Goal: Task Accomplishment & Management: Manage account settings

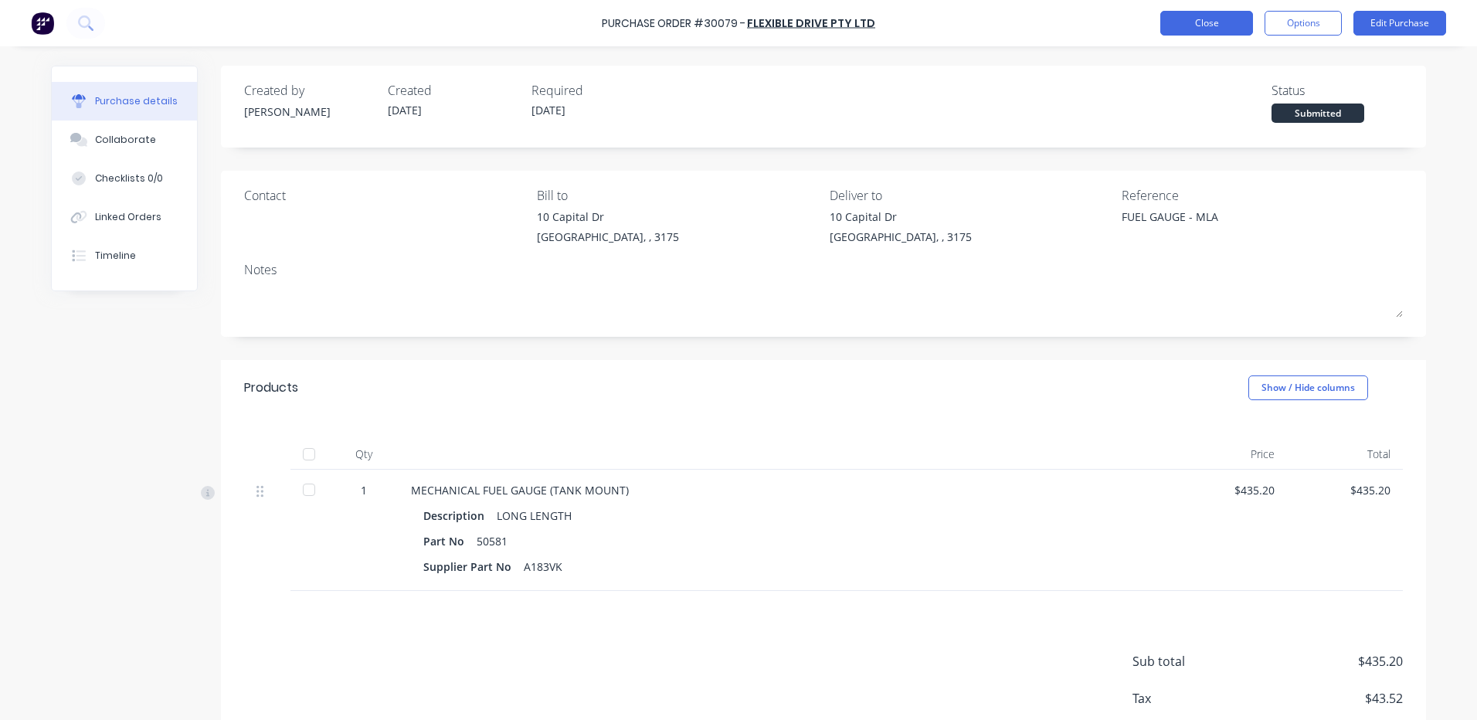
click at [1192, 29] on button "Close" at bounding box center [1206, 23] width 93 height 25
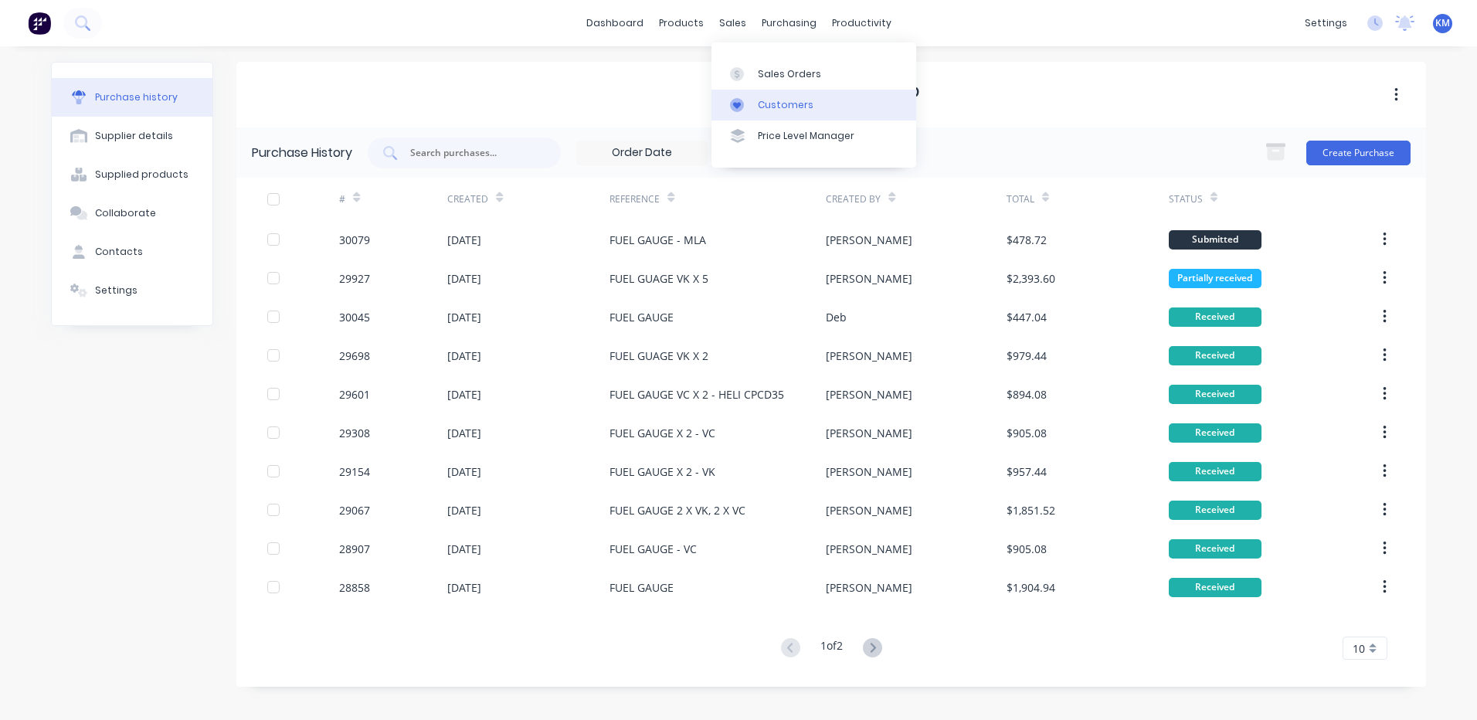
click at [732, 98] on icon at bounding box center [737, 105] width 14 height 14
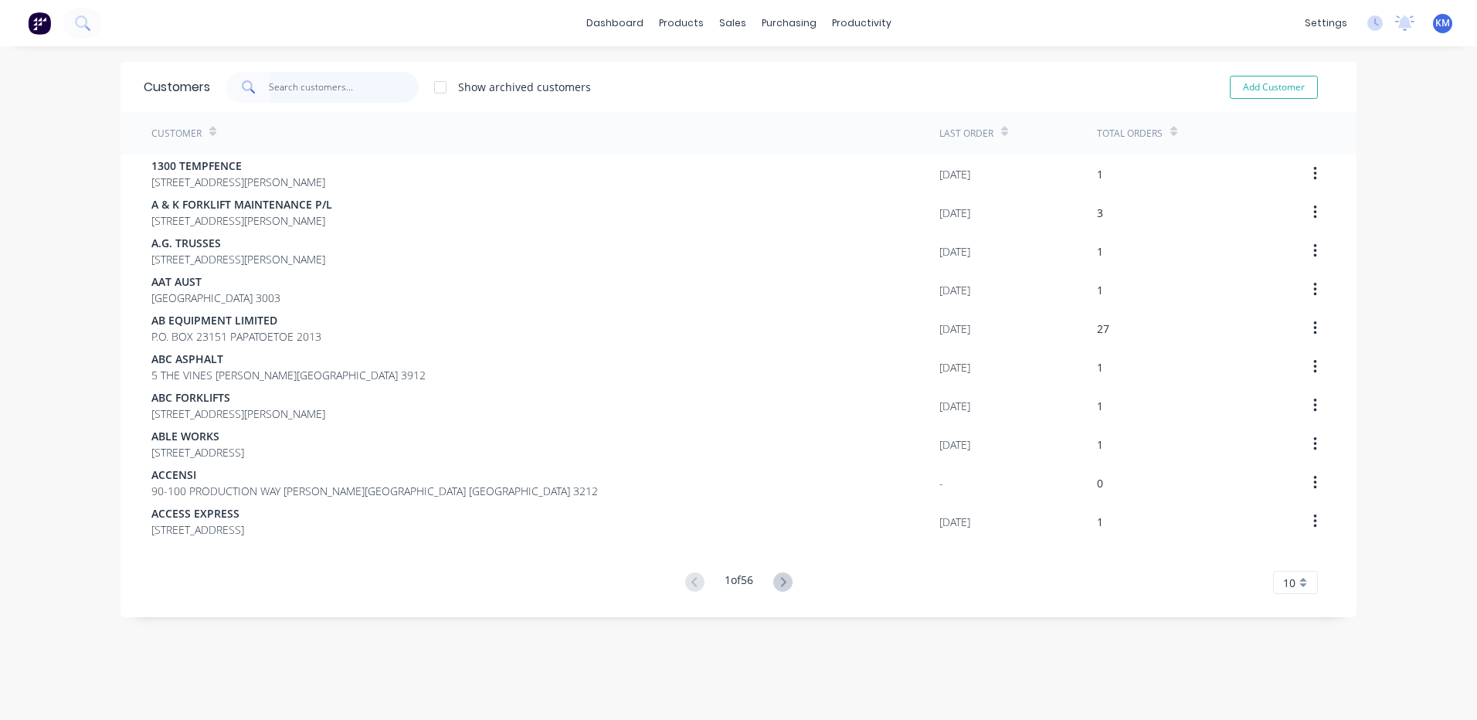
click at [331, 93] on input "text" at bounding box center [344, 87] width 151 height 31
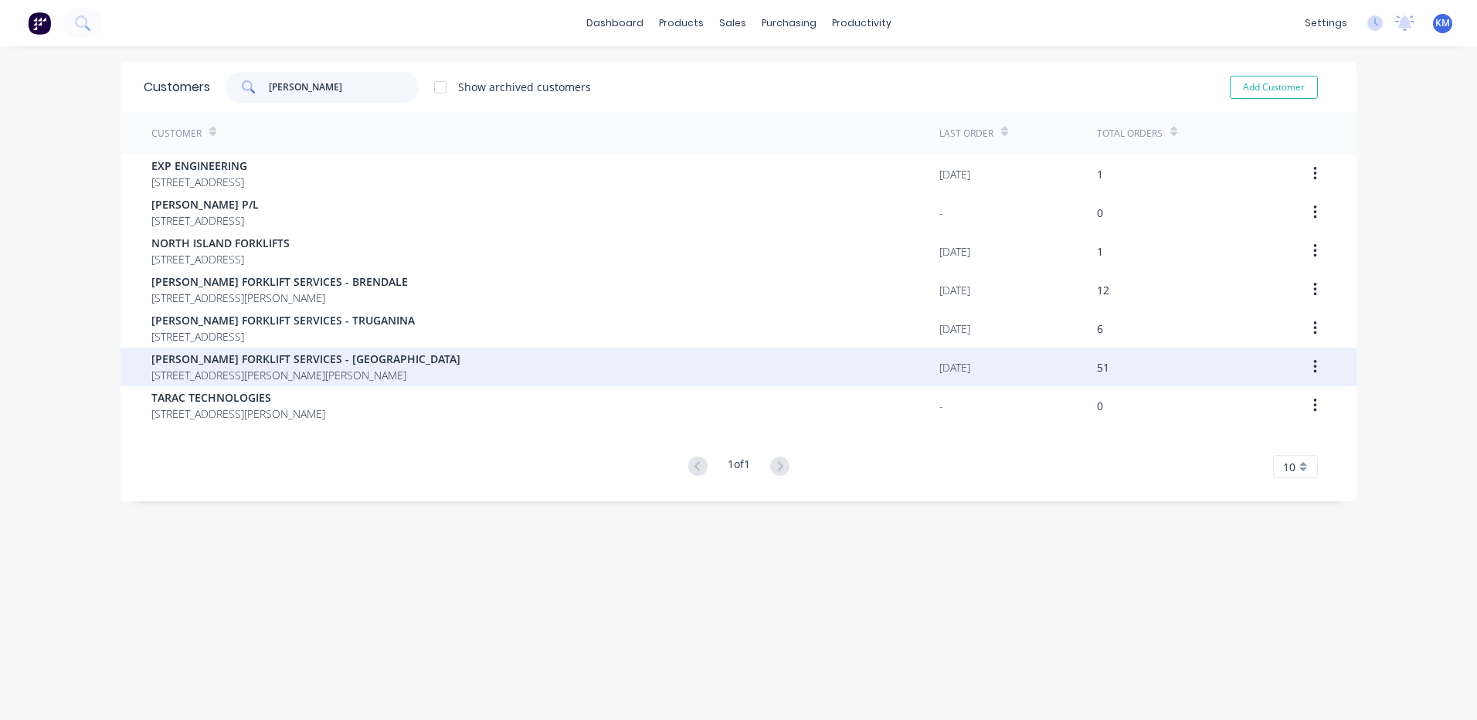
type input "tara"
click at [502, 367] on div "TARA FORKLIFT SERVICES - WETHERILL PARK 1/35 DAVIS ROAD, WETHERILL PARK 2164" at bounding box center [545, 367] width 788 height 39
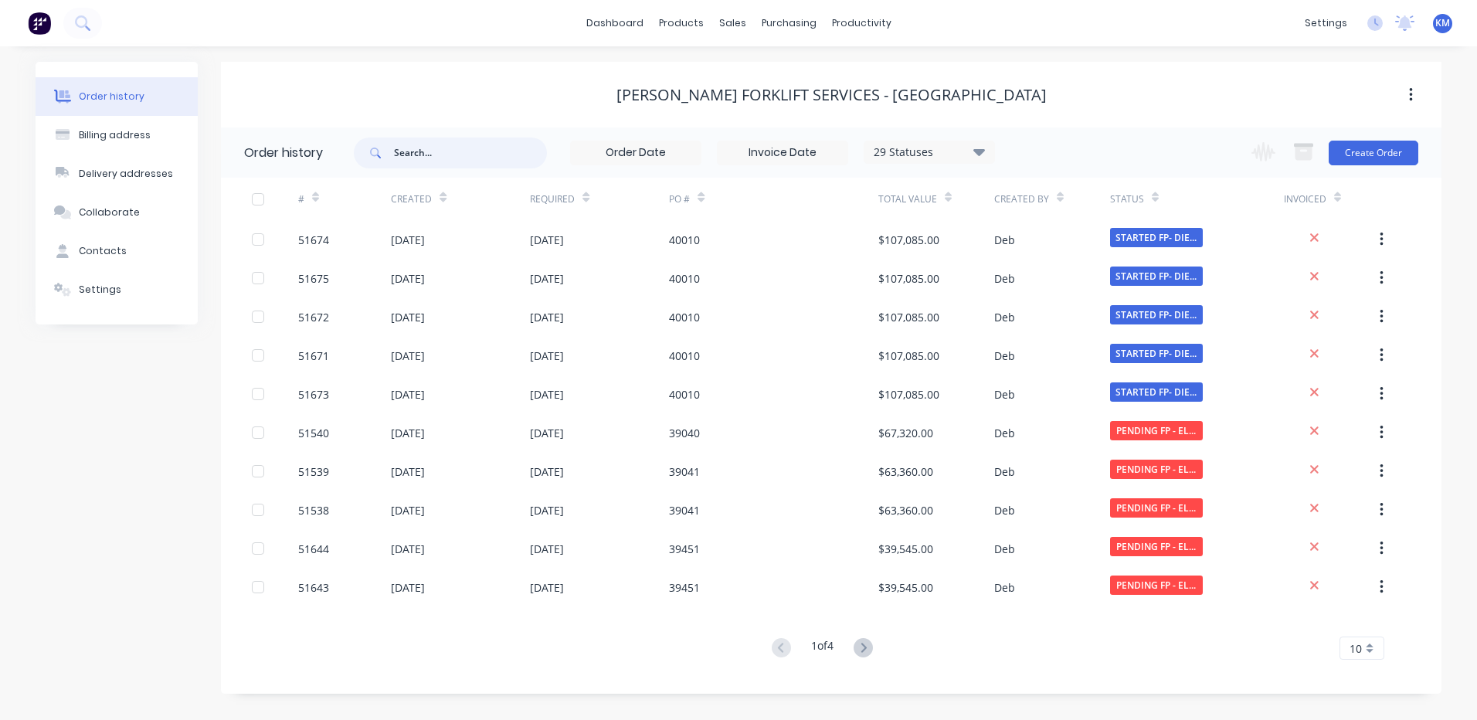
click at [440, 160] on input "text" at bounding box center [470, 152] width 153 height 31
type input "toyota"
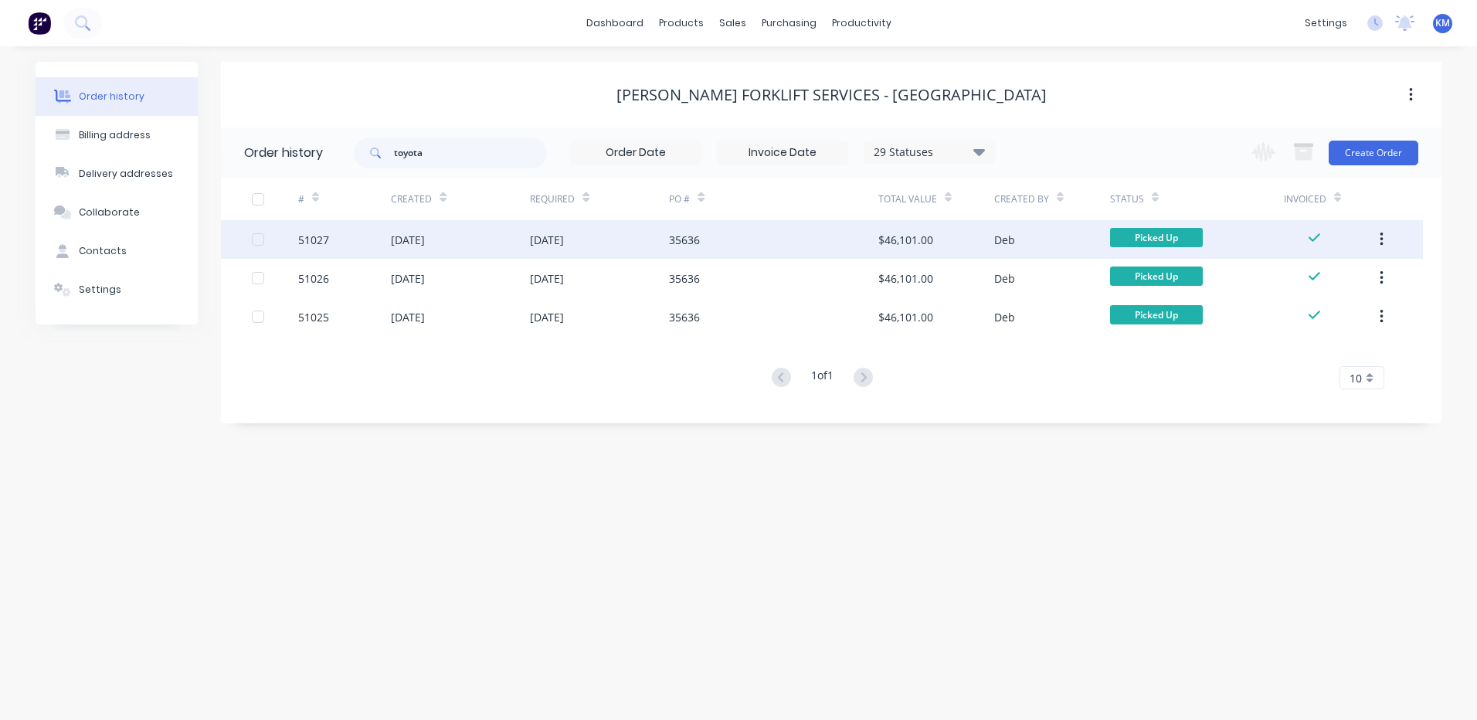
click at [721, 252] on div "35636" at bounding box center [773, 239] width 209 height 39
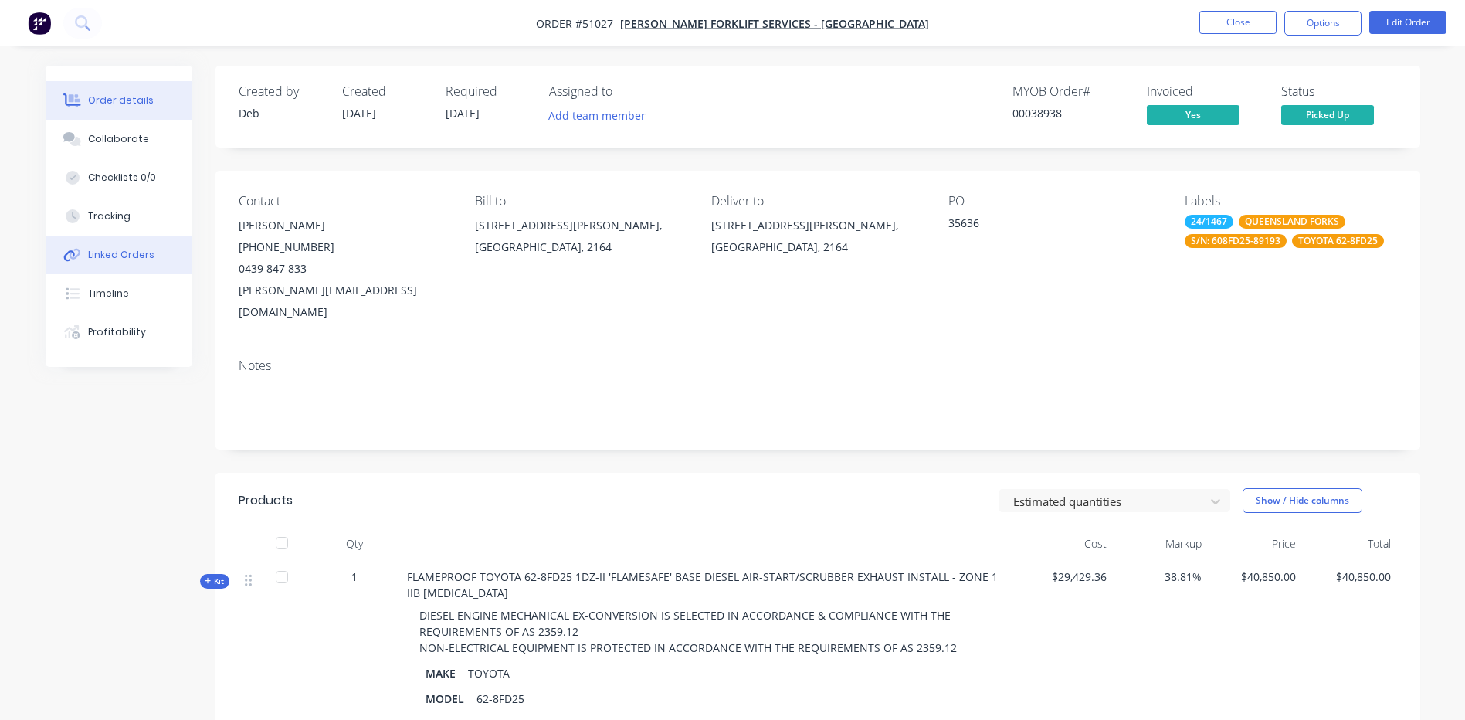
click at [155, 260] on button "Linked Orders" at bounding box center [119, 255] width 147 height 39
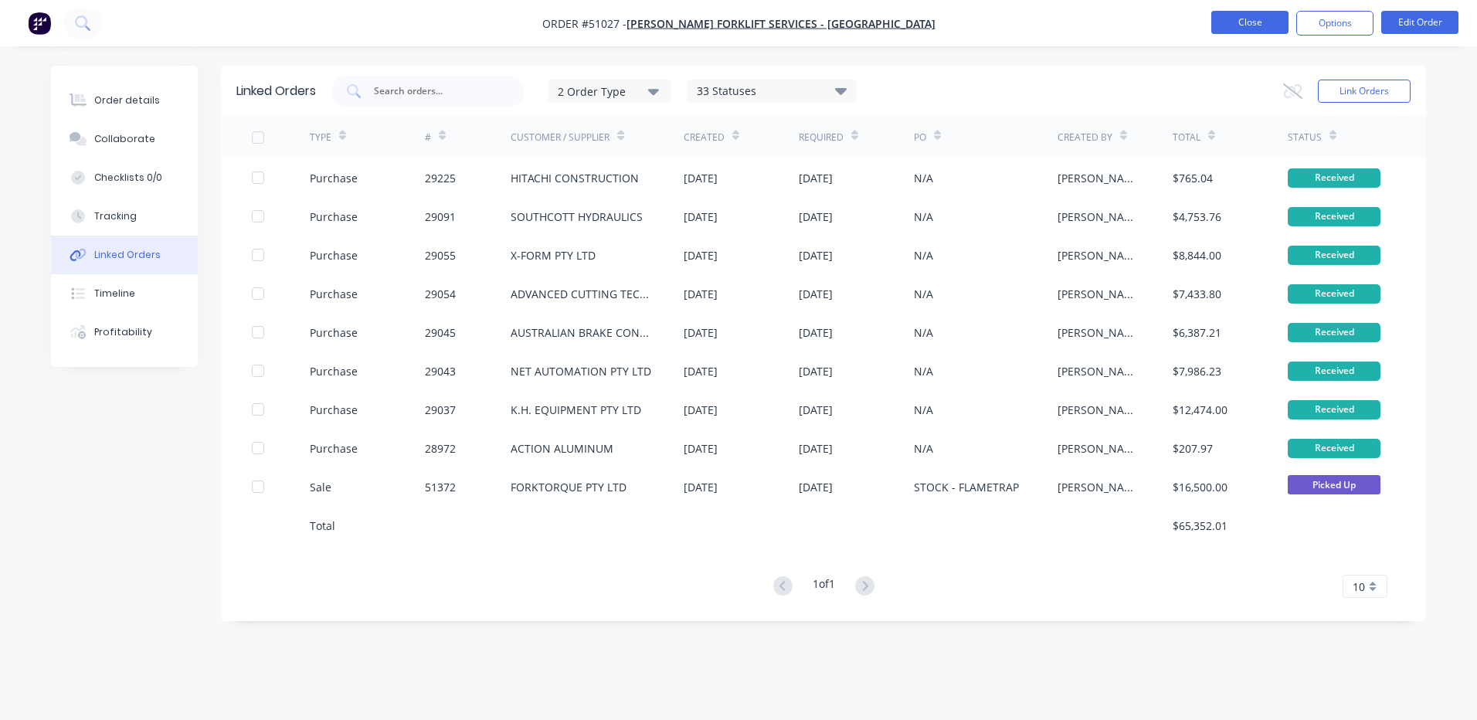
click at [1256, 29] on button "Close" at bounding box center [1249, 22] width 77 height 23
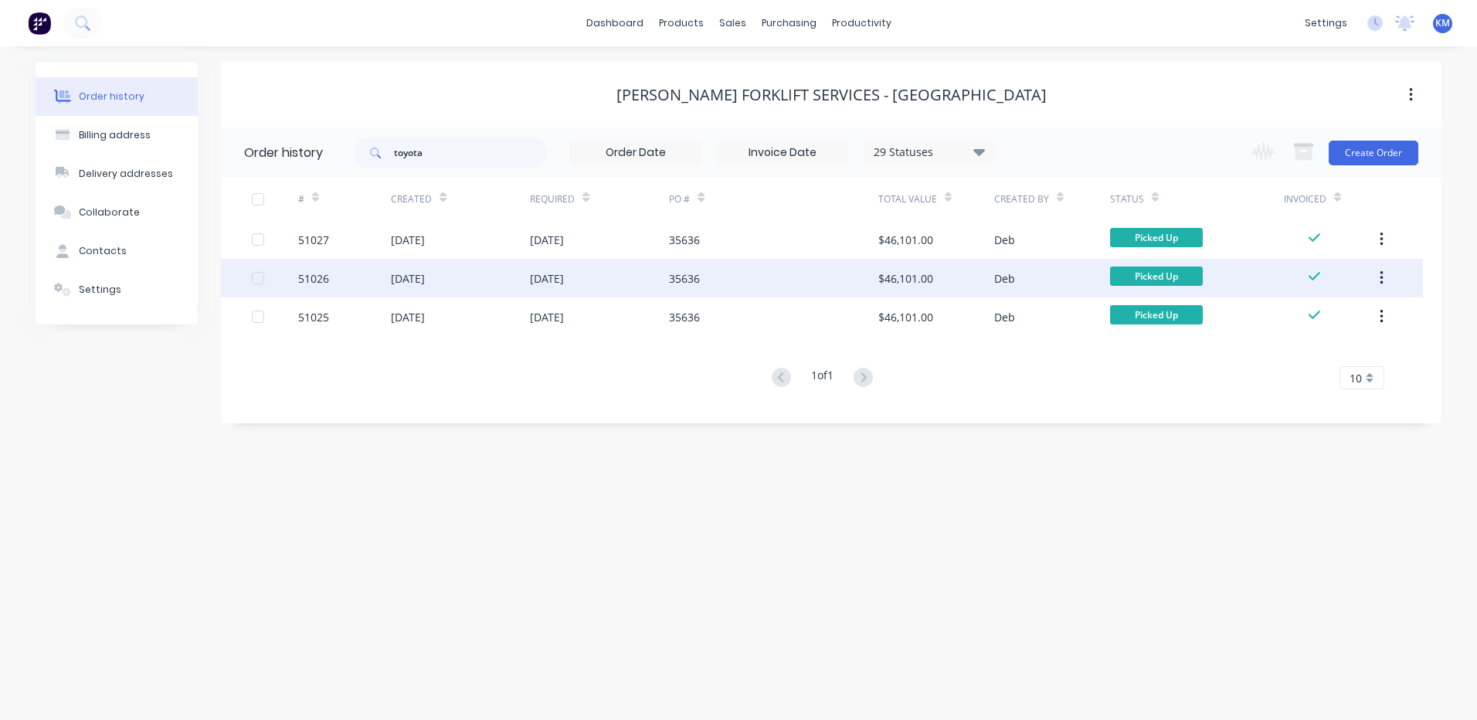
click at [628, 263] on div "30 May 2024" at bounding box center [599, 278] width 139 height 39
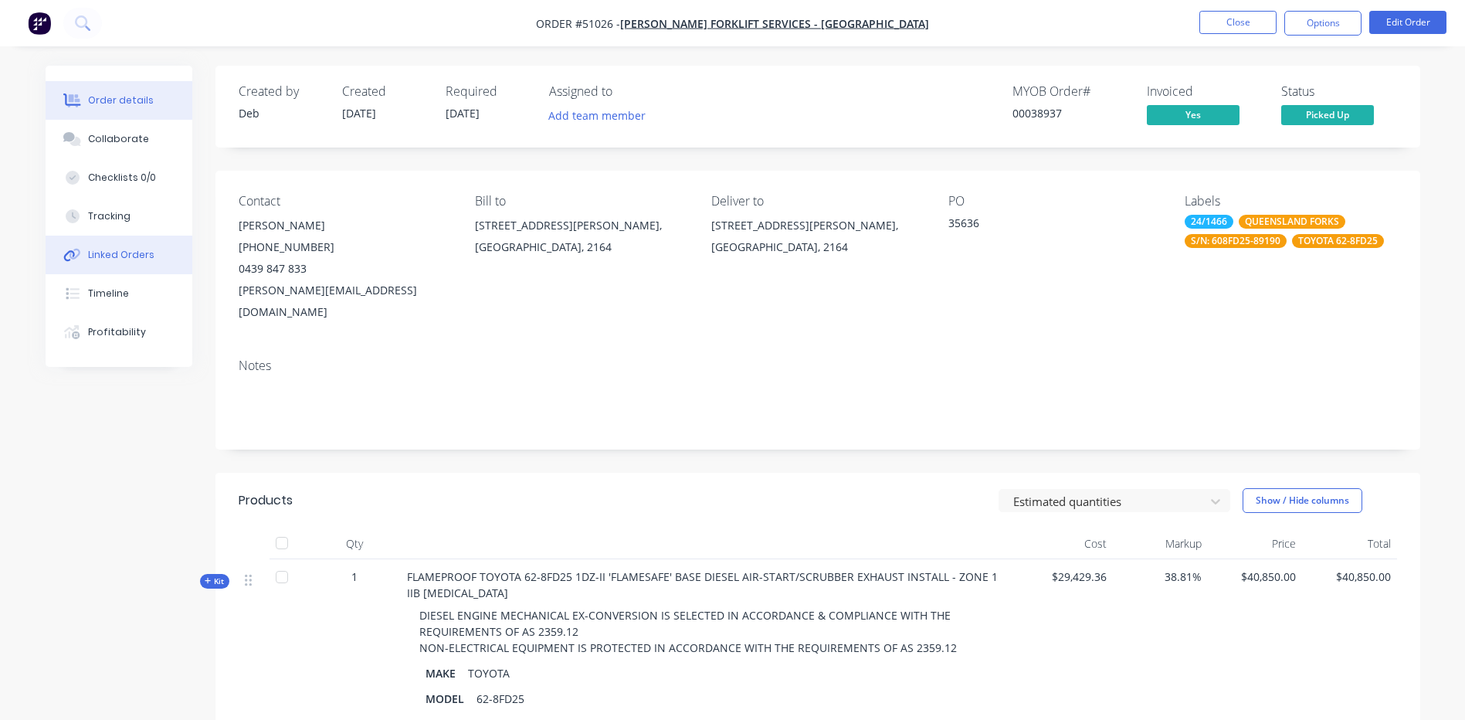
click at [134, 266] on button "Linked Orders" at bounding box center [119, 255] width 147 height 39
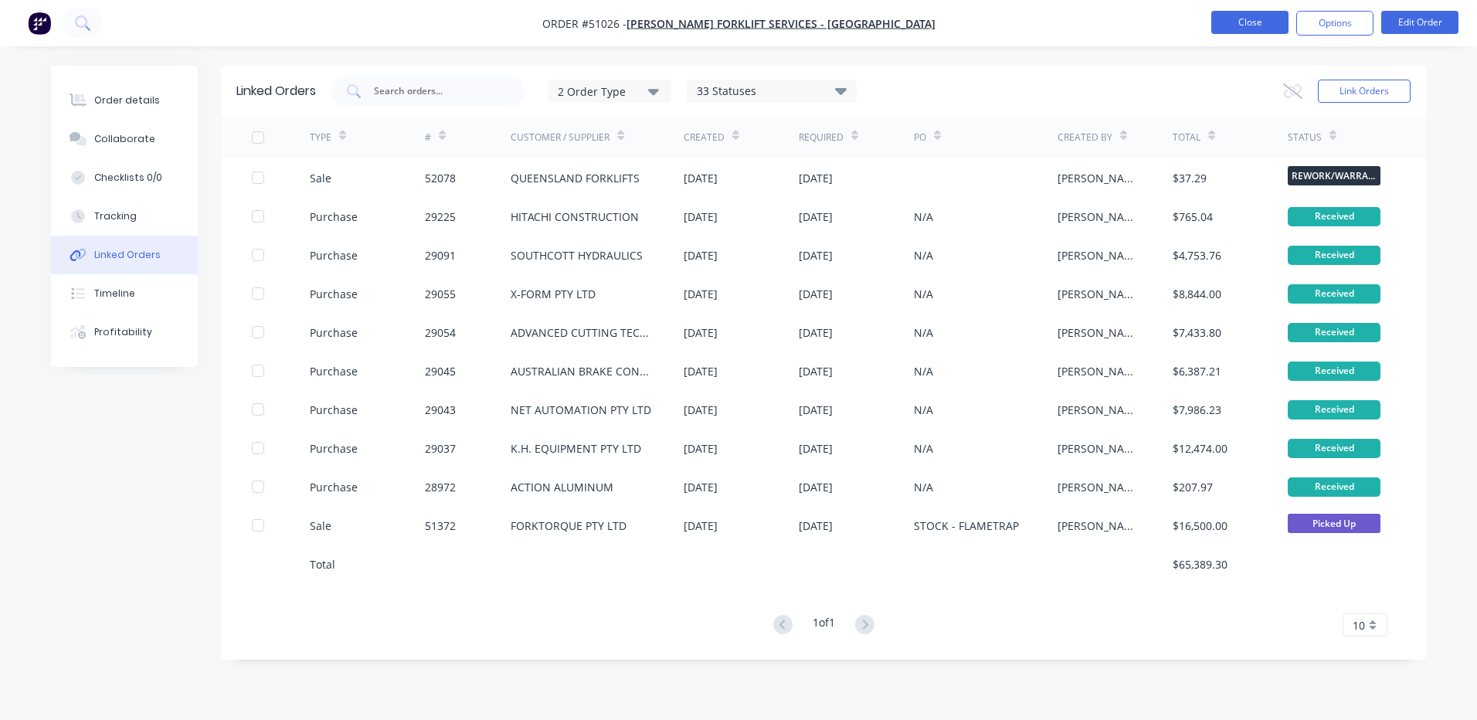
click at [1263, 25] on button "Close" at bounding box center [1249, 22] width 77 height 23
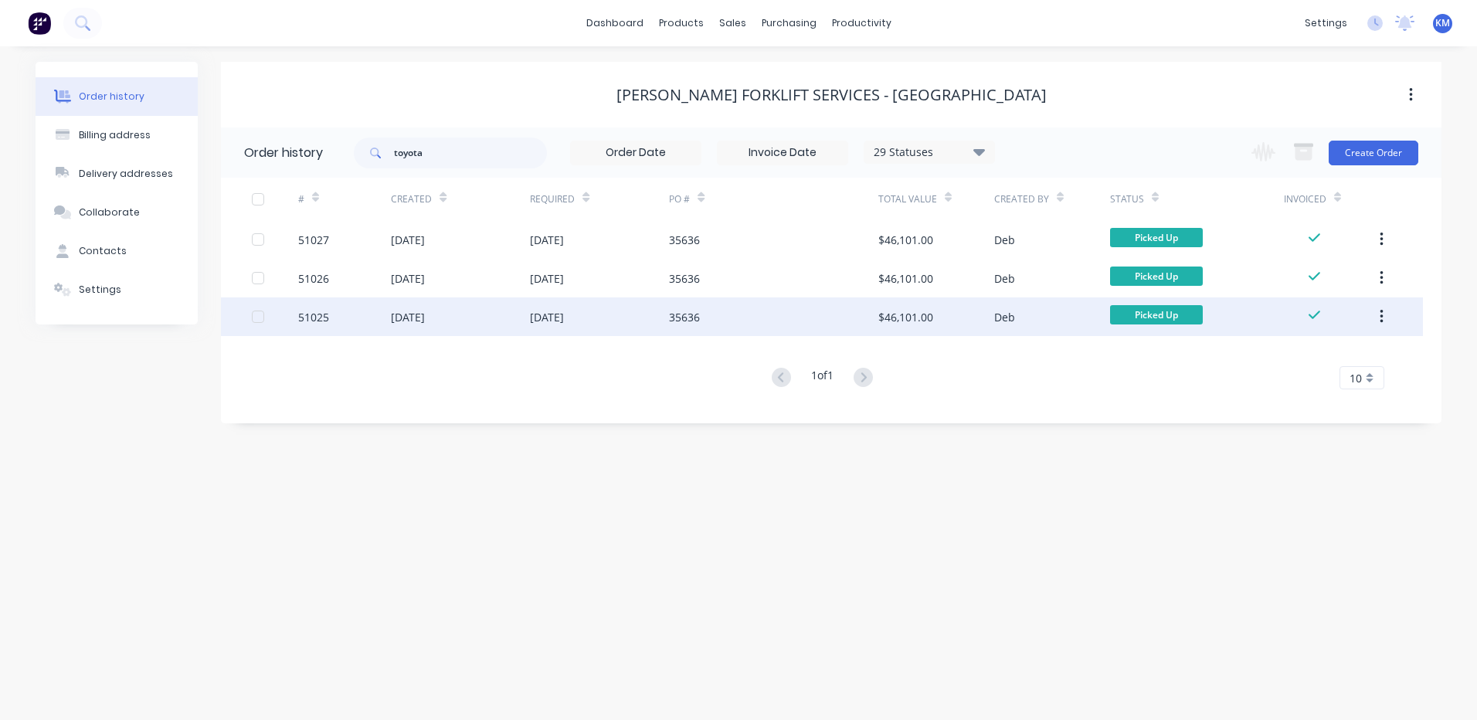
click at [766, 322] on div "35636" at bounding box center [773, 316] width 209 height 39
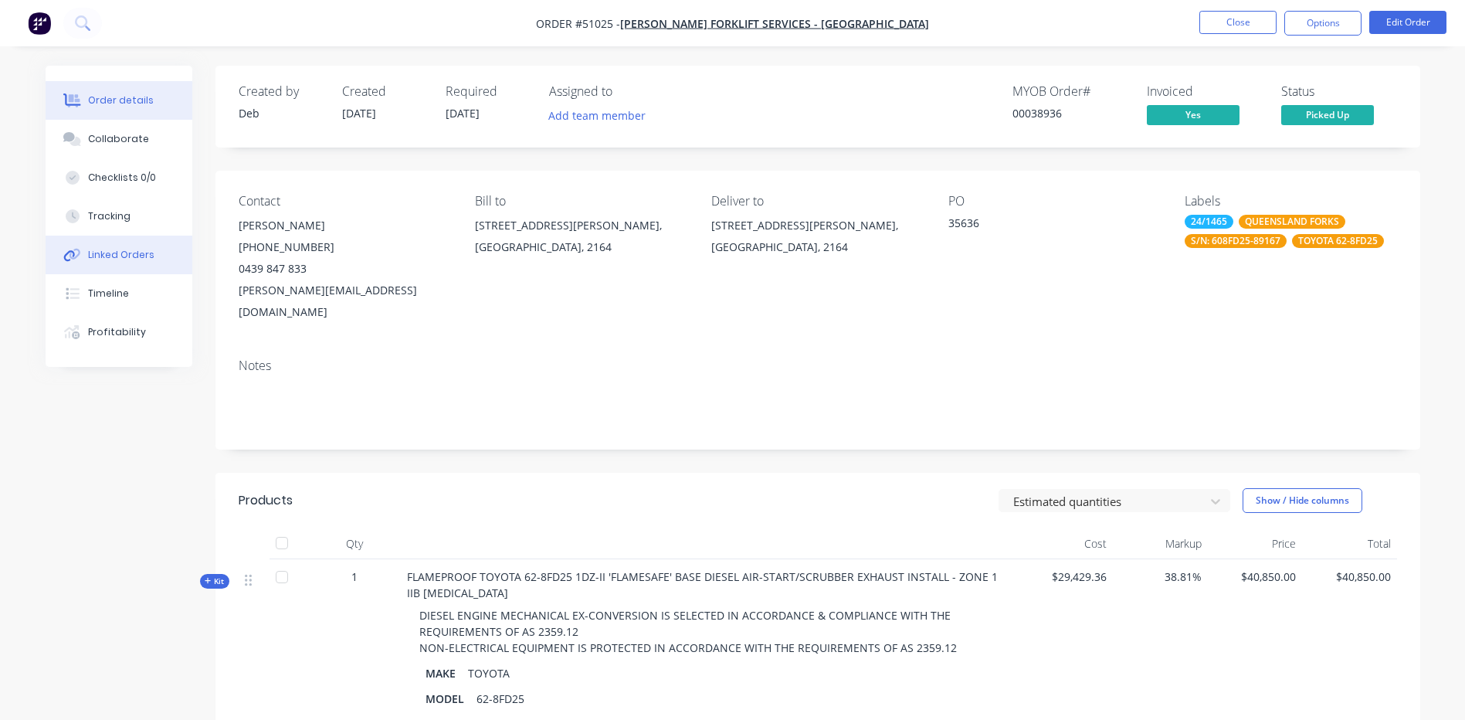
click at [158, 259] on button "Linked Orders" at bounding box center [119, 255] width 147 height 39
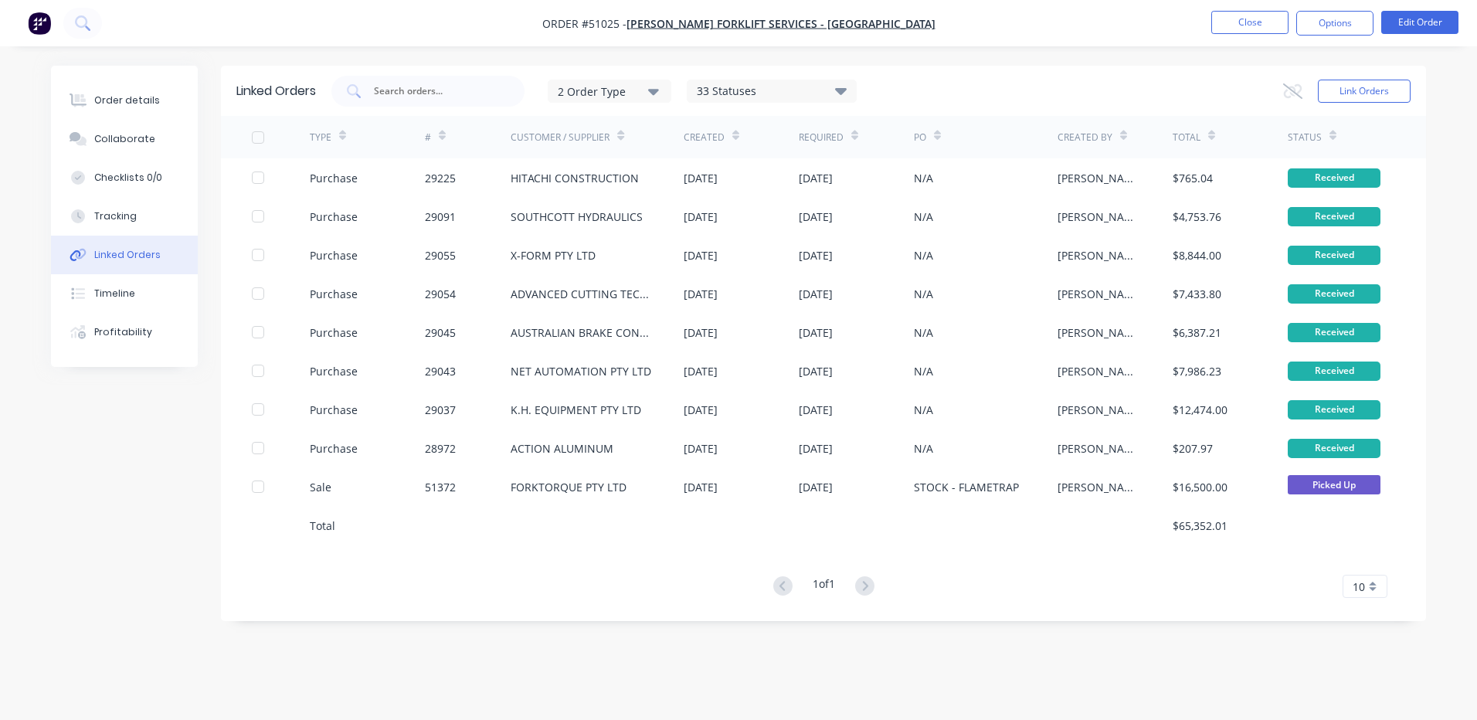
click at [1260, 34] on li "Close" at bounding box center [1249, 23] width 77 height 25
click at [1260, 29] on button "Close" at bounding box center [1249, 22] width 77 height 23
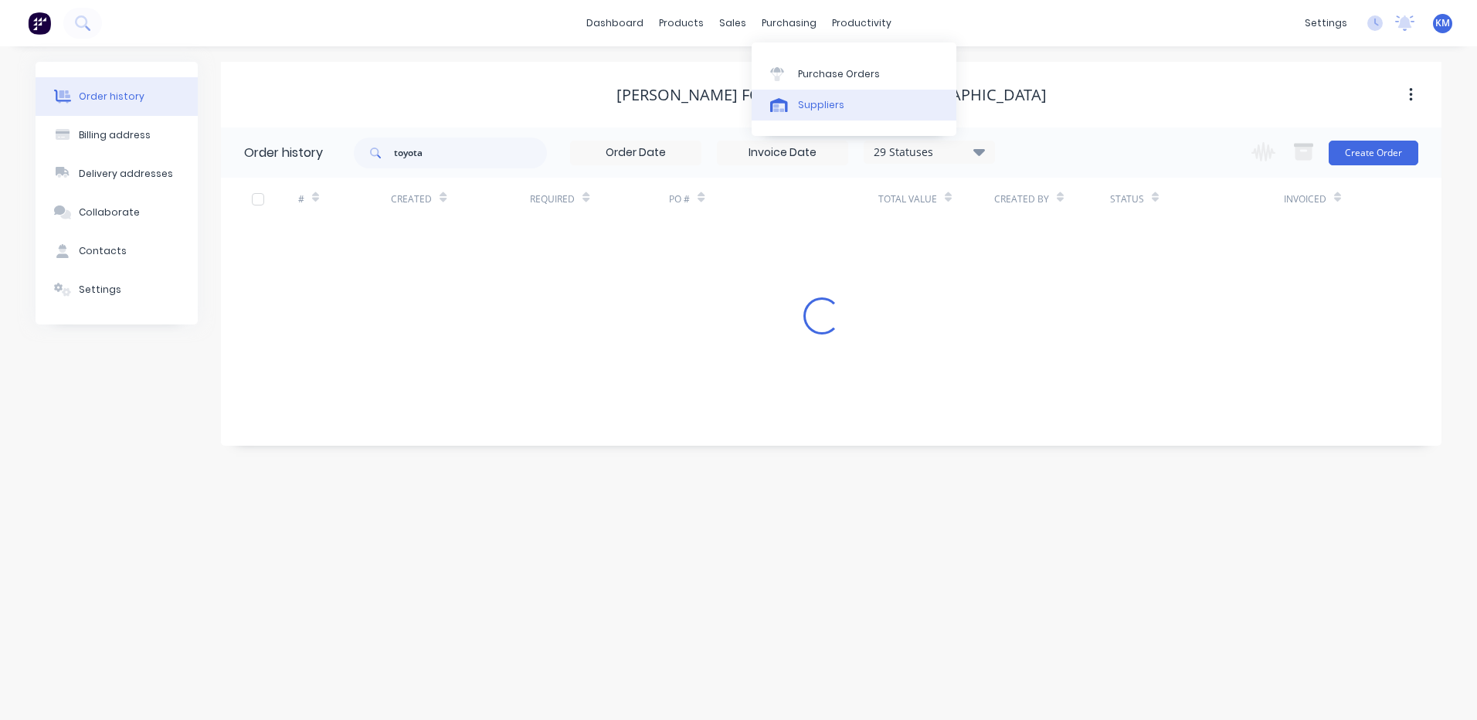
click at [787, 95] on link "Suppliers" at bounding box center [853, 105] width 205 height 31
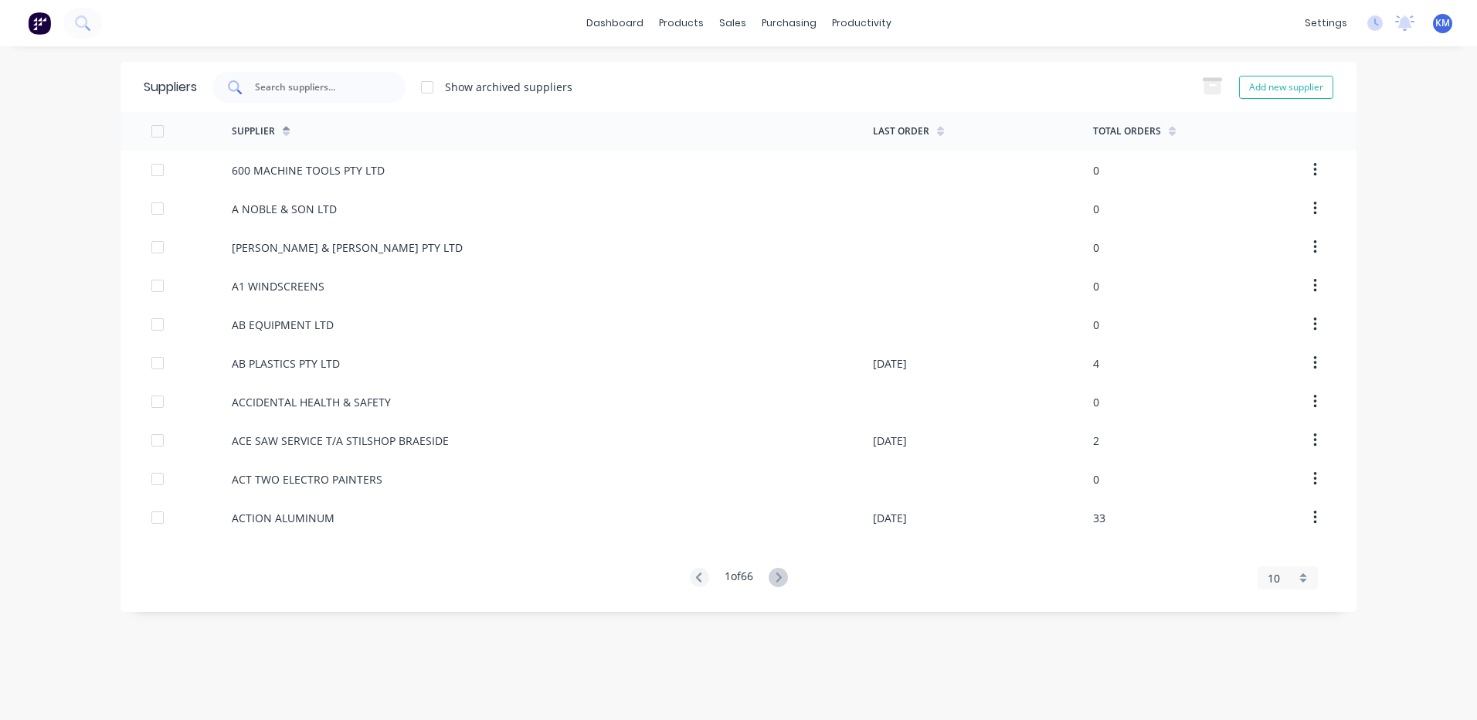
click at [356, 83] on input "text" at bounding box center [317, 87] width 128 height 15
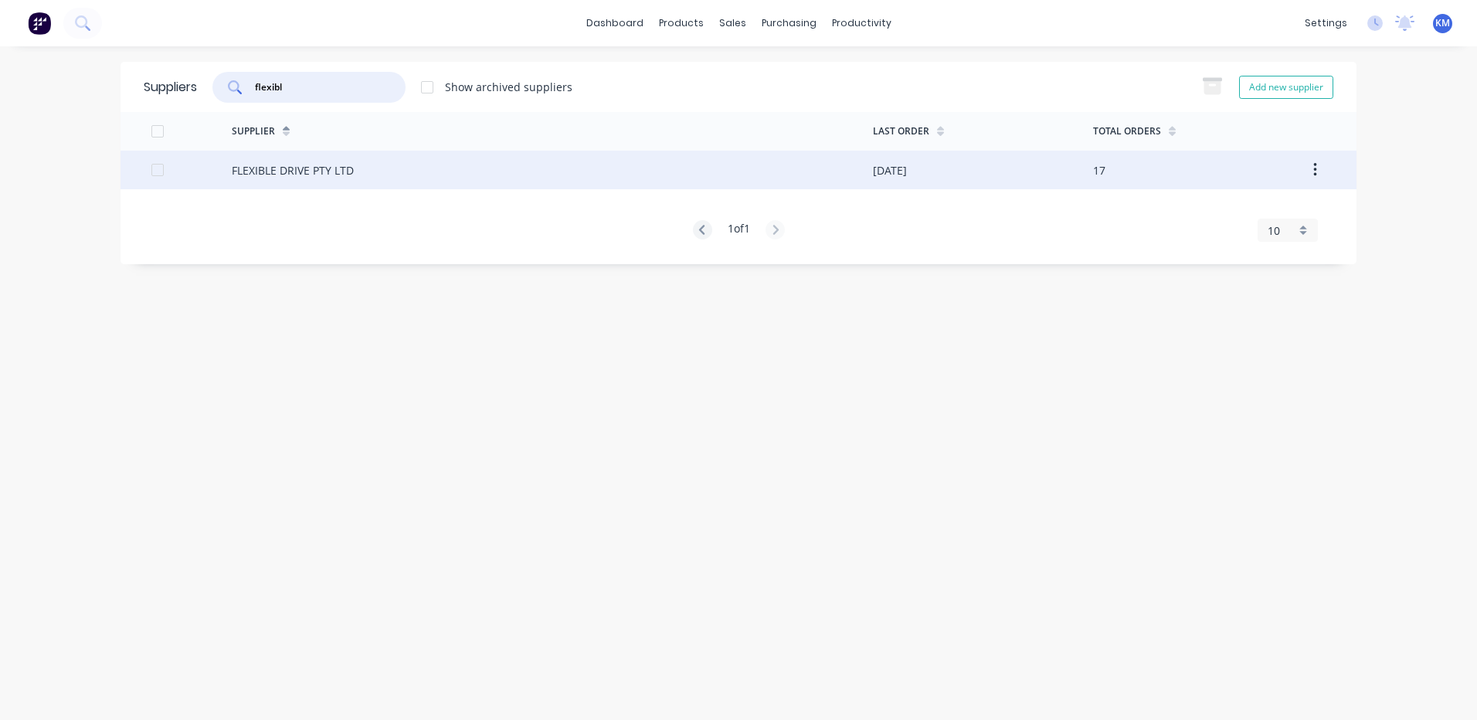
type input "flexibl"
click at [425, 169] on div "FLEXIBLE DRIVE PTY LTD" at bounding box center [552, 170] width 641 height 39
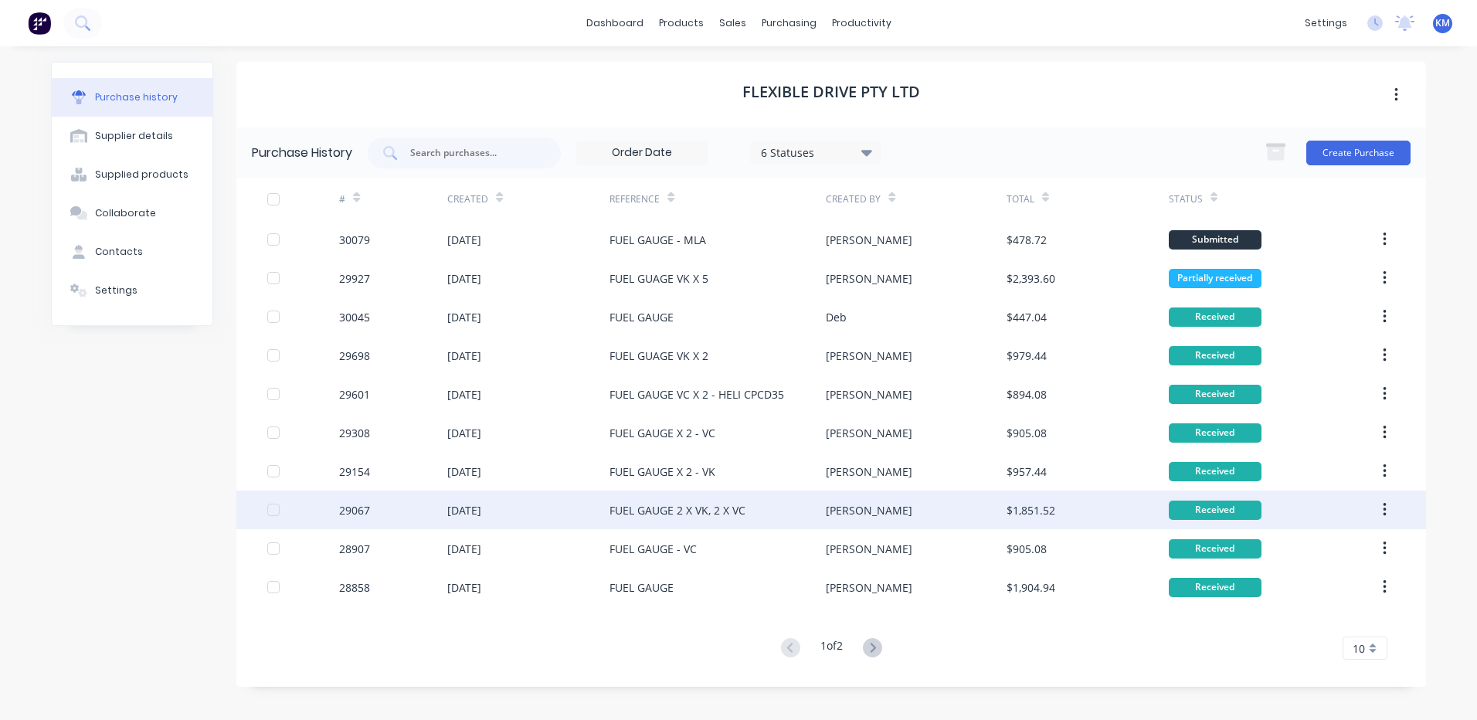
click at [756, 500] on div "FUEL GAUGE 2 X VK, 2 X VC" at bounding box center [717, 509] width 216 height 39
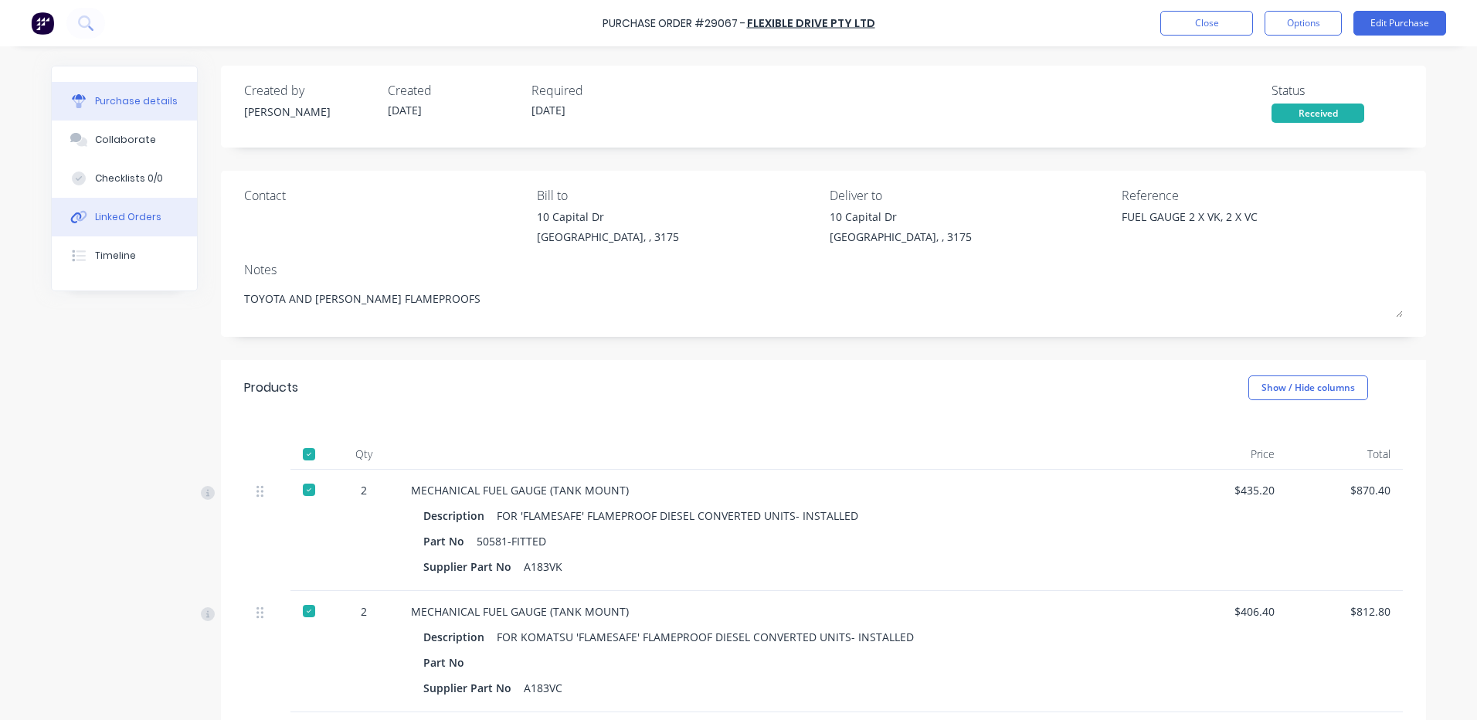
click at [121, 209] on button "Linked Orders" at bounding box center [124, 217] width 145 height 39
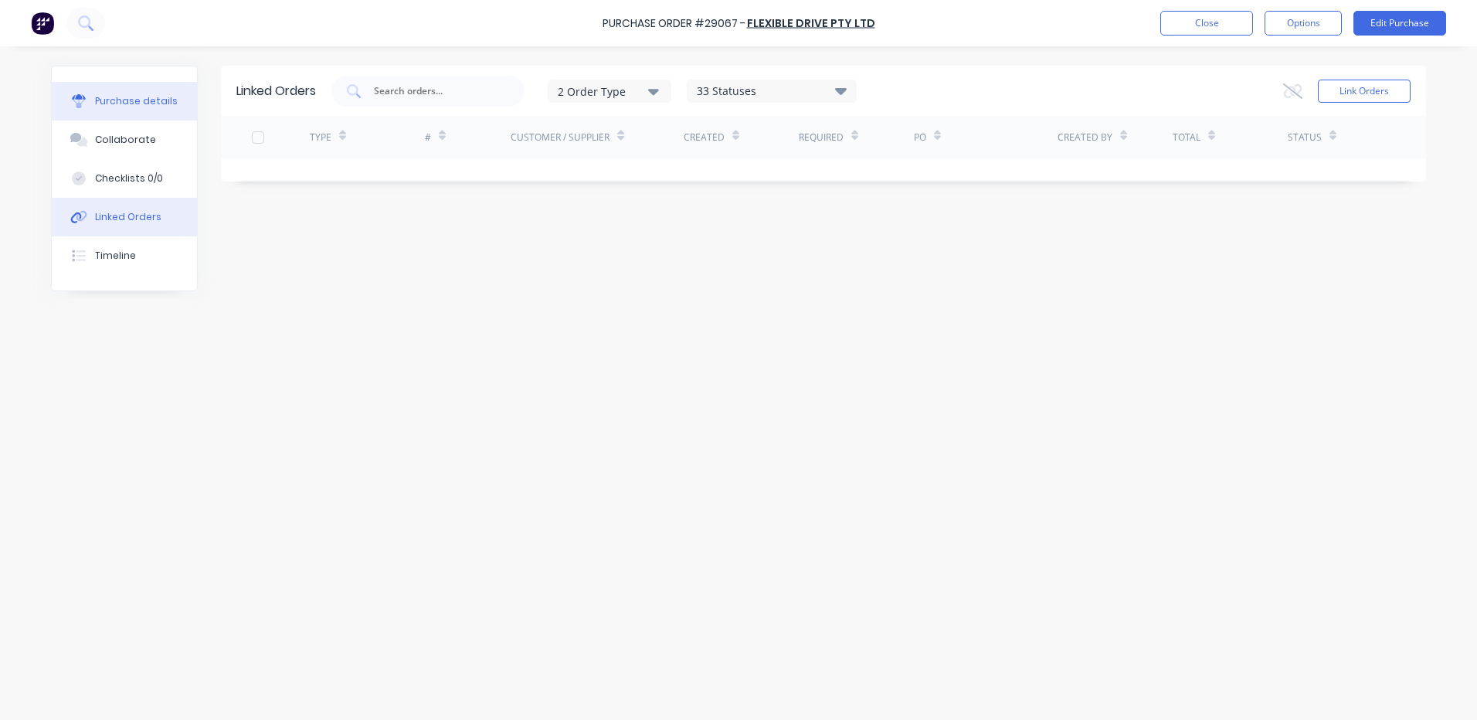
click at [151, 88] on button "Purchase details" at bounding box center [124, 101] width 145 height 39
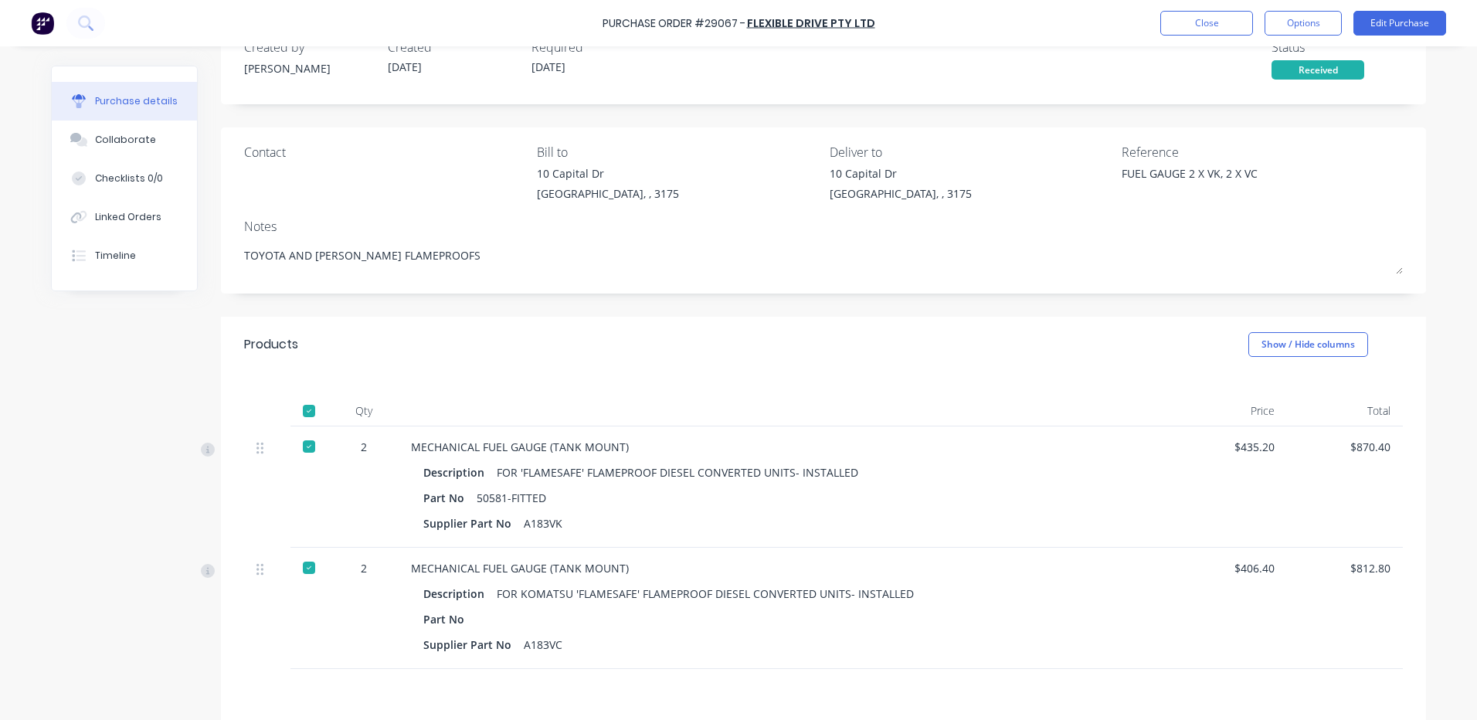
scroll to position [154, 0]
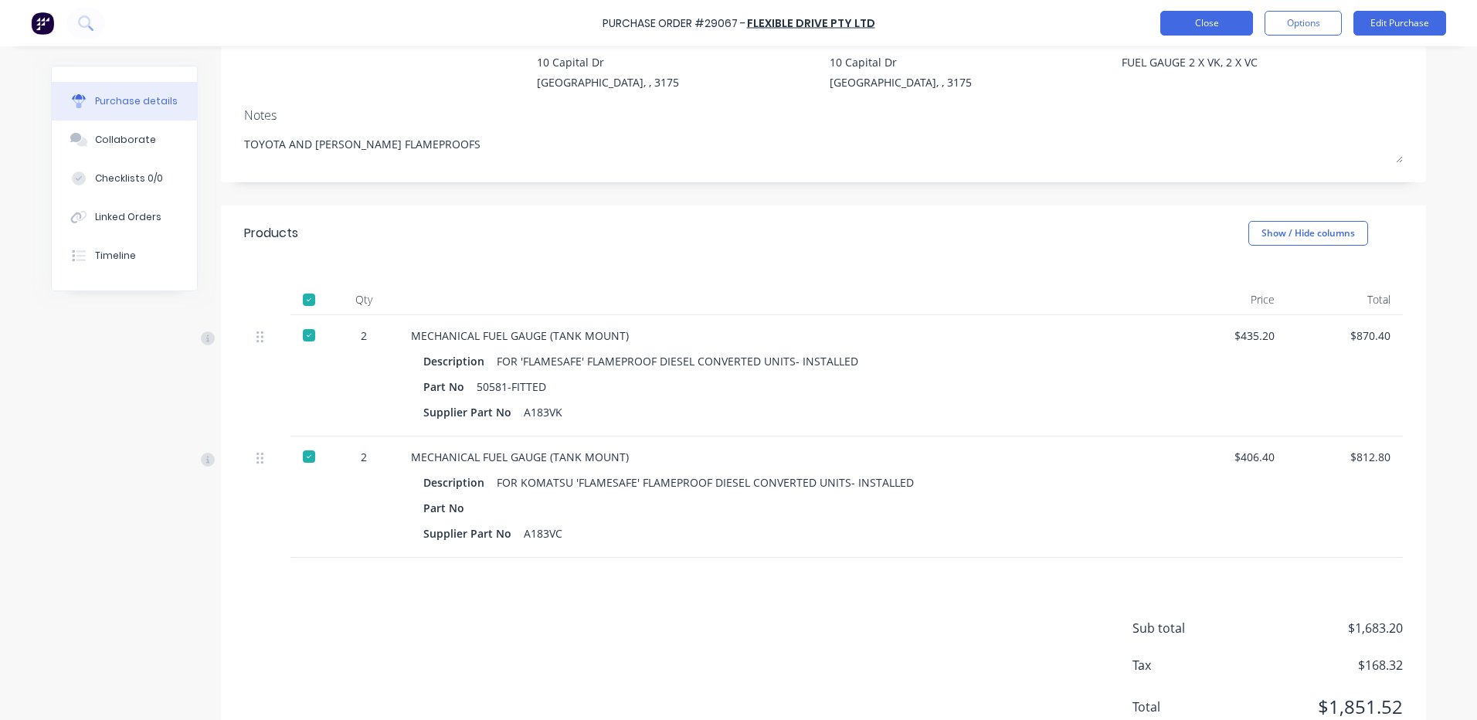
click at [1178, 23] on button "Close" at bounding box center [1206, 23] width 93 height 25
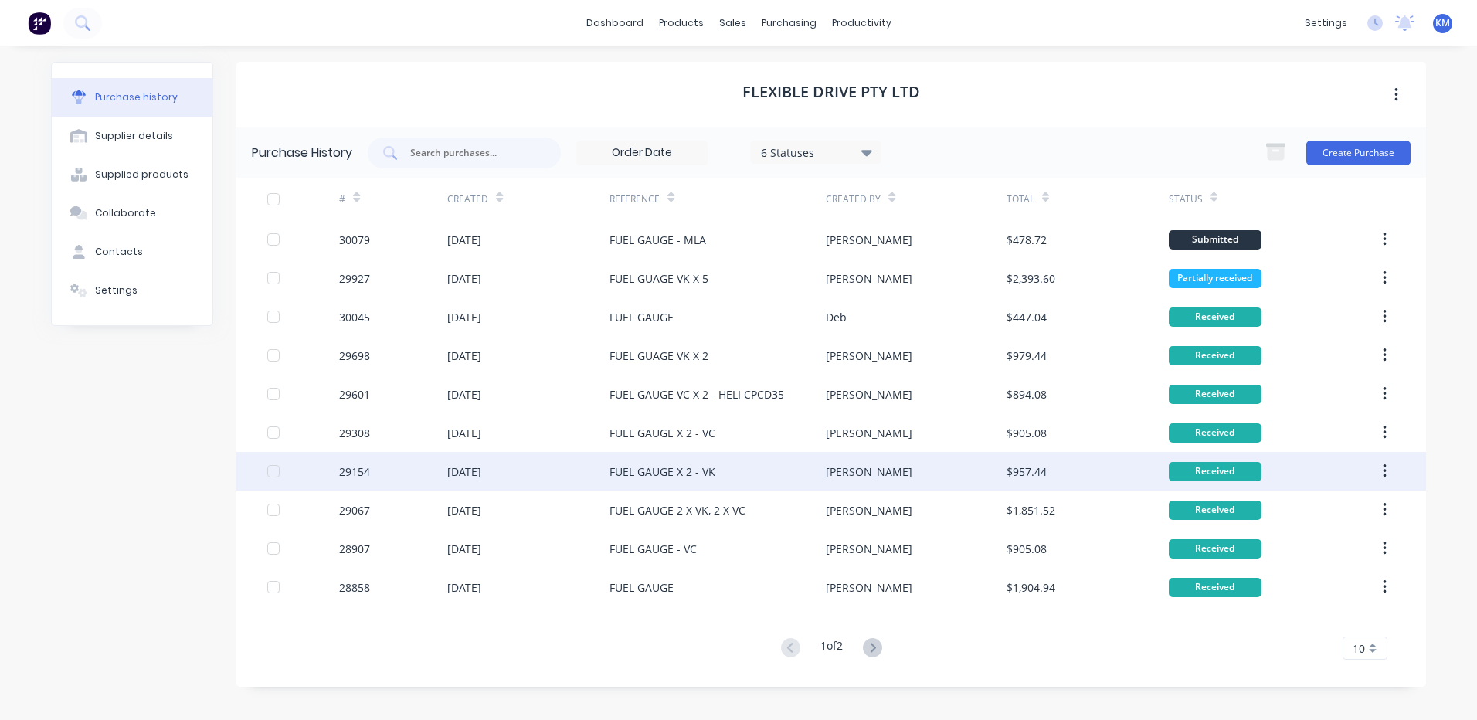
click at [804, 464] on div "FUEL GAUGE X 2 - VK" at bounding box center [717, 471] width 216 height 39
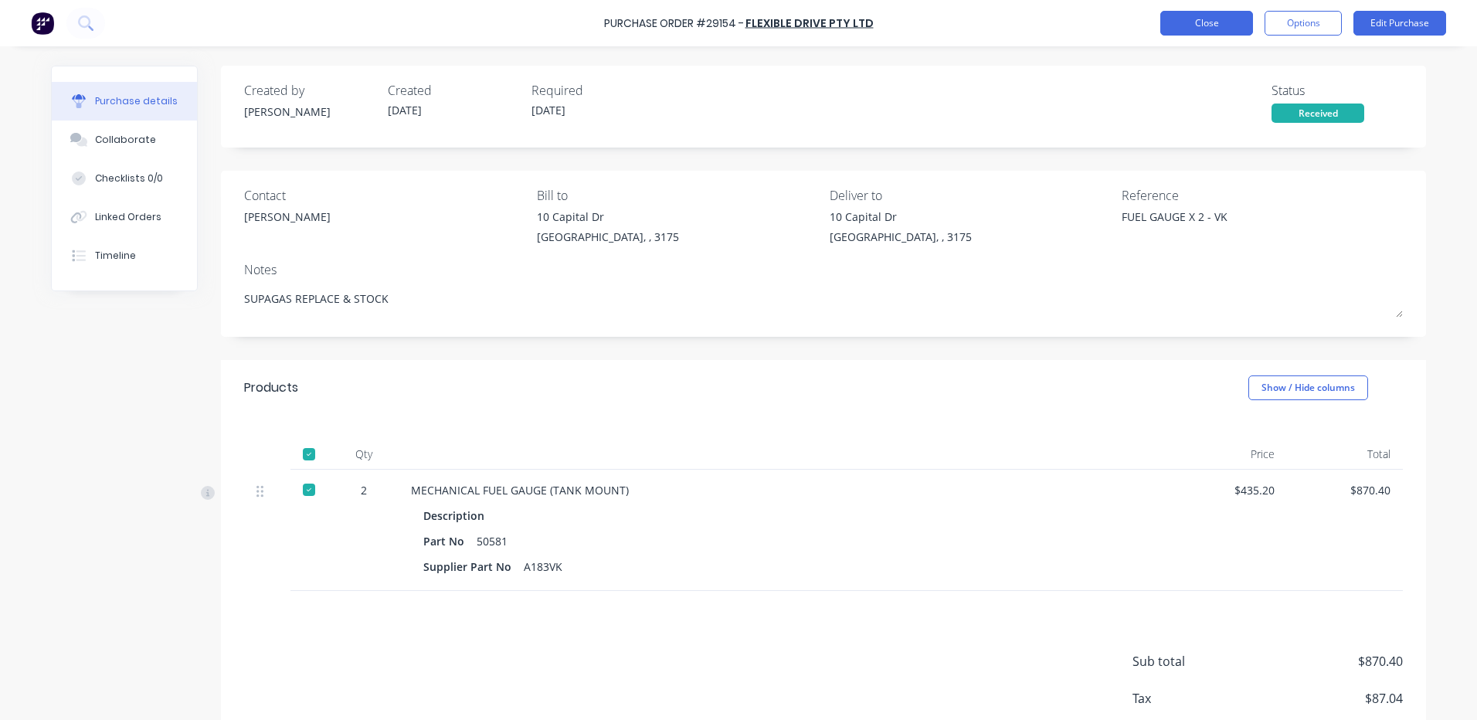
click at [1178, 22] on button "Close" at bounding box center [1206, 23] width 93 height 25
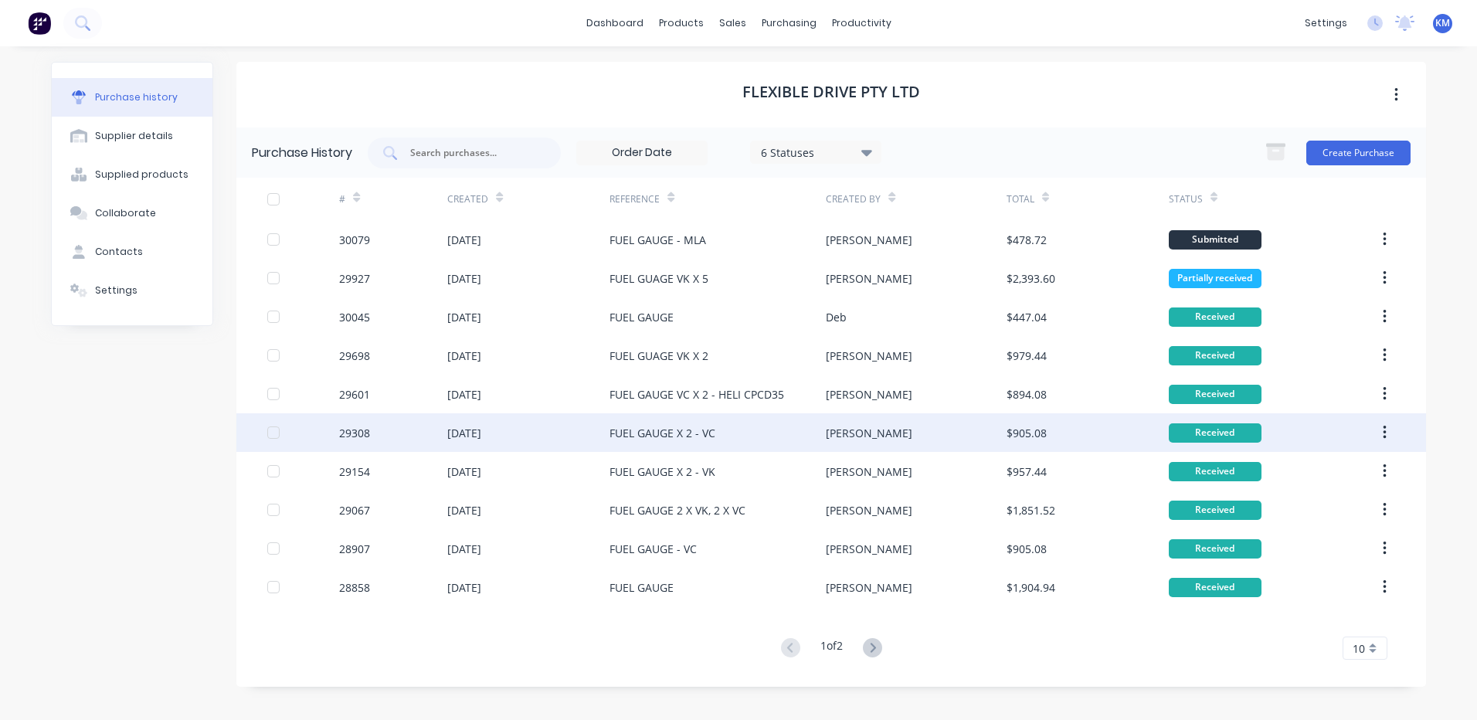
click at [750, 424] on div "FUEL GAUGE X 2 - VC" at bounding box center [717, 432] width 216 height 39
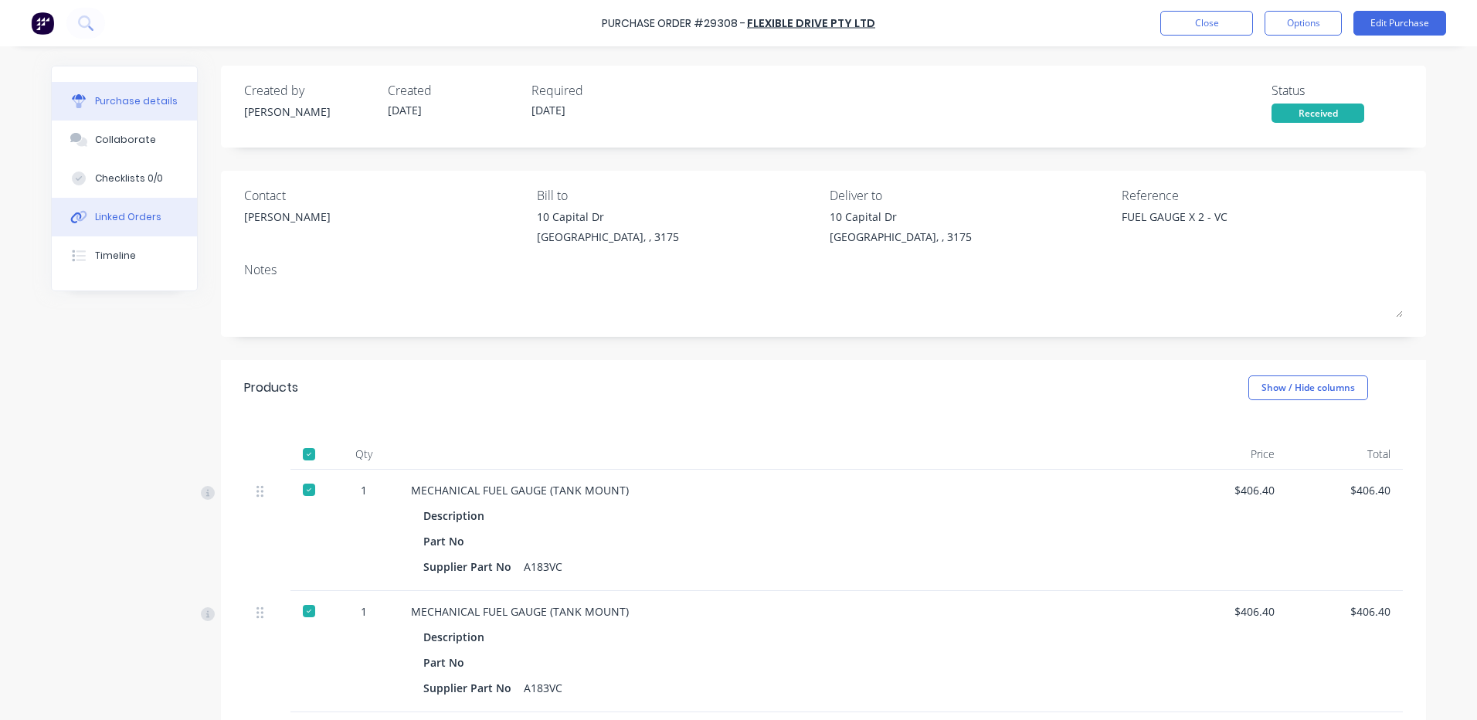
click at [142, 224] on button "Linked Orders" at bounding box center [124, 217] width 145 height 39
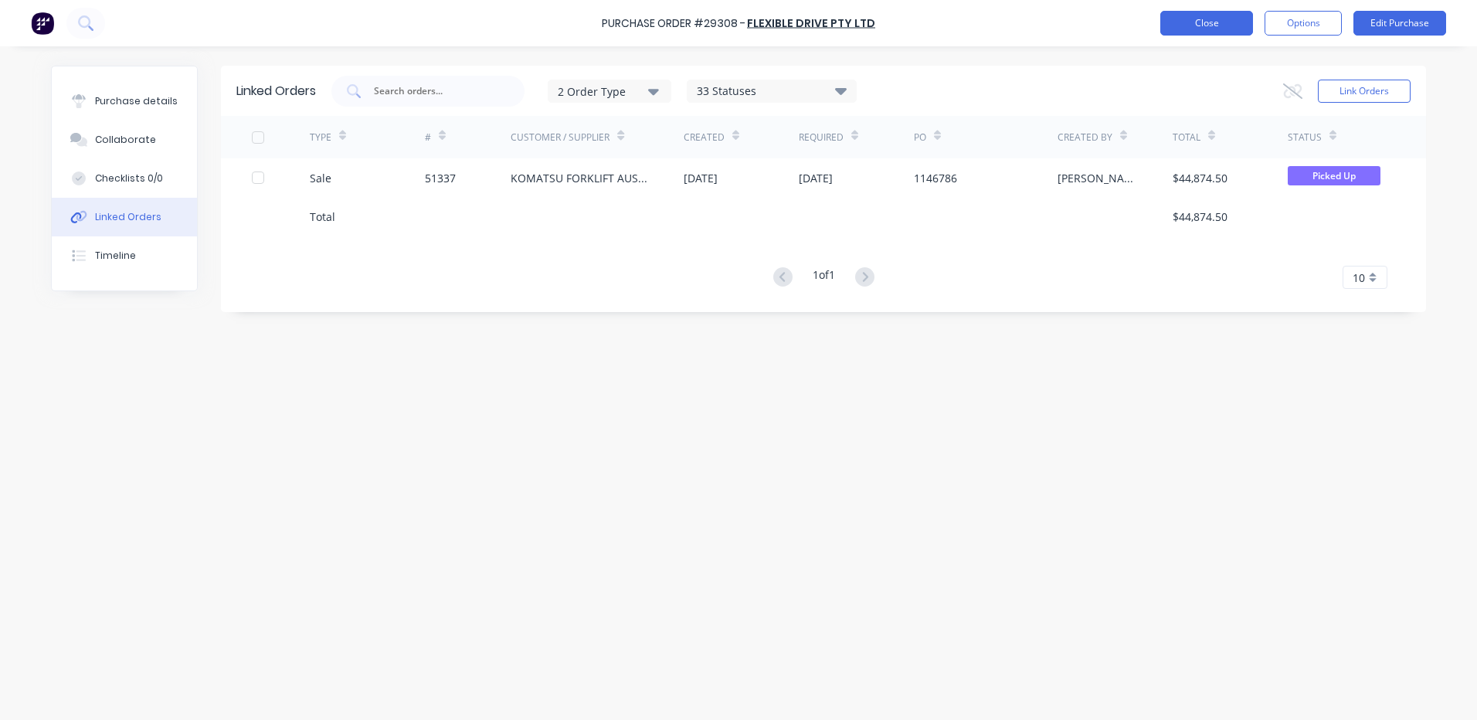
click at [1226, 15] on button "Close" at bounding box center [1206, 23] width 93 height 25
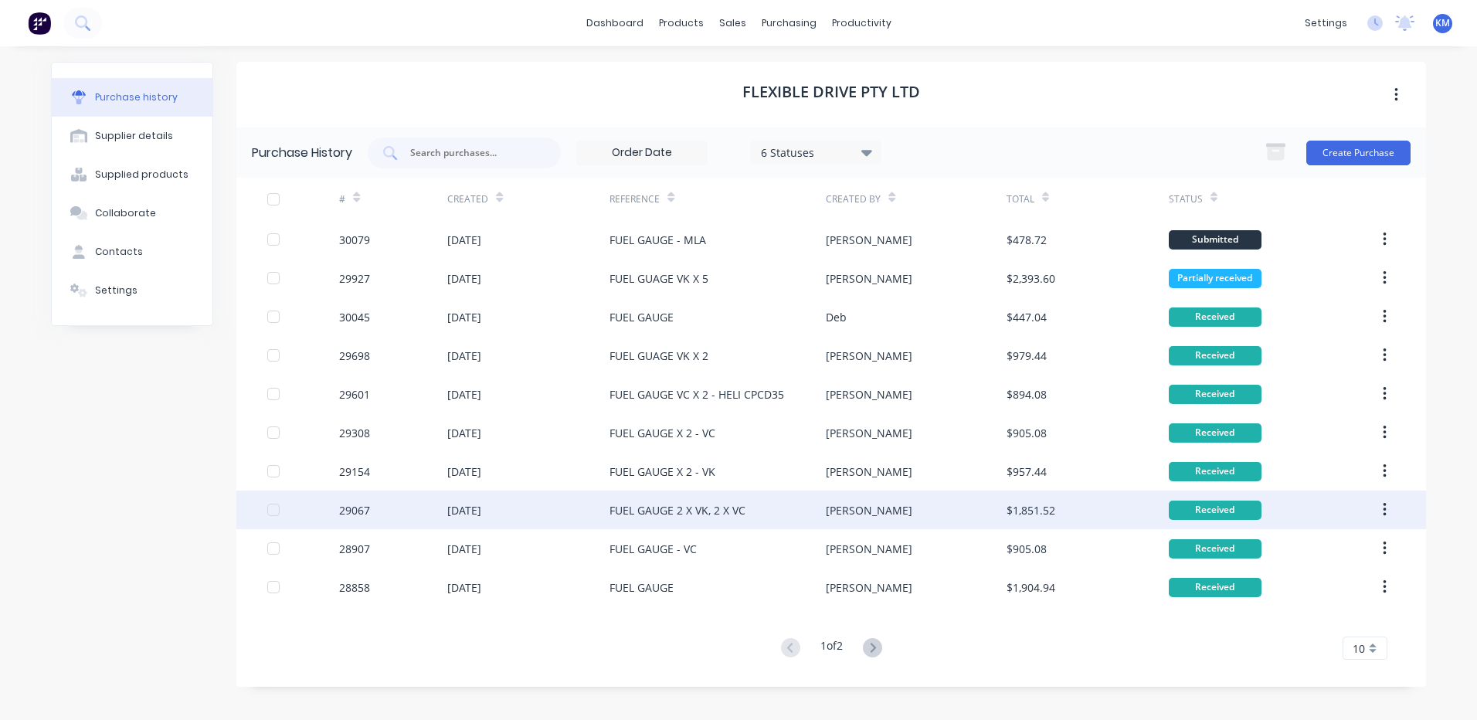
click at [767, 498] on div "FUEL GAUGE 2 X VK, 2 X VC" at bounding box center [717, 509] width 216 height 39
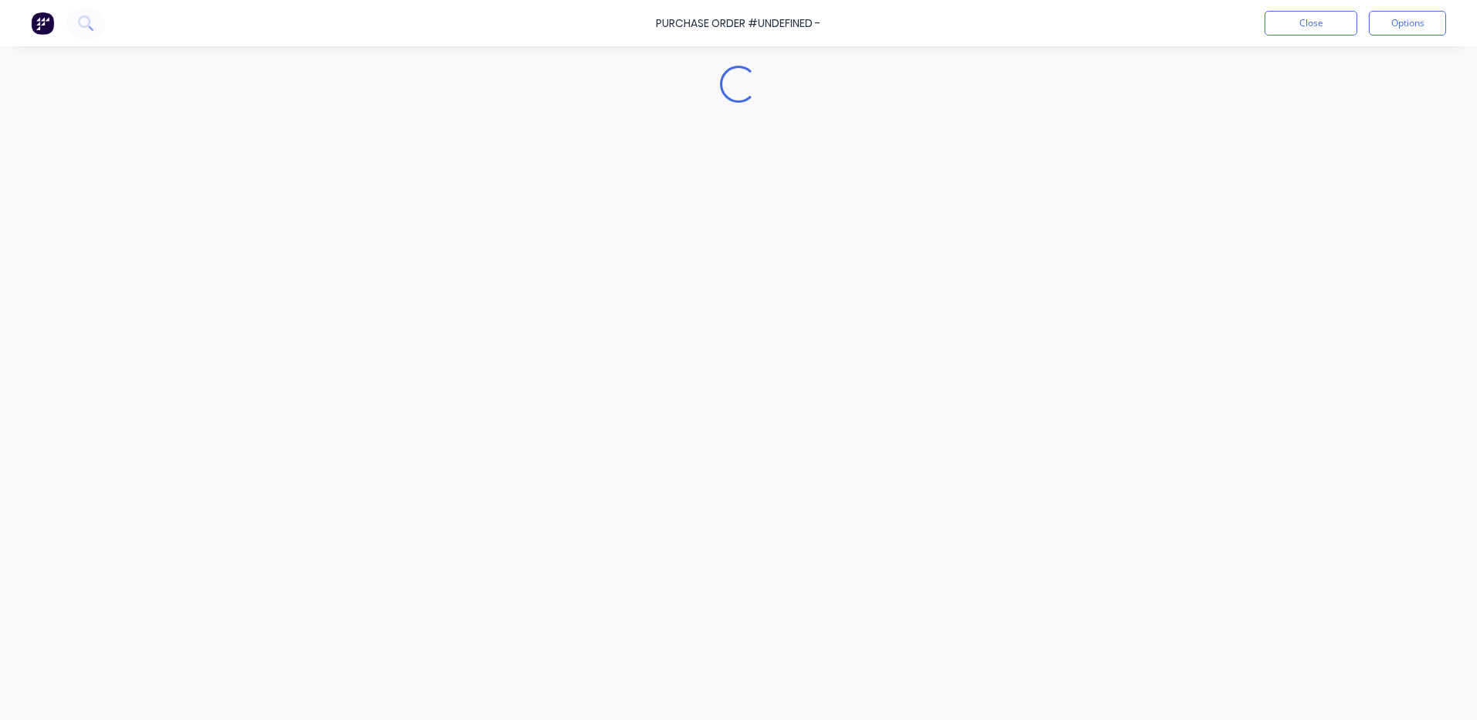
type textarea "x"
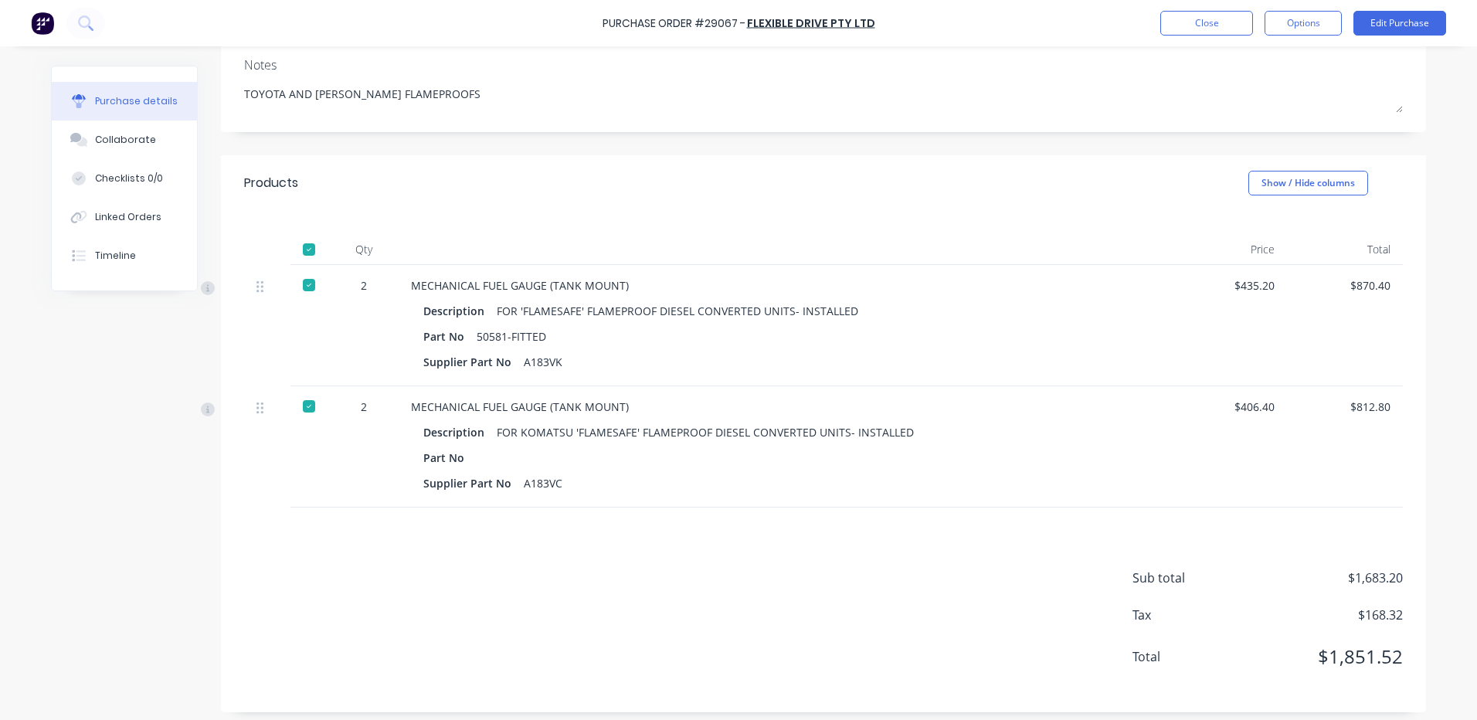
scroll to position [212, 0]
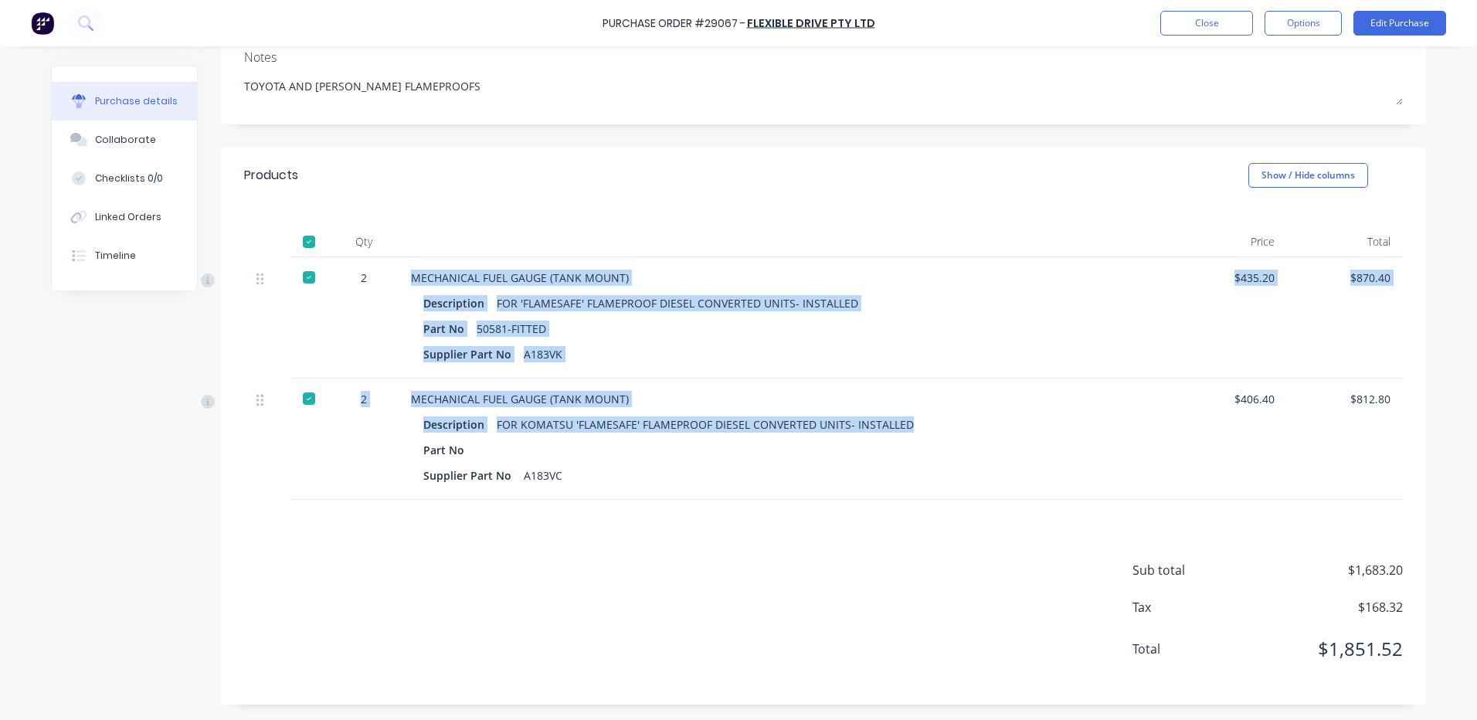
drag, startPoint x: 895, startPoint y: 426, endPoint x: 394, endPoint y: 273, distance: 524.0
click at [394, 273] on div "2 MECHANICAL FUEL GAUGE (TANK MOUNT) Description FOR 'FLAMESAFE' FLAMEPROOF DIE…" at bounding box center [823, 378] width 1158 height 242
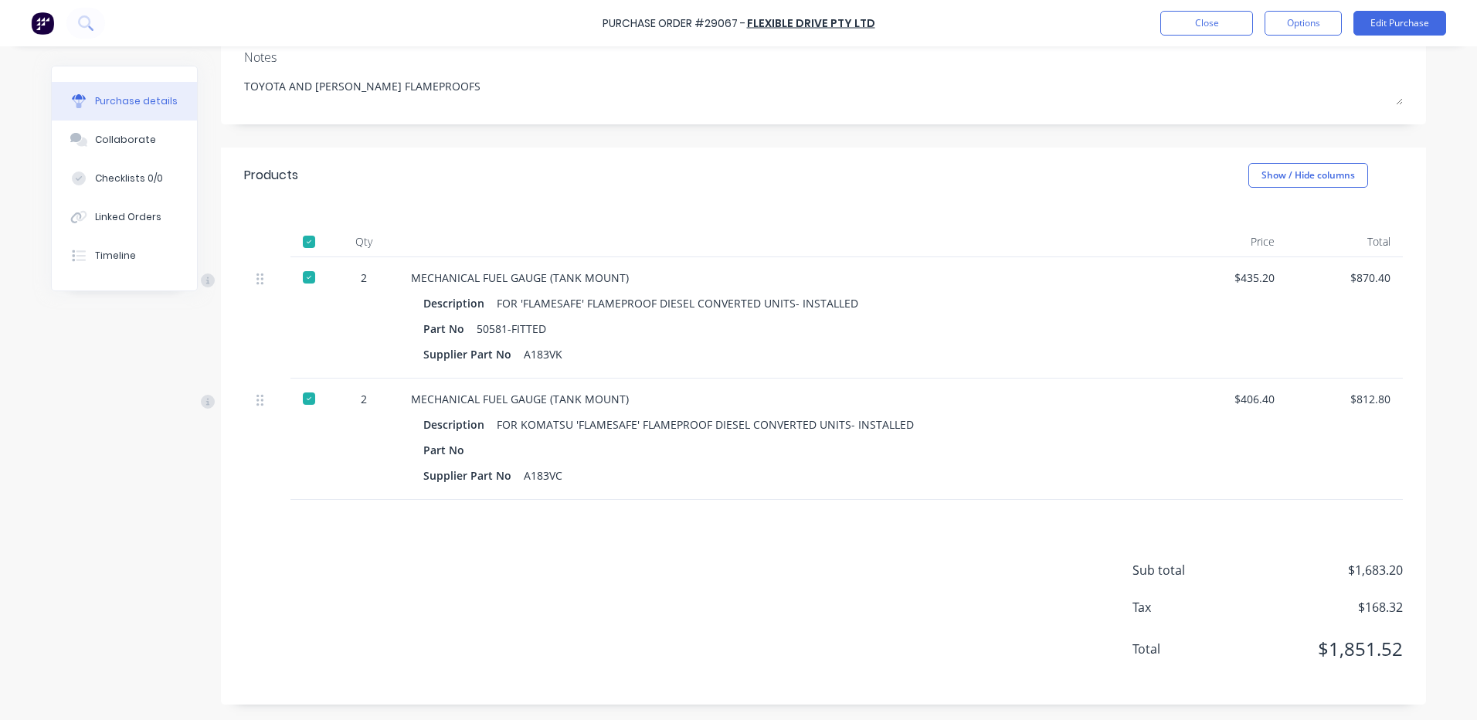
click at [419, 232] on div at bounding box center [784, 241] width 772 height 31
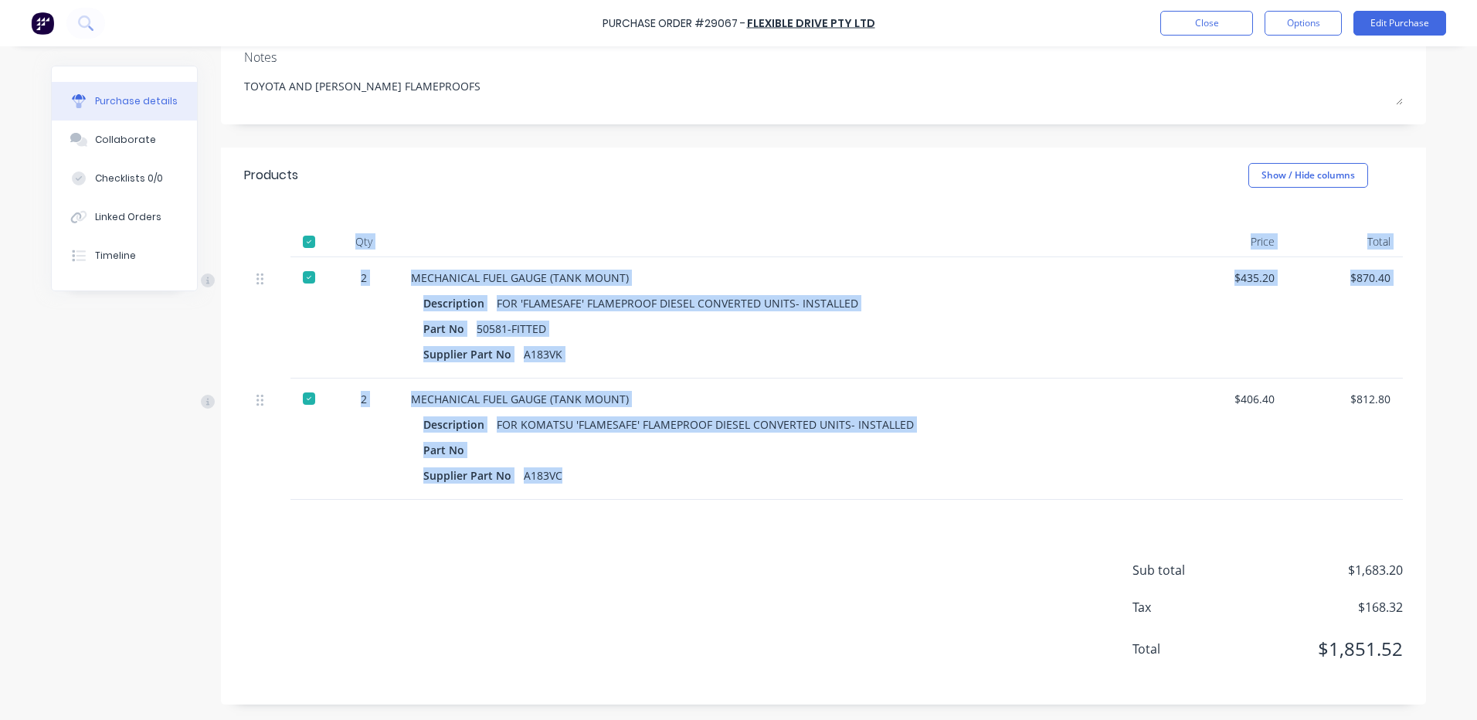
drag, startPoint x: 352, startPoint y: 235, endPoint x: 573, endPoint y: 480, distance: 330.3
click at [574, 477] on div "Qty Price Total 2 MECHANICAL FUEL GAUGE (TANK MOUNT) Description FOR 'FLAMESAFE…" at bounding box center [823, 351] width 1205 height 297
click at [830, 464] on div "Supplier Part No A183VC" at bounding box center [784, 475] width 723 height 22
click at [646, 448] on div "Part No" at bounding box center [784, 450] width 723 height 22
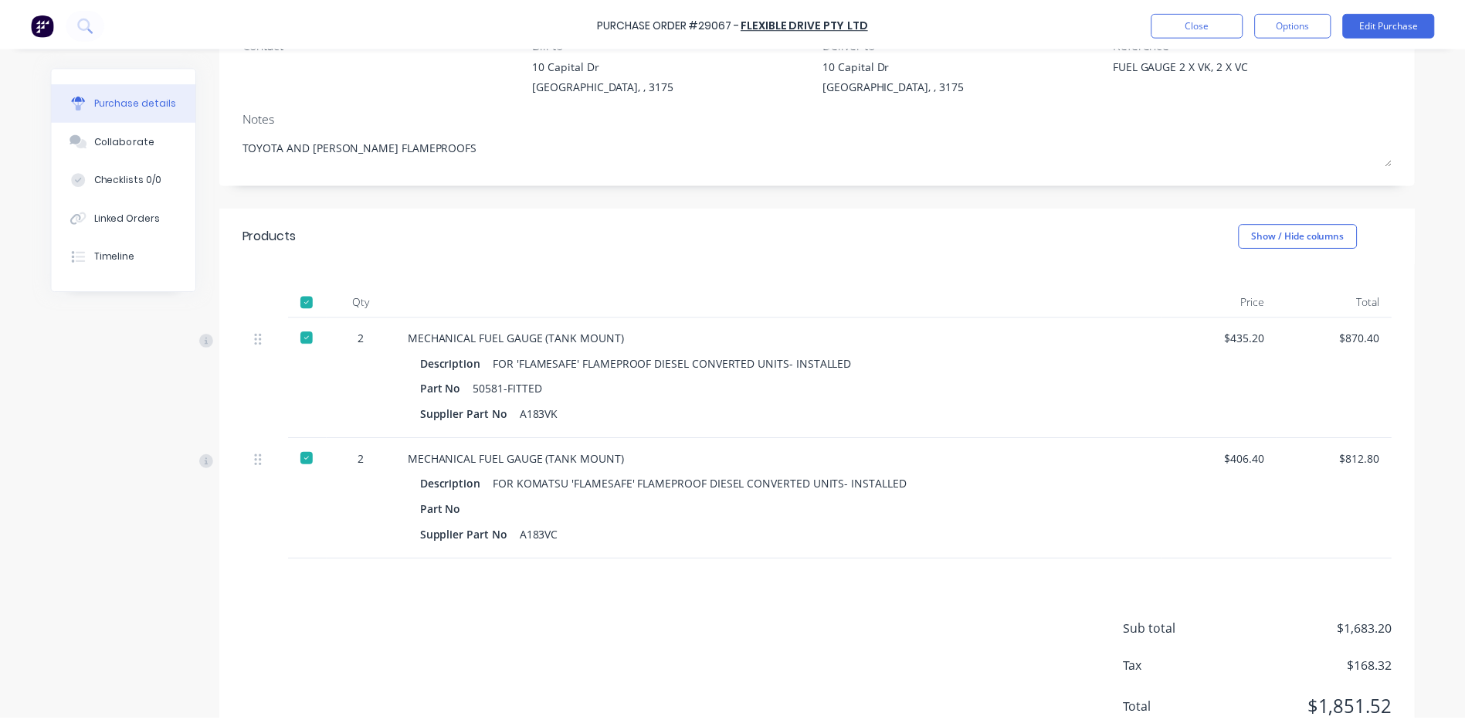
scroll to position [154, 0]
click at [1185, 28] on button "Close" at bounding box center [1206, 23] width 93 height 25
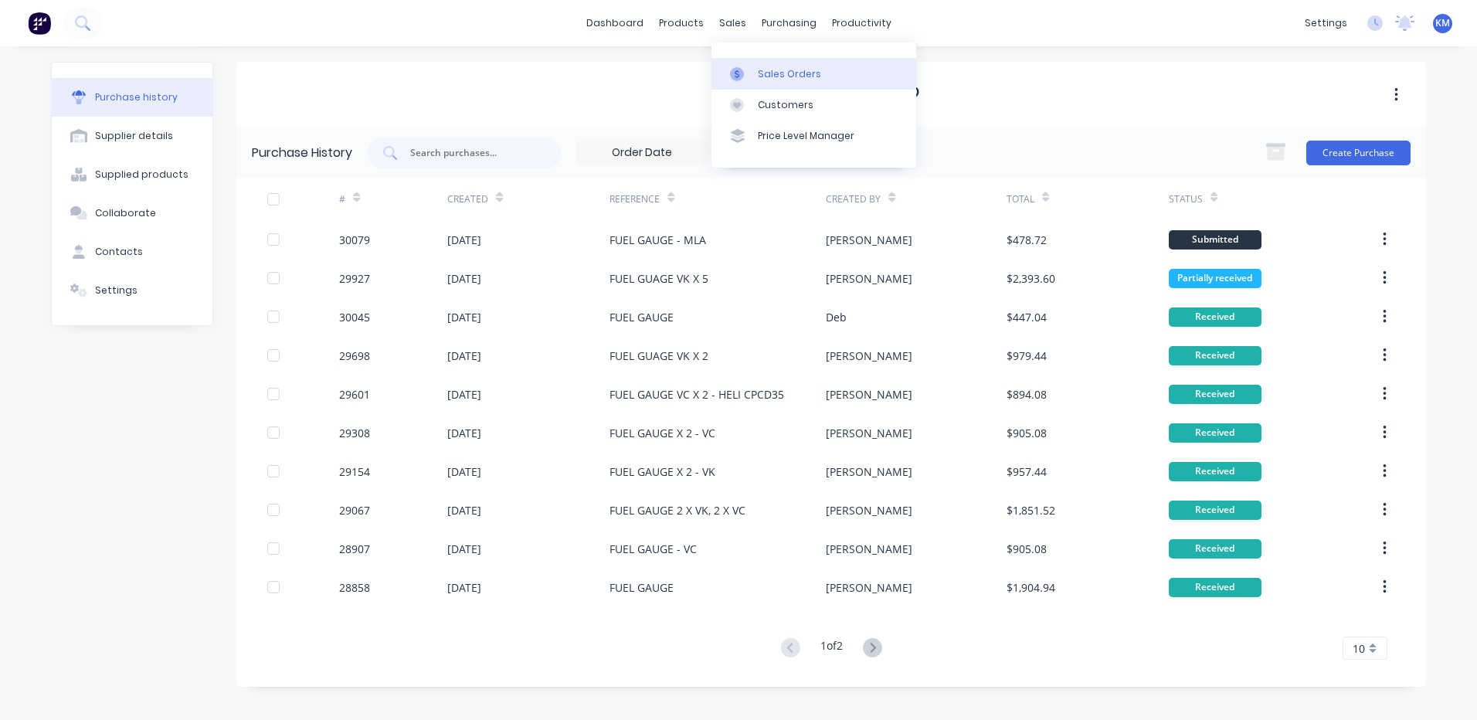
click at [753, 75] on link "Sales Orders" at bounding box center [813, 73] width 205 height 31
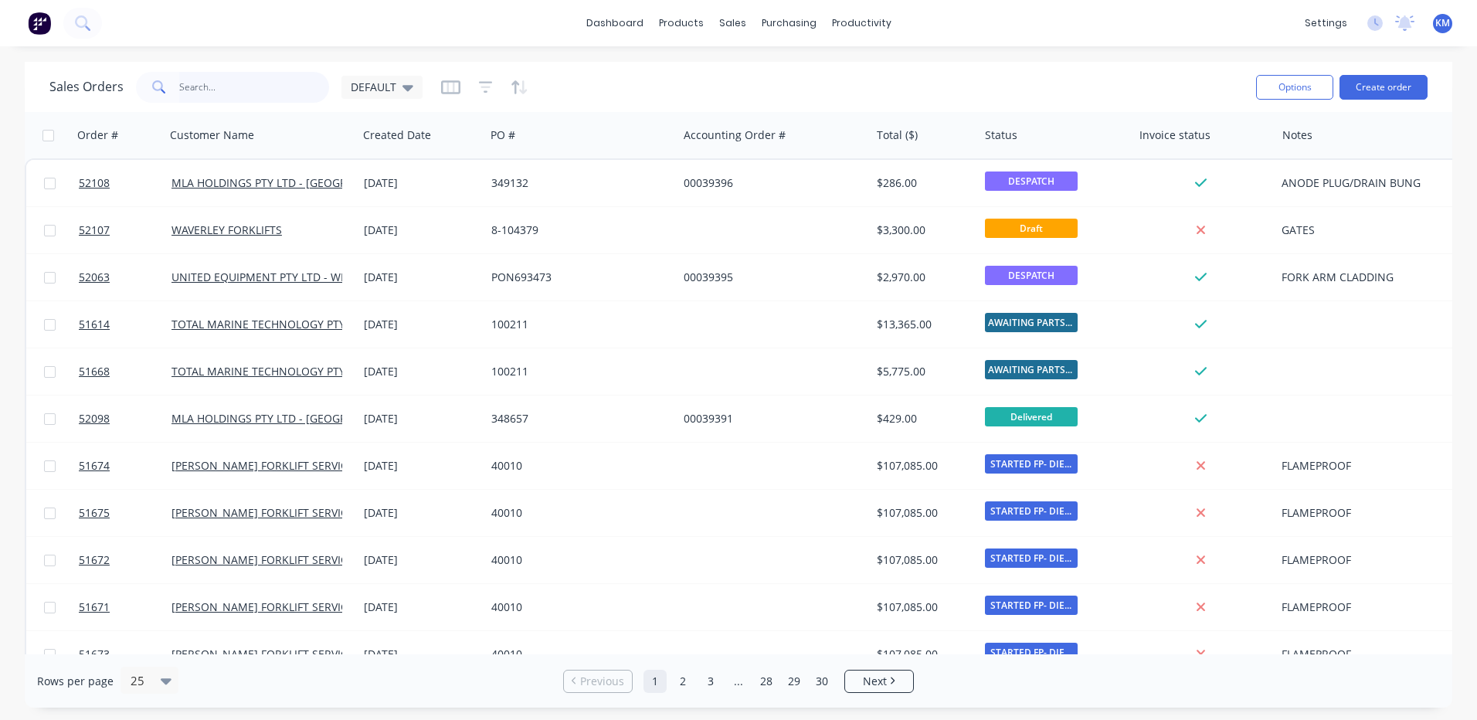
click at [294, 93] on input "text" at bounding box center [254, 87] width 151 height 31
type input "clark"
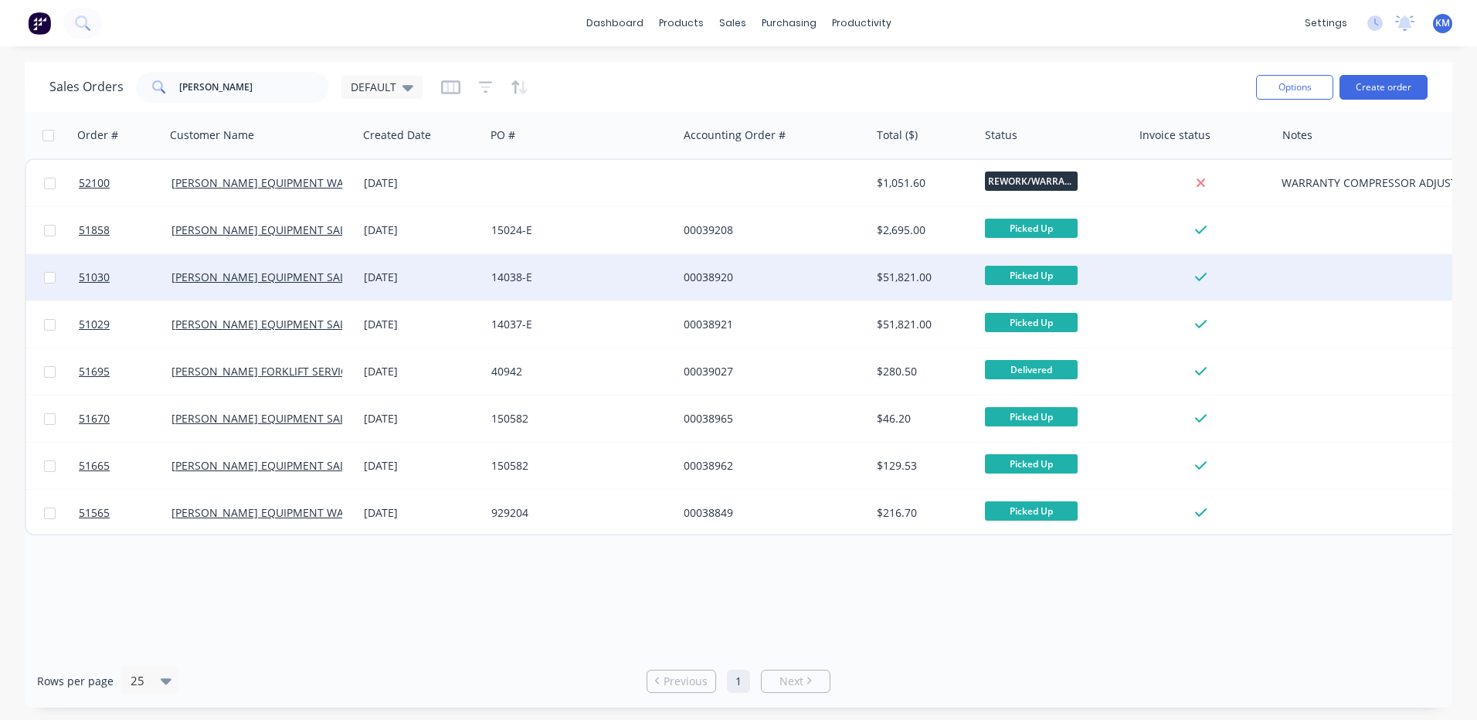
click at [636, 272] on div "14038-E" at bounding box center [576, 277] width 171 height 15
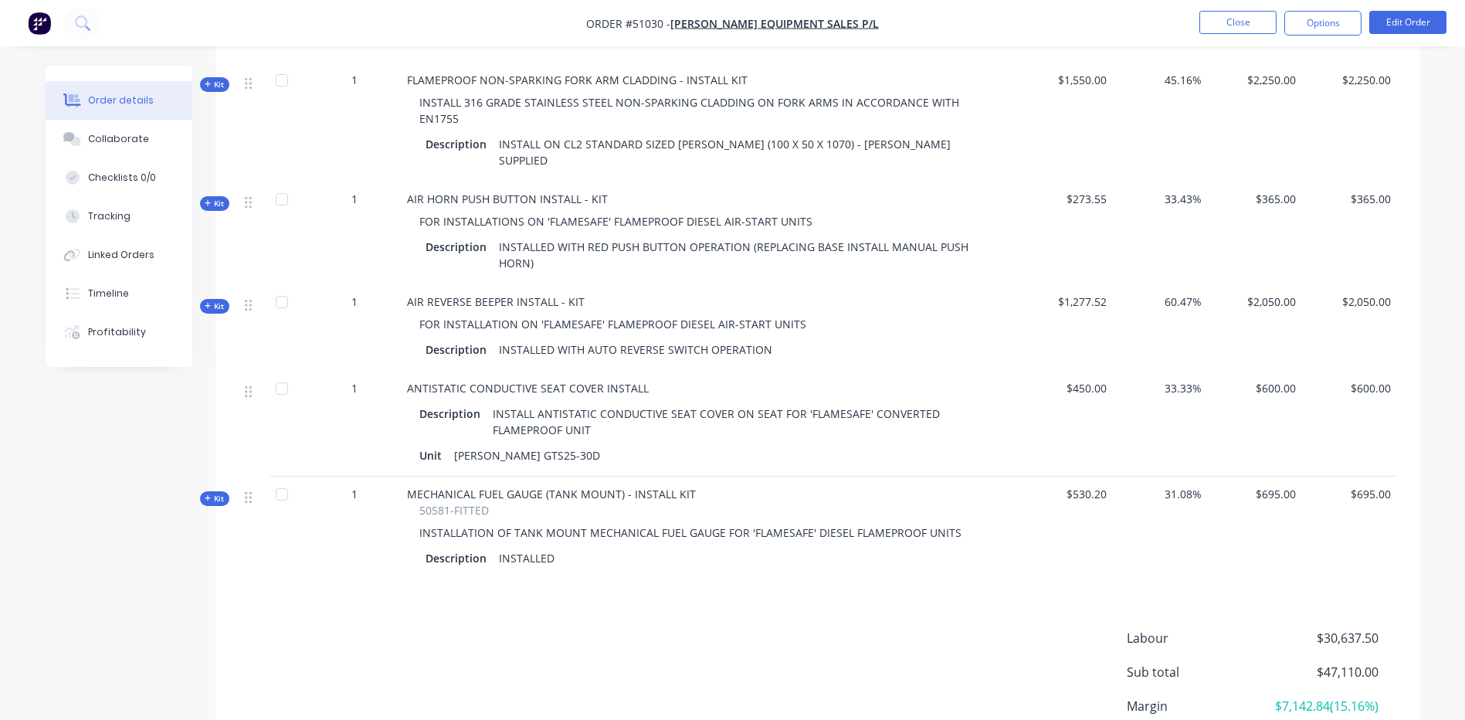
scroll to position [772, 0]
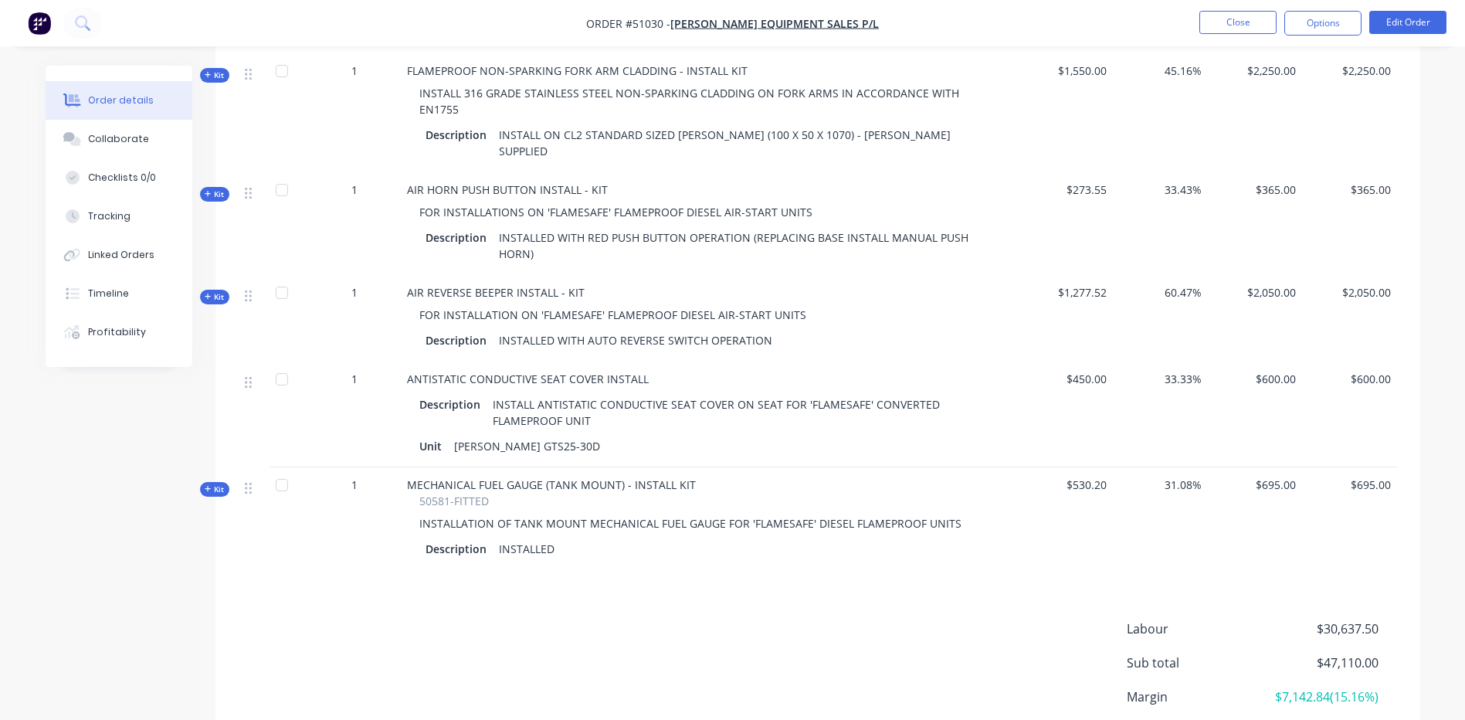
click at [227, 482] on button "Kit" at bounding box center [214, 489] width 29 height 15
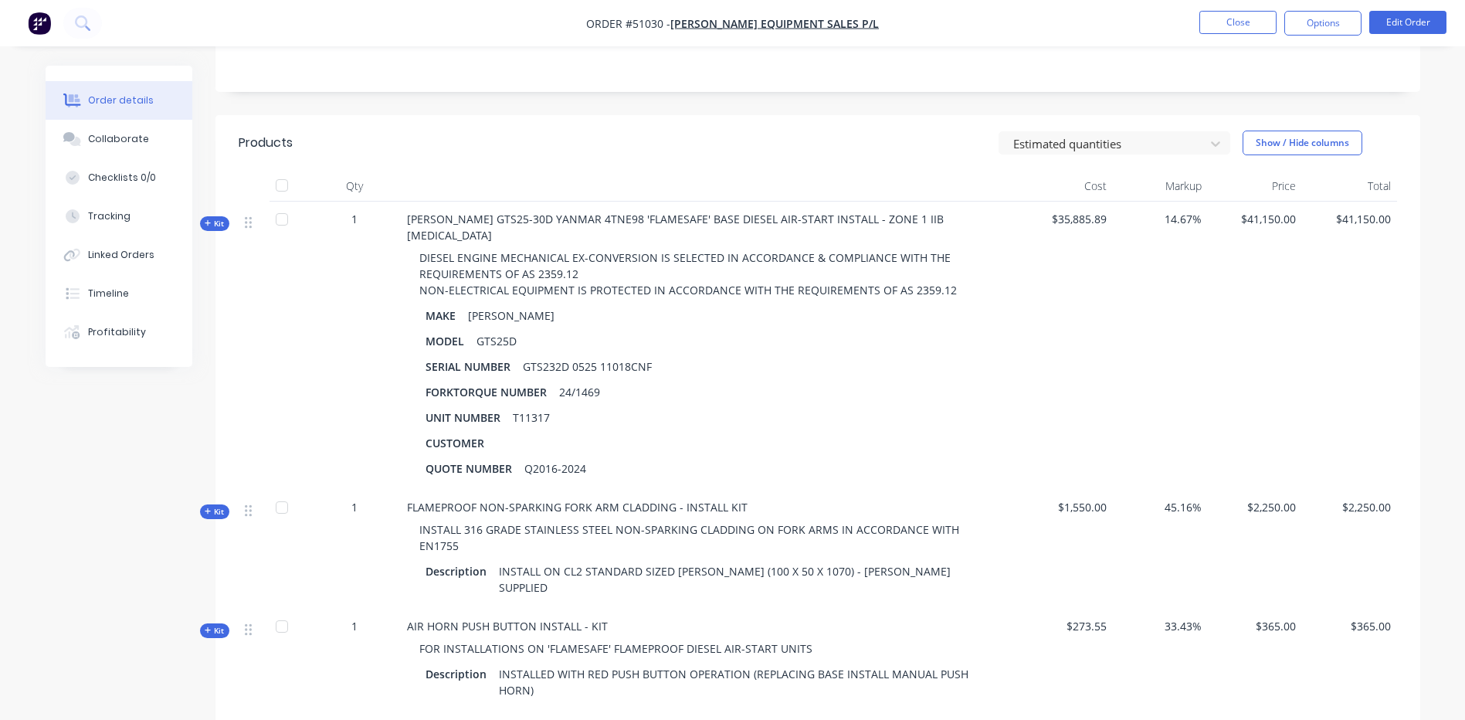
scroll to position [309, 0]
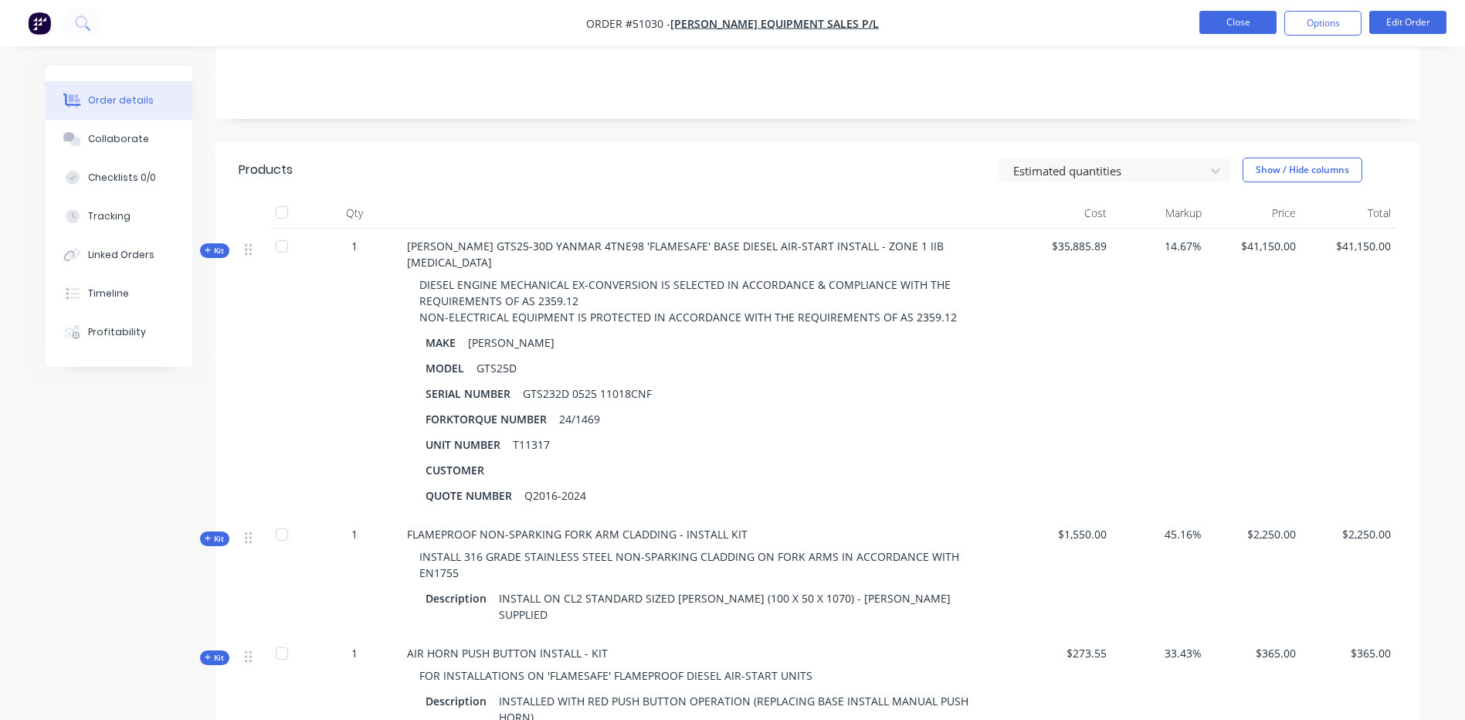
click at [1208, 22] on button "Close" at bounding box center [1237, 22] width 77 height 23
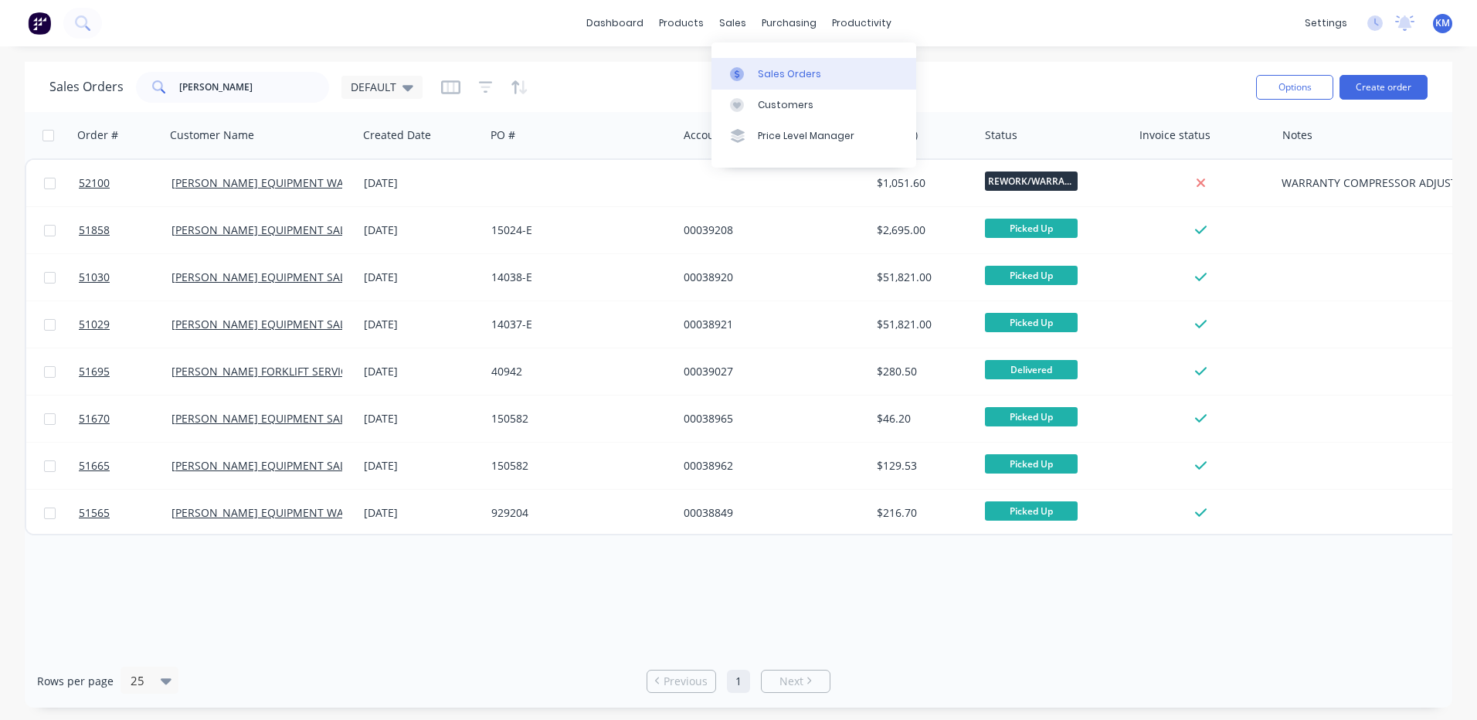
click at [744, 83] on link "Sales Orders" at bounding box center [813, 73] width 205 height 31
click at [241, 89] on input "clark" at bounding box center [254, 87] width 151 height 31
click at [749, 99] on div at bounding box center [741, 105] width 23 height 14
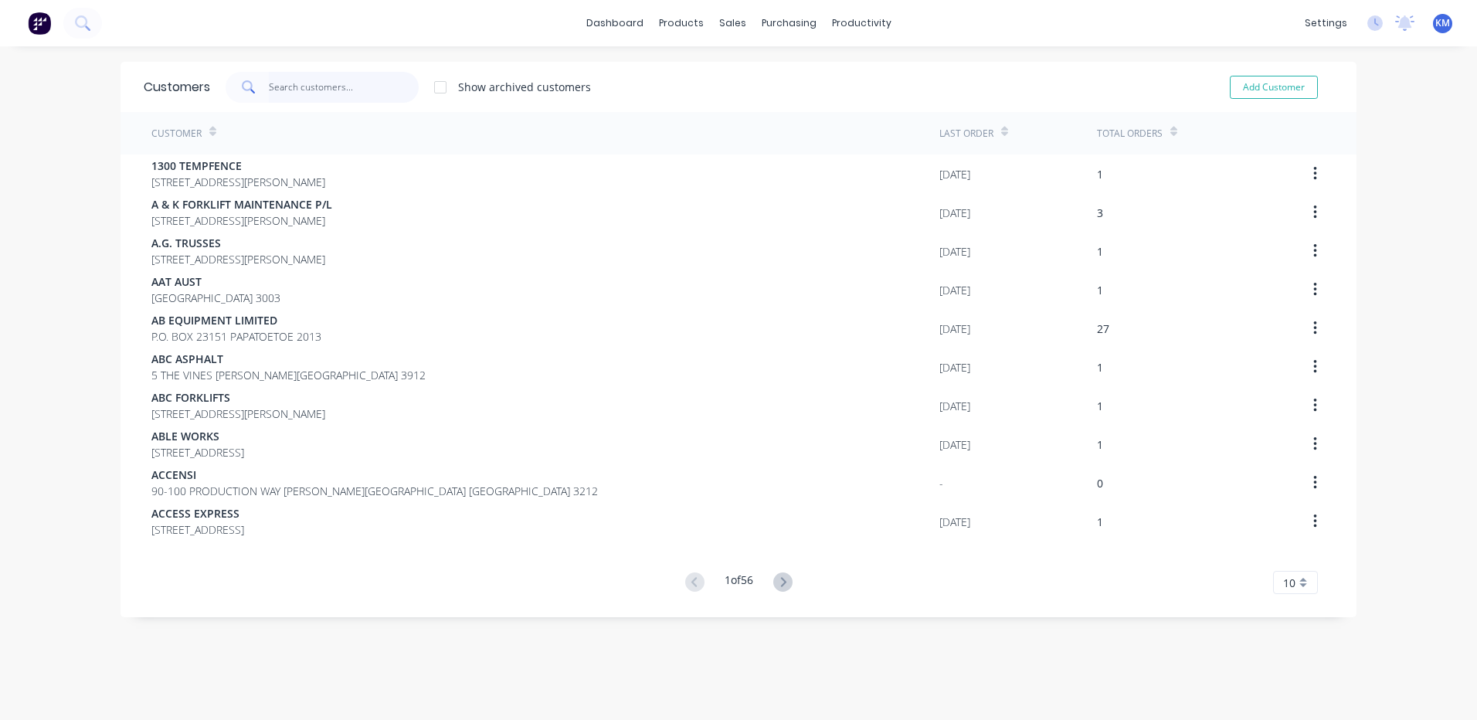
click at [375, 92] on input "text" at bounding box center [344, 87] width 151 height 31
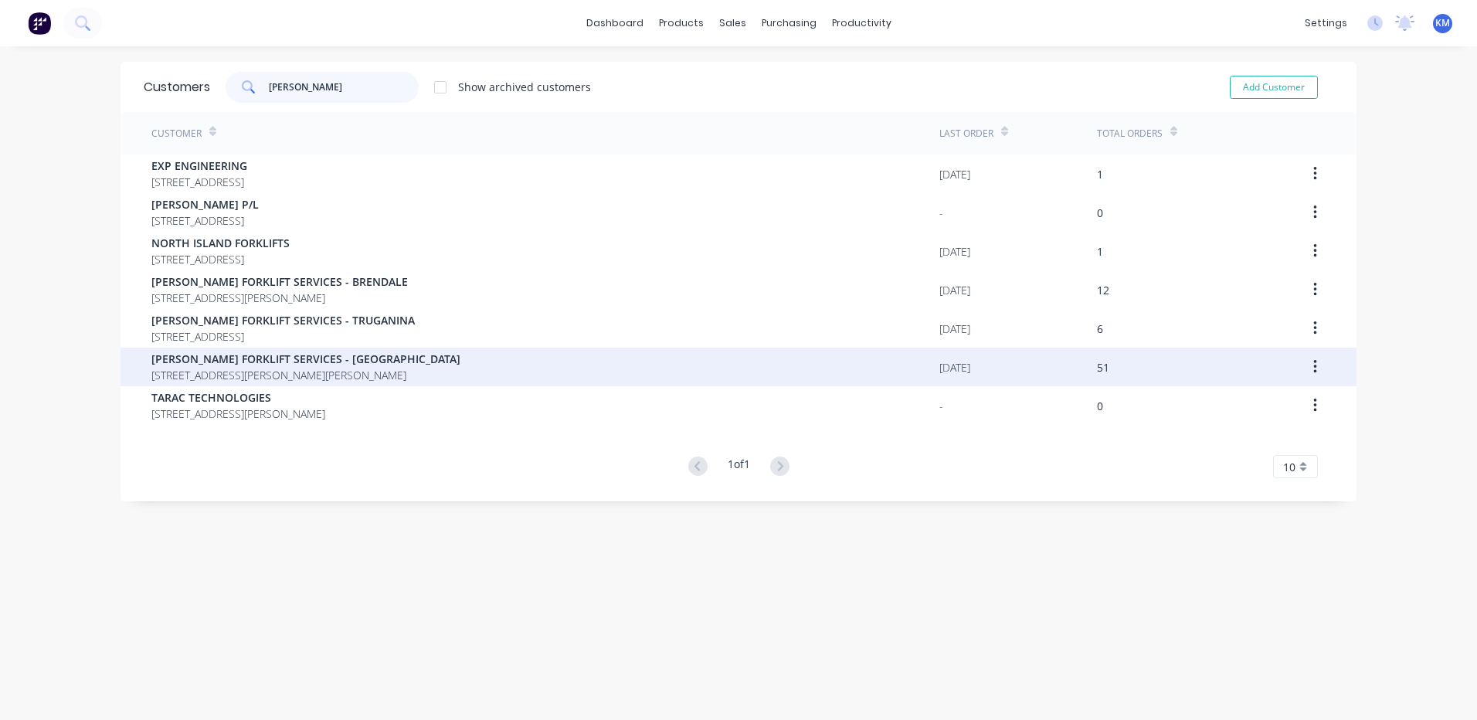
type input "tara"
click at [392, 367] on div "TARA FORKLIFT SERVICES - WETHERILL PARK 1/35 DAVIS ROAD, WETHERILL PARK 2164" at bounding box center [545, 367] width 788 height 39
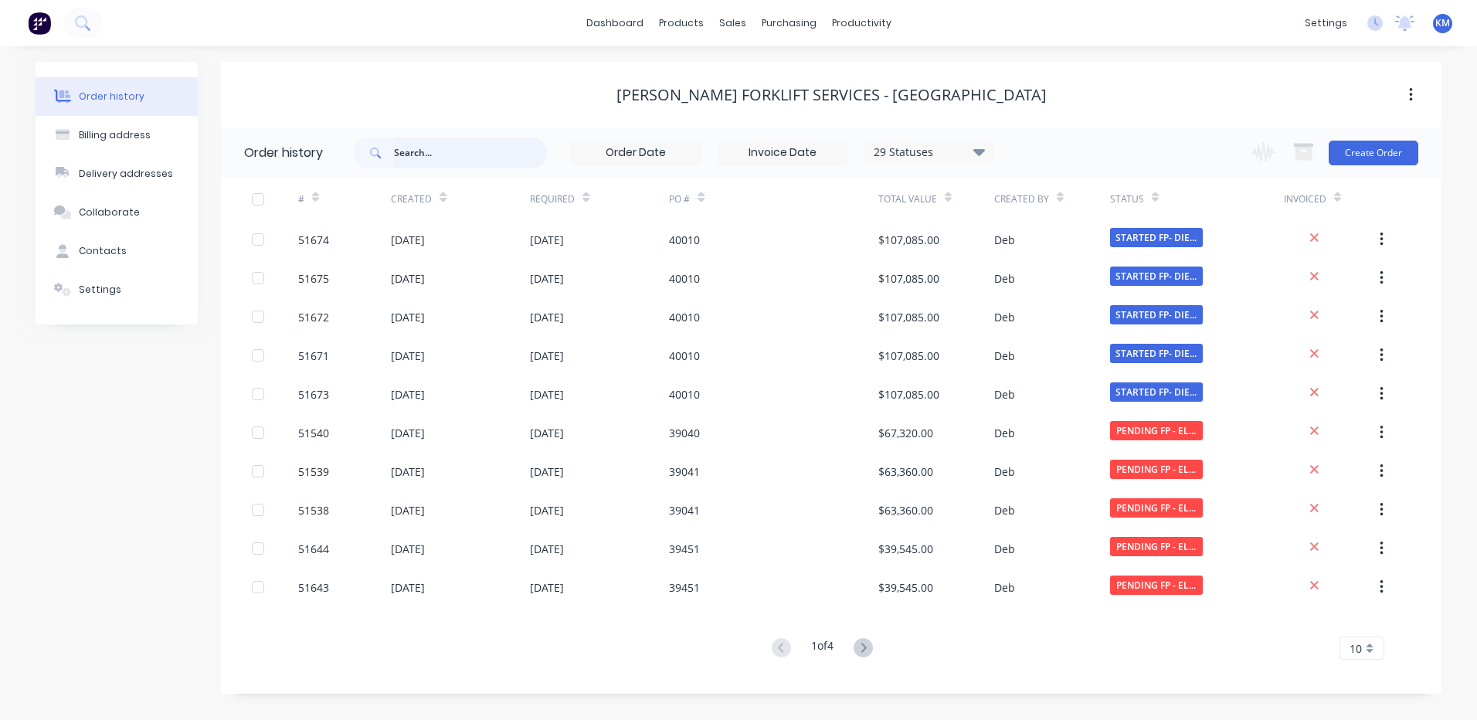
click at [499, 167] on input "text" at bounding box center [470, 152] width 153 height 31
type input "toy"
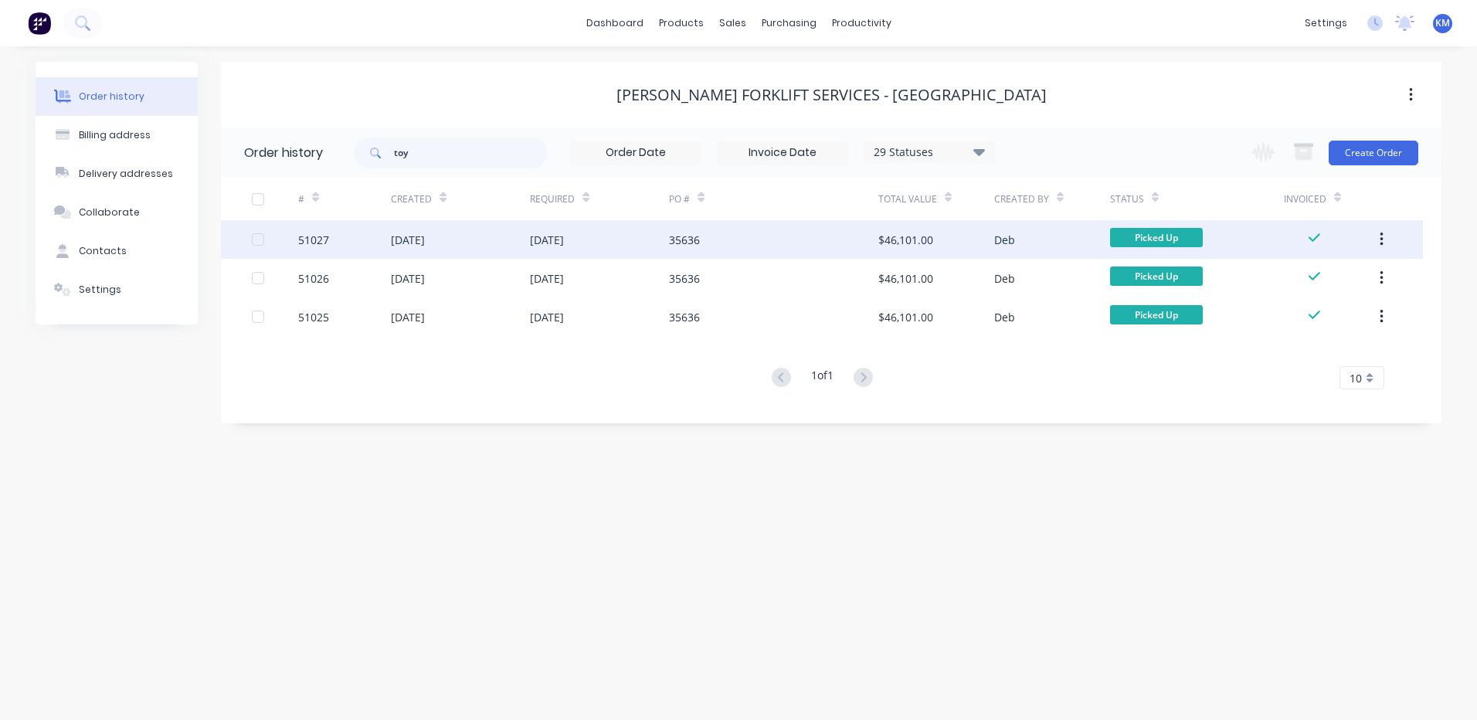
click at [564, 242] on div "30 May 2024" at bounding box center [547, 240] width 34 height 16
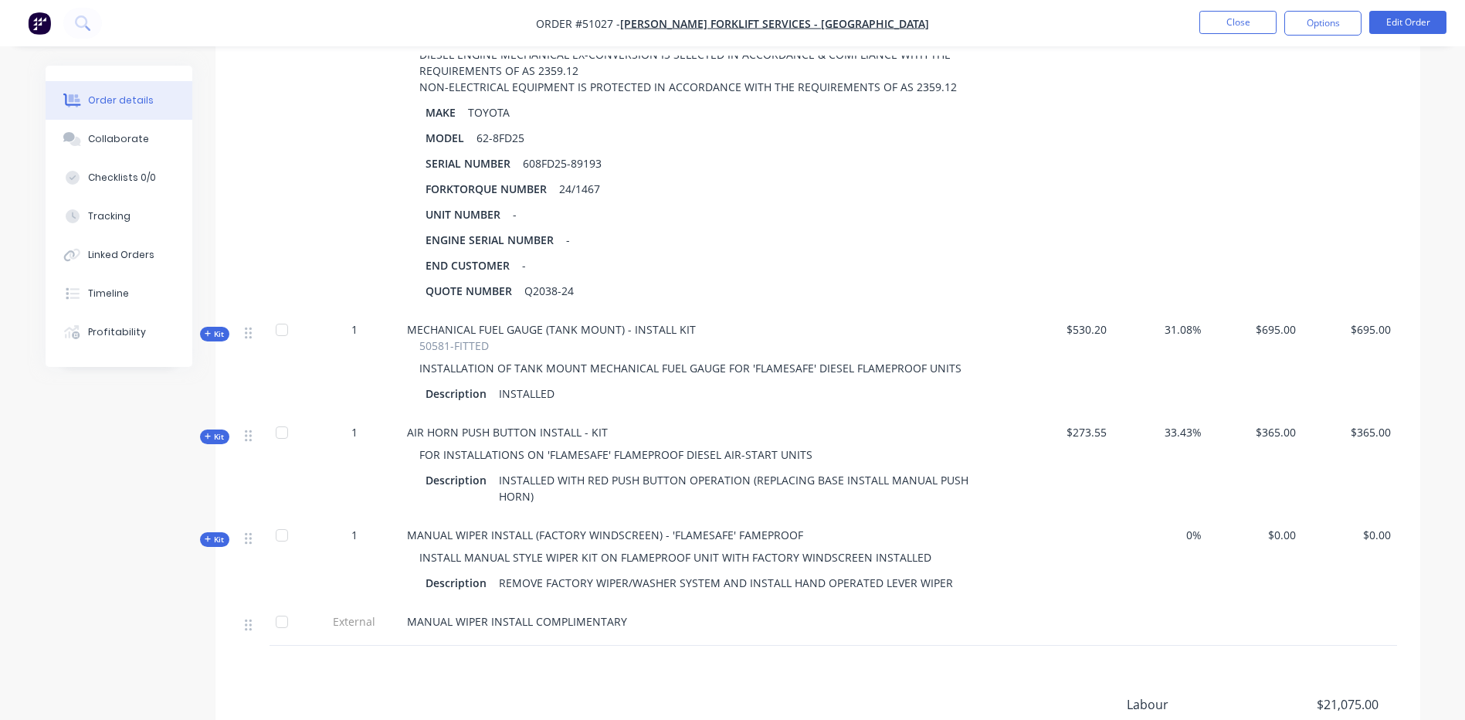
scroll to position [618, 0]
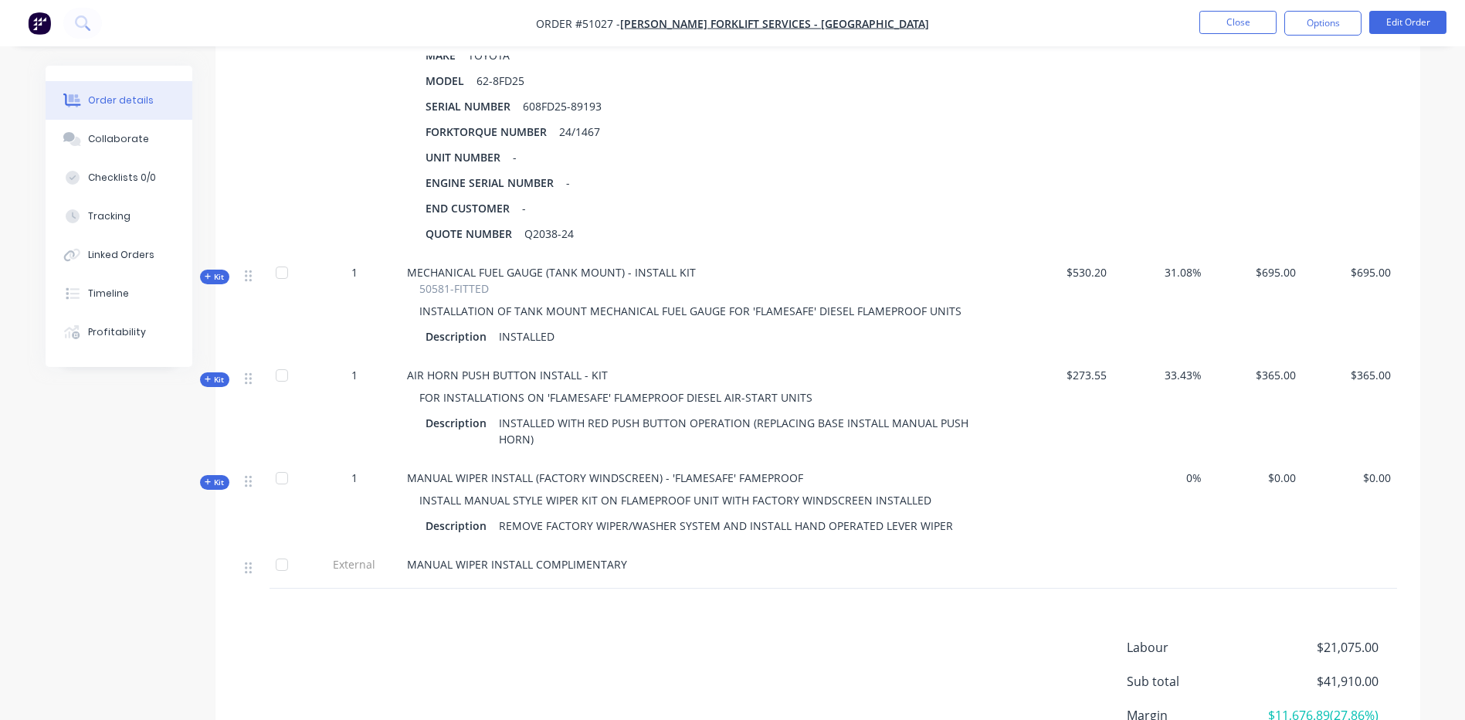
click at [213, 271] on span "Kit" at bounding box center [215, 277] width 20 height 12
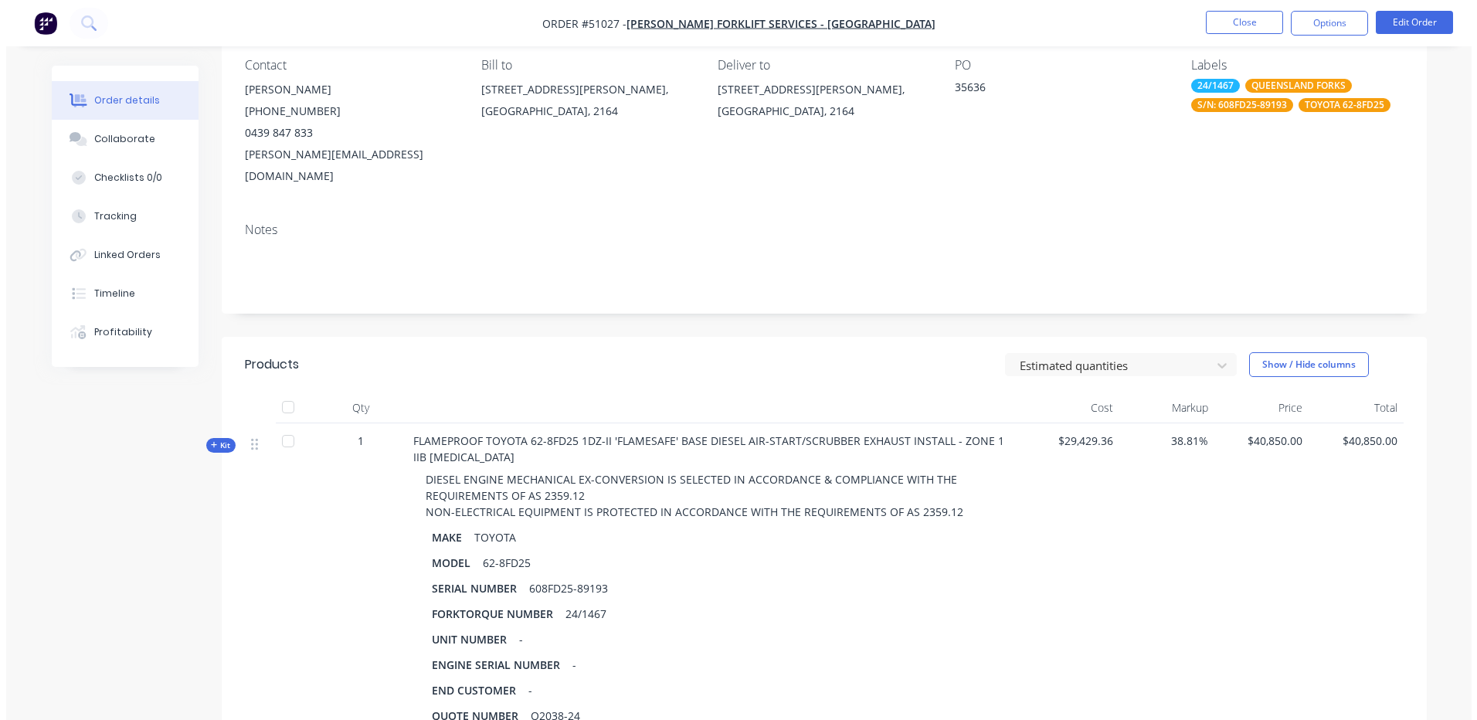
scroll to position [0, 0]
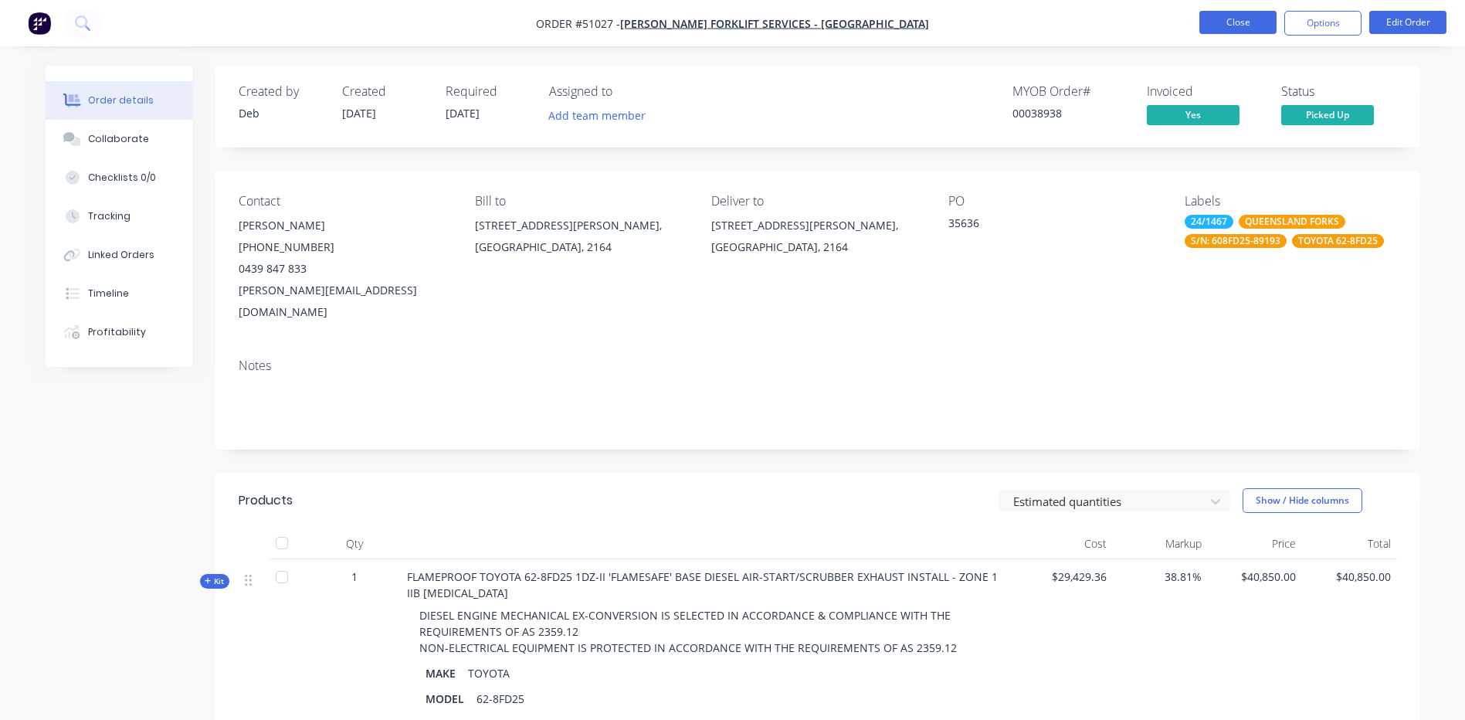
click at [1207, 29] on button "Close" at bounding box center [1237, 22] width 77 height 23
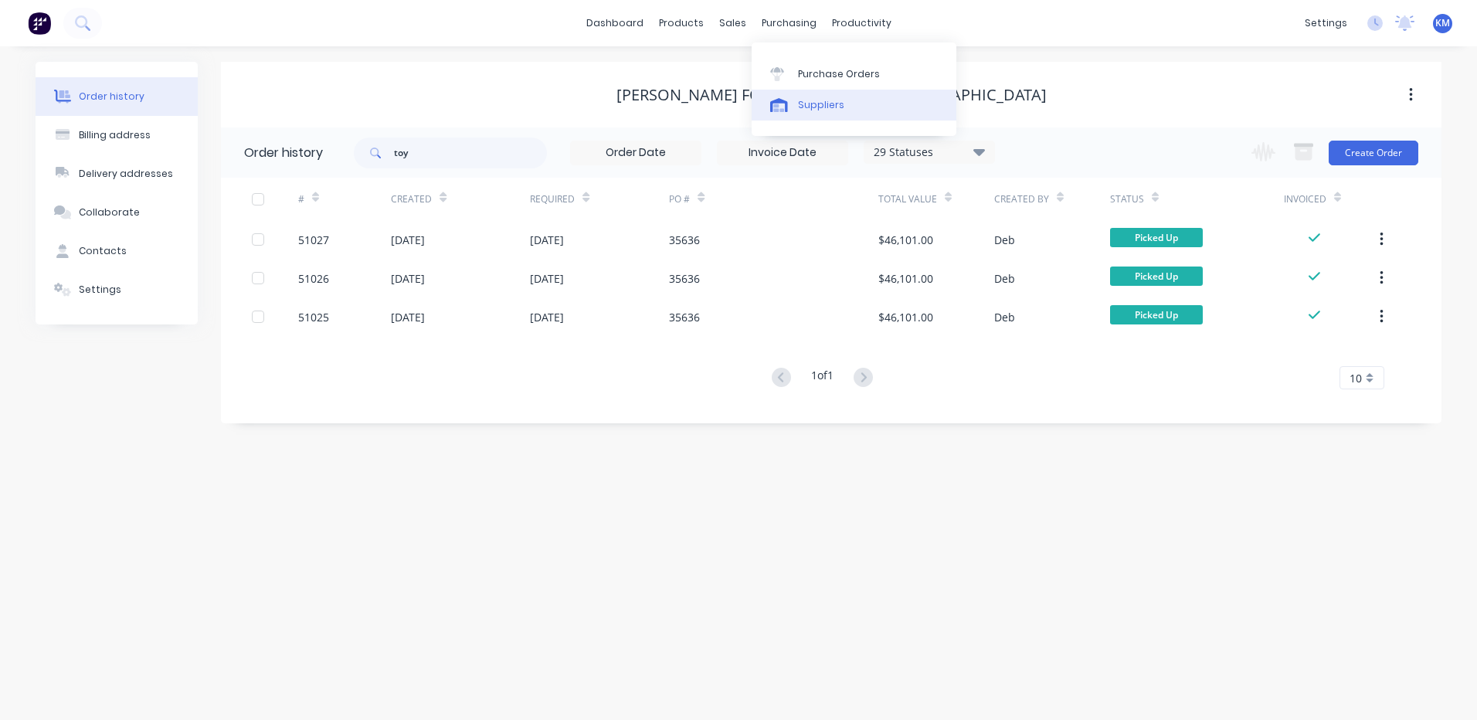
click at [804, 116] on link "Suppliers" at bounding box center [853, 105] width 205 height 31
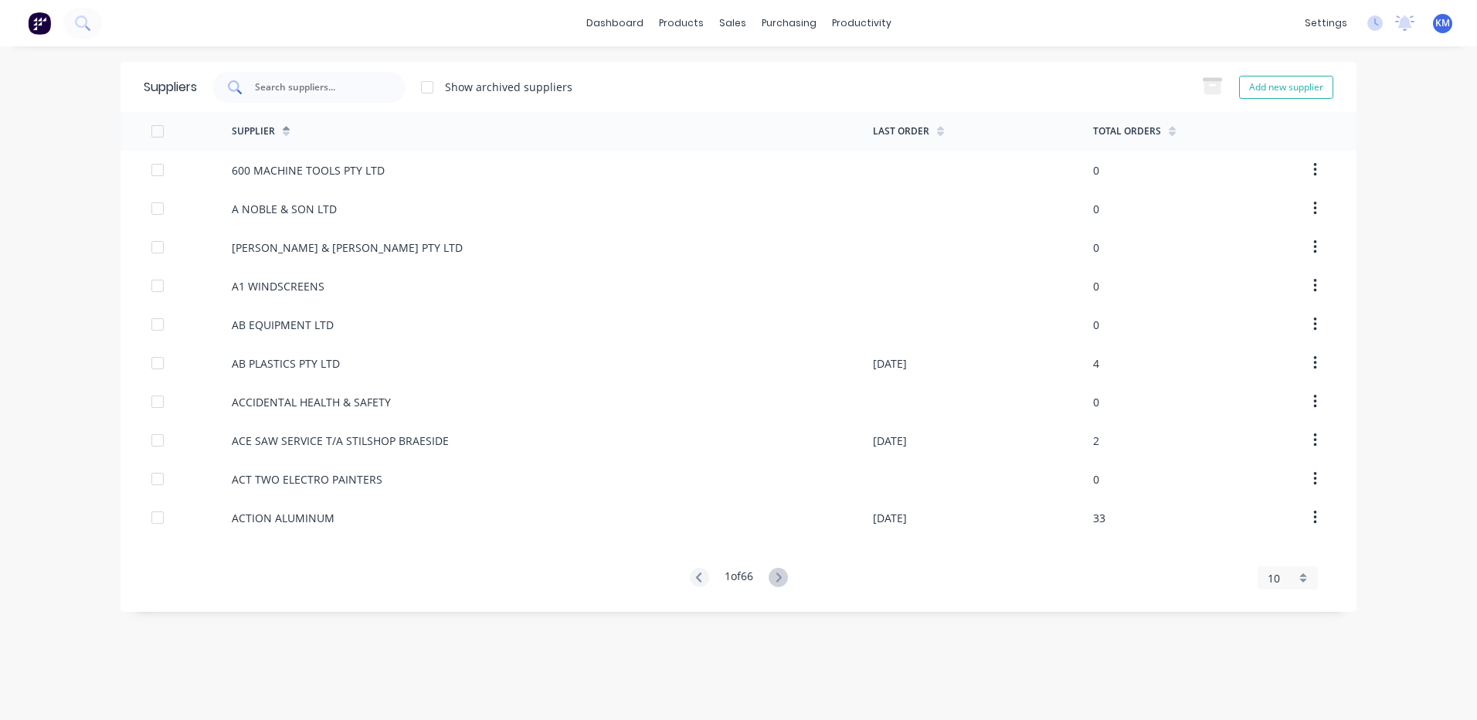
click at [358, 88] on input "text" at bounding box center [317, 87] width 128 height 15
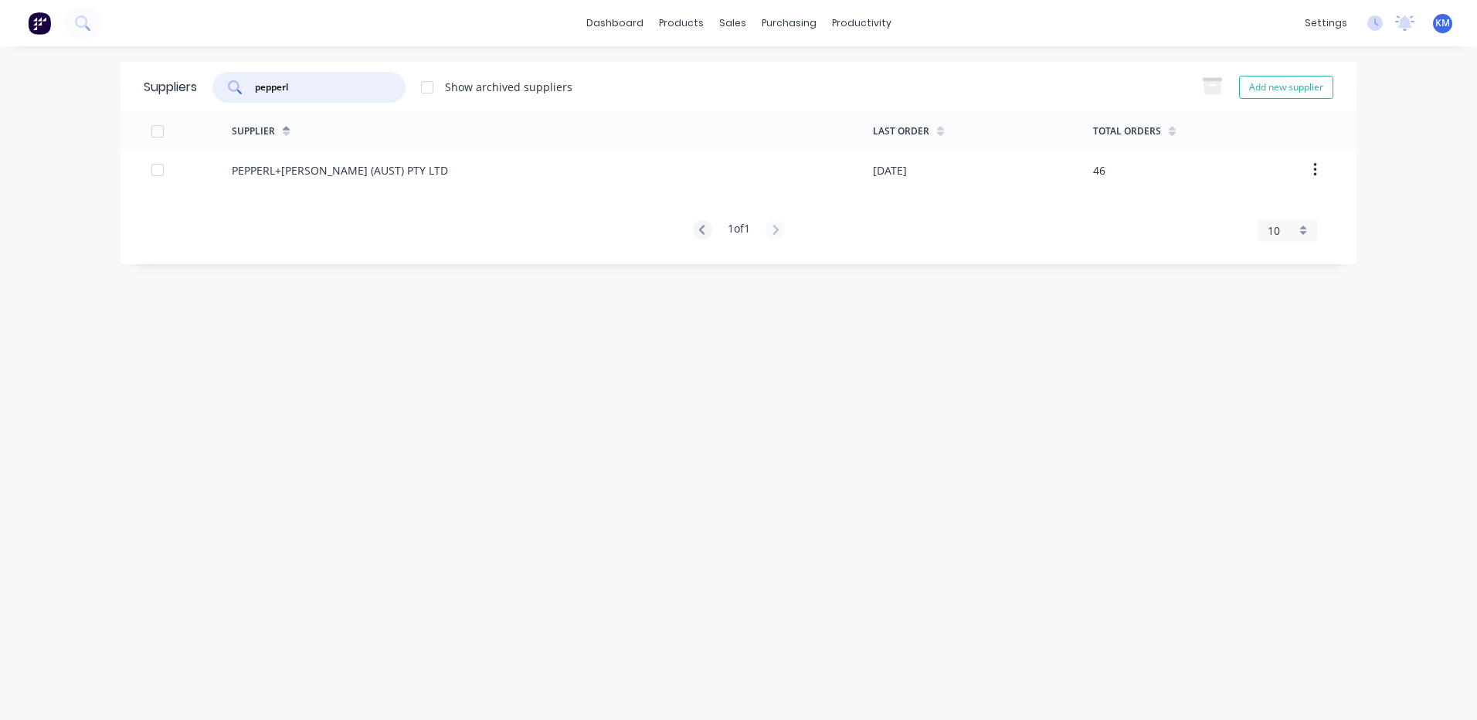
type input "pepperl"
click at [358, 171] on div "PEPPERL+FUCHS (AUST) PTY LTD" at bounding box center [340, 170] width 216 height 16
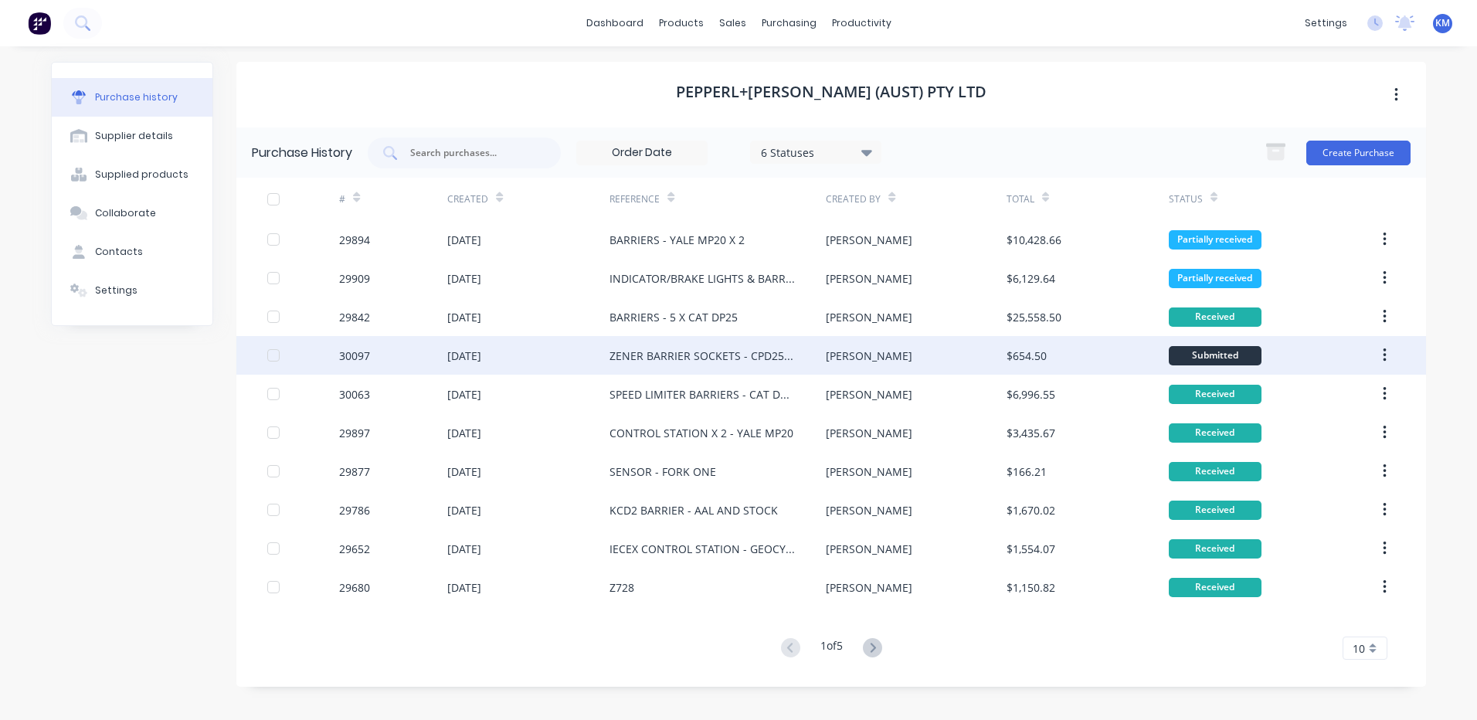
click at [797, 339] on div "ZENER BARRIER SOCKETS - CPD25 & FBT20" at bounding box center [717, 355] width 216 height 39
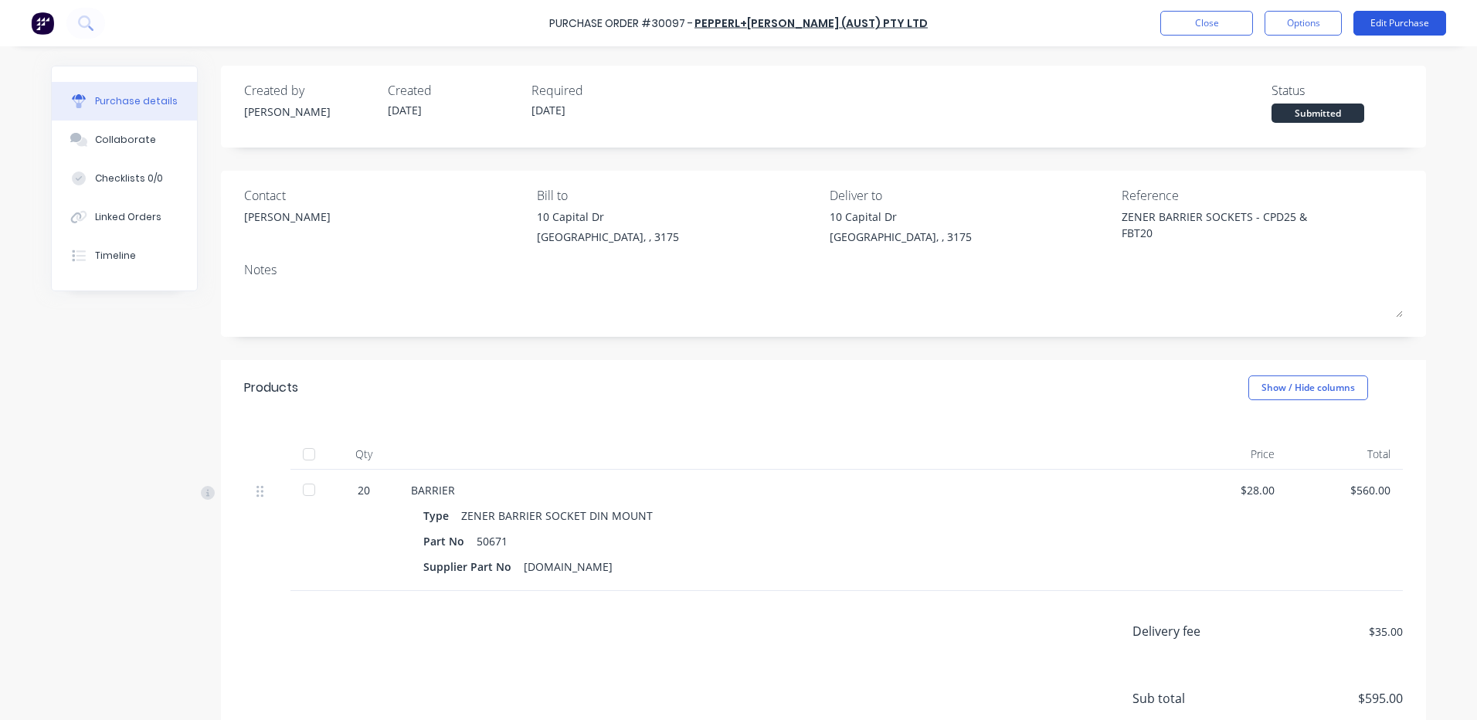
click at [1376, 27] on button "Edit Purchase" at bounding box center [1399, 23] width 93 height 25
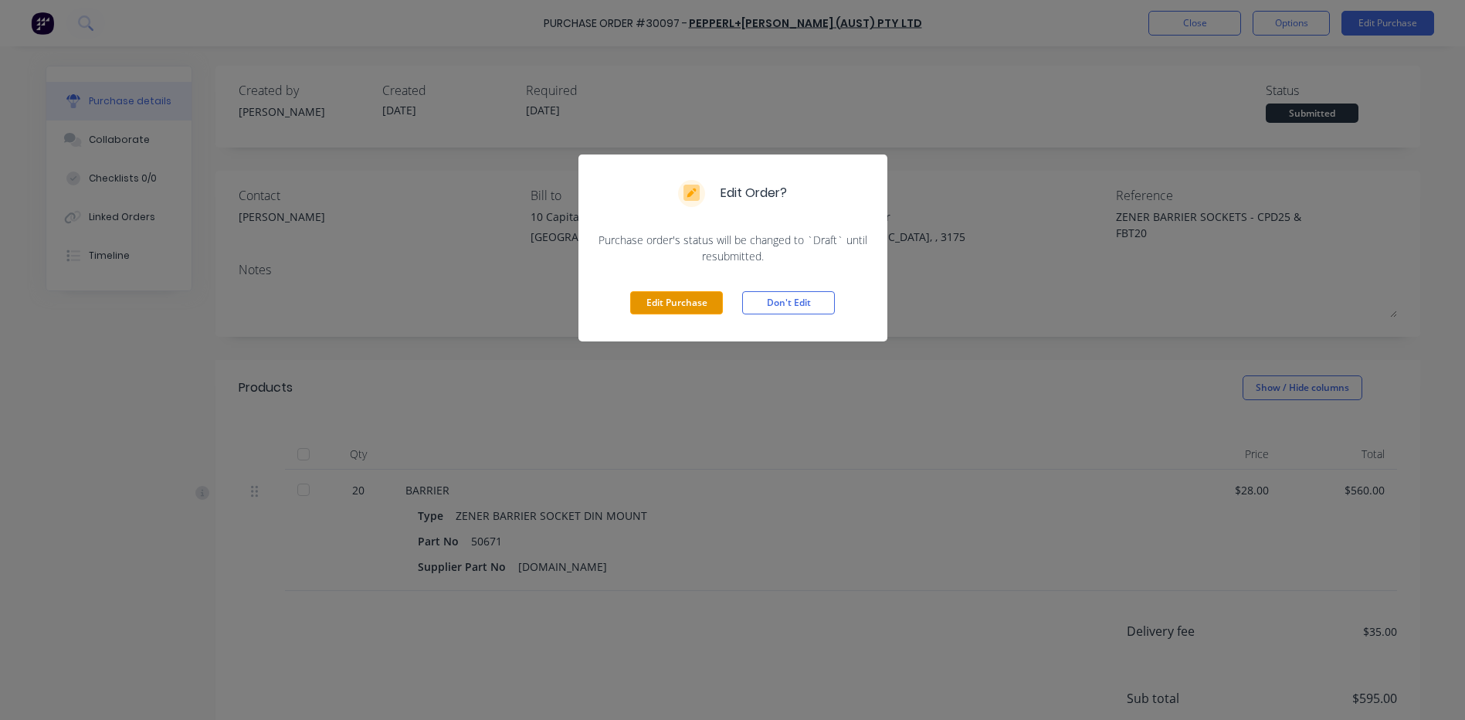
click at [706, 310] on button "Edit Purchase" at bounding box center [676, 302] width 93 height 23
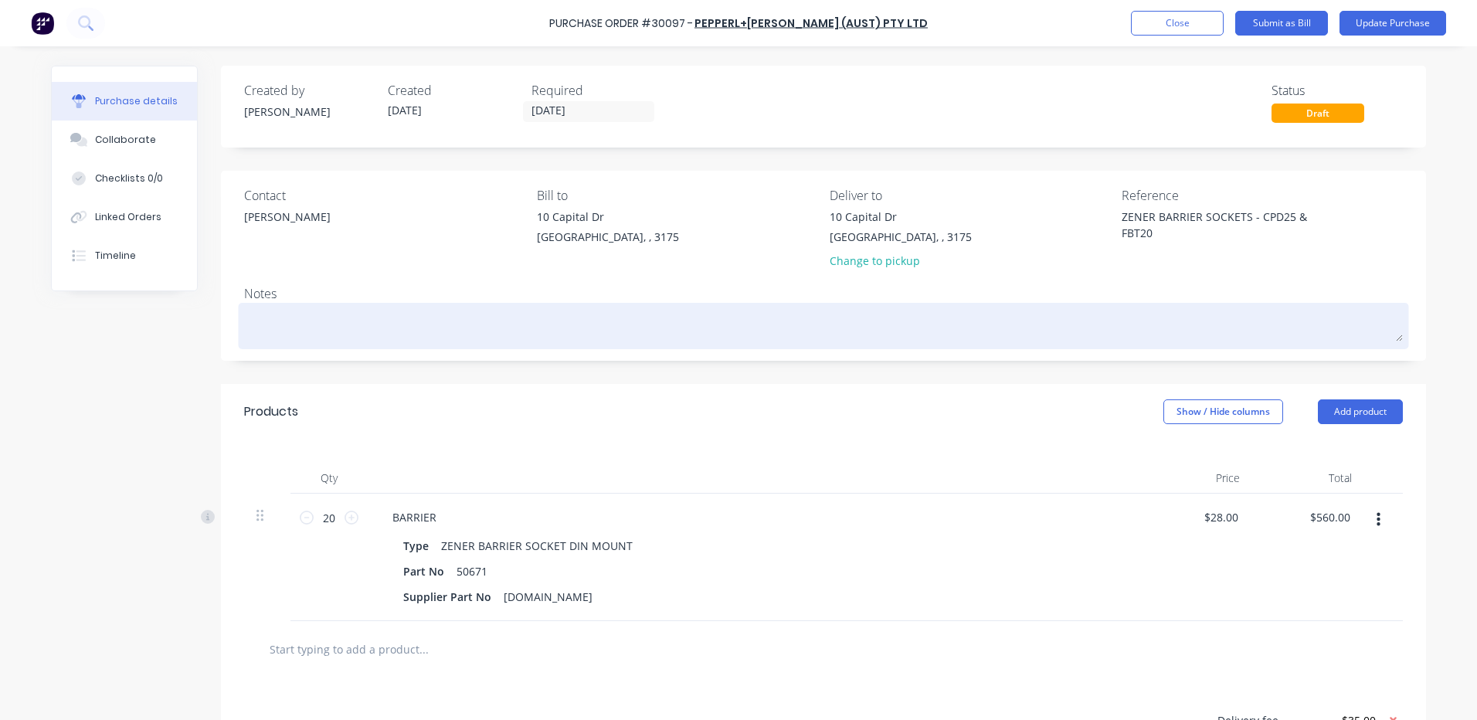
click at [524, 312] on textarea at bounding box center [823, 324] width 1158 height 35
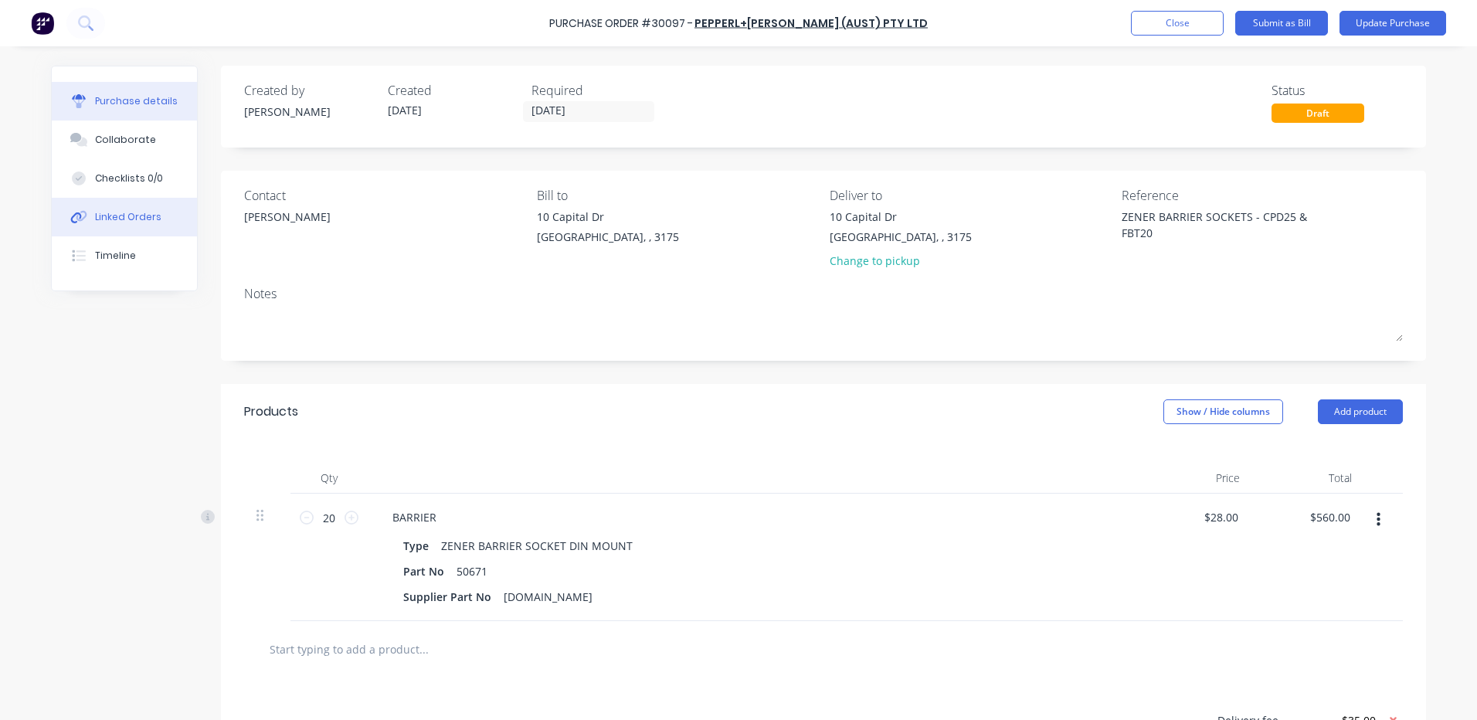
click at [142, 212] on div "Linked Orders" at bounding box center [128, 217] width 66 height 14
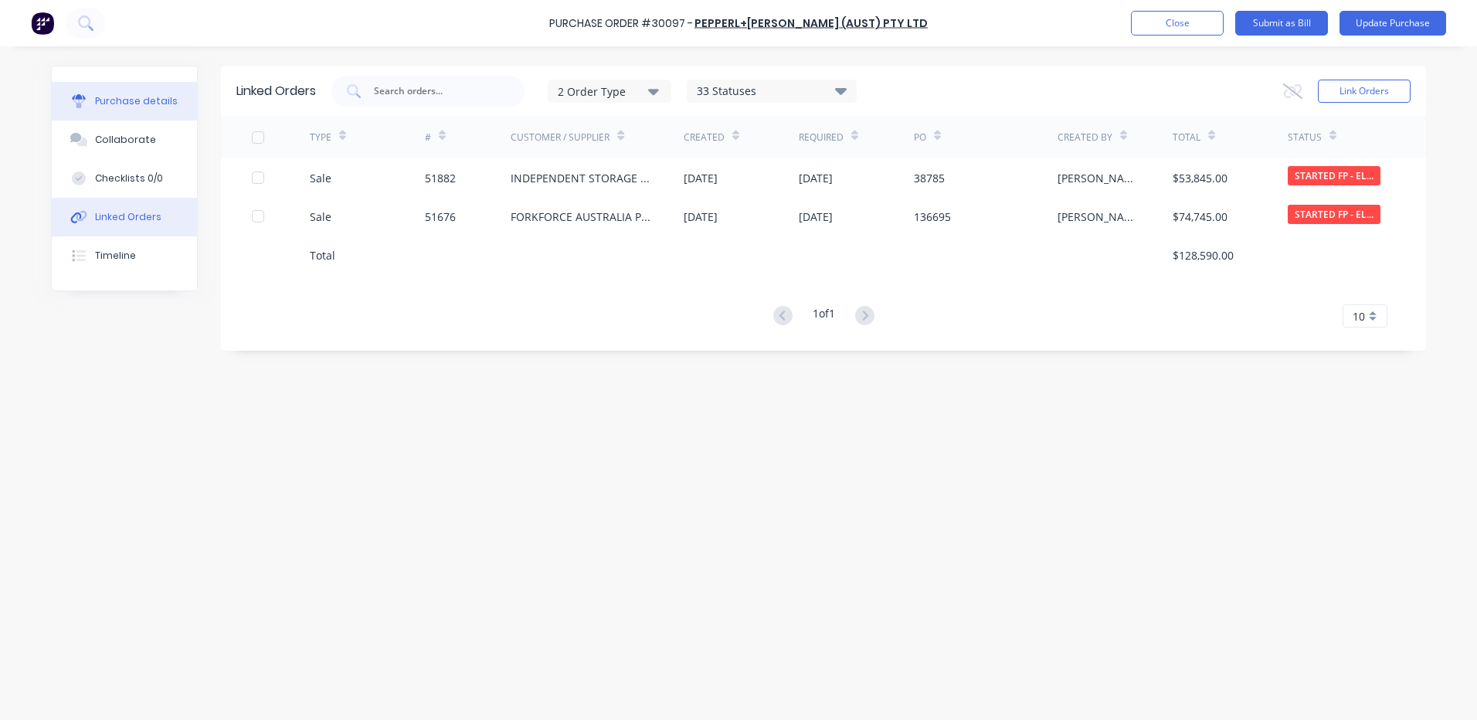
click at [146, 103] on div "Purchase details" at bounding box center [136, 101] width 83 height 14
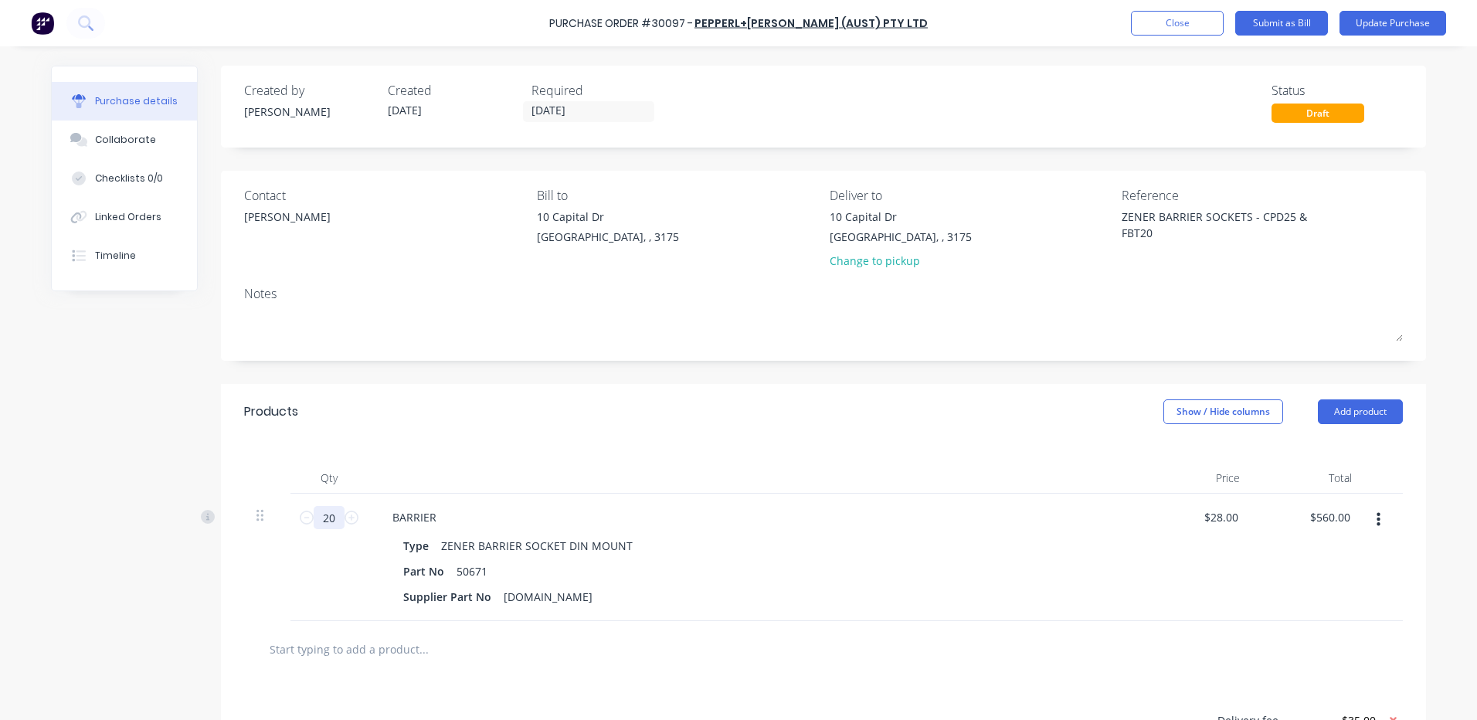
click at [330, 523] on input "20" at bounding box center [329, 517] width 31 height 23
type textarea "x"
type input "2"
type input "$56.00"
type textarea "x"
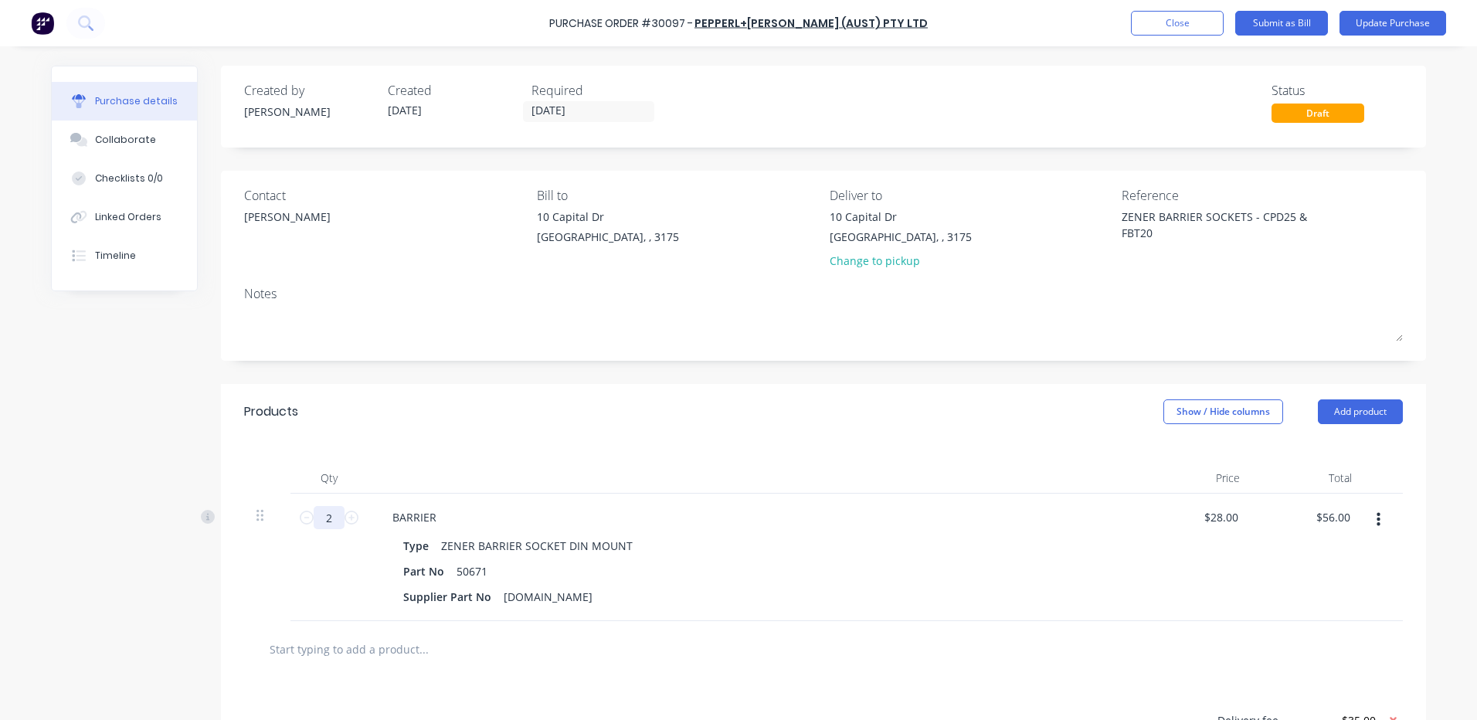
type input "25"
type input "$700.00"
type textarea "x"
type input "25"
click at [404, 468] on div at bounding box center [754, 478] width 772 height 31
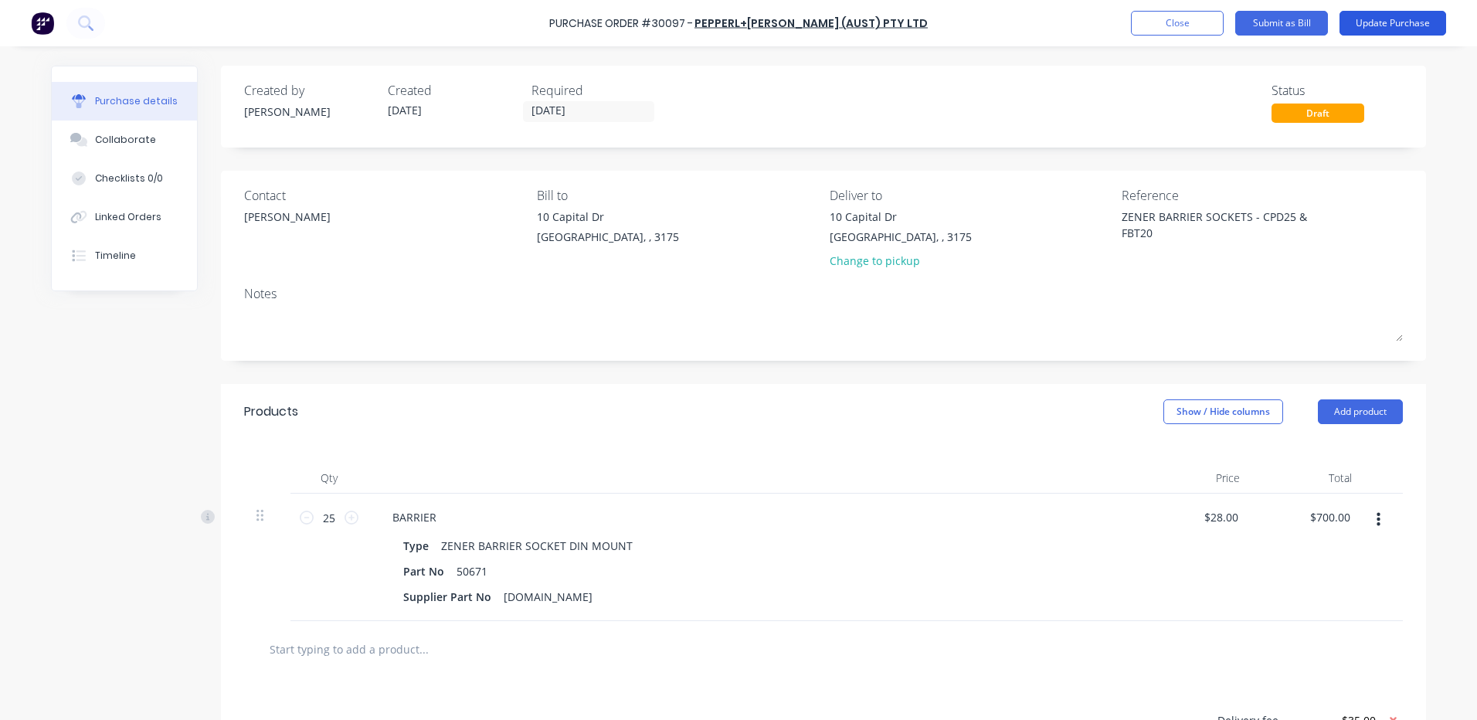
click at [1384, 13] on button "Update Purchase" at bounding box center [1392, 23] width 107 height 25
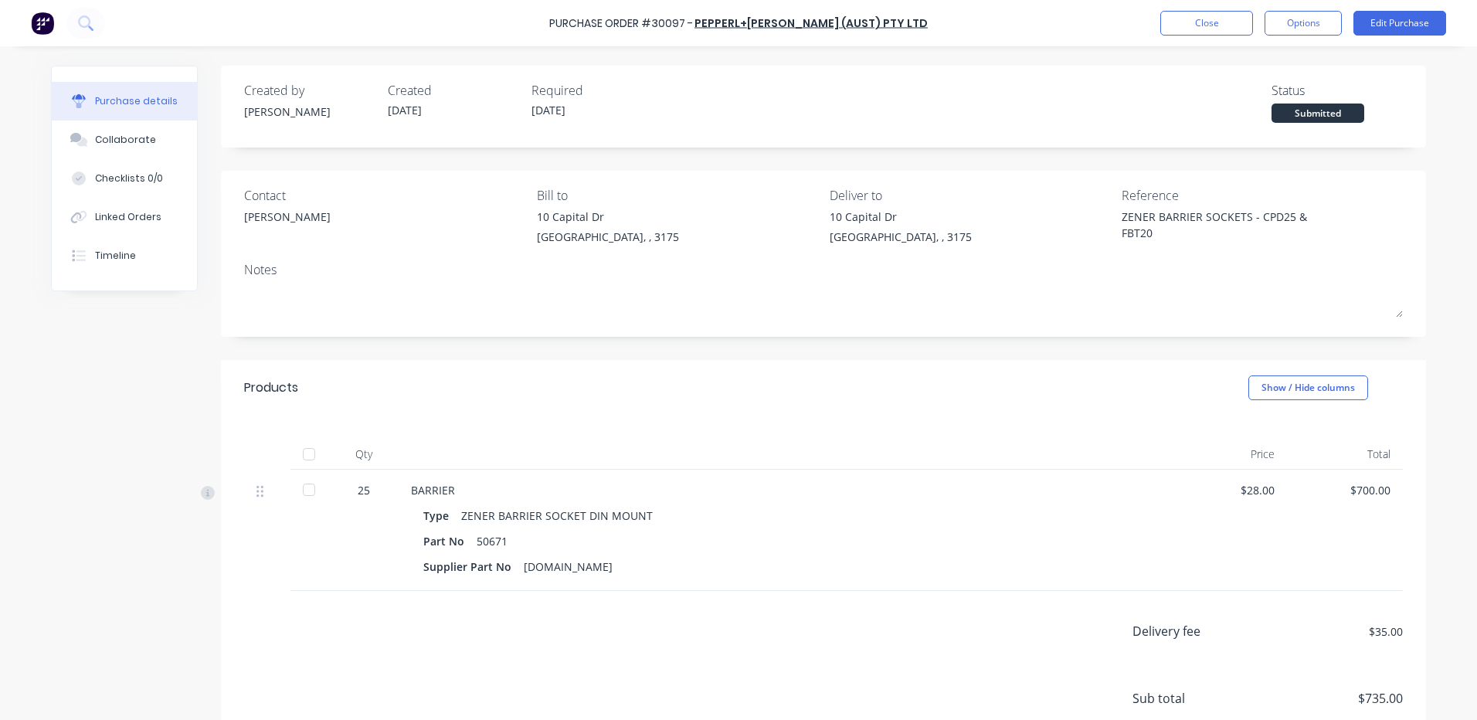
click at [1292, 8] on div "Purchase Order #30097 - PEPPERL+FUCHS (AUST) PTY LTD Close Options Edit Purchase" at bounding box center [738, 23] width 1477 height 46
click at [1292, 17] on button "Options" at bounding box center [1302, 23] width 77 height 25
click at [1264, 56] on div "Print / Email" at bounding box center [1268, 63] width 119 height 22
click at [1254, 83] on div "With pricing" at bounding box center [1268, 94] width 119 height 22
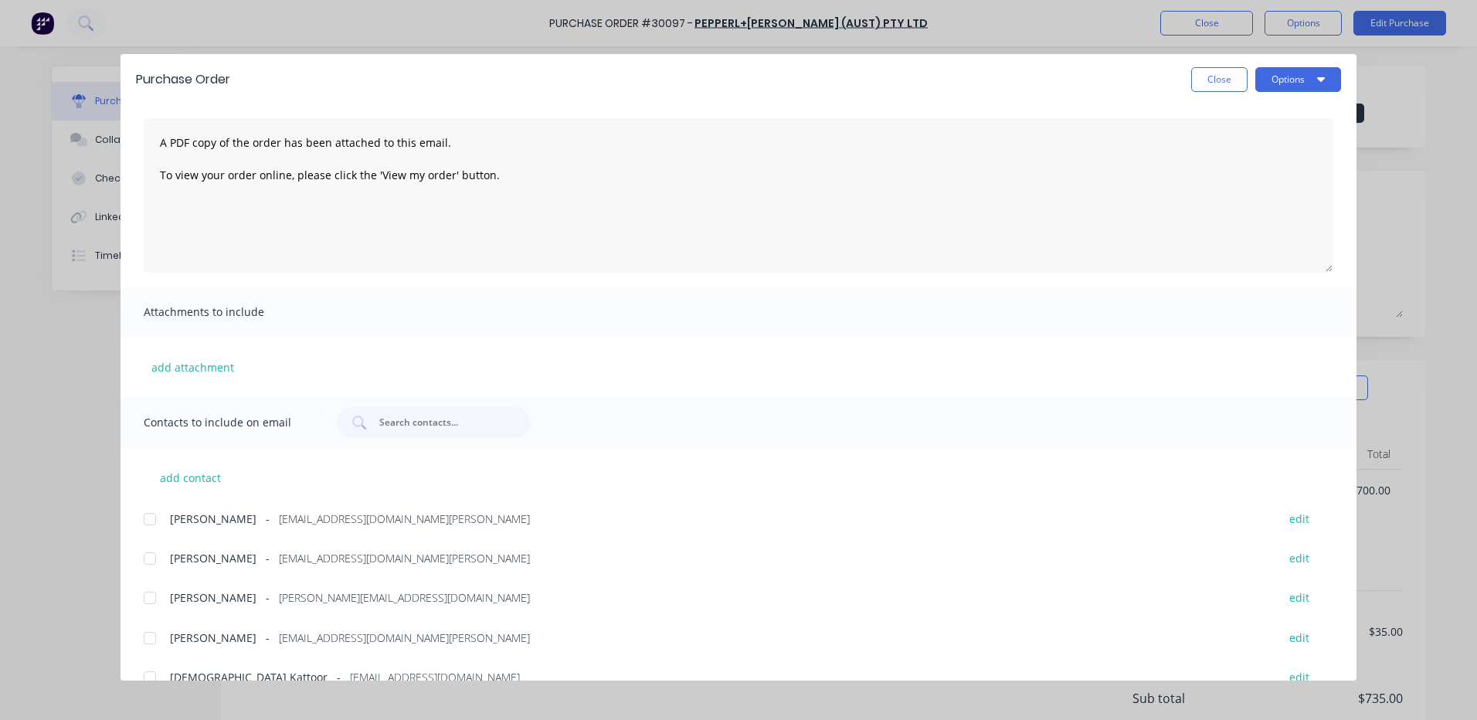
scroll to position [76, 0]
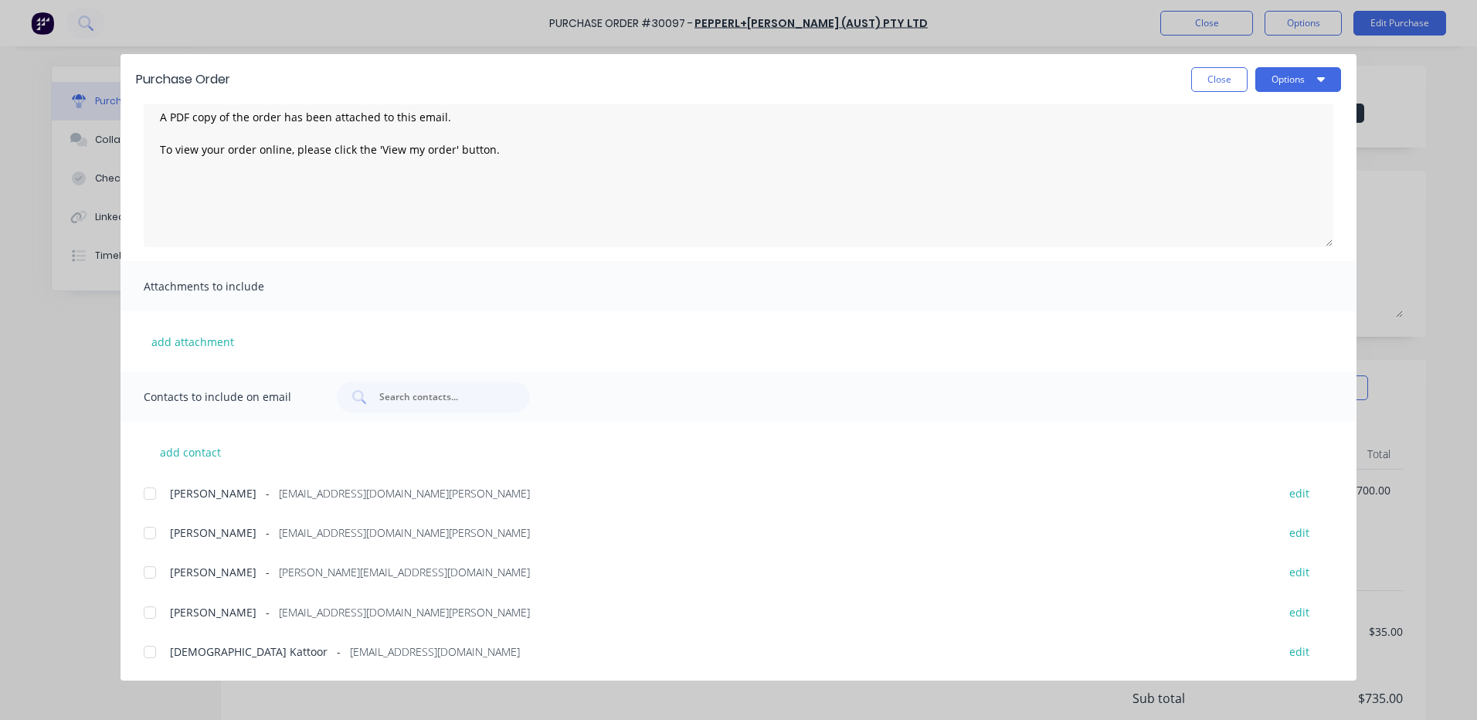
click at [153, 567] on div at bounding box center [149, 572] width 31 height 31
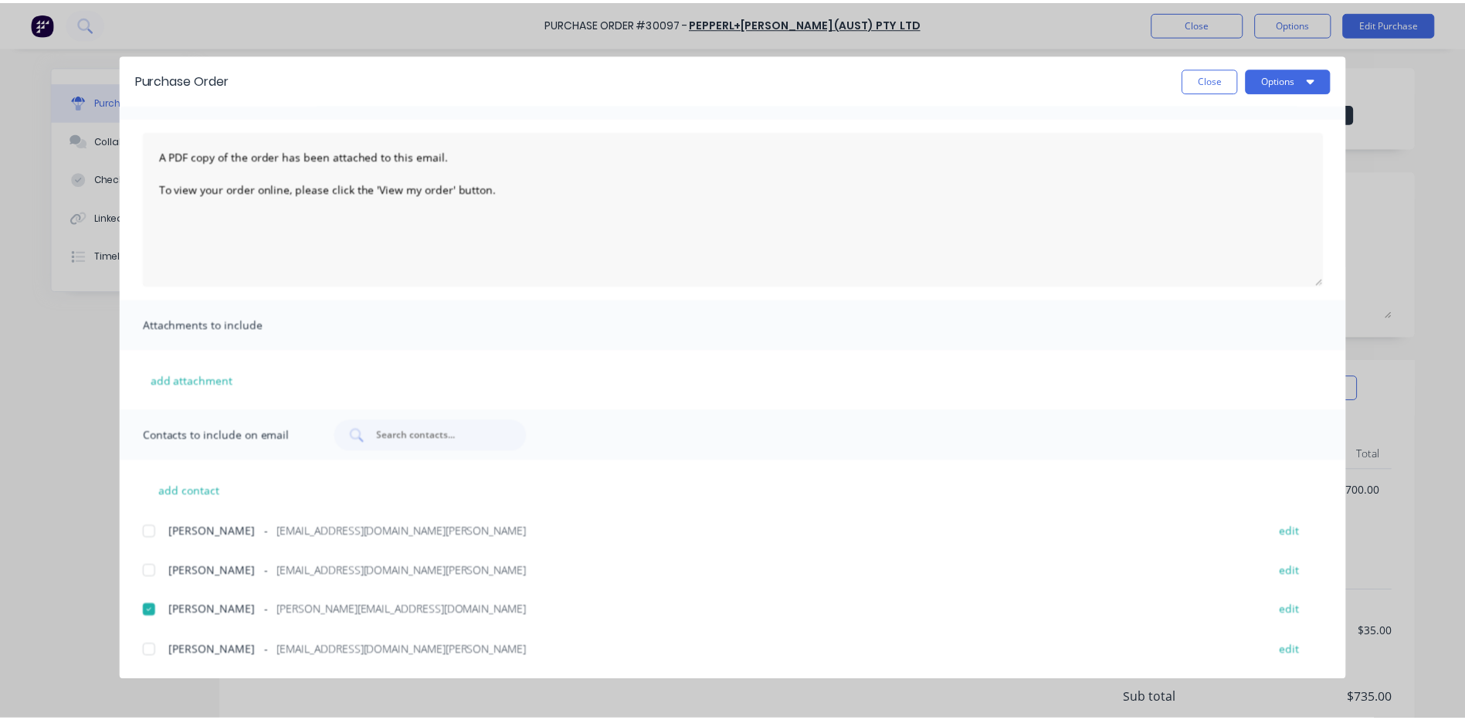
scroll to position [0, 0]
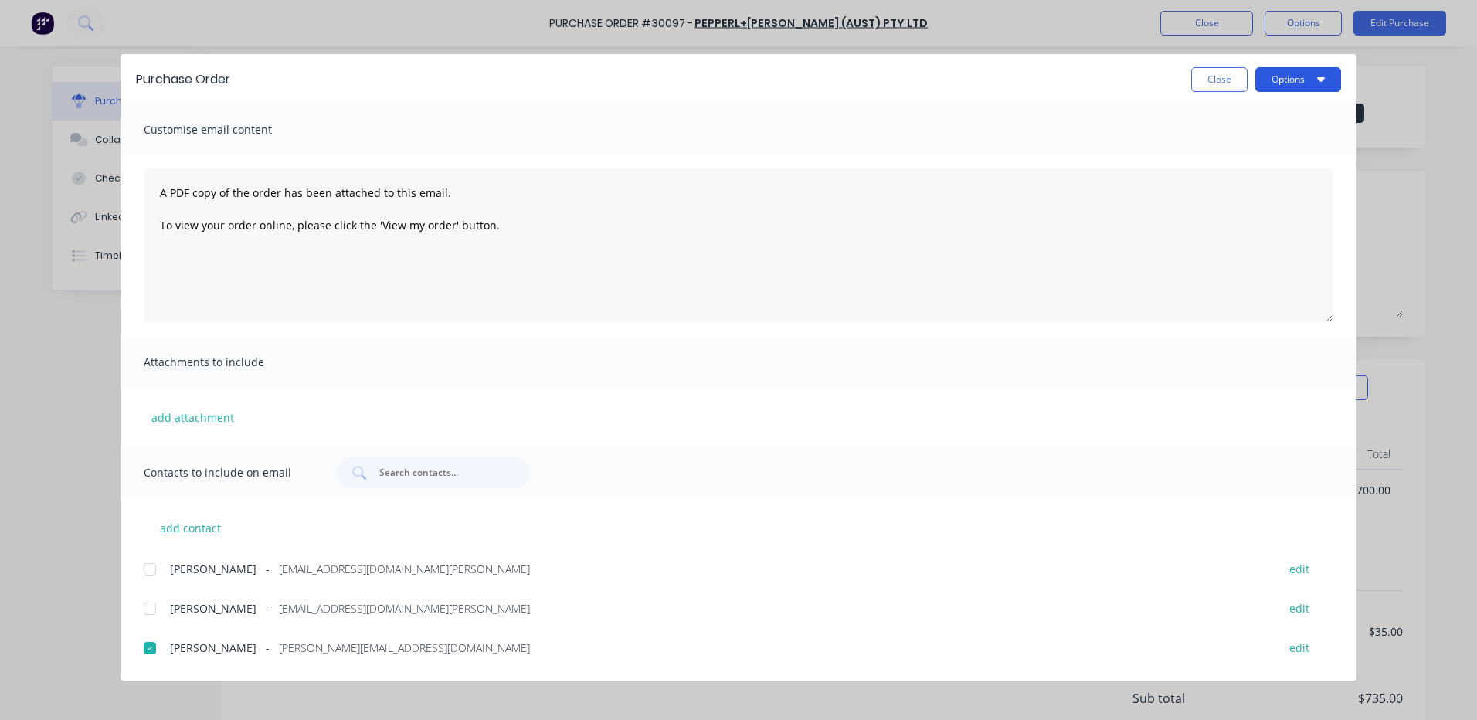
click at [1265, 88] on button "Options" at bounding box center [1298, 79] width 86 height 25
click at [1256, 167] on button "Email" at bounding box center [1267, 180] width 147 height 31
click at [1208, 76] on button "Close" at bounding box center [1219, 79] width 56 height 25
type textarea "x"
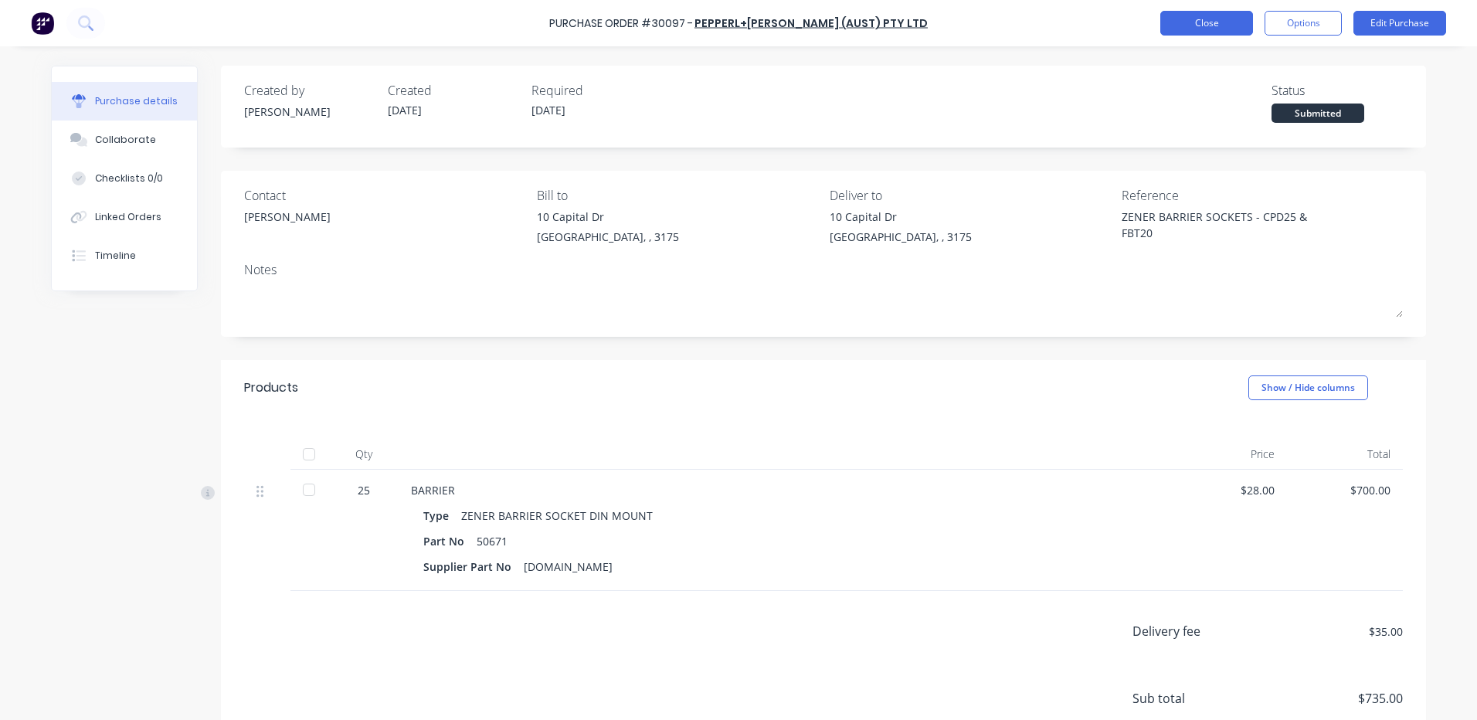
click at [1211, 19] on button "Close" at bounding box center [1206, 23] width 93 height 25
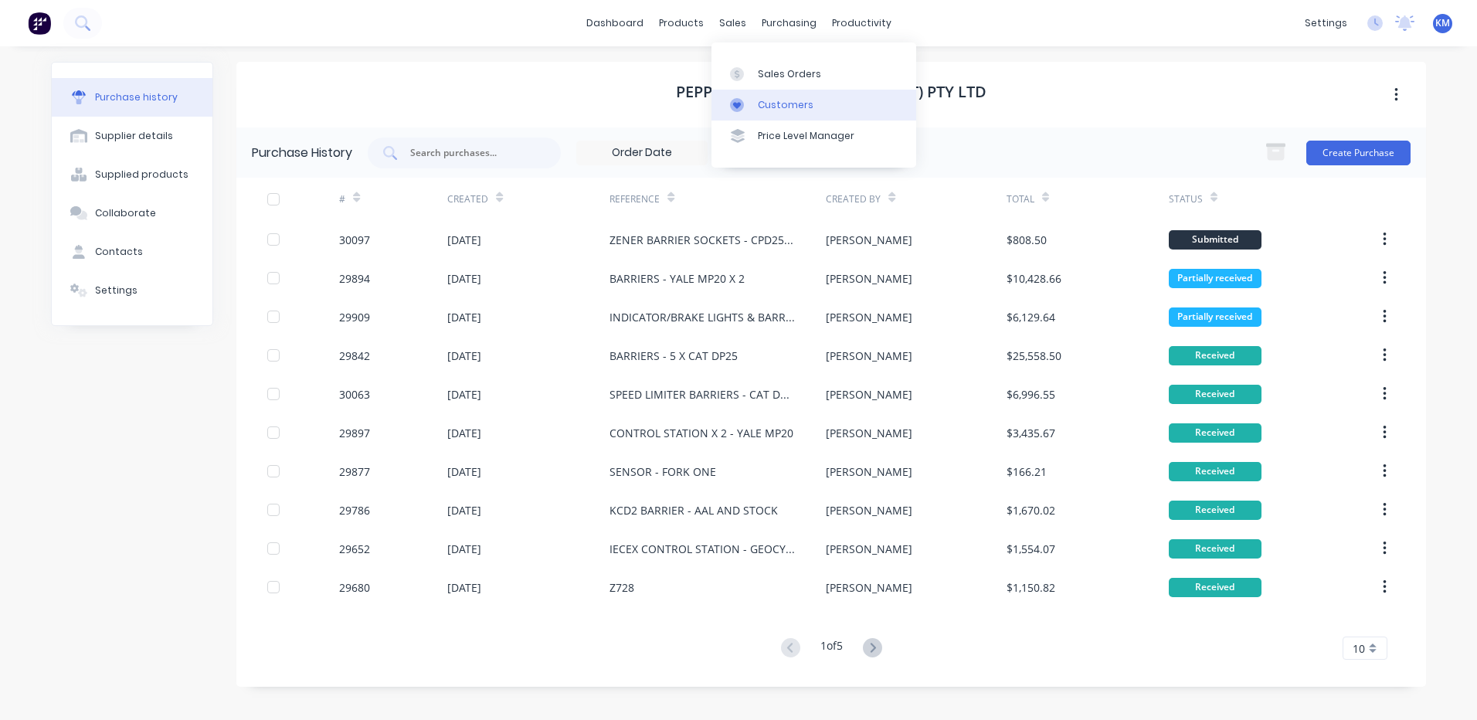
click at [750, 100] on div at bounding box center [741, 105] width 23 height 14
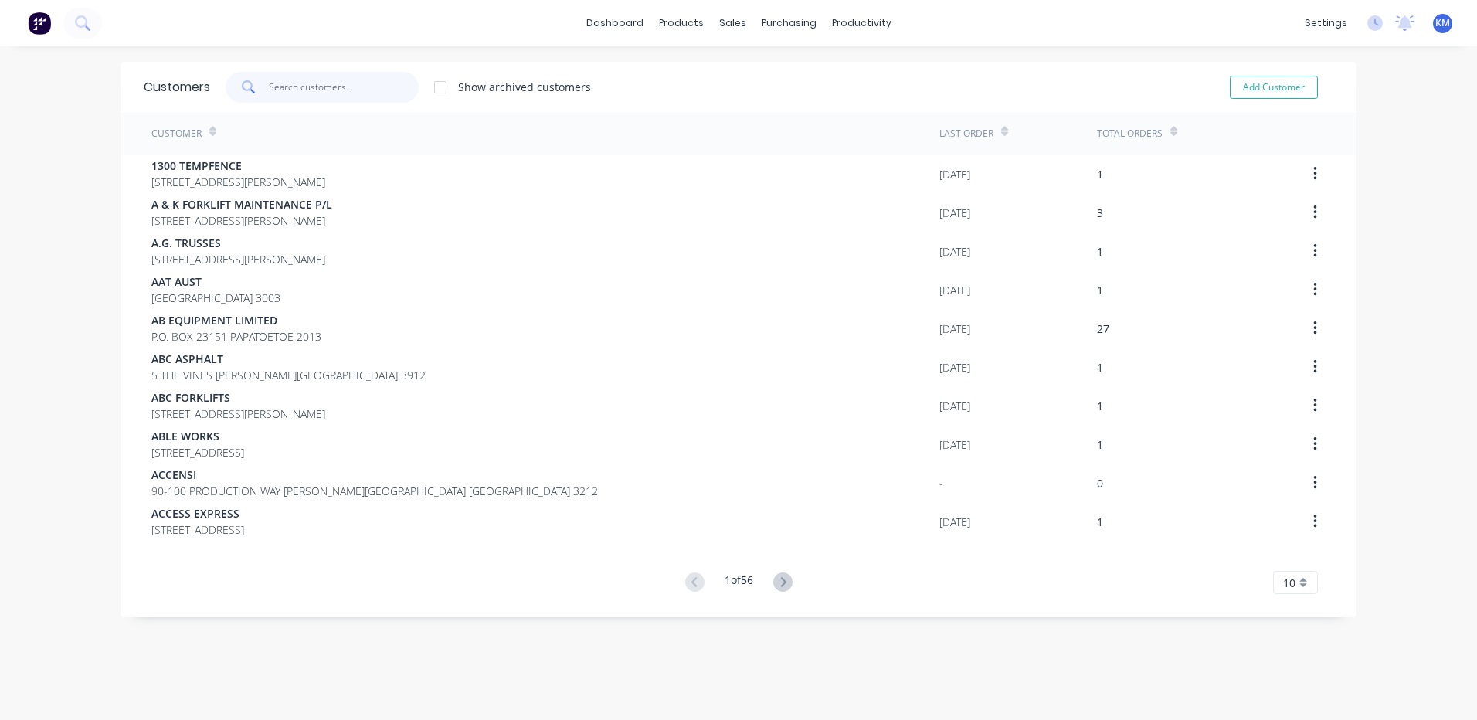
click at [341, 76] on input "text" at bounding box center [344, 87] width 151 height 31
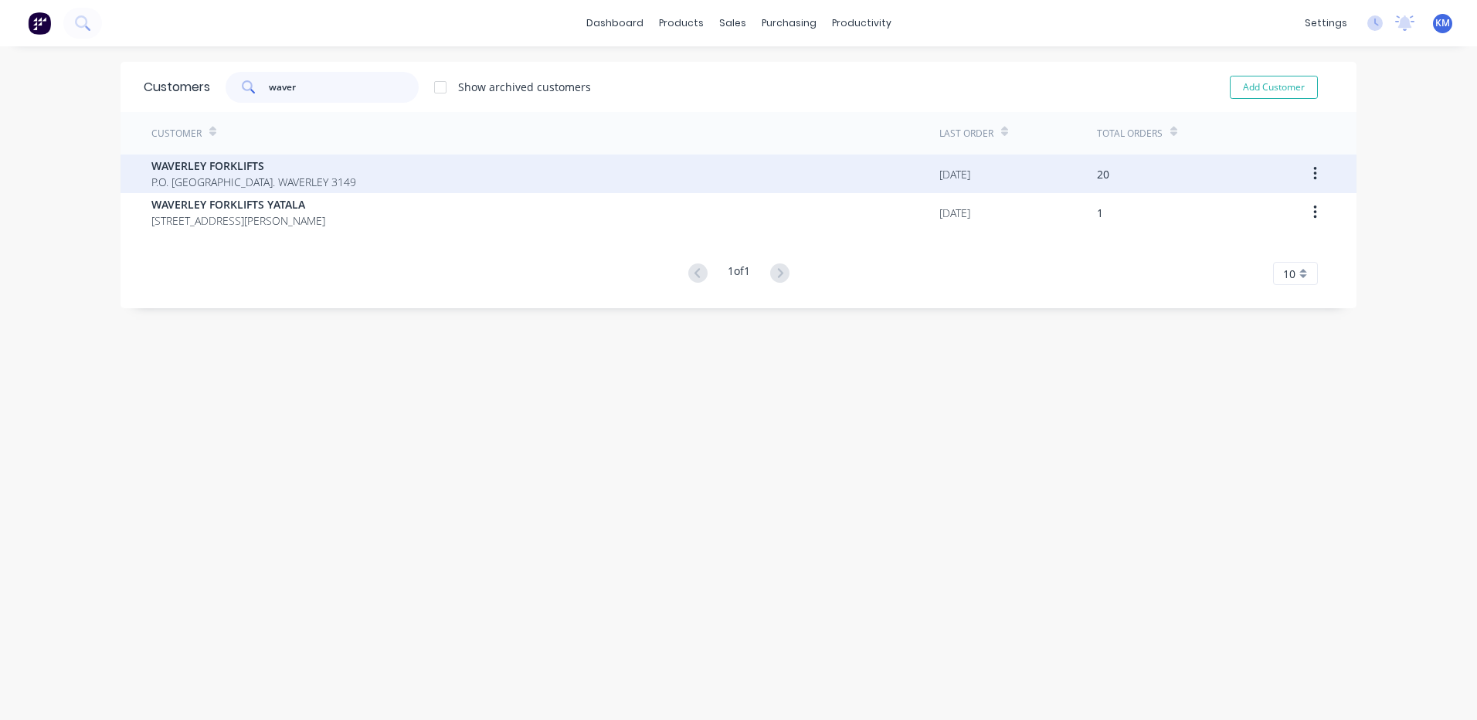
type input "waver"
click at [463, 182] on div "WAVERLEY FORKLIFTS P.O. Box 666 MT. WAVERLEY 3149" at bounding box center [545, 173] width 788 height 39
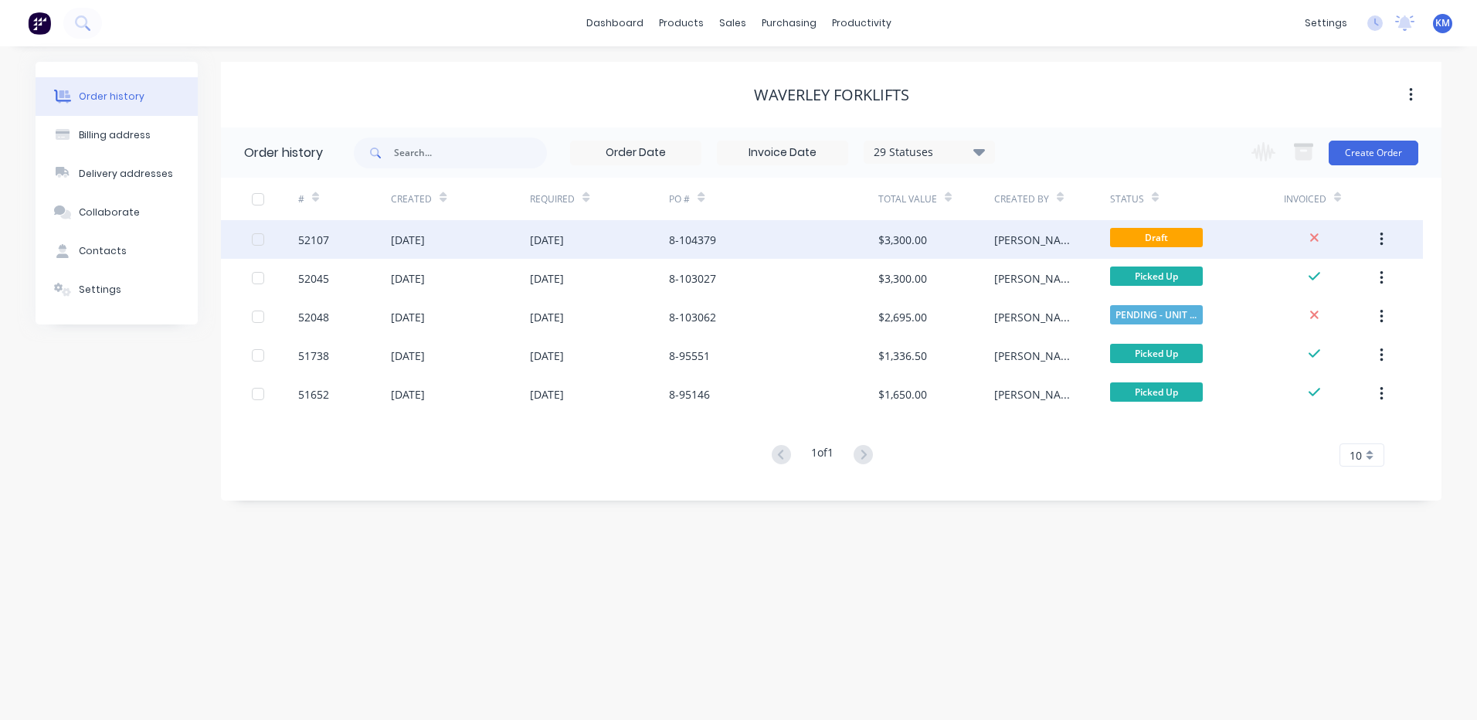
click at [883, 239] on div "$3,300.00" at bounding box center [902, 240] width 49 height 16
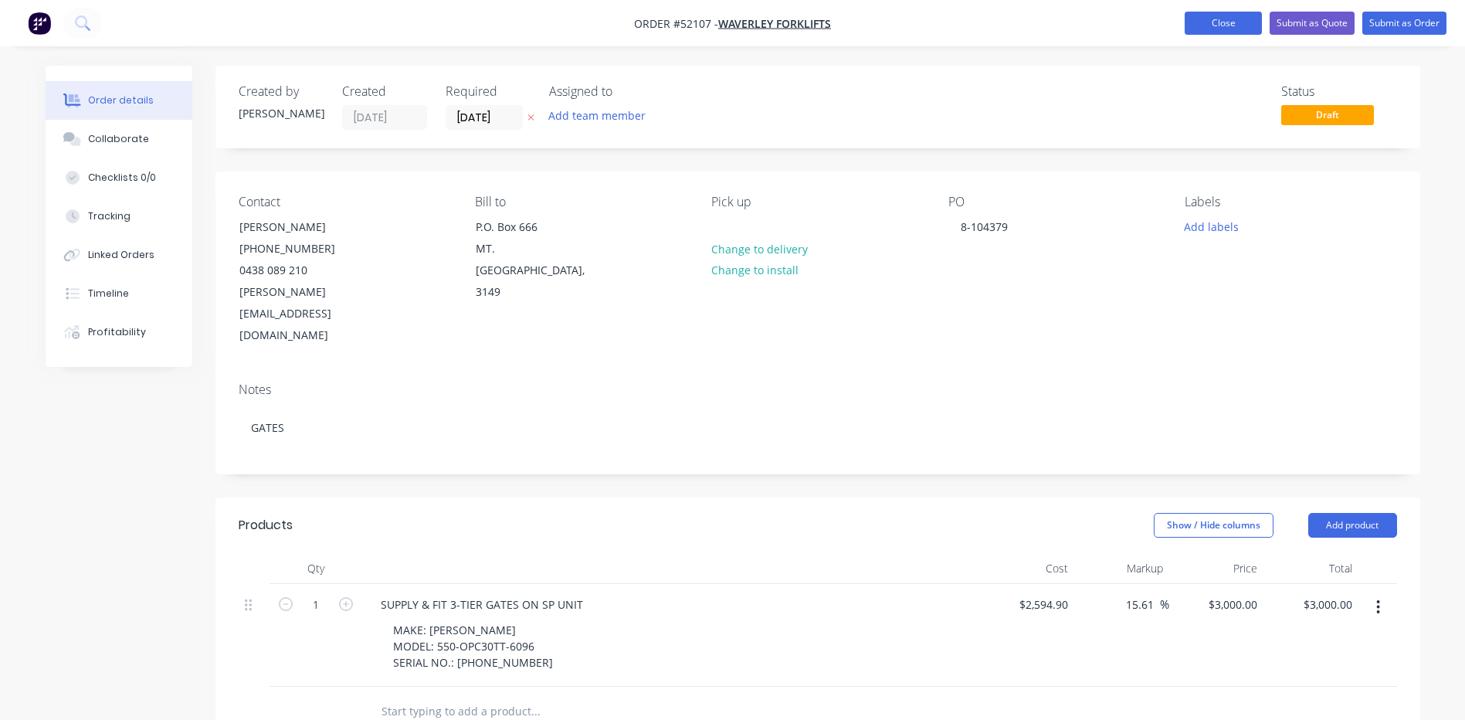
click at [1202, 19] on button "Close" at bounding box center [1223, 23] width 77 height 23
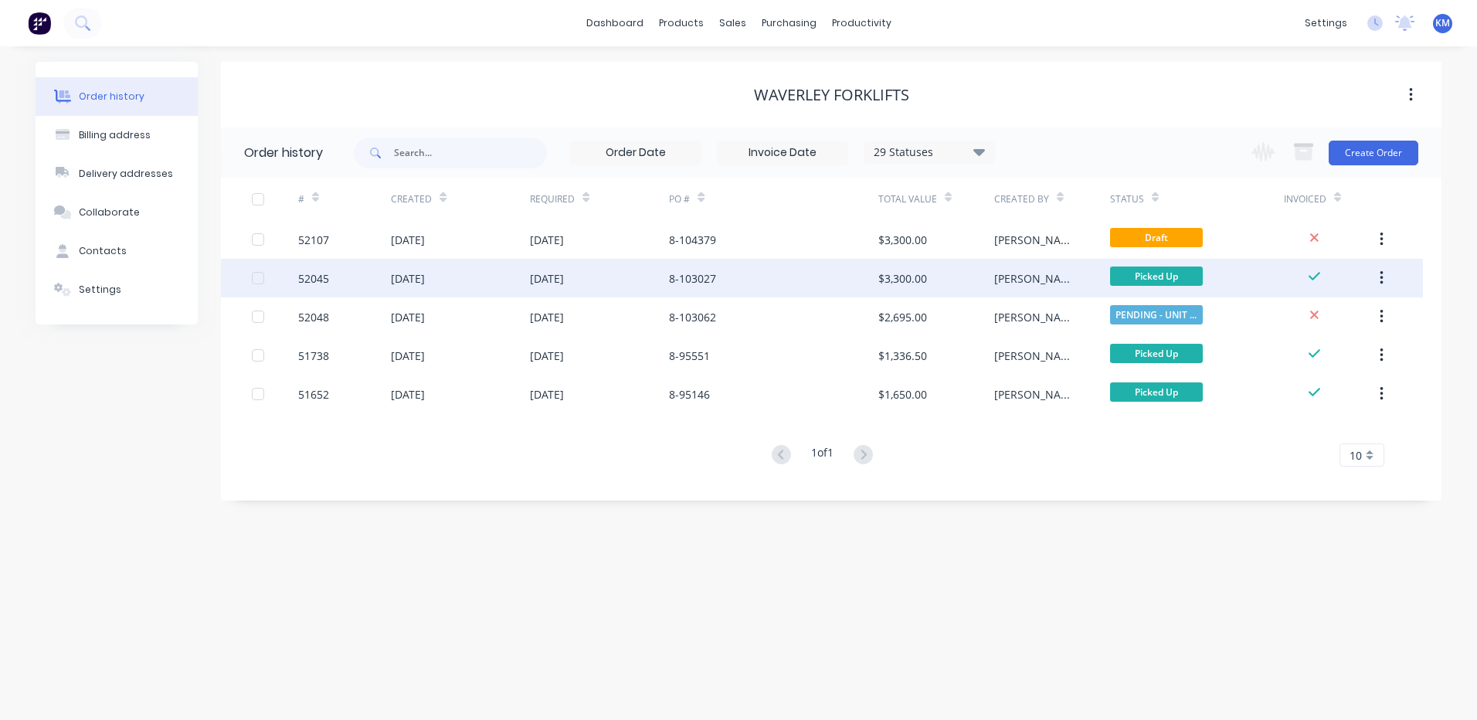
click at [954, 284] on div "$3,300.00" at bounding box center [936, 278] width 116 height 39
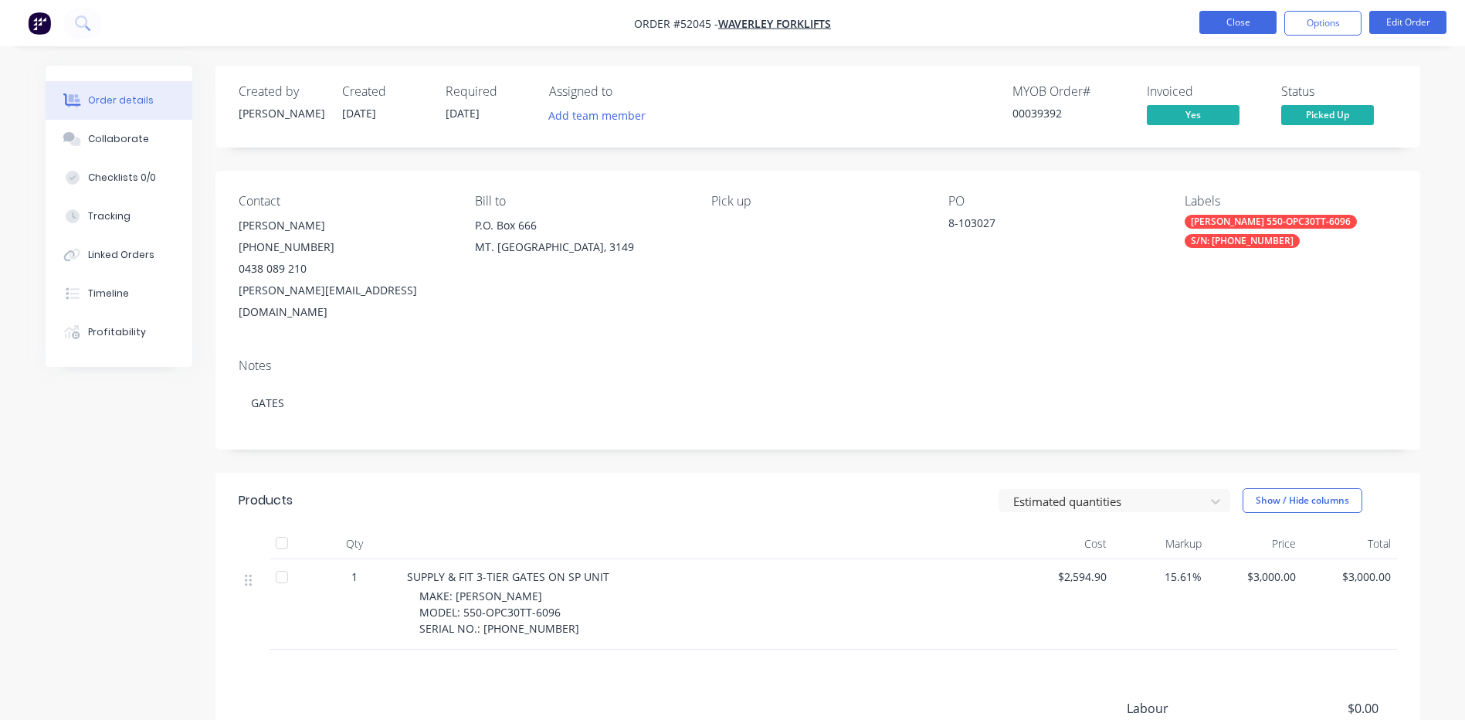
click at [1217, 25] on button "Close" at bounding box center [1237, 22] width 77 height 23
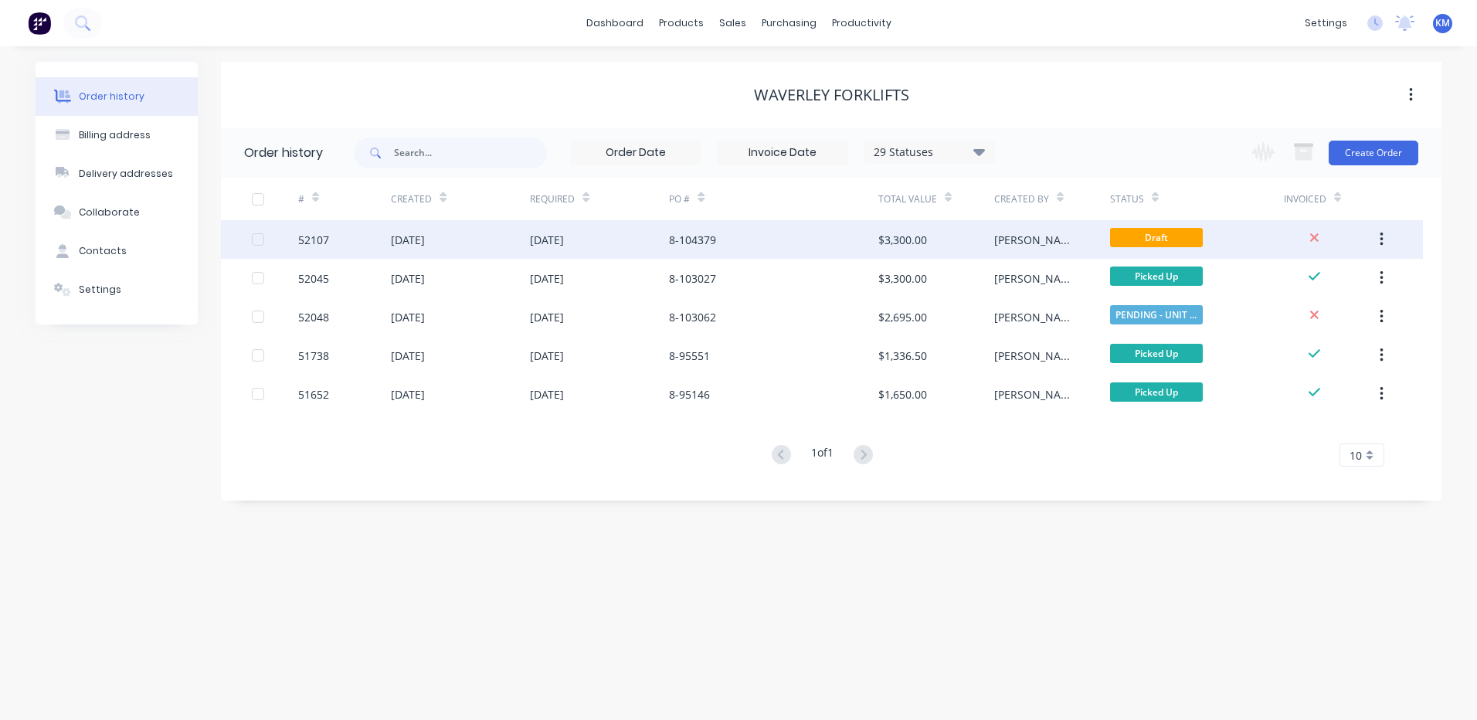
click at [785, 241] on div "8-104379" at bounding box center [773, 239] width 209 height 39
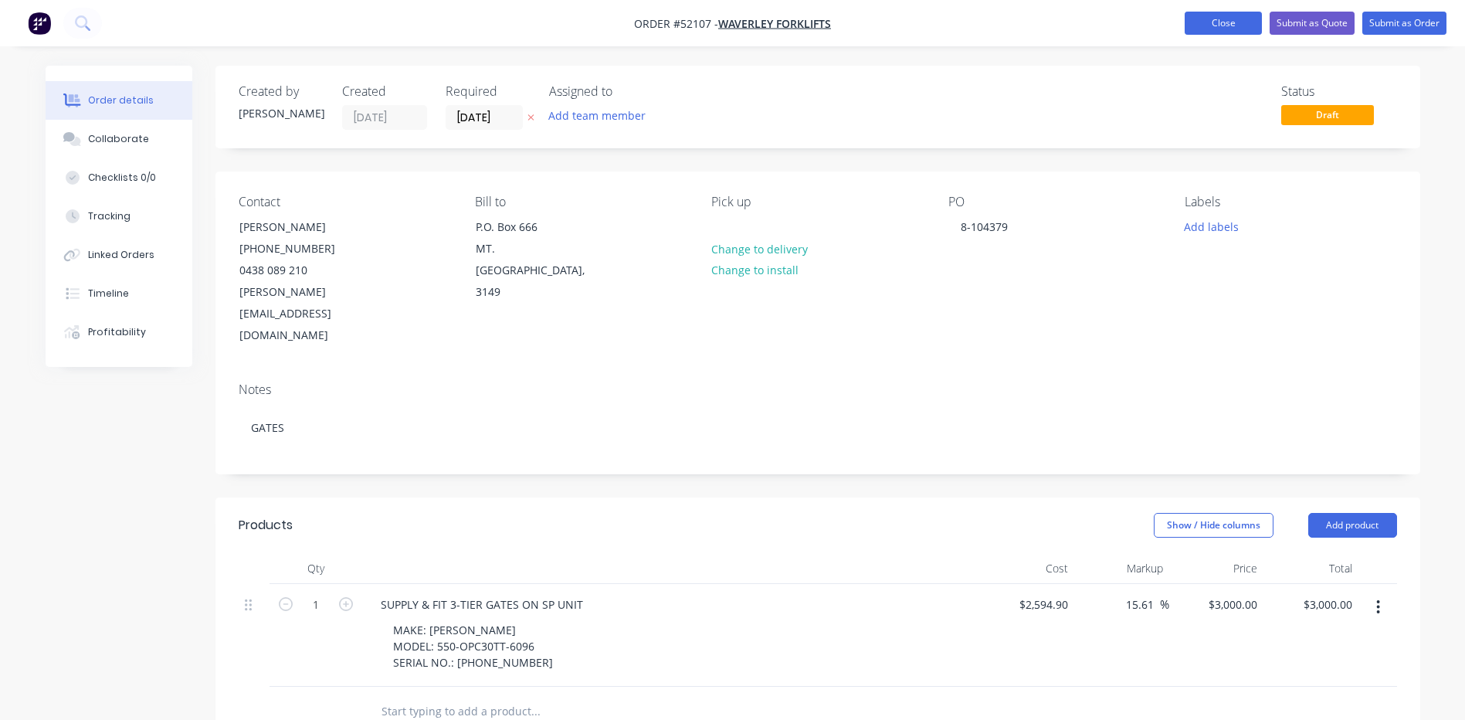
click at [1194, 29] on button "Close" at bounding box center [1223, 23] width 77 height 23
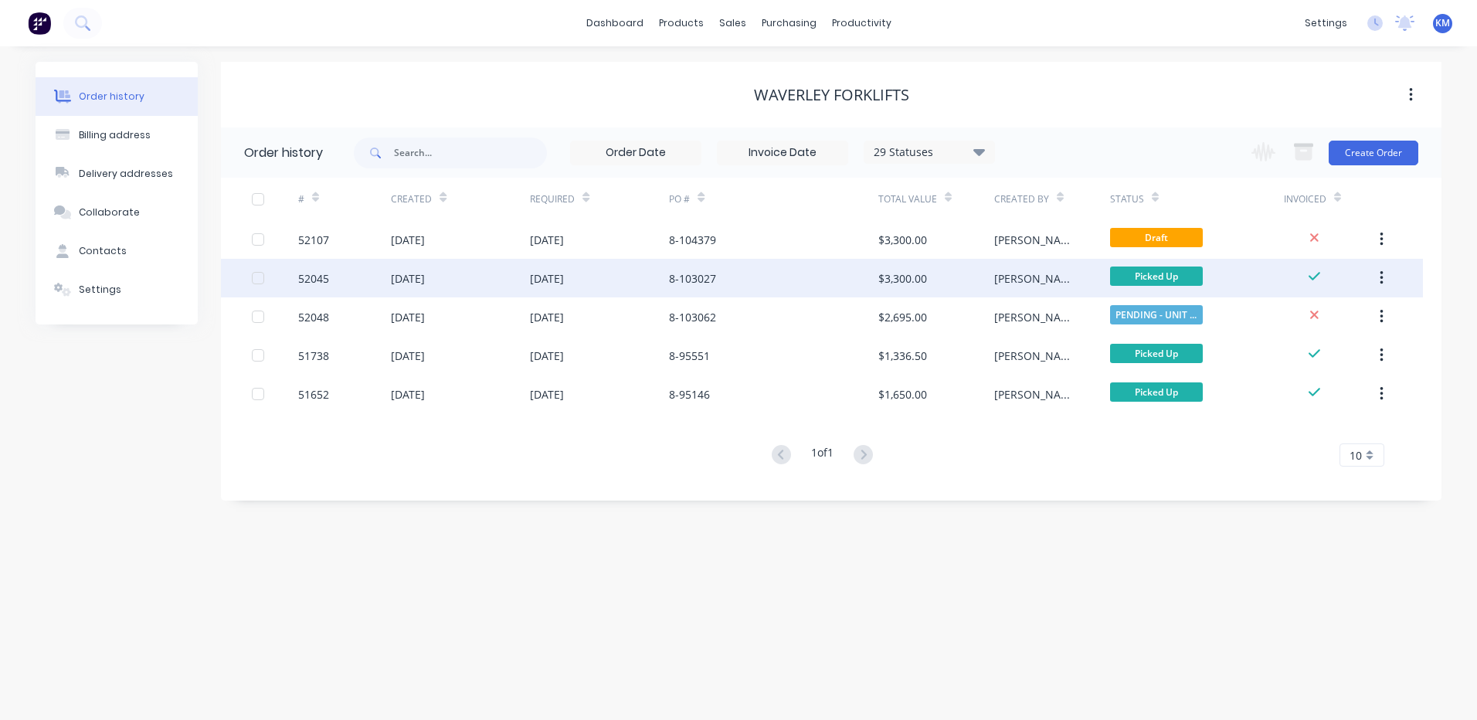
click at [922, 287] on div "$3,300.00" at bounding box center [936, 278] width 116 height 39
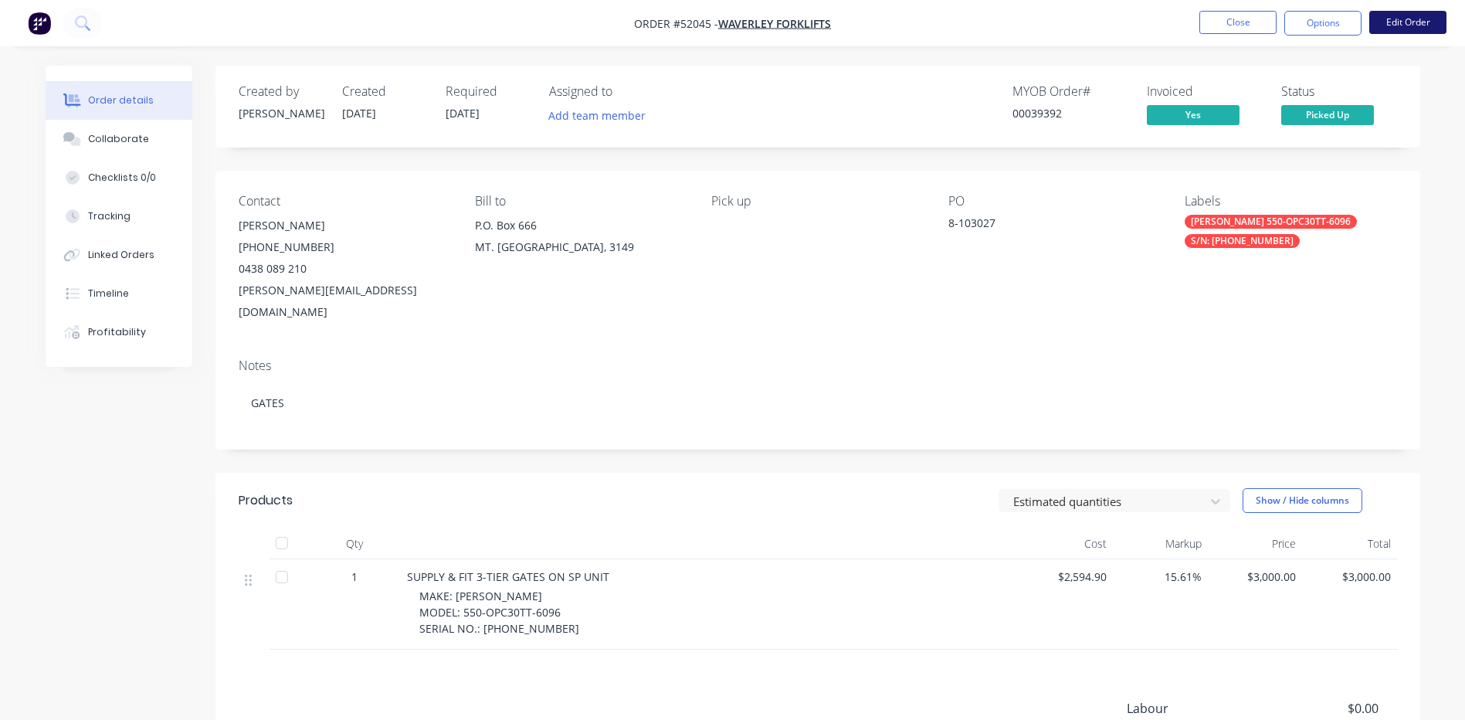
click at [1398, 20] on button "Edit Order" at bounding box center [1407, 22] width 77 height 23
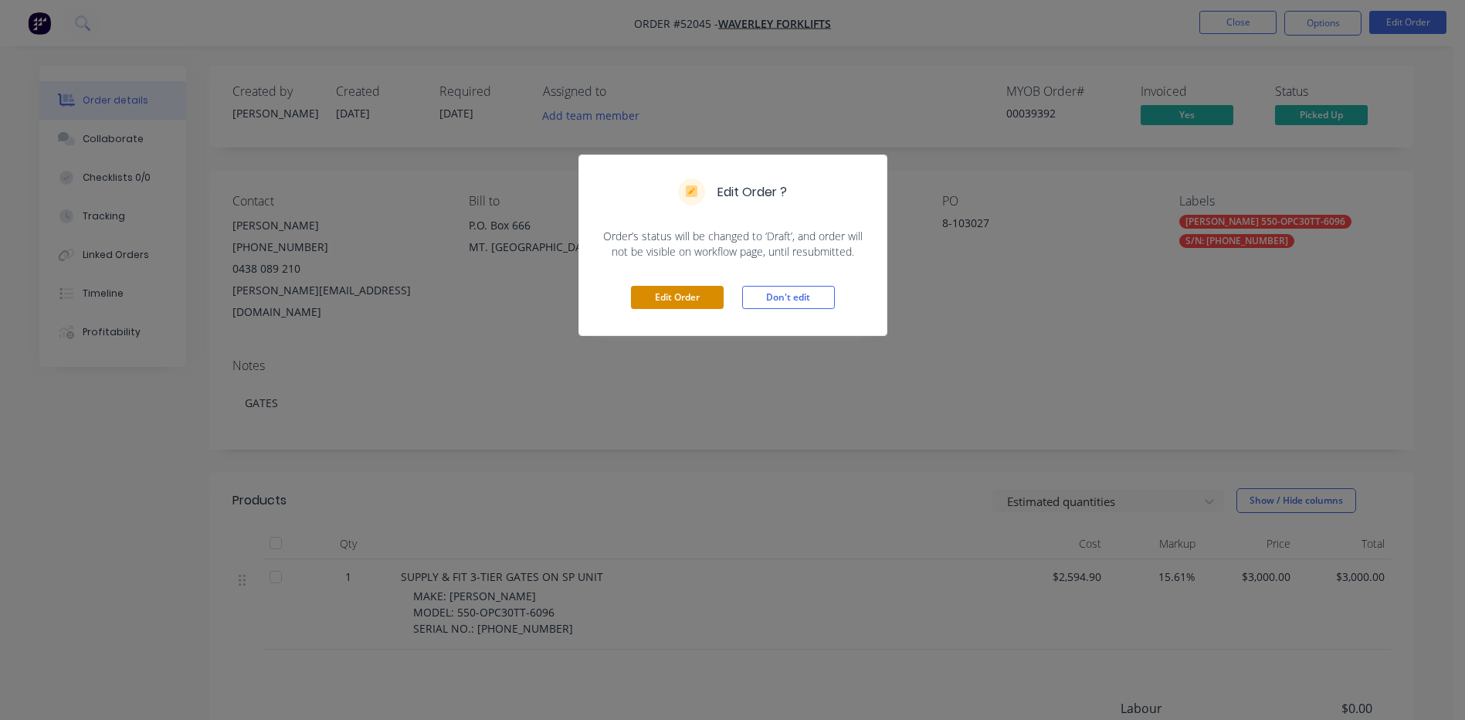
click at [694, 299] on button "Edit Order" at bounding box center [677, 297] width 93 height 23
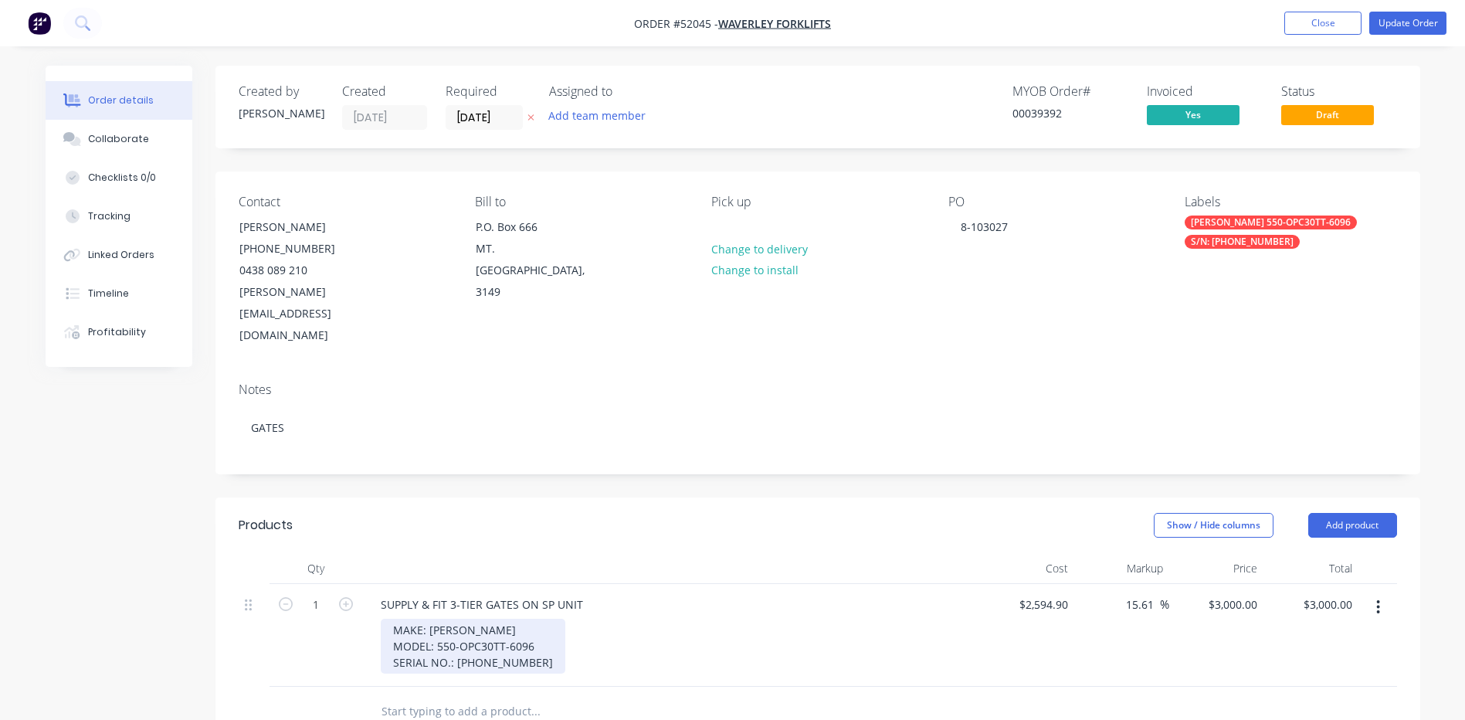
click at [444, 619] on div "MAKE: RAYMOND MODEL: 550-OPC30TT-6096 SERIAL NO.: 520-12-03059" at bounding box center [473, 646] width 185 height 55
drag, startPoint x: 541, startPoint y: 598, endPoint x: 504, endPoint y: 601, distance: 37.2
click at [504, 619] on div "MAKE: RAYMOND MODEL: 520-OPC30TT-6096 SERIAL NO.: 520-12-03059" at bounding box center [473, 646] width 185 height 55
click at [639, 513] on div "Show / Hide columns Add product" at bounding box center [940, 525] width 912 height 25
click at [1268, 228] on div "RAYMOND 550-OPC30TT-6096" at bounding box center [1271, 222] width 172 height 14
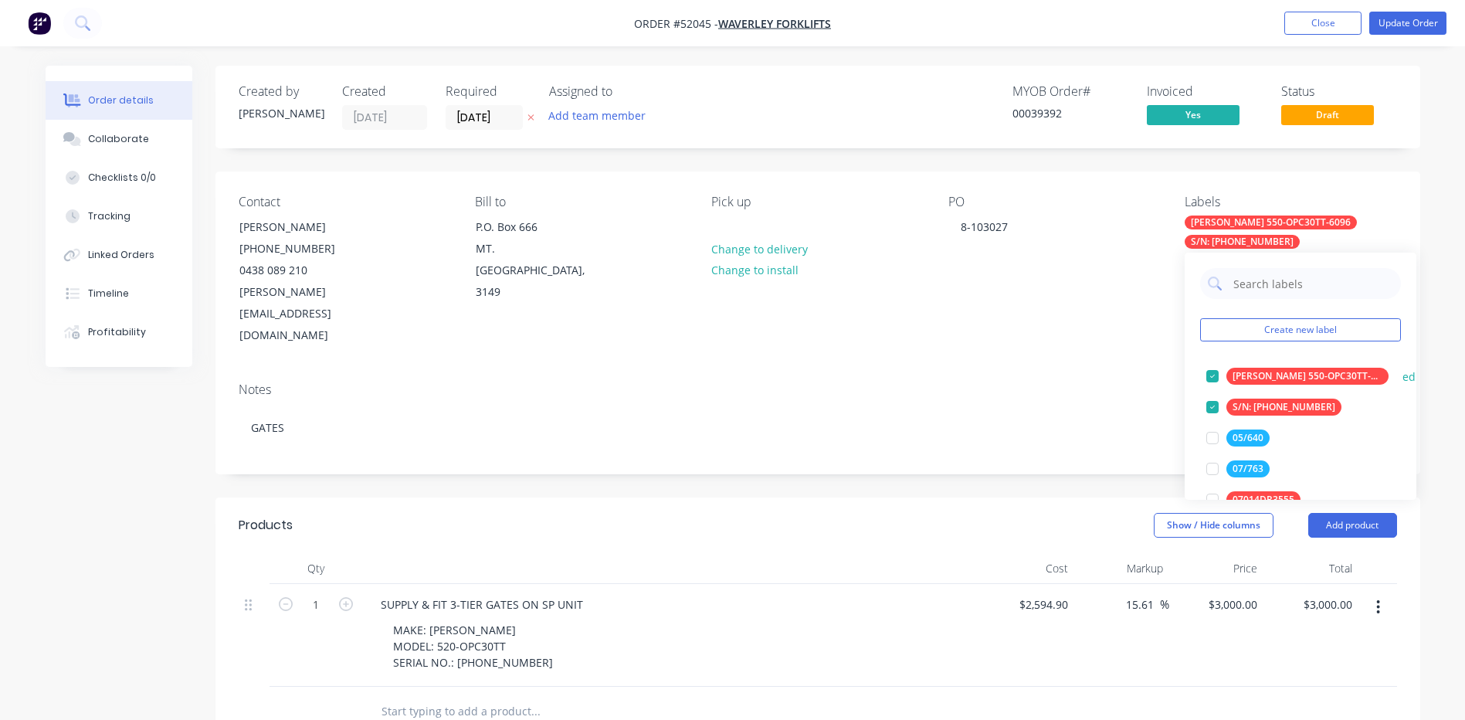
click at [1402, 374] on button "edit" at bounding box center [1412, 376] width 20 height 16
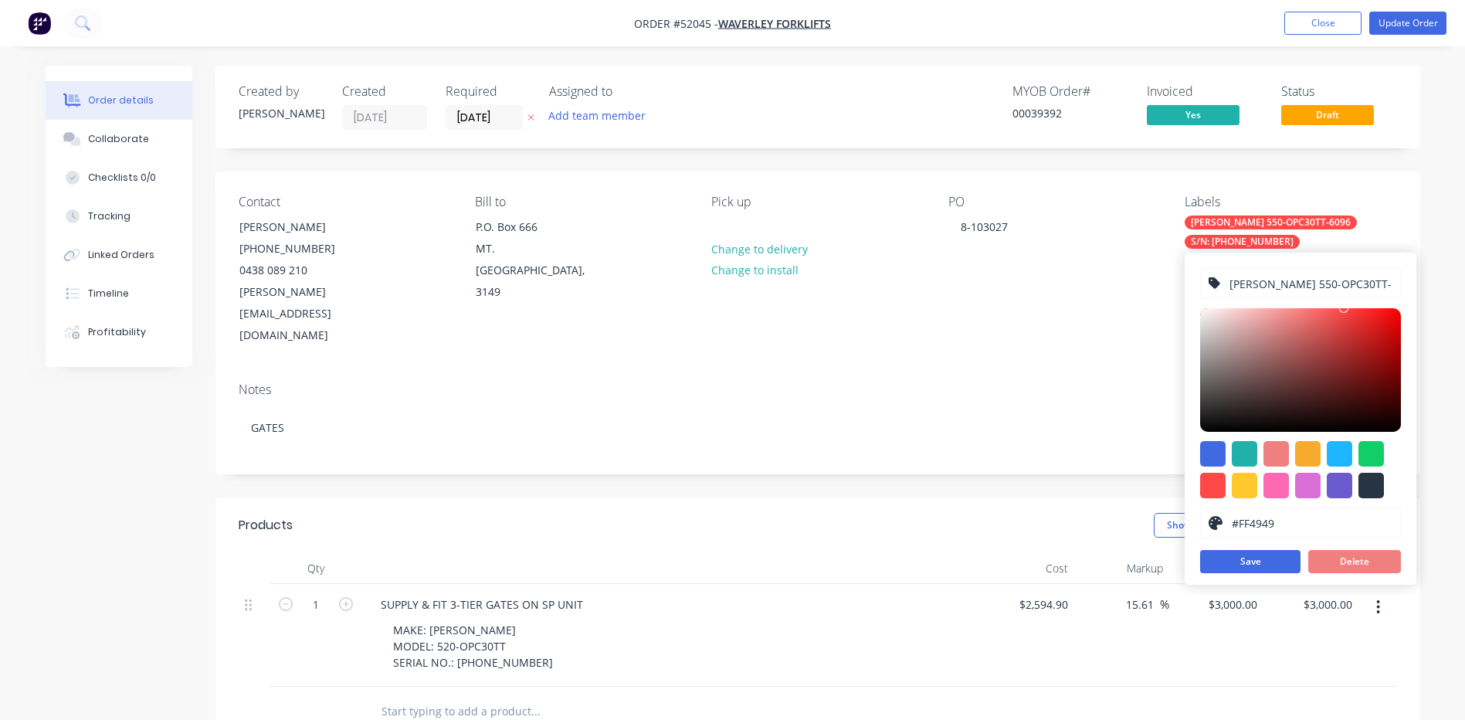
drag, startPoint x: 1382, startPoint y: 281, endPoint x: 1353, endPoint y: 286, distance: 28.9
click at [1353, 286] on input "RAYMOND 550-OPC30TT-6096" at bounding box center [1310, 283] width 164 height 29
click at [1298, 282] on input "RAYMOND 550-OPC30TT" at bounding box center [1310, 283] width 164 height 29
type input "RAYMOND 520-OPC30TT"
click at [1280, 559] on button "Save" at bounding box center [1250, 561] width 100 height 23
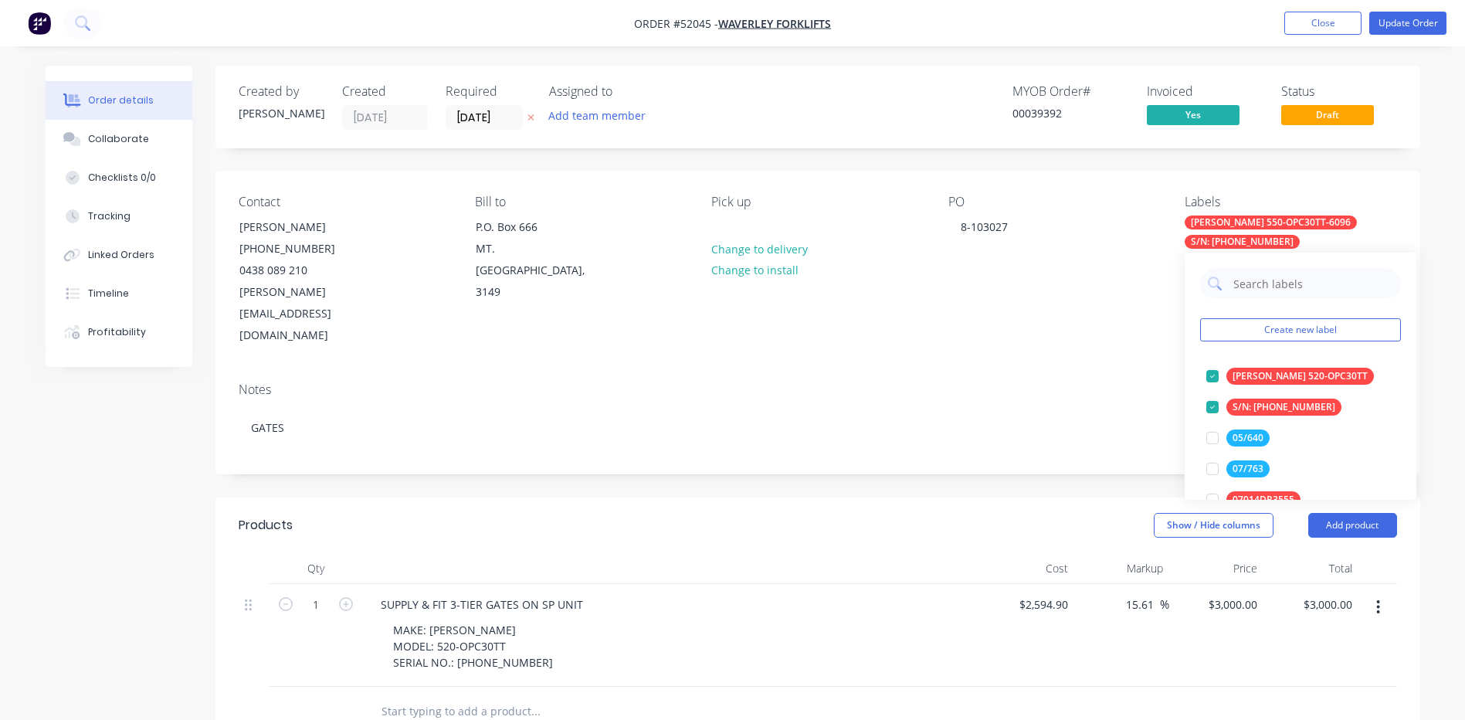
click at [1067, 436] on div "Created by Kyle Created 12/09/25 Required 12/09/25 Assigned to Add team member …" at bounding box center [817, 587] width 1205 height 1042
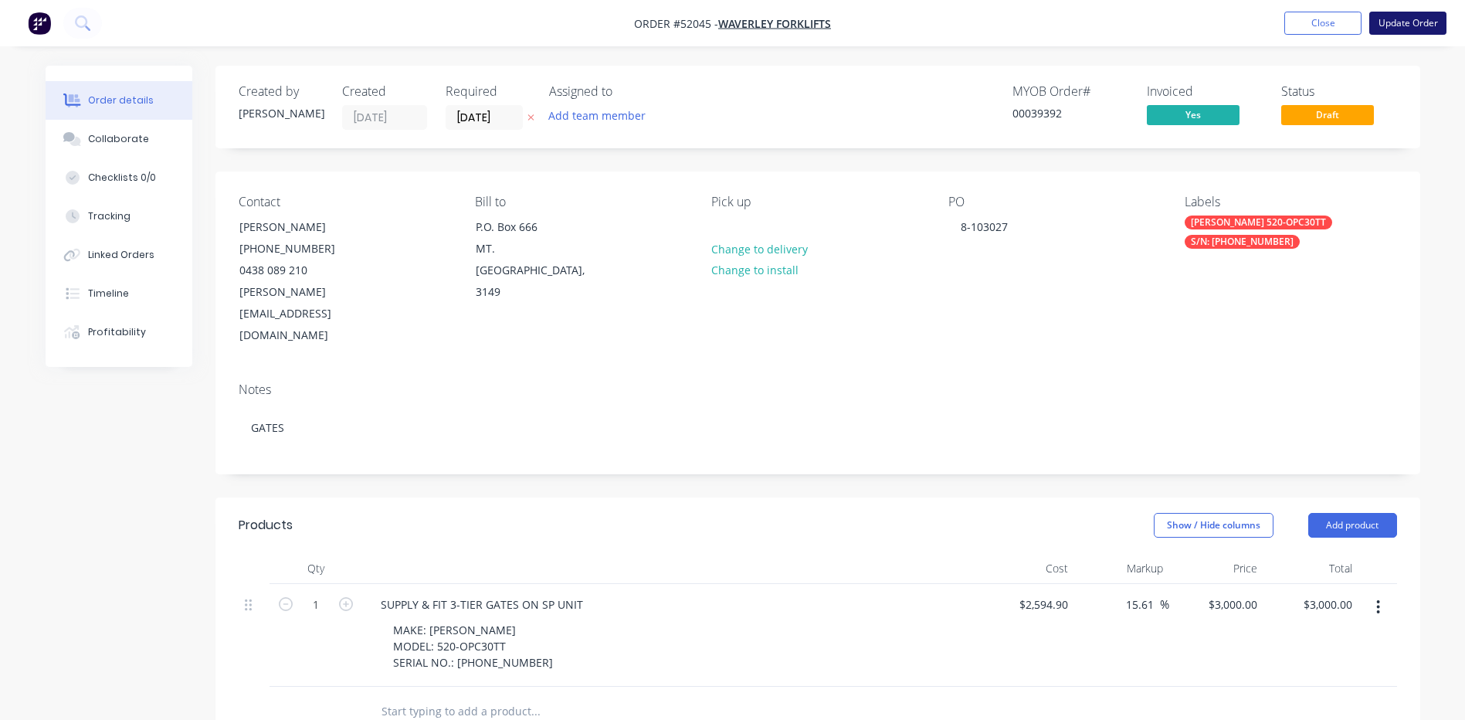
click at [1405, 17] on button "Update Order" at bounding box center [1407, 23] width 77 height 23
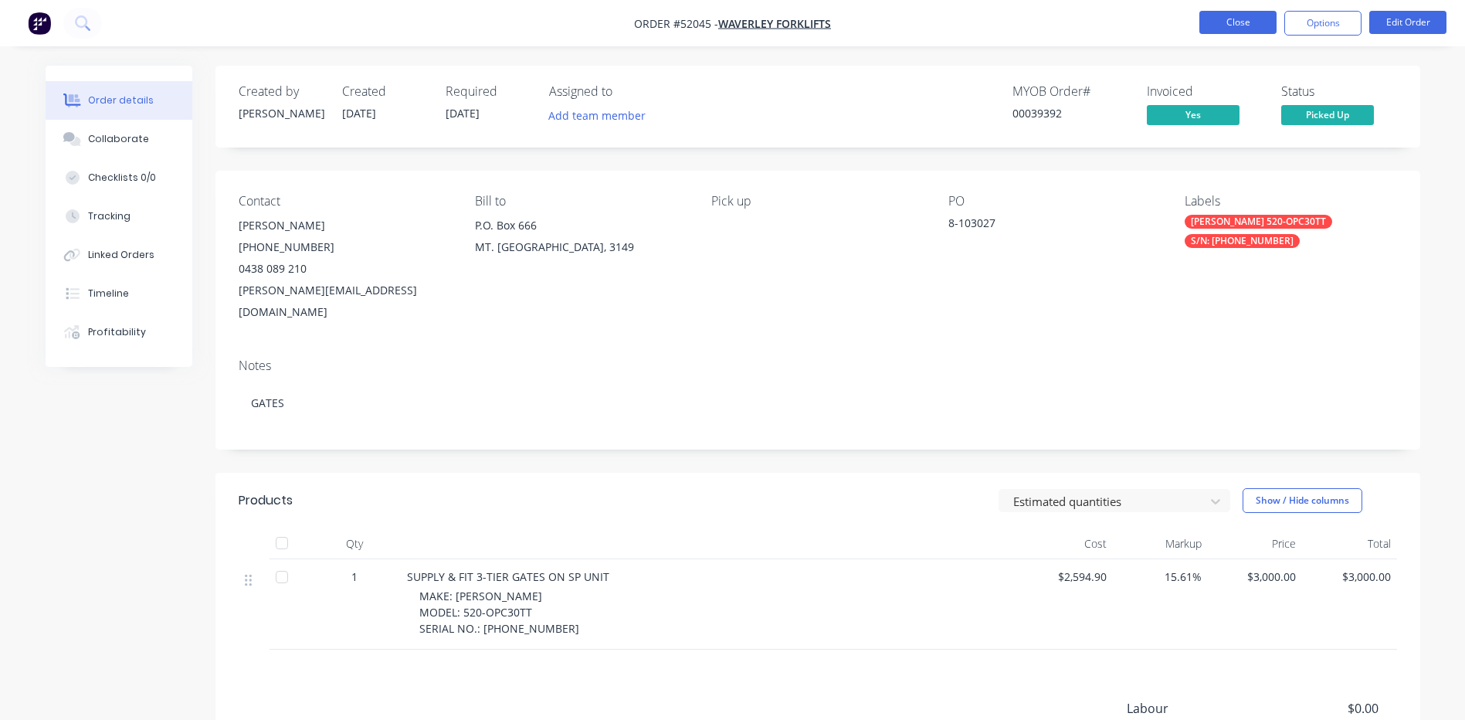
click at [1256, 22] on button "Close" at bounding box center [1237, 22] width 77 height 23
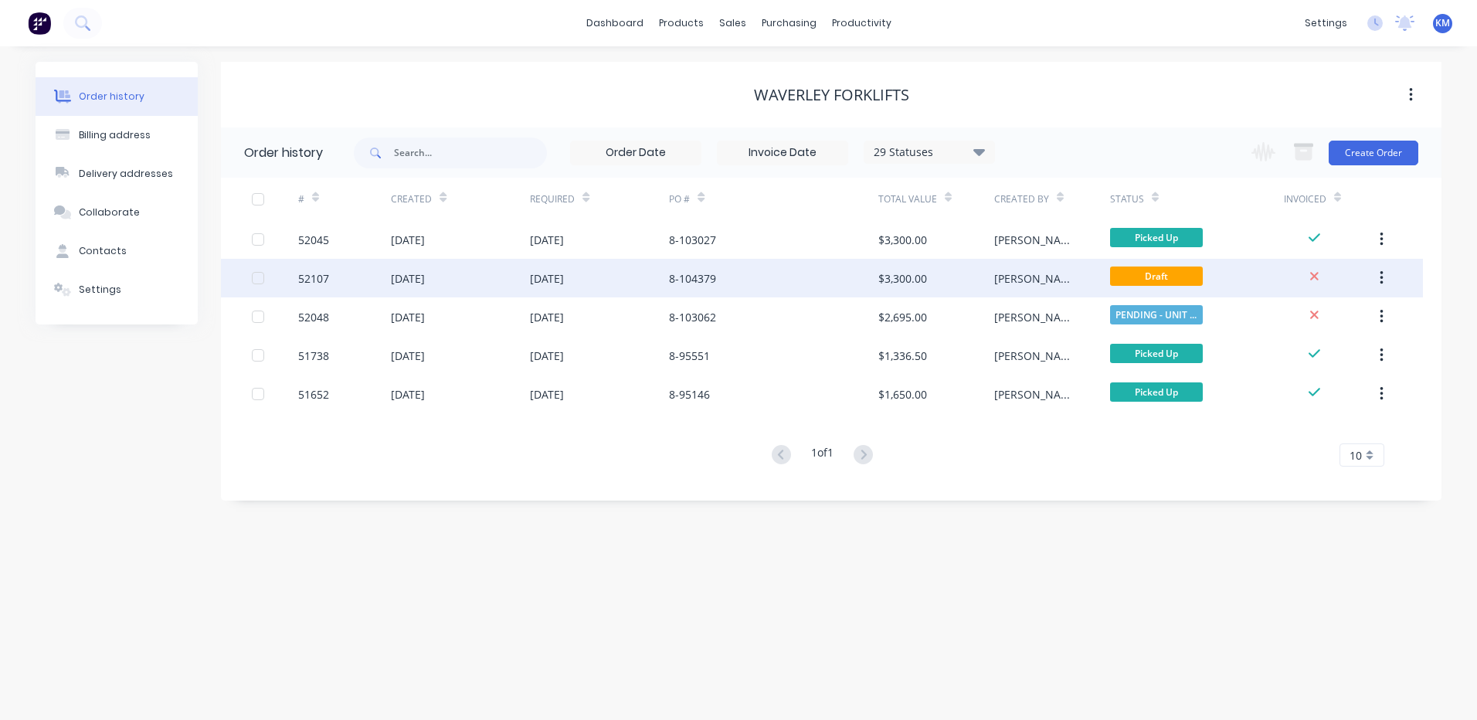
click at [939, 266] on div "$3,300.00" at bounding box center [936, 278] width 116 height 39
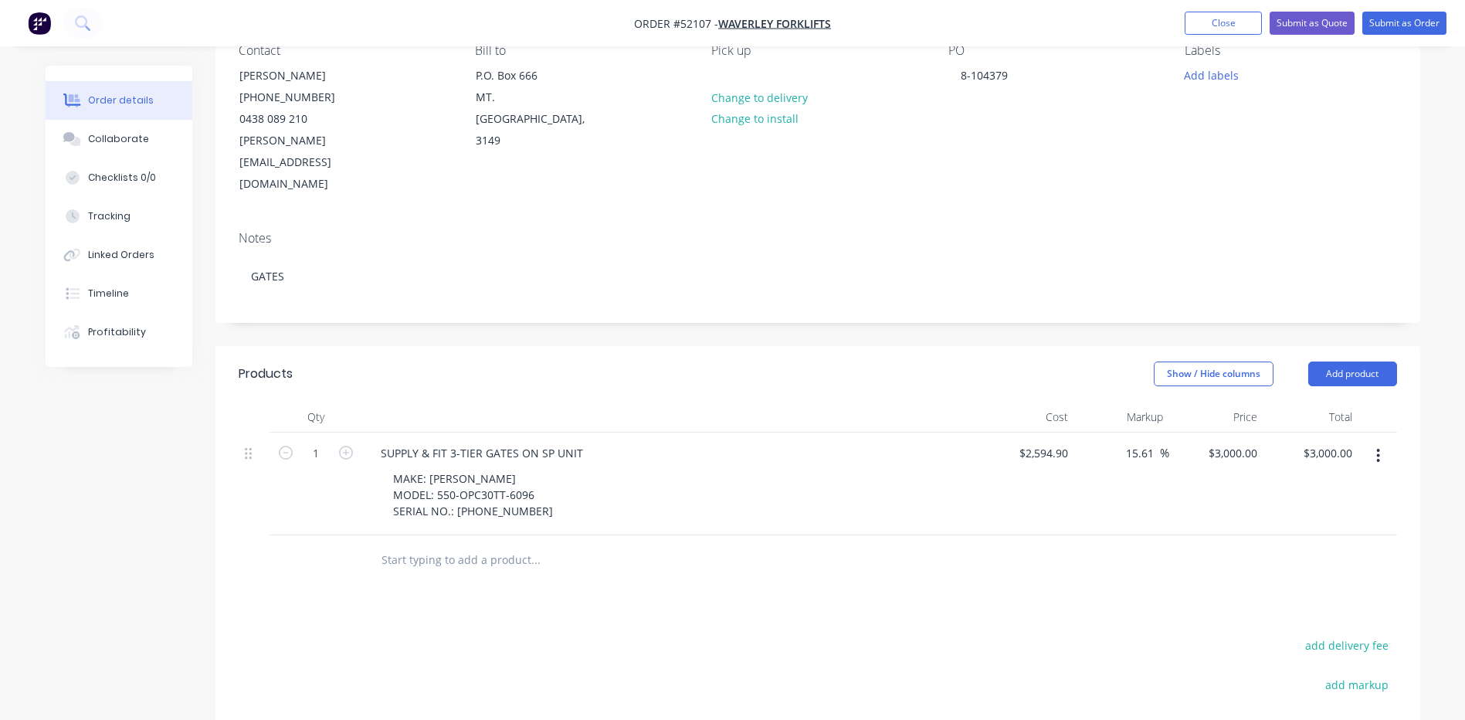
scroll to position [154, 0]
click at [450, 464] on div "MAKE: RAYMOND MODEL: 550-OPC30TT-6096 SERIAL NO.: 520-12-03059" at bounding box center [473, 491] width 185 height 55
drag, startPoint x: 468, startPoint y: 465, endPoint x: 551, endPoint y: 381, distance: 118.0
click at [468, 464] on div "MAKE: RAYMOND MODEL: 540-OPC30TT SERIAL NO.: 520-12-03059" at bounding box center [473, 491] width 185 height 55
click at [485, 464] on div "MAKE: RAYMOND MODEL: 540-OPC30TT SERIAL NO.: 540-12-03059" at bounding box center [473, 491] width 185 height 55
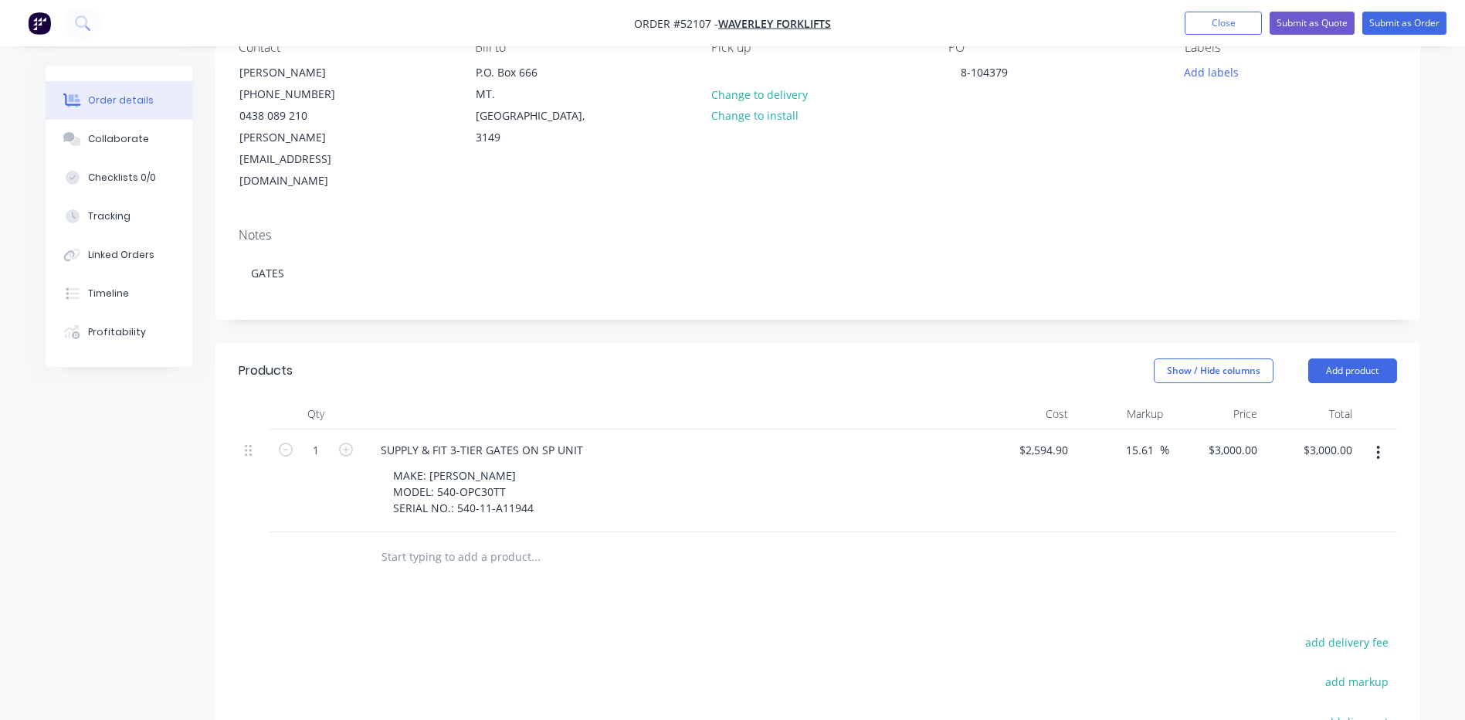
click at [836, 343] on header "Products Show / Hide columns Add product" at bounding box center [817, 371] width 1205 height 56
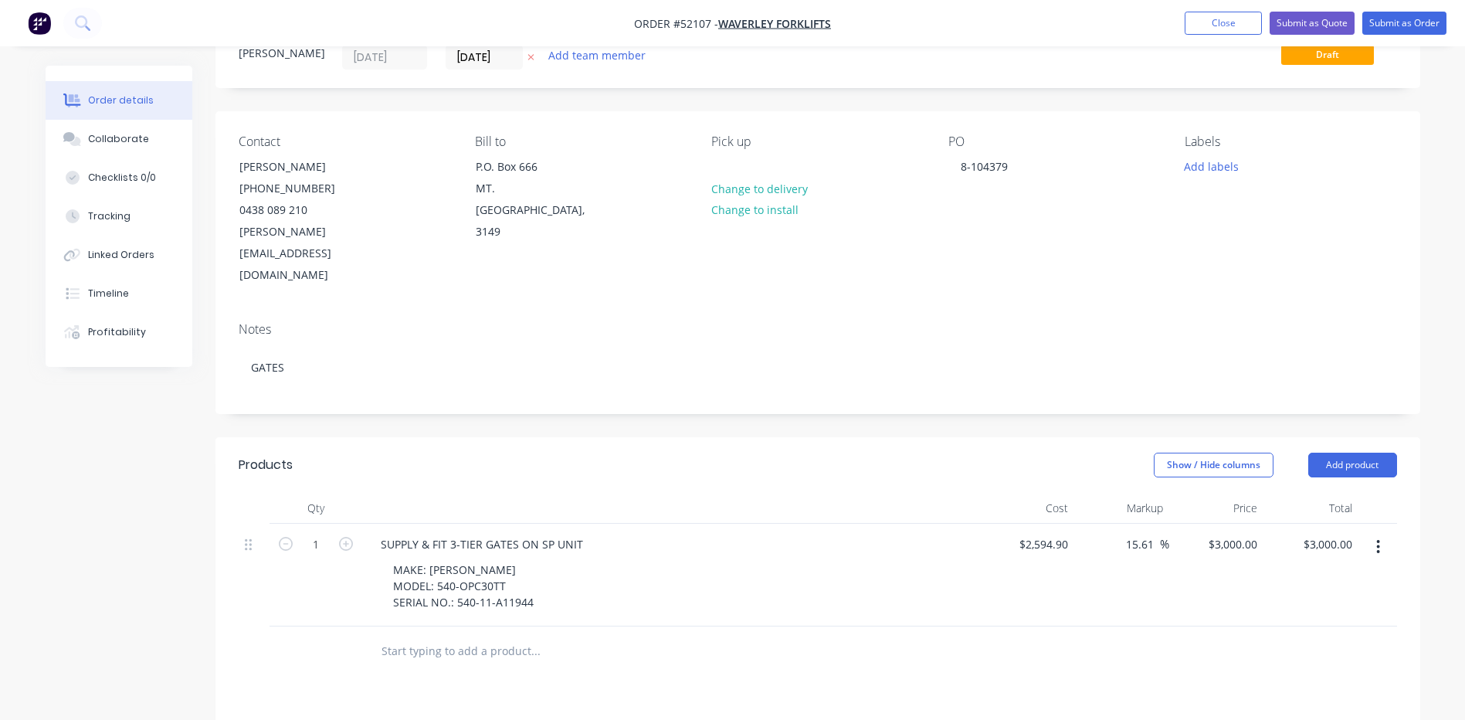
scroll to position [0, 0]
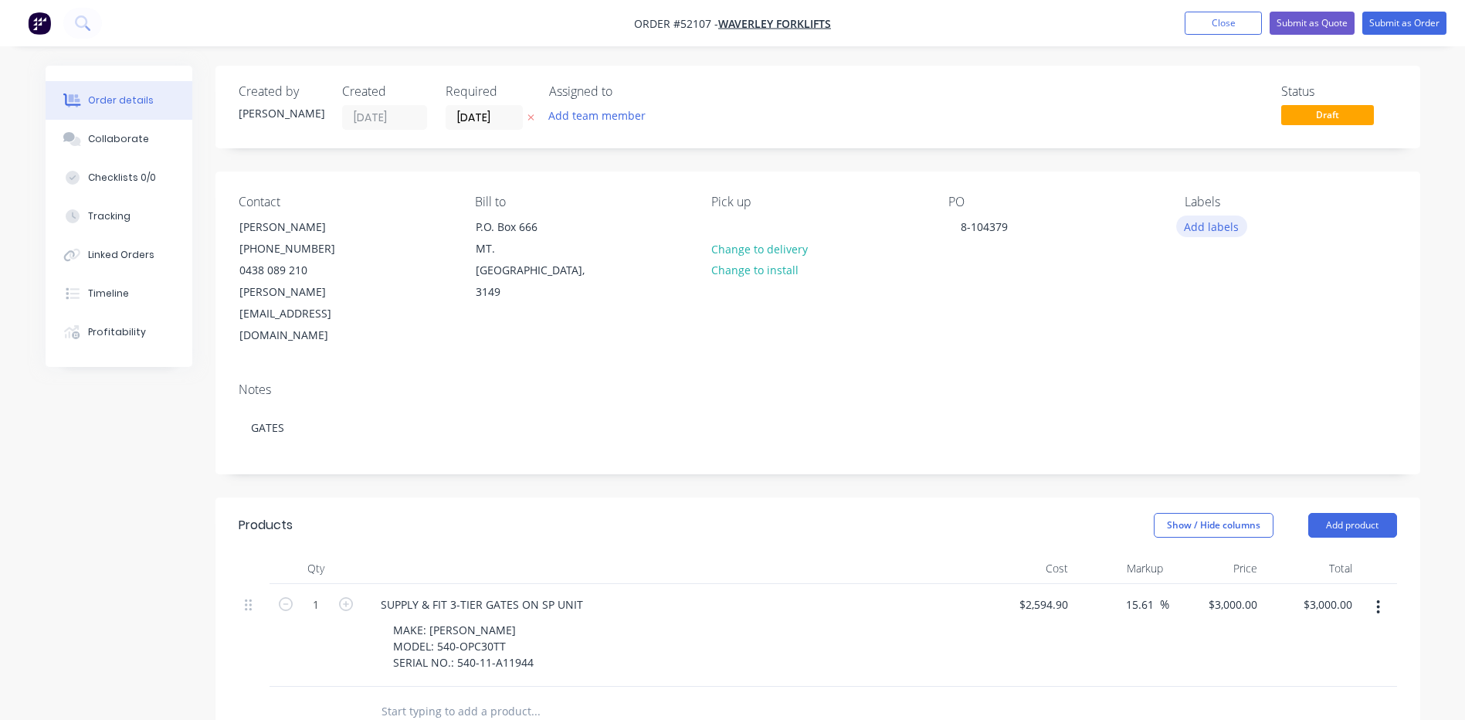
click at [1201, 229] on button "Add labels" at bounding box center [1211, 225] width 71 height 21
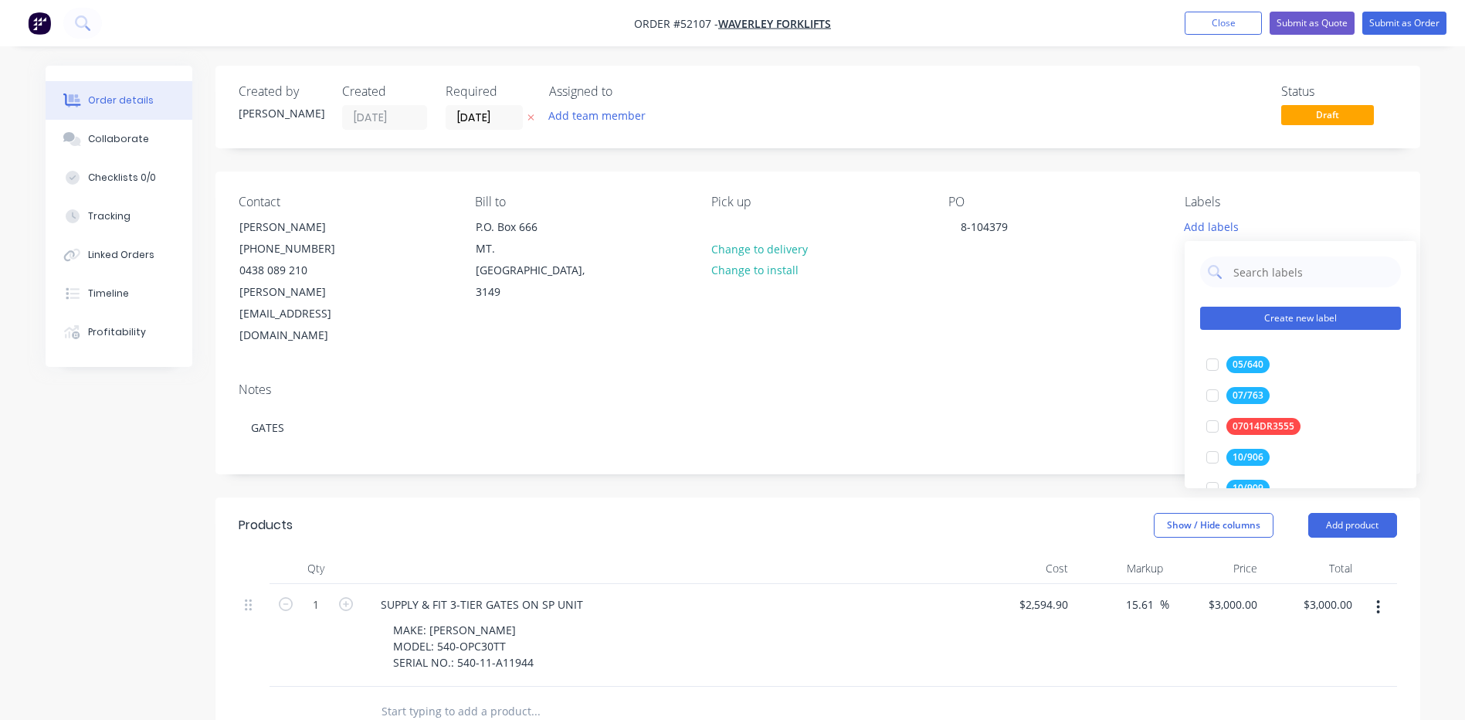
click at [1290, 315] on button "Create new label" at bounding box center [1300, 318] width 201 height 23
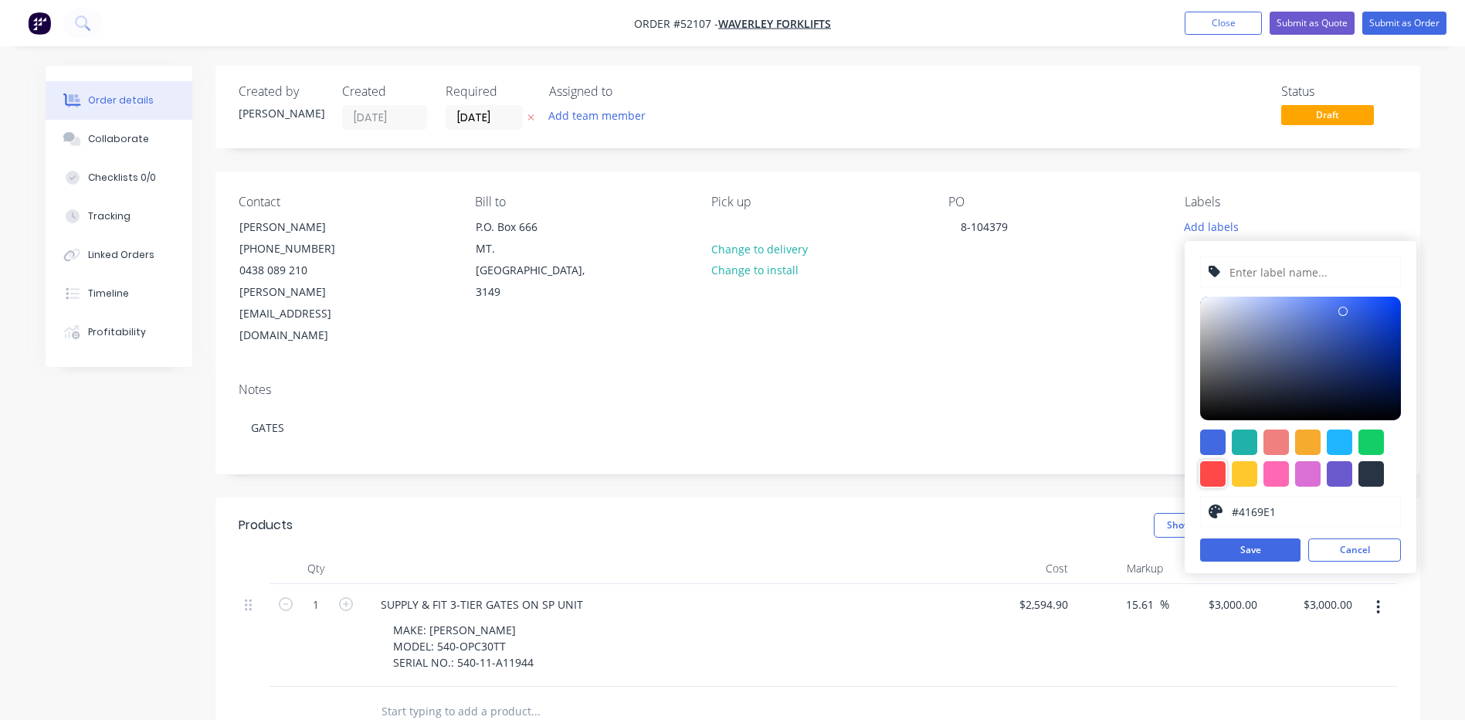
drag, startPoint x: 1212, startPoint y: 480, endPoint x: 1243, endPoint y: 432, distance: 57.0
click at [1212, 480] on div at bounding box center [1212, 473] width 25 height 25
type input "#FF4949"
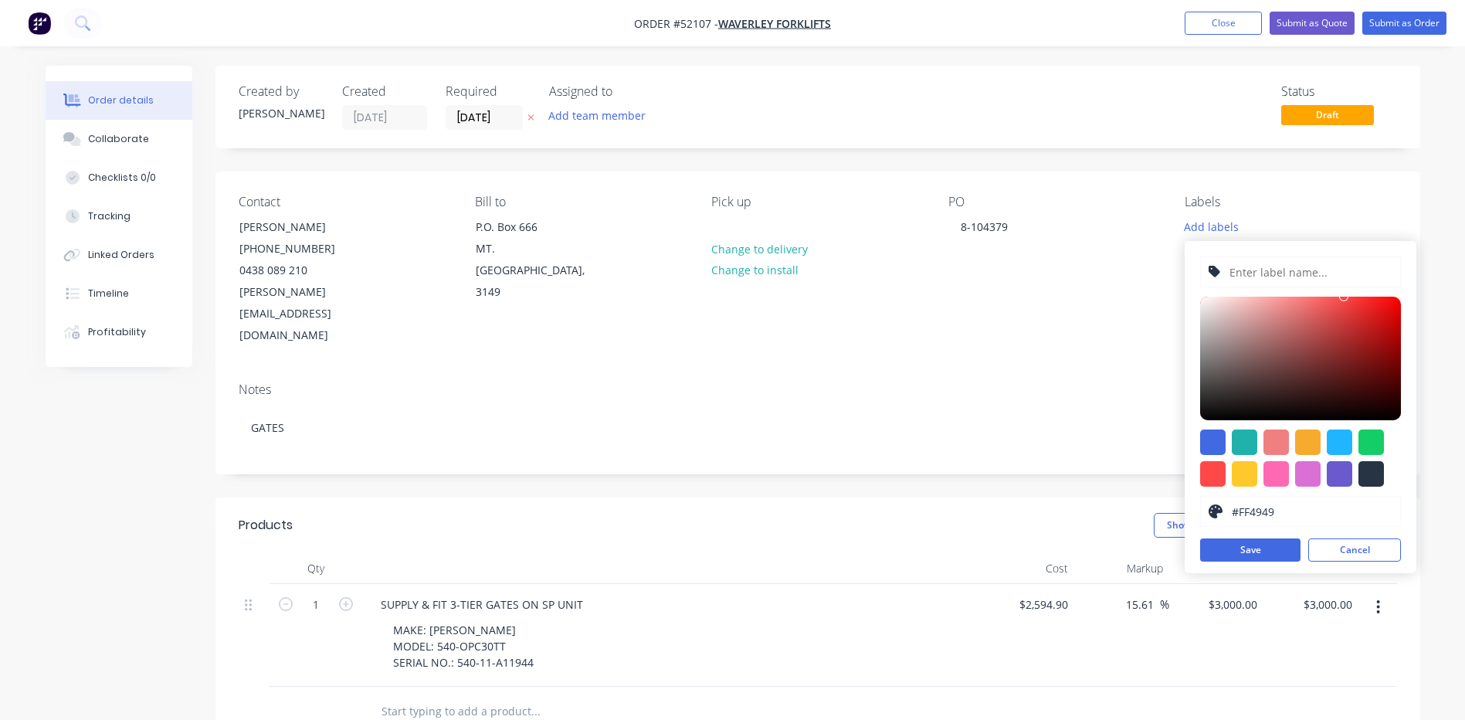
click at [1298, 283] on input "text" at bounding box center [1310, 271] width 164 height 29
type input "RAYMOND 540-OPC30TT"
click at [1248, 546] on button "Save" at bounding box center [1250, 549] width 100 height 23
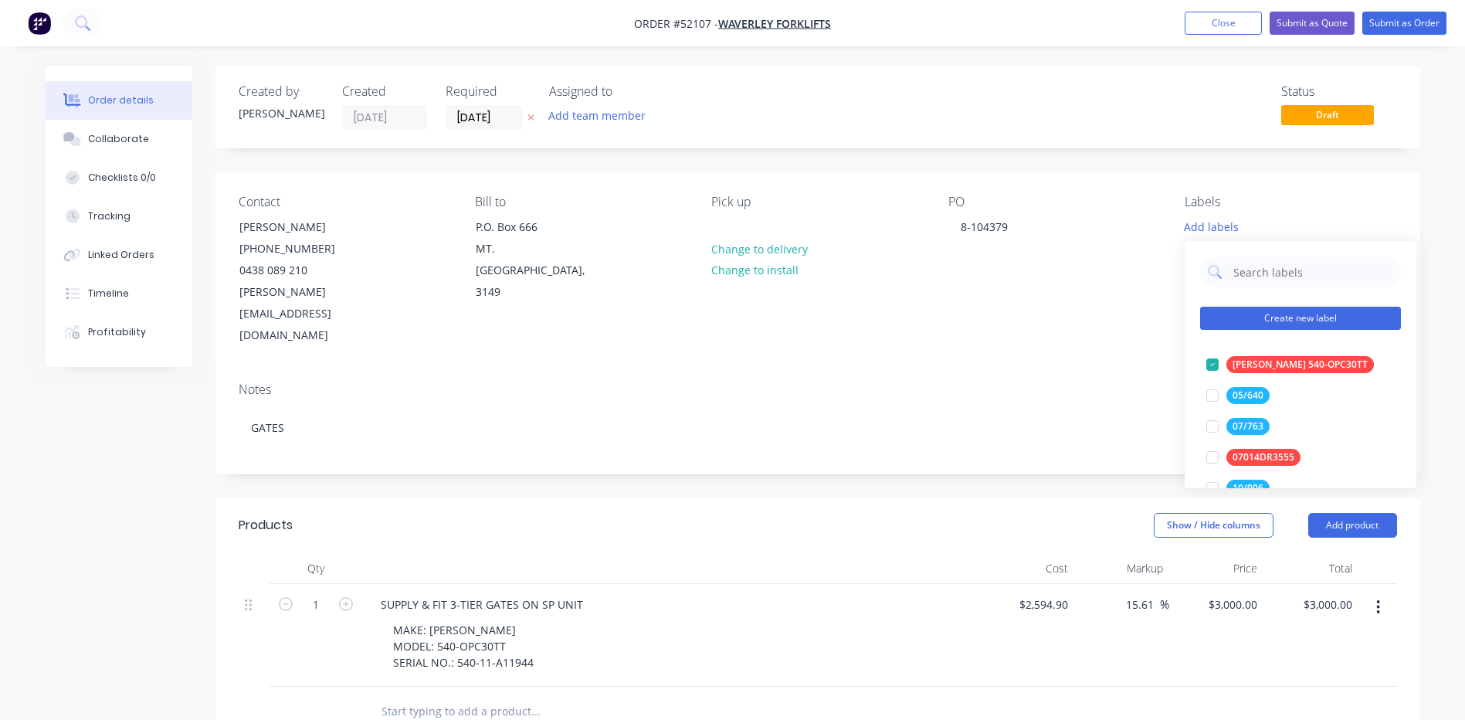
click at [1328, 318] on button "Create new label" at bounding box center [1300, 318] width 201 height 23
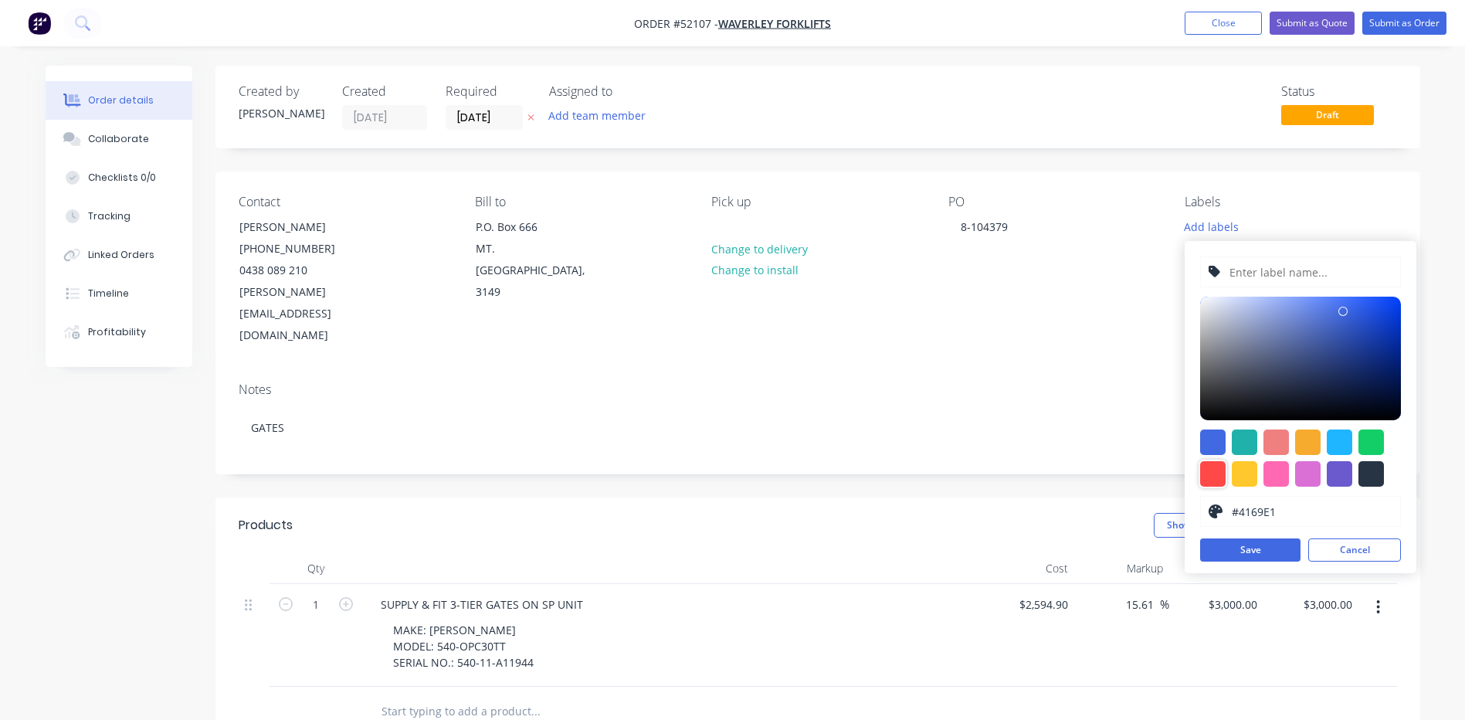
click at [1202, 470] on div at bounding box center [1212, 473] width 25 height 25
type input "#FF4949"
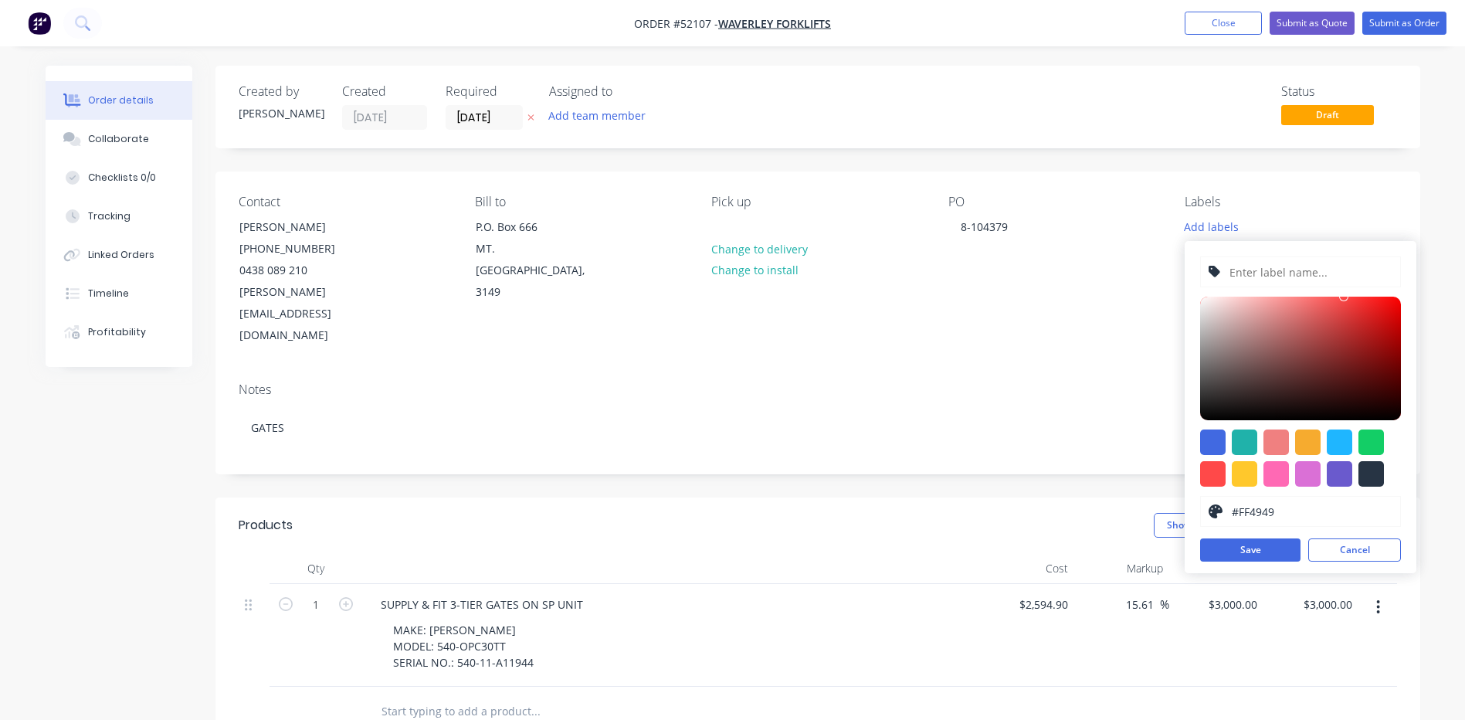
click at [1318, 283] on input "text" at bounding box center [1310, 271] width 164 height 29
type input "S/N: 540-11-A11944"
click at [1254, 553] on button "Save" at bounding box center [1250, 549] width 100 height 23
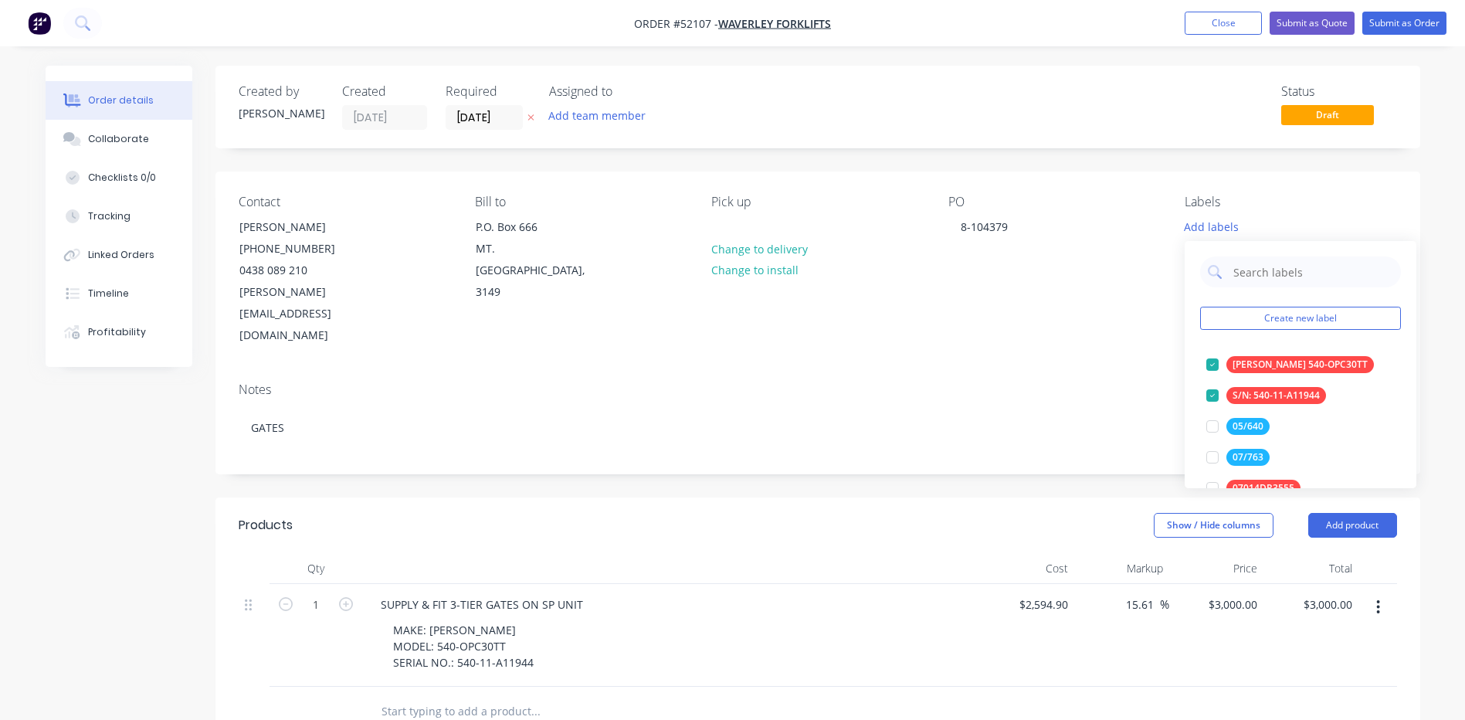
click at [880, 513] on div "Show / Hide columns Add product" at bounding box center [940, 525] width 912 height 25
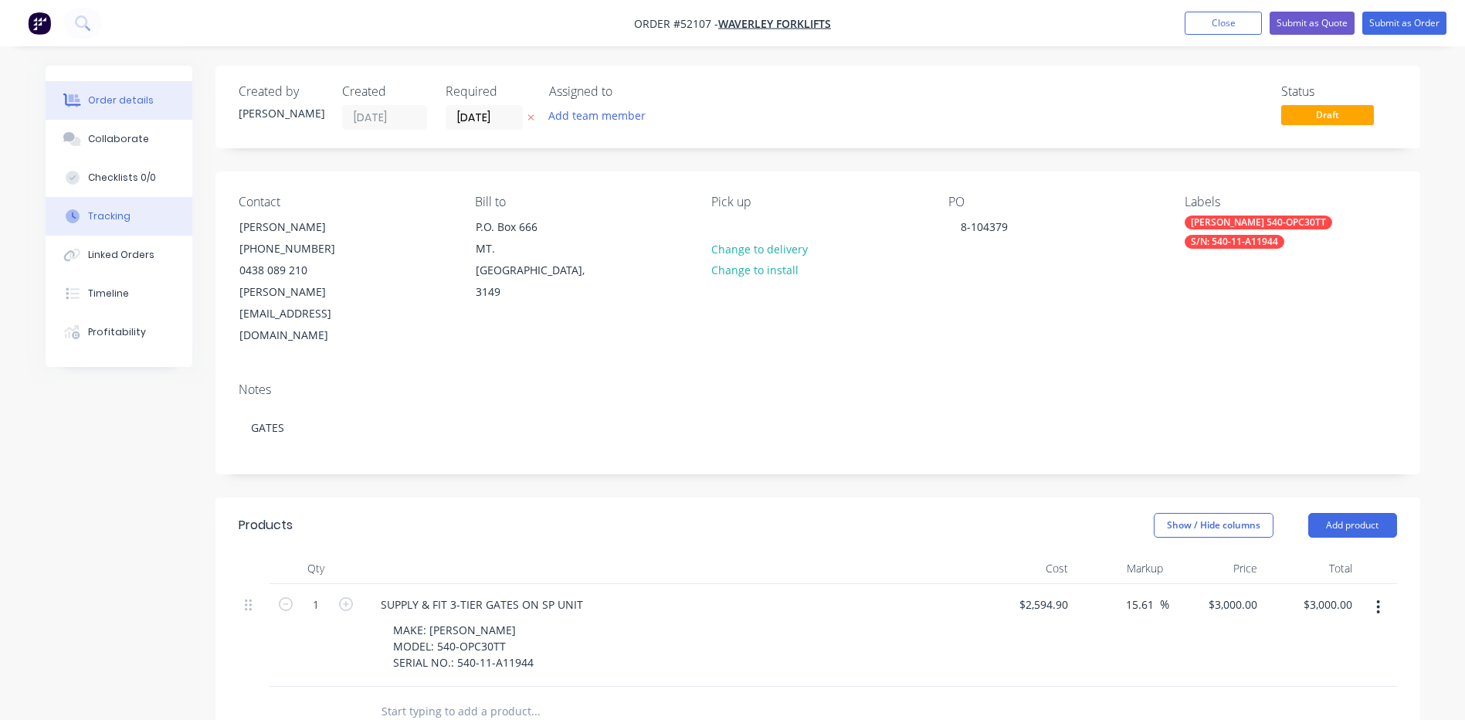
click at [141, 234] on button "Tracking" at bounding box center [119, 216] width 147 height 39
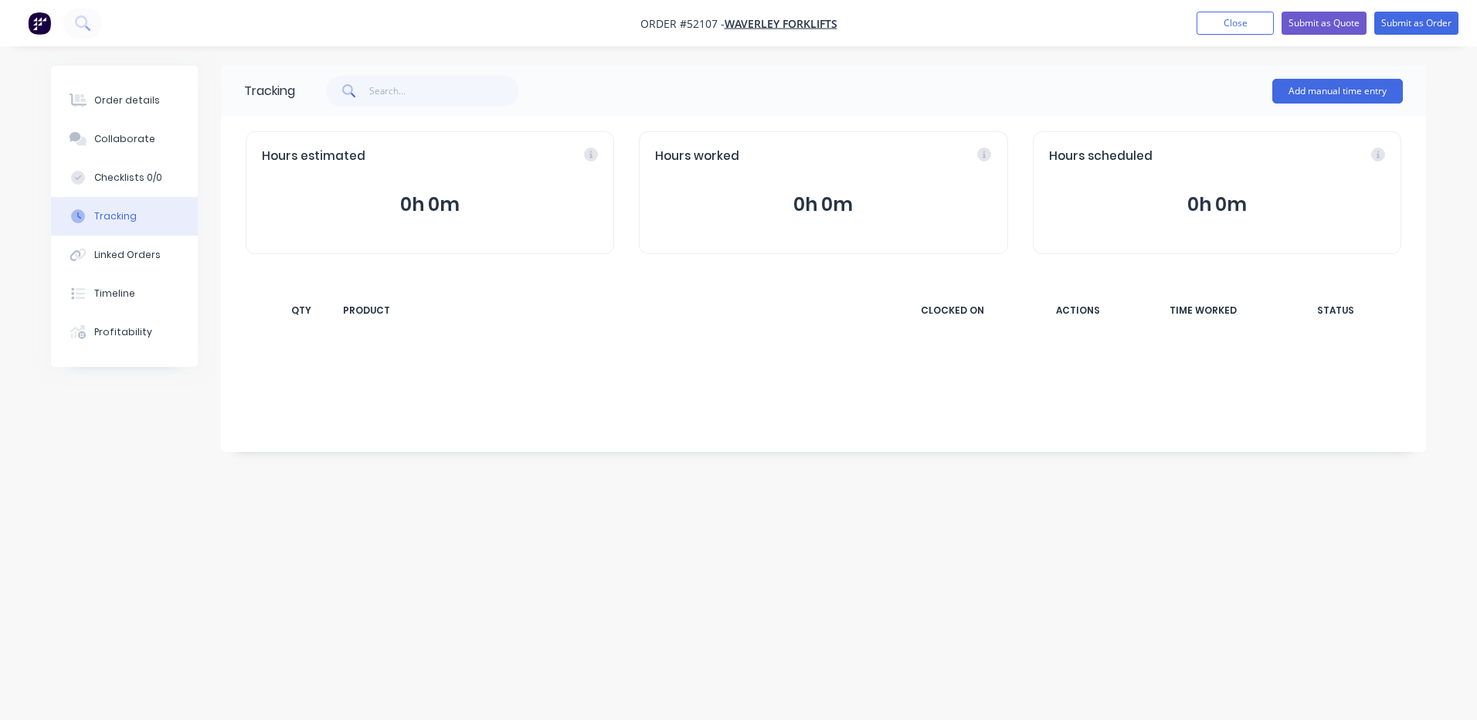
click at [139, 249] on div "Linked Orders" at bounding box center [127, 255] width 66 height 14
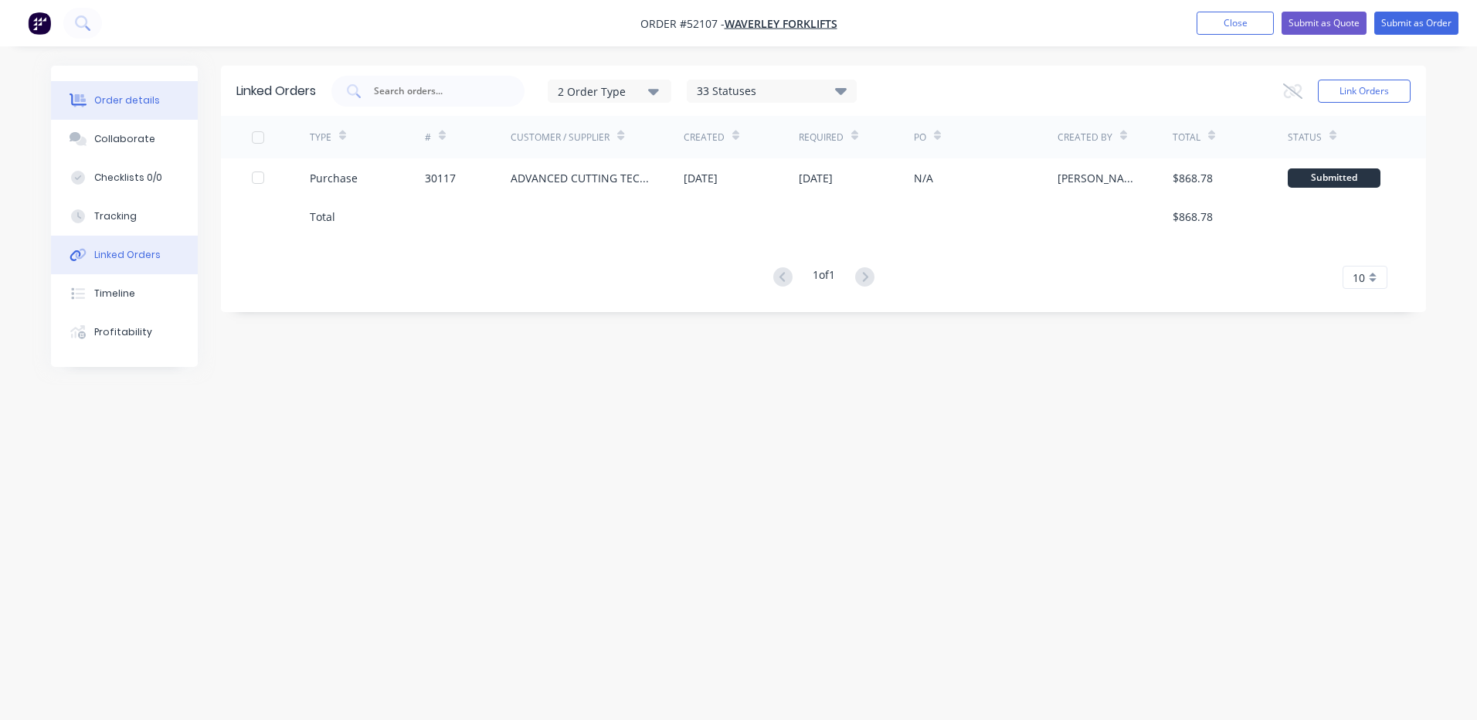
click at [151, 91] on button "Order details" at bounding box center [124, 100] width 147 height 39
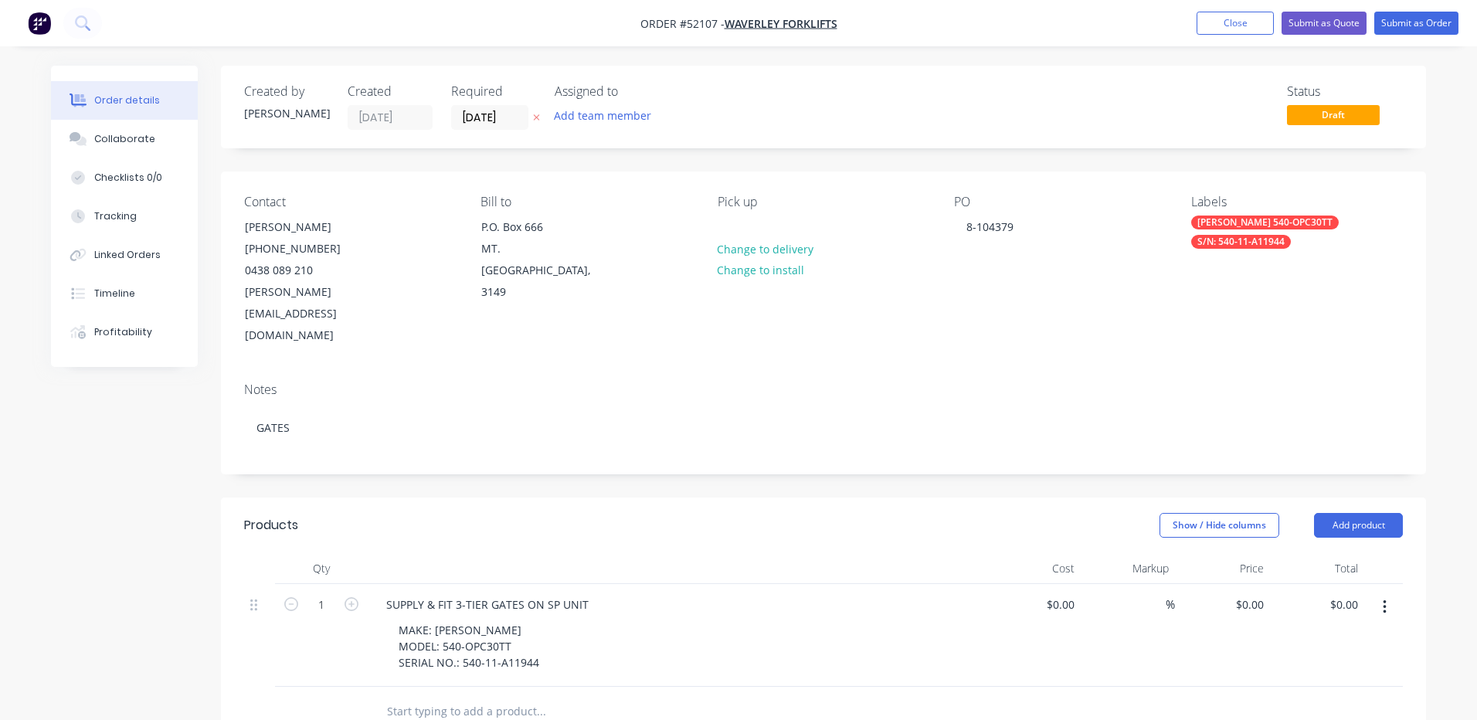
type input "$2,594.90"
type input "15.61"
type input "$3,000.00"
click at [1397, 22] on button "Submit as Order" at bounding box center [1404, 23] width 84 height 23
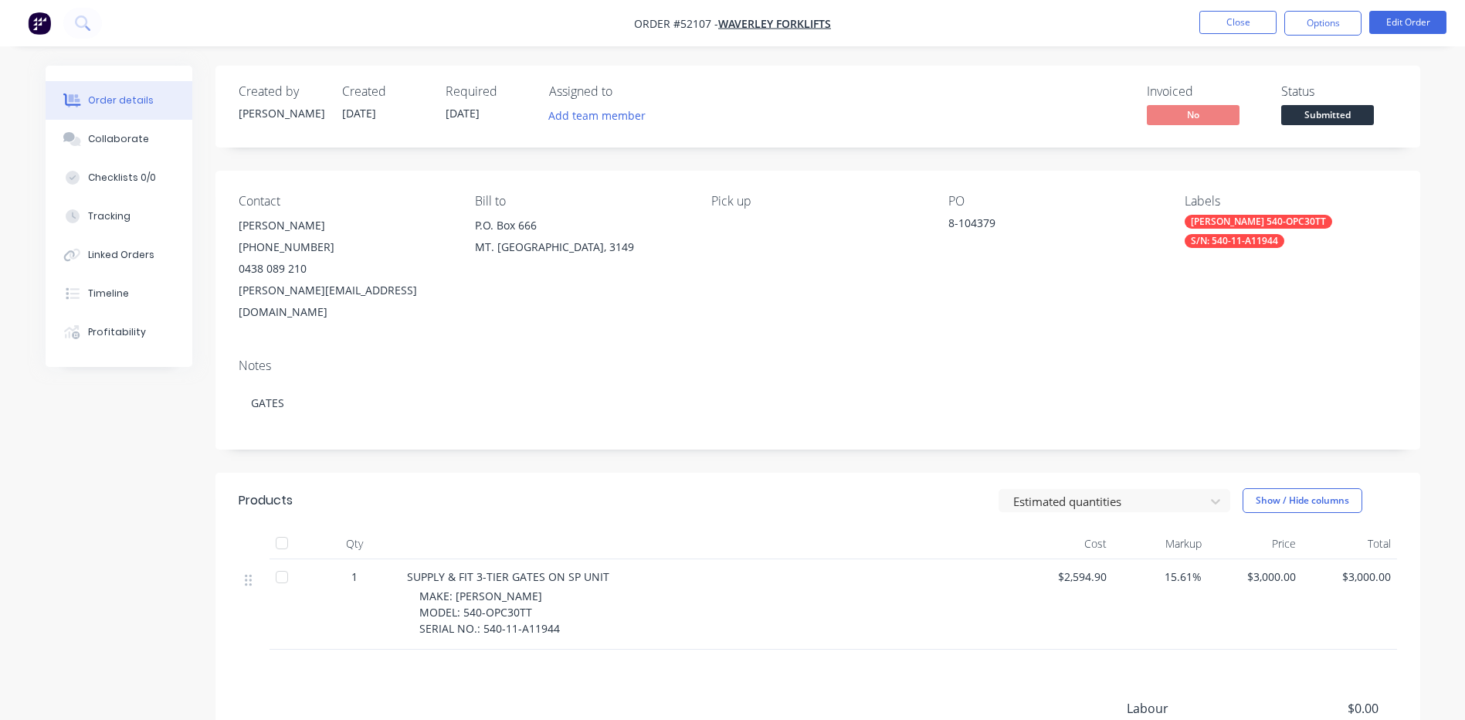
click at [1335, 114] on span "Submitted" at bounding box center [1327, 114] width 93 height 19
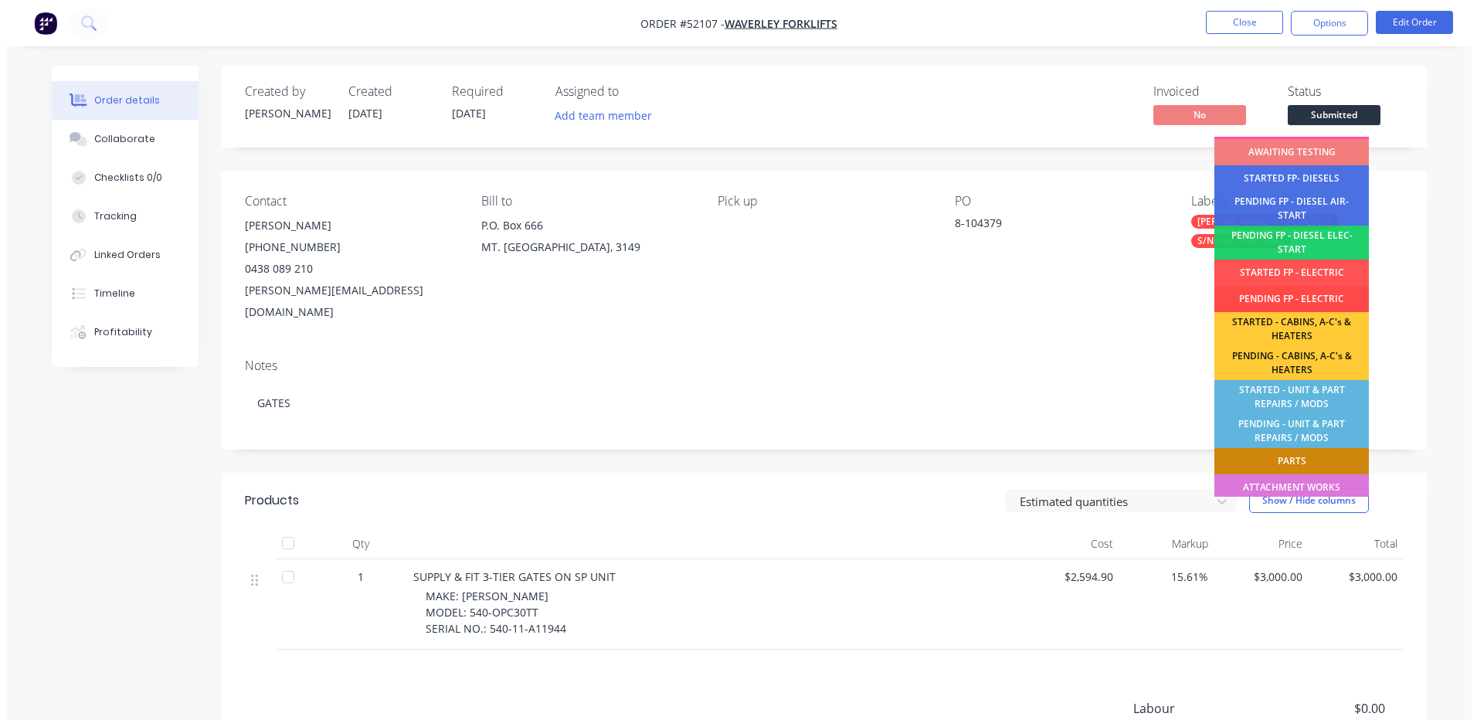
scroll to position [154, 0]
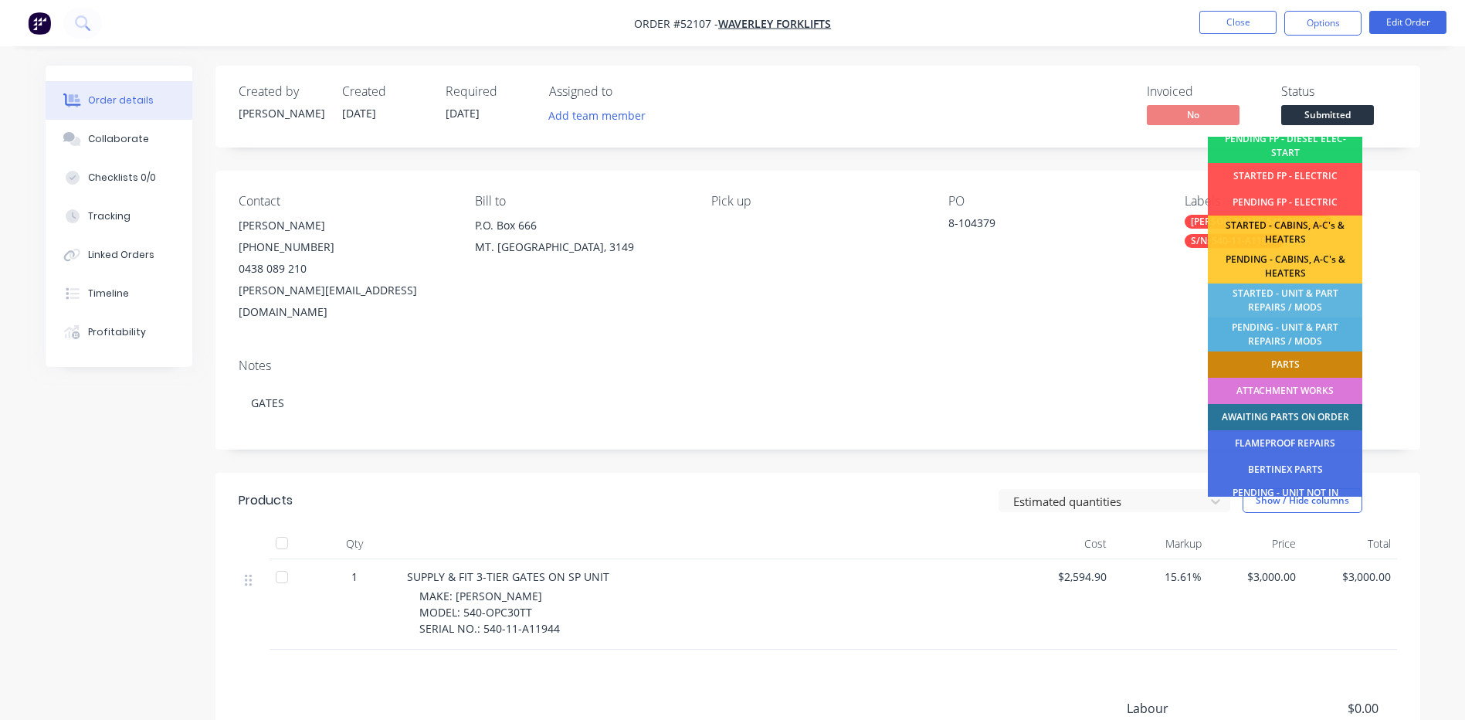
click at [1298, 324] on div "PENDING - UNIT & PART REPAIRS / MODS" at bounding box center [1285, 334] width 154 height 34
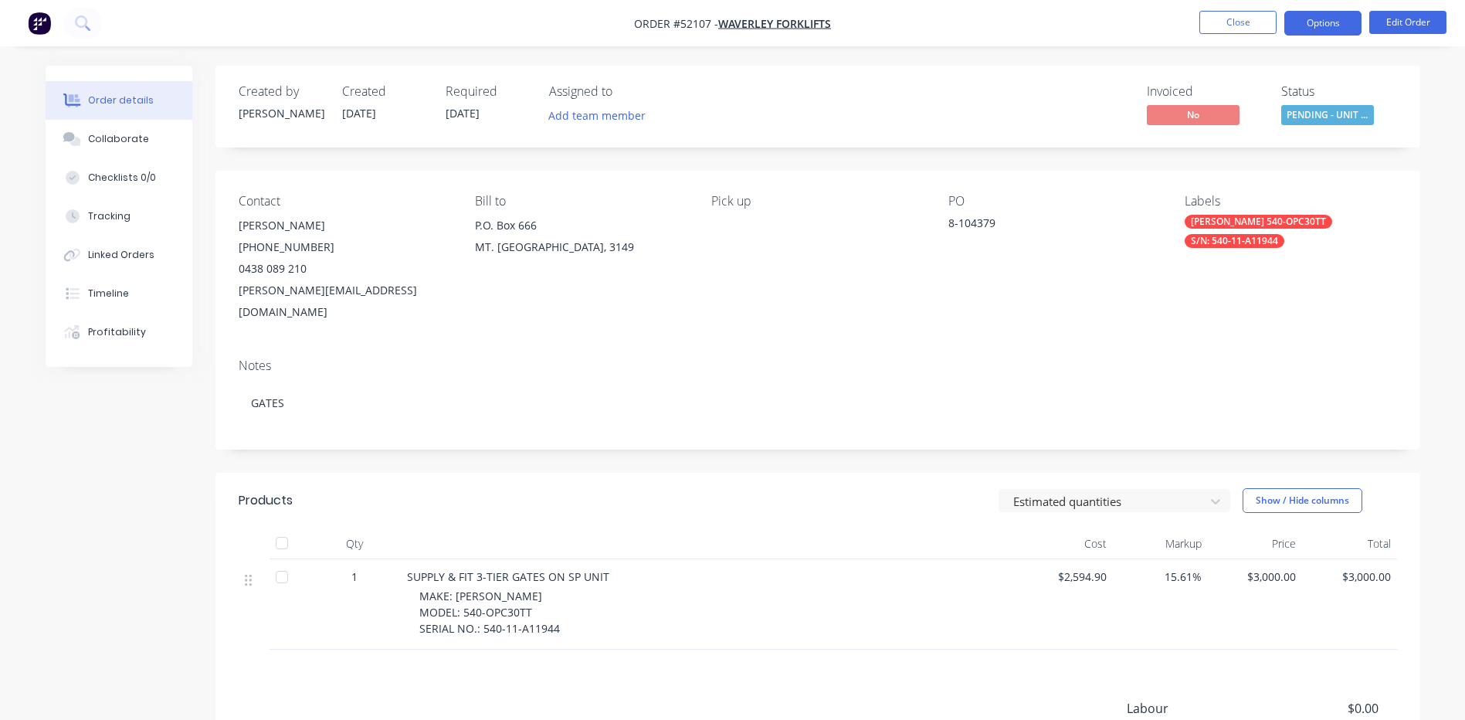
click at [1323, 20] on button "Options" at bounding box center [1322, 23] width 77 height 25
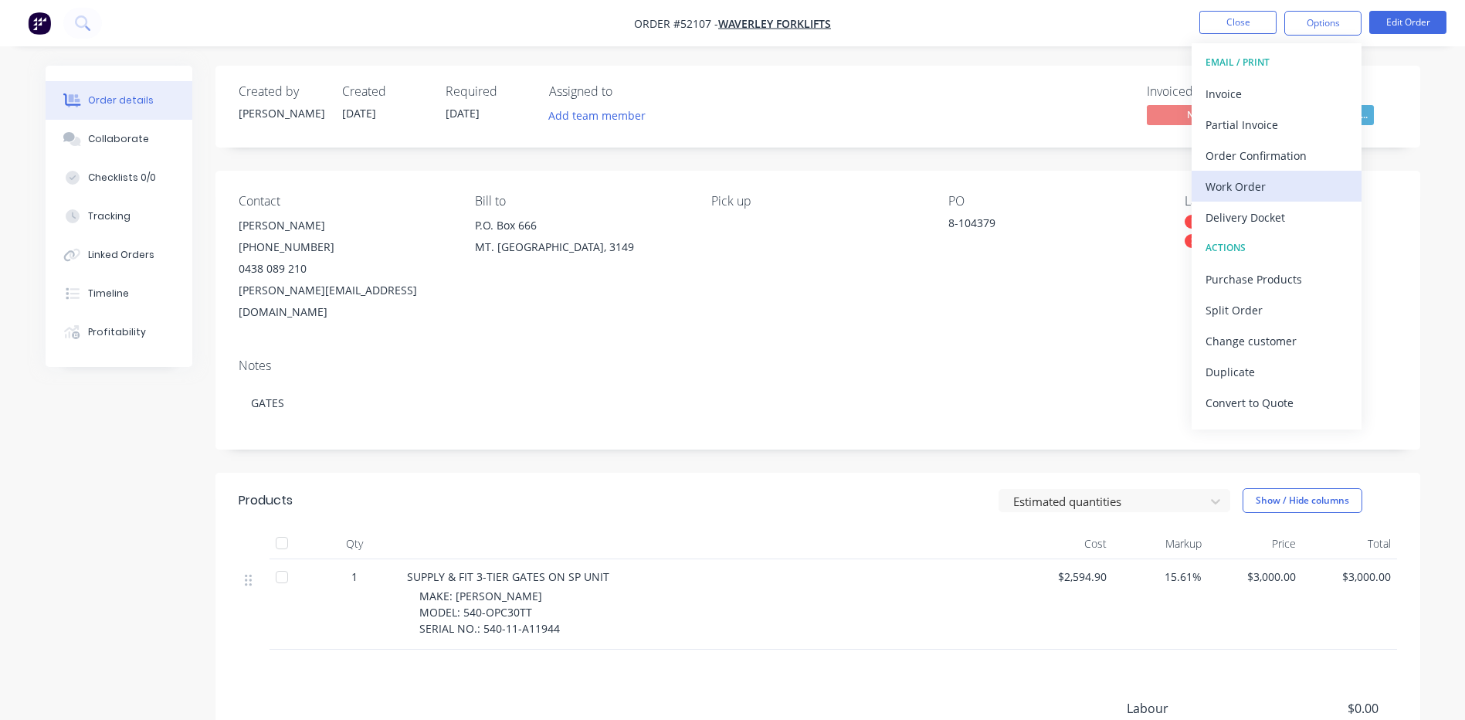
click at [1250, 178] on div "Work Order" at bounding box center [1277, 186] width 142 height 22
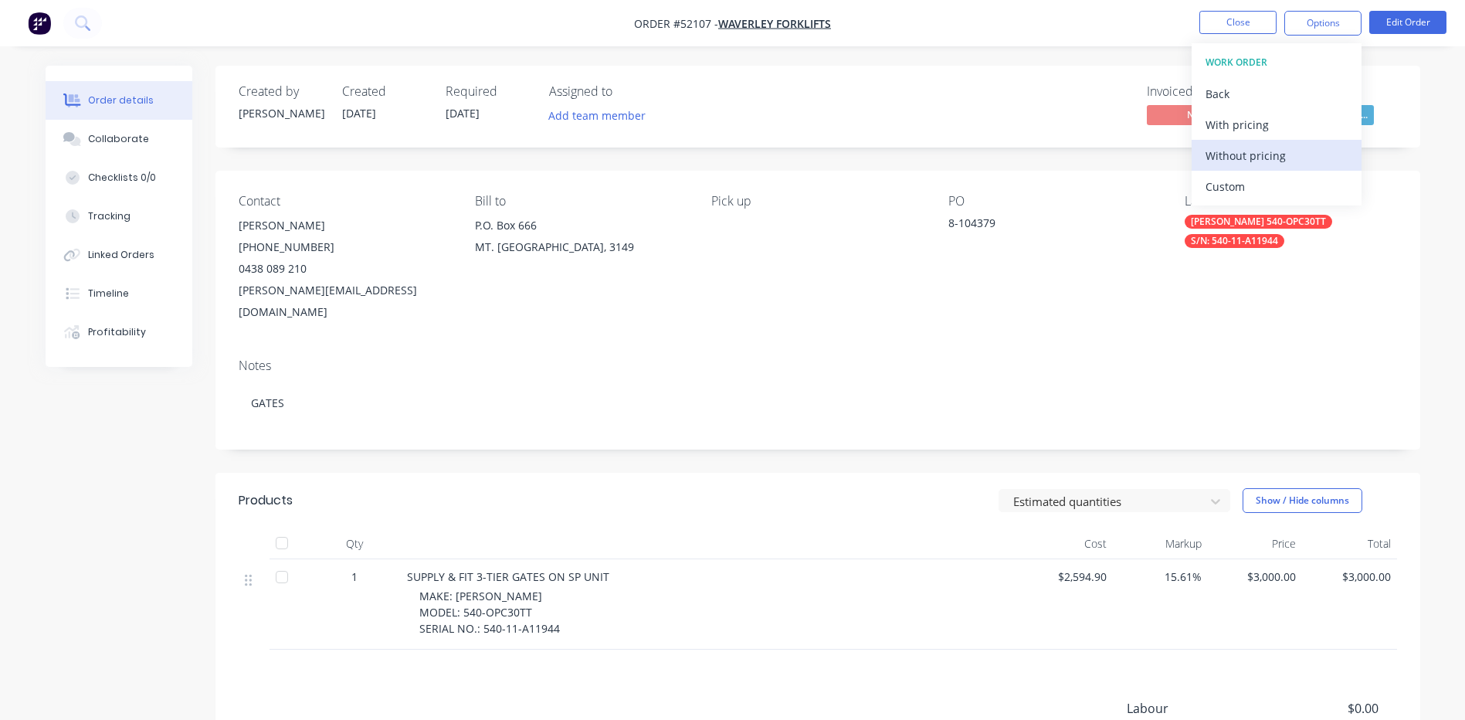
click at [1260, 158] on div "Without pricing" at bounding box center [1277, 155] width 142 height 22
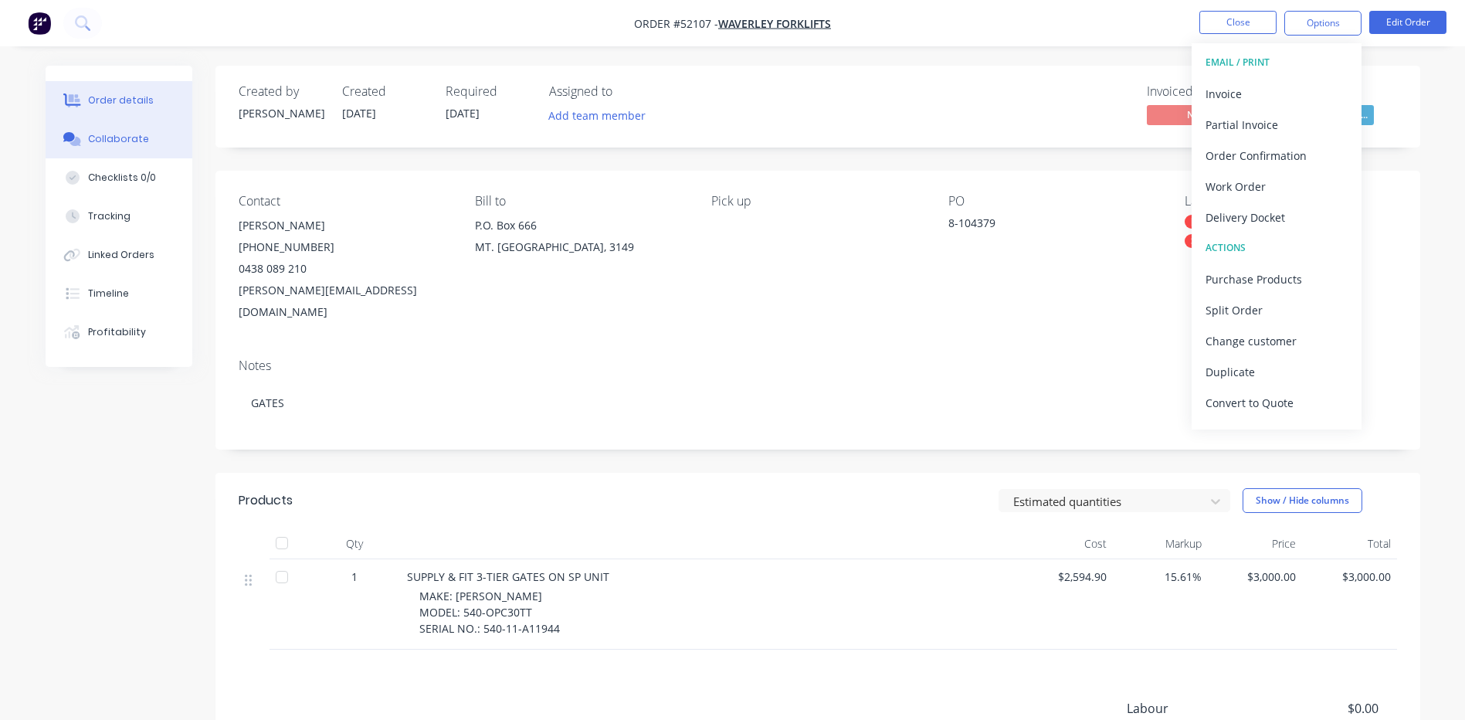
click at [125, 144] on div "Collaborate" at bounding box center [118, 139] width 61 height 14
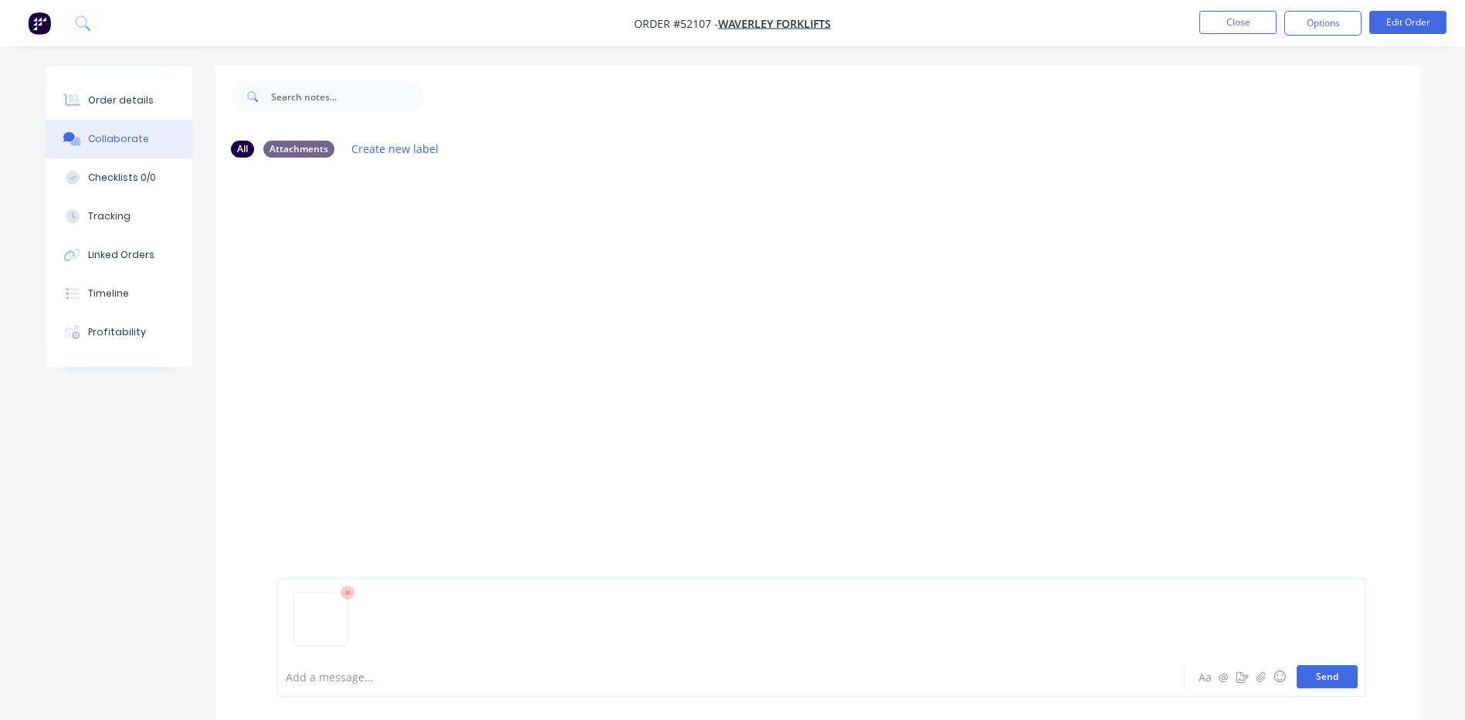
click at [1348, 677] on button "Send" at bounding box center [1327, 676] width 61 height 23
click at [1236, 9] on nav "Order #52107 - WAVERLEY FORKLIFTS Close Options Edit Order" at bounding box center [732, 23] width 1465 height 46
click at [1236, 18] on button "Close" at bounding box center [1237, 22] width 77 height 23
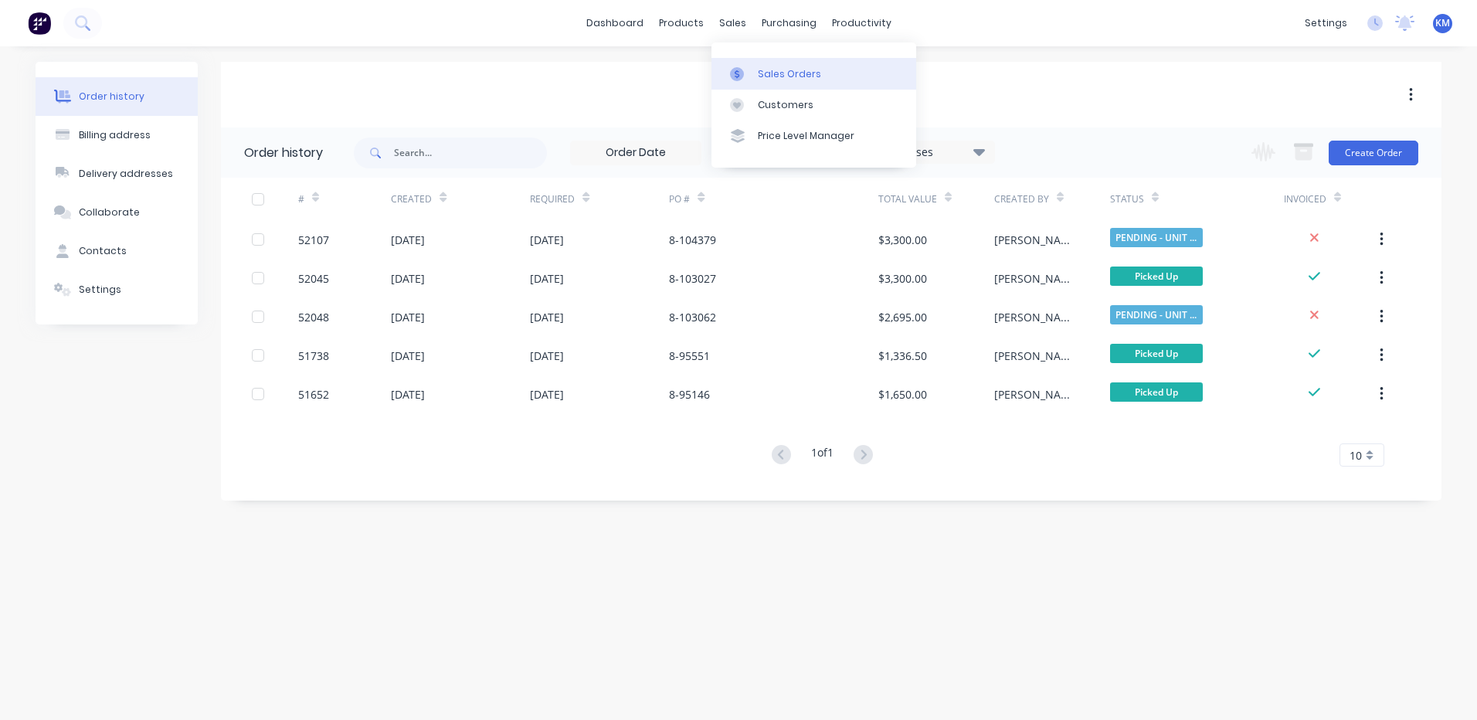
click at [772, 73] on div "Sales Orders" at bounding box center [789, 74] width 63 height 14
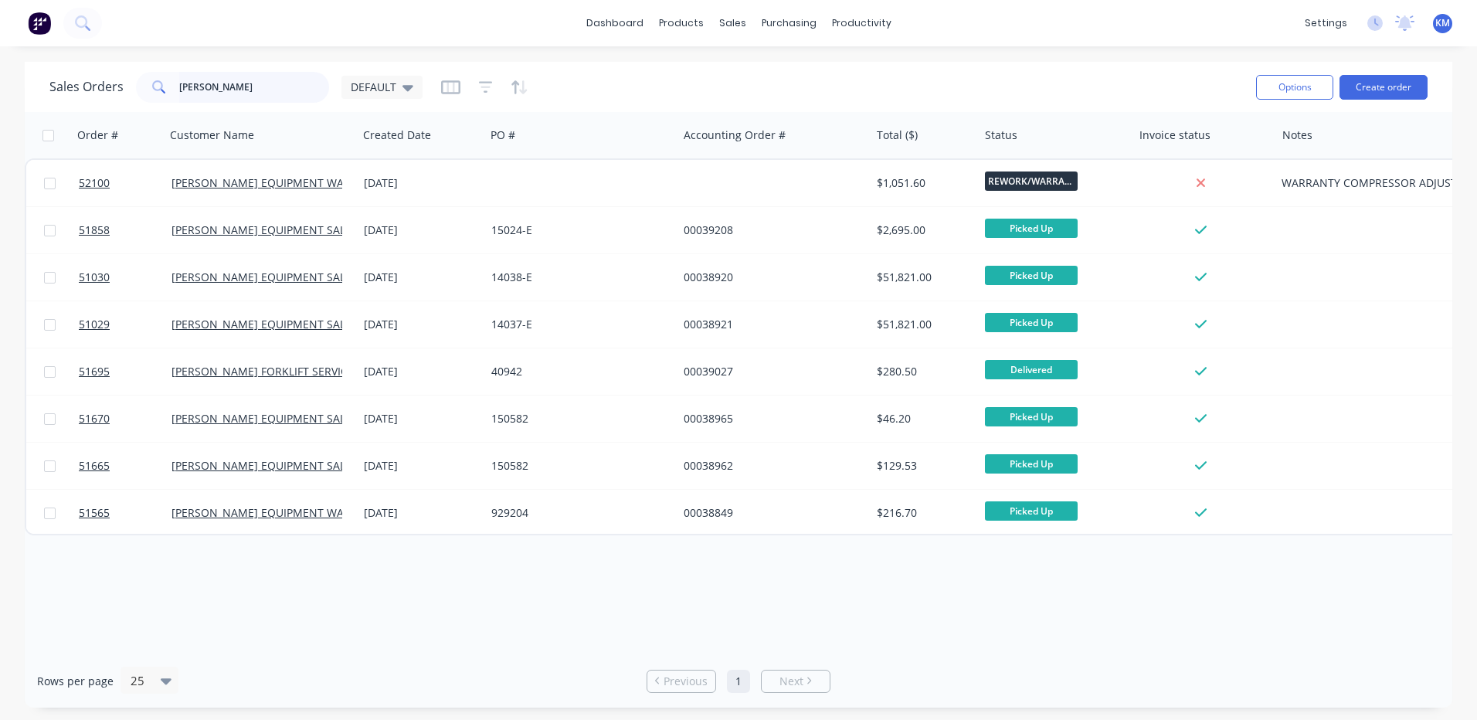
click at [264, 75] on input "clark" at bounding box center [254, 87] width 151 height 31
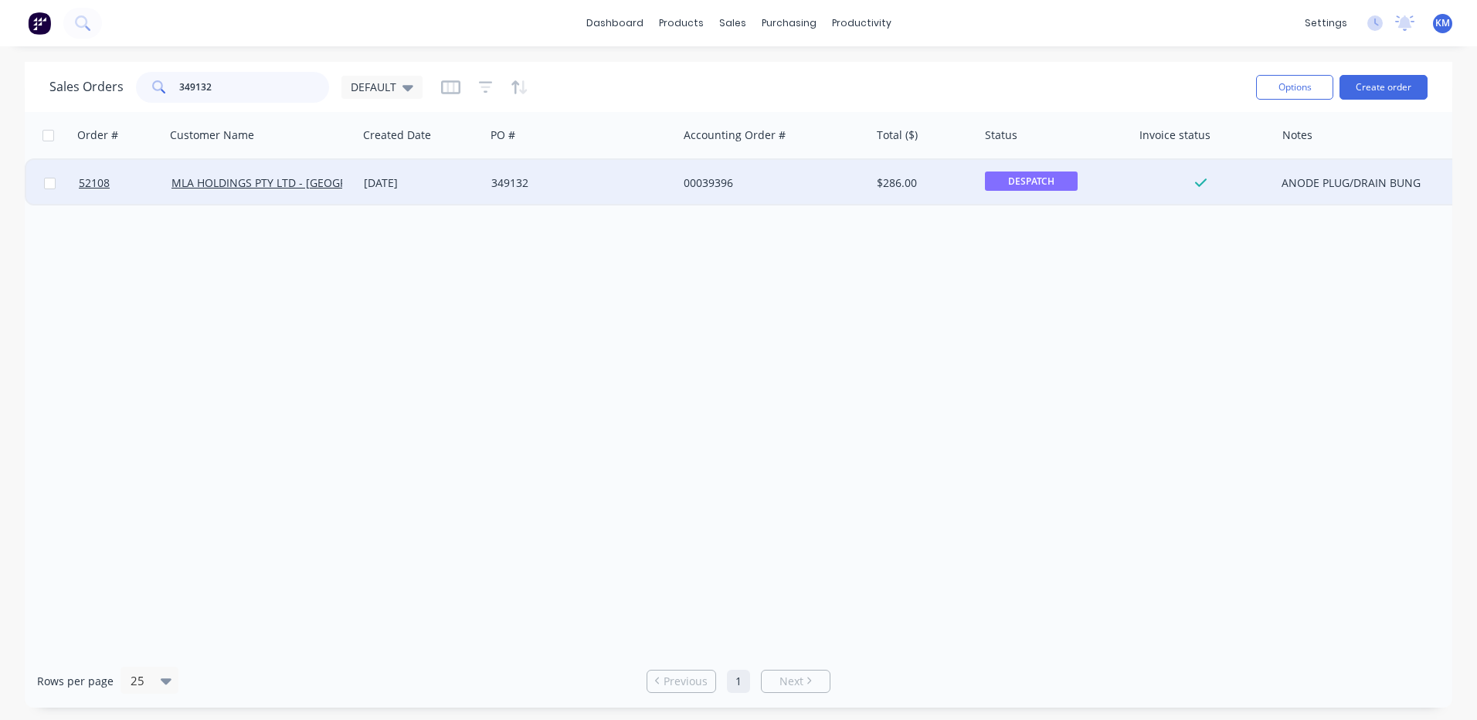
type input "349132"
click at [459, 184] on div "13 Oct 2025" at bounding box center [421, 182] width 115 height 15
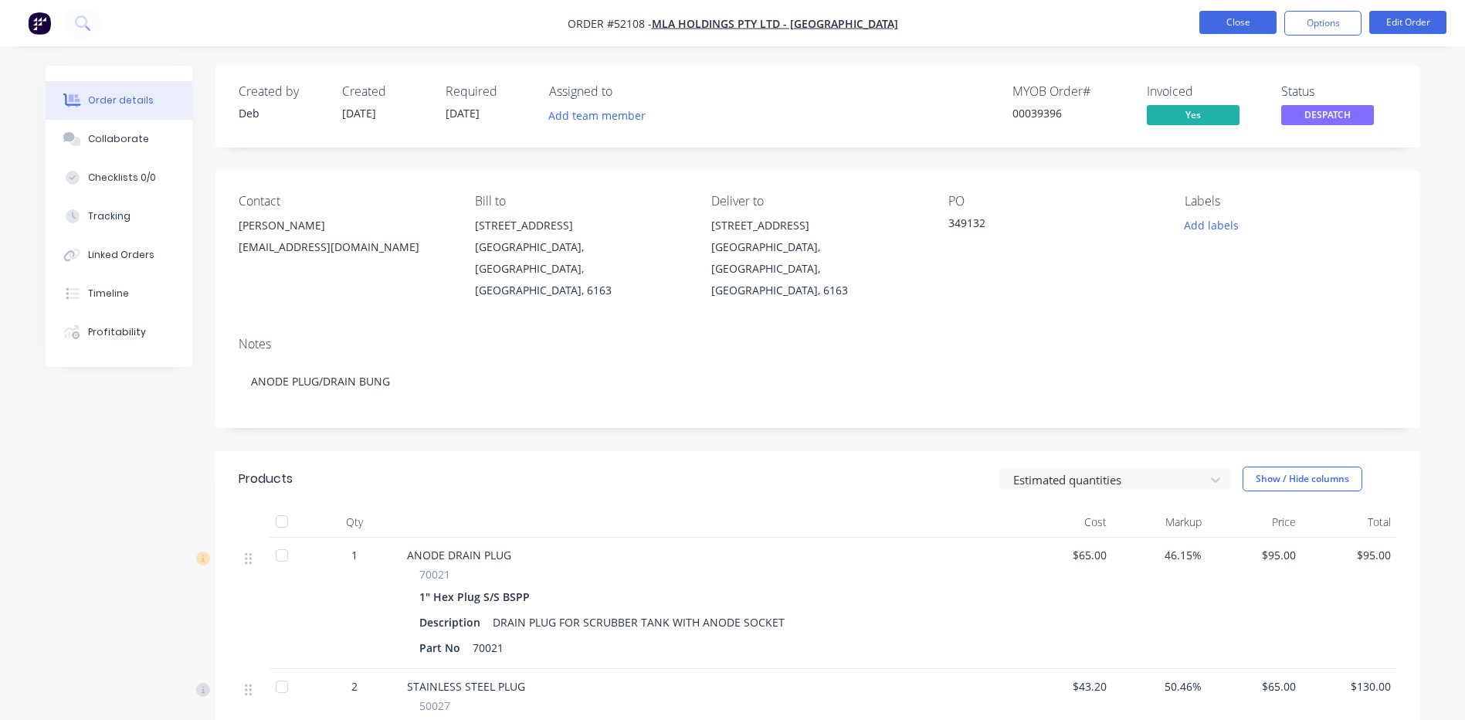
click at [1241, 16] on button "Close" at bounding box center [1237, 22] width 77 height 23
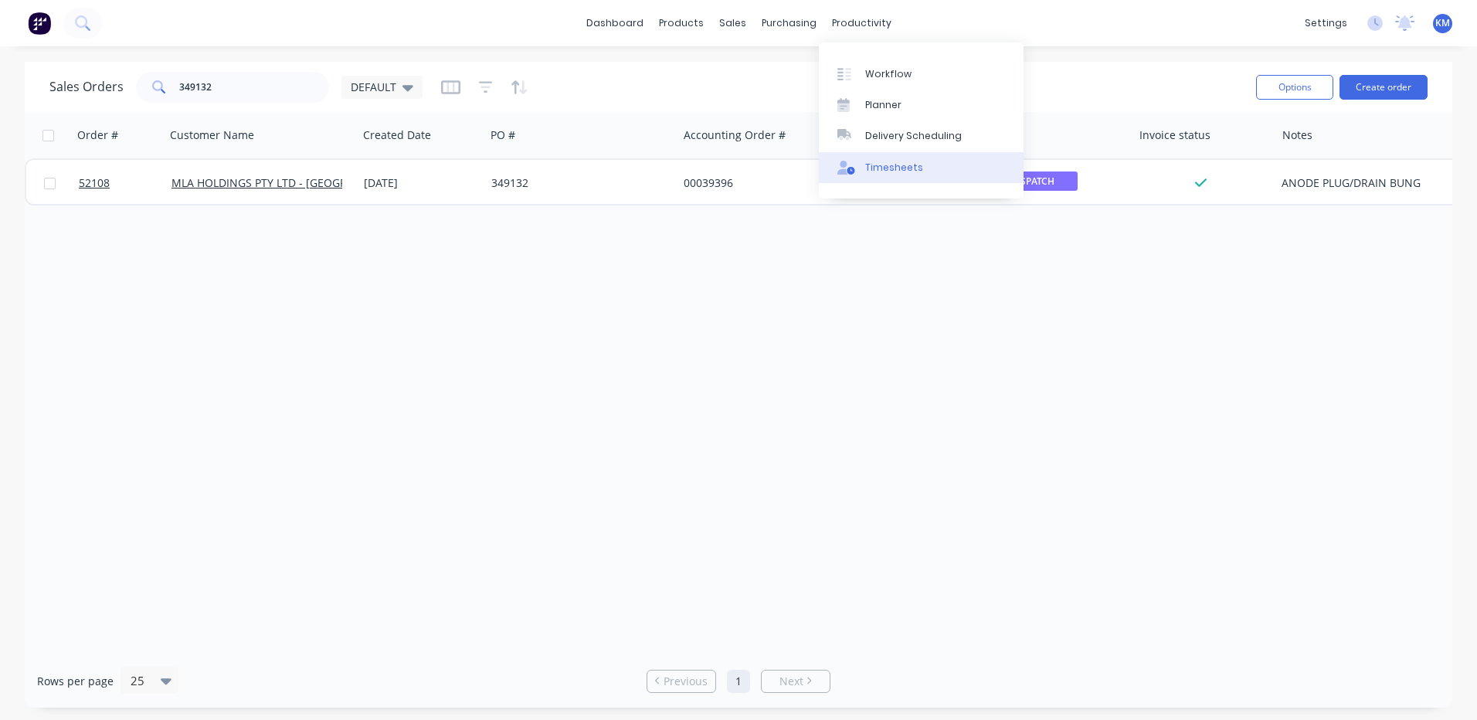
click at [865, 163] on div "Timesheets" at bounding box center [894, 168] width 58 height 14
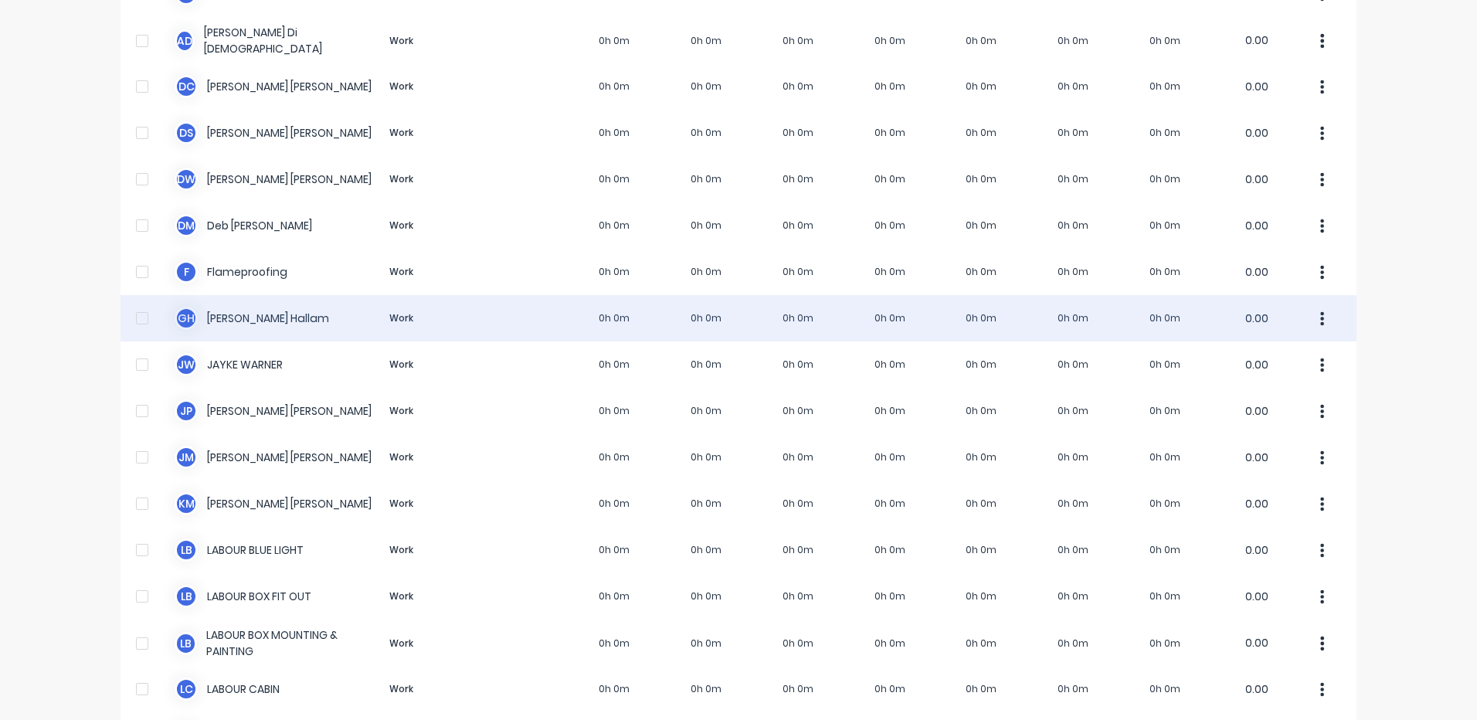
scroll to position [154, 0]
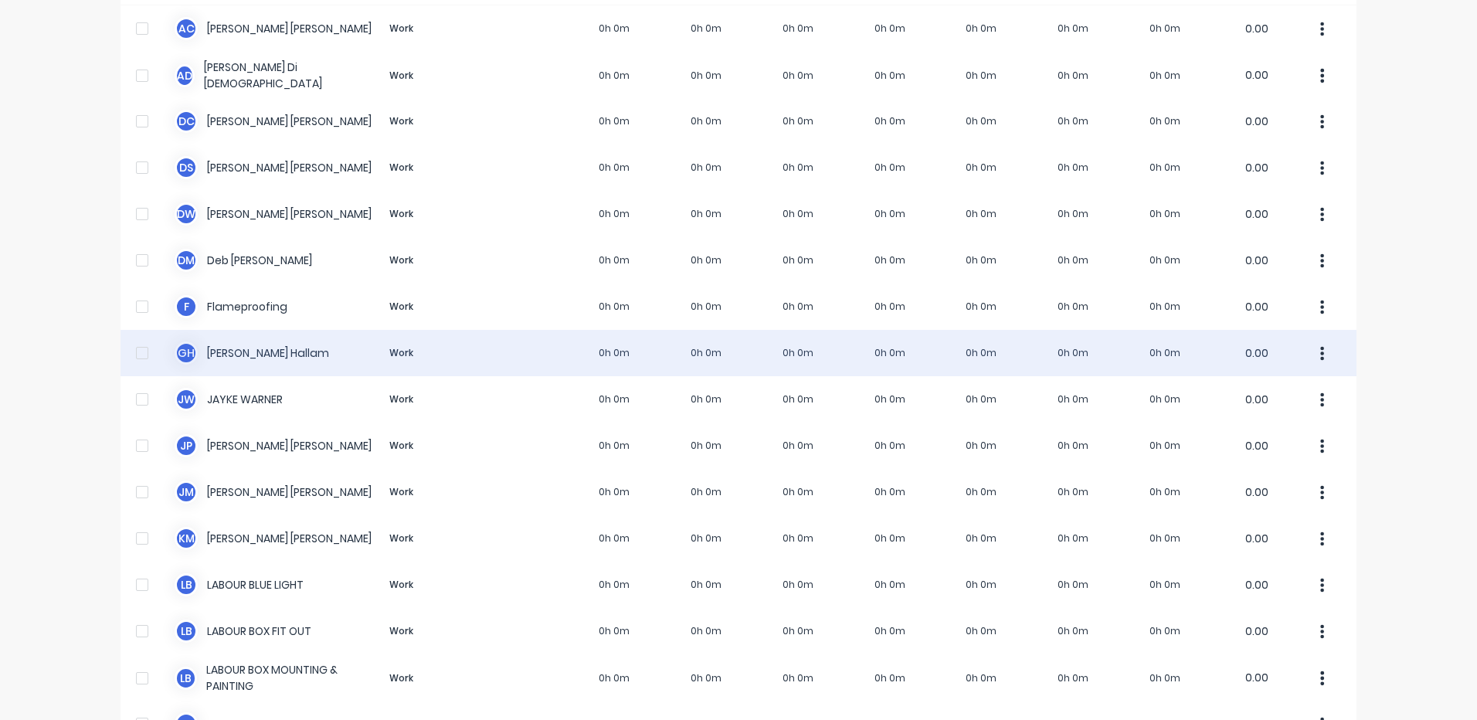
click at [441, 345] on div "G H Geoff Hallam Work 0h 0m 0h 0m 0h 0m 0h 0m 0h 0m 0h 0m 0h 0m 0.00" at bounding box center [738, 353] width 1236 height 46
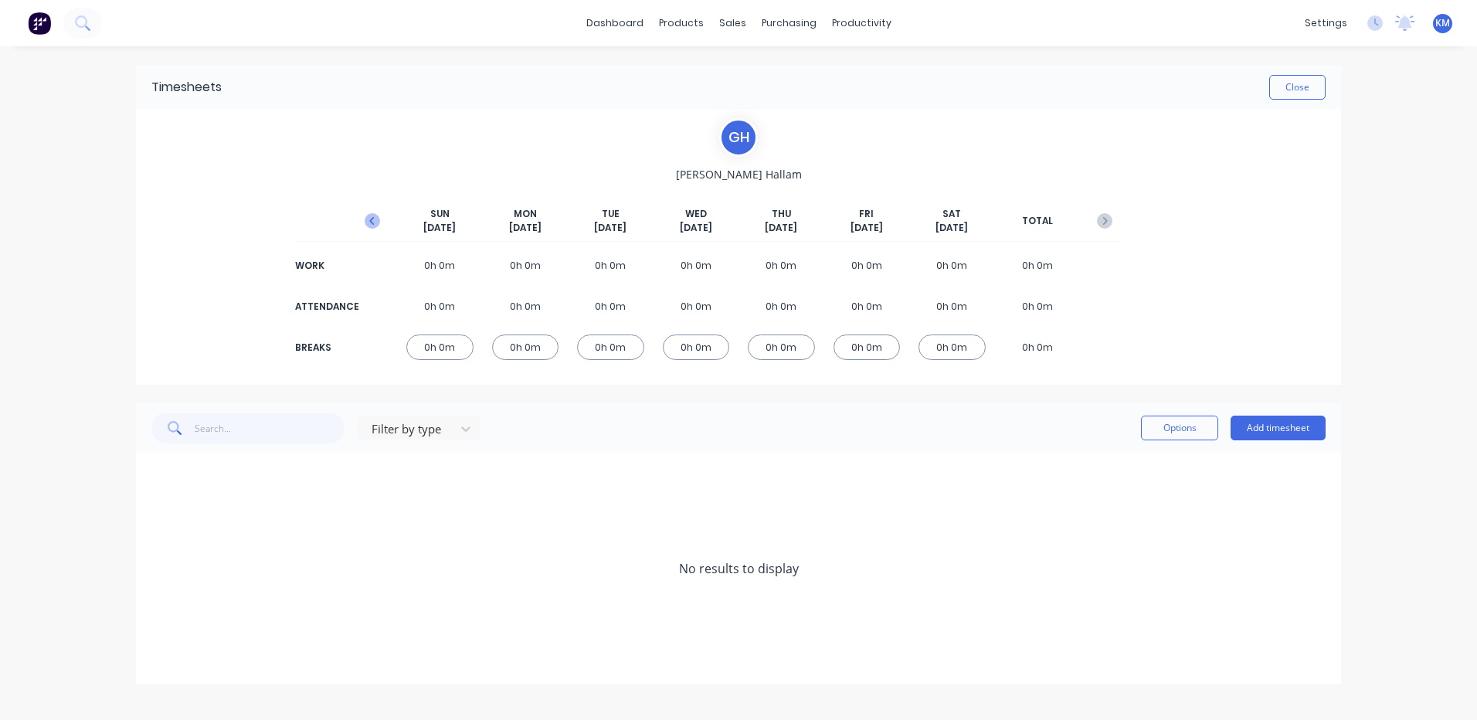
click at [375, 222] on icon "button" at bounding box center [372, 220] width 15 height 15
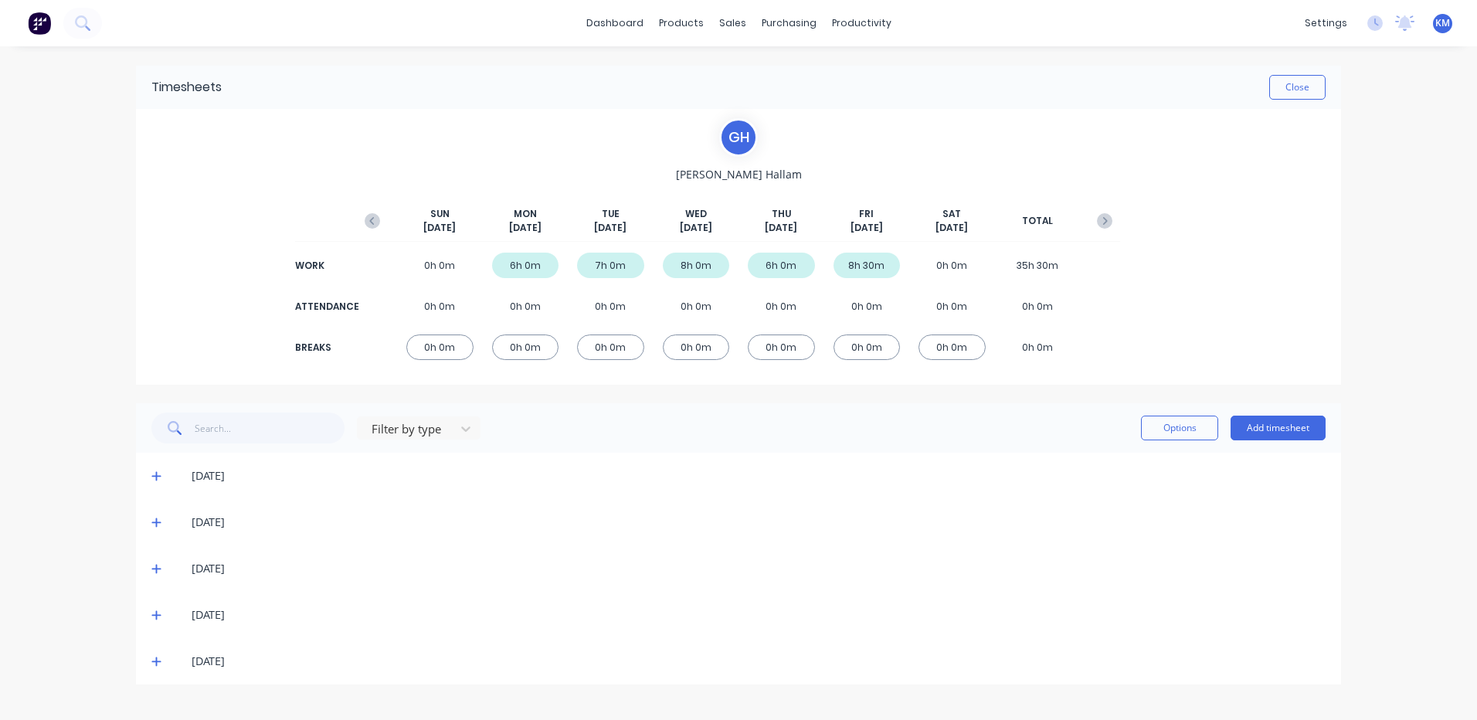
click at [156, 660] on icon at bounding box center [155, 661] width 9 height 9
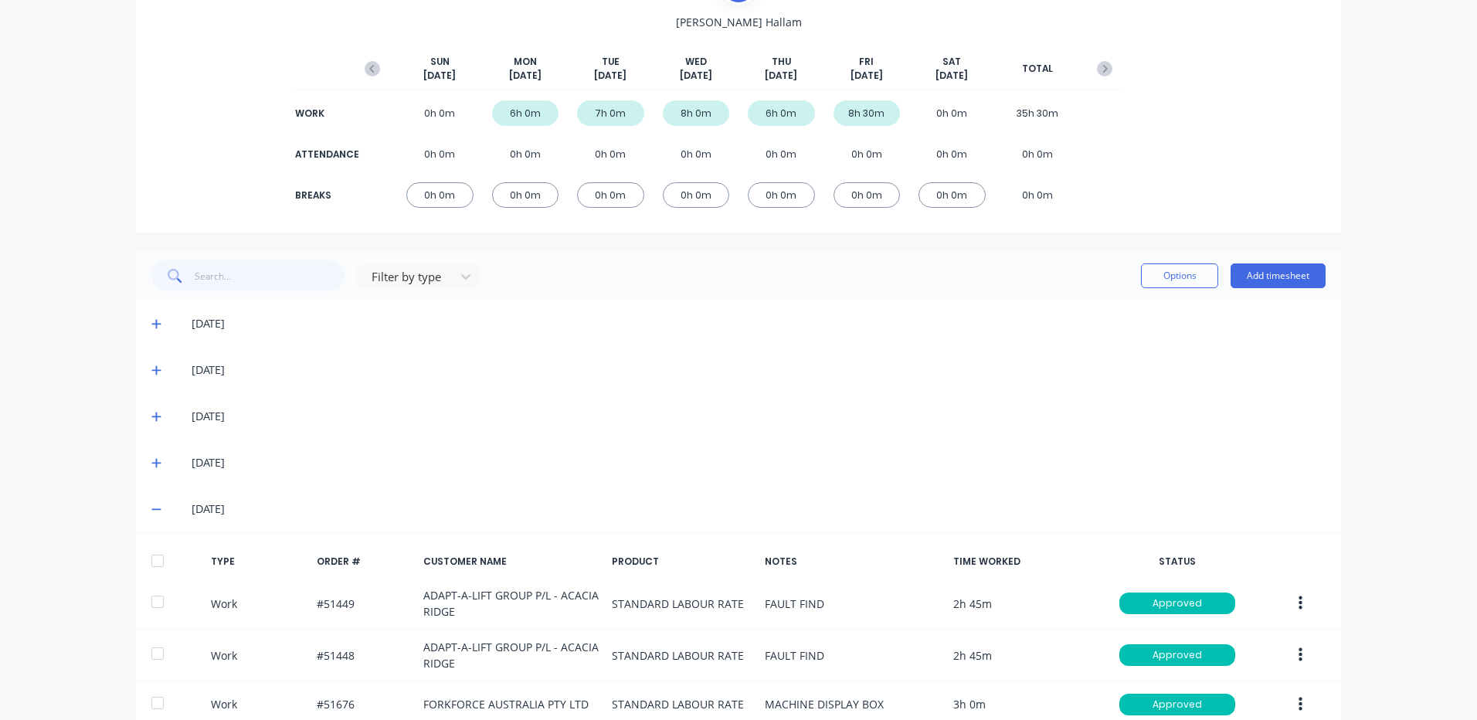
scroll to position [240, 0]
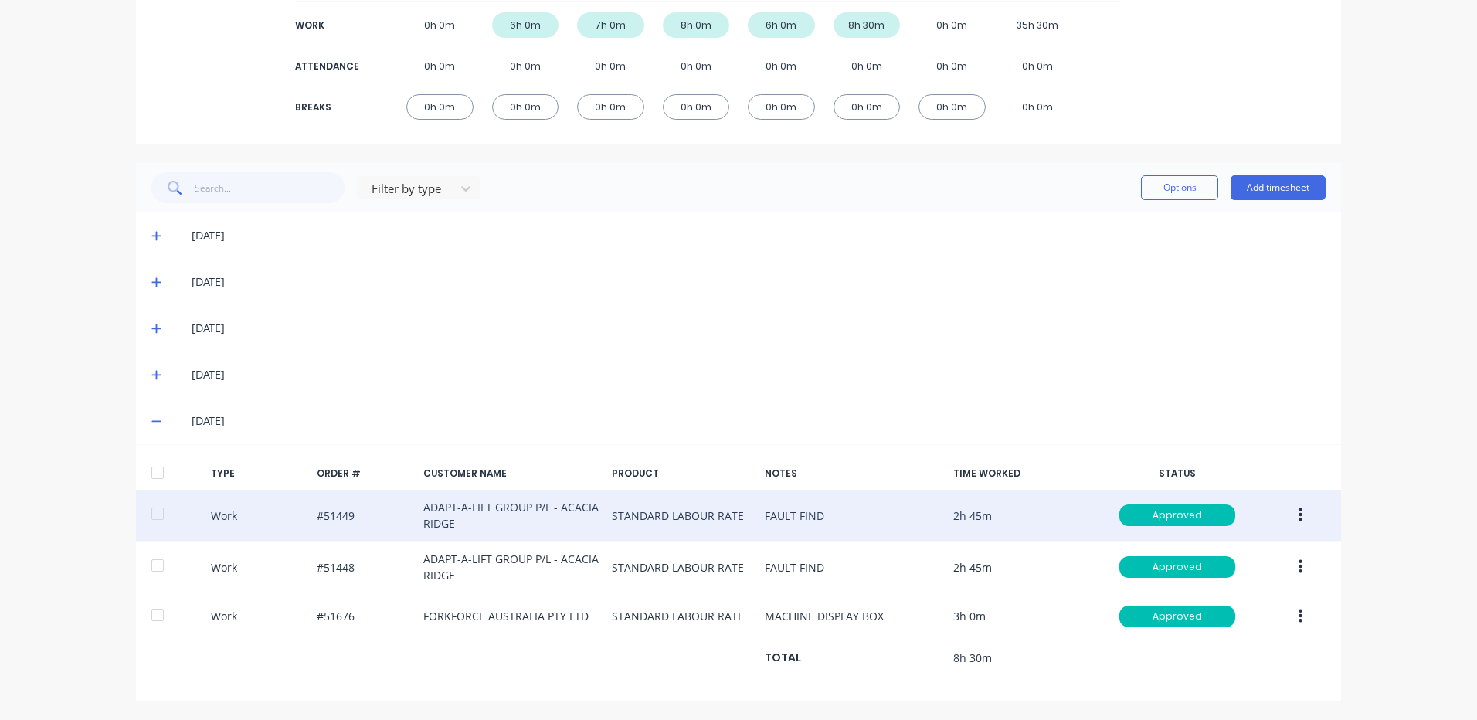
click at [1301, 512] on button "button" at bounding box center [1300, 515] width 36 height 28
click at [1257, 495] on div "Duplicate" at bounding box center [1244, 488] width 119 height 22
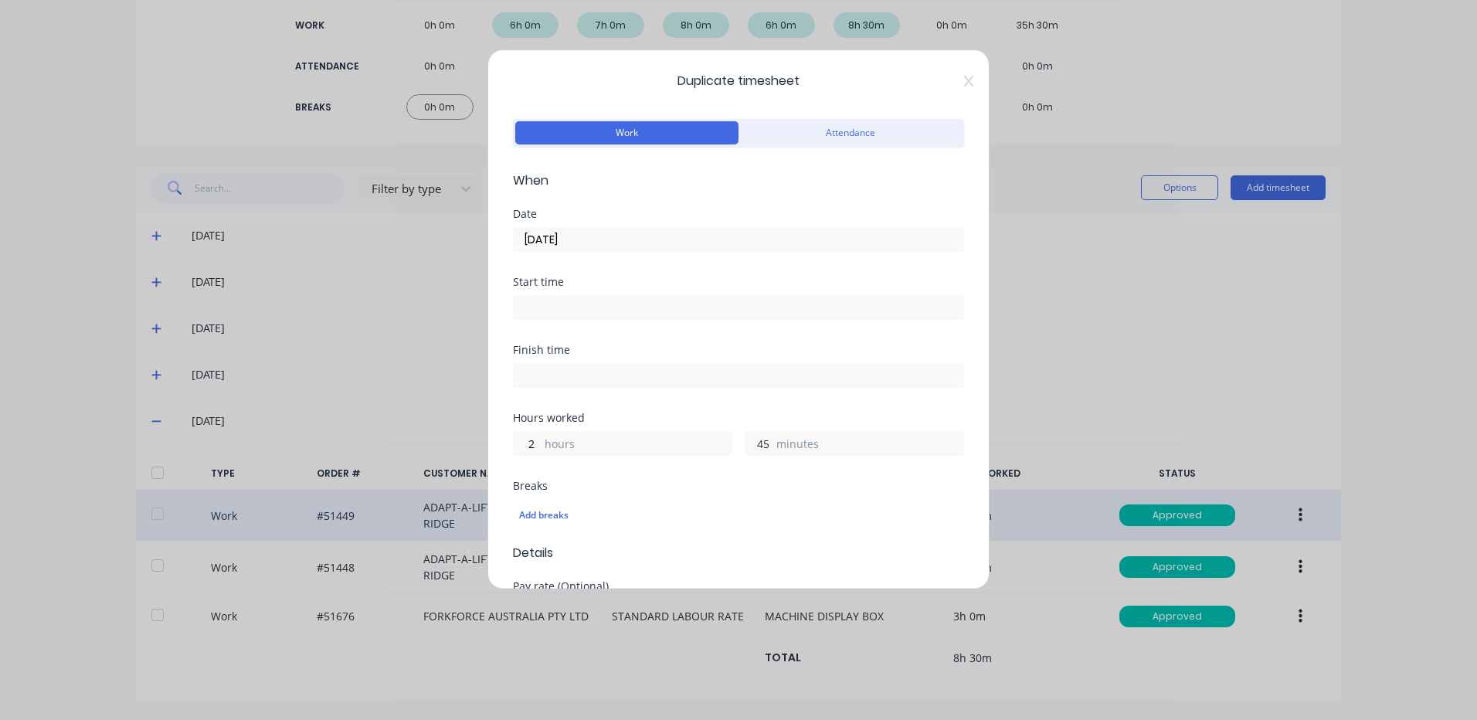
click at [760, 453] on input "45" at bounding box center [758, 443] width 27 height 23
type input "0"
click at [697, 245] on input "10/10/2025" at bounding box center [738, 239] width 449 height 23
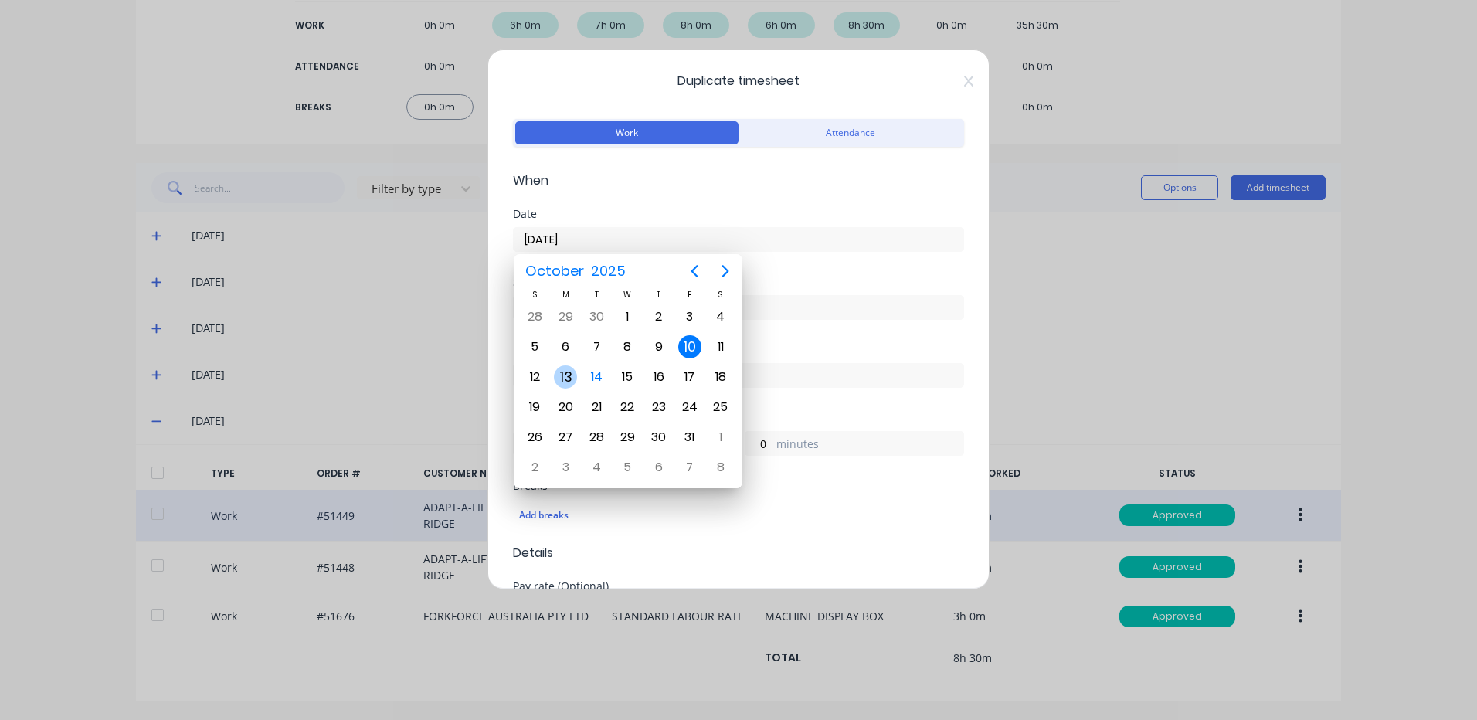
click at [561, 381] on div "13" at bounding box center [565, 376] width 23 height 23
type input "13/10/2025"
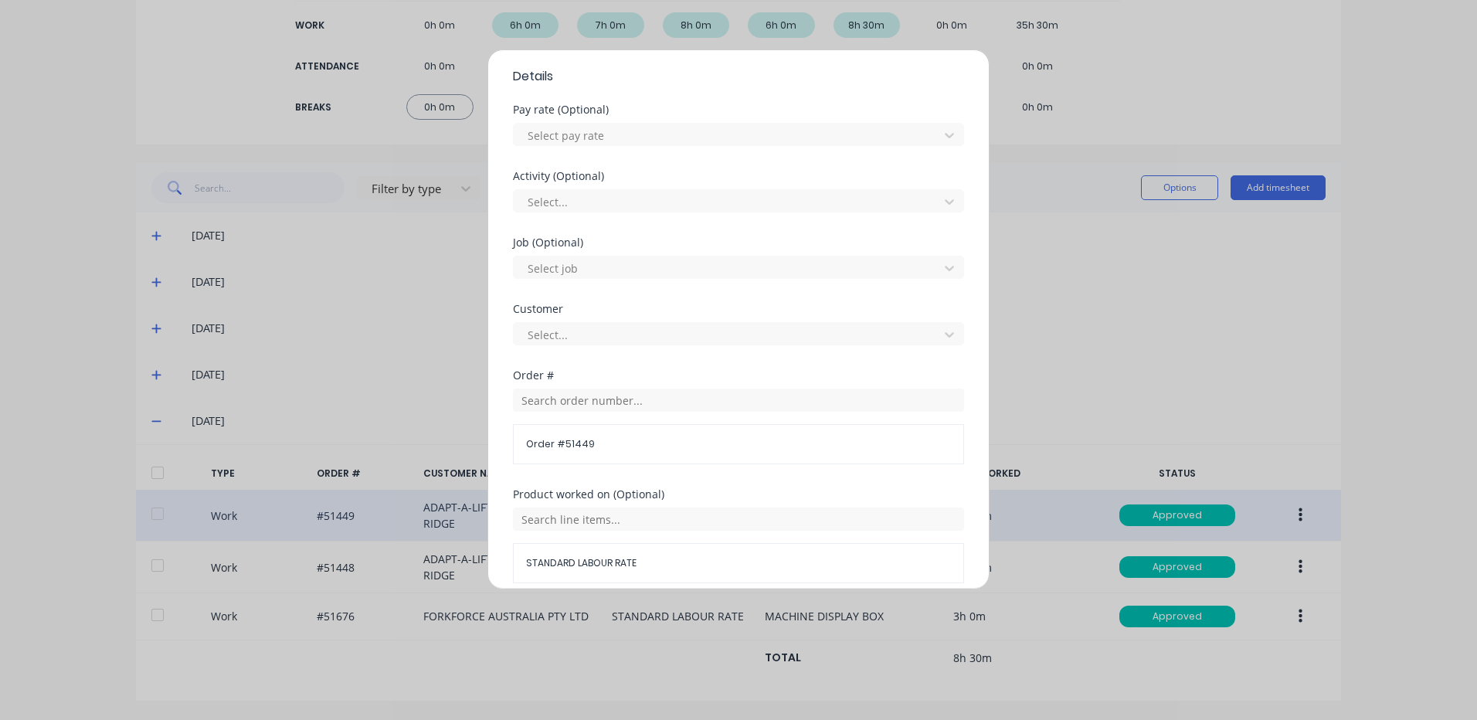
scroll to position [667, 0]
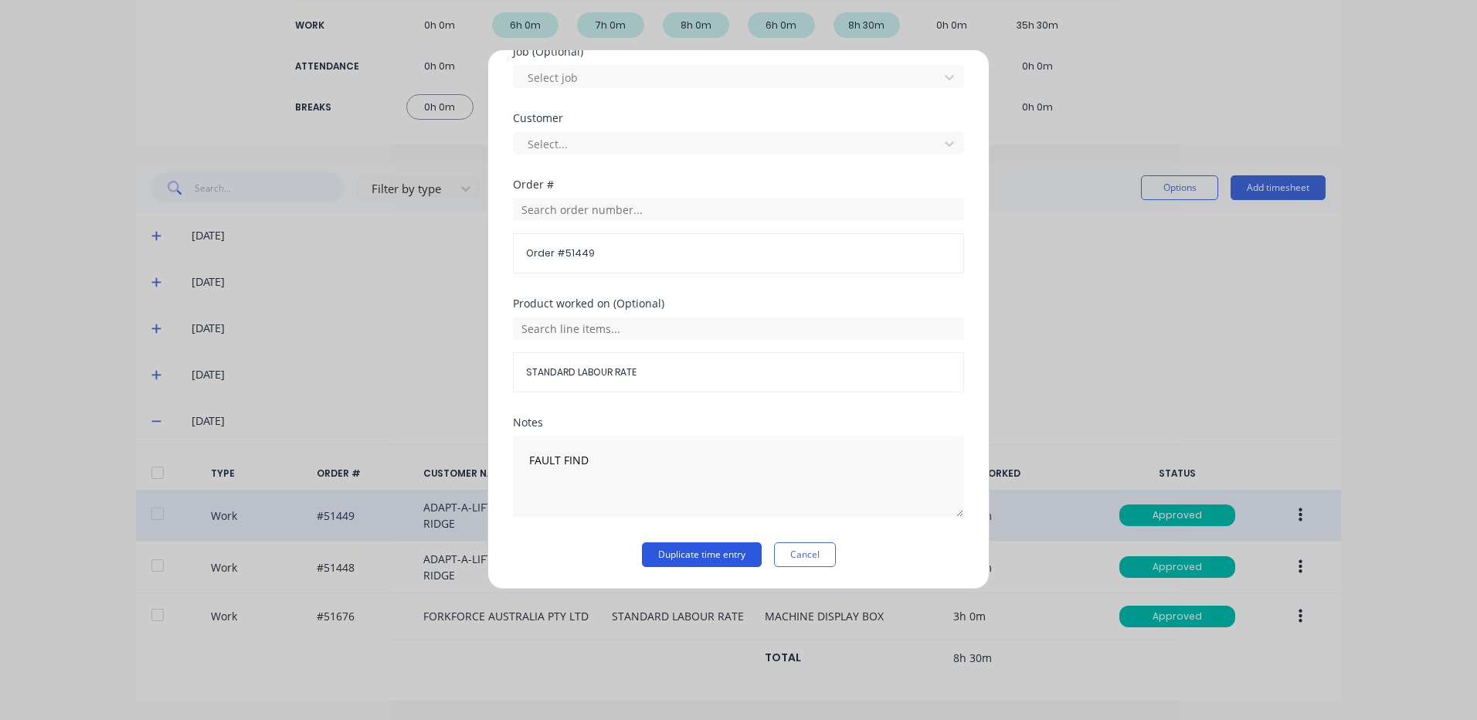
click at [718, 546] on button "Duplicate time entry" at bounding box center [702, 554] width 120 height 25
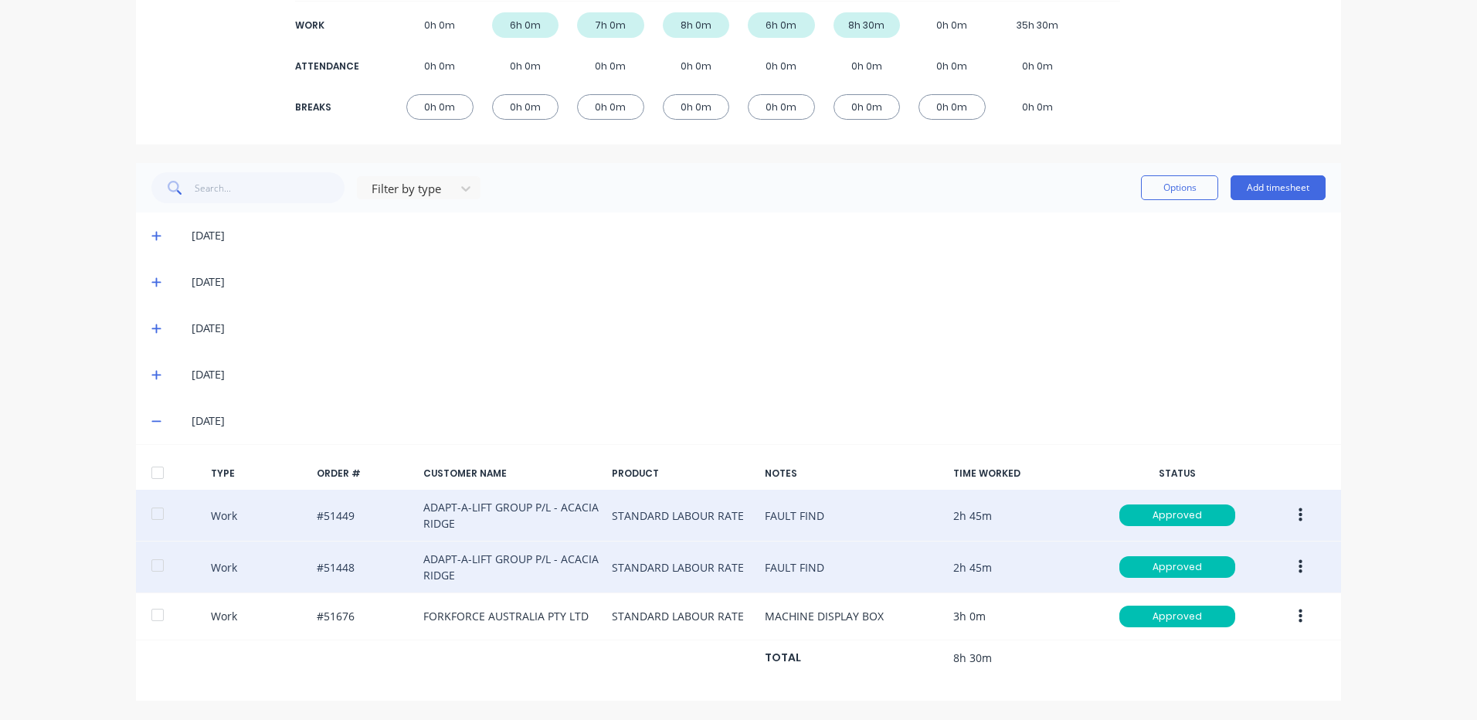
click at [1304, 565] on button "button" at bounding box center [1300, 567] width 36 height 28
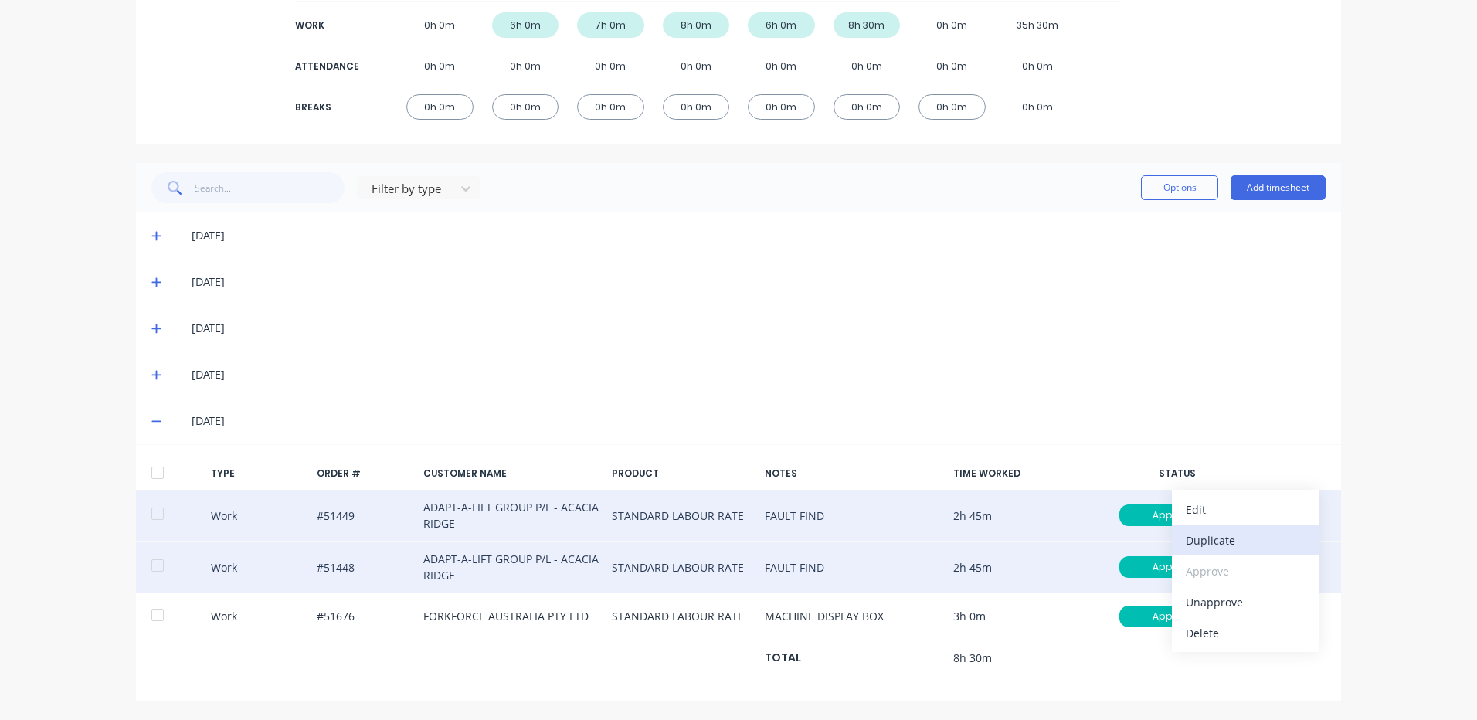
click at [1265, 542] on div "Duplicate" at bounding box center [1244, 540] width 119 height 22
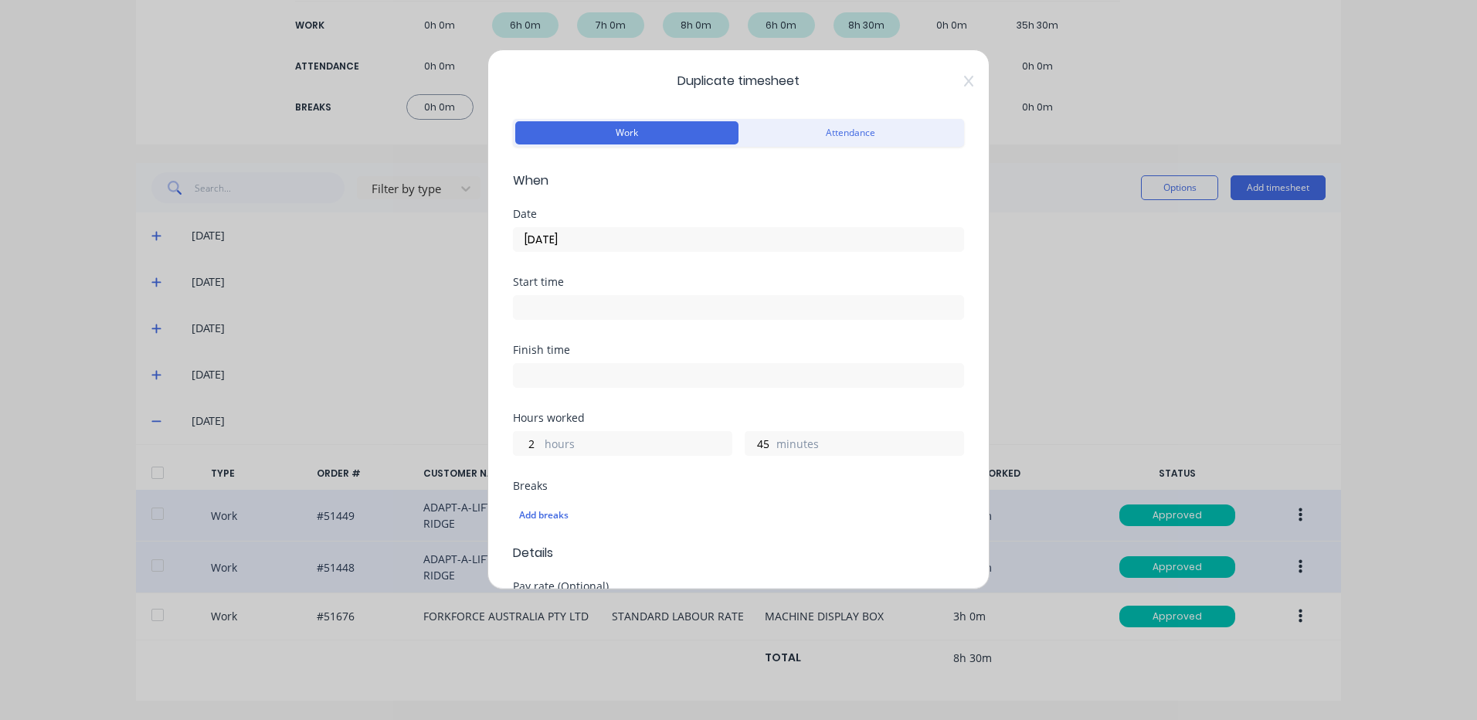
click at [666, 239] on input "10/10/2025" at bounding box center [738, 239] width 449 height 23
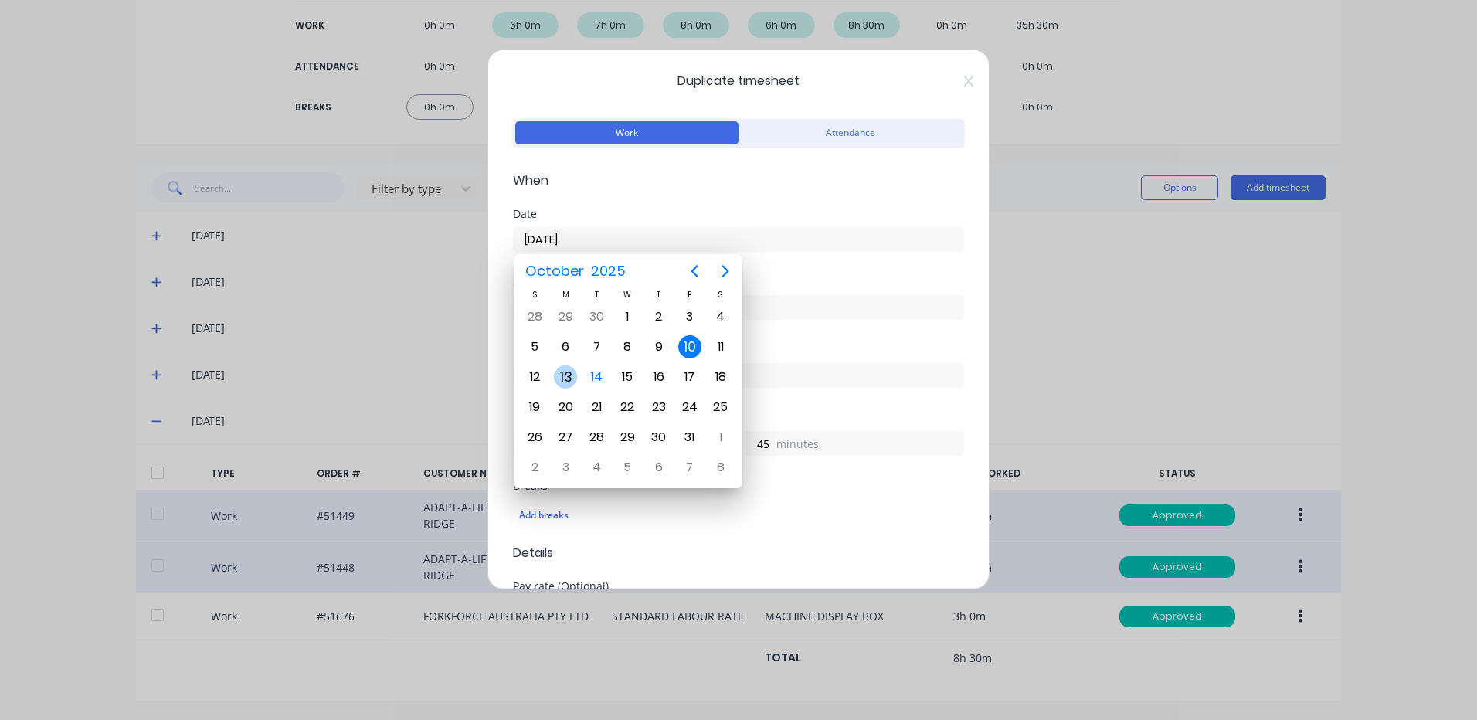
click at [557, 379] on div "13" at bounding box center [565, 376] width 23 height 23
type input "13/10/2025"
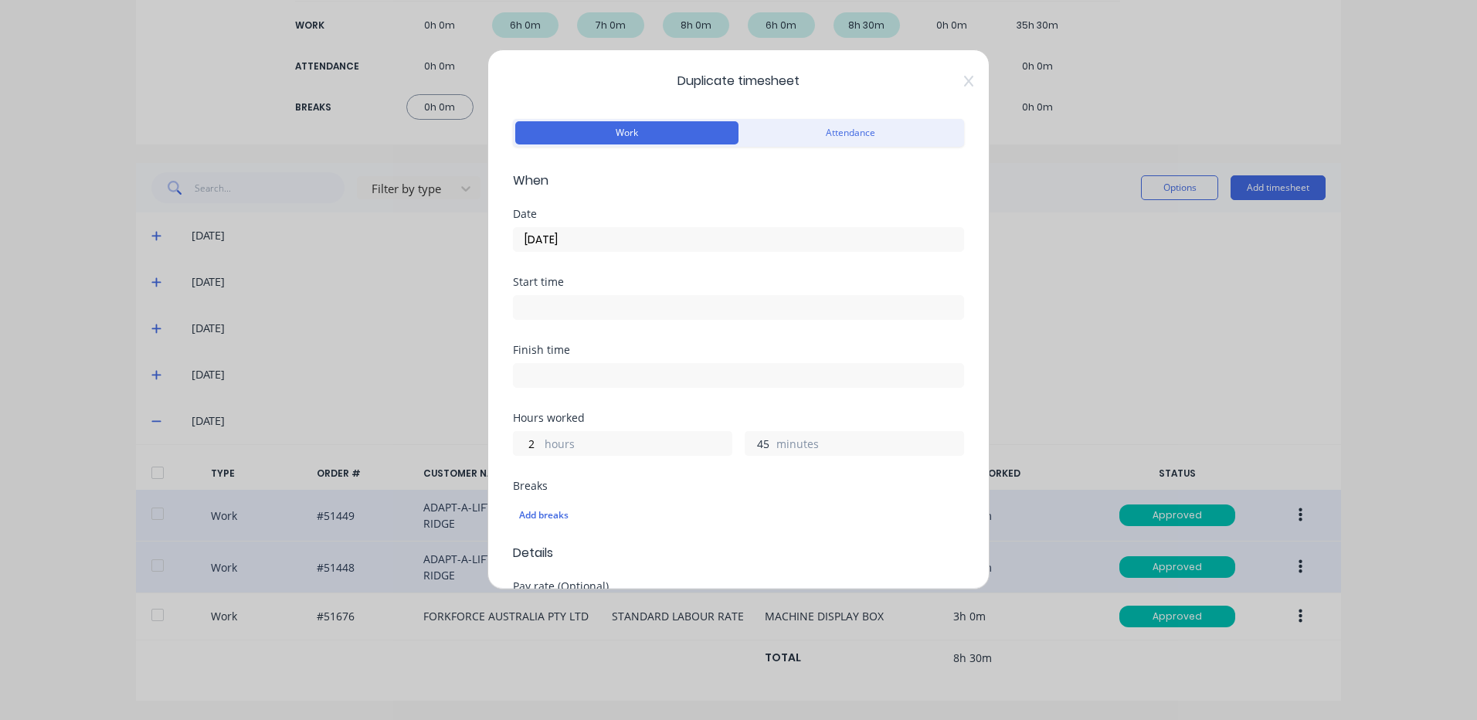
click at [762, 444] on input "45" at bounding box center [758, 443] width 27 height 23
click at [757, 436] on input "0" at bounding box center [758, 443] width 27 height 23
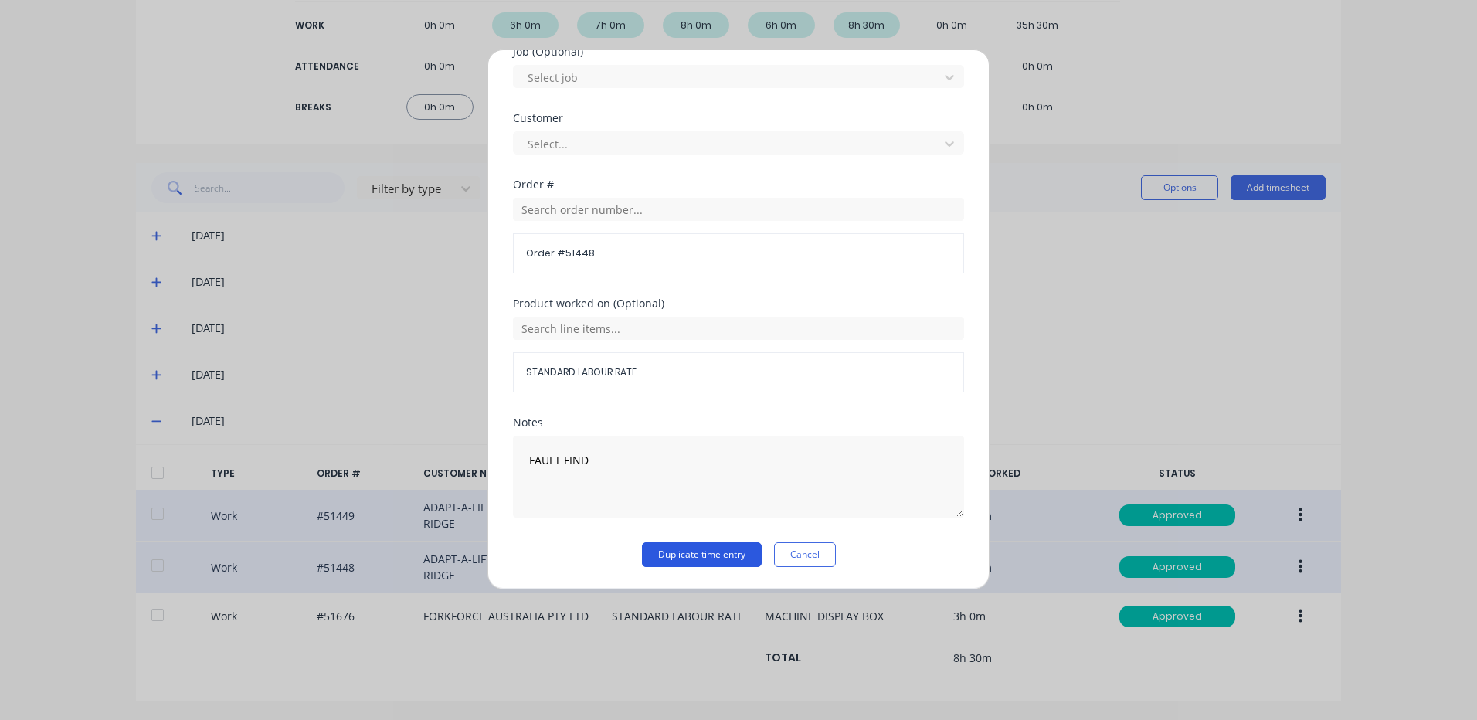
type input "0"
click at [727, 544] on button "Duplicate time entry" at bounding box center [702, 554] width 120 height 25
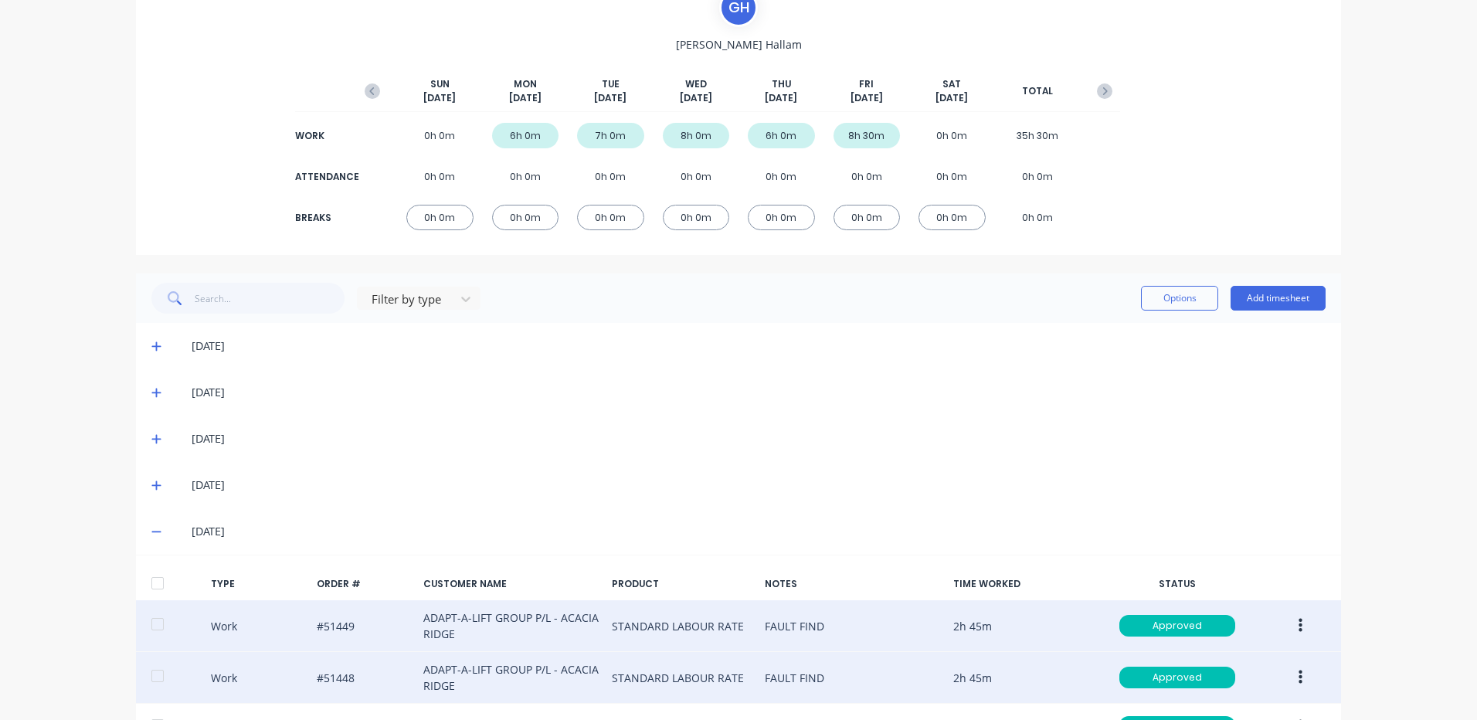
scroll to position [0, 0]
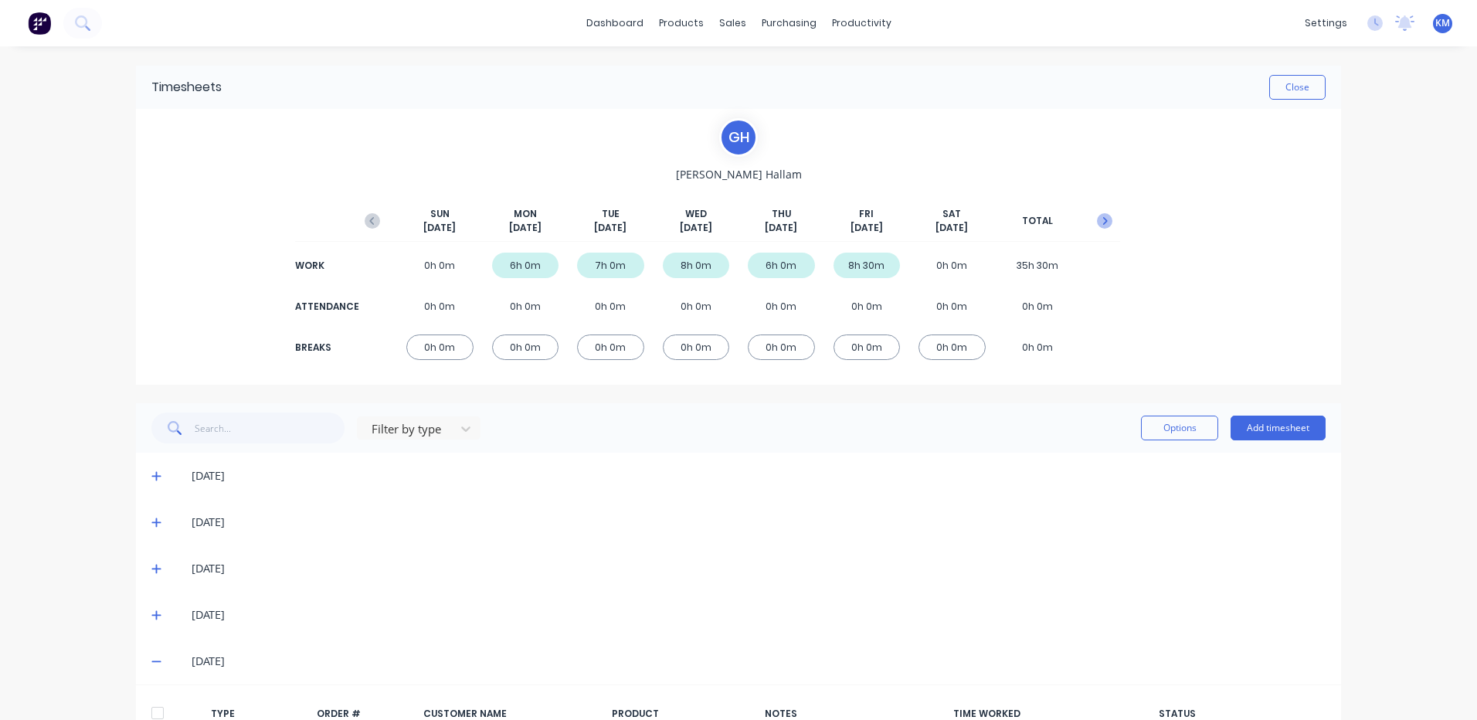
click at [1099, 209] on button "button" at bounding box center [1104, 221] width 31 height 28
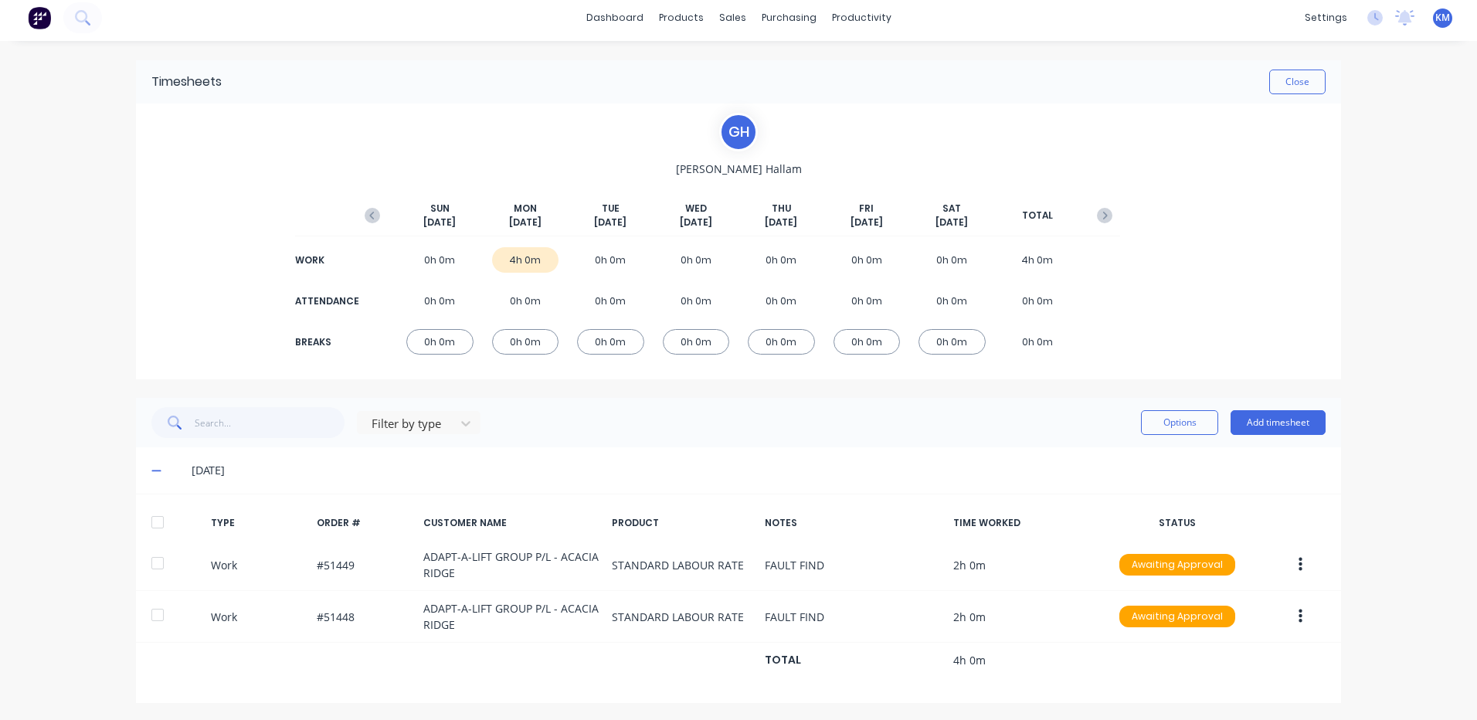
scroll to position [8, 0]
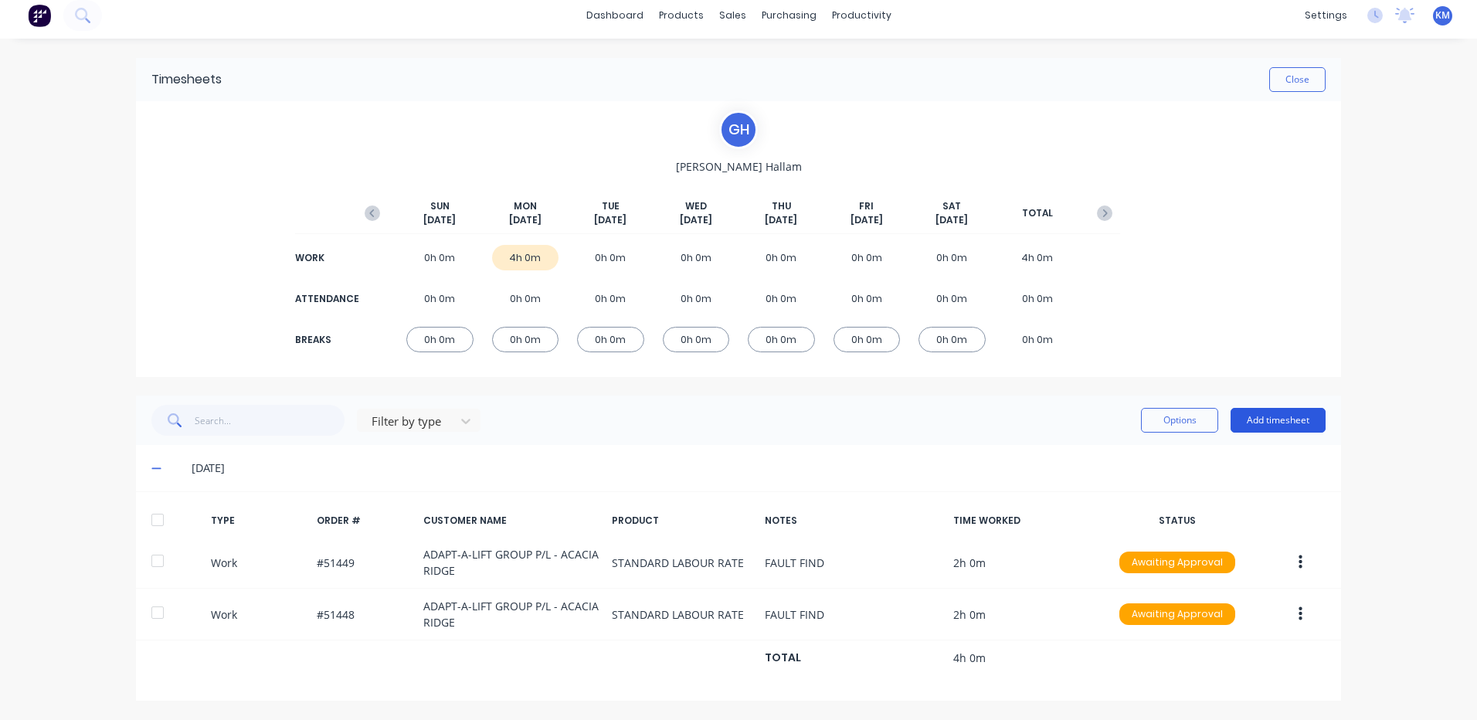
click at [1254, 422] on button "Add timesheet" at bounding box center [1277, 420] width 95 height 25
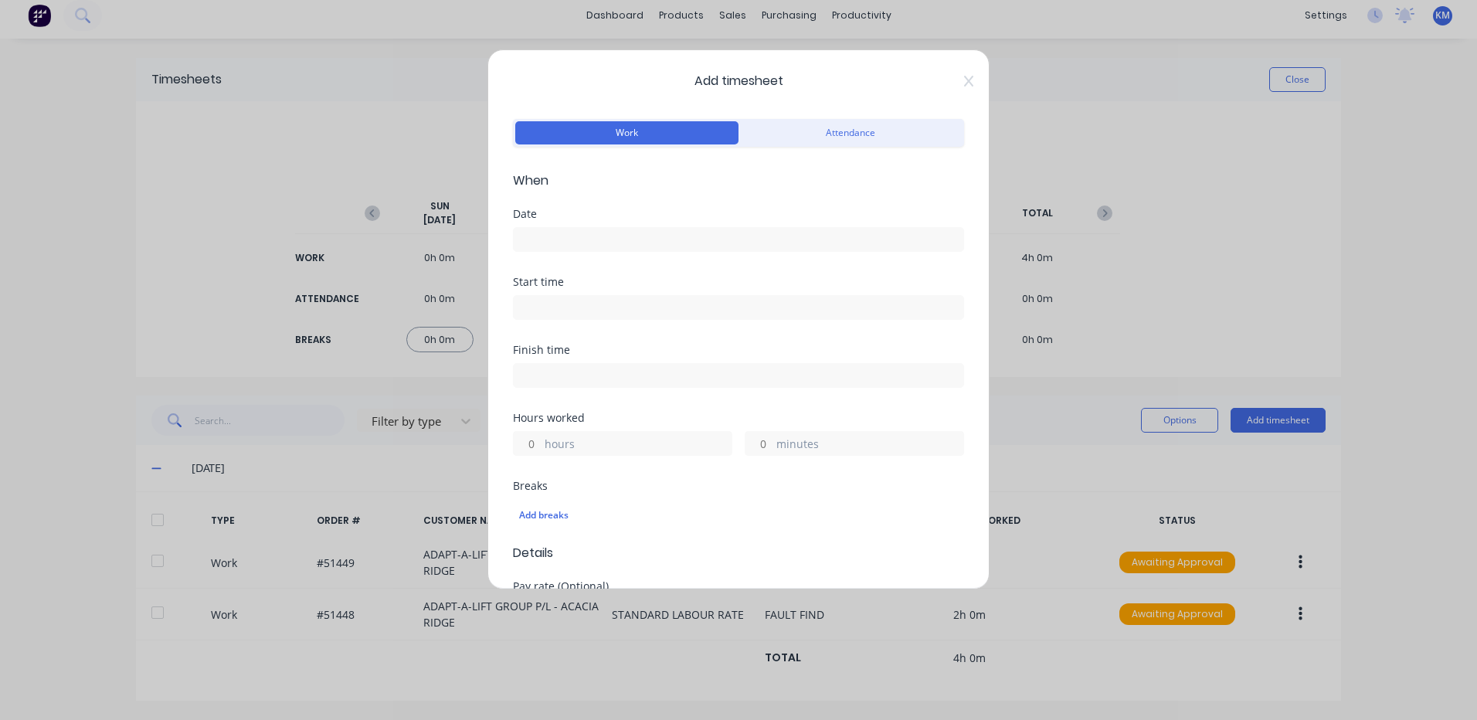
click at [572, 249] on input at bounding box center [738, 239] width 449 height 23
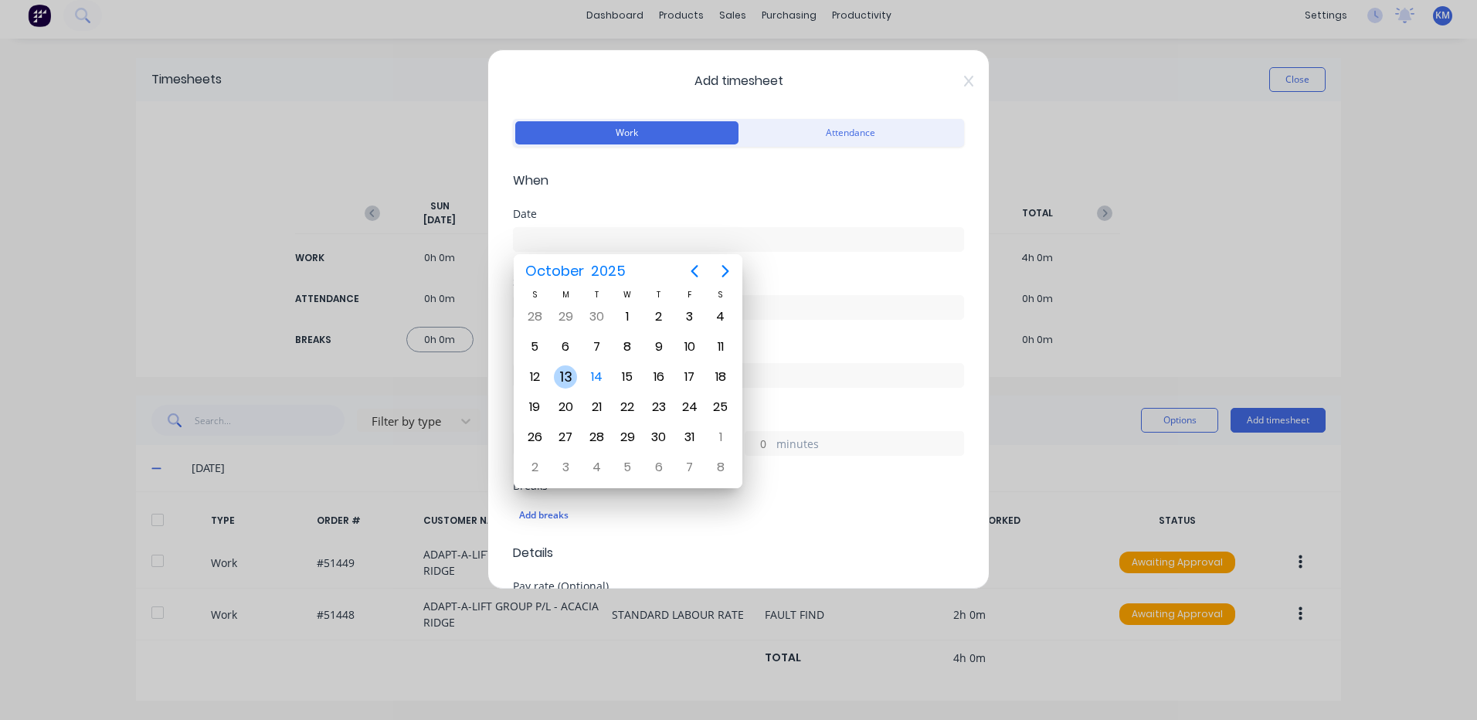
click at [574, 375] on div "13" at bounding box center [565, 376] width 23 height 23
type input "13/10/2025"
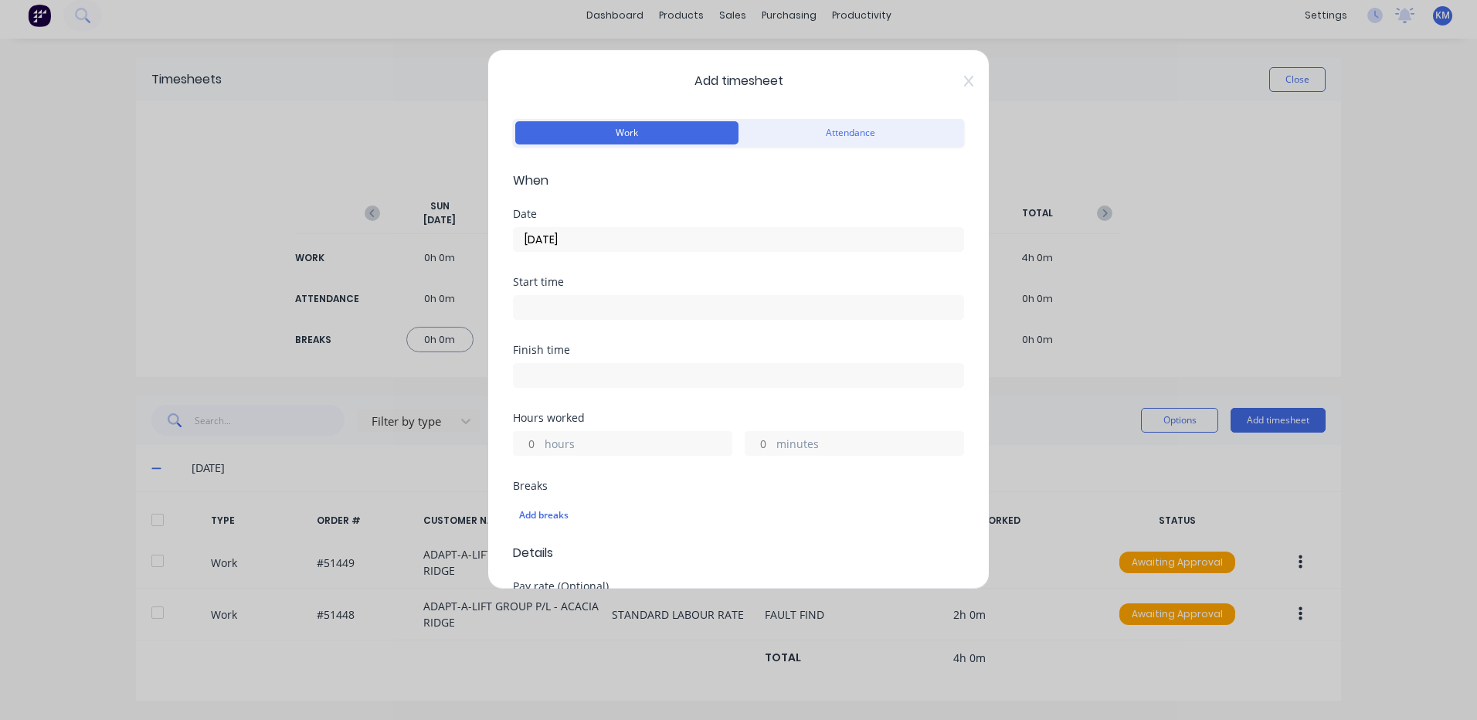
click at [554, 440] on label "hours" at bounding box center [637, 445] width 187 height 19
click at [541, 440] on input "hours" at bounding box center [527, 443] width 27 height 23
click at [528, 446] on input "hours" at bounding box center [527, 443] width 27 height 23
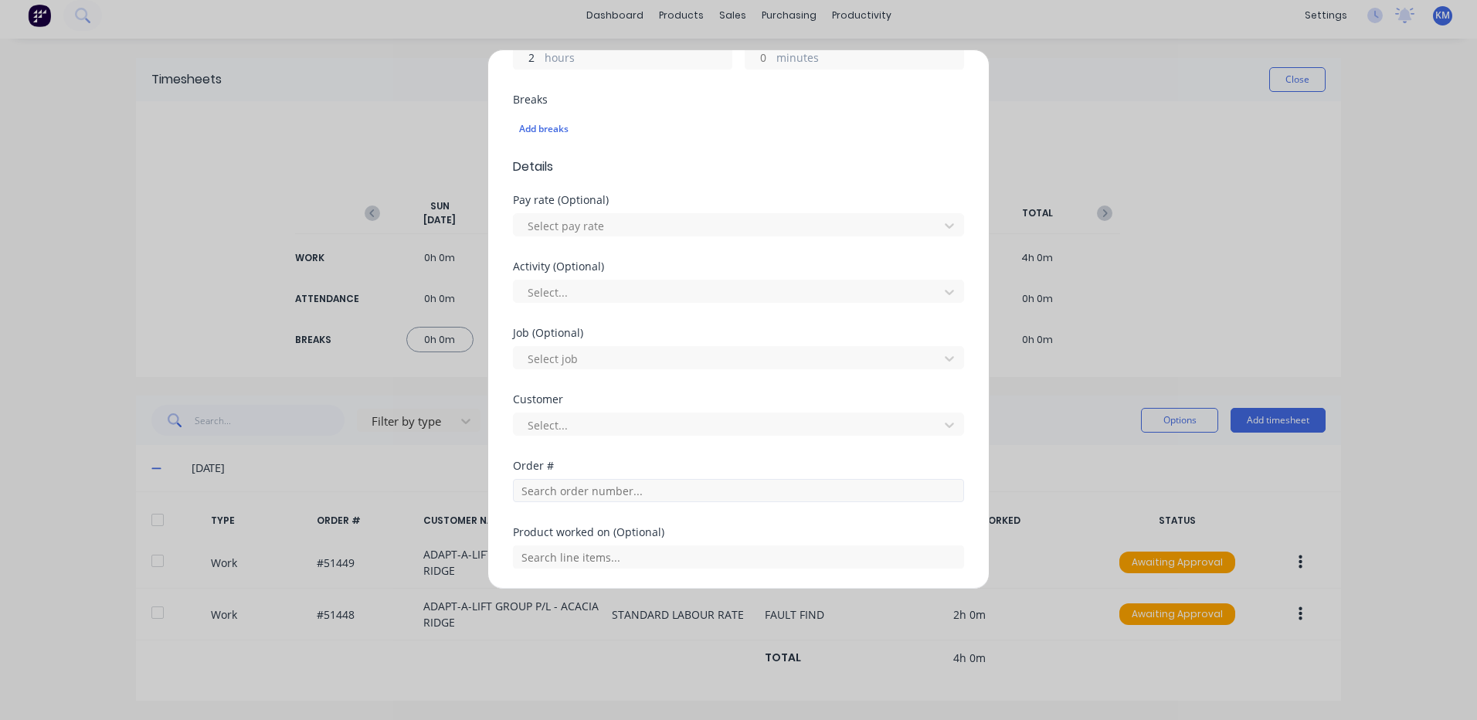
type input "2"
click at [576, 493] on input "text" at bounding box center [738, 490] width 451 height 23
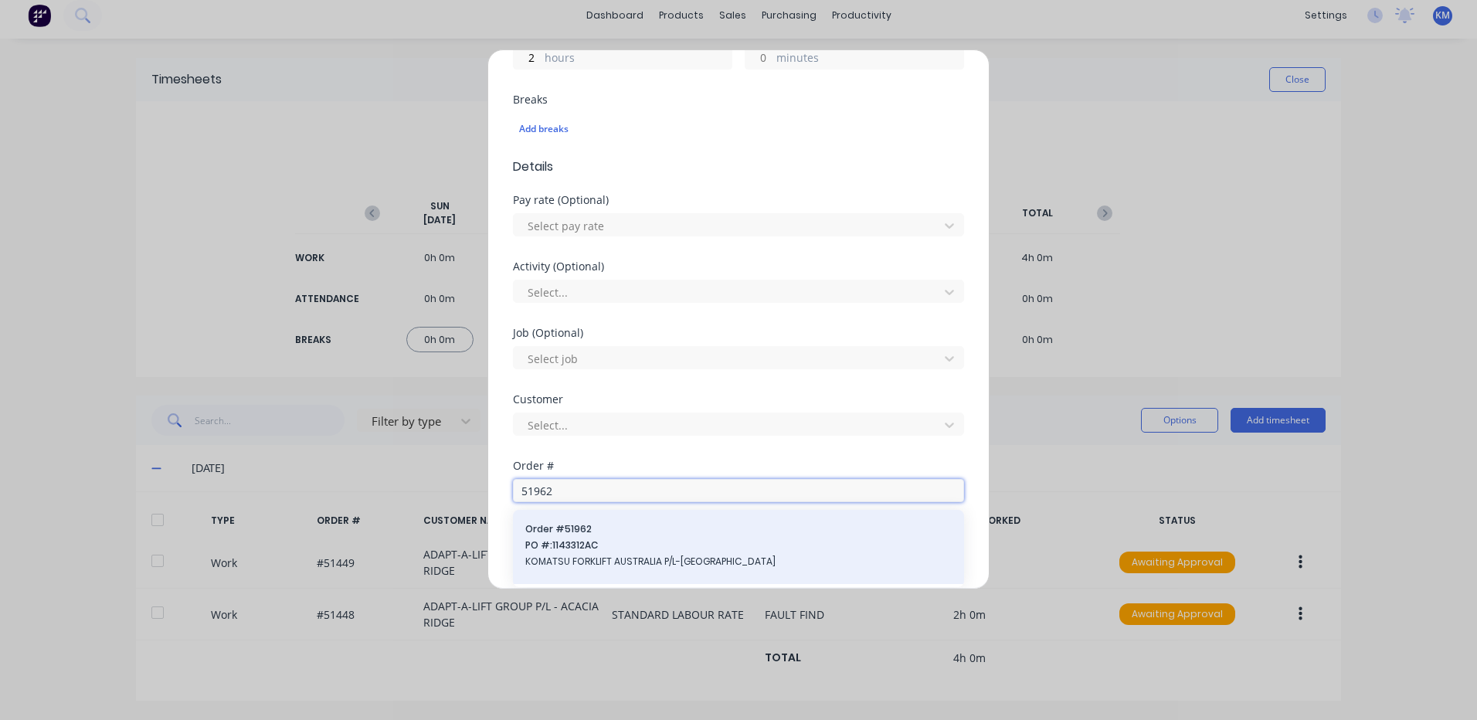
type input "51962"
click at [609, 527] on span "Order # 51962" at bounding box center [738, 529] width 426 height 14
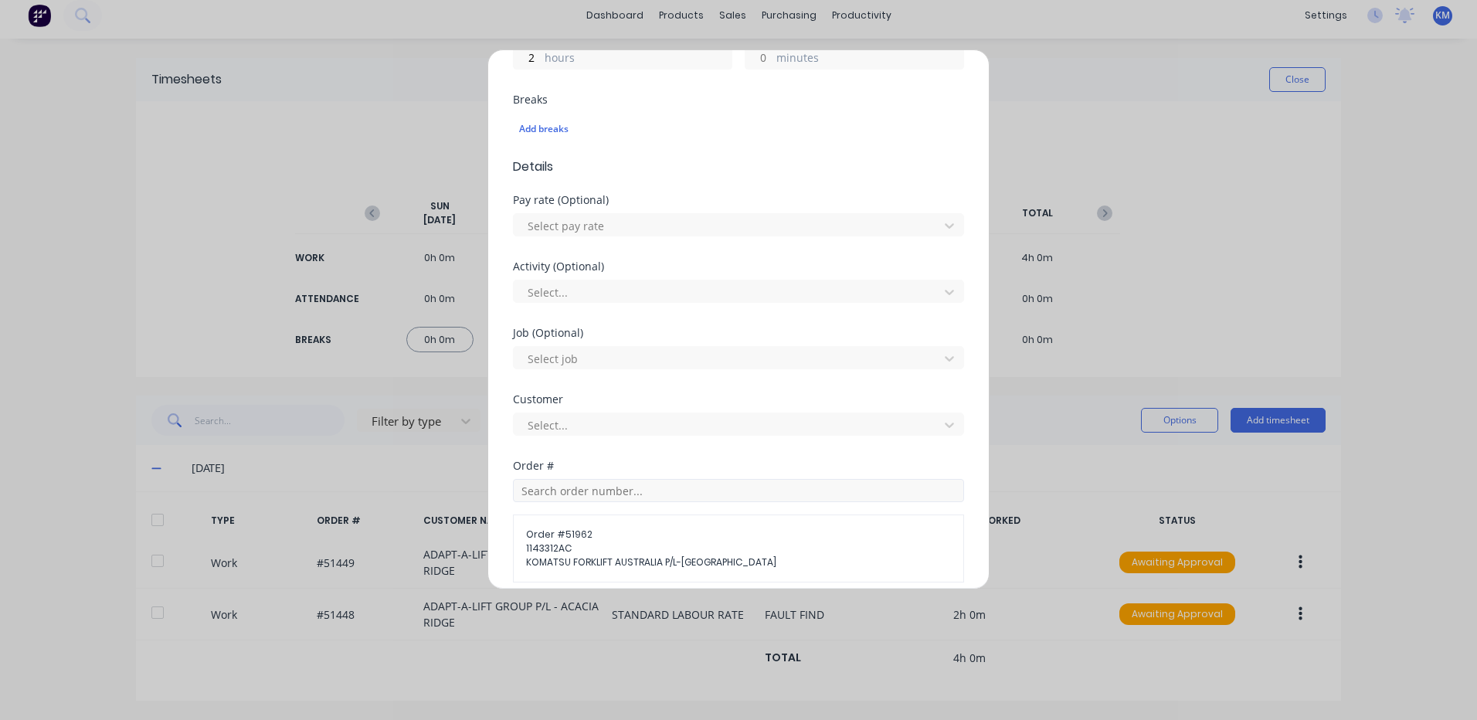
scroll to position [643, 0]
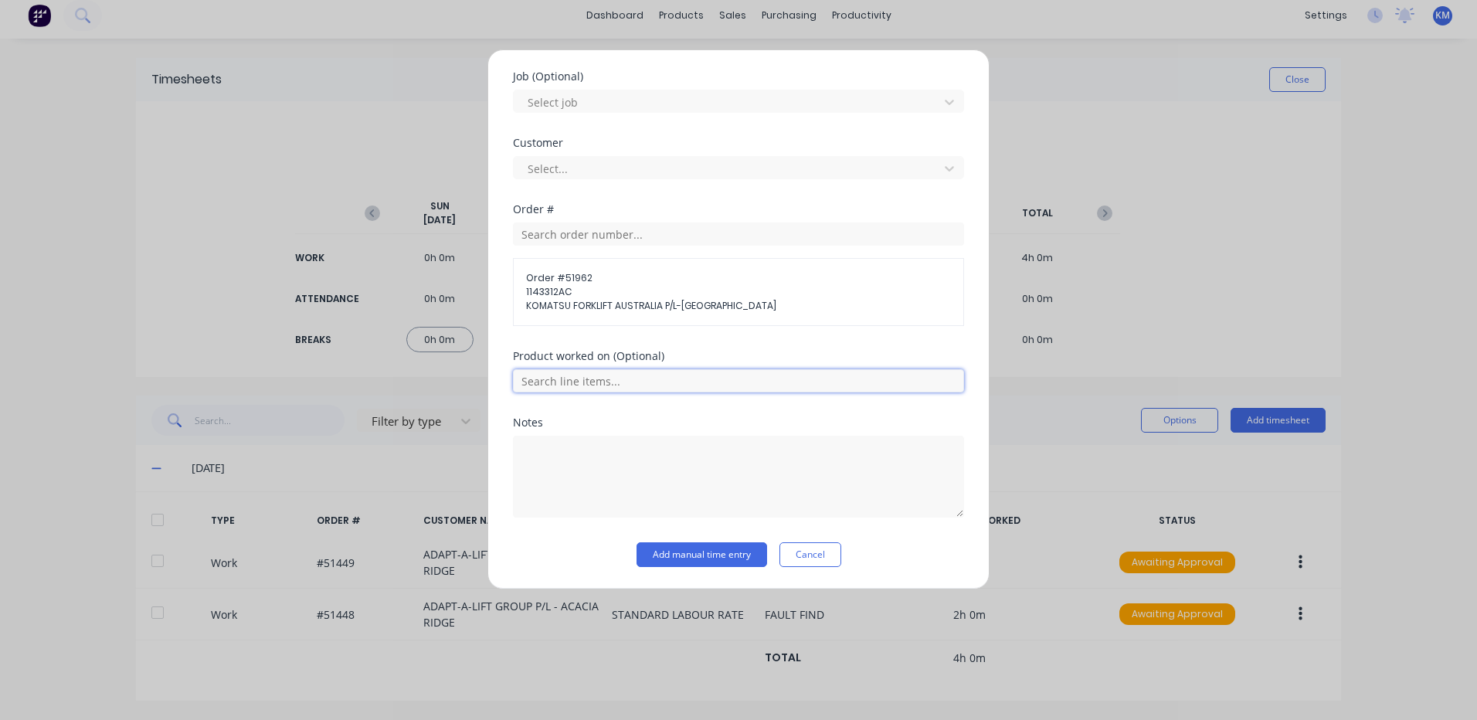
click at [636, 379] on input "text" at bounding box center [738, 380] width 451 height 23
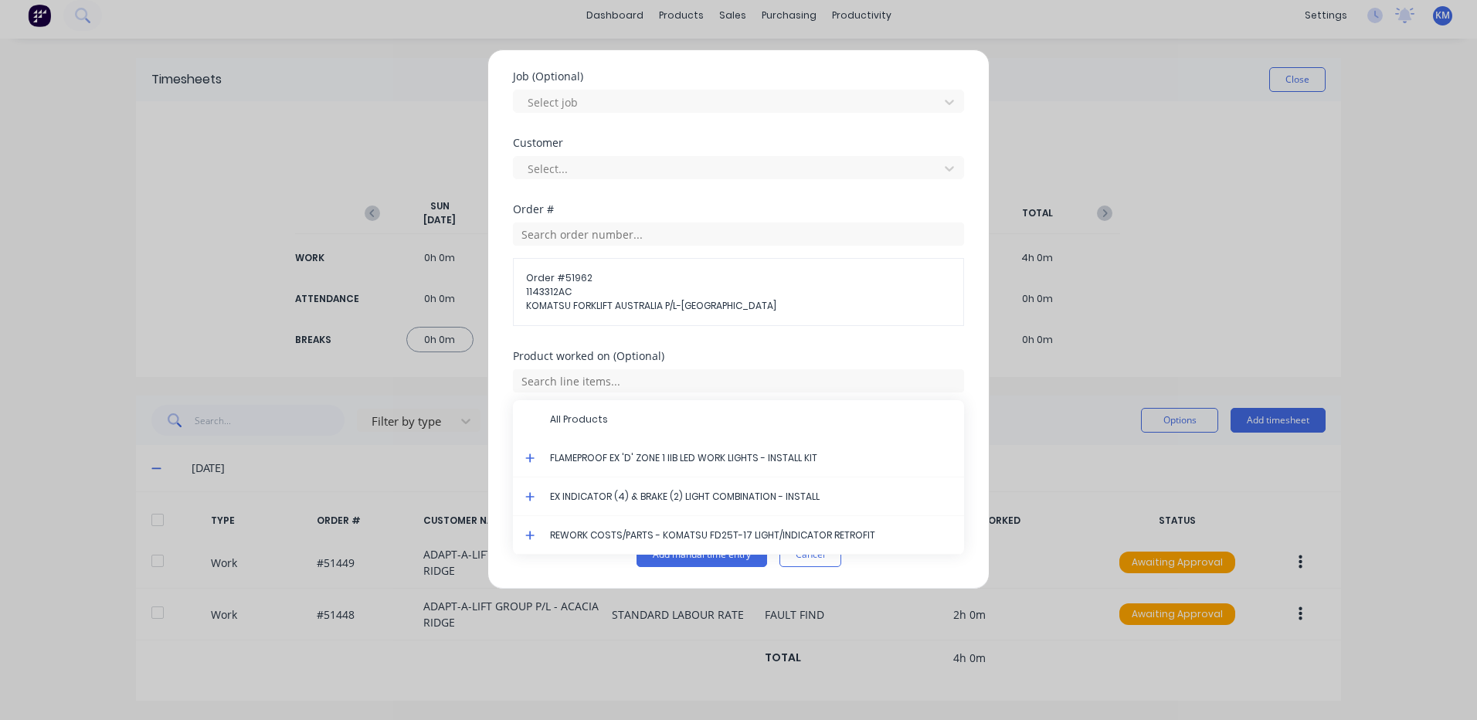
click at [671, 351] on div "Product worked on (Optional)" at bounding box center [738, 356] width 451 height 11
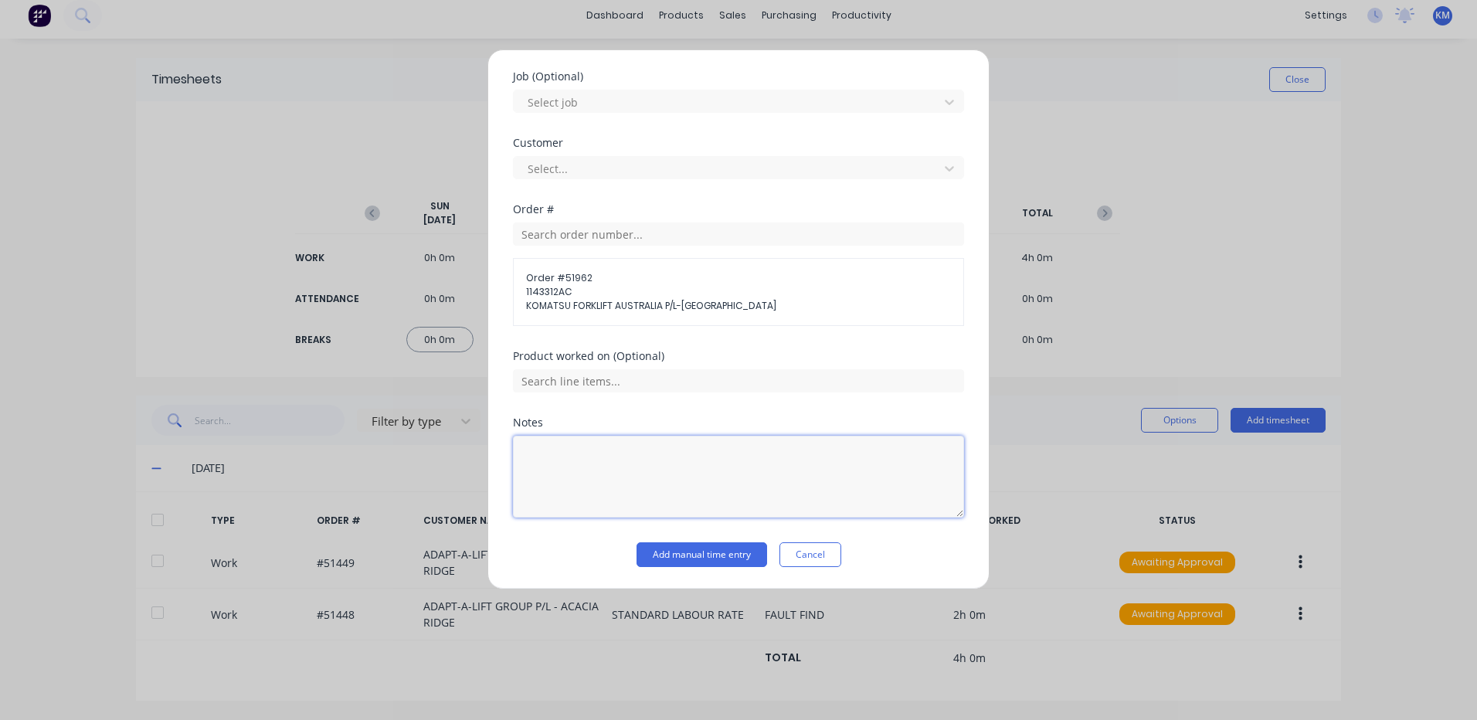
click at [599, 457] on textarea at bounding box center [738, 477] width 451 height 82
type textarea "HELP LUKE WIRE"
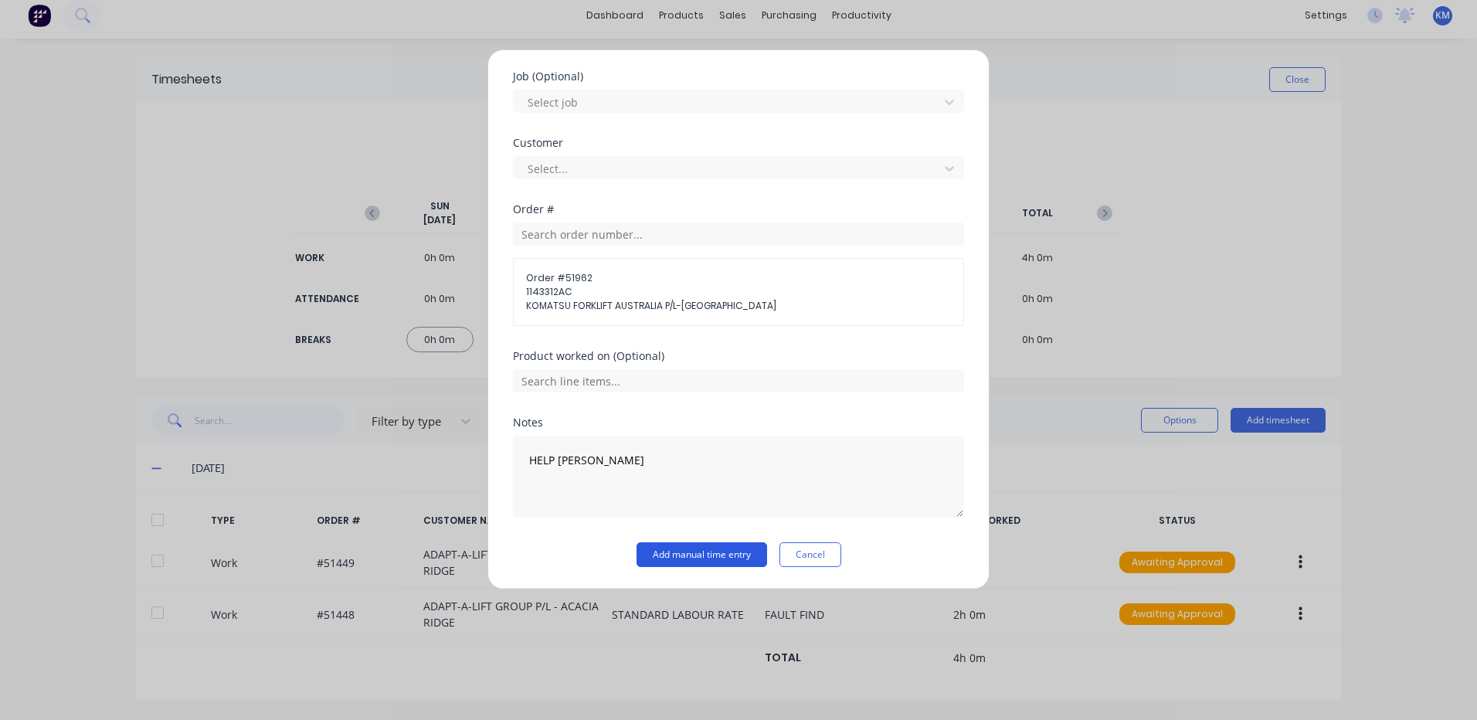
click at [692, 552] on button "Add manual time entry" at bounding box center [701, 554] width 131 height 25
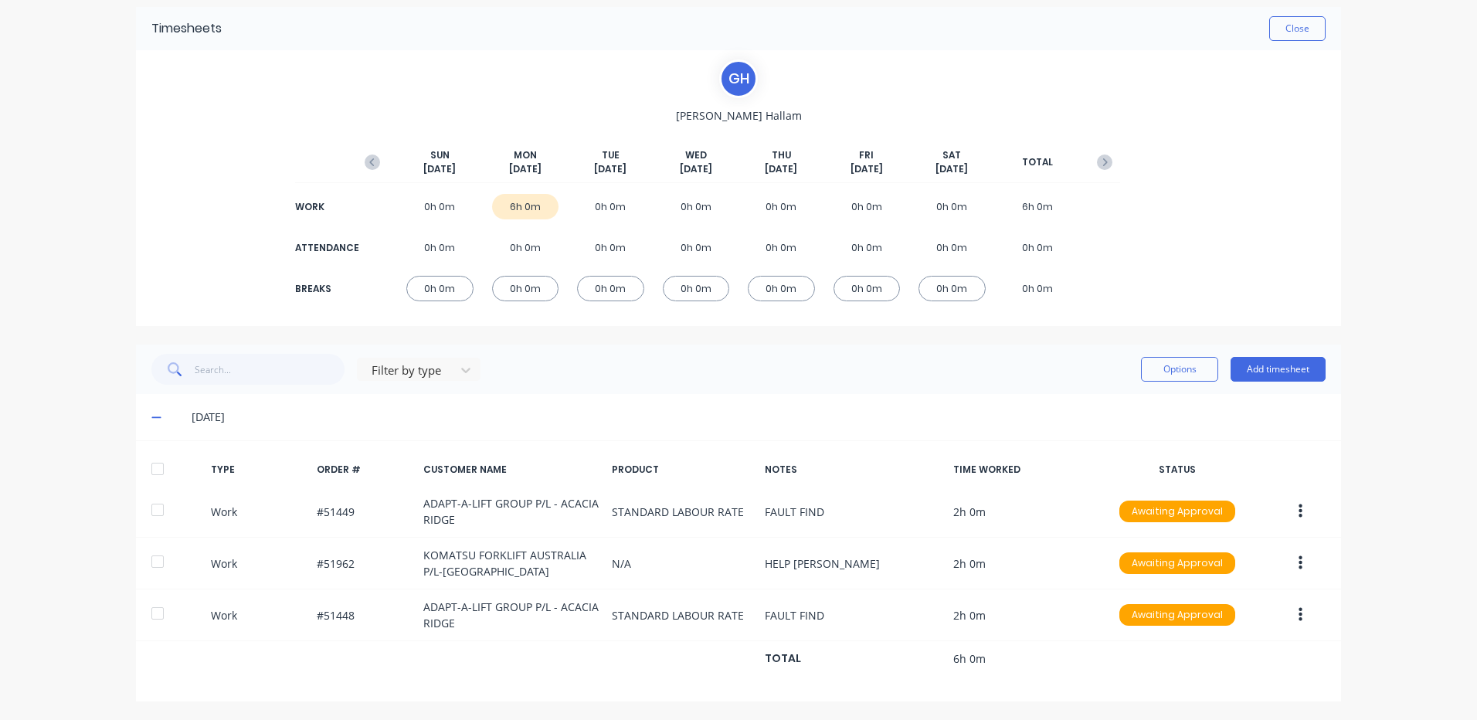
scroll to position [59, 0]
click at [154, 475] on div at bounding box center [157, 468] width 31 height 31
click at [1172, 366] on button "Options" at bounding box center [1179, 368] width 77 height 25
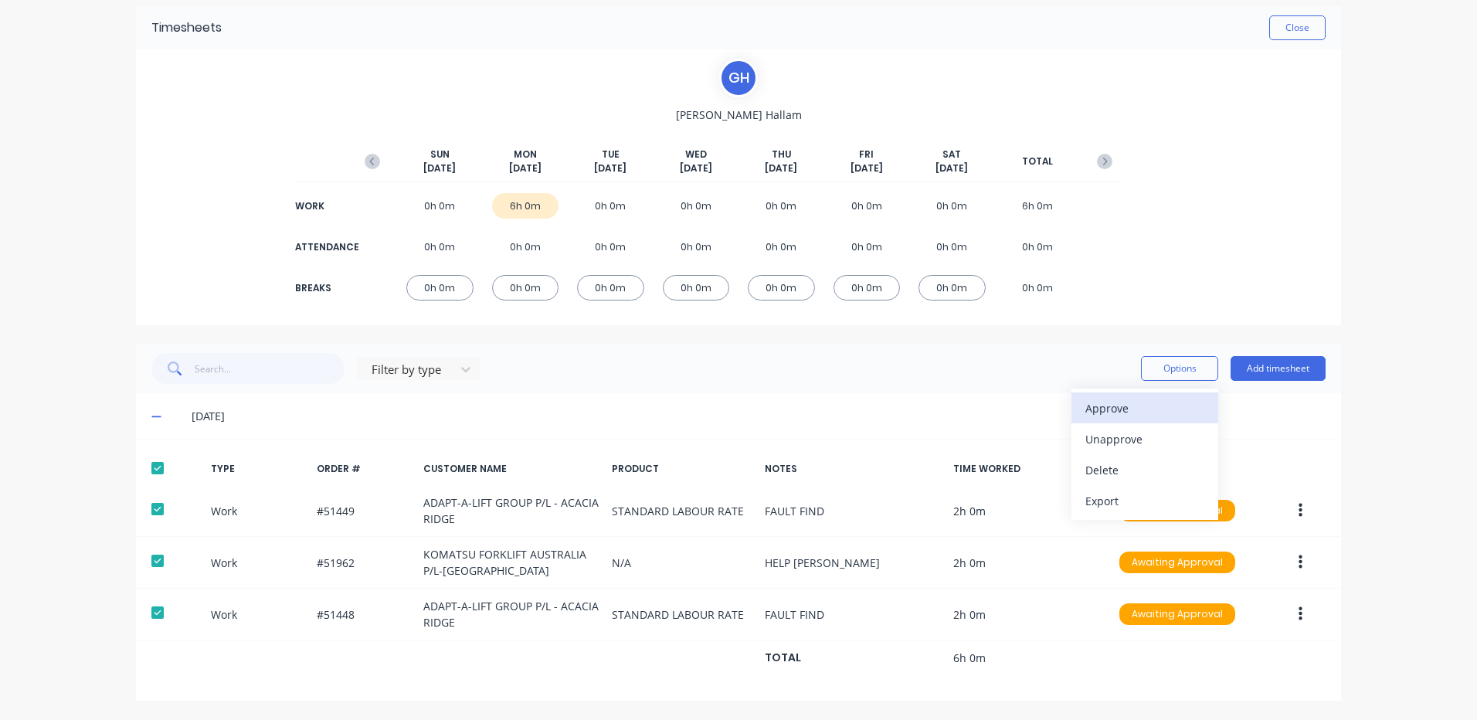
click at [1085, 402] on div "Approve" at bounding box center [1144, 408] width 119 height 22
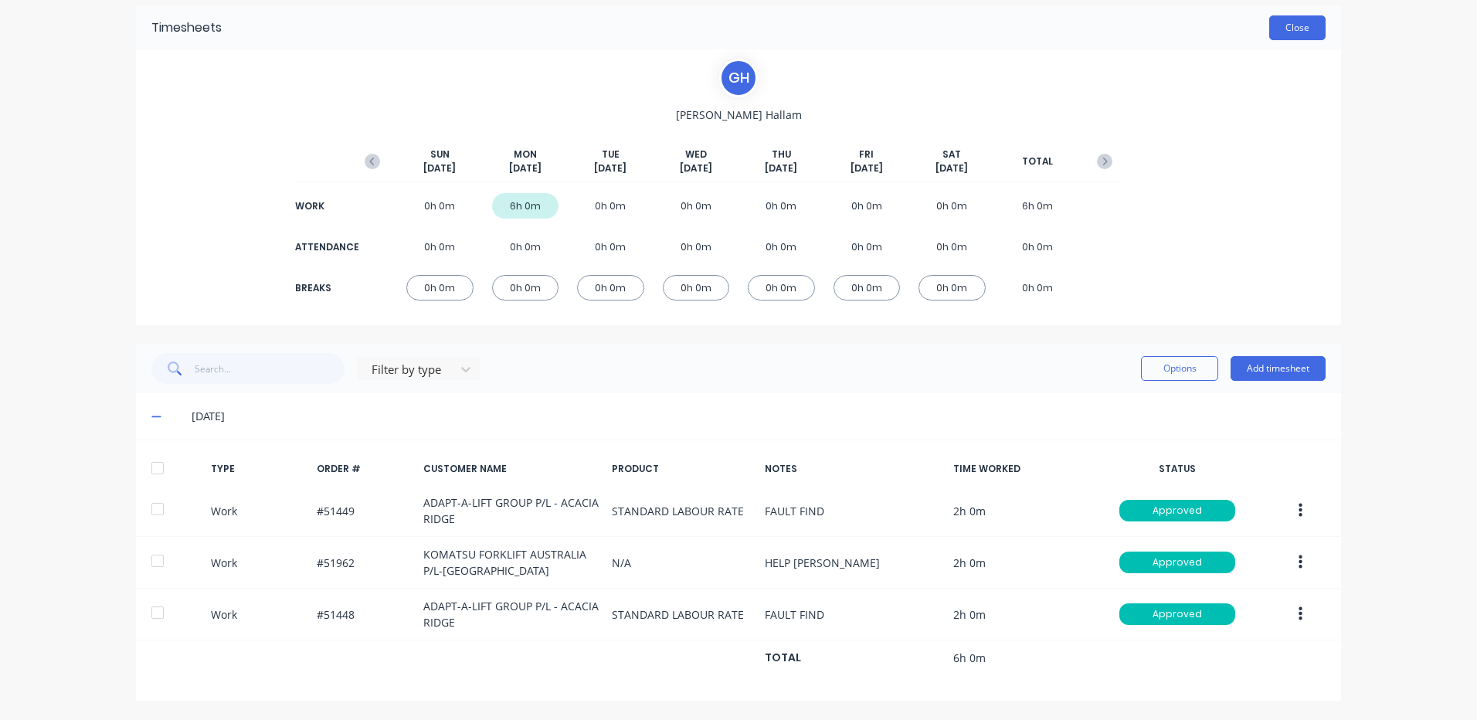
click at [1294, 36] on button "Close" at bounding box center [1297, 27] width 56 height 25
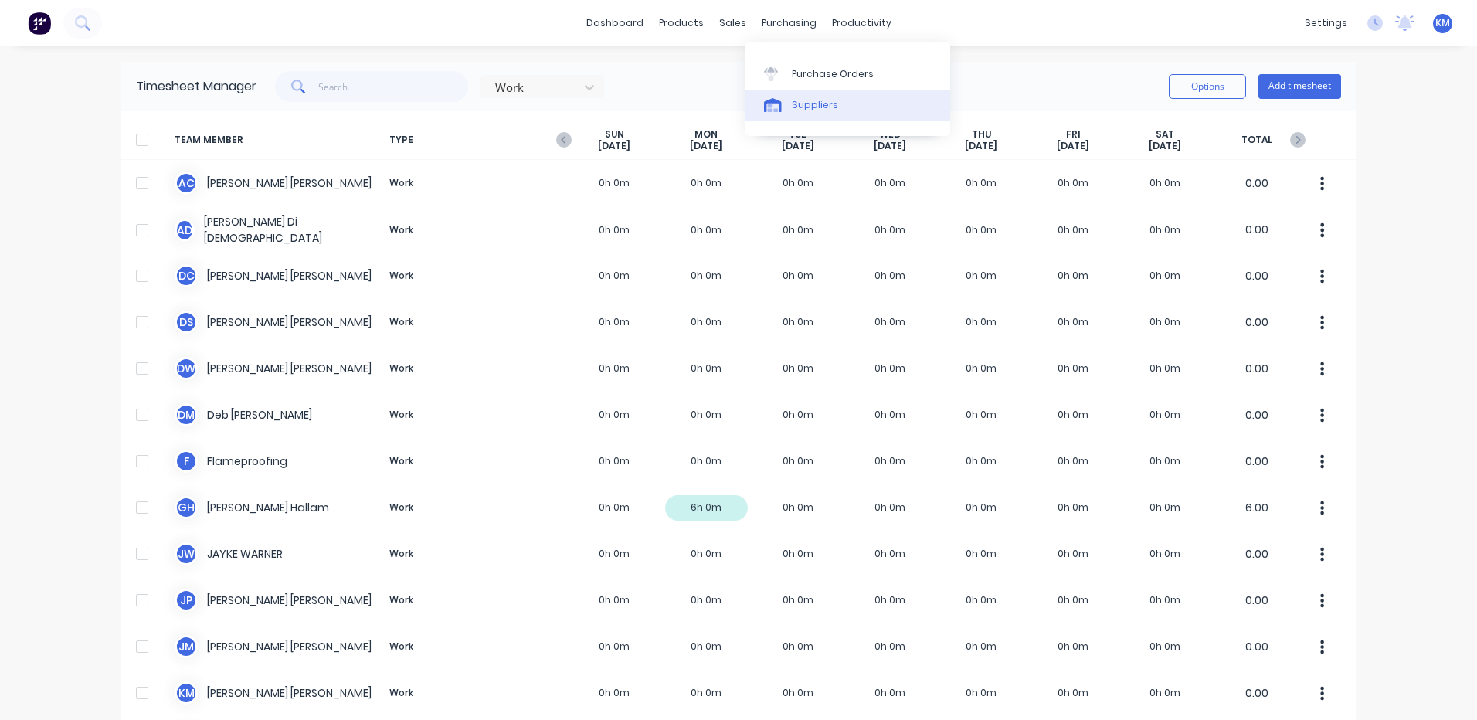
click at [782, 98] on div at bounding box center [775, 105] width 23 height 14
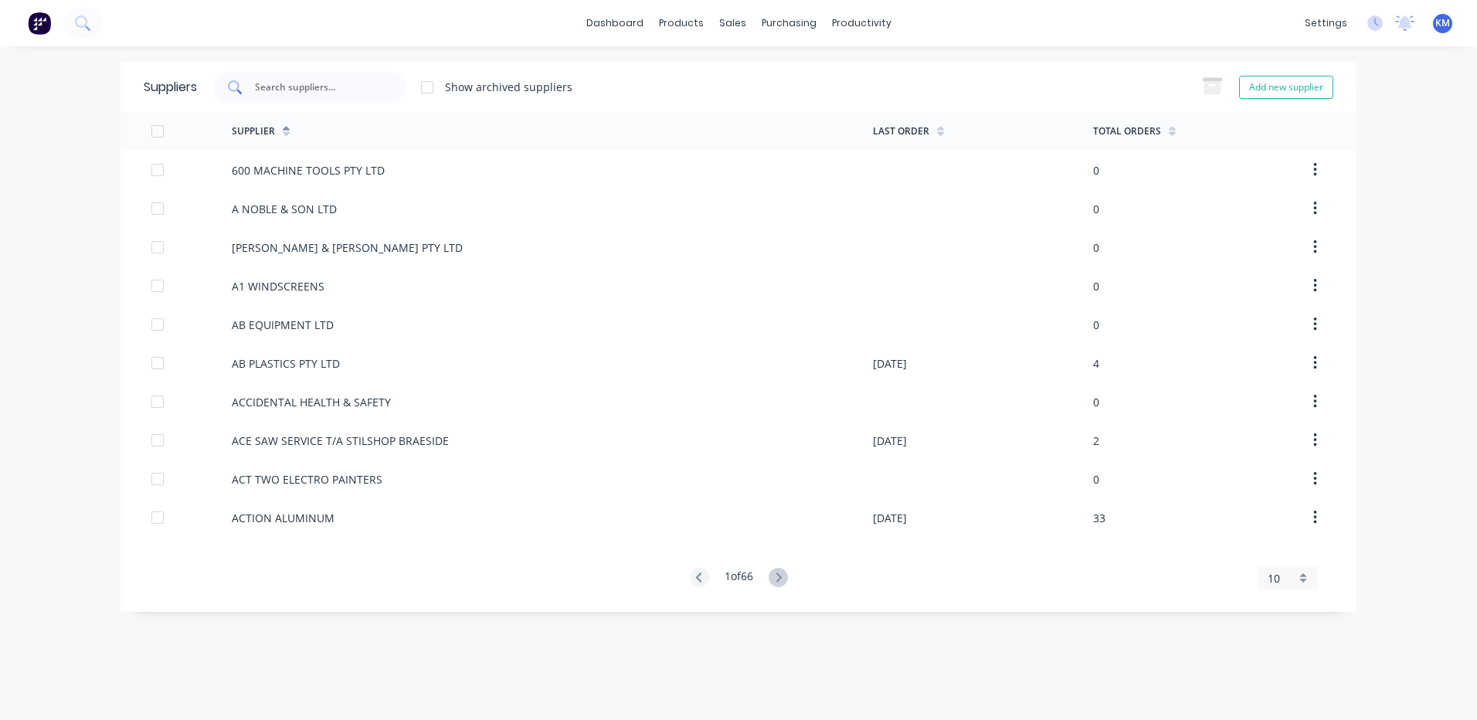
click at [365, 83] on input "text" at bounding box center [317, 87] width 128 height 15
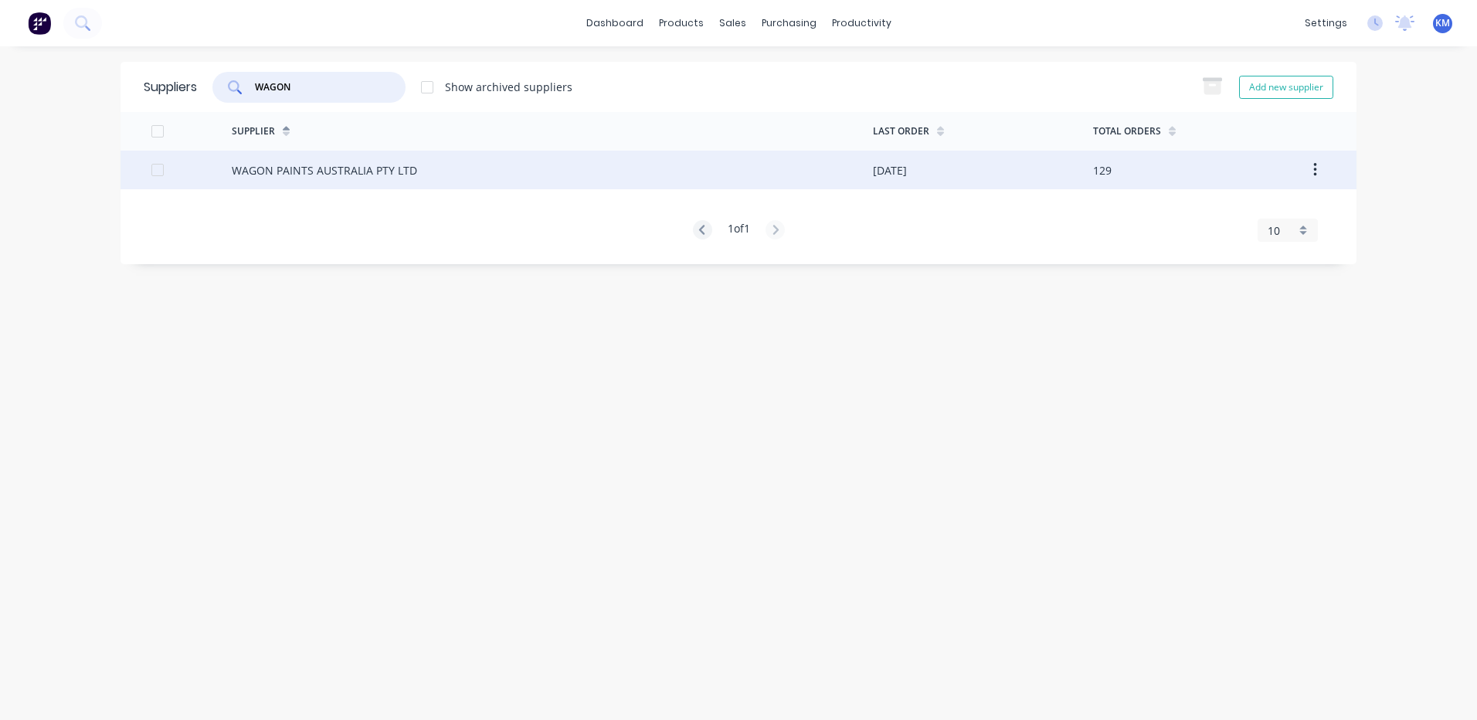
type input "WAGON"
click at [409, 178] on div "WAGON PAINTS AUSTRALIA PTY LTD" at bounding box center [324, 170] width 185 height 16
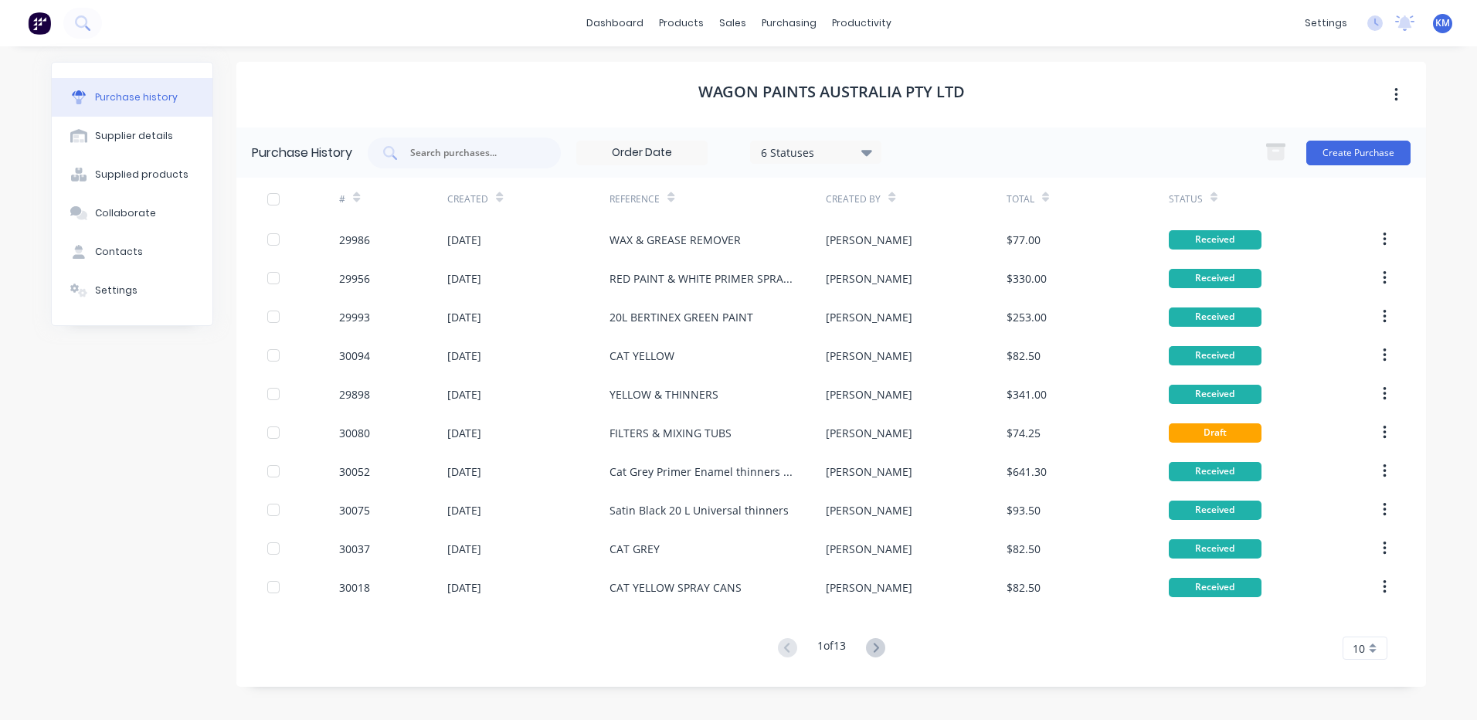
click at [510, 197] on div "Created" at bounding box center [528, 199] width 162 height 42
click at [500, 198] on icon at bounding box center [499, 200] width 7 height 5
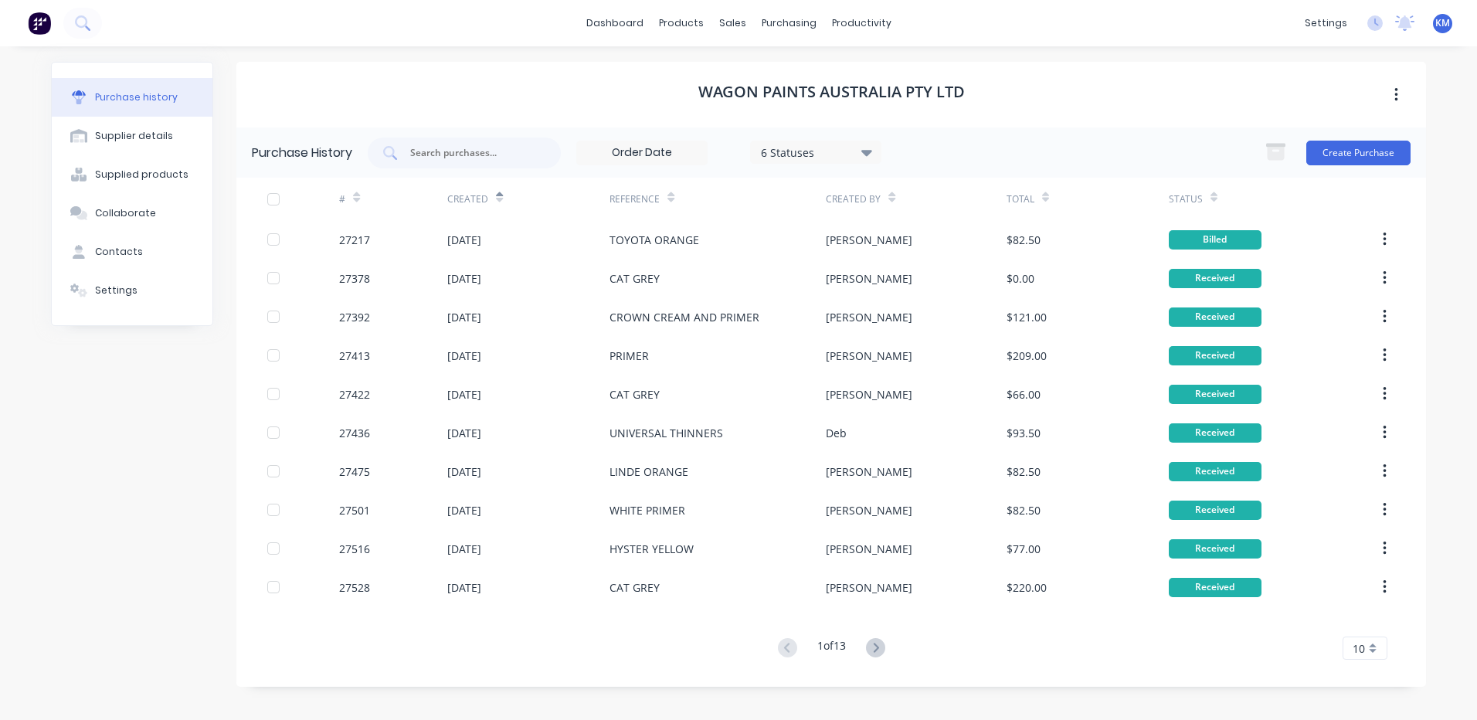
click at [497, 199] on icon at bounding box center [499, 200] width 7 height 5
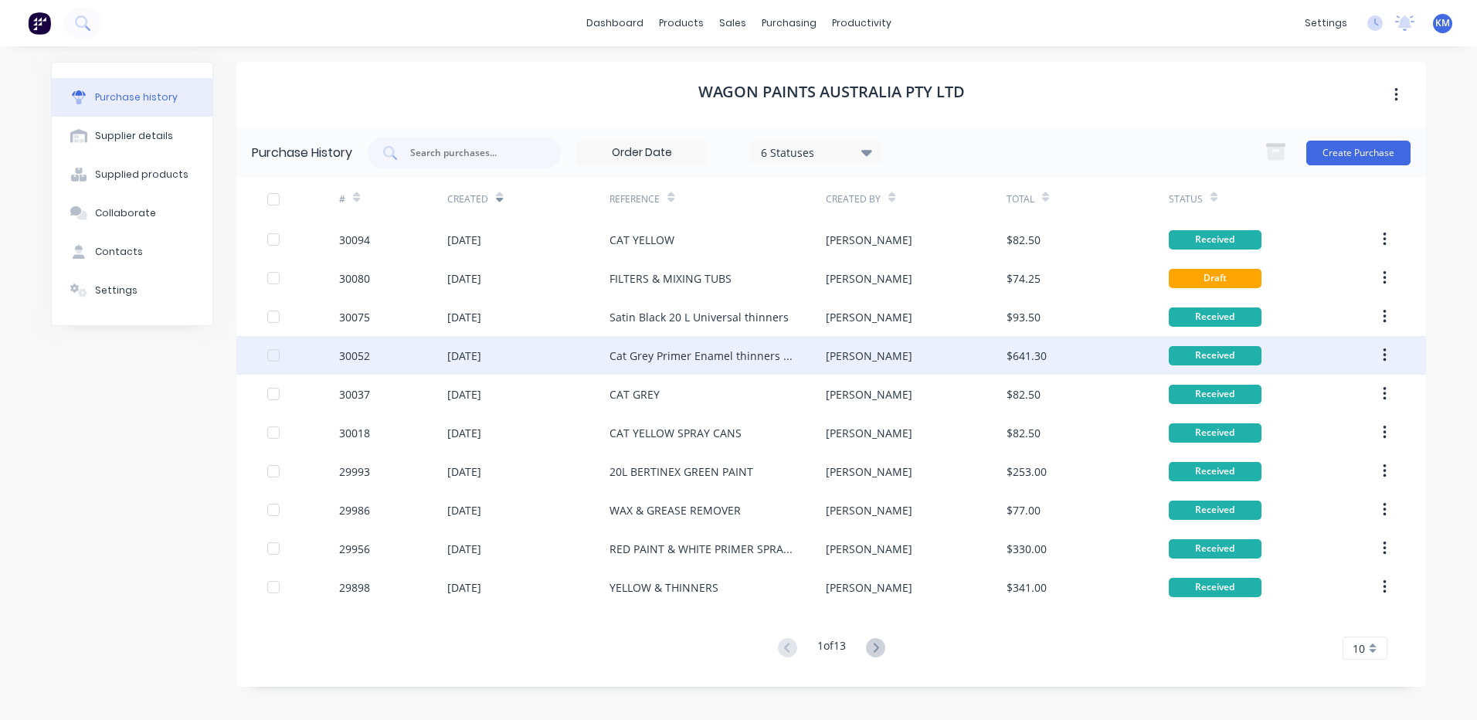
click at [592, 344] on div "01 Oct 2025" at bounding box center [528, 355] width 162 height 39
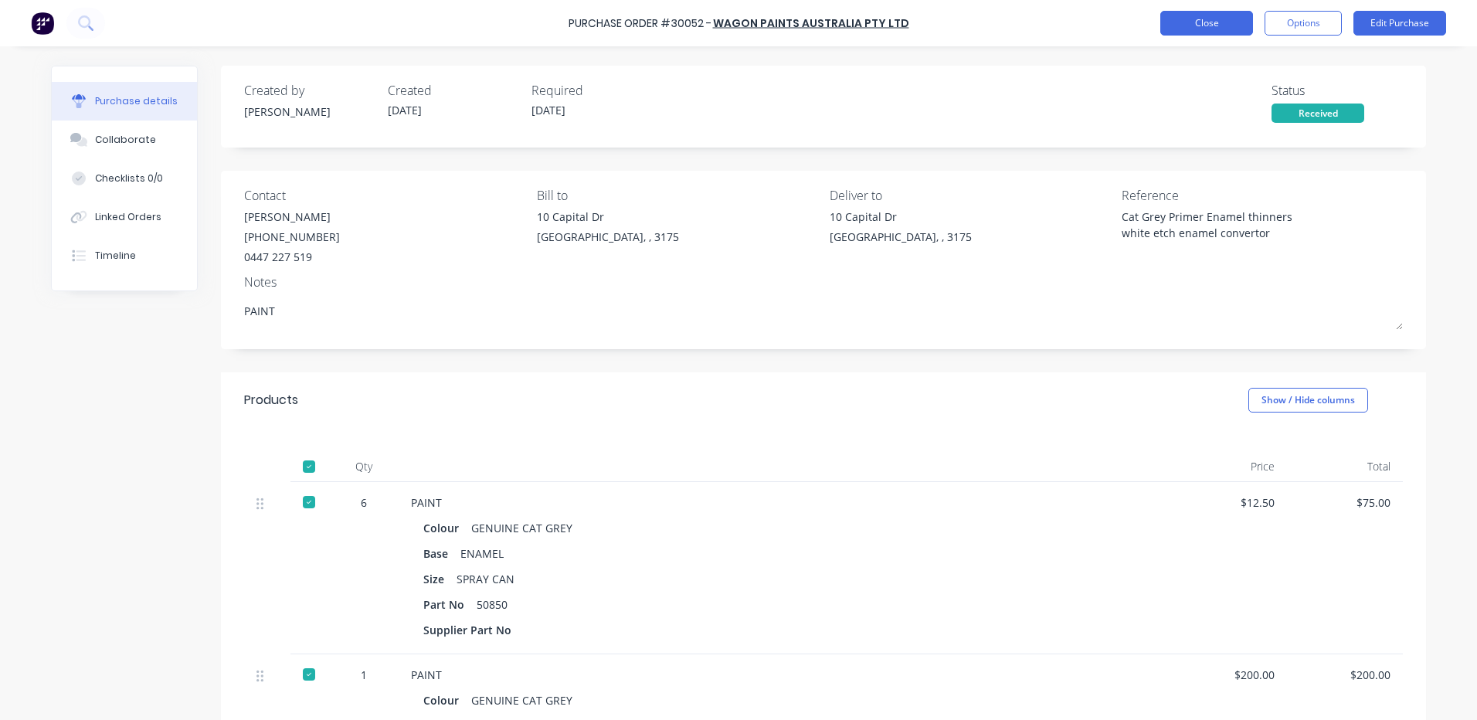
click at [1195, 25] on button "Close" at bounding box center [1206, 23] width 93 height 25
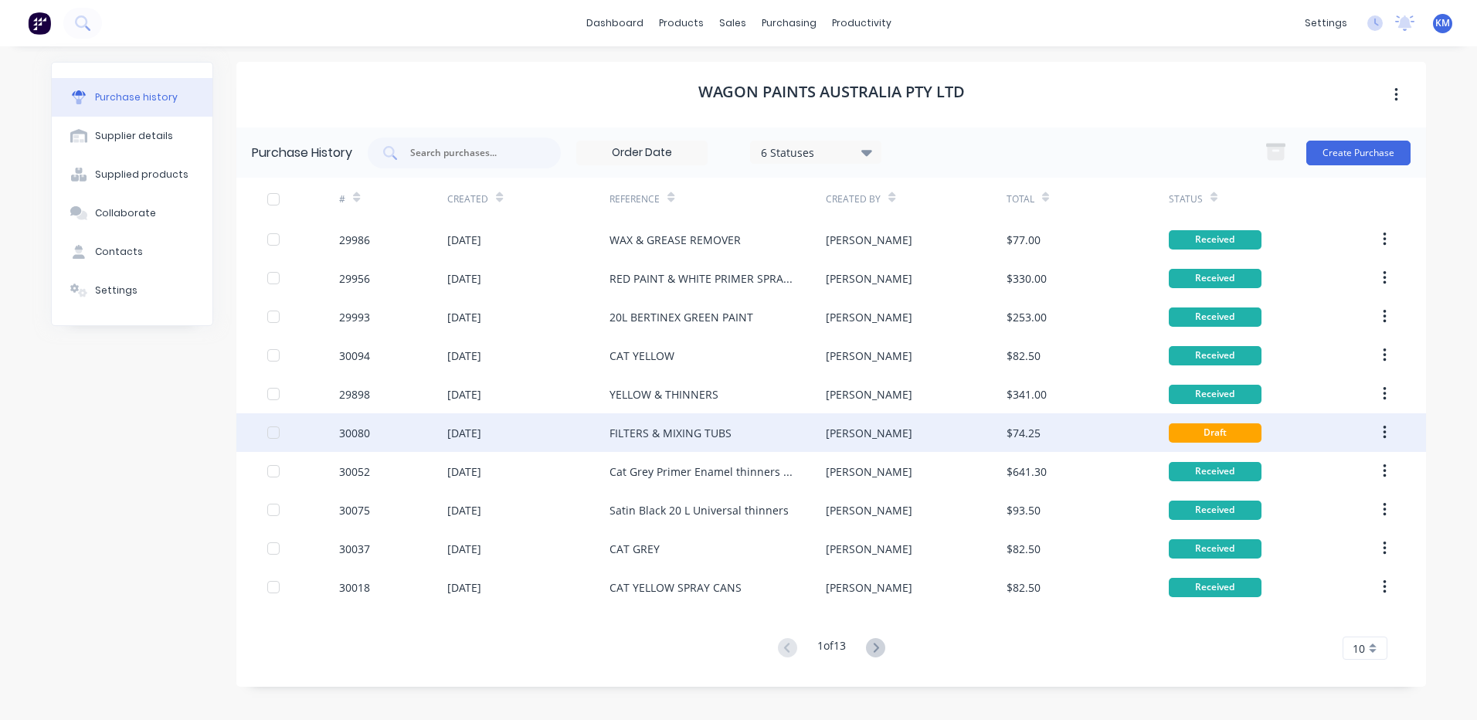
click at [907, 439] on div "Kyle" at bounding box center [916, 432] width 180 height 39
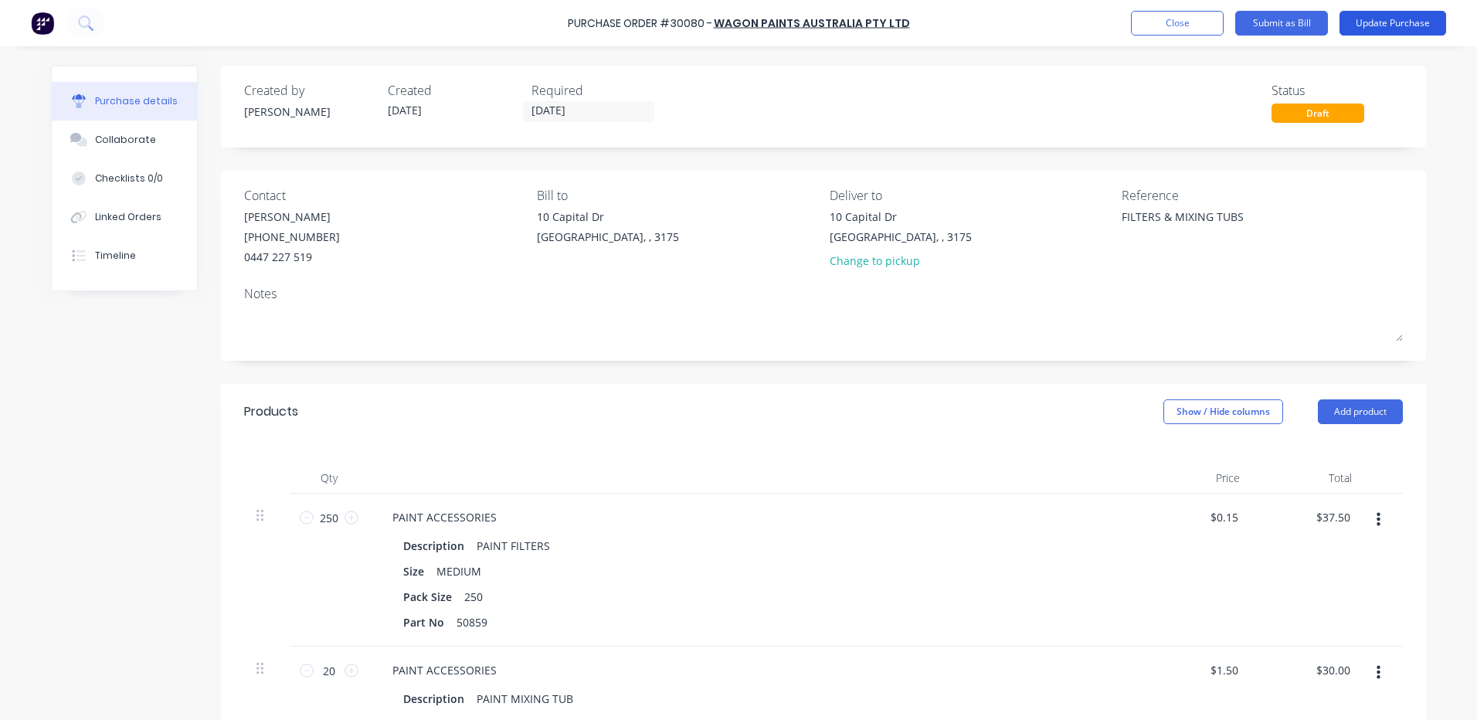
click at [1392, 25] on button "Update Purchase" at bounding box center [1392, 23] width 107 height 25
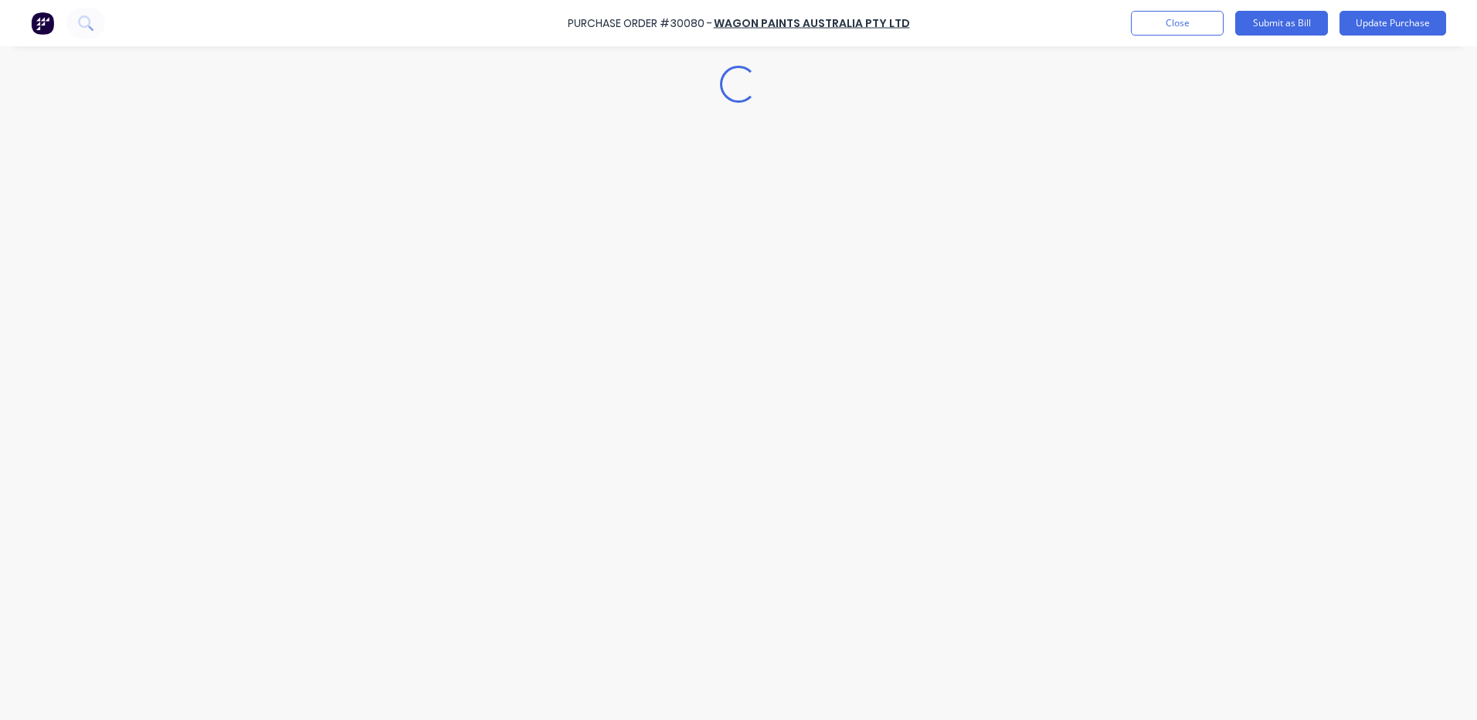
type textarea "x"
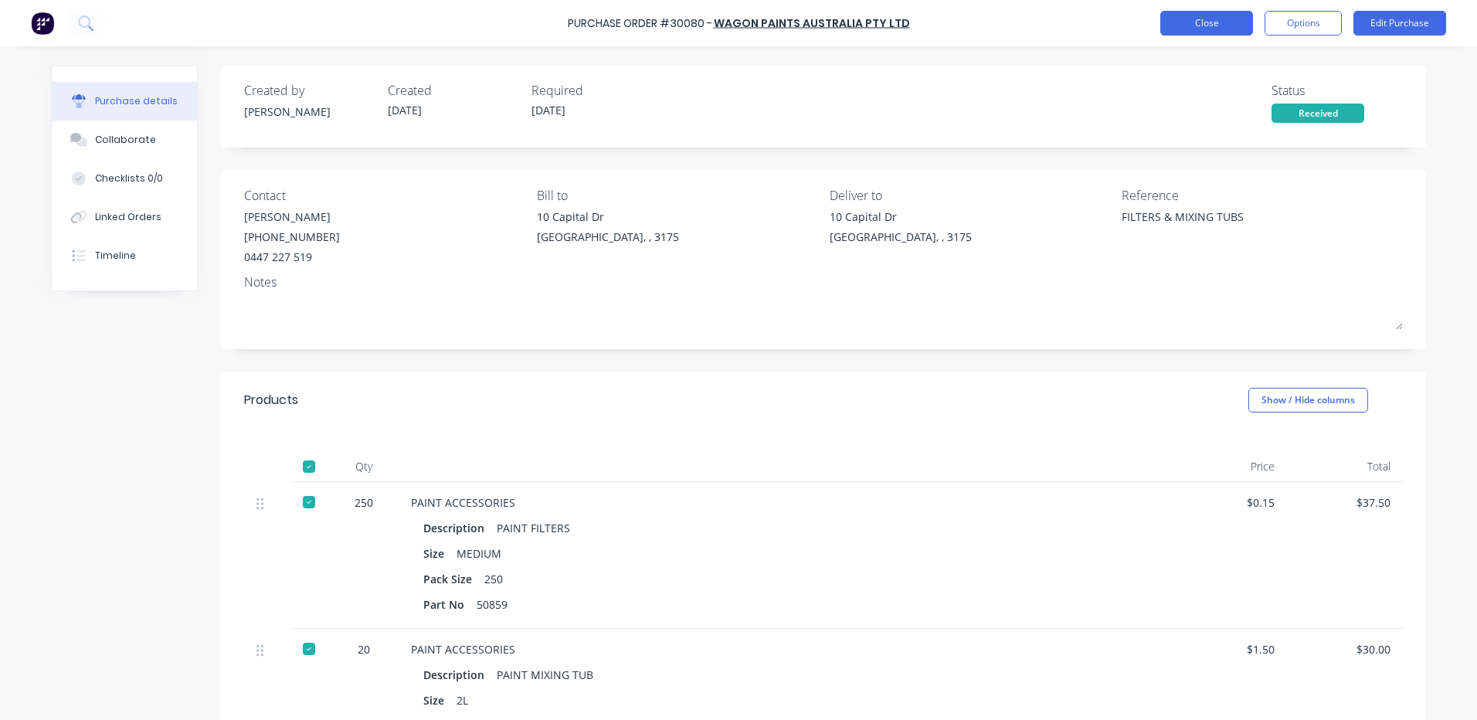
click at [1204, 28] on button "Close" at bounding box center [1206, 23] width 93 height 25
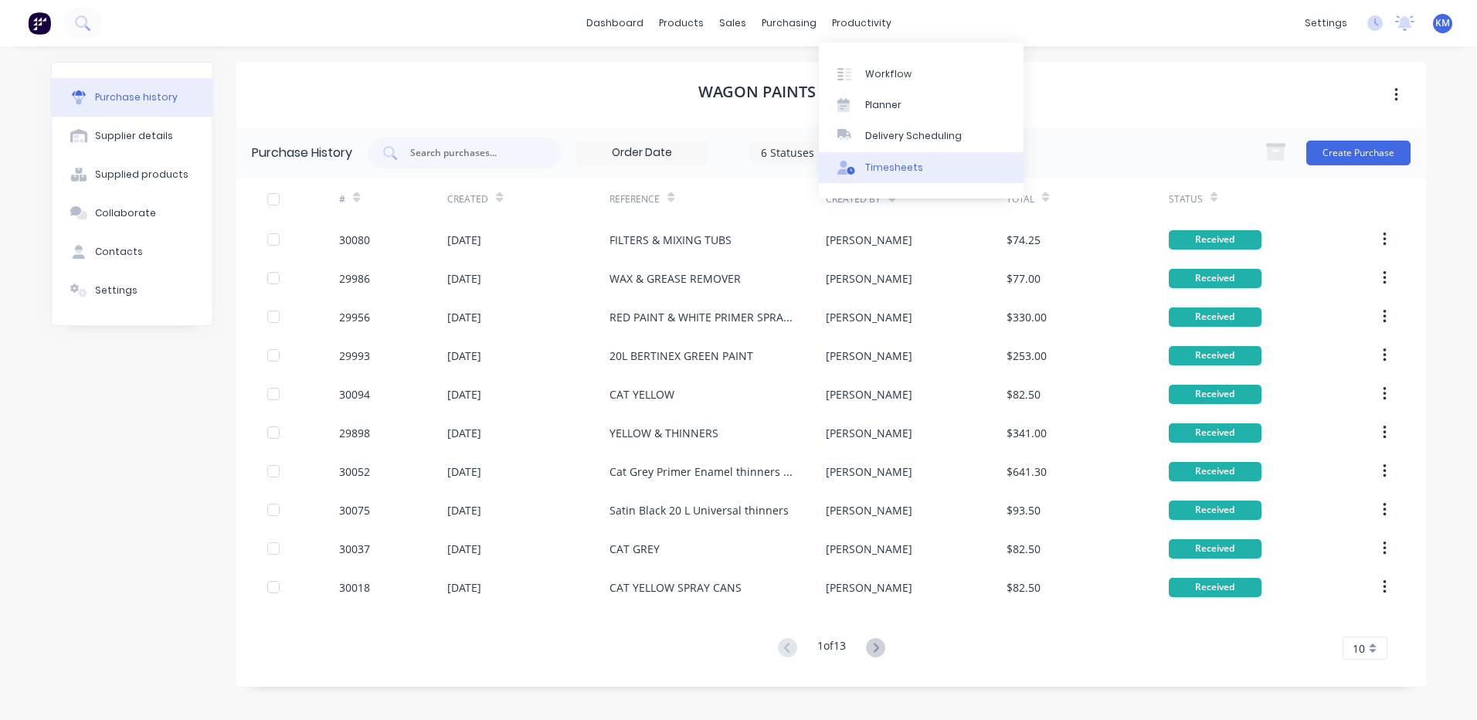
click at [876, 178] on link "Timesheets" at bounding box center [921, 167] width 205 height 31
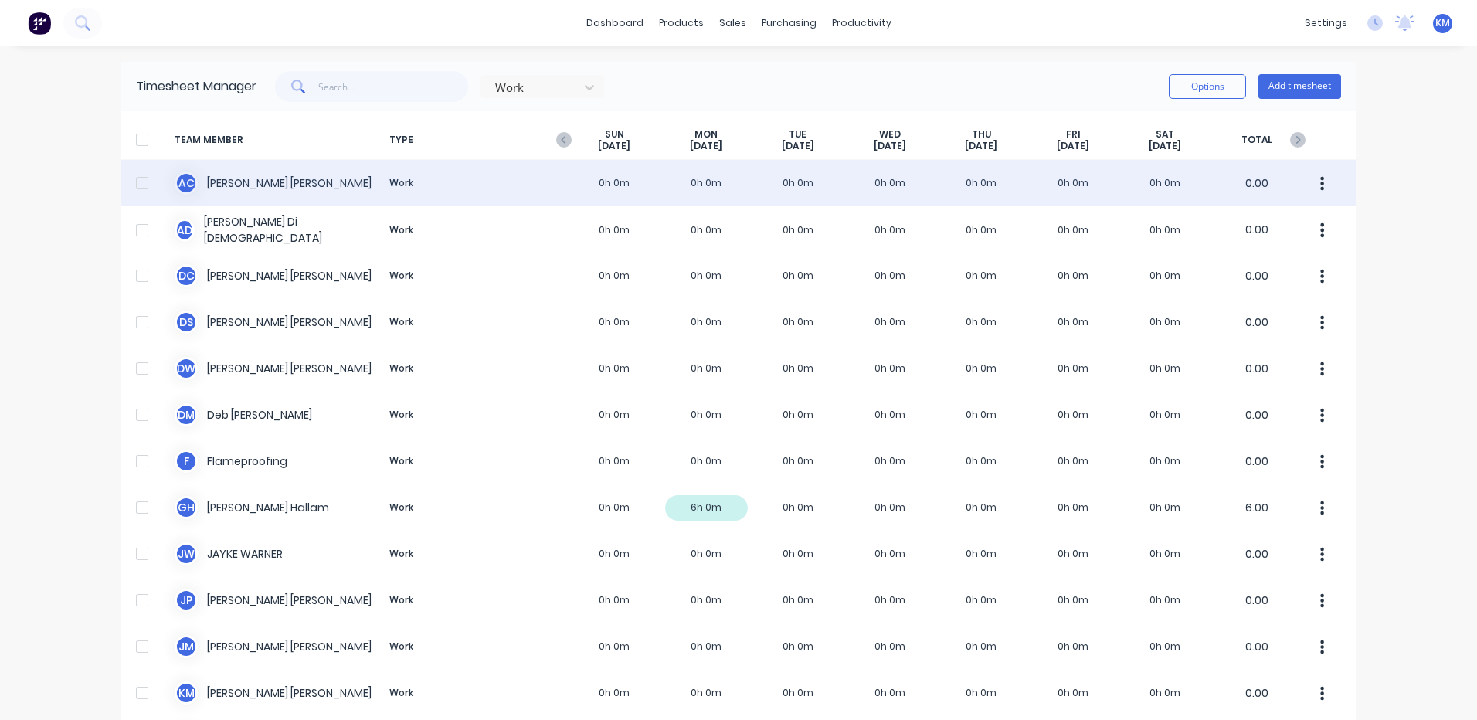
click at [568, 177] on div "A C Andrew Cavanagh Work 0h 0m 0h 0m 0h 0m 0h 0m 0h 0m 0h 0m 0h 0m 0.00" at bounding box center [738, 183] width 1236 height 46
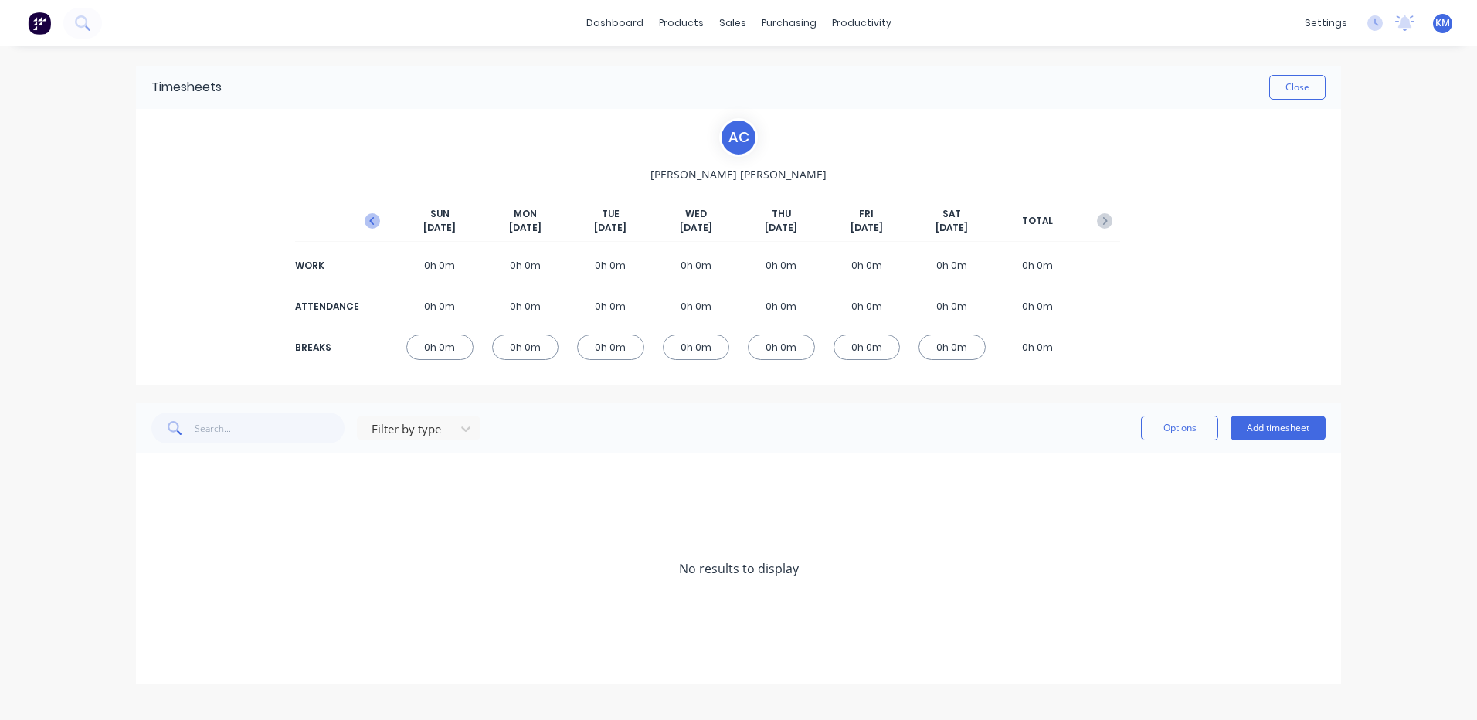
click at [368, 228] on icon "button" at bounding box center [372, 220] width 15 height 15
click at [158, 478] on icon at bounding box center [156, 475] width 10 height 11
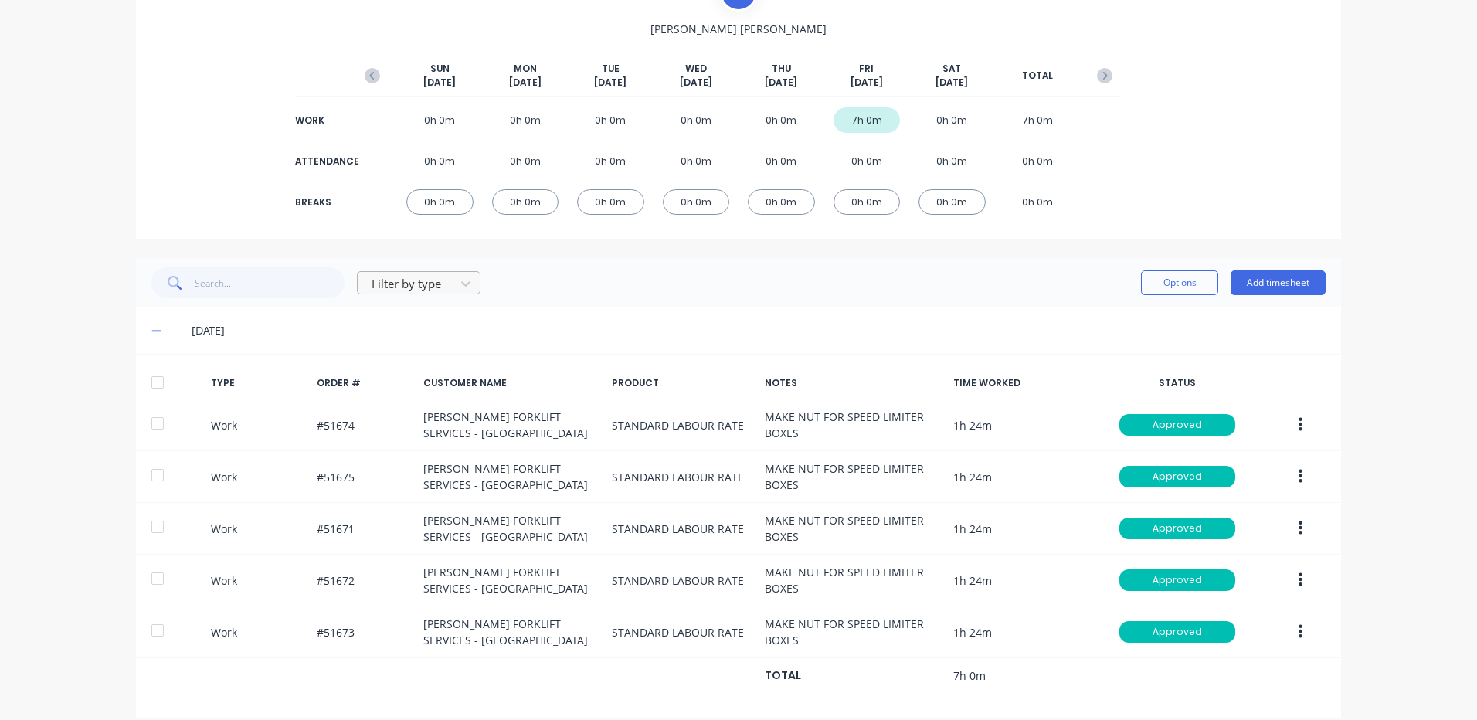
scroll to position [163, 0]
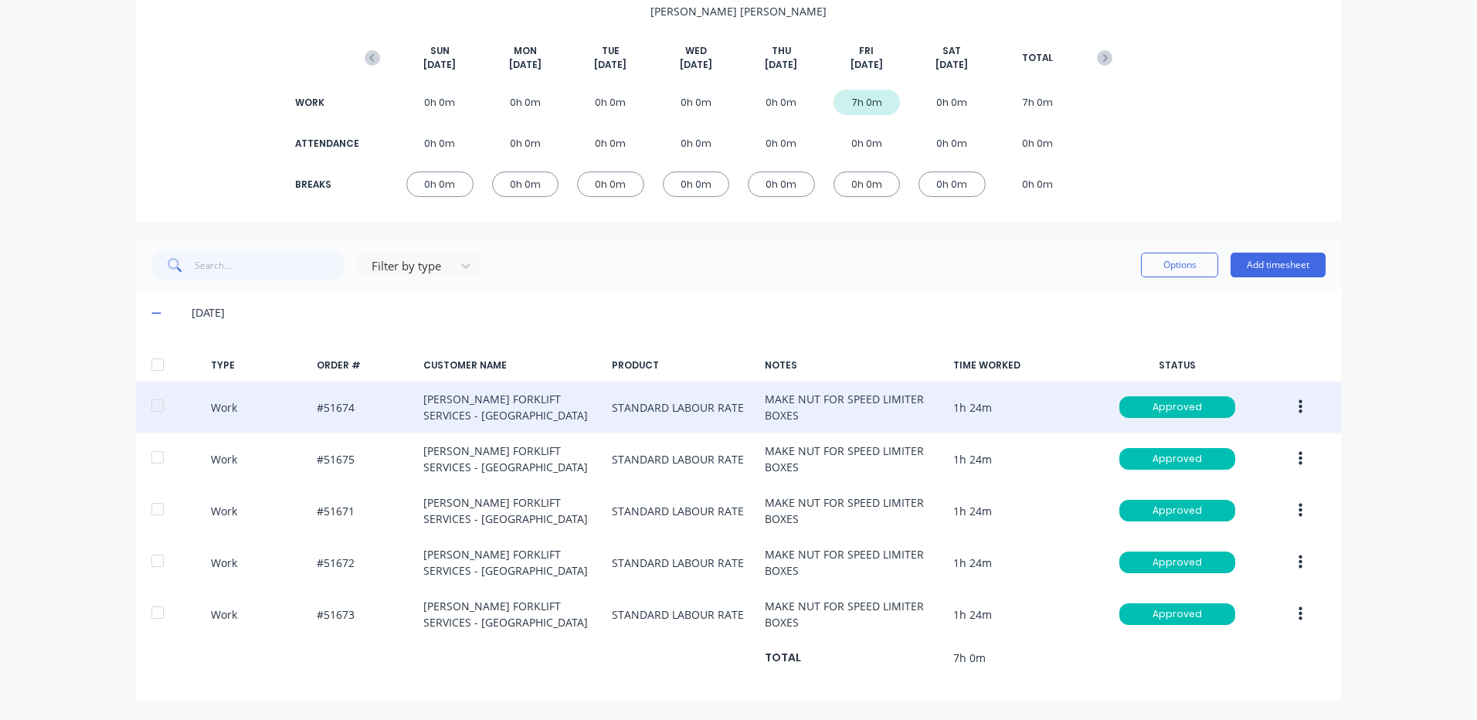
click at [1282, 406] on button "button" at bounding box center [1300, 407] width 36 height 28
click at [1276, 389] on div "Duplicate" at bounding box center [1244, 380] width 119 height 22
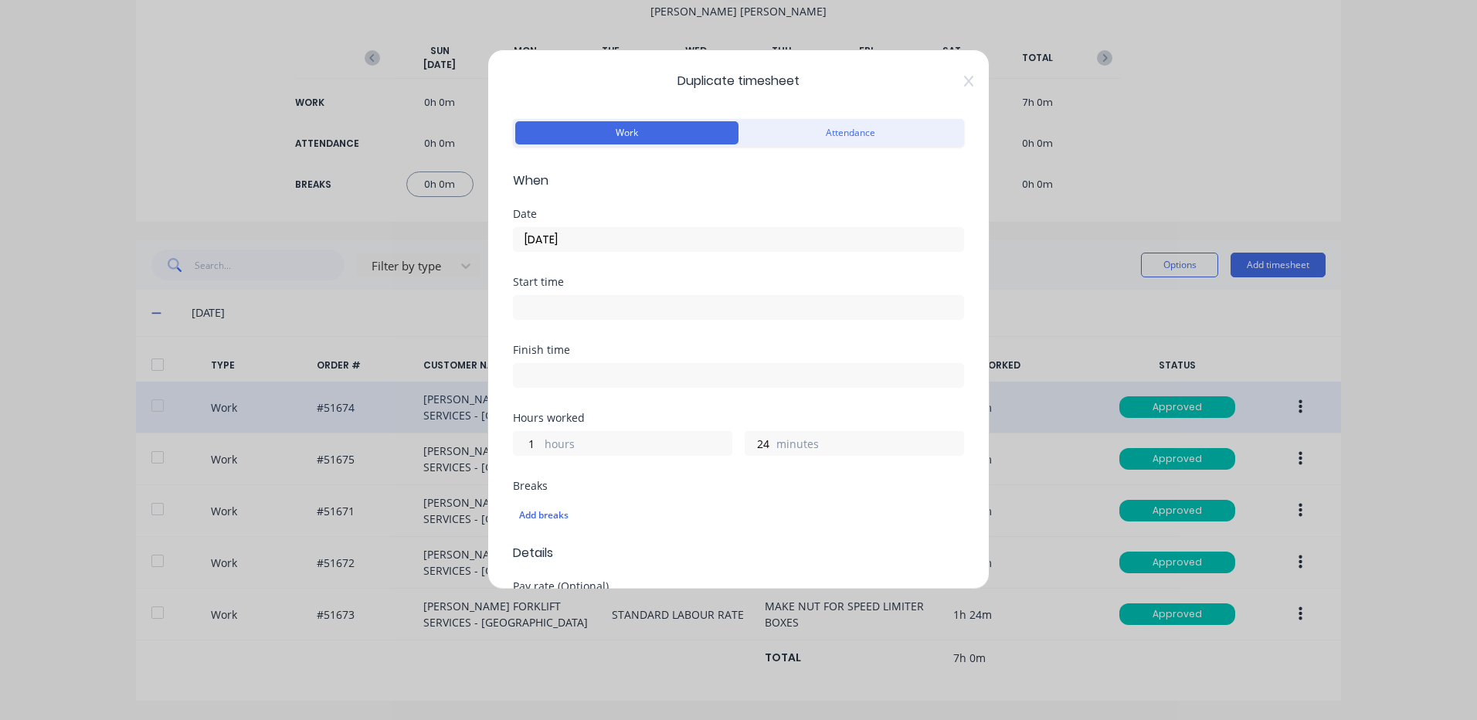
click at [685, 227] on label "10/10/2025" at bounding box center [738, 239] width 451 height 25
click at [685, 228] on input "10/10/2025" at bounding box center [738, 239] width 449 height 23
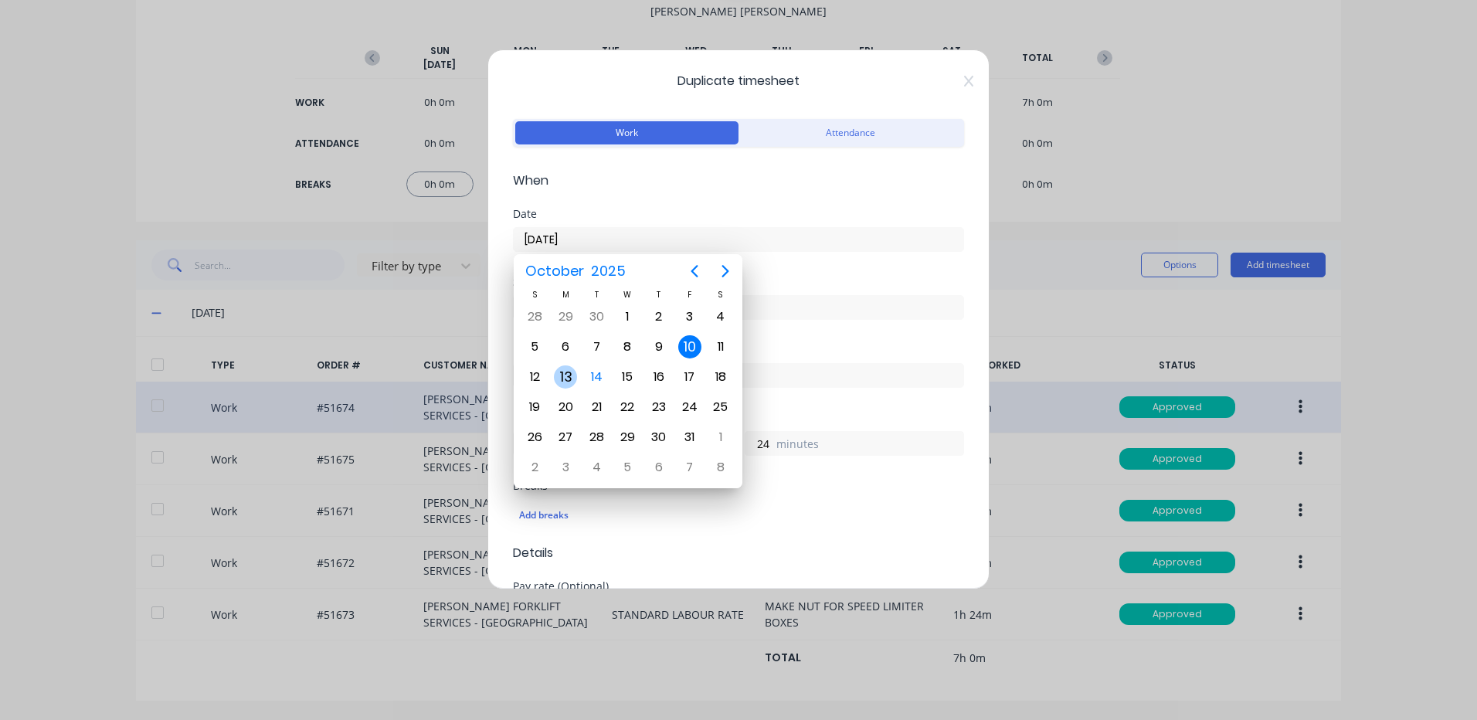
click at [561, 378] on div "13" at bounding box center [565, 376] width 23 height 23
type input "13/10/2025"
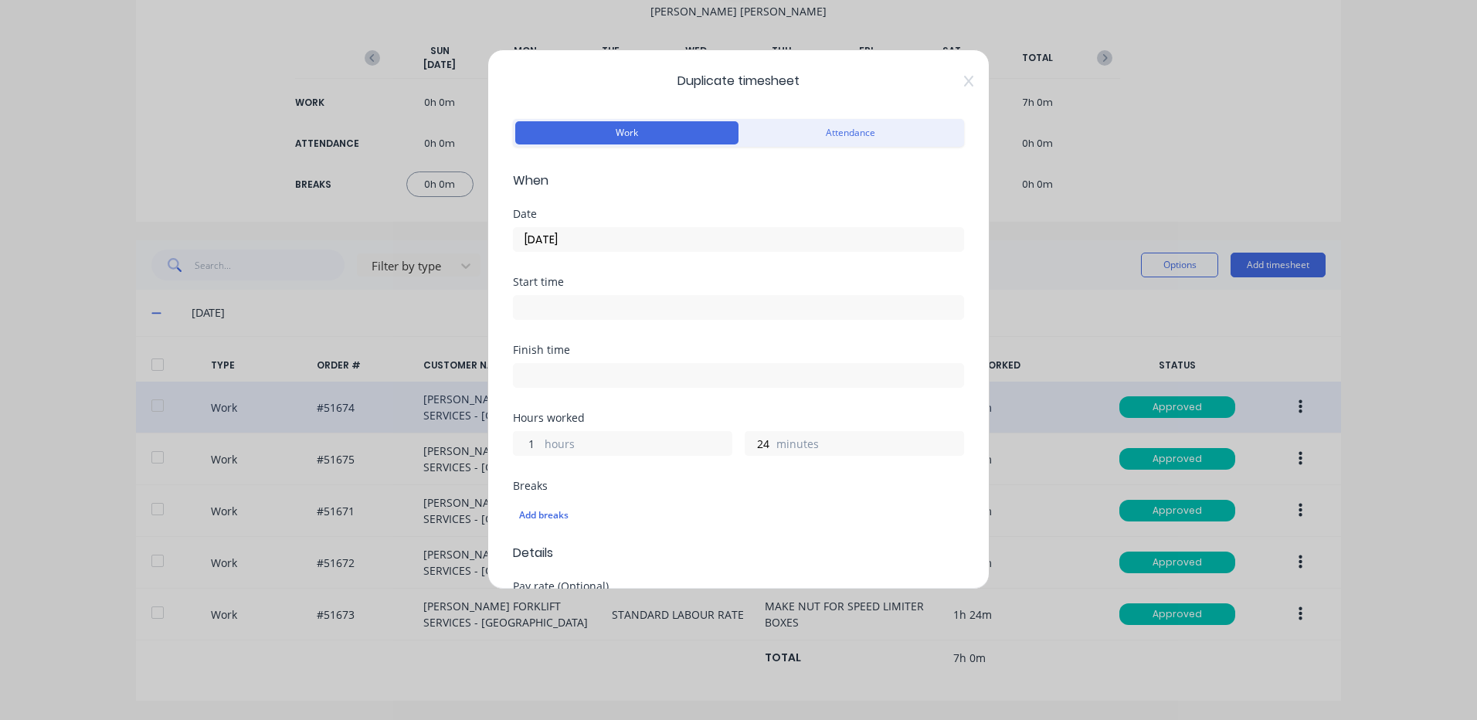
click at [514, 439] on input "1" at bounding box center [527, 443] width 27 height 23
type input "0"
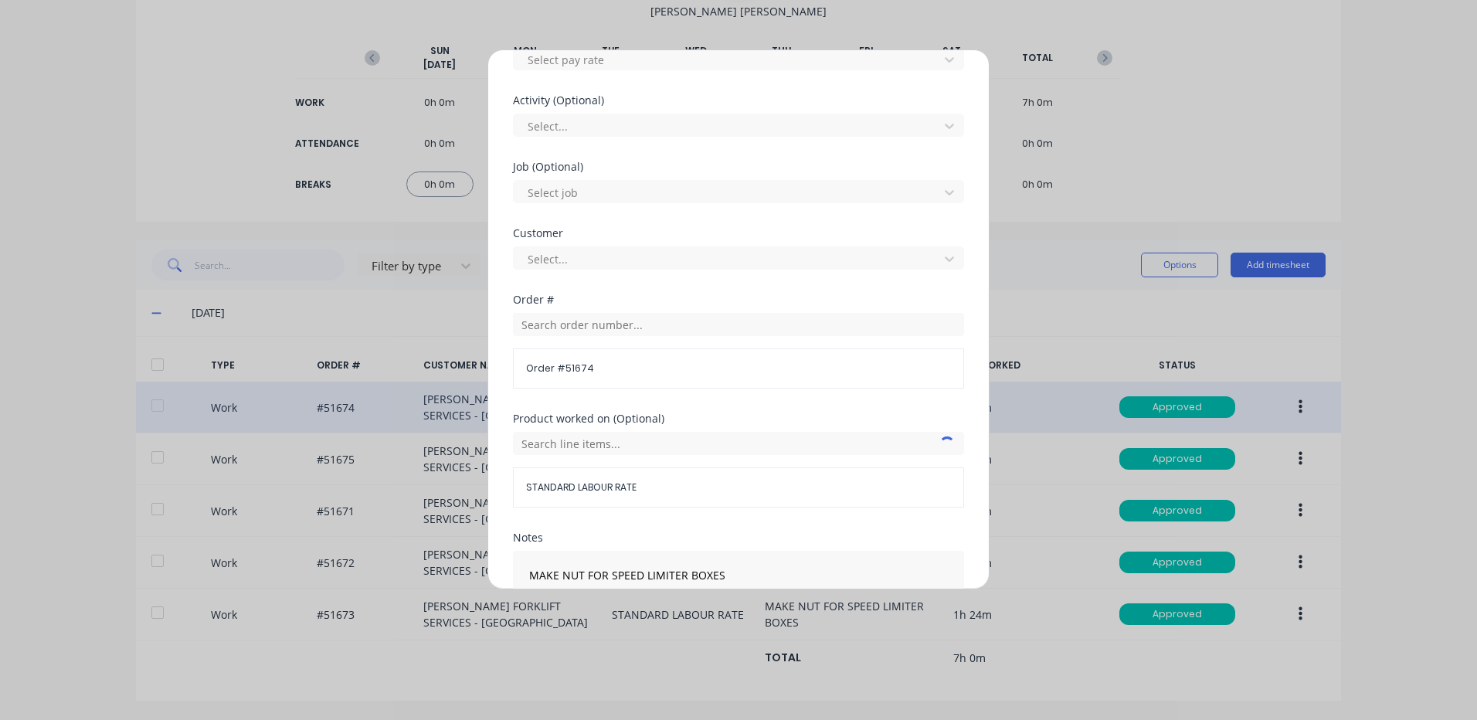
scroll to position [667, 0]
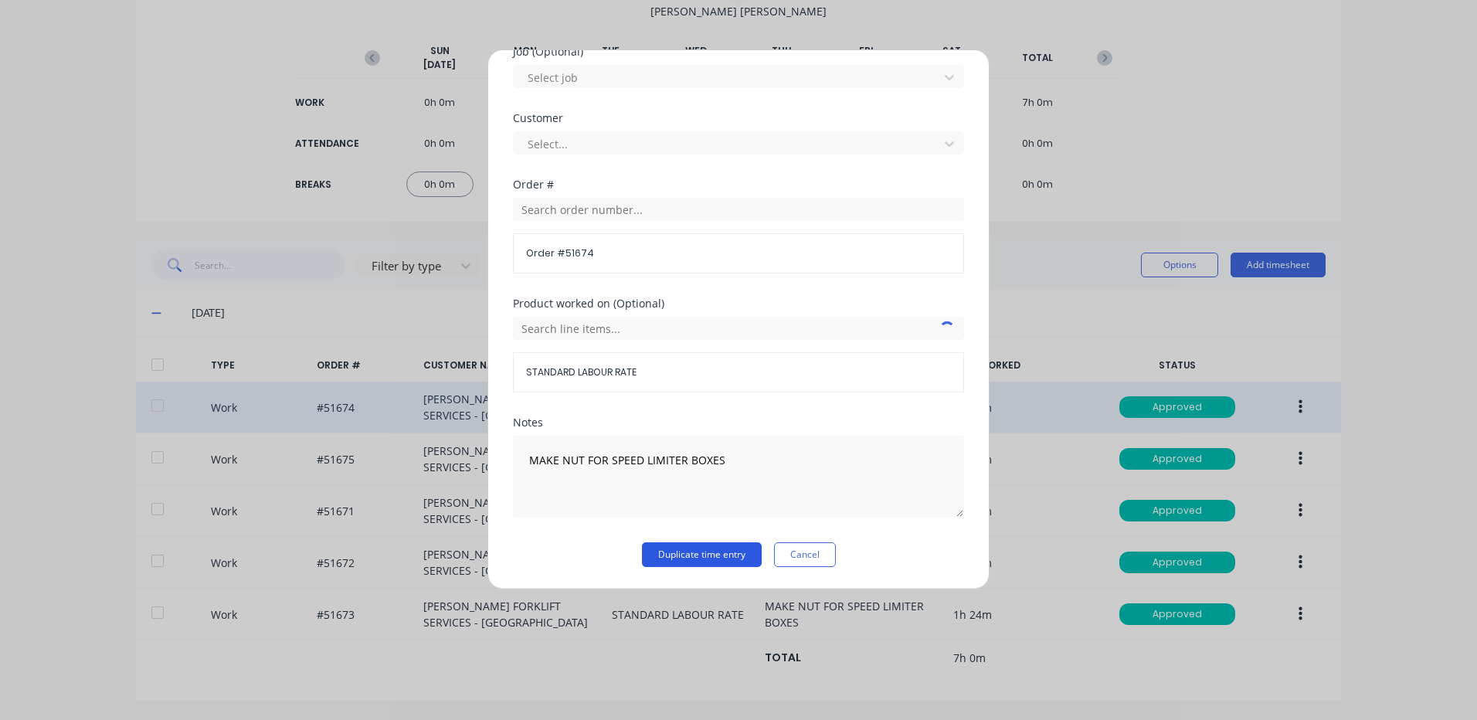
type input "42"
click at [656, 551] on button "Duplicate time entry" at bounding box center [702, 554] width 120 height 25
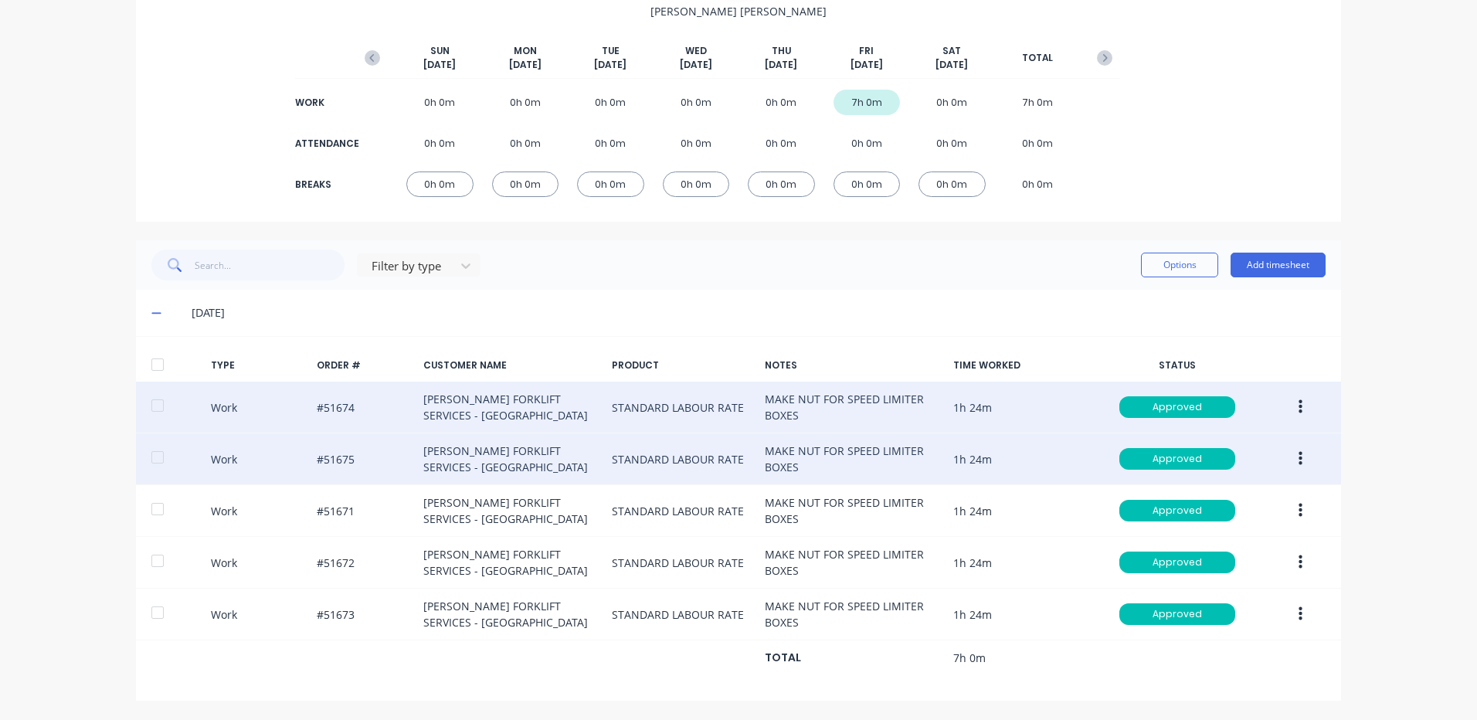
click at [1291, 450] on button "button" at bounding box center [1300, 459] width 36 height 28
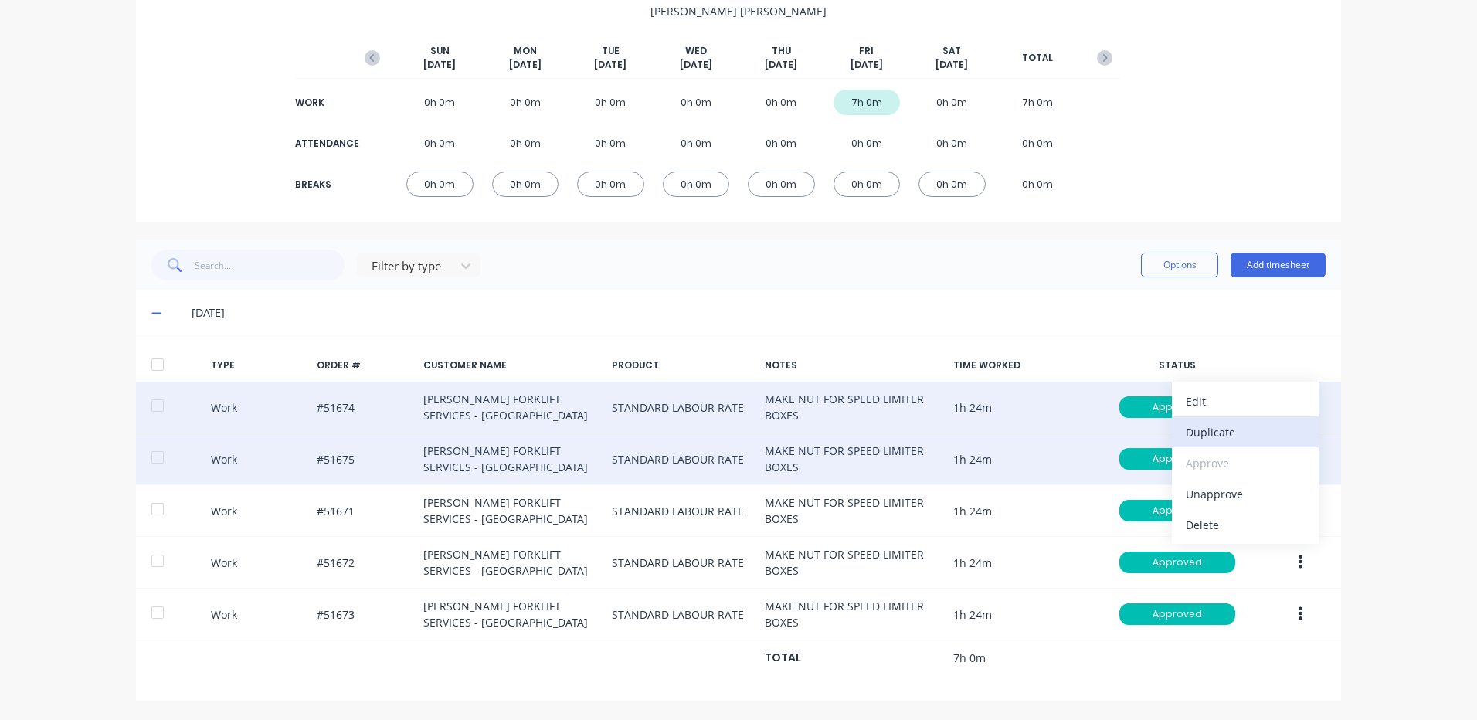
click at [1243, 438] on div "Duplicate" at bounding box center [1244, 432] width 119 height 22
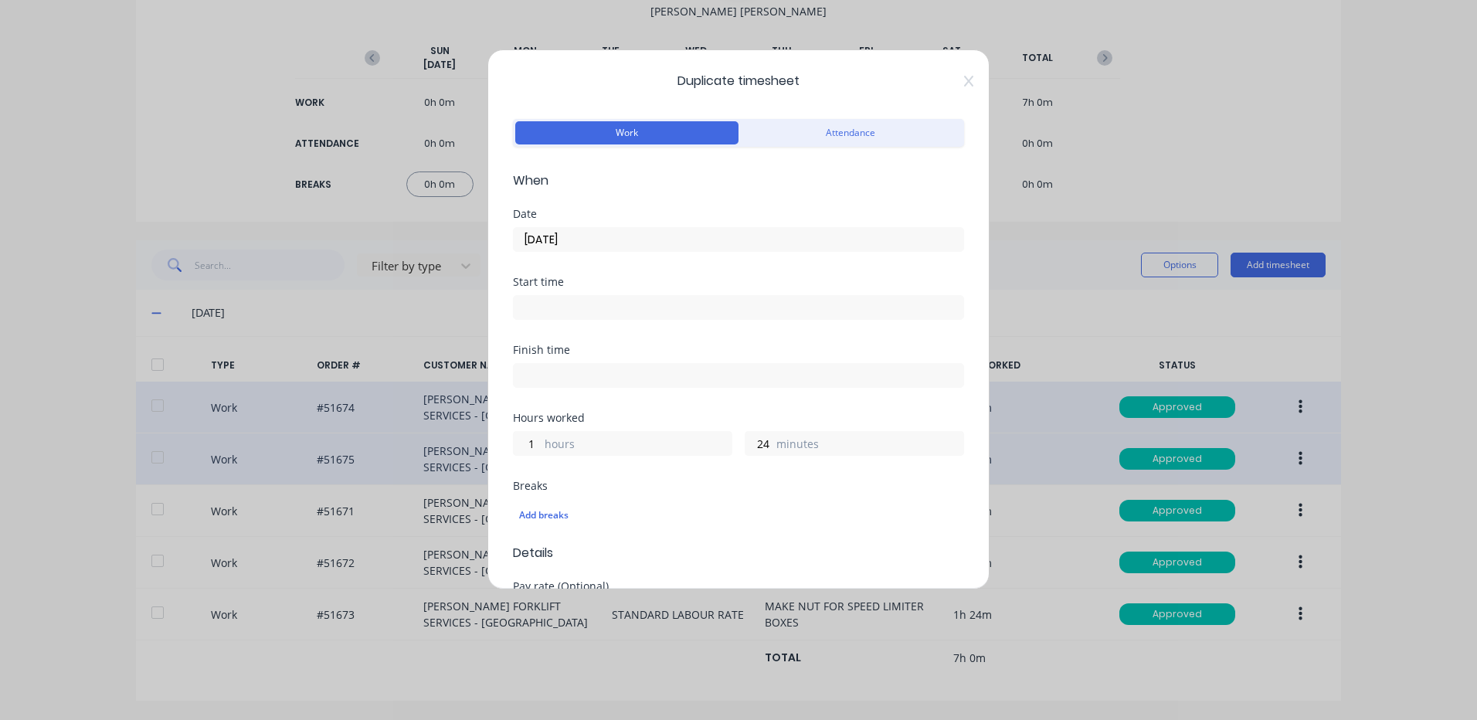
click at [743, 247] on input "10/10/2025" at bounding box center [738, 239] width 449 height 23
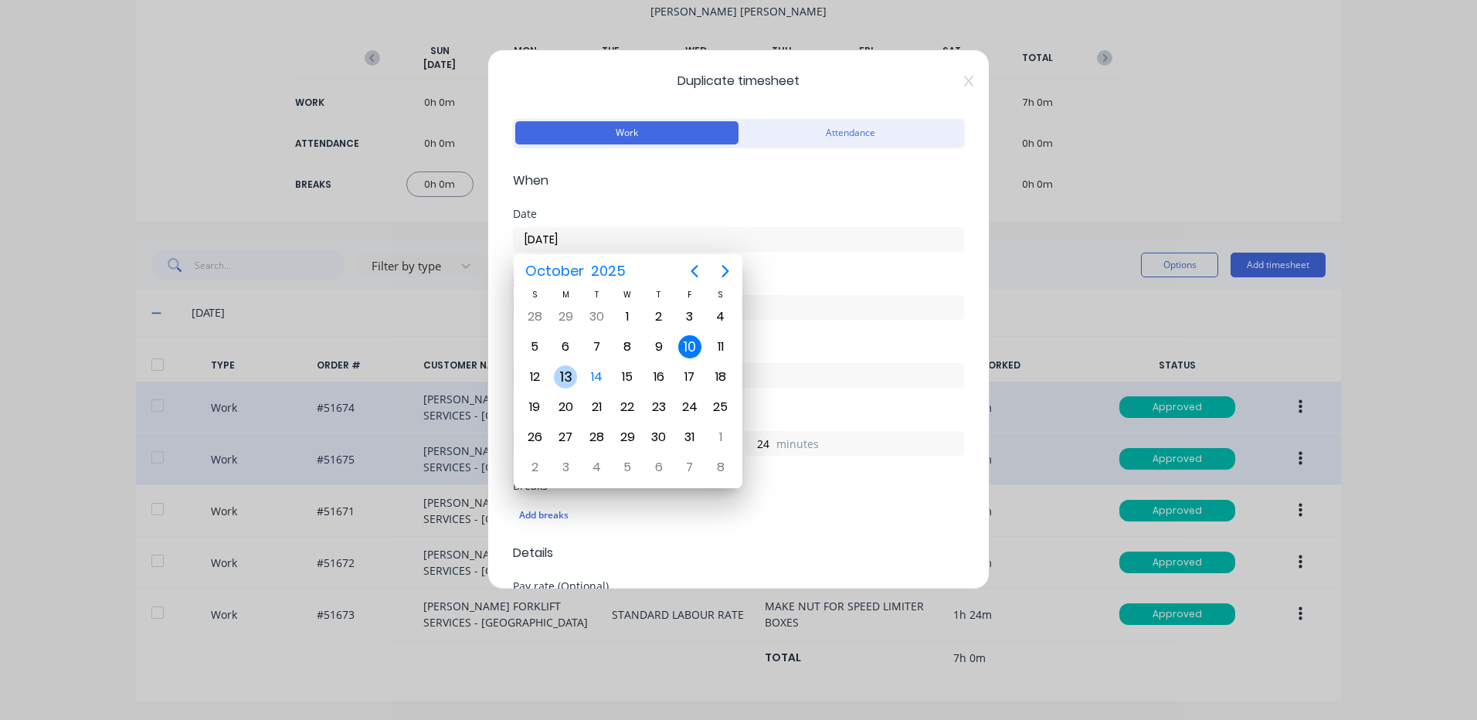
click at [569, 374] on div "13" at bounding box center [565, 376] width 23 height 23
type input "13/10/2025"
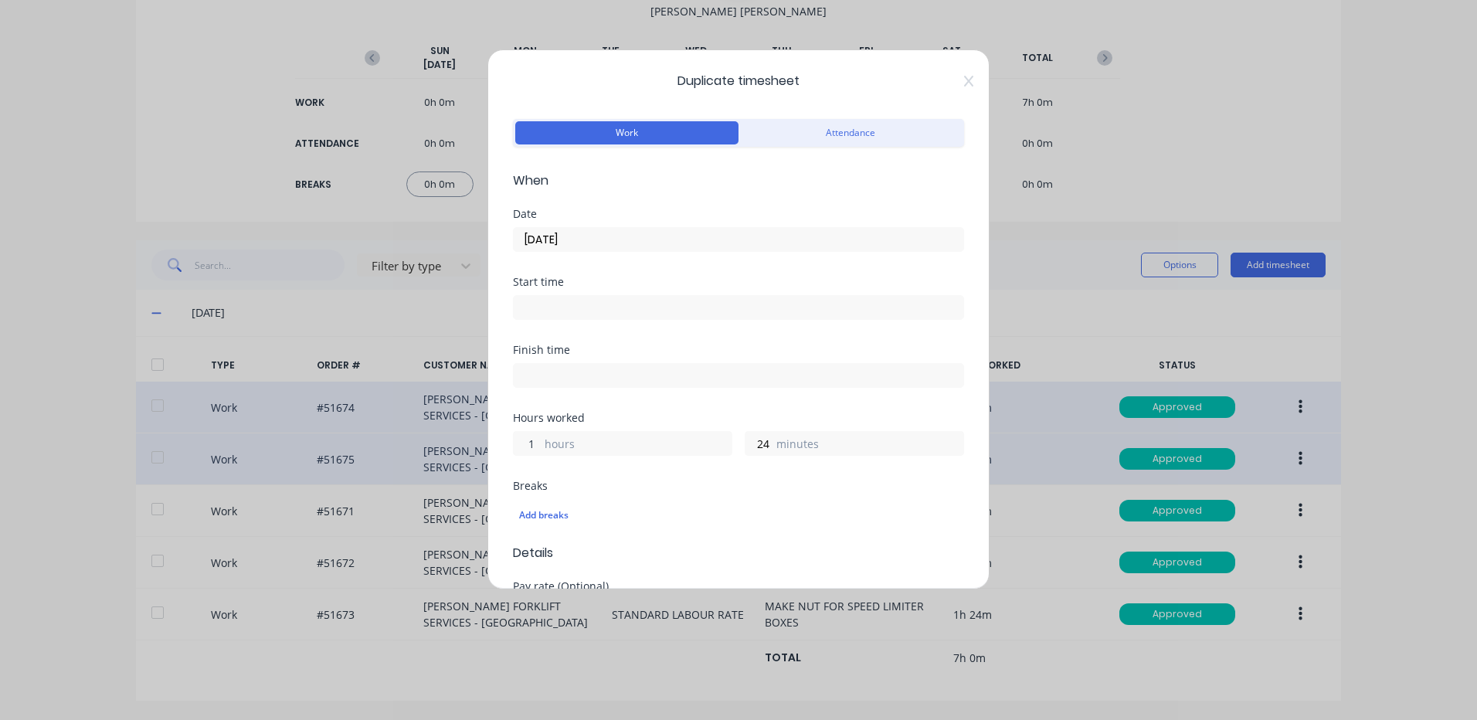
click at [527, 448] on input "1" at bounding box center [527, 443] width 27 height 23
type input "0"
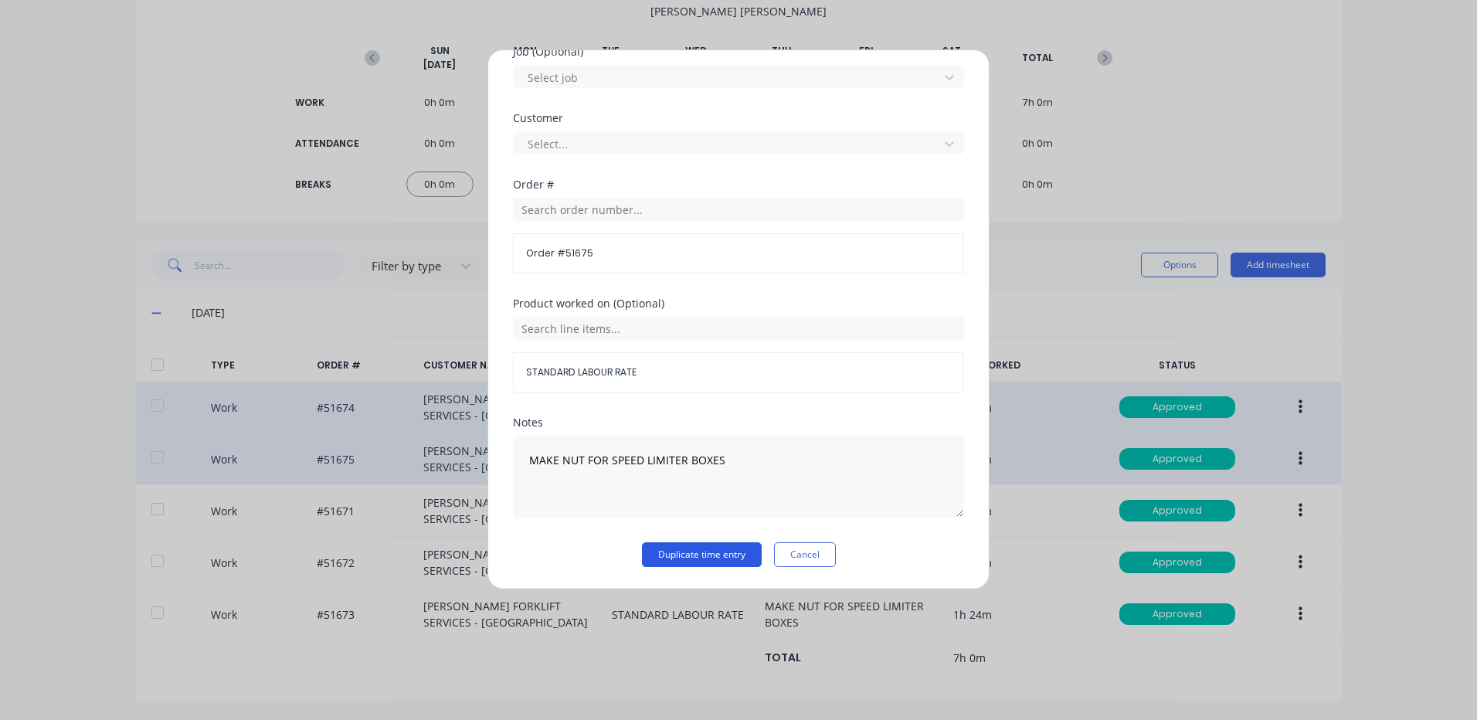
type input "42"
click at [652, 562] on button "Duplicate time entry" at bounding box center [702, 554] width 120 height 25
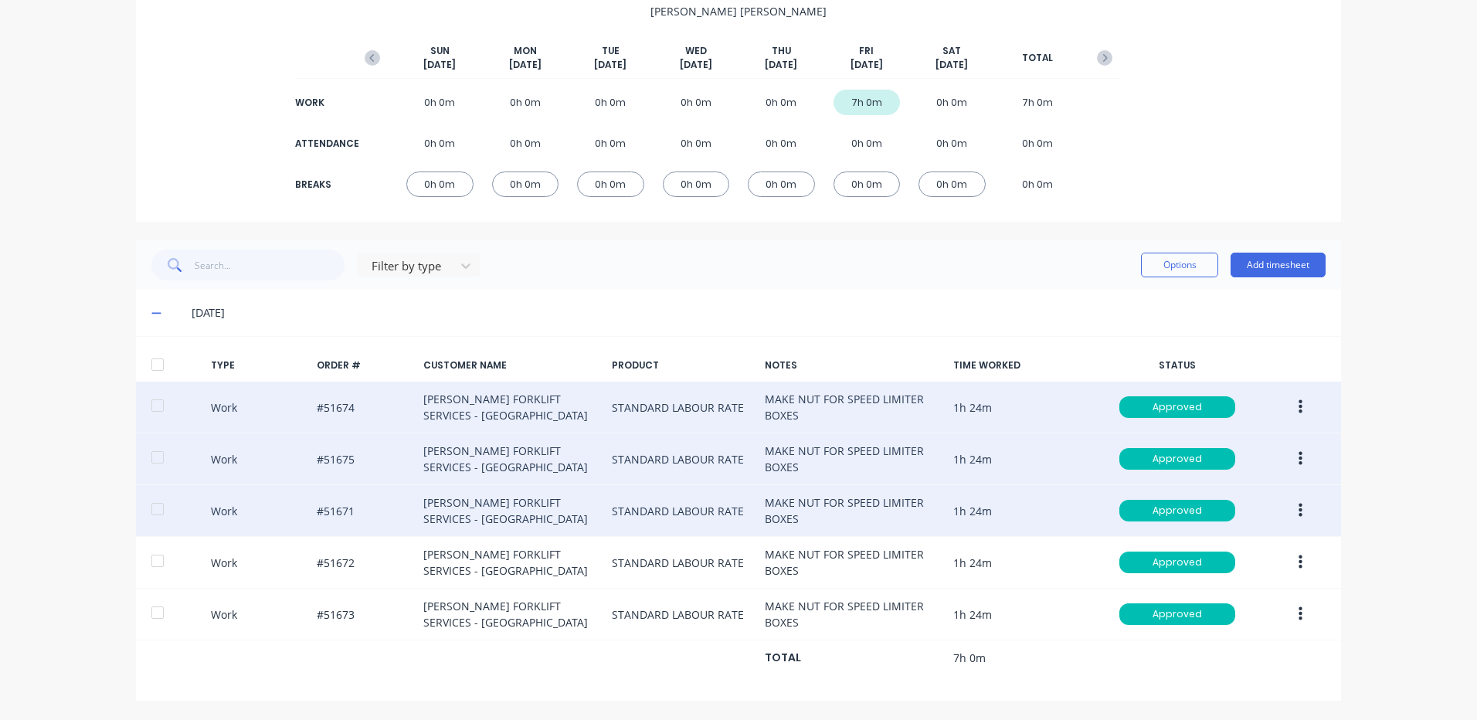
click at [1297, 501] on button "button" at bounding box center [1300, 511] width 36 height 28
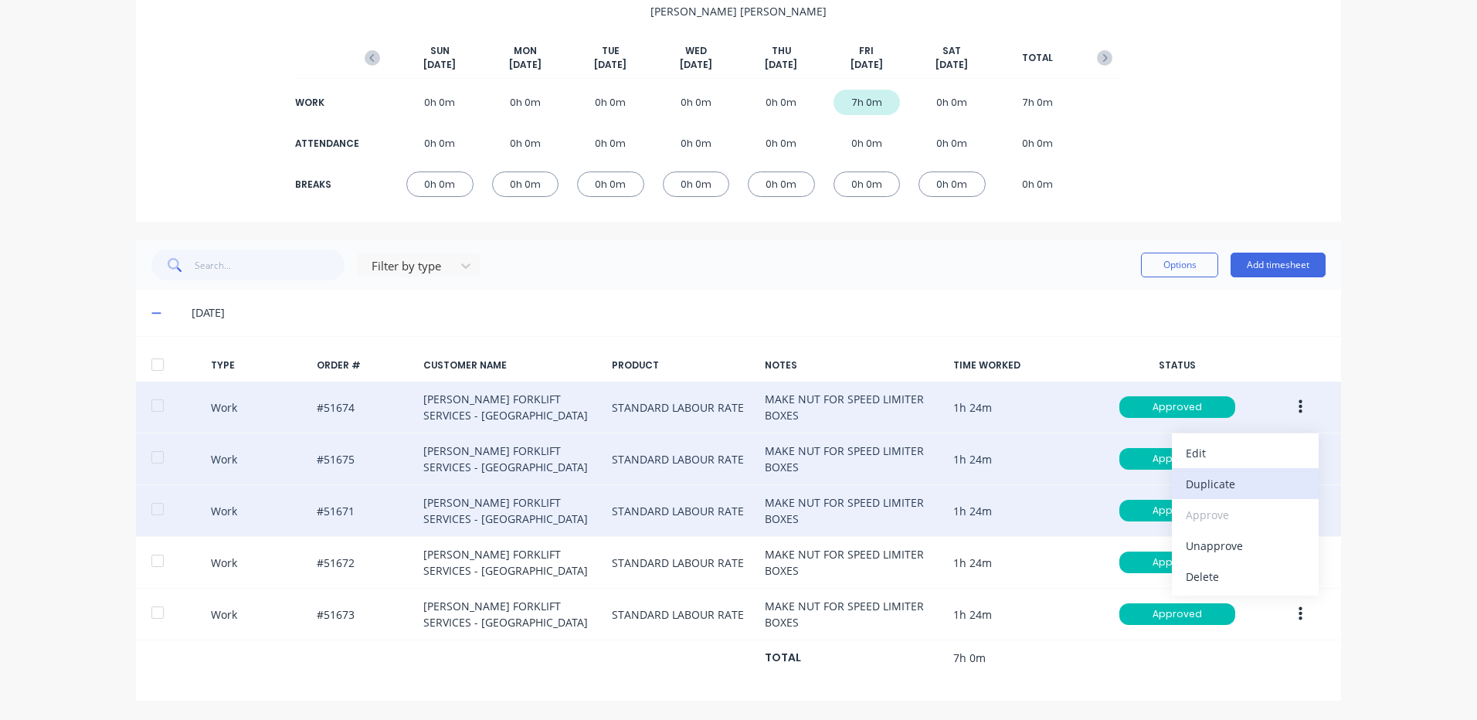
click at [1261, 479] on div "Duplicate" at bounding box center [1244, 484] width 119 height 22
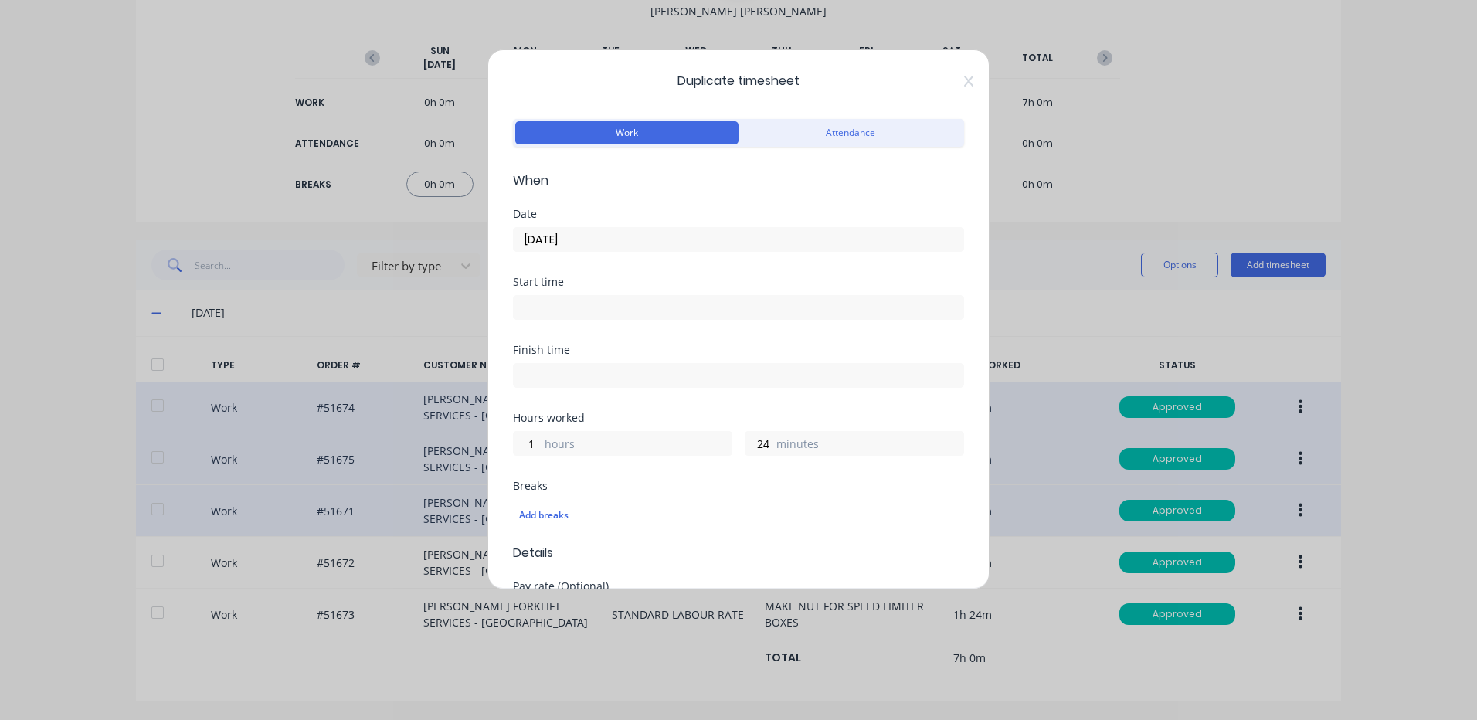
click at [636, 239] on input "10/10/2025" at bounding box center [738, 239] width 449 height 23
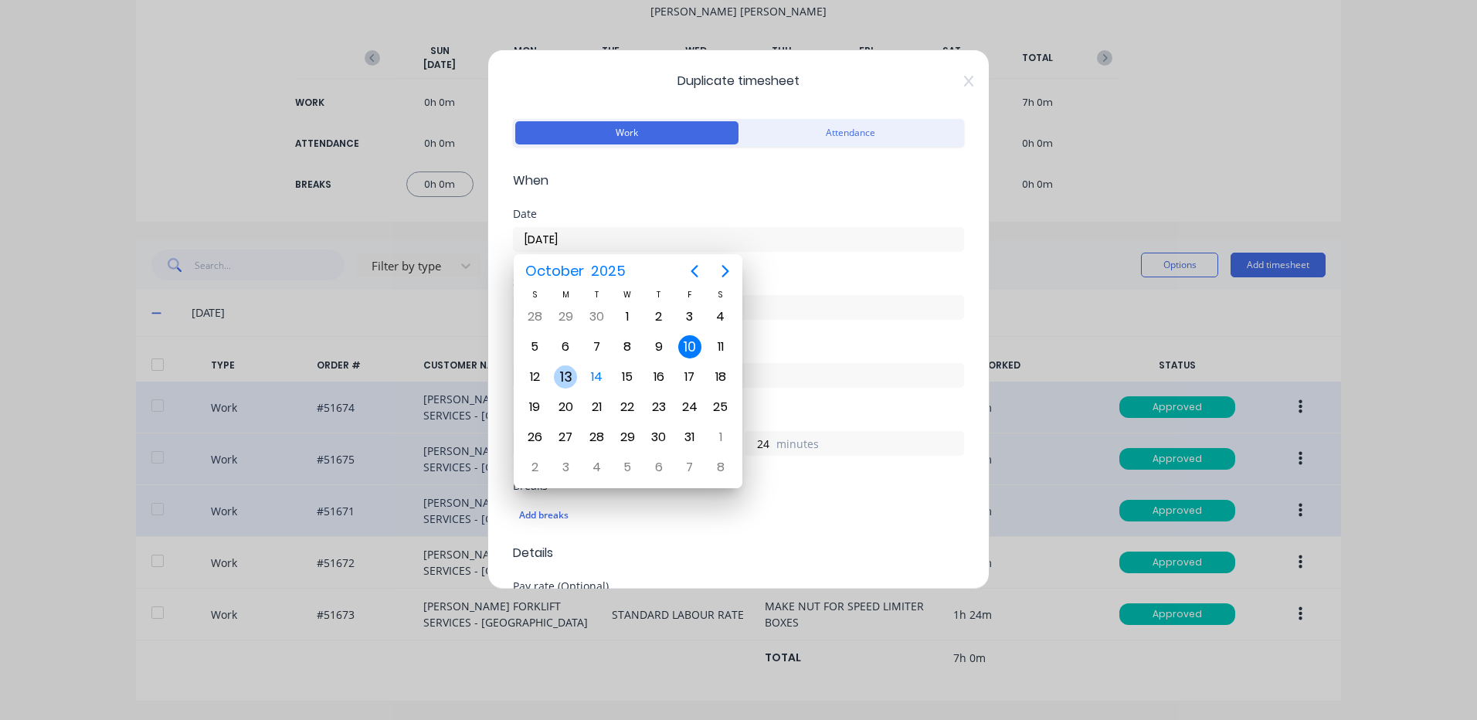
click at [573, 384] on div "13" at bounding box center [565, 376] width 23 height 23
type input "13/10/2025"
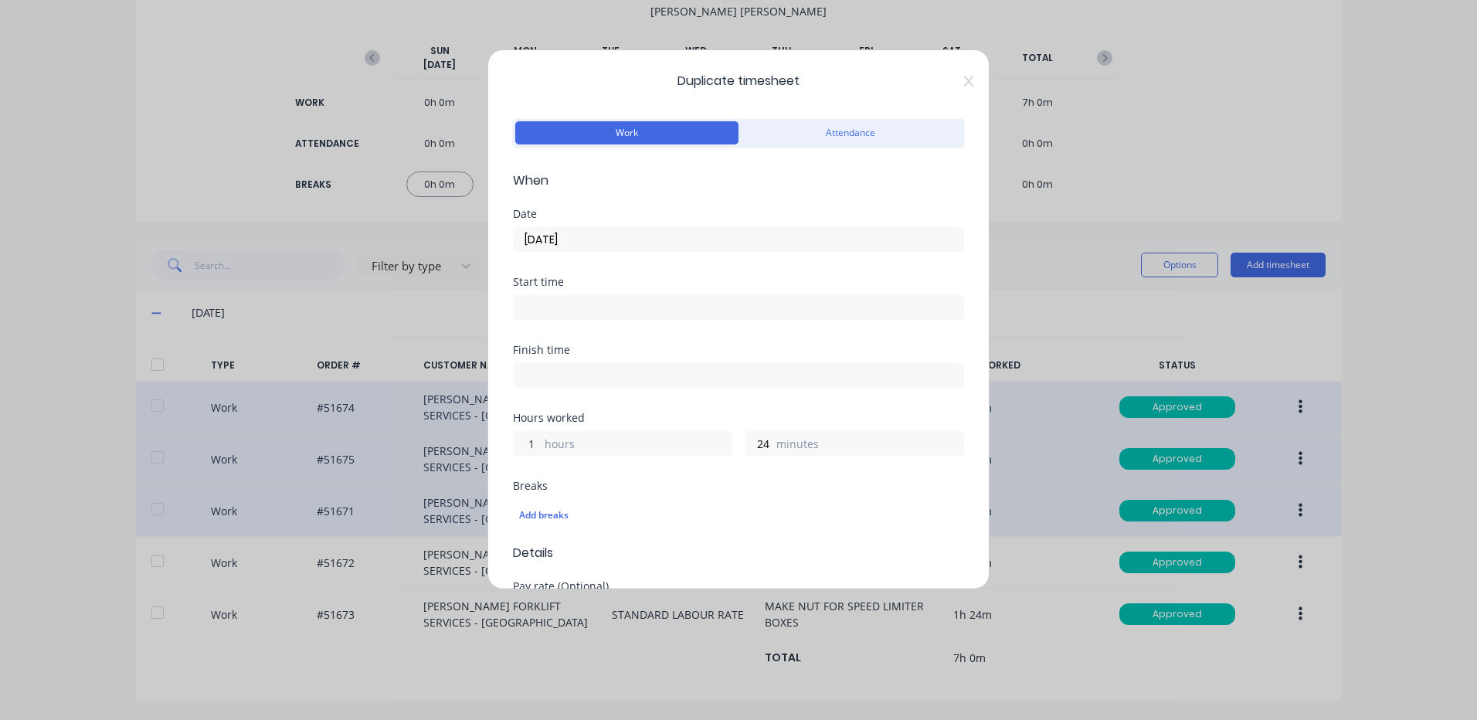
click at [535, 437] on input "1" at bounding box center [527, 443] width 27 height 23
type input "0"
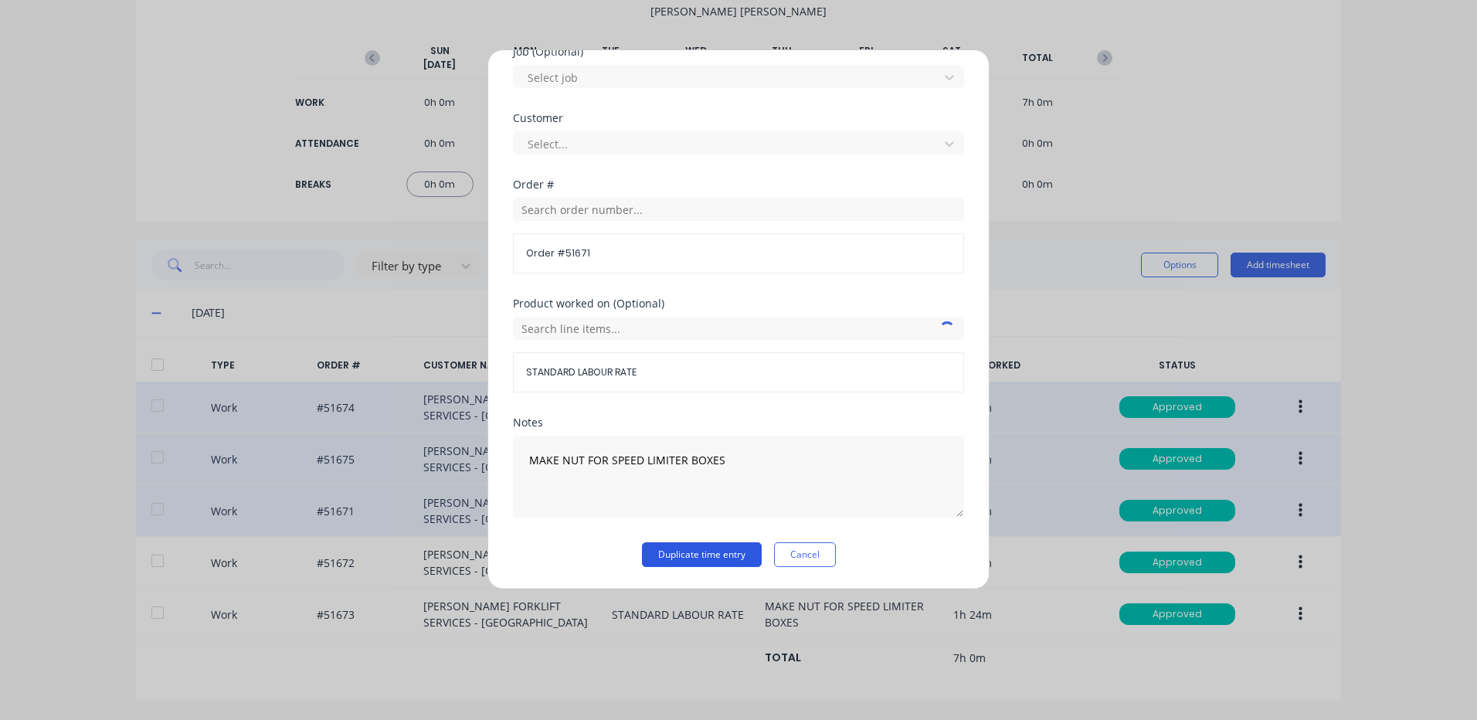
type input "42"
click at [677, 557] on button "Duplicate time entry" at bounding box center [702, 554] width 120 height 25
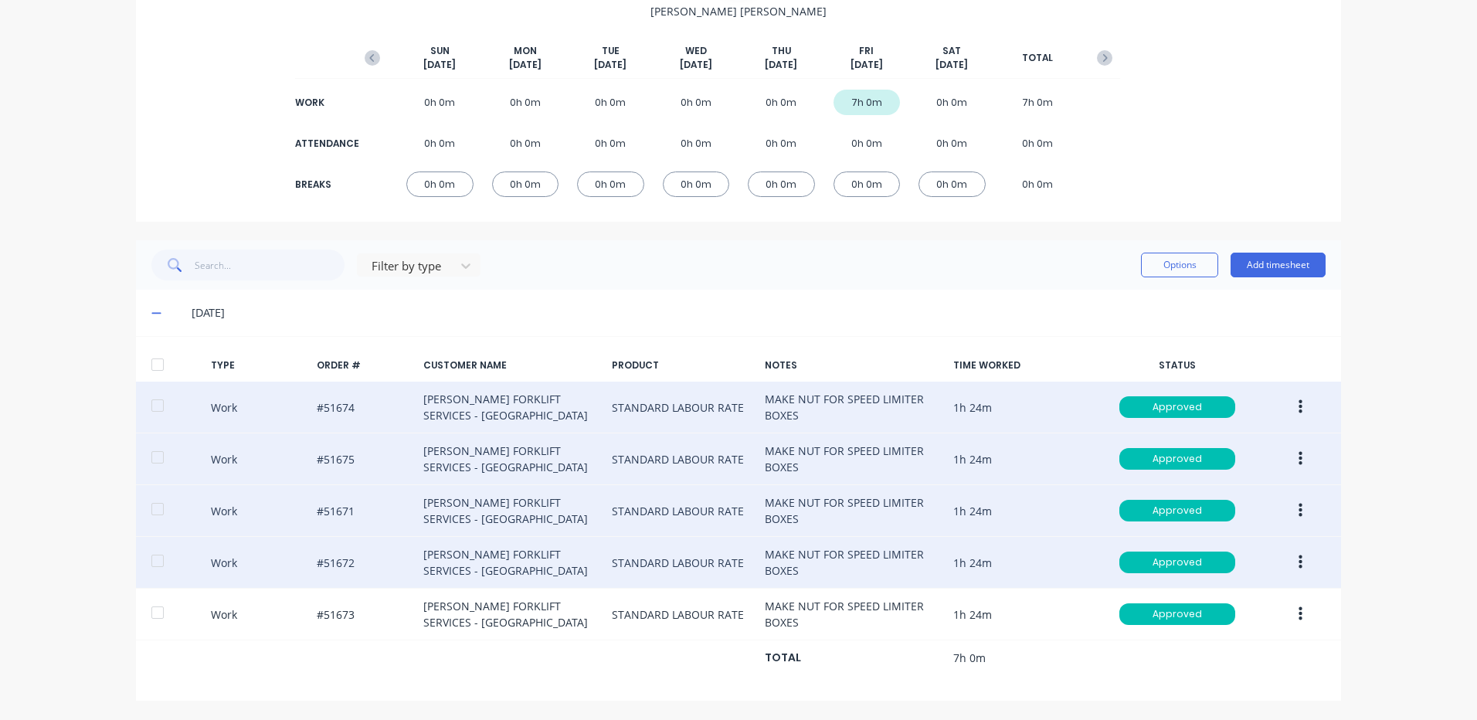
click at [1305, 563] on button "button" at bounding box center [1300, 562] width 36 height 28
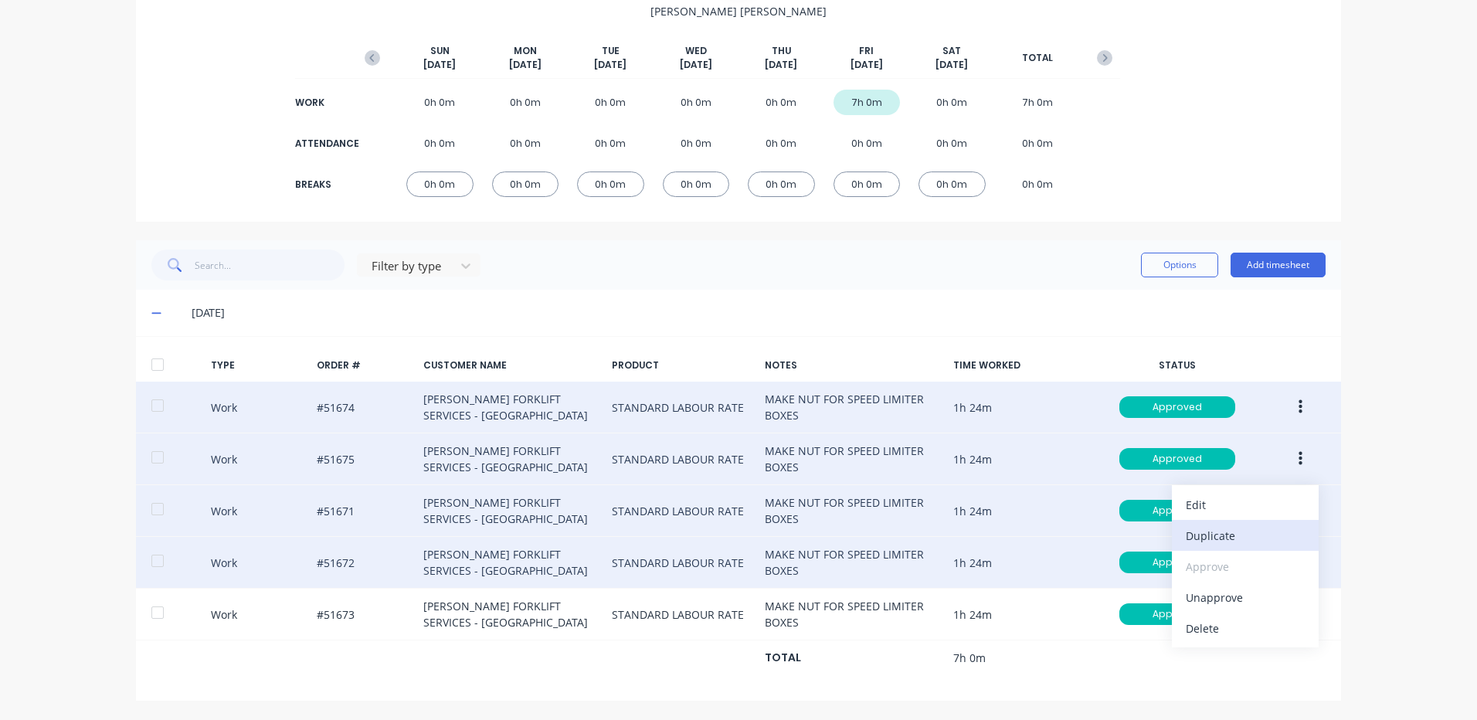
click at [1250, 544] on div "Duplicate" at bounding box center [1244, 535] width 119 height 22
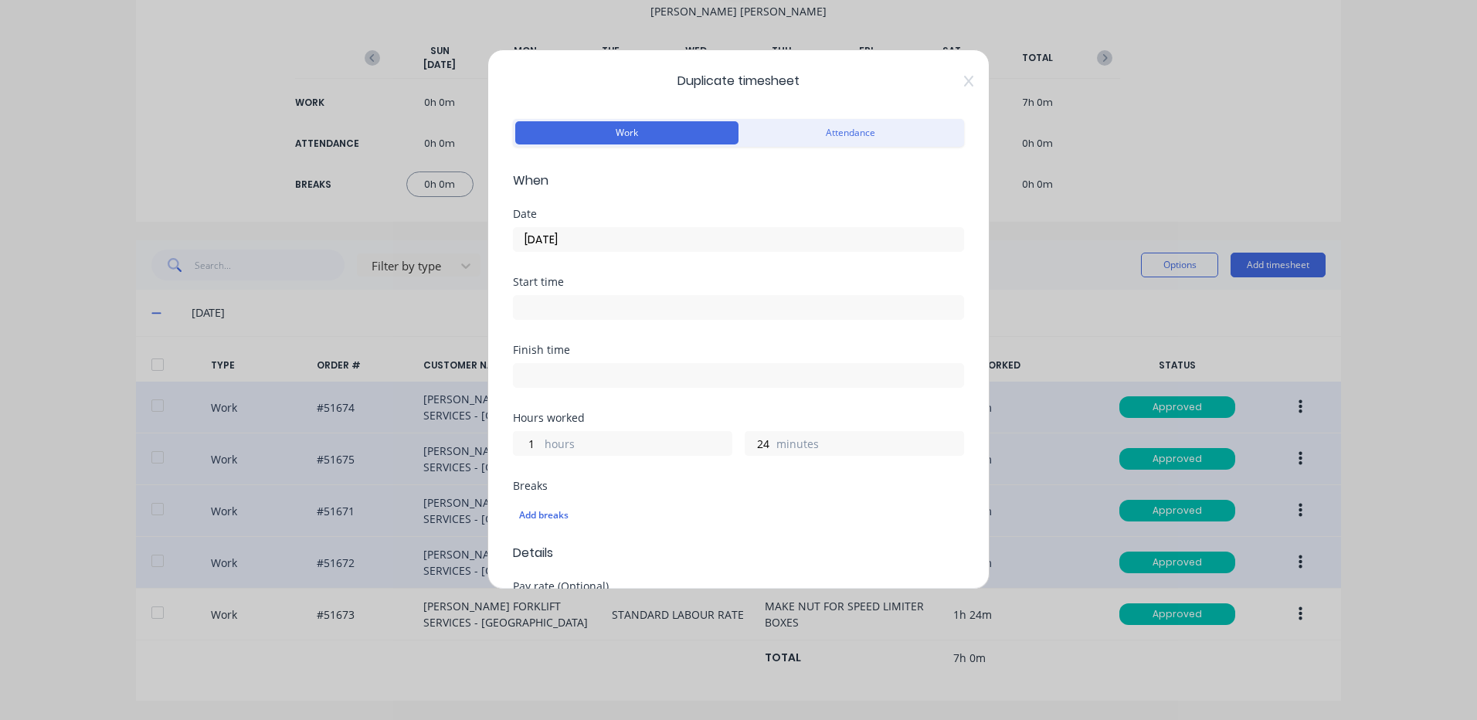
drag, startPoint x: 530, startPoint y: 239, endPoint x: 549, endPoint y: 264, distance: 32.0
click at [531, 239] on input "10/10/2025" at bounding box center [738, 239] width 449 height 23
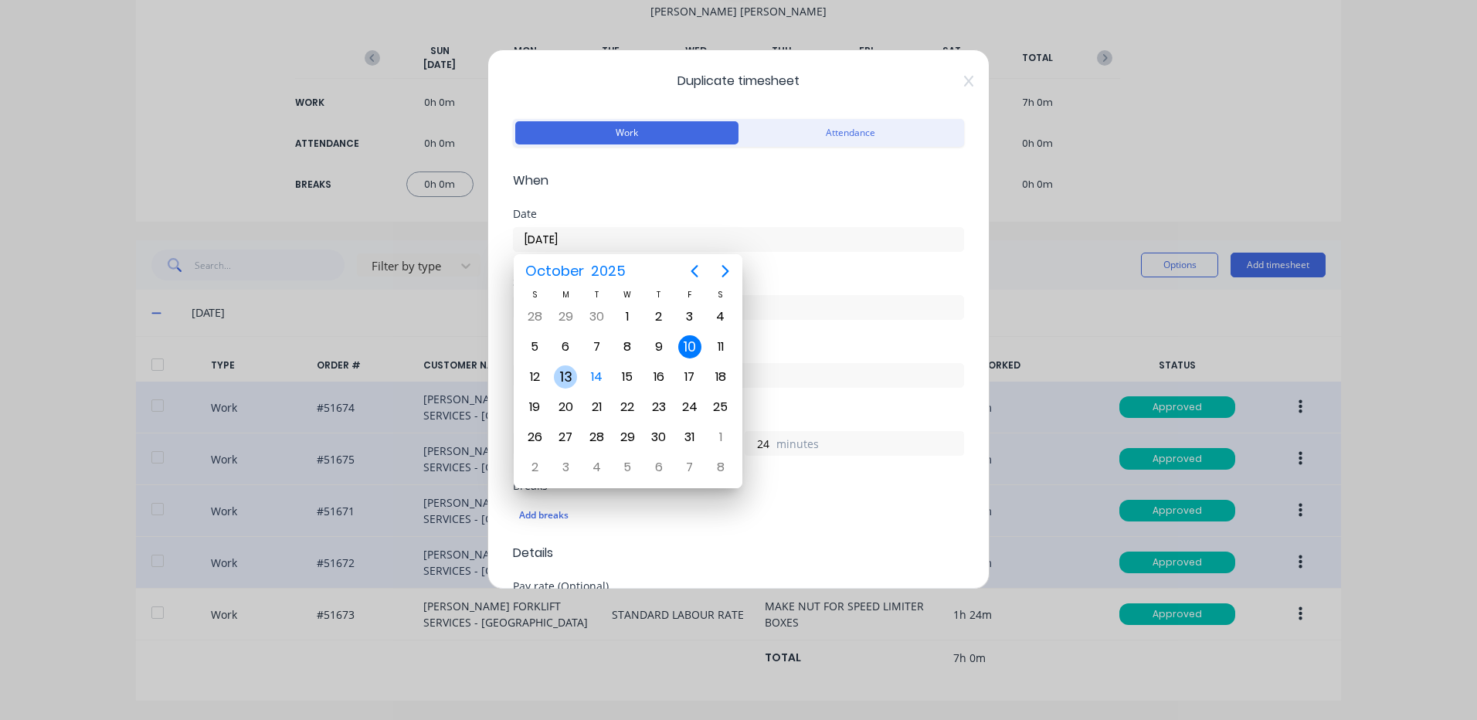
click at [571, 380] on div "13" at bounding box center [565, 376] width 23 height 23
type input "13/10/2025"
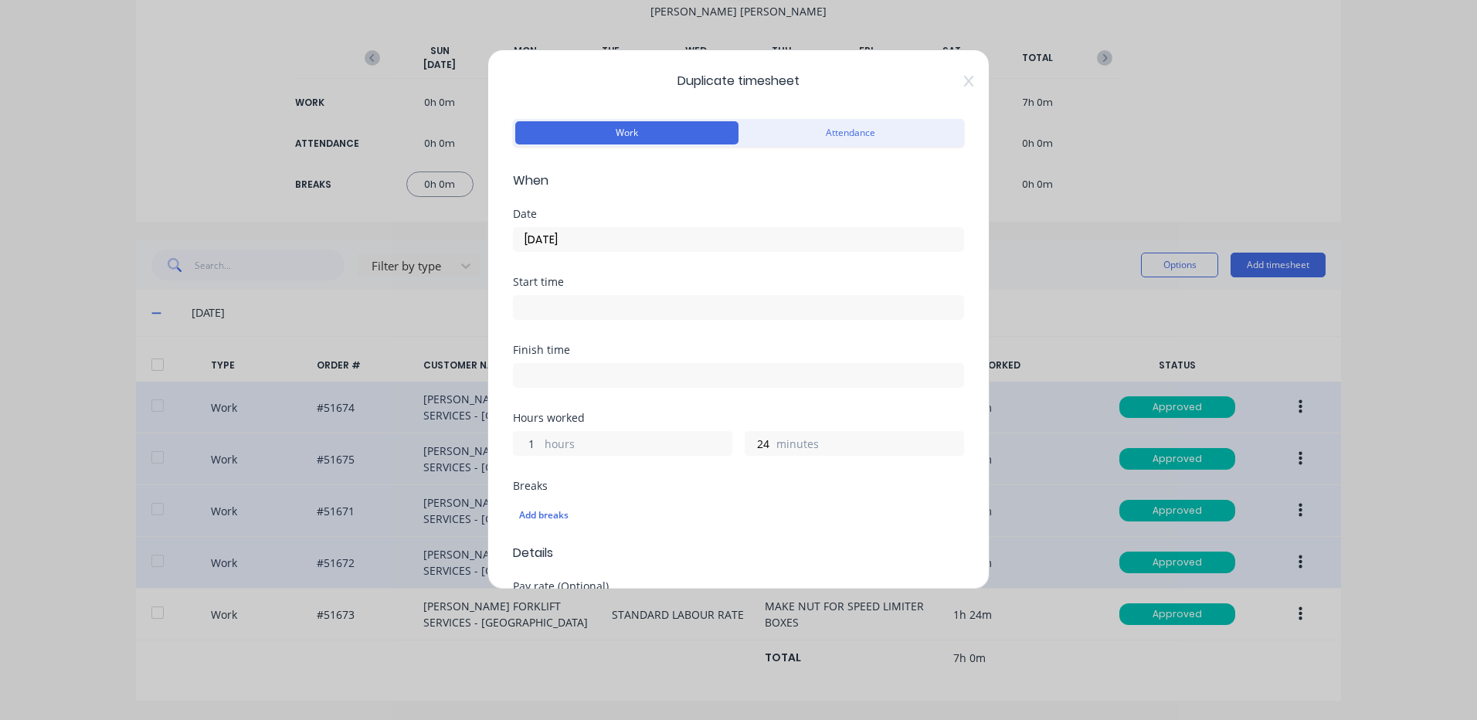
click at [531, 446] on input "1" at bounding box center [527, 443] width 27 height 23
type input "0"
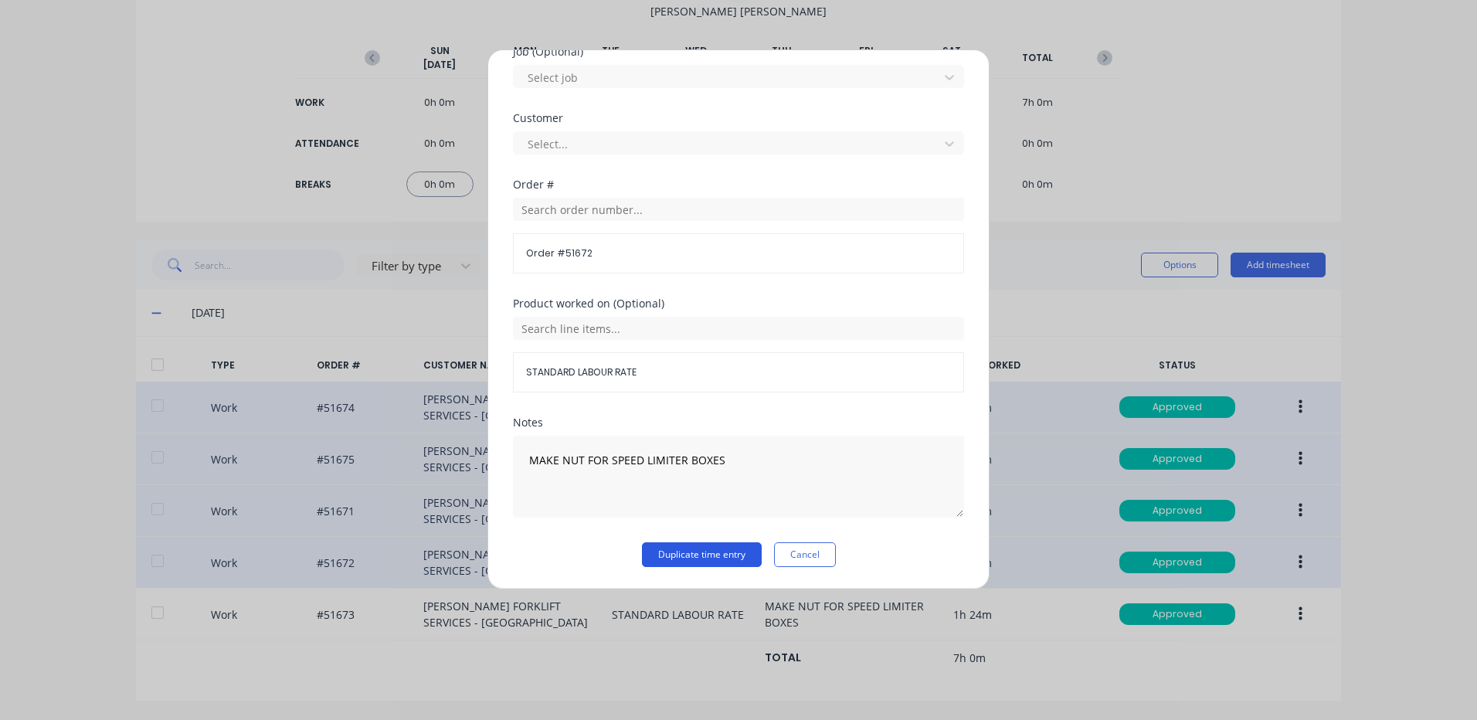
type input "42"
click at [681, 554] on button "Duplicate time entry" at bounding box center [702, 554] width 120 height 25
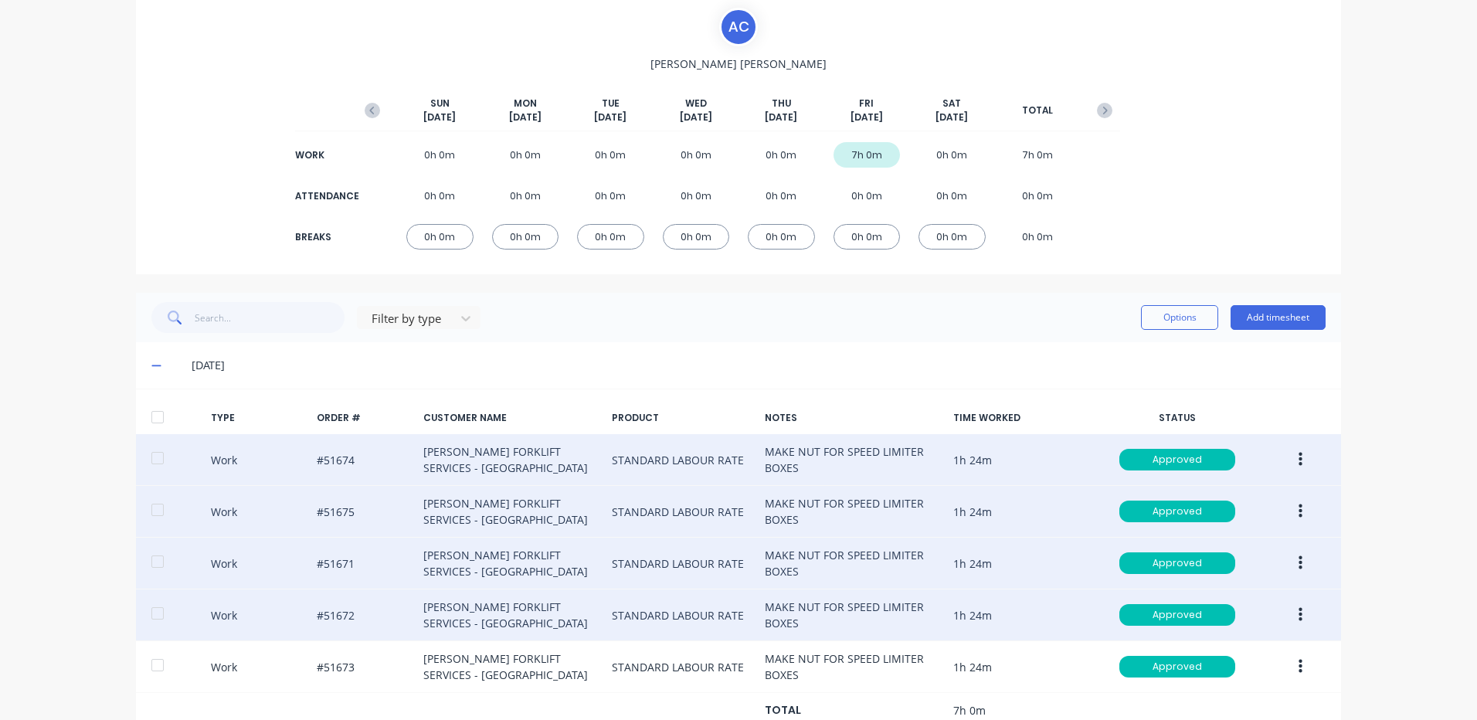
scroll to position [163, 0]
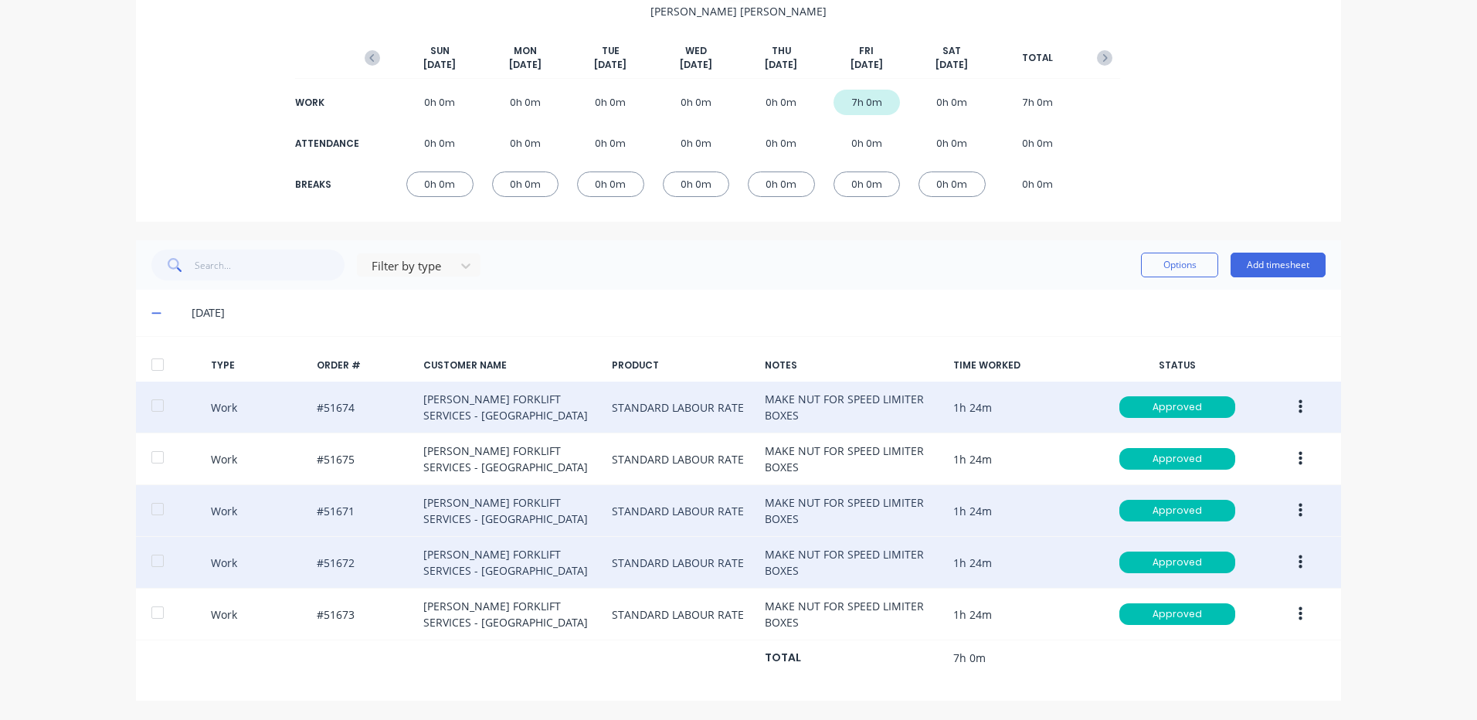
click at [1297, 568] on button "button" at bounding box center [1300, 562] width 36 height 28
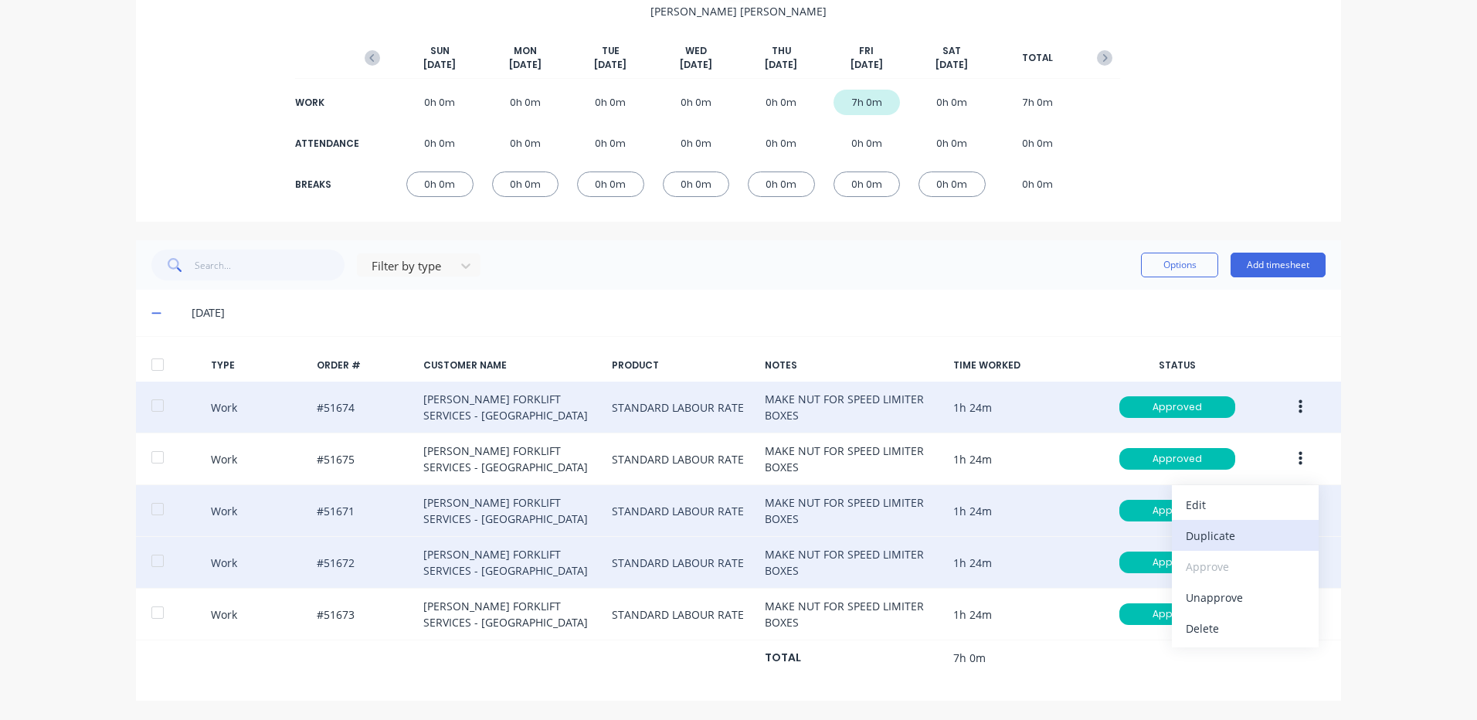
click at [1256, 545] on div "Duplicate" at bounding box center [1244, 535] width 119 height 22
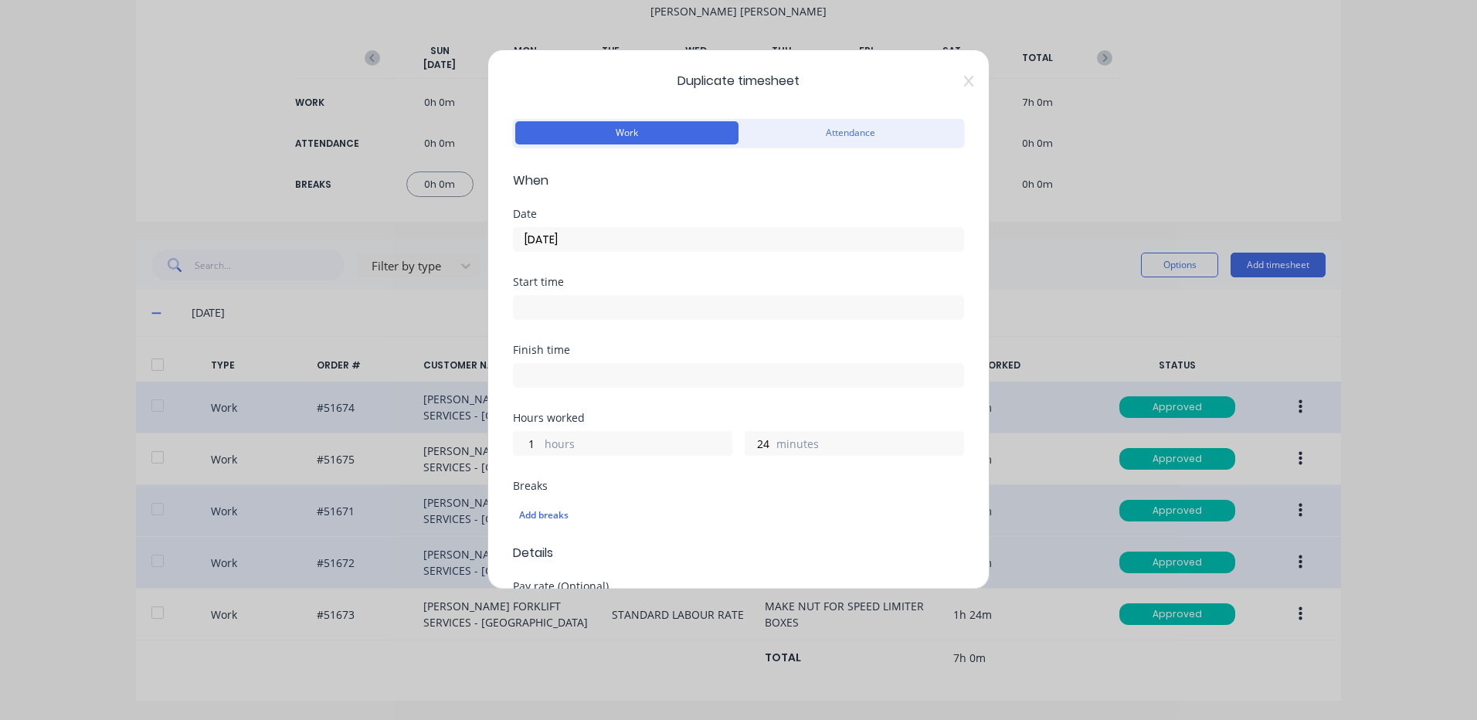
click at [565, 241] on input "10/10/2025" at bounding box center [738, 239] width 449 height 23
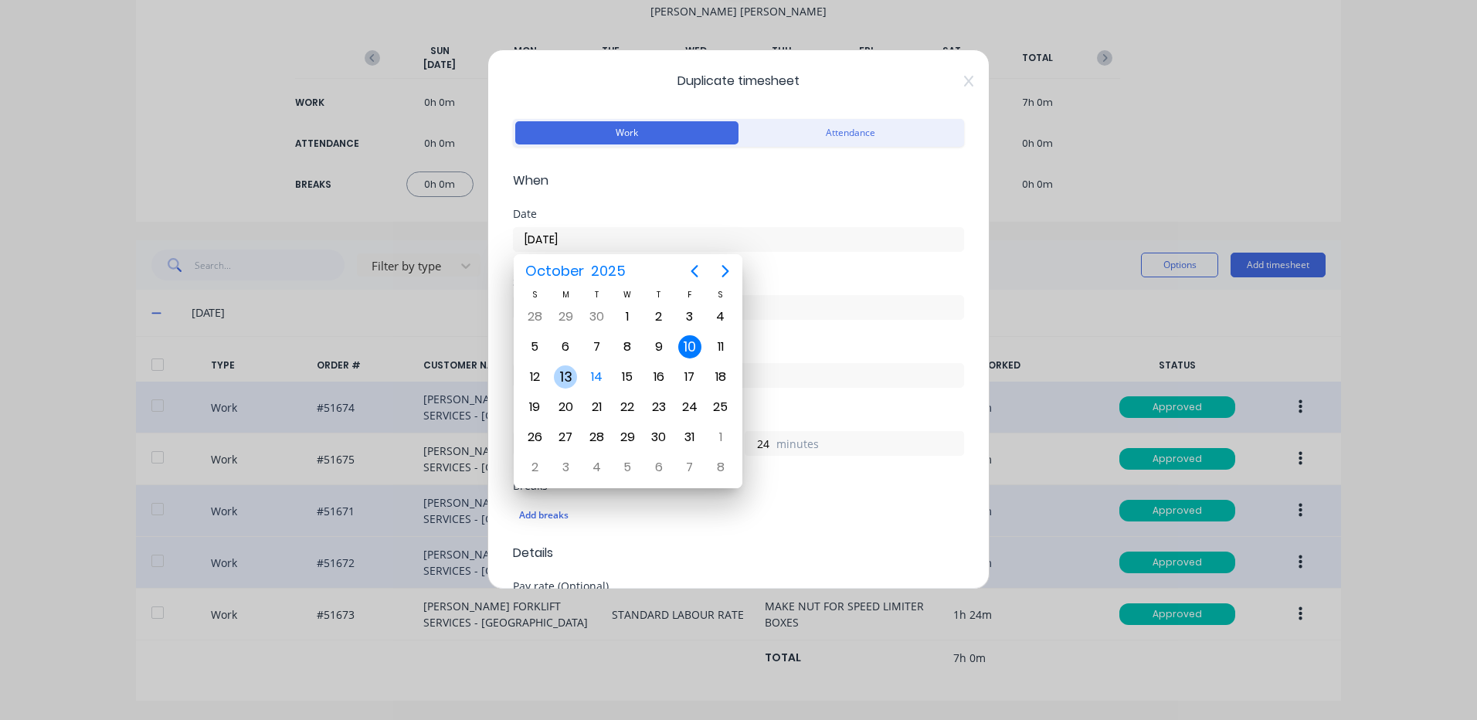
click at [563, 378] on div "13" at bounding box center [565, 376] width 23 height 23
type input "13/10/2025"
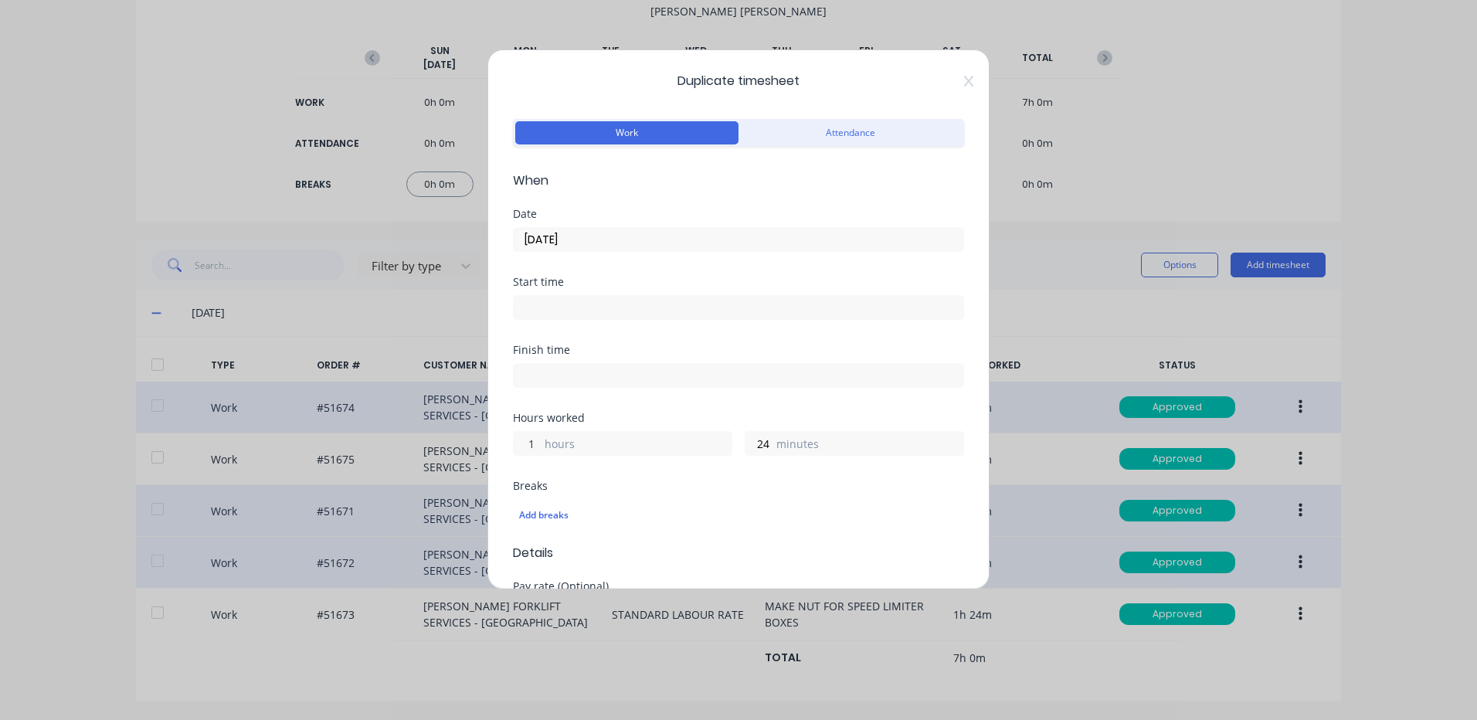
click at [524, 444] on input "1" at bounding box center [527, 443] width 27 height 23
type input "0"
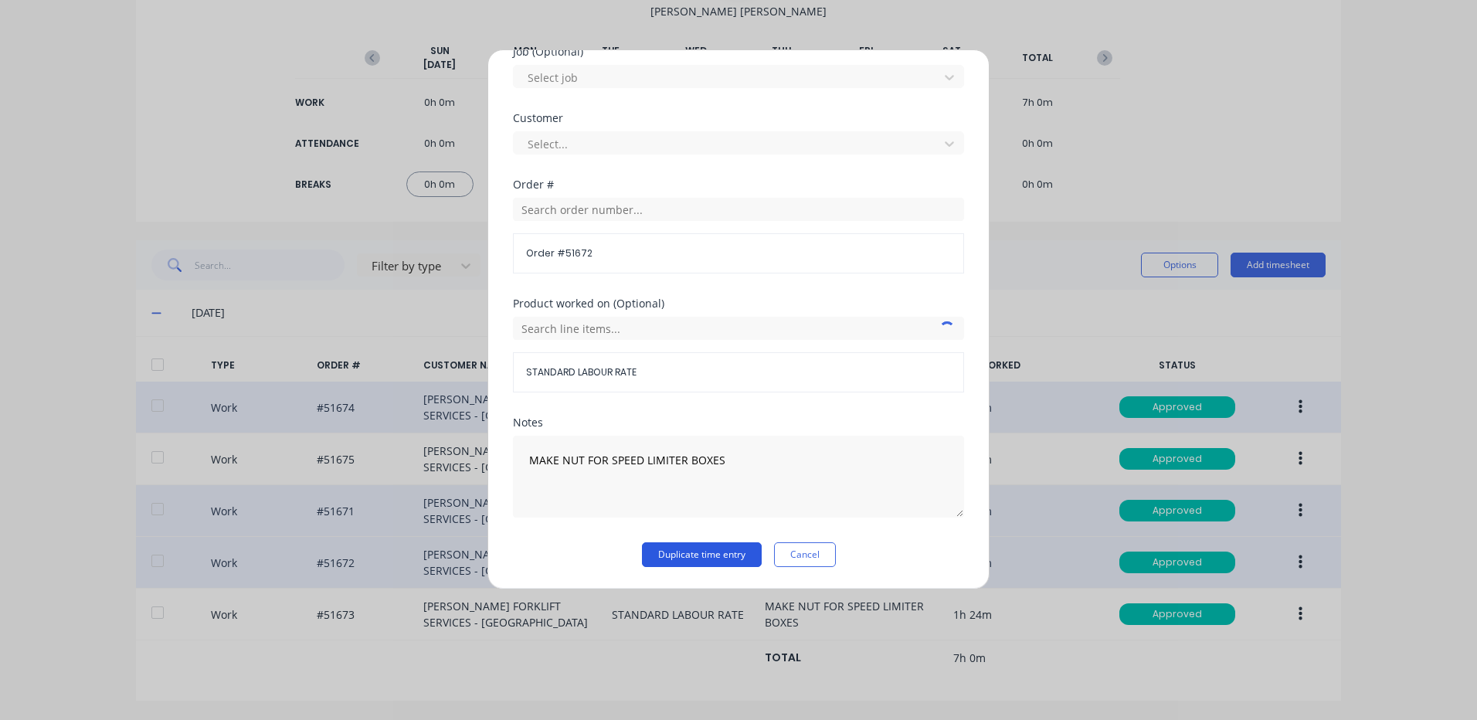
type input "42"
drag, startPoint x: 660, startPoint y: 547, endPoint x: 707, endPoint y: 549, distance: 46.4
click at [662, 547] on button "Duplicate time entry" at bounding box center [702, 554] width 120 height 25
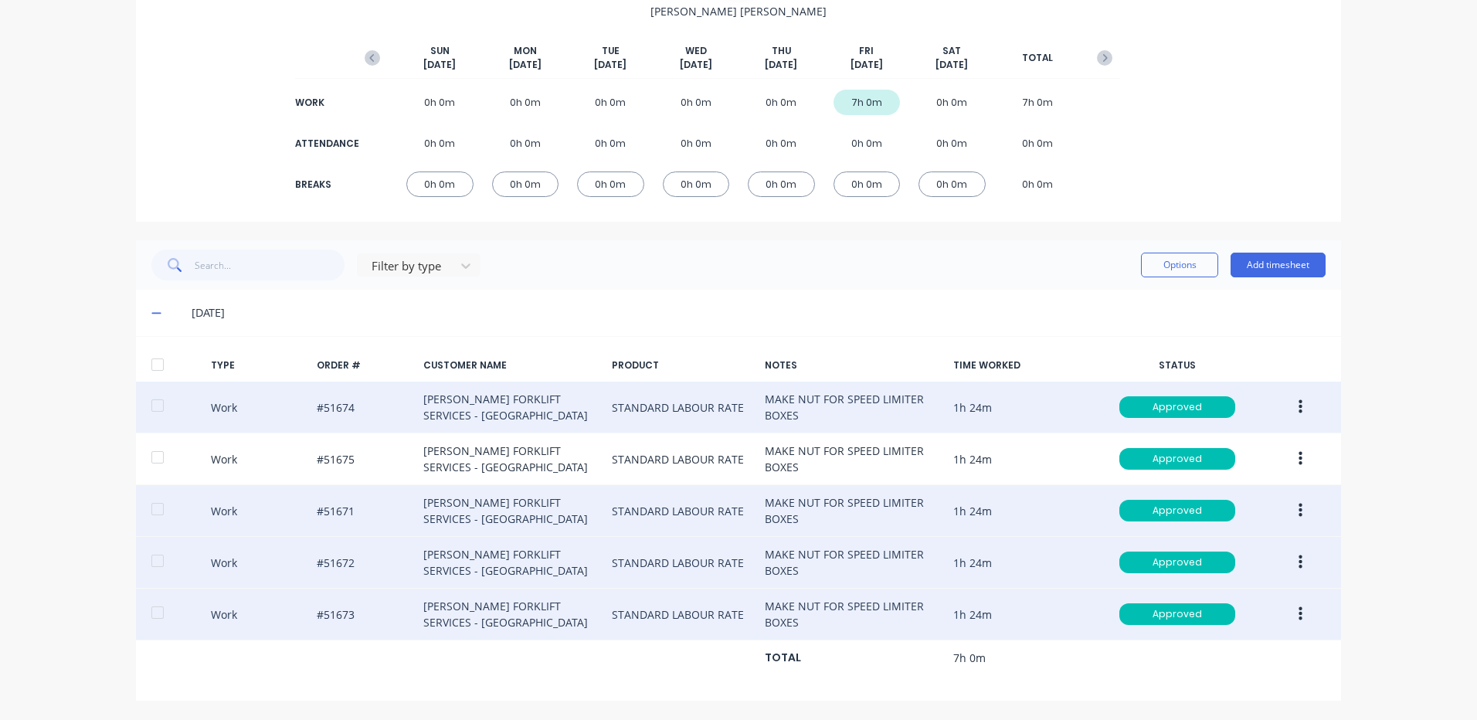
click at [1303, 609] on button "button" at bounding box center [1300, 614] width 36 height 28
click at [1241, 585] on div "Duplicate" at bounding box center [1244, 587] width 119 height 22
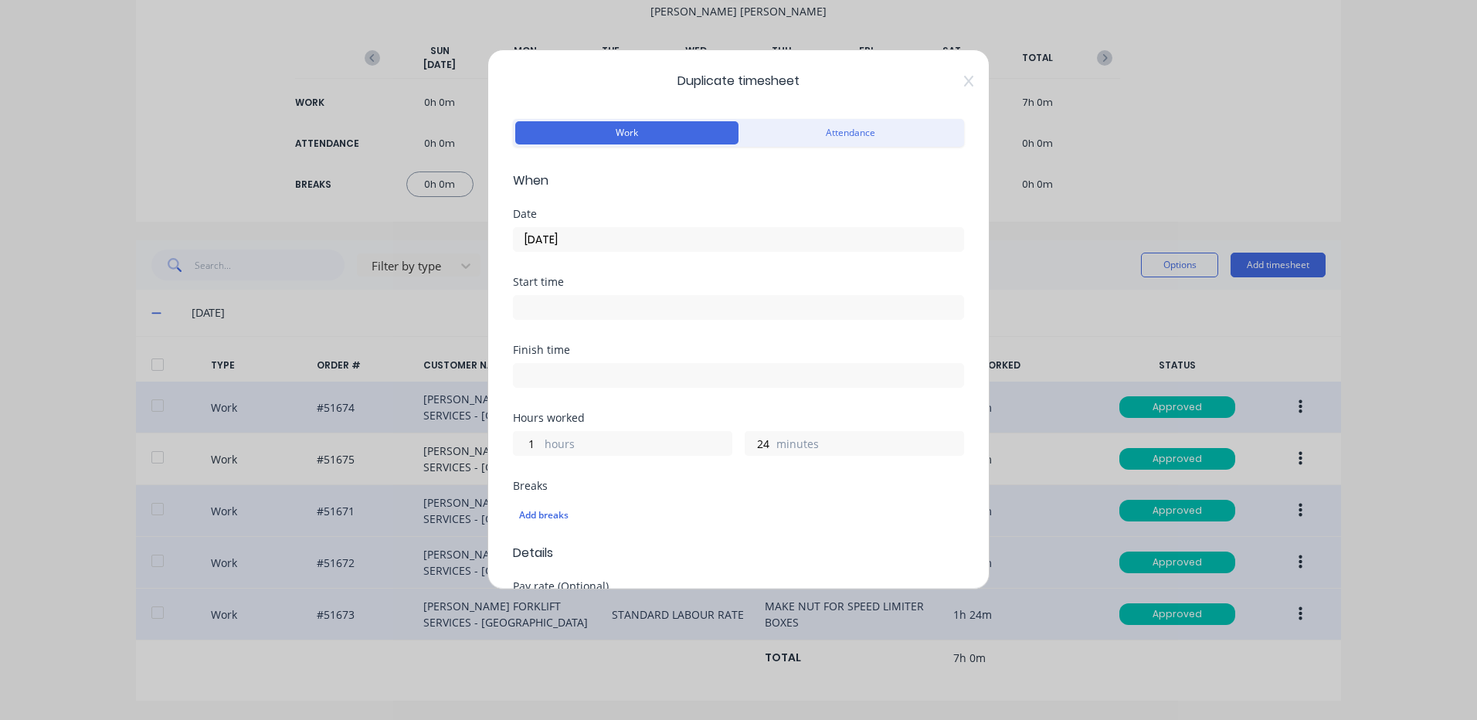
click at [613, 243] on input "10/10/2025" at bounding box center [738, 239] width 449 height 23
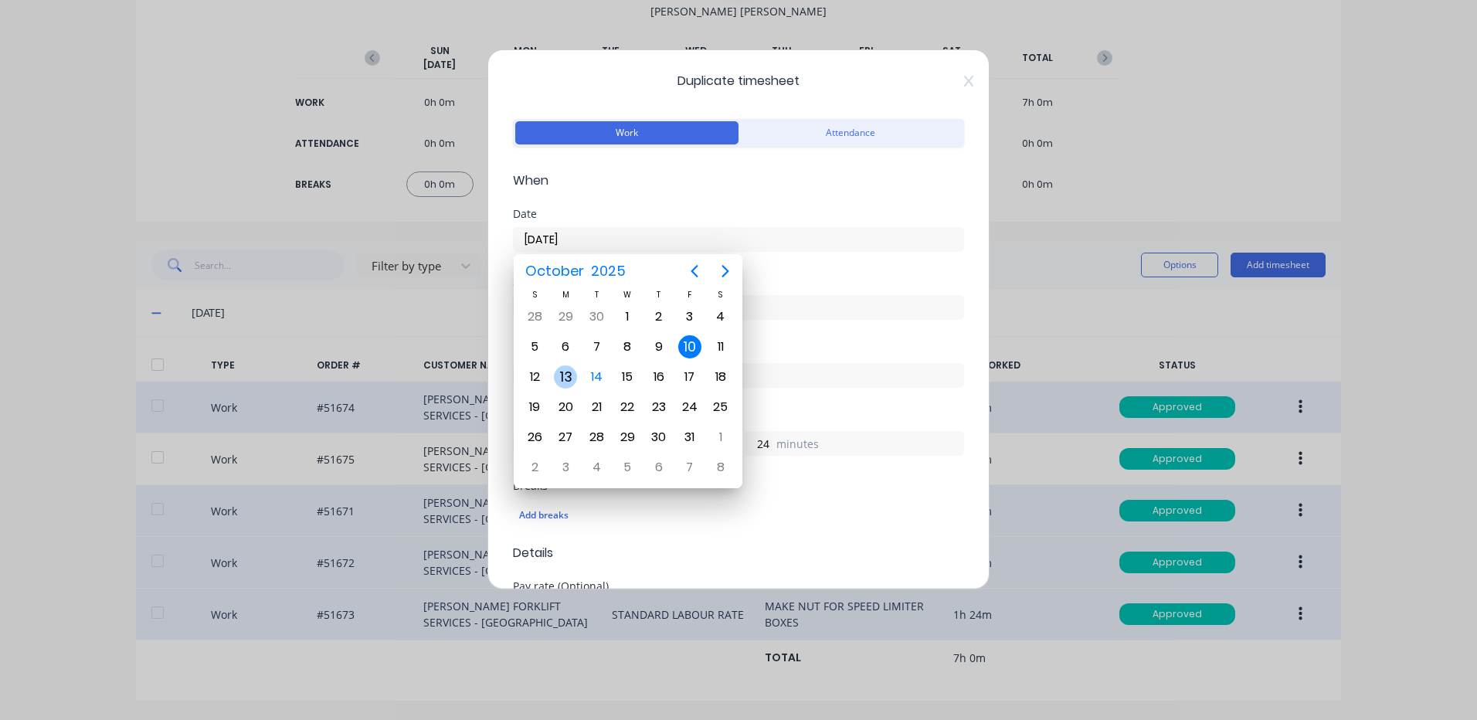
click at [572, 371] on div "13" at bounding box center [565, 376] width 23 height 23
type input "13/10/2025"
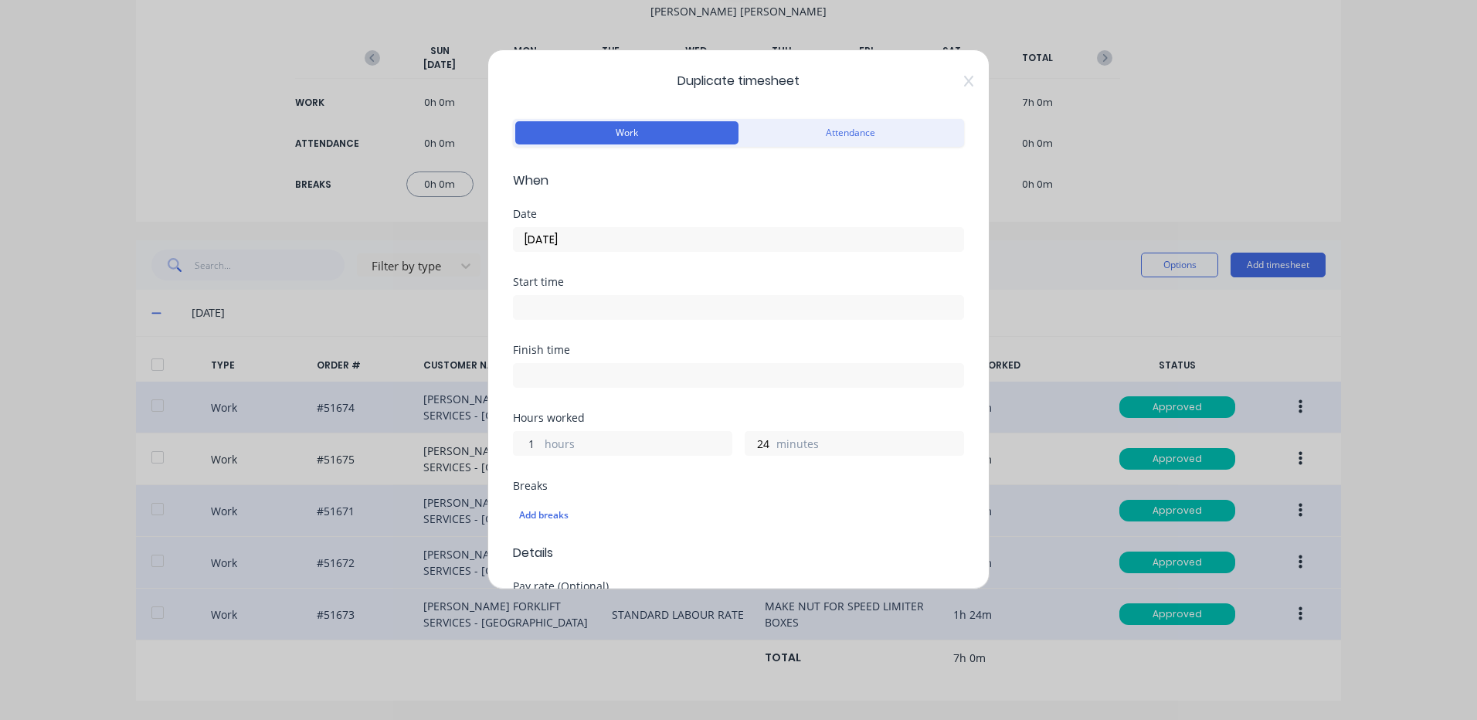
click at [528, 447] on input "1" at bounding box center [527, 443] width 27 height 23
type input "0"
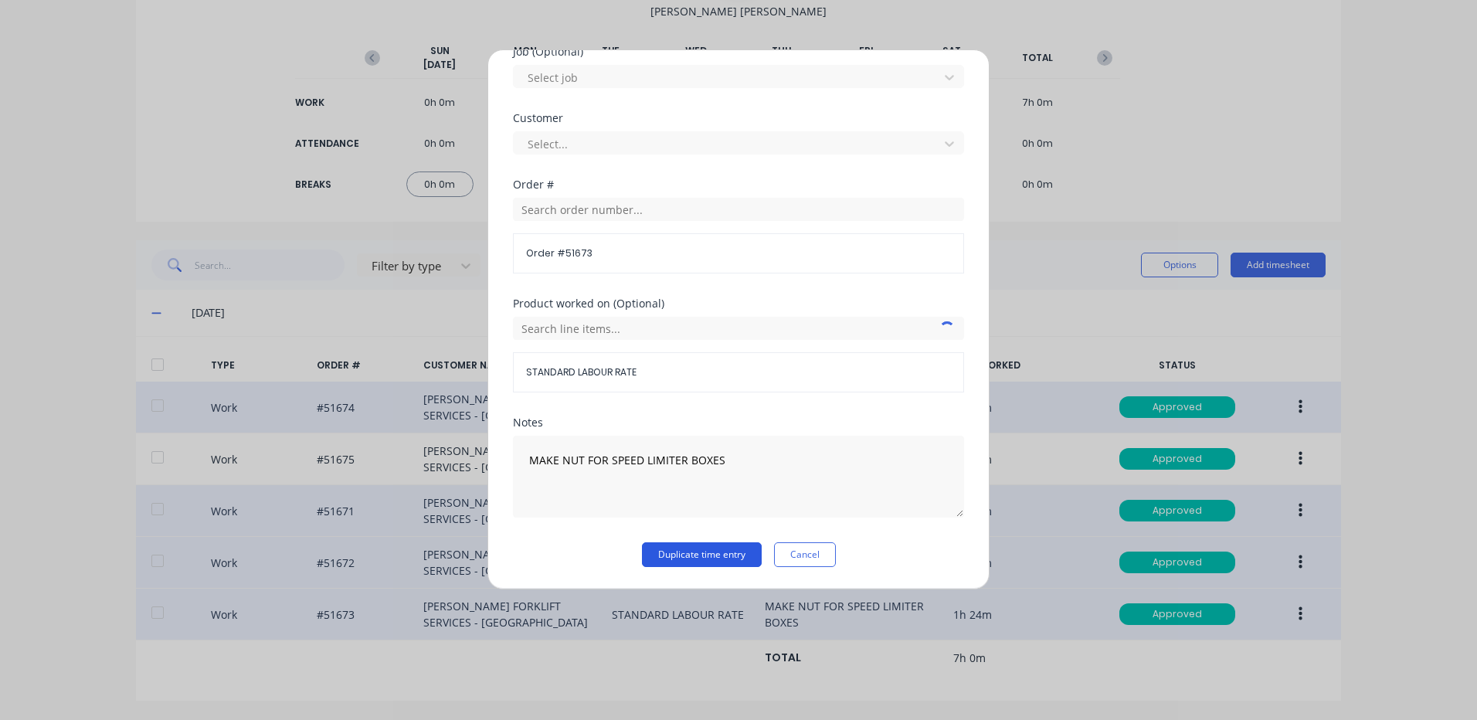
type input "42"
click at [696, 554] on button "Duplicate time entry" at bounding box center [702, 554] width 120 height 25
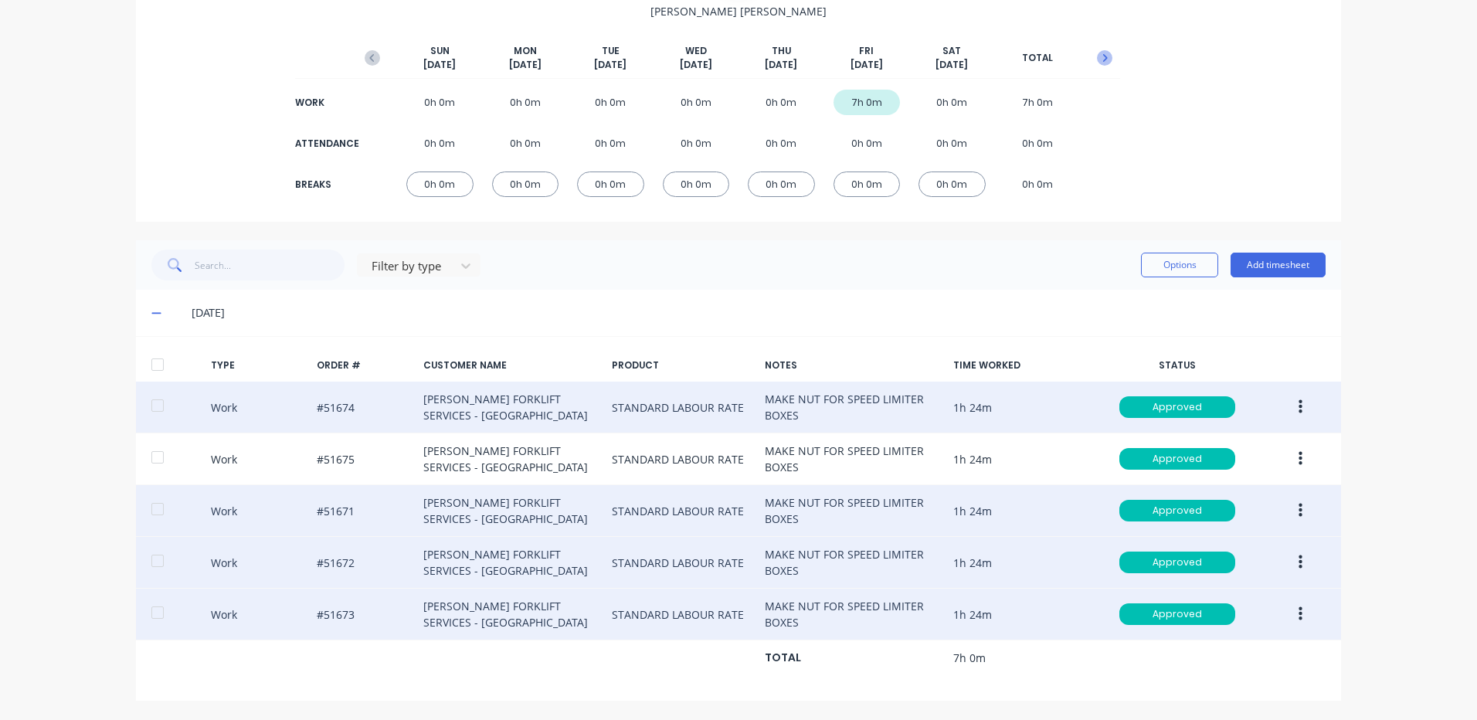
click at [1103, 55] on icon "button" at bounding box center [1105, 58] width 5 height 8
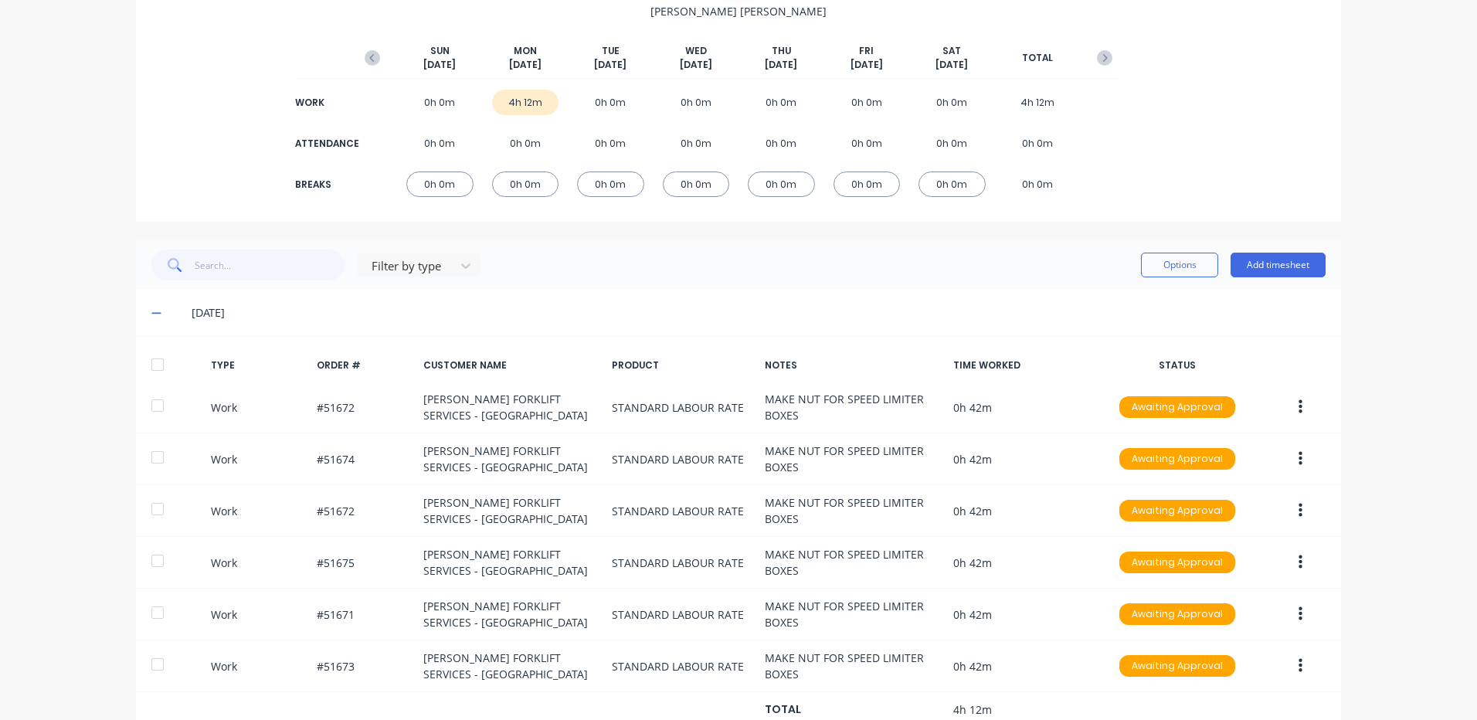
scroll to position [215, 0]
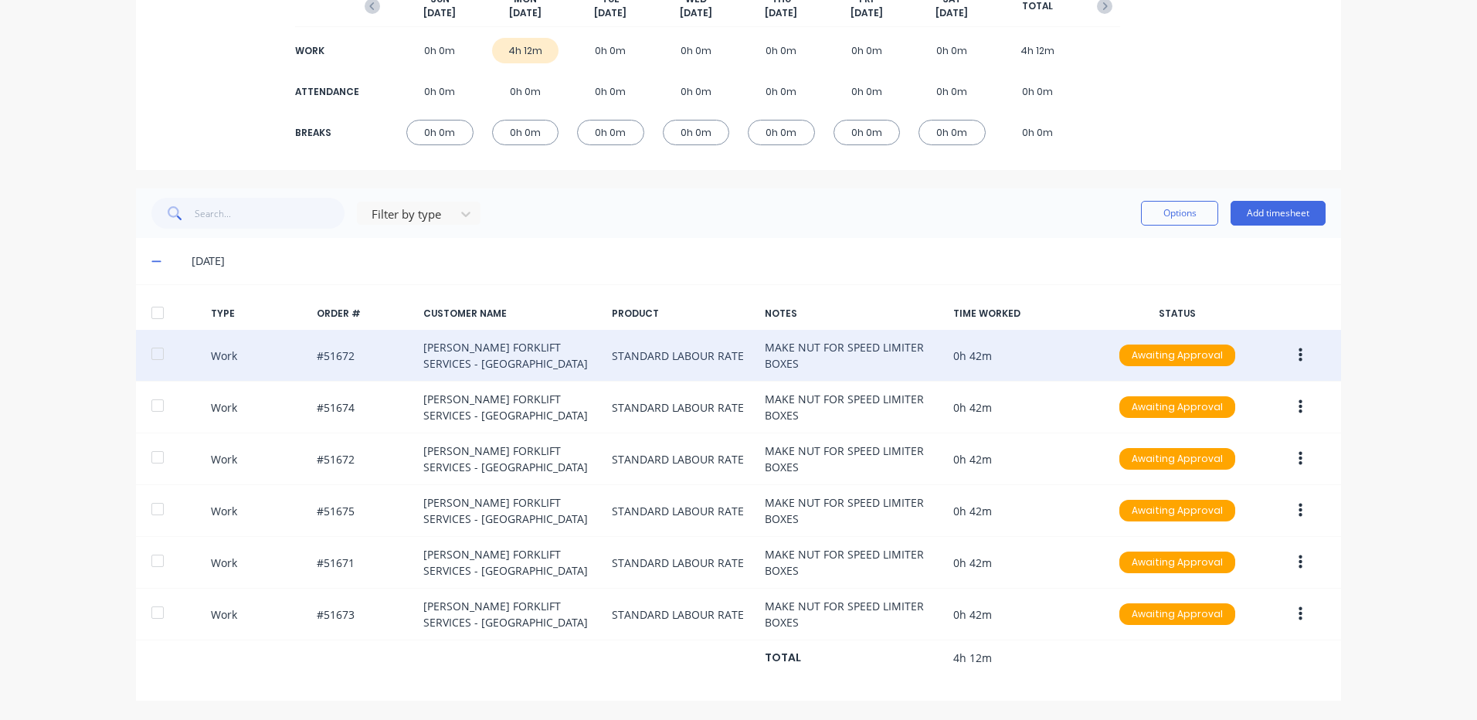
click at [1301, 361] on button "button" at bounding box center [1300, 355] width 36 height 28
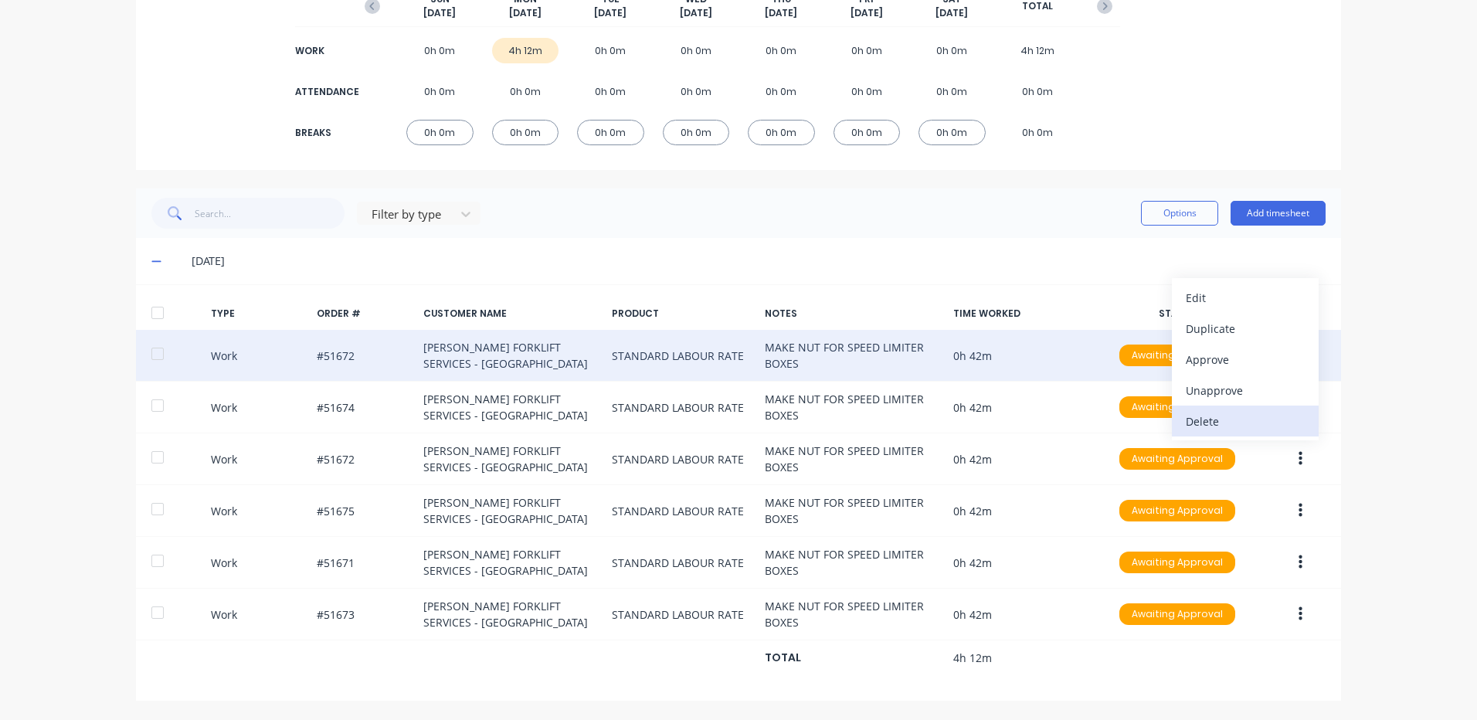
click at [1218, 414] on div "Delete" at bounding box center [1244, 421] width 119 height 22
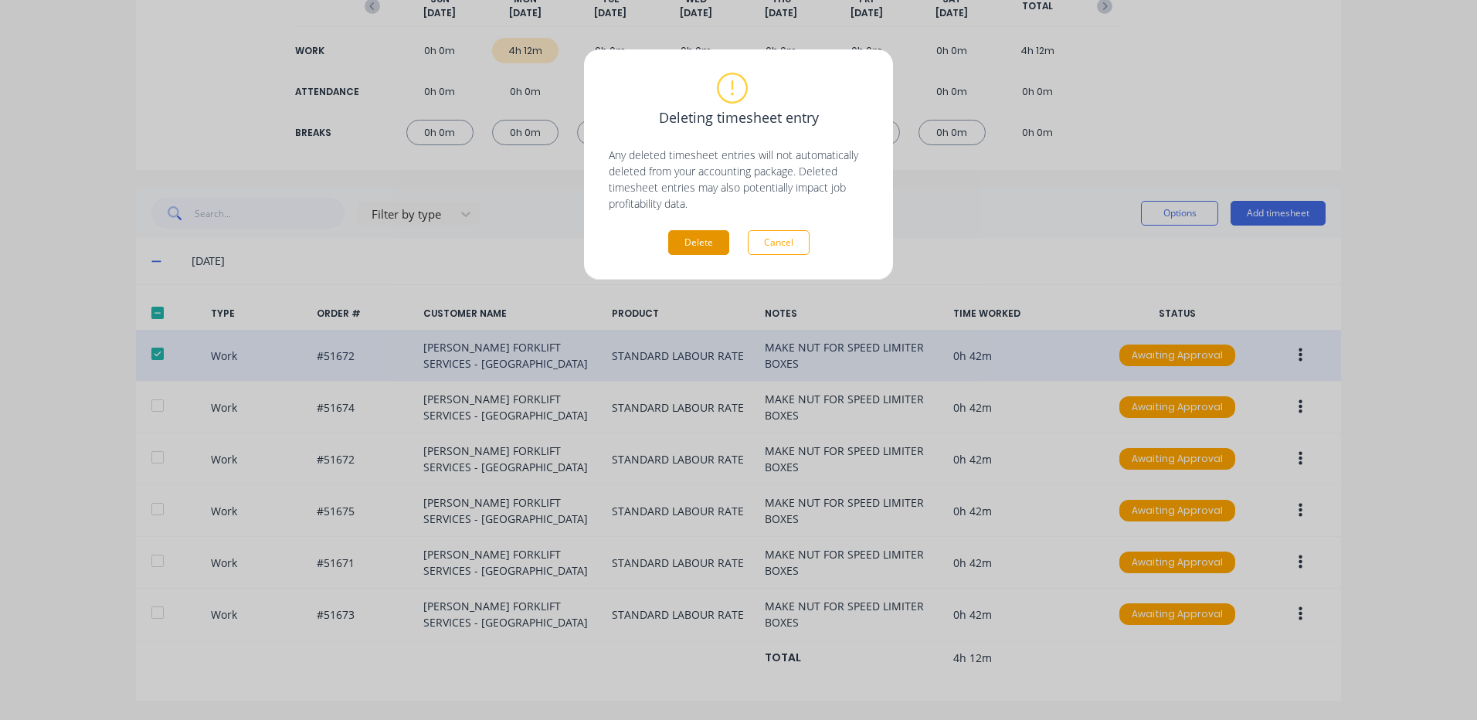
click at [714, 243] on button "Delete" at bounding box center [698, 242] width 61 height 25
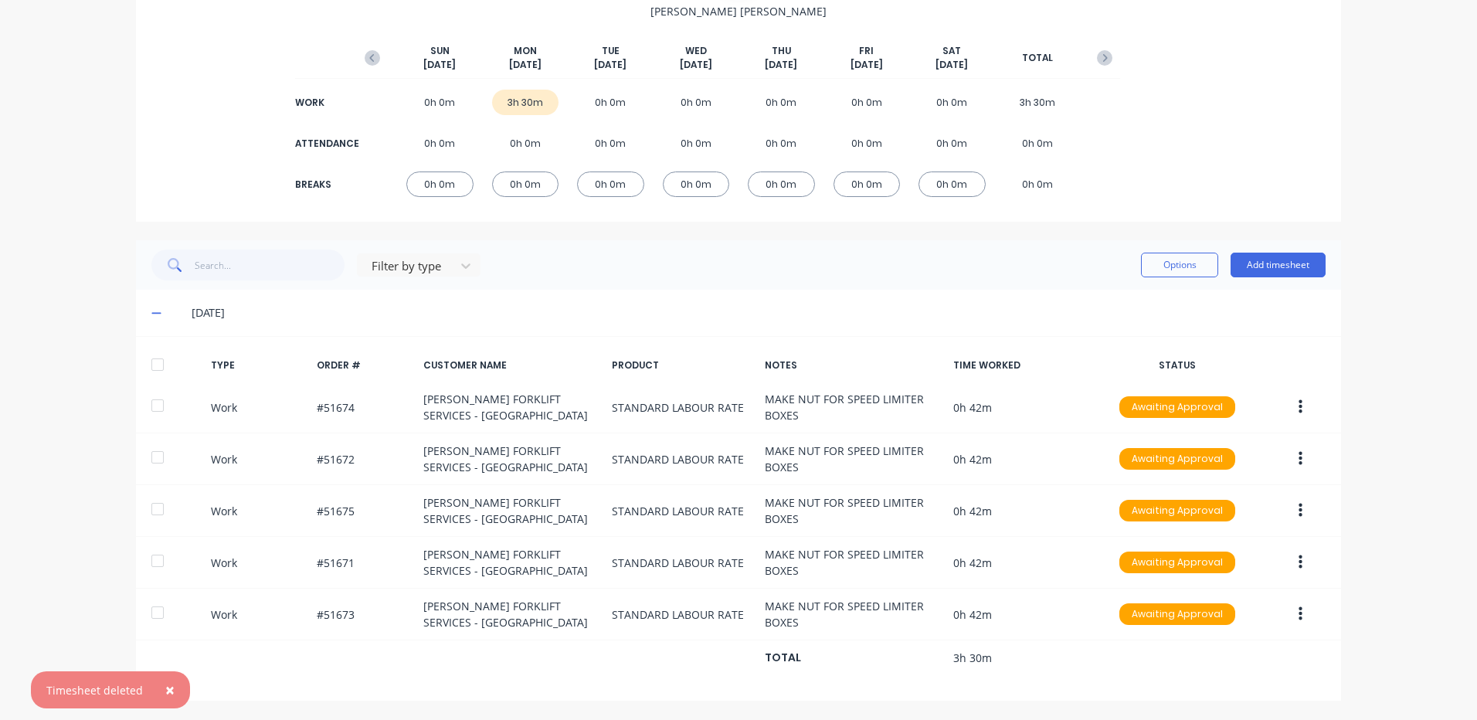
click at [174, 687] on button "×" at bounding box center [170, 689] width 40 height 37
click at [1261, 262] on button "Add timesheet" at bounding box center [1277, 265] width 95 height 25
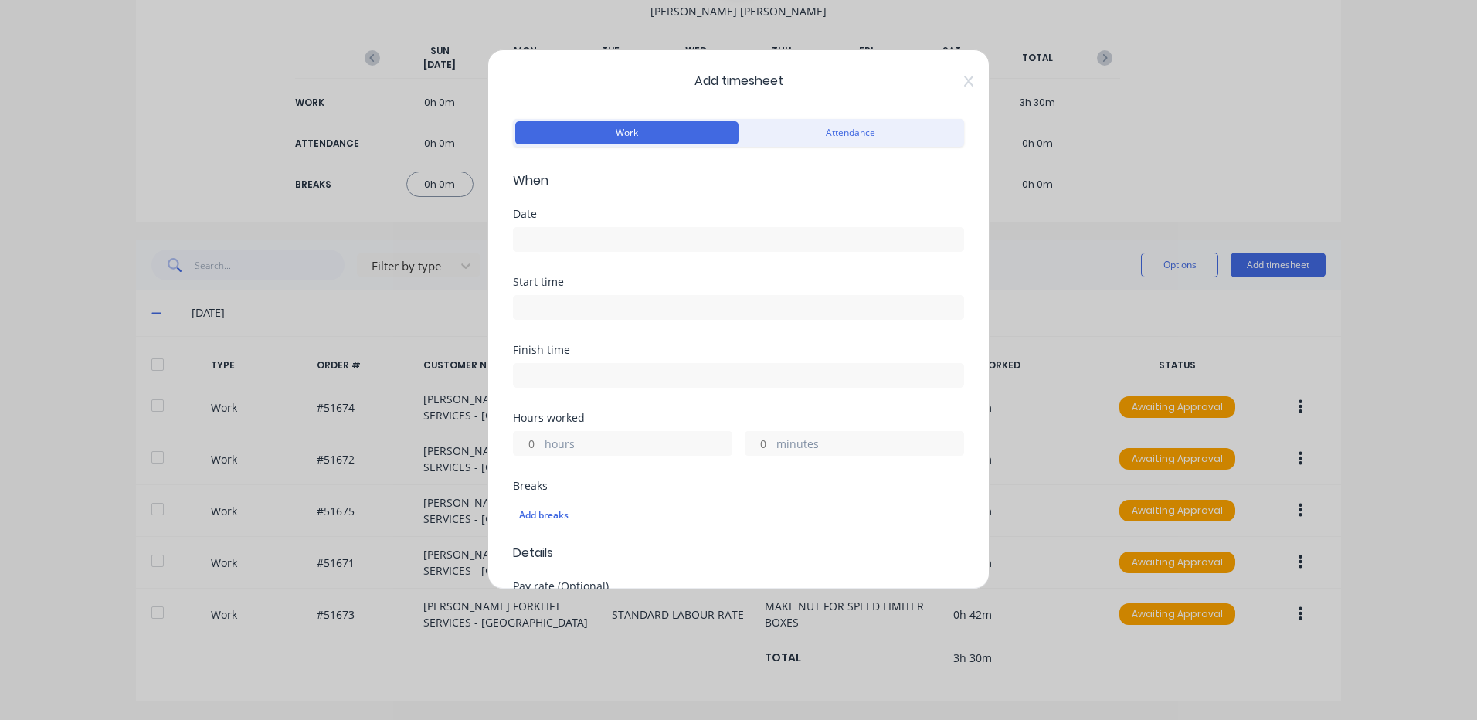
click at [740, 239] on input at bounding box center [738, 239] width 449 height 23
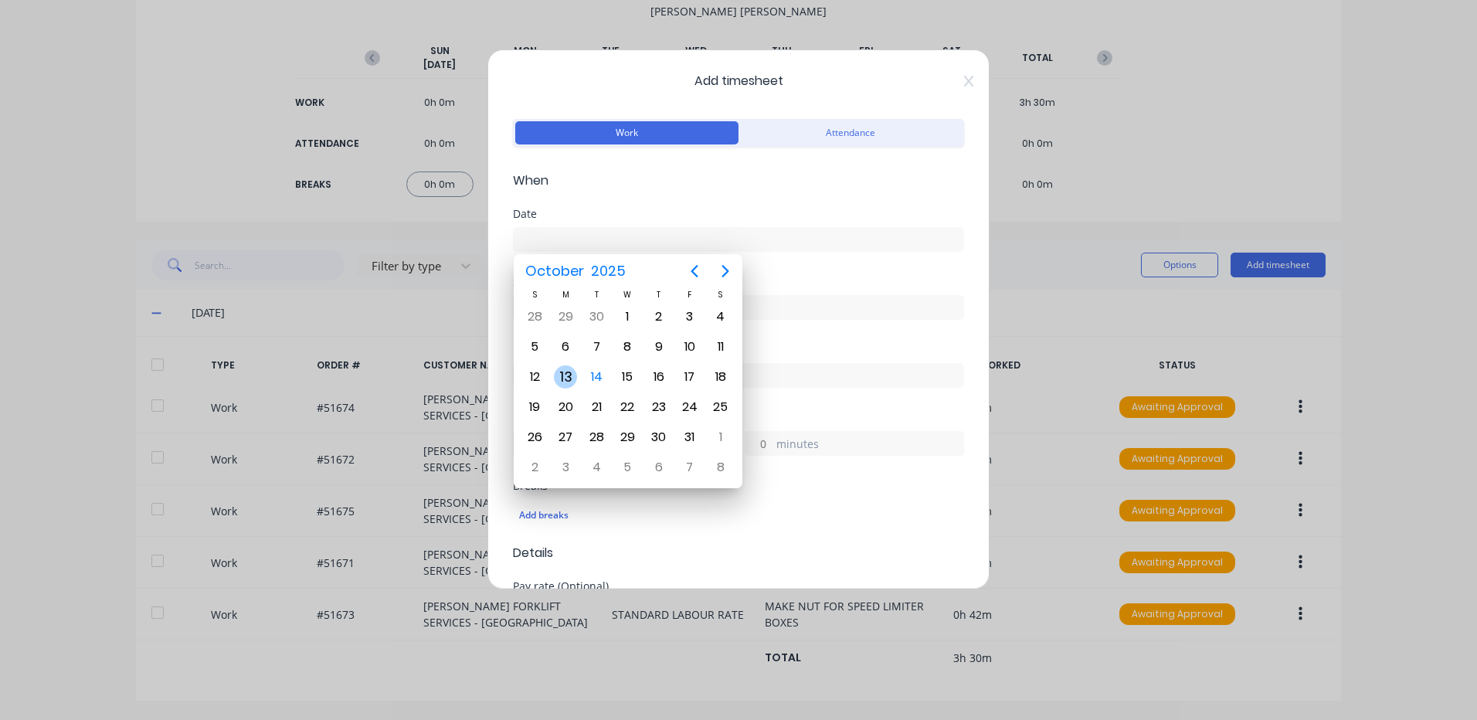
click at [568, 370] on div "13" at bounding box center [565, 376] width 23 height 23
type input "13/10/2025"
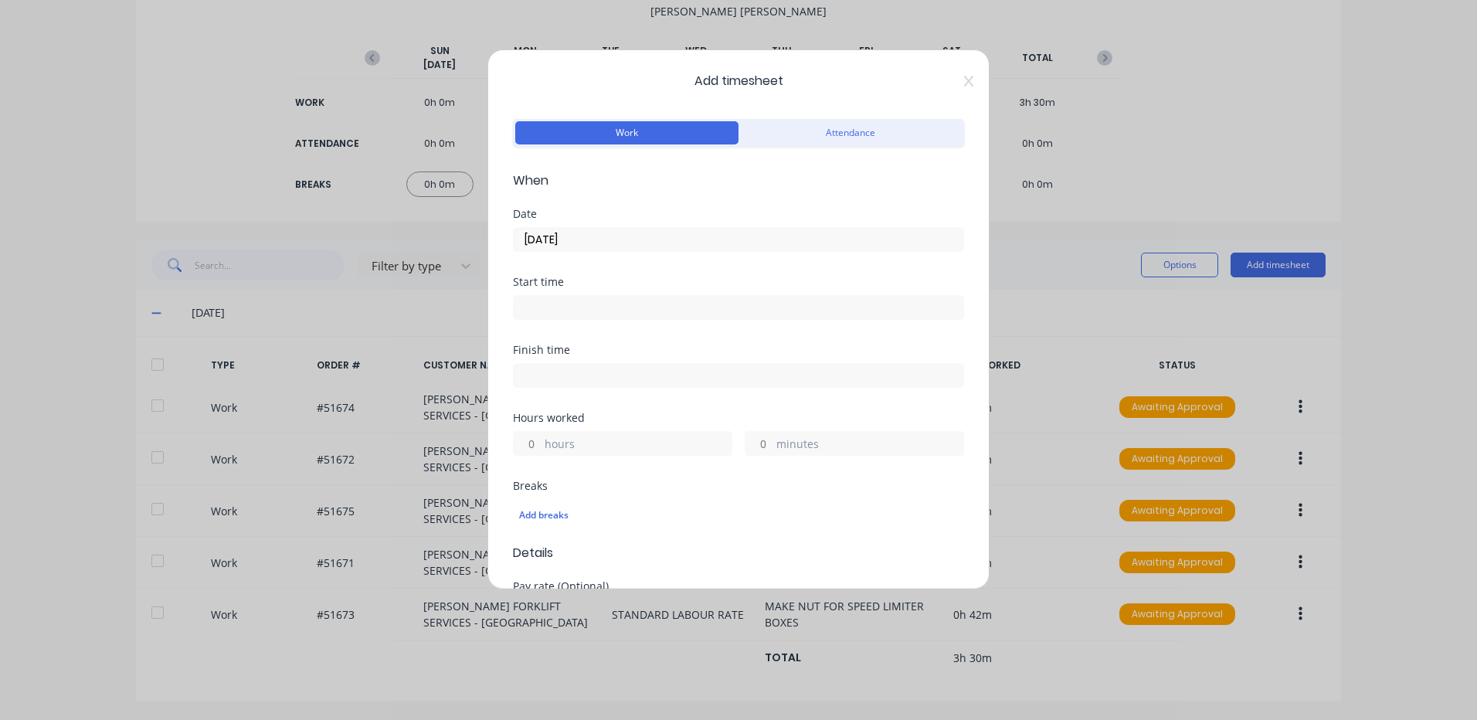
click at [529, 444] on input "hours" at bounding box center [527, 443] width 27 height 23
click at [753, 443] on input "minutes" at bounding box center [758, 443] width 27 height 23
type input "30"
click at [760, 416] on div "Hours worked" at bounding box center [738, 417] width 451 height 11
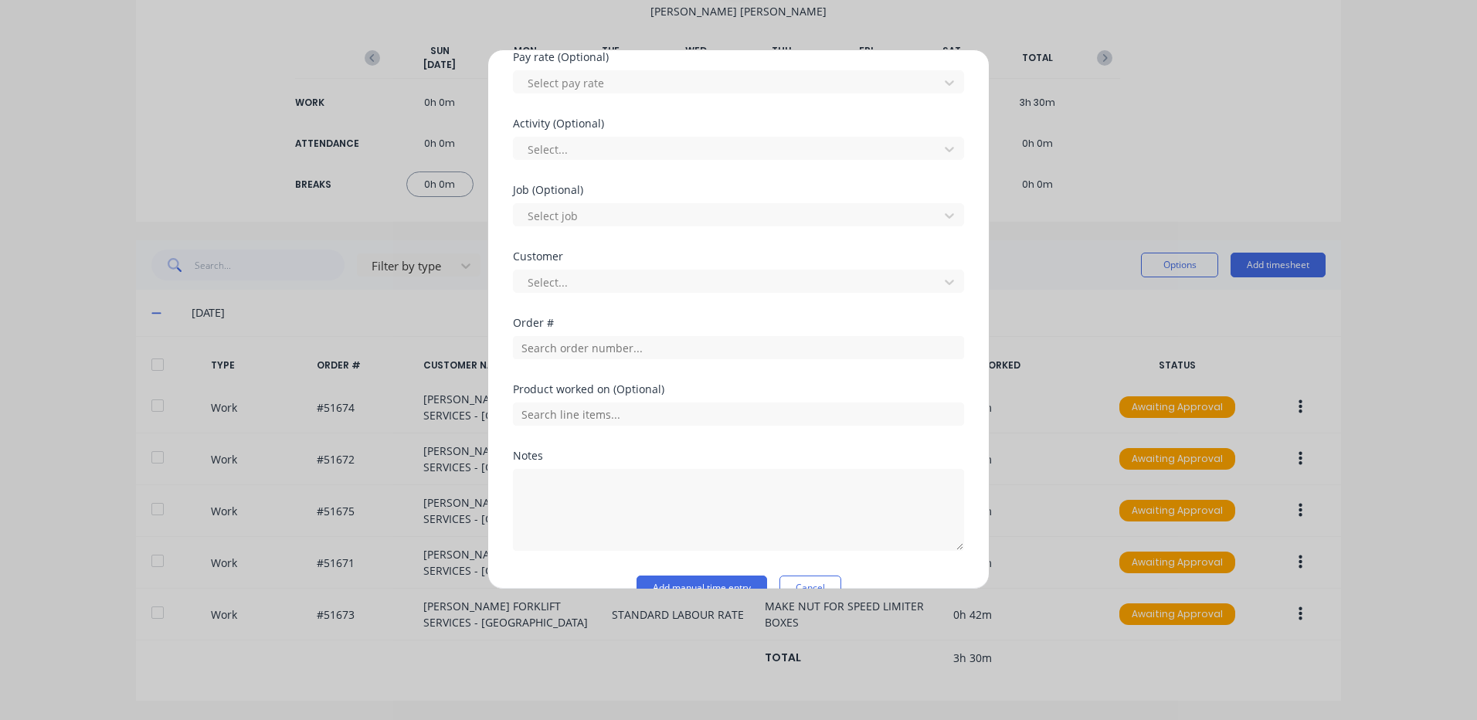
scroll to position [541, 0]
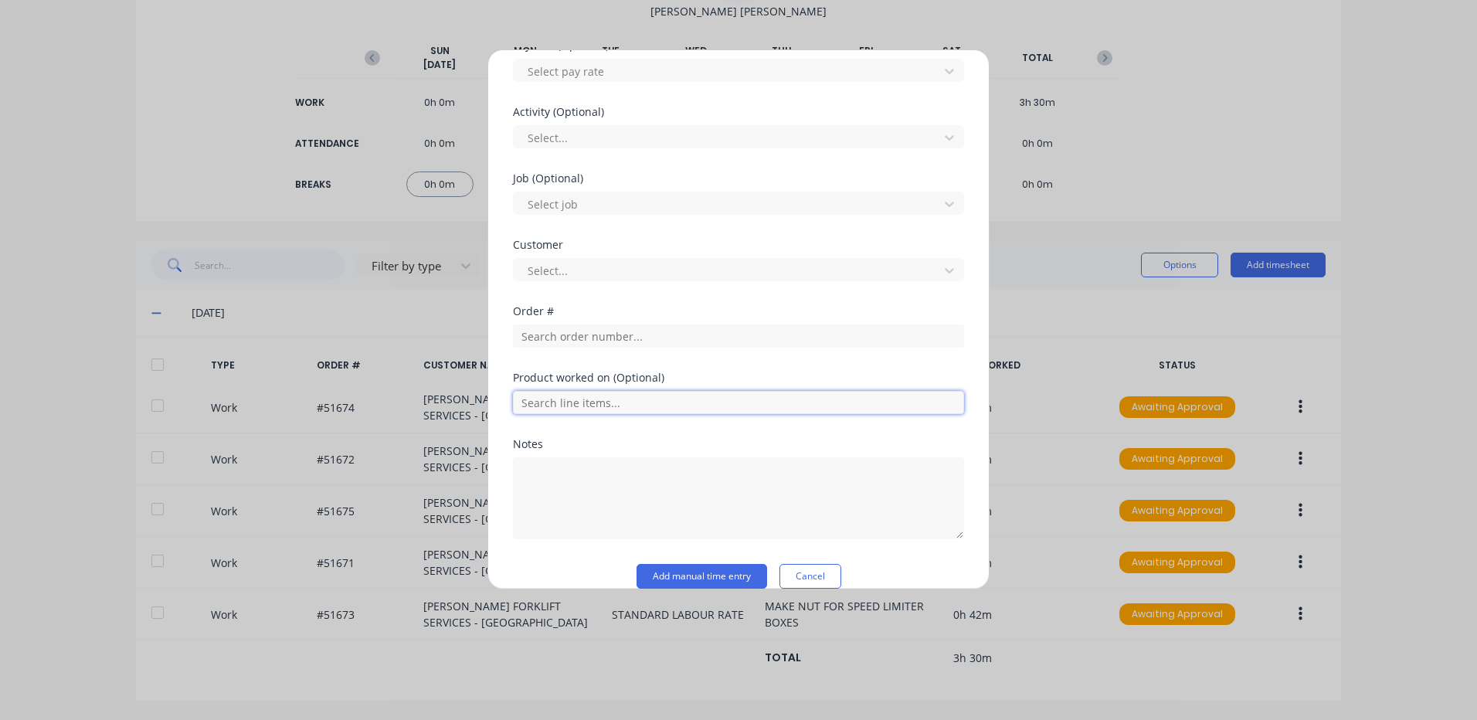
click at [687, 409] on input "text" at bounding box center [738, 402] width 451 height 23
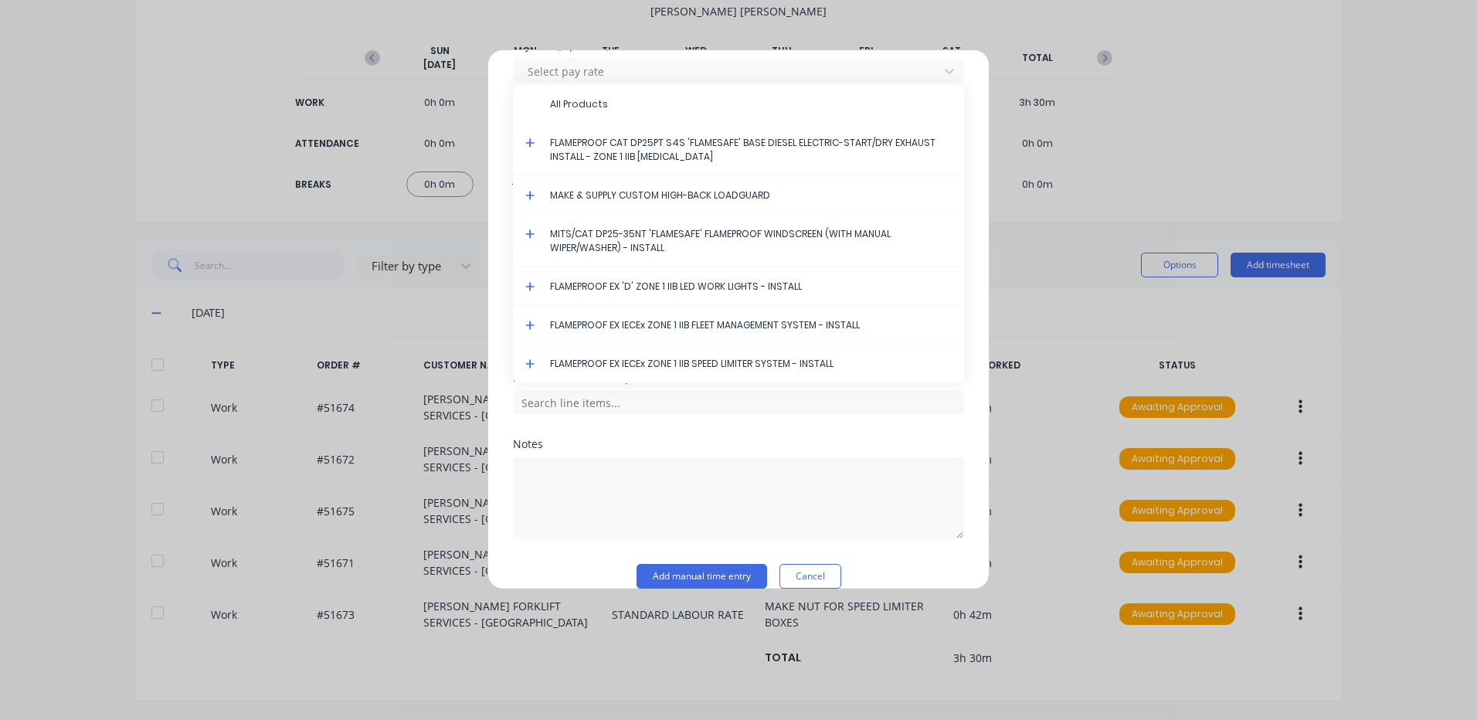
click at [527, 139] on icon at bounding box center [530, 142] width 10 height 11
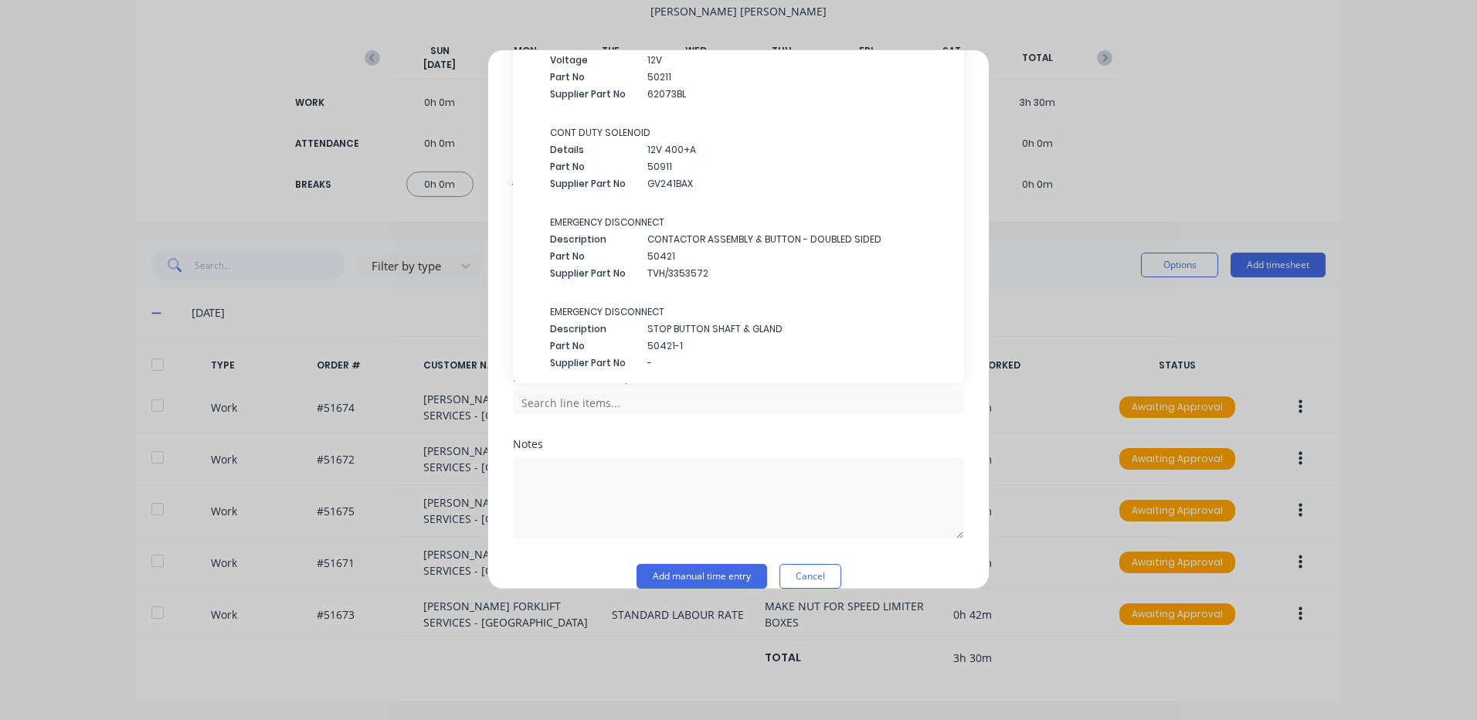
scroll to position [2857, 0]
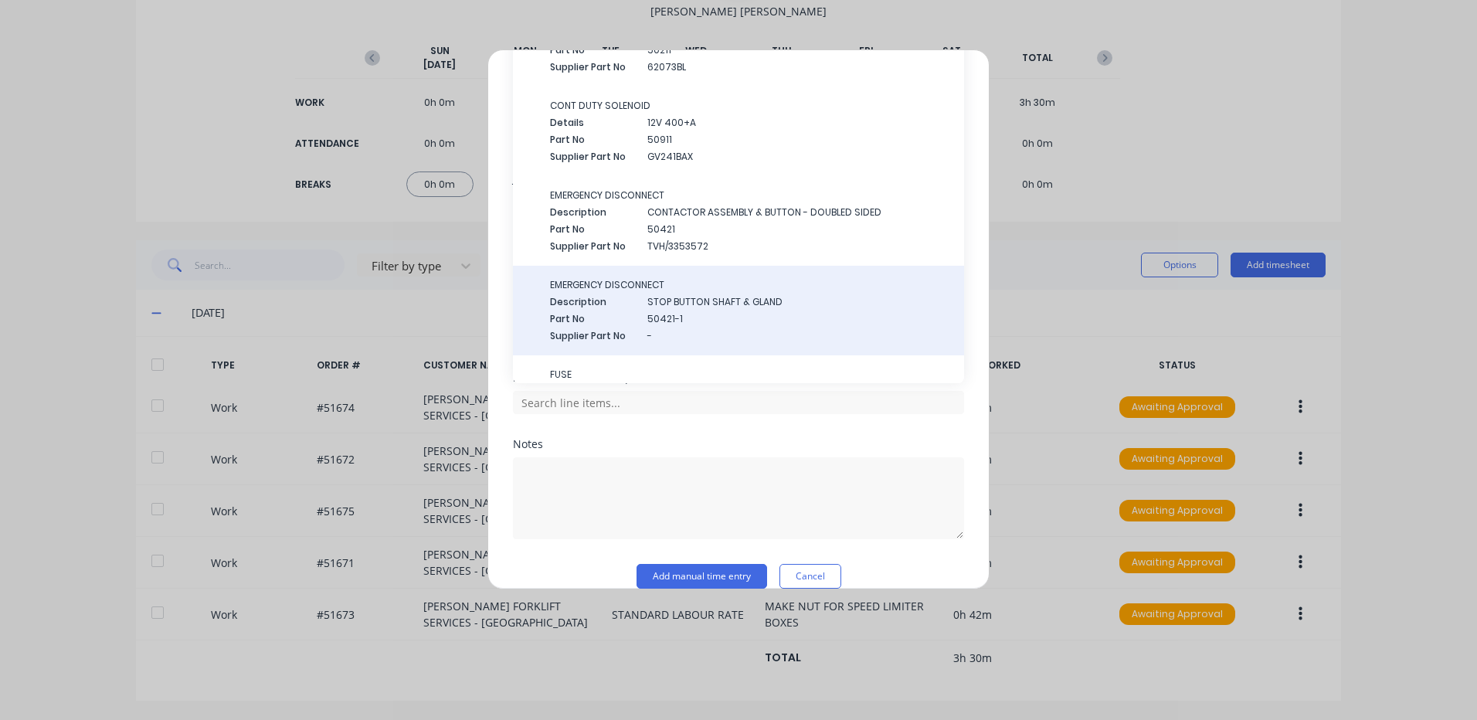
click at [696, 307] on span "STOP BUTTON SHAFT & GLAND" at bounding box center [799, 302] width 304 height 14
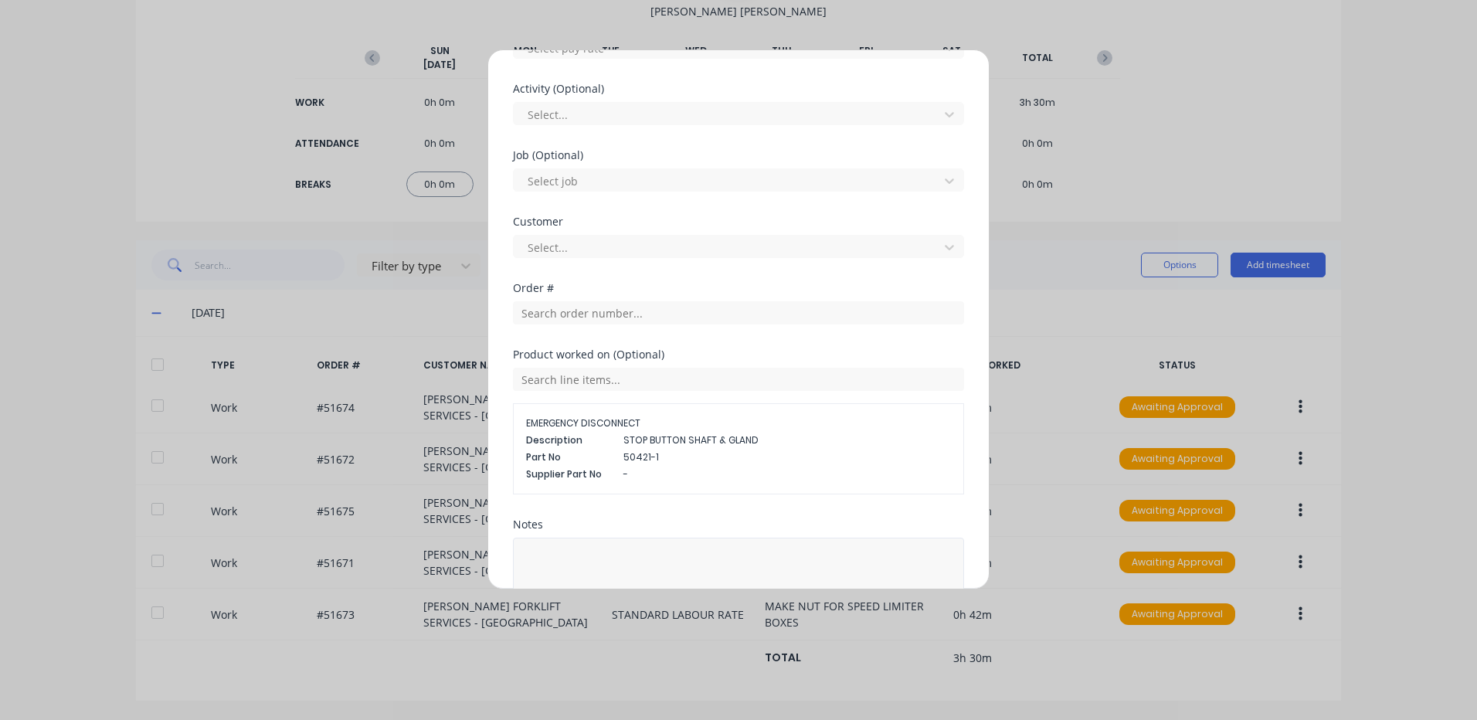
scroll to position [357, 0]
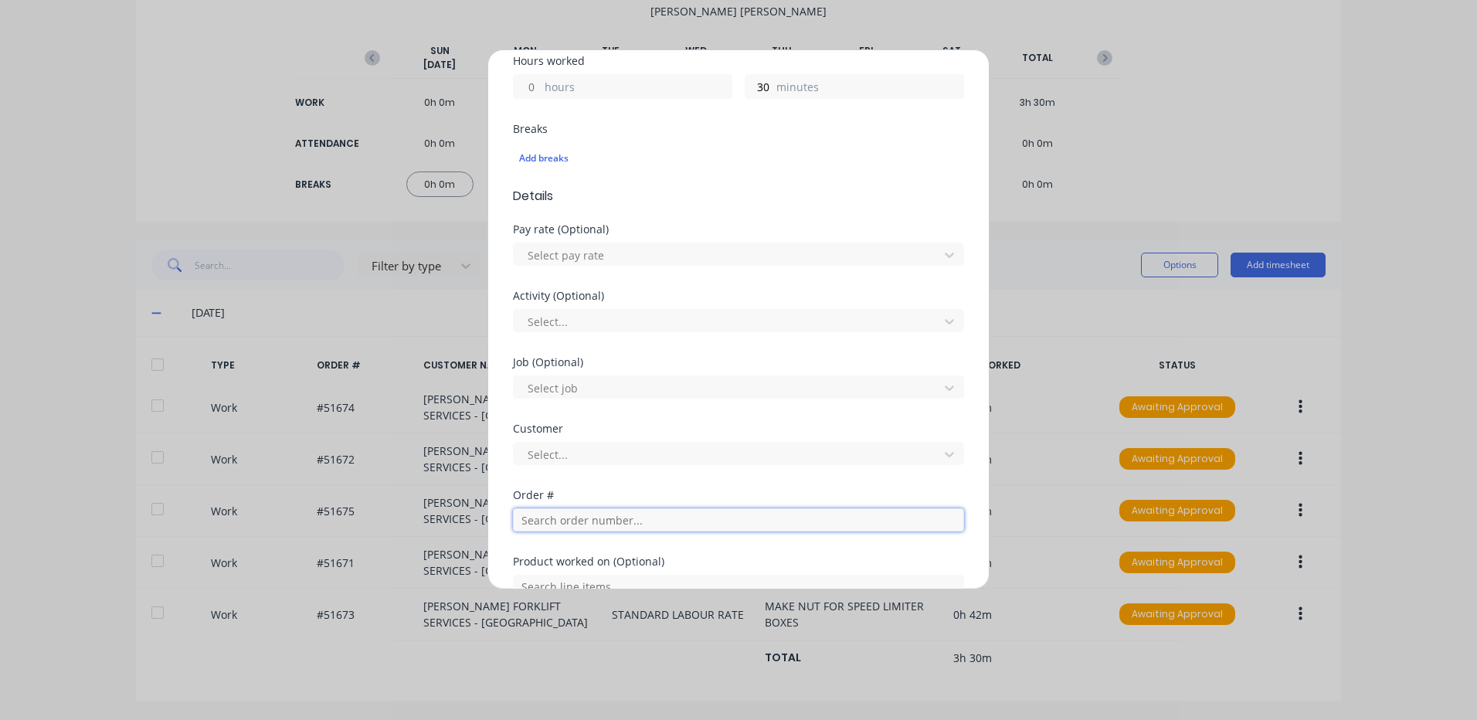
click at [643, 514] on input "text" at bounding box center [738, 519] width 451 height 23
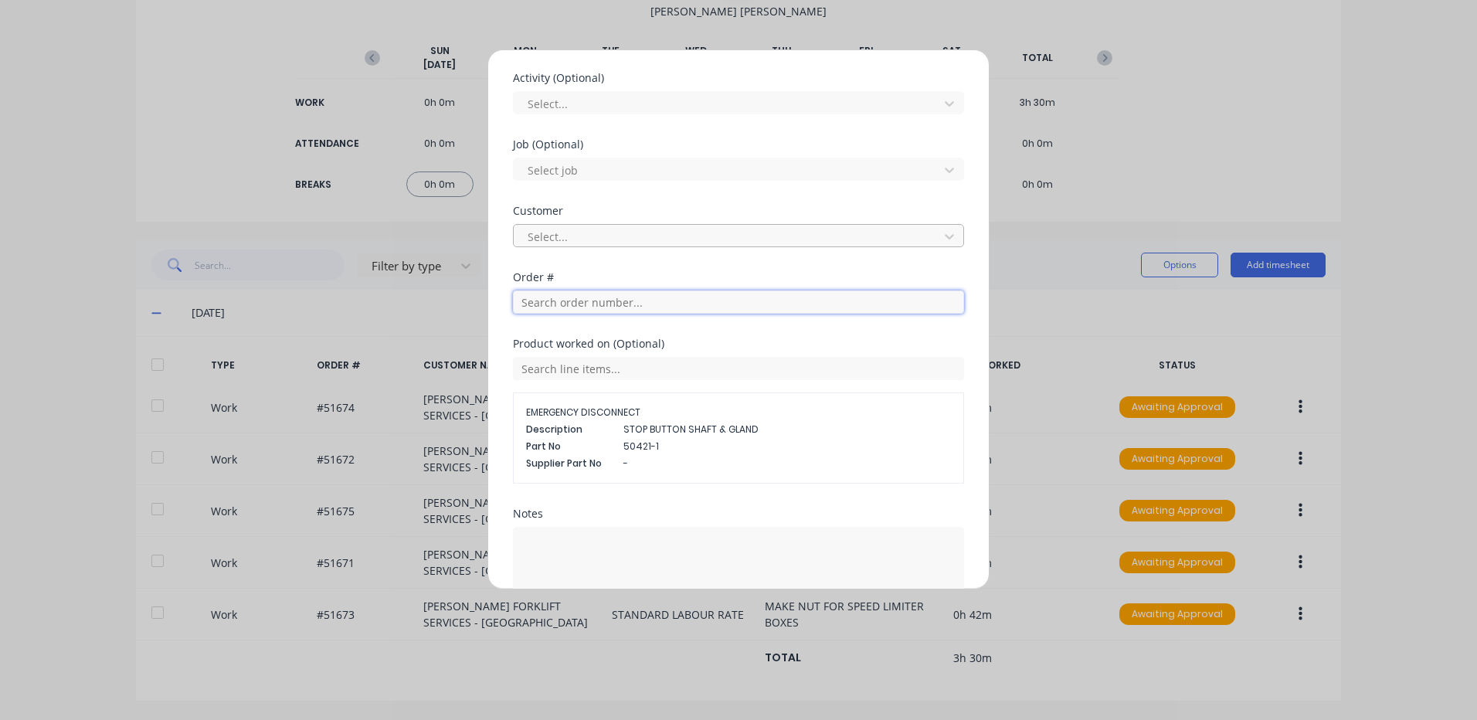
scroll to position [618, 0]
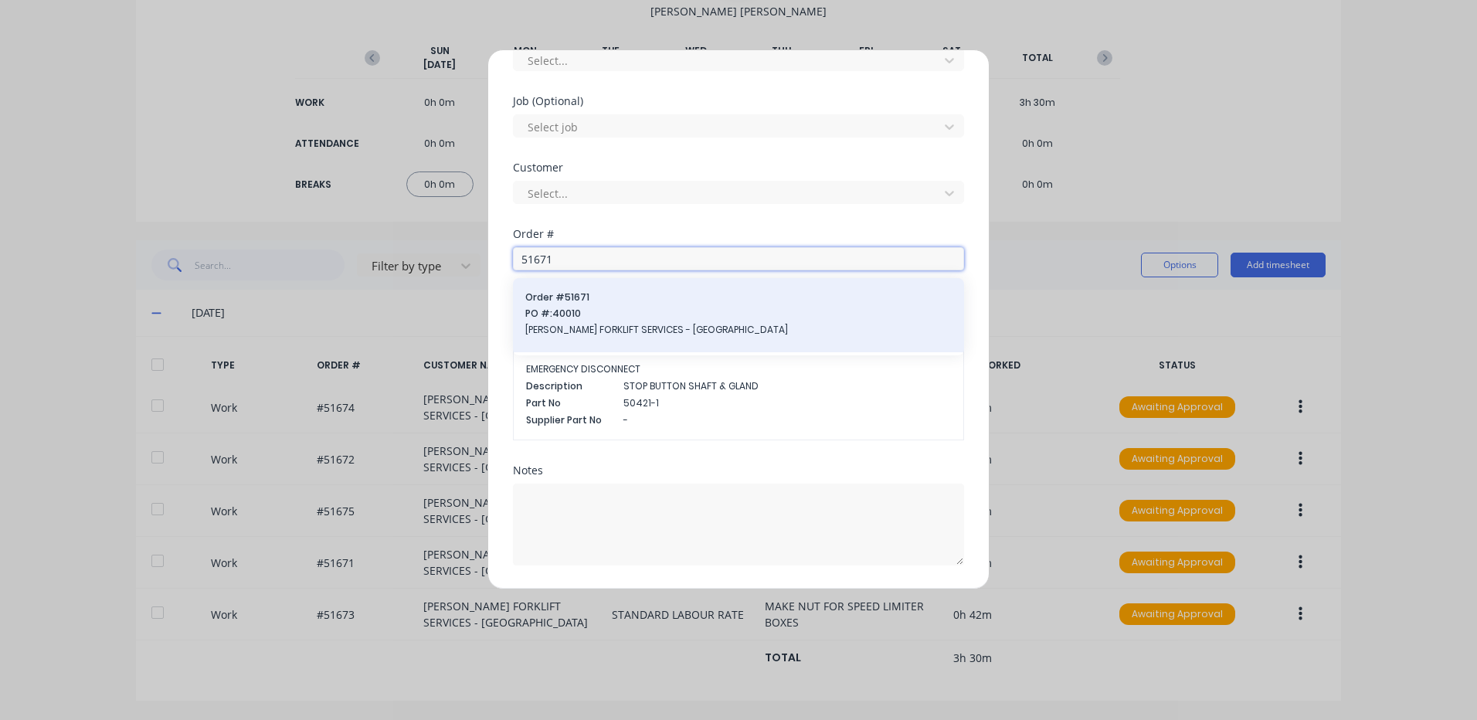
type input "51671"
click at [692, 323] on span "TARA FORKLIFT SERVICES - WETHERILL PARK" at bounding box center [738, 330] width 426 height 14
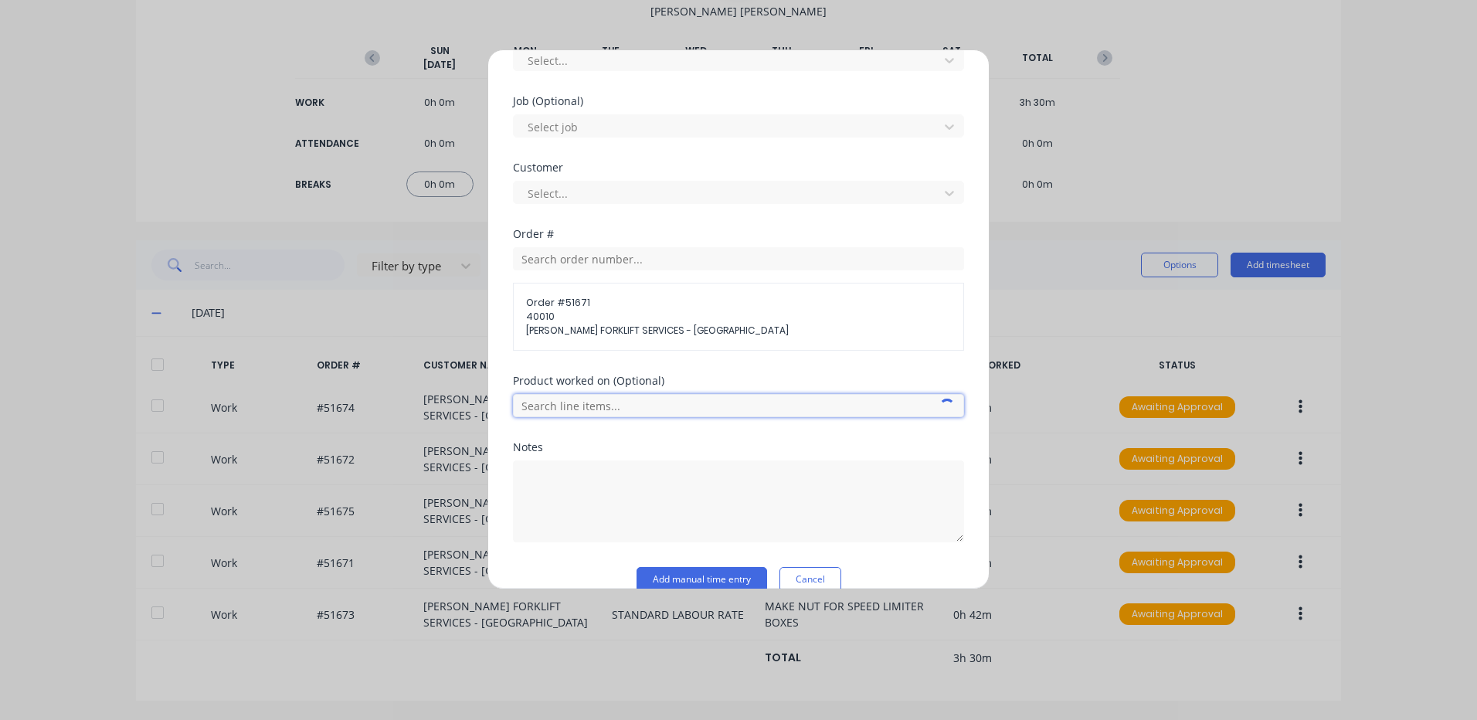
click at [717, 405] on input "text" at bounding box center [738, 405] width 451 height 23
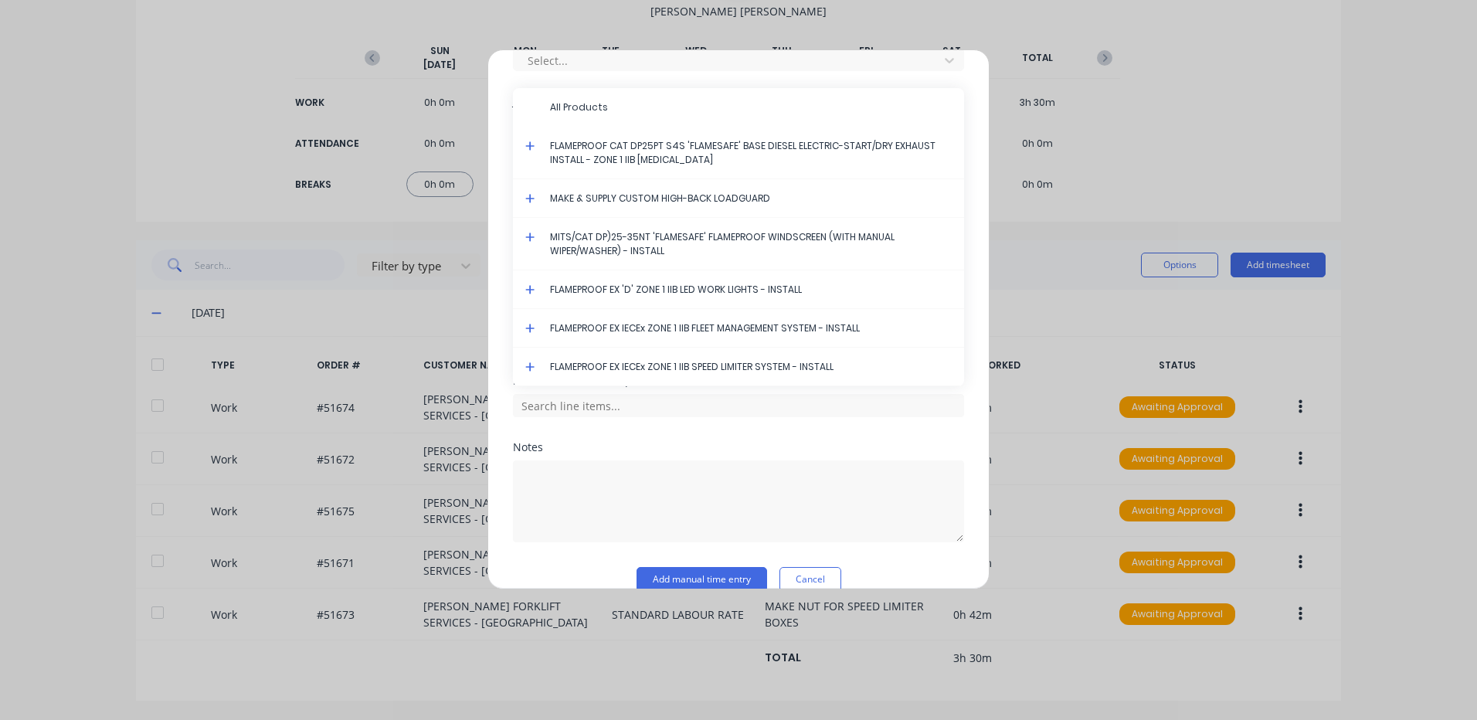
click at [717, 436] on div "Product worked on (Optional) All Products FLAMEPROOF CAT DP25PT S4S 'FLAMESAFE'…" at bounding box center [738, 408] width 451 height 66
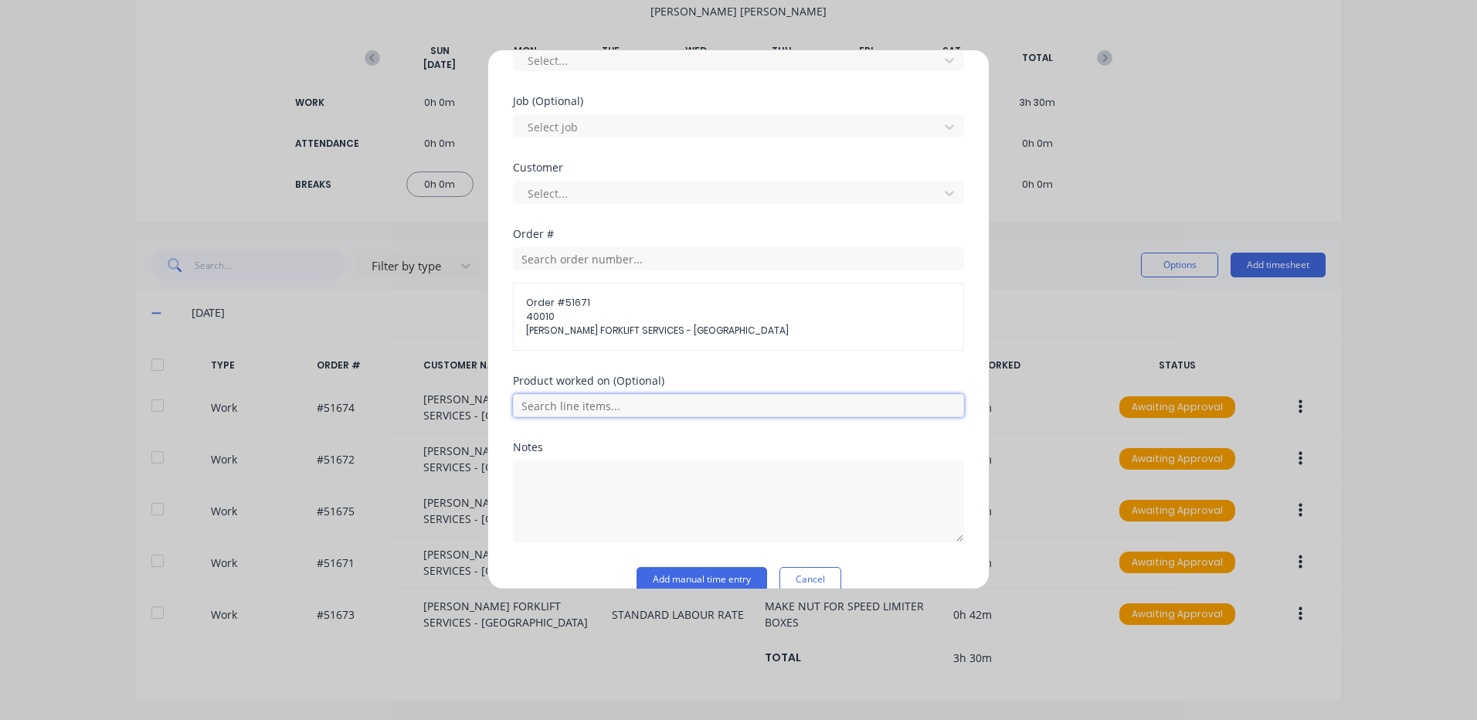
click at [715, 412] on input "text" at bounding box center [738, 405] width 451 height 23
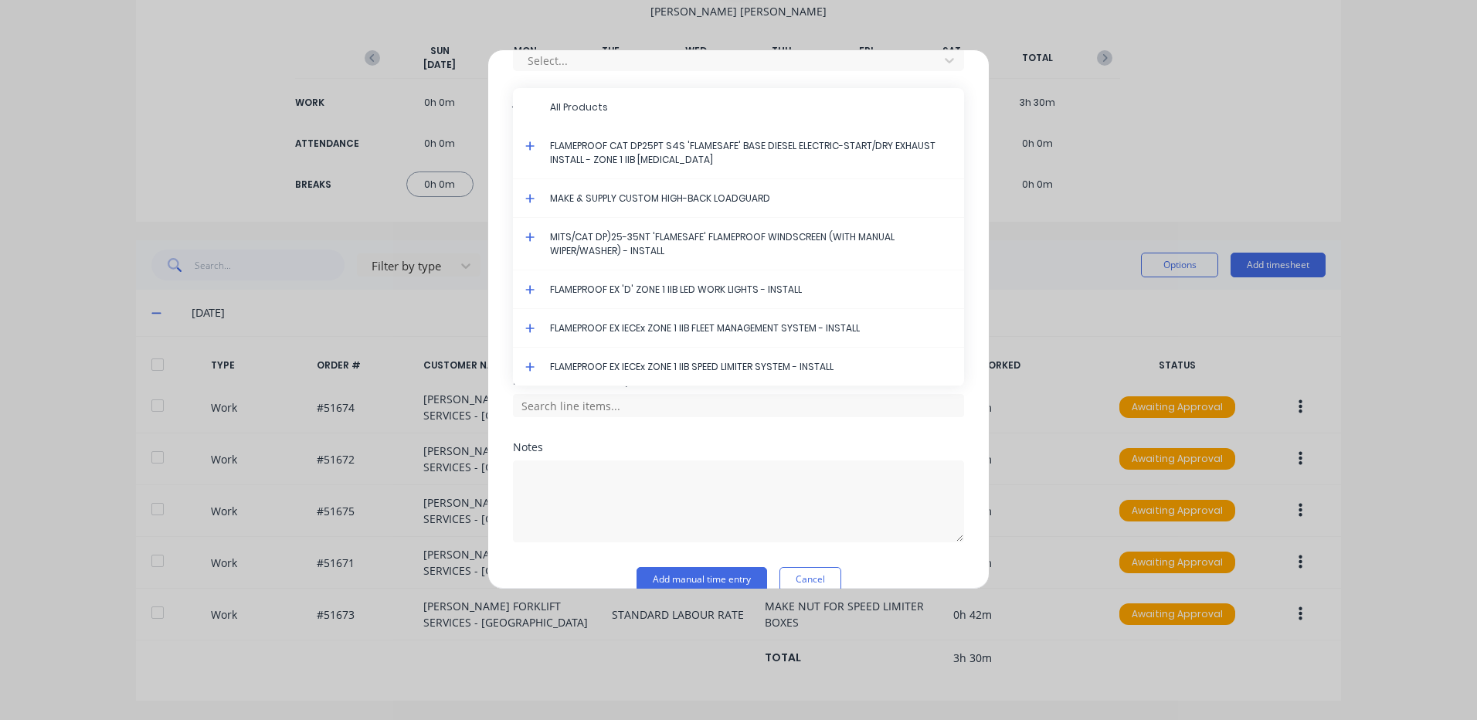
click at [529, 148] on icon at bounding box center [530, 146] width 10 height 11
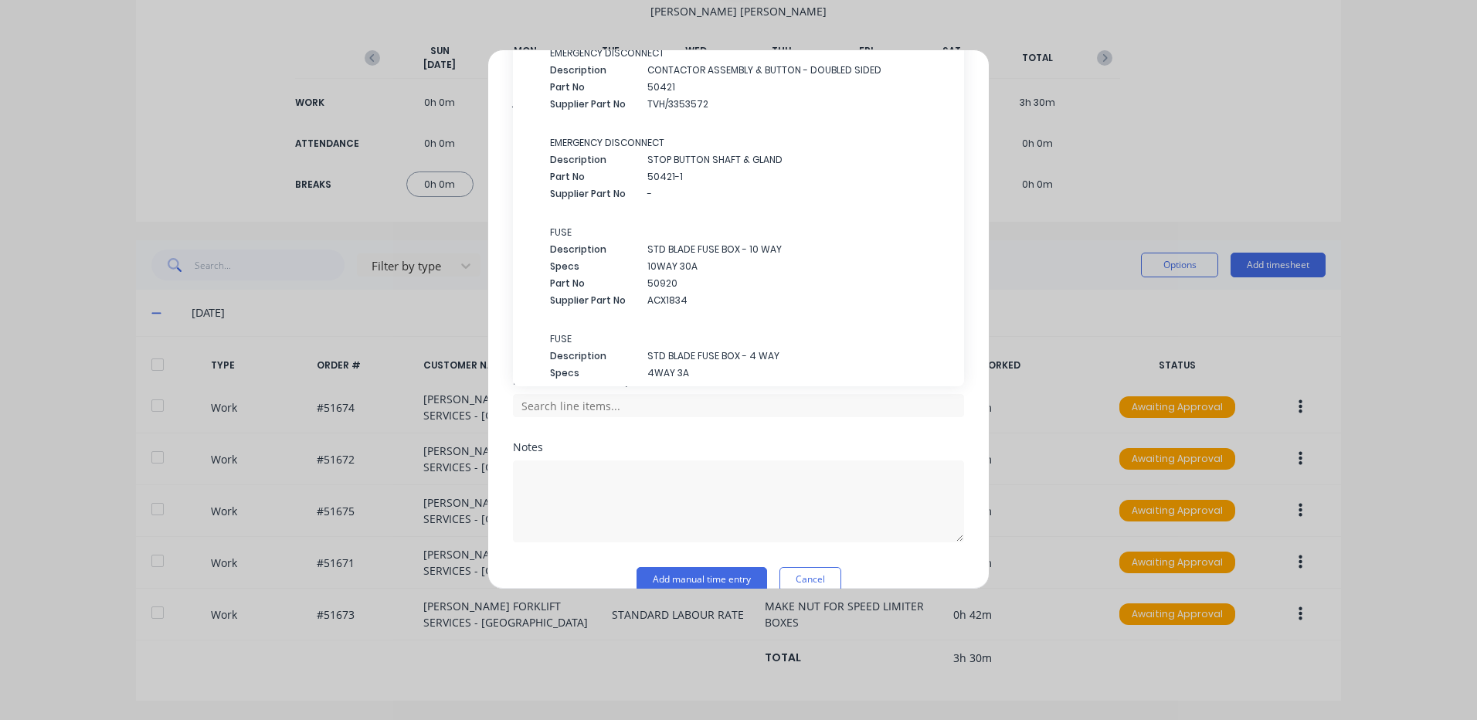
scroll to position [3089, 0]
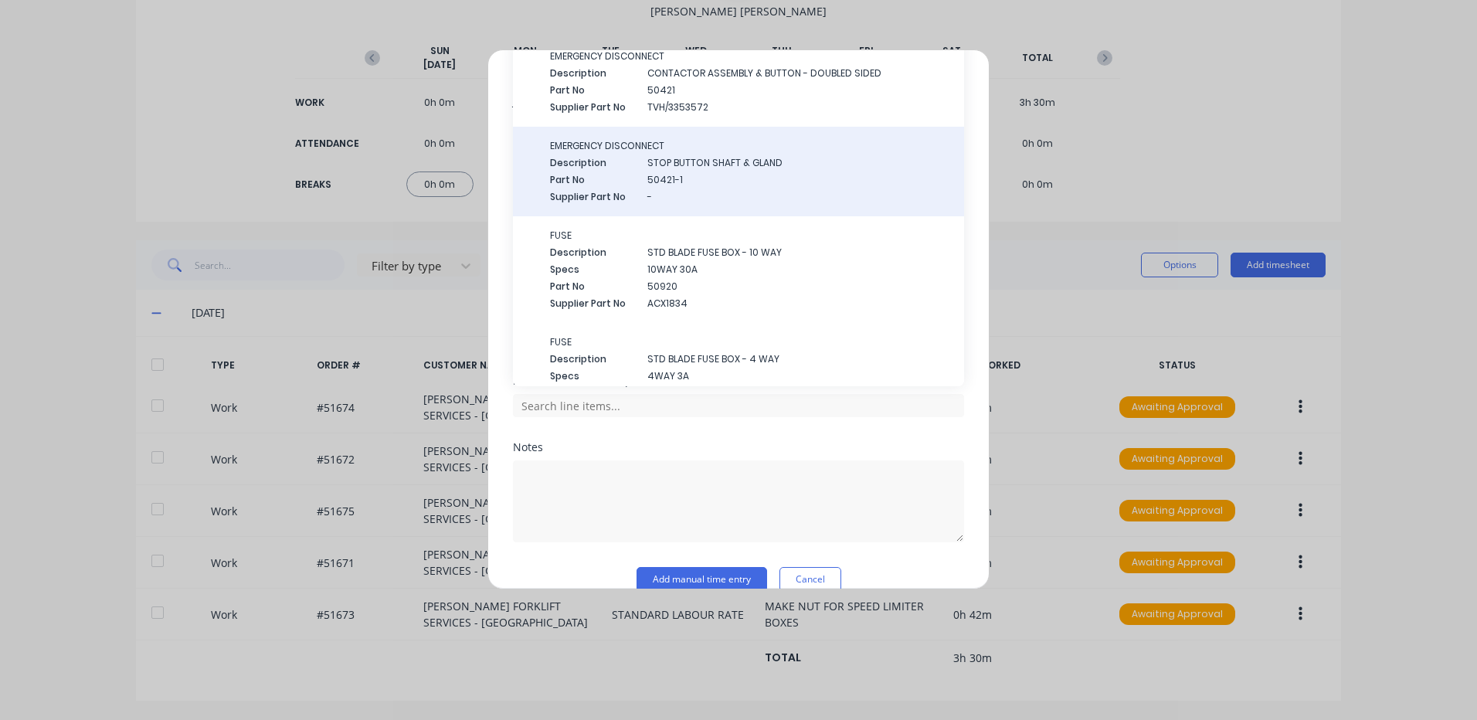
click at [641, 178] on div "Part No 50421-1" at bounding box center [751, 180] width 402 height 14
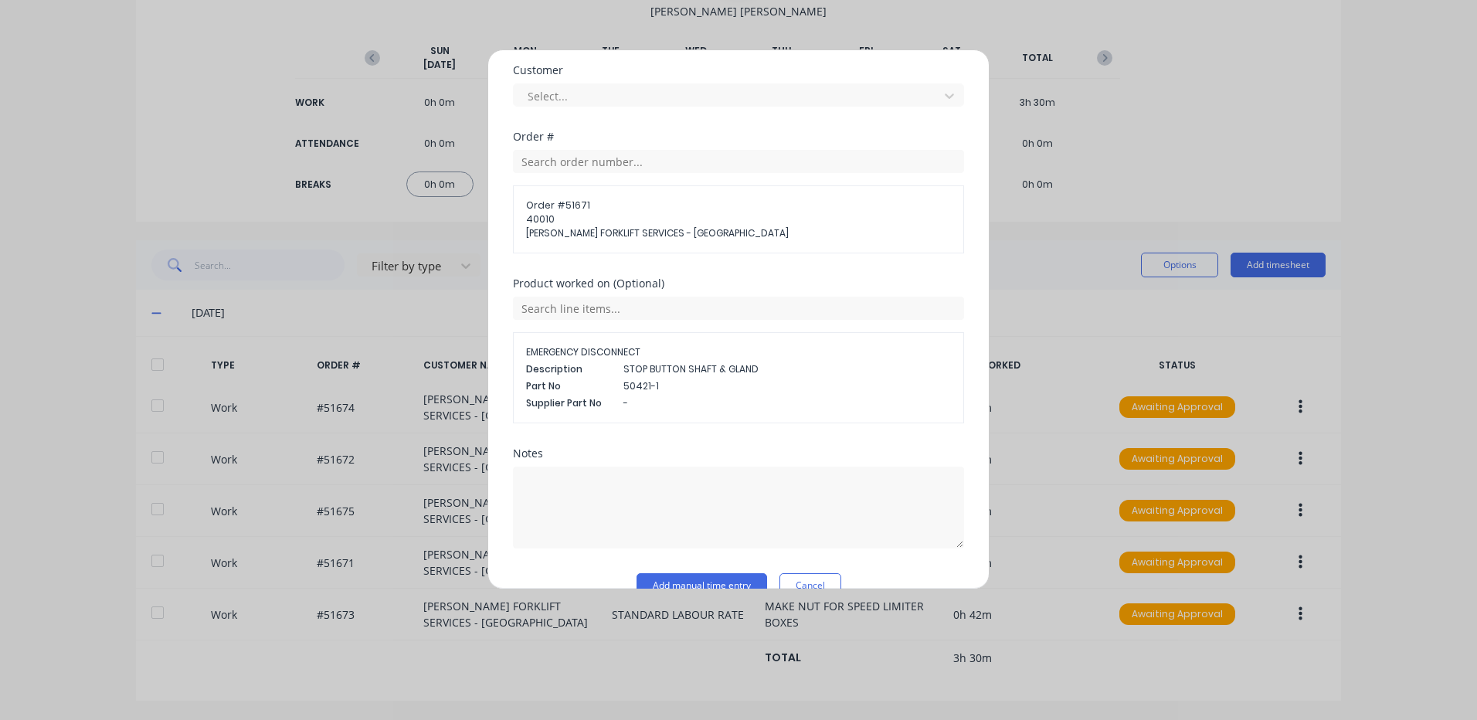
scroll to position [746, 0]
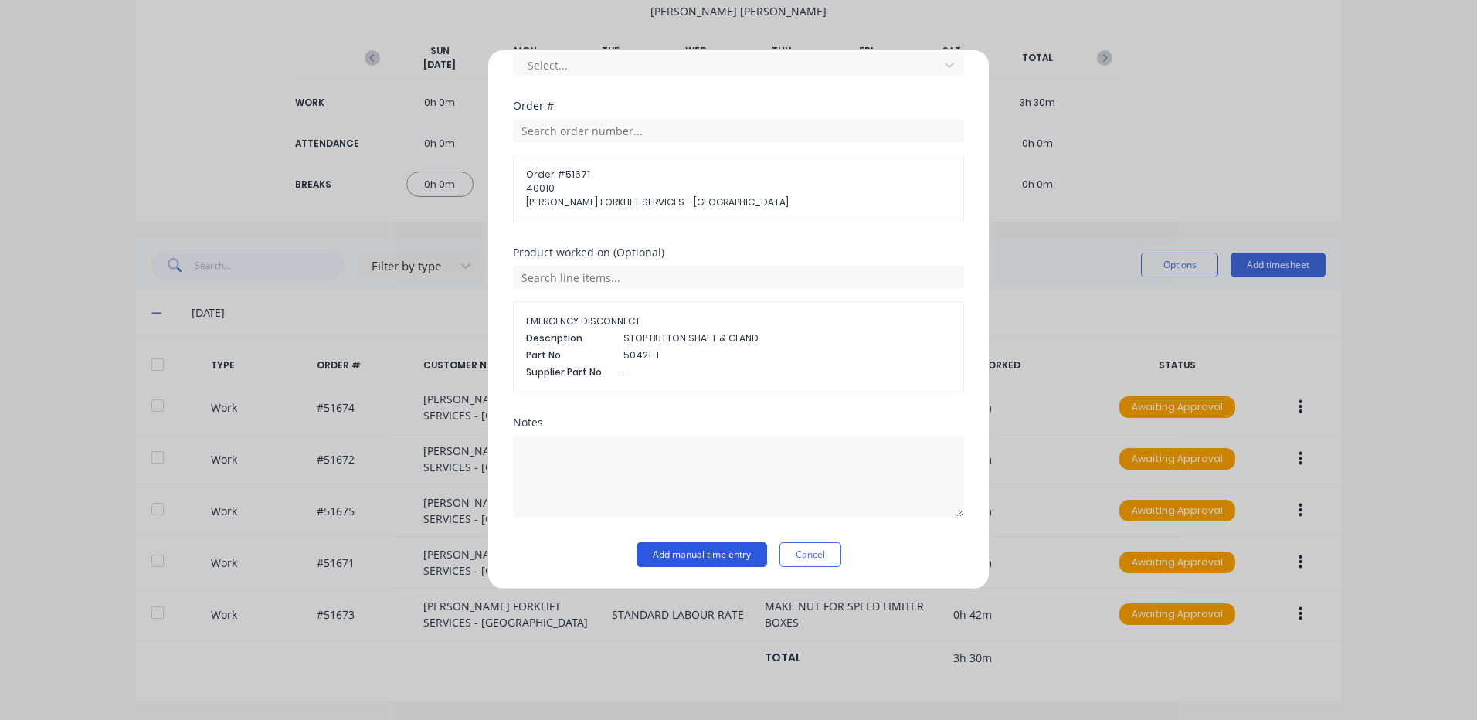
click at [696, 559] on button "Add manual time entry" at bounding box center [701, 554] width 131 height 25
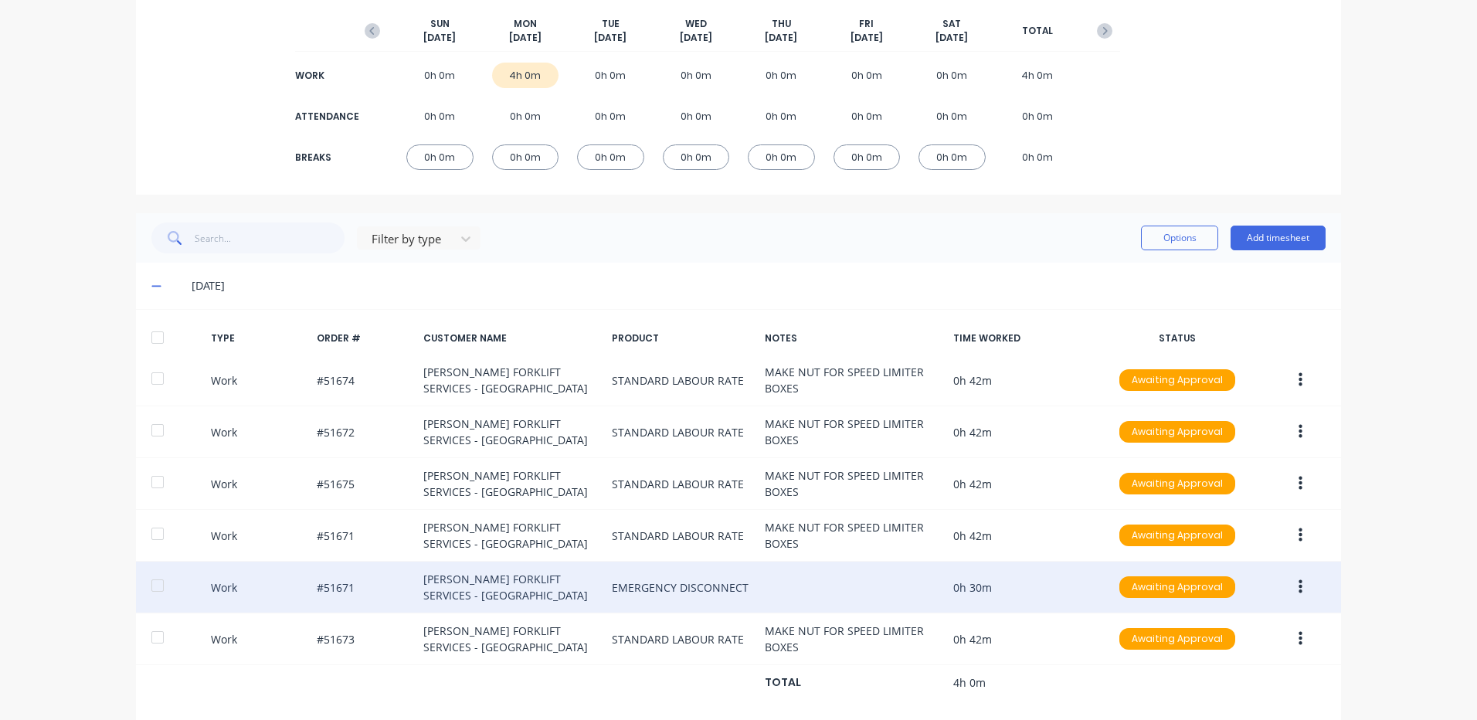
scroll to position [215, 0]
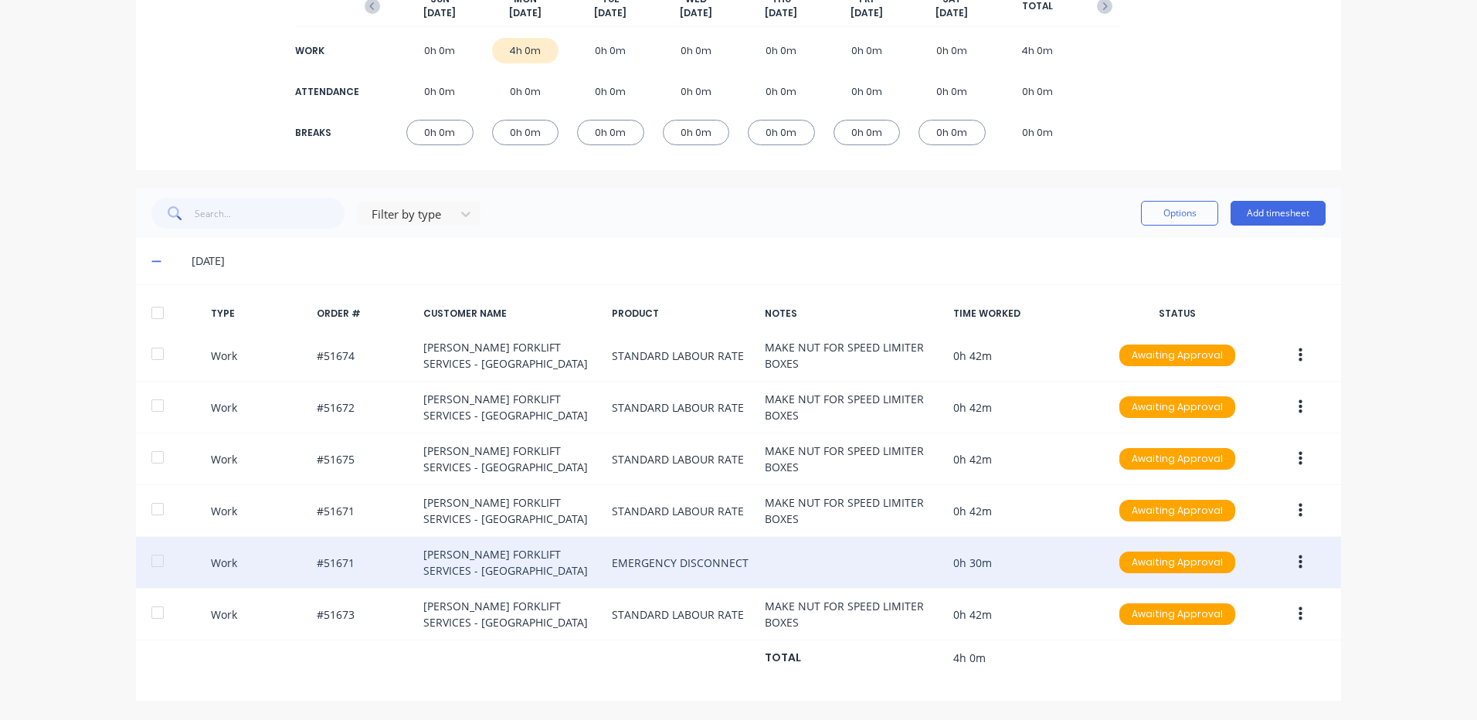
click at [1291, 560] on button "button" at bounding box center [1300, 562] width 36 height 28
click at [1274, 541] on div "Duplicate" at bounding box center [1244, 535] width 119 height 22
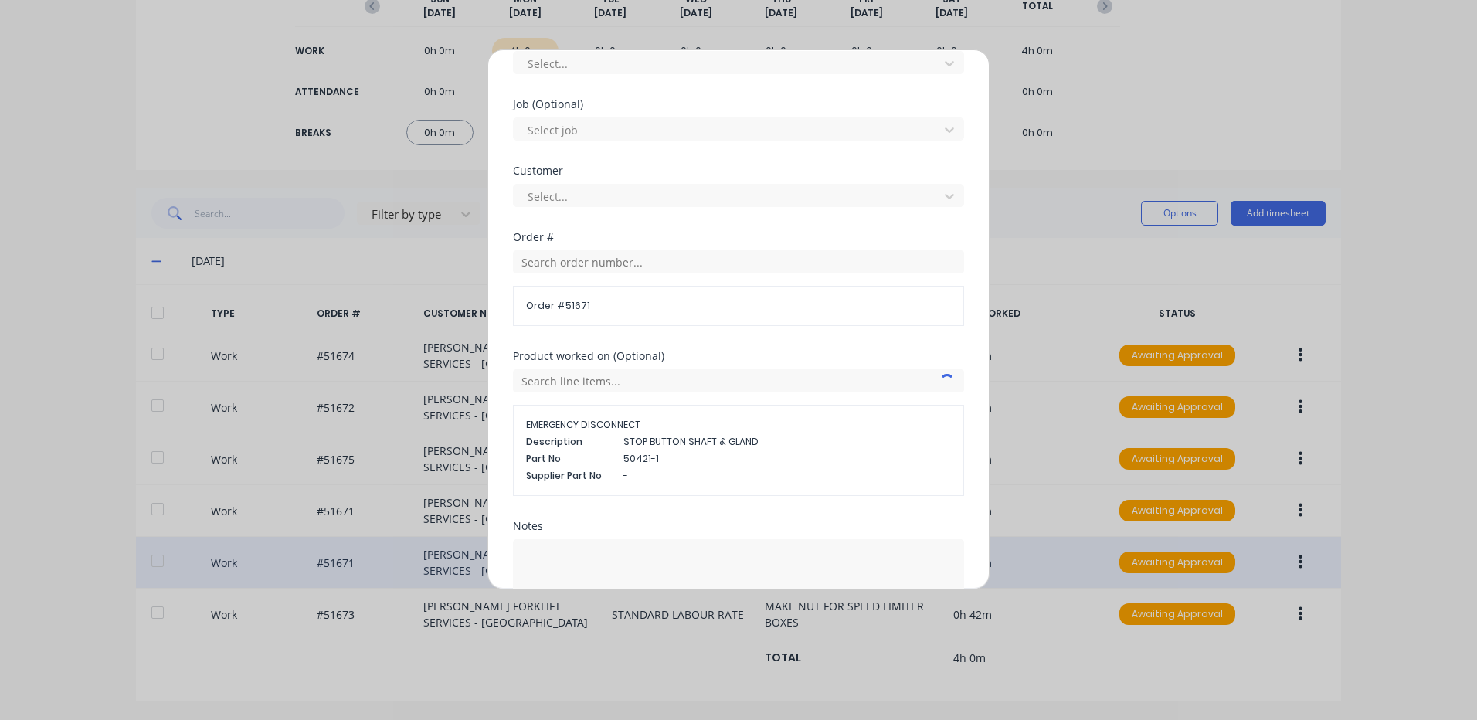
scroll to position [718, 0]
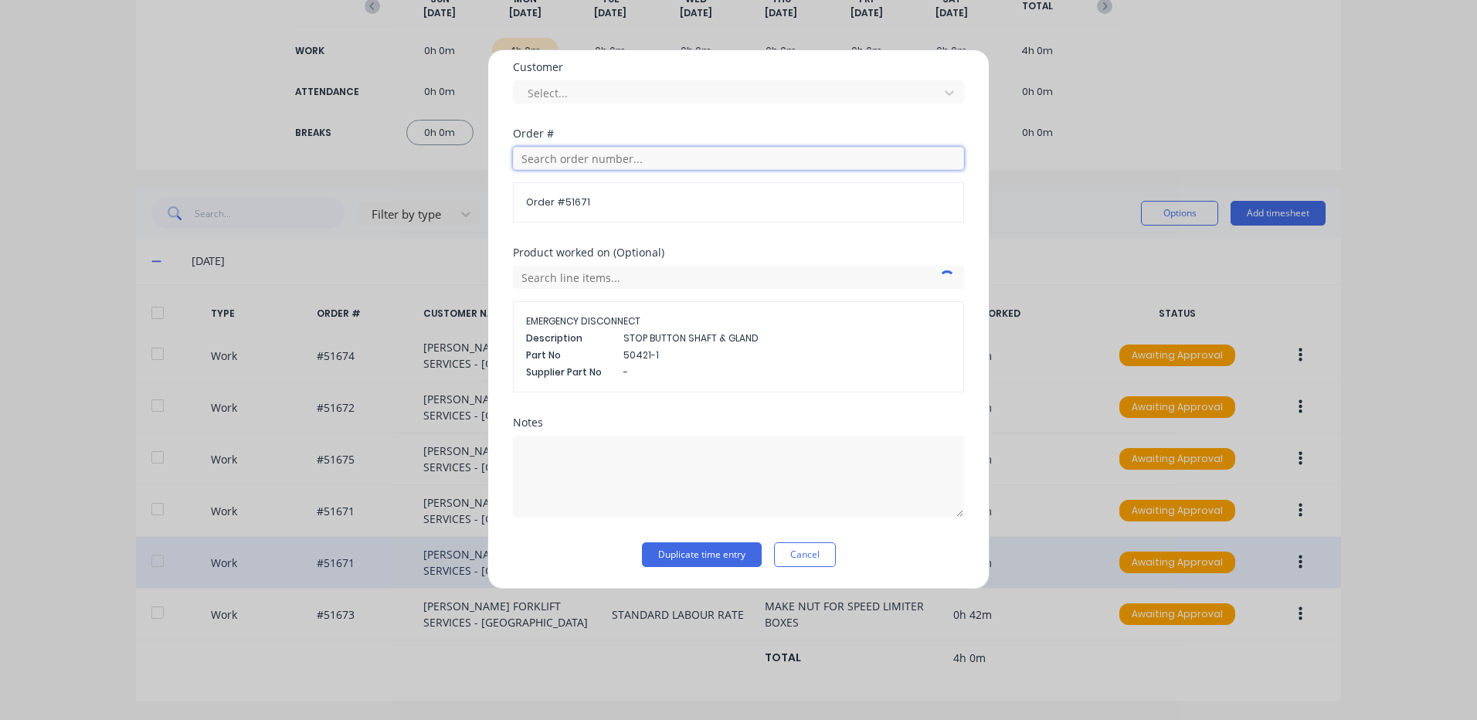
click at [618, 156] on input "text" at bounding box center [738, 158] width 451 height 23
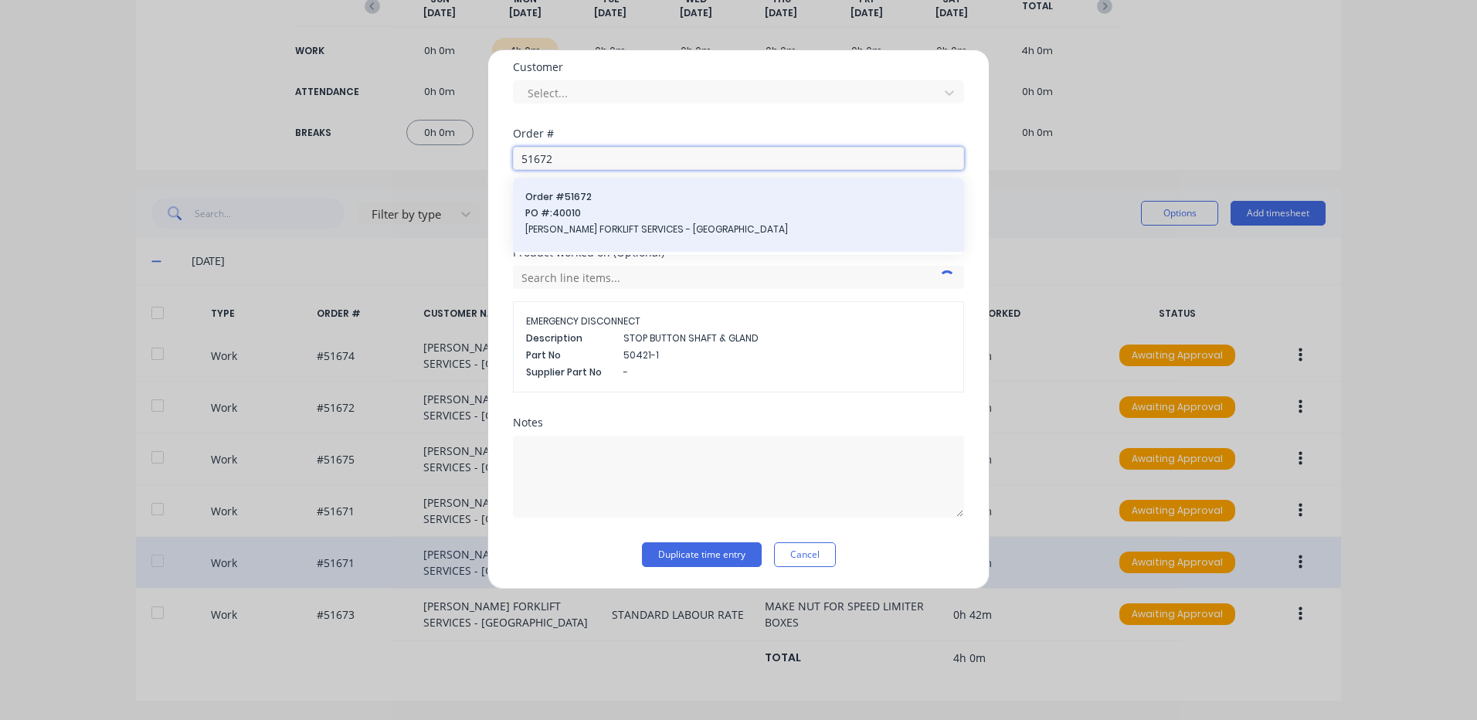
type input "51672"
click at [582, 229] on span "TARA FORKLIFT SERVICES - WETHERILL PARK" at bounding box center [738, 229] width 426 height 14
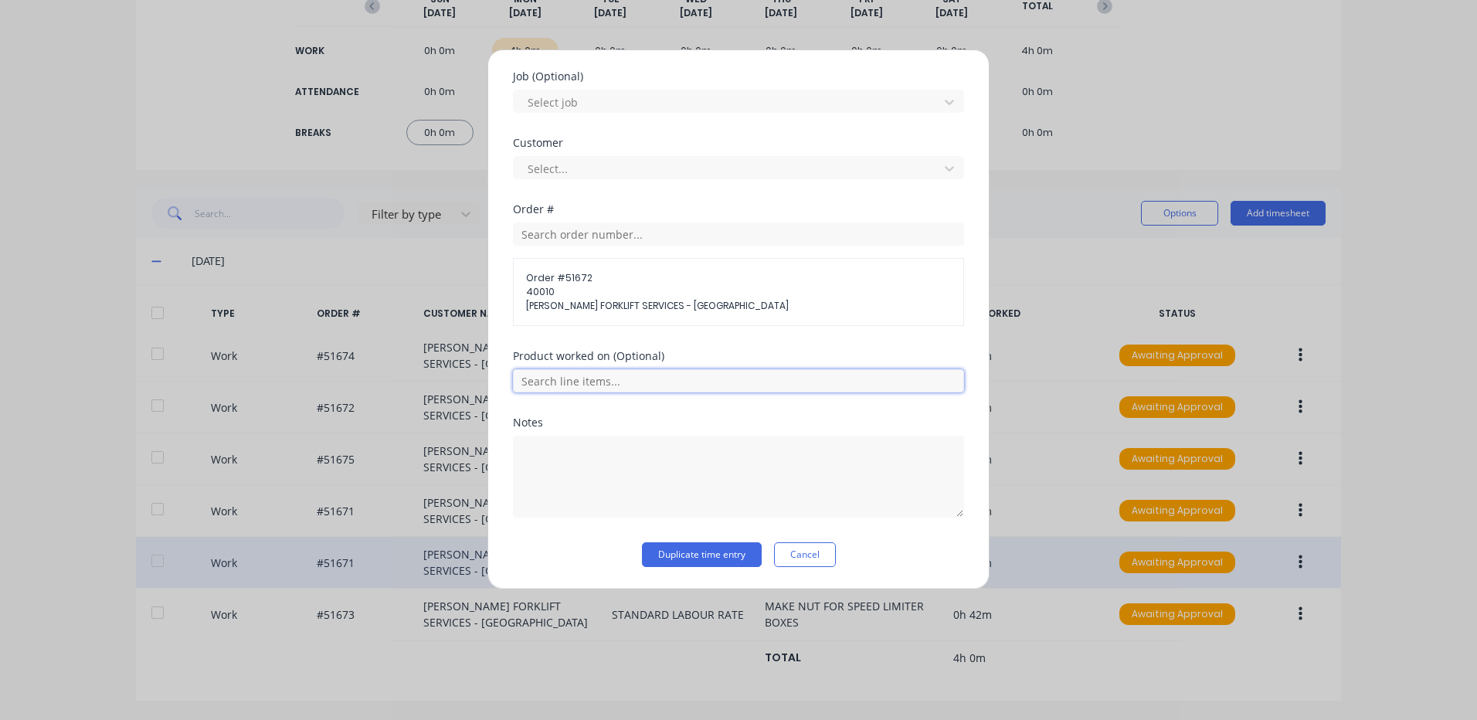
click at [638, 385] on input "text" at bounding box center [738, 380] width 451 height 23
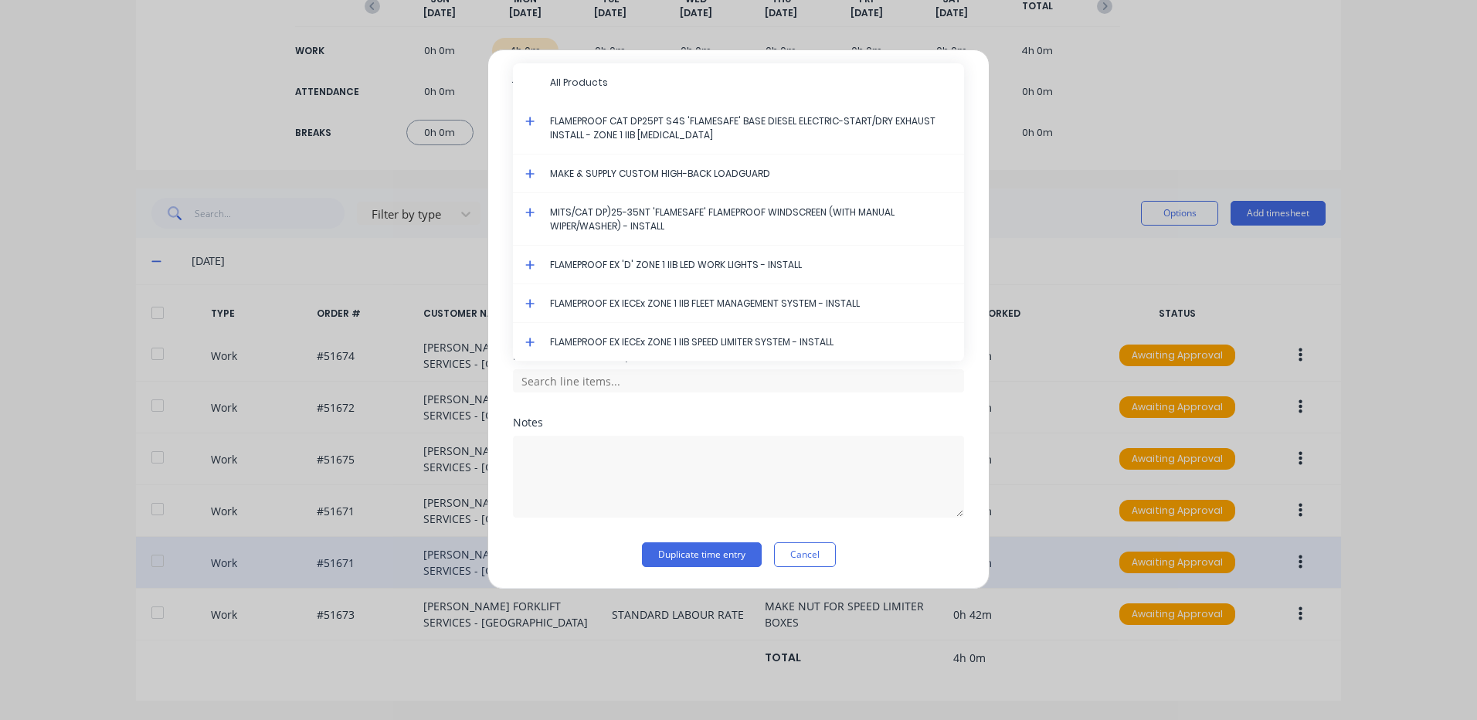
click at [527, 119] on icon at bounding box center [530, 121] width 10 height 11
click at [530, 117] on icon at bounding box center [529, 121] width 9 height 9
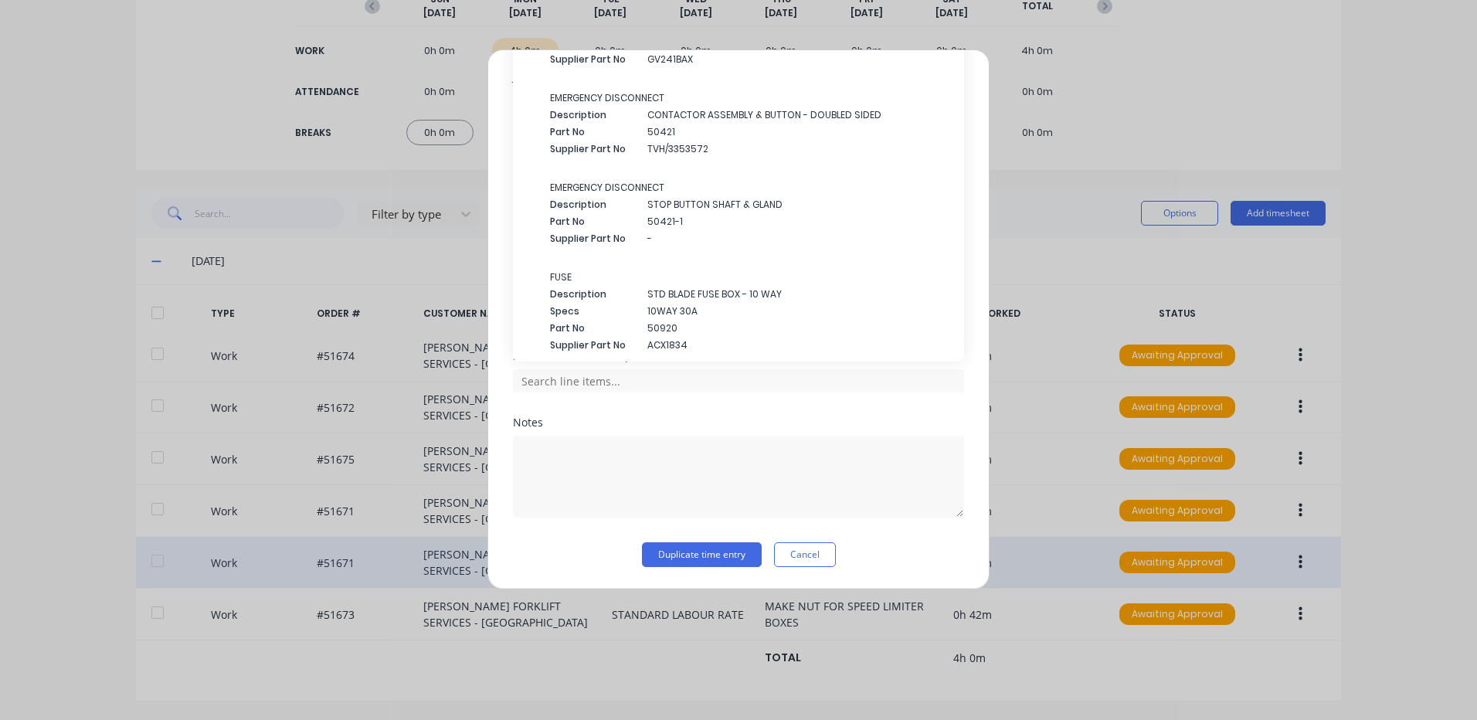
scroll to position [2935, 0]
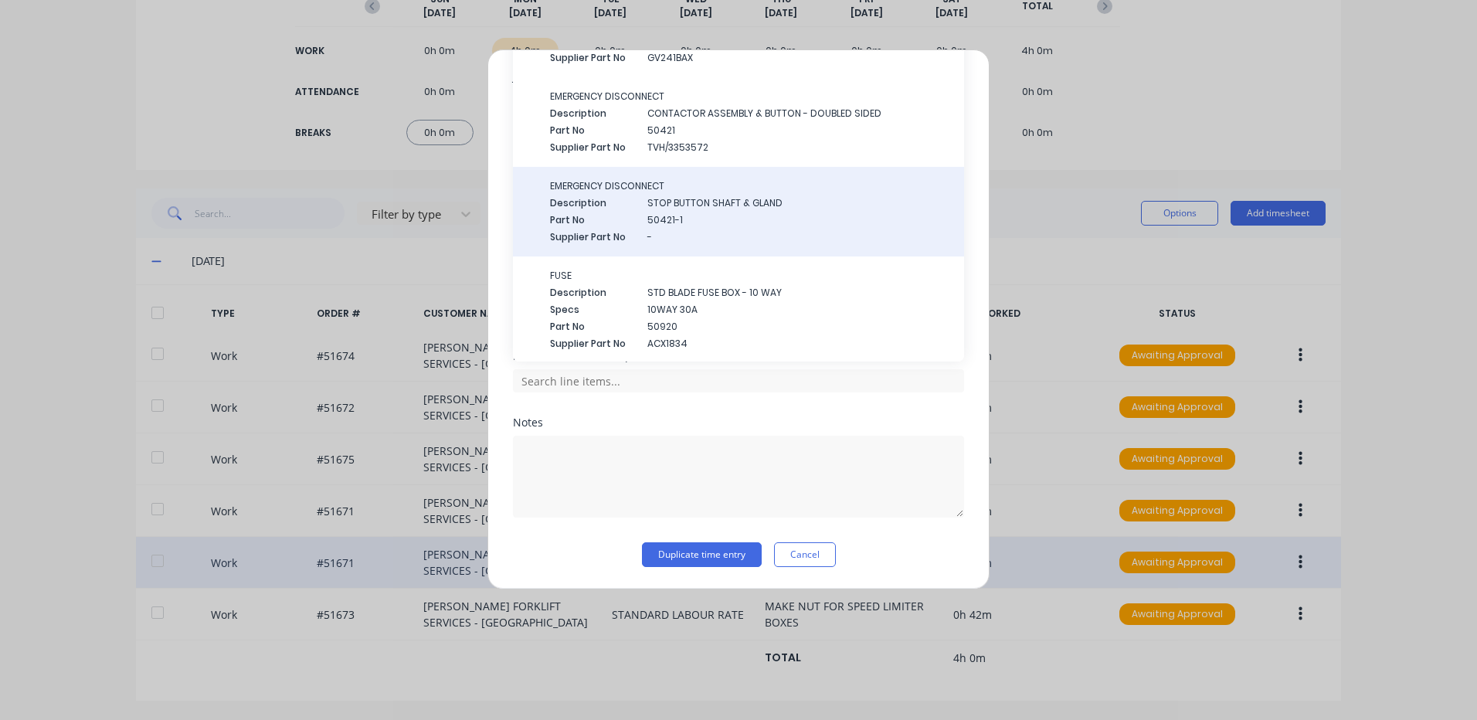
click at [623, 207] on span "Description" at bounding box center [592, 203] width 85 height 14
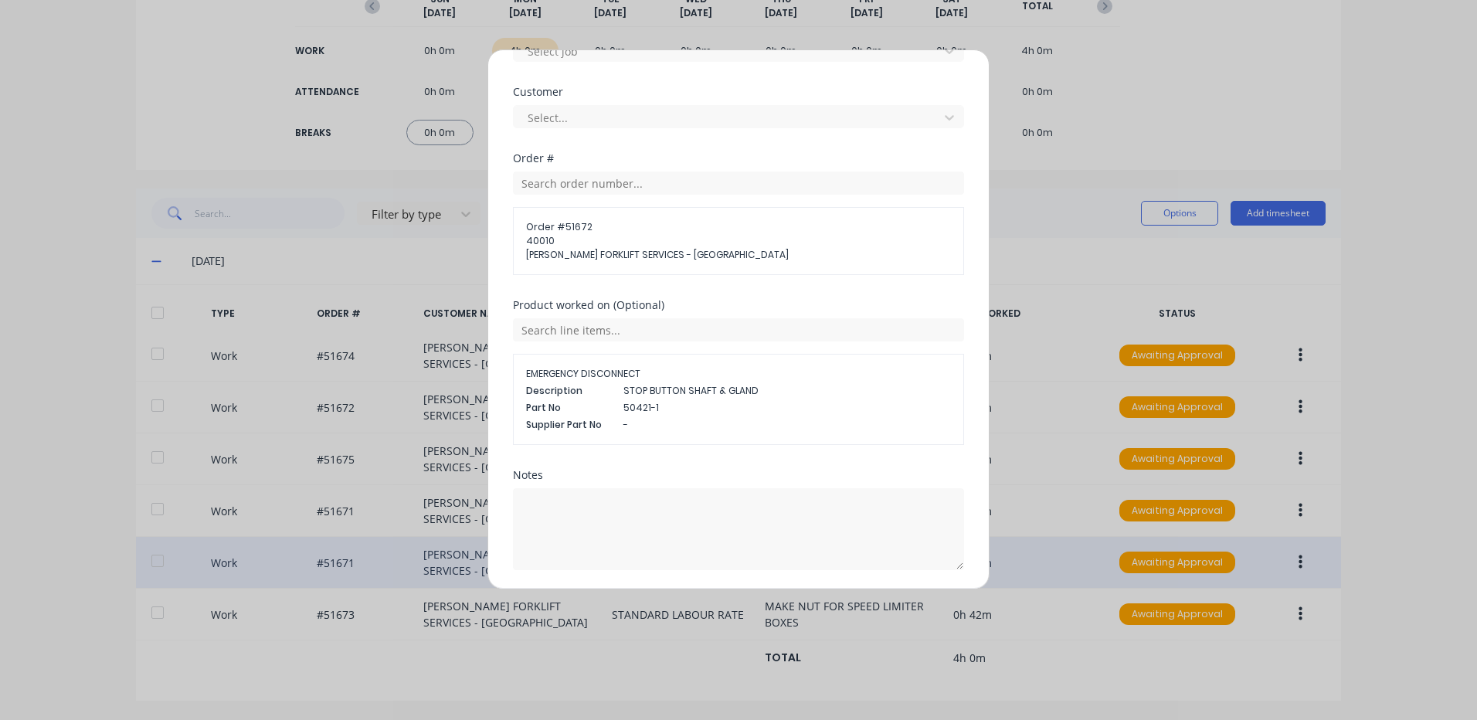
scroll to position [746, 0]
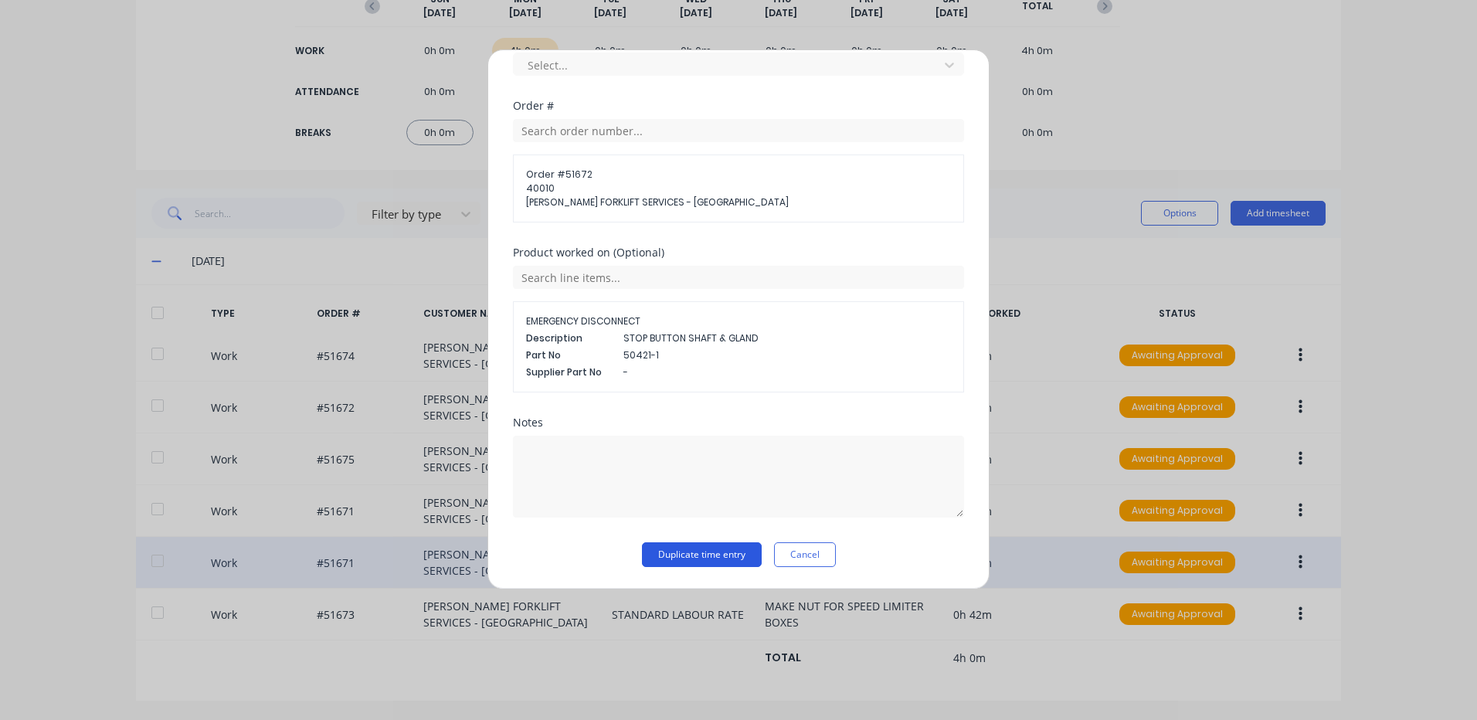
click at [717, 561] on button "Duplicate time entry" at bounding box center [702, 554] width 120 height 25
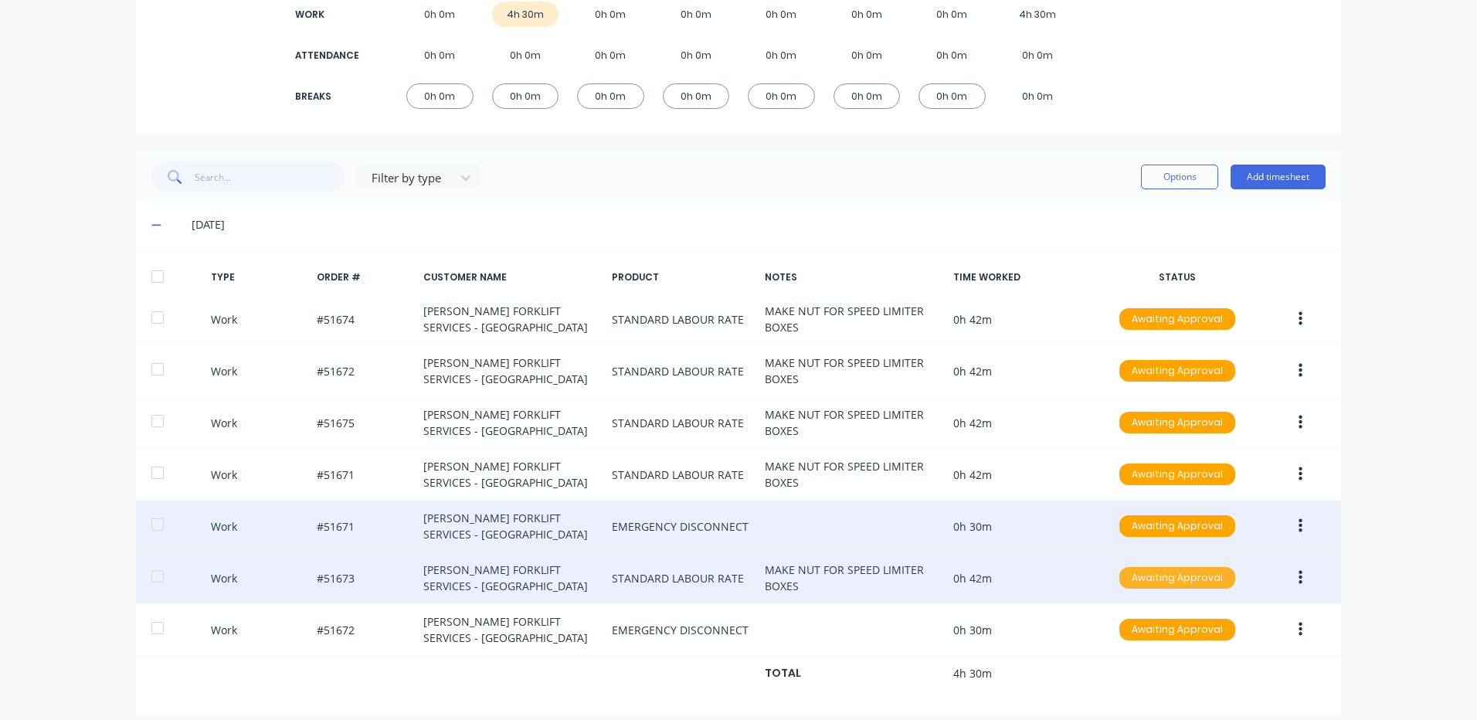
scroll to position [266, 0]
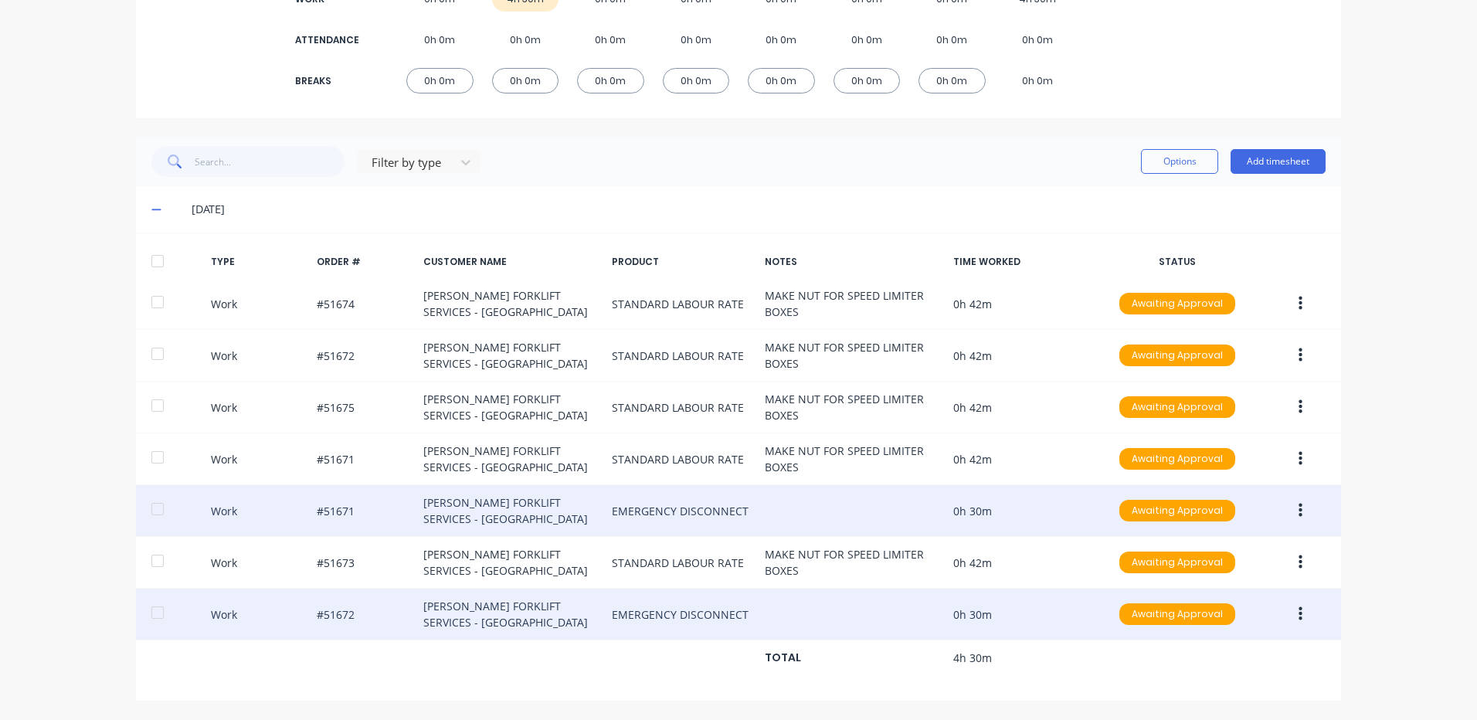
click at [1286, 612] on button "button" at bounding box center [1300, 614] width 36 height 28
click at [1267, 587] on div "Duplicate" at bounding box center [1244, 587] width 119 height 22
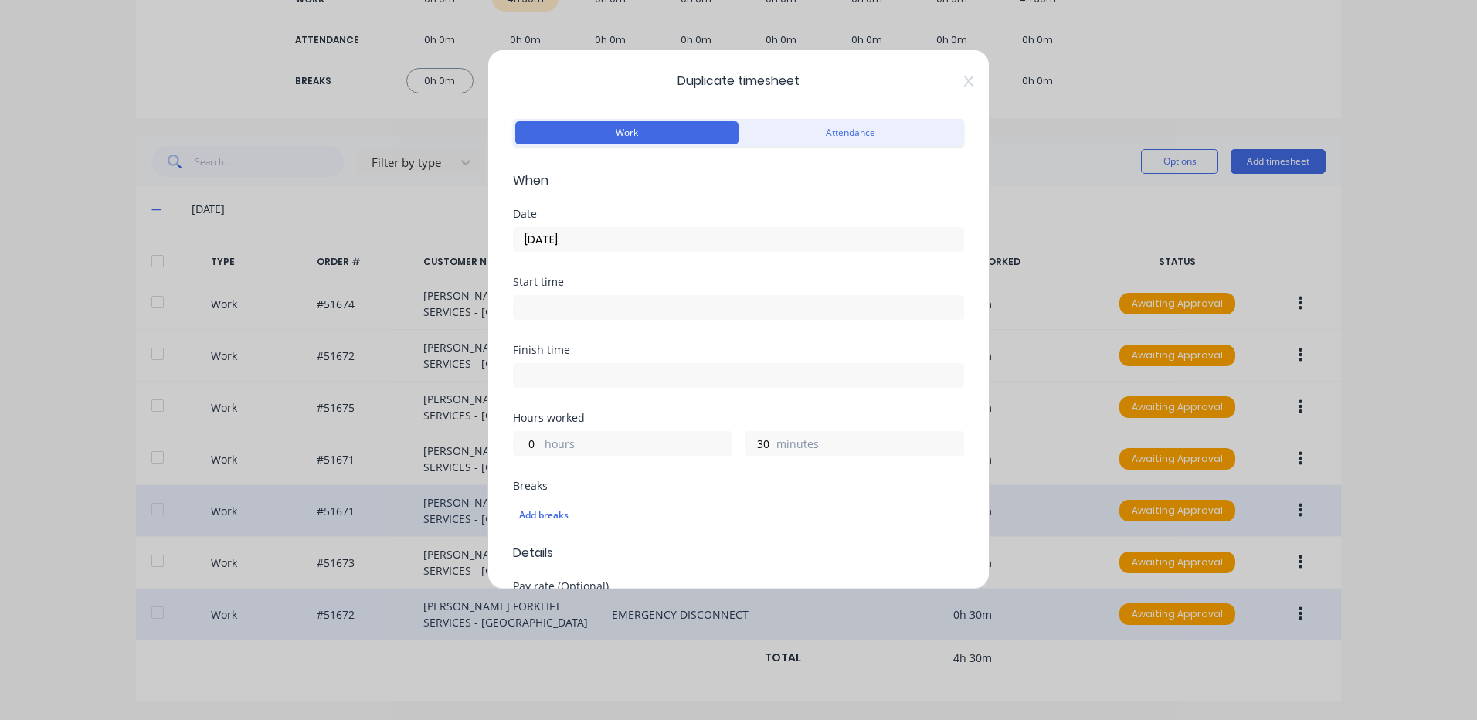
click at [632, 239] on input "13/10/2025" at bounding box center [738, 239] width 449 height 23
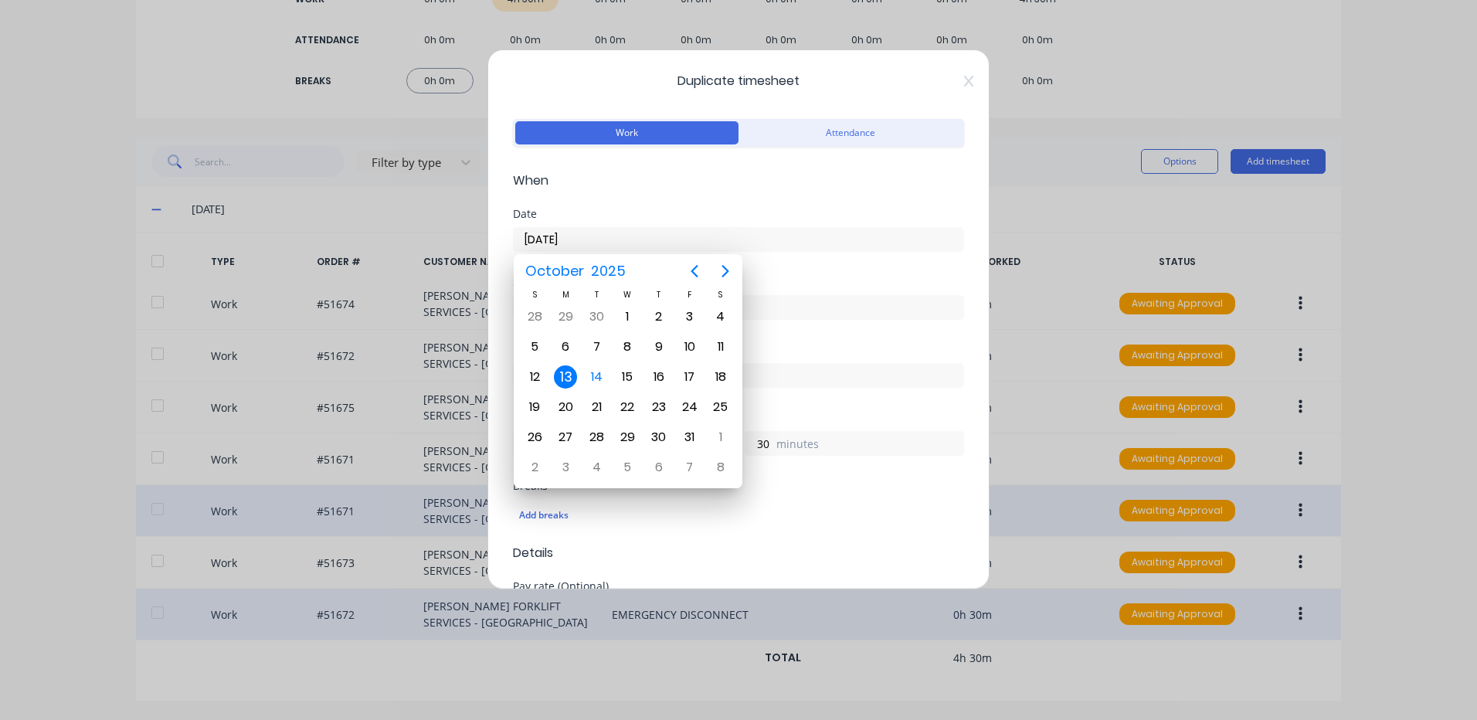
click at [566, 375] on div "13" at bounding box center [565, 376] width 23 height 23
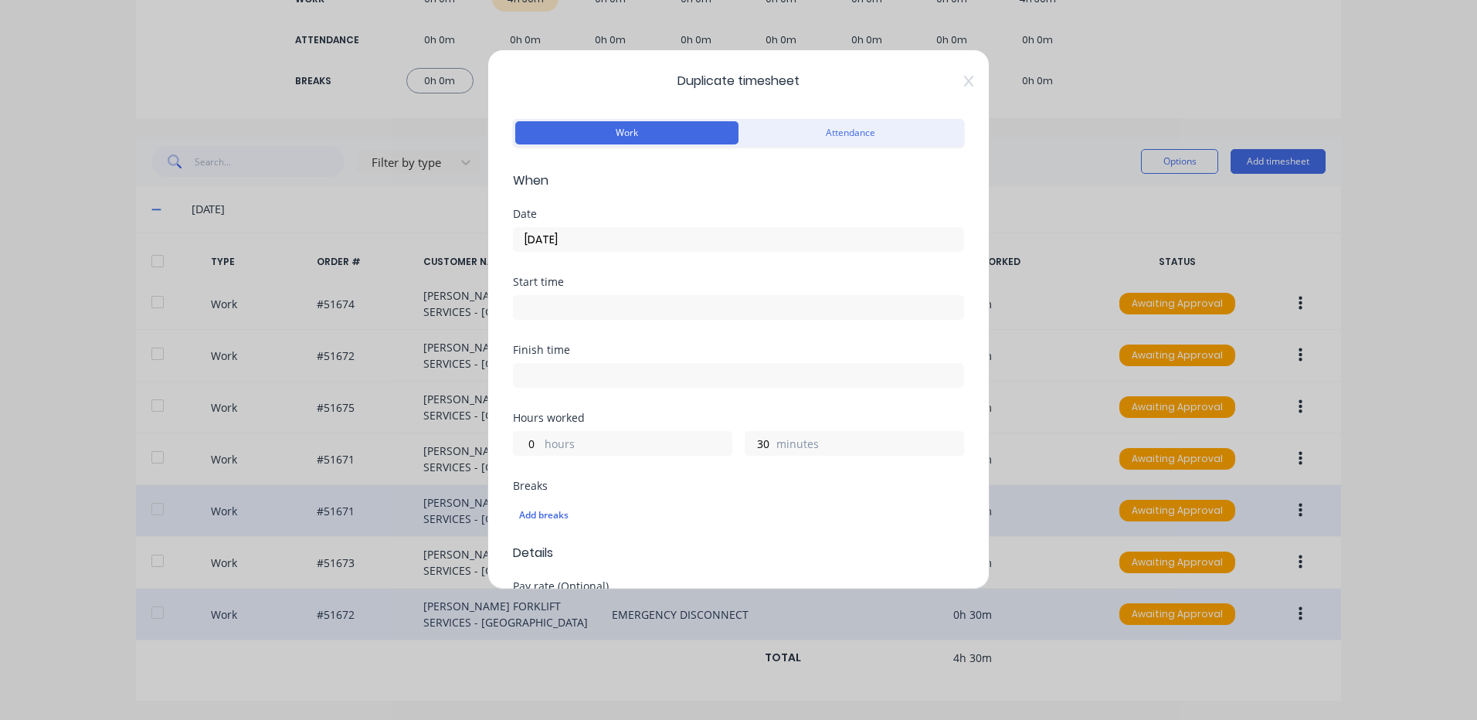
scroll to position [541, 0]
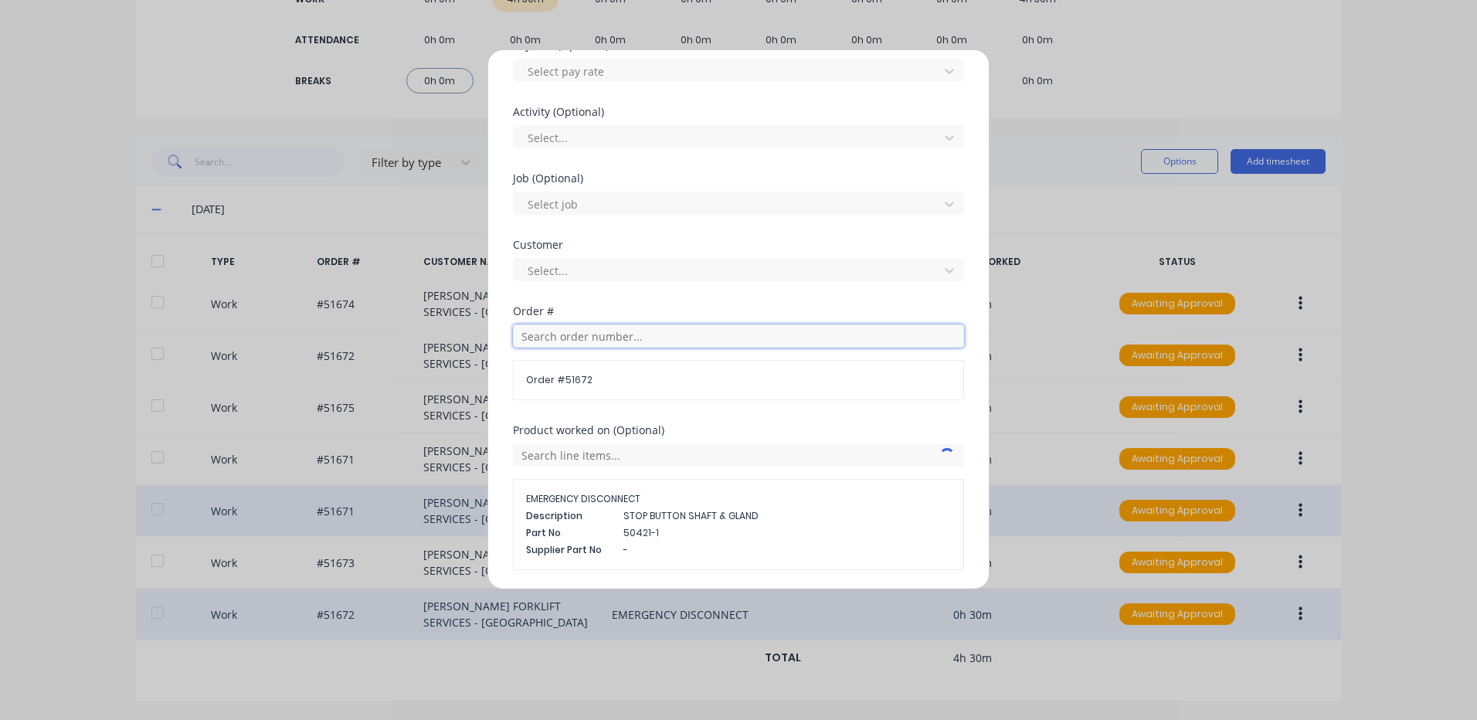
click at [603, 336] on input "text" at bounding box center [738, 335] width 451 height 23
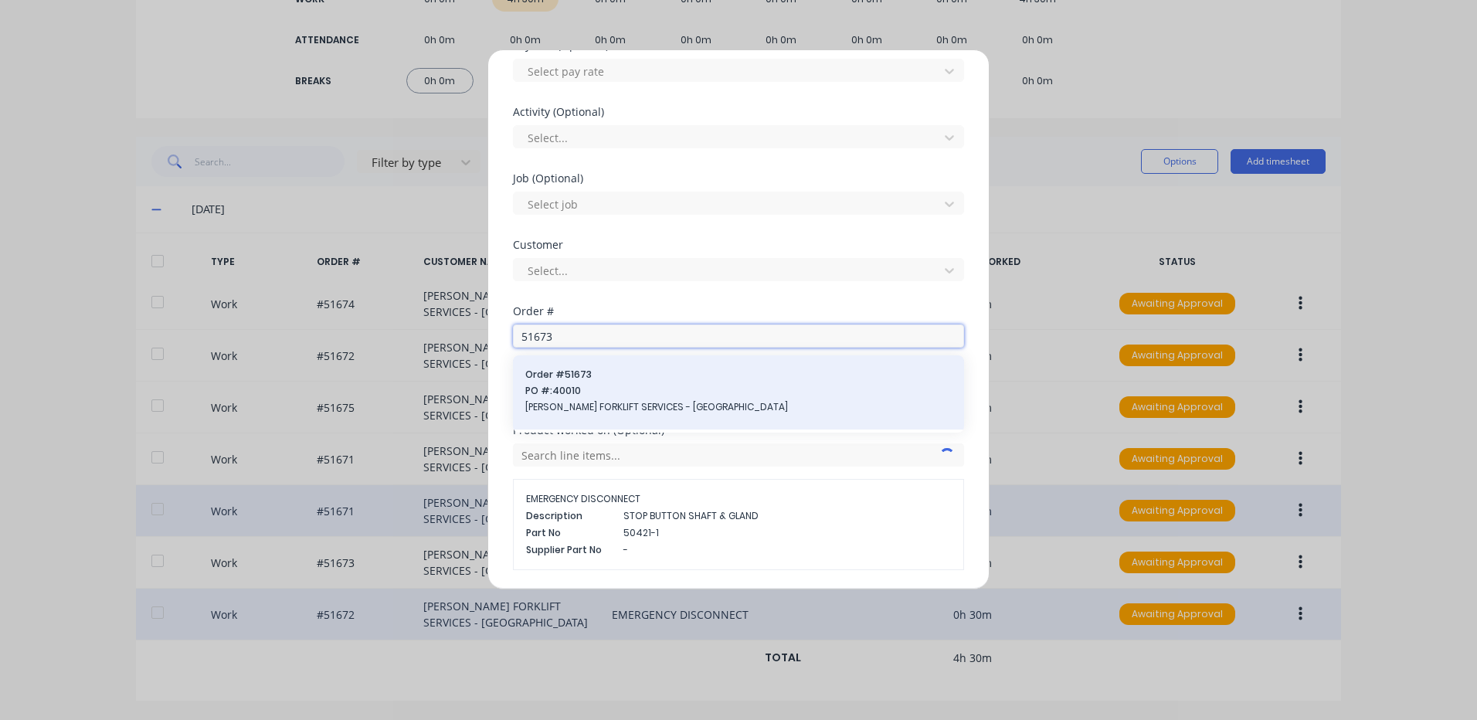
type input "51673"
click at [589, 380] on span "Order # 51673" at bounding box center [738, 375] width 426 height 14
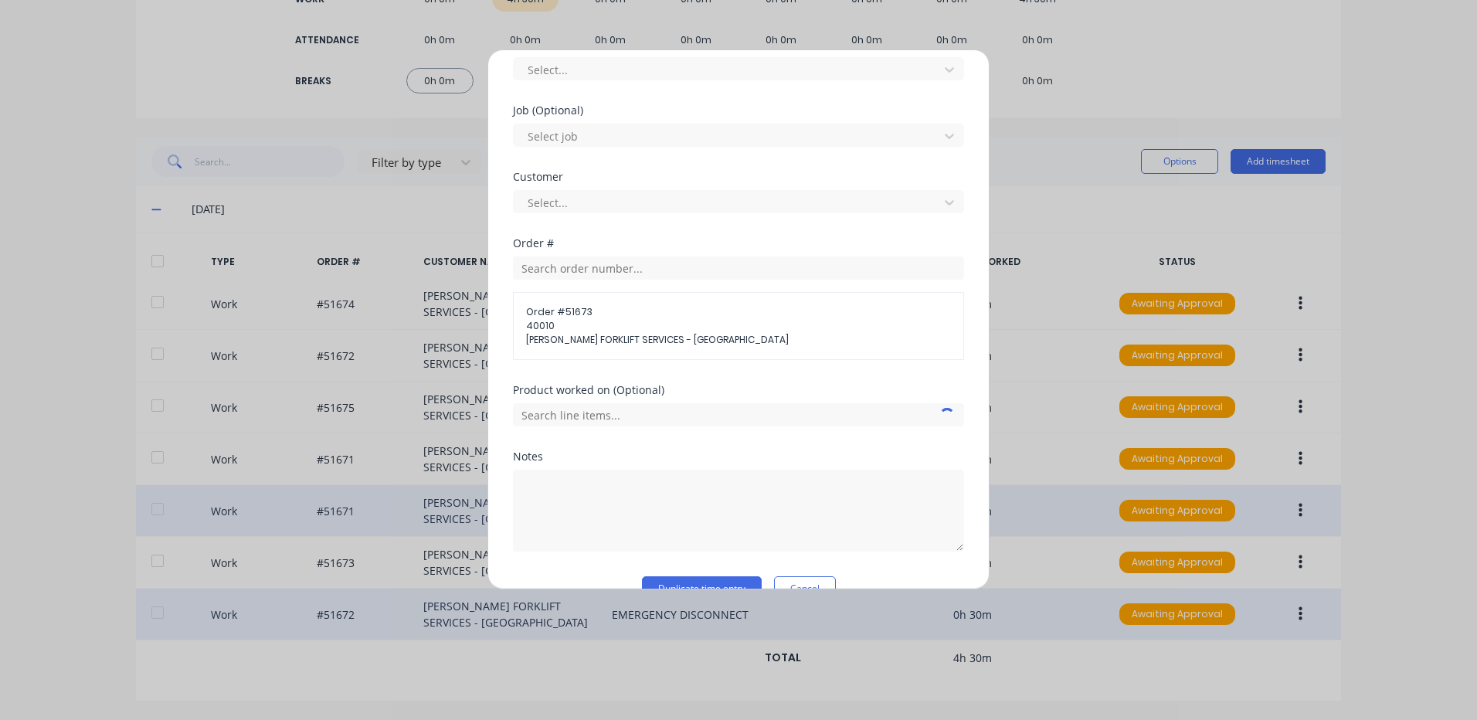
scroll to position [643, 0]
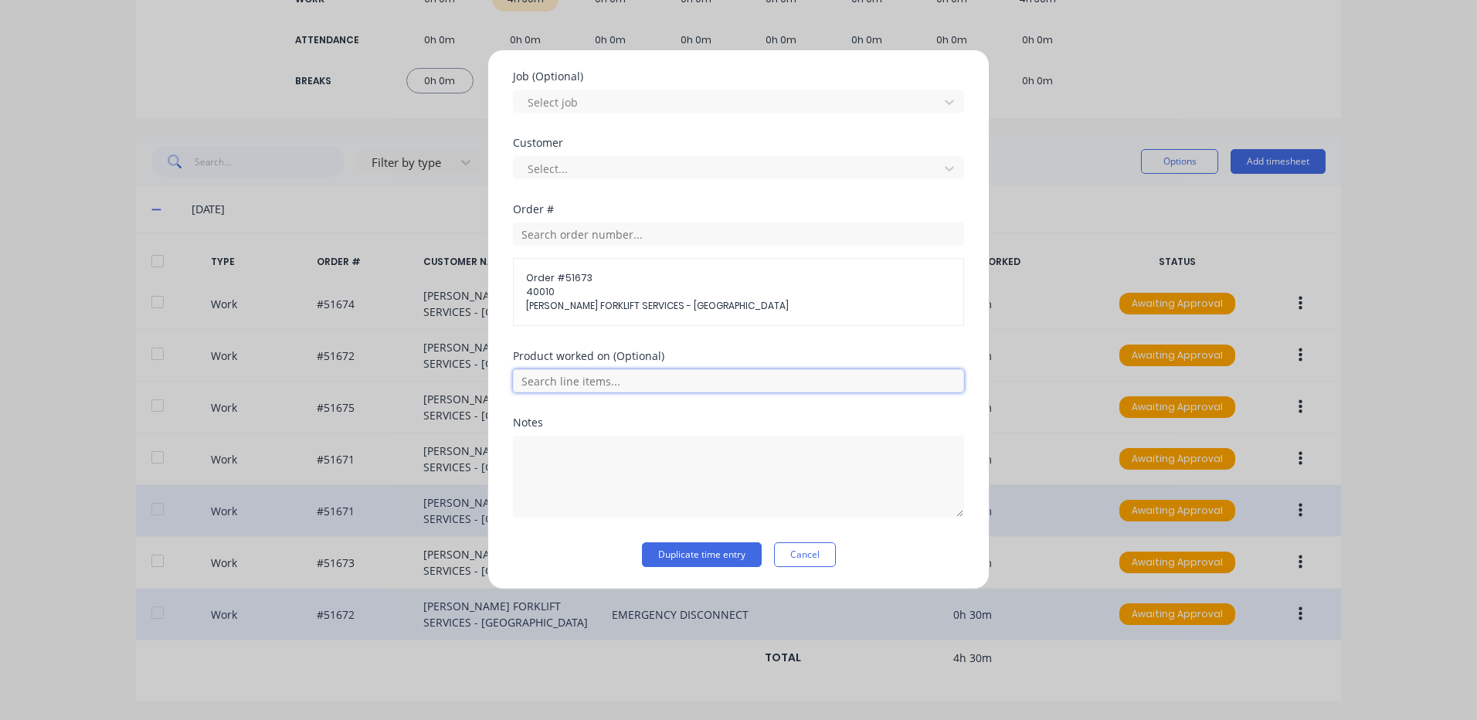
click at [619, 382] on input "text" at bounding box center [738, 380] width 451 height 23
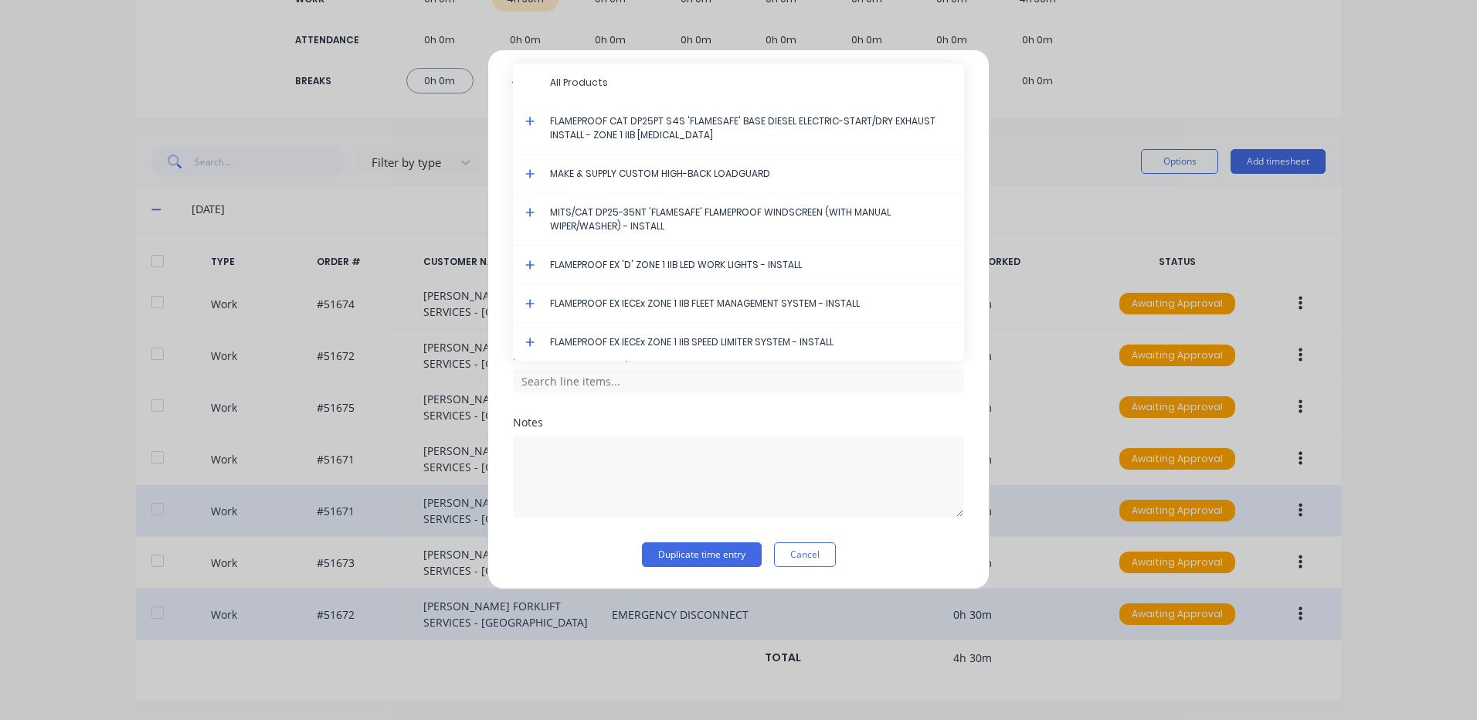
click at [530, 118] on icon at bounding box center [529, 121] width 9 height 9
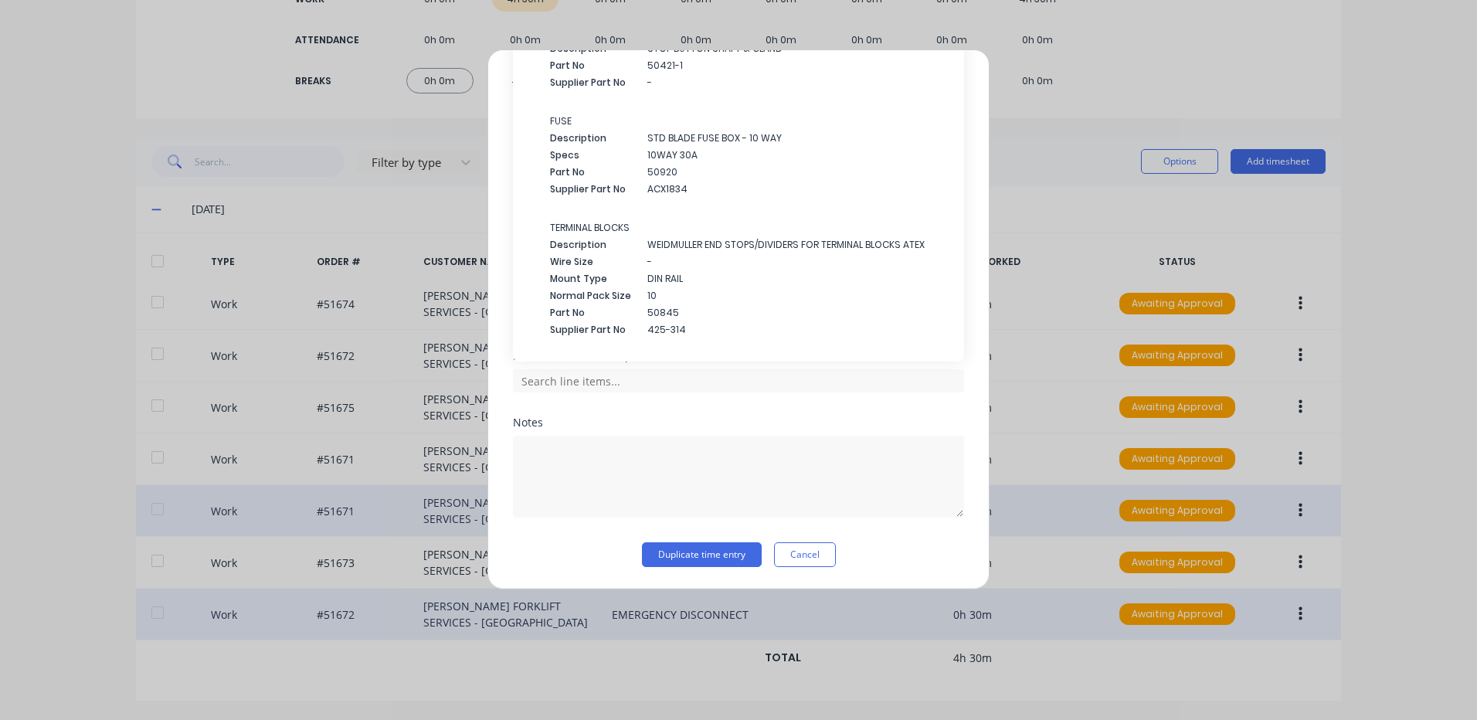
scroll to position [2935, 0]
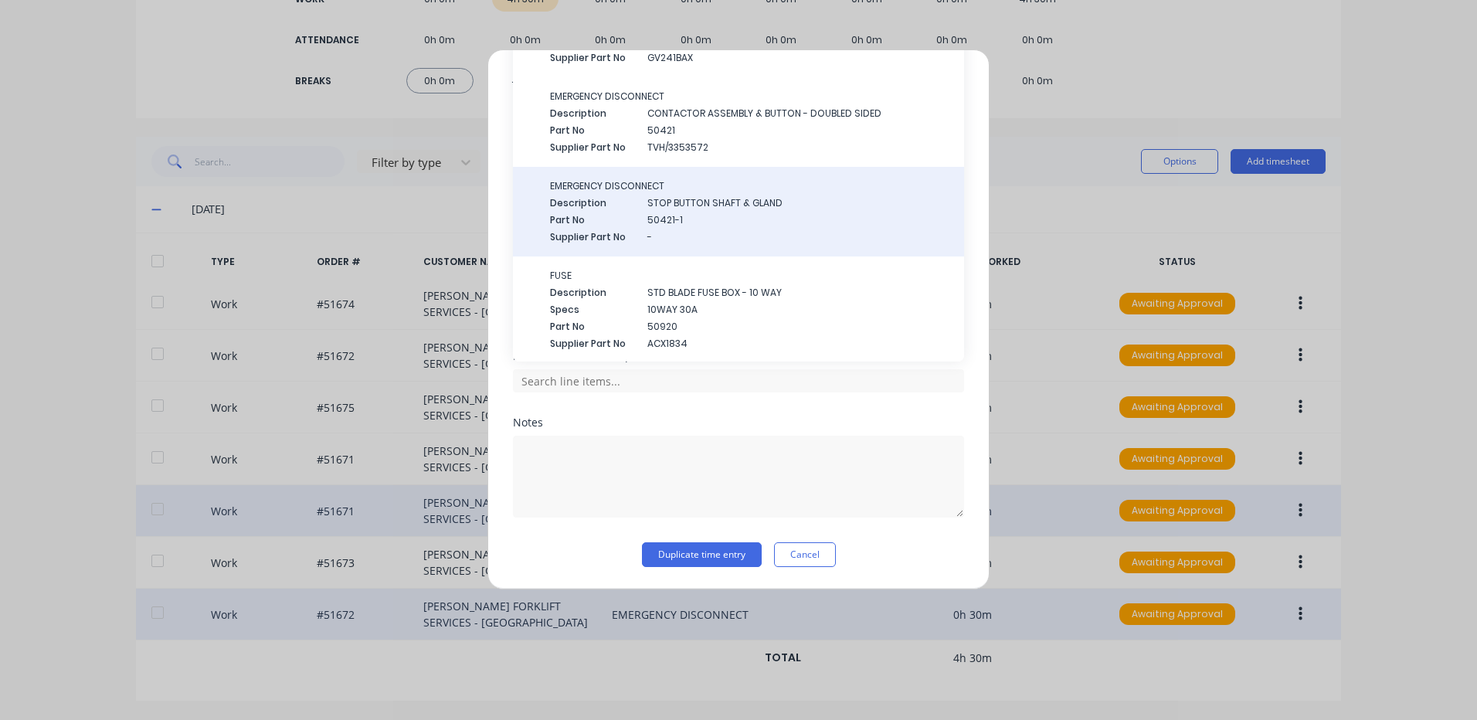
click at [673, 206] on span "STOP BUTTON SHAFT & GLAND" at bounding box center [799, 203] width 304 height 14
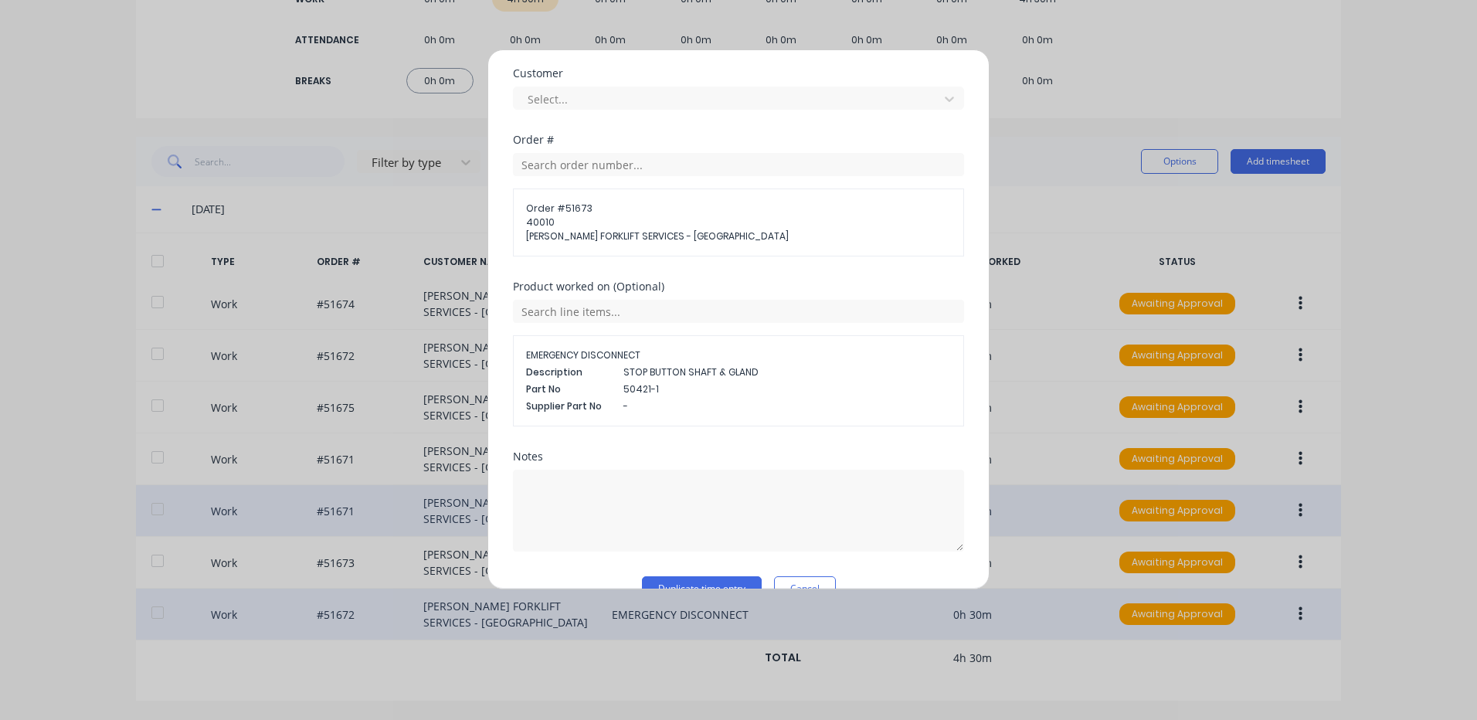
scroll to position [746, 0]
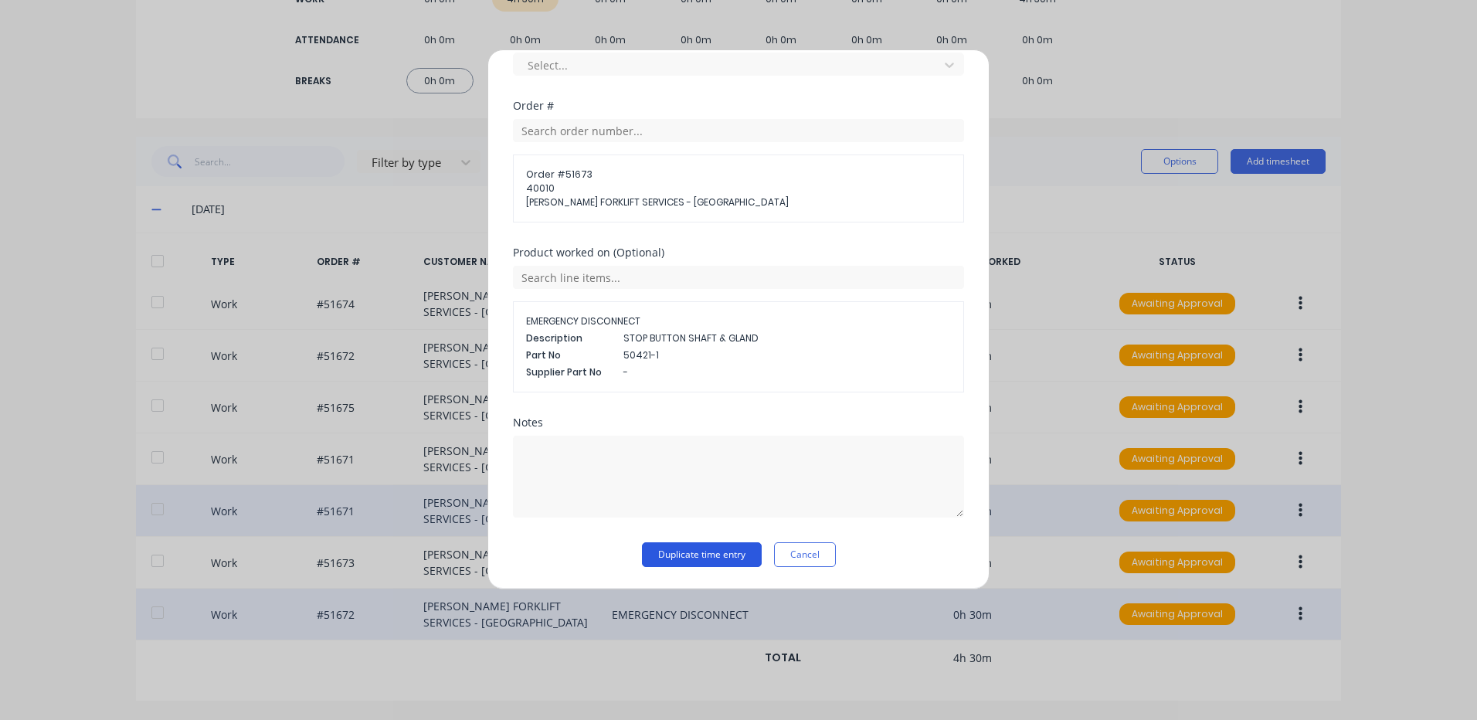
click at [711, 550] on button "Duplicate time entry" at bounding box center [702, 554] width 120 height 25
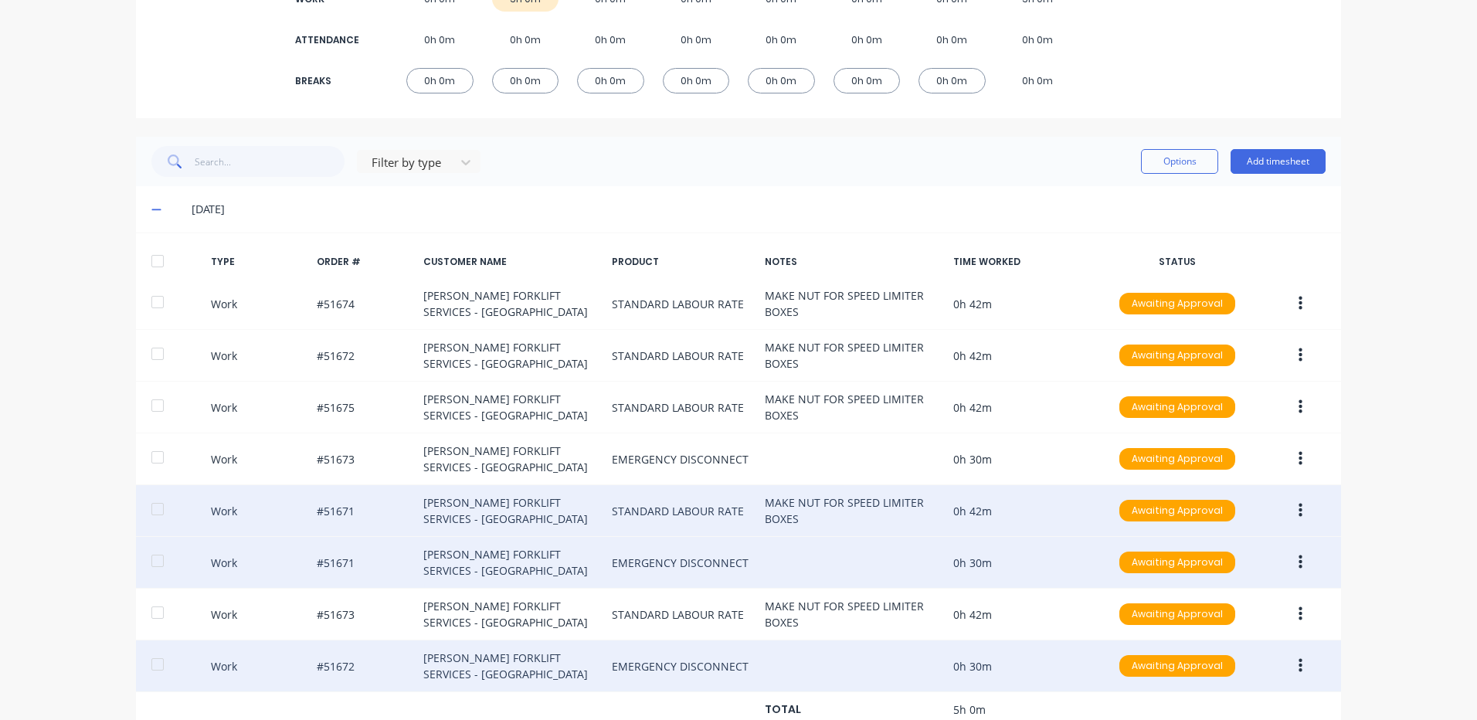
scroll to position [318, 0]
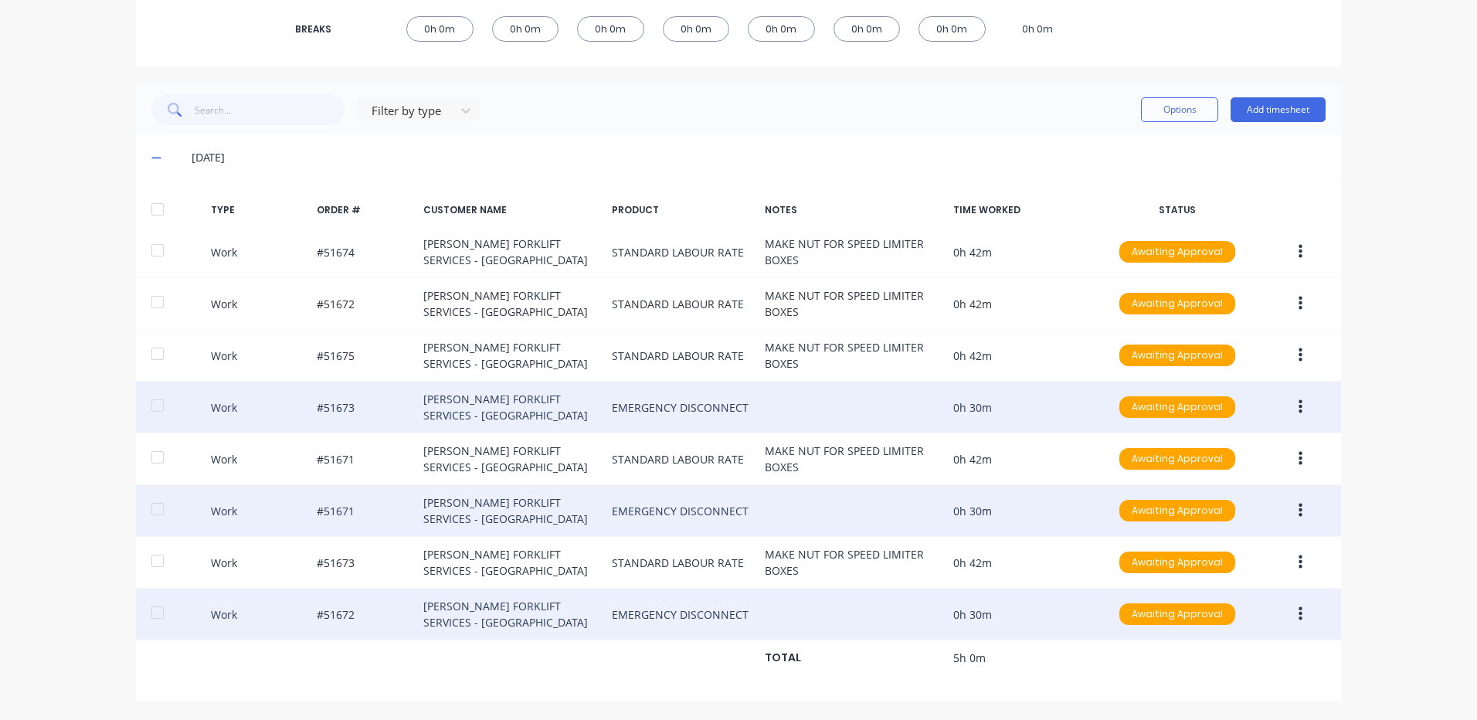
click at [1298, 406] on icon "button" at bounding box center [1300, 407] width 4 height 14
click at [1243, 385] on div "Duplicate" at bounding box center [1244, 380] width 119 height 22
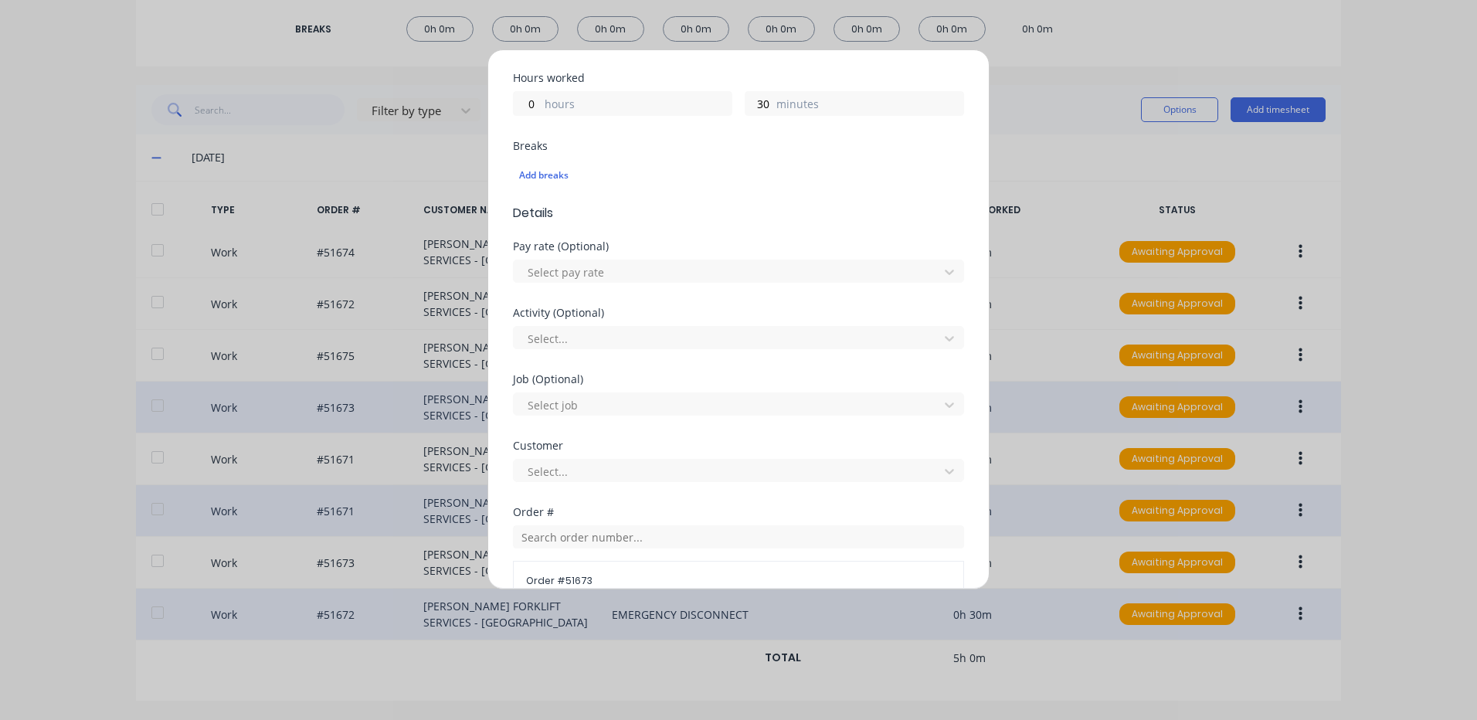
scroll to position [541, 0]
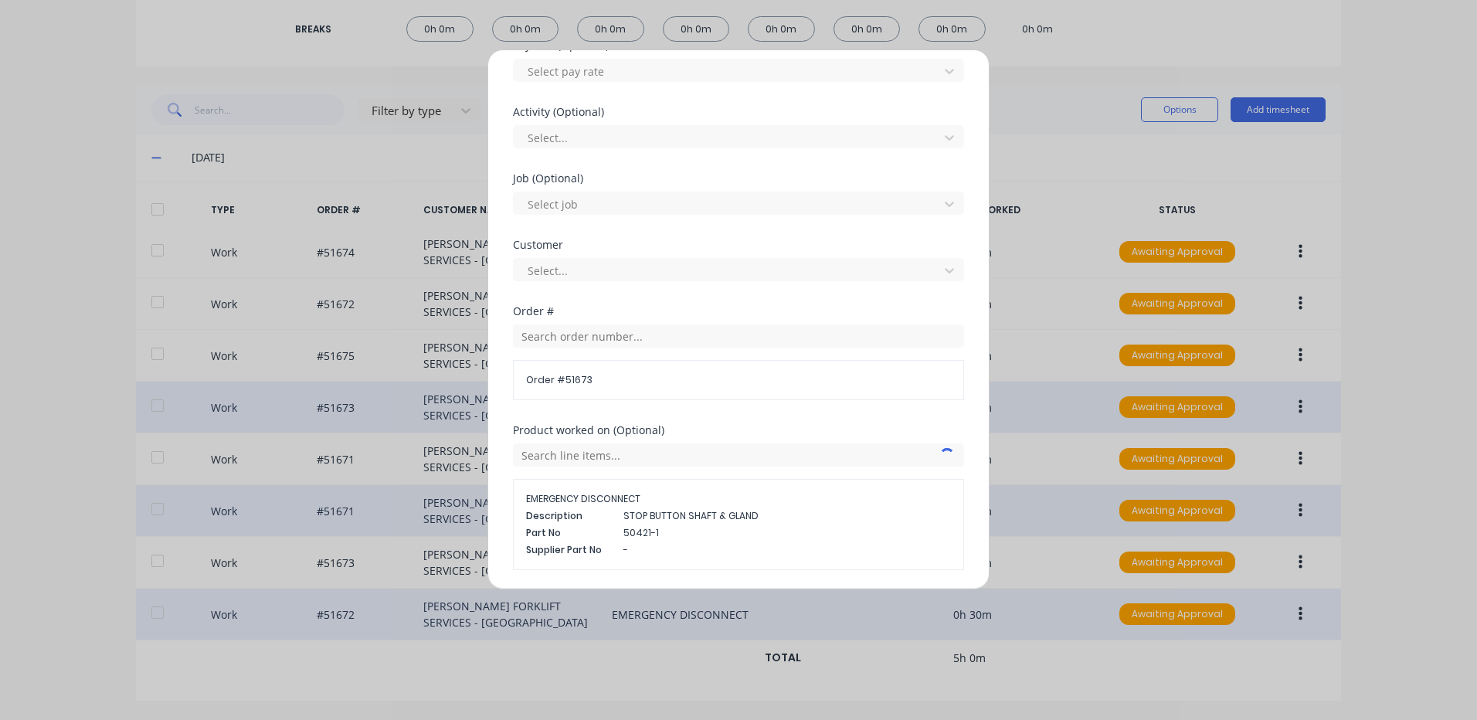
click at [615, 353] on div "Order # 51673" at bounding box center [738, 362] width 451 height 76
click at [621, 344] on input "text" at bounding box center [738, 335] width 451 height 23
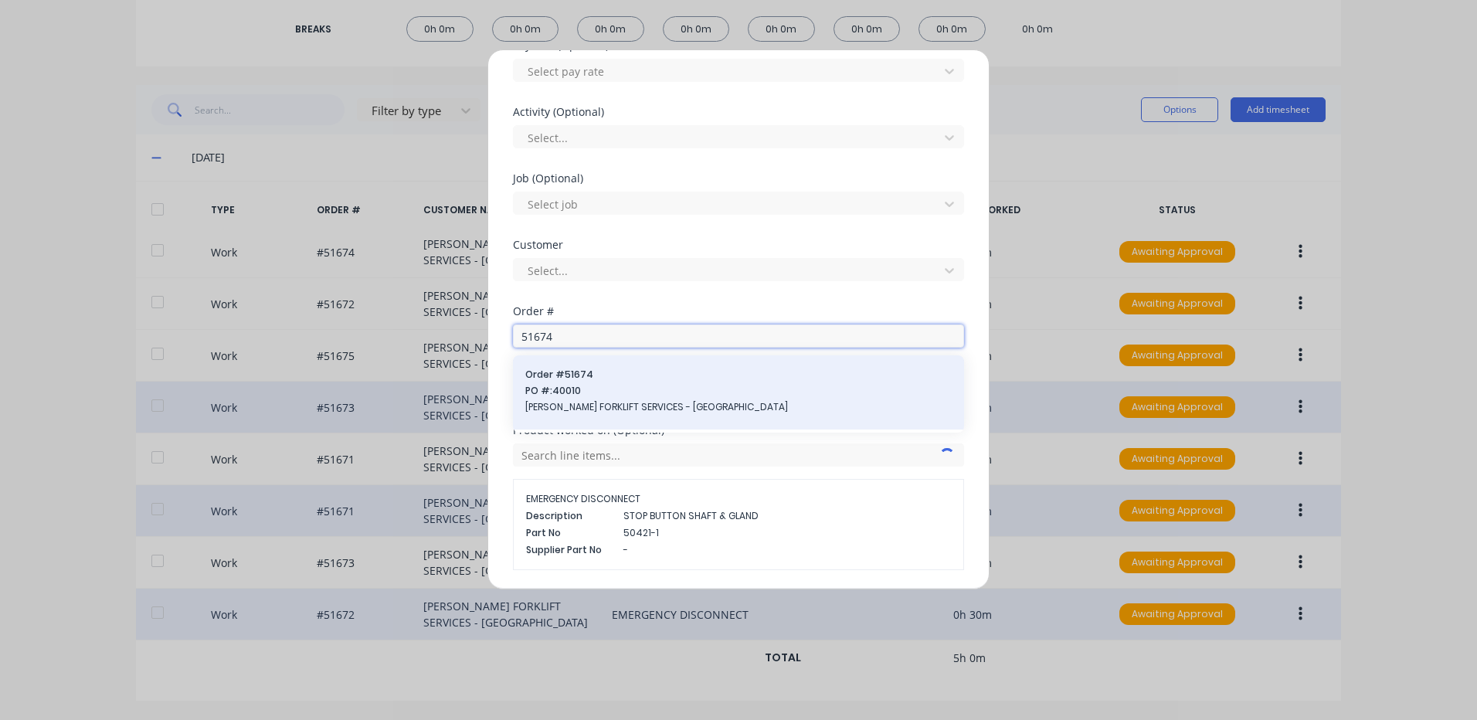
type input "51674"
click at [615, 384] on span "PO #: 40010" at bounding box center [738, 391] width 426 height 14
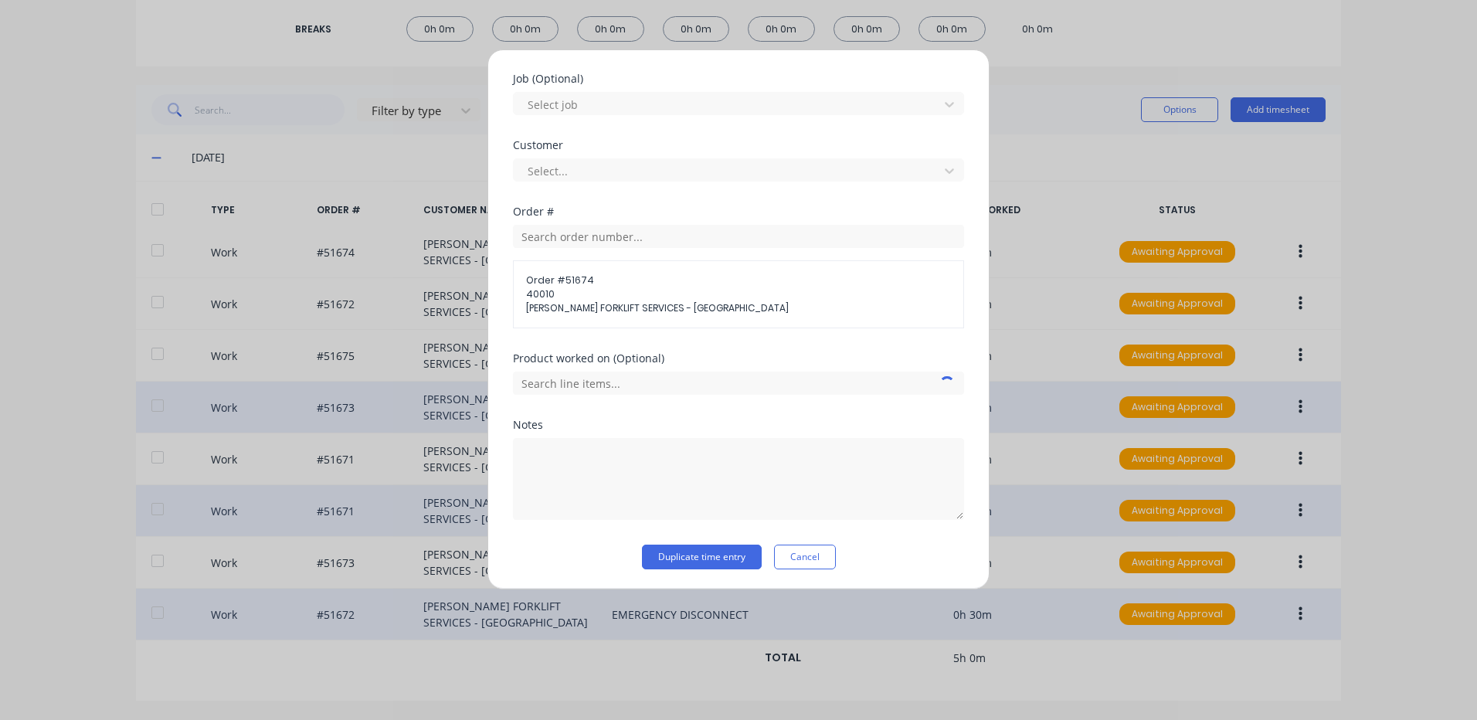
scroll to position [643, 0]
click at [616, 381] on input "text" at bounding box center [738, 380] width 451 height 23
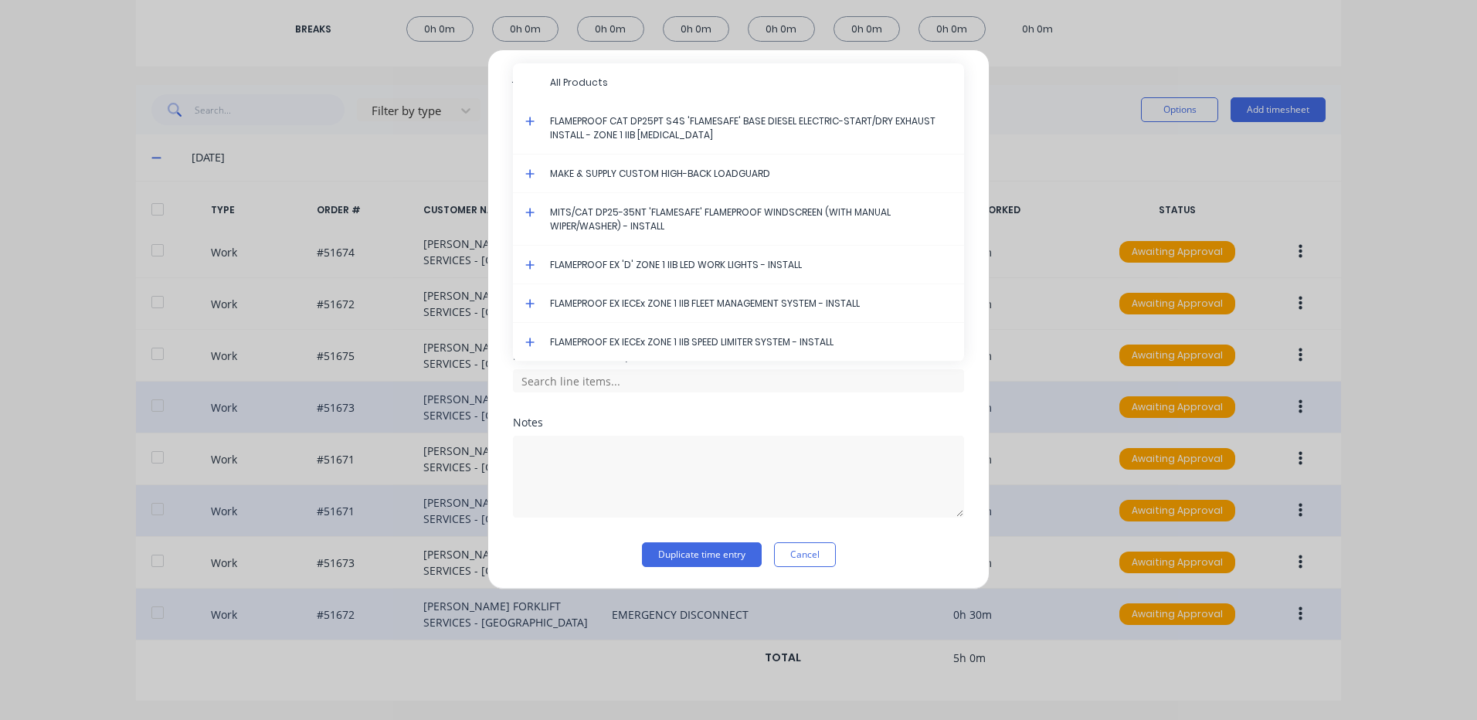
click at [619, 409] on div "Product worked on (Optional) All Products FLAMEPROOF CAT DP25PT S4S 'FLAMESAFE'…" at bounding box center [738, 384] width 451 height 66
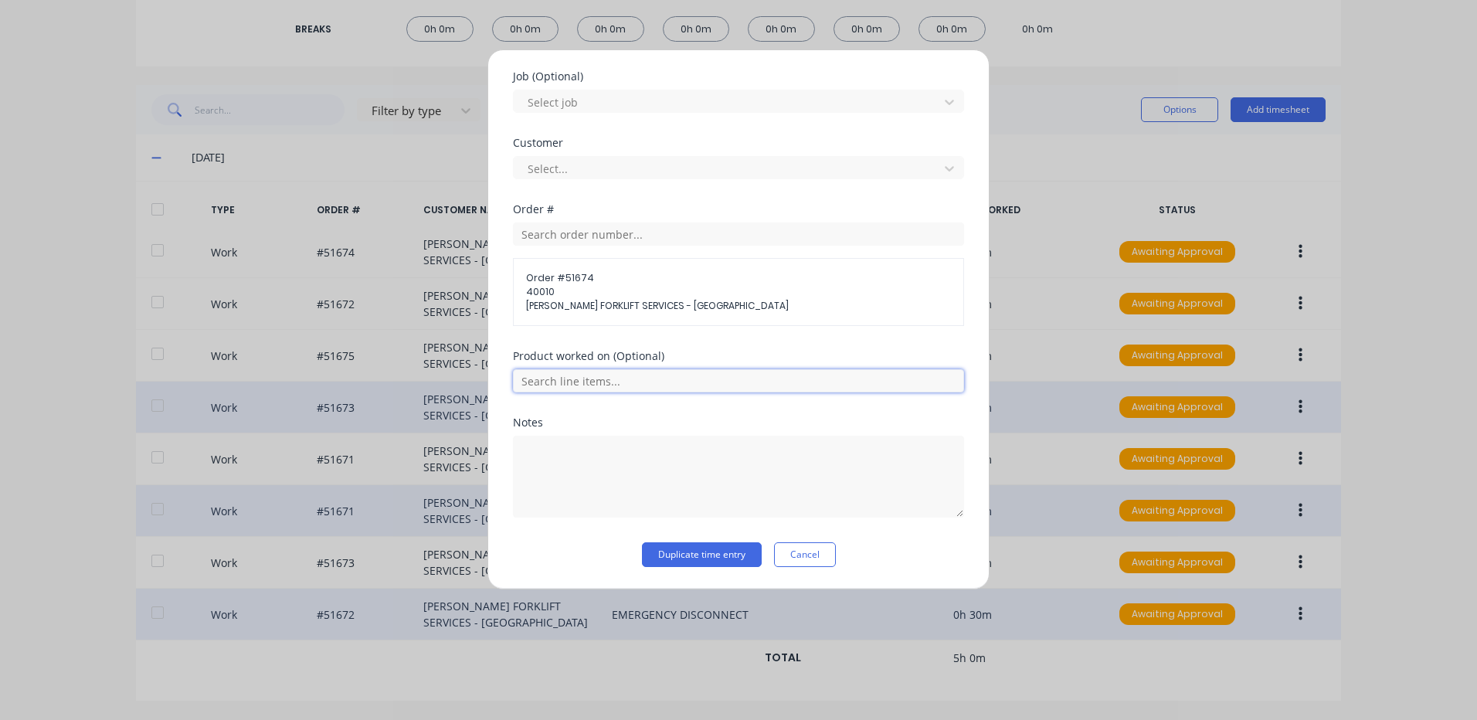
click at [621, 382] on input "text" at bounding box center [738, 380] width 451 height 23
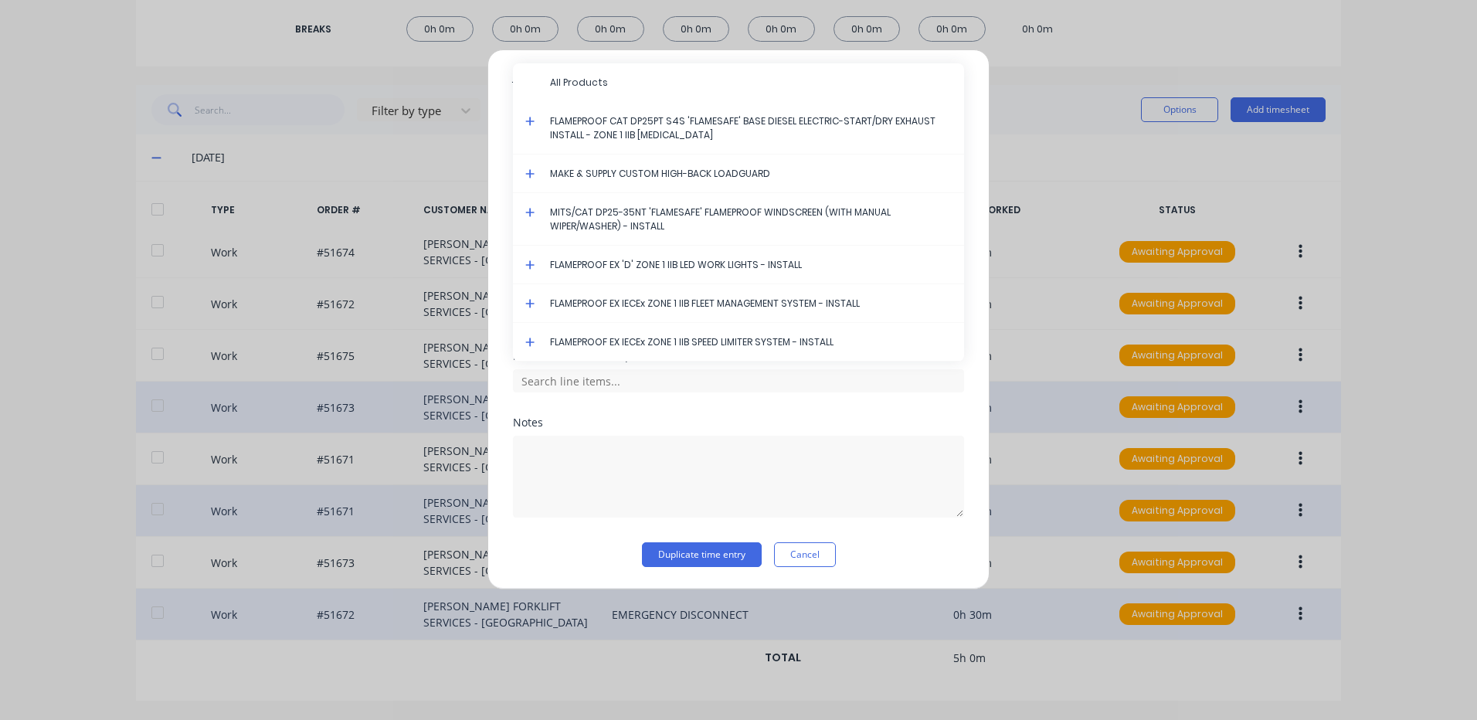
click at [527, 118] on icon at bounding box center [530, 121] width 10 height 11
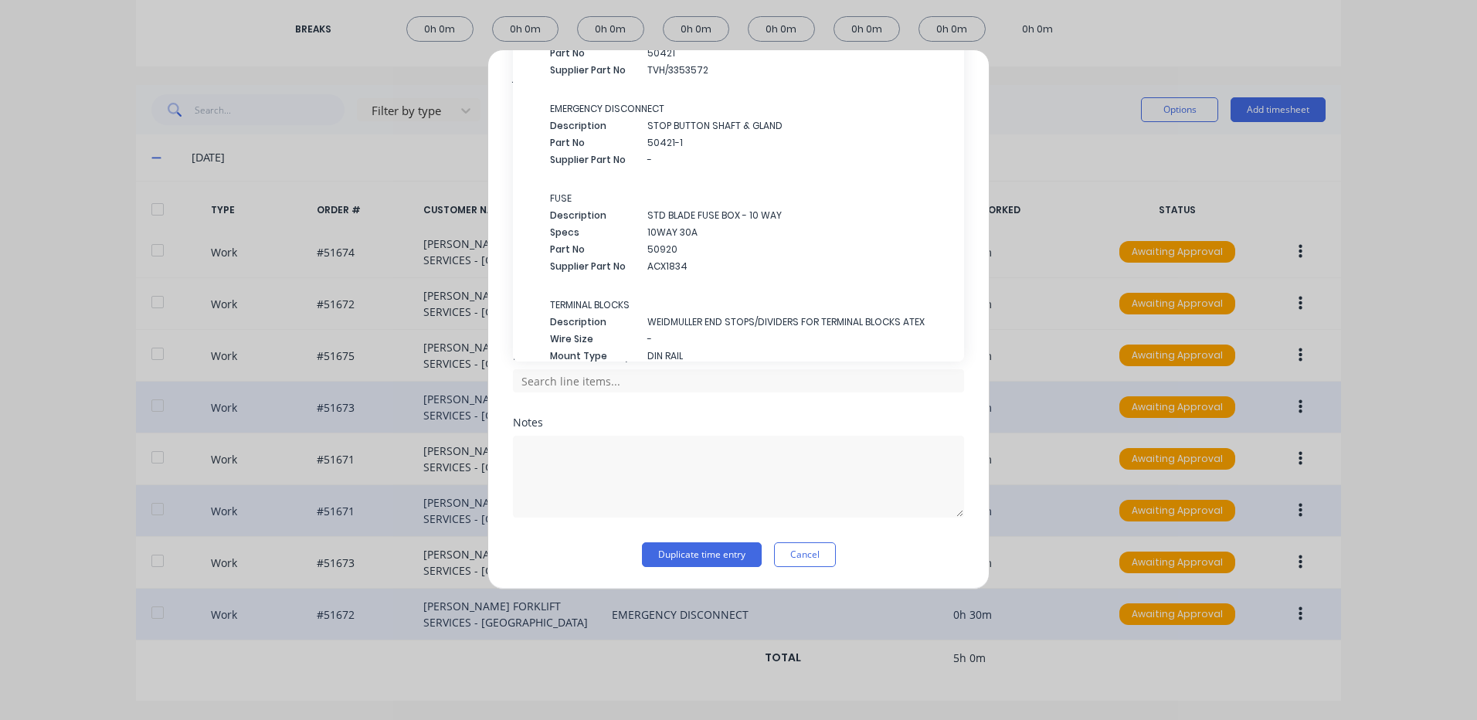
scroll to position [2935, 0]
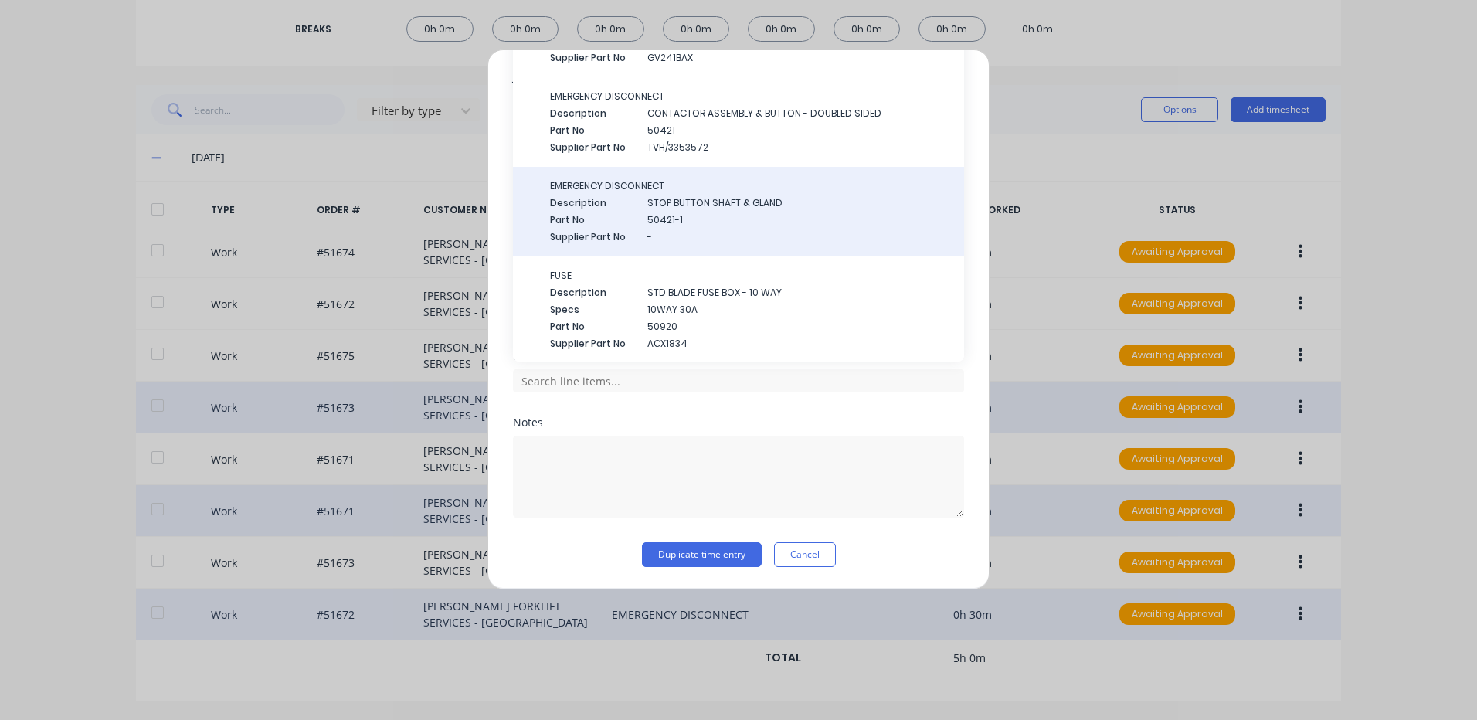
click at [616, 212] on div "EMERGENCY DISCONNECT Description STOP BUTTON SHAFT & GLAND Part No 50421-1 Supp…" at bounding box center [751, 211] width 402 height 65
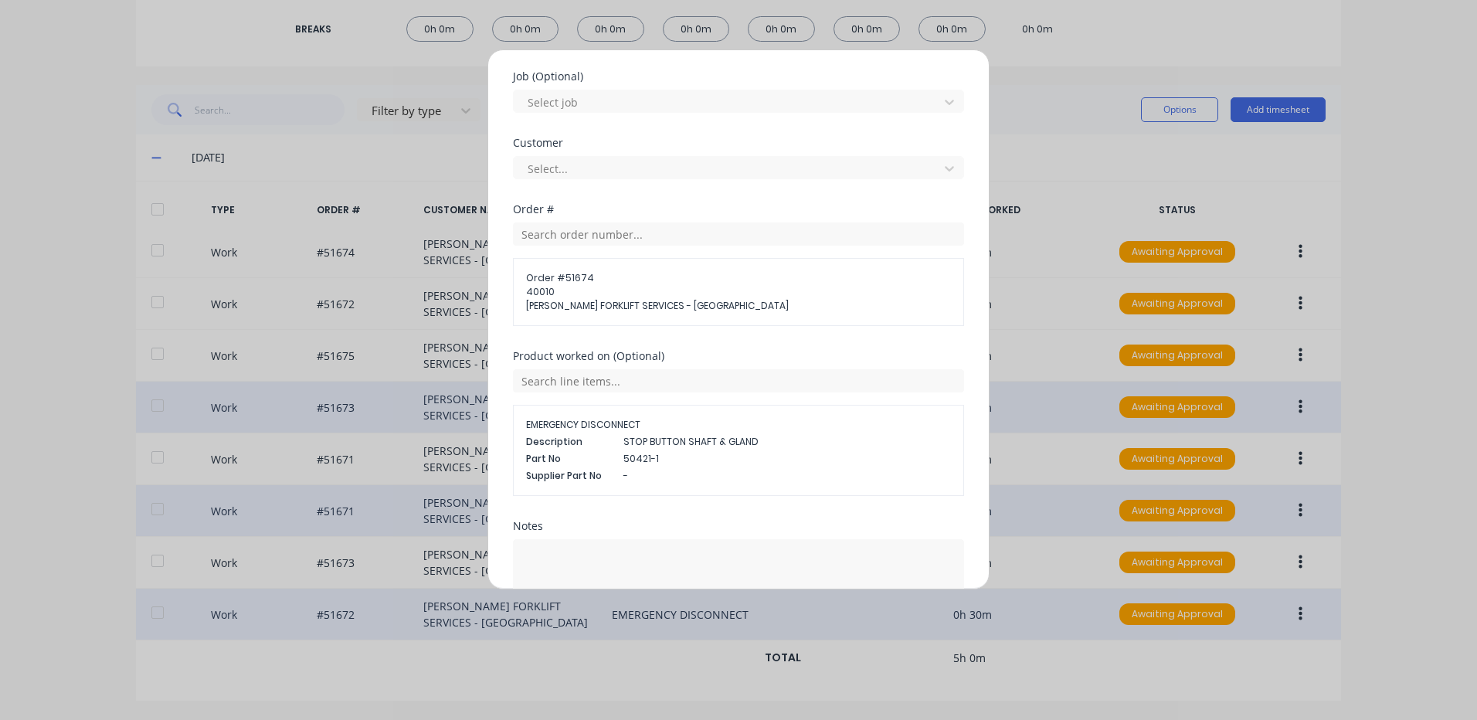
scroll to position [746, 0]
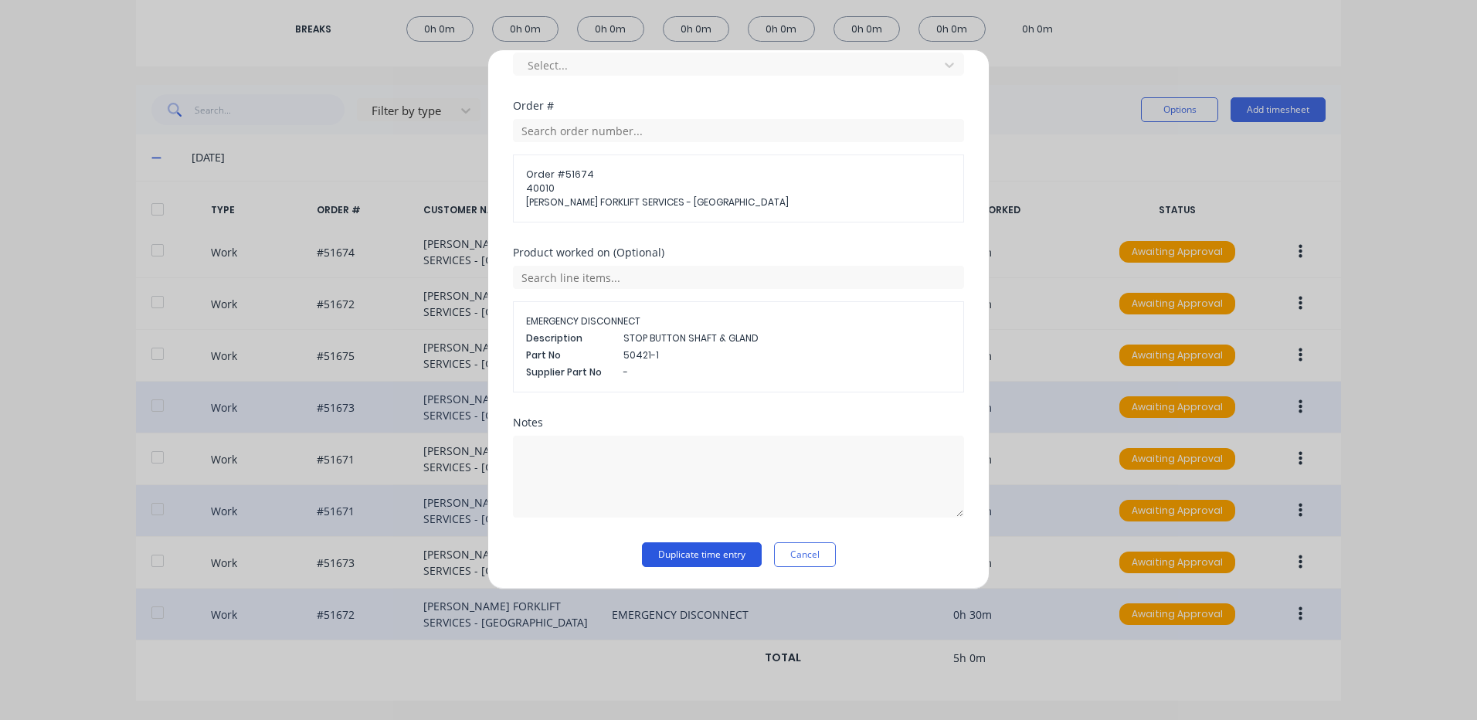
click at [699, 551] on button "Duplicate time entry" at bounding box center [702, 554] width 120 height 25
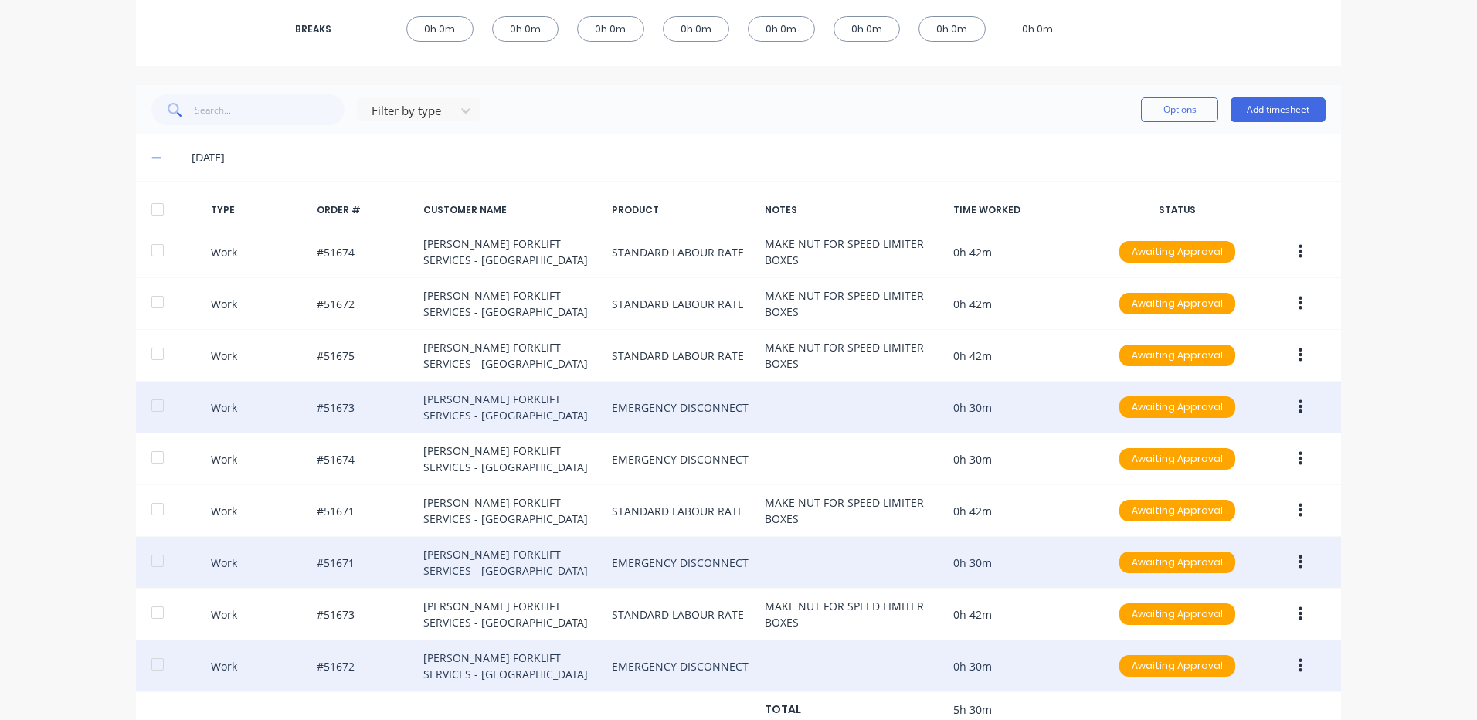
click at [1297, 402] on button "button" at bounding box center [1300, 407] width 36 height 28
click at [1275, 382] on div "Duplicate" at bounding box center [1244, 380] width 119 height 22
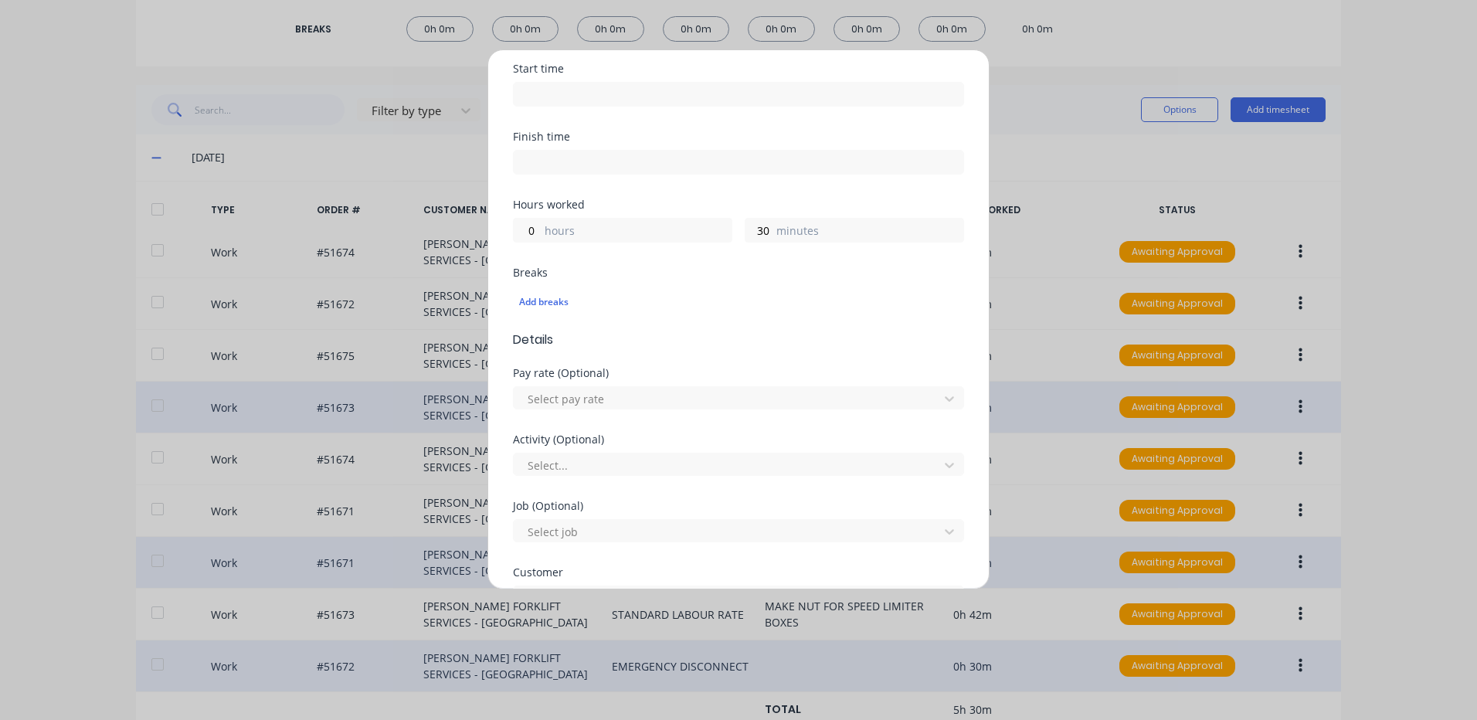
scroll to position [386, 0]
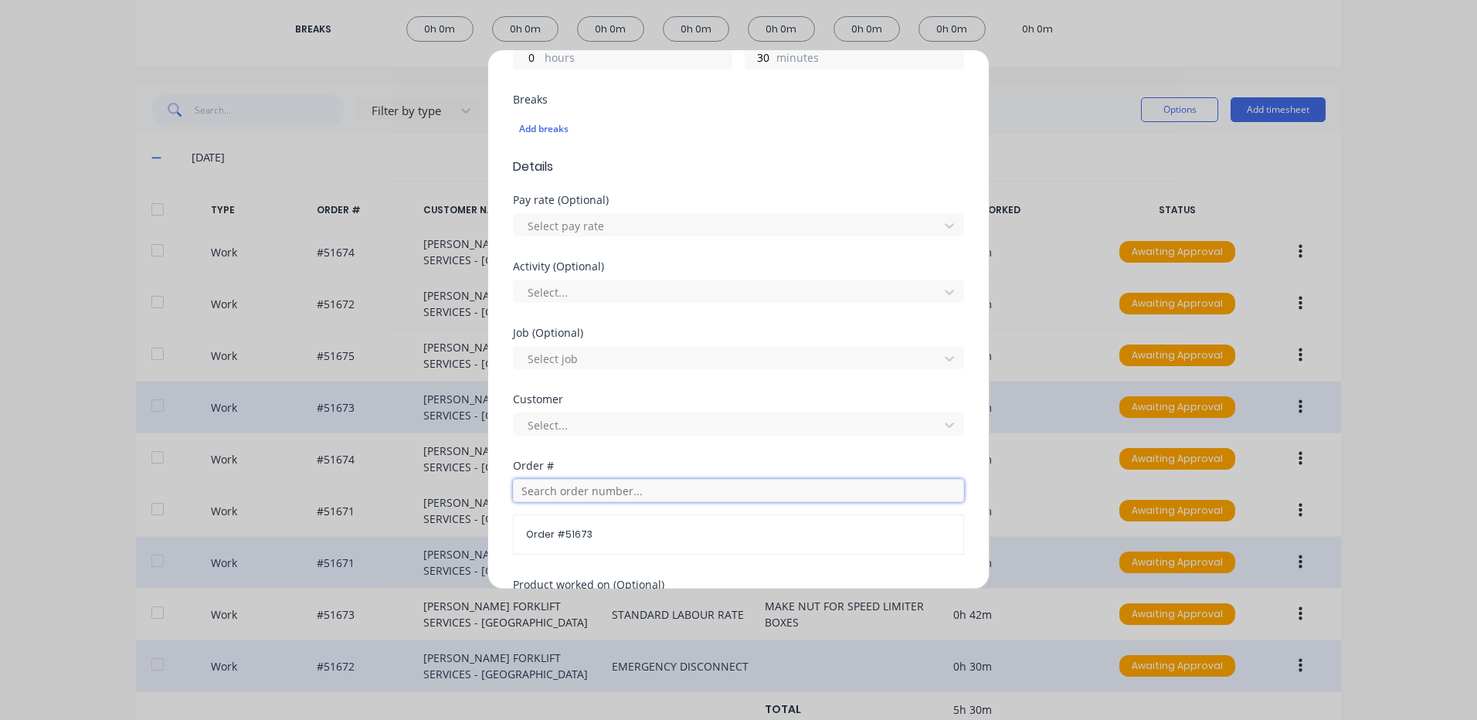
click at [573, 496] on input "text" at bounding box center [738, 490] width 451 height 23
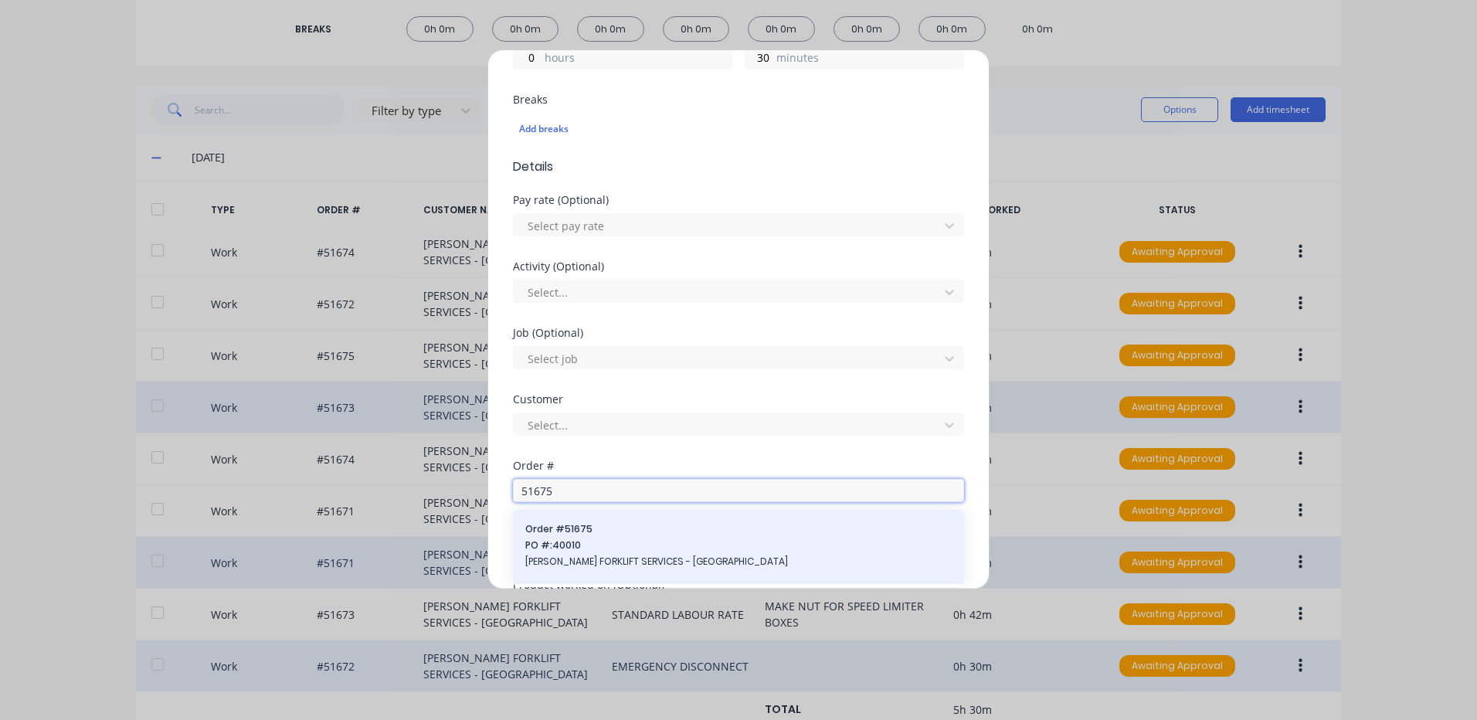
type input "51675"
click at [571, 531] on span "Order # 51675" at bounding box center [738, 529] width 426 height 14
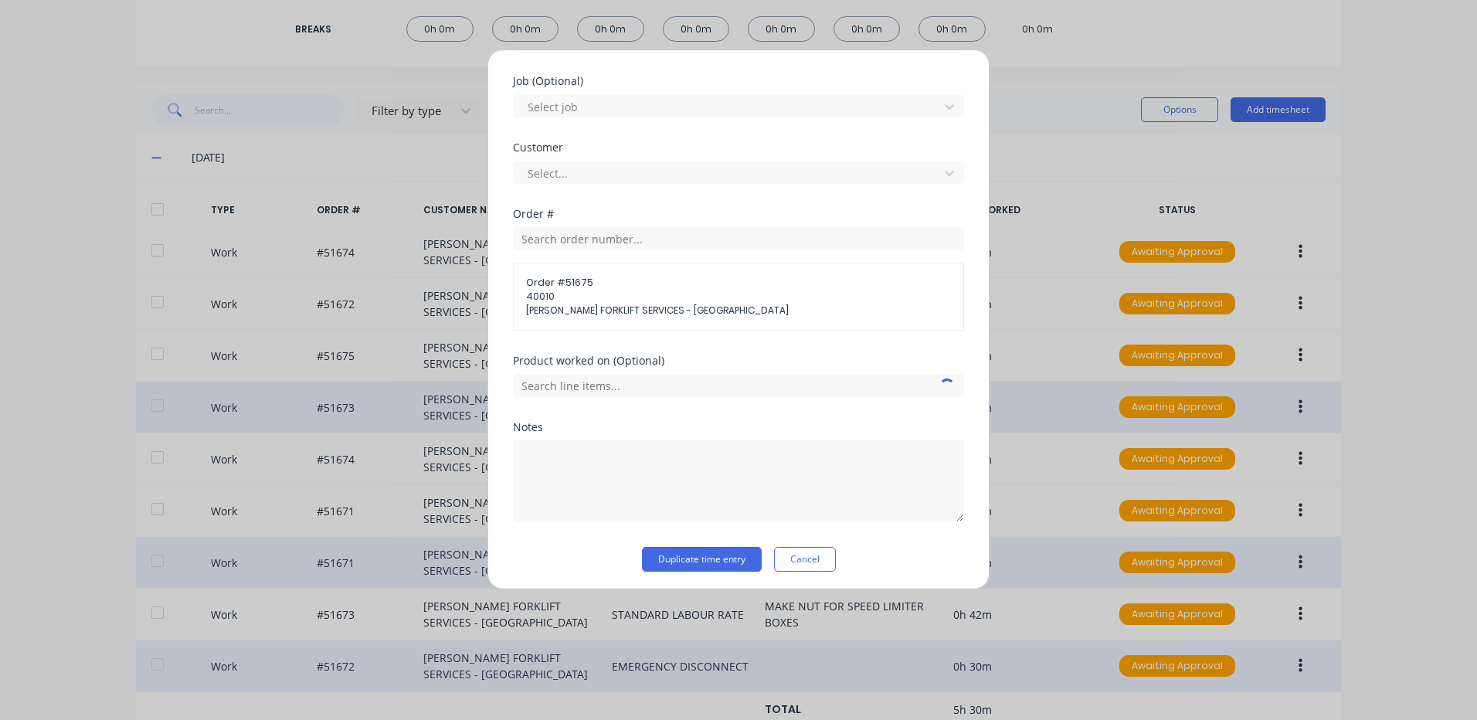
scroll to position [643, 0]
click at [623, 376] on input "text" at bounding box center [738, 380] width 451 height 23
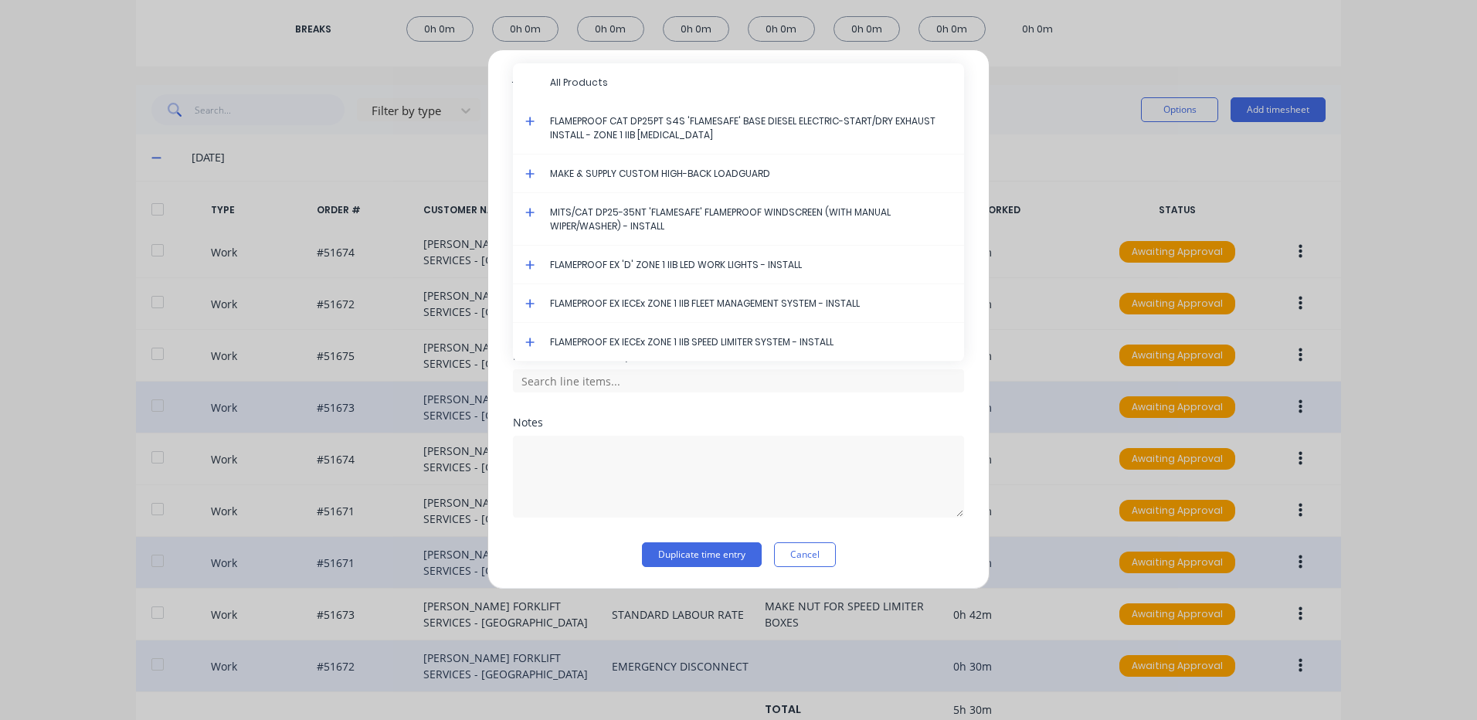
click at [558, 400] on div "Product worked on (Optional) All Products FLAMEPROOF CAT DP25PT S4S 'FLAMESAFE'…" at bounding box center [738, 384] width 451 height 66
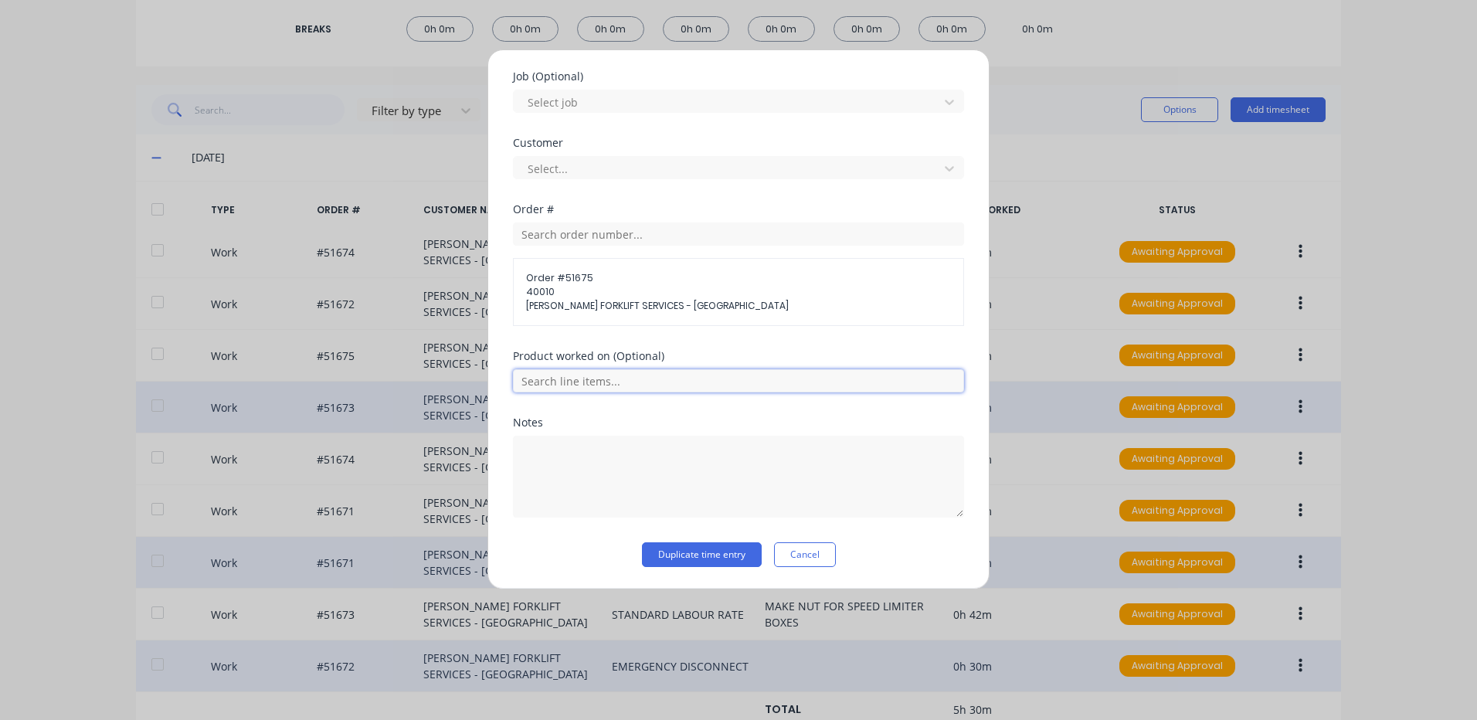
click at [574, 381] on input "text" at bounding box center [738, 380] width 451 height 23
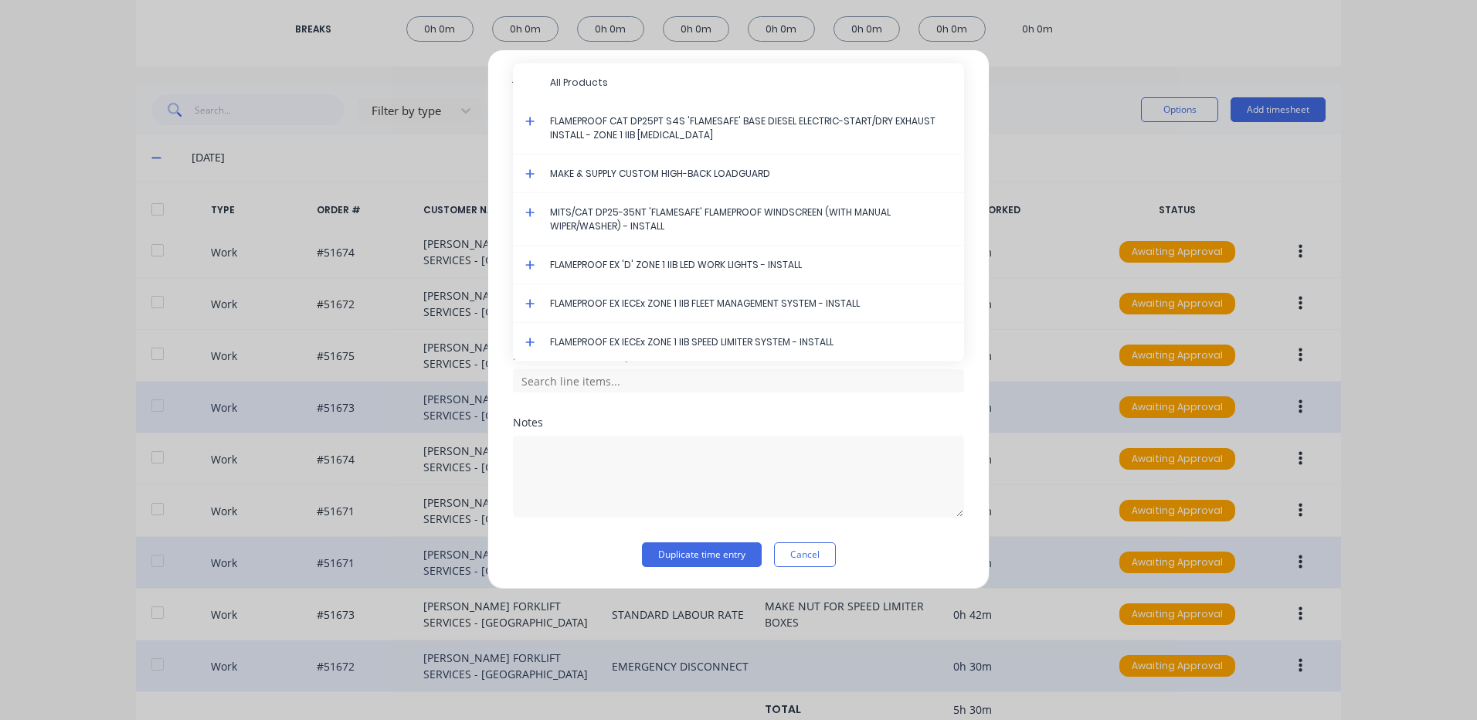
click at [532, 121] on icon at bounding box center [529, 121] width 9 height 9
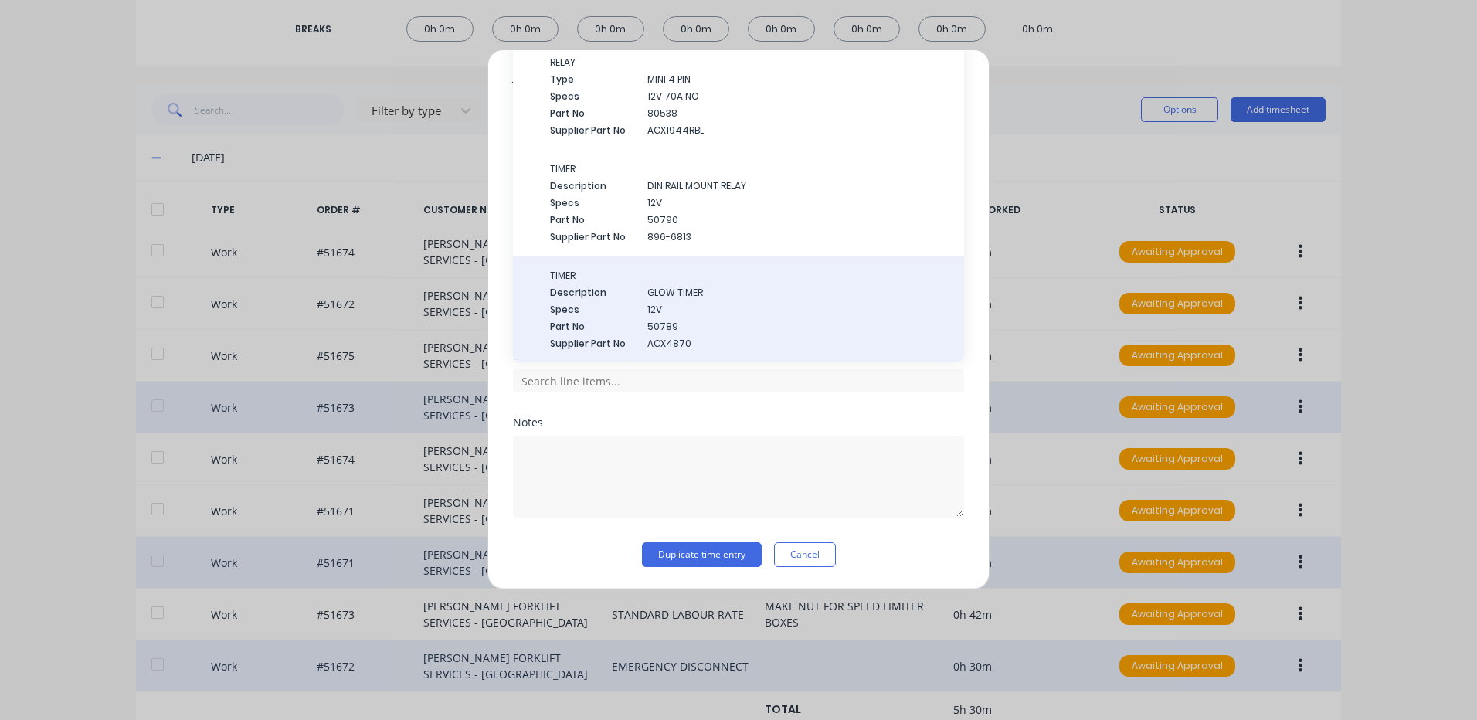
scroll to position [2857, 0]
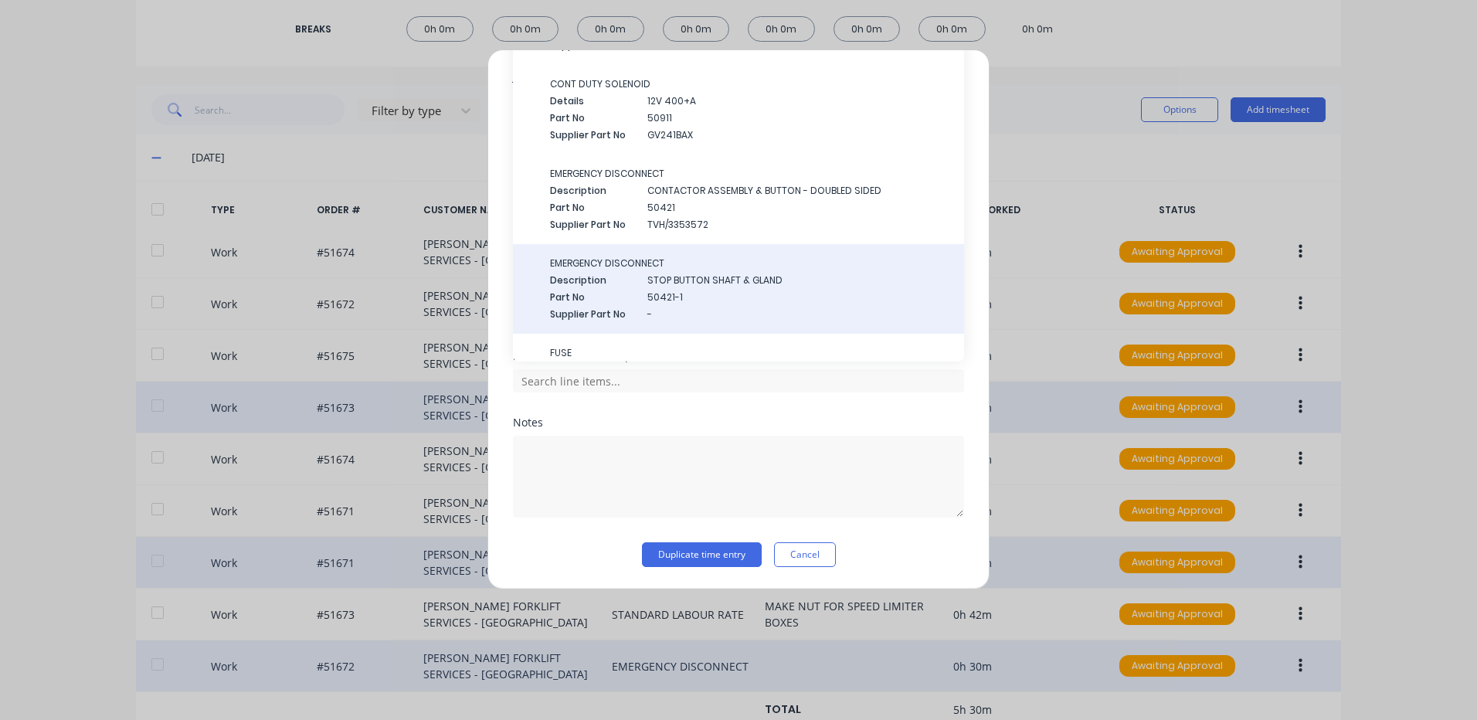
click at [578, 290] on span "Part No" at bounding box center [592, 297] width 85 height 14
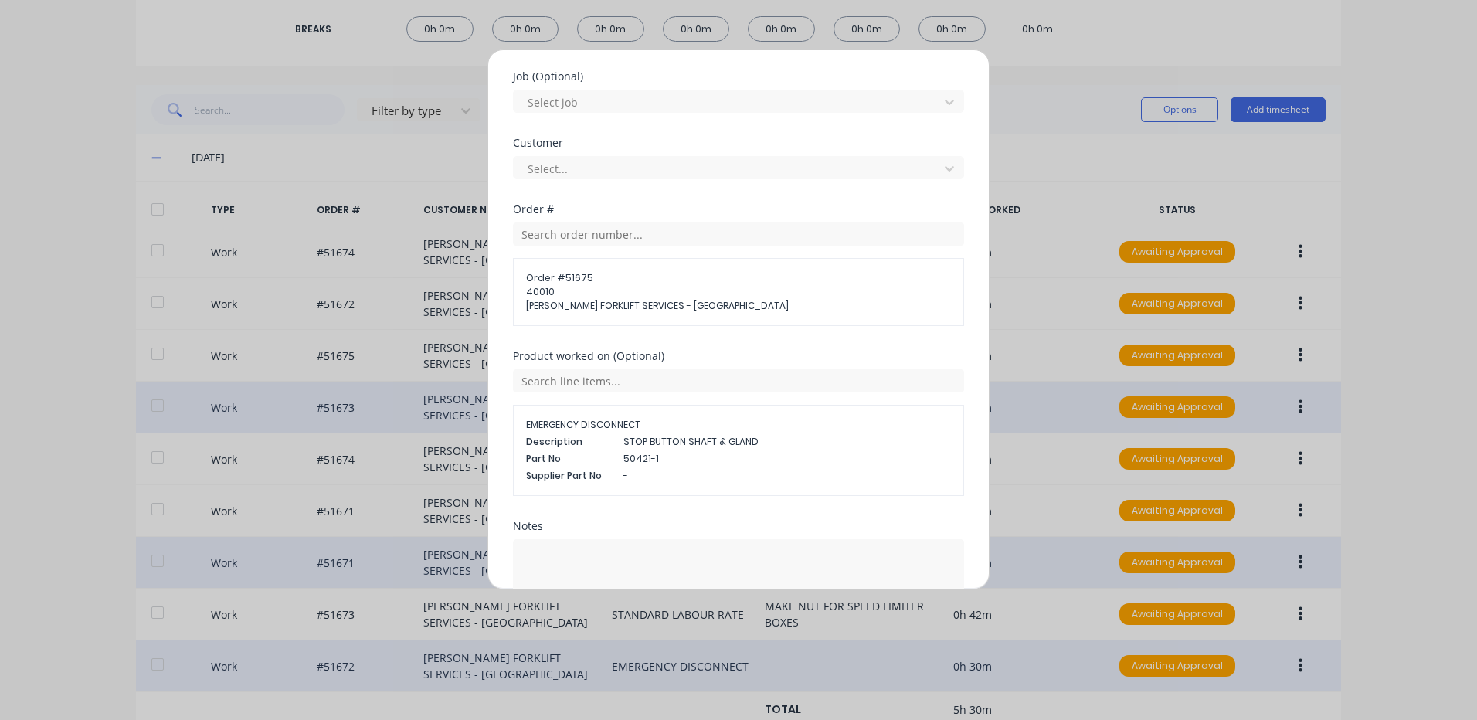
scroll to position [746, 0]
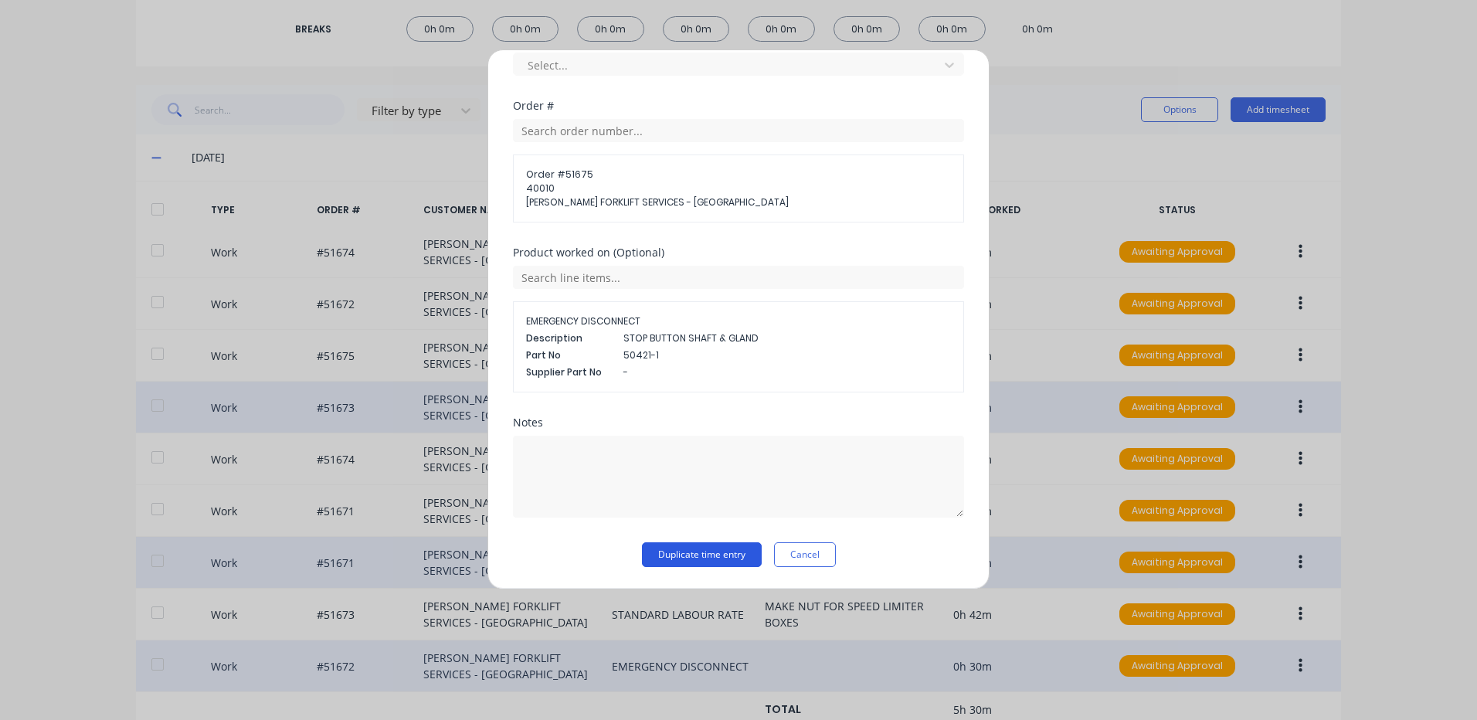
click at [703, 554] on button "Duplicate time entry" at bounding box center [702, 554] width 120 height 25
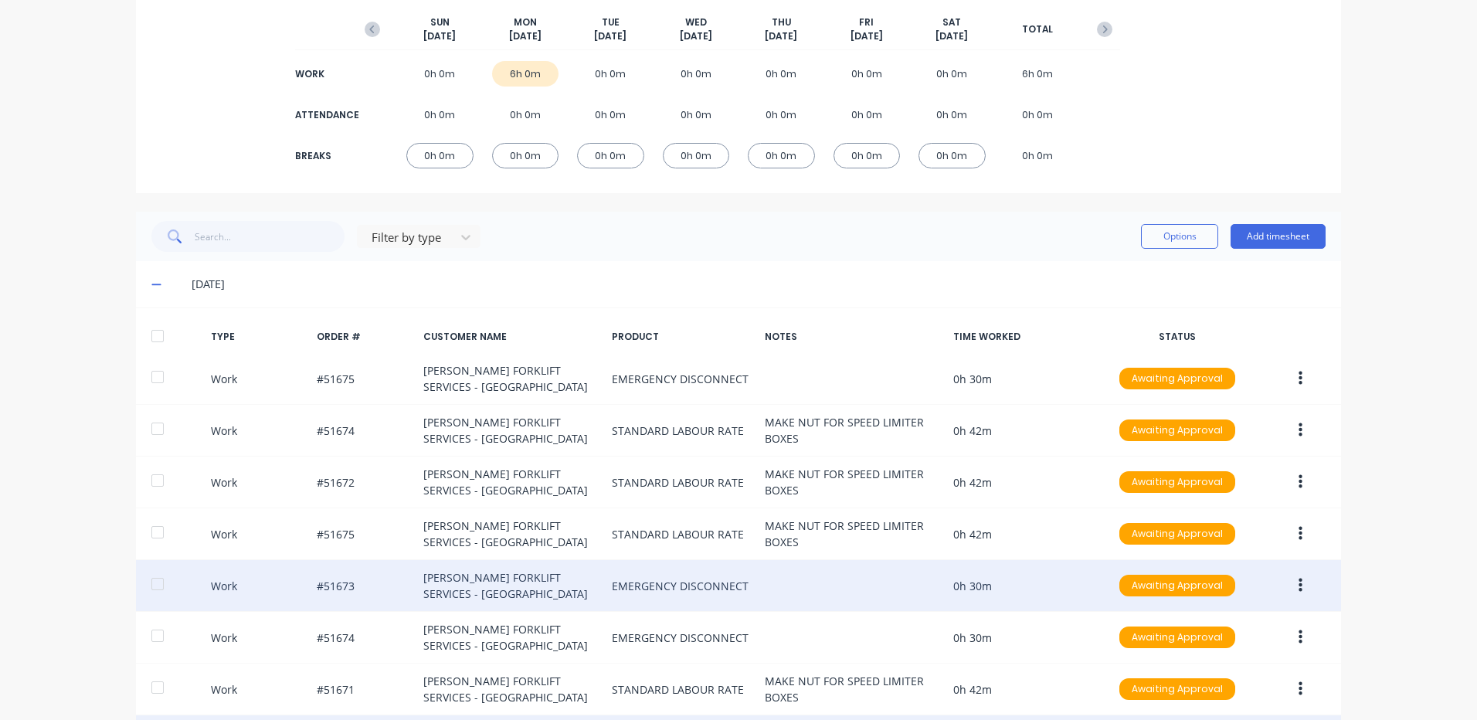
scroll to position [190, 0]
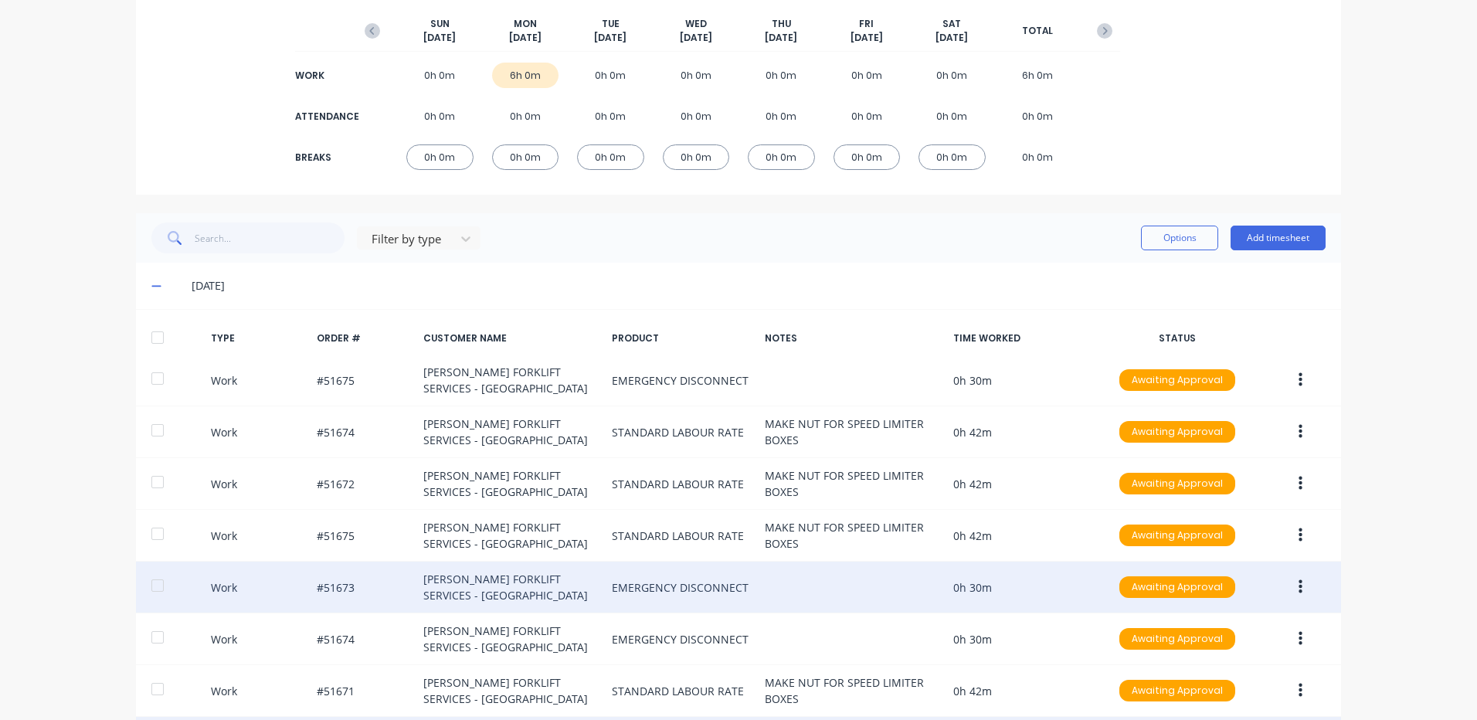
click at [142, 335] on div at bounding box center [157, 337] width 31 height 31
click at [1196, 246] on button "Options" at bounding box center [1179, 238] width 77 height 25
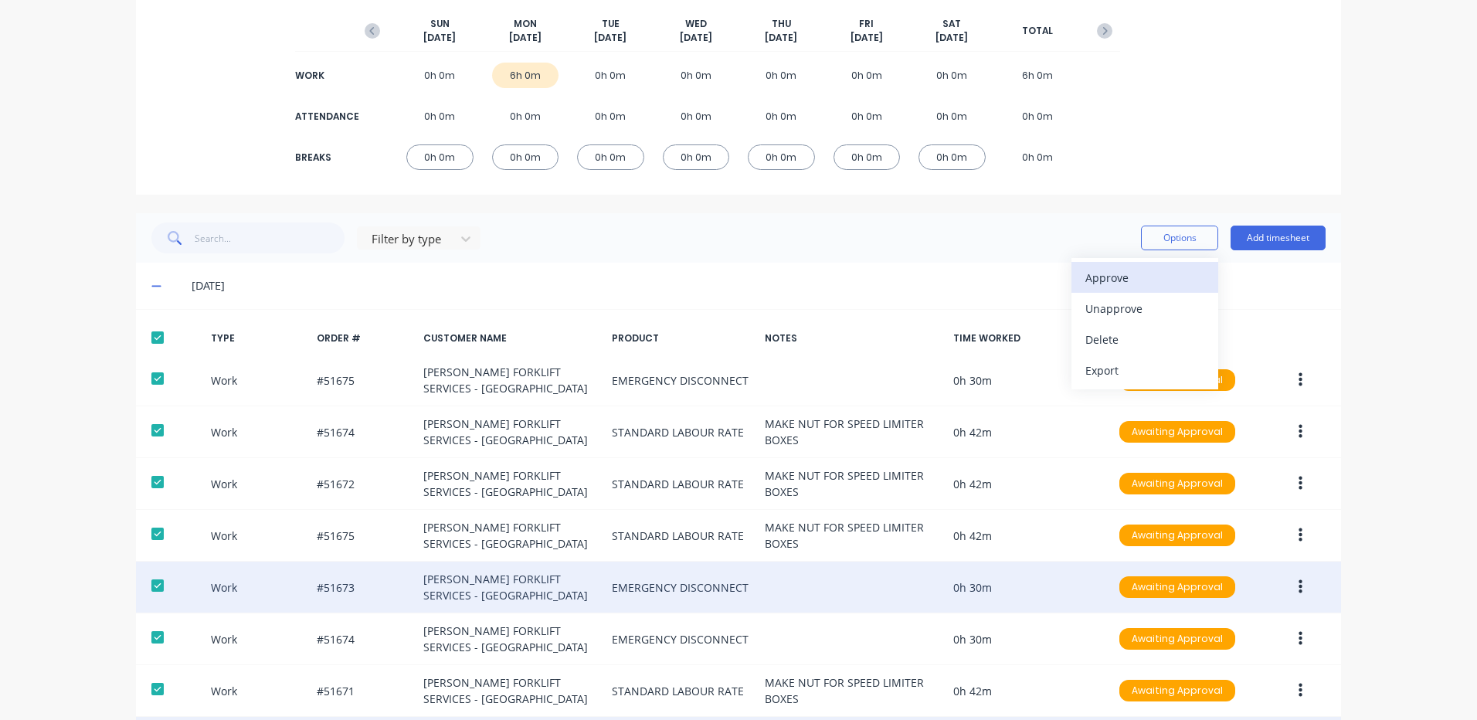
click at [1153, 281] on div "Approve" at bounding box center [1144, 277] width 119 height 22
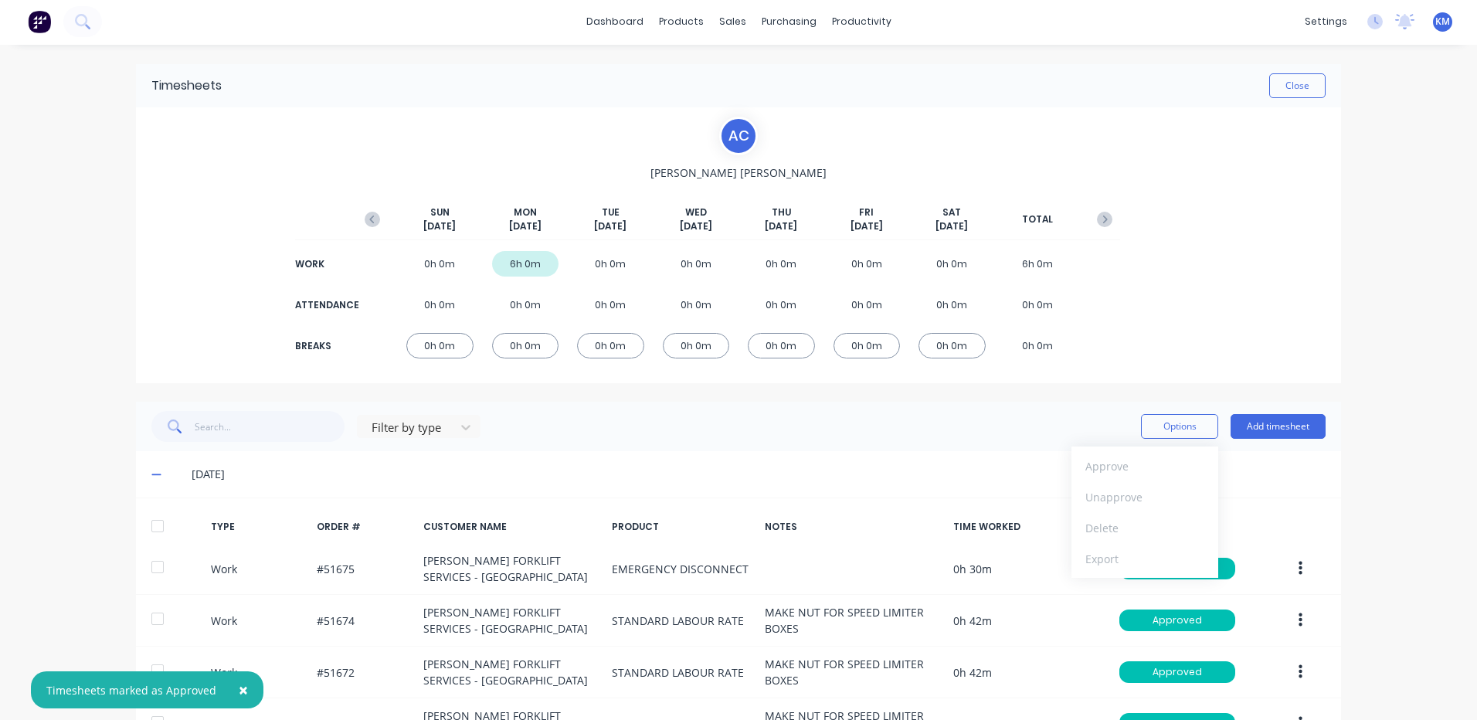
scroll to position [0, 0]
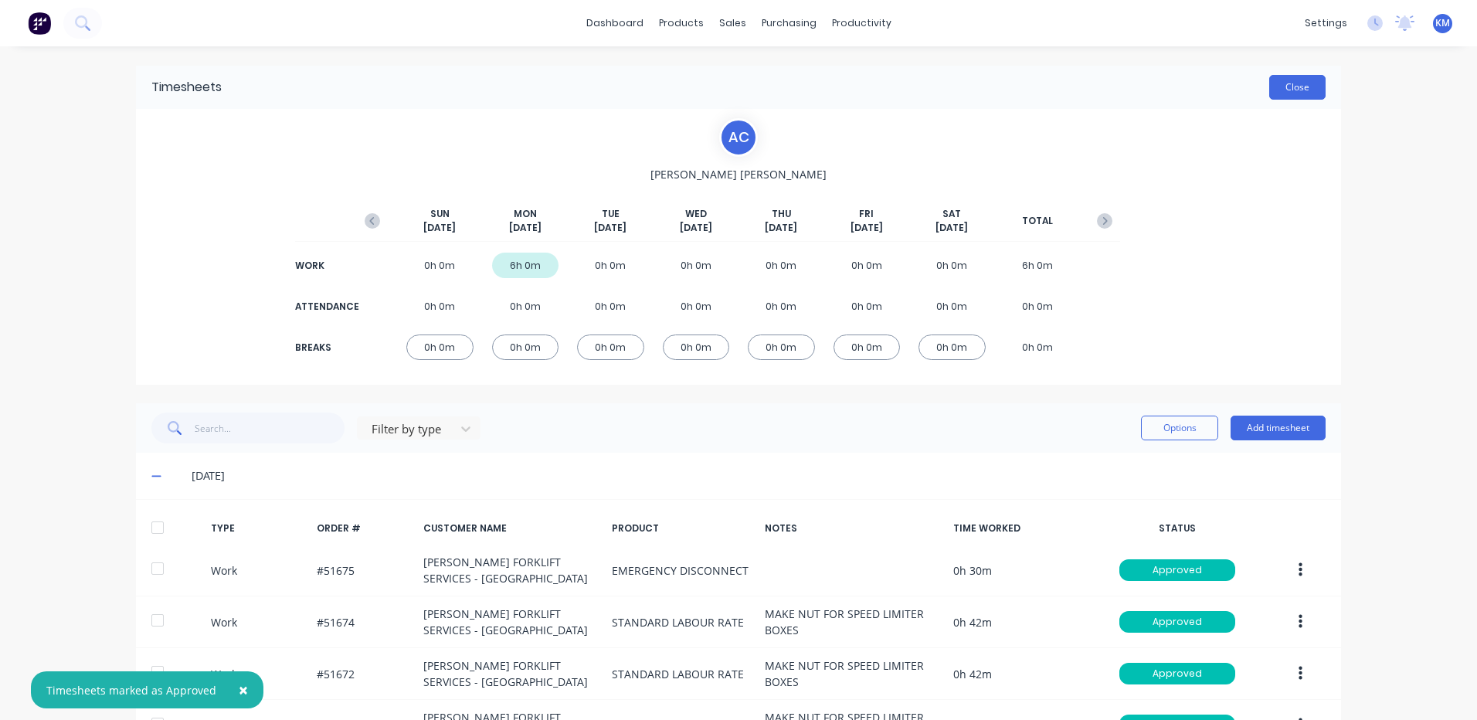
click at [1305, 83] on button "Close" at bounding box center [1297, 87] width 56 height 25
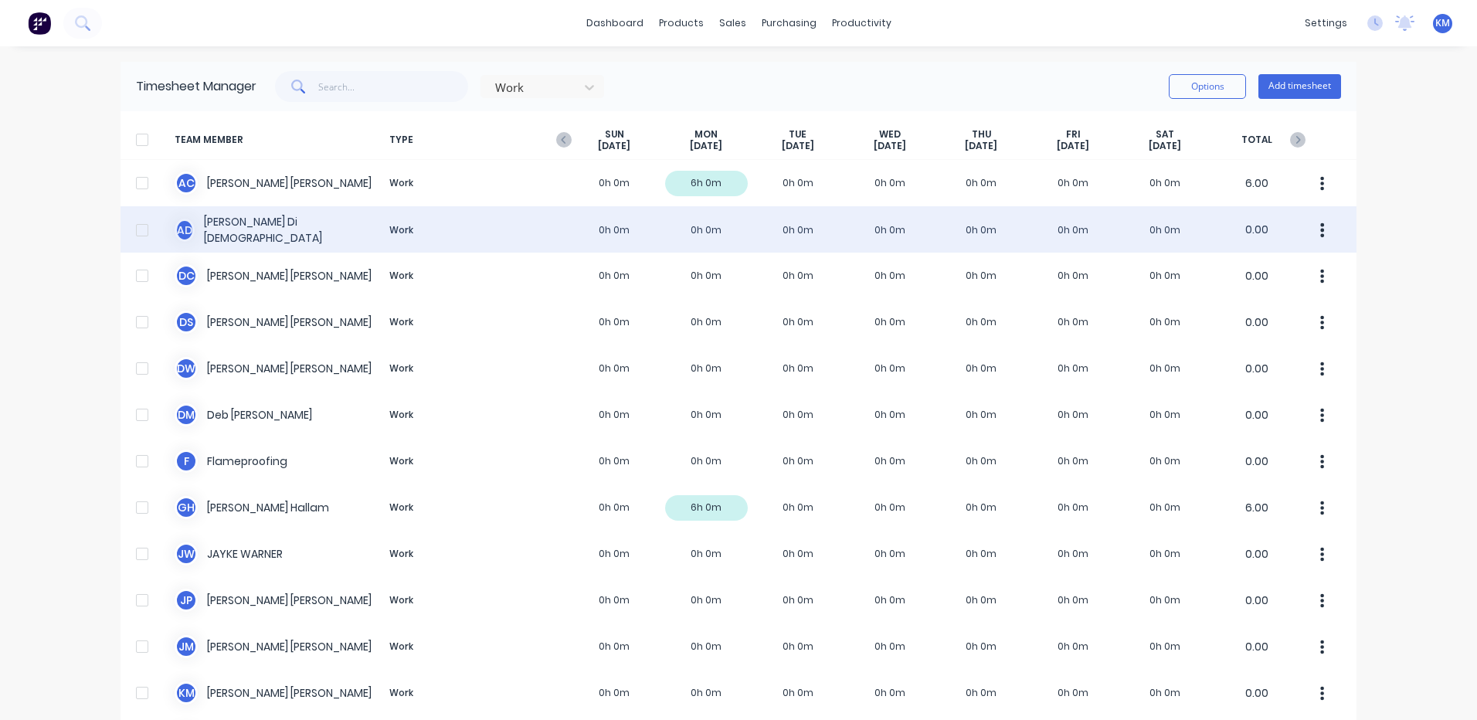
click at [679, 224] on div "A D Ashley Di Dio Work 0h 0m 0h 0m 0h 0m 0h 0m 0h 0m 0h 0m 0h 0m 0.00" at bounding box center [738, 229] width 1236 height 46
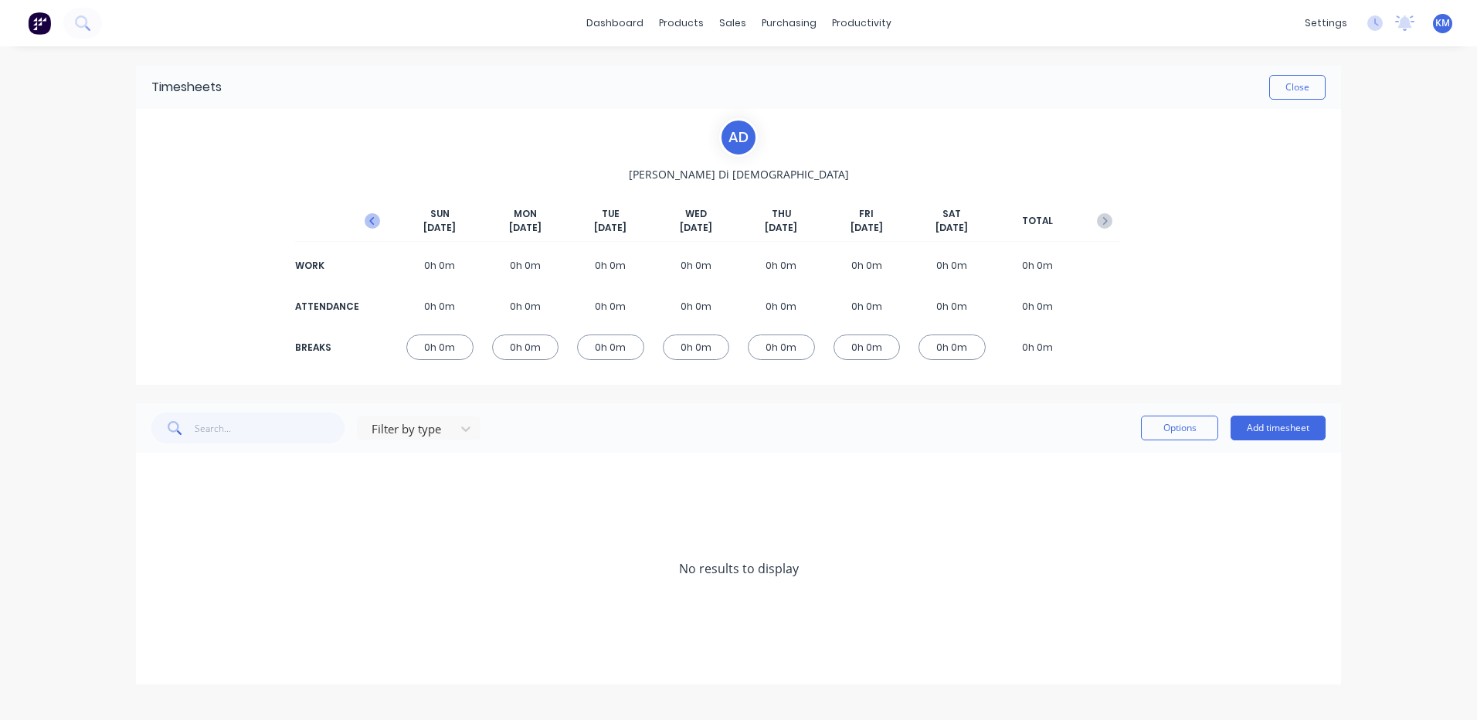
click at [382, 220] on button "button" at bounding box center [372, 221] width 31 height 28
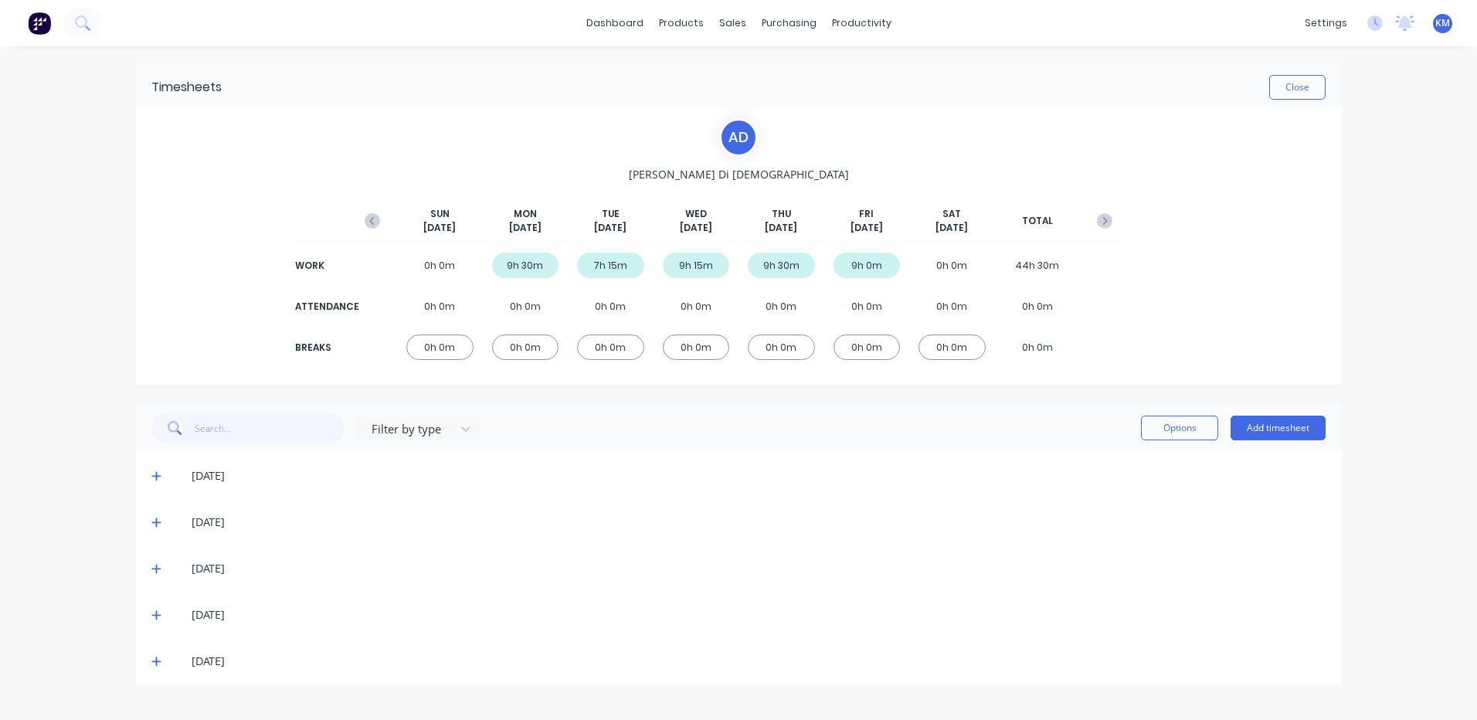
click at [161, 657] on span at bounding box center [158, 660] width 15 height 15
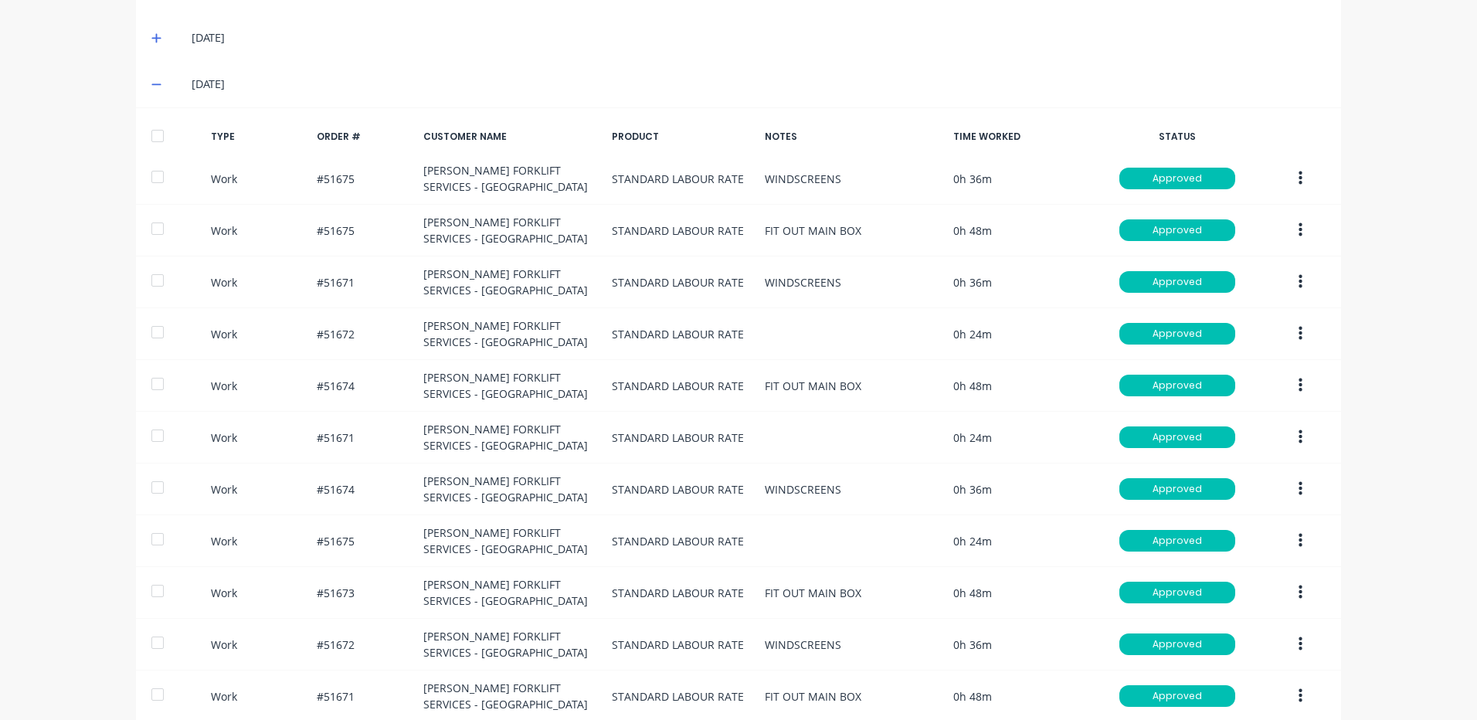
scroll to position [557, 0]
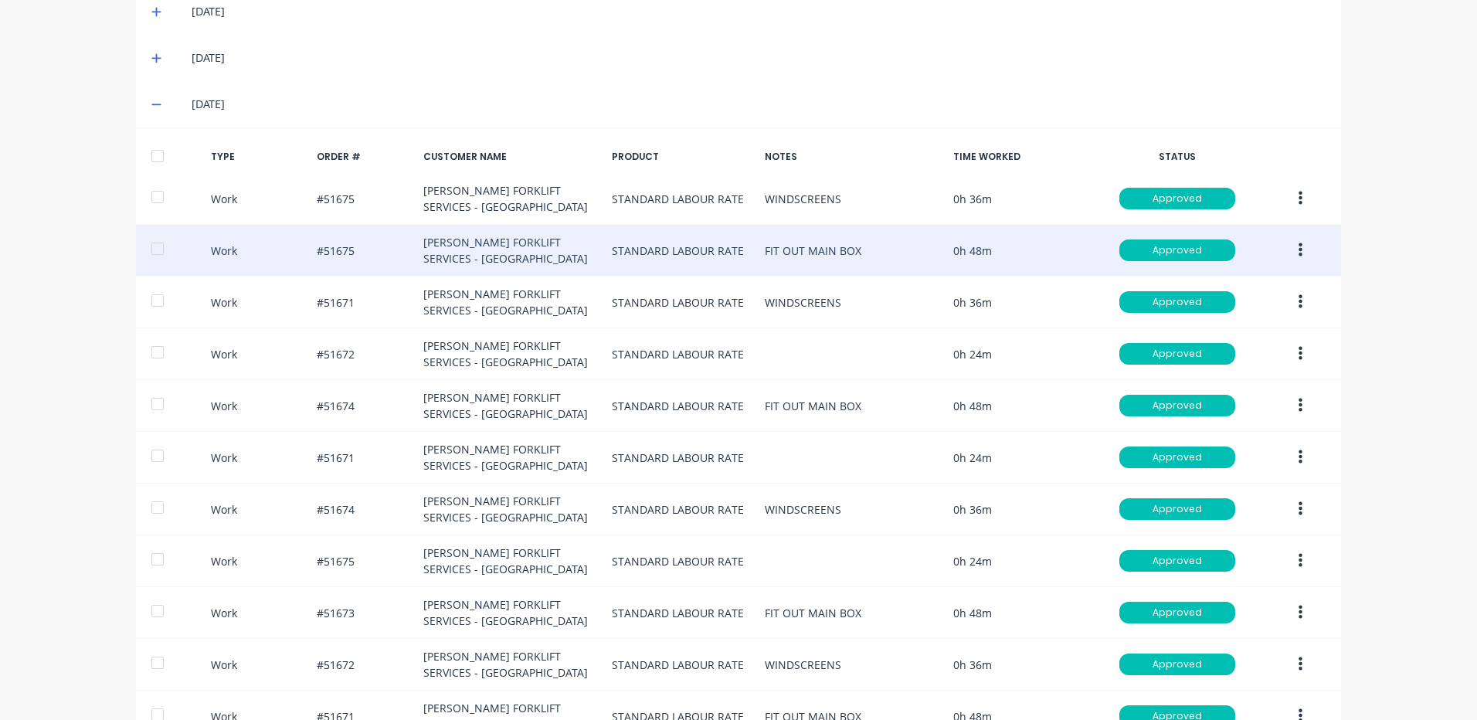
click at [1284, 245] on button "button" at bounding box center [1300, 250] width 36 height 28
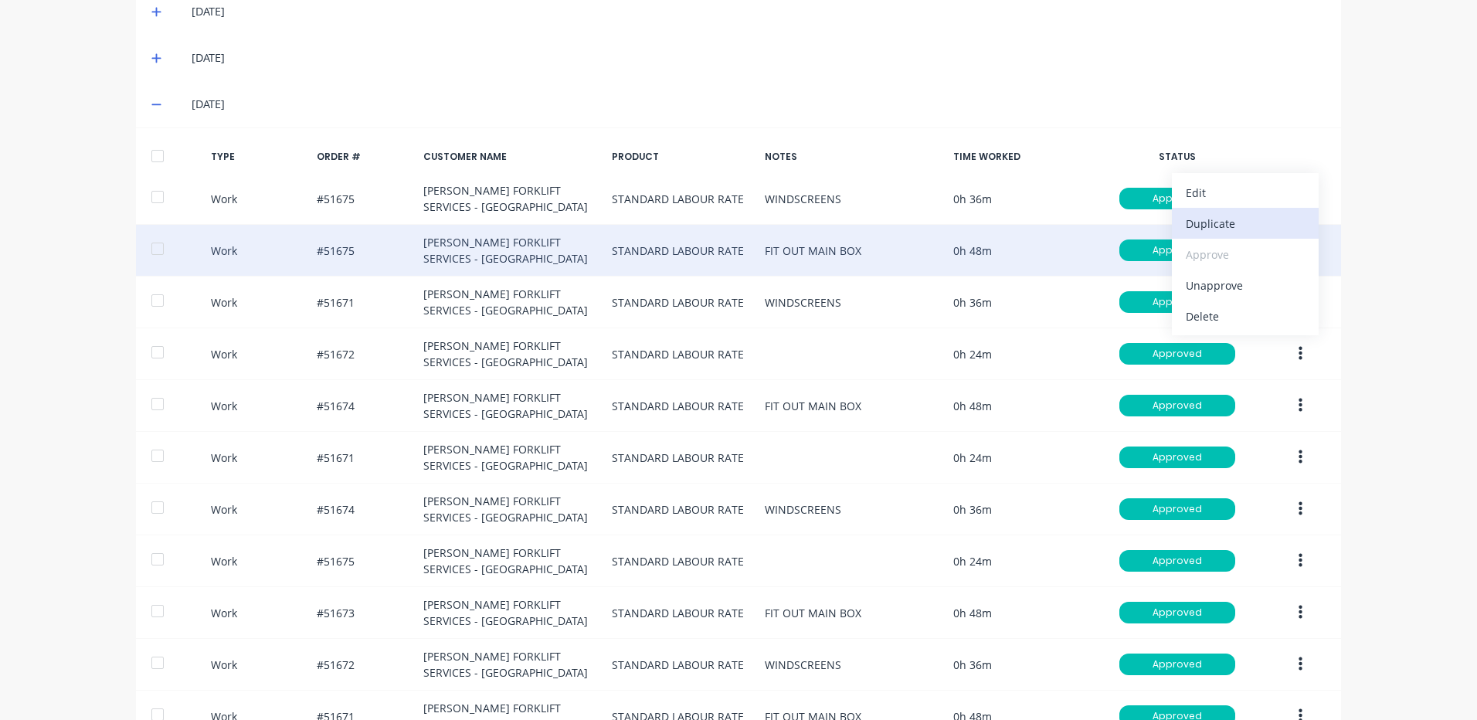
click at [1241, 230] on div "Duplicate" at bounding box center [1244, 223] width 119 height 22
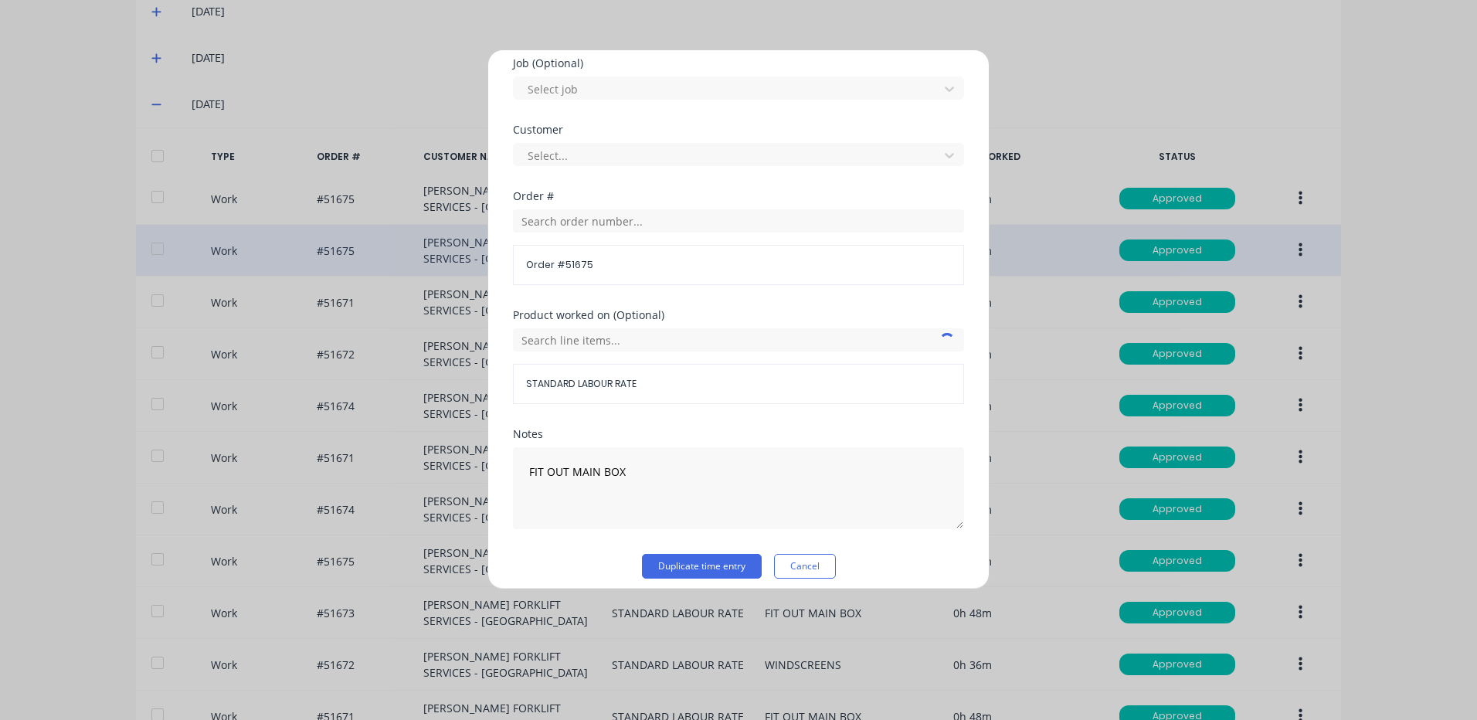
scroll to position [667, 0]
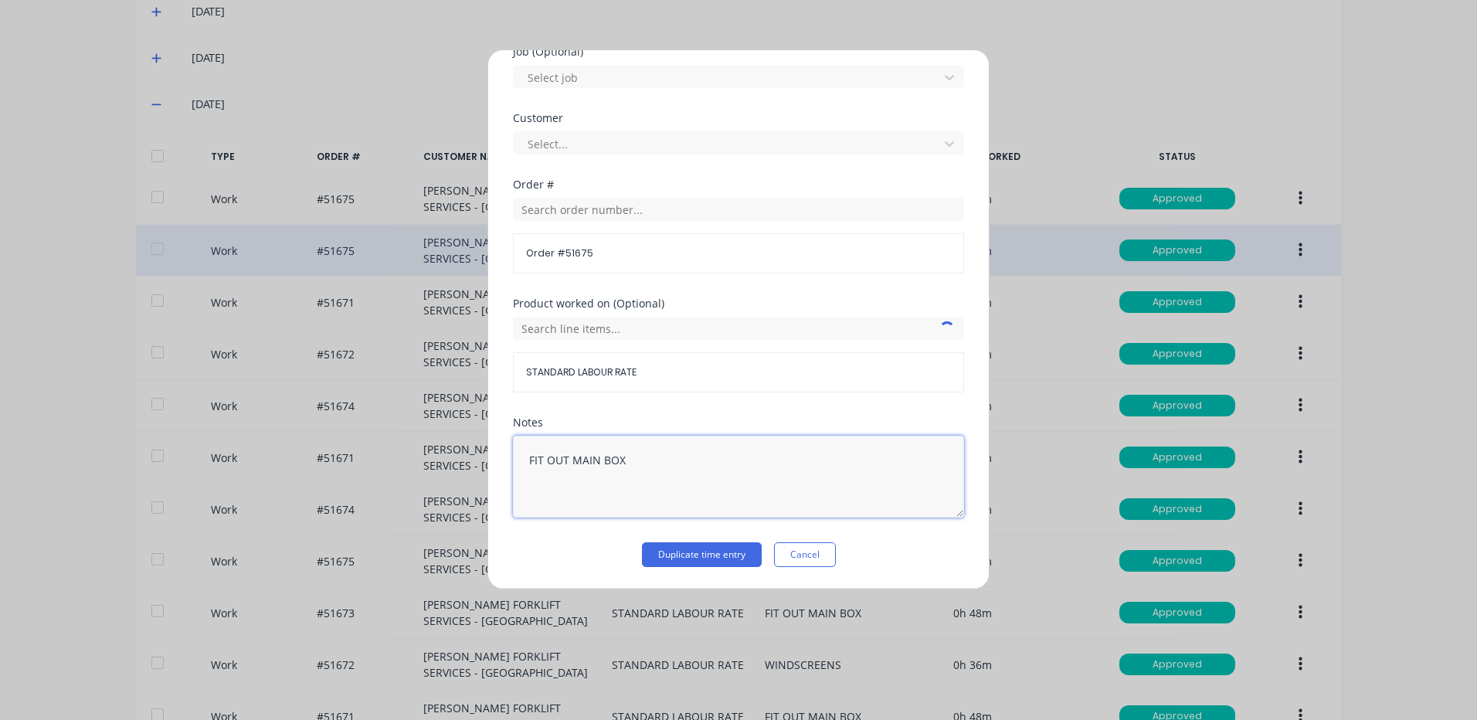
drag, startPoint x: 643, startPoint y: 462, endPoint x: 504, endPoint y: 464, distance: 139.0
click at [504, 464] on div "Duplicate timesheet Work Attendance When Date 10/10/2025 Start time Finish time…" at bounding box center [738, 319] width 502 height 540
drag, startPoint x: 630, startPoint y: 475, endPoint x: 505, endPoint y: 475, distance: 125.1
click at [505, 475] on div "Duplicate timesheet Work Attendance When Date 10/10/2025 Start time Finish time…" at bounding box center [738, 319] width 502 height 540
drag, startPoint x: 595, startPoint y: 477, endPoint x: 619, endPoint y: 468, distance: 26.4
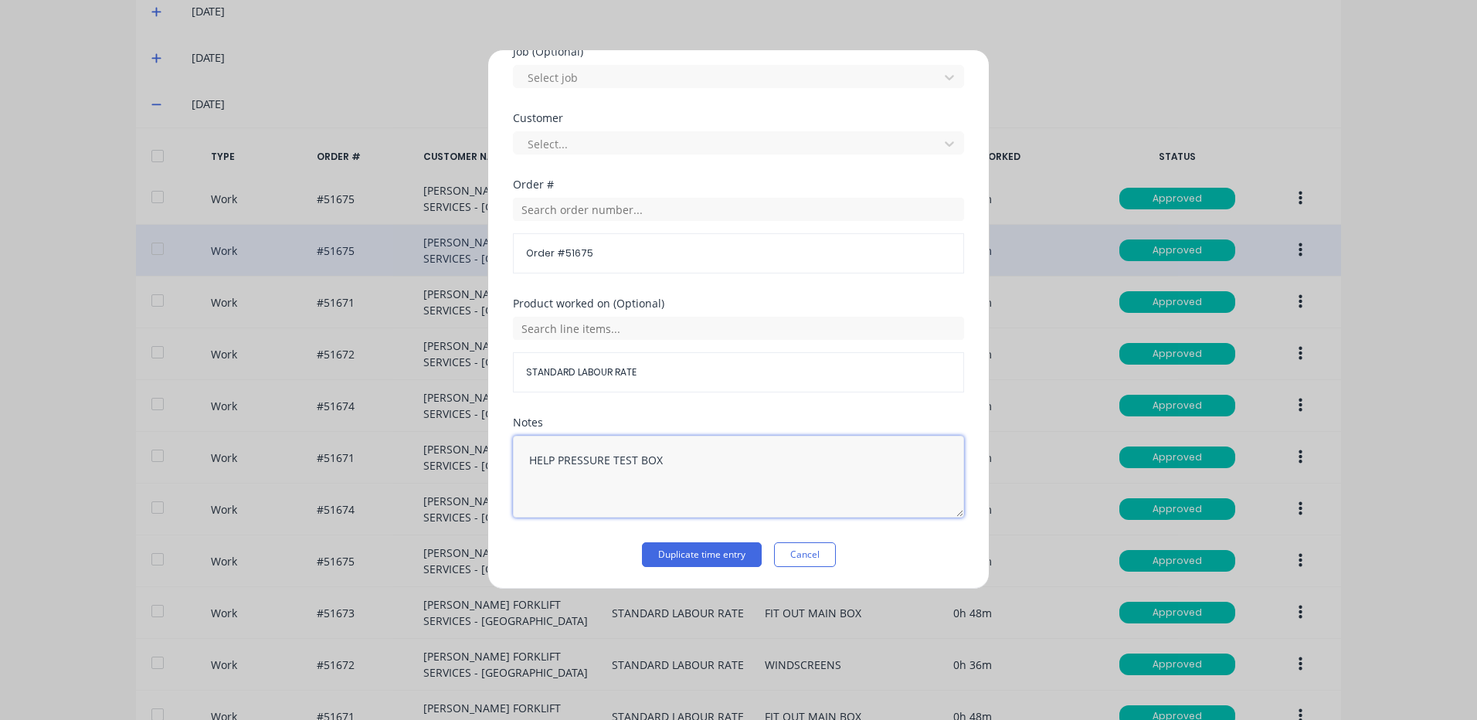
click at [597, 476] on textarea "HELP PRESSURE TEST BOX" at bounding box center [738, 477] width 451 height 82
click at [632, 459] on textarea "HELP PRESSURE TEST BOX" at bounding box center [738, 477] width 451 height 82
click at [636, 457] on textarea "HELP PRESSURE TEST BOX" at bounding box center [738, 477] width 451 height 82
drag, startPoint x: 747, startPoint y: 478, endPoint x: 285, endPoint y: 480, distance: 461.8
click at [285, 480] on div "Duplicate timesheet Work Attendance When Date 10/10/2025 Start time Finish time…" at bounding box center [738, 360] width 1477 height 720
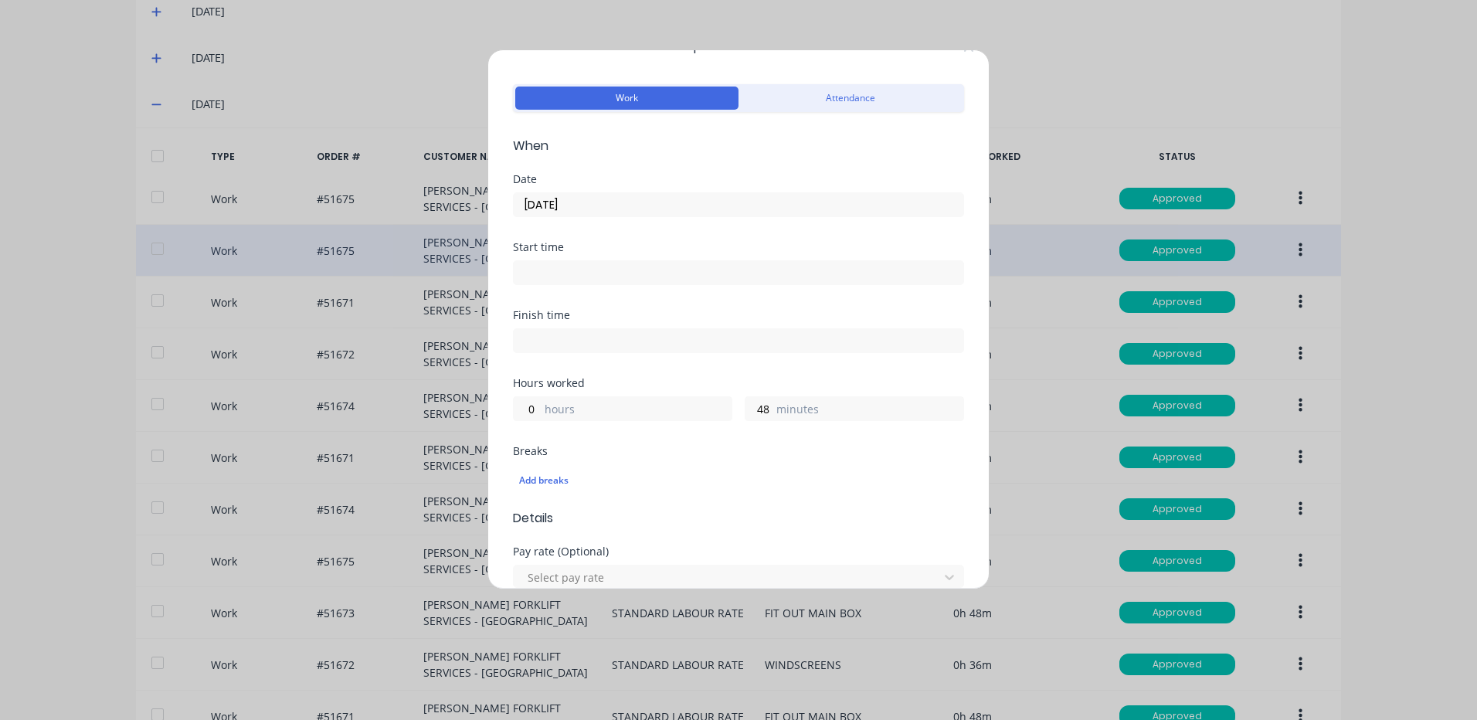
scroll to position [0, 0]
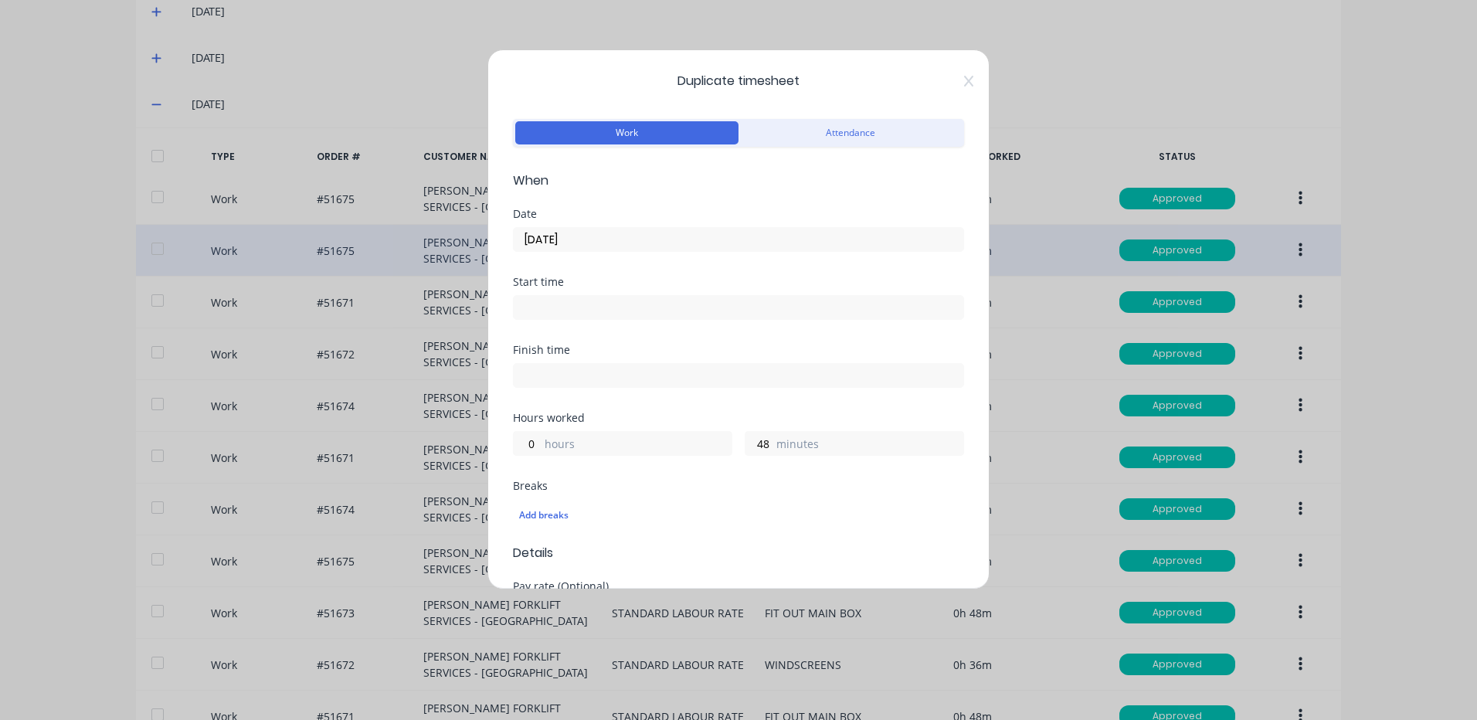
type textarea "HELP PRESSURE TEST MAIN BOX"
click at [658, 246] on input "10/10/2025" at bounding box center [738, 239] width 449 height 23
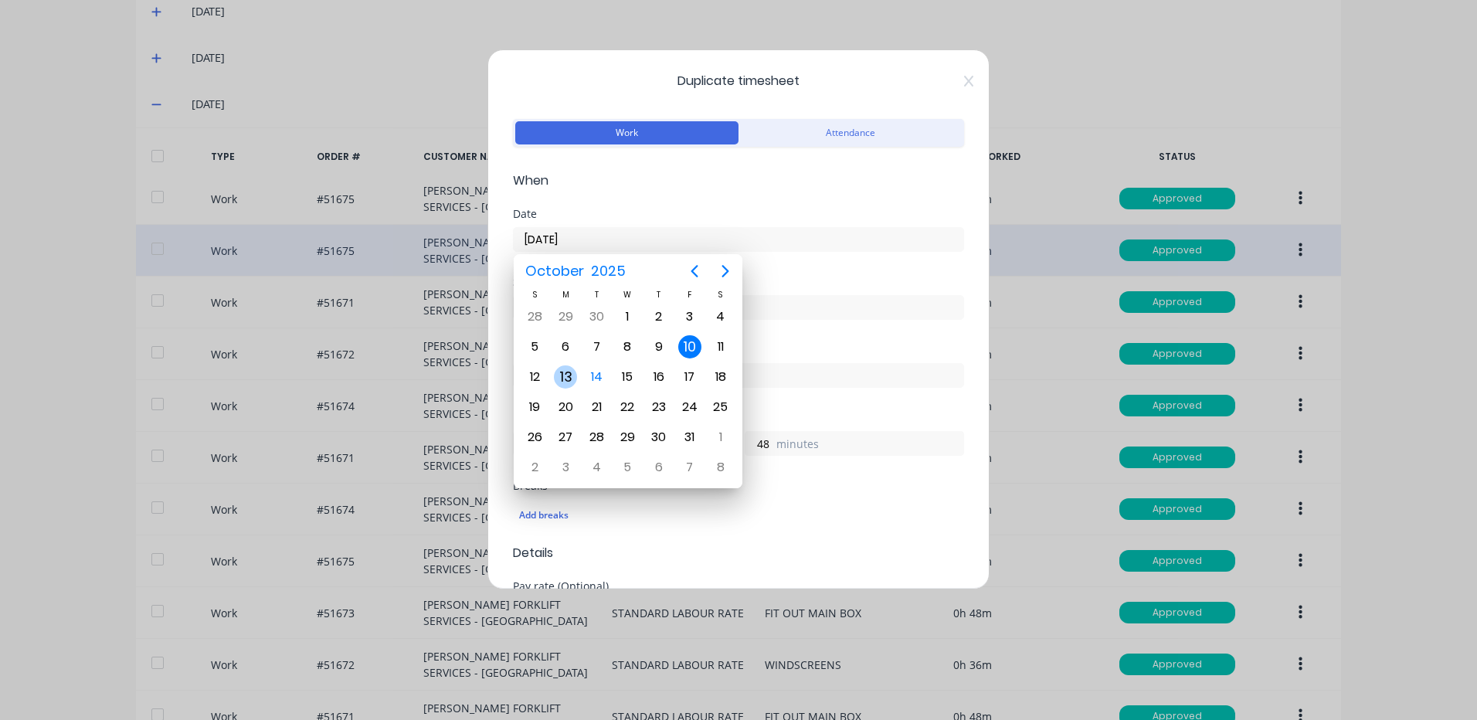
click at [563, 378] on div "13" at bounding box center [565, 376] width 23 height 23
type input "13/10/2025"
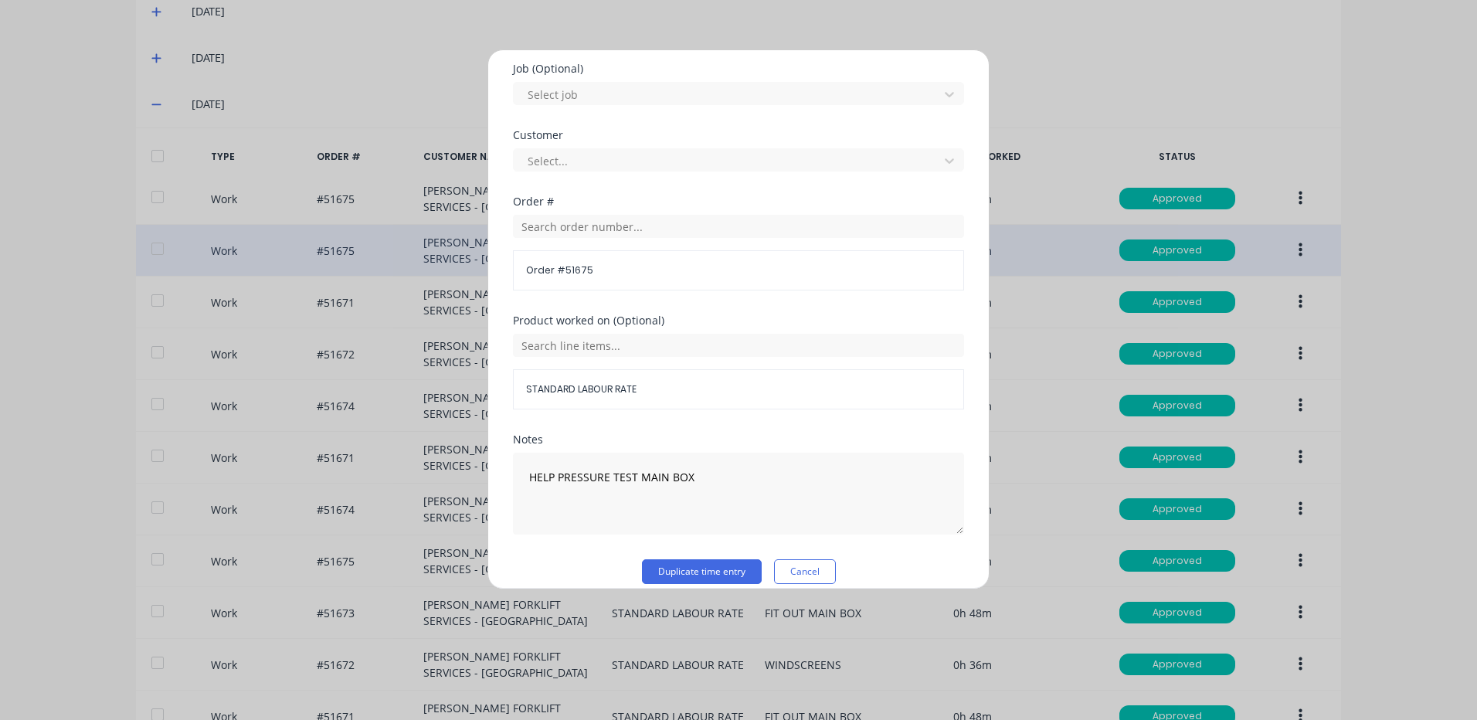
scroll to position [667, 0]
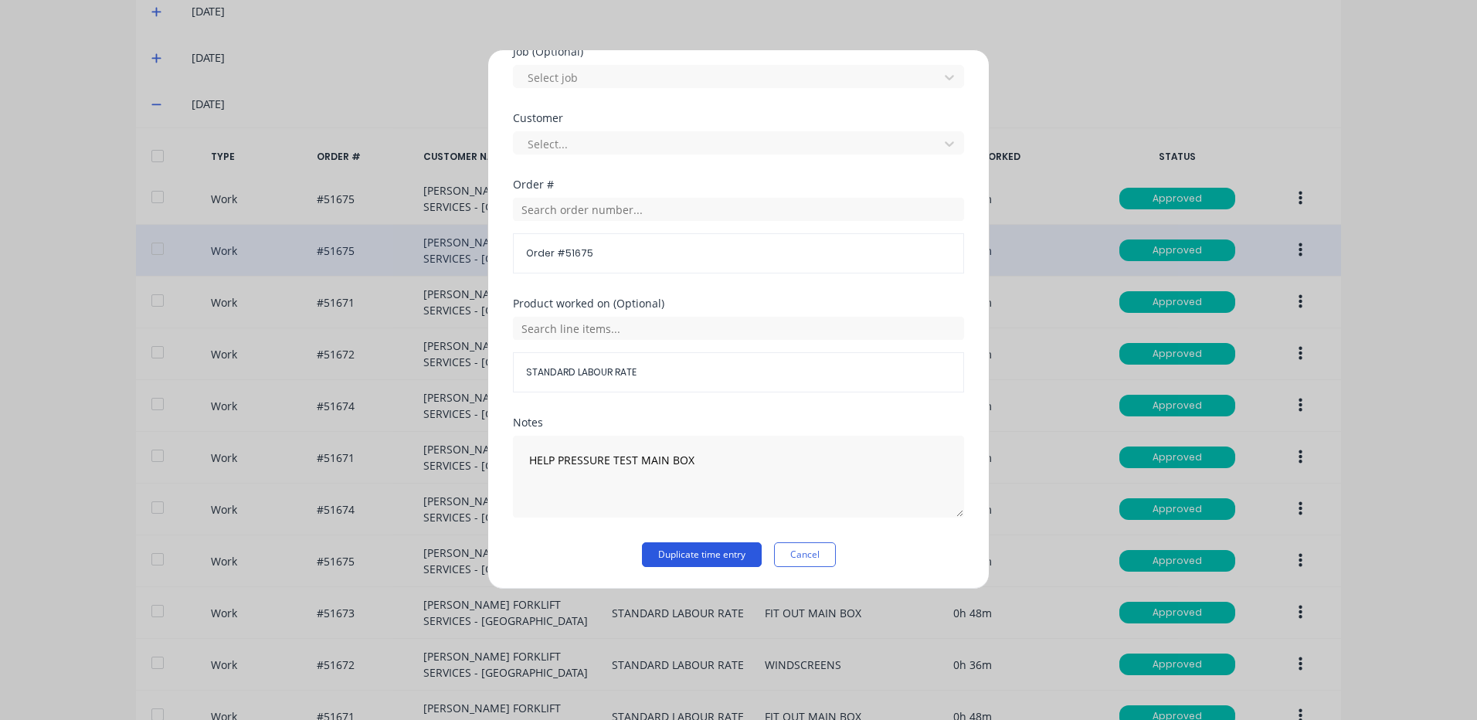
click at [680, 545] on button "Duplicate time entry" at bounding box center [702, 554] width 120 height 25
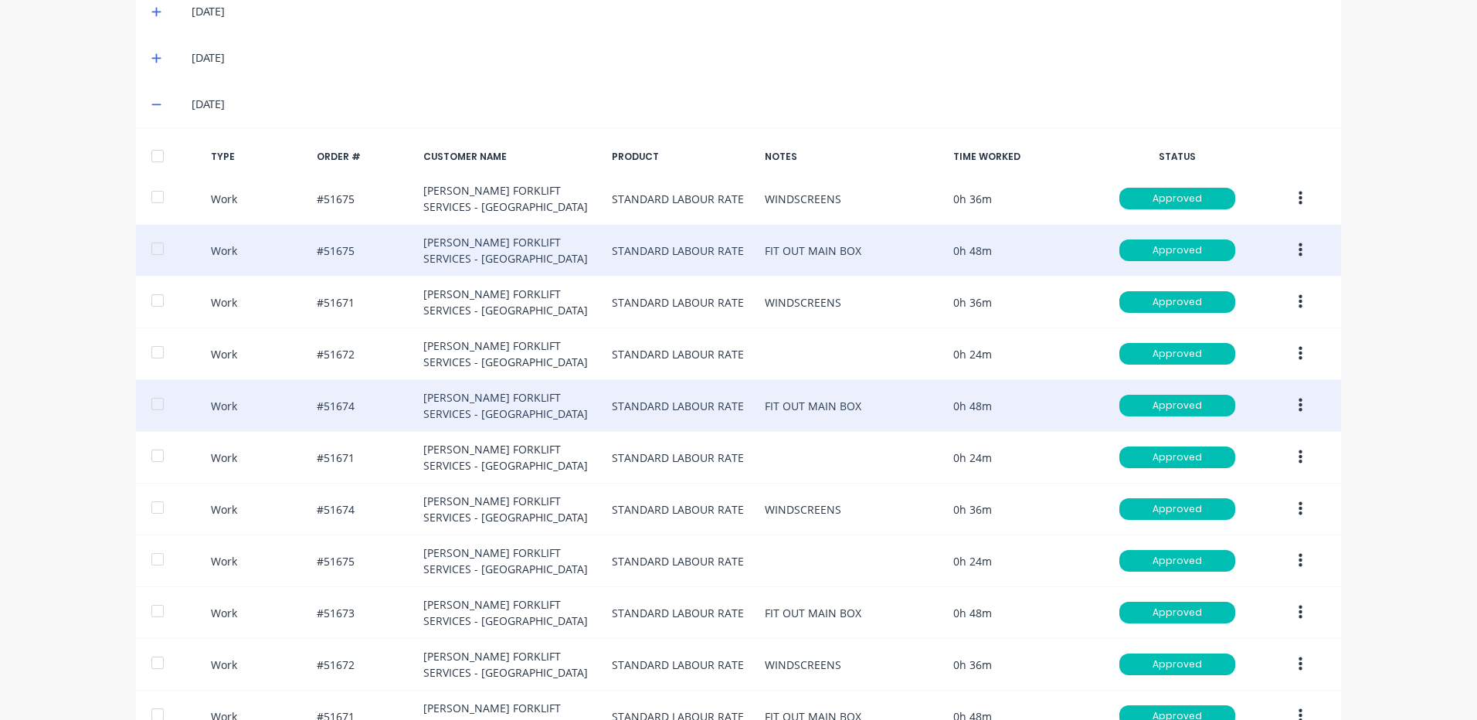
click at [1286, 398] on button "button" at bounding box center [1300, 406] width 36 height 28
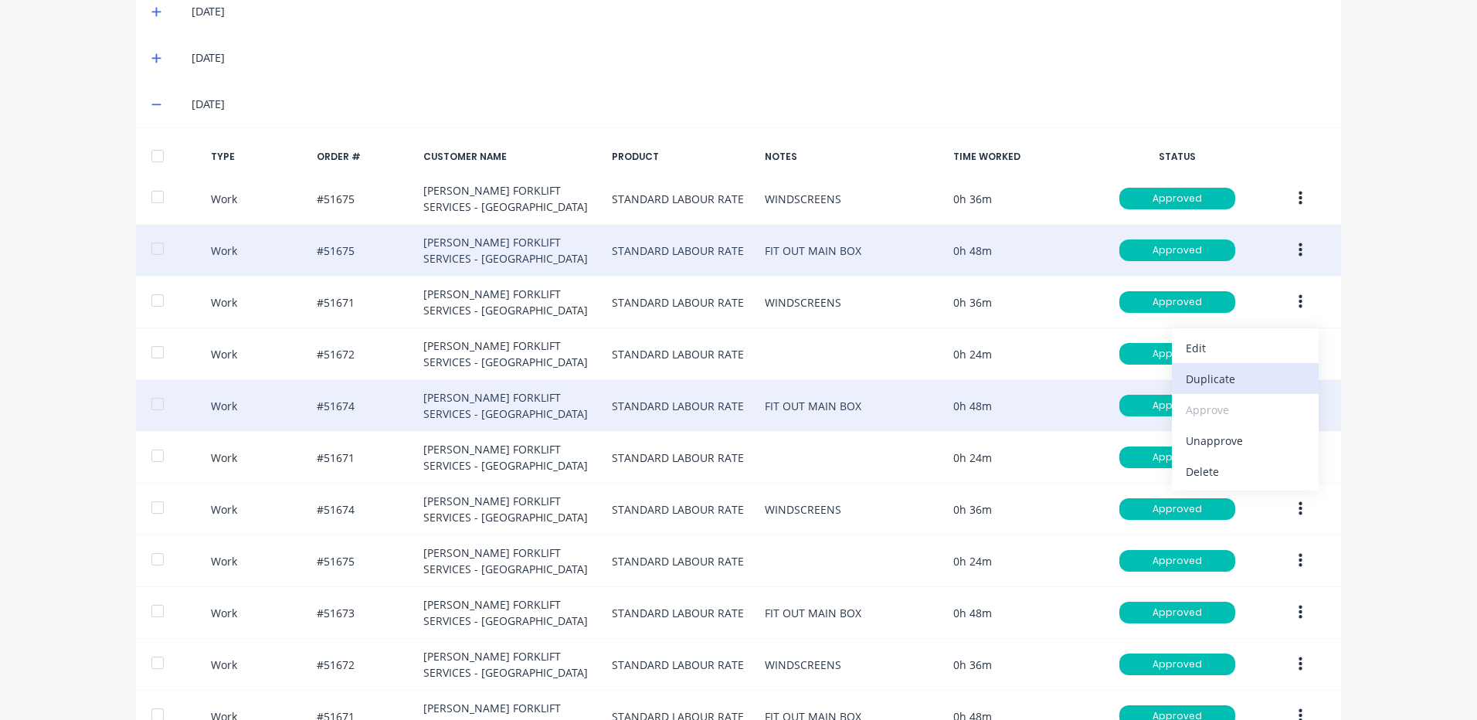
click at [1260, 386] on div "Duplicate" at bounding box center [1244, 379] width 119 height 22
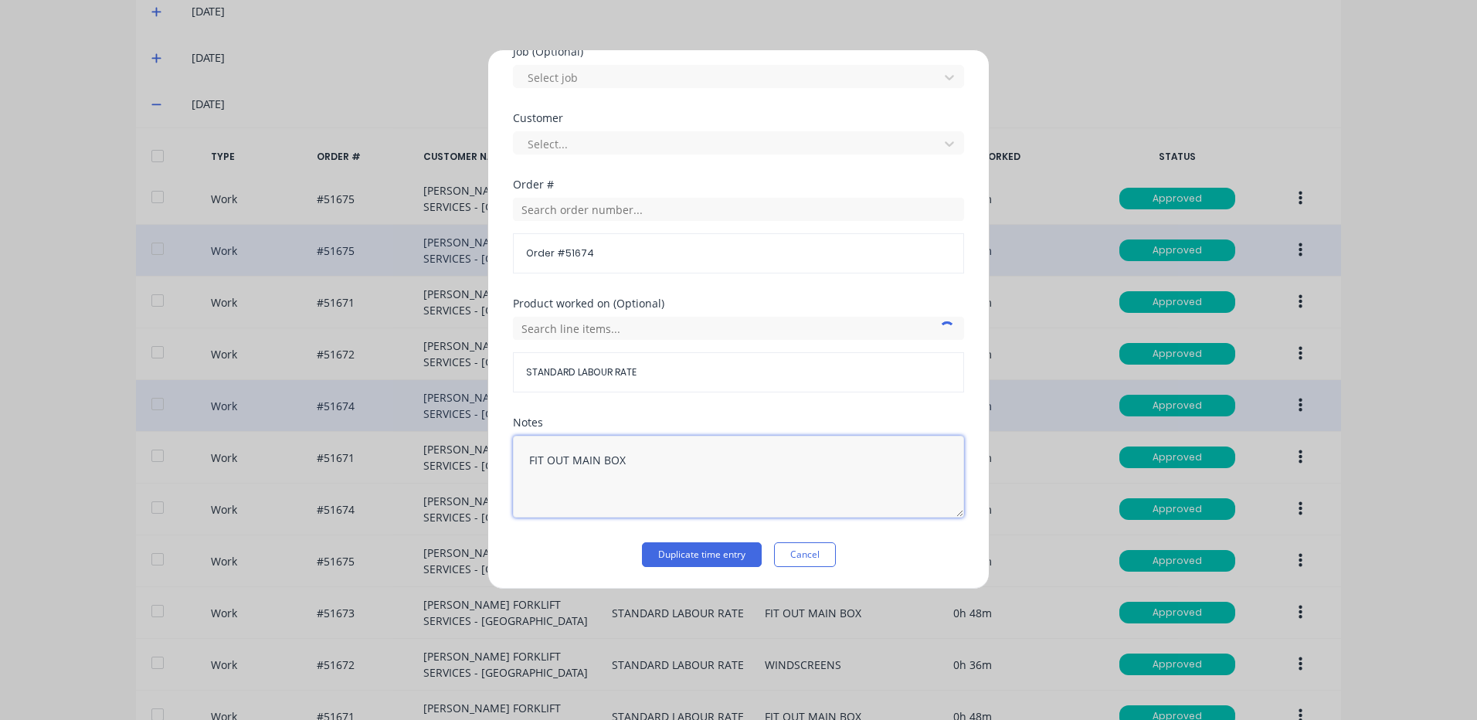
drag, startPoint x: 656, startPoint y: 464, endPoint x: 500, endPoint y: 462, distance: 156.0
click at [500, 462] on div "Duplicate timesheet Work Attendance When Date 10/10/2025 Start time Finish time…" at bounding box center [738, 319] width 502 height 540
paste textarea "HELP PRESSURE TES"
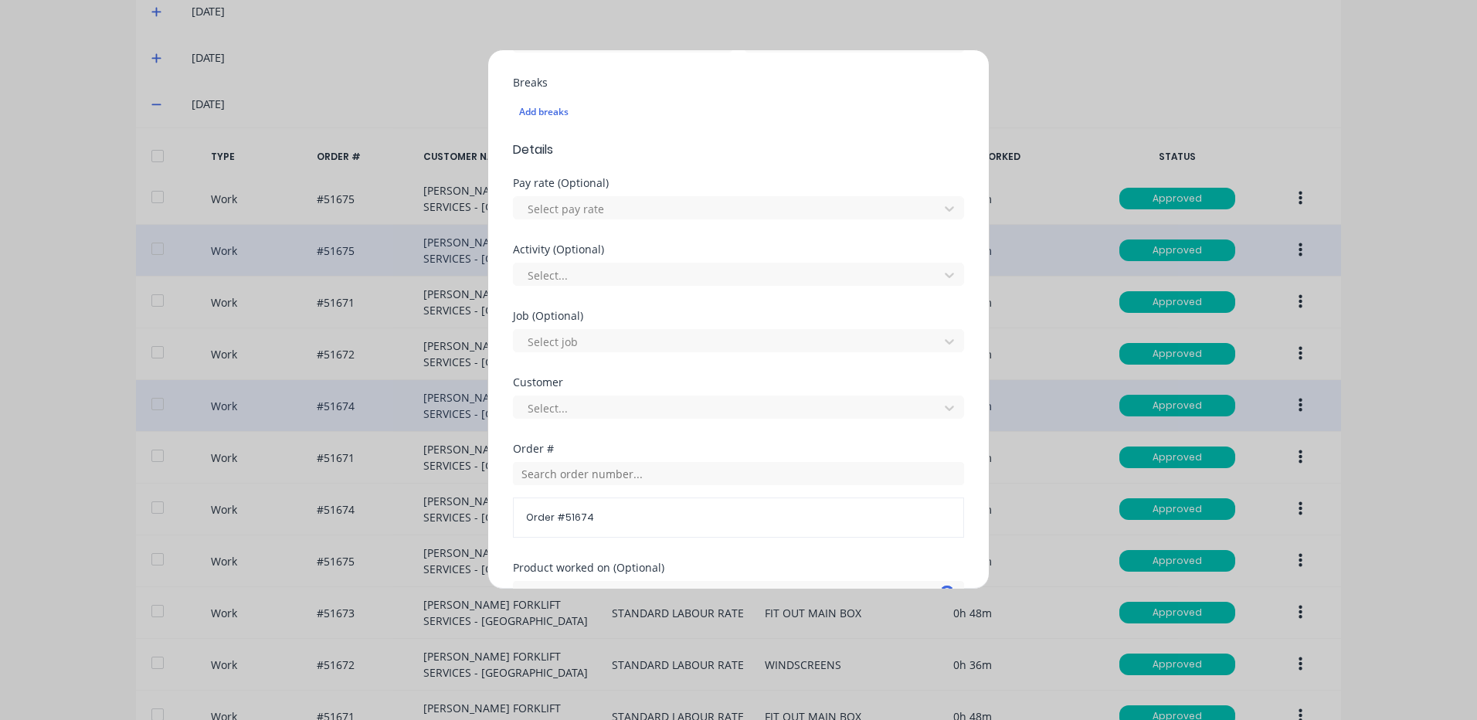
scroll to position [49, 0]
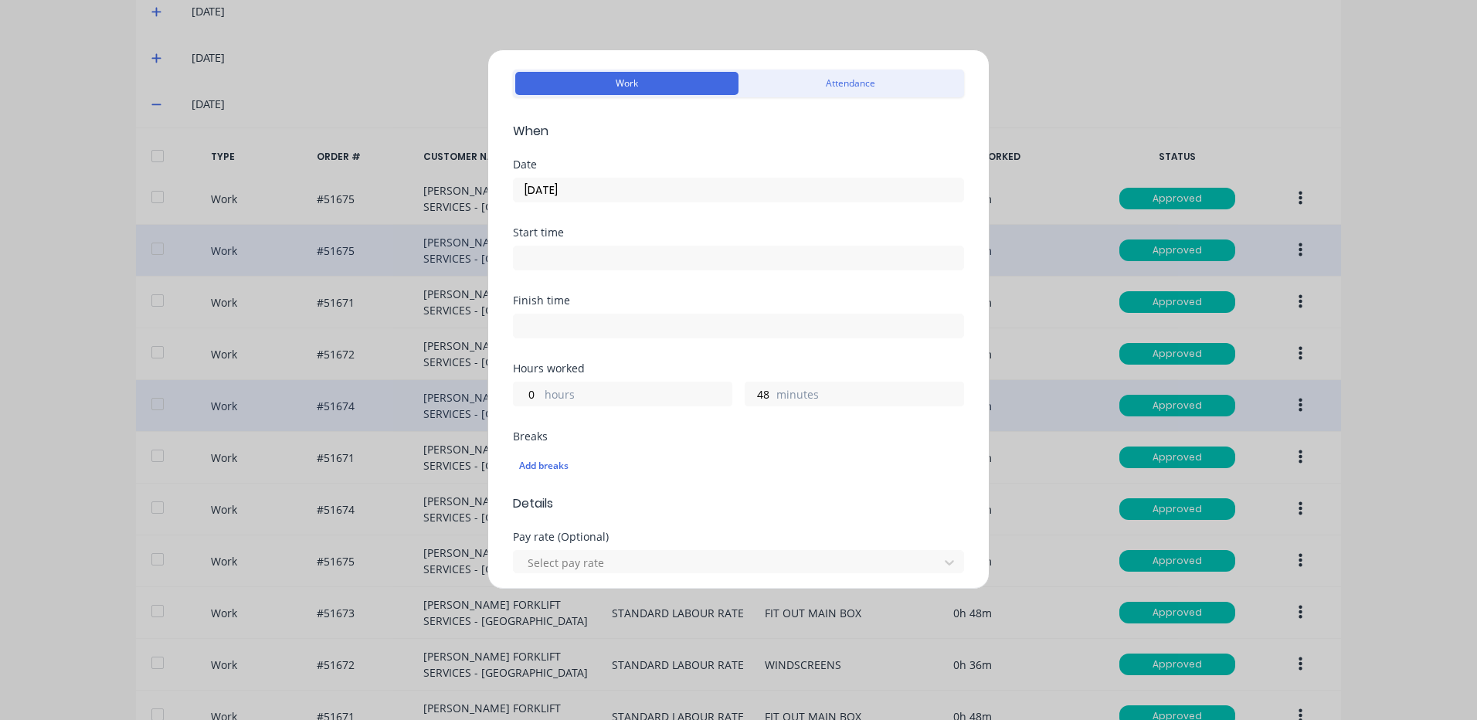
type textarea "HELP PRESSURE TEST MAIN BOX"
click at [609, 168] on div "Date" at bounding box center [738, 164] width 451 height 11
click at [596, 184] on input "10/10/2025" at bounding box center [738, 189] width 449 height 23
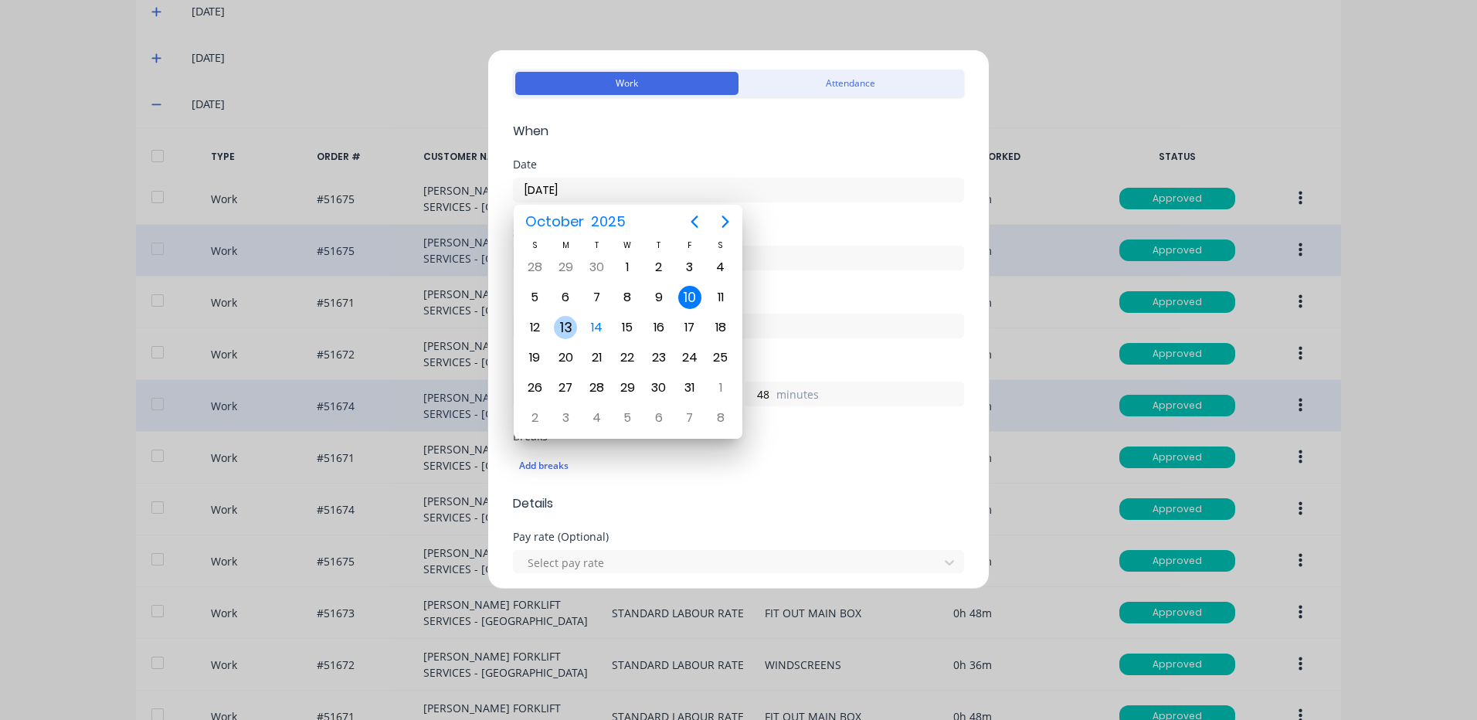
click at [561, 327] on div "13" at bounding box center [565, 327] width 23 height 23
type input "13/10/2025"
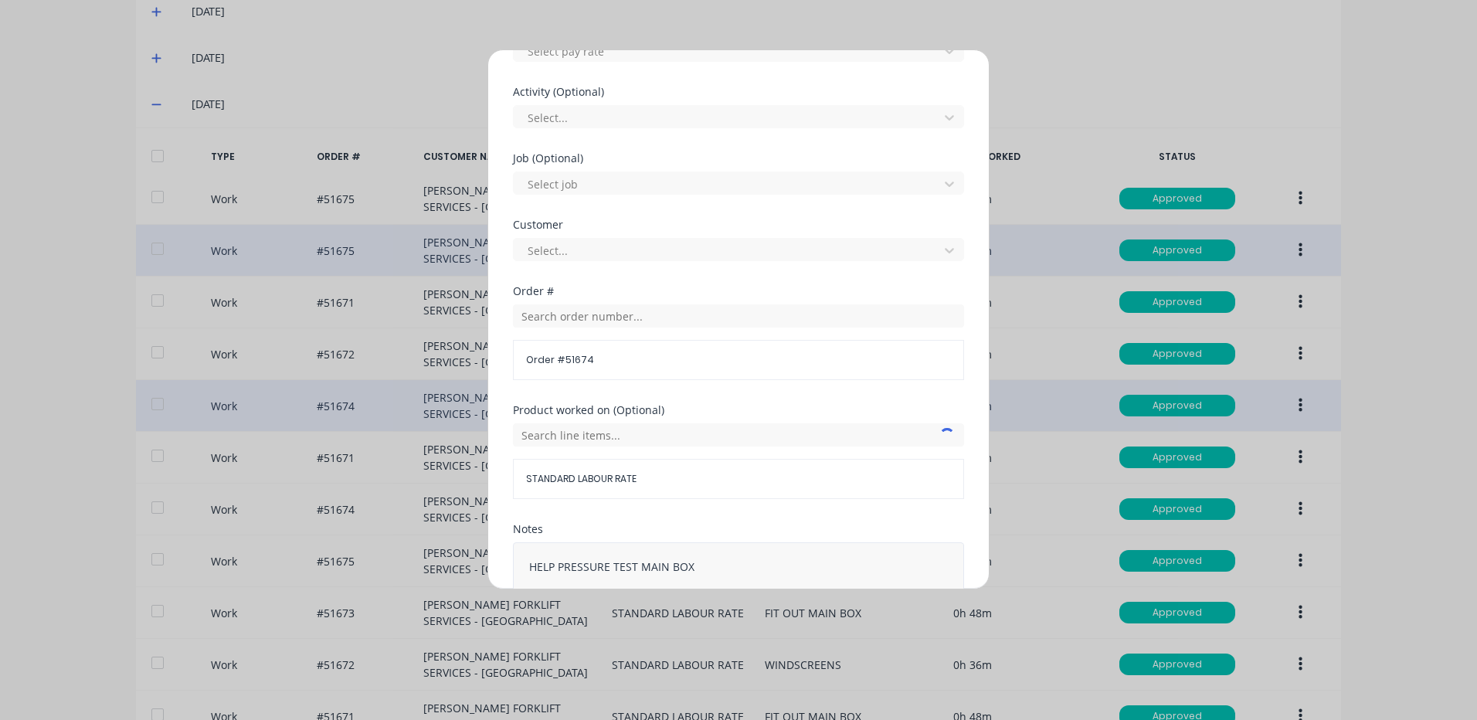
scroll to position [667, 0]
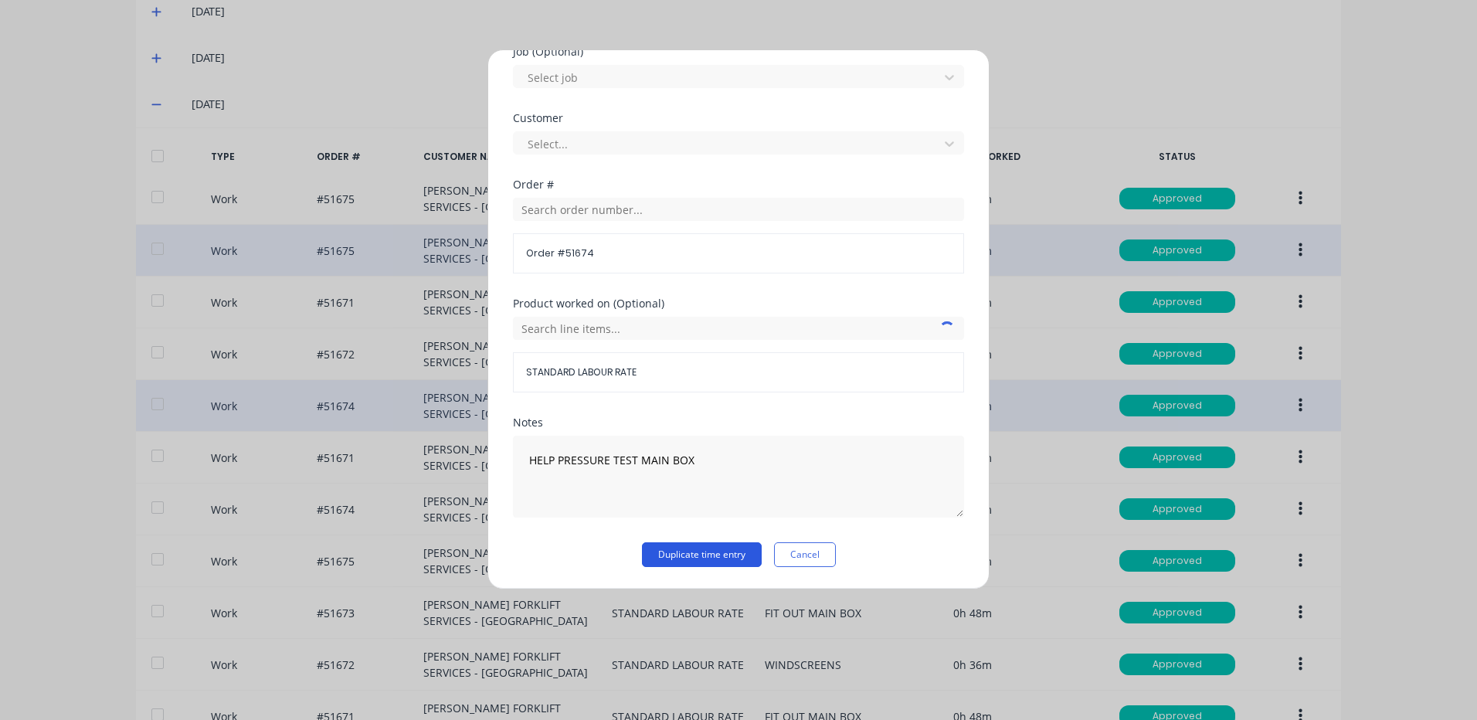
click at [699, 548] on button "Duplicate time entry" at bounding box center [702, 554] width 120 height 25
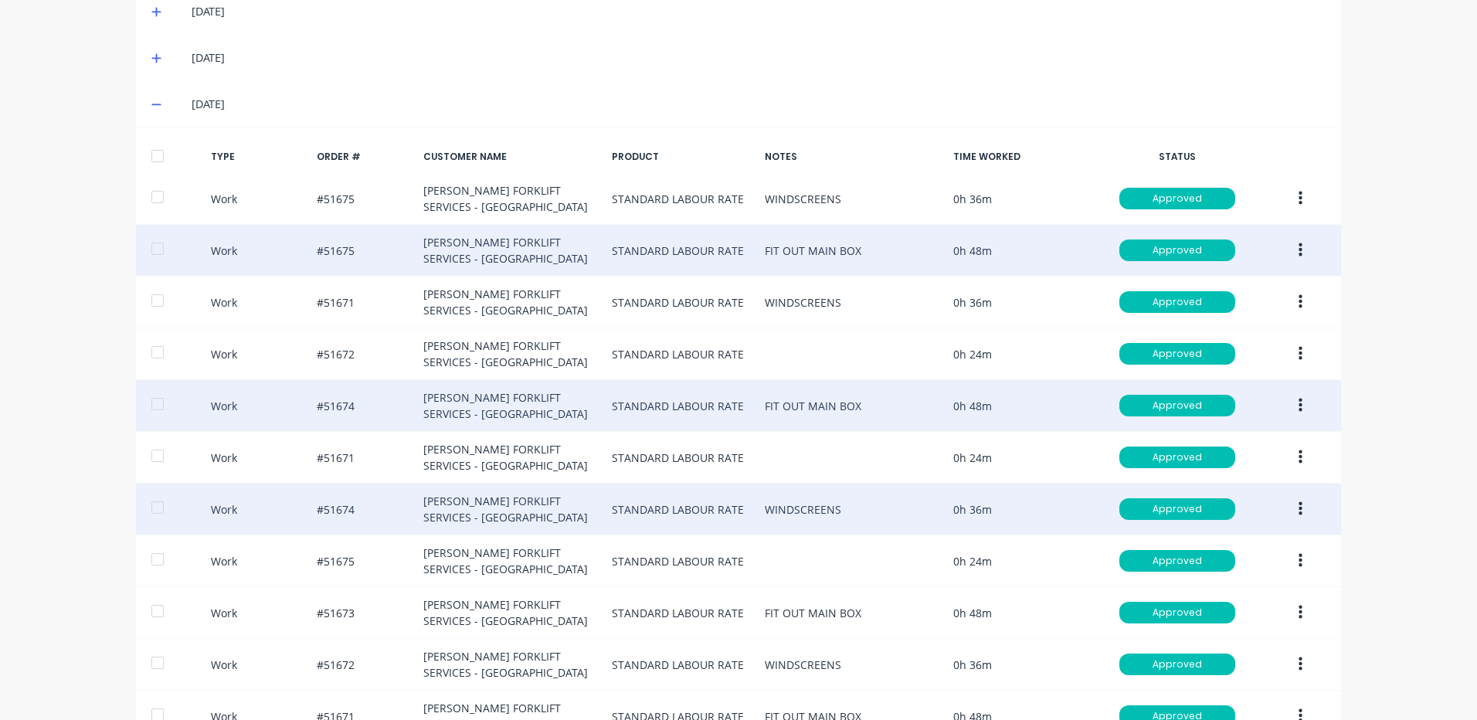
scroll to position [866, 0]
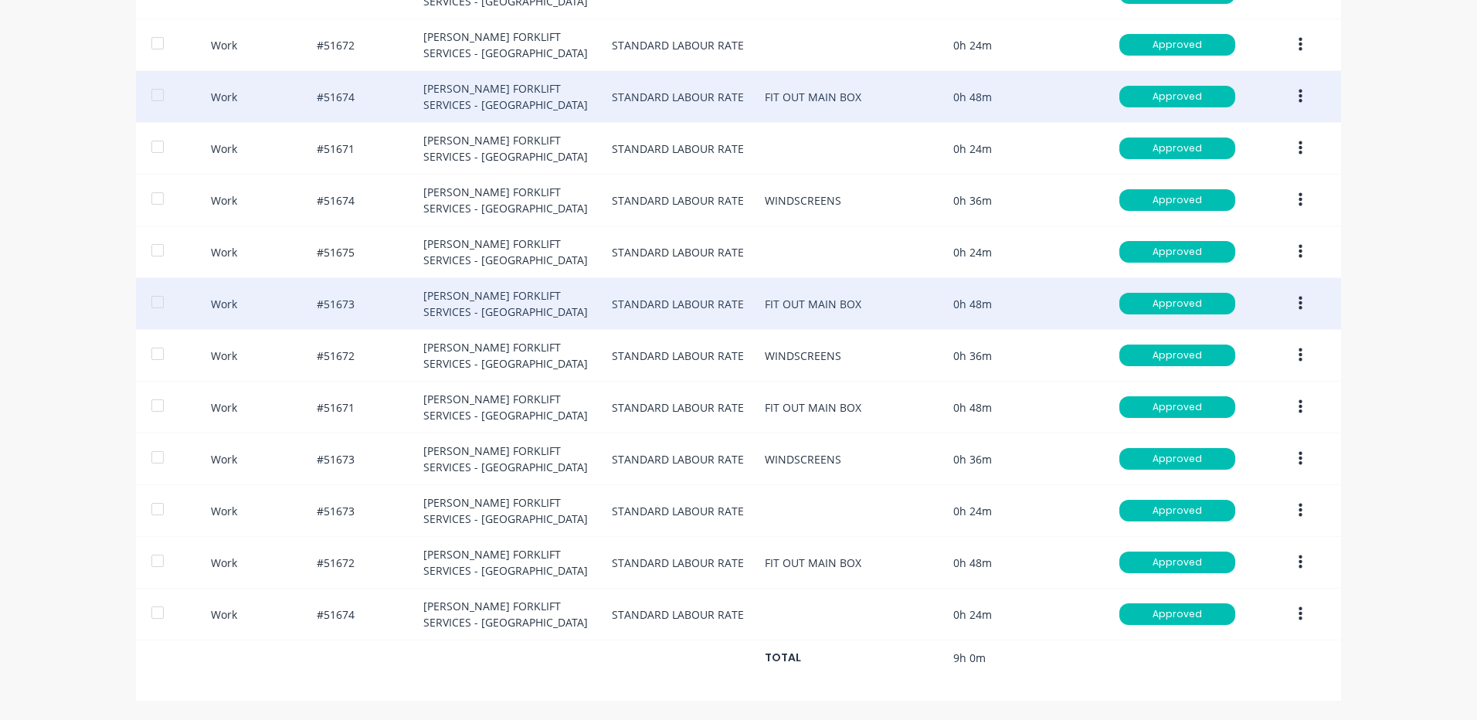
click at [1298, 299] on icon "button" at bounding box center [1300, 304] width 4 height 14
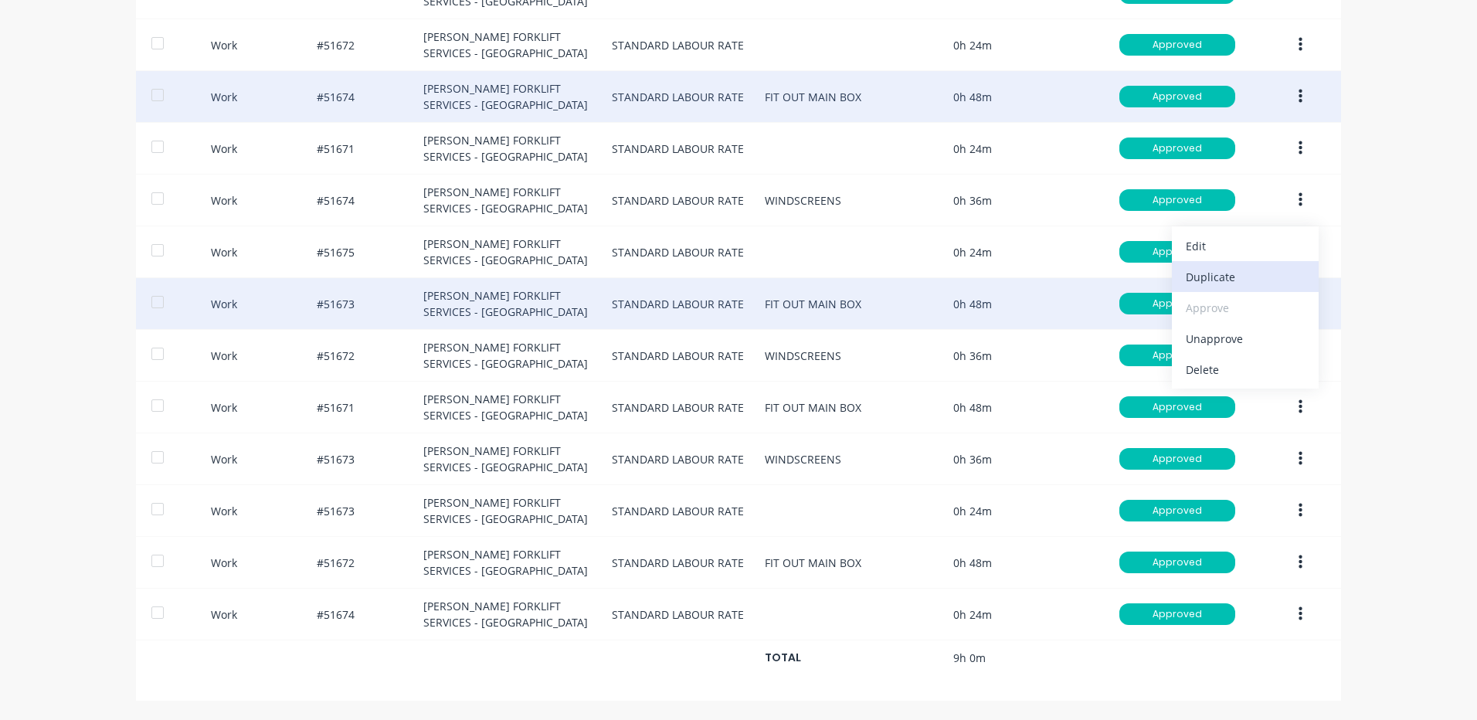
click at [1267, 289] on button "Duplicate" at bounding box center [1245, 276] width 147 height 31
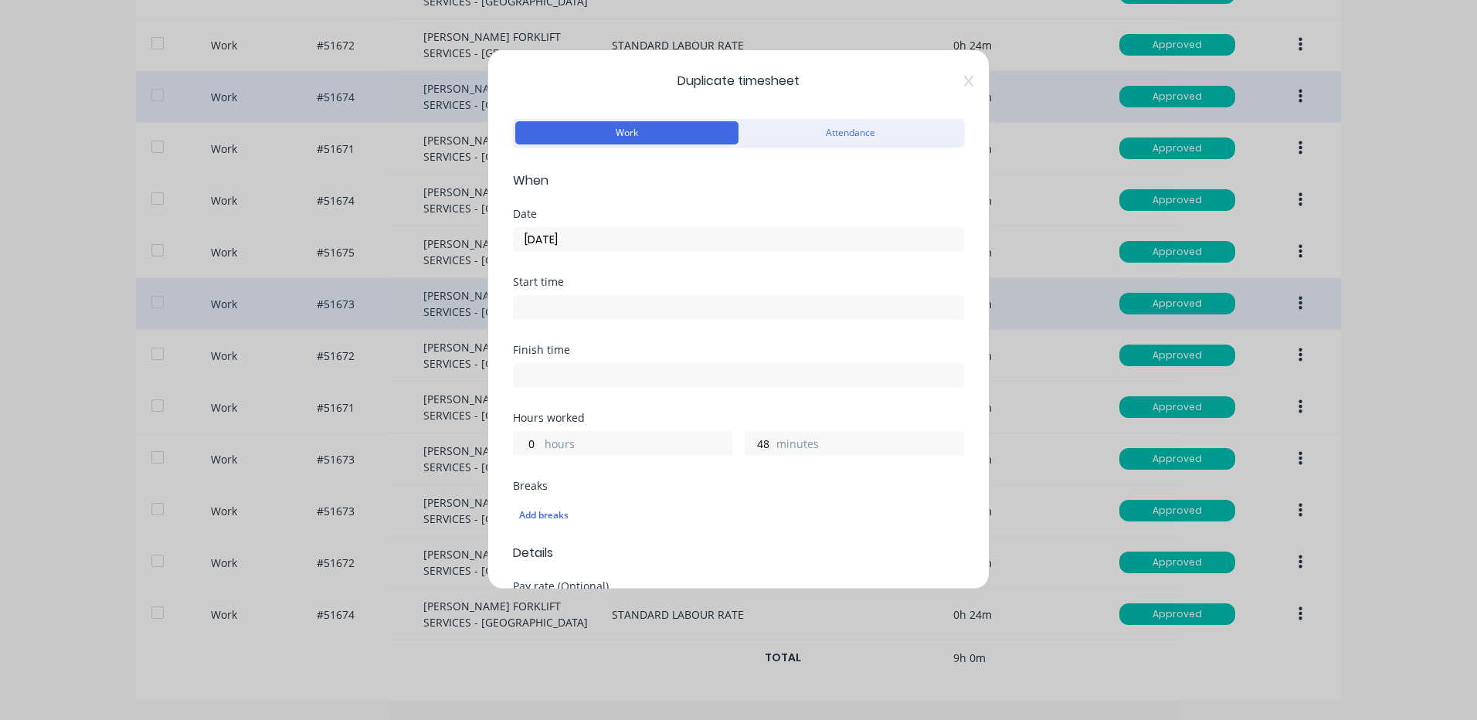
click at [615, 239] on input "10/10/2025" at bounding box center [738, 239] width 449 height 23
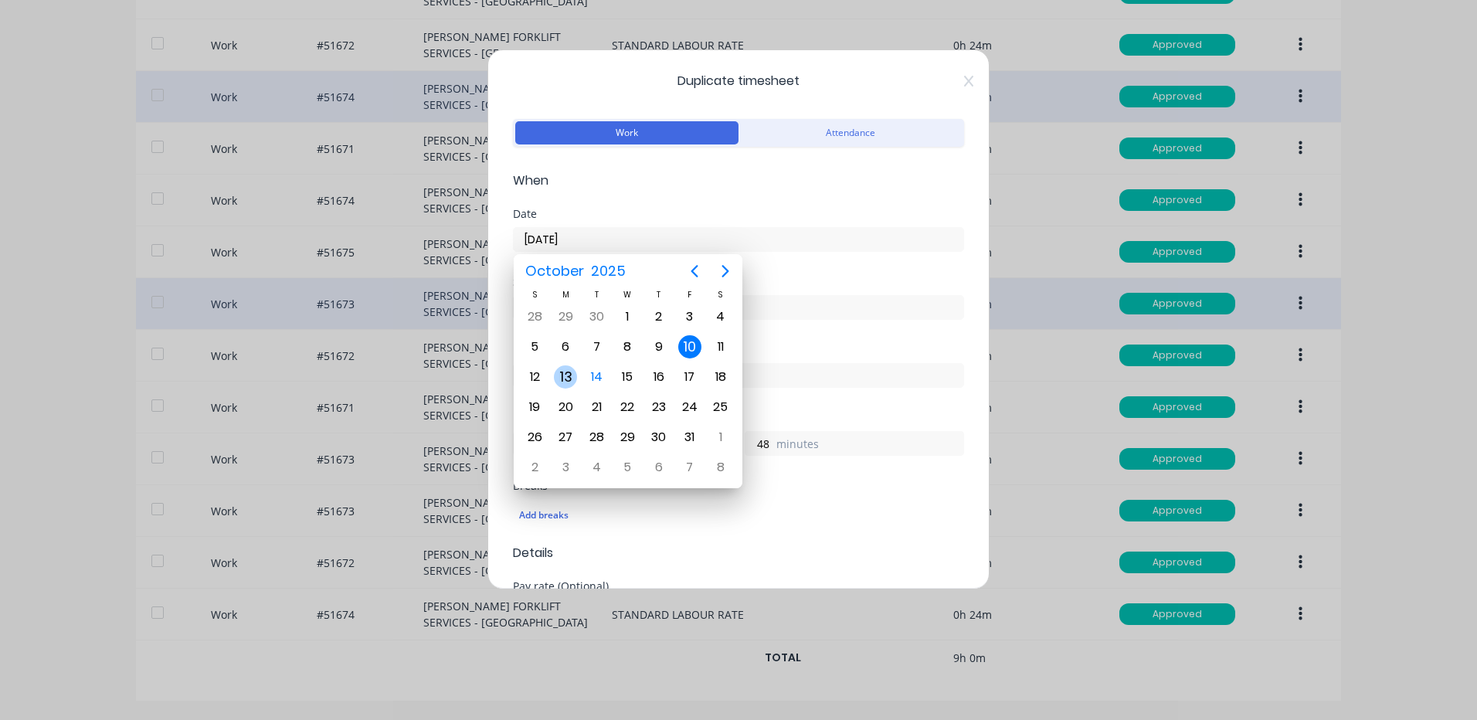
click at [573, 380] on div "13" at bounding box center [565, 376] width 23 height 23
type input "13/10/2025"
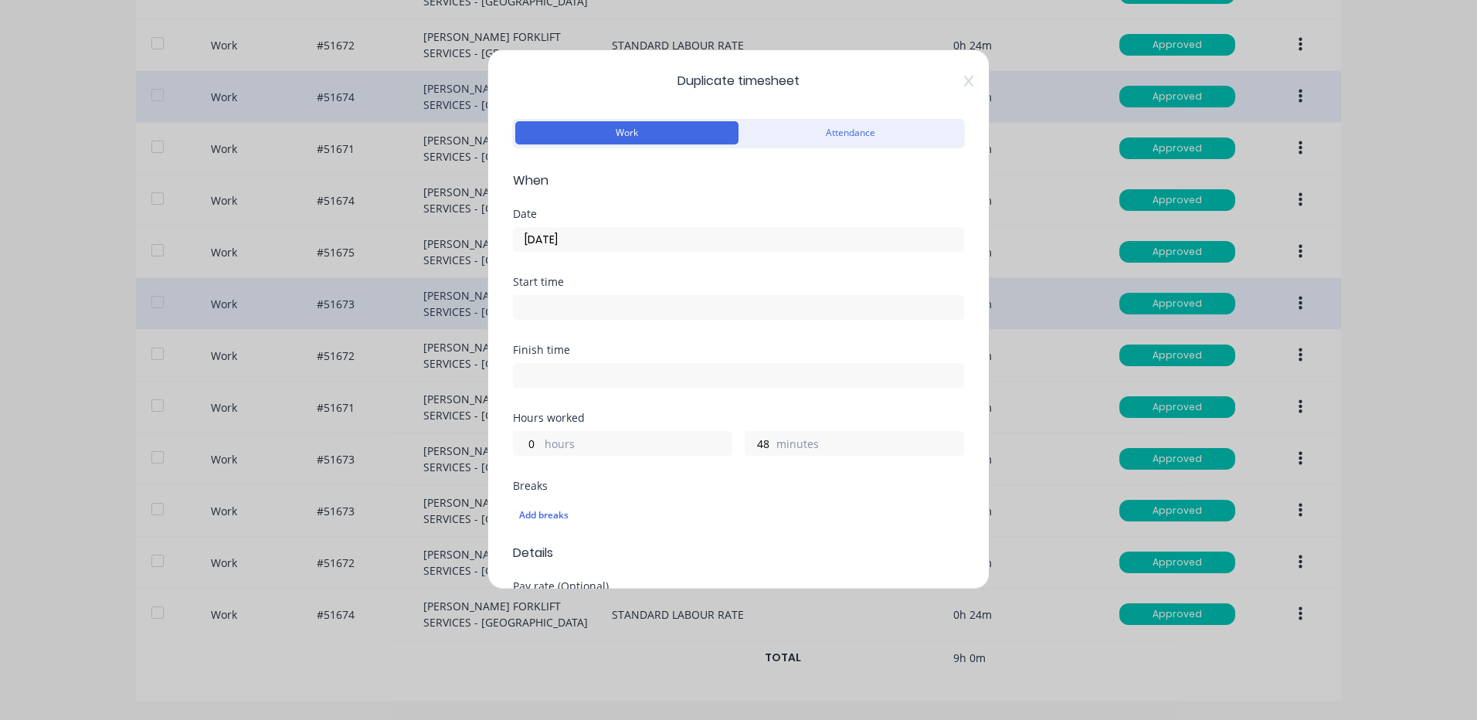
scroll to position [667, 0]
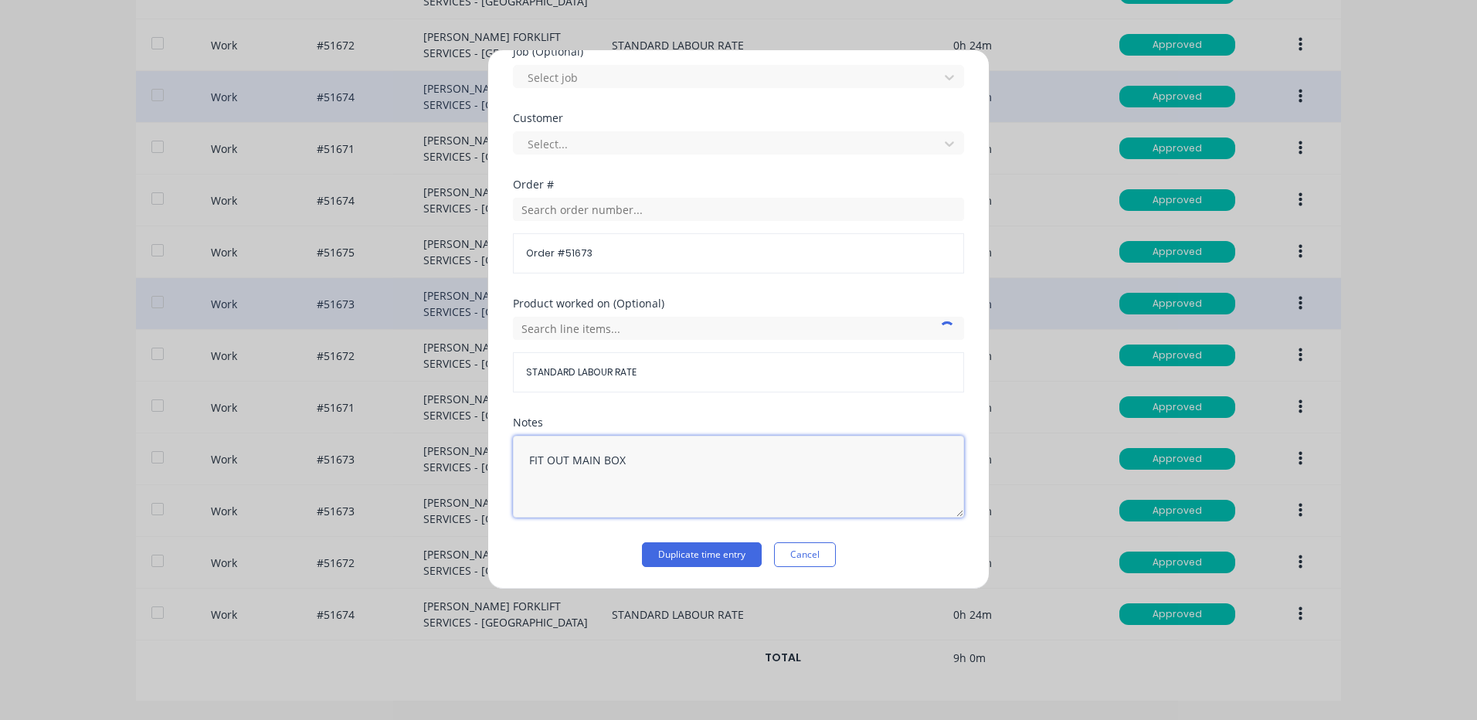
drag, startPoint x: 643, startPoint y: 469, endPoint x: 484, endPoint y: 474, distance: 159.2
click at [484, 474] on div "Duplicate timesheet Work Attendance When Date 13/10/2025 Start time Finish time…" at bounding box center [738, 360] width 1477 height 720
paste textarea "HELP PRESSURE TES"
type textarea "HELP PRESSURE TEST MAIN BOX"
click at [700, 554] on button "Duplicate time entry" at bounding box center [702, 554] width 120 height 25
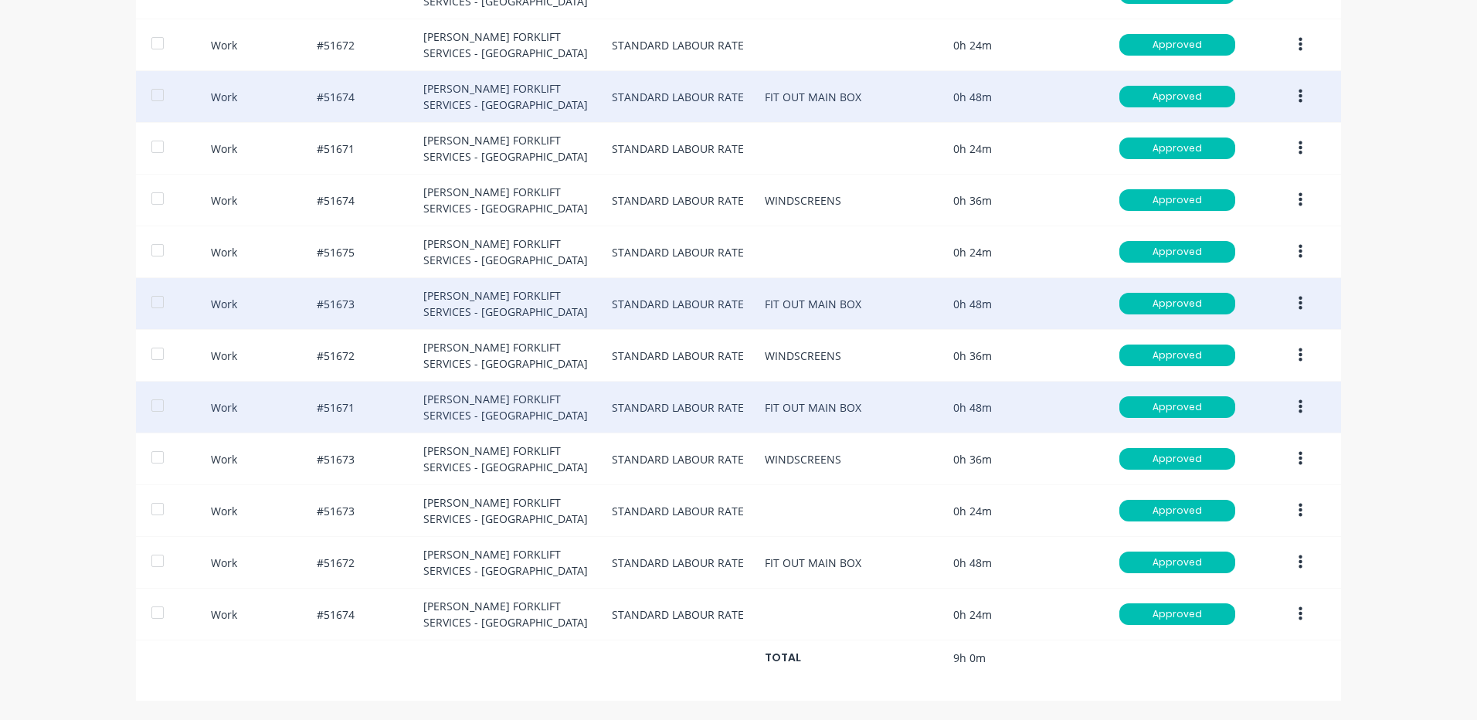
click at [1292, 395] on button "button" at bounding box center [1300, 407] width 36 height 28
click at [1223, 389] on div "Duplicate" at bounding box center [1244, 380] width 119 height 22
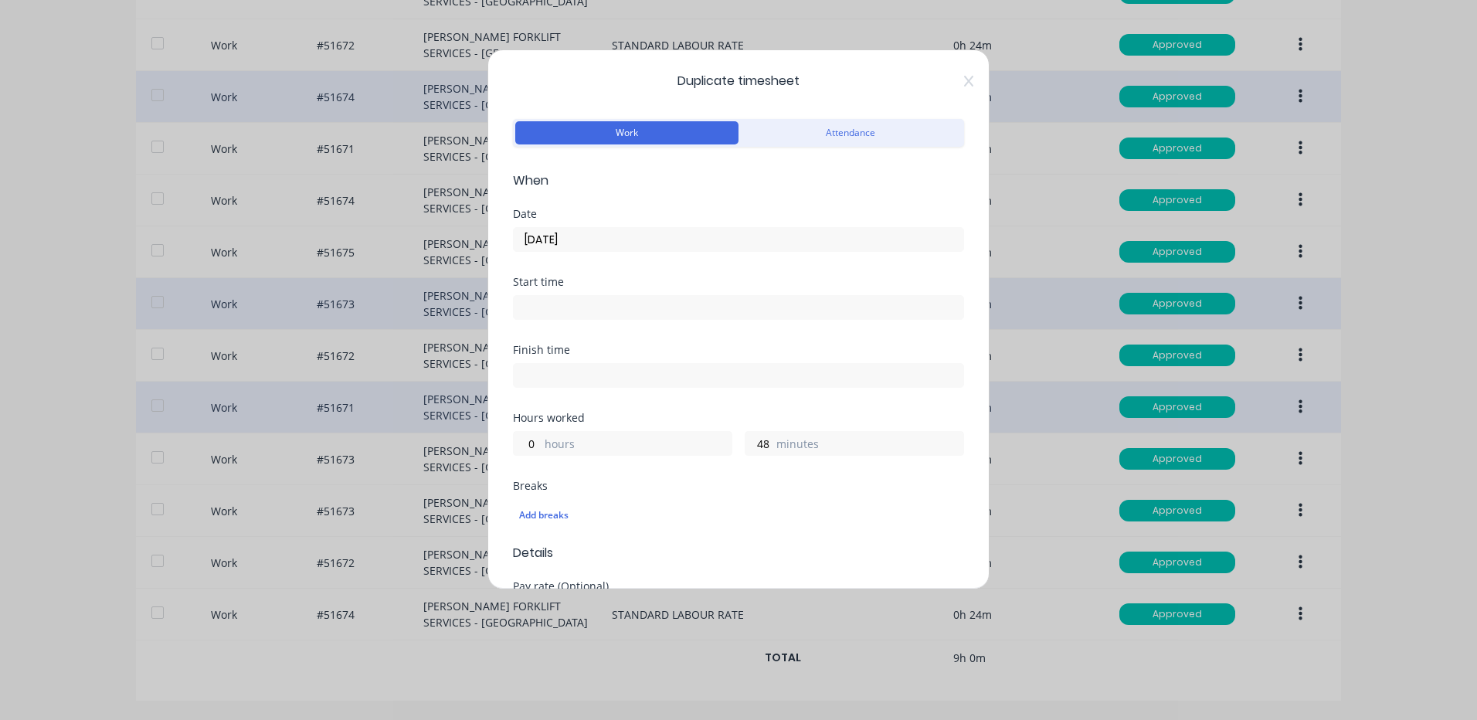
click at [663, 242] on input "10/10/2025" at bounding box center [738, 239] width 449 height 23
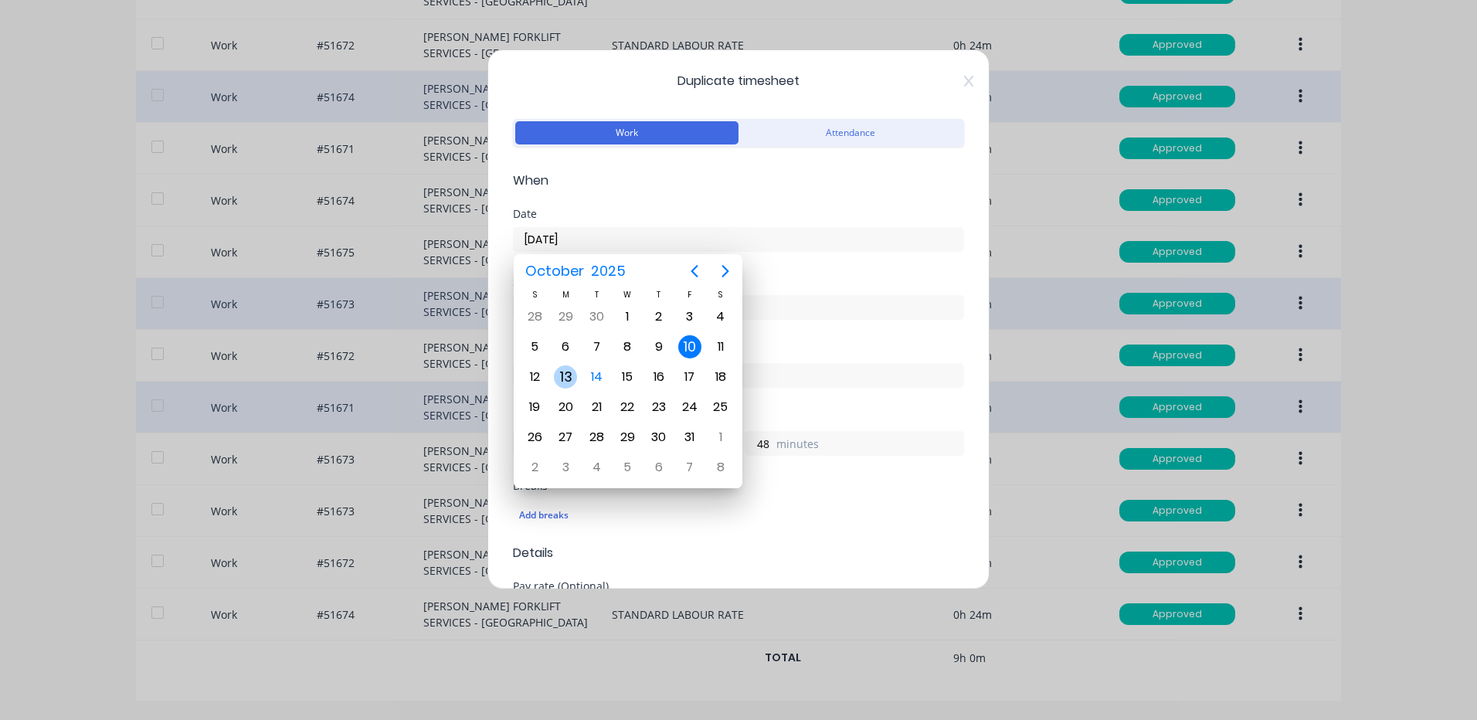
click at [563, 382] on div "13" at bounding box center [565, 376] width 23 height 23
type input "13/10/2025"
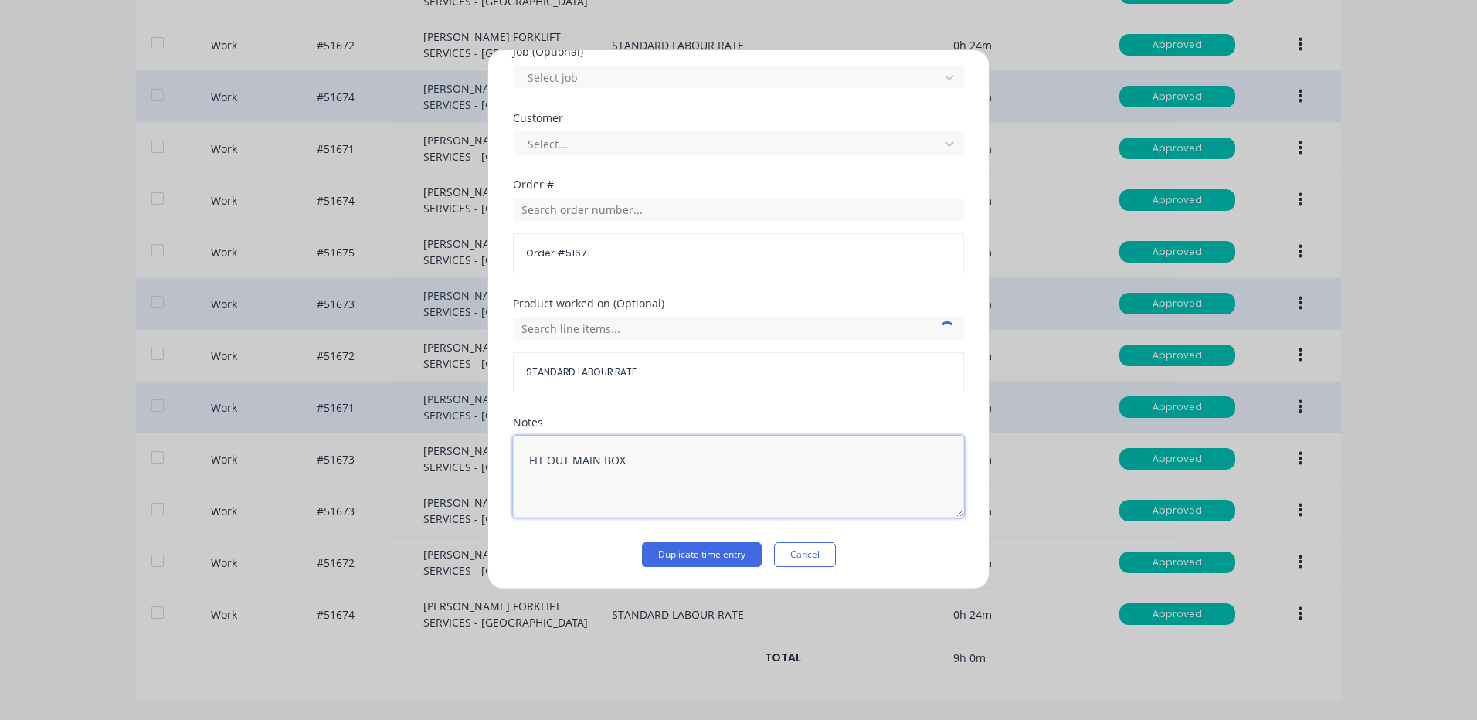
drag, startPoint x: 632, startPoint y: 468, endPoint x: 462, endPoint y: 466, distance: 170.7
click at [462, 466] on div "Duplicate timesheet Work Attendance When Date 13/10/2025 Start time Finish time…" at bounding box center [738, 360] width 1477 height 720
paste textarea "HELP PRESSURE TES"
type textarea "HELP PRESSURE TEST MAIN BOX"
click at [661, 564] on button "Duplicate time entry" at bounding box center [702, 554] width 120 height 25
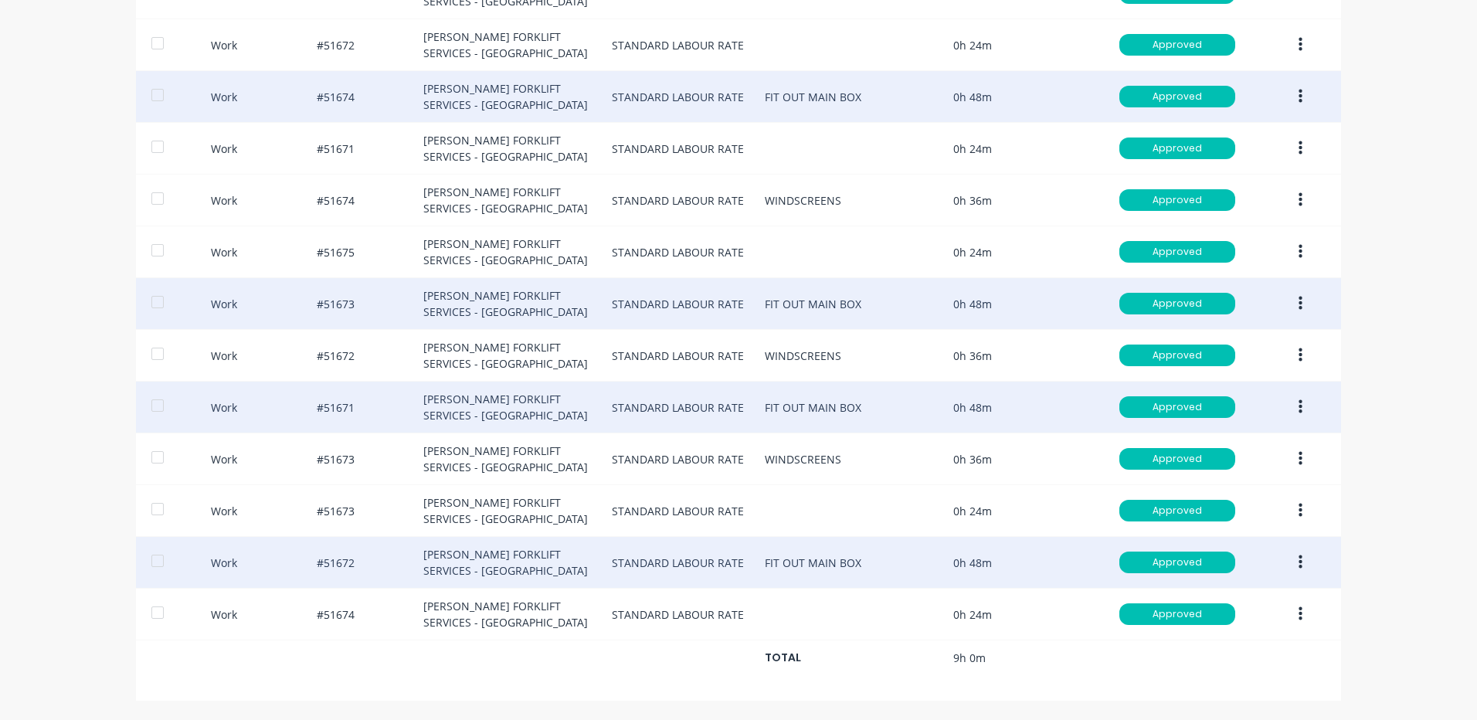
click at [1290, 555] on button "button" at bounding box center [1300, 562] width 36 height 28
click at [1212, 528] on div "Duplicate" at bounding box center [1244, 535] width 119 height 22
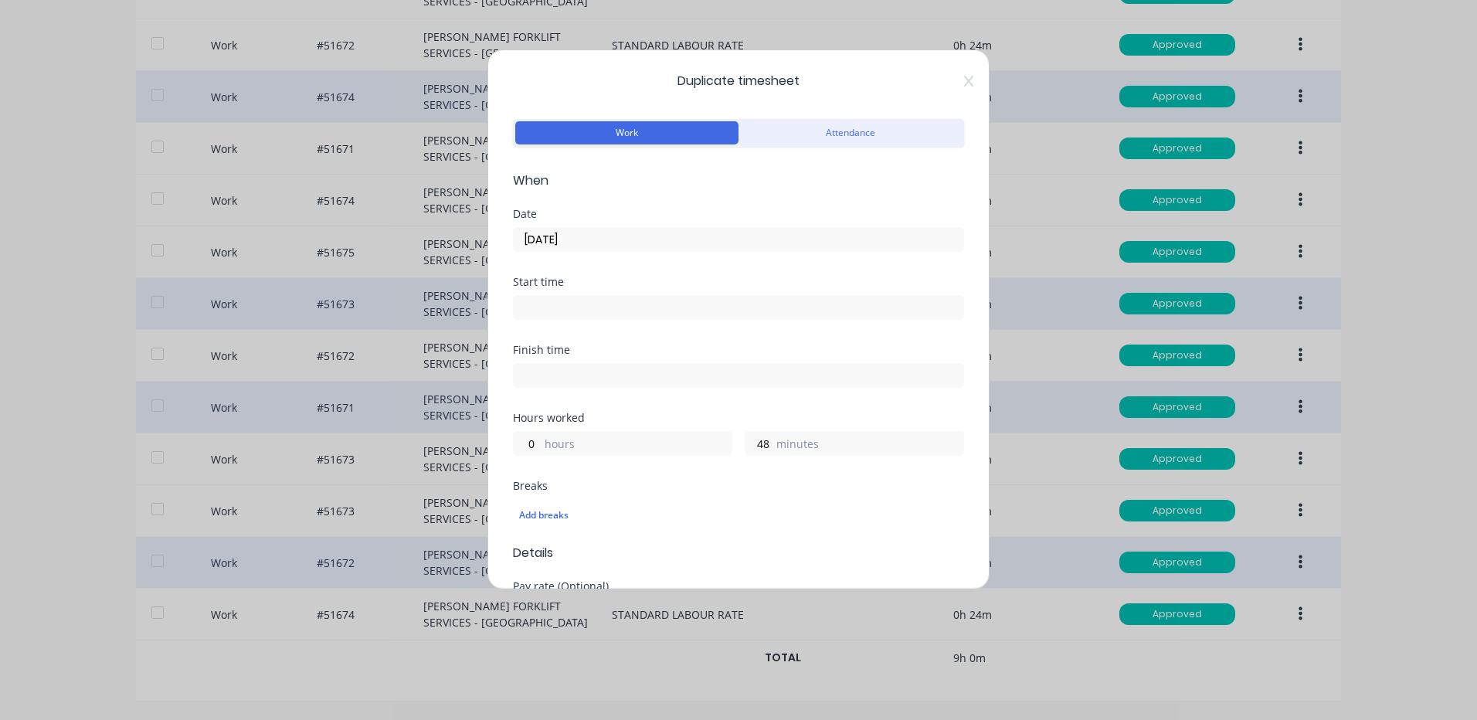
click at [688, 248] on input "10/10/2025" at bounding box center [738, 239] width 449 height 23
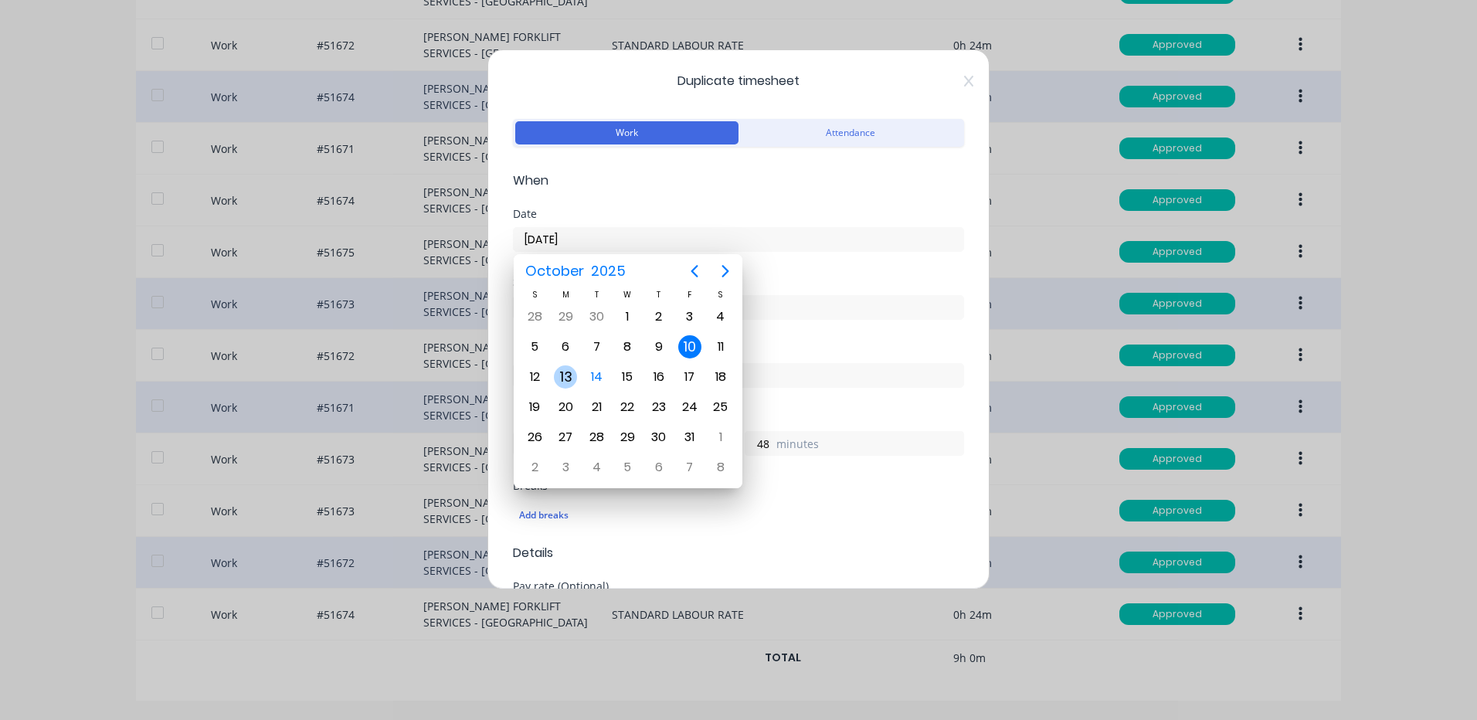
click at [561, 378] on div "13" at bounding box center [565, 376] width 23 height 23
type input "13/10/2025"
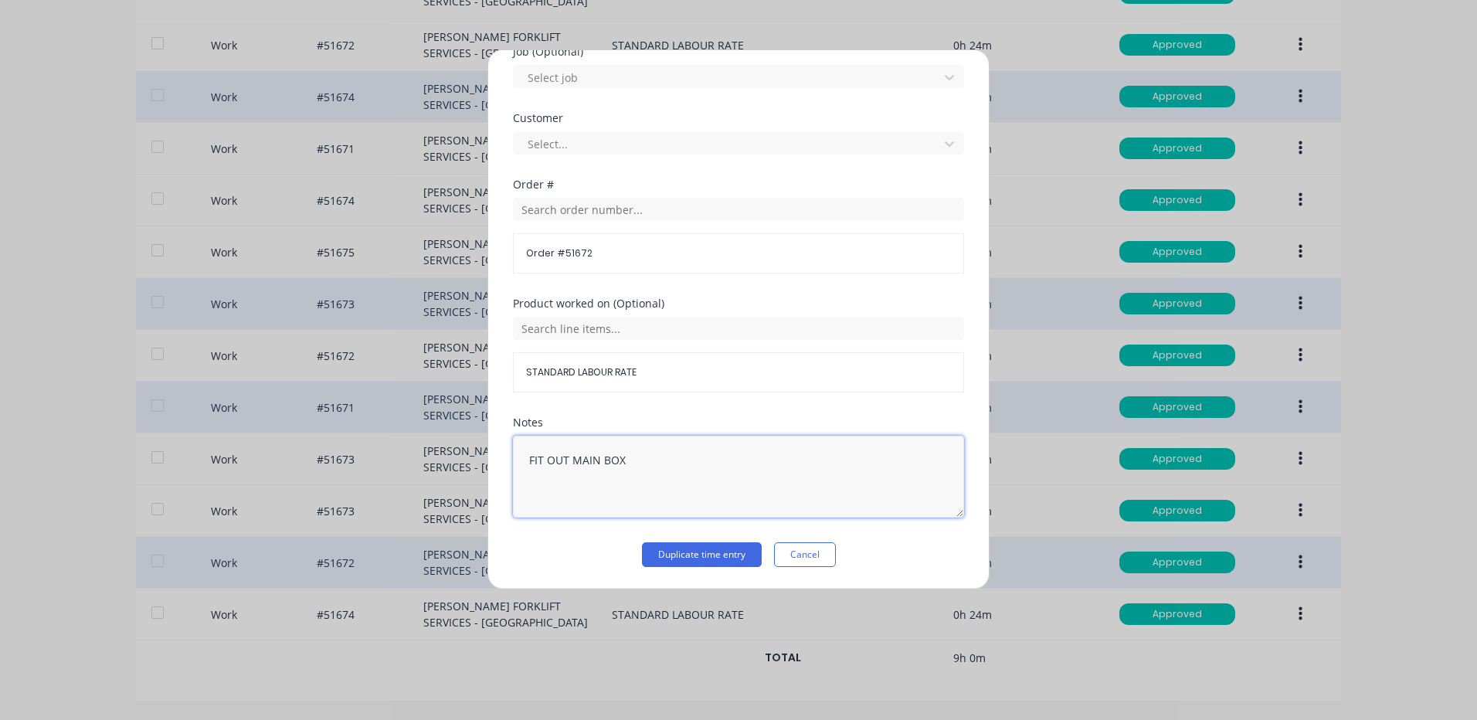
drag, startPoint x: 670, startPoint y: 466, endPoint x: 502, endPoint y: 456, distance: 168.7
click at [502, 456] on div "Duplicate timesheet Work Attendance When Date 13/10/2025 Start time Finish time…" at bounding box center [738, 319] width 502 height 540
paste textarea "HELP PRESSURE TES"
type textarea "HELP PRESSURE TEST MAIN BOX"
click at [707, 556] on button "Duplicate time entry" at bounding box center [702, 554] width 120 height 25
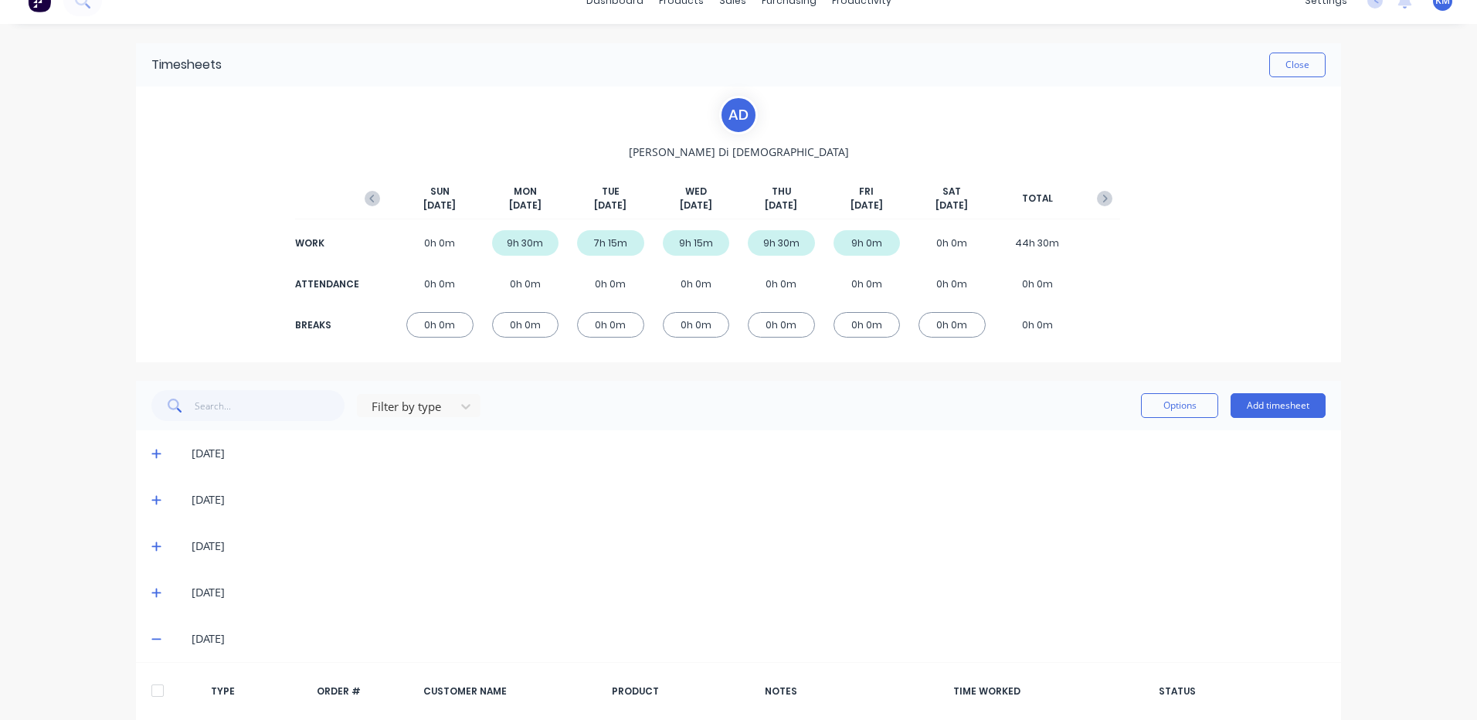
scroll to position [16, 0]
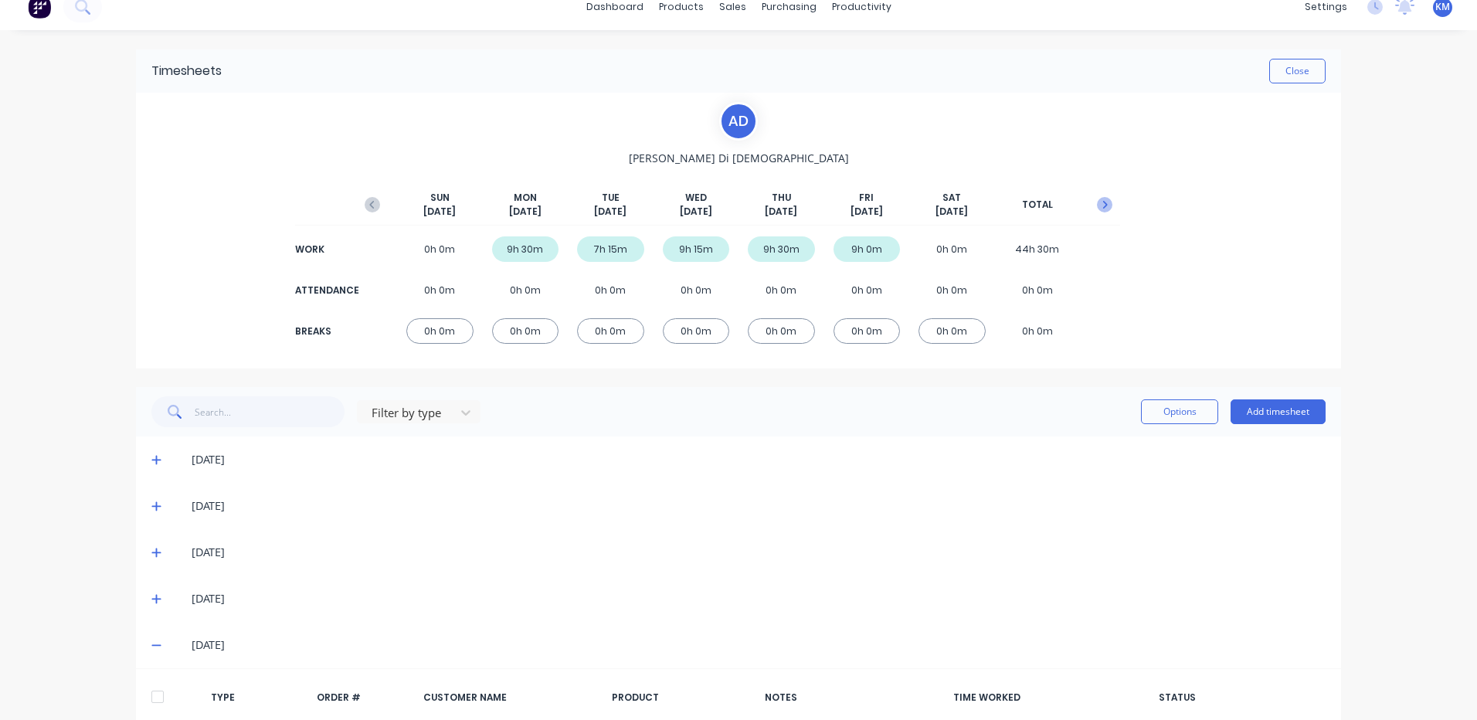
click at [1089, 206] on button "button" at bounding box center [1104, 205] width 31 height 28
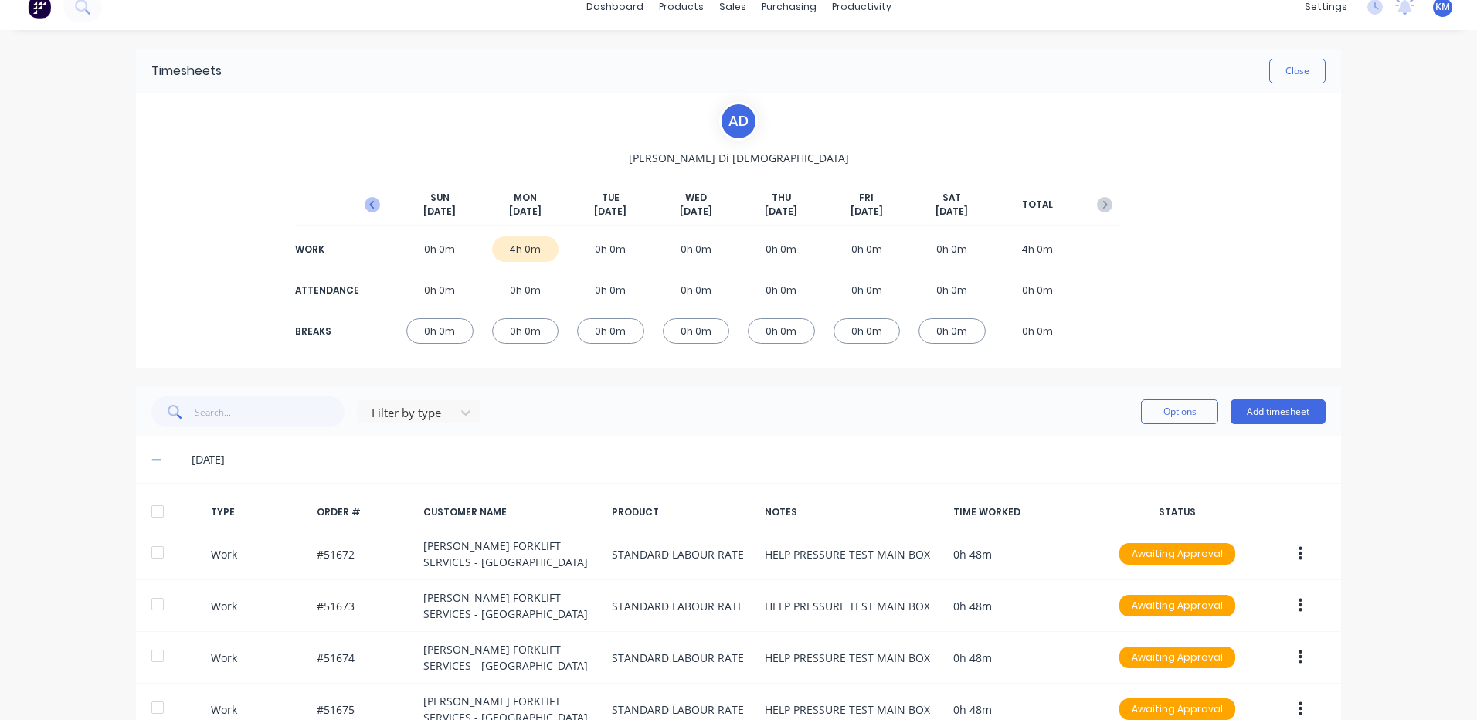
click at [372, 202] on icon "button" at bounding box center [372, 204] width 15 height 15
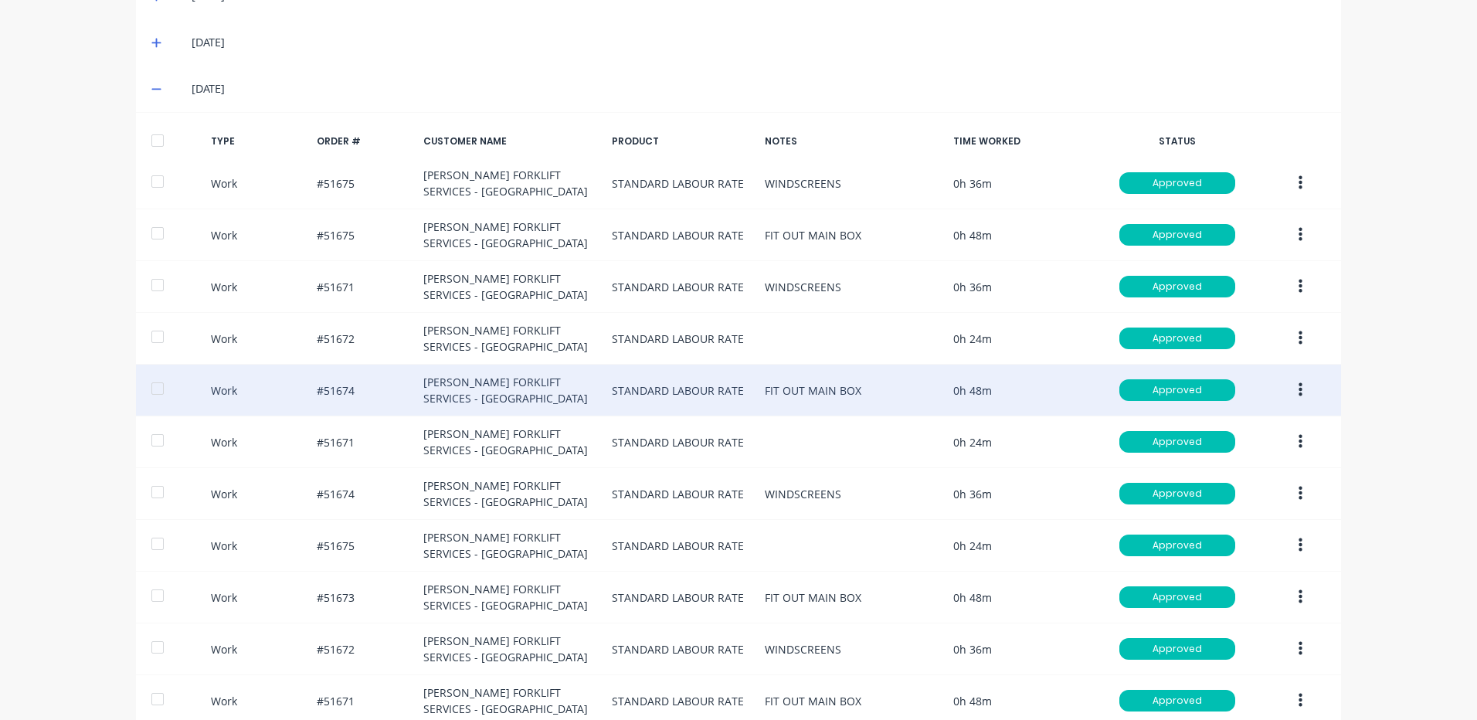
scroll to position [557, 0]
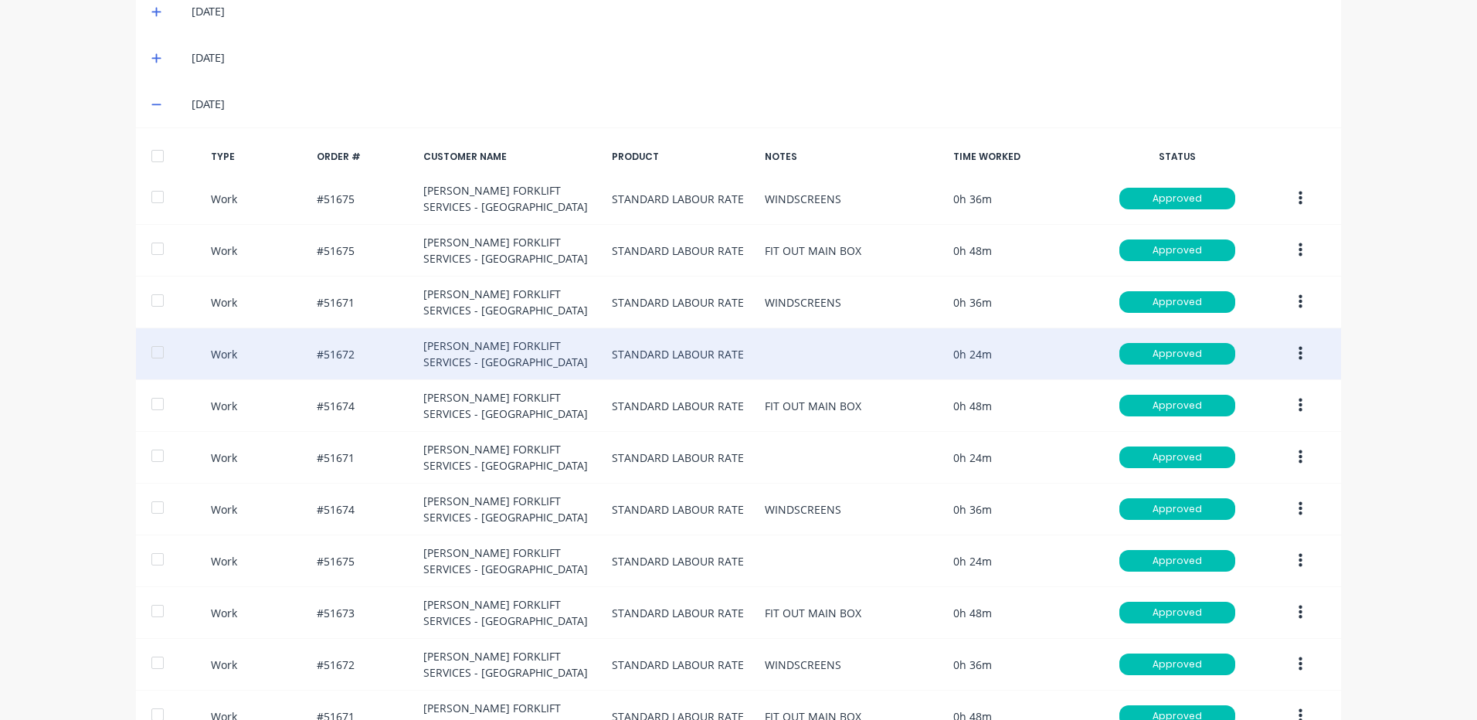
click at [1287, 352] on button "button" at bounding box center [1300, 354] width 36 height 28
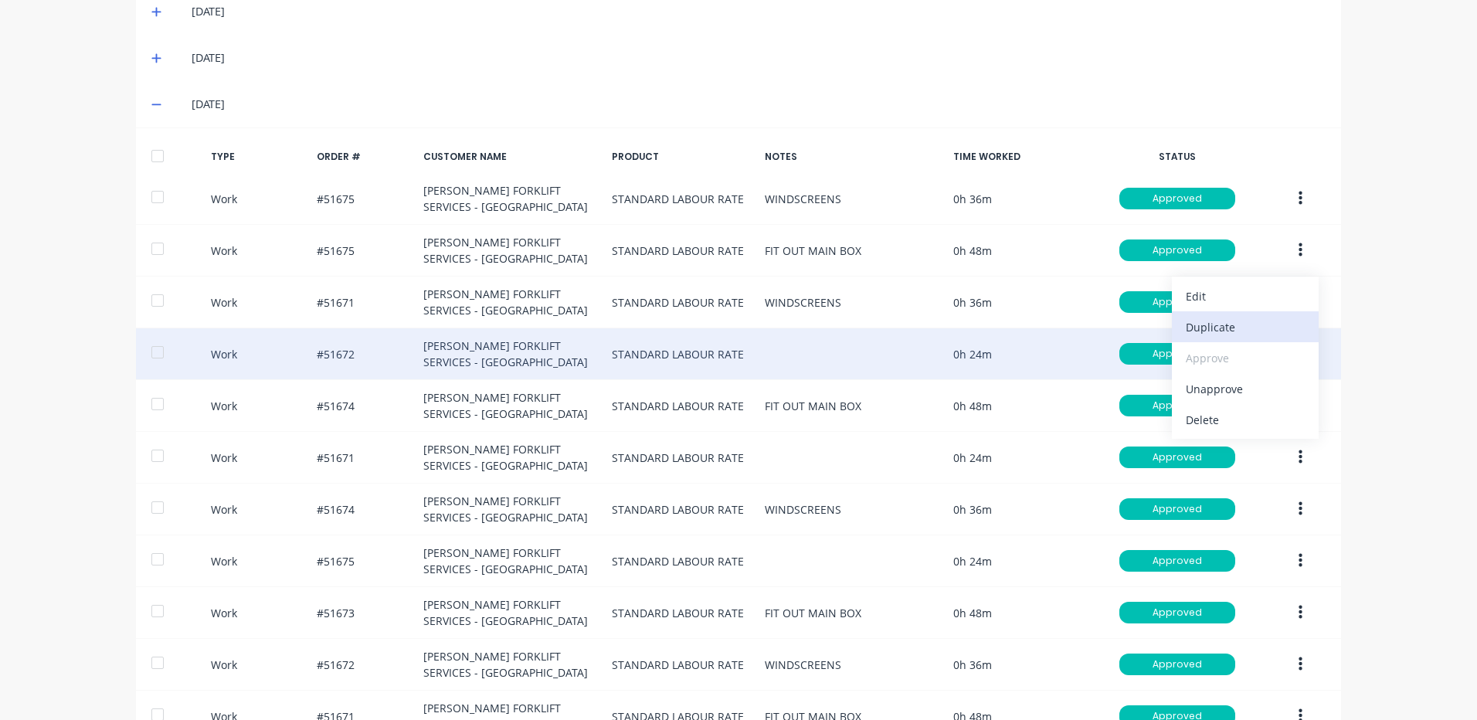
click at [1255, 329] on div "Duplicate" at bounding box center [1244, 327] width 119 height 22
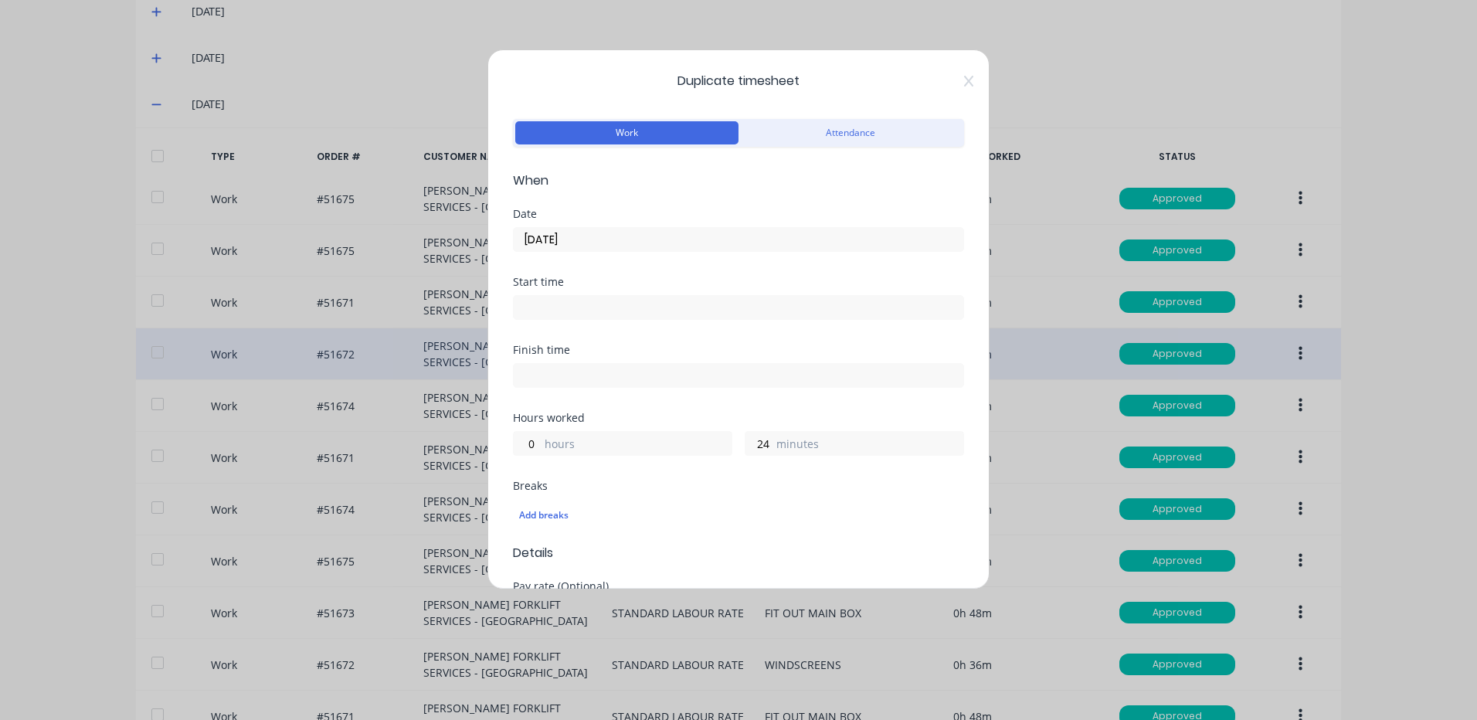
click at [671, 241] on input "10/10/2025" at bounding box center [738, 239] width 449 height 23
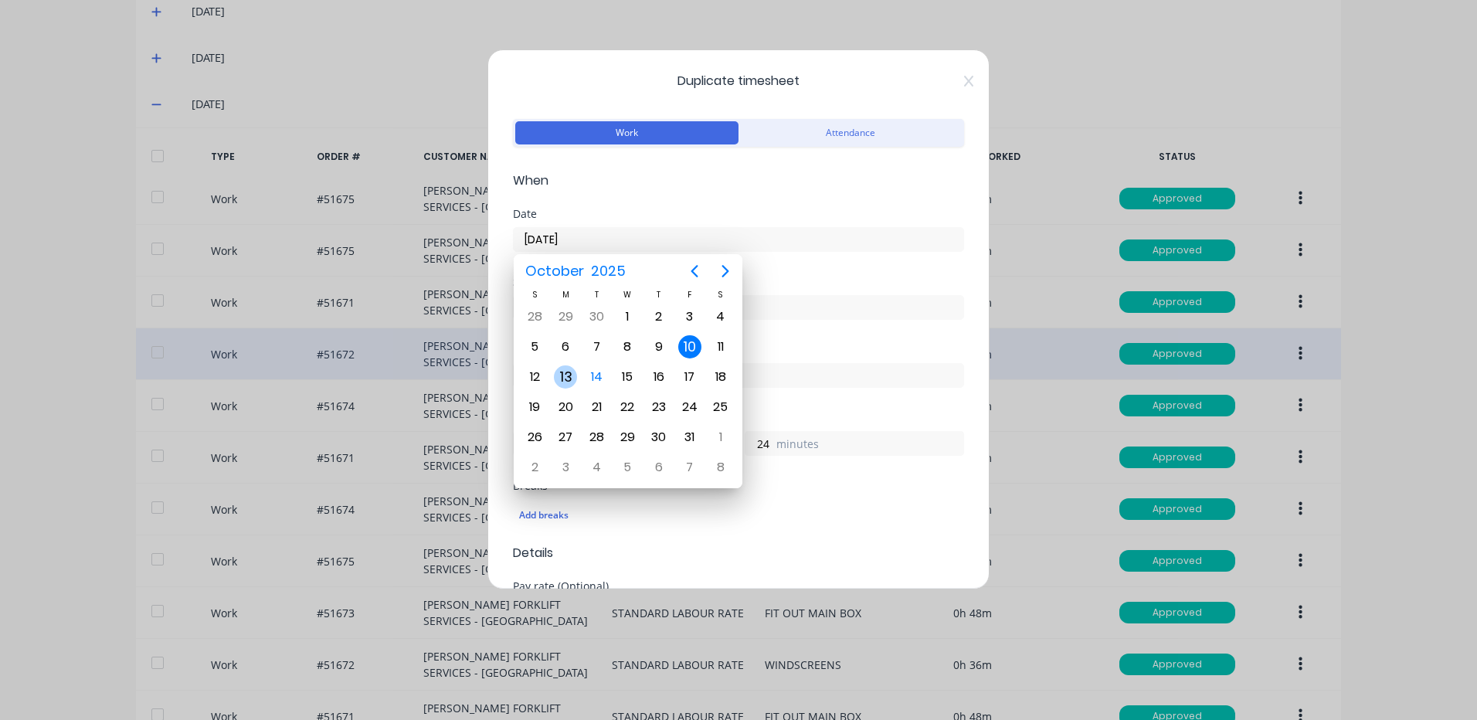
click at [571, 375] on div "13" at bounding box center [565, 376] width 23 height 23
type input "13/10/2025"
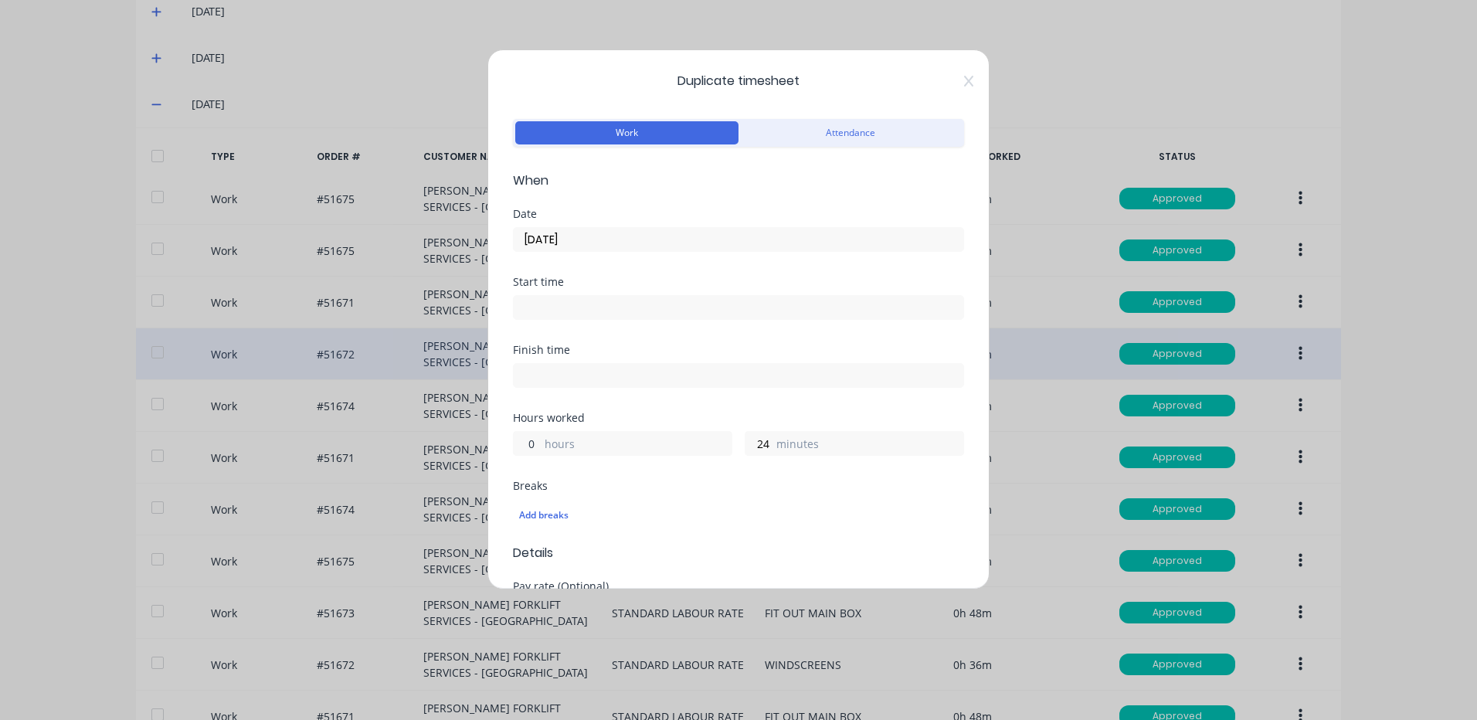
click at [523, 445] on input "0" at bounding box center [527, 443] width 27 height 23
type input "1"
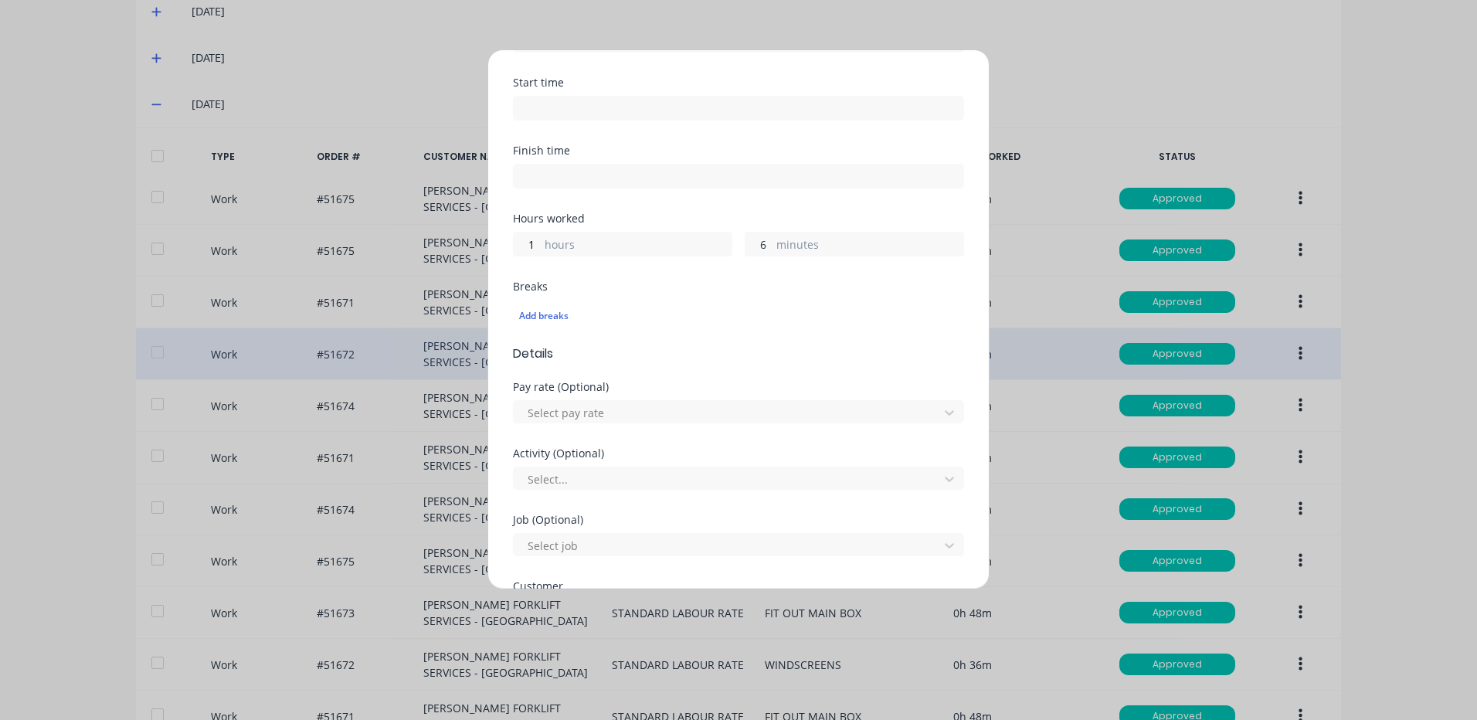
scroll to position [667, 0]
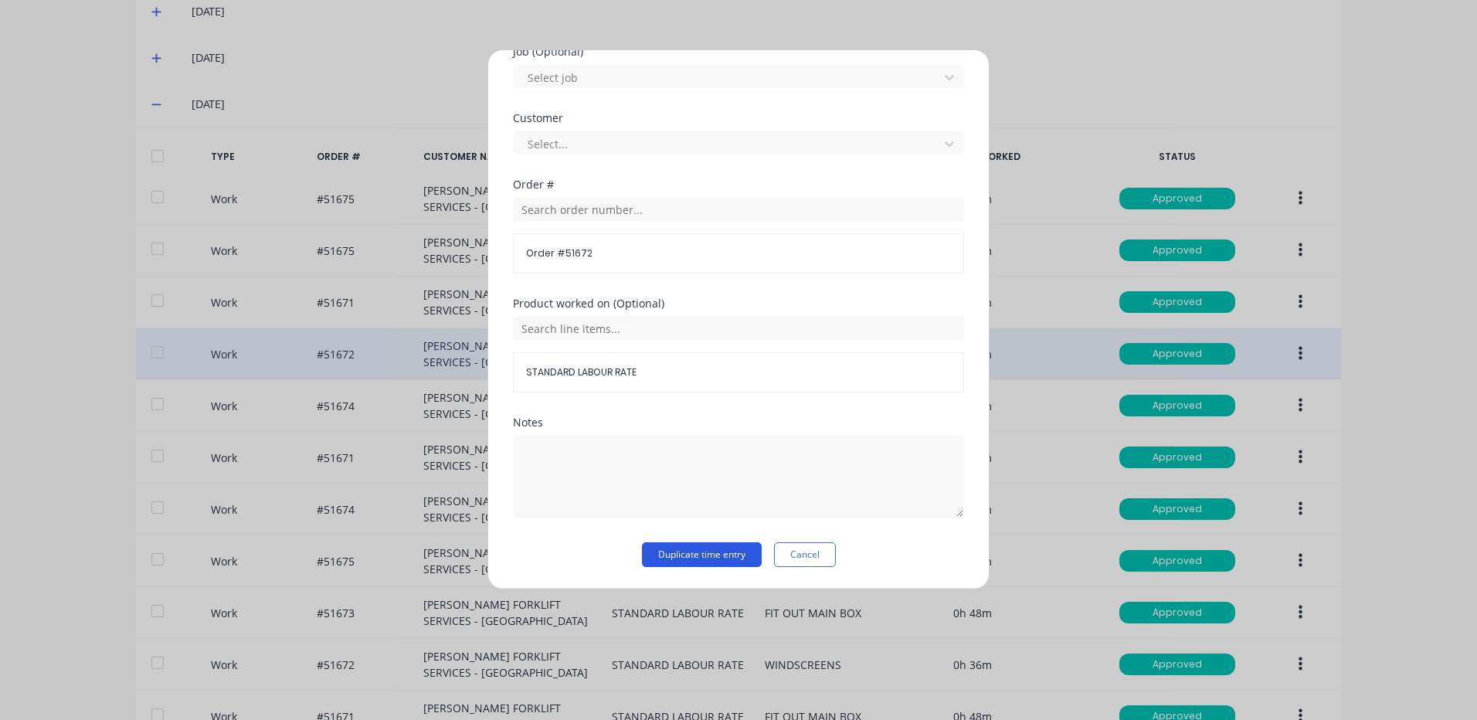
type input "6"
click at [723, 553] on button "Duplicate time entry" at bounding box center [702, 554] width 120 height 25
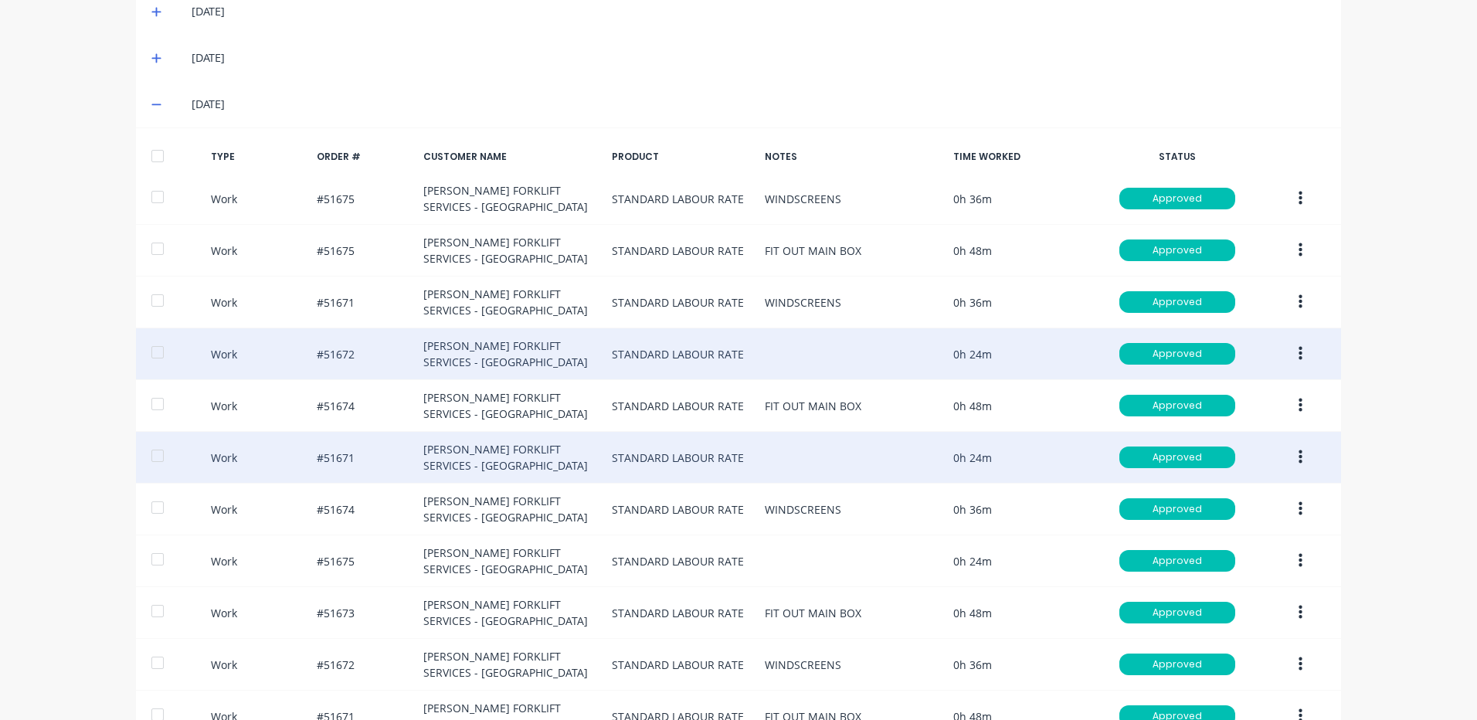
click at [1303, 460] on button "button" at bounding box center [1300, 457] width 36 height 28
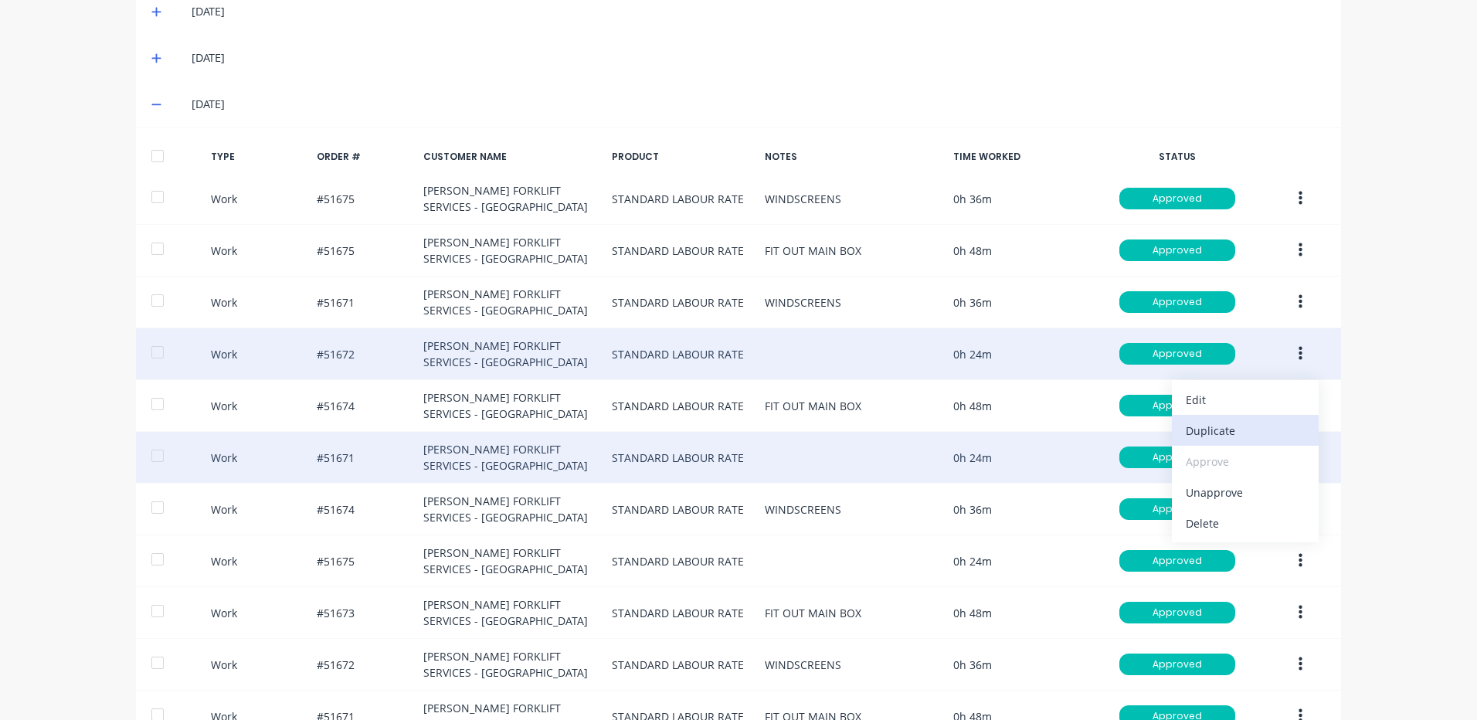
click at [1233, 443] on button "Duplicate" at bounding box center [1245, 430] width 147 height 31
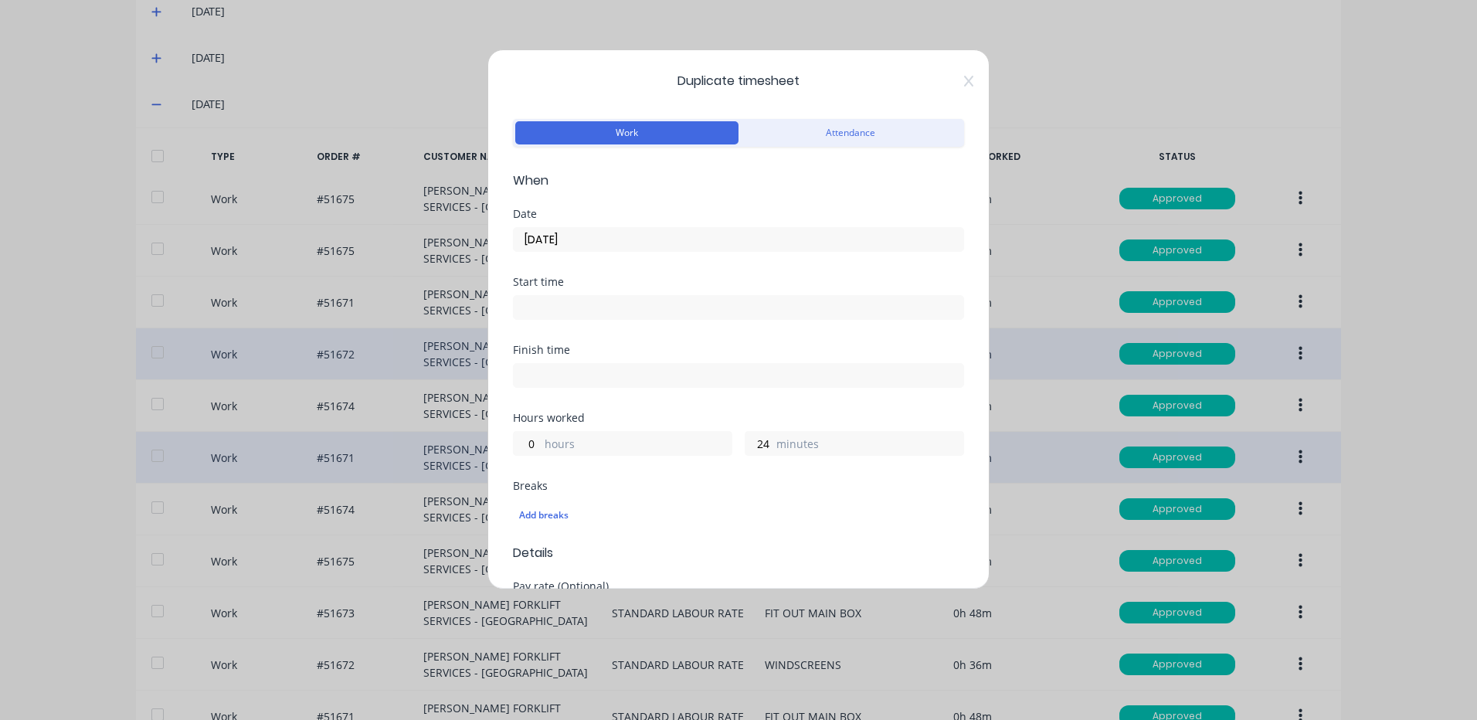
click at [598, 239] on input "10/10/2025" at bounding box center [738, 239] width 449 height 23
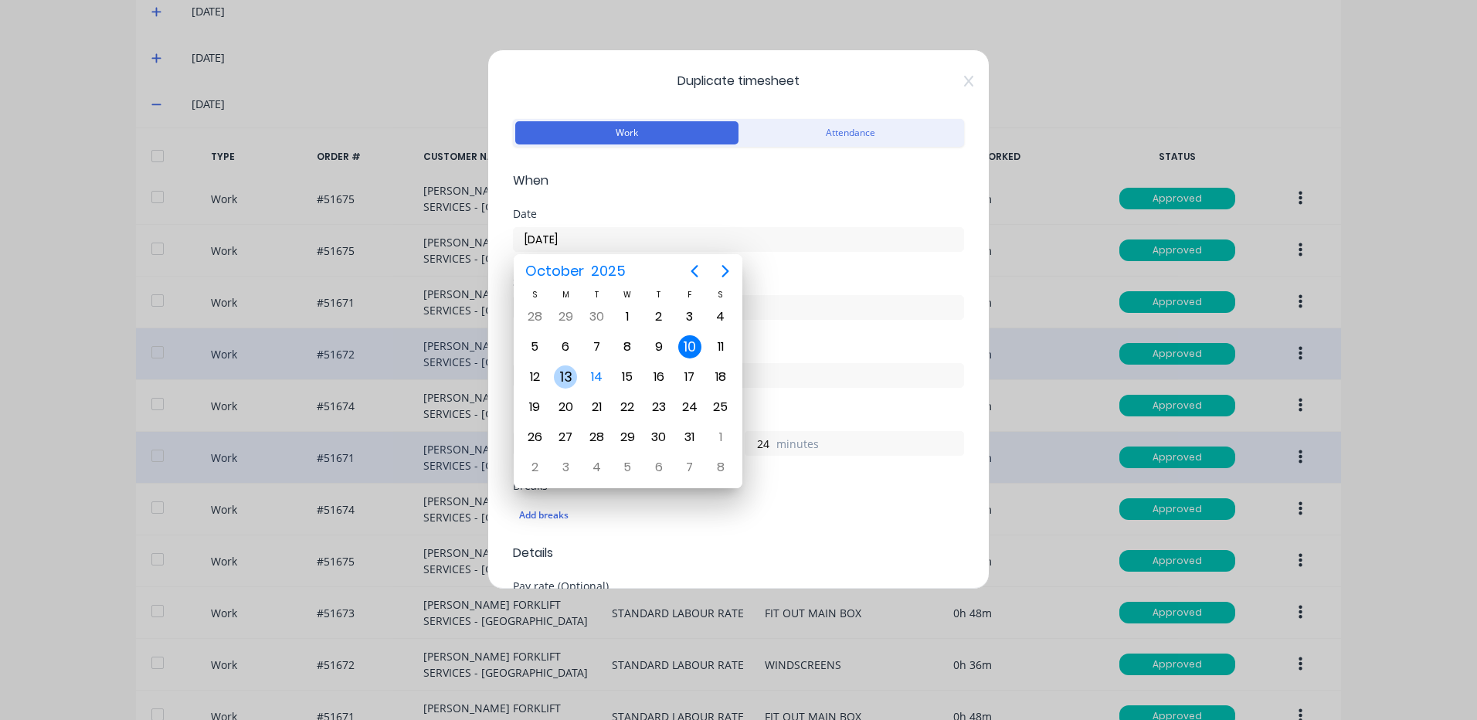
click at [568, 375] on div "13" at bounding box center [565, 376] width 23 height 23
type input "13/10/2025"
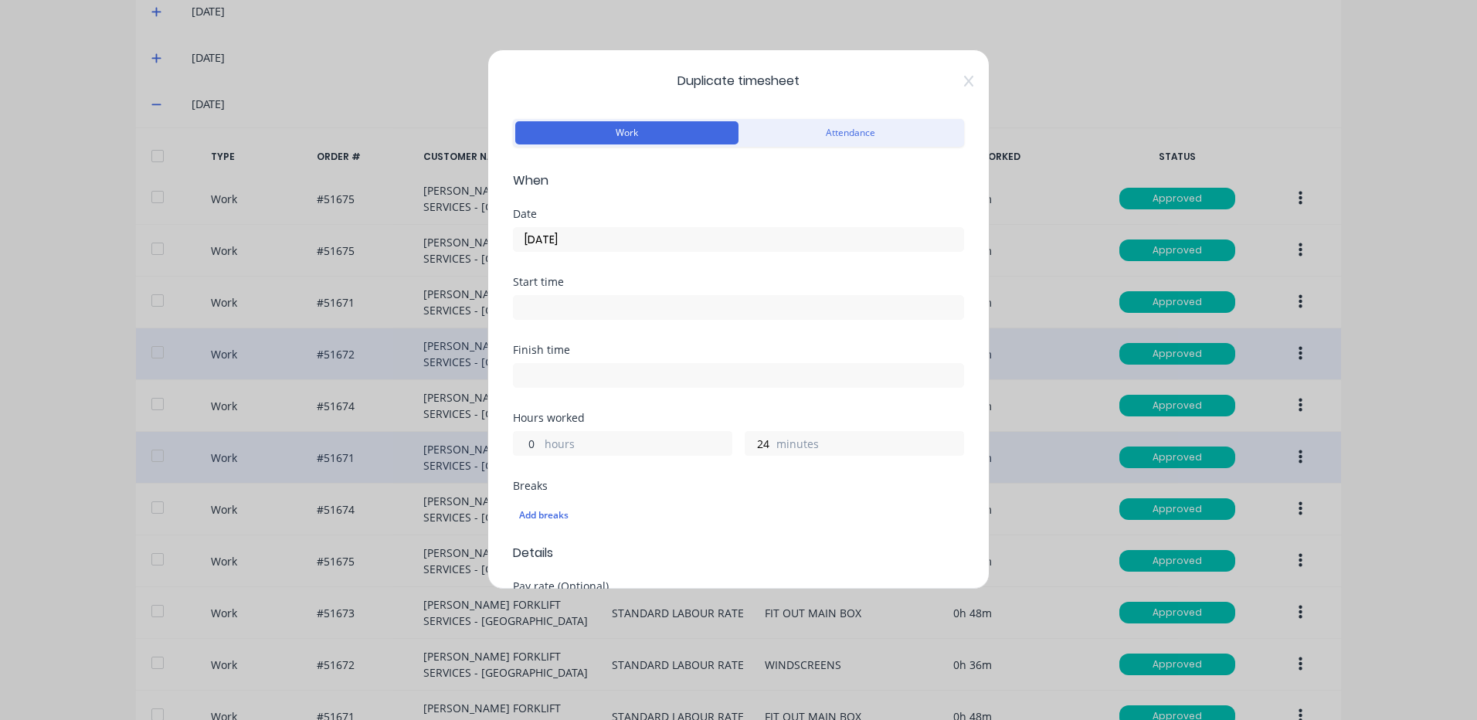
click at [535, 445] on input "0" at bounding box center [527, 443] width 27 height 23
type input "1"
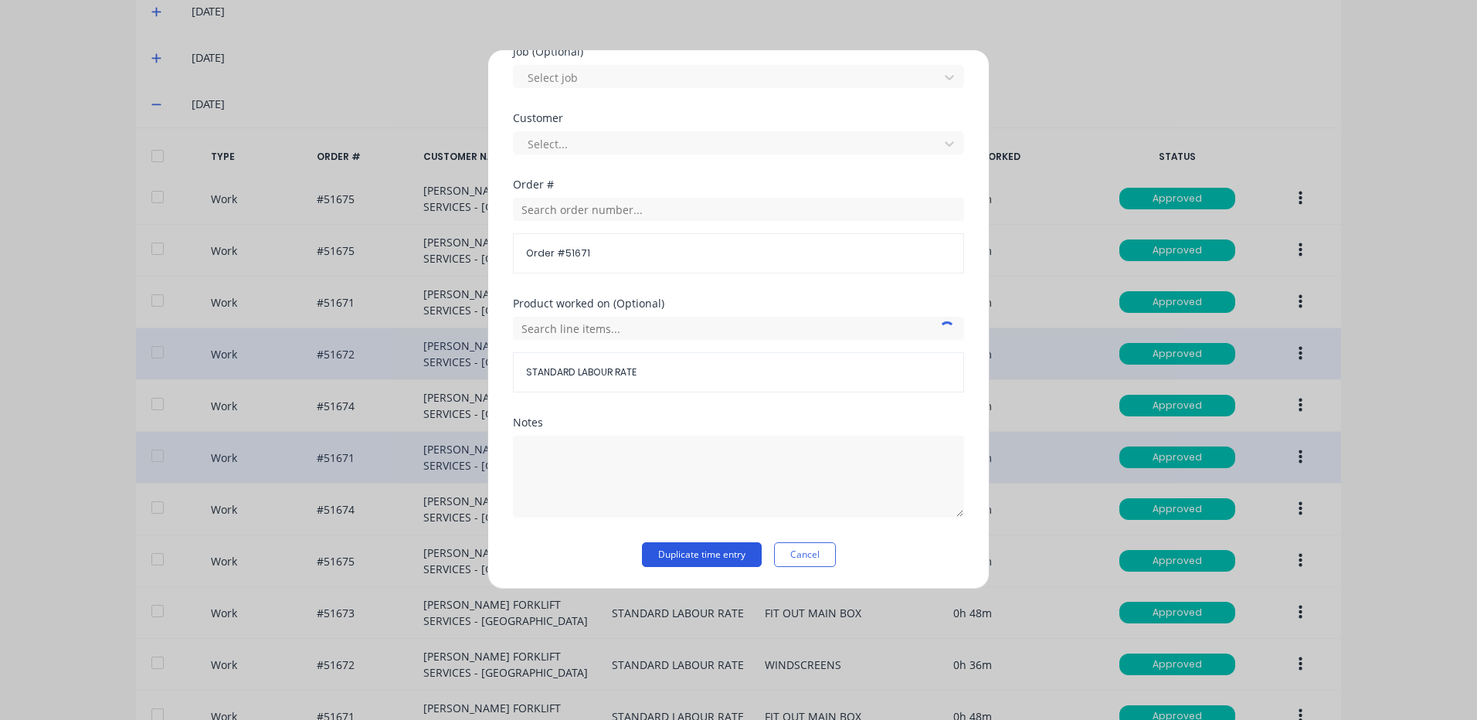
type input "6"
click at [688, 558] on button "Duplicate time entry" at bounding box center [702, 554] width 120 height 25
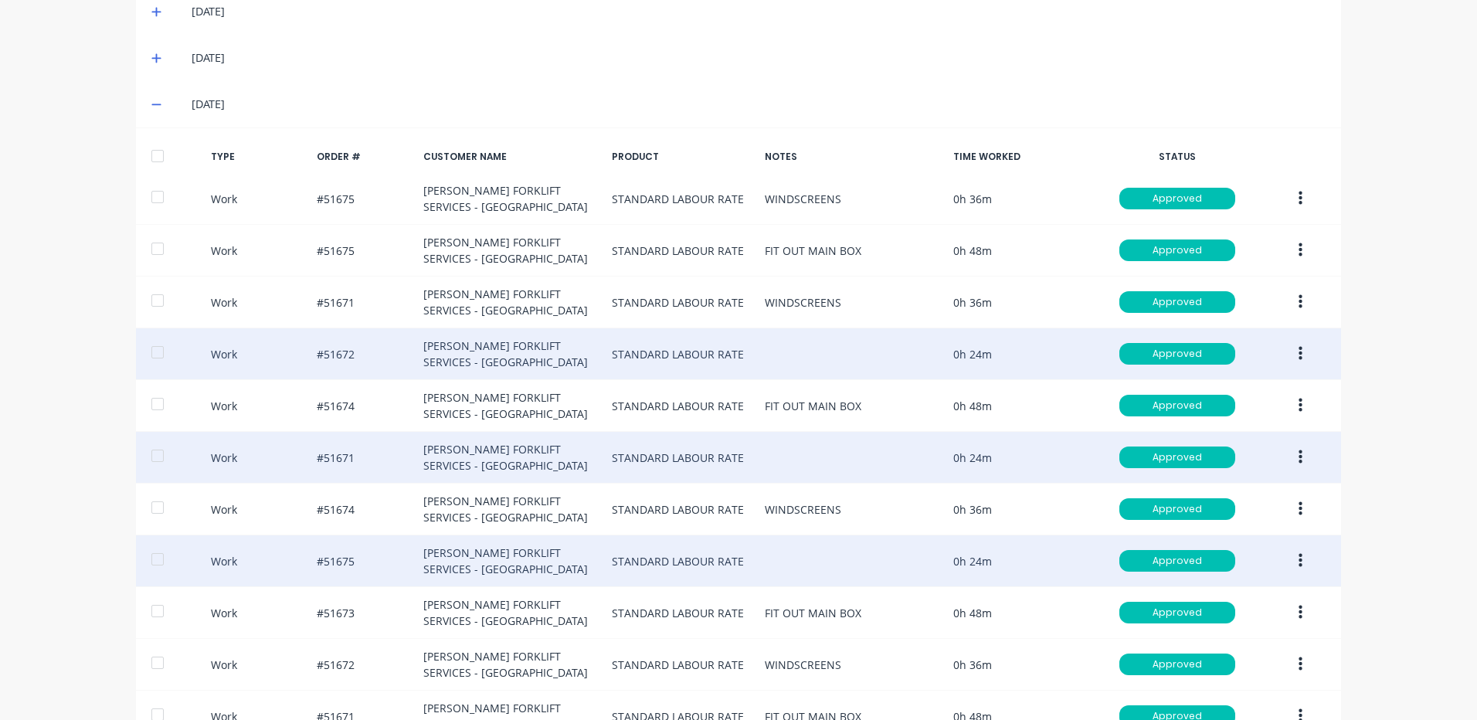
click at [1299, 561] on button "button" at bounding box center [1300, 561] width 36 height 28
click at [1202, 523] on div "Duplicate" at bounding box center [1244, 534] width 119 height 22
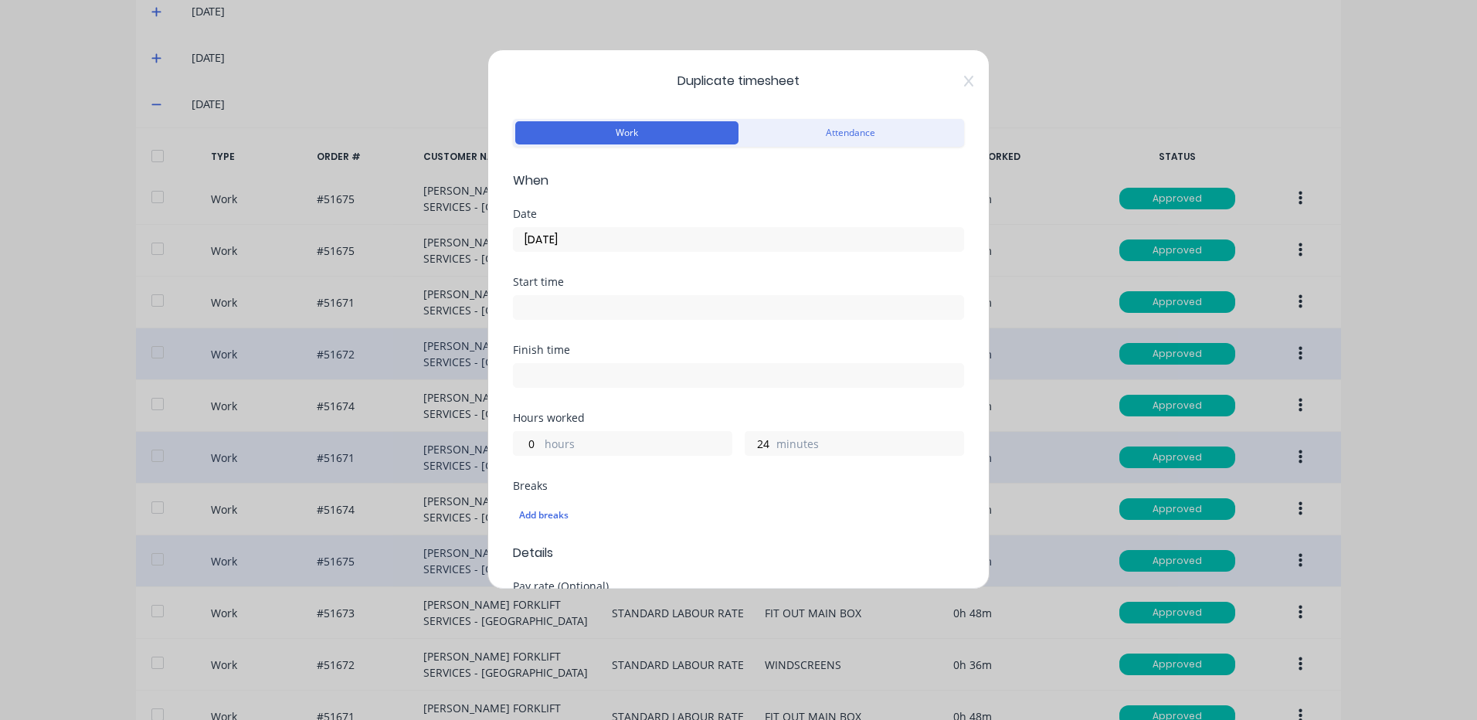
click at [562, 238] on input "10/10/2025" at bounding box center [738, 239] width 449 height 23
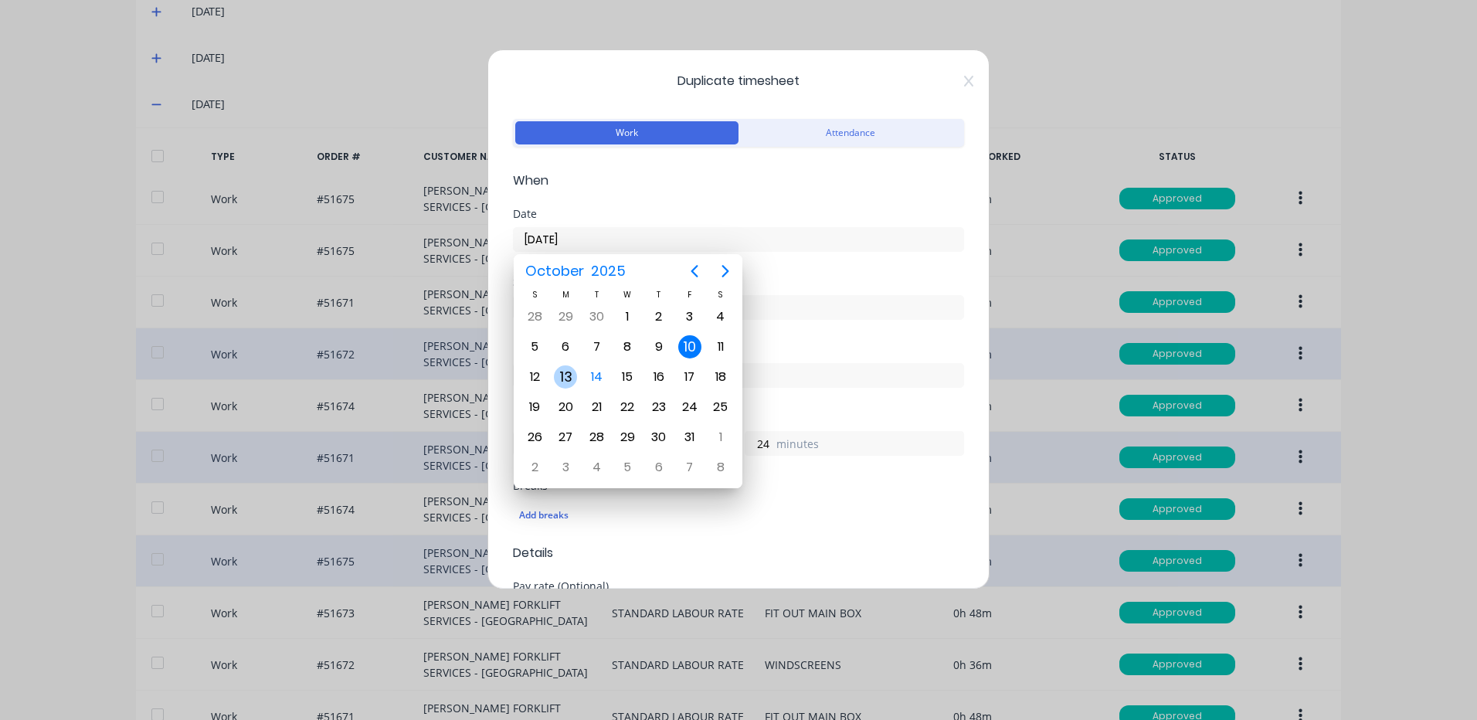
click at [565, 376] on div "13" at bounding box center [565, 376] width 23 height 23
type input "13/10/2025"
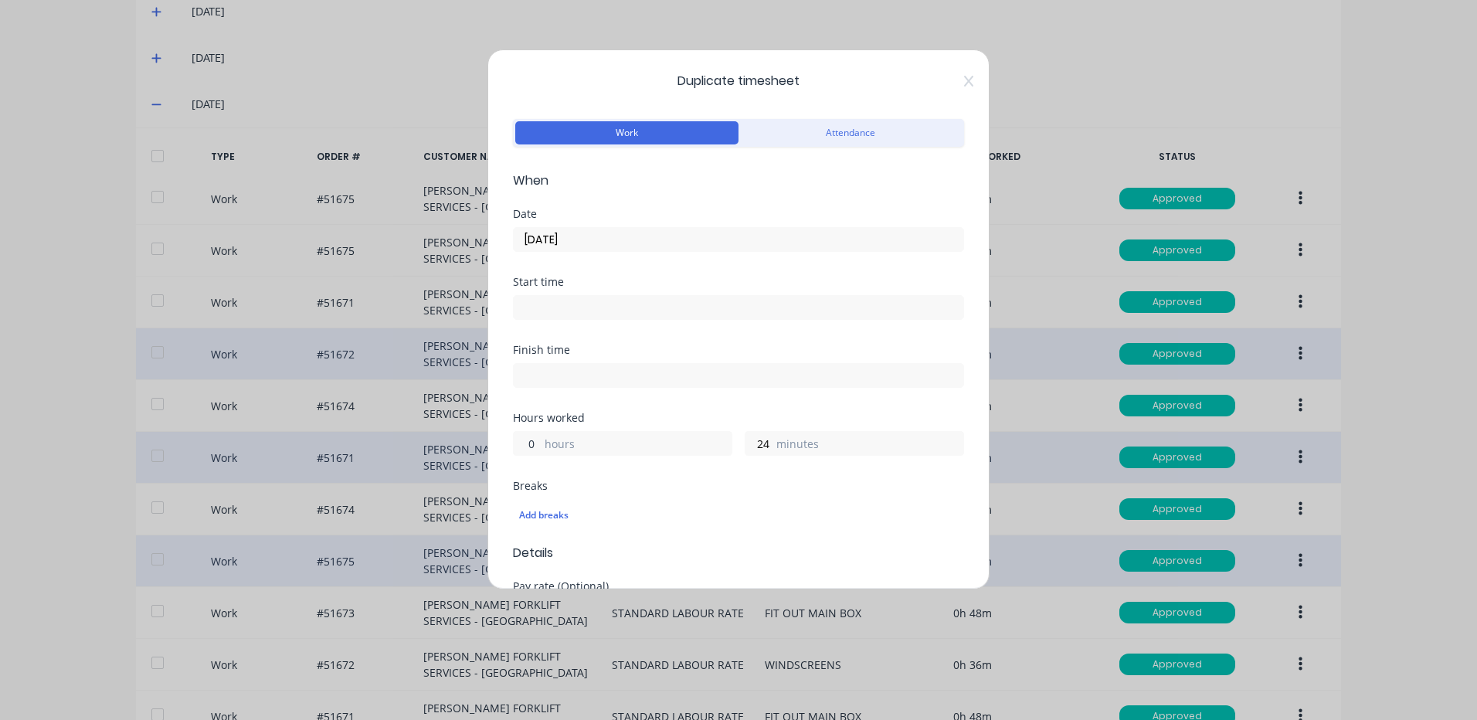
click at [529, 445] on input "0" at bounding box center [527, 443] width 27 height 23
type input "1"
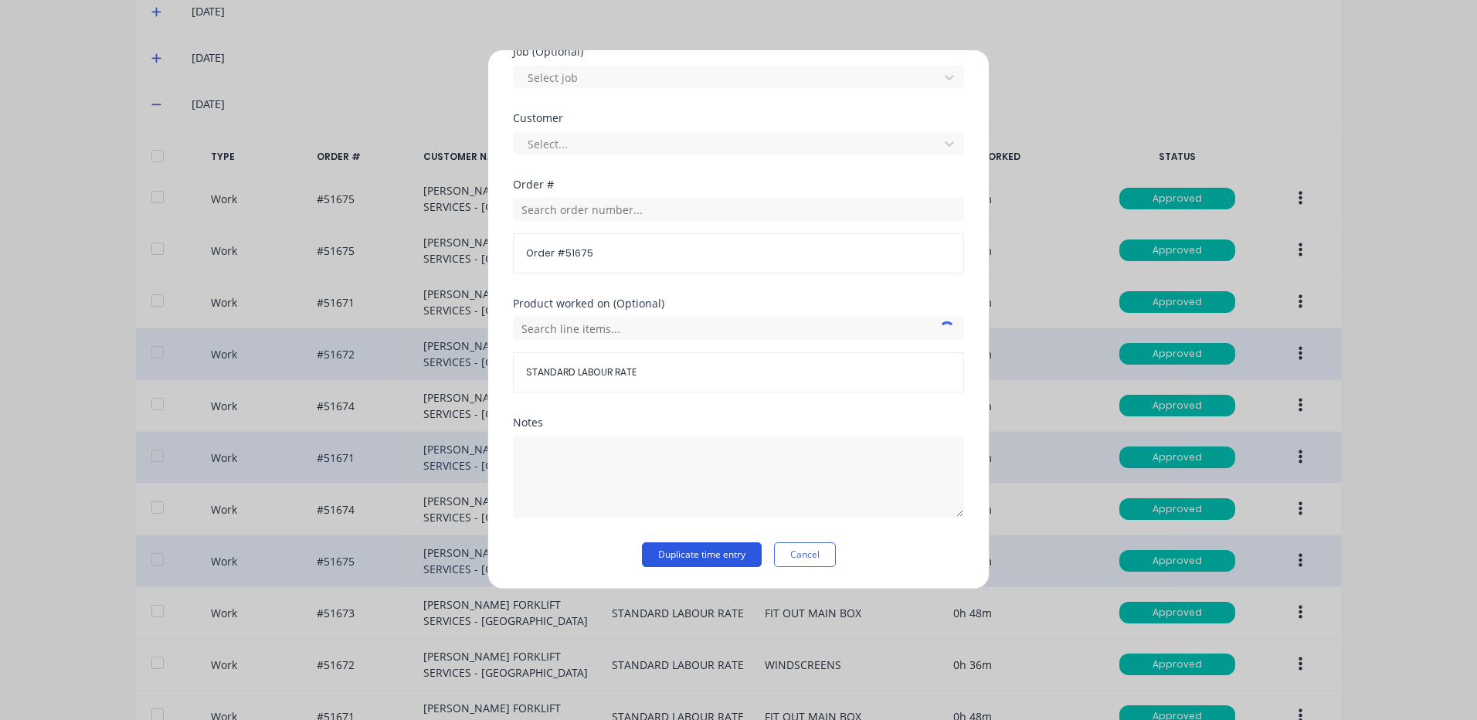
type input "6"
click at [660, 553] on button "Duplicate time entry" at bounding box center [702, 554] width 120 height 25
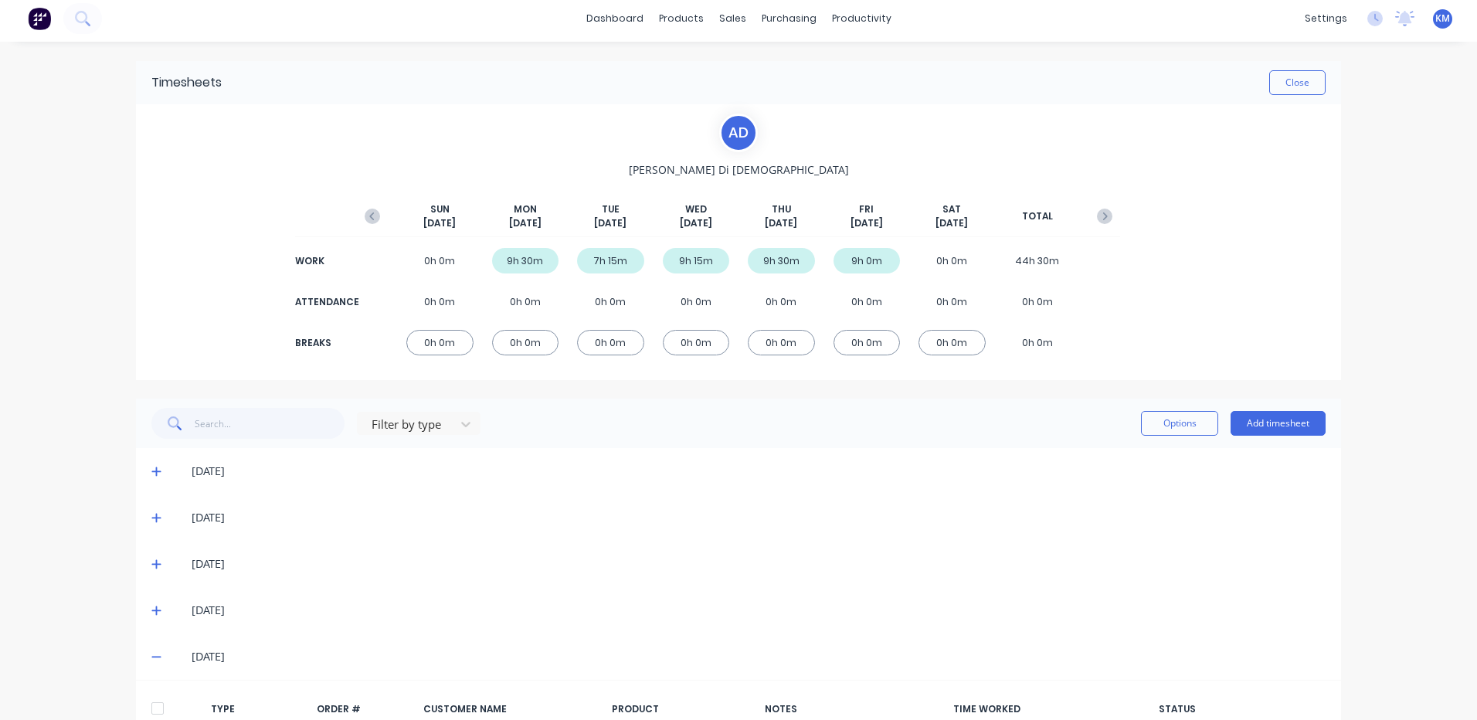
scroll to position [0, 0]
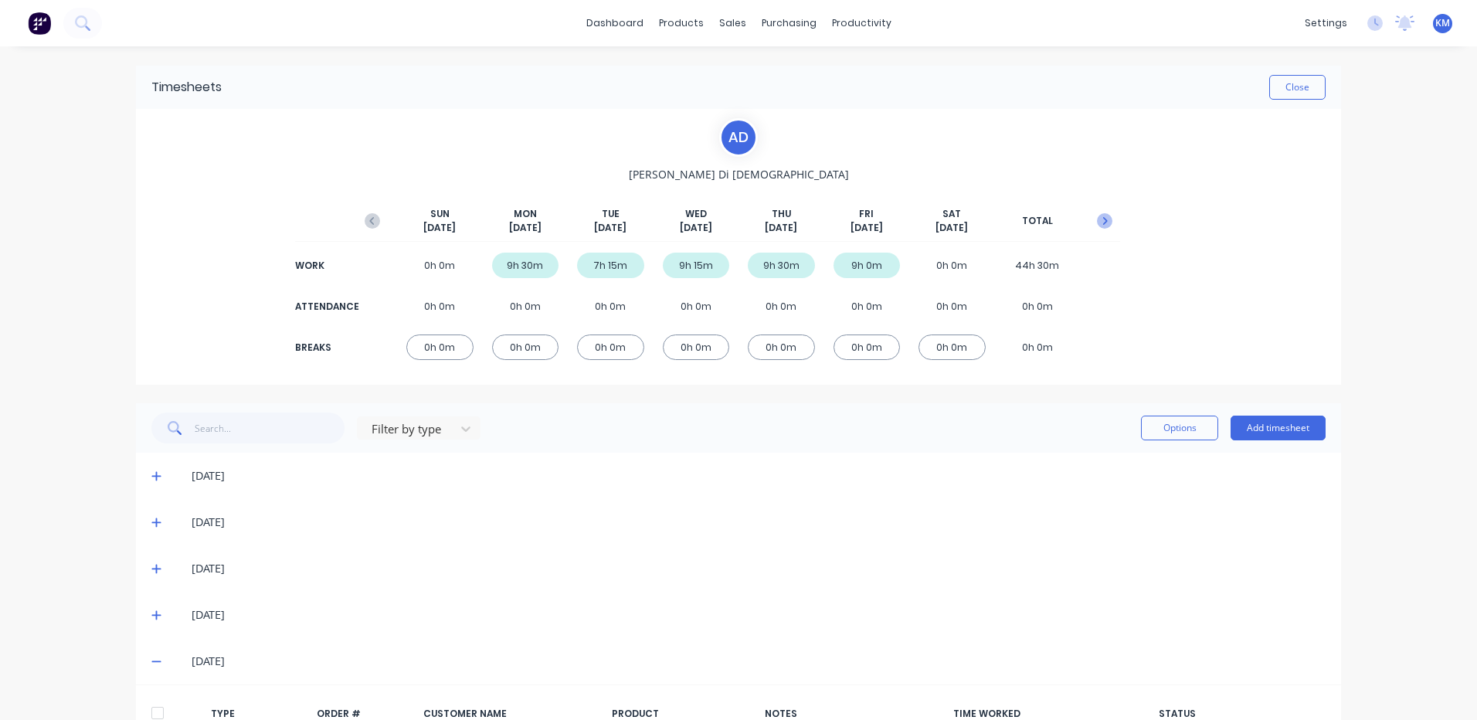
click at [1107, 227] on button "button" at bounding box center [1104, 221] width 31 height 28
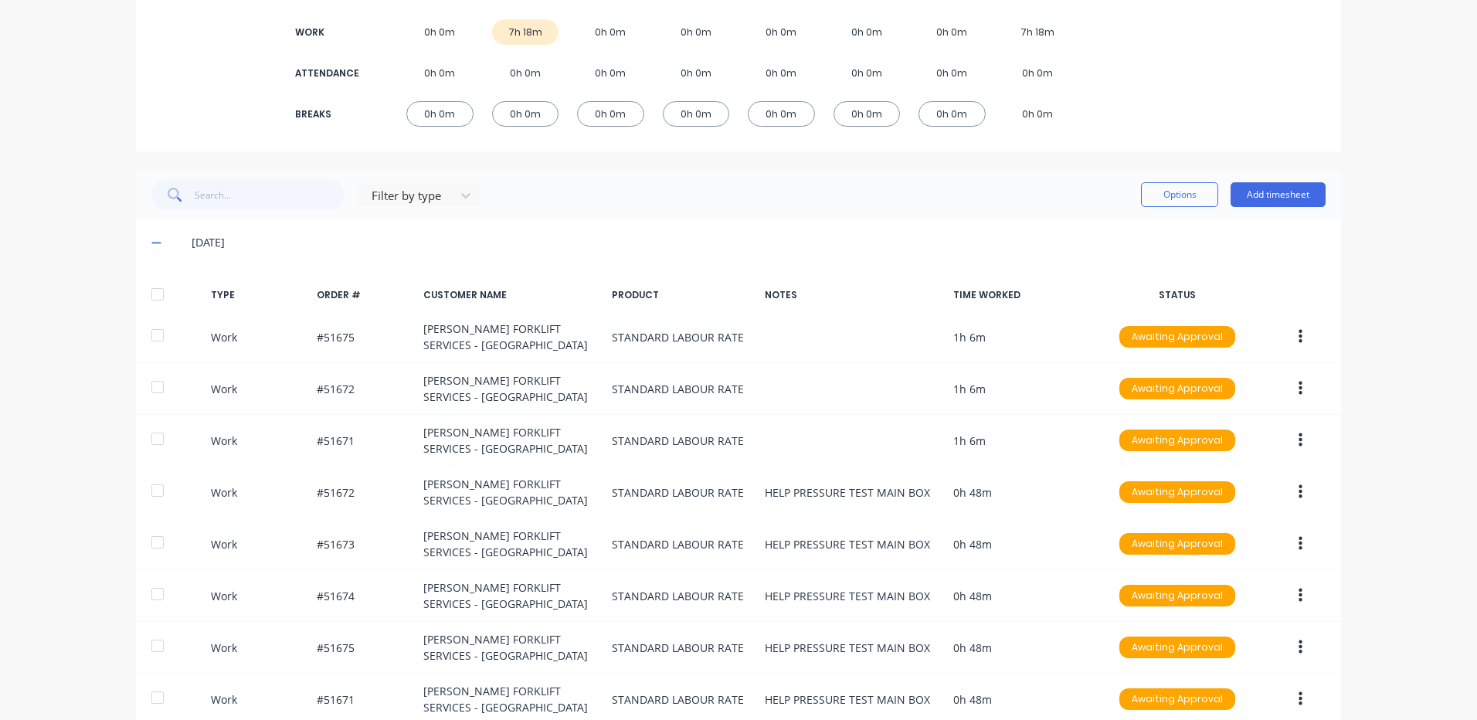
scroll to position [86, 0]
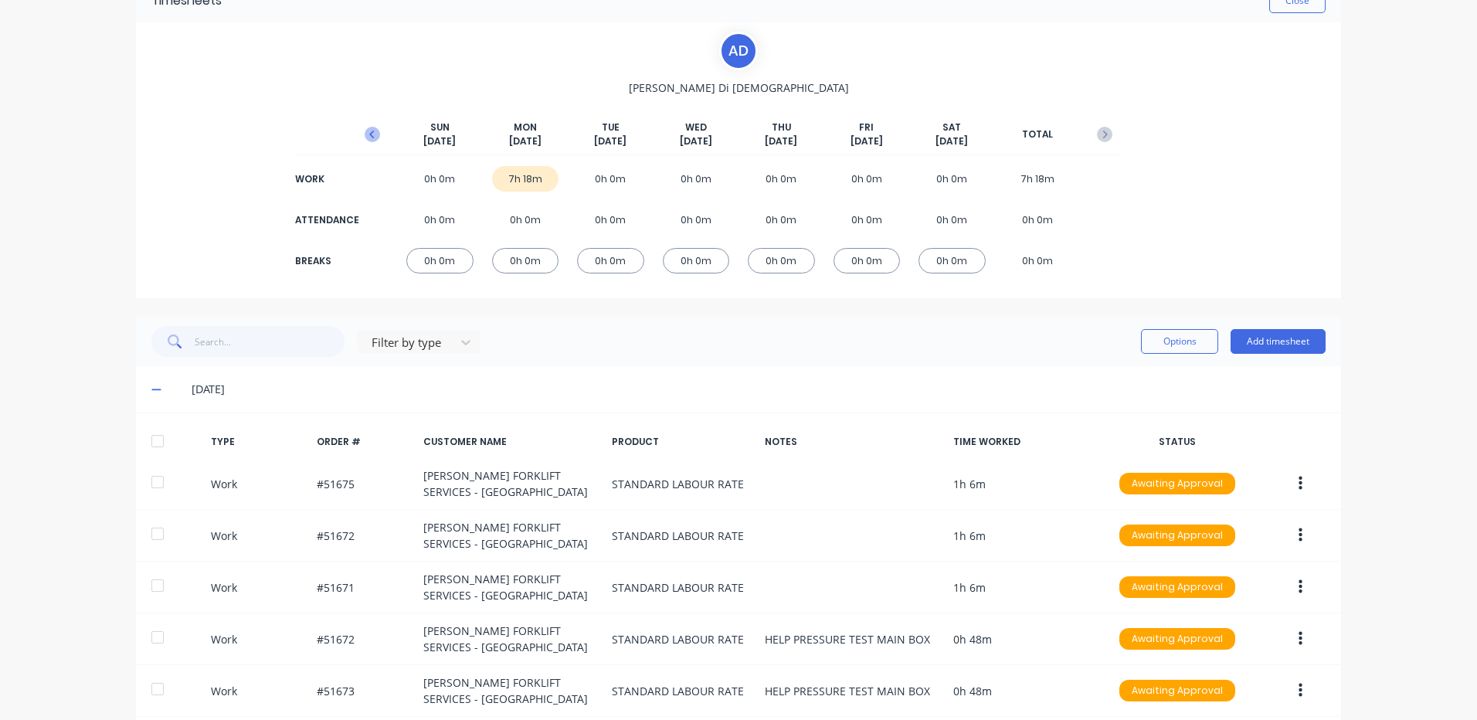
click at [366, 139] on icon "button" at bounding box center [372, 134] width 15 height 15
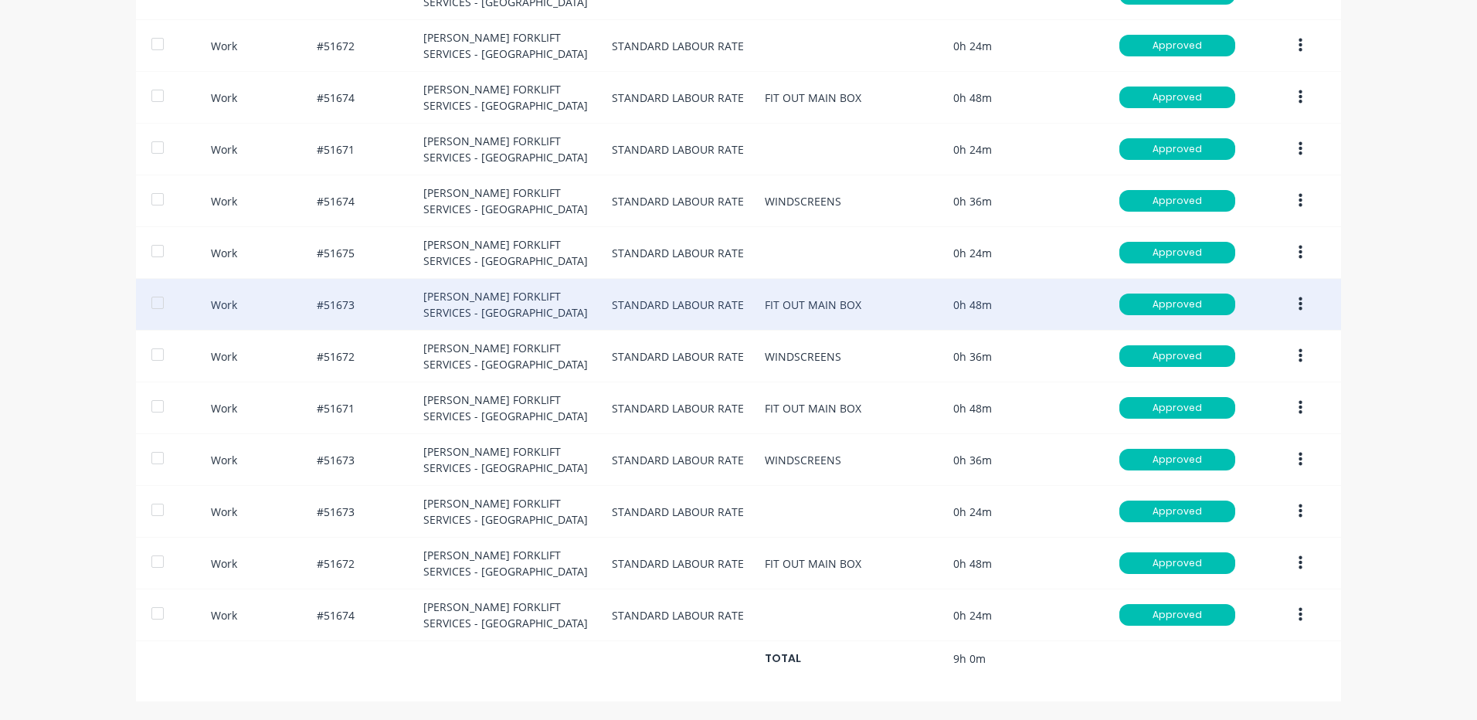
scroll to position [866, 0]
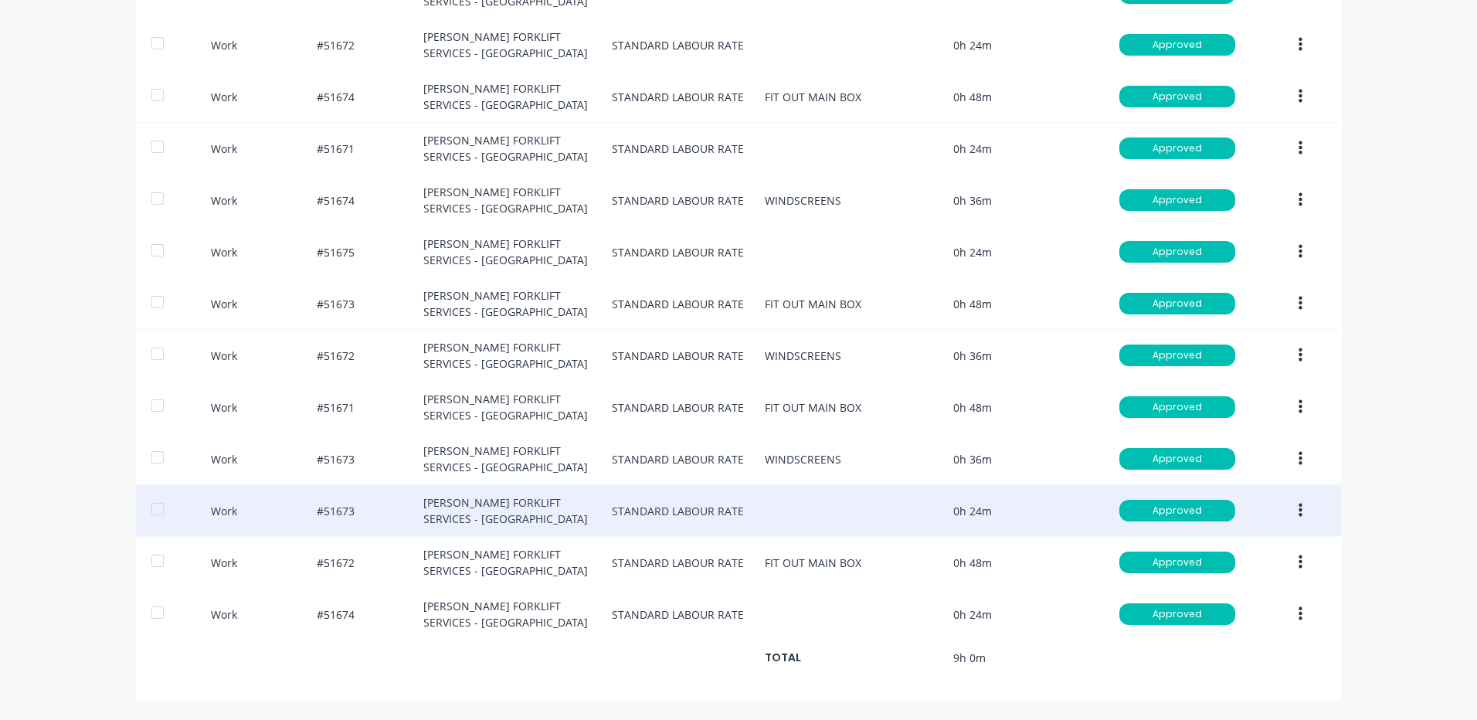
click at [1290, 508] on button "button" at bounding box center [1300, 511] width 36 height 28
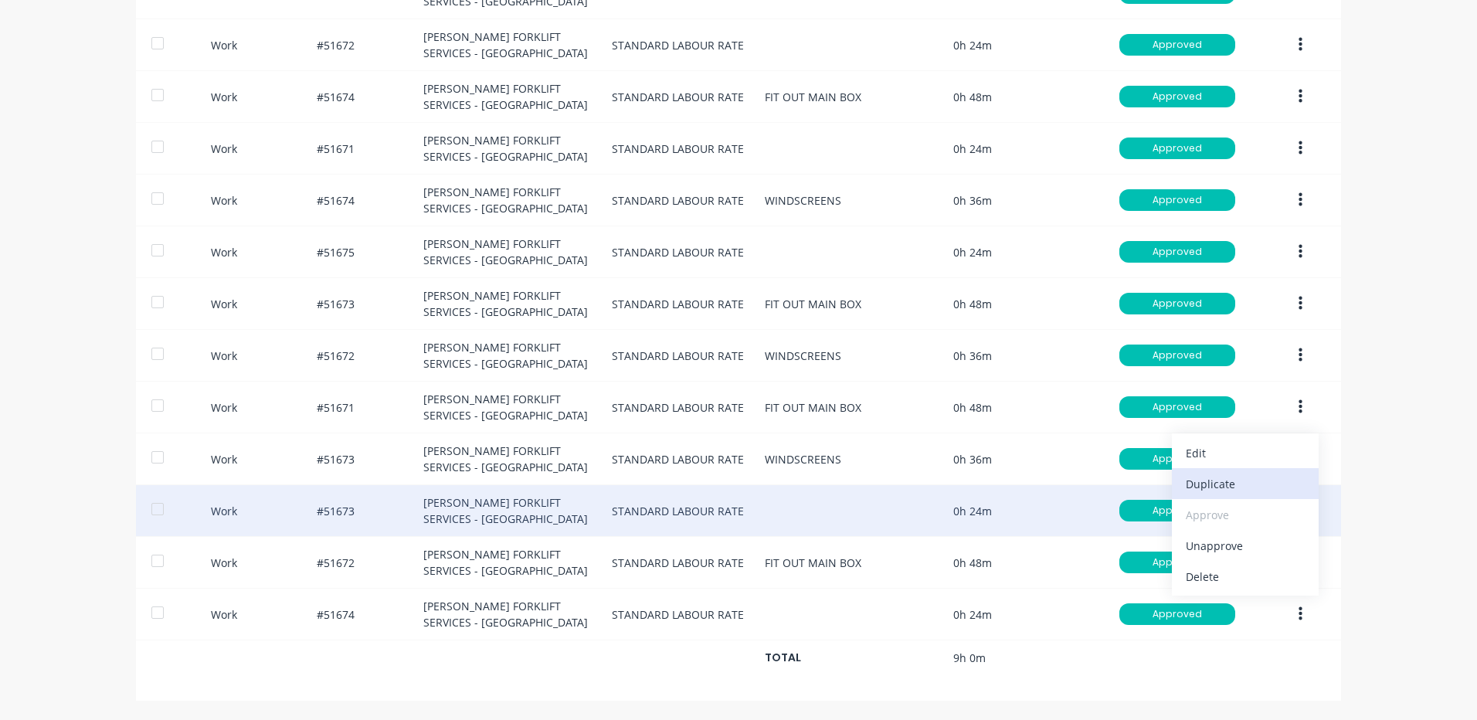
click at [1236, 497] on button "Duplicate" at bounding box center [1245, 483] width 147 height 31
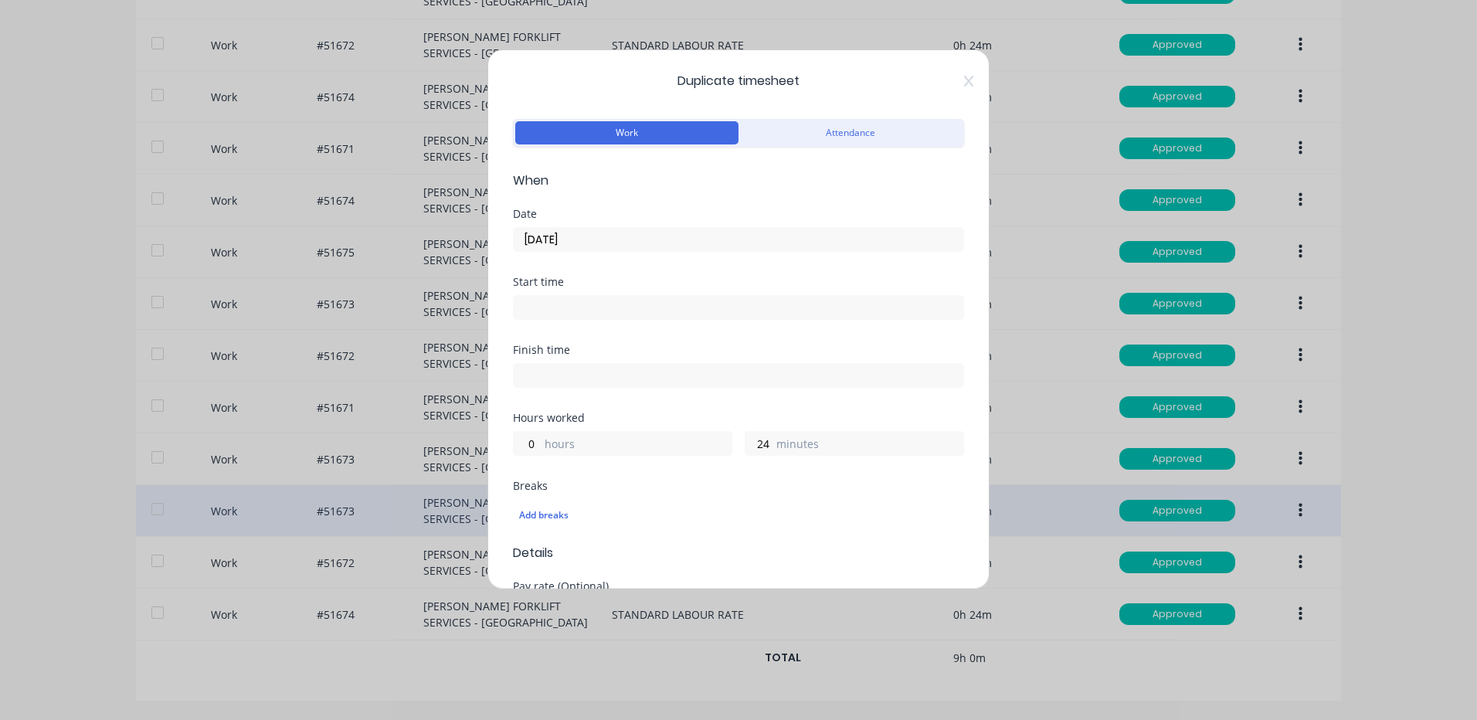
click at [642, 249] on input "10/10/2025" at bounding box center [738, 239] width 449 height 23
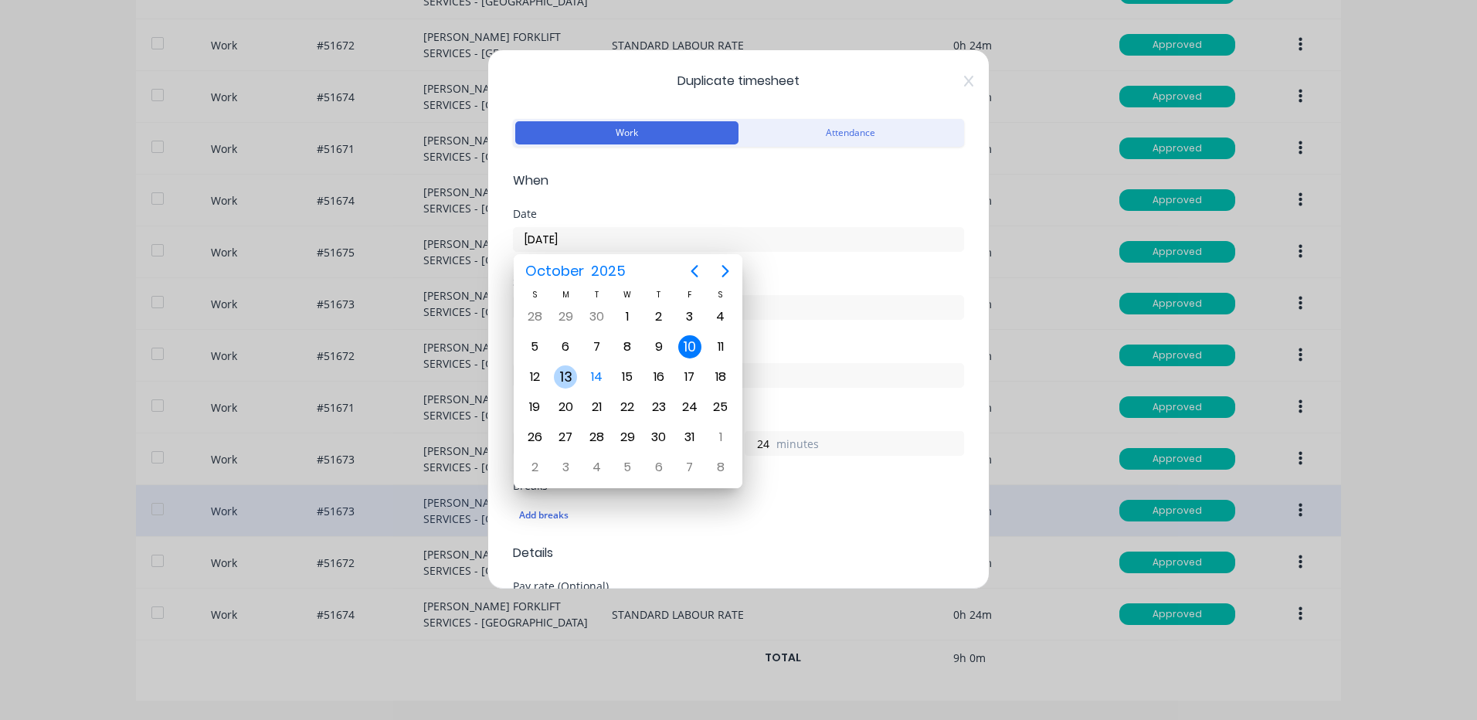
click at [571, 377] on div "13" at bounding box center [565, 376] width 23 height 23
type input "13/10/2025"
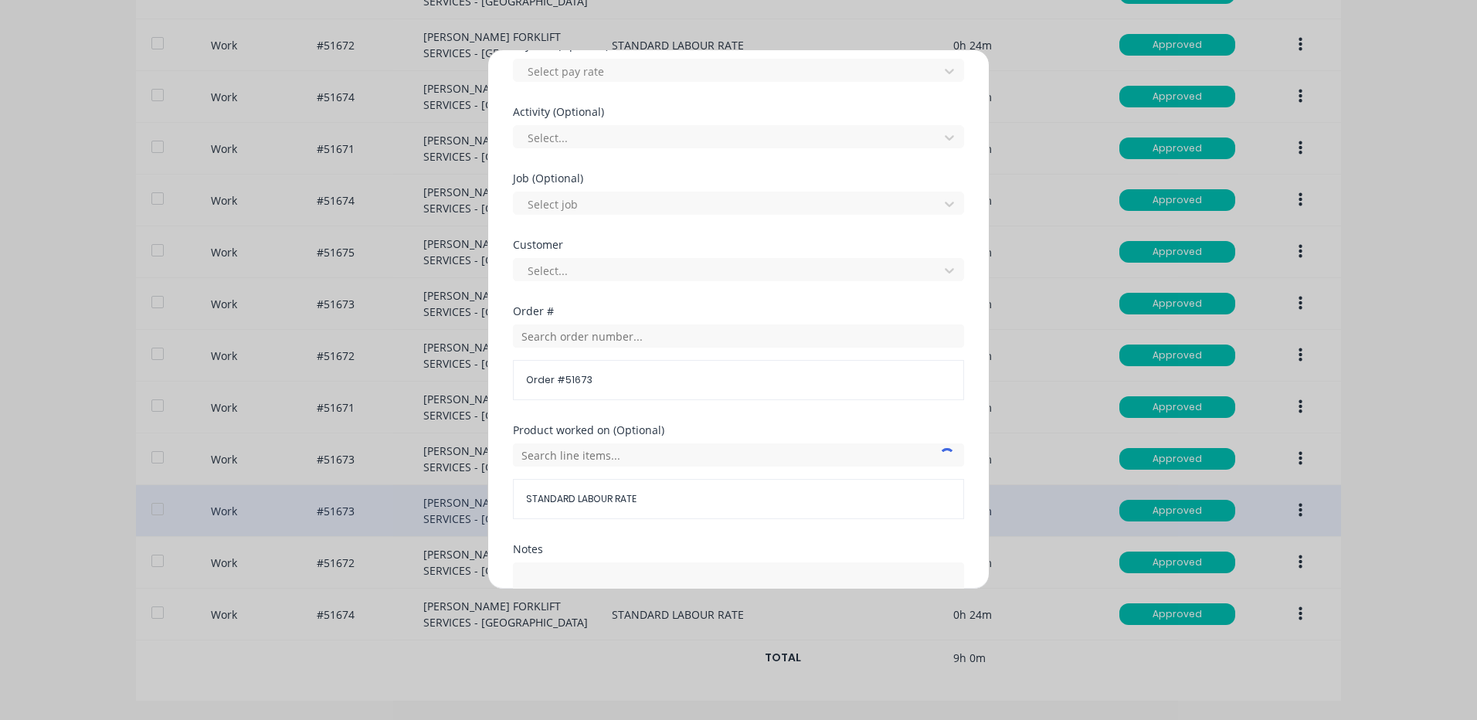
scroll to position [154, 0]
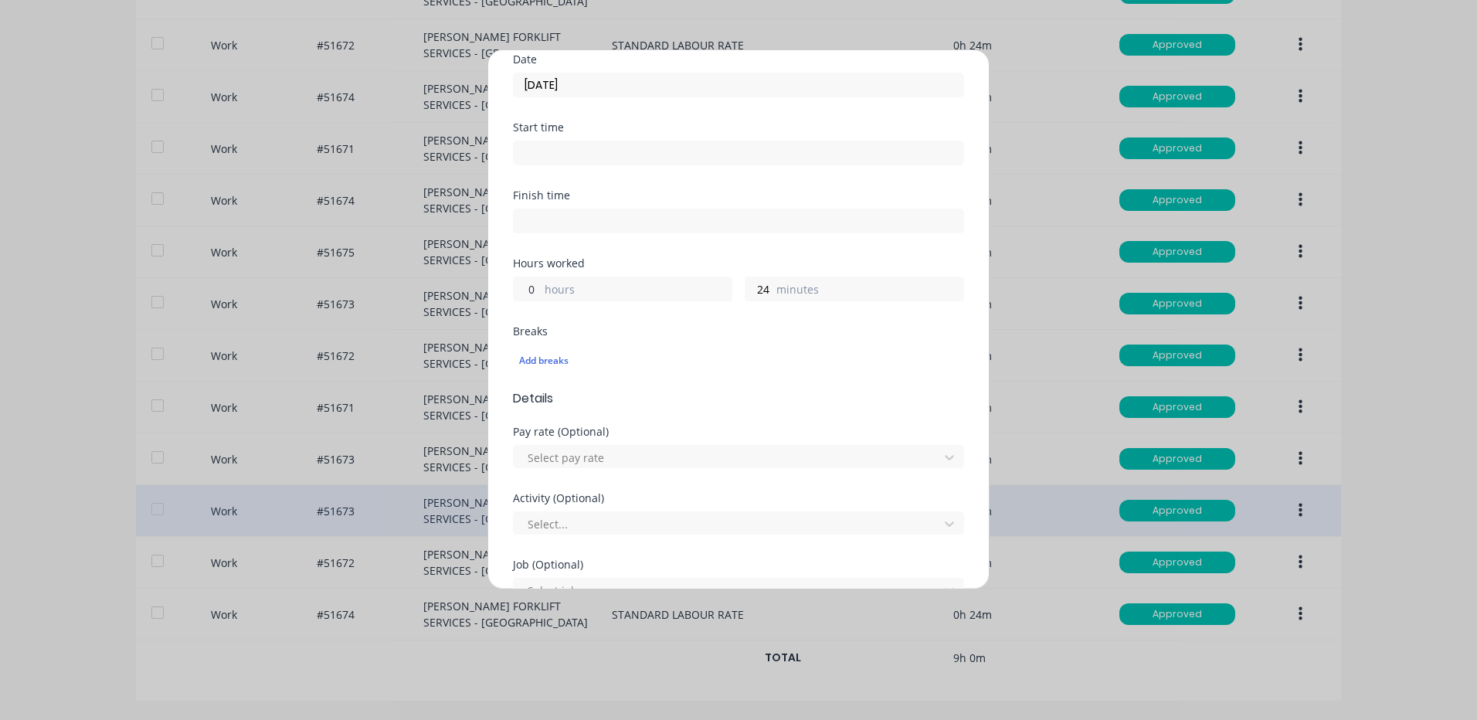
click at [521, 298] on input "0" at bounding box center [527, 288] width 27 height 23
type input "1"
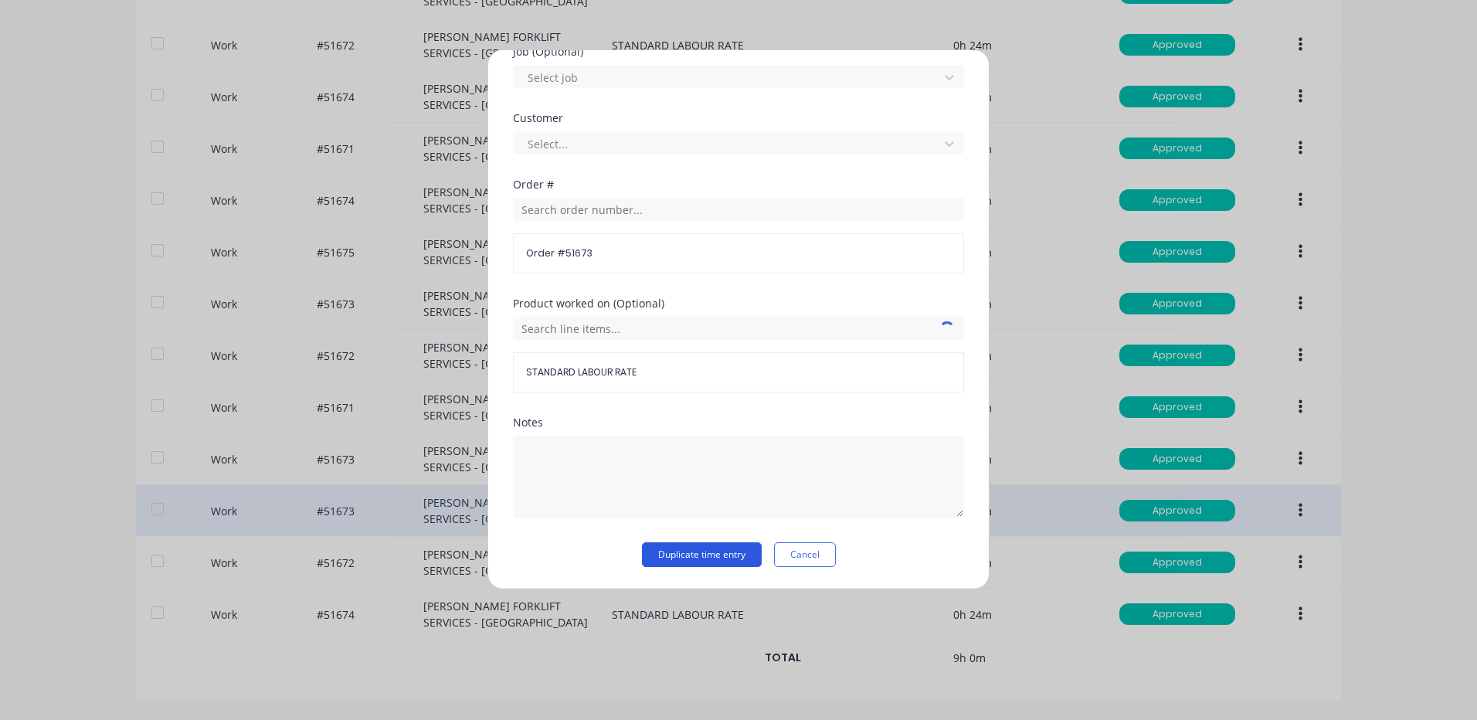
type input "6"
click at [669, 562] on button "Duplicate time entry" at bounding box center [702, 554] width 120 height 25
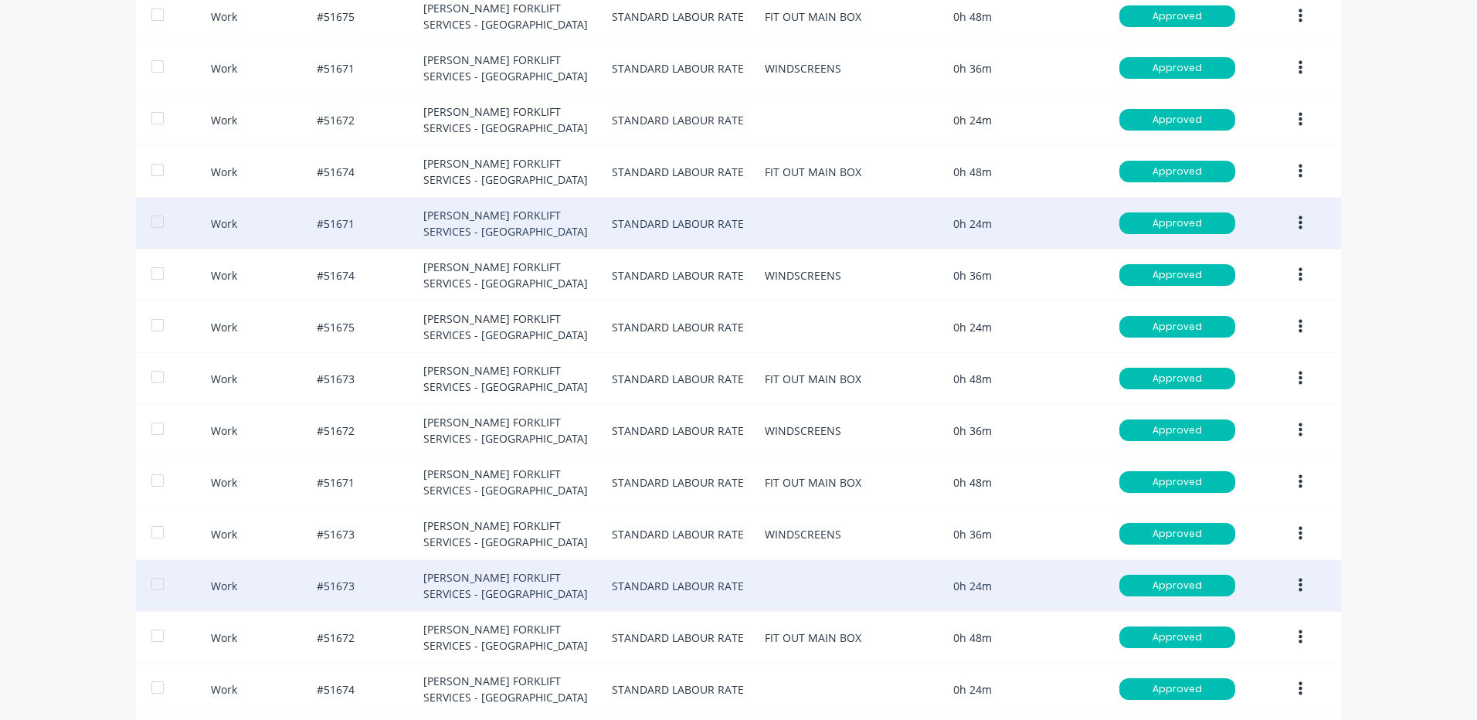
scroll to position [866, 0]
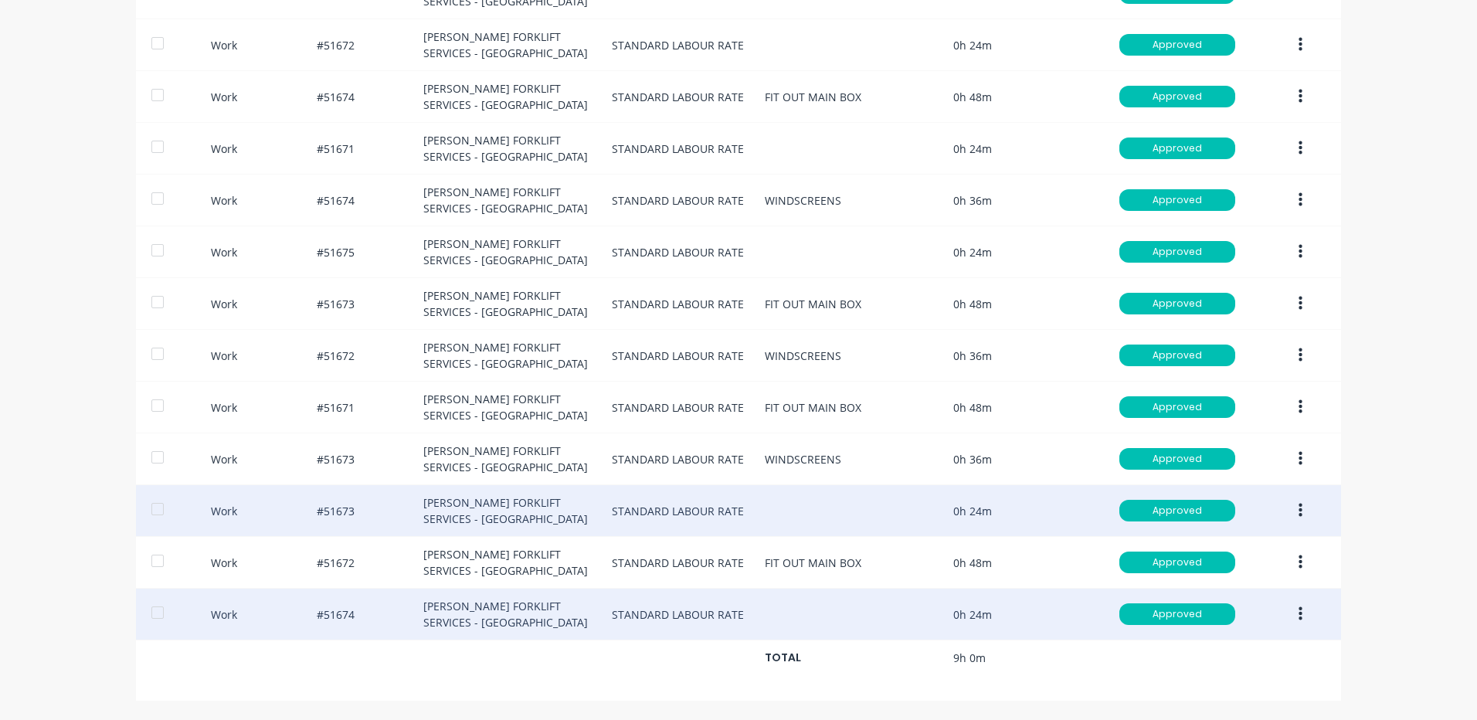
click at [1298, 605] on icon "button" at bounding box center [1300, 613] width 4 height 17
click at [1194, 574] on button "Duplicate" at bounding box center [1245, 586] width 147 height 31
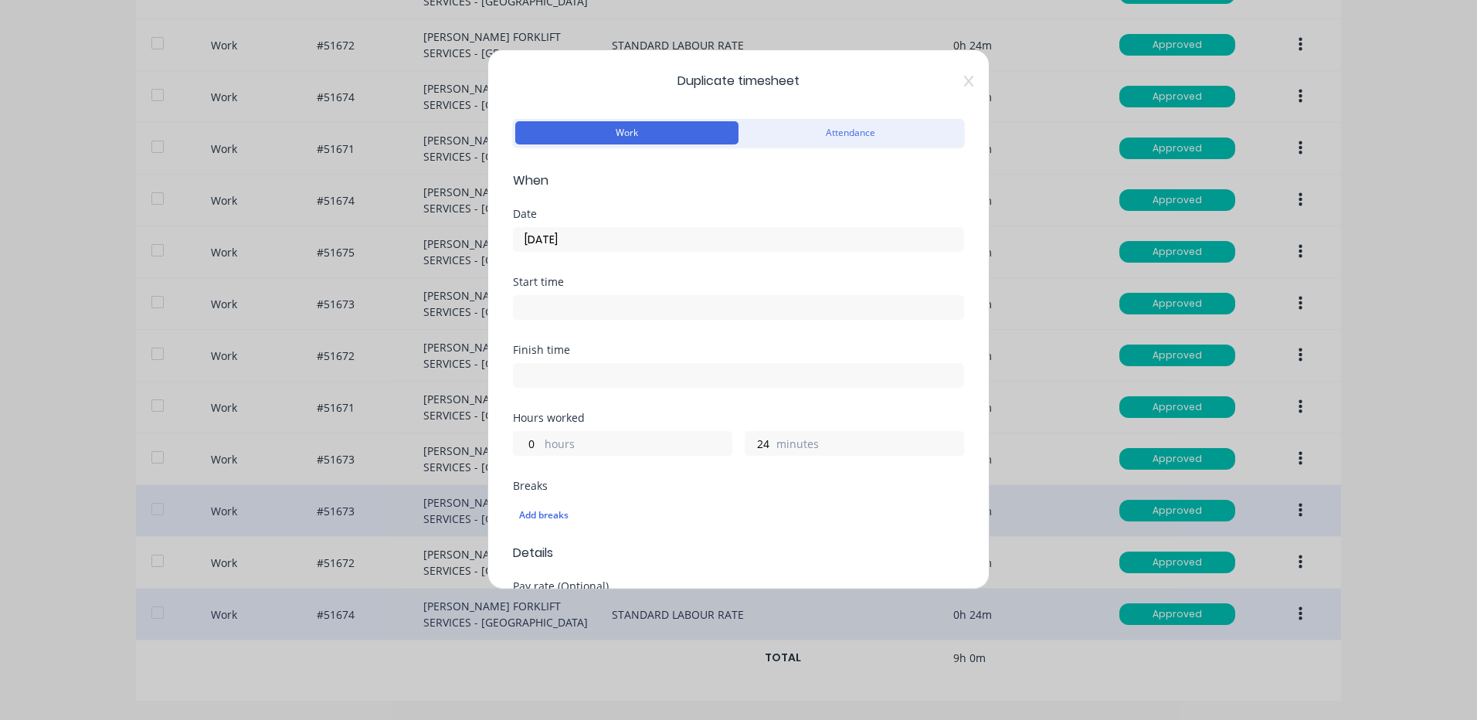
click at [632, 236] on input "10/10/2025" at bounding box center [738, 239] width 449 height 23
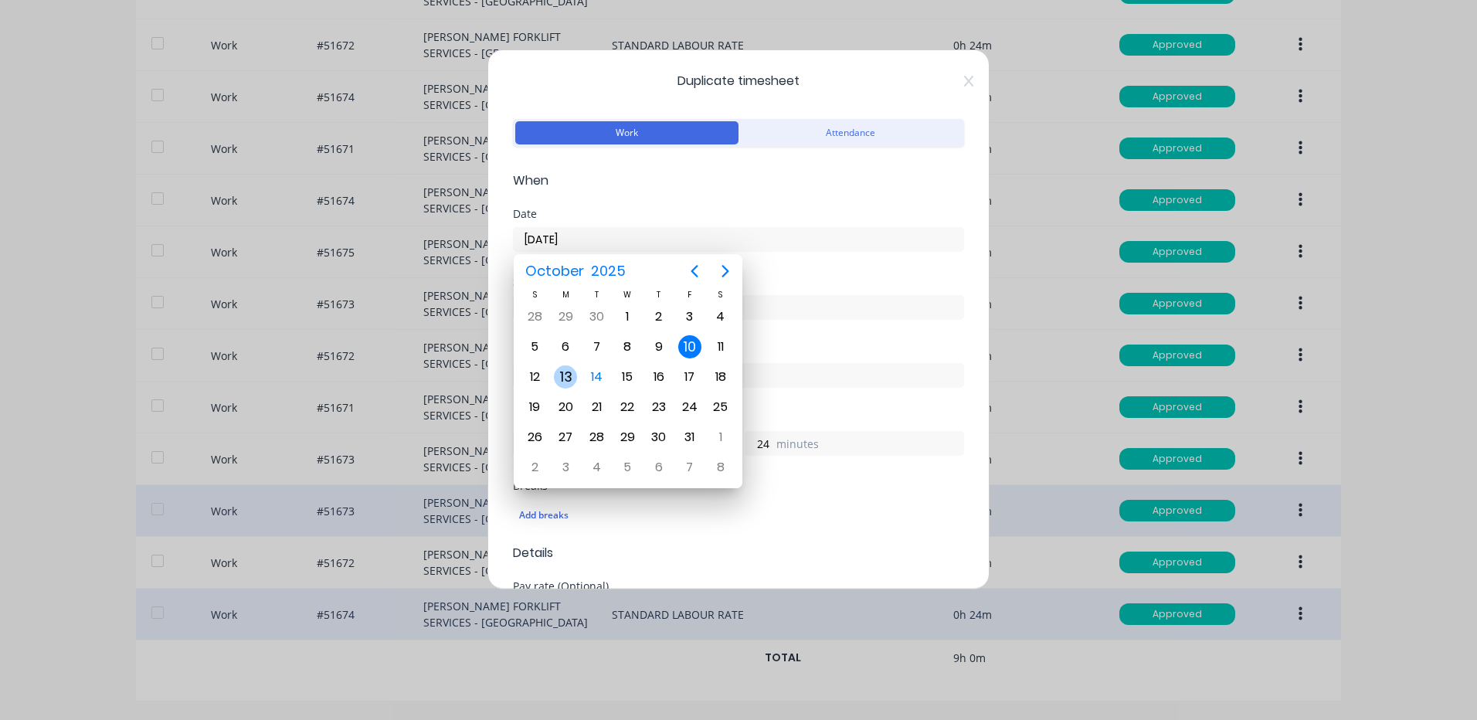
click at [575, 382] on div "13" at bounding box center [565, 376] width 23 height 23
type input "13/10/2025"
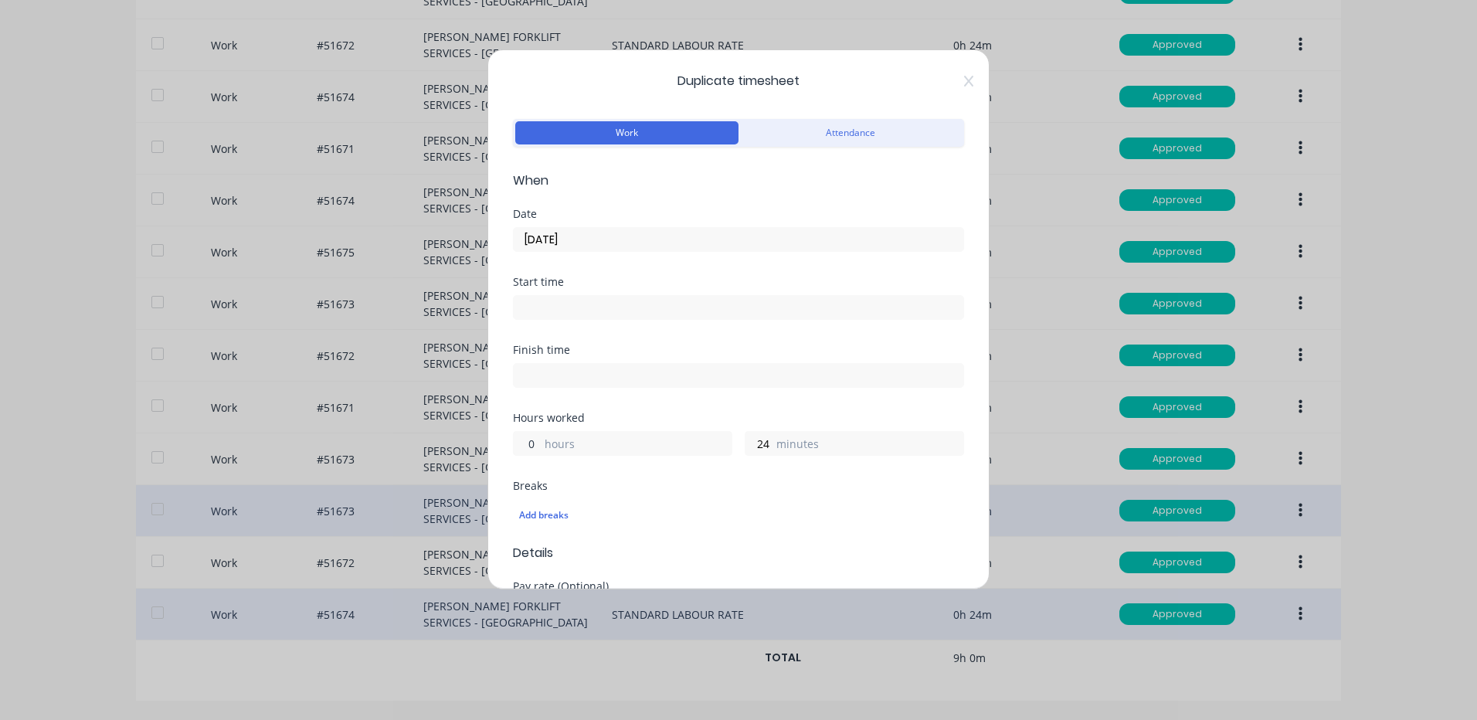
click at [538, 445] on input "0" at bounding box center [527, 443] width 27 height 23
type input "1"
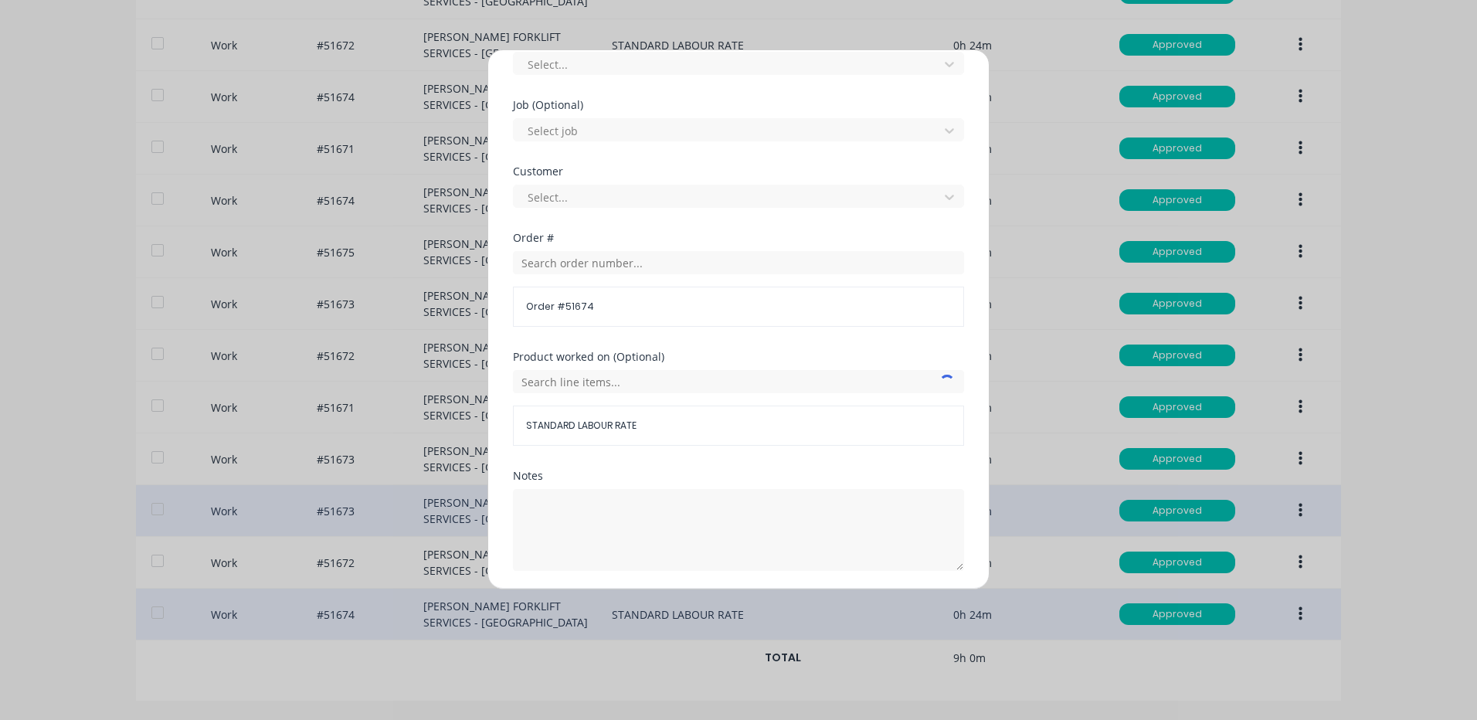
scroll to position [667, 0]
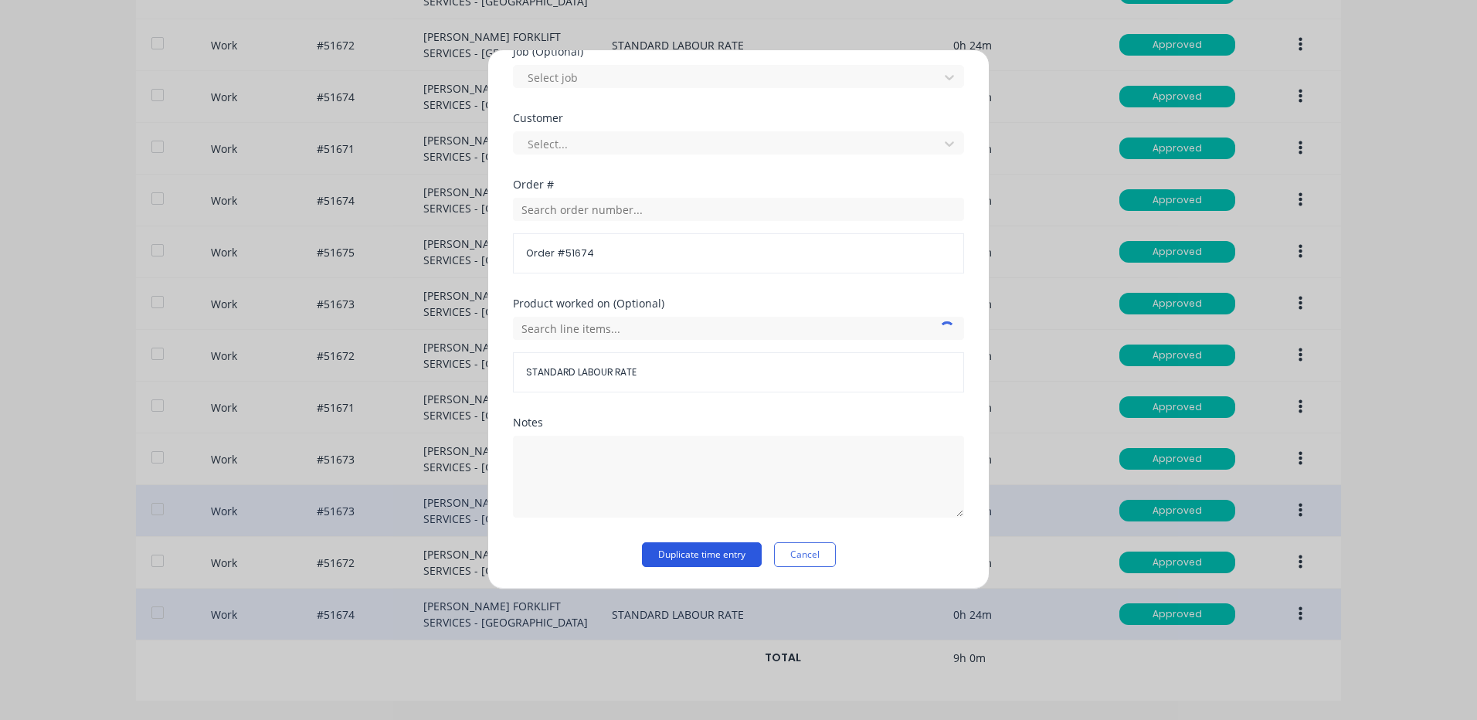
type input "6"
click at [656, 554] on button "Duplicate time entry" at bounding box center [702, 554] width 120 height 25
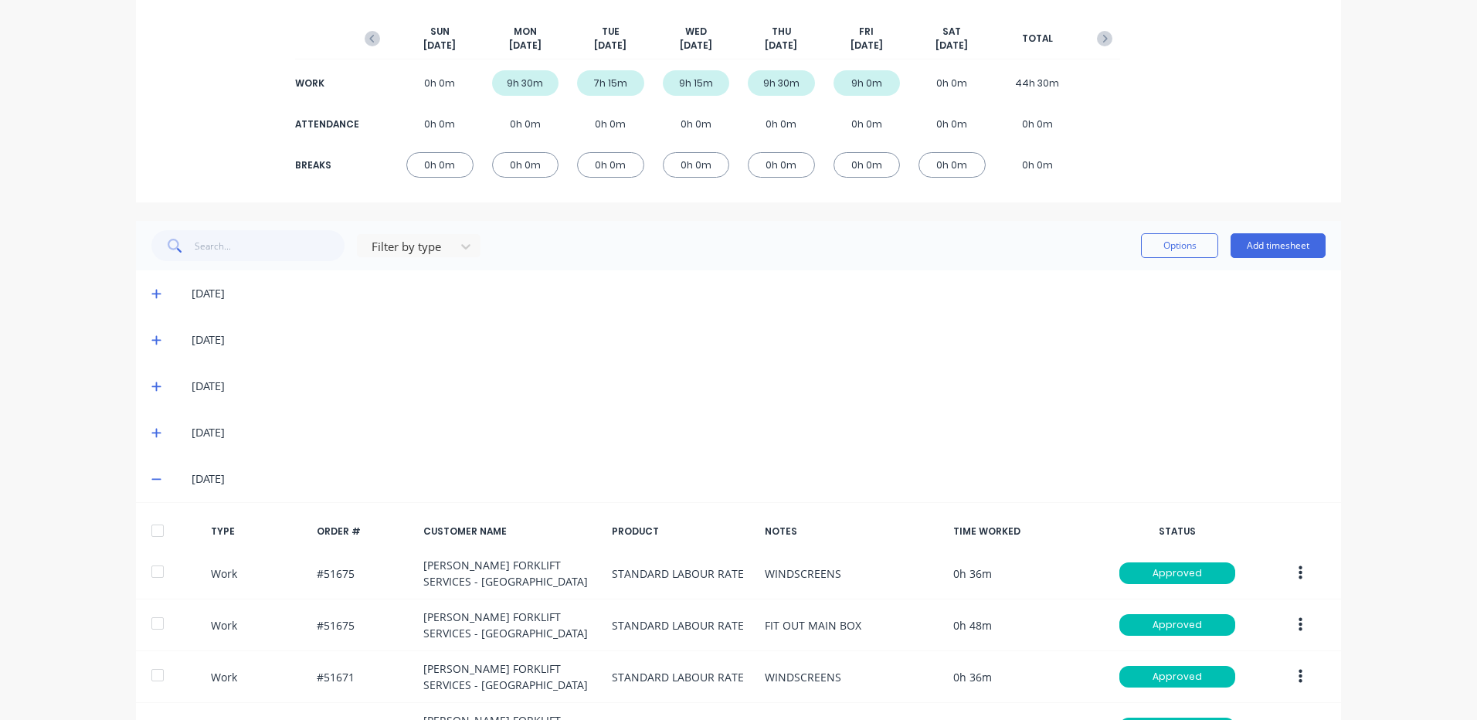
scroll to position [16, 0]
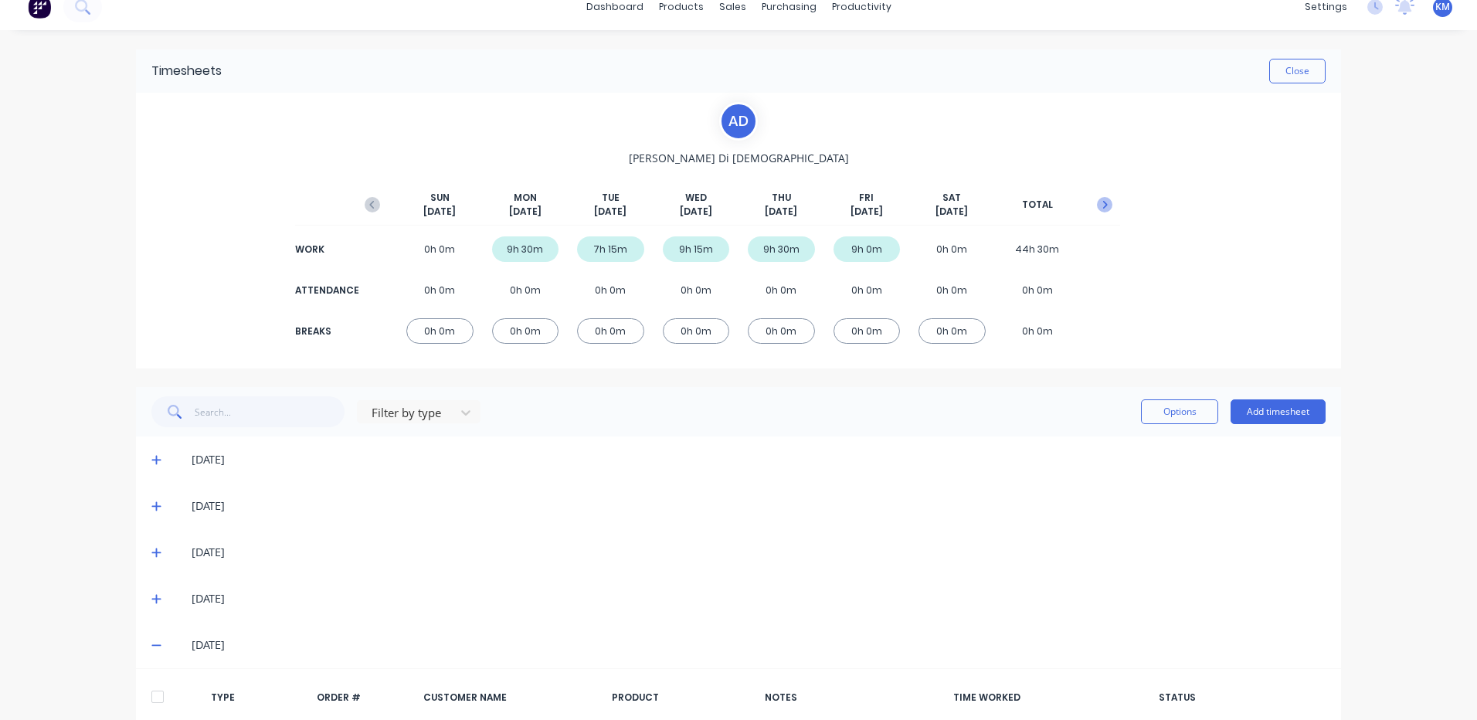
click at [1107, 212] on button "button" at bounding box center [1104, 205] width 31 height 28
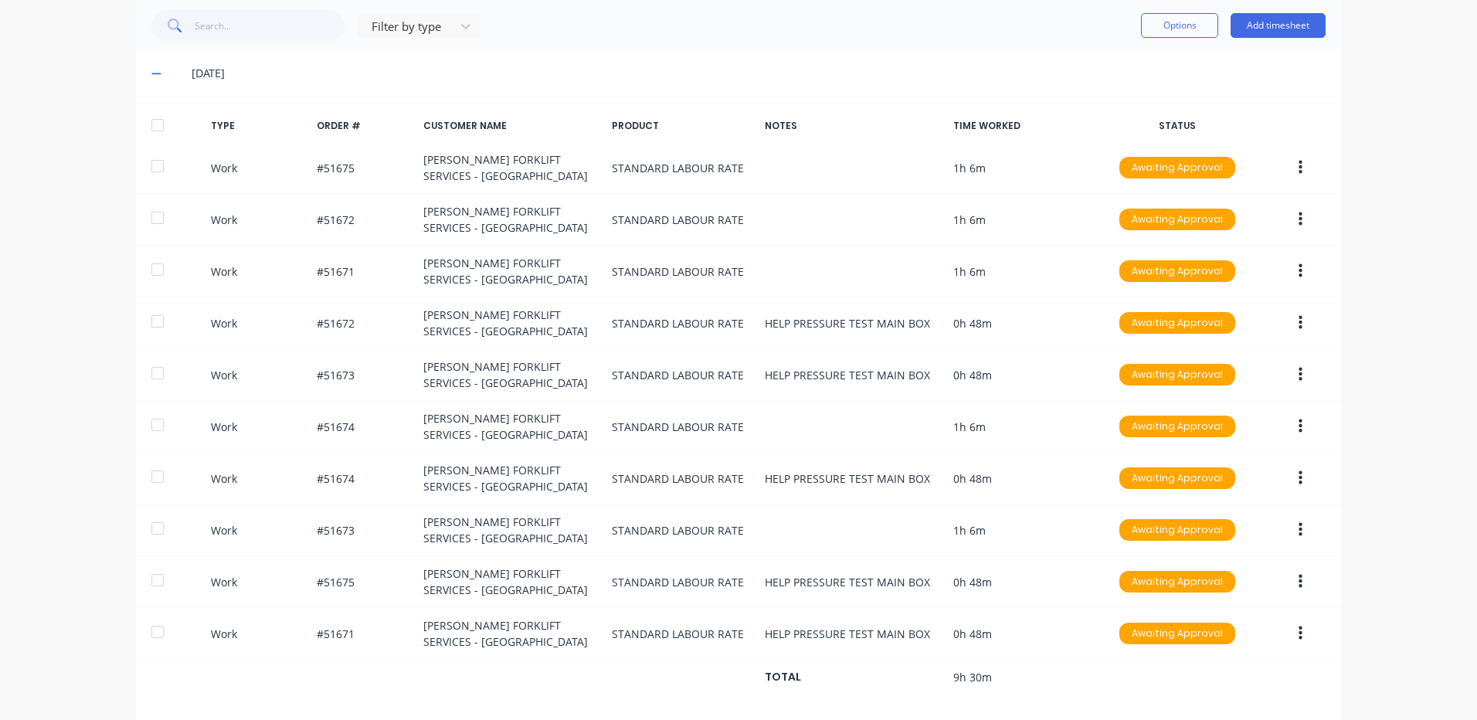
click at [156, 117] on div at bounding box center [157, 125] width 31 height 31
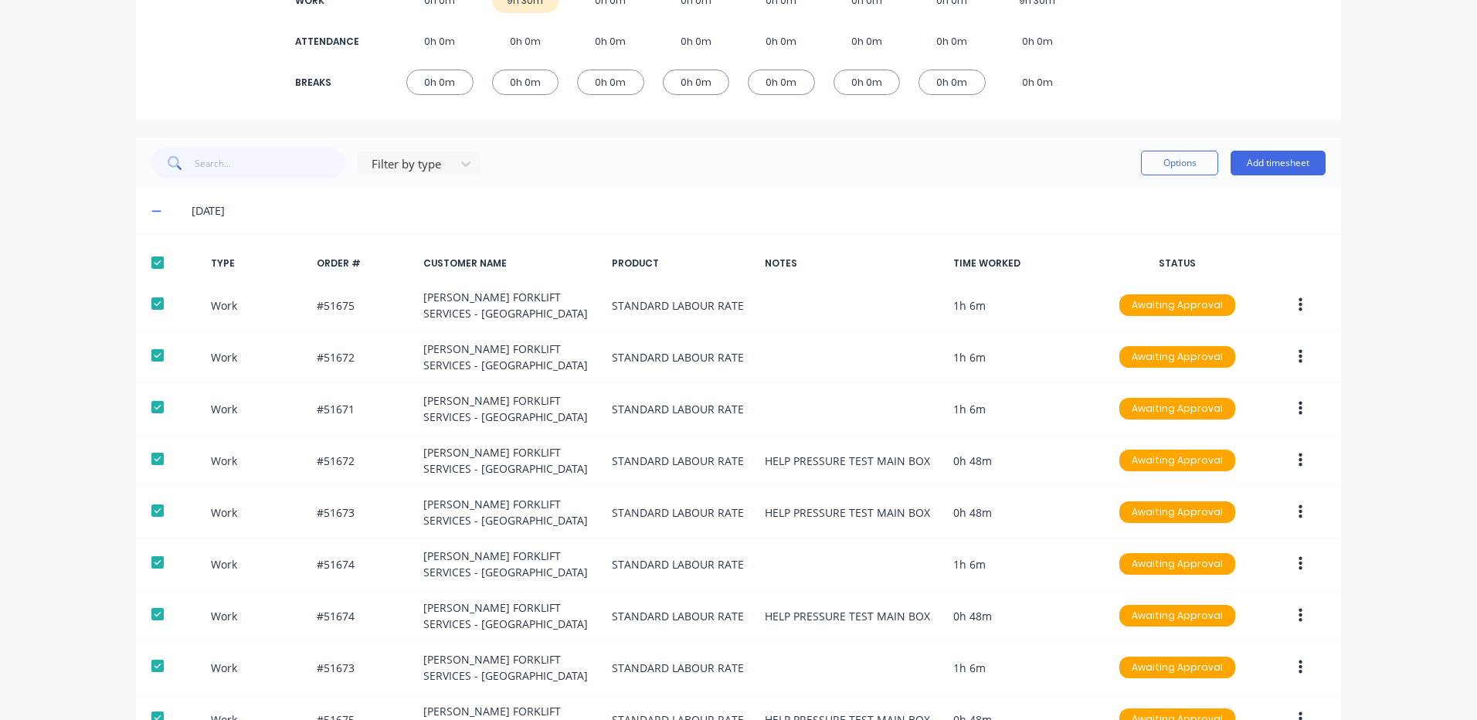
scroll to position [93, 0]
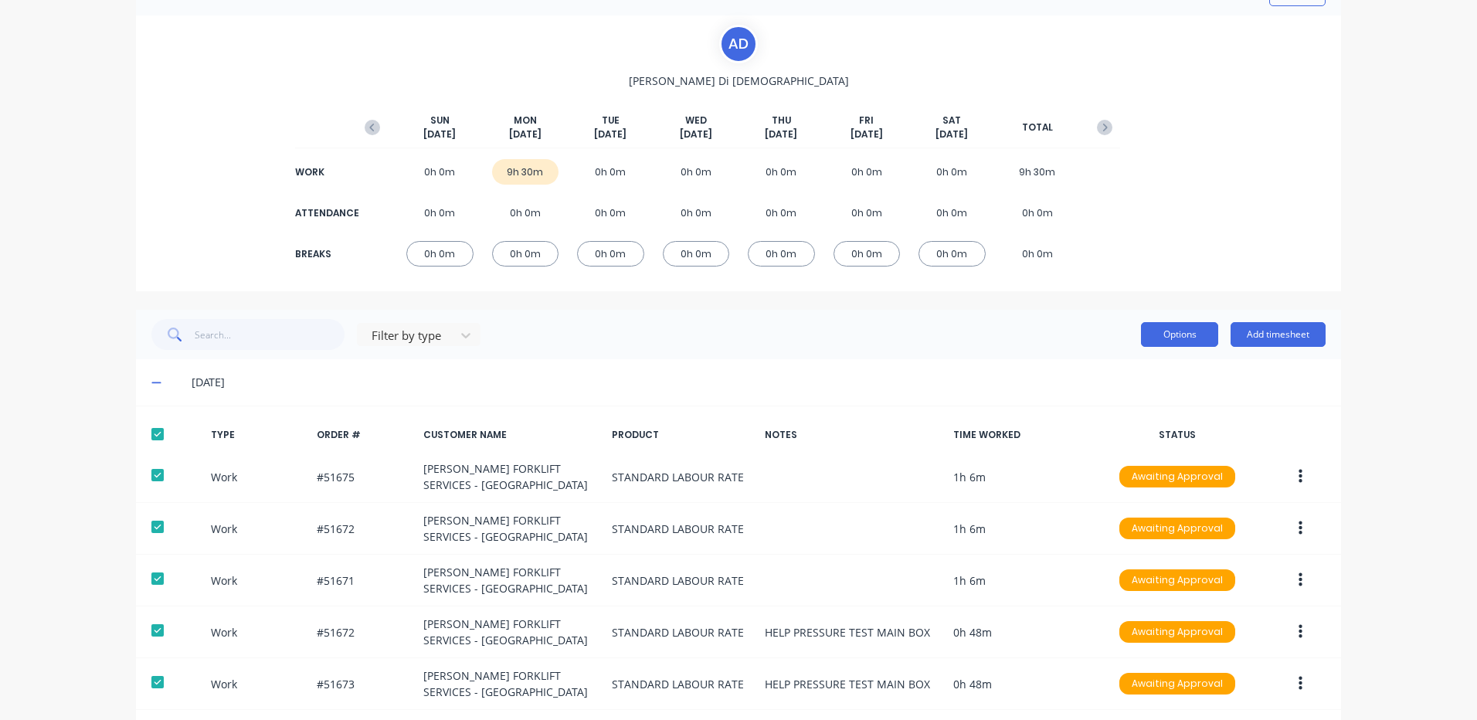
click at [1191, 342] on button "Options" at bounding box center [1179, 334] width 77 height 25
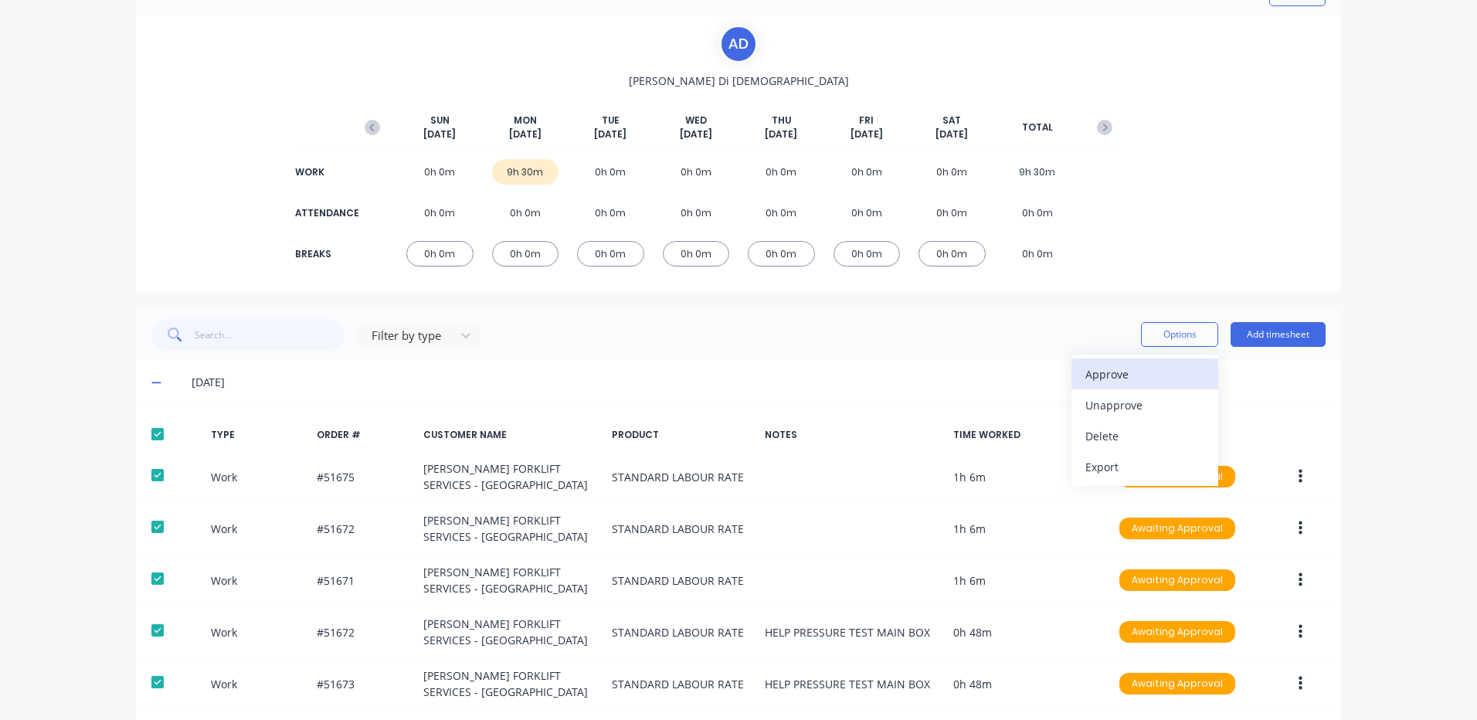
click at [1146, 371] on div "Approve" at bounding box center [1144, 374] width 119 height 22
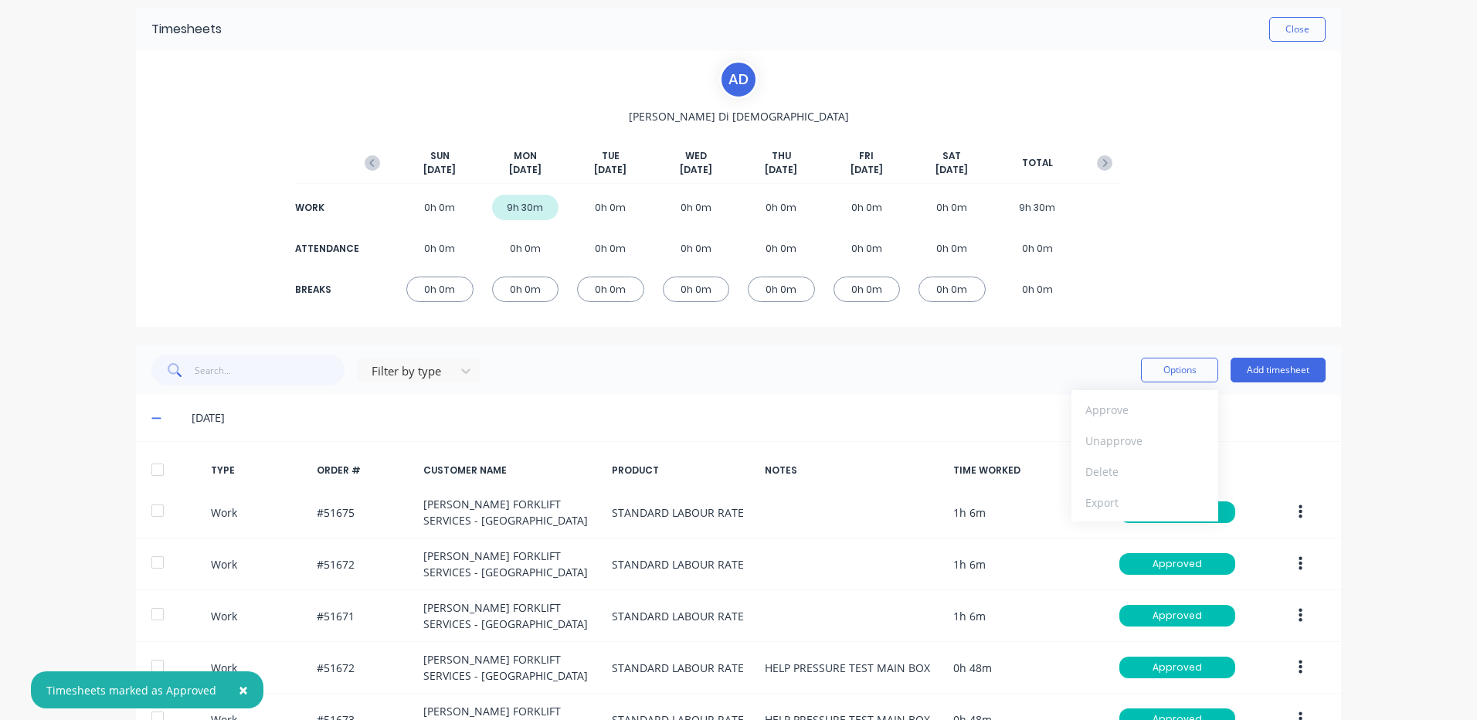
scroll to position [0, 0]
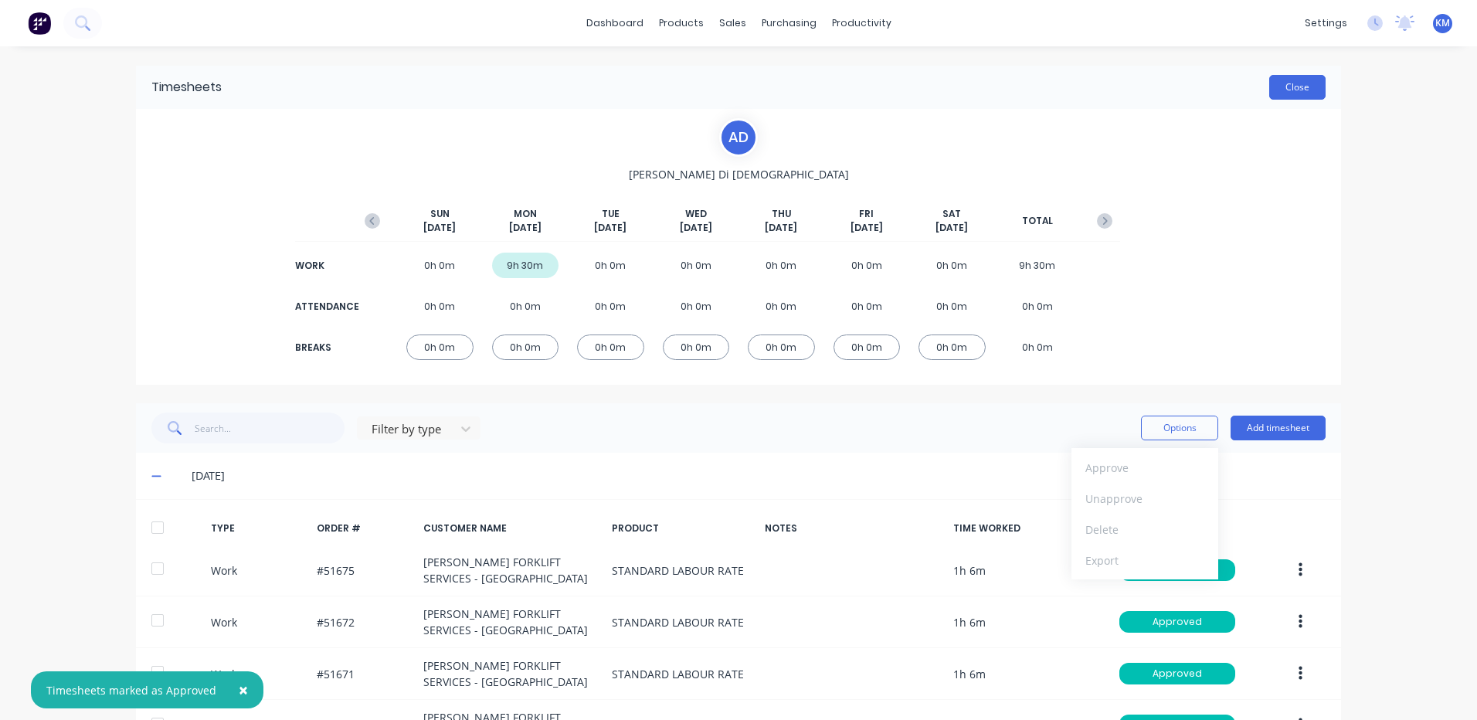
click at [1295, 87] on button "Close" at bounding box center [1297, 87] width 56 height 25
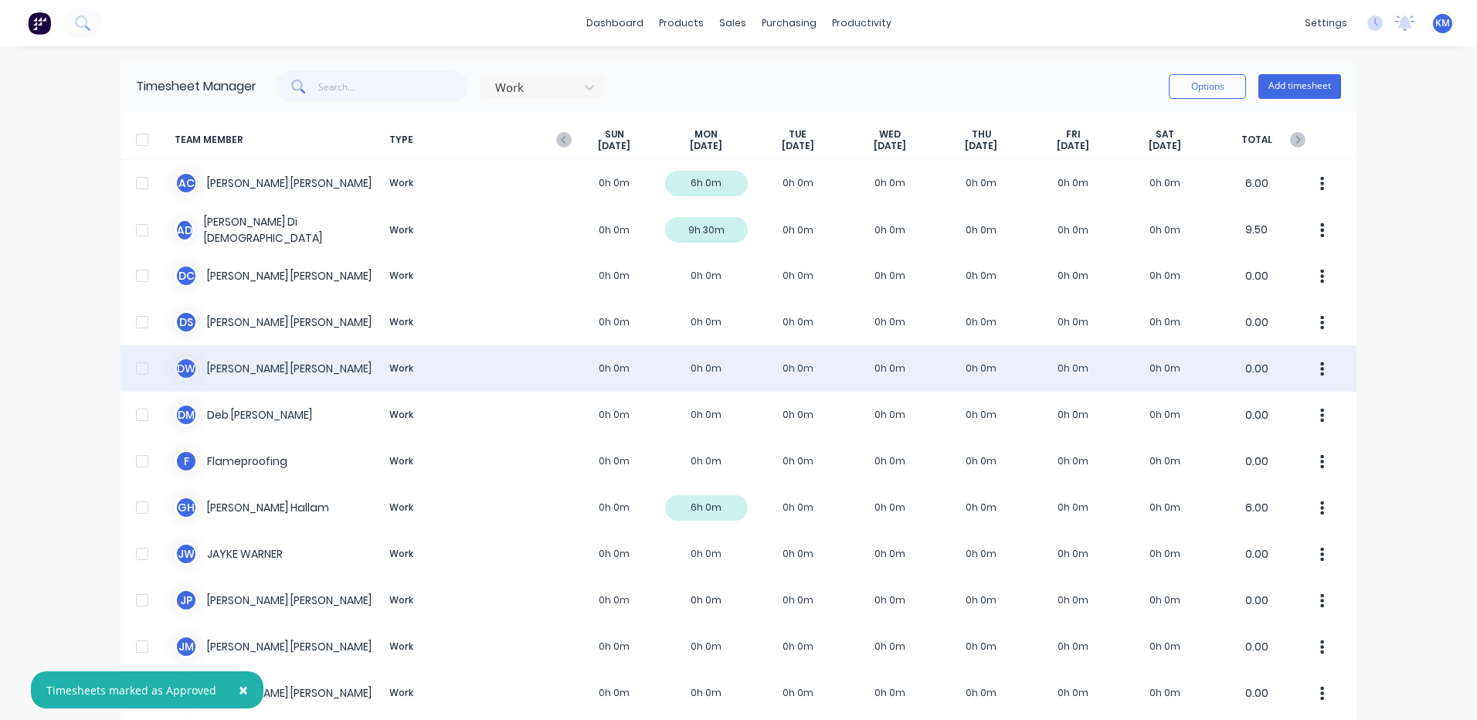
click at [473, 361] on div "D W David Waddy Work 0h 0m 0h 0m 0h 0m 0h 0m 0h 0m 0h 0m 0h 0m 0.00" at bounding box center [738, 368] width 1236 height 46
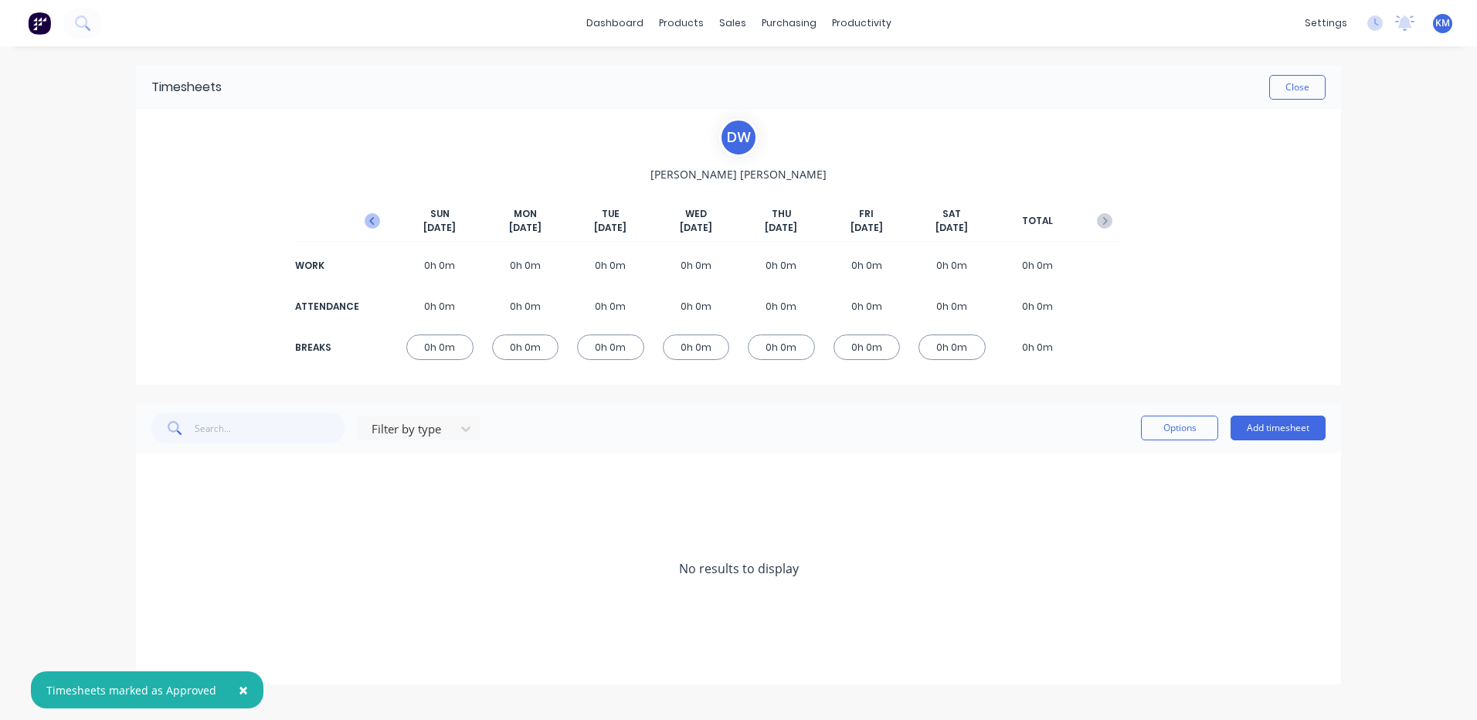
click at [383, 211] on button "button" at bounding box center [372, 221] width 31 height 28
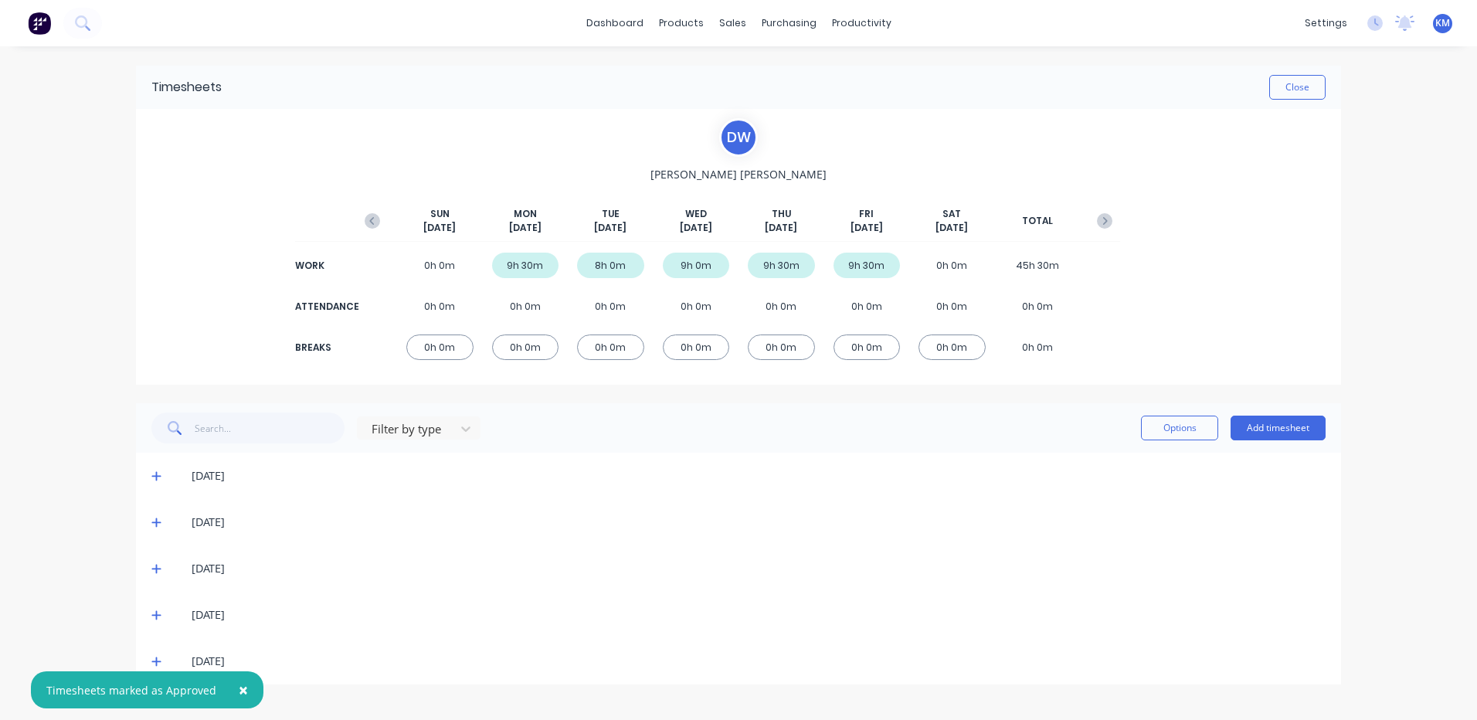
click at [154, 659] on icon at bounding box center [156, 661] width 10 height 11
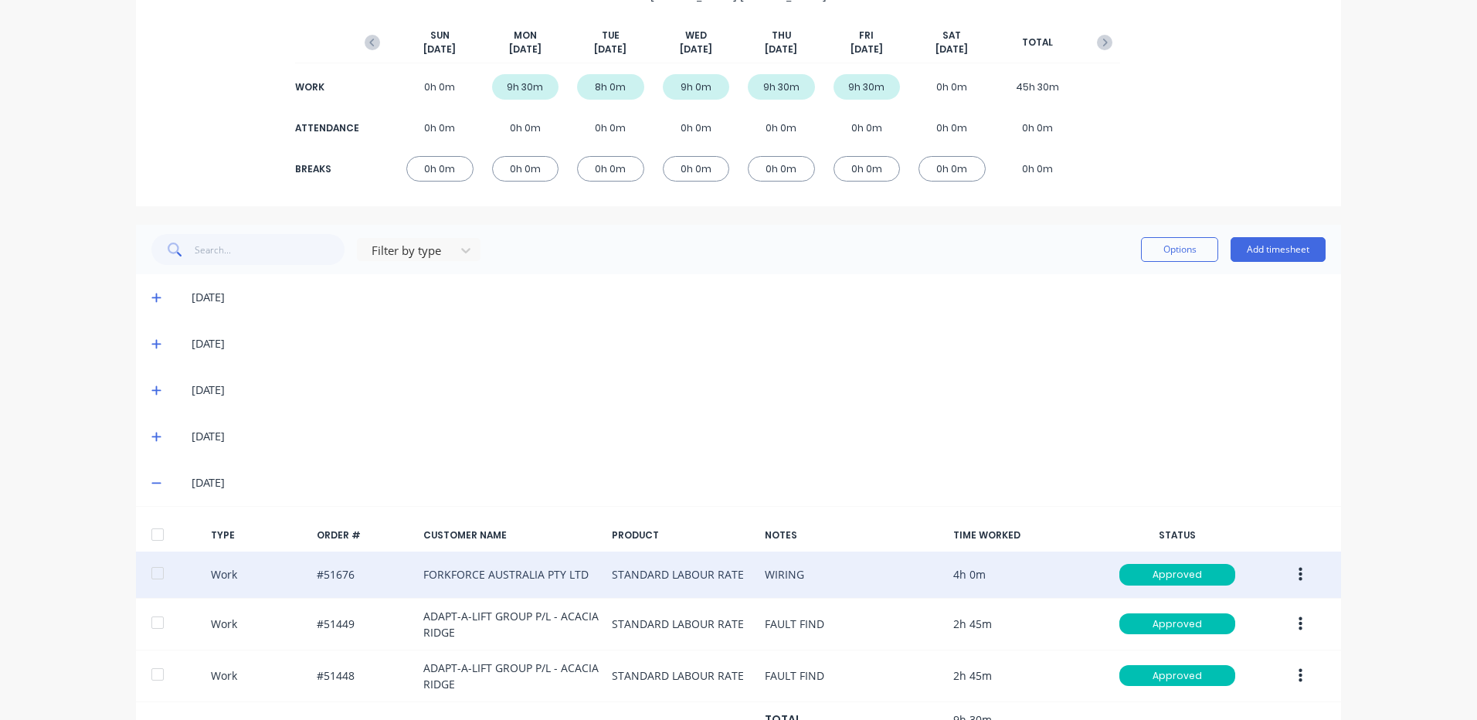
scroll to position [240, 0]
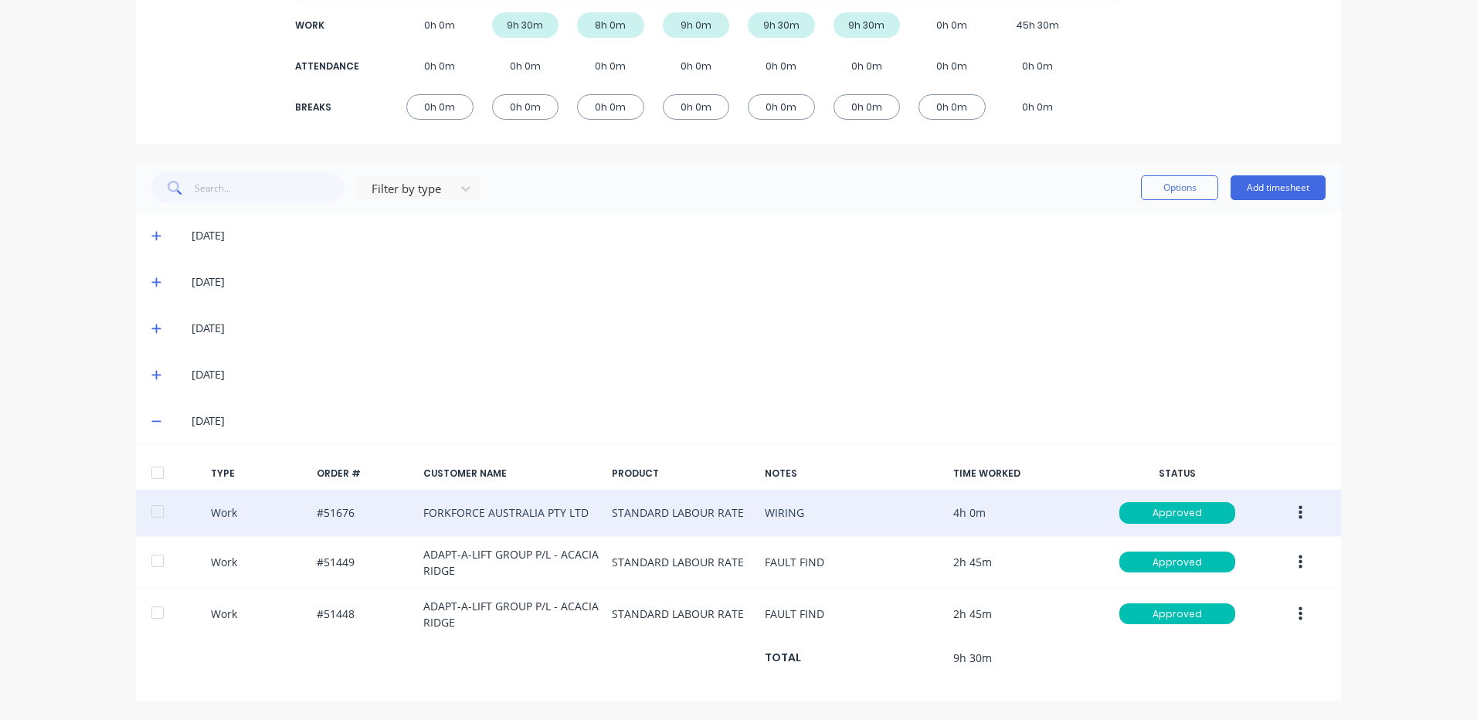
click at [1298, 505] on icon "button" at bounding box center [1300, 512] width 4 height 17
click at [1252, 495] on div "Duplicate" at bounding box center [1244, 485] width 119 height 22
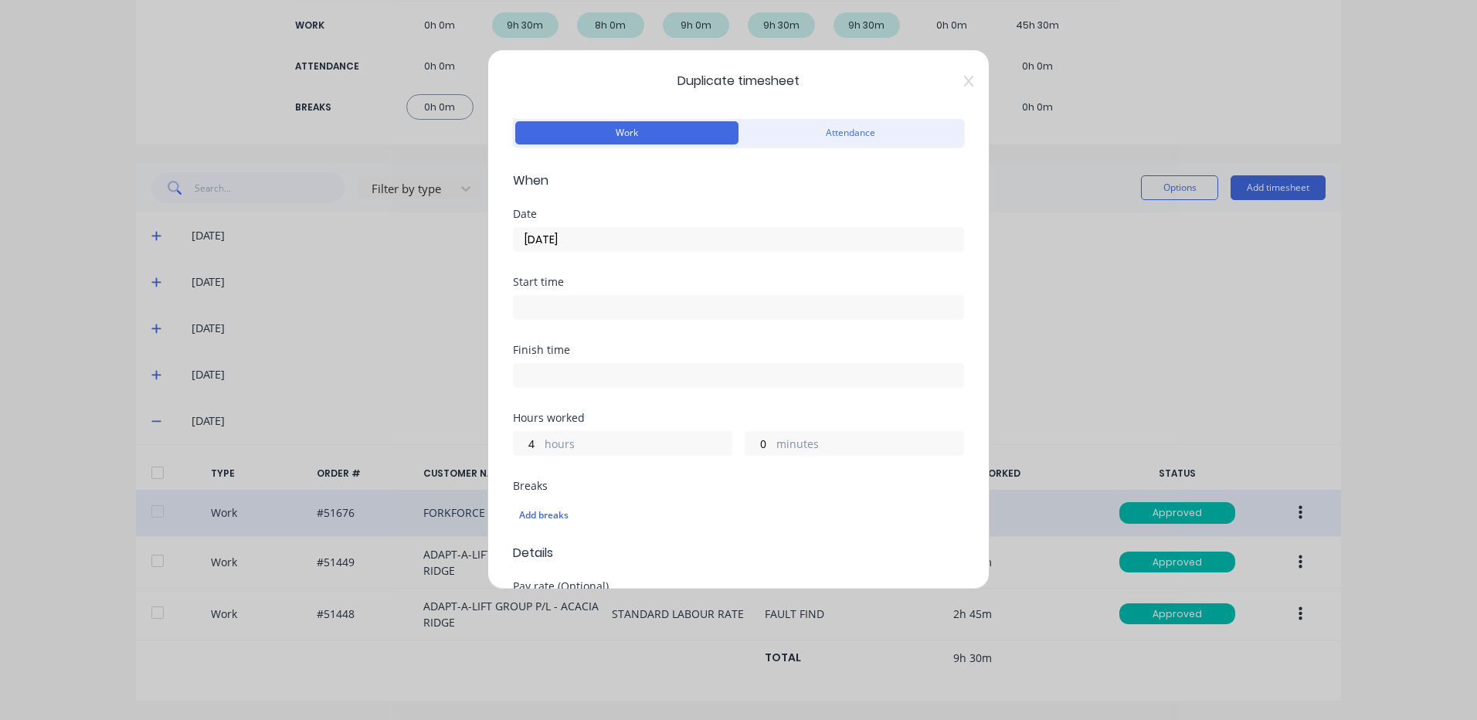
click at [677, 242] on input "10/10/2025" at bounding box center [738, 239] width 449 height 23
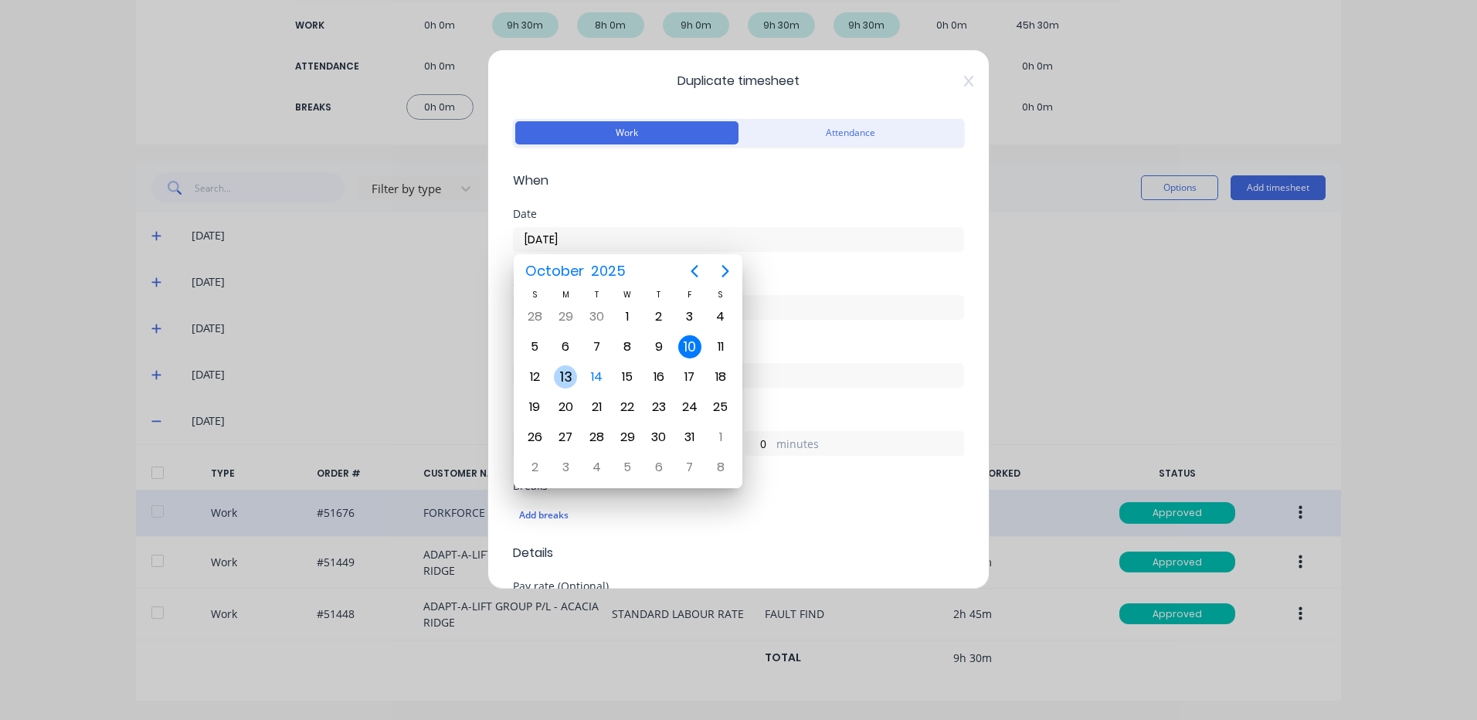
click at [551, 382] on div "13" at bounding box center [565, 376] width 31 height 29
type input "13/10/2025"
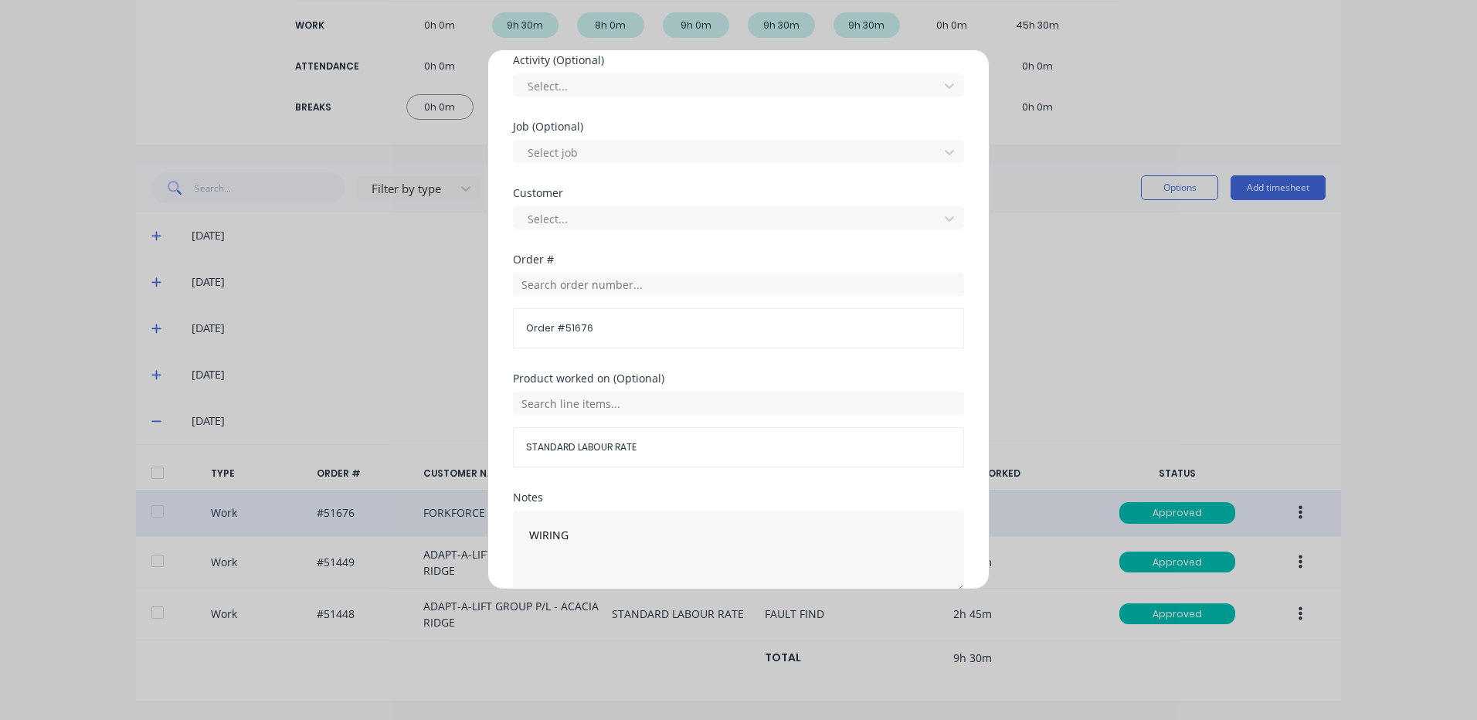
scroll to position [667, 0]
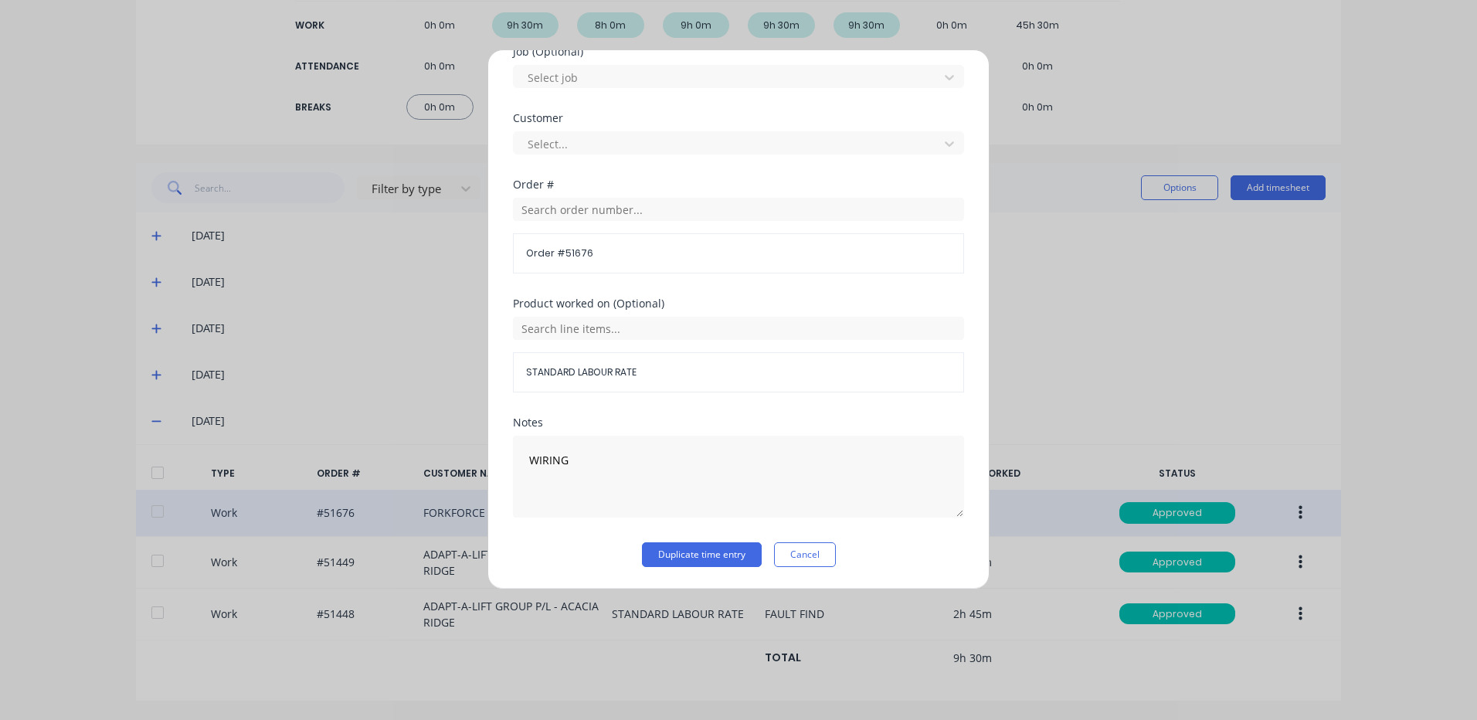
click at [721, 541] on div "Notes WIRING" at bounding box center [738, 479] width 451 height 125
click at [721, 549] on button "Duplicate time entry" at bounding box center [702, 554] width 120 height 25
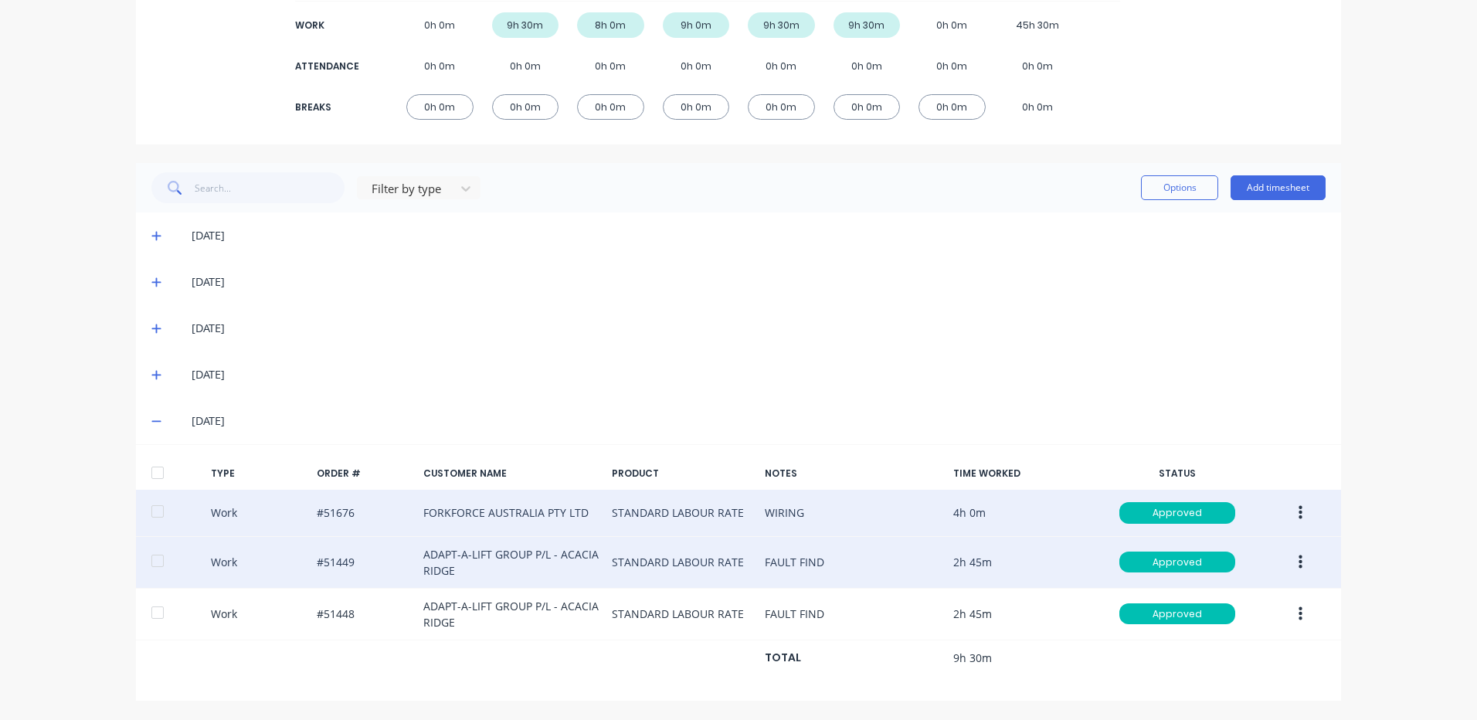
click at [1297, 565] on button "button" at bounding box center [1300, 562] width 36 height 28
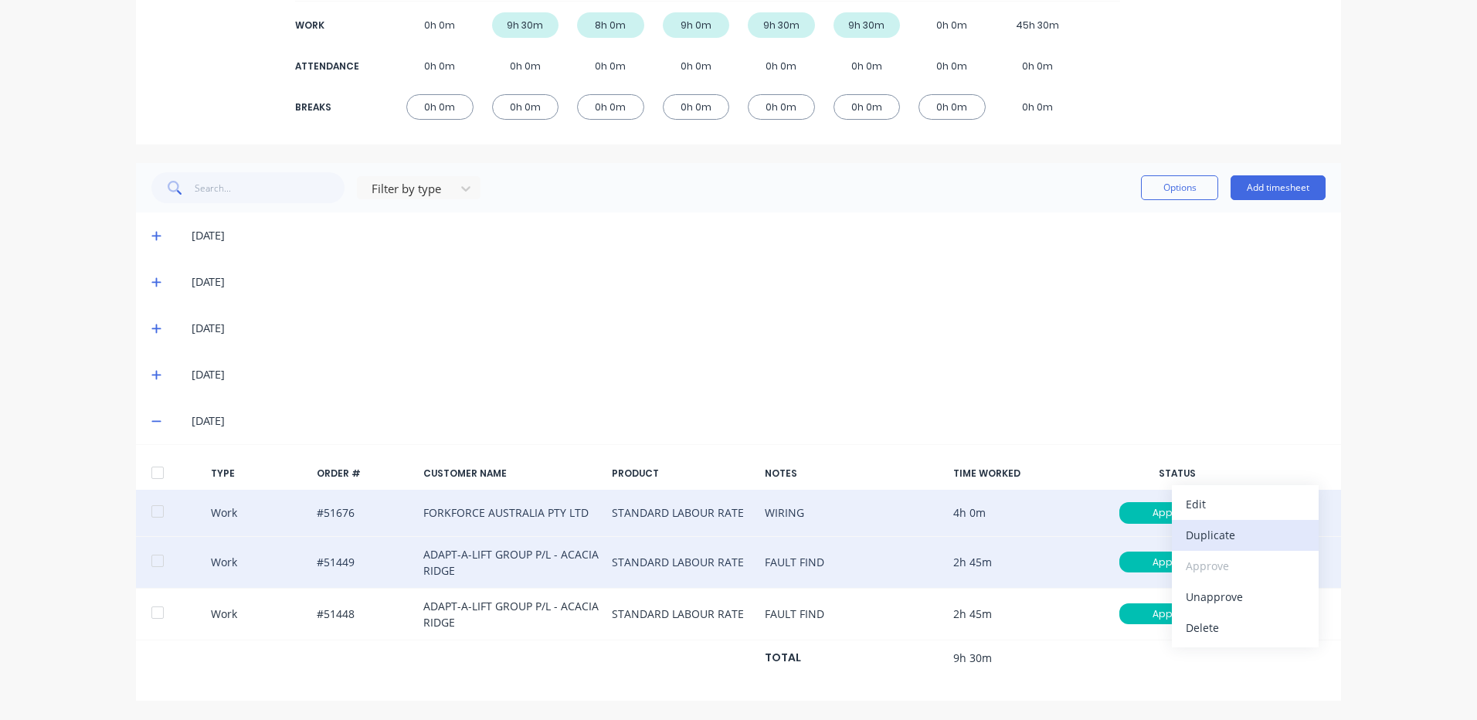
click at [1230, 542] on div "Duplicate" at bounding box center [1244, 535] width 119 height 22
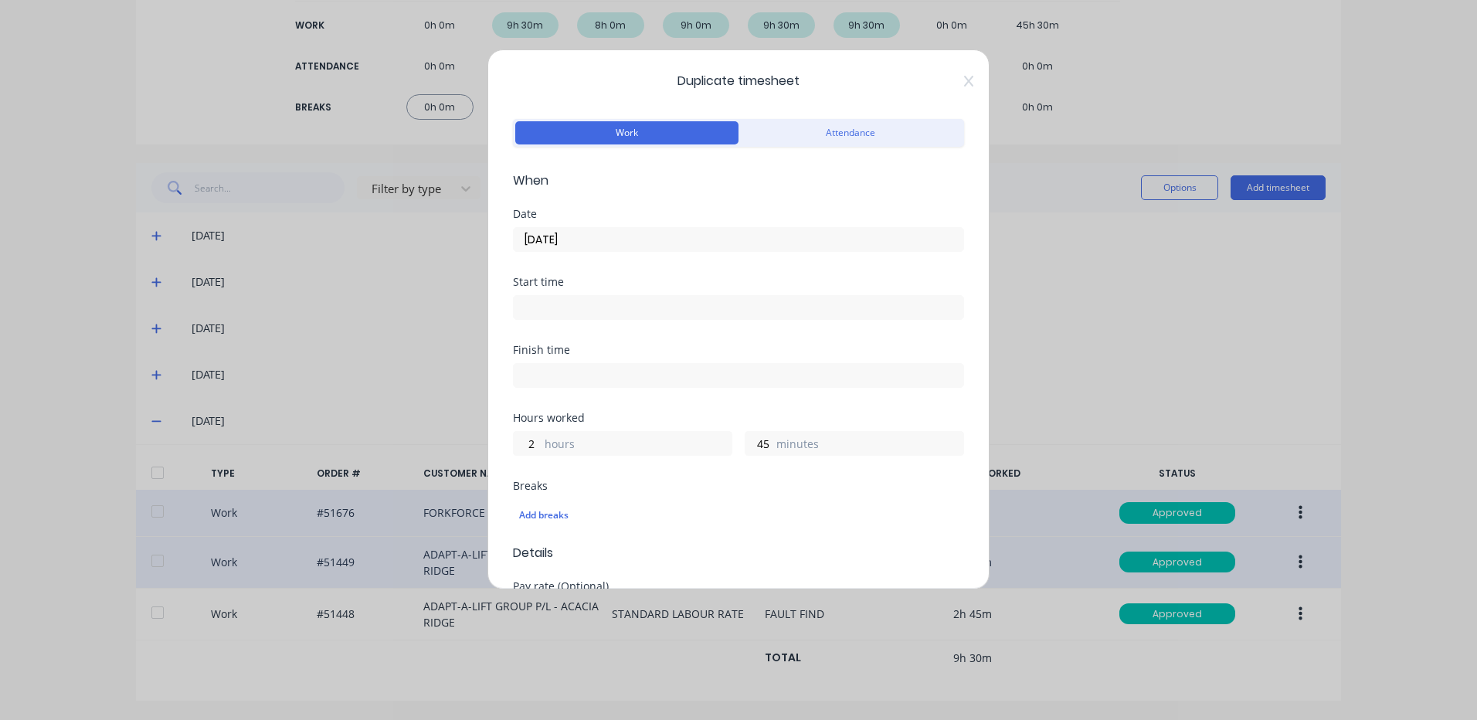
drag, startPoint x: 683, startPoint y: 239, endPoint x: 588, endPoint y: 341, distance: 138.8
click at [682, 239] on input "10/10/2025" at bounding box center [738, 239] width 449 height 23
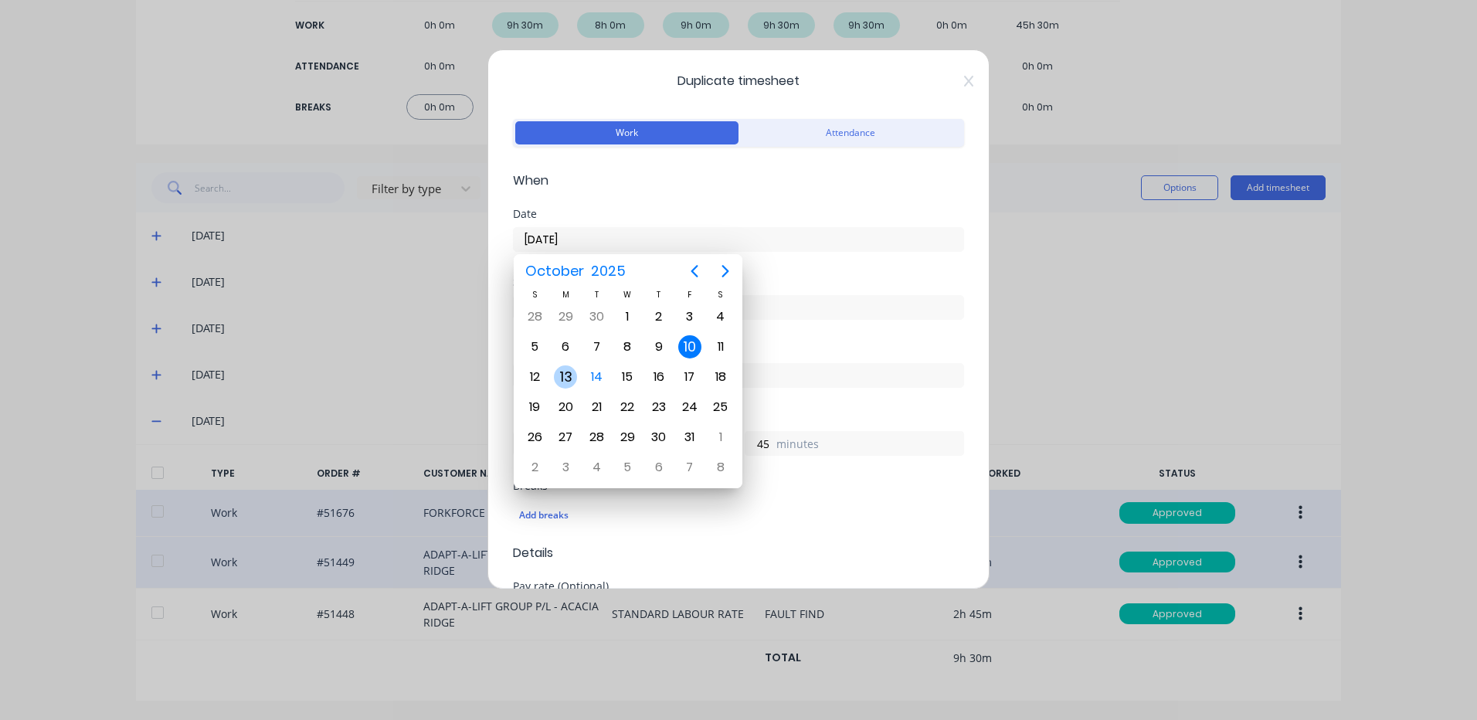
click at [563, 381] on div "13" at bounding box center [565, 376] width 23 height 23
type input "13/10/2025"
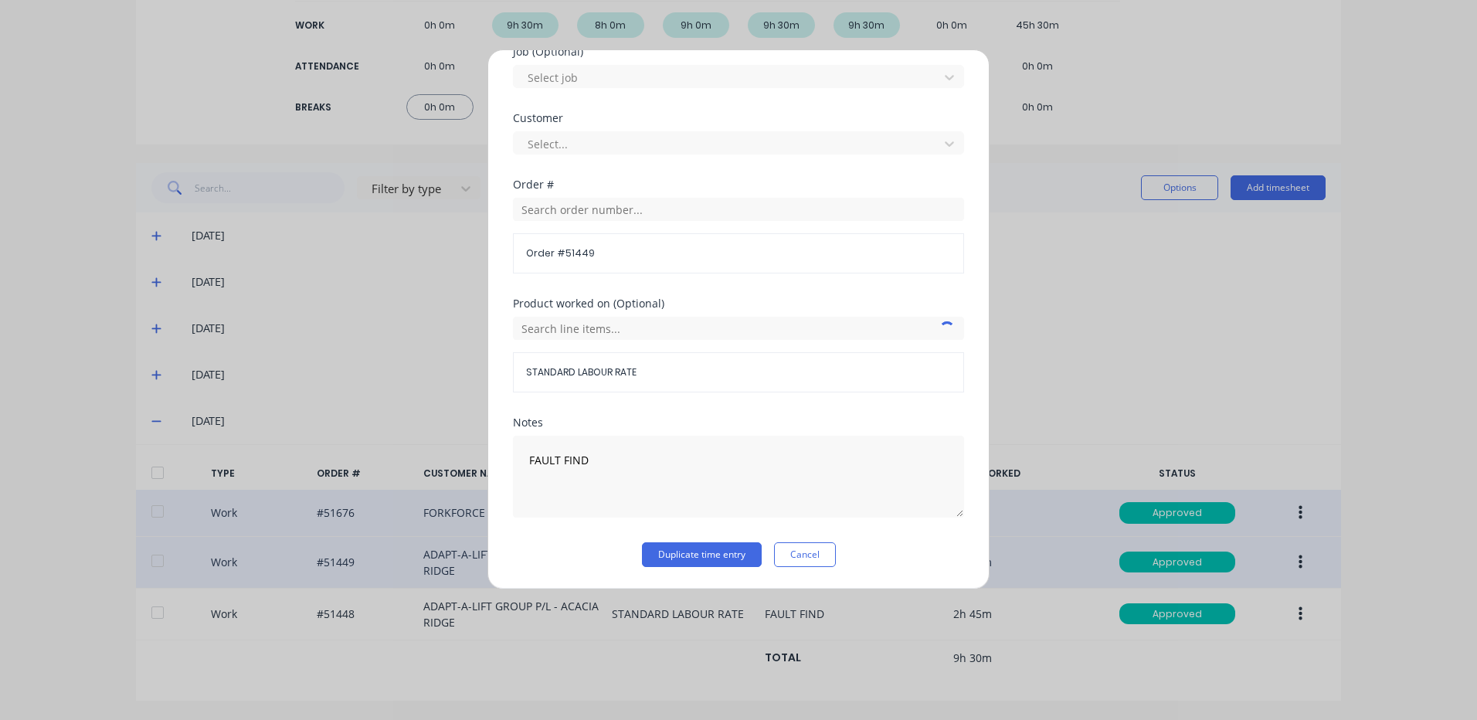
click at [717, 568] on div "Duplicate timesheet Work Attendance When Date 13/10/2025 Start time Finish time…" at bounding box center [738, 319] width 502 height 540
click at [720, 550] on button "Duplicate time entry" at bounding box center [702, 554] width 120 height 25
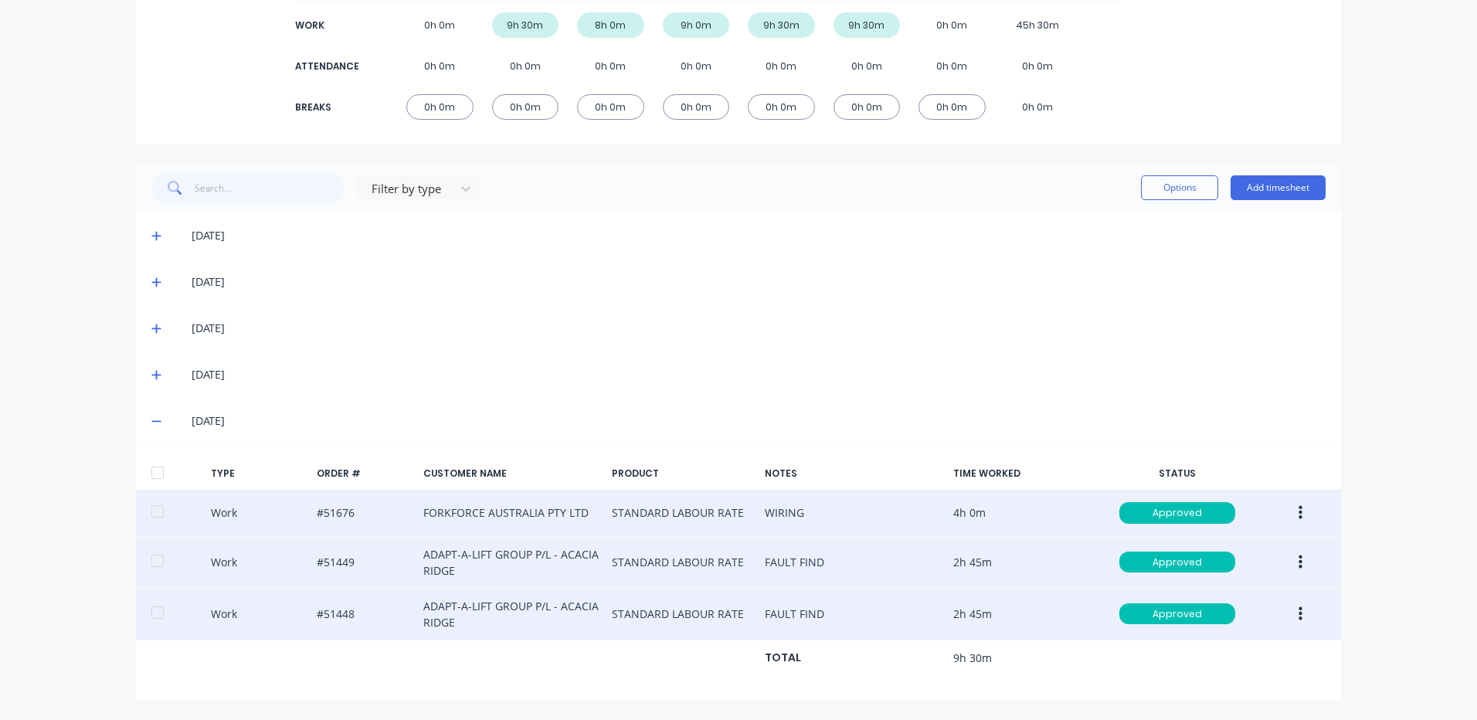
click at [1298, 617] on button "button" at bounding box center [1300, 614] width 36 height 28
click at [1250, 588] on div "Duplicate" at bounding box center [1244, 586] width 119 height 22
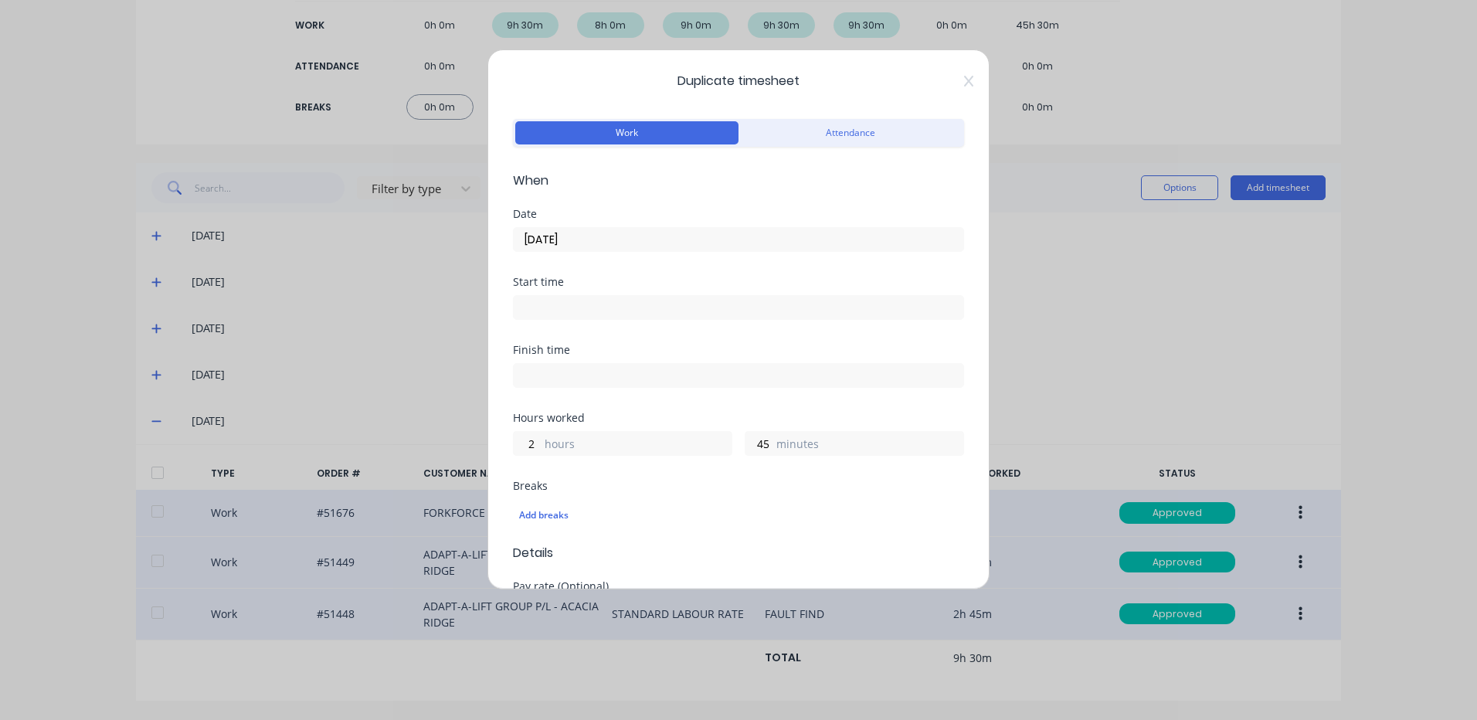
click at [607, 239] on input "10/10/2025" at bounding box center [738, 239] width 449 height 23
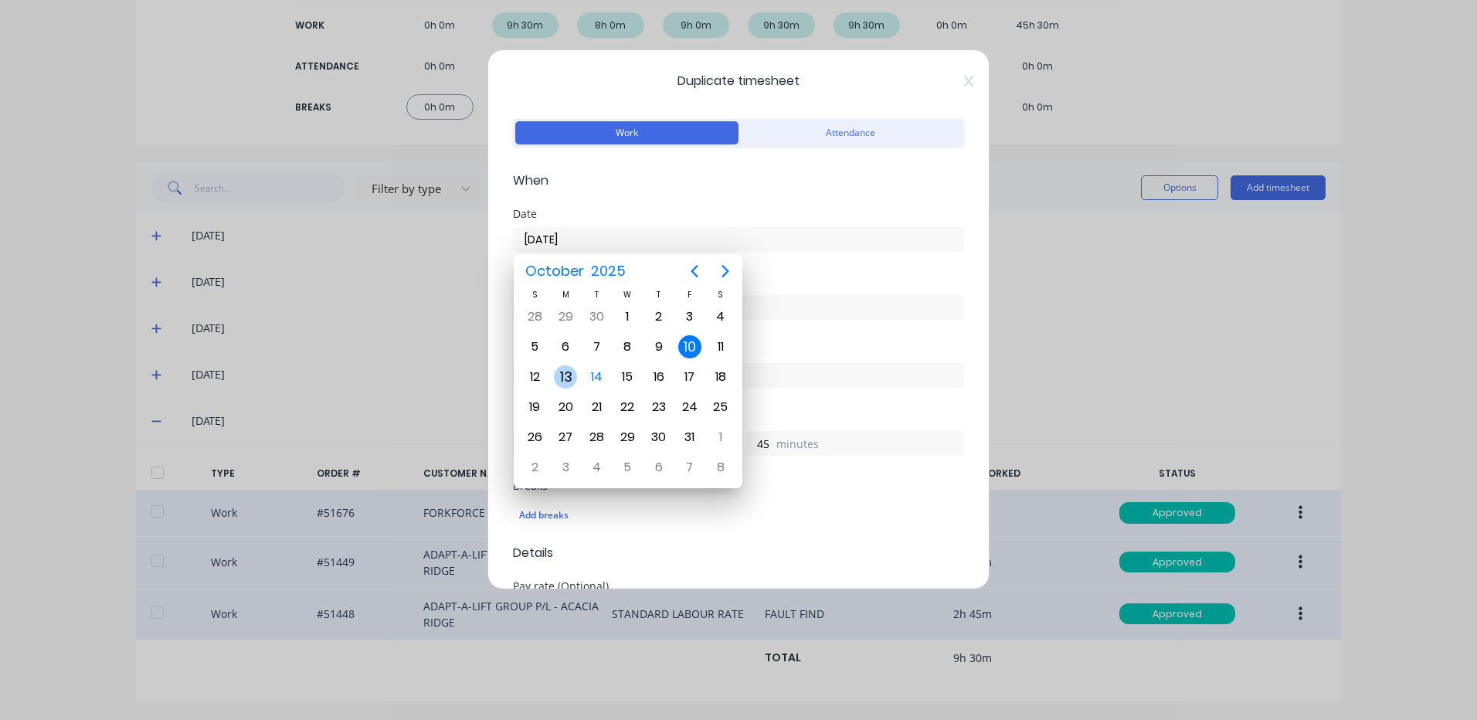
click at [564, 377] on div "13" at bounding box center [565, 376] width 23 height 23
type input "13/10/2025"
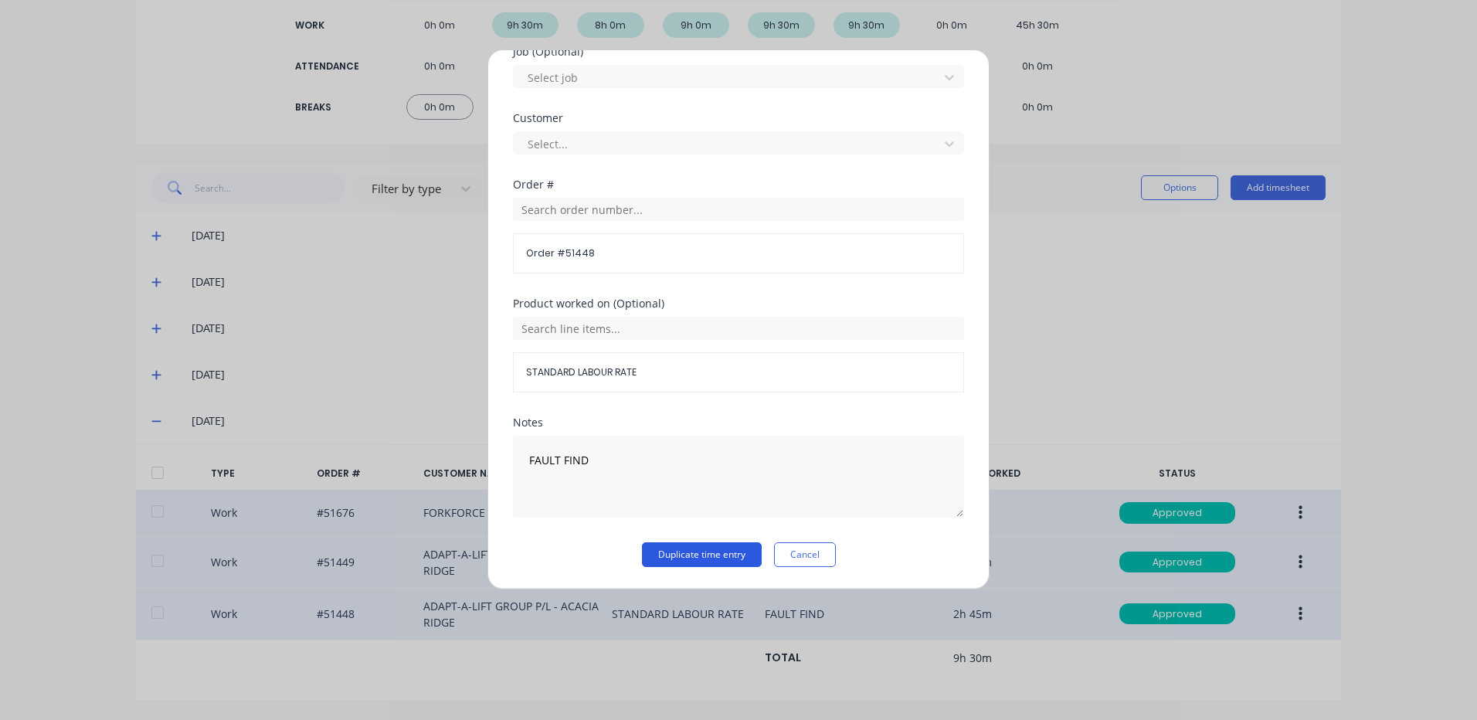
click at [651, 546] on button "Duplicate time entry" at bounding box center [702, 554] width 120 height 25
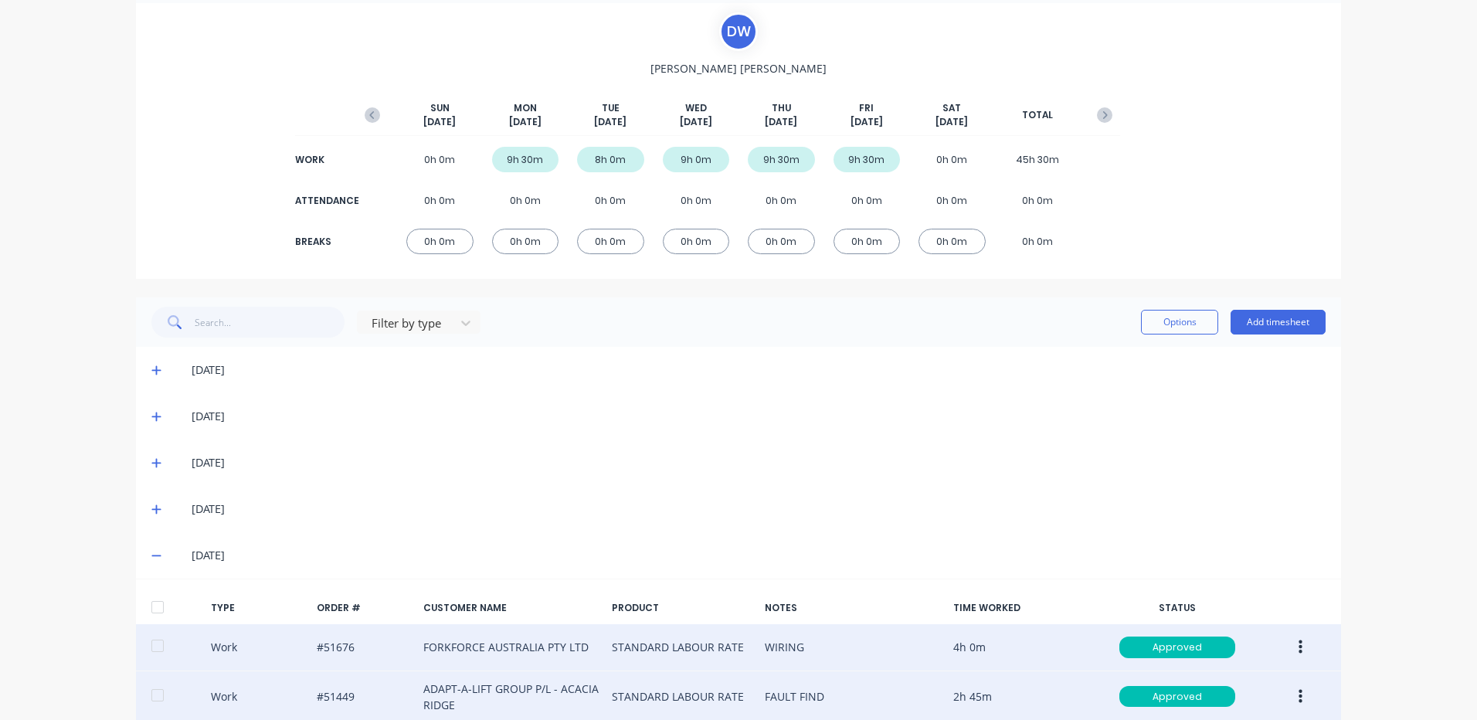
scroll to position [8, 0]
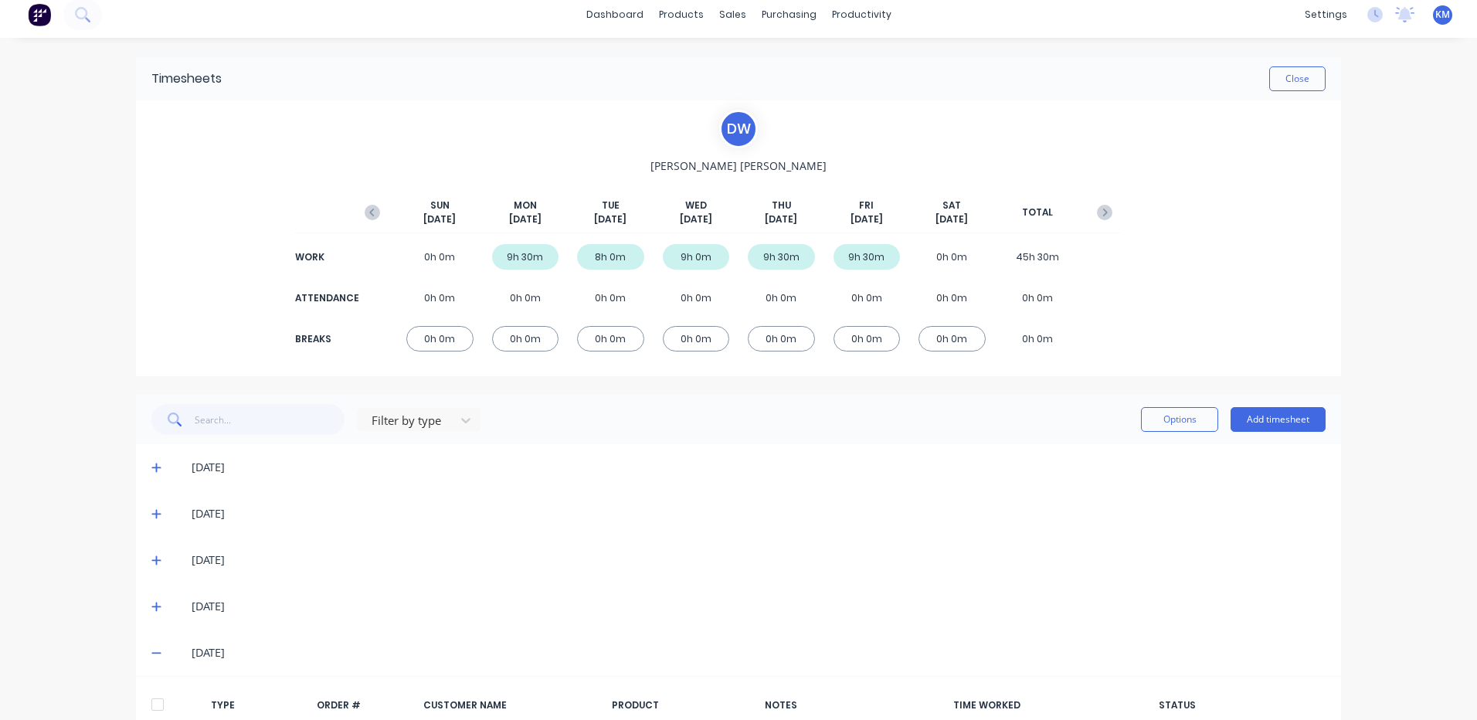
click at [1090, 199] on div "SUN Oct 5th MON Oct 6th TUE Oct 7th WED Oct 8th THU Oct 9th FRI Oct 10th SAT Oc…" at bounding box center [738, 215] width 763 height 35
click at [1097, 209] on icon "button" at bounding box center [1104, 212] width 15 height 15
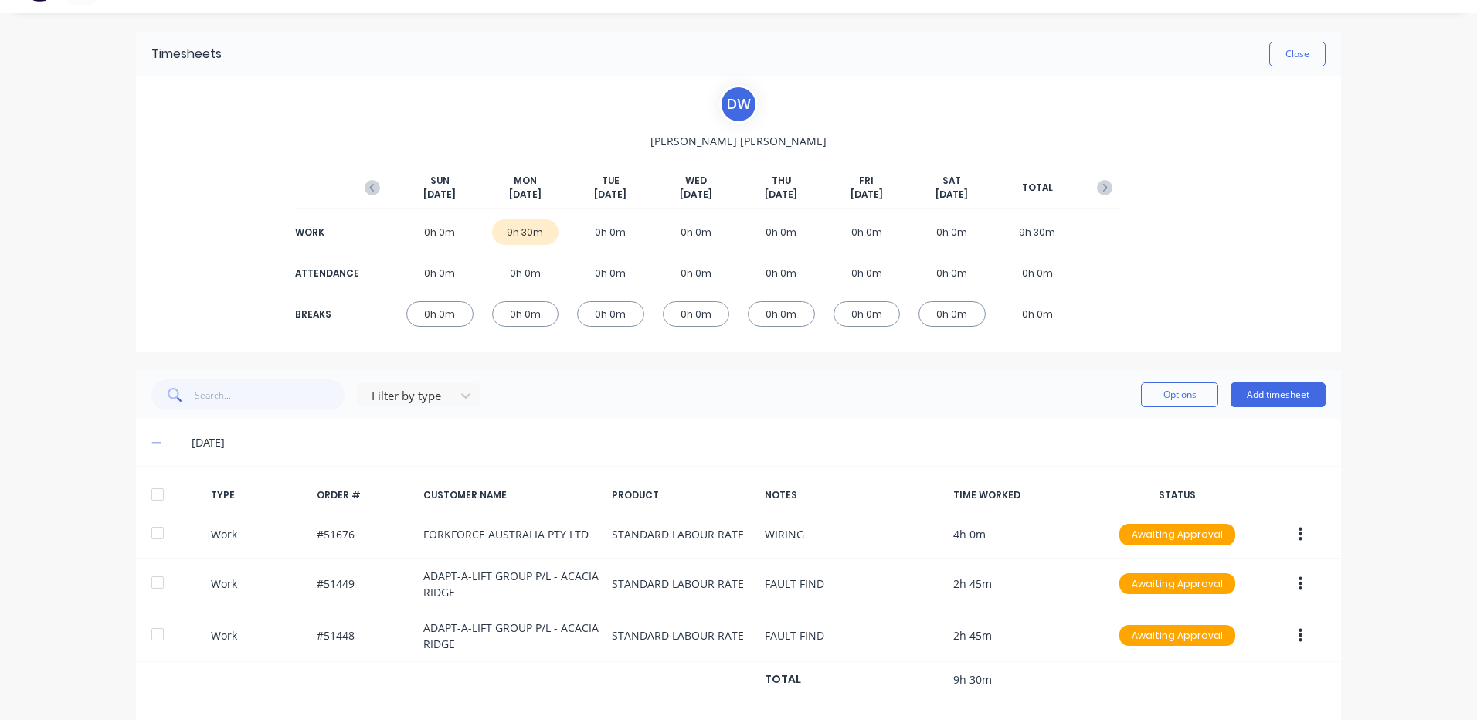
scroll to position [55, 0]
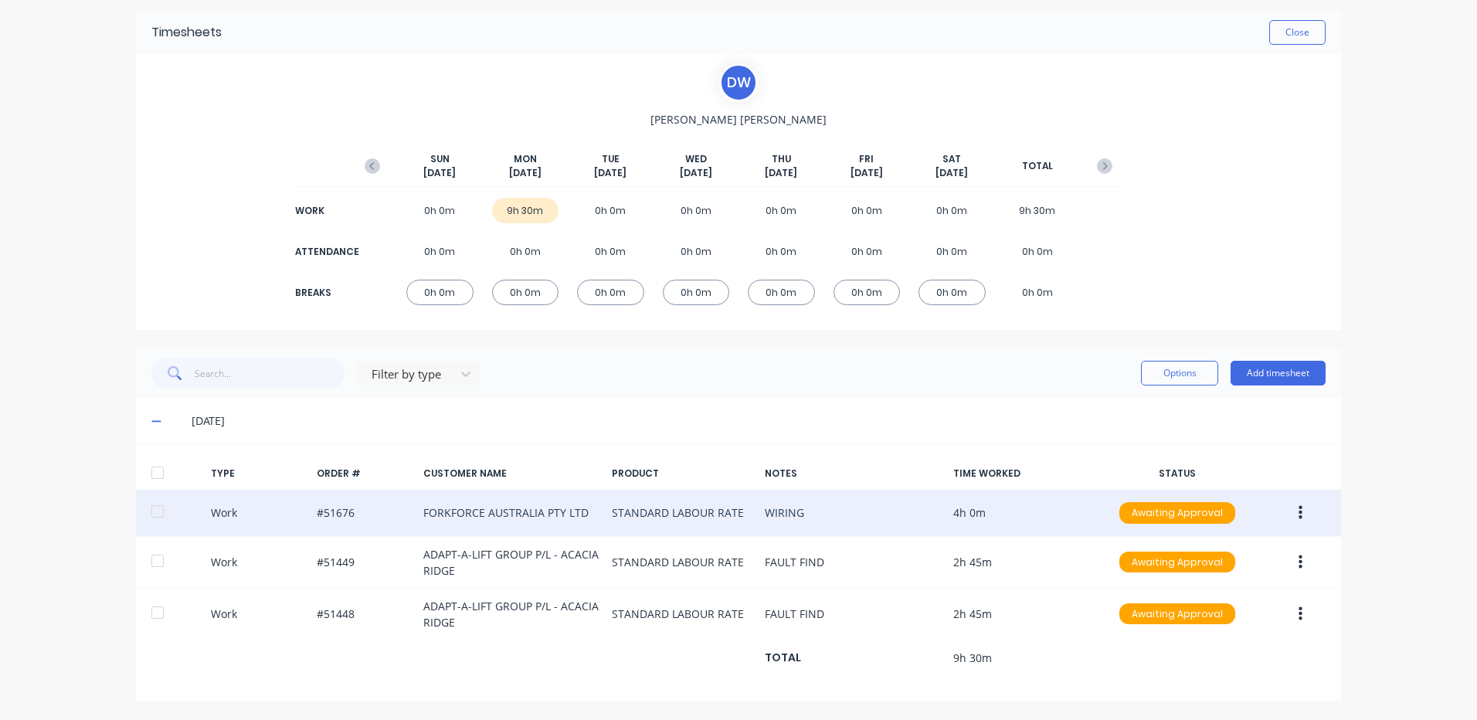
click at [159, 493] on div "Work #51676 FORKFORCE AUSTRALIA PTY LTD STANDARD LABOUR RATE WIRING 4h 0m Await…" at bounding box center [738, 513] width 1205 height 47
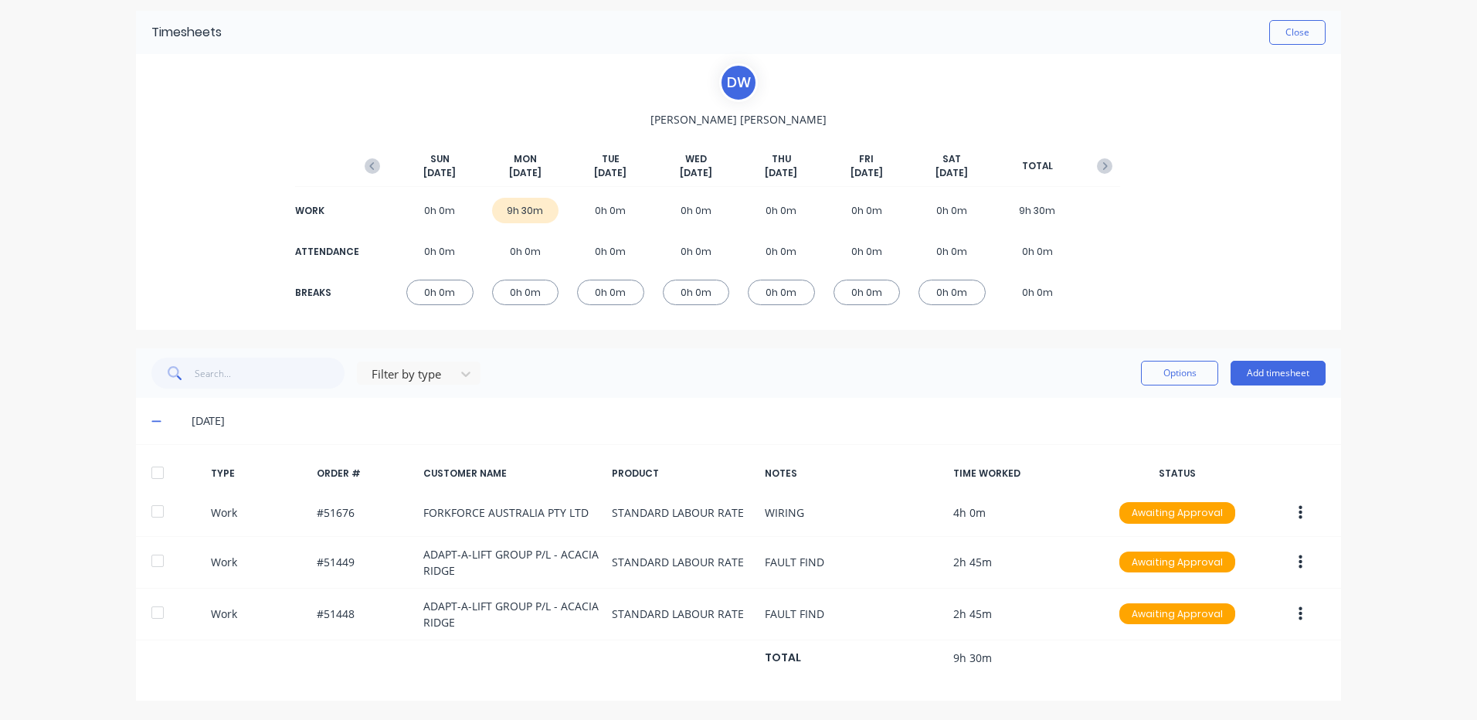
click at [162, 477] on div at bounding box center [157, 472] width 31 height 31
click at [1192, 369] on button "Options" at bounding box center [1179, 373] width 77 height 25
click at [1164, 395] on div "Approve Unapprove Delete Export" at bounding box center [1144, 458] width 147 height 131
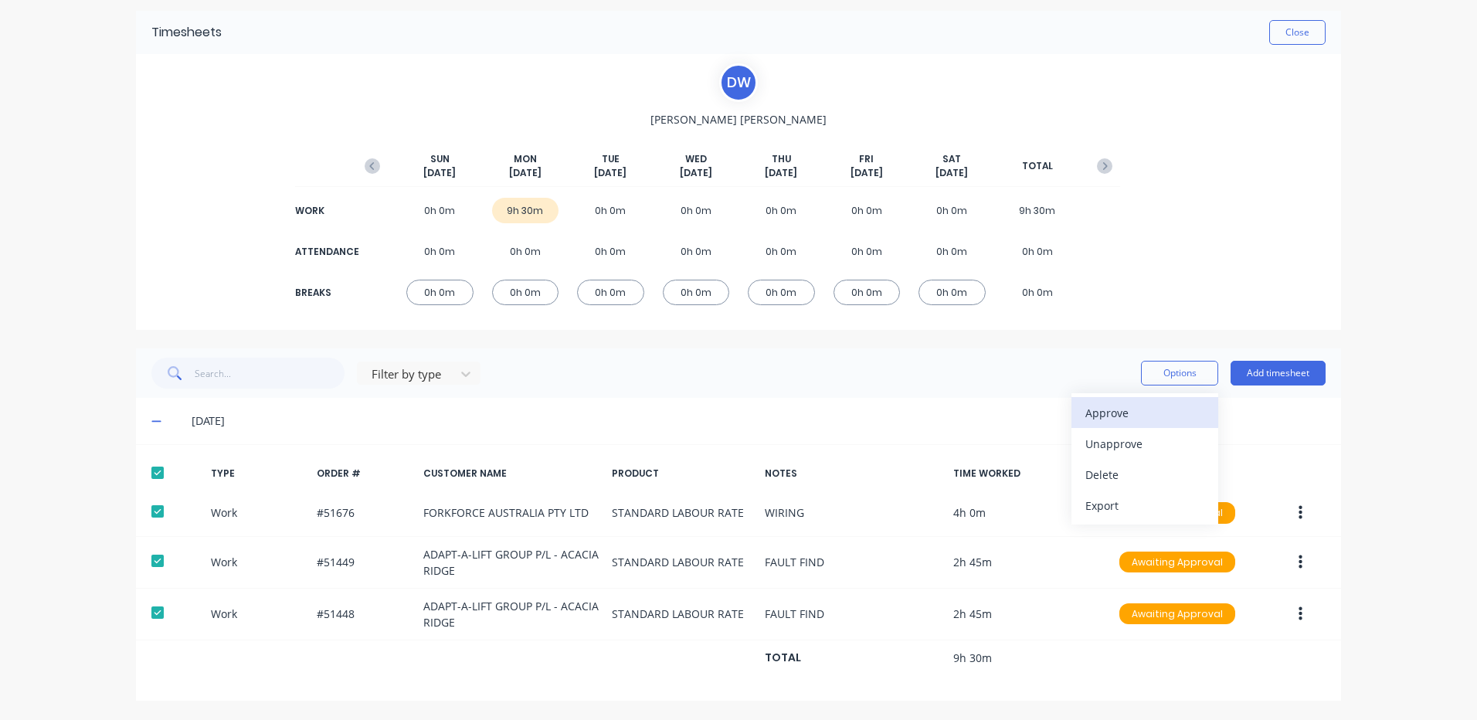
click at [1160, 402] on div "Approve" at bounding box center [1144, 413] width 119 height 22
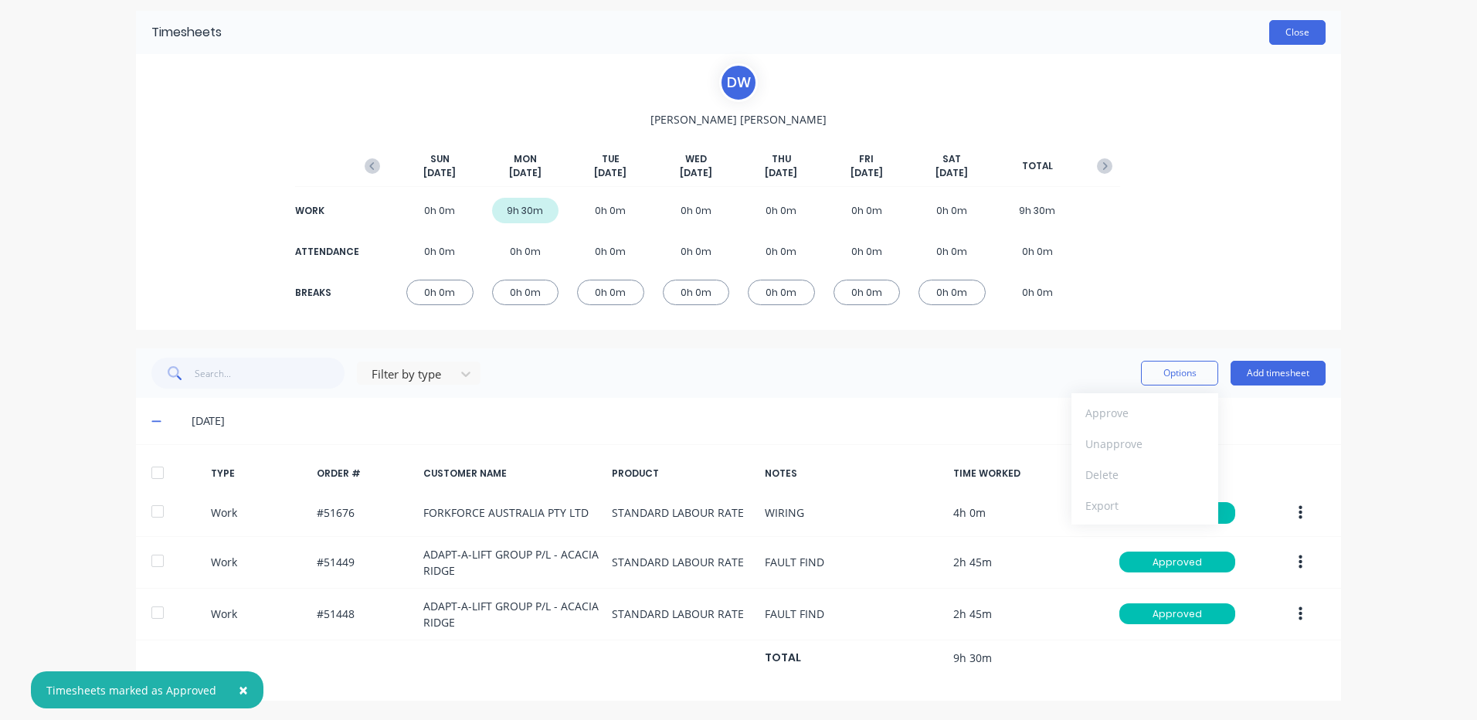
click at [1302, 32] on button "Close" at bounding box center [1297, 32] width 56 height 25
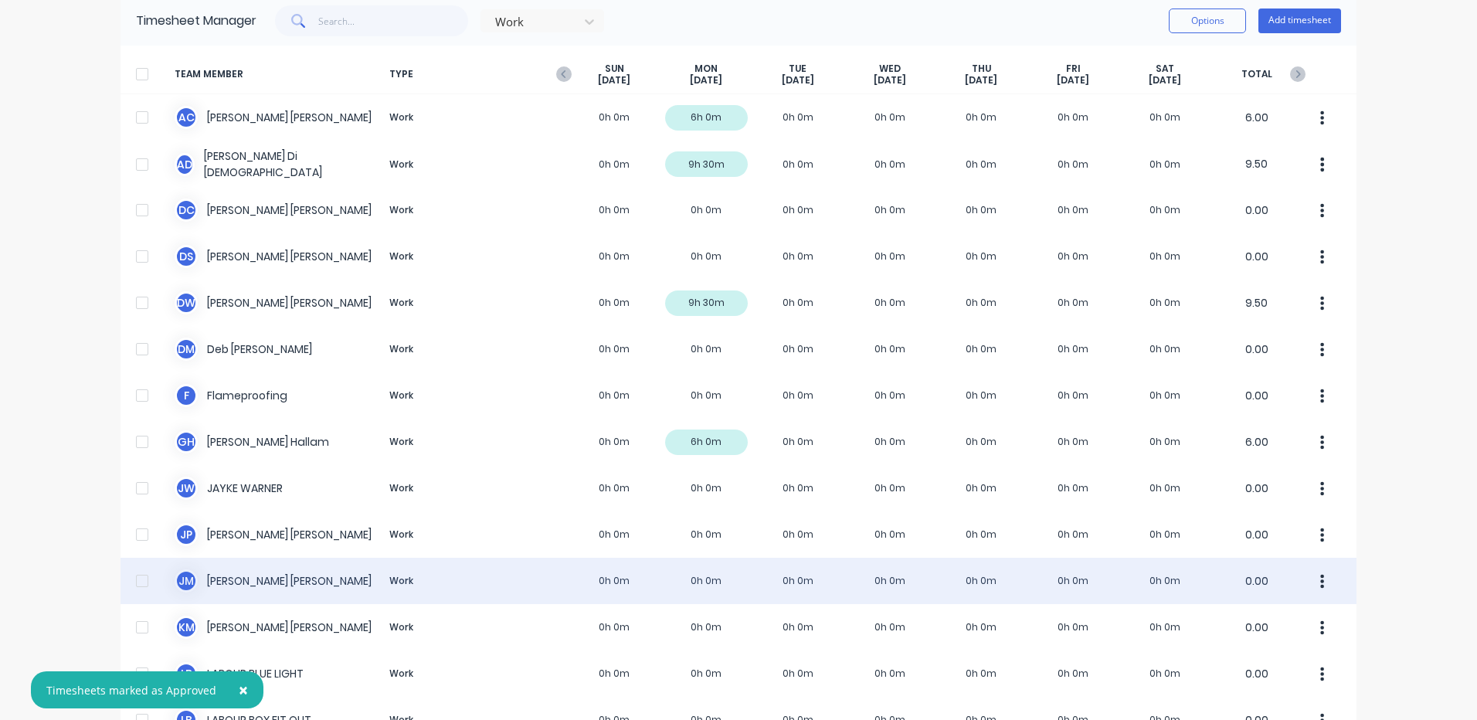
scroll to position [232, 0]
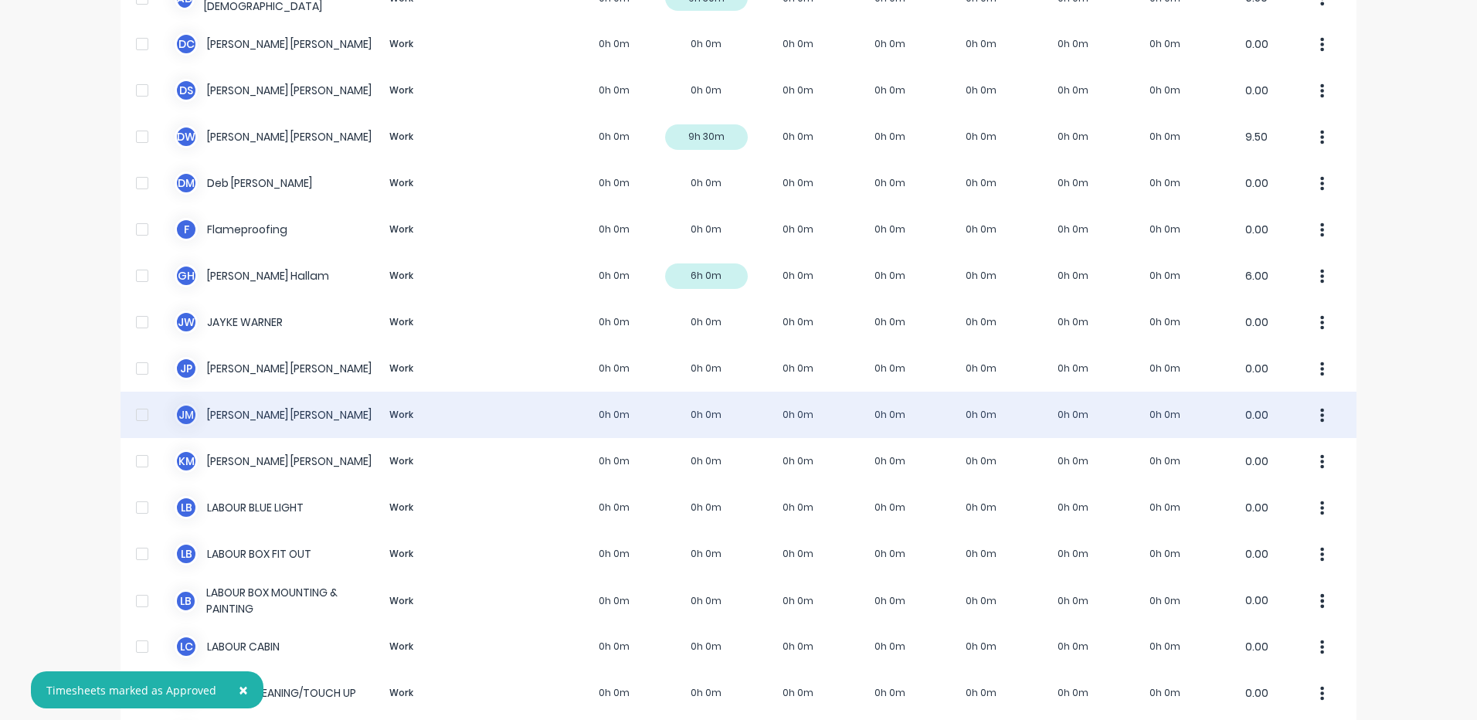
click at [604, 424] on div "J M Jim Morrison Work 0h 0m 0h 0m 0h 0m 0h 0m 0h 0m 0h 0m 0h 0m 0.00" at bounding box center [738, 415] width 1236 height 46
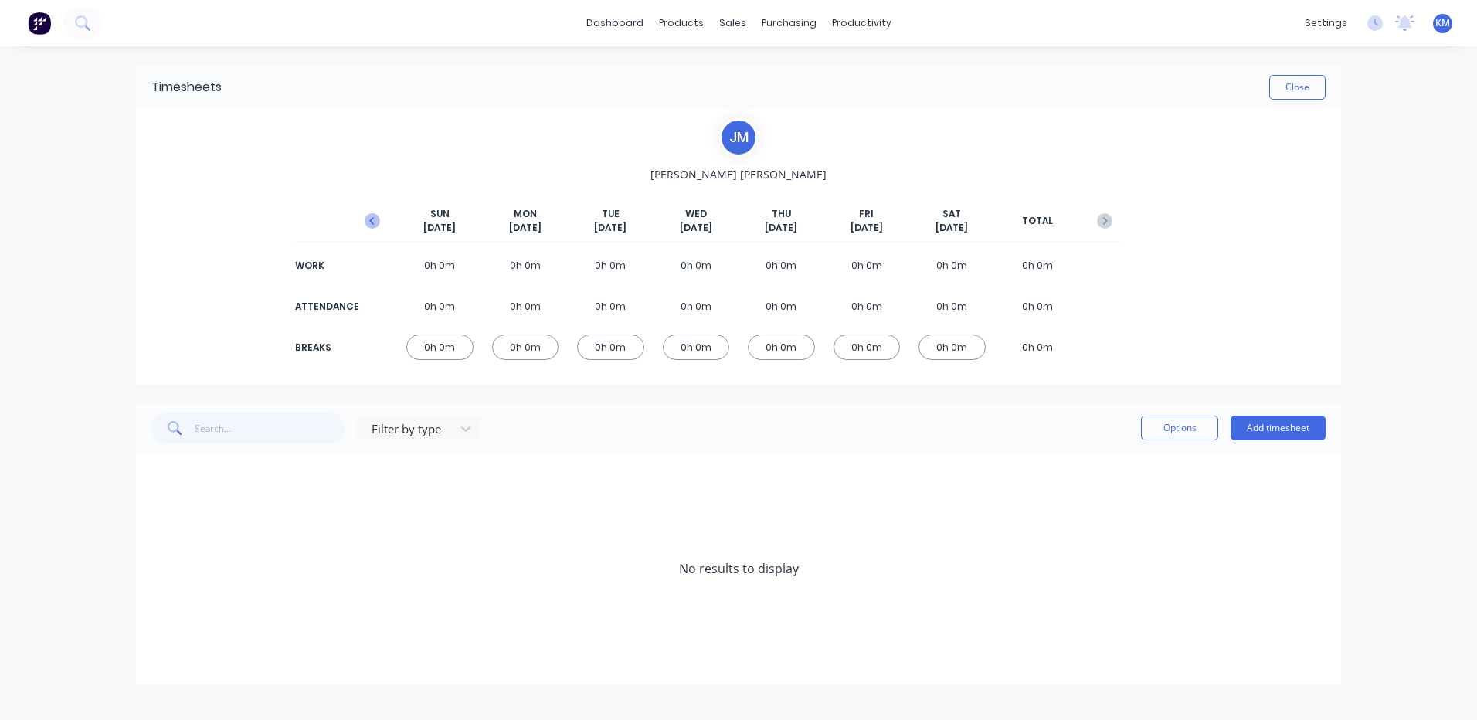
click at [362, 218] on button "button" at bounding box center [372, 221] width 31 height 28
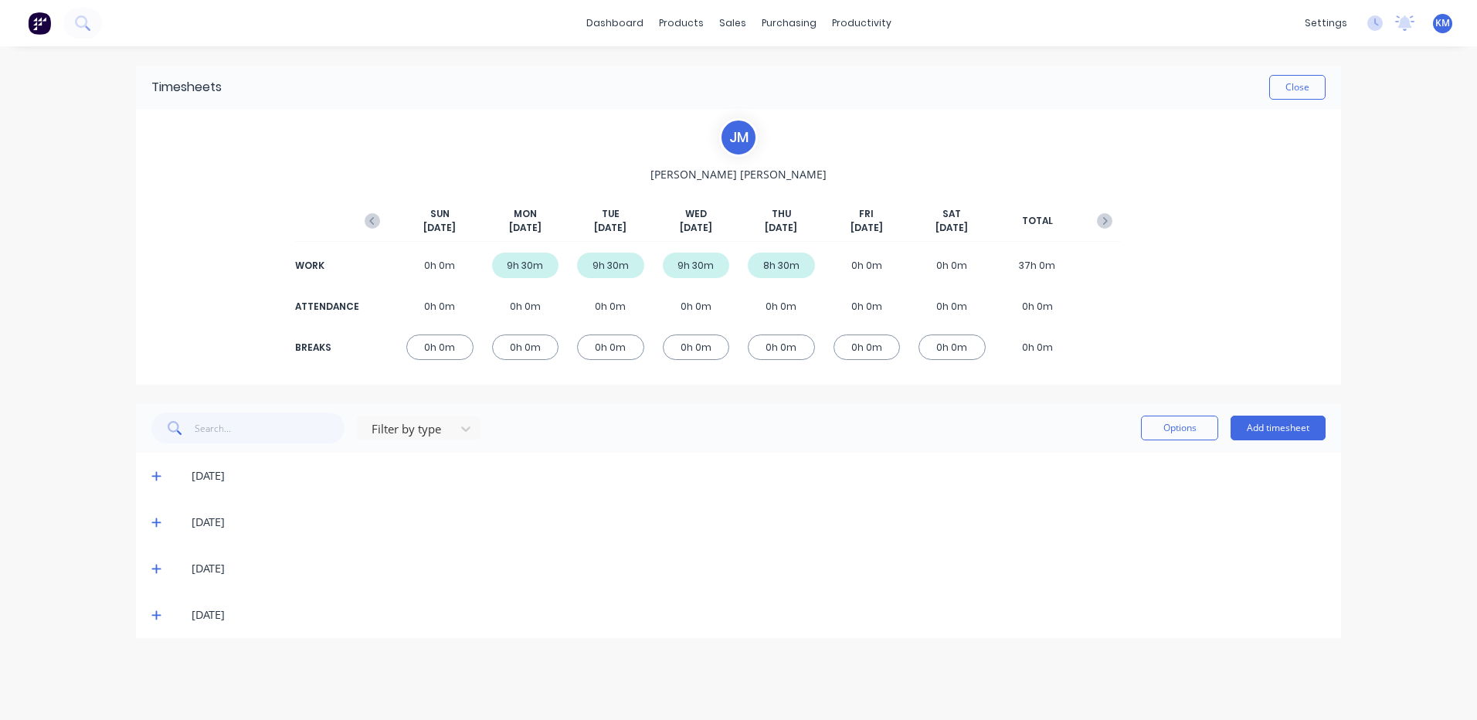
click at [154, 613] on icon at bounding box center [156, 614] width 10 height 11
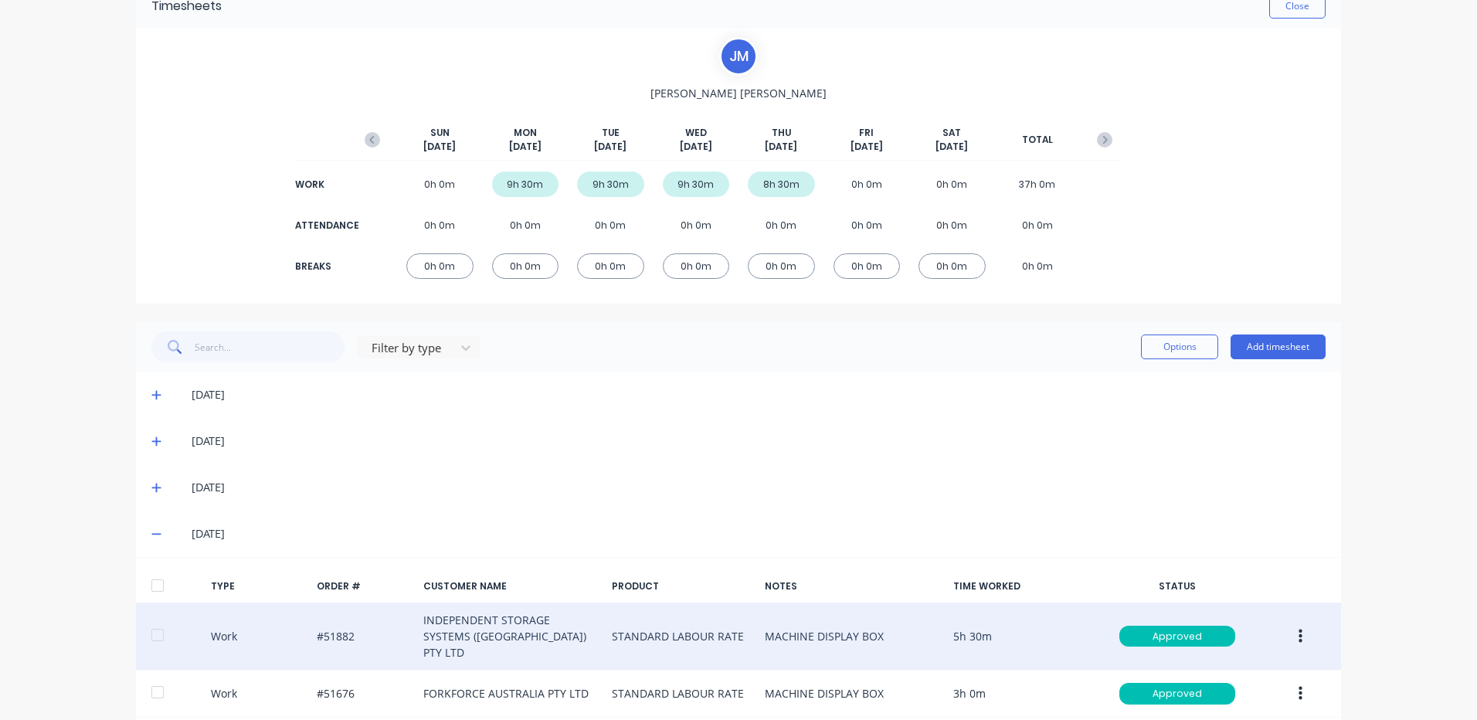
scroll to position [142, 0]
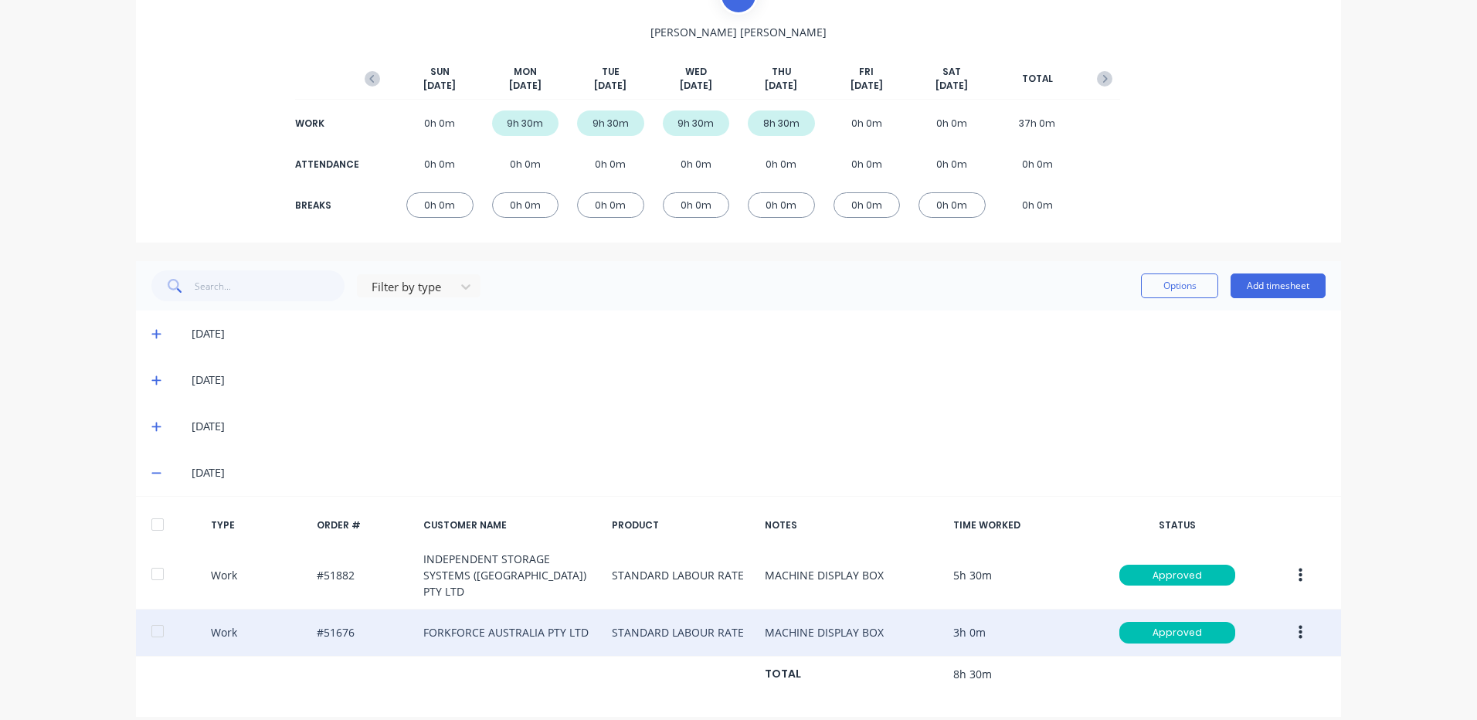
click at [1289, 619] on button "button" at bounding box center [1300, 633] width 36 height 28
click at [1250, 595] on div "Duplicate" at bounding box center [1244, 605] width 119 height 22
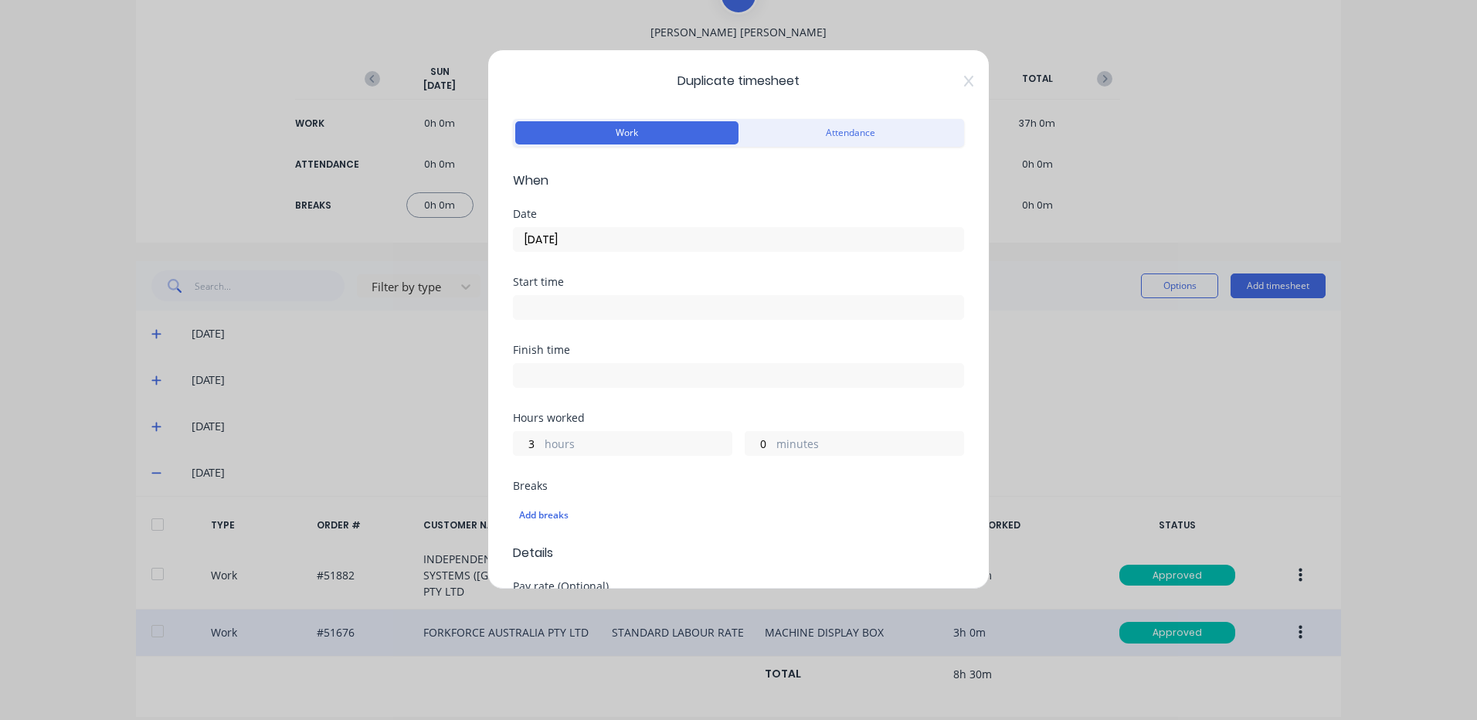
click at [585, 236] on input "09/10/2025" at bounding box center [738, 239] width 449 height 23
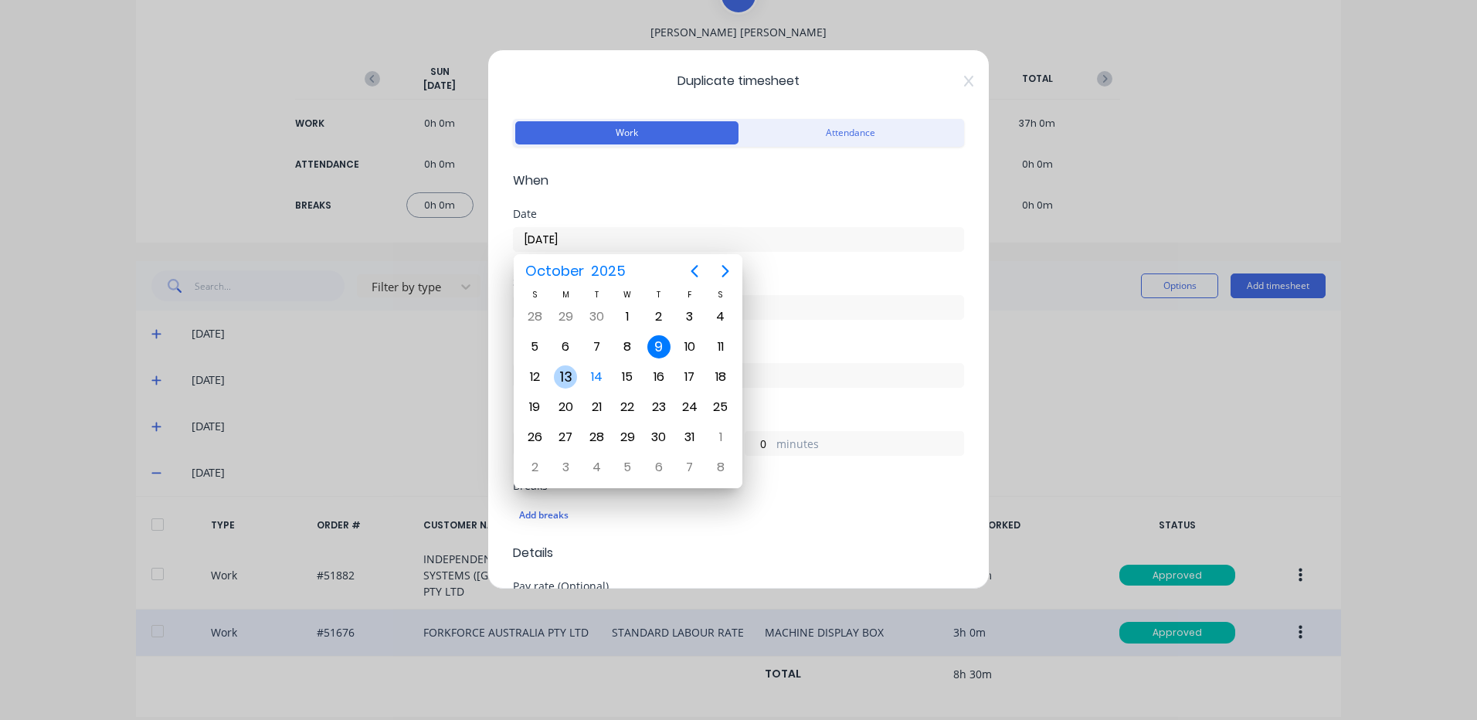
click at [565, 382] on div "13" at bounding box center [565, 376] width 23 height 23
type input "13/10/2025"
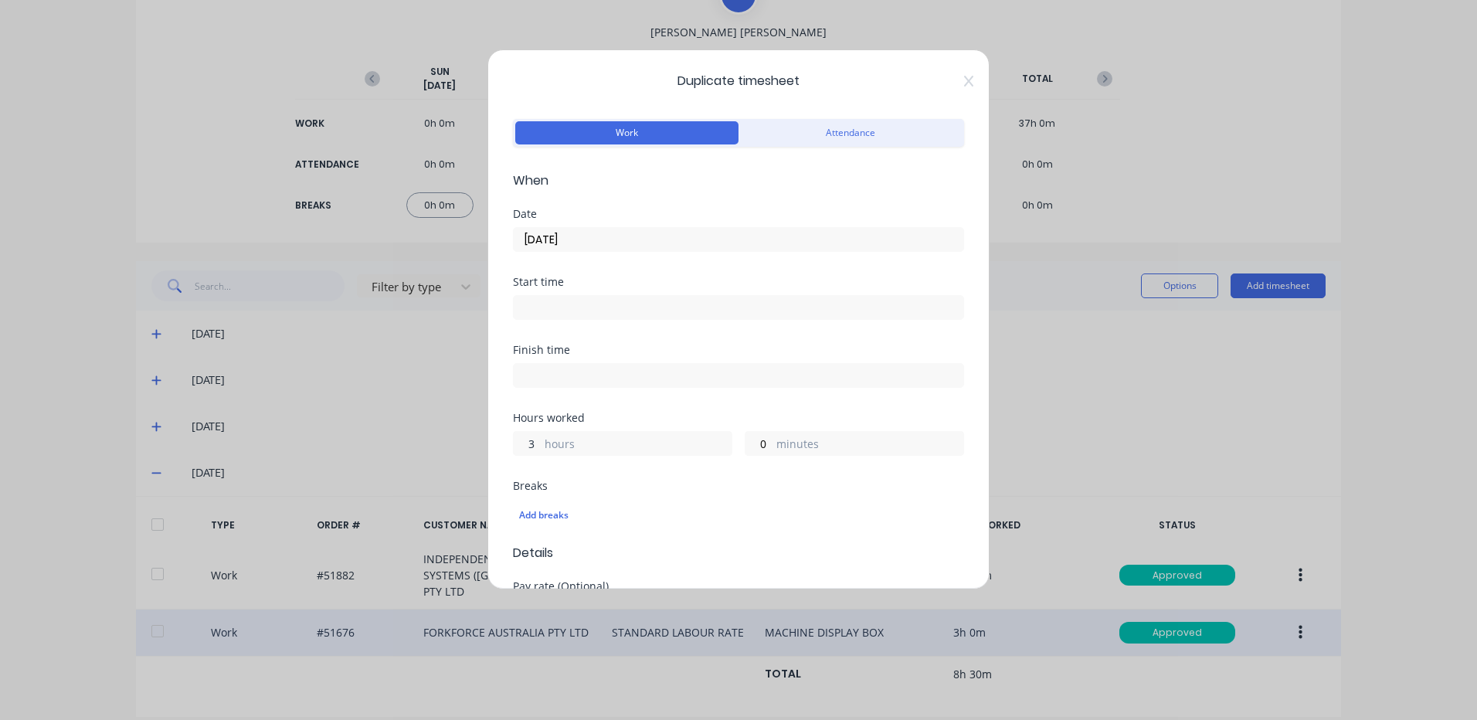
click at [521, 445] on input "3" at bounding box center [527, 443] width 27 height 23
type input "2"
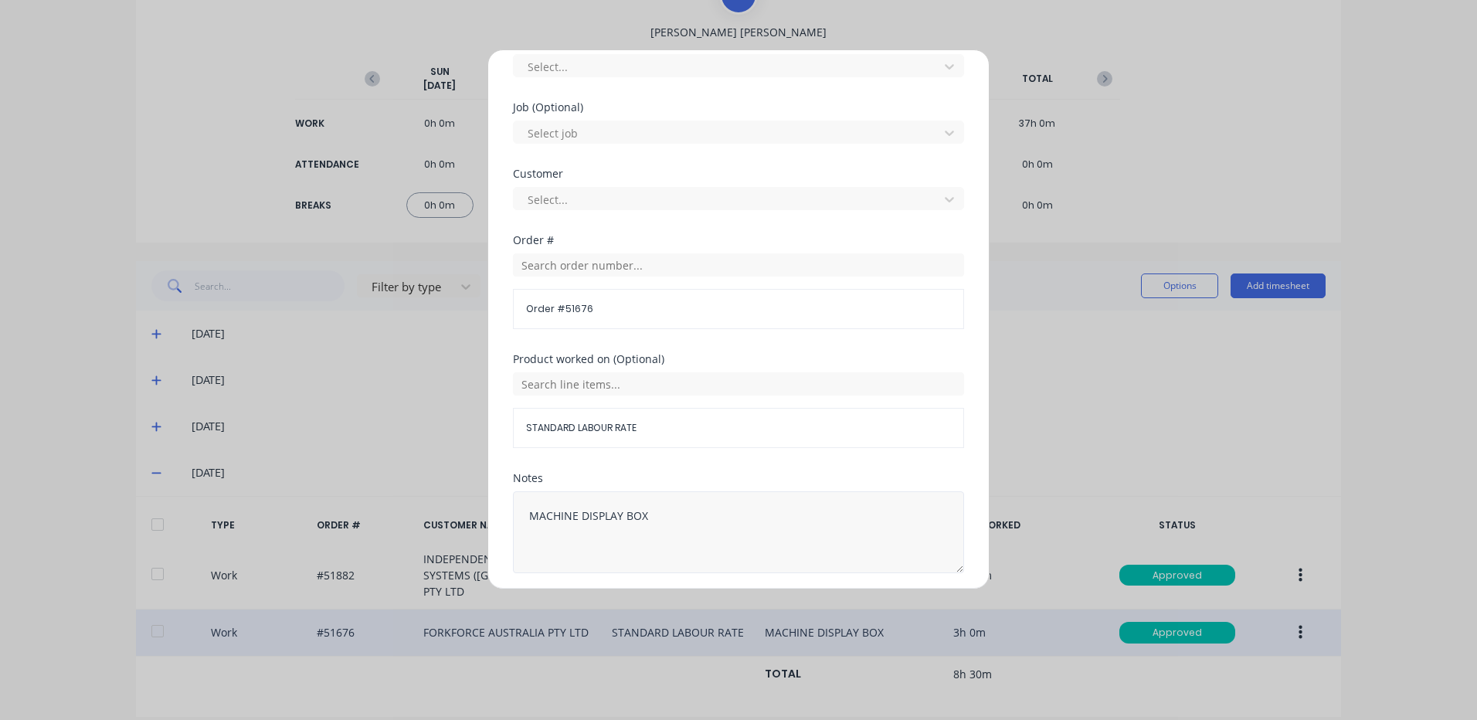
scroll to position [667, 0]
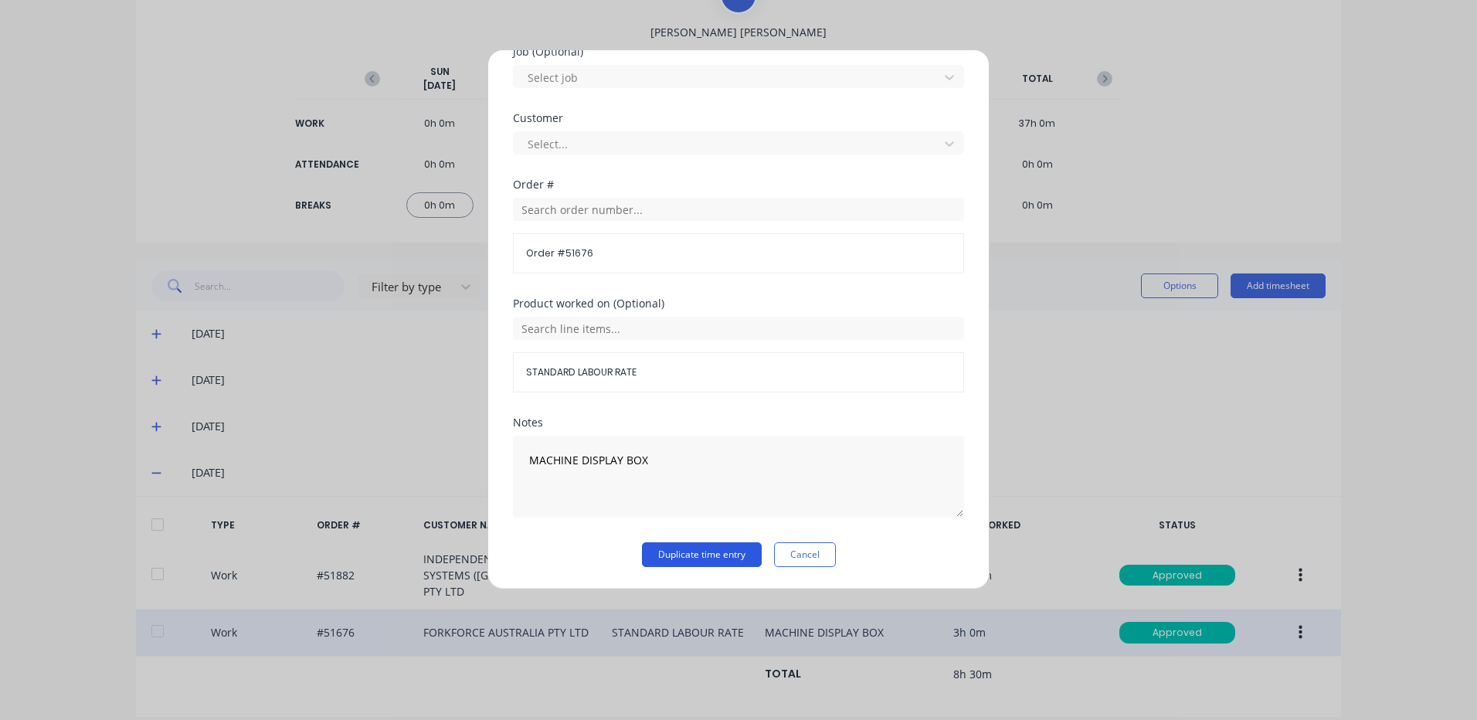
type input "45"
click at [683, 561] on button "Duplicate time entry" at bounding box center [702, 554] width 120 height 25
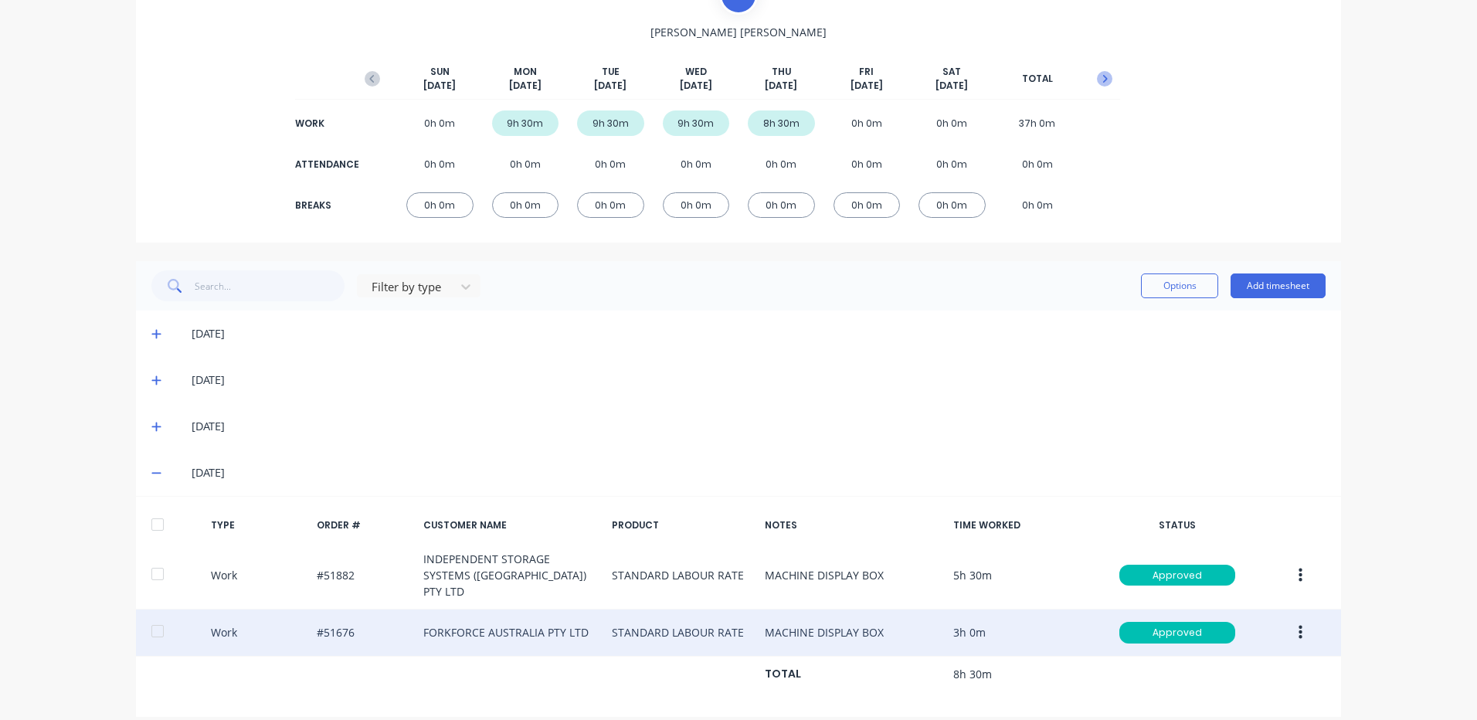
click at [1103, 76] on icon "button" at bounding box center [1105, 79] width 5 height 8
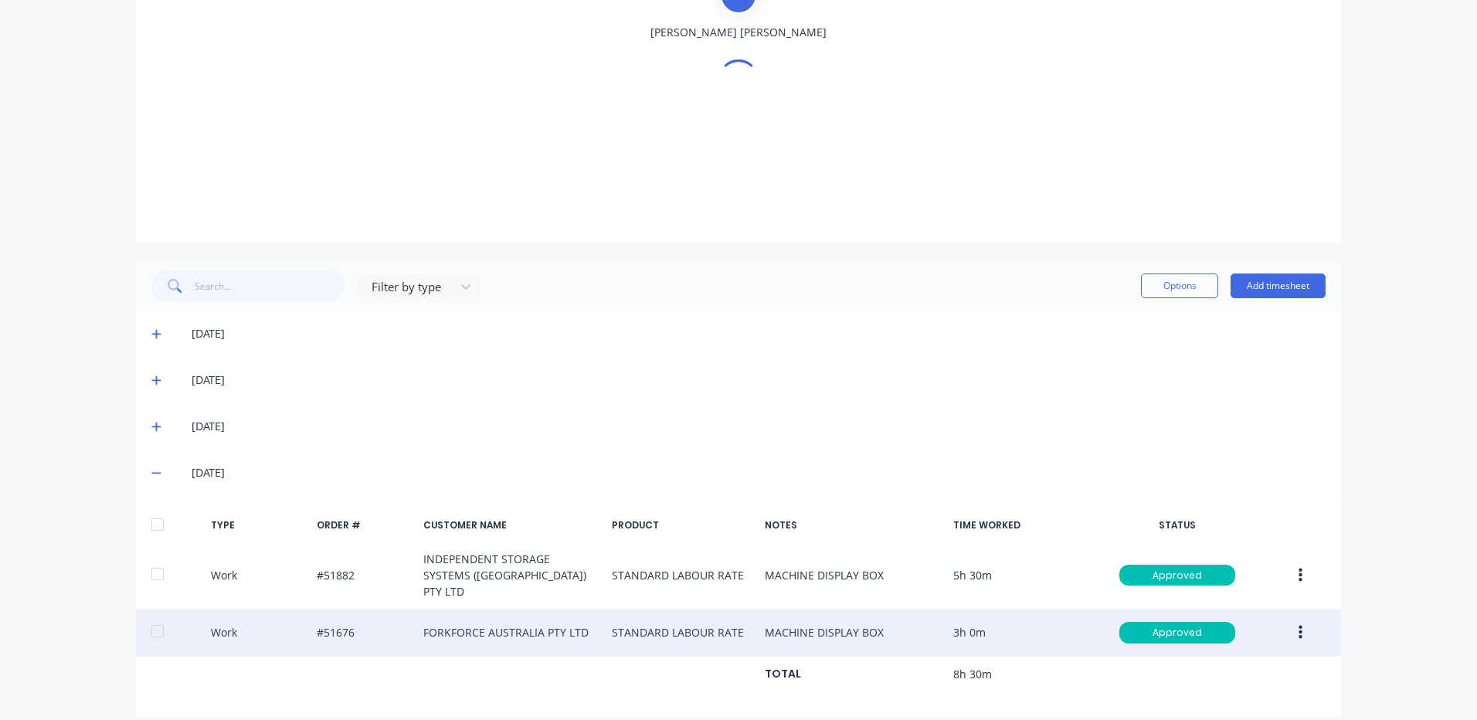
scroll to position [0, 0]
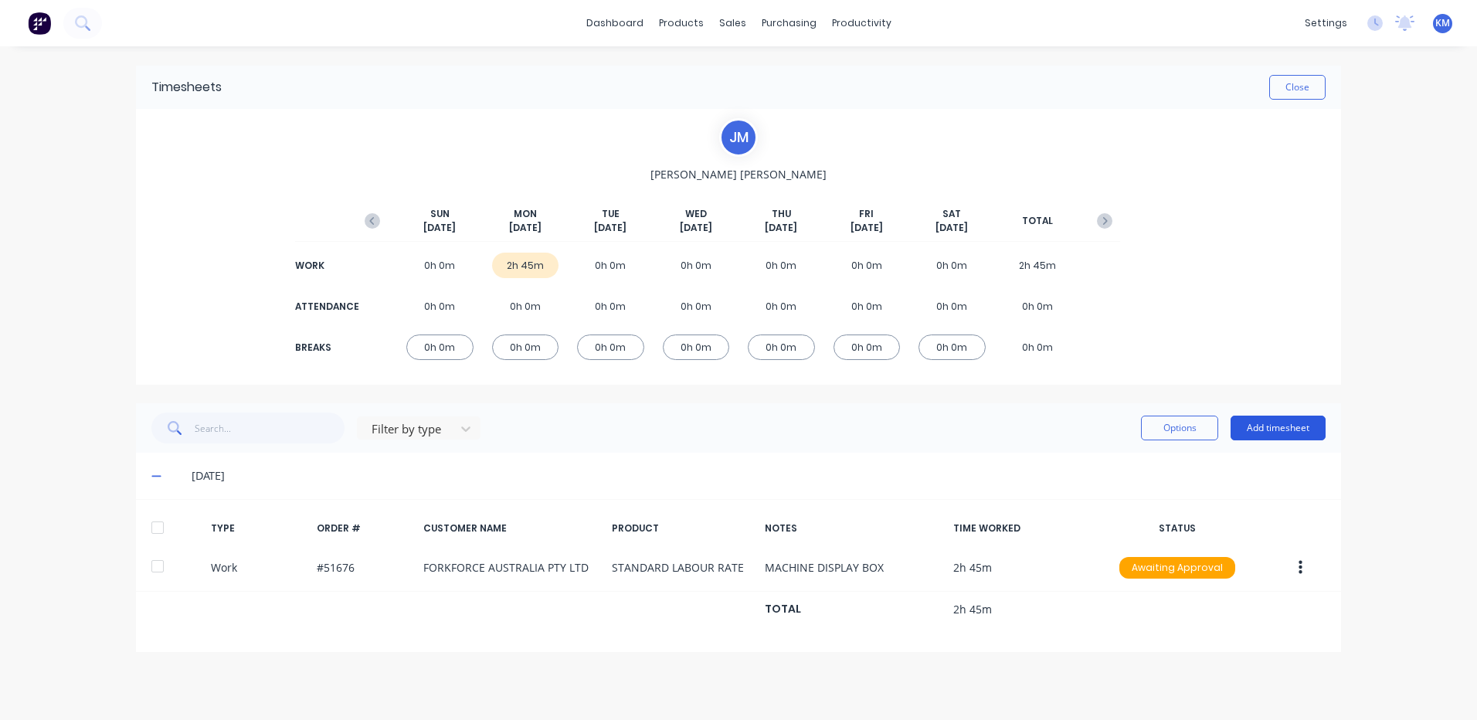
click at [1280, 419] on button "Add timesheet" at bounding box center [1277, 427] width 95 height 25
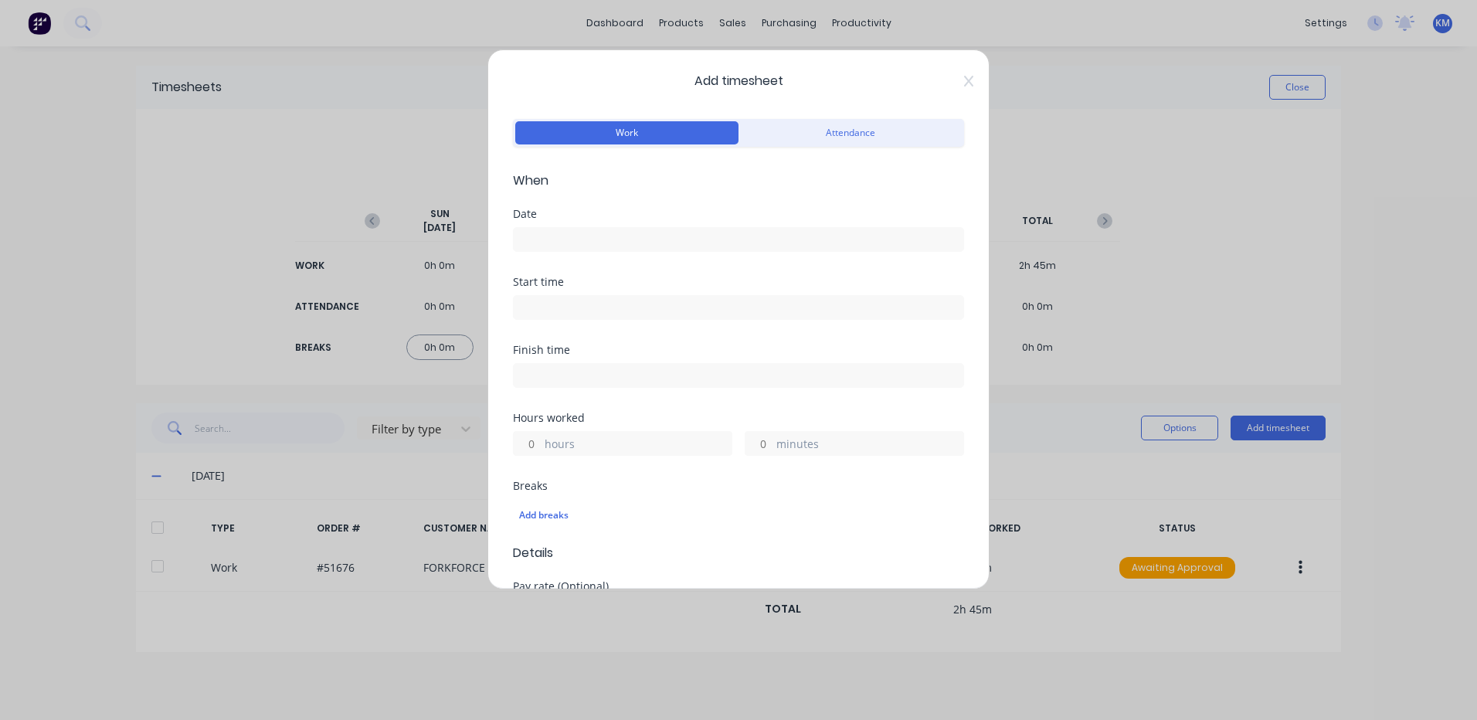
click at [568, 236] on input at bounding box center [738, 239] width 449 height 23
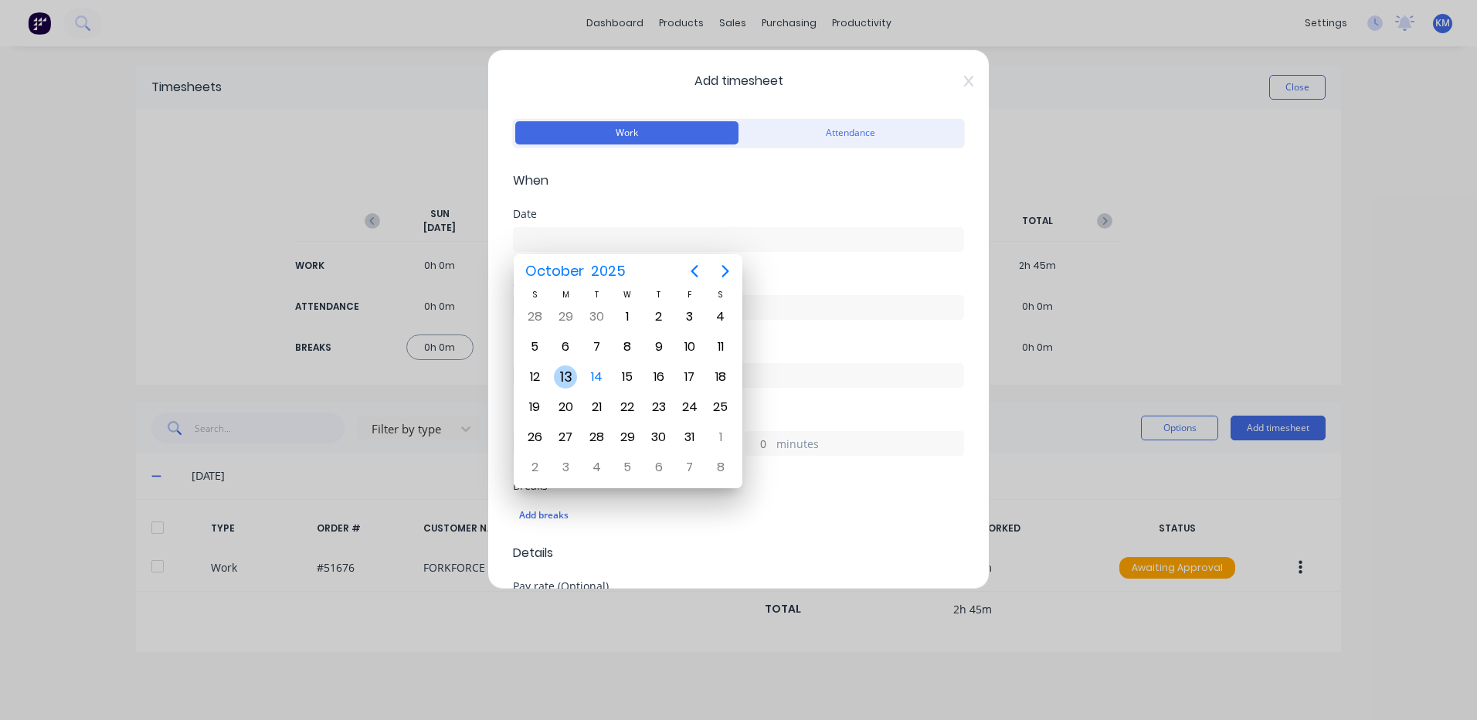
click at [573, 373] on div "13" at bounding box center [565, 376] width 23 height 23
type input "13/10/2025"
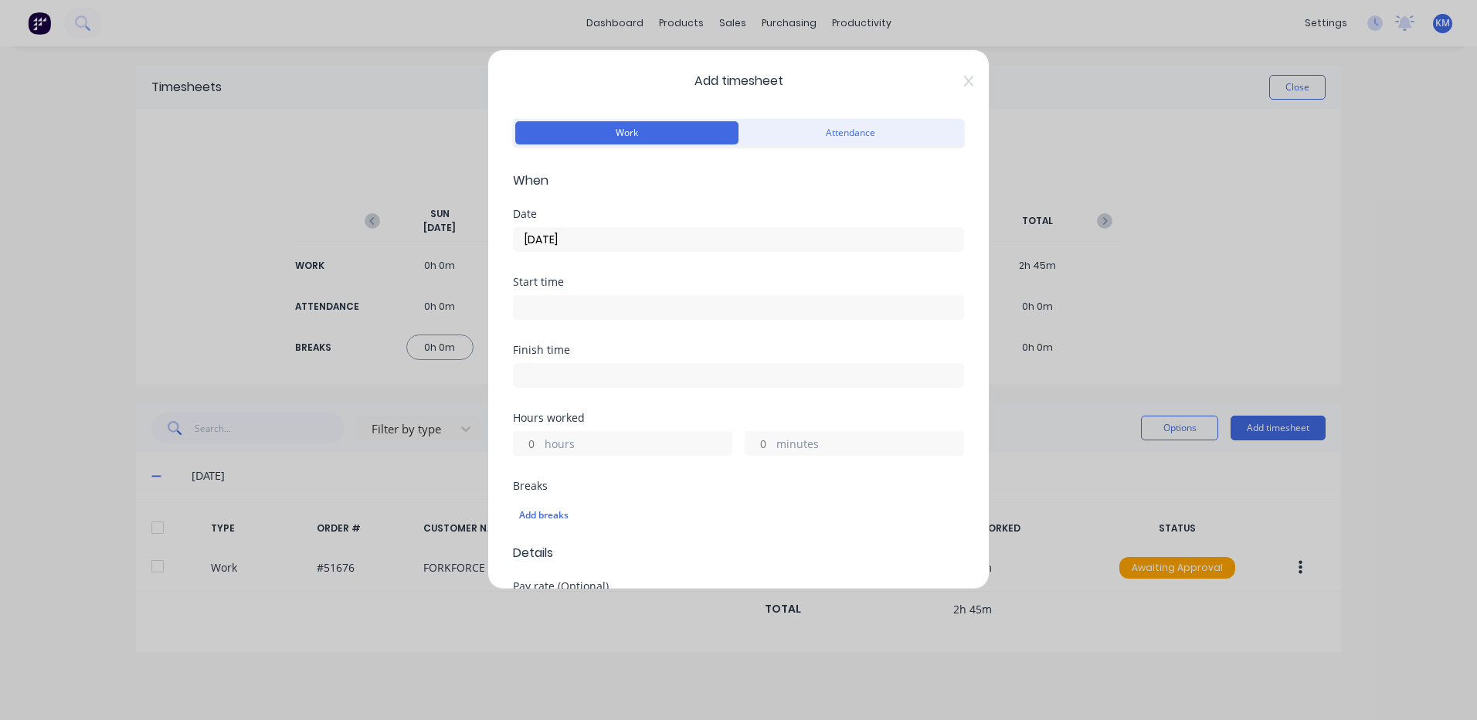
click at [544, 434] on div "hours" at bounding box center [622, 443] width 219 height 25
click at [536, 446] on input "hours" at bounding box center [527, 443] width 27 height 23
type input "6"
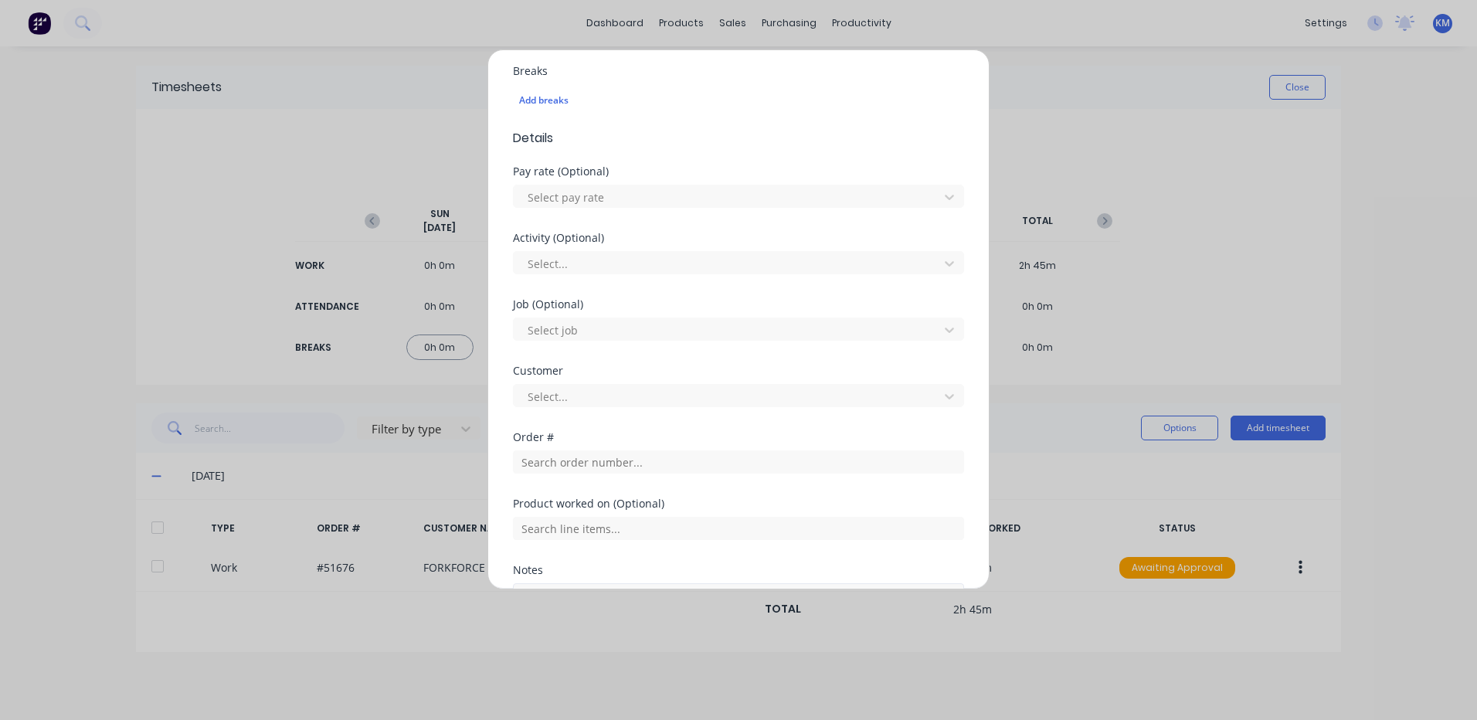
scroll to position [562, 0]
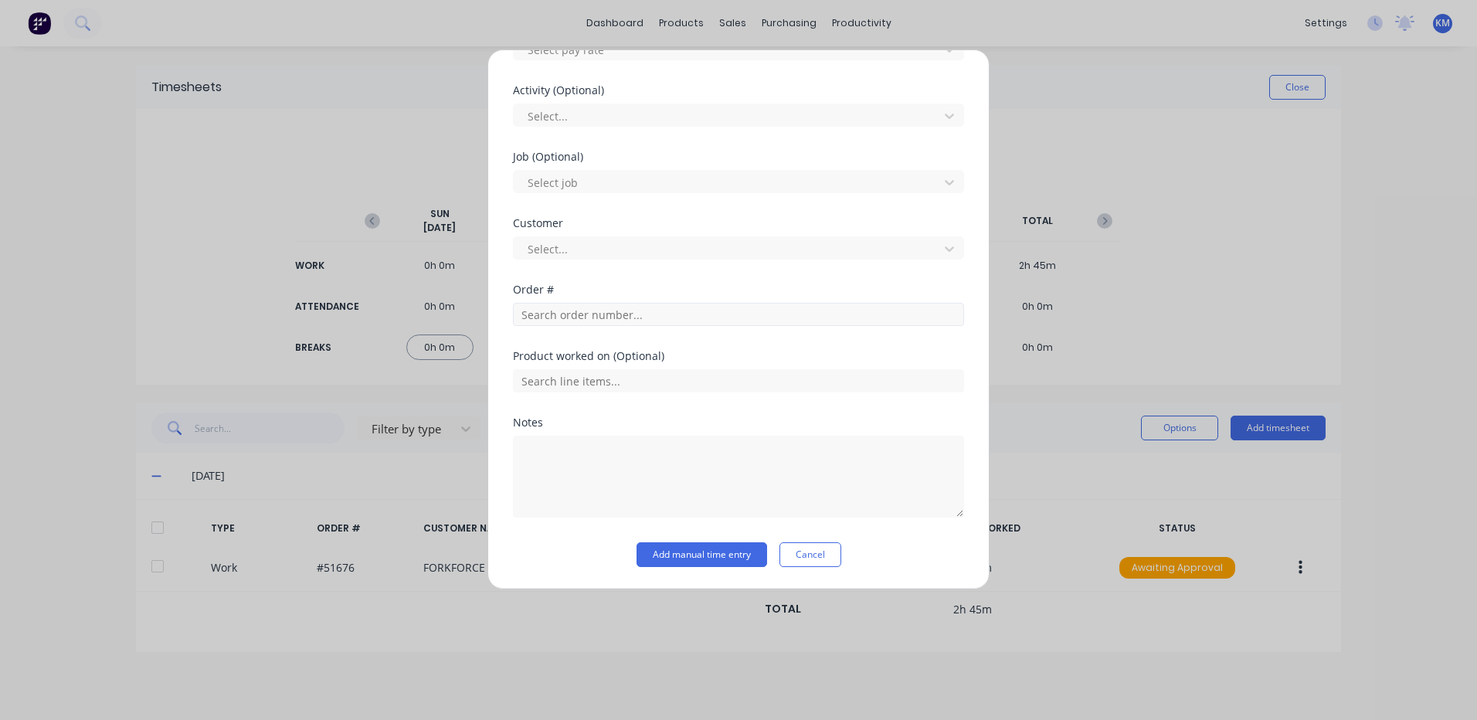
type input "45"
click at [582, 320] on input "text" at bounding box center [738, 314] width 451 height 23
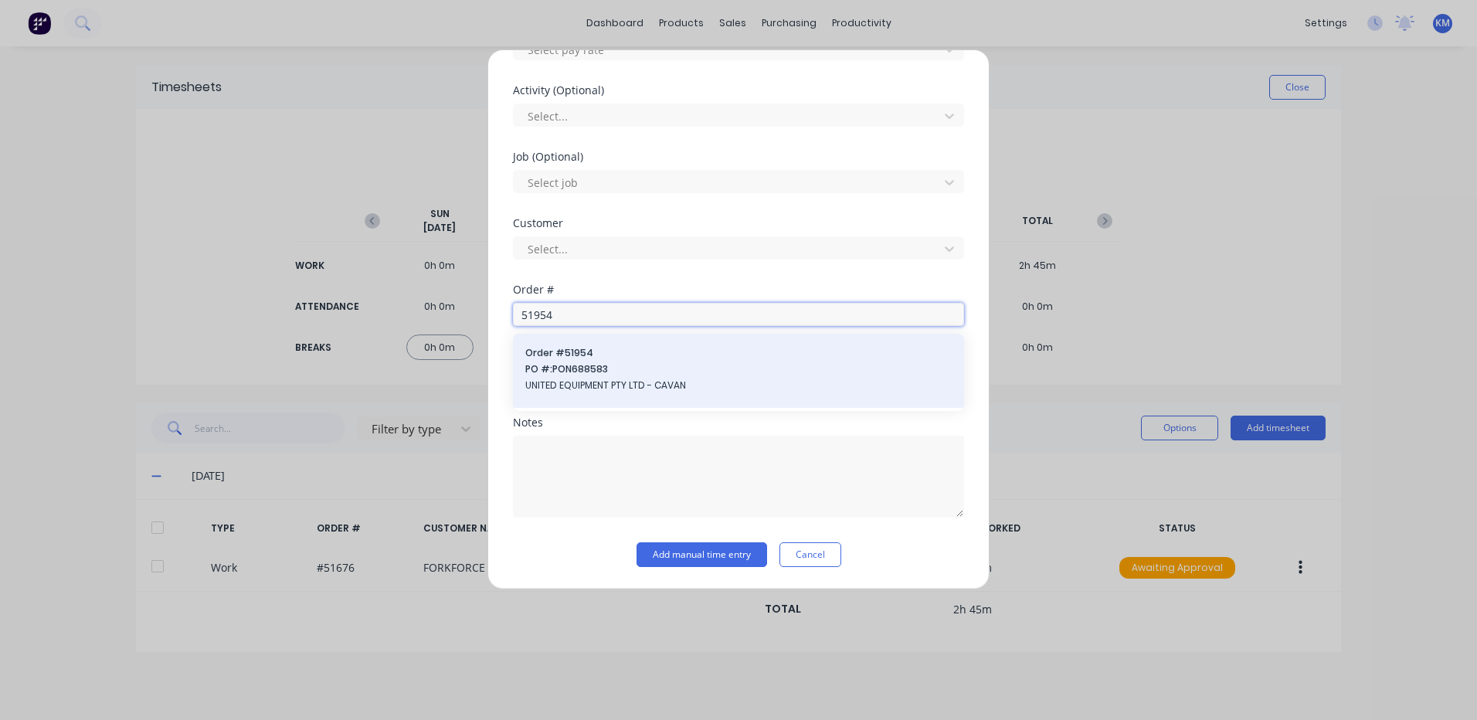
type input "51954"
click at [559, 376] on span "PO #: PON688583" at bounding box center [738, 369] width 426 height 14
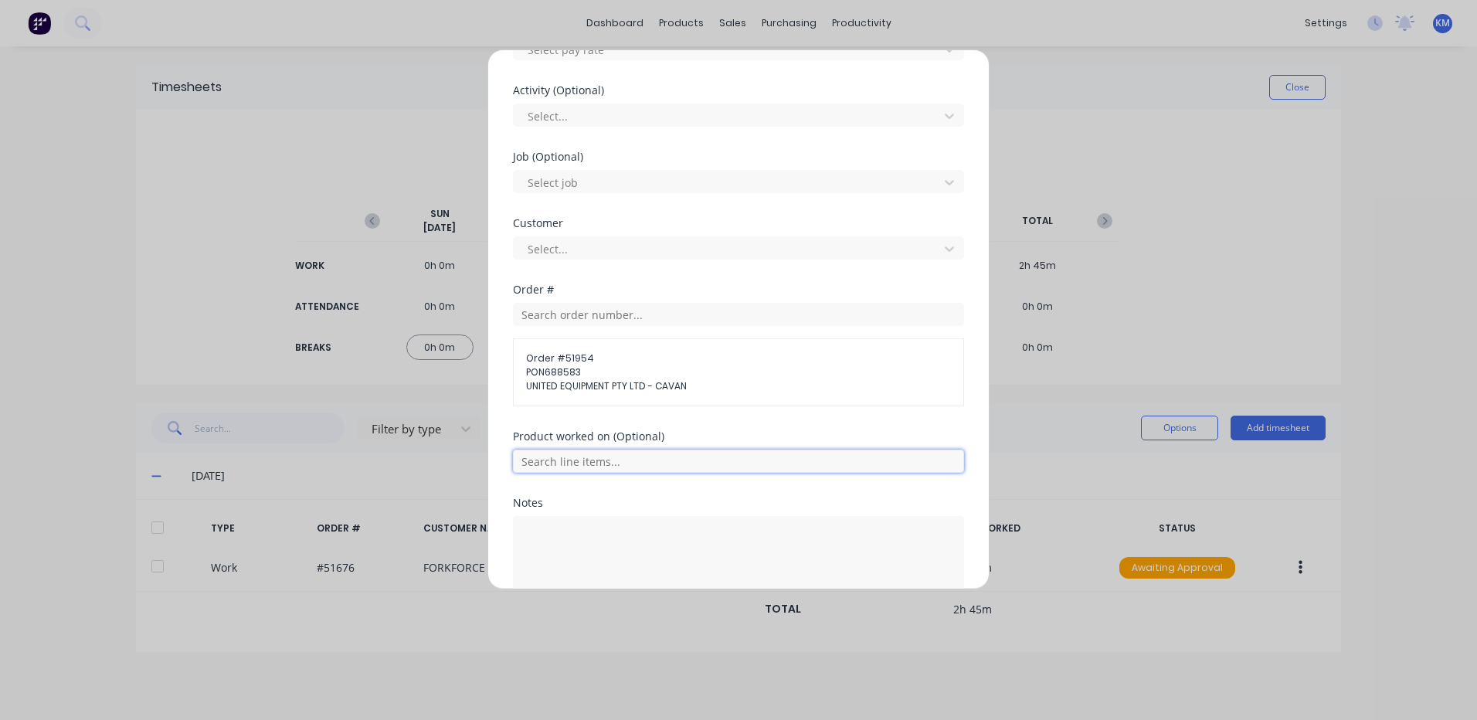
click at [594, 456] on input "text" at bounding box center [738, 460] width 451 height 23
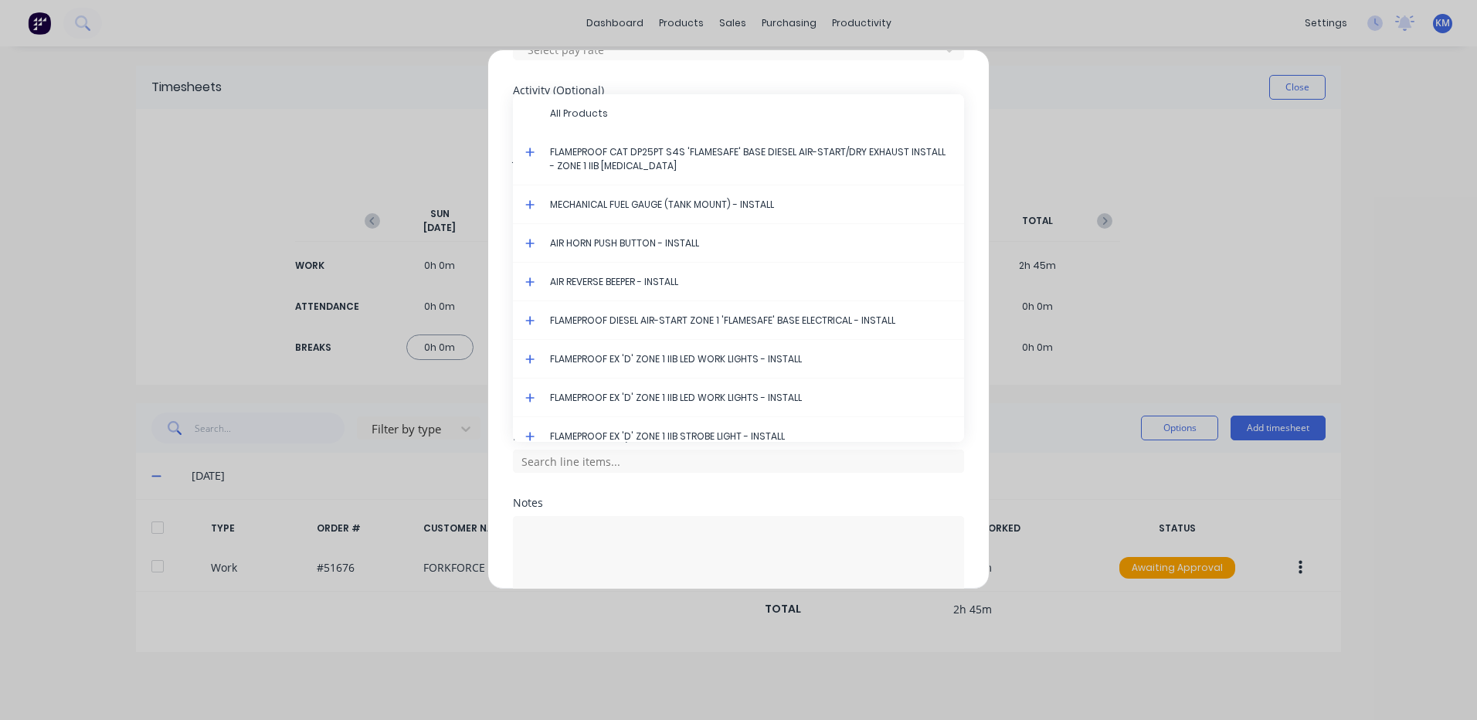
click at [530, 148] on icon at bounding box center [529, 152] width 9 height 9
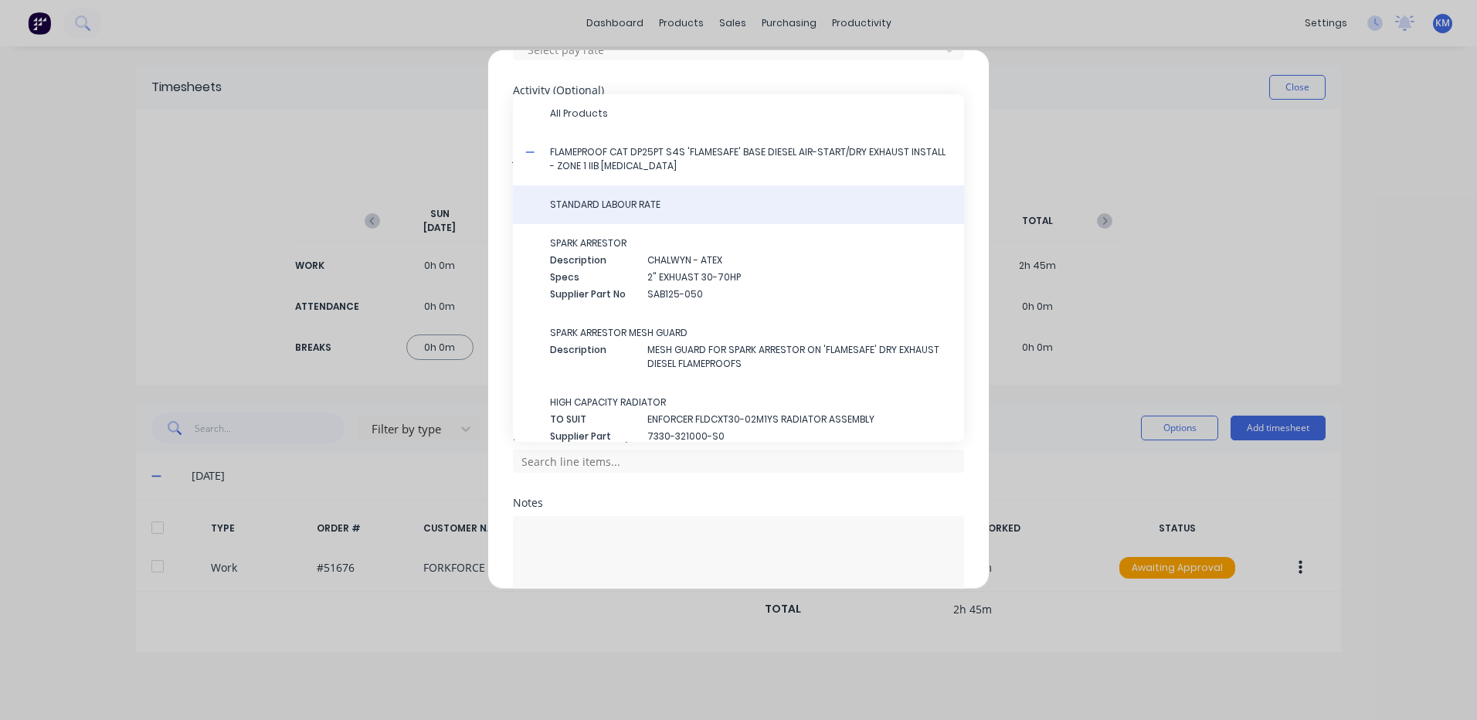
click at [589, 201] on span "STANDARD LABOUR RATE" at bounding box center [751, 205] width 402 height 14
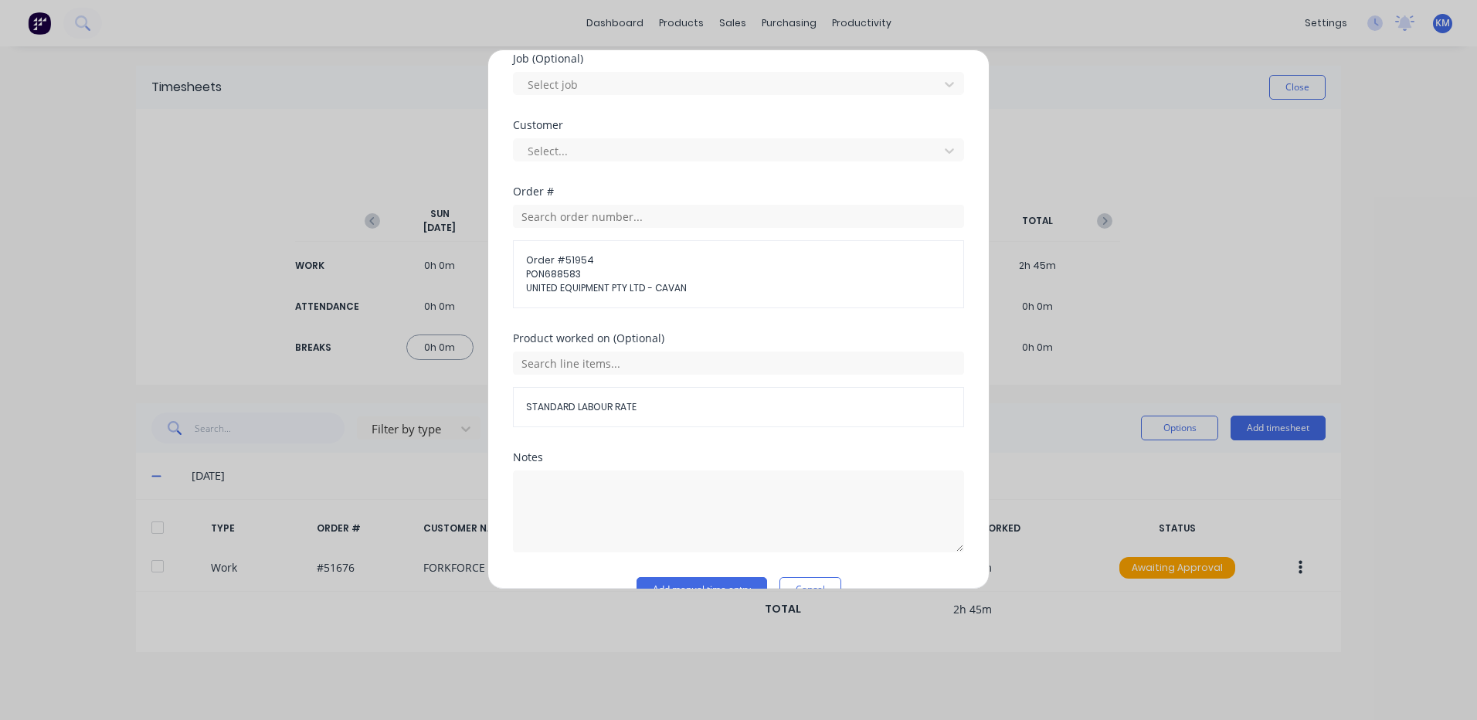
scroll to position [695, 0]
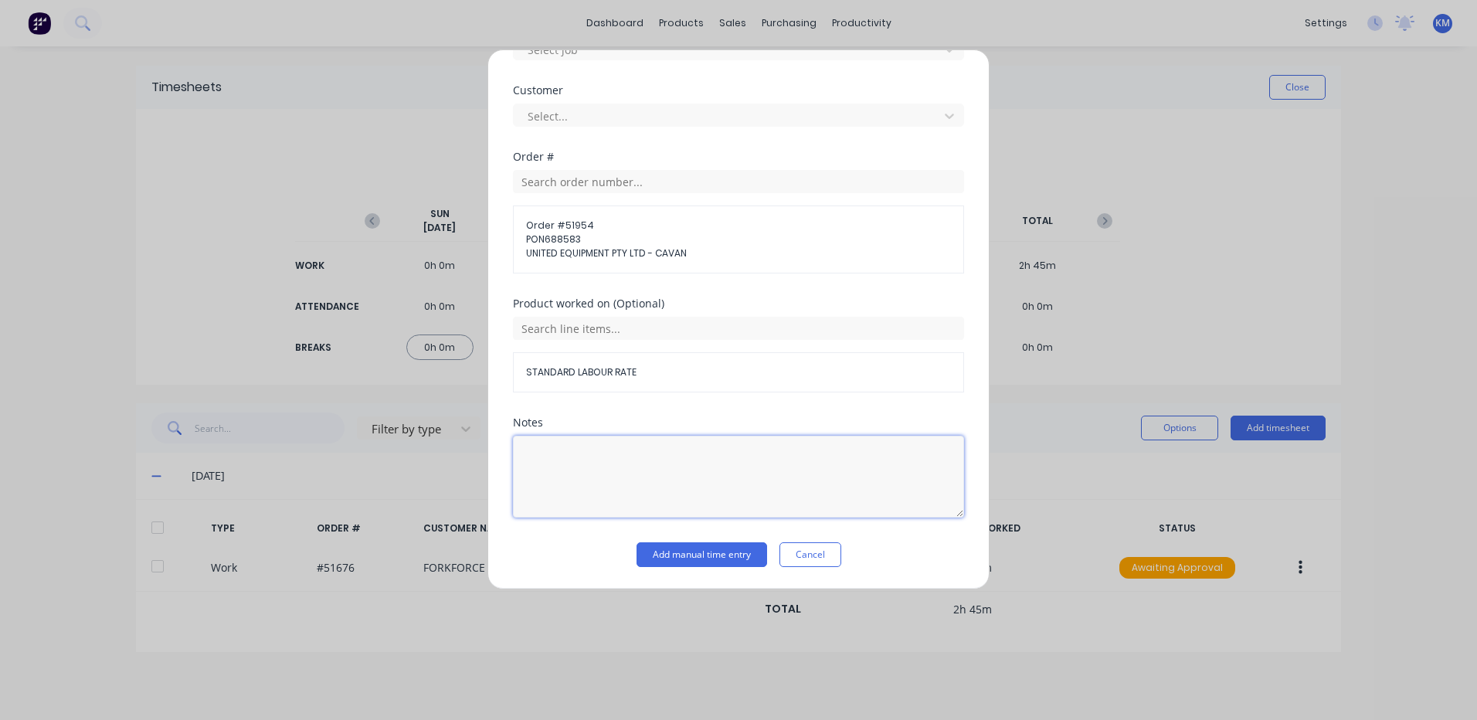
click at [592, 483] on textarea at bounding box center [738, 477] width 451 height 82
type textarea "FIT ALTERNATOR"
click at [657, 547] on button "Add manual time entry" at bounding box center [701, 554] width 131 height 25
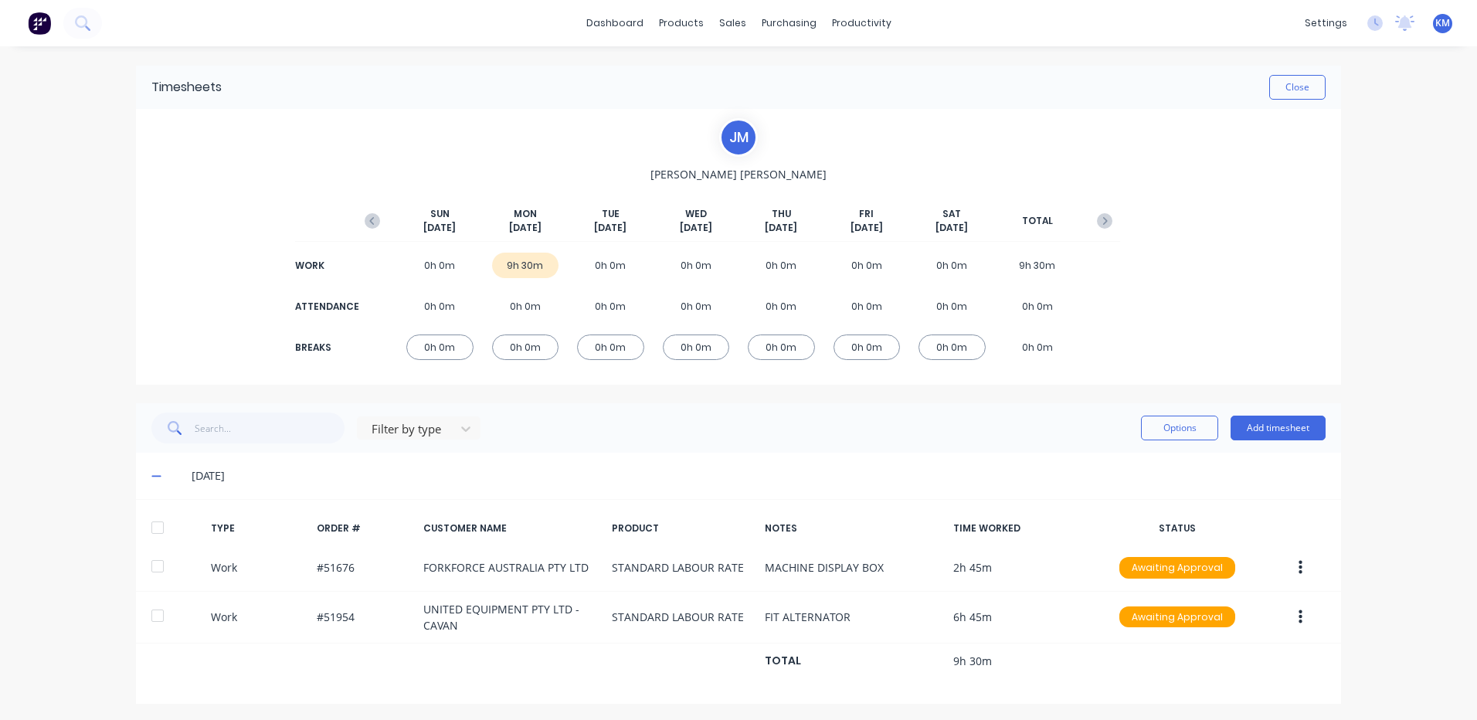
click at [145, 536] on div at bounding box center [157, 527] width 31 height 31
click at [1176, 424] on button "Options" at bounding box center [1179, 427] width 77 height 25
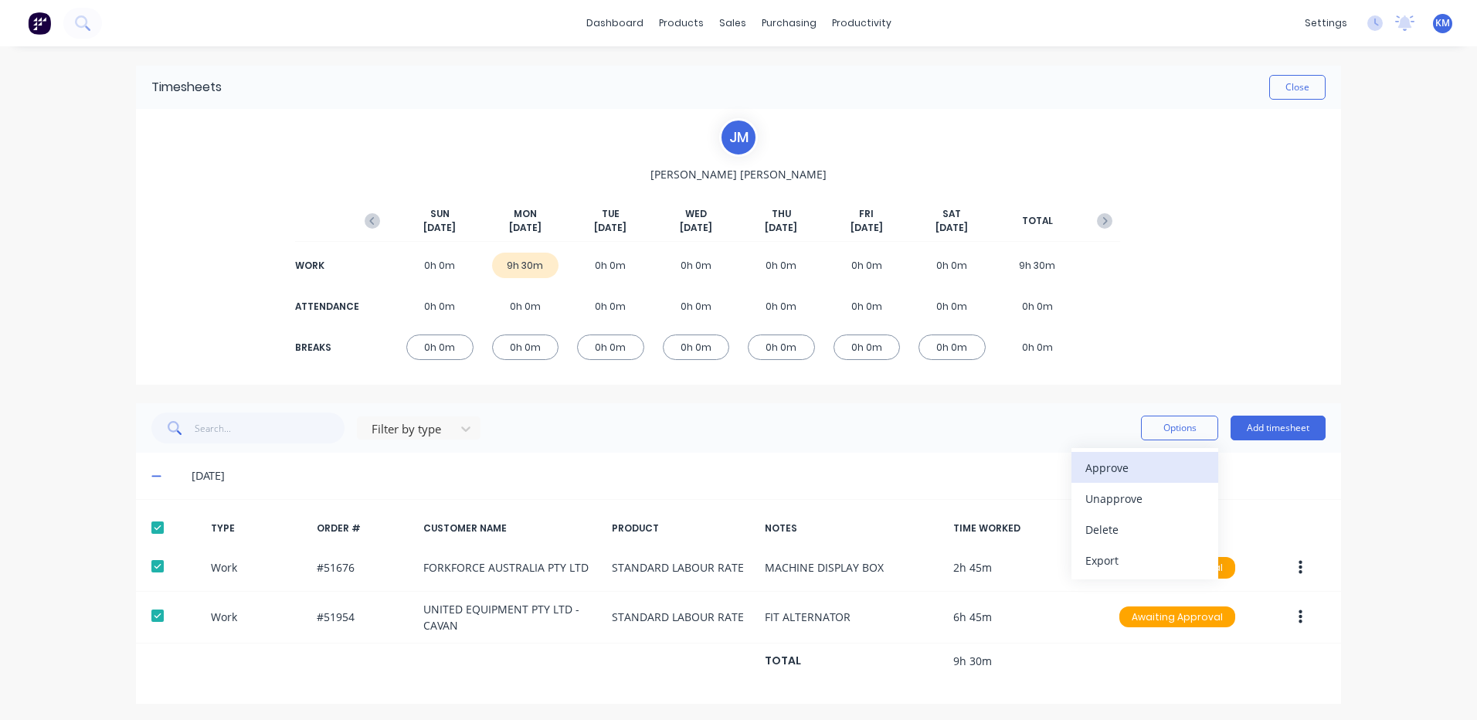
click at [1145, 453] on button "Approve" at bounding box center [1144, 467] width 147 height 31
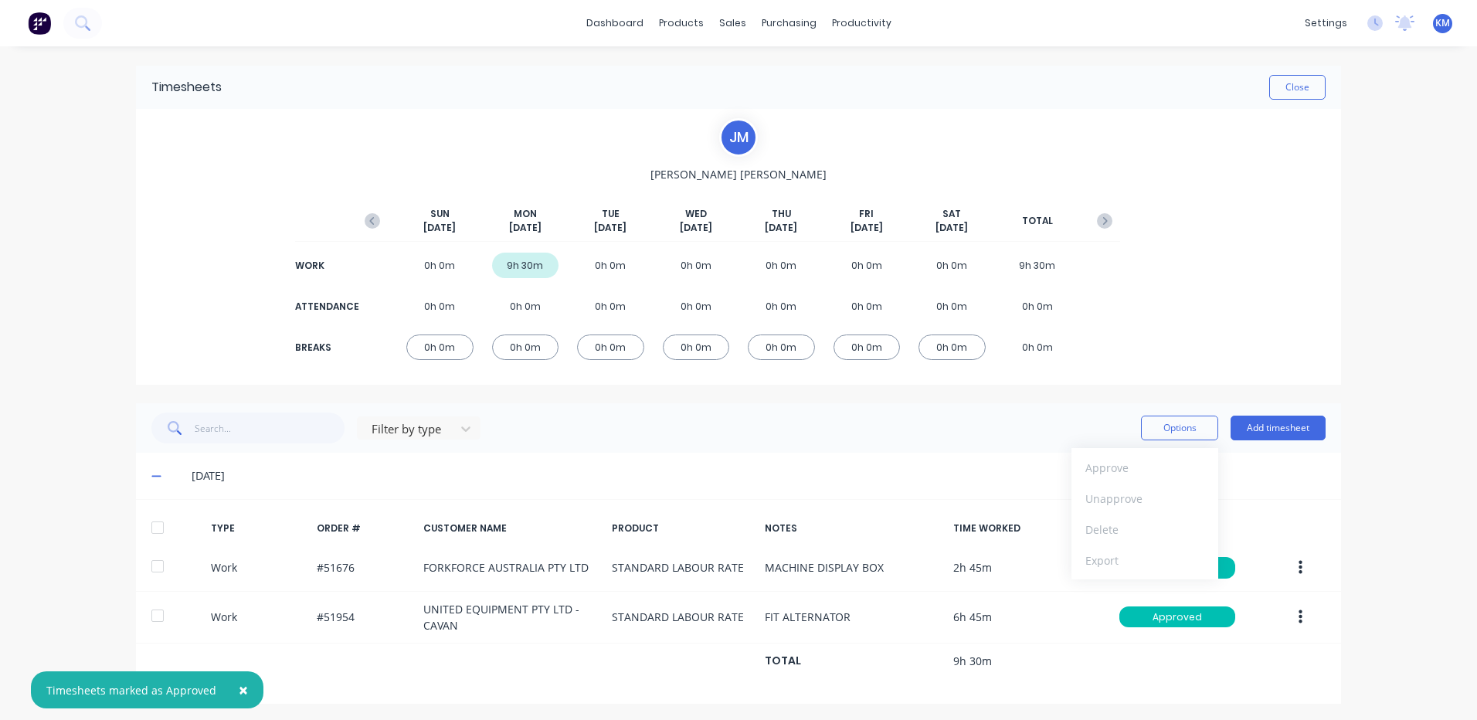
click at [1319, 74] on div "Timesheets Close" at bounding box center [738, 87] width 1205 height 43
click at [1311, 79] on button "Close" at bounding box center [1297, 87] width 56 height 25
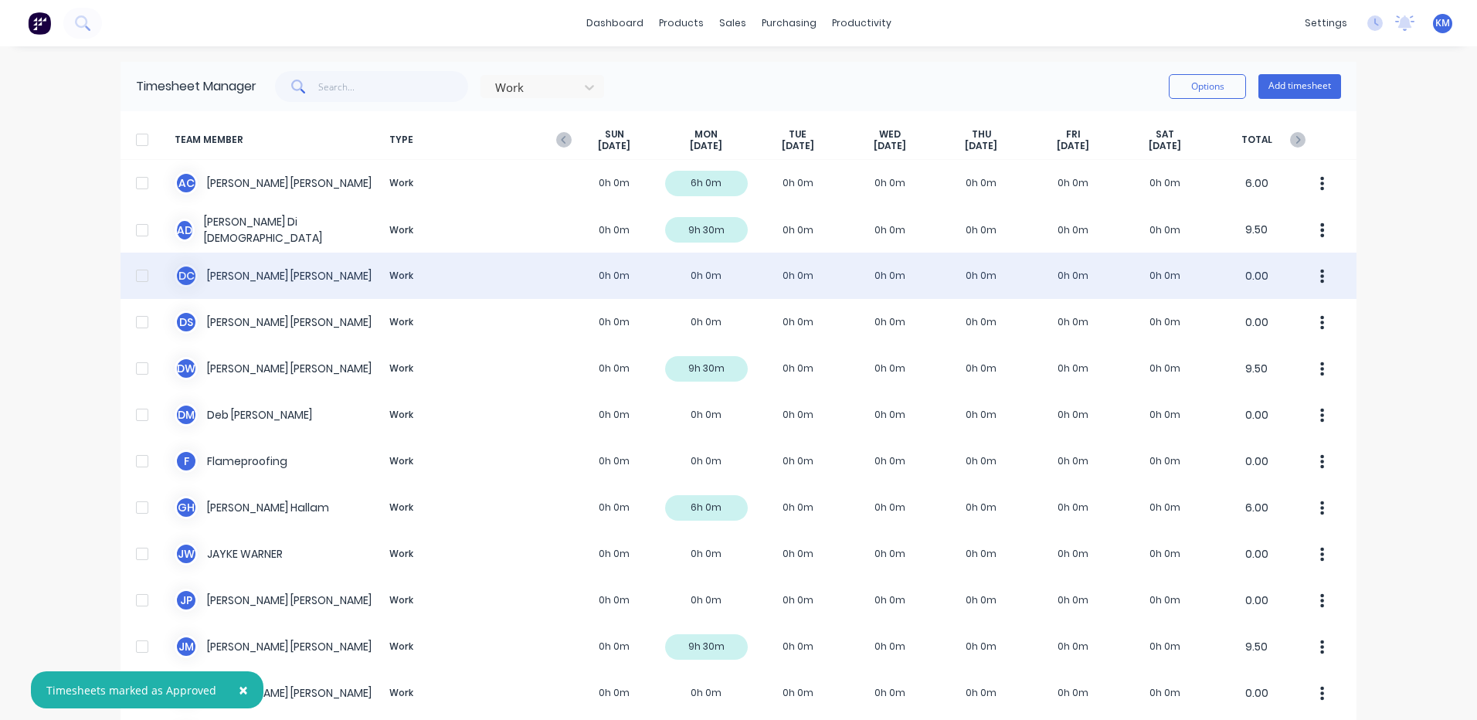
click at [467, 276] on div "D C DANIEL CAMPBELL Work 0h 0m 0h 0m 0h 0m 0h 0m 0h 0m 0h 0m 0h 0m 0.00" at bounding box center [738, 276] width 1236 height 46
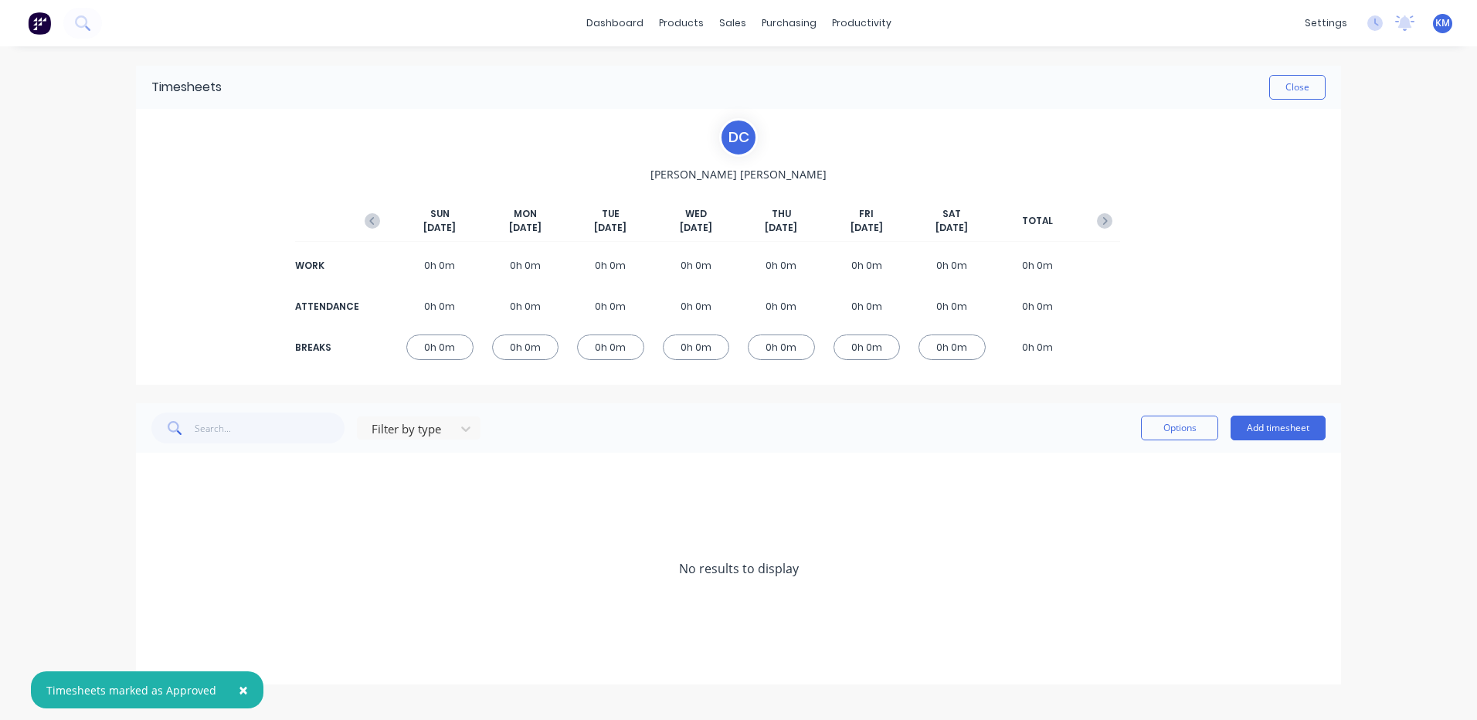
click at [364, 220] on button "button" at bounding box center [372, 221] width 31 height 28
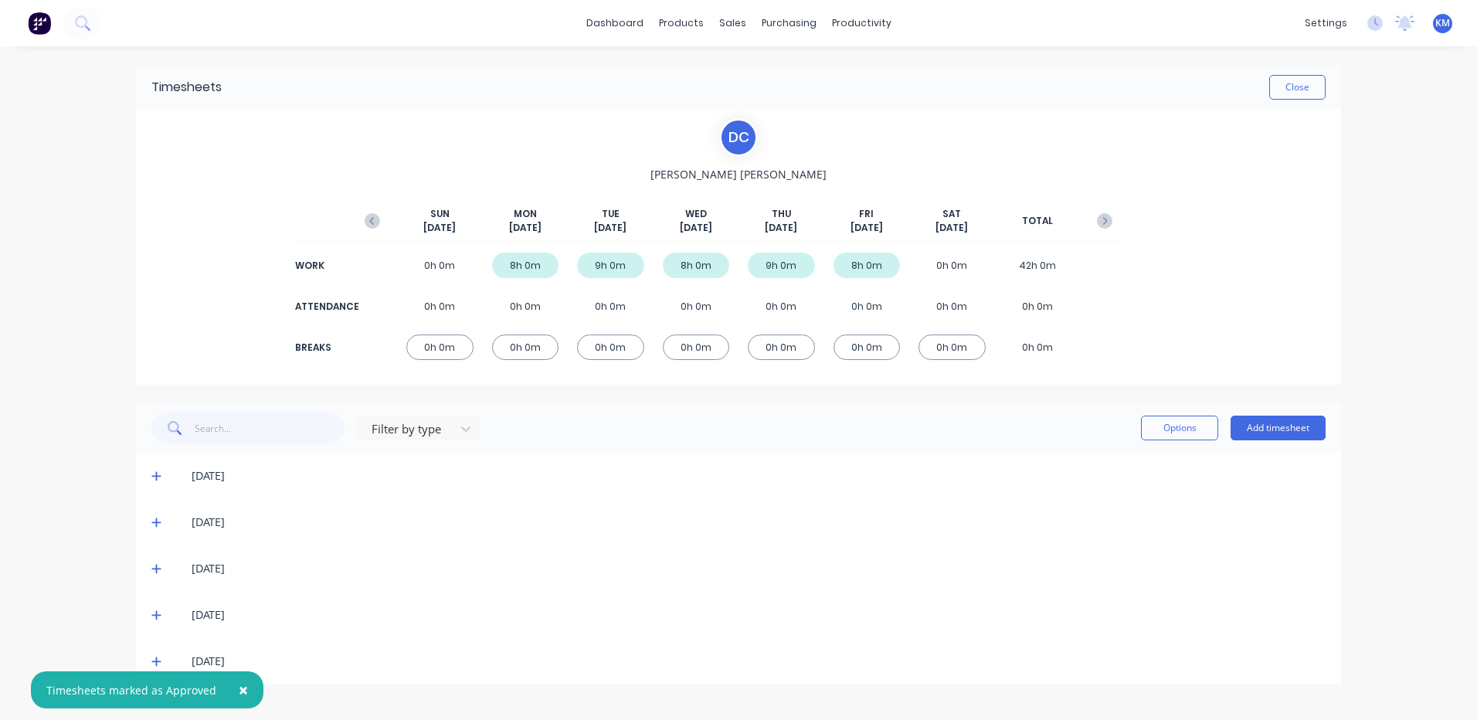
click at [154, 653] on span at bounding box center [158, 660] width 15 height 15
click at [241, 687] on span "×" at bounding box center [243, 690] width 9 height 22
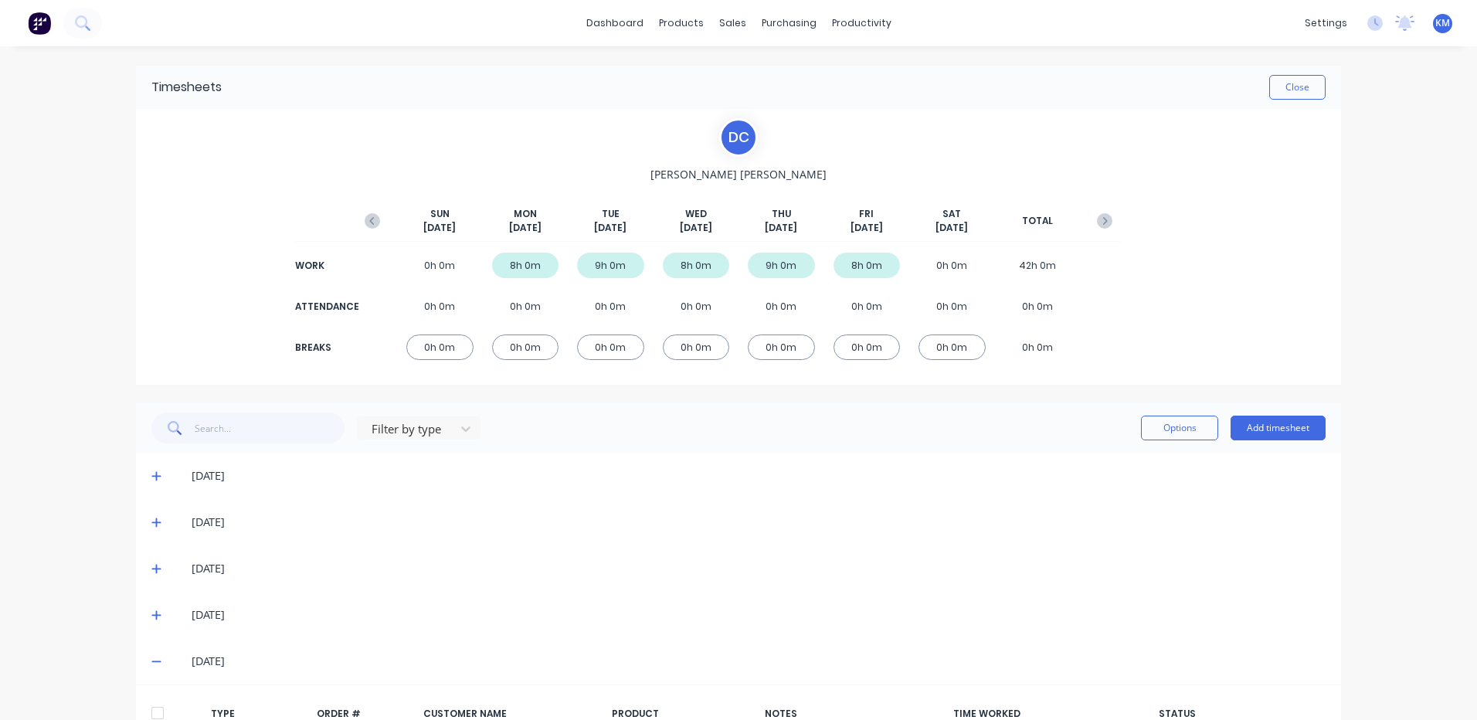
scroll to position [348, 0]
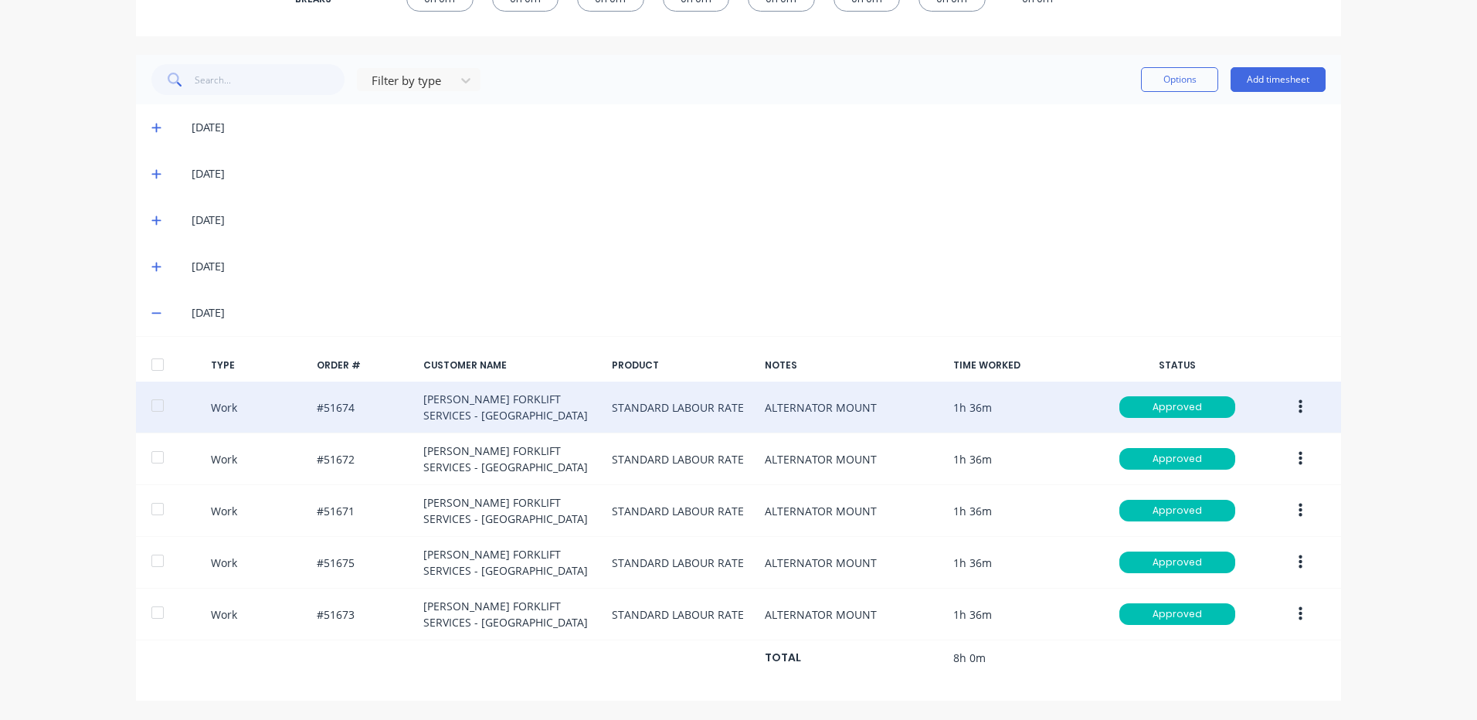
click at [1301, 413] on button "button" at bounding box center [1300, 407] width 36 height 28
click at [1254, 381] on div "Duplicate" at bounding box center [1244, 380] width 119 height 22
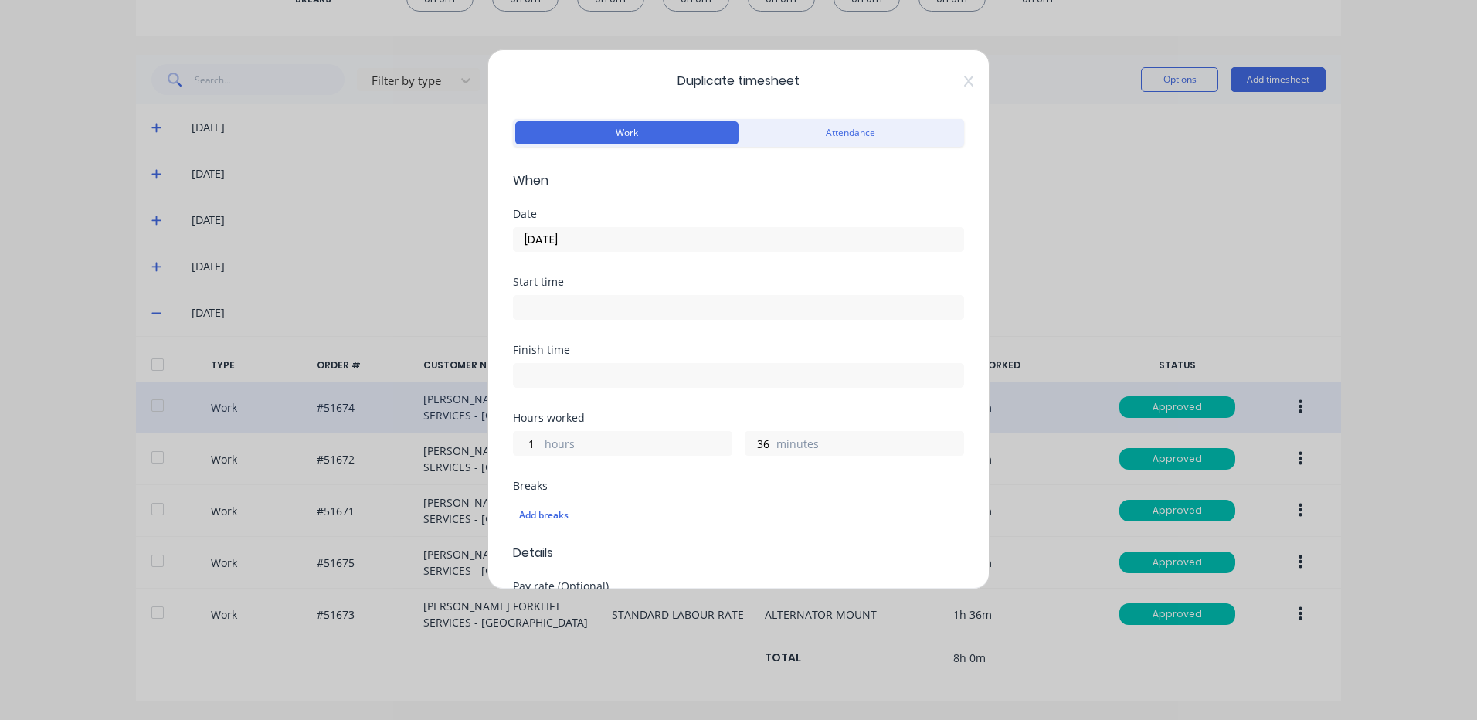
click at [637, 243] on input "10/10/2025" at bounding box center [738, 239] width 449 height 23
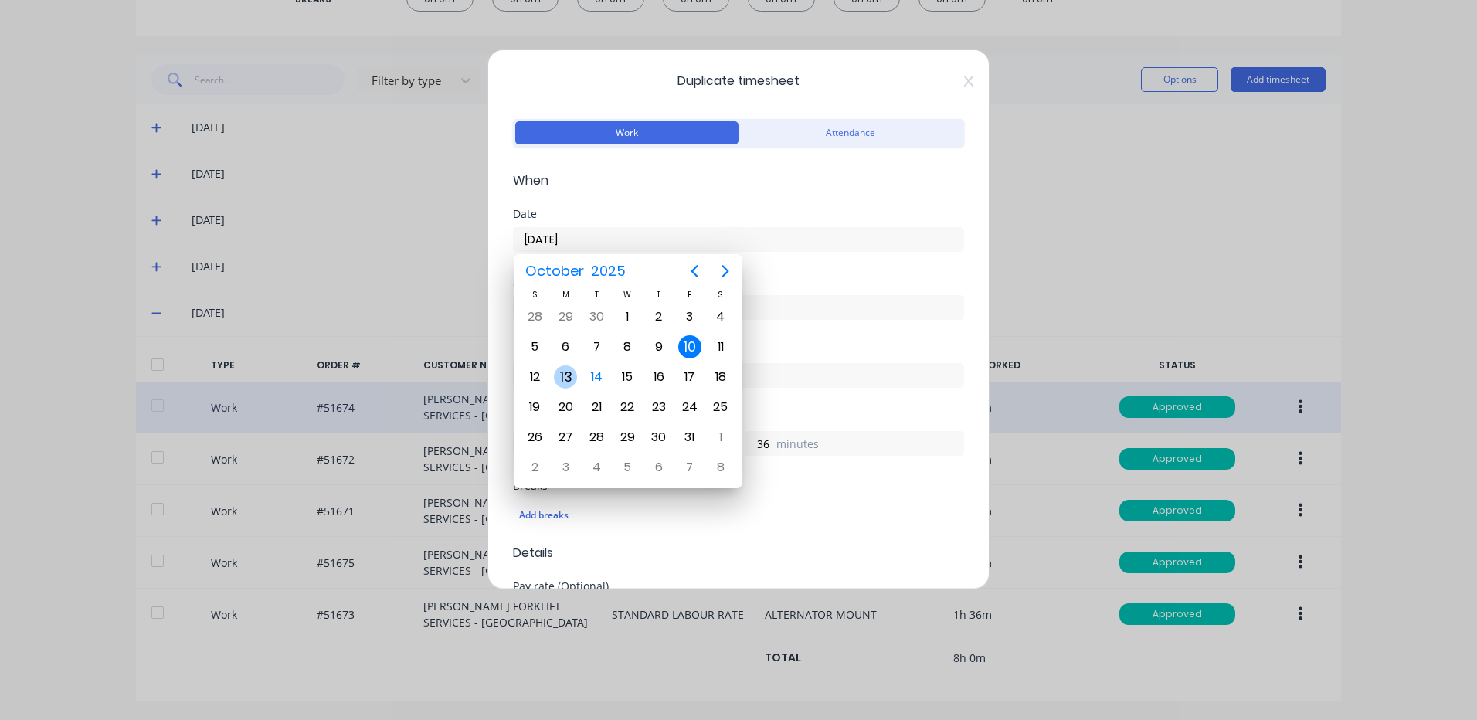
click at [562, 367] on div "13" at bounding box center [565, 376] width 23 height 23
type input "13/10/2025"
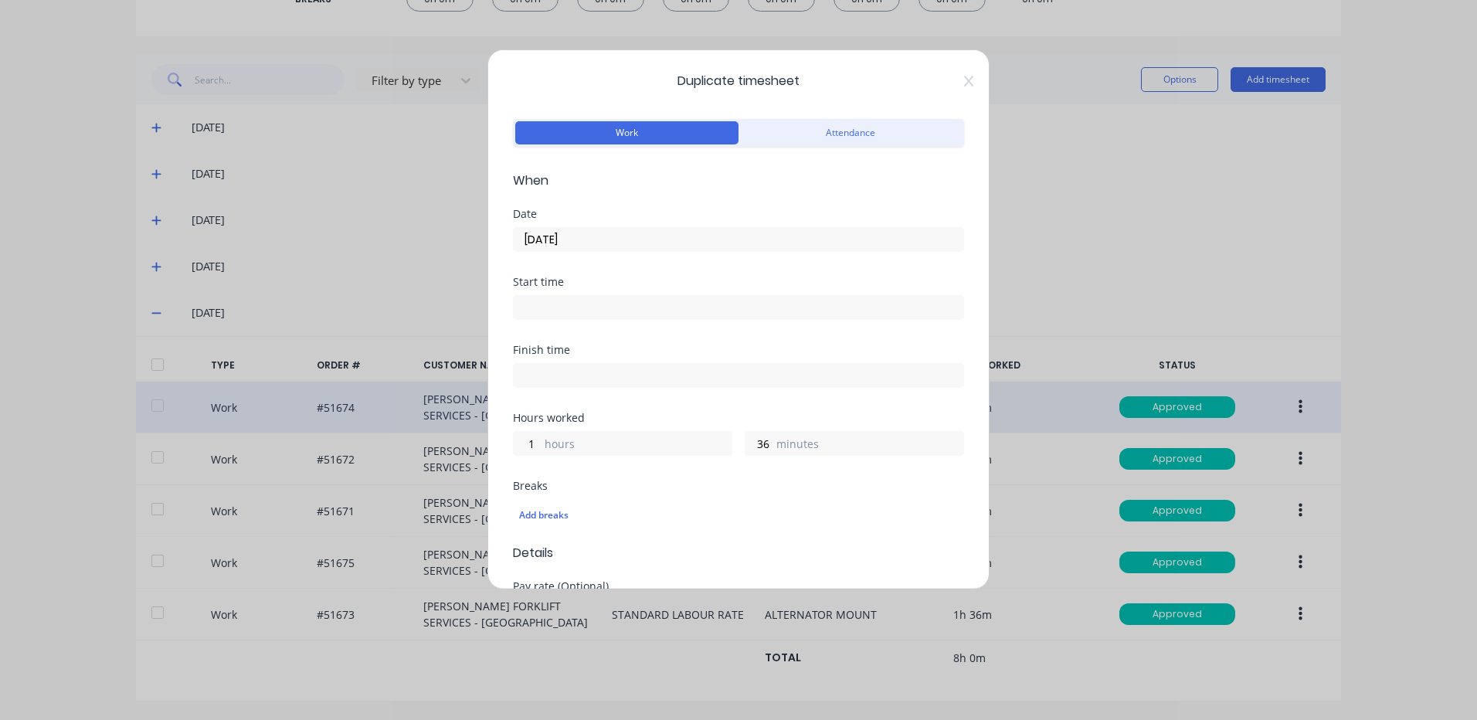
scroll to position [667, 0]
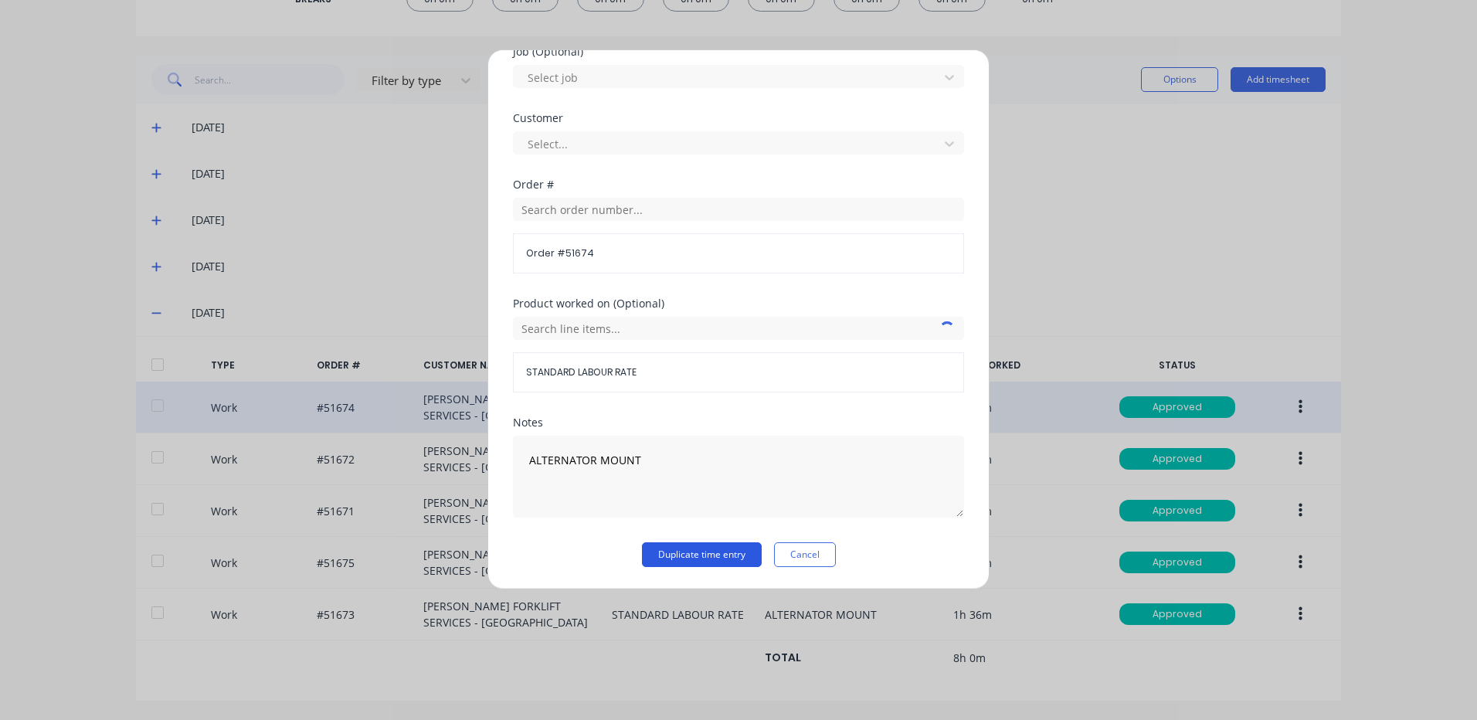
click at [731, 555] on button "Duplicate time entry" at bounding box center [702, 554] width 120 height 25
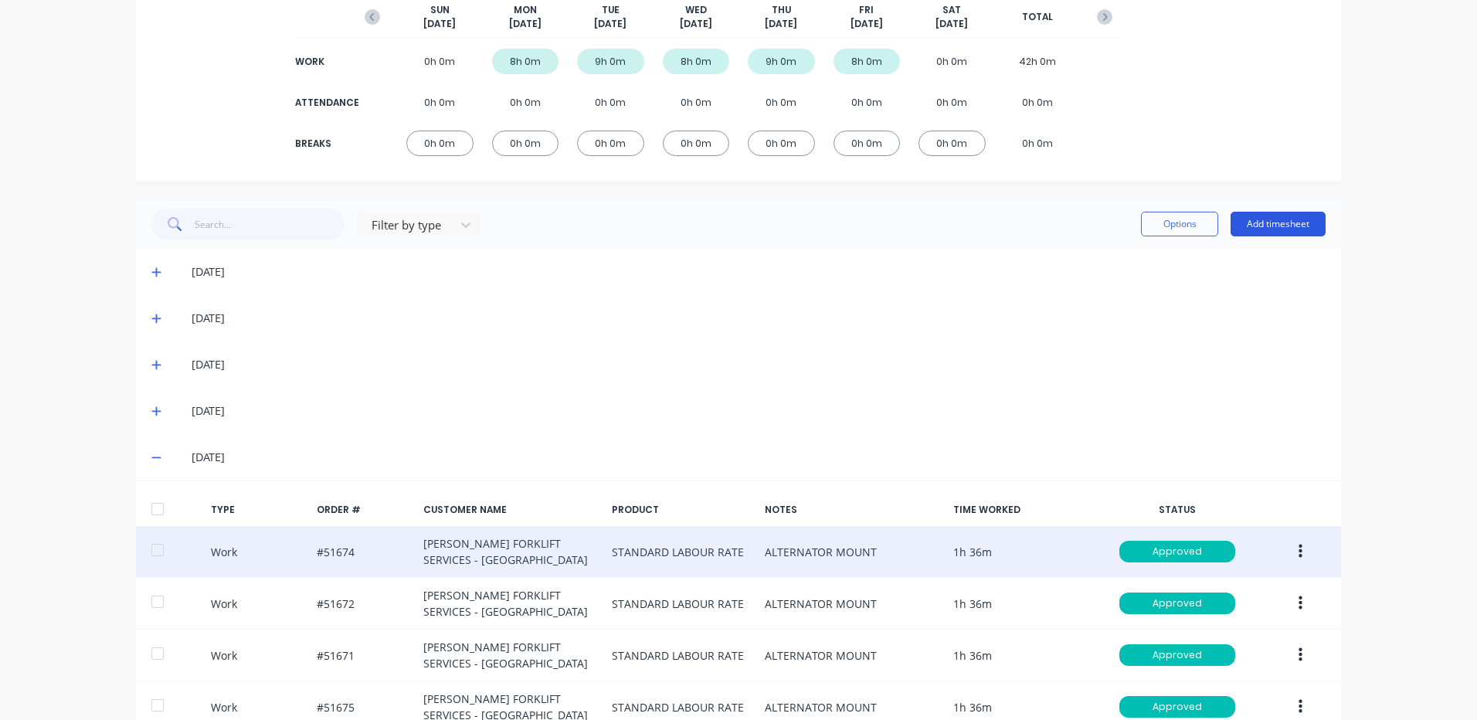
scroll to position [0, 0]
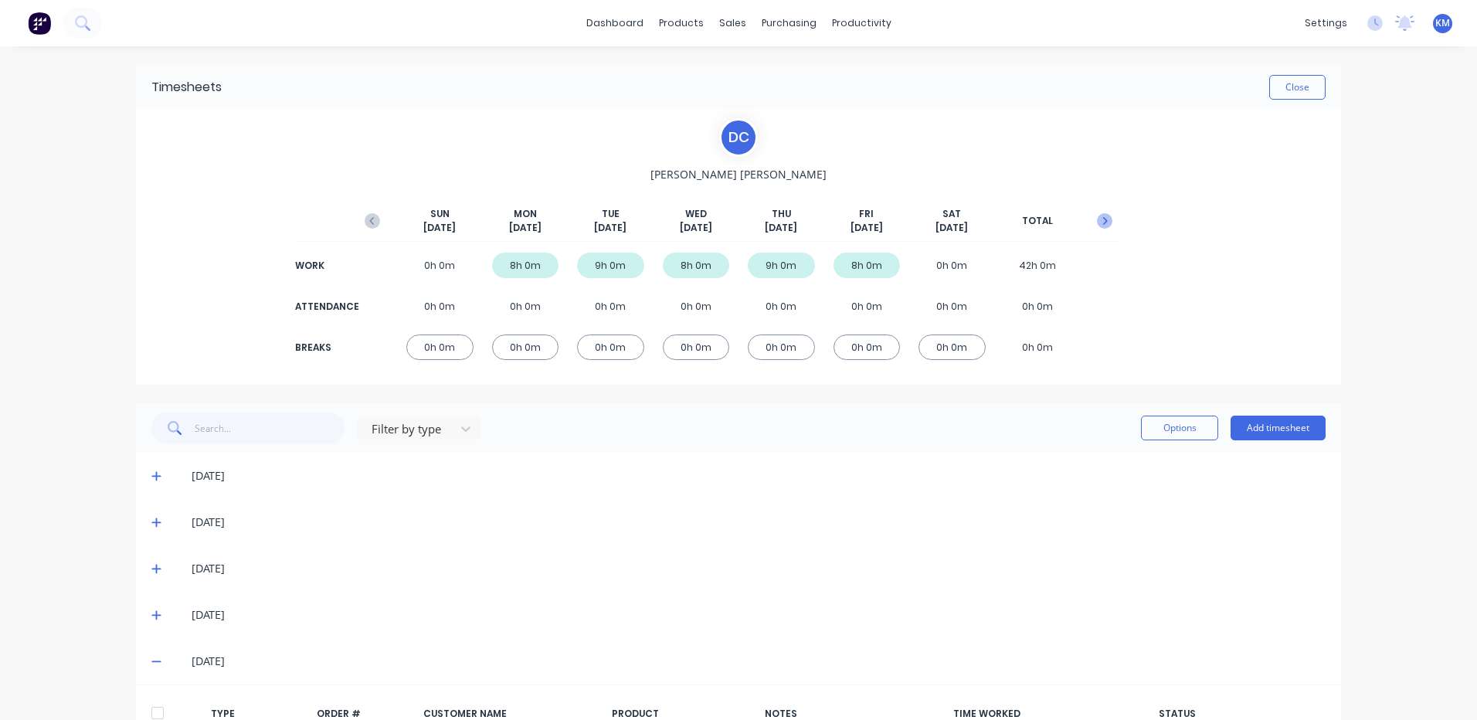
click at [1103, 227] on icon "button" at bounding box center [1104, 220] width 15 height 15
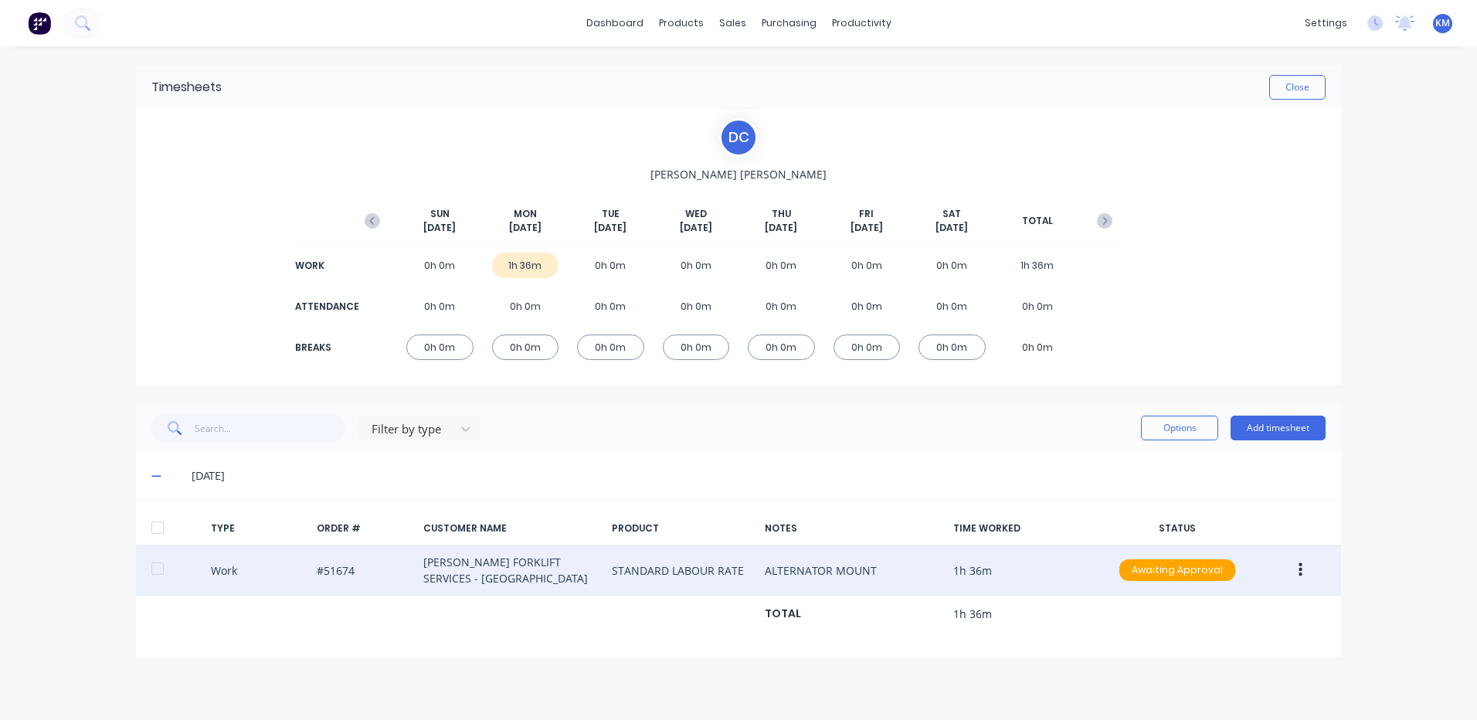
click at [1301, 565] on icon "button" at bounding box center [1300, 570] width 4 height 14
click at [1216, 494] on div "Edit Duplicate Approve Unapprove Delete" at bounding box center [1245, 574] width 147 height 162
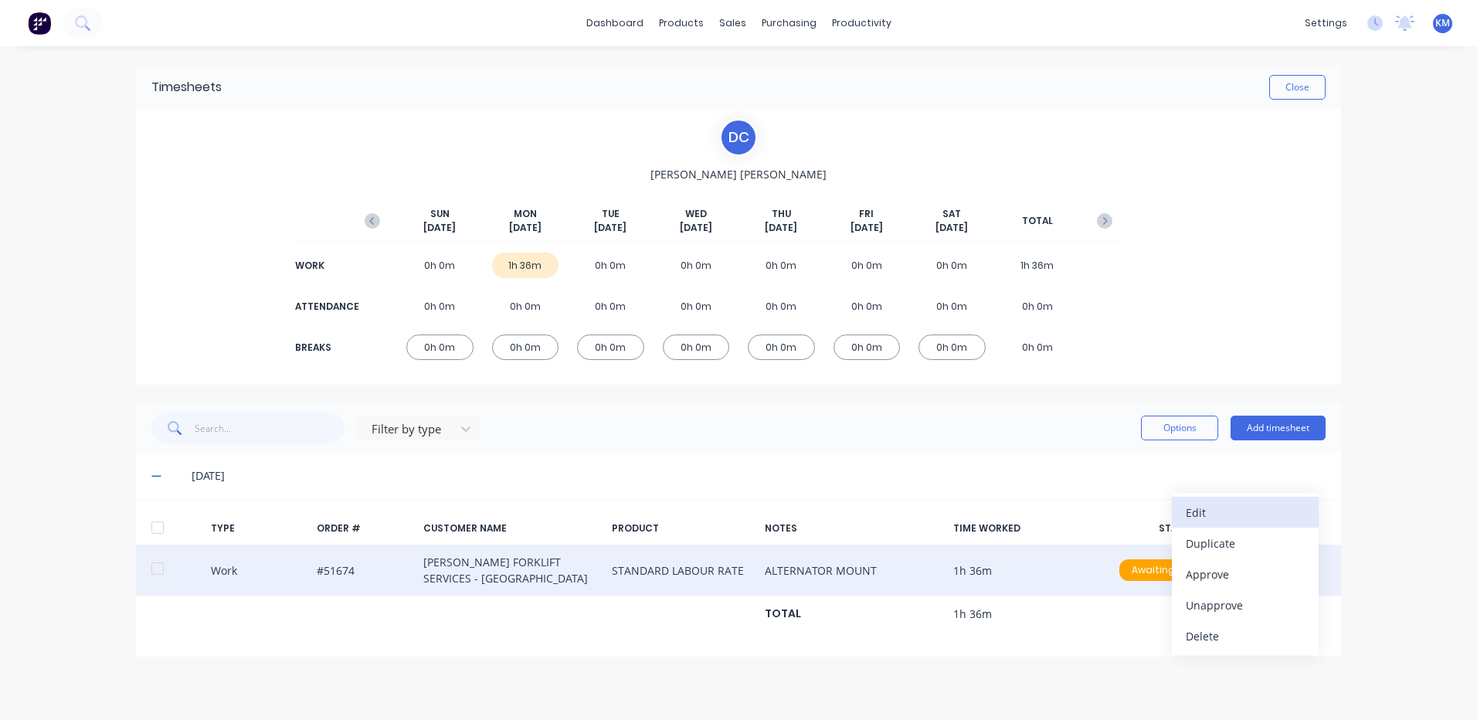
click at [1220, 501] on div "Edit" at bounding box center [1244, 512] width 119 height 22
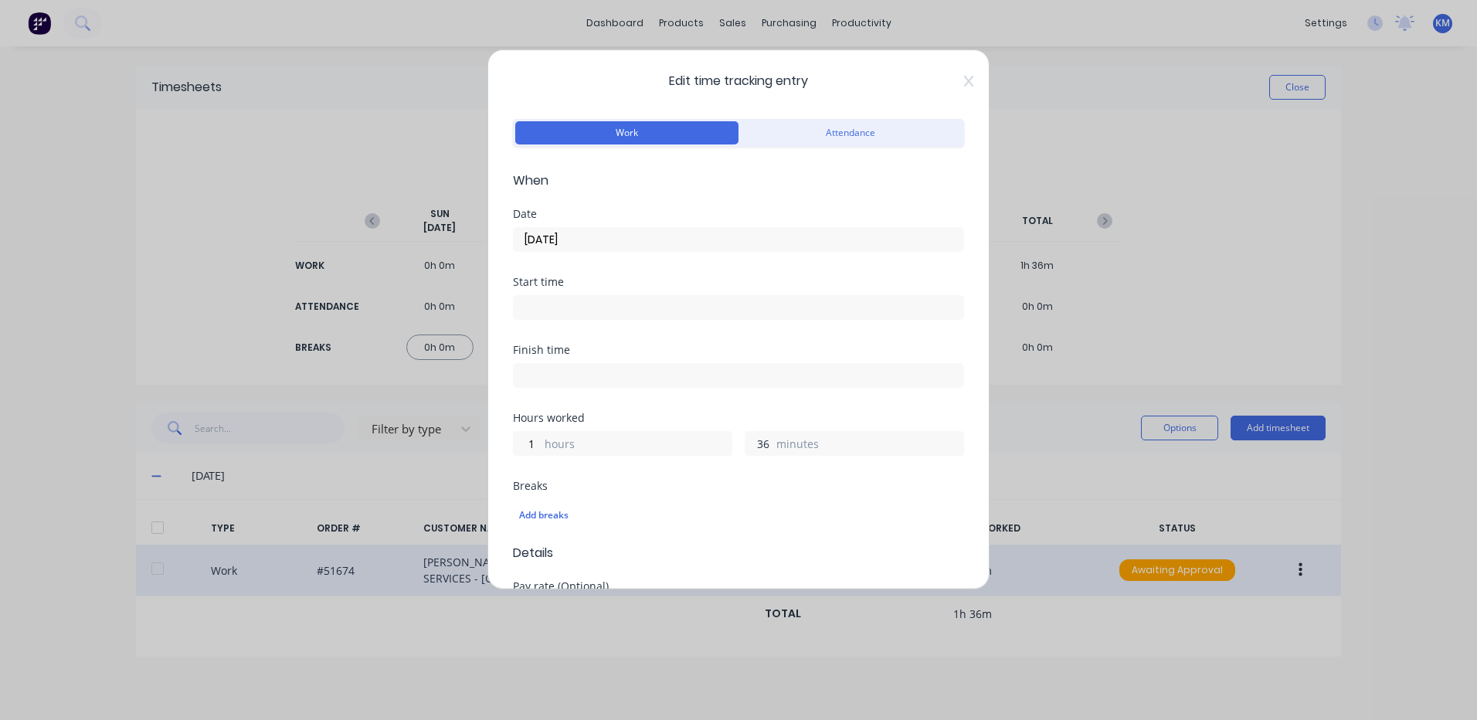
click at [759, 436] on input "36" at bounding box center [758, 443] width 27 height 23
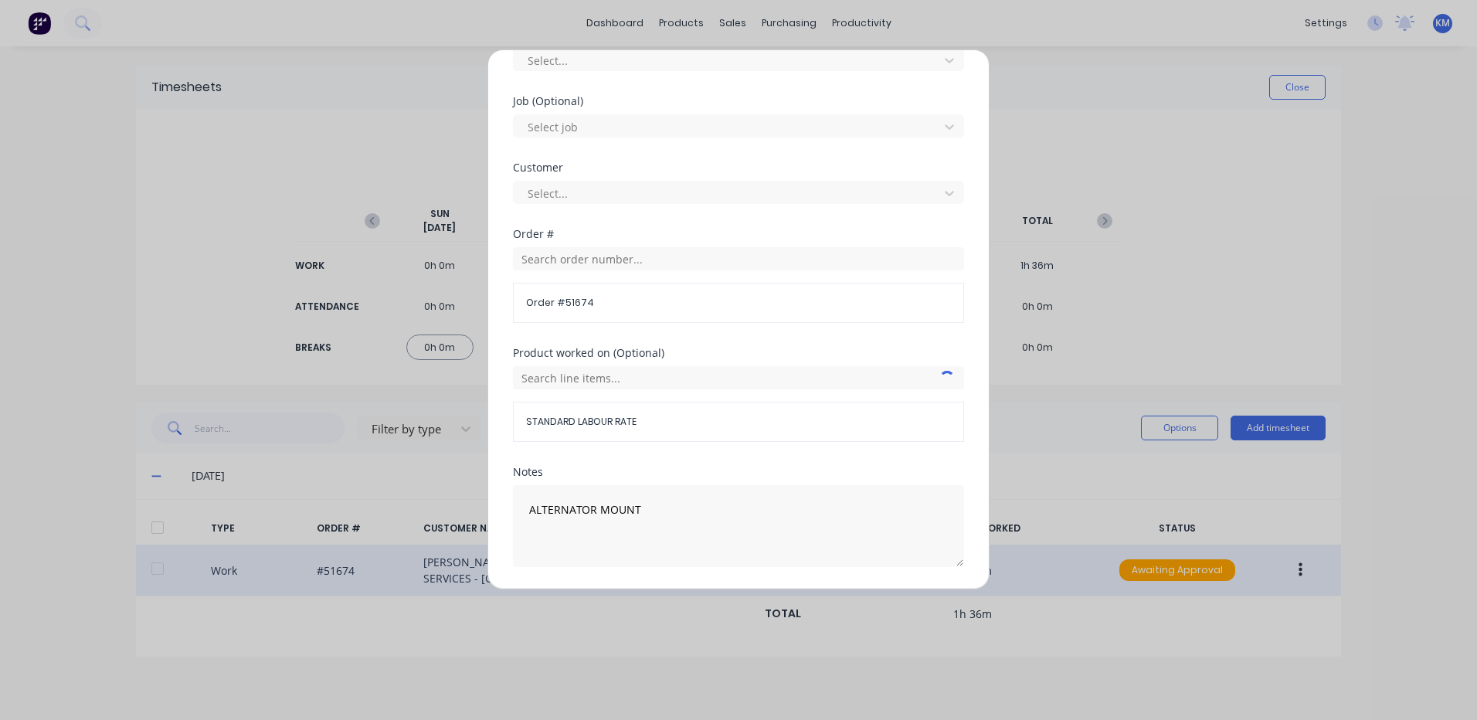
scroll to position [667, 0]
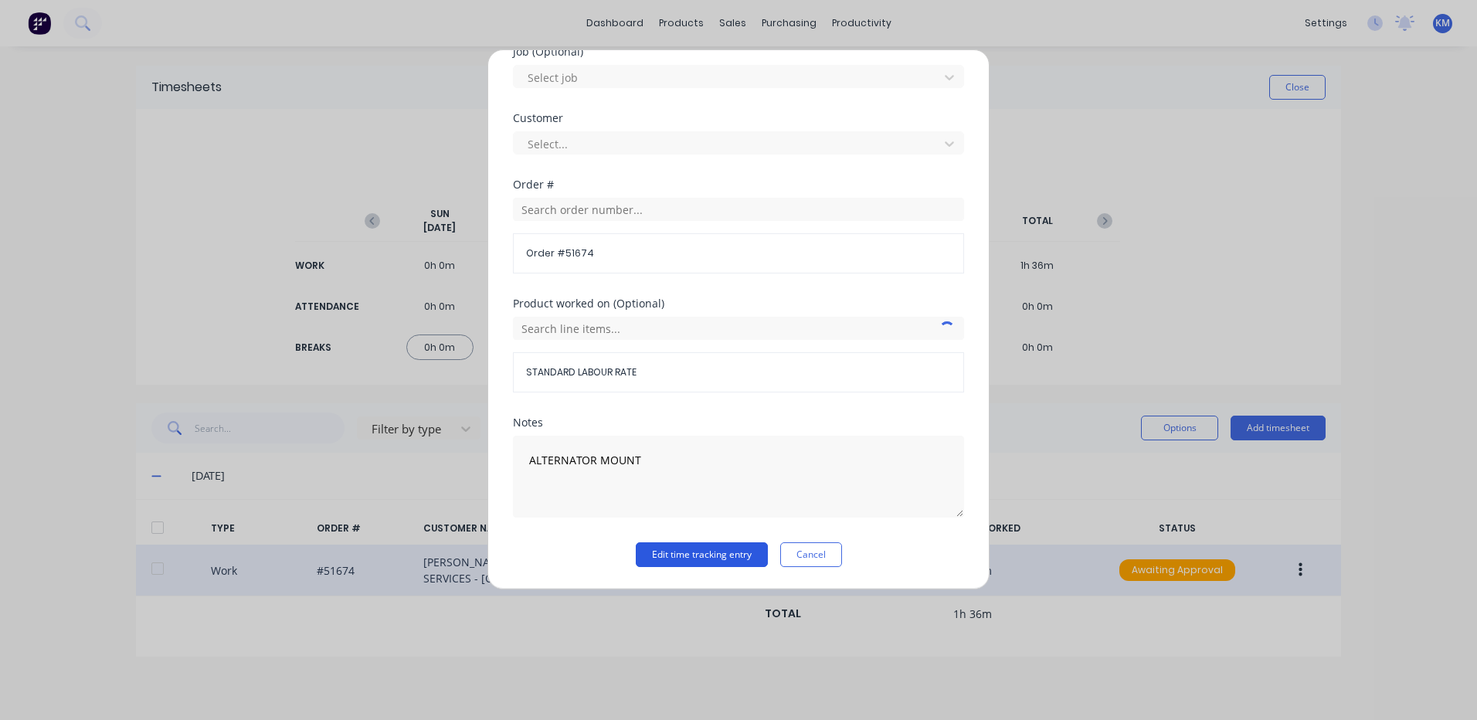
type input "48"
click at [665, 546] on button "Edit time tracking entry" at bounding box center [702, 554] width 132 height 25
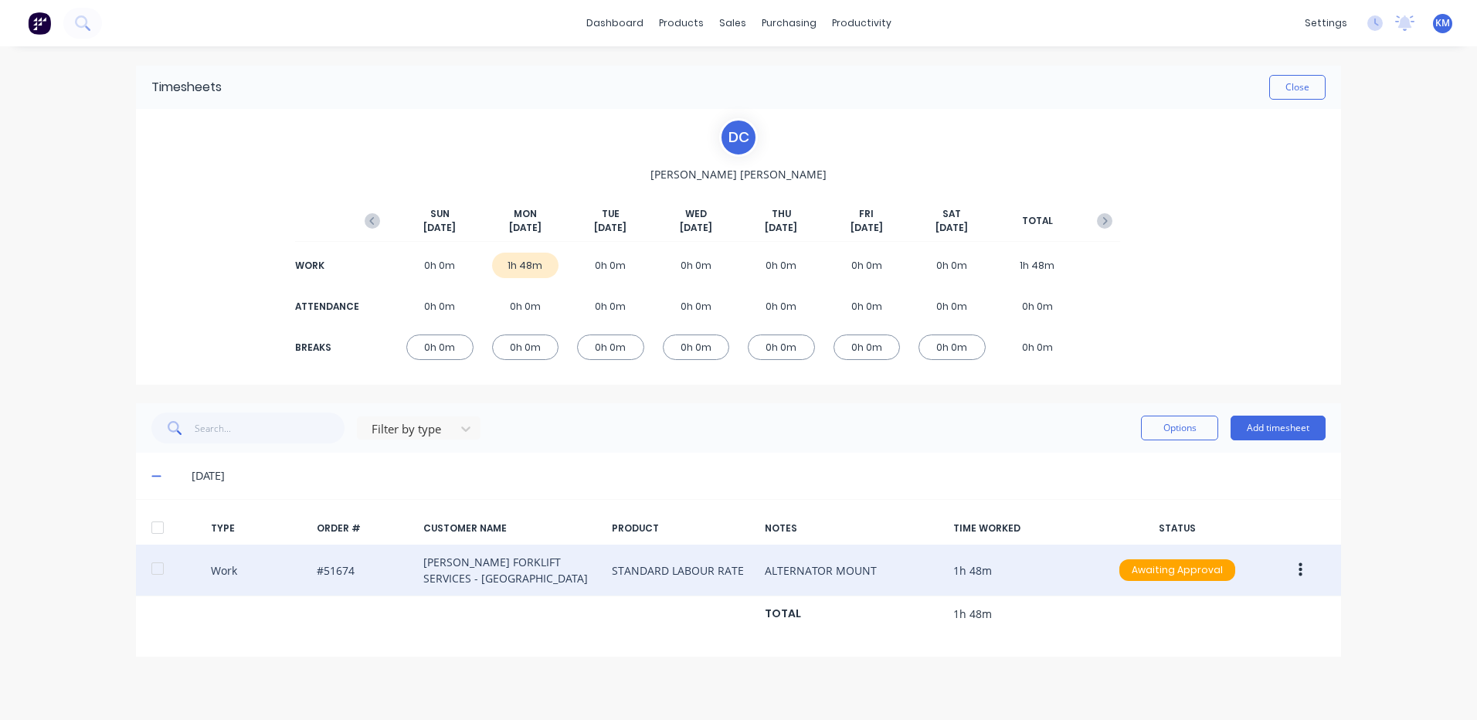
click at [376, 217] on icon "button" at bounding box center [372, 220] width 15 height 15
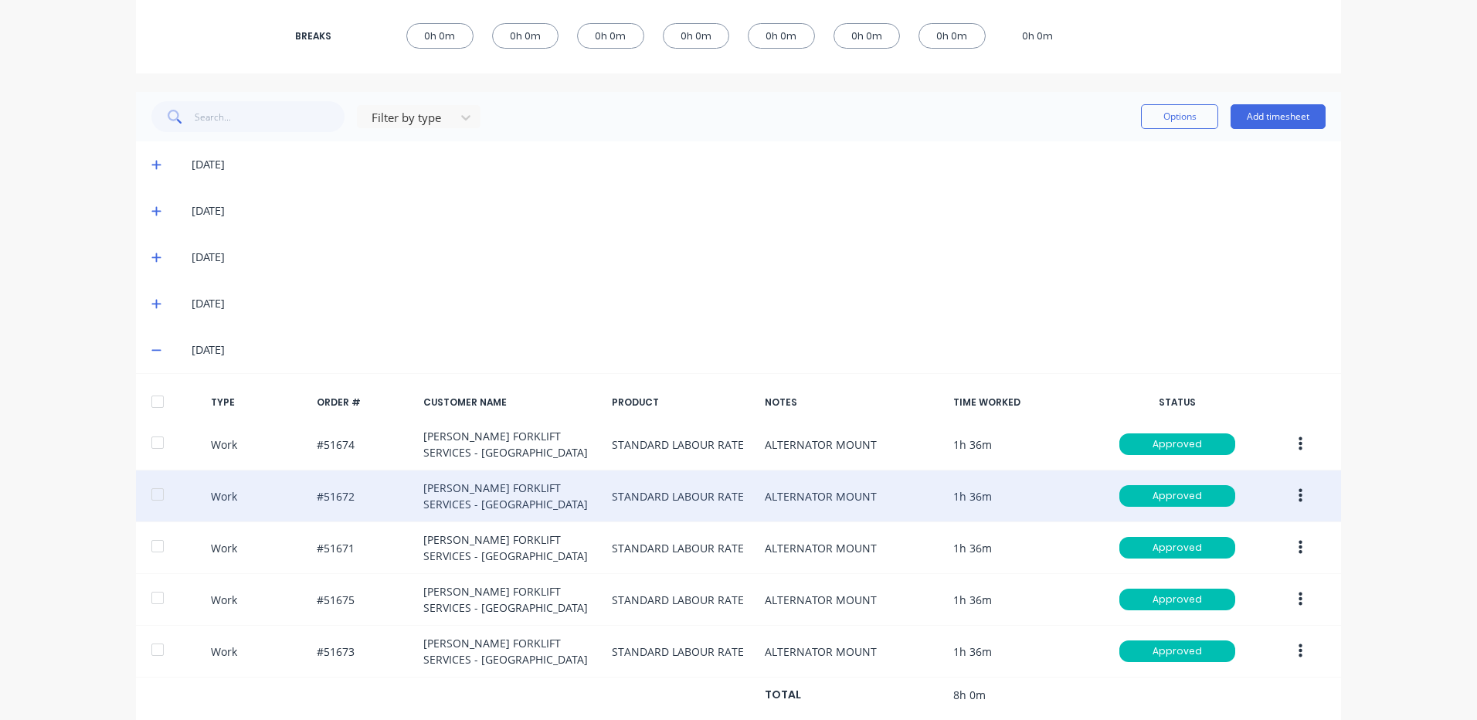
scroll to position [348, 0]
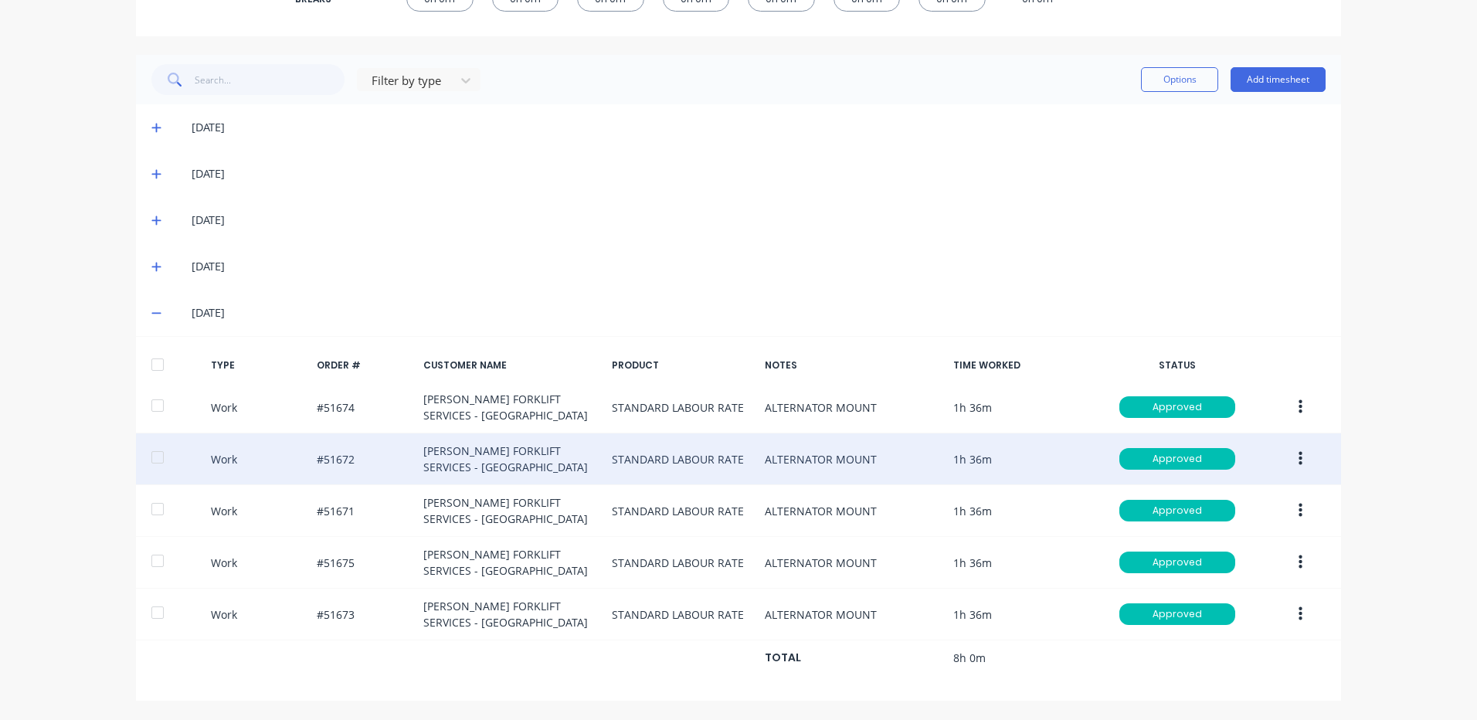
click at [1284, 455] on button "button" at bounding box center [1300, 459] width 36 height 28
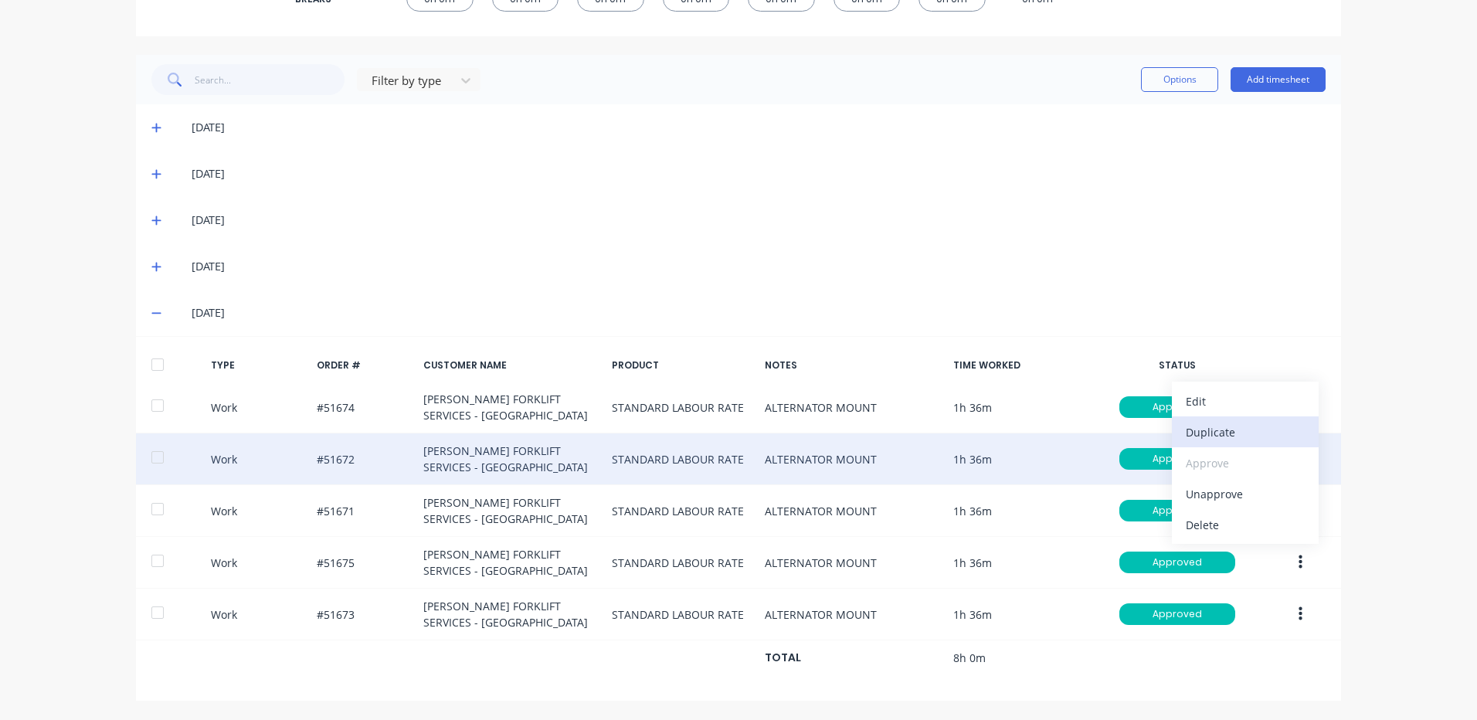
click at [1228, 439] on div "Duplicate" at bounding box center [1244, 432] width 119 height 22
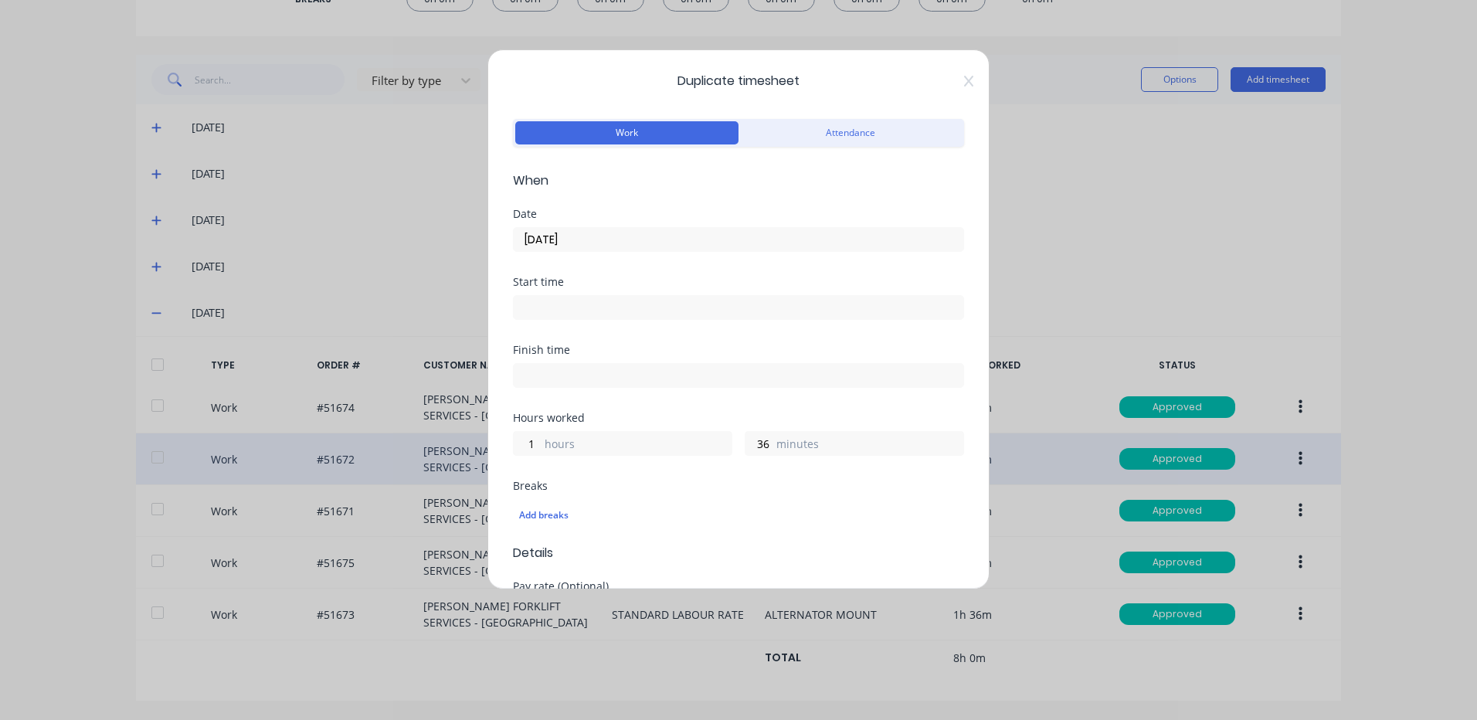
click at [647, 211] on div "Date" at bounding box center [738, 214] width 451 height 11
click at [616, 245] on input "10/10/2025" at bounding box center [738, 239] width 449 height 23
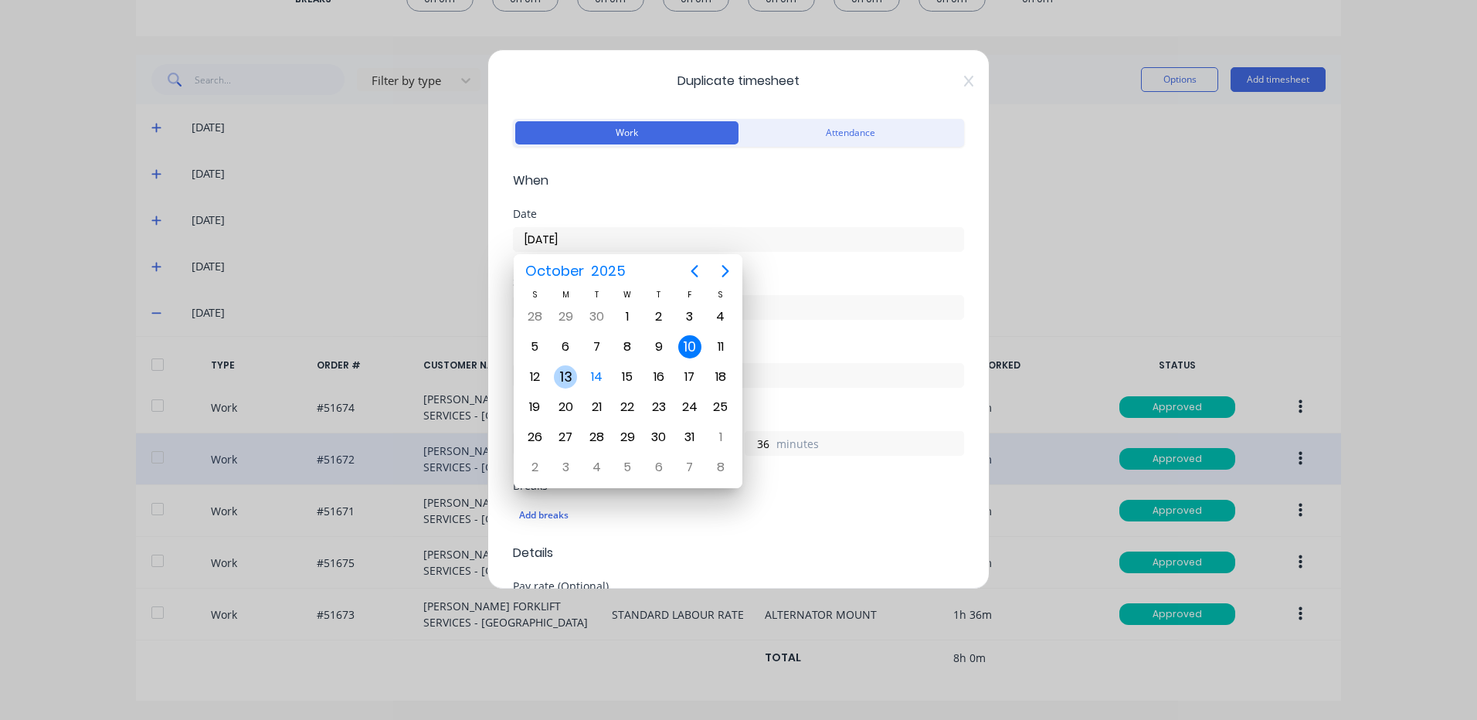
click at [571, 376] on div "13" at bounding box center [565, 376] width 23 height 23
type input "13/10/2025"
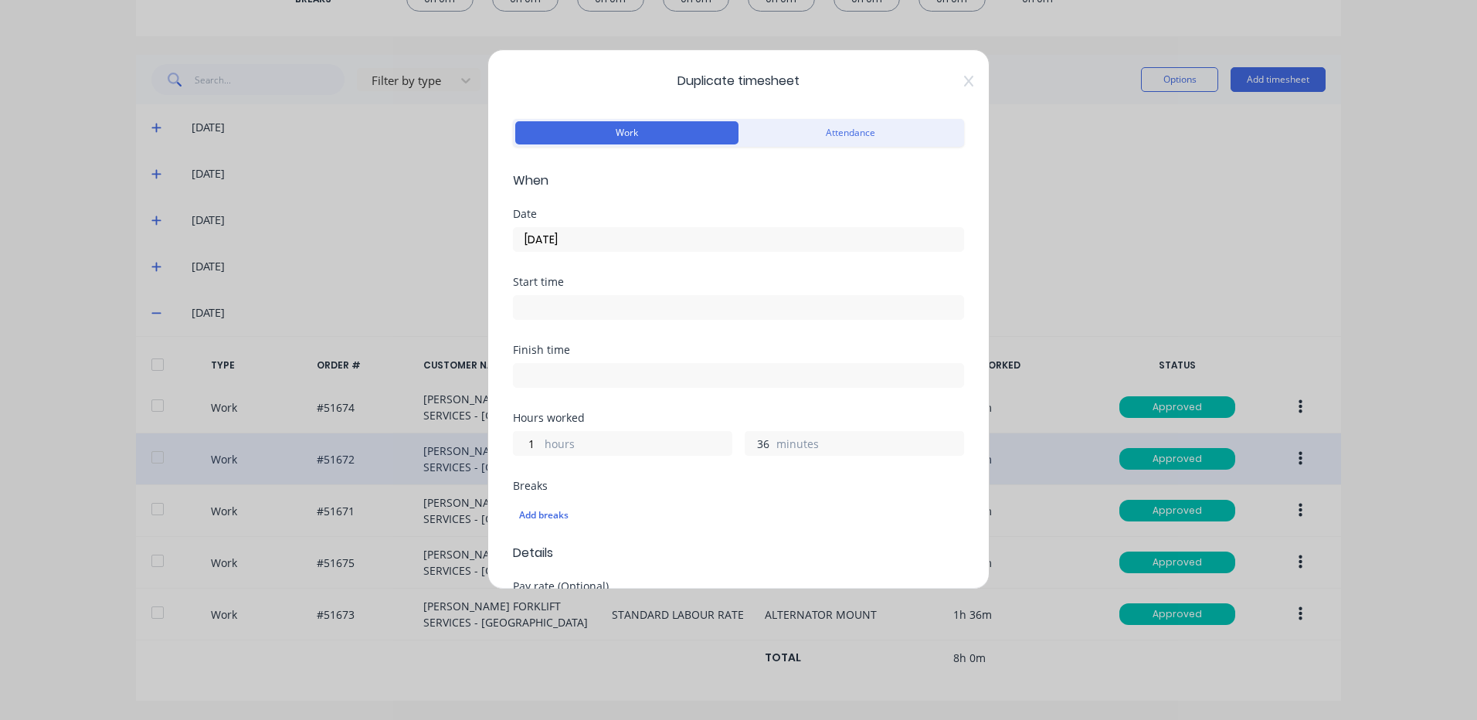
click at [758, 442] on input "36" at bounding box center [758, 443] width 27 height 23
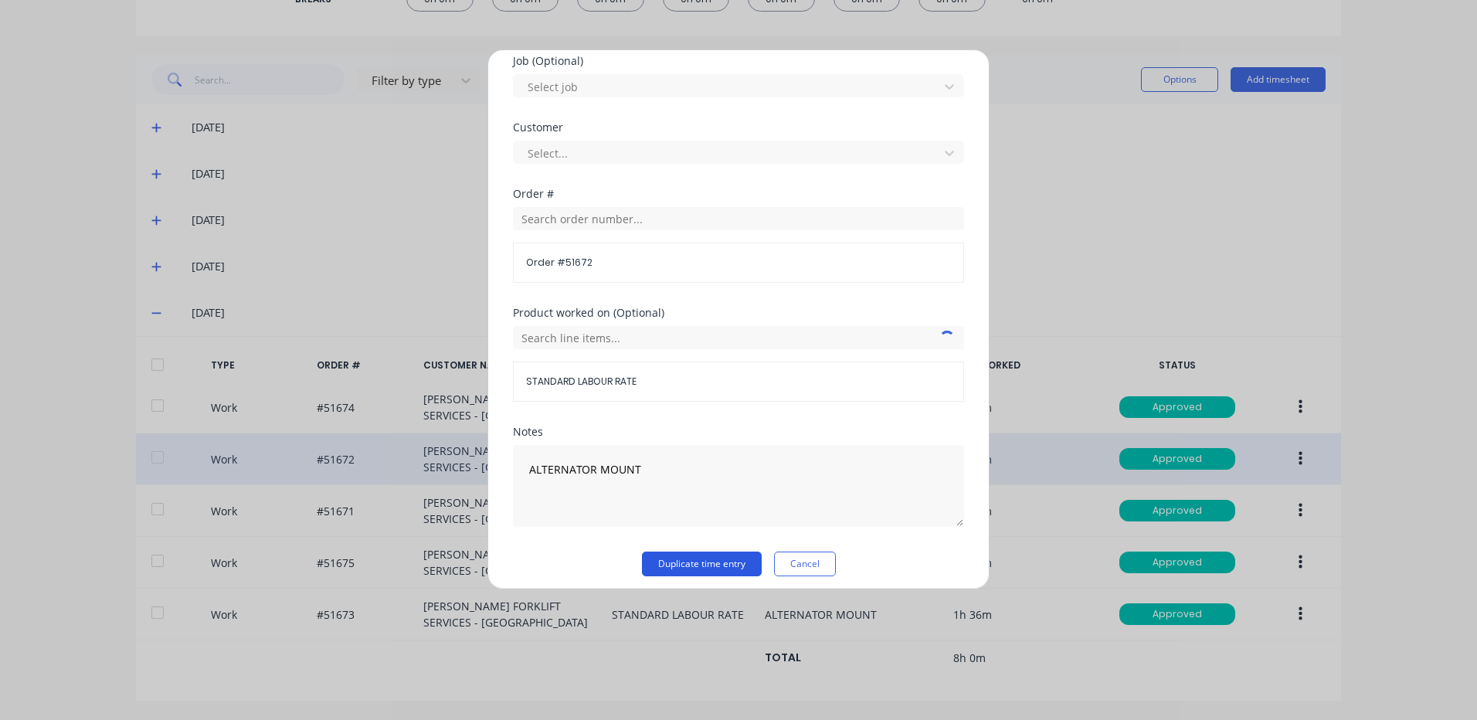
scroll to position [667, 0]
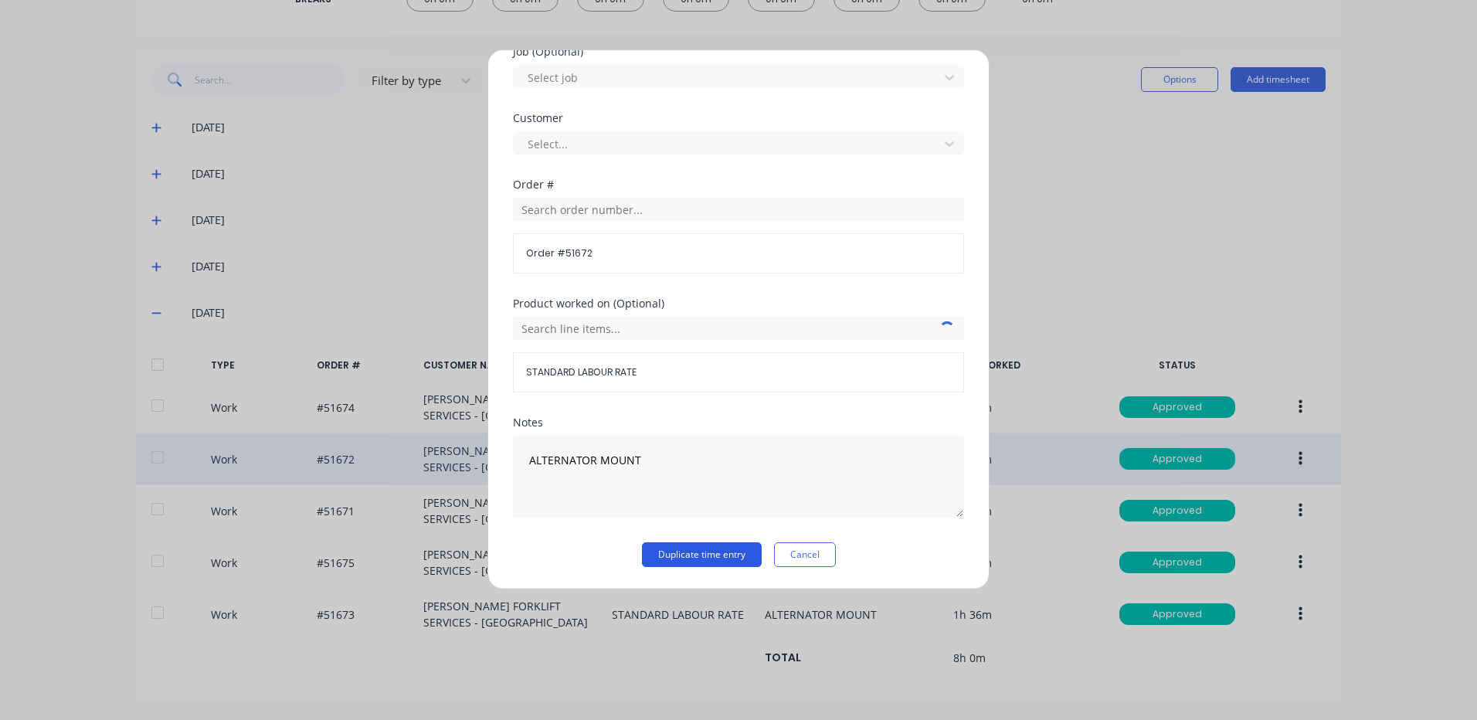
type input "48"
click at [673, 554] on button "Duplicate time entry" at bounding box center [702, 554] width 120 height 25
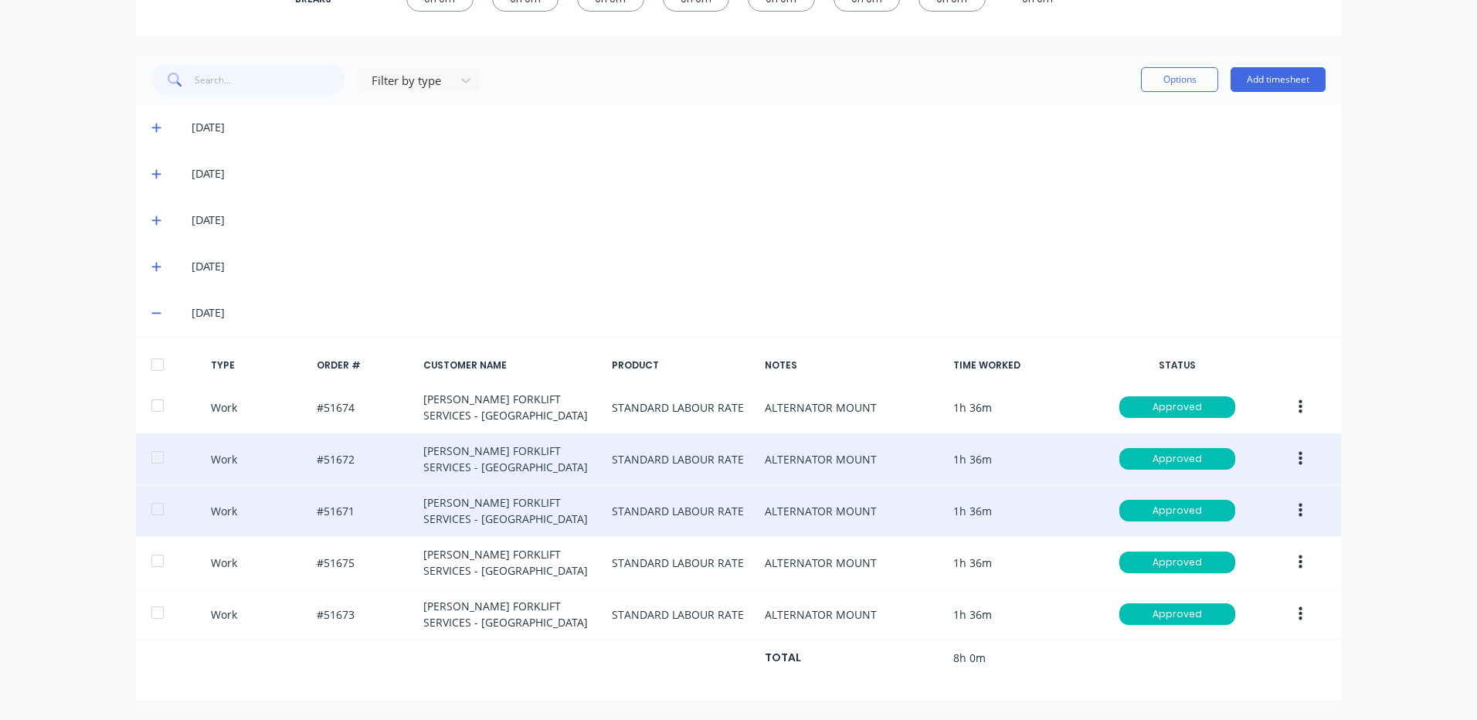
click at [1299, 507] on button "button" at bounding box center [1300, 511] width 36 height 28
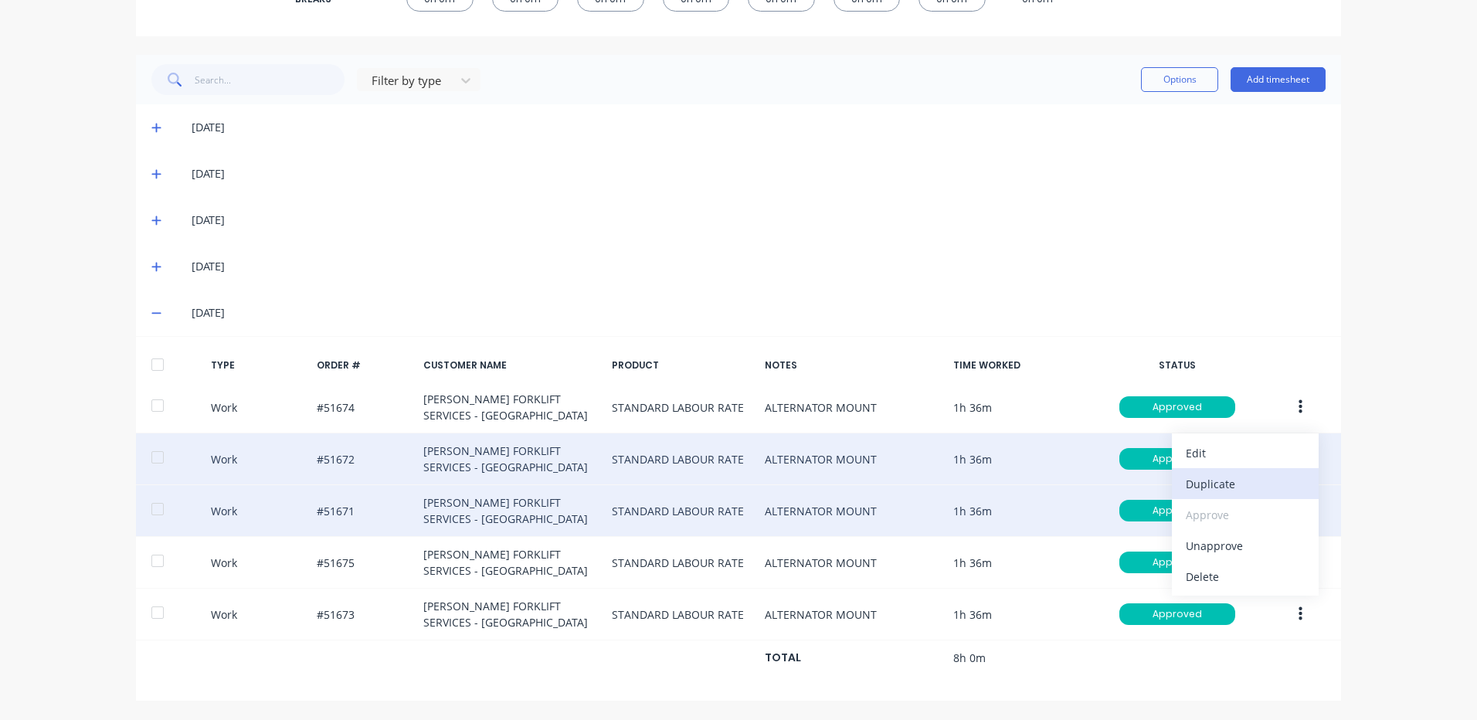
click at [1233, 480] on div "Duplicate" at bounding box center [1244, 484] width 119 height 22
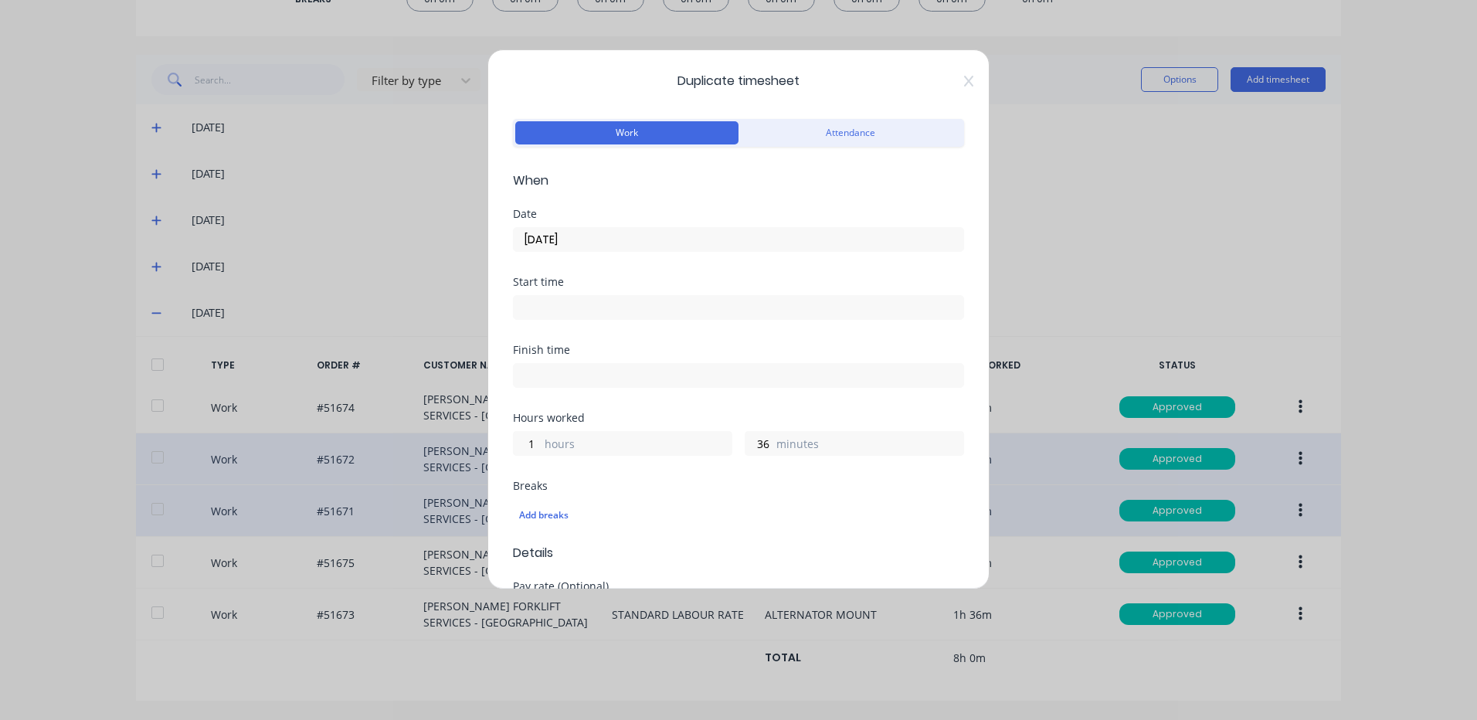
click at [536, 241] on input "10/10/2025" at bounding box center [738, 239] width 449 height 23
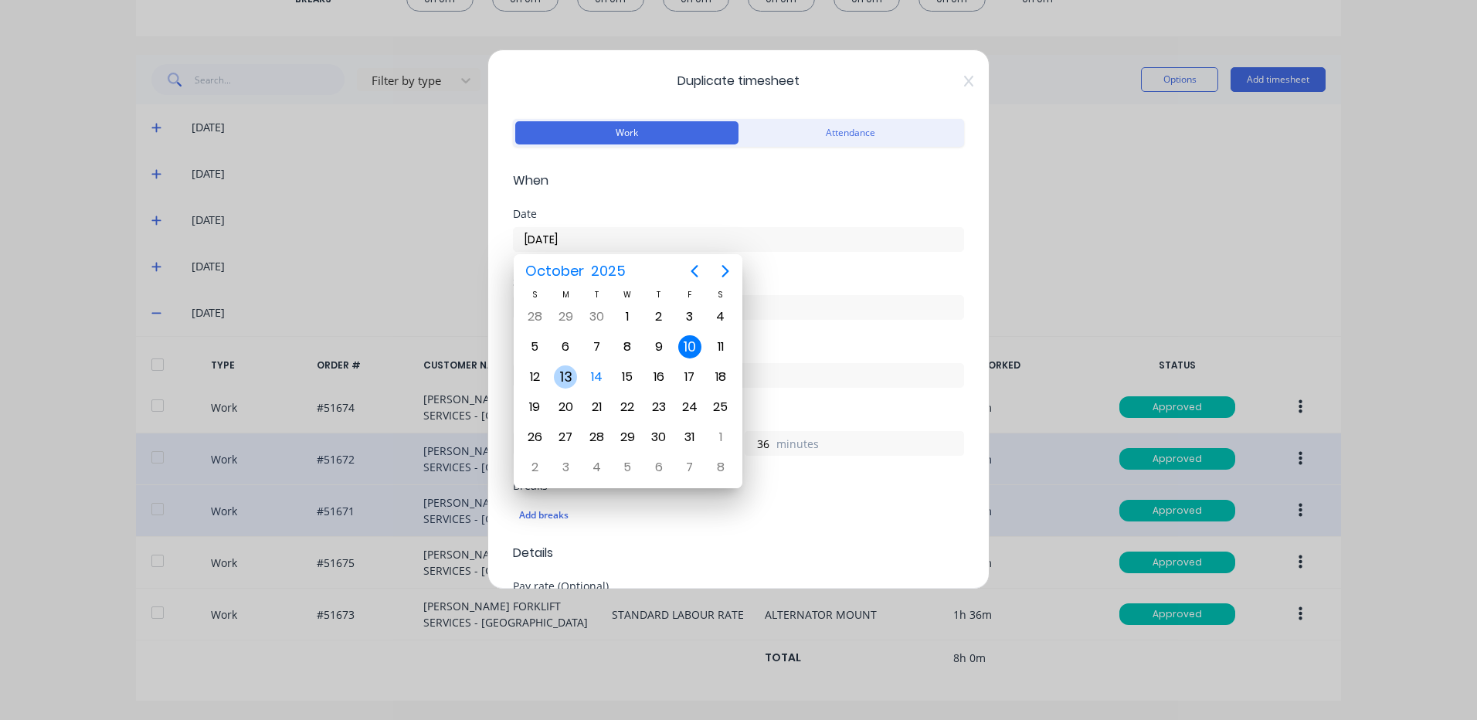
click at [553, 375] on div "13" at bounding box center [565, 376] width 31 height 29
type input "13/10/2025"
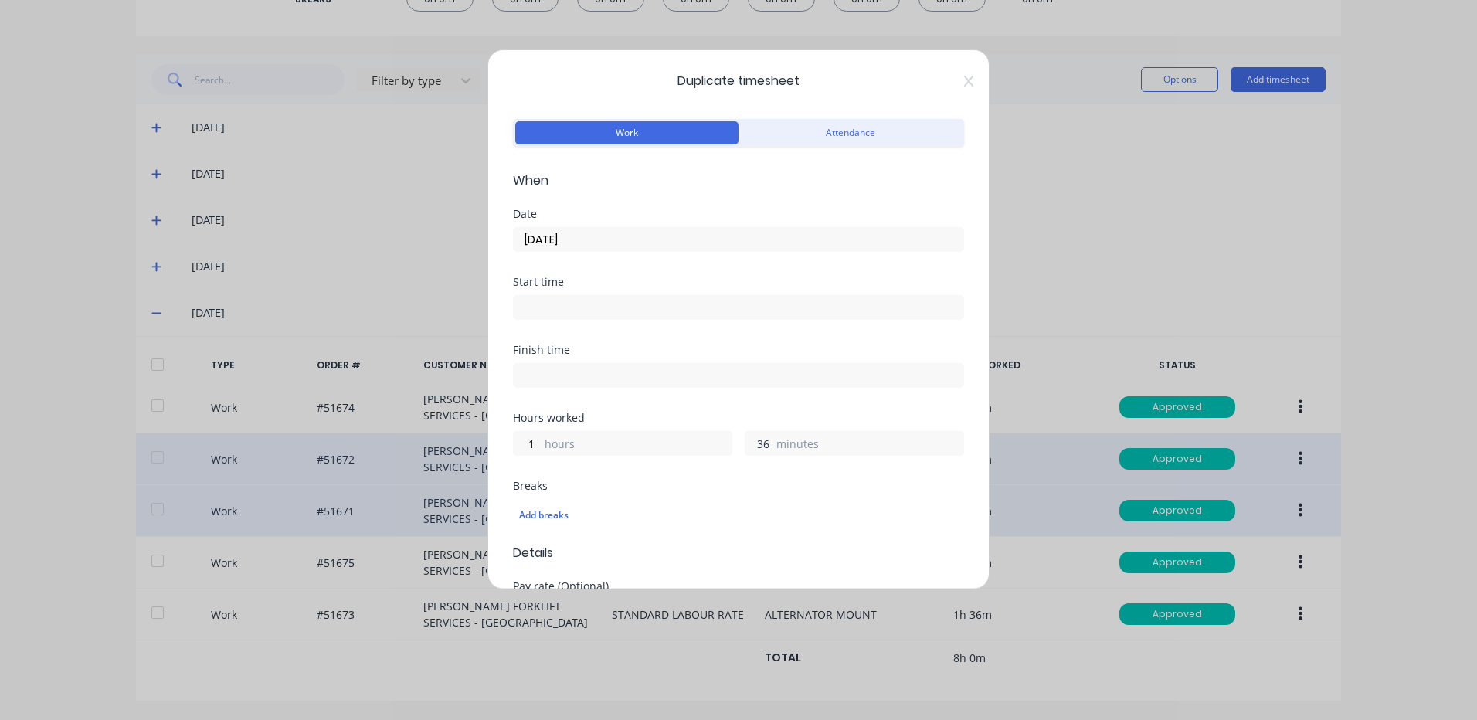
click at [745, 449] on input "36" at bounding box center [758, 443] width 27 height 23
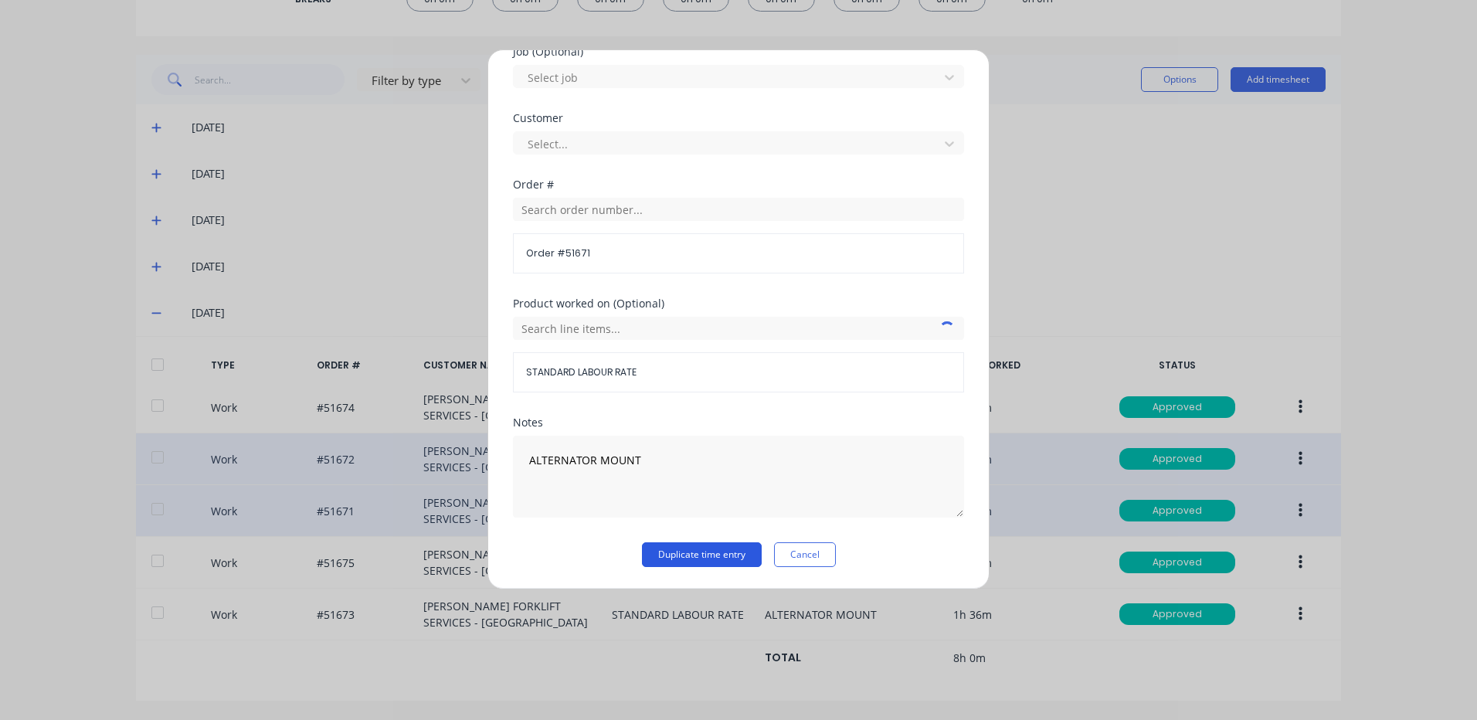
type input "48"
click at [688, 554] on button "Duplicate time entry" at bounding box center [702, 554] width 120 height 25
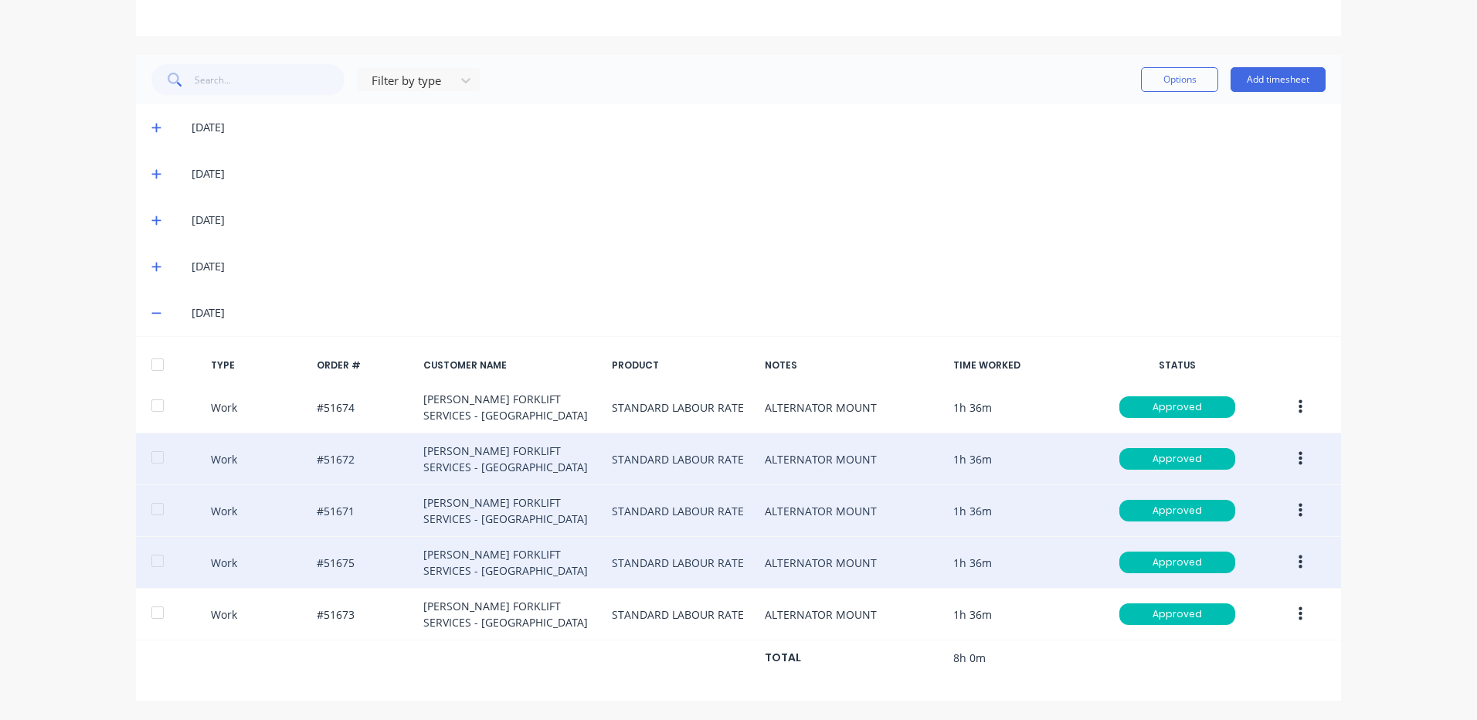
click at [1282, 558] on button "button" at bounding box center [1300, 562] width 36 height 28
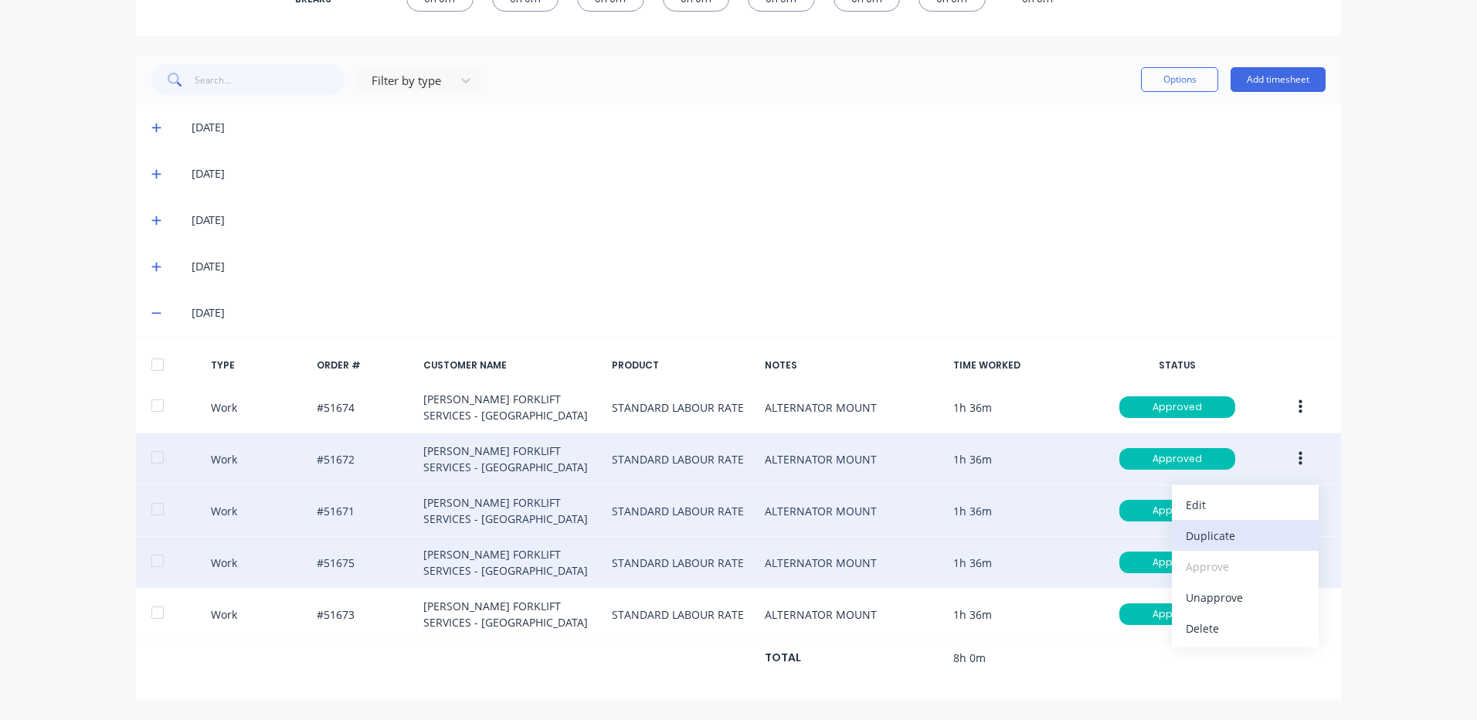
click at [1268, 542] on div "Duplicate" at bounding box center [1244, 535] width 119 height 22
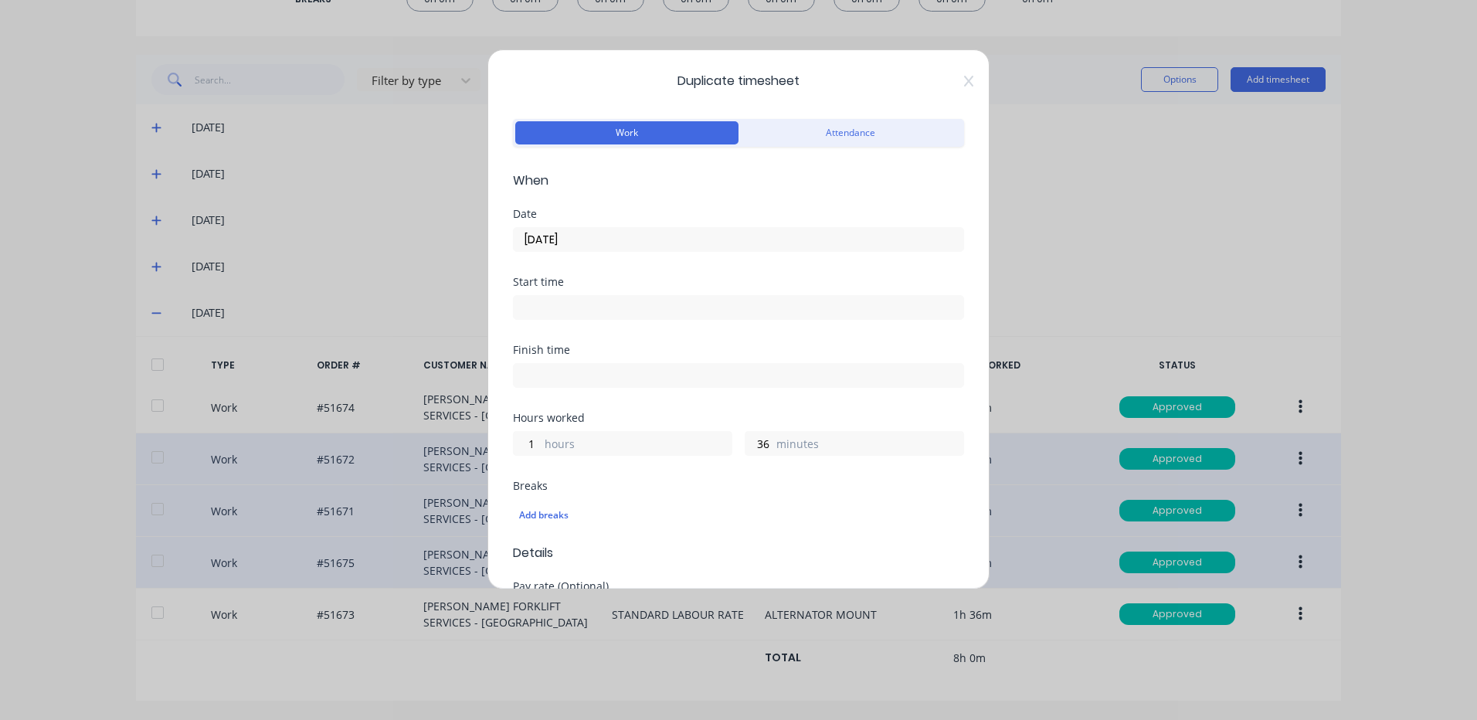
click at [633, 237] on input "10/10/2025" at bounding box center [738, 239] width 449 height 23
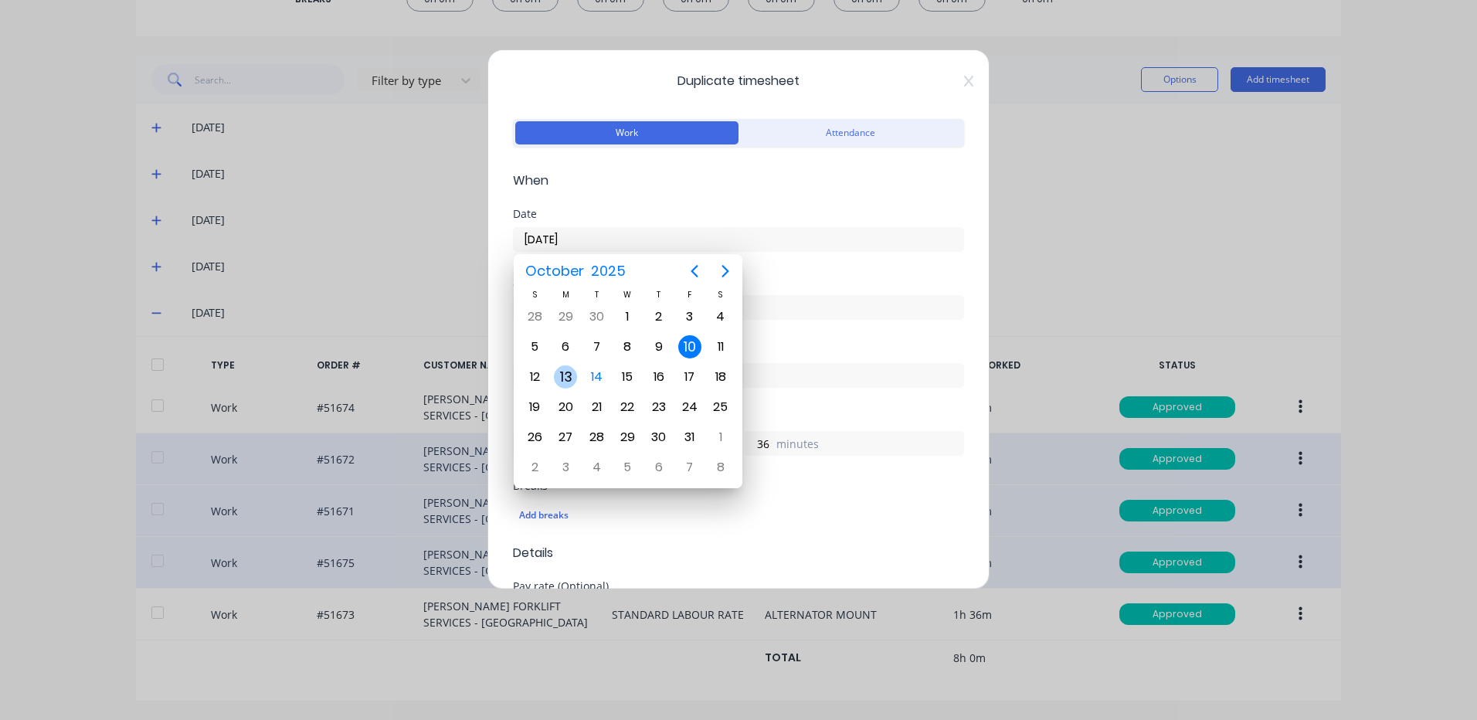
click at [572, 370] on div "13" at bounding box center [565, 376] width 23 height 23
type input "13/10/2025"
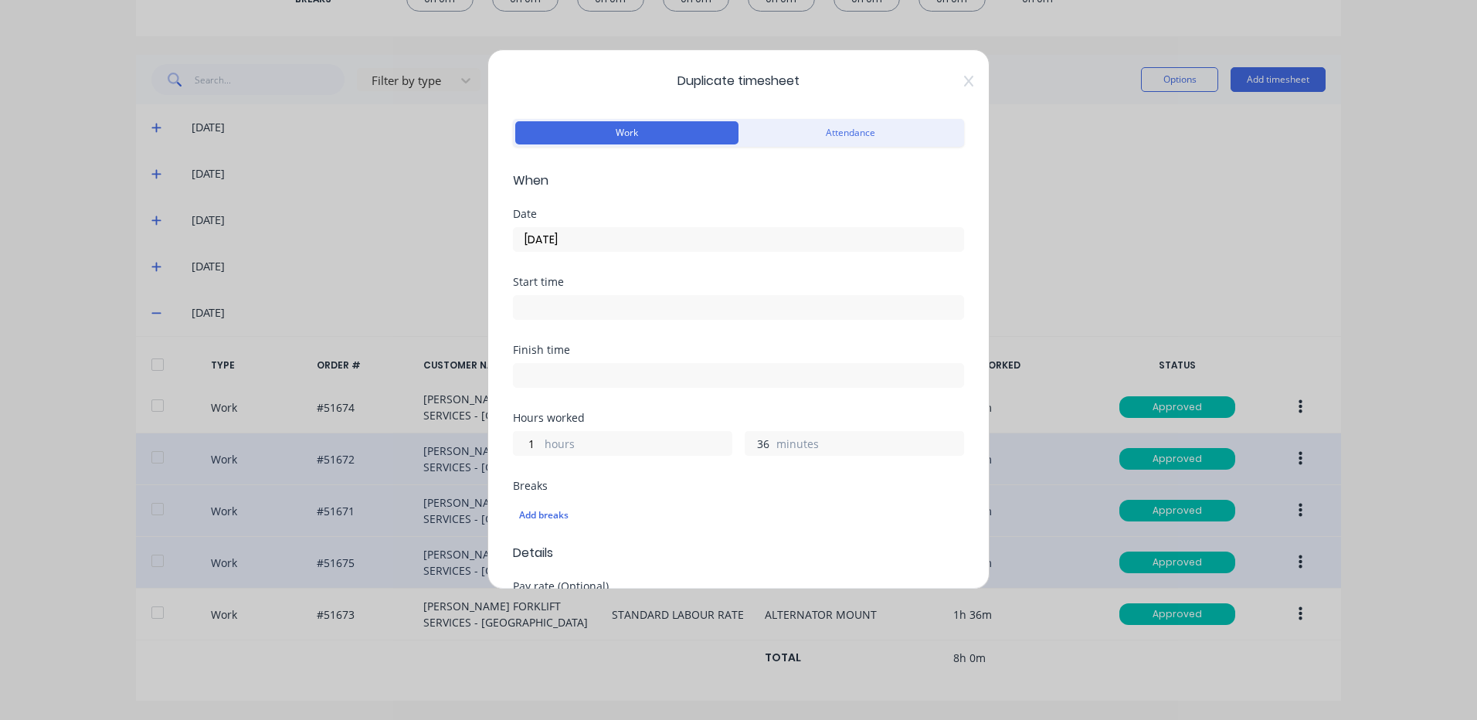
click at [746, 449] on input "36" at bounding box center [758, 443] width 27 height 23
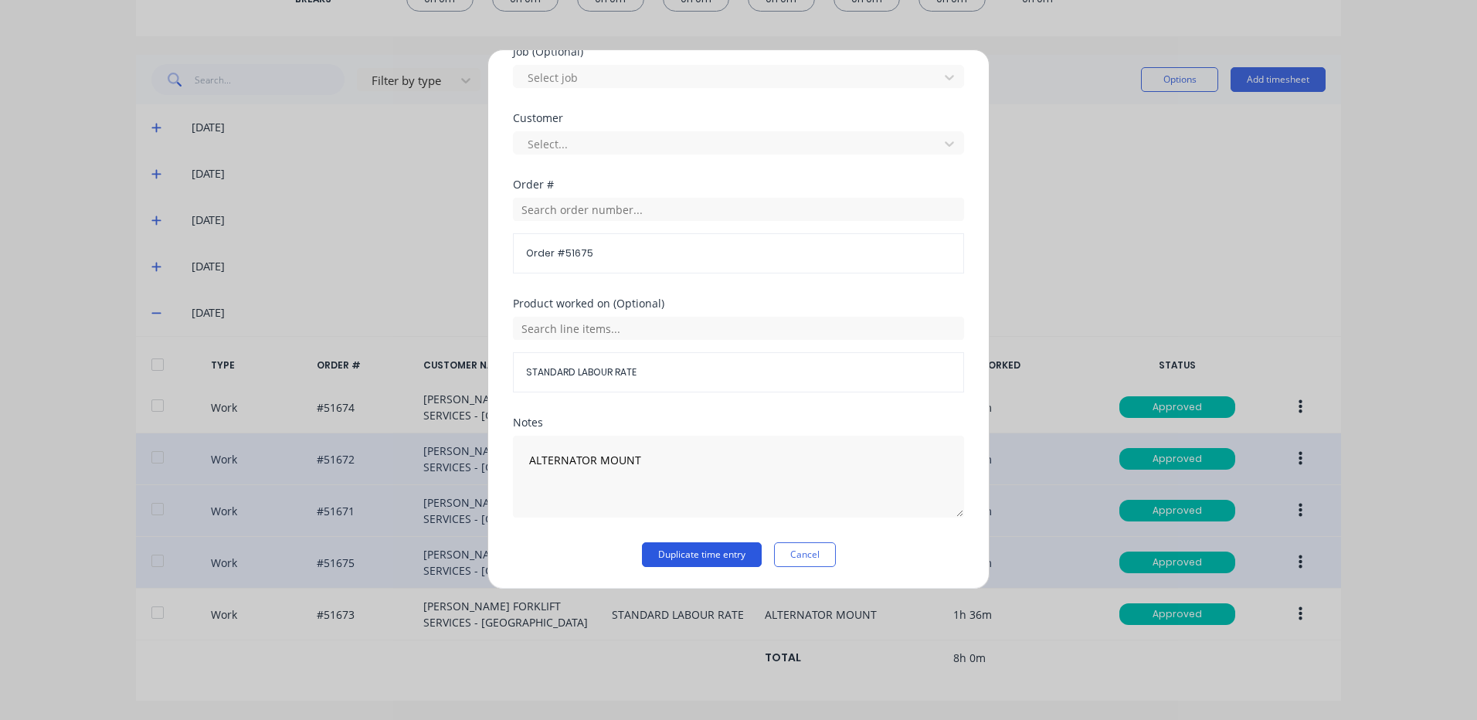
type input "48"
click at [663, 544] on button "Duplicate time entry" at bounding box center [702, 554] width 120 height 25
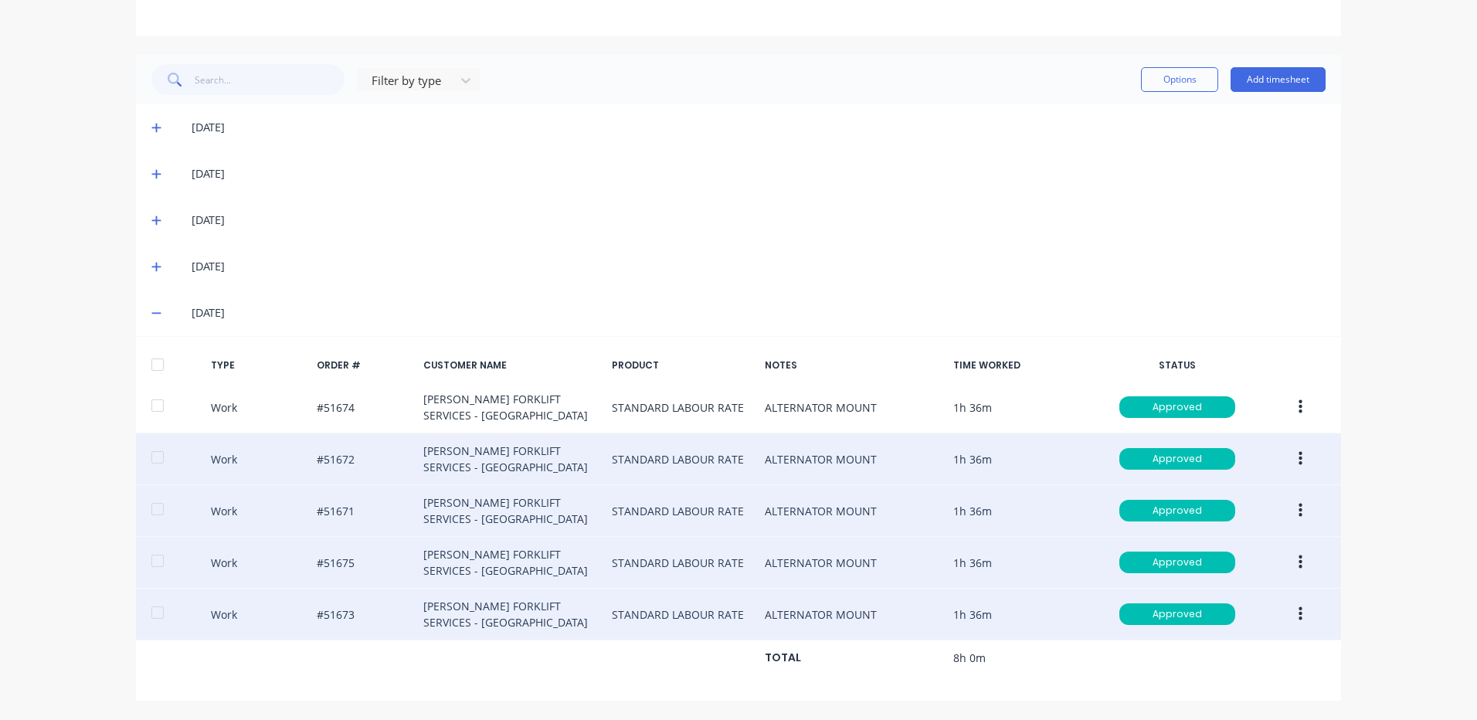
click at [1288, 616] on button "button" at bounding box center [1300, 614] width 36 height 28
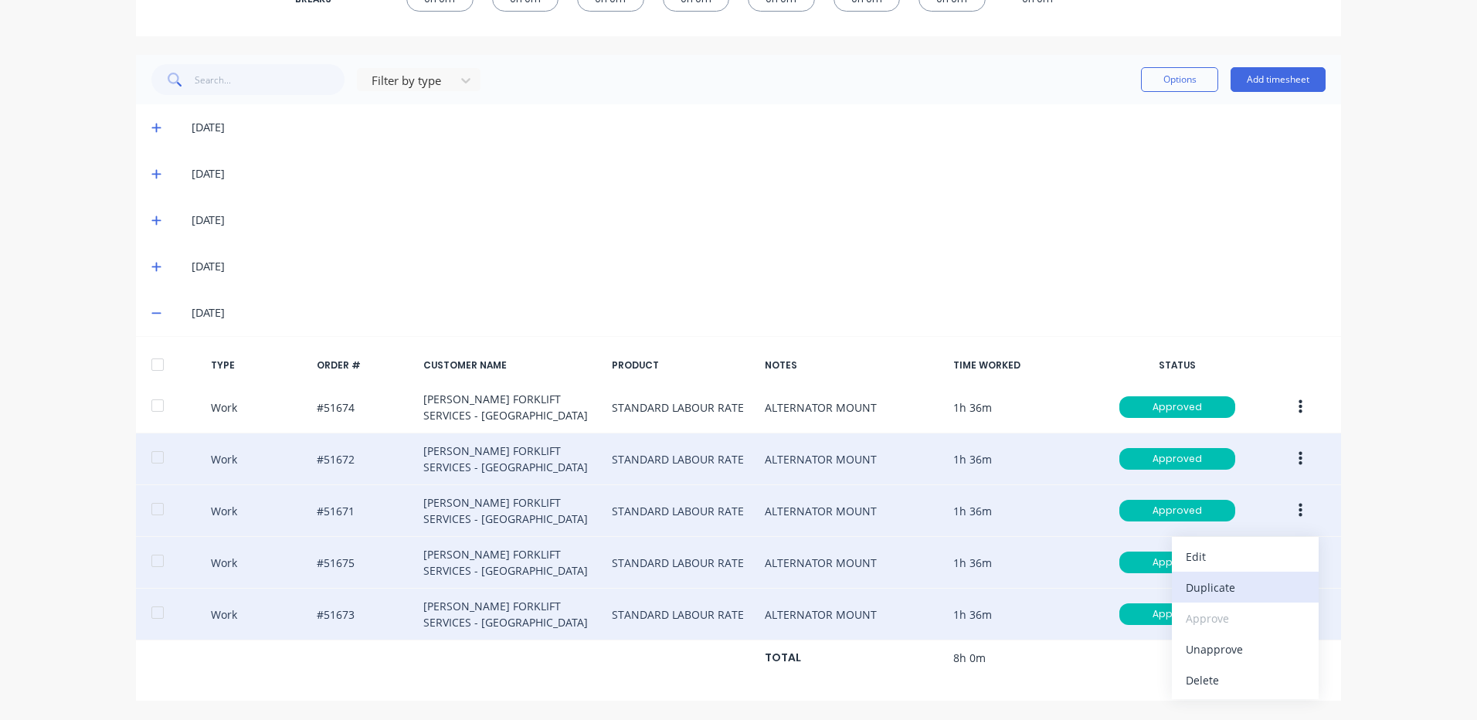
click at [1243, 571] on button "Duplicate" at bounding box center [1245, 586] width 147 height 31
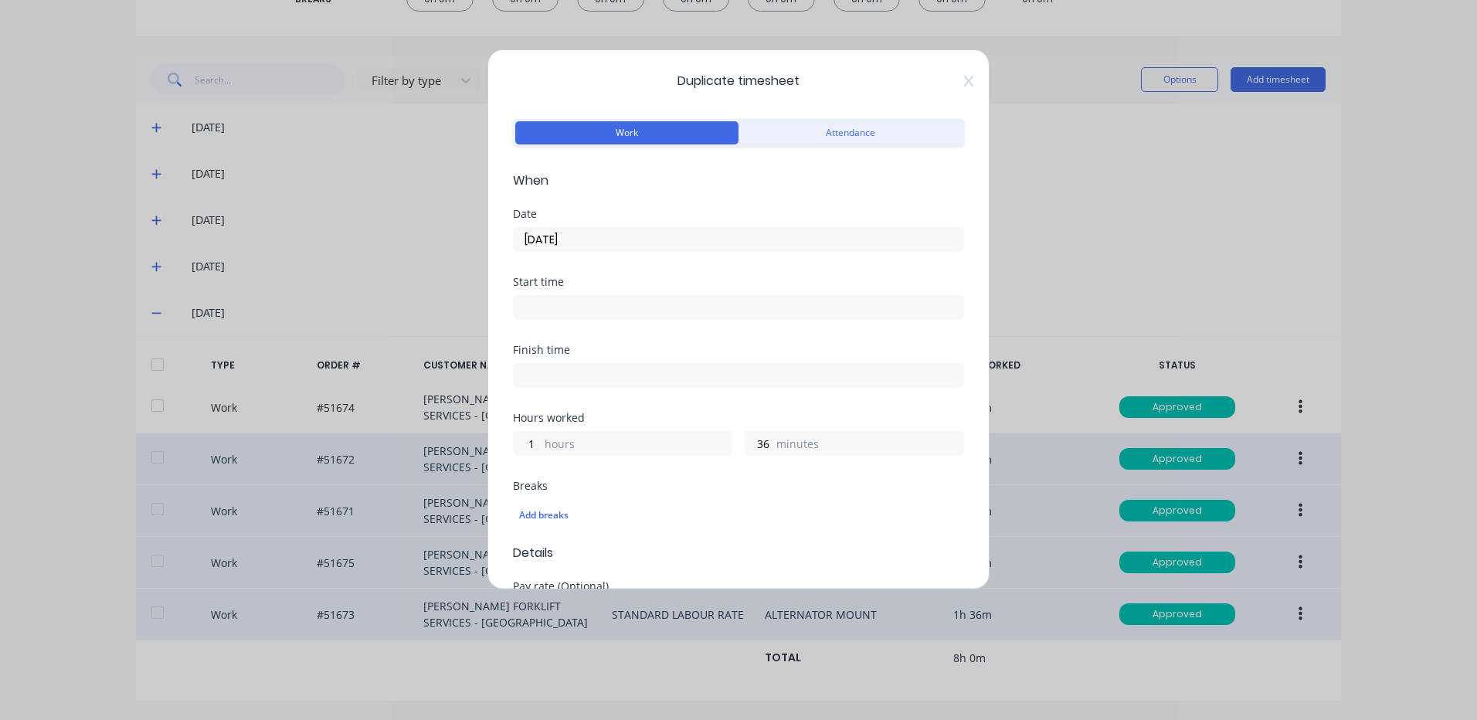
click at [607, 247] on input "10/10/2025" at bounding box center [738, 239] width 449 height 23
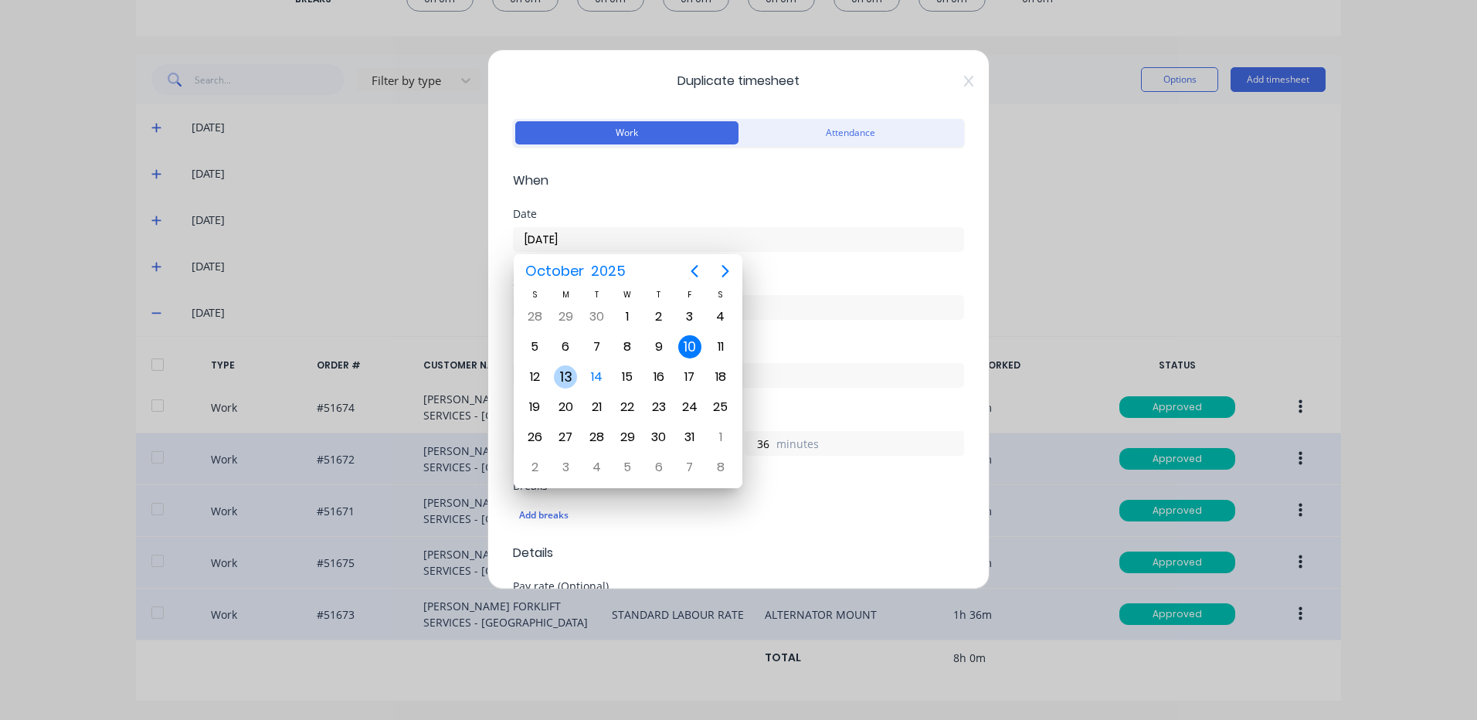
click at [571, 381] on div "13" at bounding box center [565, 376] width 23 height 23
type input "13/10/2025"
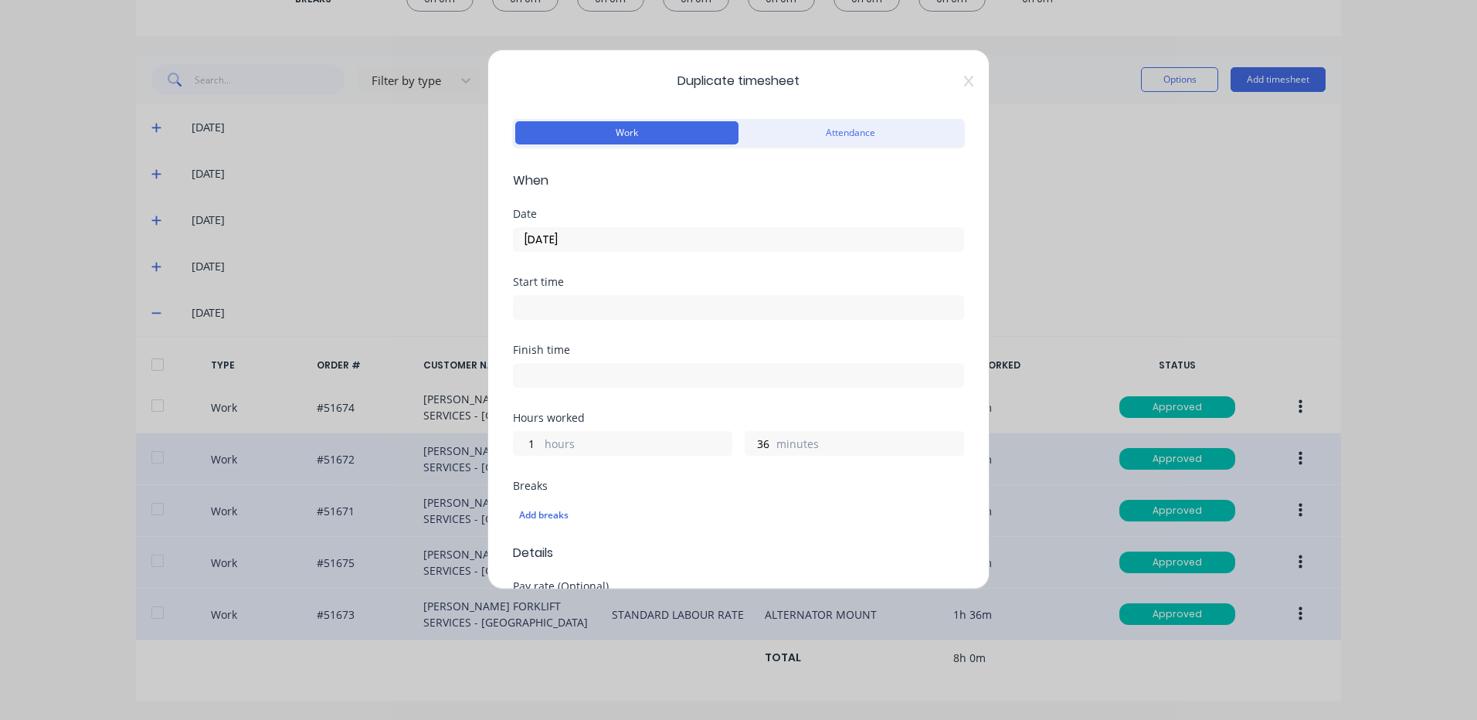
click at [776, 448] on label "minutes" at bounding box center [869, 445] width 187 height 19
click at [772, 448] on input "36" at bounding box center [758, 443] width 27 height 23
click at [776, 448] on label "minutes" at bounding box center [869, 445] width 187 height 19
click at [772, 448] on input "36" at bounding box center [758, 443] width 27 height 23
click at [766, 448] on input "36" at bounding box center [758, 443] width 27 height 23
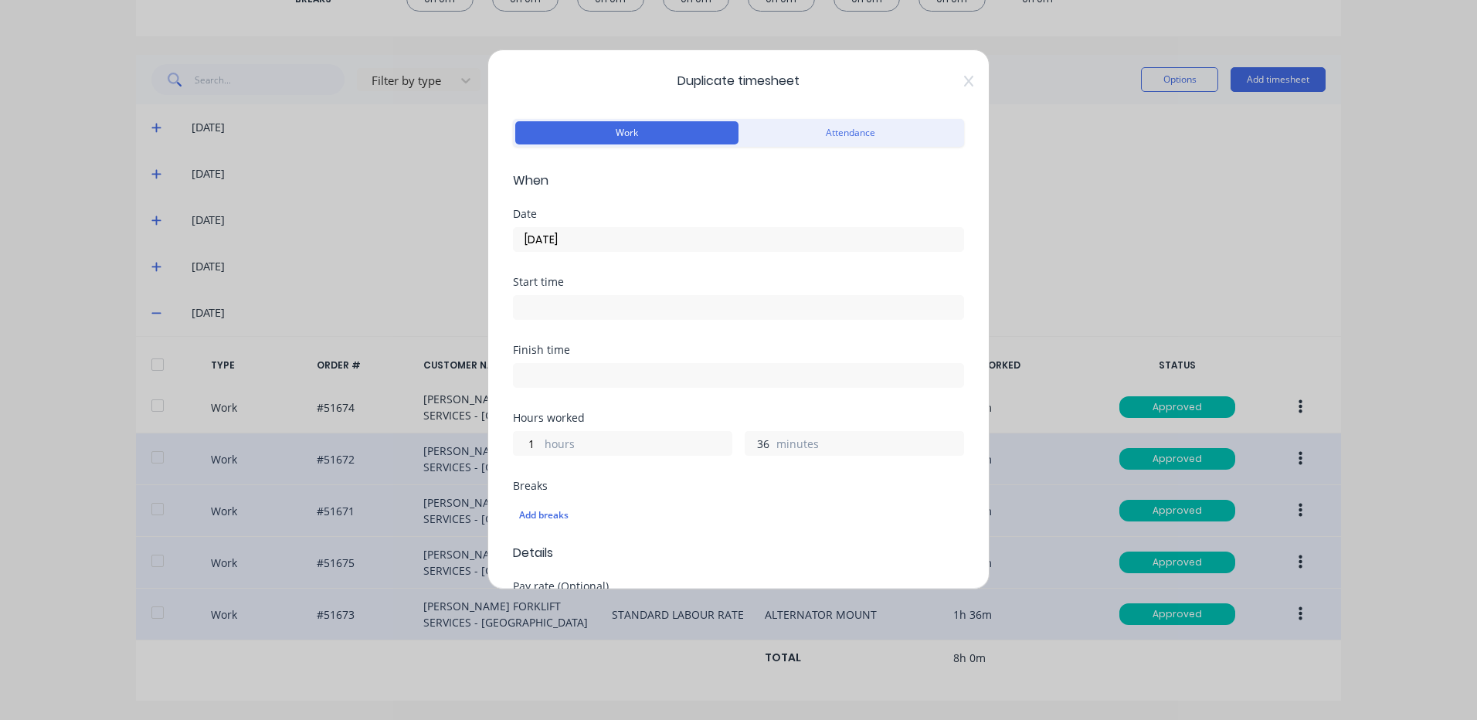
click at [766, 448] on input "36" at bounding box center [758, 443] width 27 height 23
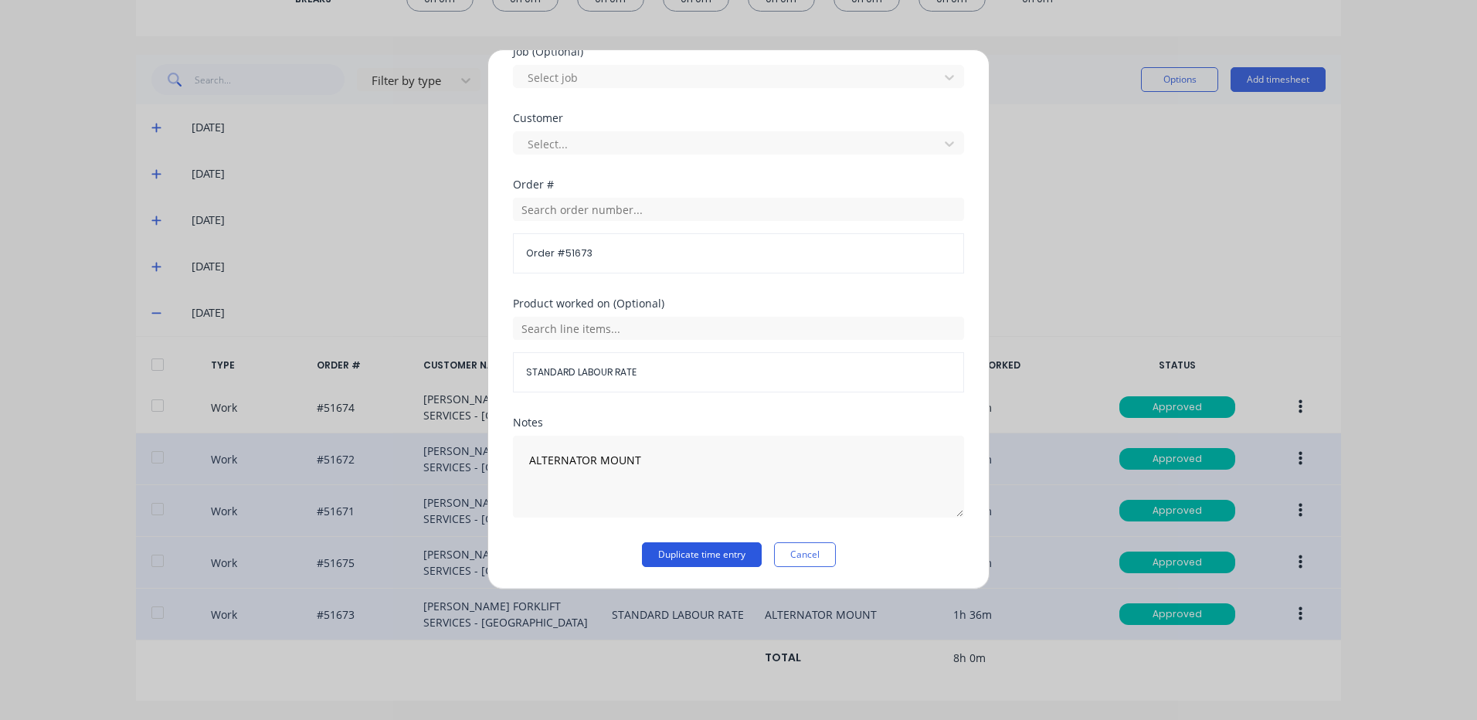
type input "48"
drag, startPoint x: 710, startPoint y: 560, endPoint x: 731, endPoint y: 545, distance: 25.5
click at [710, 560] on button "Duplicate time entry" at bounding box center [702, 554] width 120 height 25
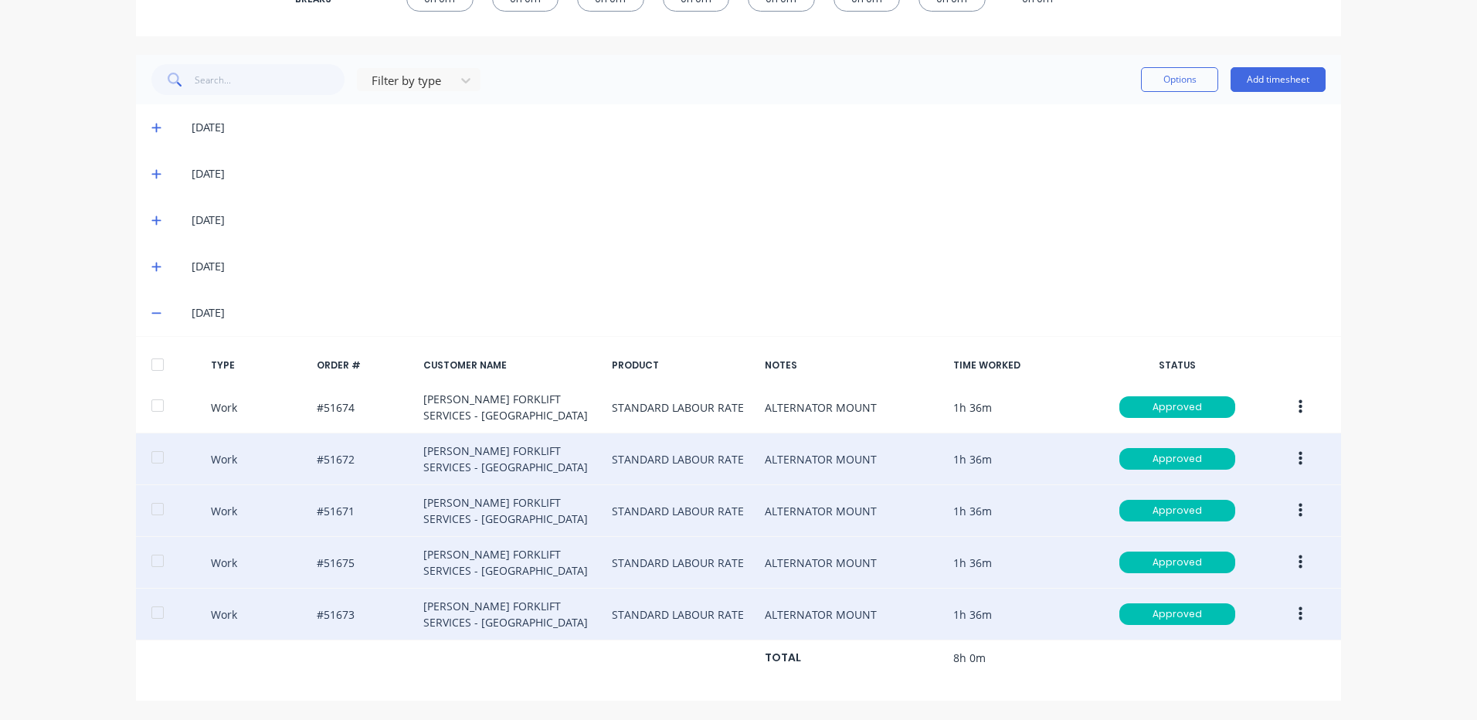
scroll to position [39, 0]
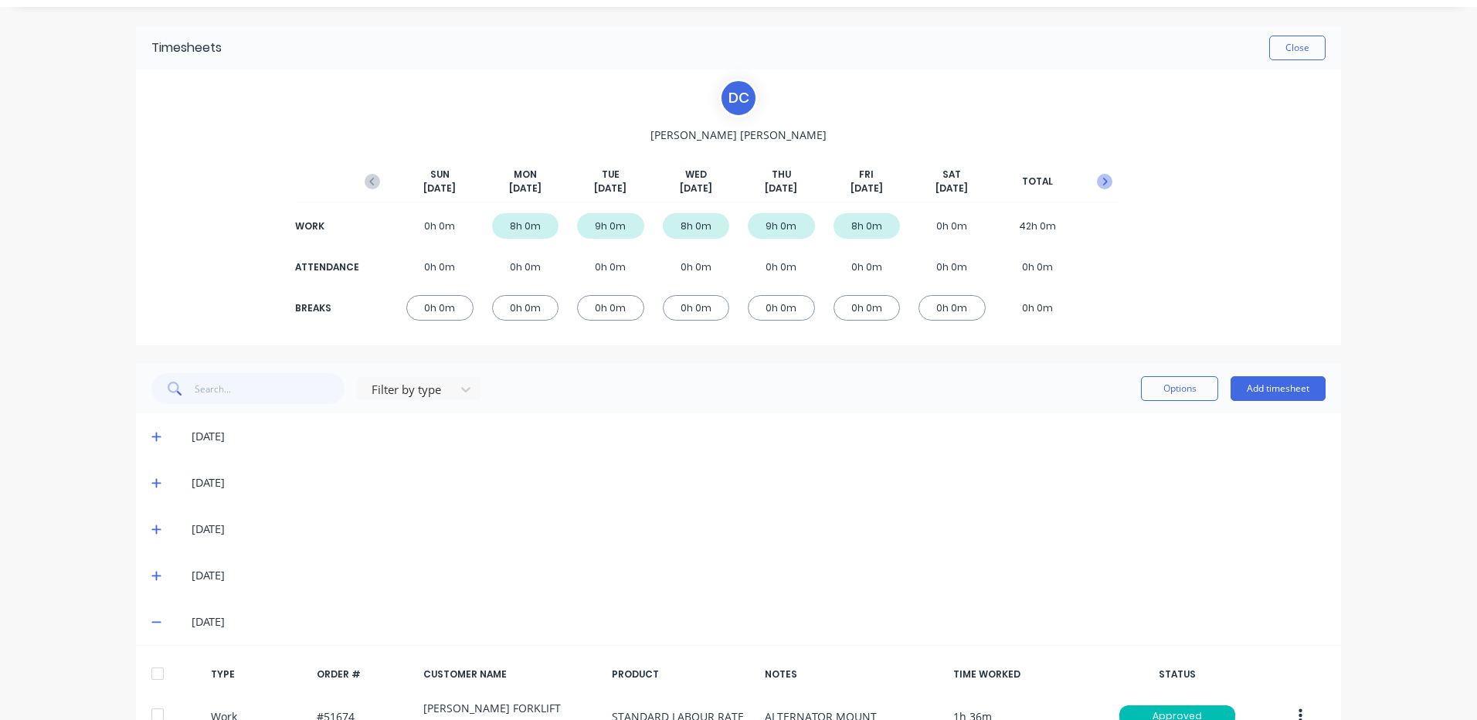
click at [1099, 175] on icon "button" at bounding box center [1104, 181] width 15 height 15
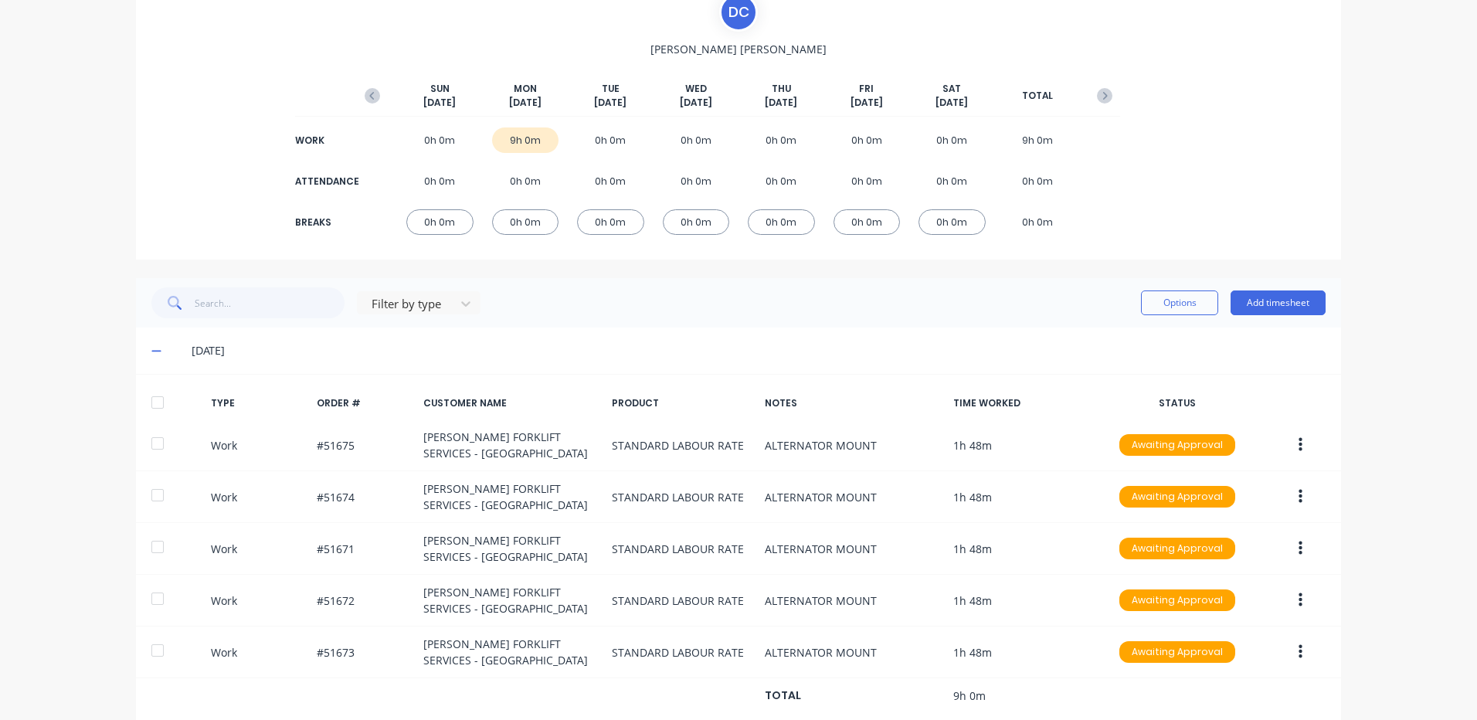
scroll to position [163, 0]
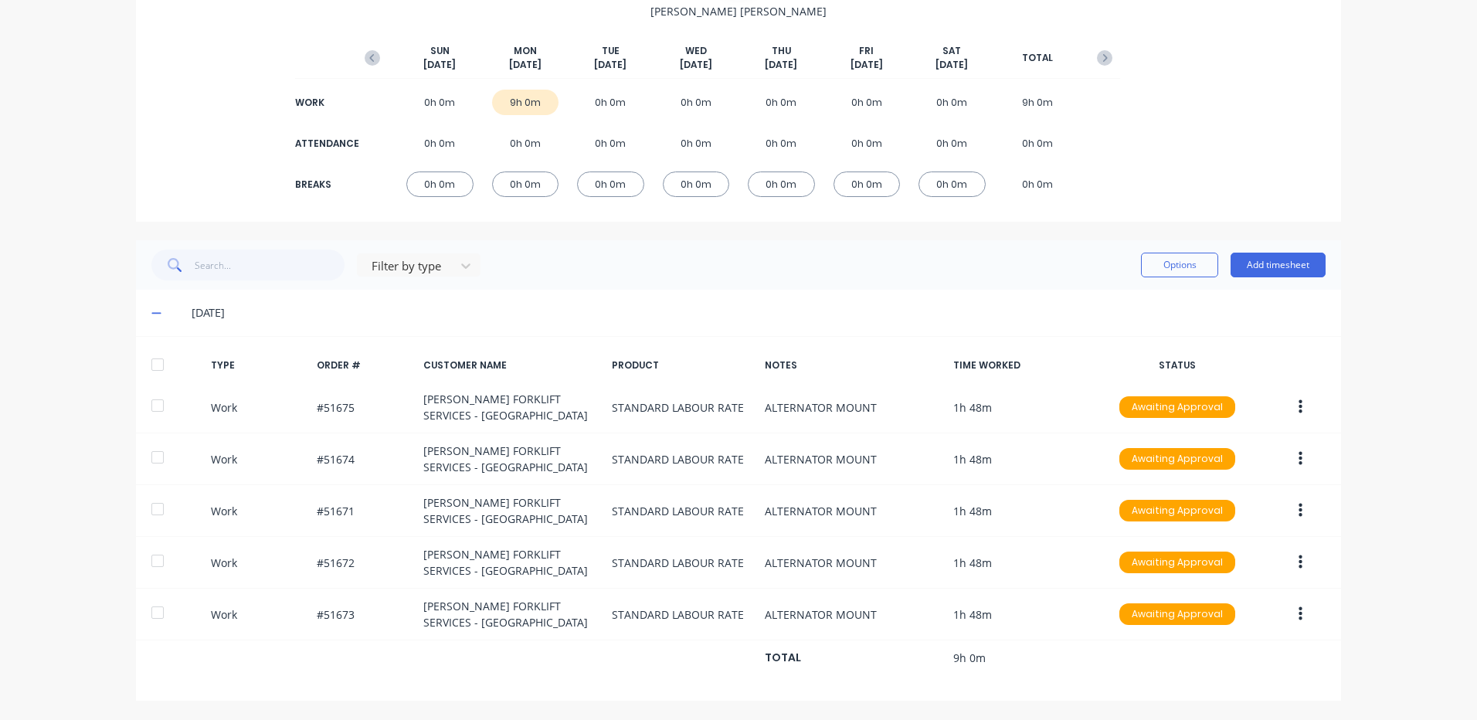
click at [136, 369] on div "TYPE ORDER # CUSTOMER NAME PRODUCT NOTES TIME WORKED STATUS" at bounding box center [738, 365] width 1205 height 32
drag, startPoint x: 158, startPoint y: 366, endPoint x: 219, endPoint y: 343, distance: 65.3
click at [158, 366] on div at bounding box center [157, 364] width 31 height 31
click at [1187, 270] on button "Options" at bounding box center [1179, 265] width 77 height 25
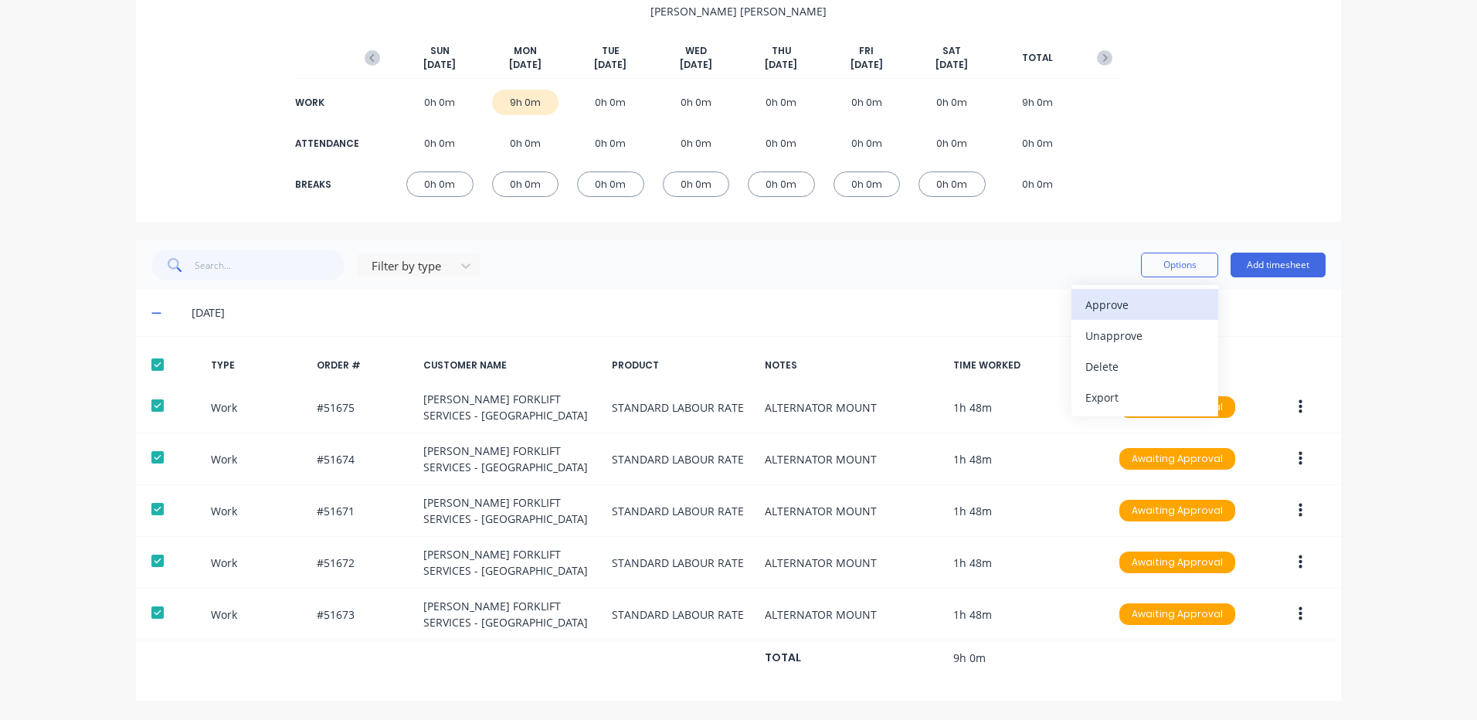
click at [1143, 310] on div "Approve" at bounding box center [1144, 304] width 119 height 22
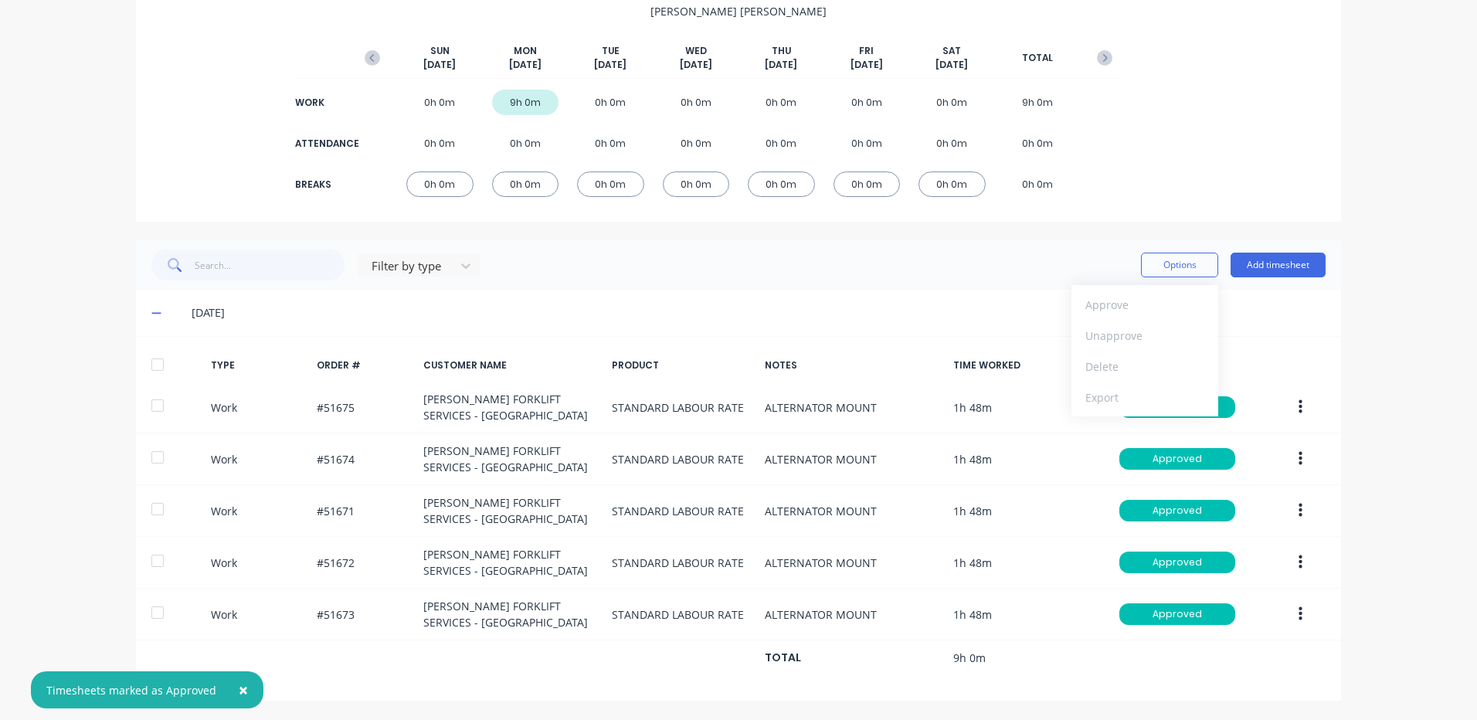
scroll to position [0, 0]
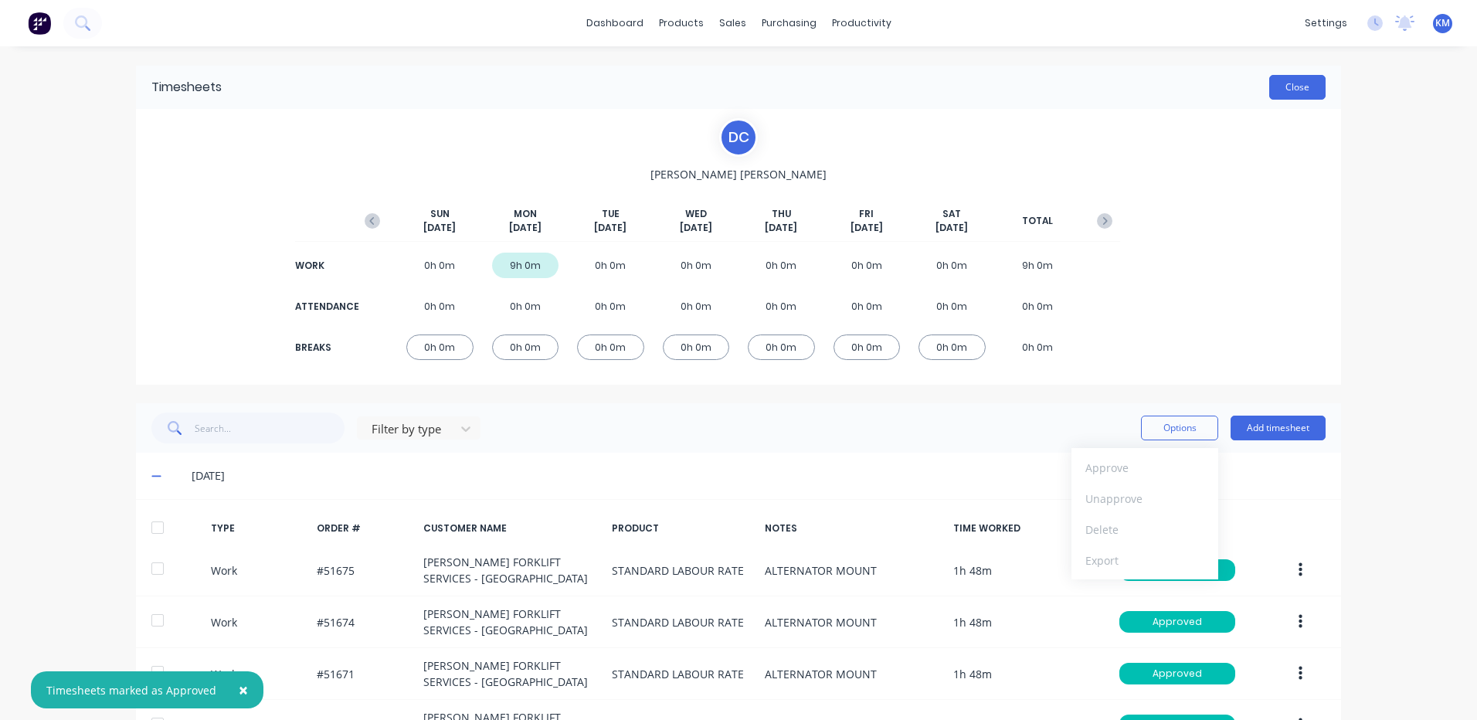
click at [1286, 84] on button "Close" at bounding box center [1297, 87] width 56 height 25
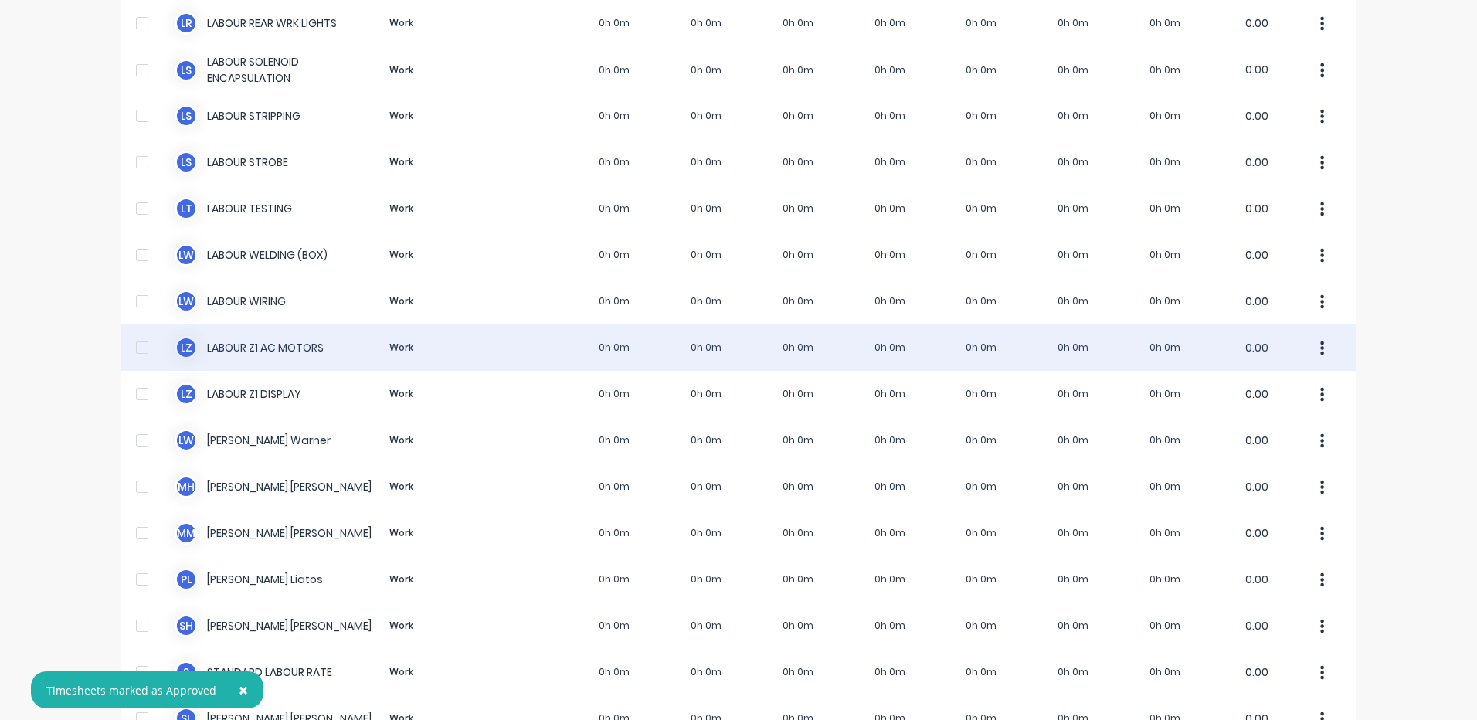
scroll to position [1504, 0]
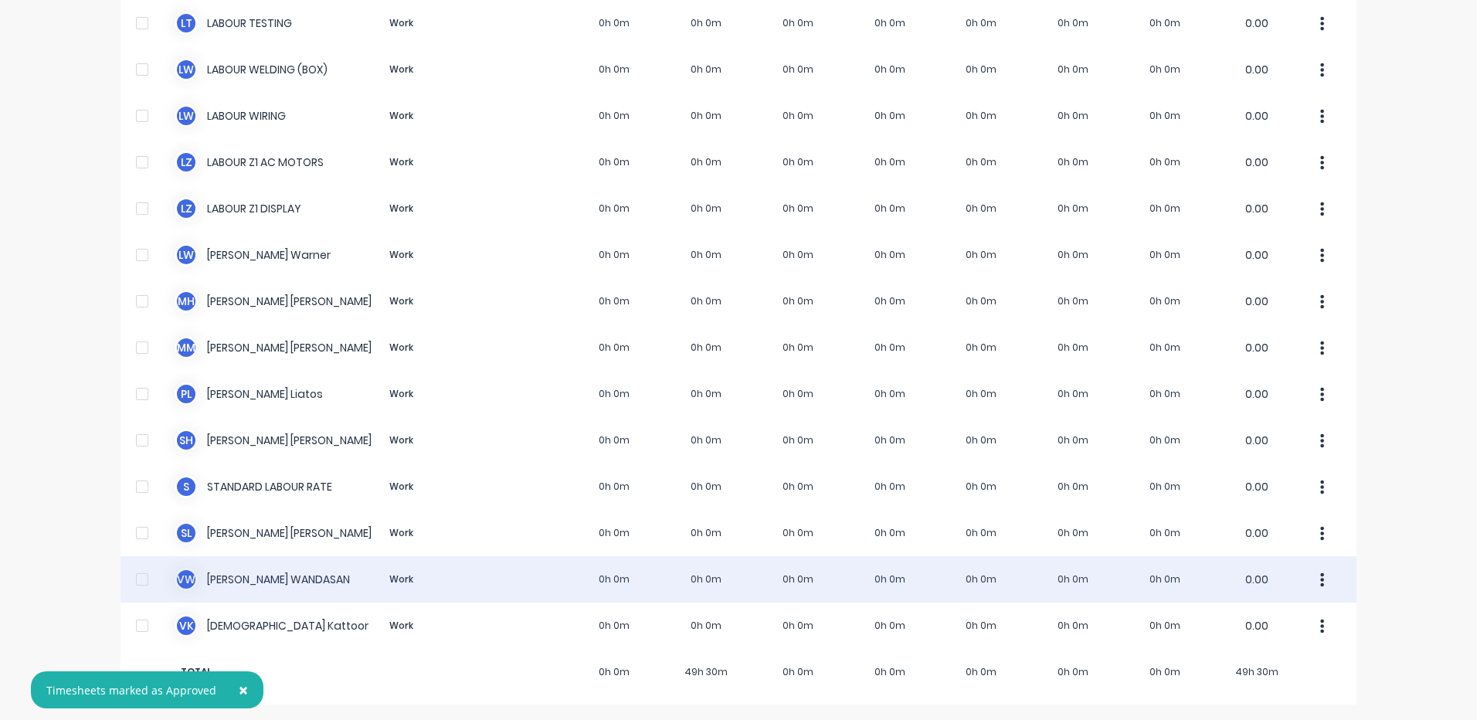
click at [488, 595] on div "V W VINCENT WANDASAN Work 0h 0m 0h 0m 0h 0m 0h 0m 0h 0m 0h 0m 0h 0m 0.00" at bounding box center [738, 579] width 1236 height 46
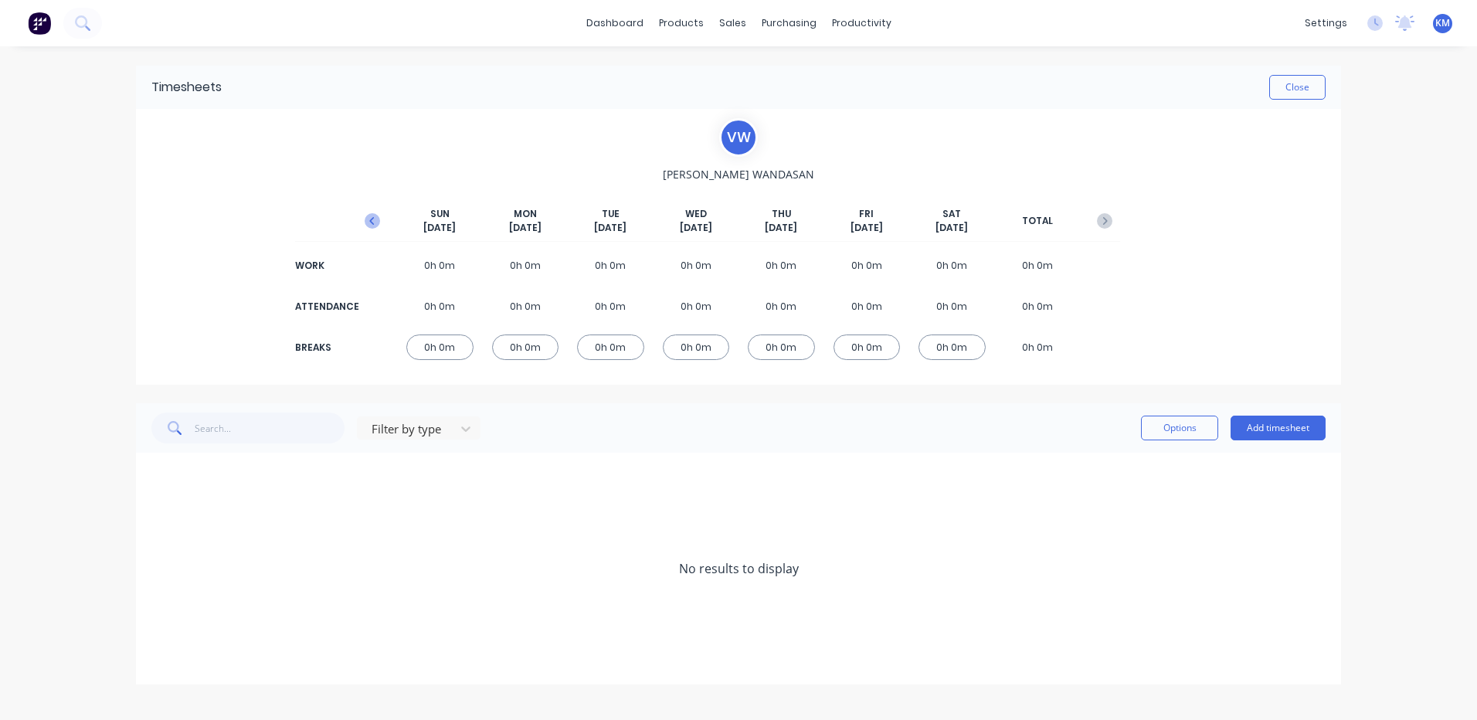
click at [375, 232] on button "button" at bounding box center [372, 221] width 31 height 28
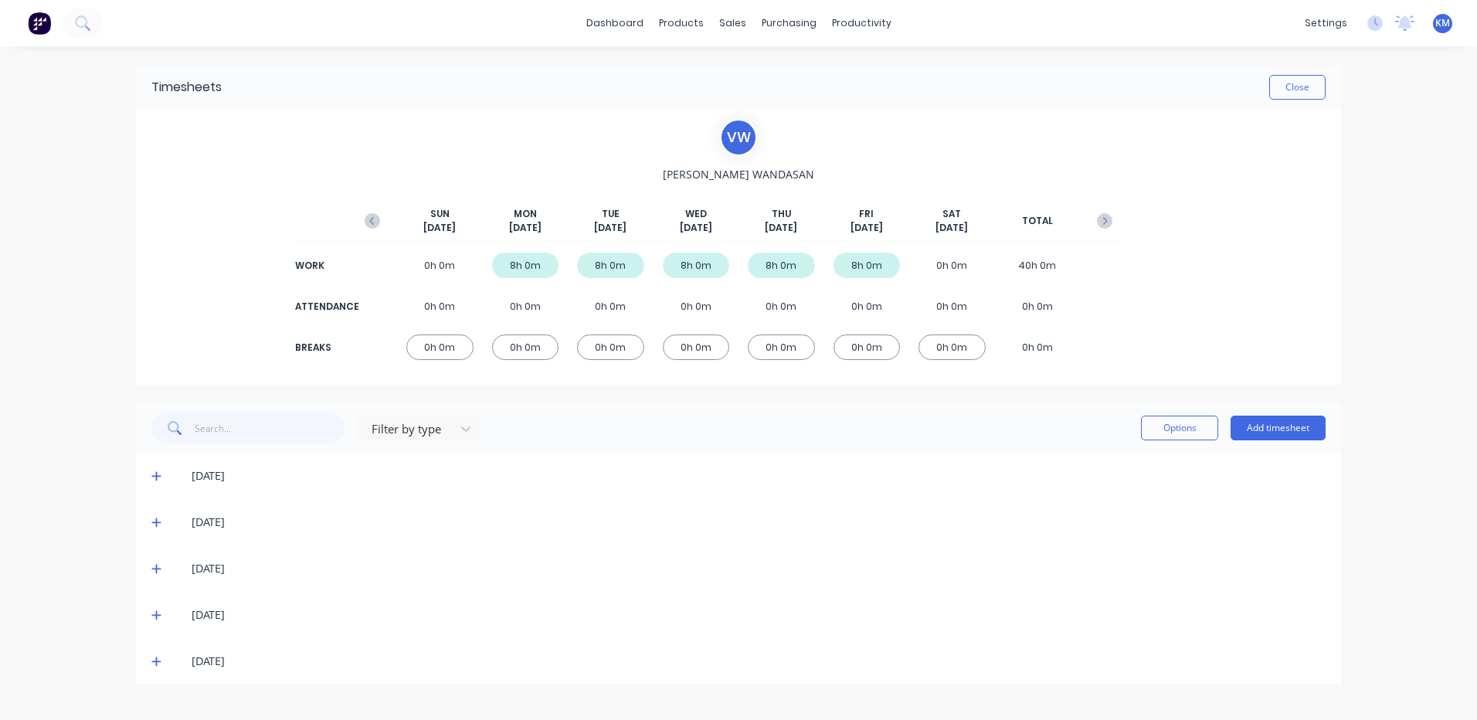
click at [155, 658] on icon at bounding box center [156, 661] width 10 height 11
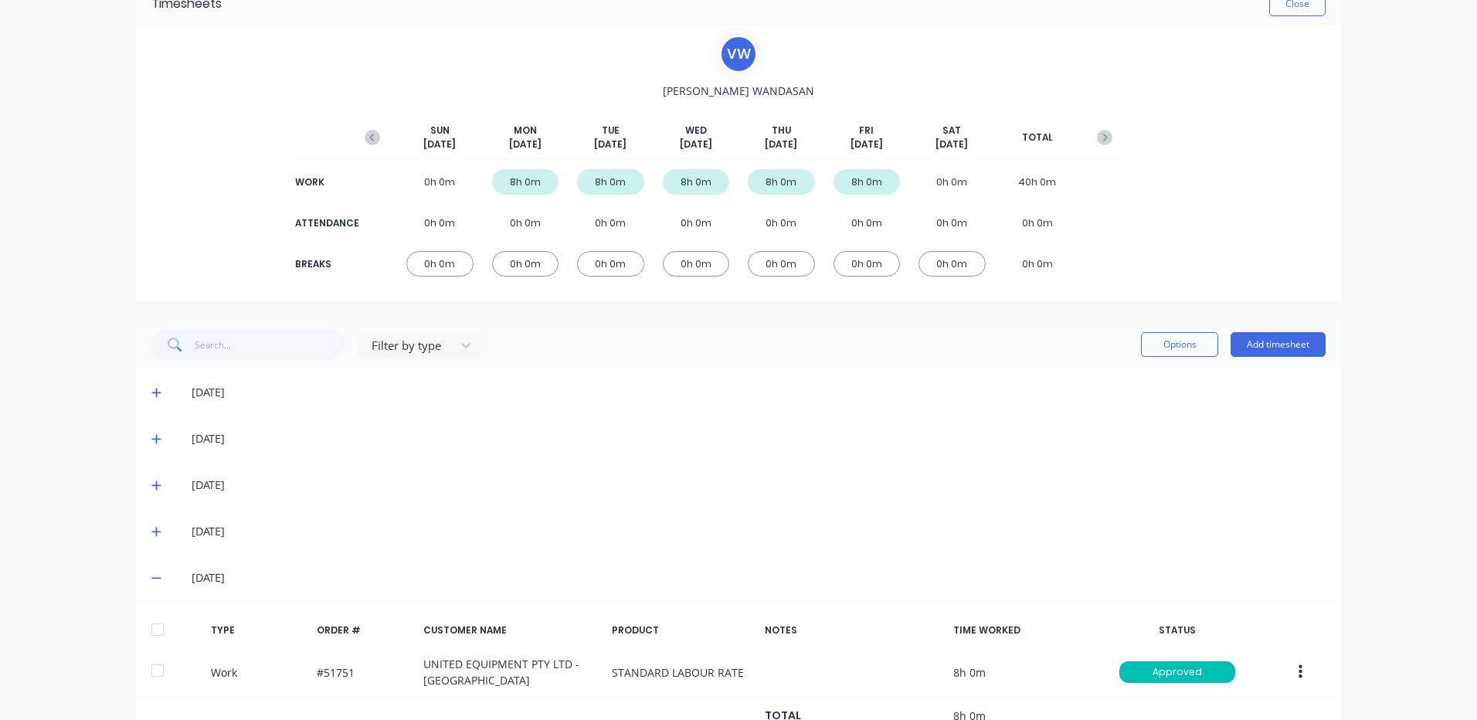
scroll to position [141, 0]
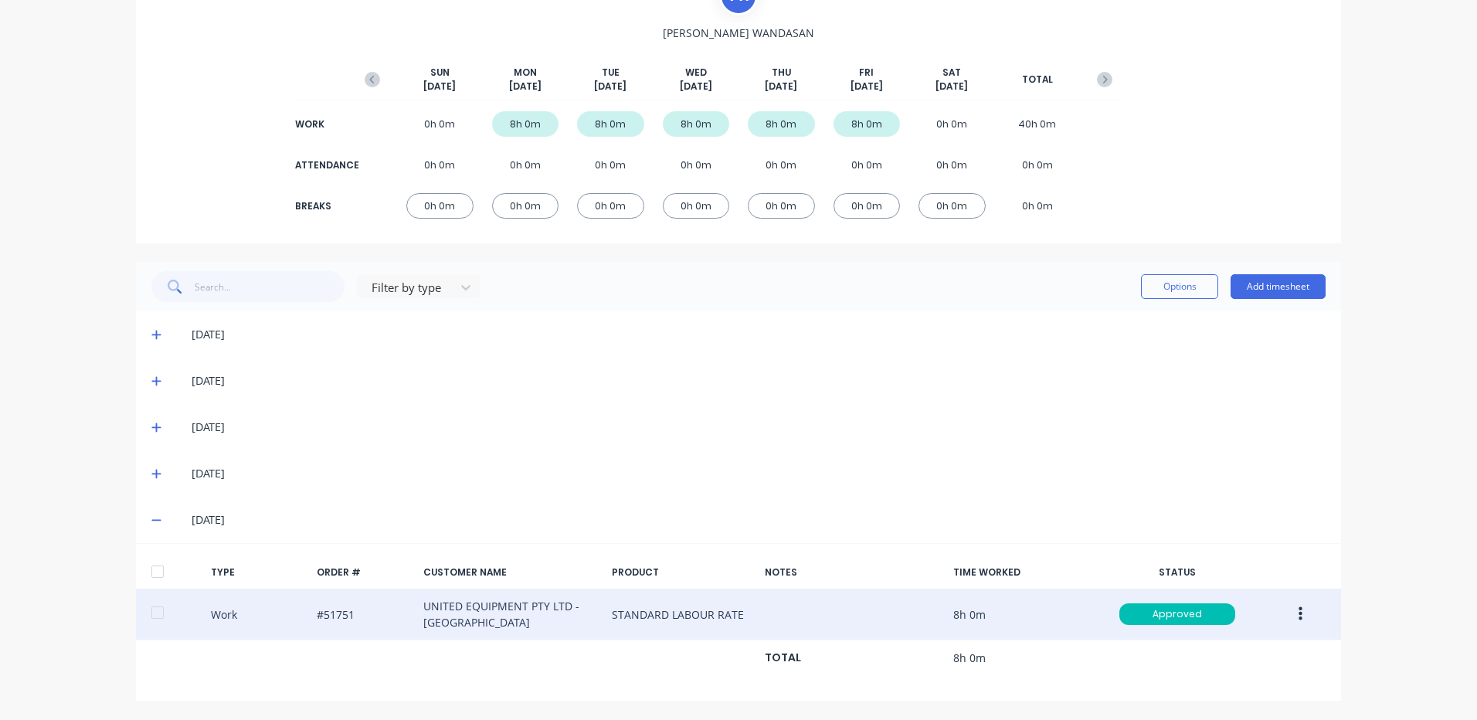
click at [1299, 601] on button "button" at bounding box center [1300, 614] width 36 height 28
click at [1251, 589] on div "Duplicate" at bounding box center [1244, 587] width 119 height 22
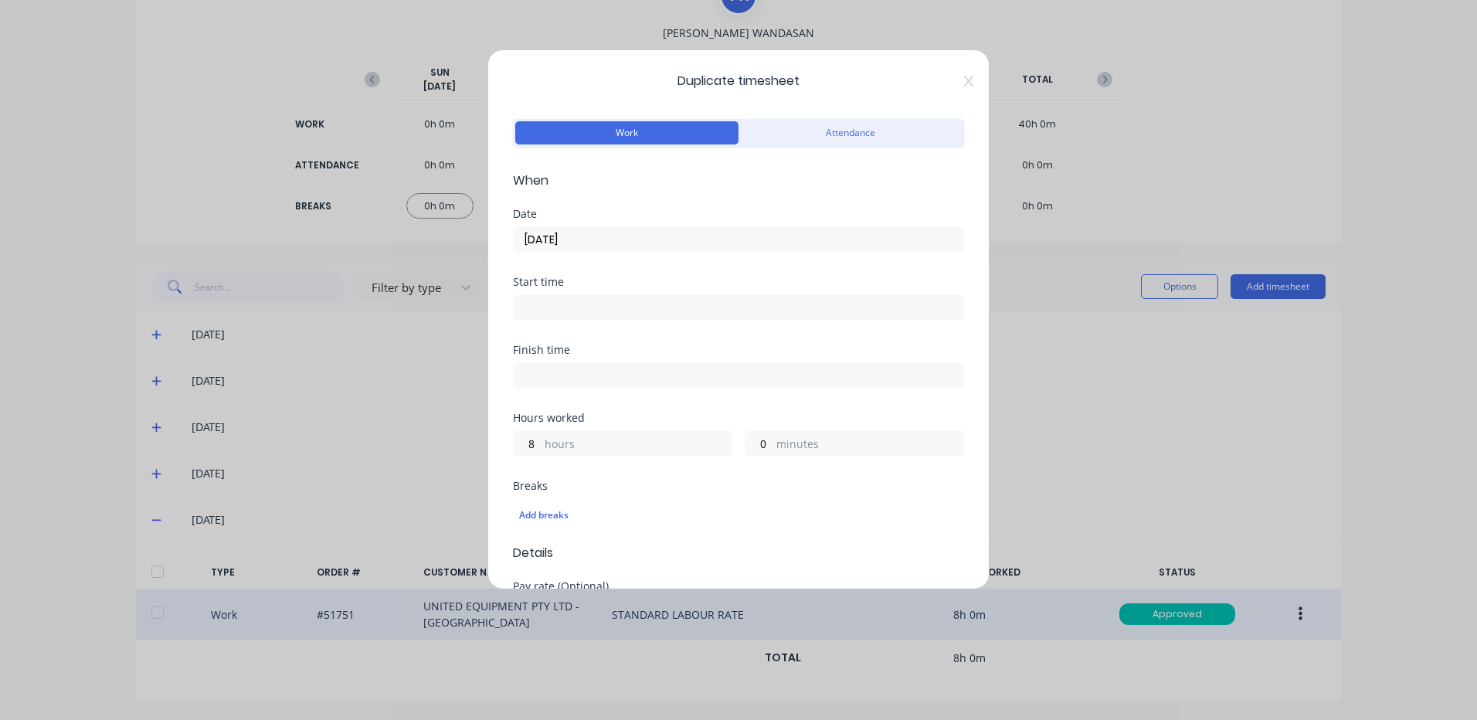
click at [636, 251] on label "10/10/2025" at bounding box center [738, 239] width 451 height 25
click at [636, 251] on input "10/10/2025" at bounding box center [738, 239] width 449 height 23
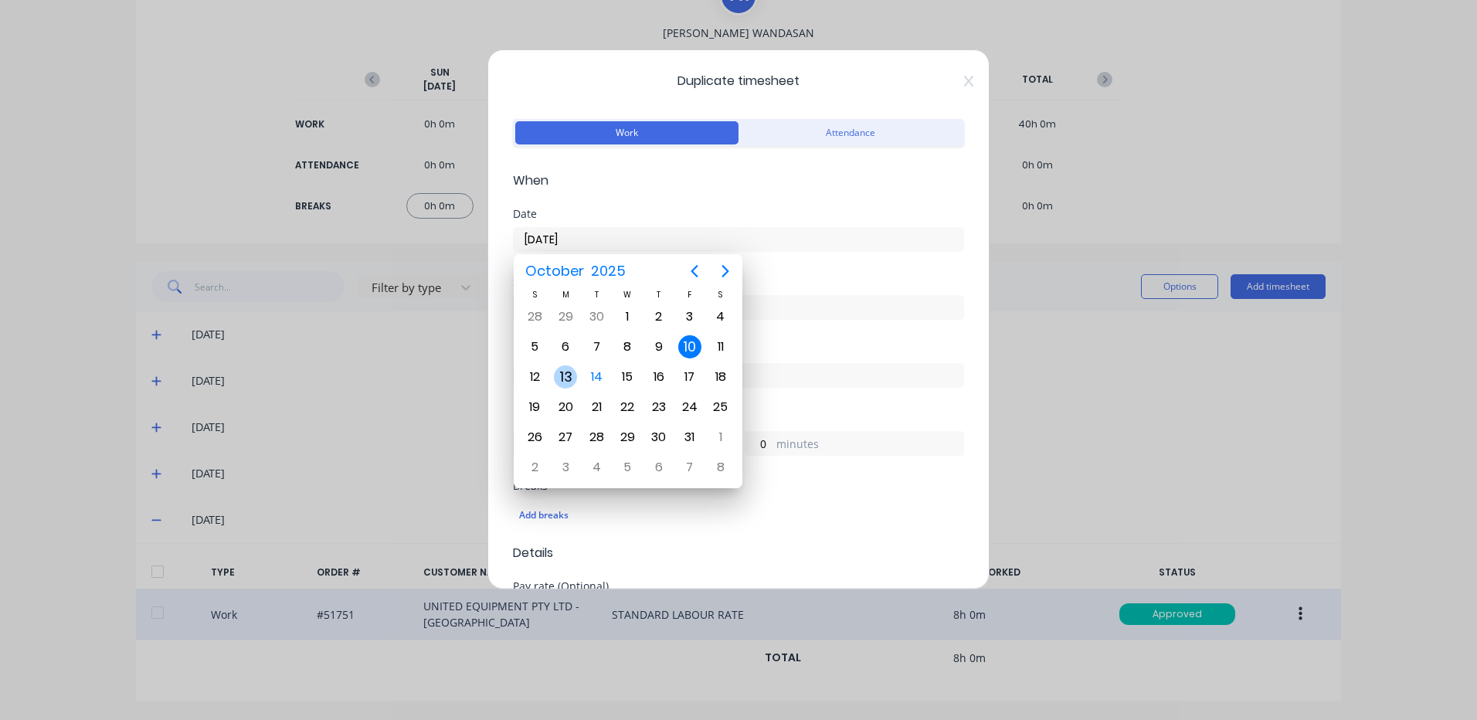
click at [578, 371] on div "13" at bounding box center [565, 376] width 31 height 29
type input "13/10/2025"
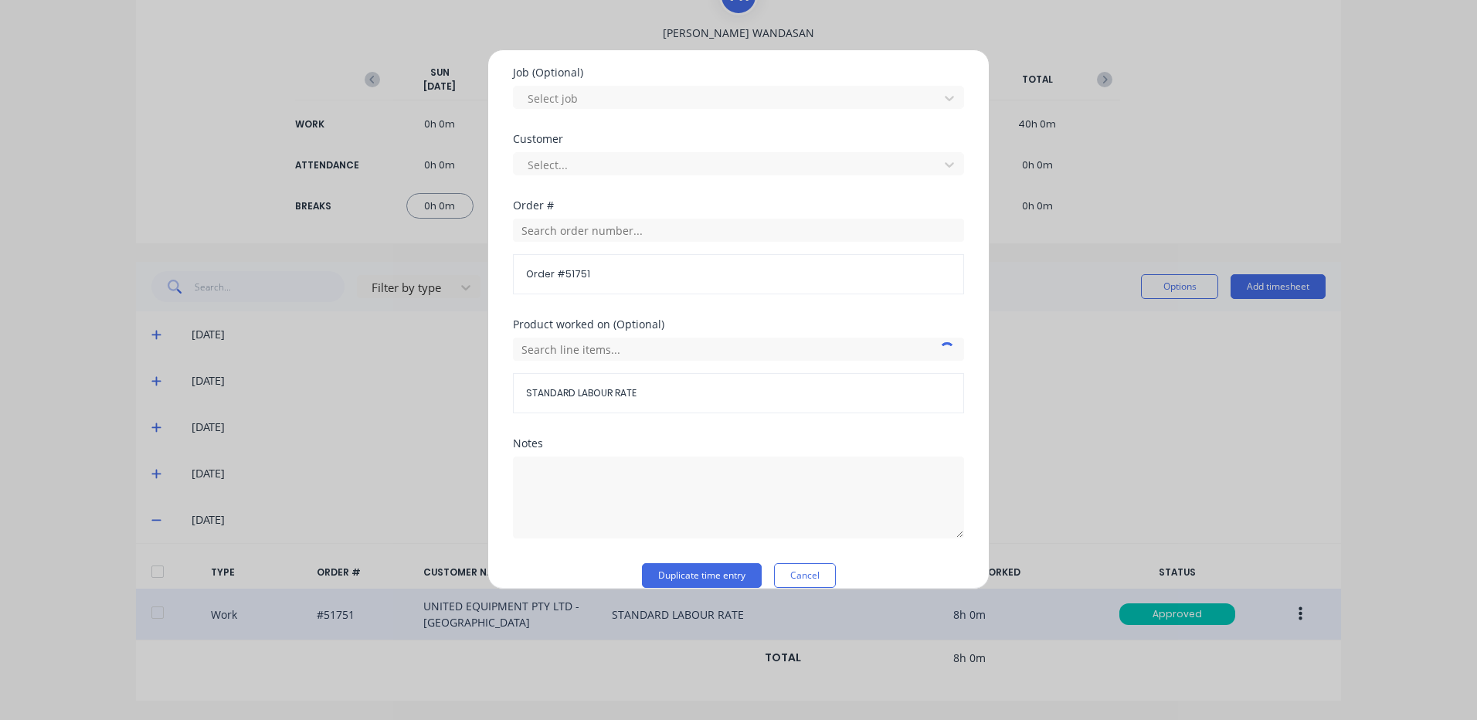
scroll to position [667, 0]
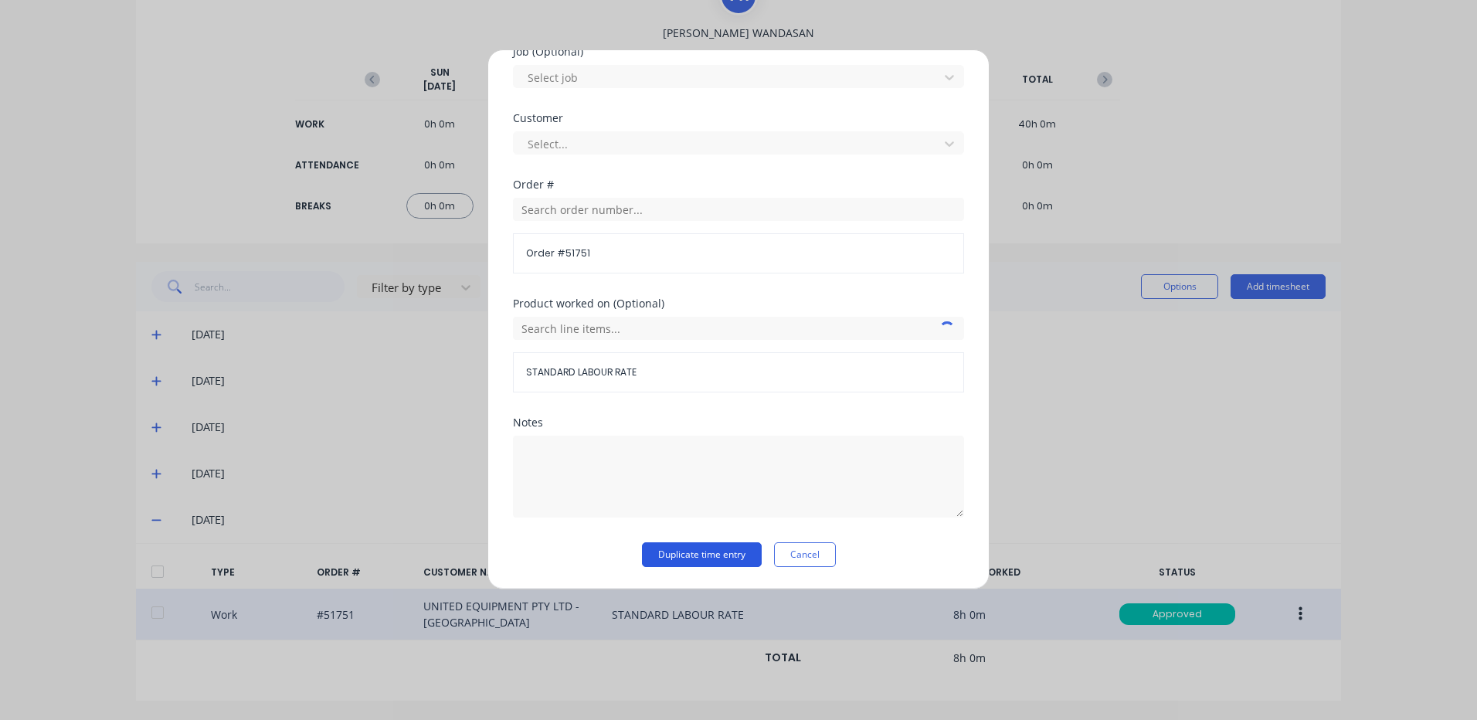
click at [646, 544] on button "Duplicate time entry" at bounding box center [702, 554] width 120 height 25
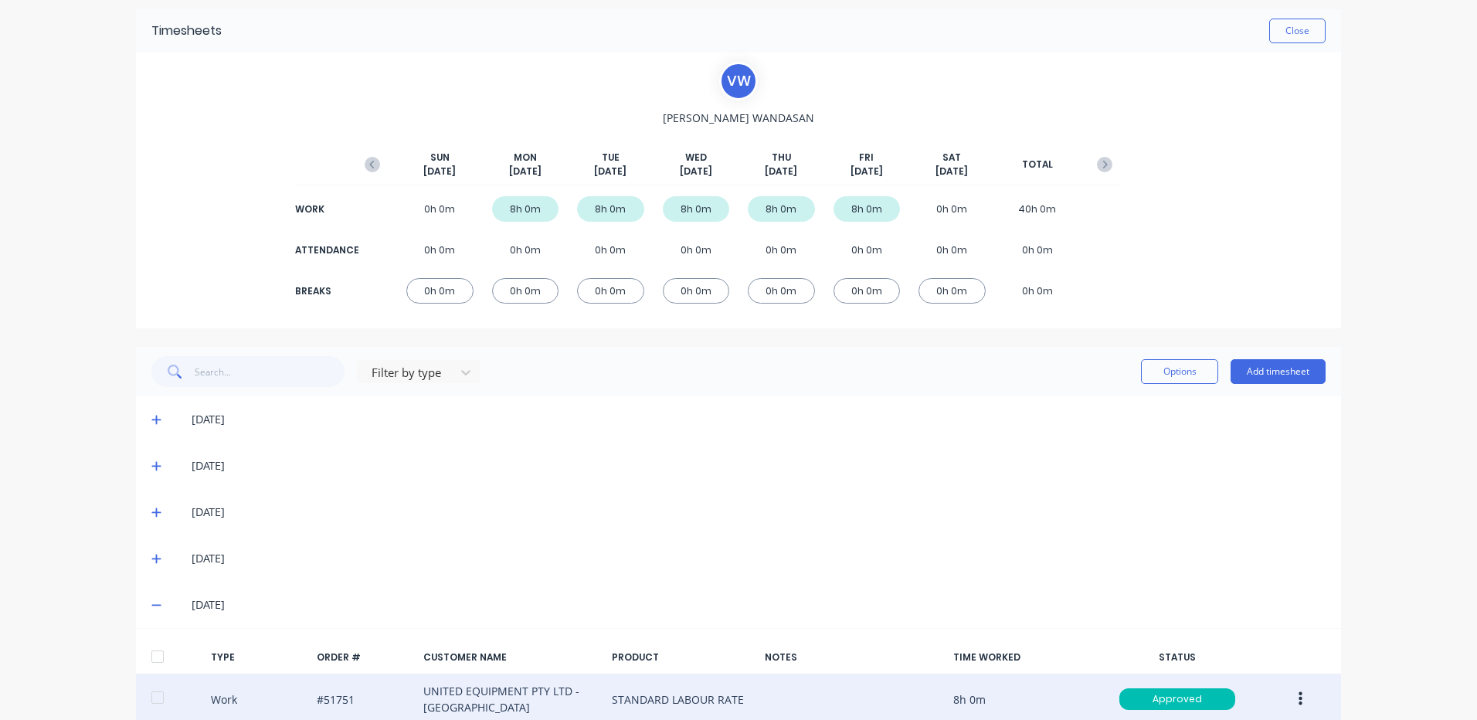
scroll to position [0, 0]
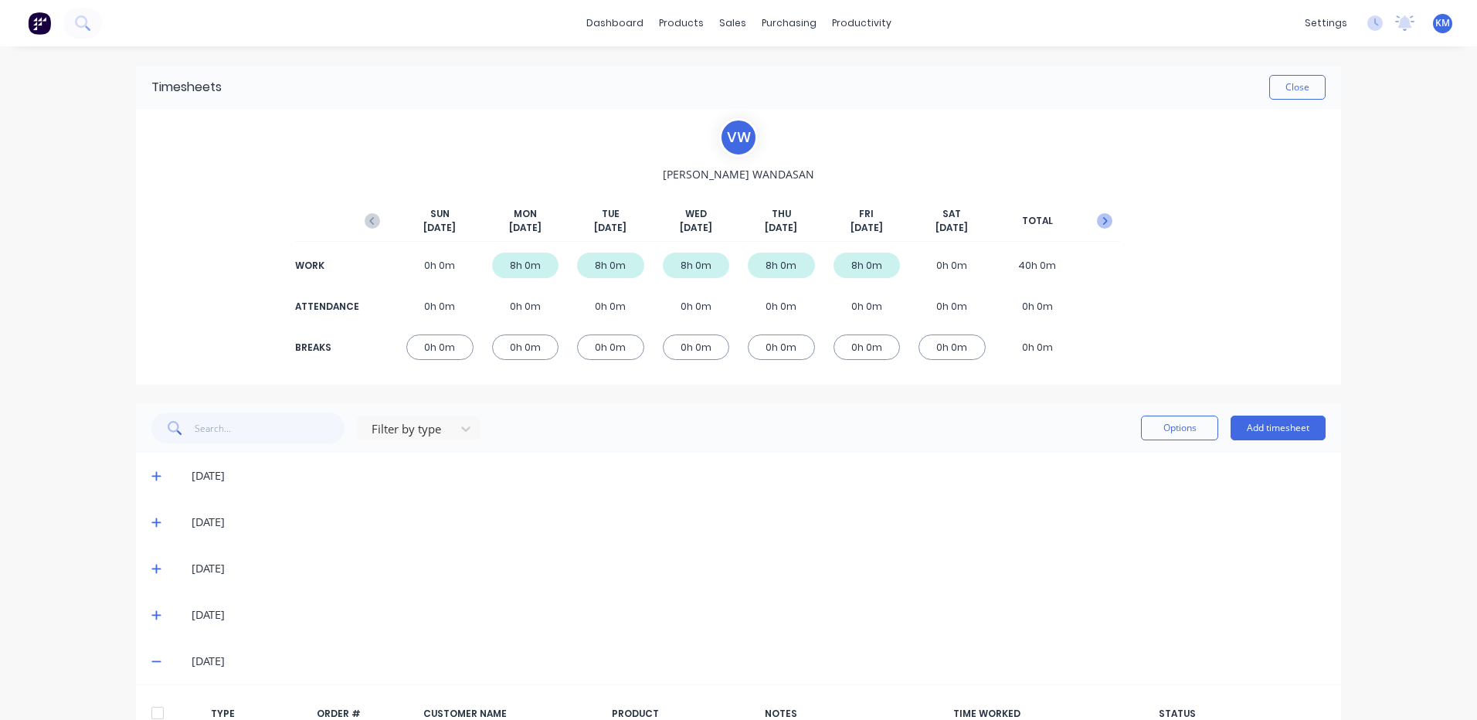
click at [1091, 215] on button "button" at bounding box center [1104, 221] width 31 height 28
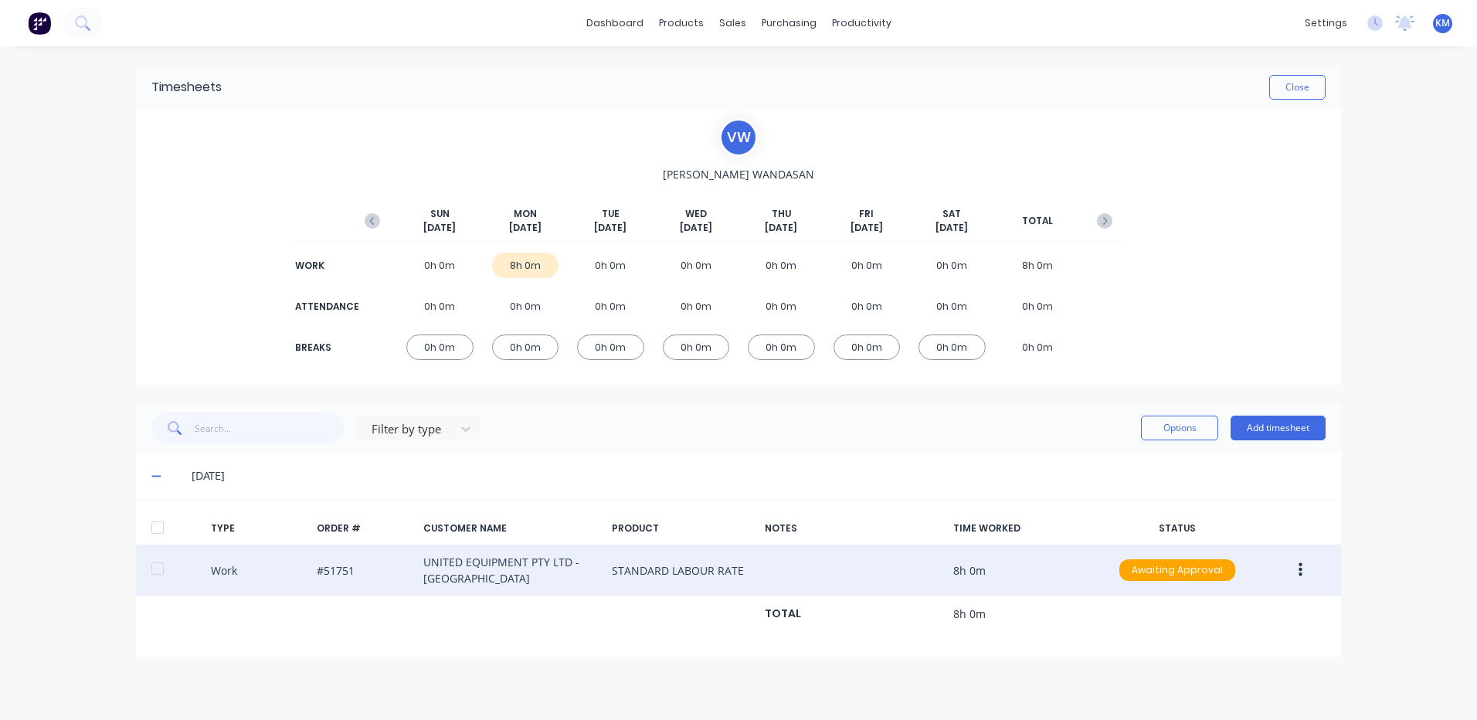
click at [155, 573] on div at bounding box center [157, 568] width 31 height 31
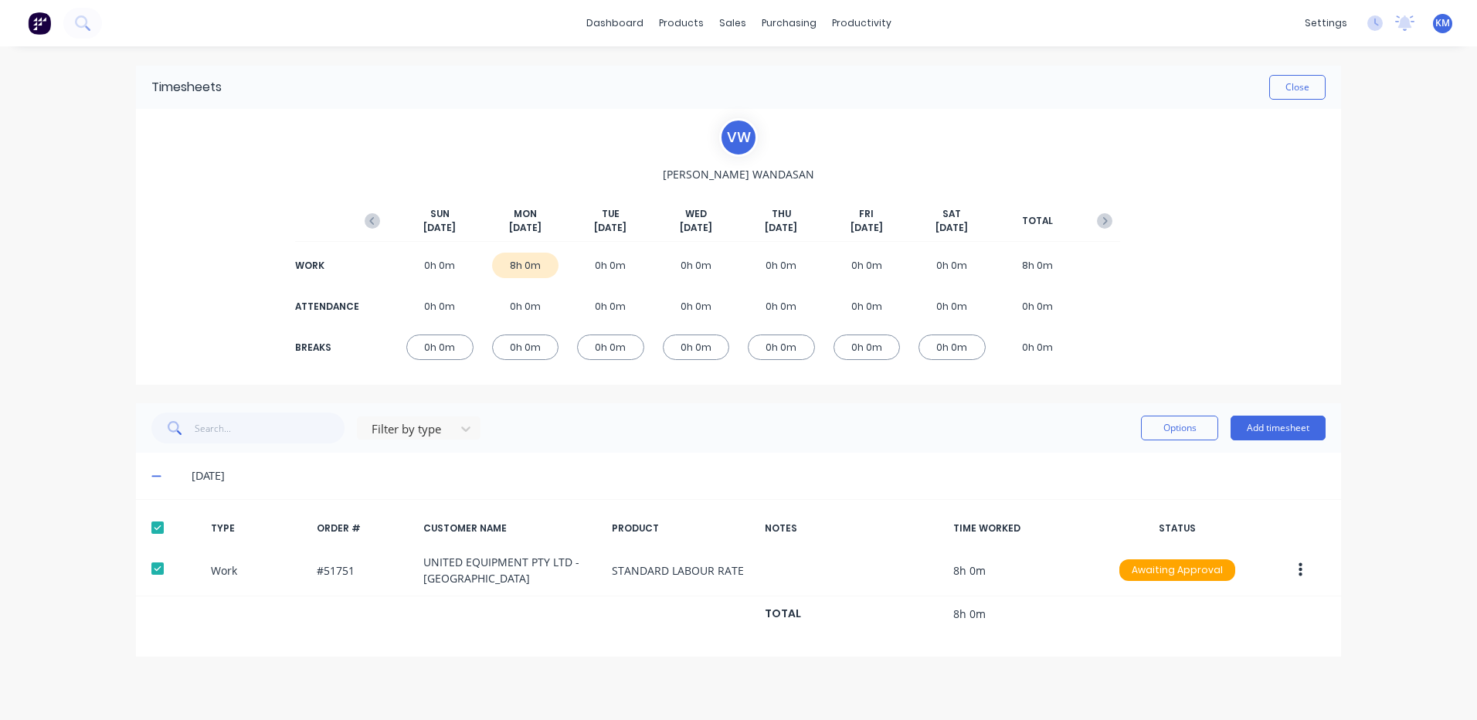
click at [1155, 413] on div "Options Add timesheet" at bounding box center [1233, 427] width 185 height 31
click at [1163, 430] on button "Options" at bounding box center [1179, 427] width 77 height 25
click at [1158, 456] on div "Approve" at bounding box center [1144, 467] width 119 height 22
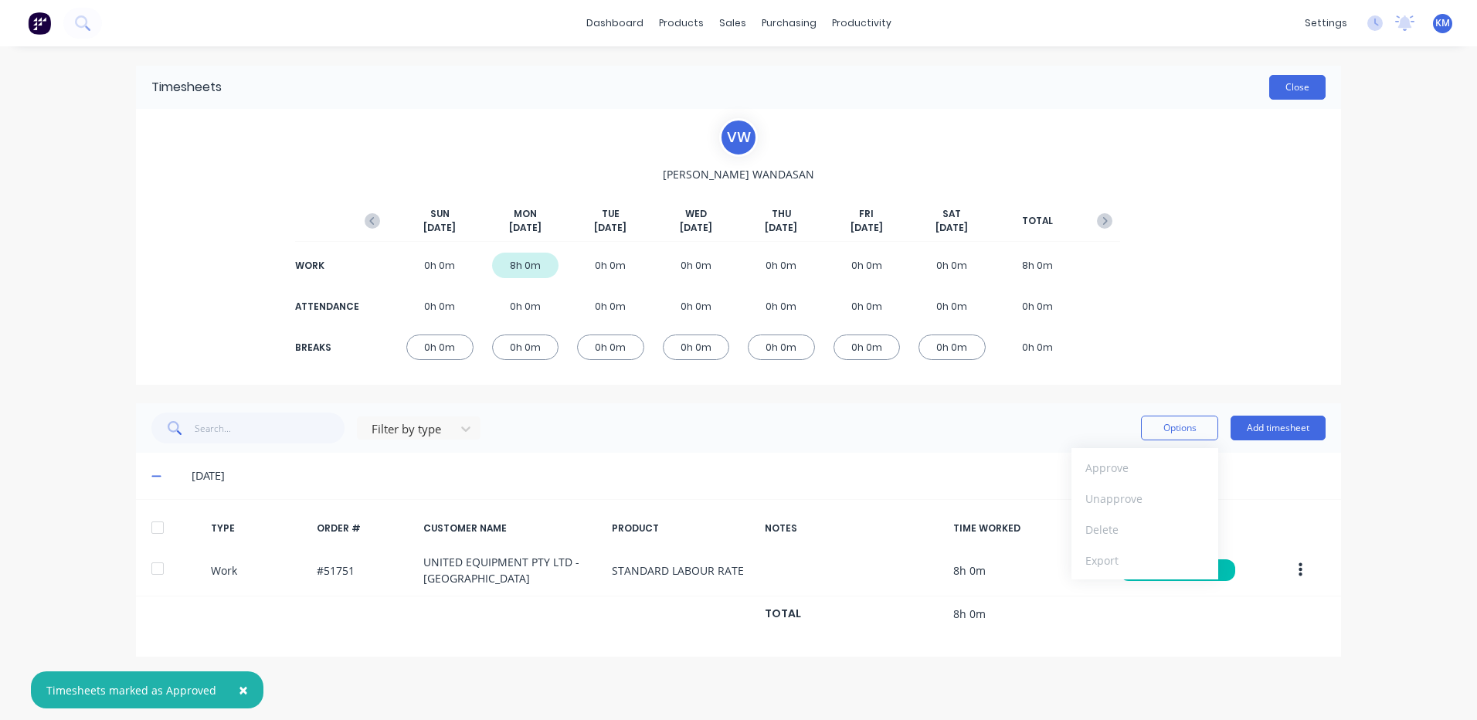
click at [1304, 77] on button "Close" at bounding box center [1297, 87] width 56 height 25
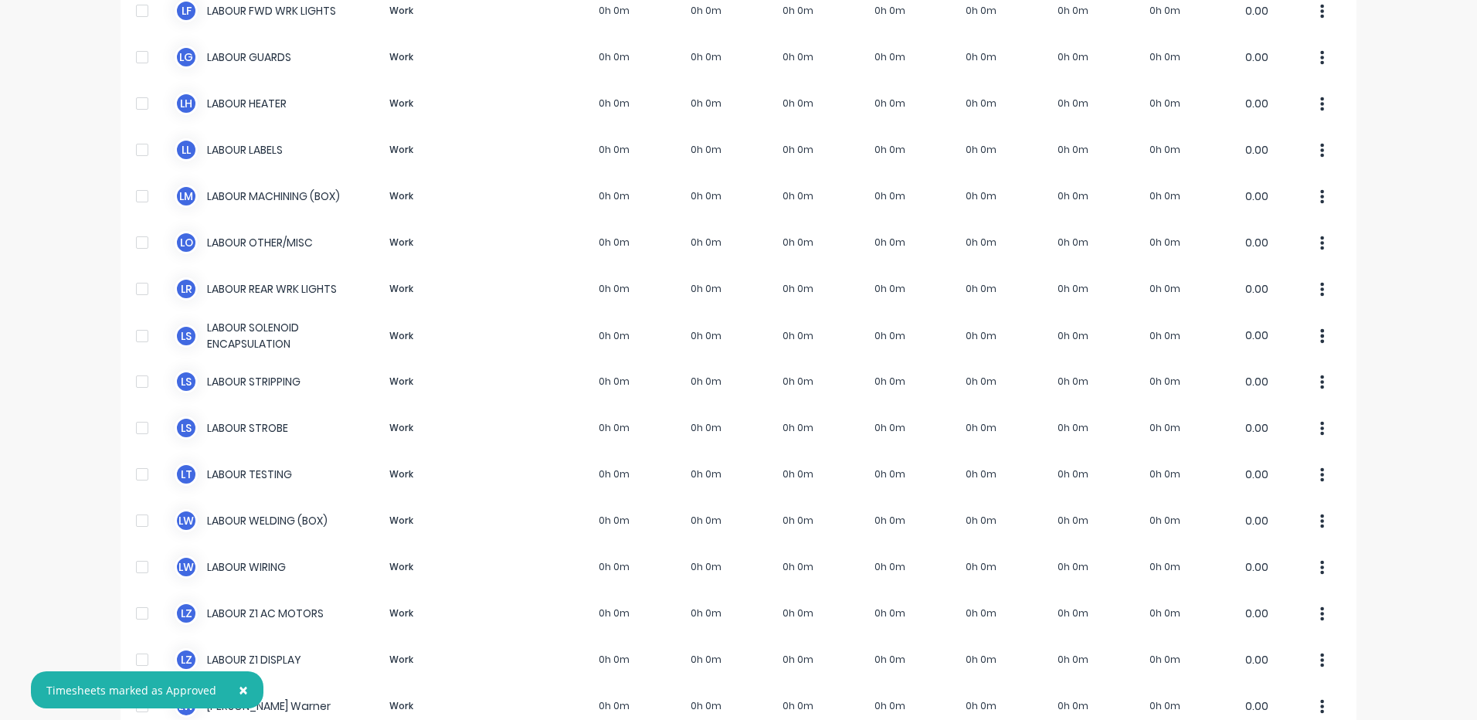
scroll to position [1158, 0]
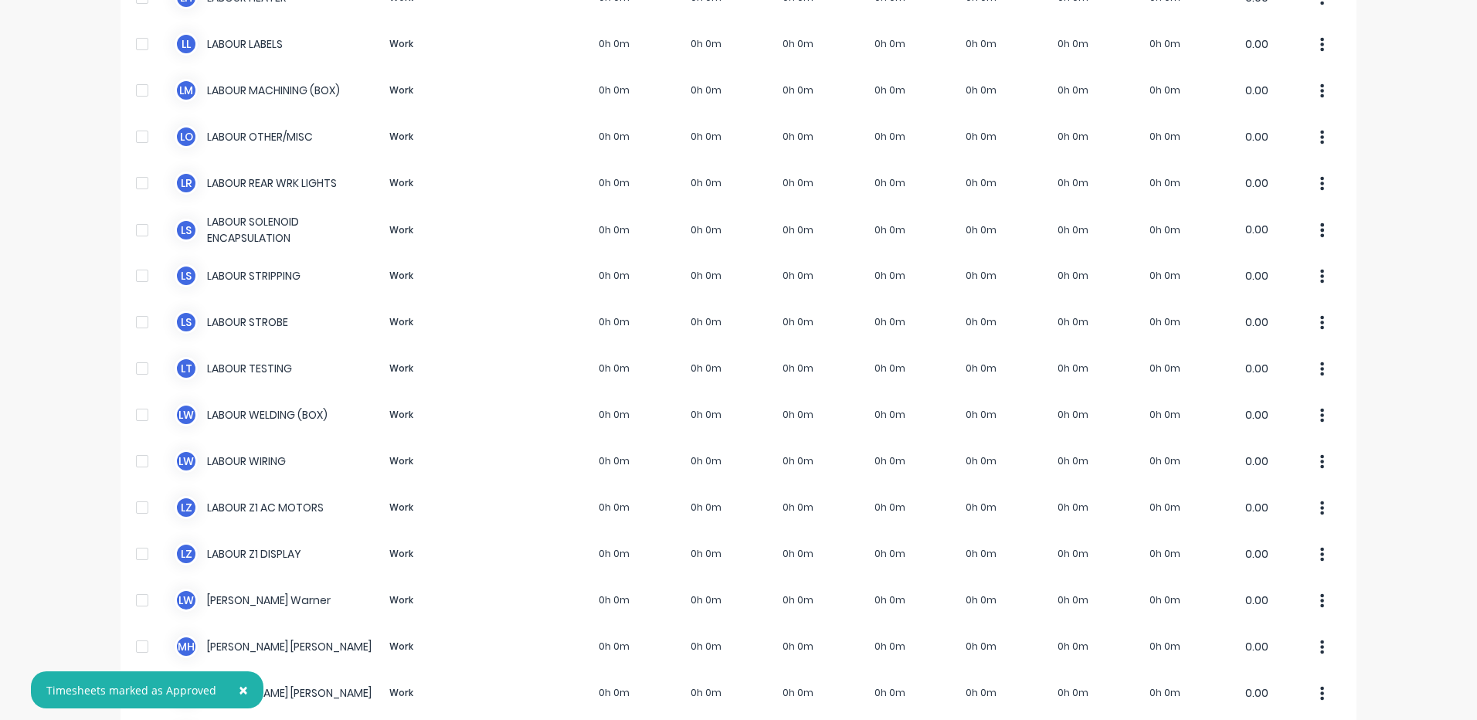
click at [246, 693] on button "×" at bounding box center [243, 689] width 40 height 37
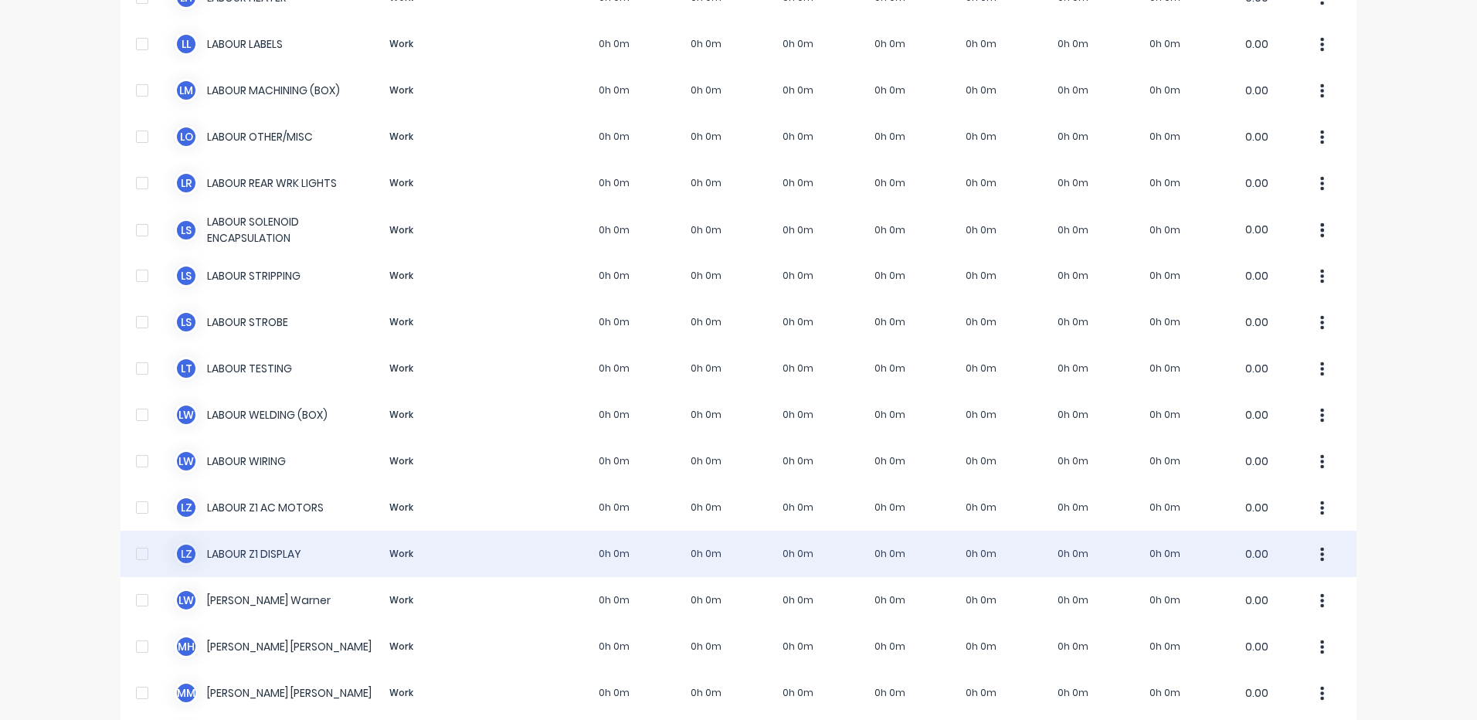
scroll to position [1504, 0]
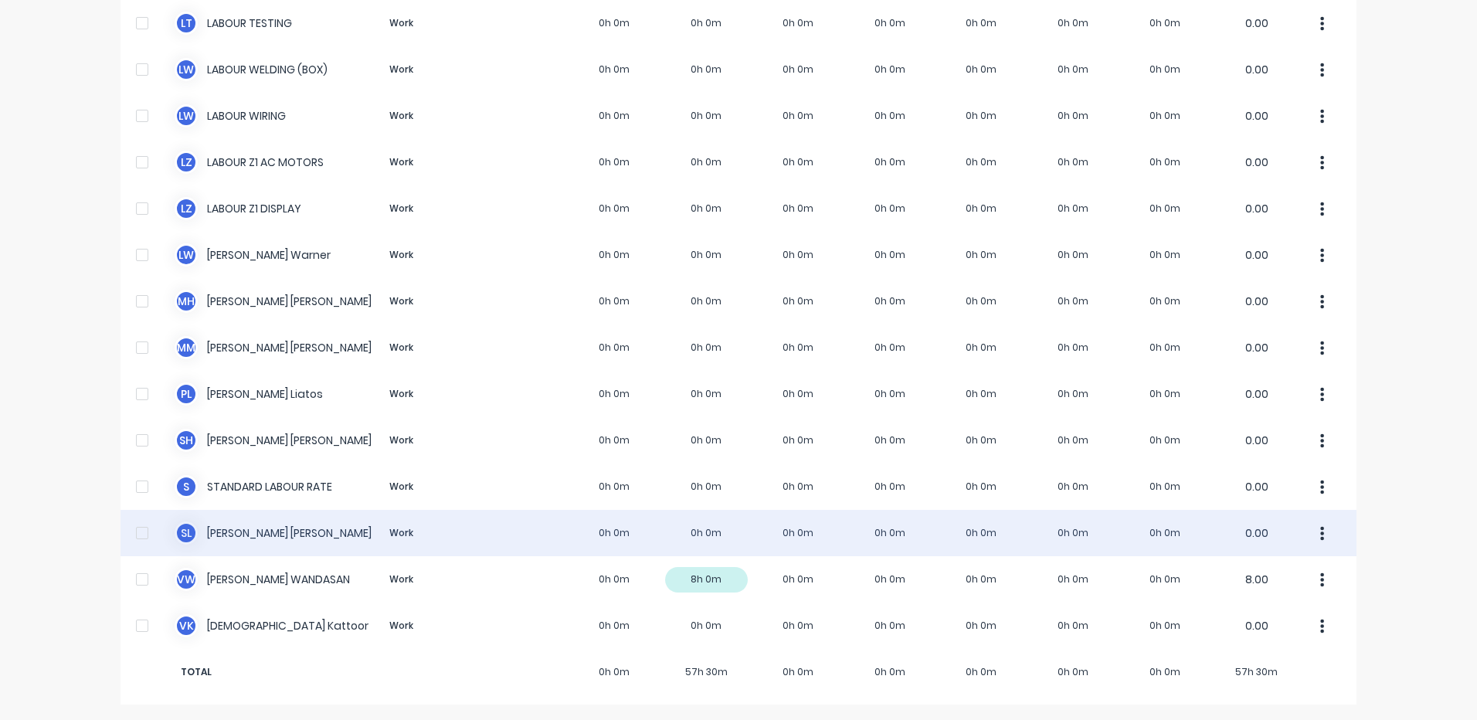
click at [469, 519] on div "S L Steve Loschiavo Work 0h 0m 0h 0m 0h 0m 0h 0m 0h 0m 0h 0m 0h 0m 0.00" at bounding box center [738, 533] width 1236 height 46
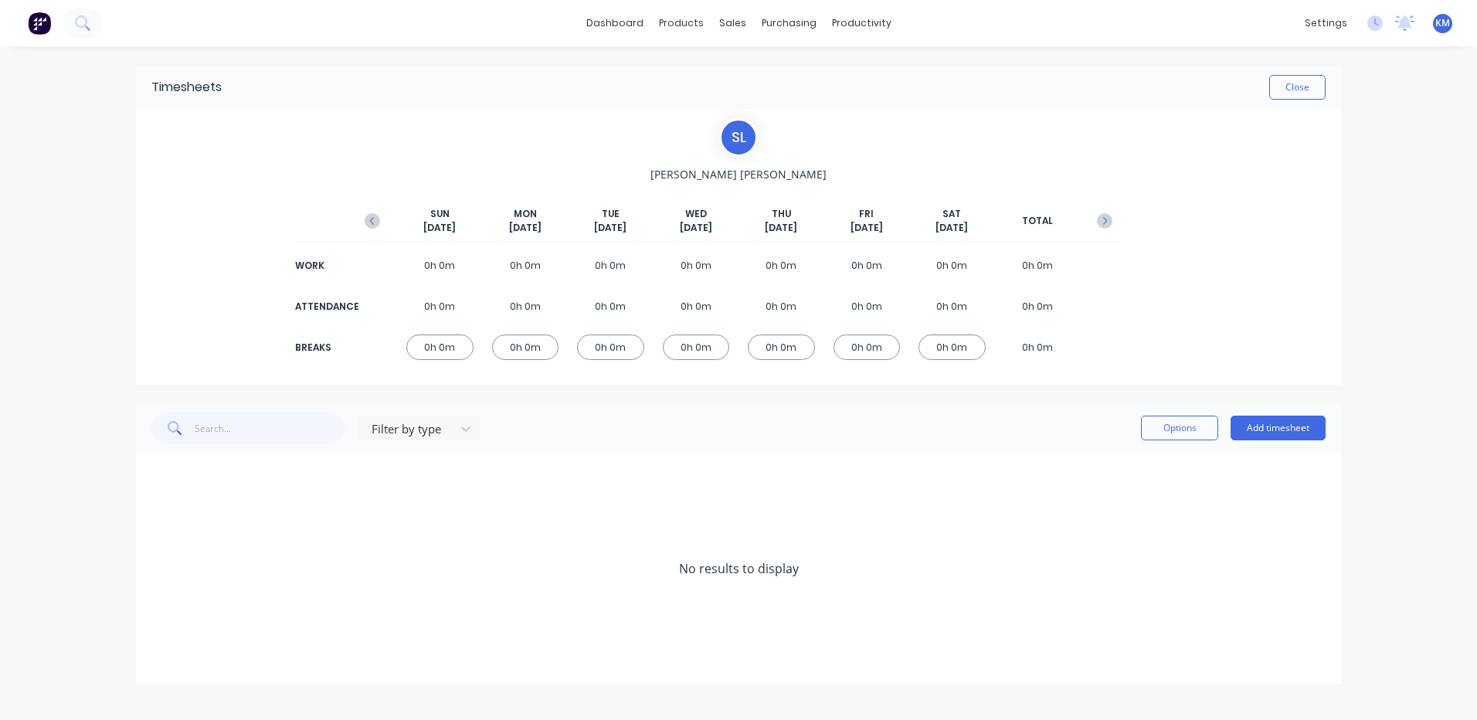
click at [390, 207] on div "SUN Oct 12th MON Oct 13th TUE Oct 14th WED Oct 15th THU Oct 16th FRI Oct 17th S…" at bounding box center [738, 224] width 763 height 35
click at [381, 214] on button "button" at bounding box center [372, 221] width 31 height 28
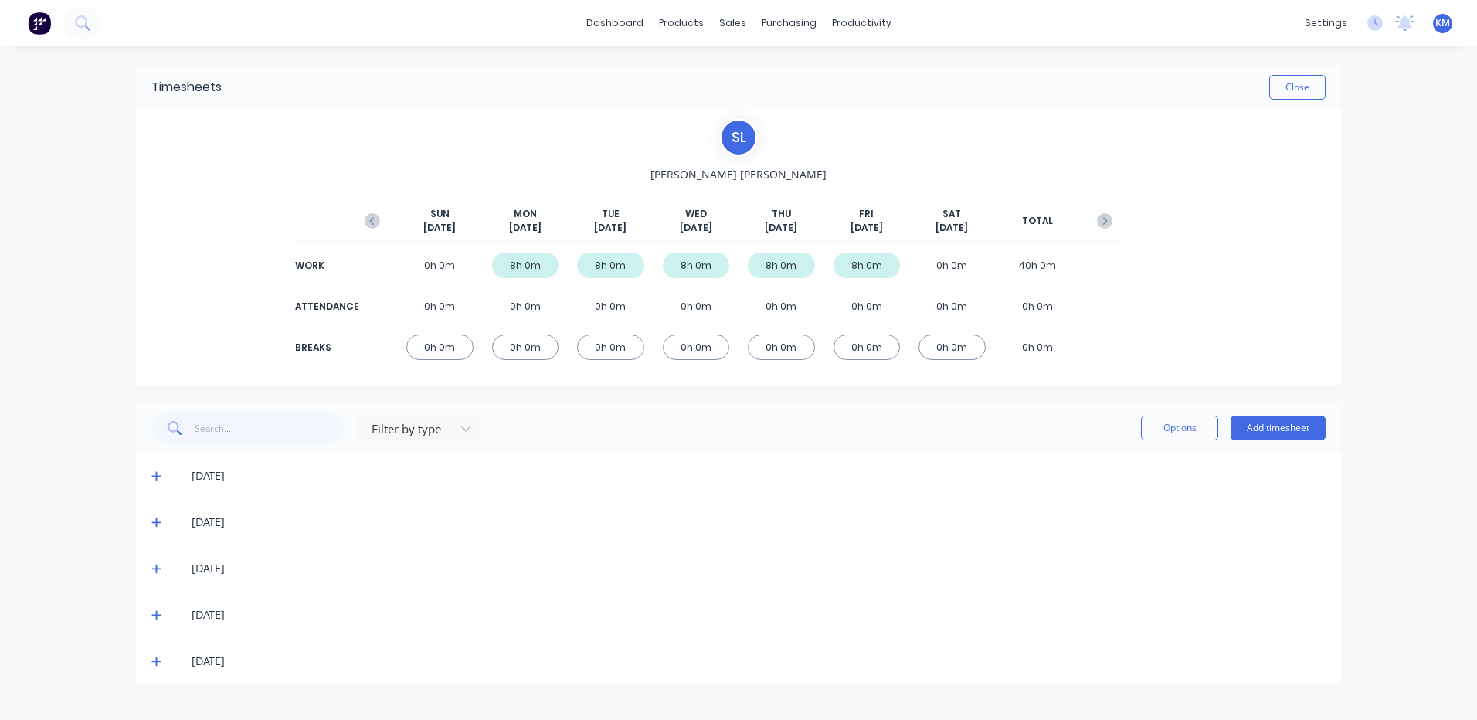
click at [146, 663] on div "10/10/25" at bounding box center [738, 661] width 1205 height 46
click at [153, 662] on icon at bounding box center [155, 661] width 9 height 9
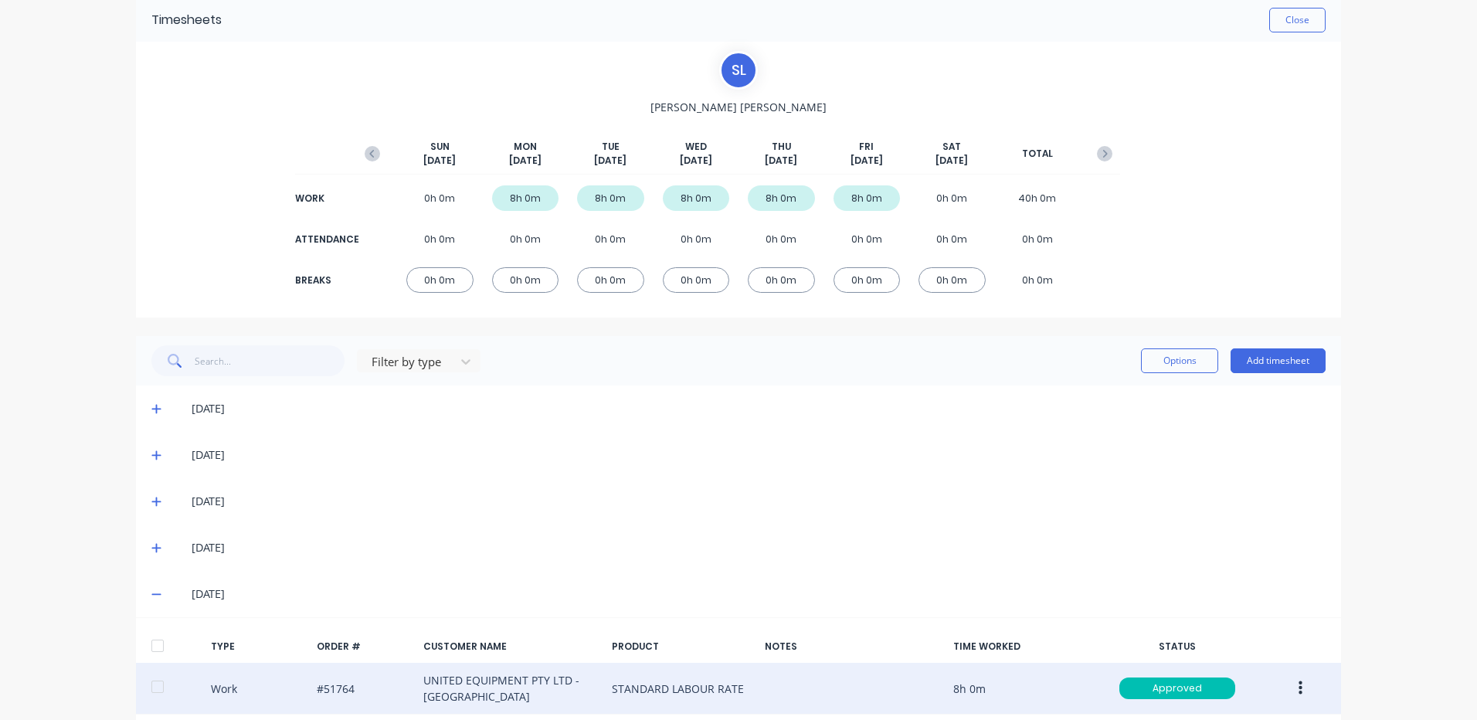
scroll to position [141, 0]
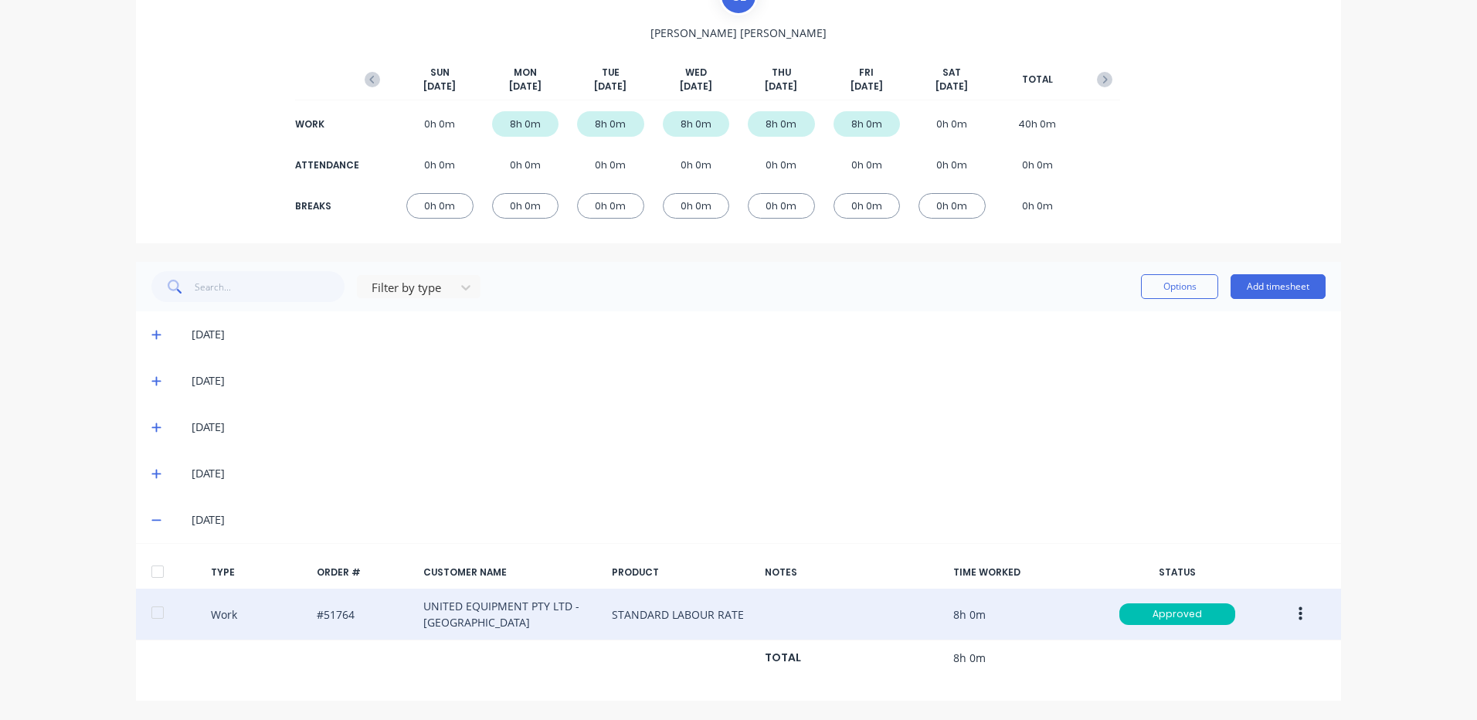
click at [1301, 607] on button "button" at bounding box center [1300, 614] width 36 height 28
click at [1220, 573] on button "Duplicate" at bounding box center [1245, 586] width 147 height 31
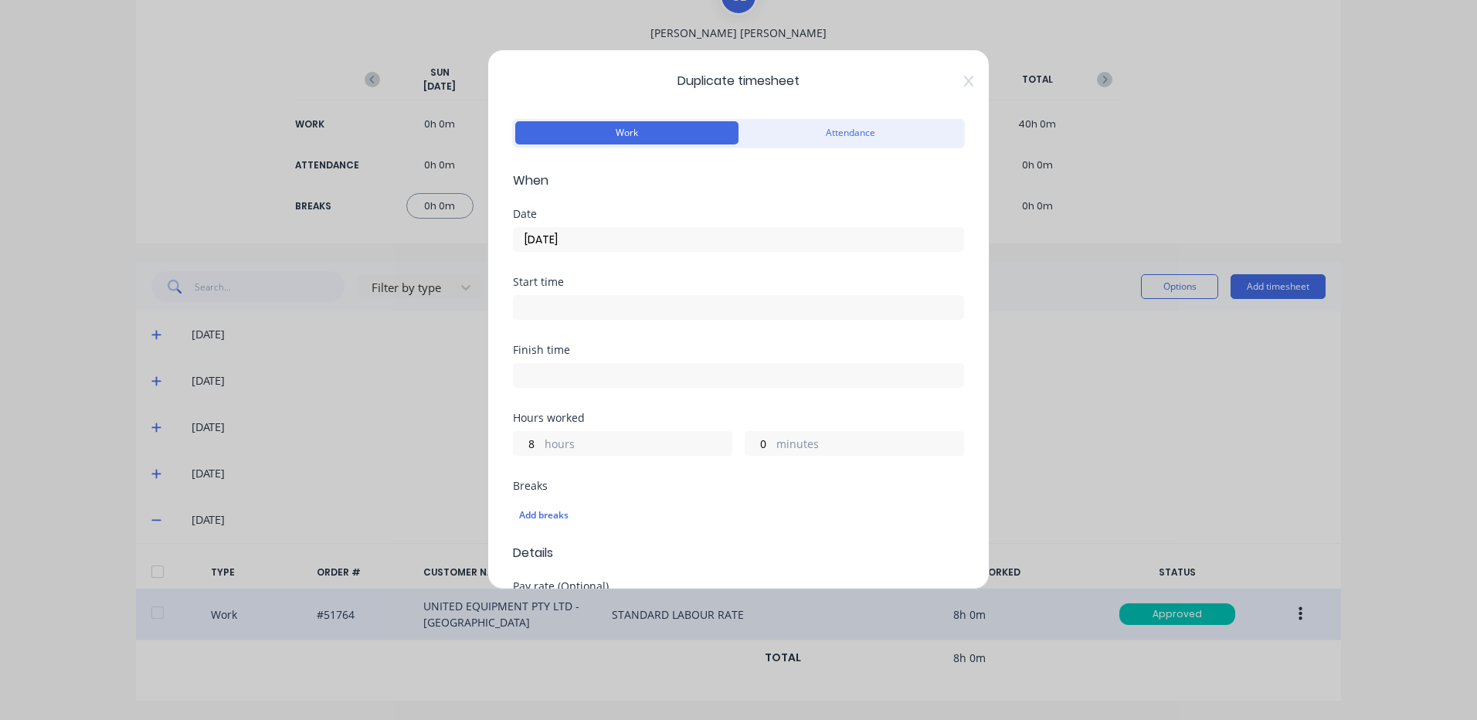
click at [691, 241] on input "10/10/2025" at bounding box center [738, 239] width 449 height 23
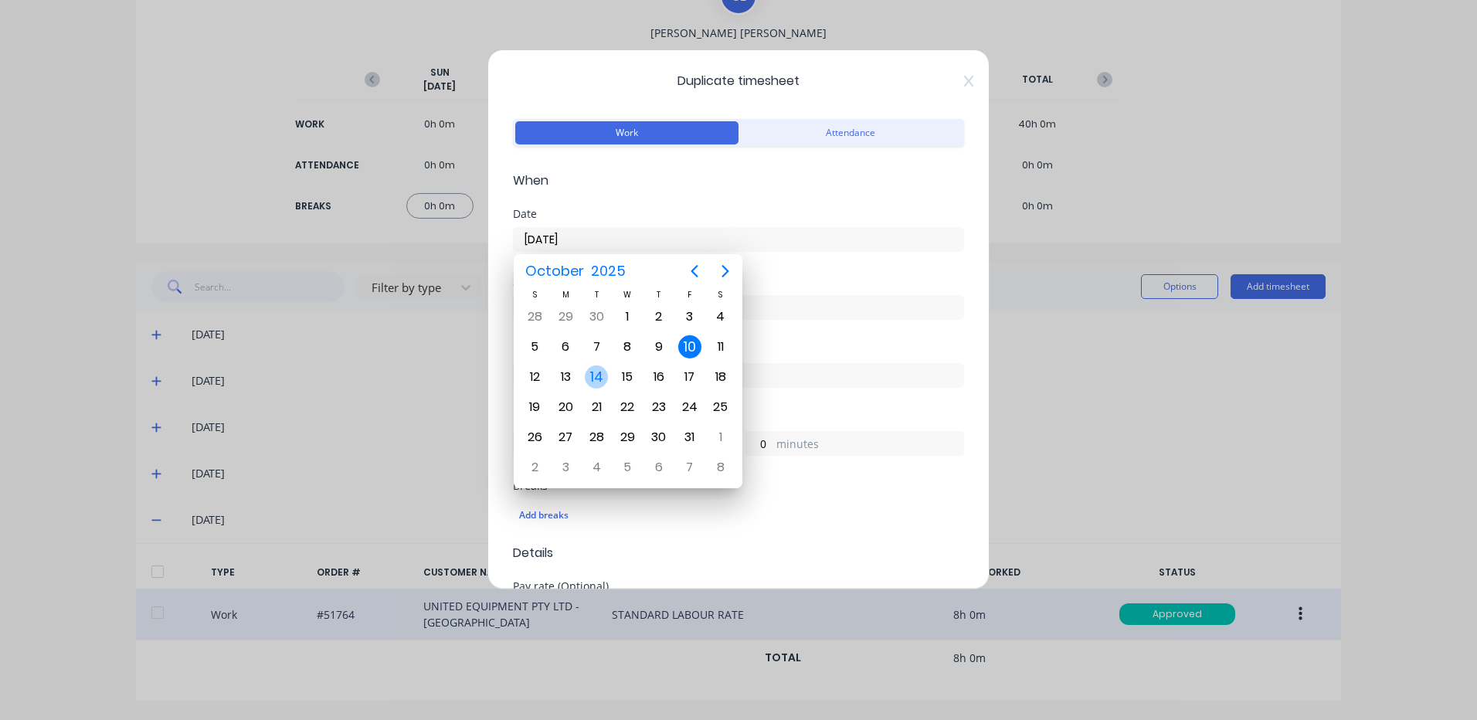
click at [571, 372] on div "13" at bounding box center [565, 376] width 23 height 23
type input "13/10/2025"
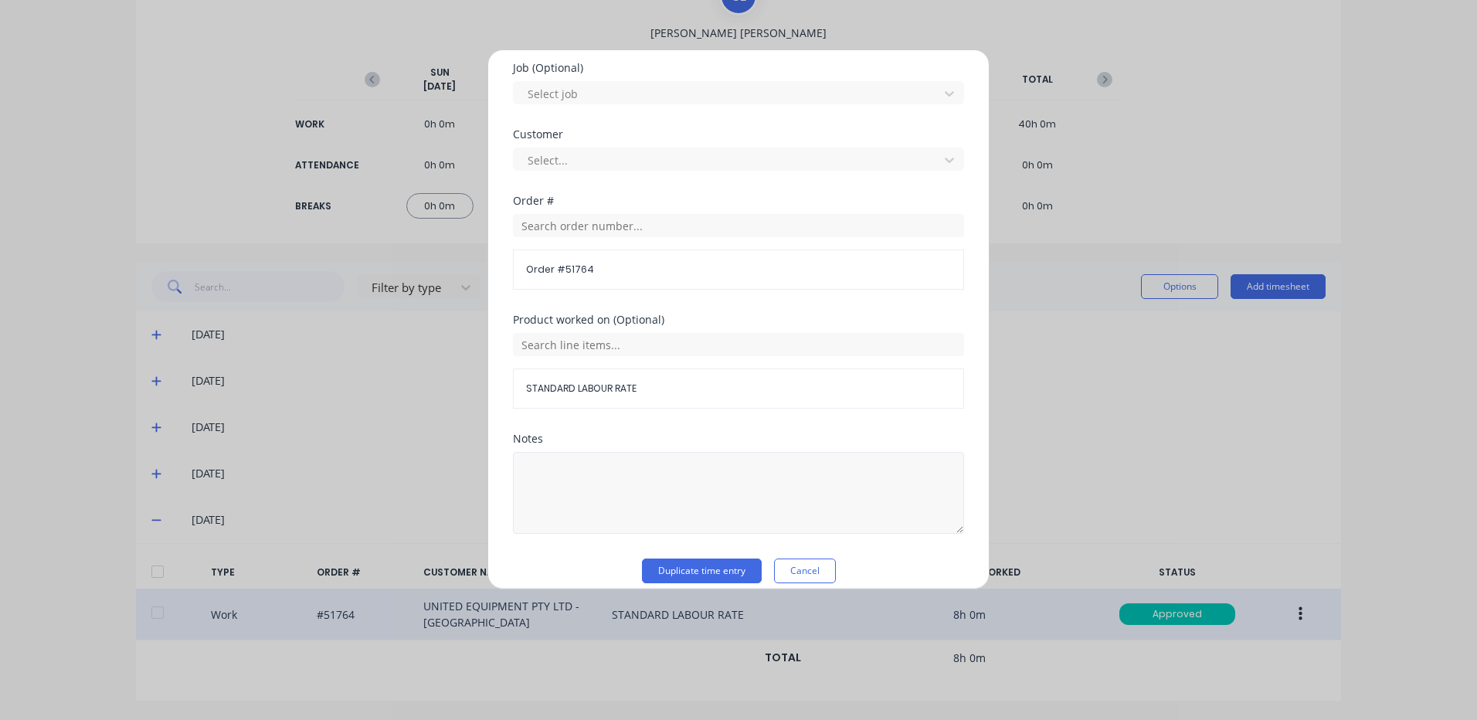
scroll to position [667, 0]
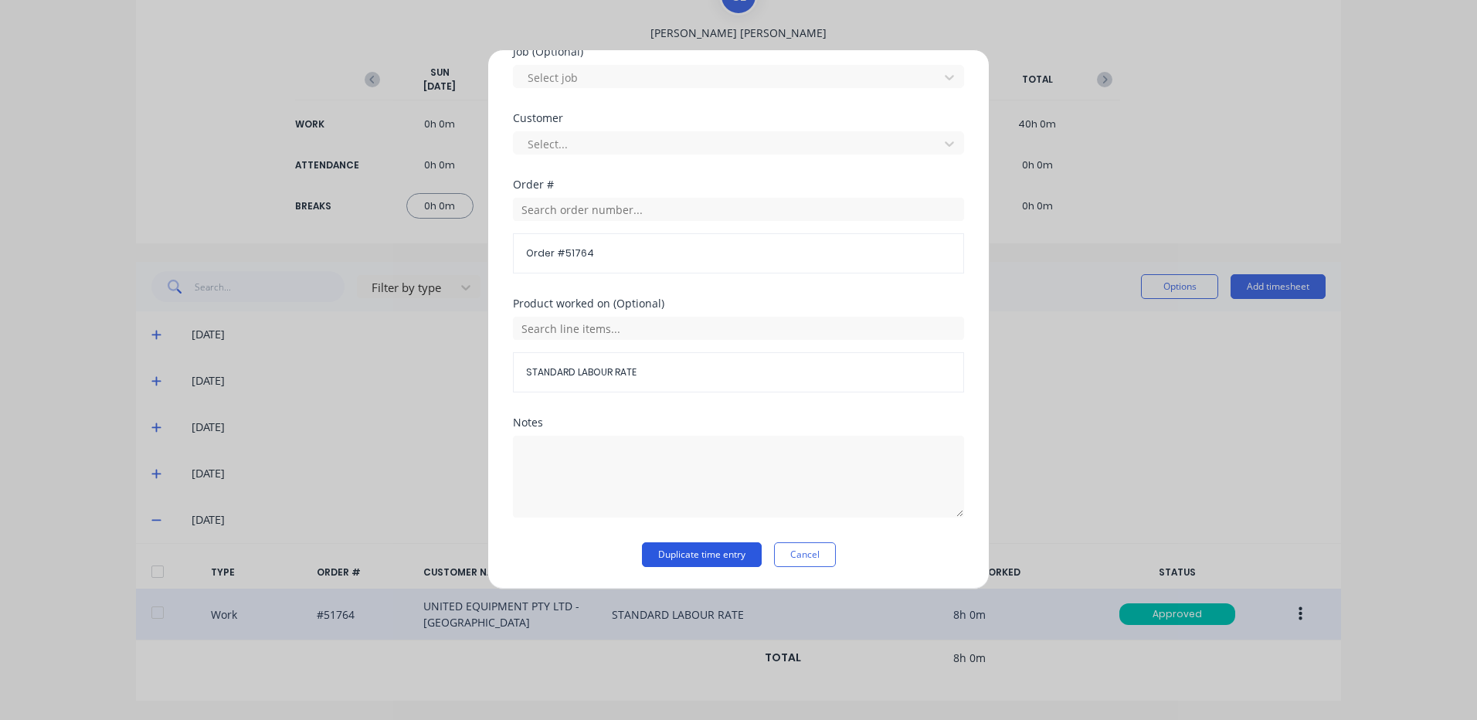
click at [677, 554] on button "Duplicate time entry" at bounding box center [702, 554] width 120 height 25
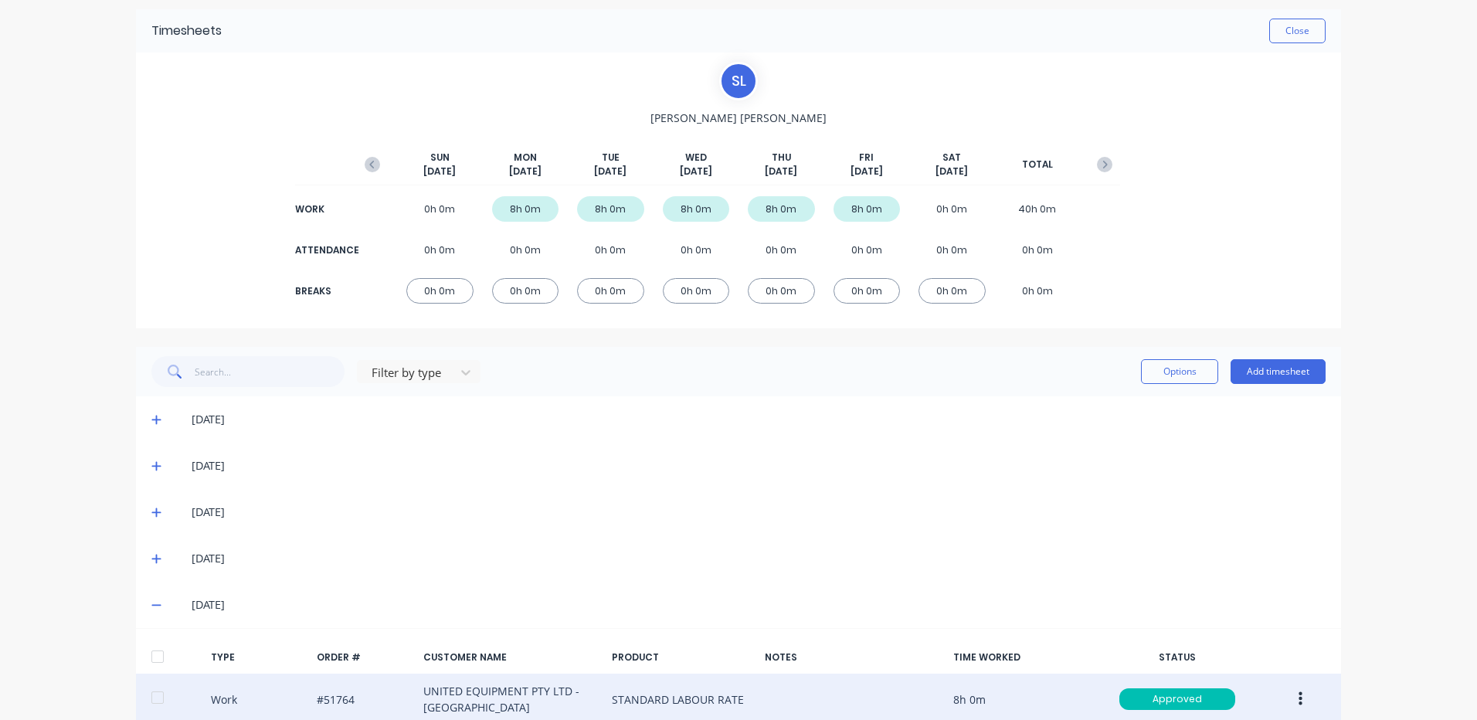
scroll to position [0, 0]
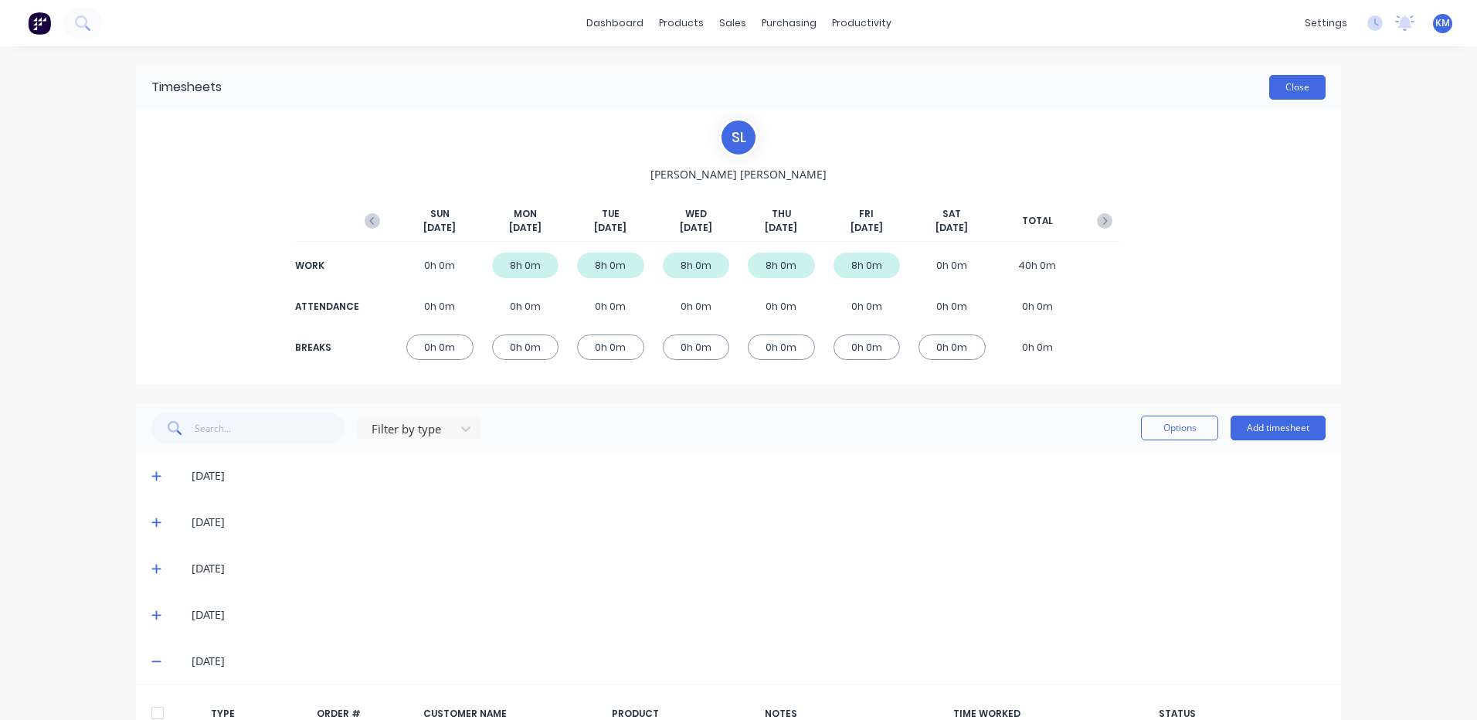
click at [1294, 82] on button "Close" at bounding box center [1297, 87] width 56 height 25
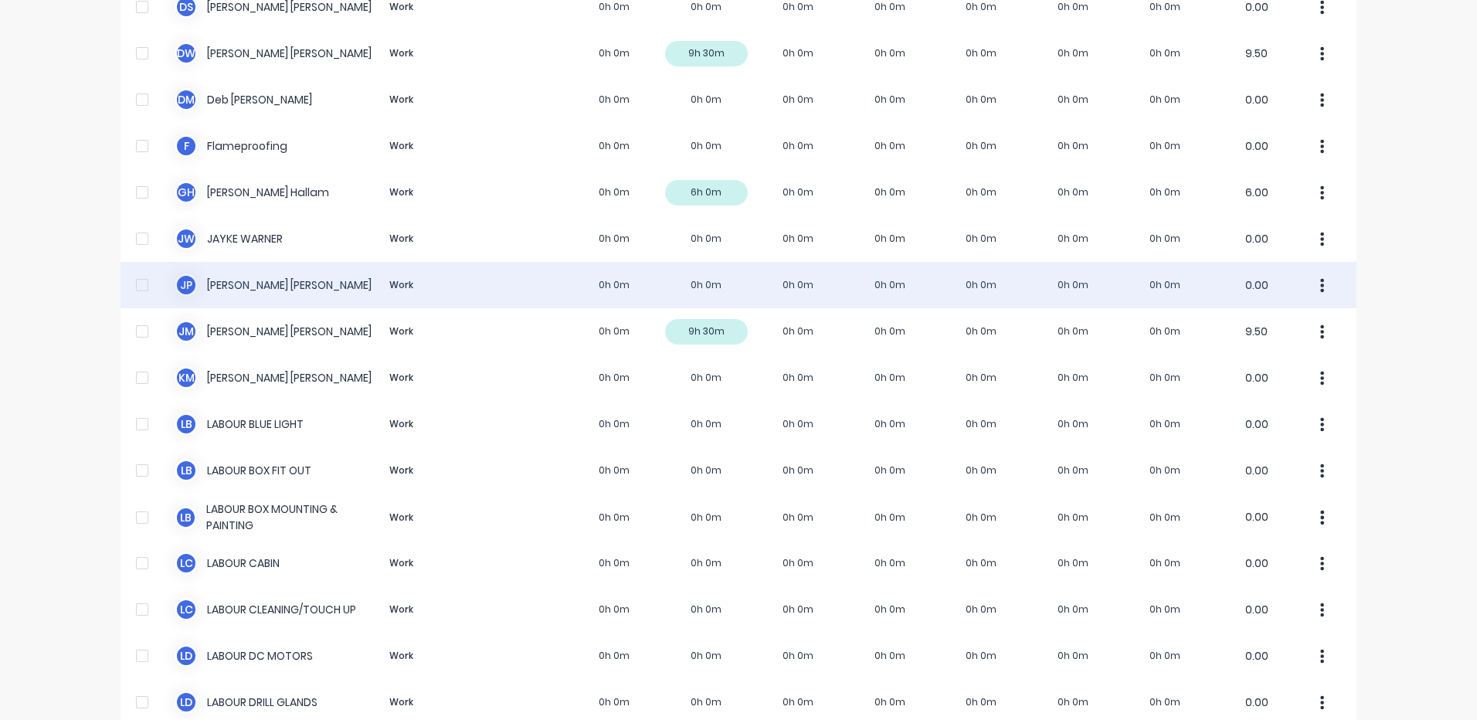
scroll to position [309, 0]
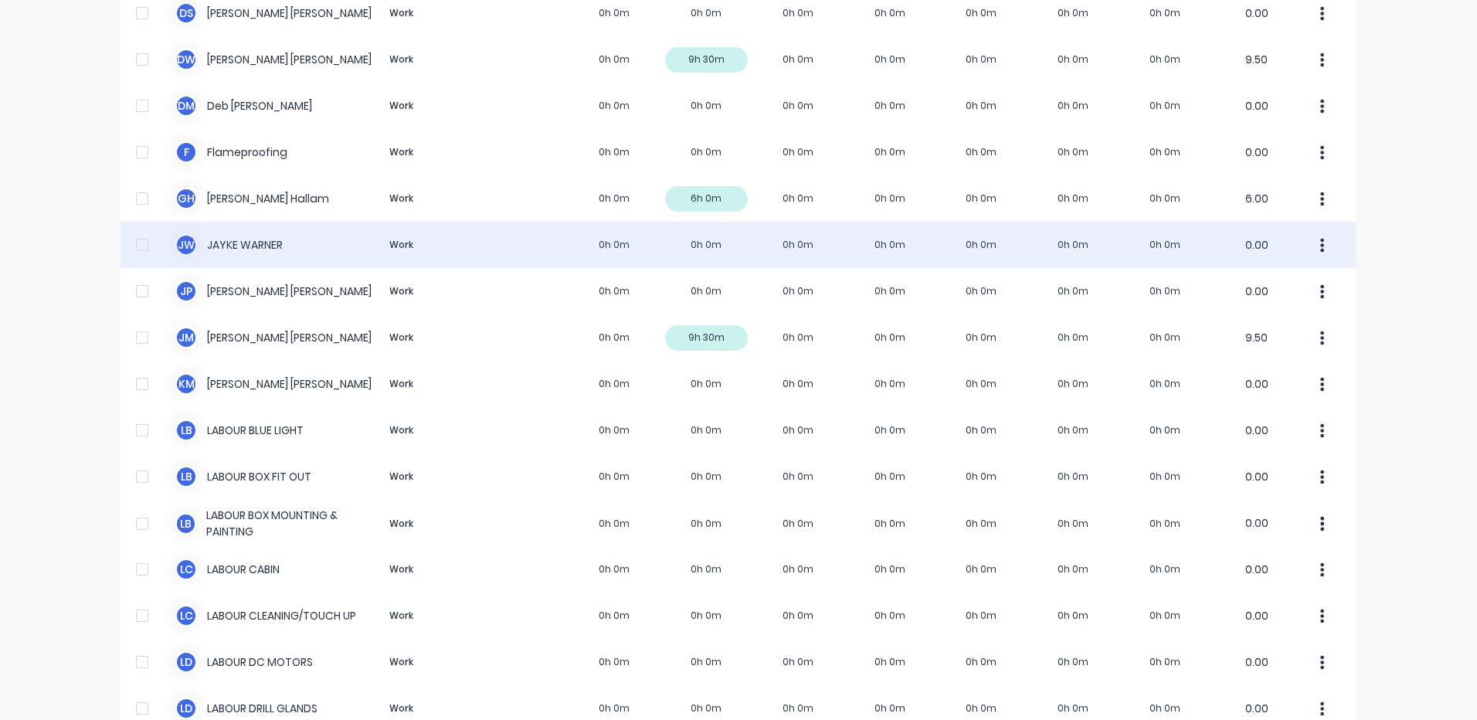
click at [537, 258] on div "J W JAYKE WARNER Work 0h 0m 0h 0m 0h 0m 0h 0m 0h 0m 0h 0m 0h 0m 0.00" at bounding box center [738, 245] width 1236 height 46
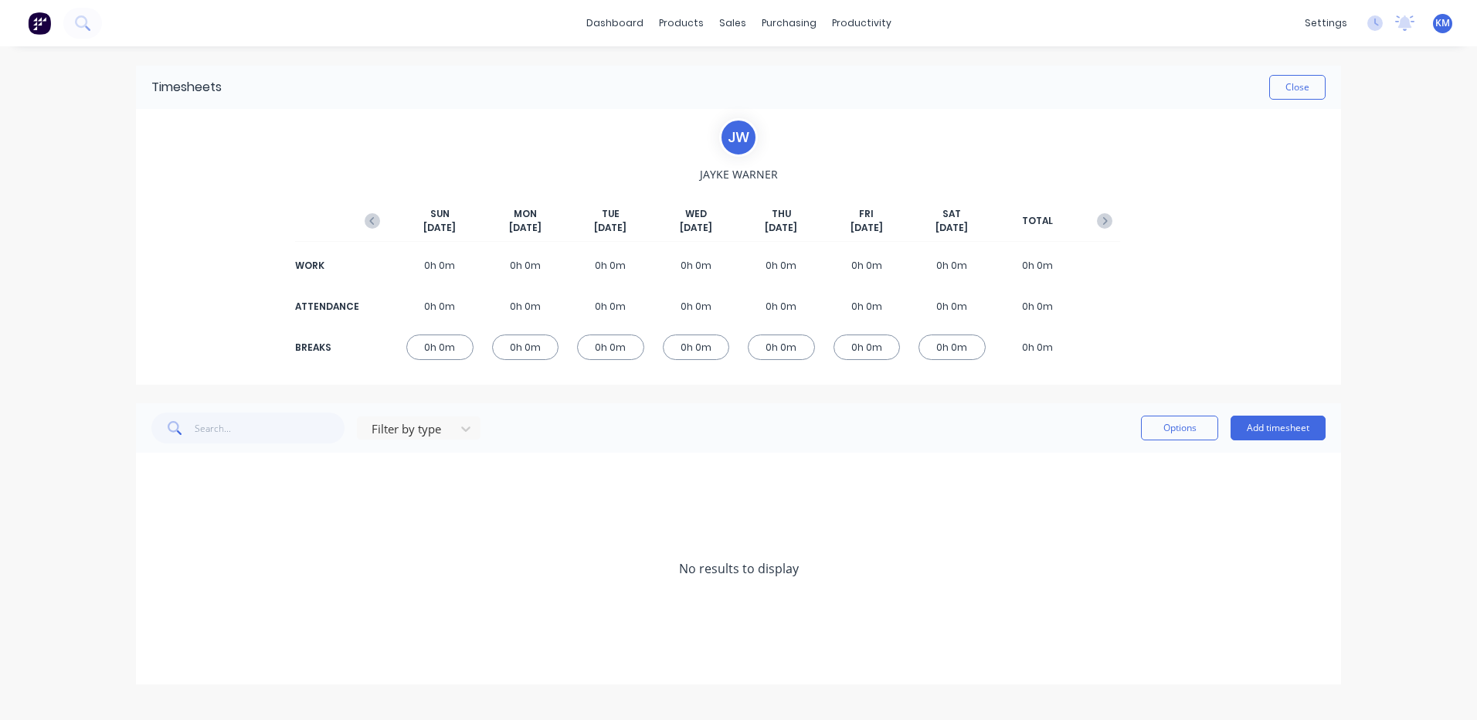
click at [377, 214] on icon "button" at bounding box center [372, 220] width 15 height 15
click at [149, 522] on div "10/10/25" at bounding box center [738, 522] width 1205 height 46
click at [160, 517] on icon at bounding box center [156, 522] width 10 height 11
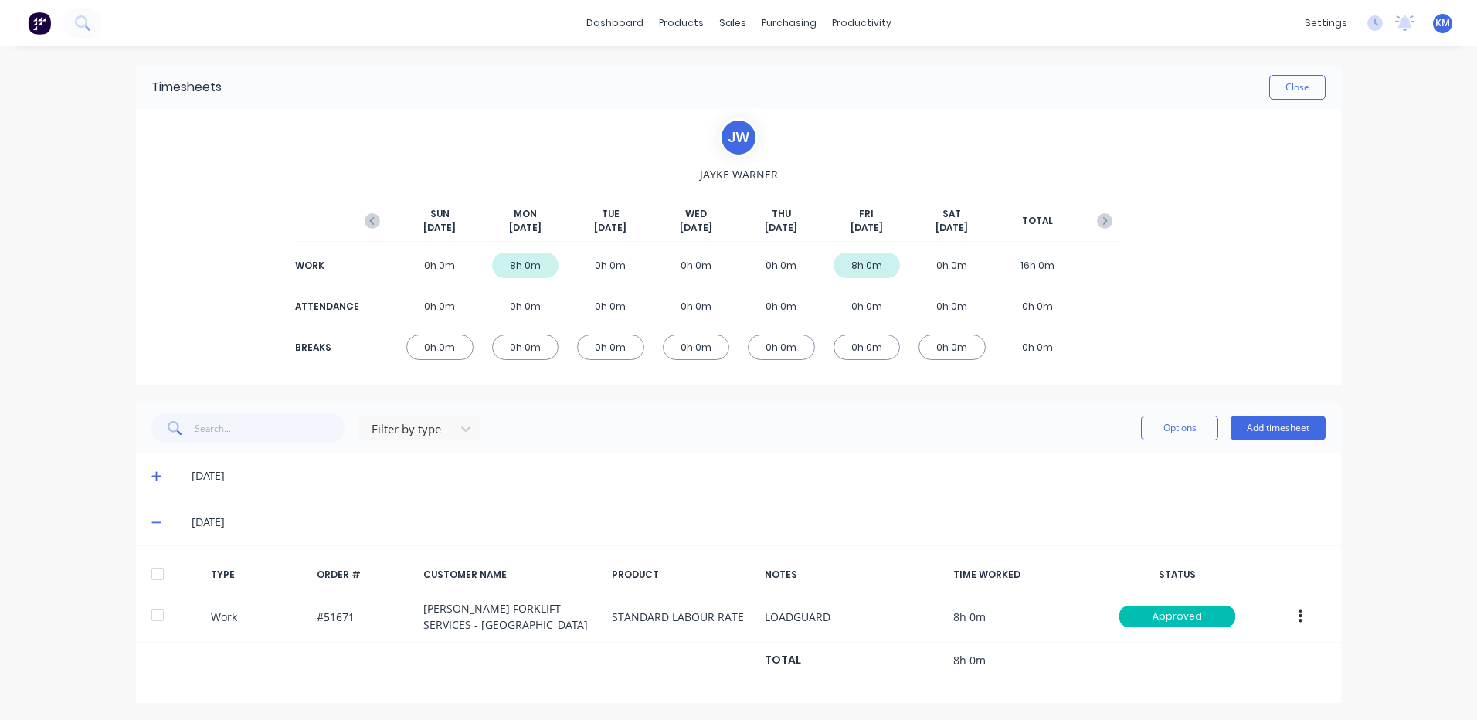
scroll to position [2, 0]
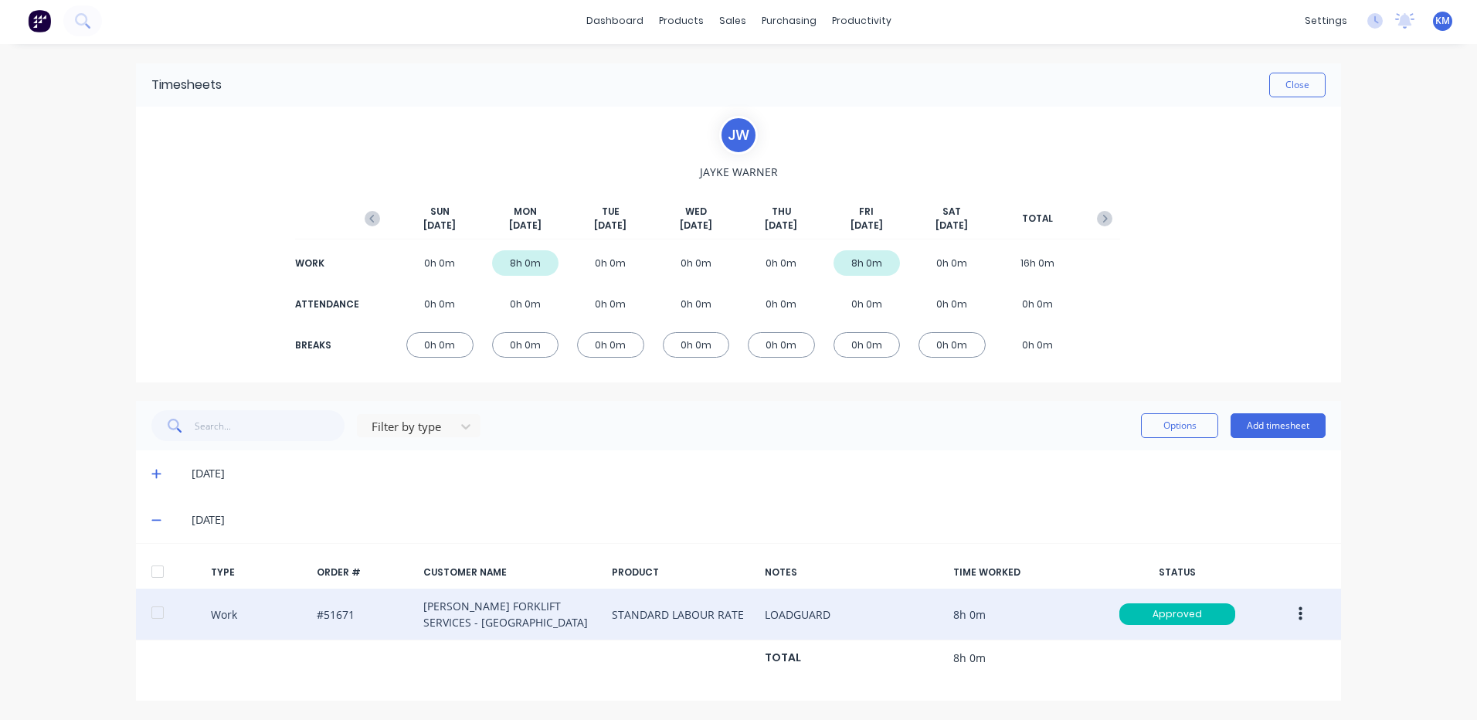
click at [1287, 616] on button "button" at bounding box center [1300, 614] width 36 height 28
click at [1245, 590] on div "Duplicate" at bounding box center [1244, 587] width 119 height 22
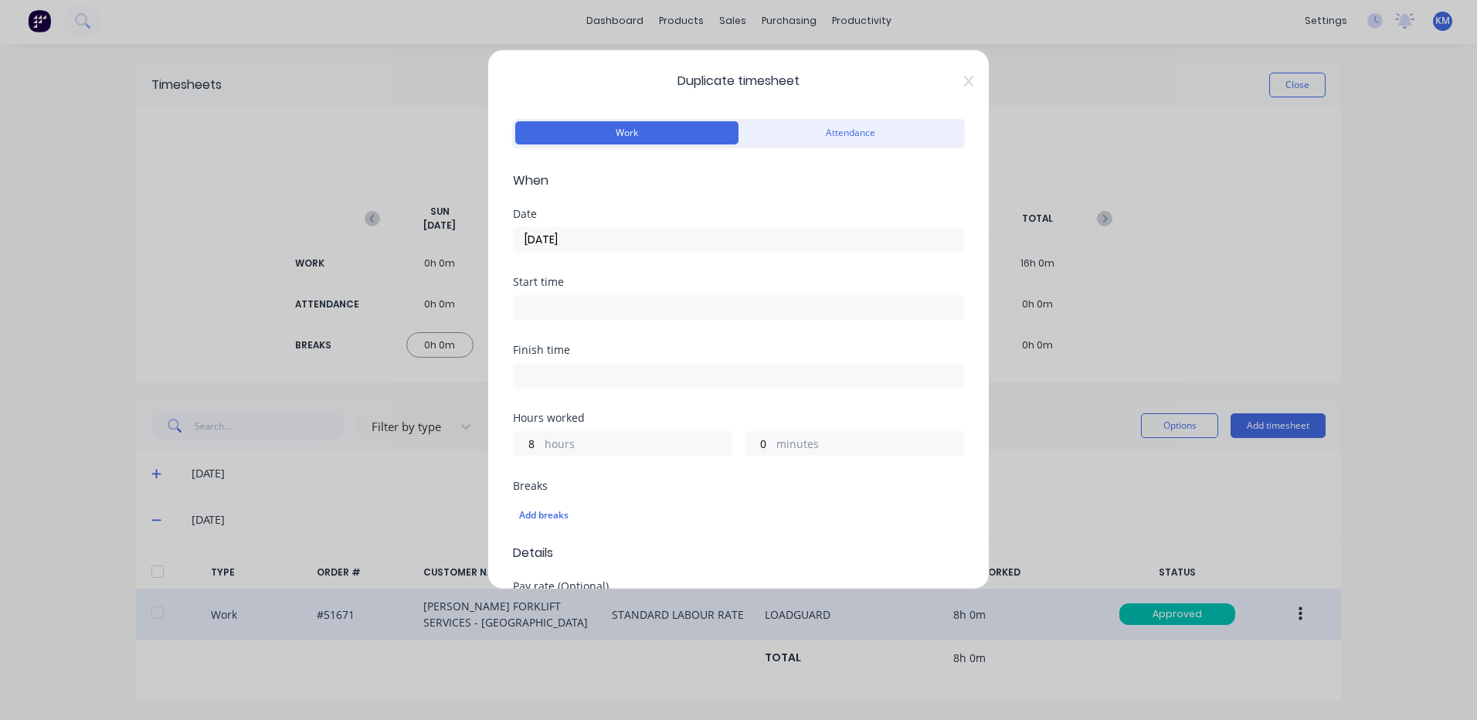
click at [565, 230] on input "10/10/2025" at bounding box center [738, 239] width 449 height 23
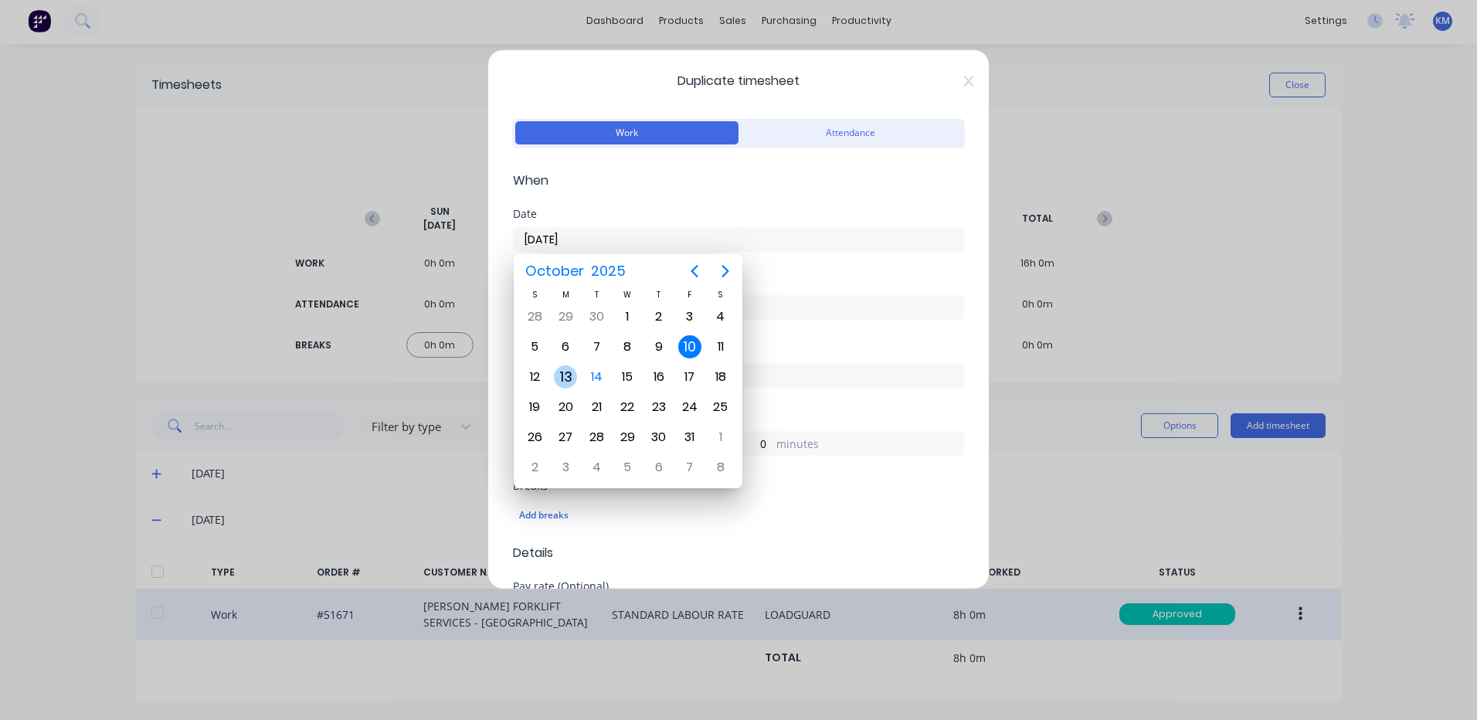
click at [569, 378] on div "13" at bounding box center [565, 376] width 23 height 23
type input "13/10/2025"
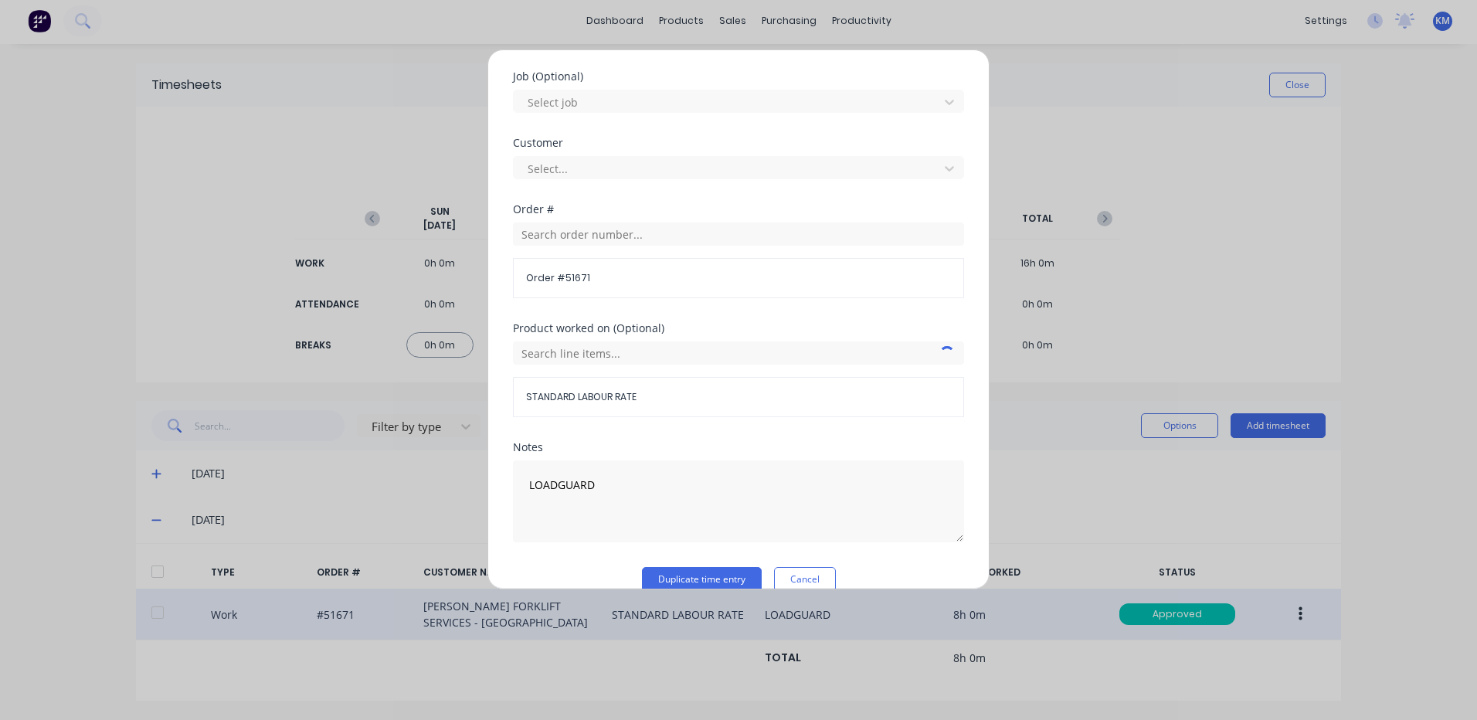
scroll to position [667, 0]
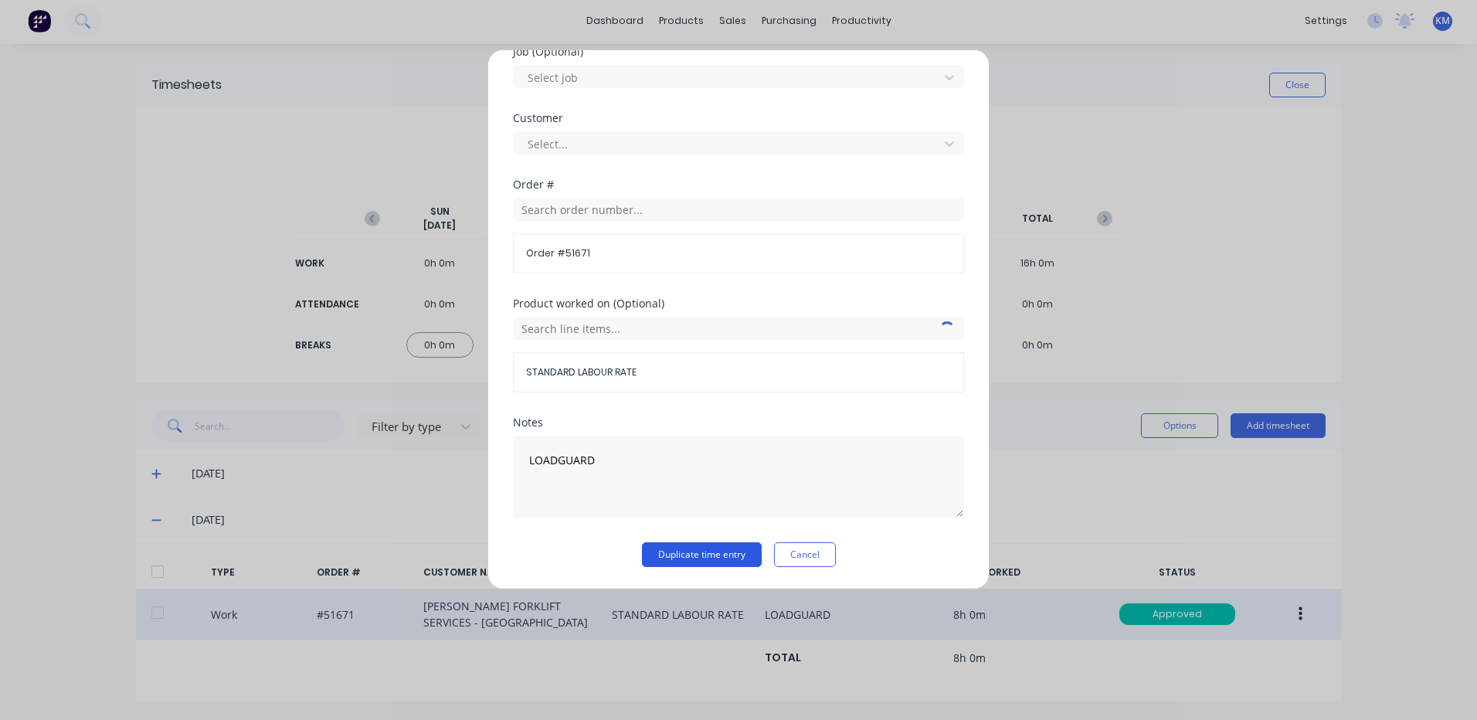
click at [653, 557] on button "Duplicate time entry" at bounding box center [702, 554] width 120 height 25
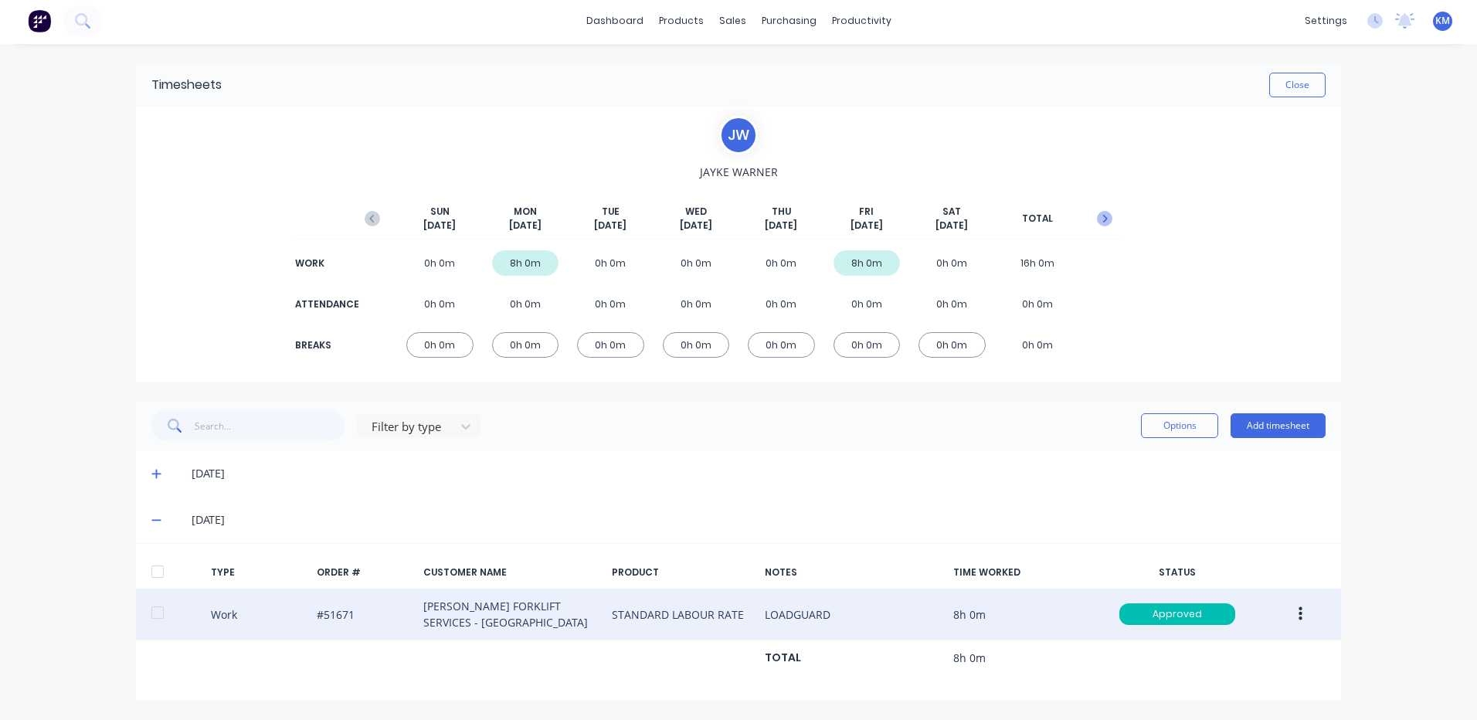
click at [1097, 215] on icon "button" at bounding box center [1104, 218] width 15 height 15
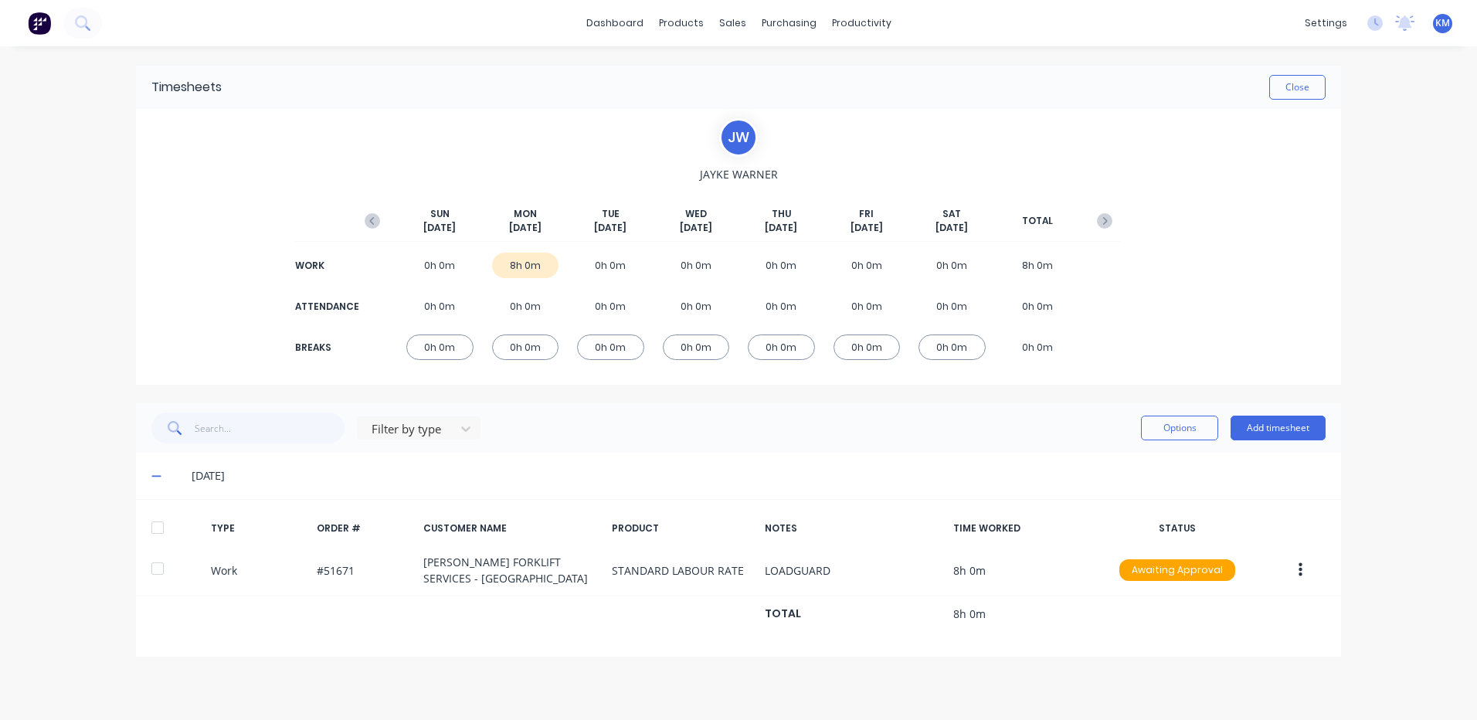
click at [154, 520] on div at bounding box center [157, 527] width 31 height 31
click at [1138, 443] on div "Filter by type Options Add timesheet" at bounding box center [738, 427] width 1205 height 49
click at [1144, 439] on button "Options" at bounding box center [1179, 427] width 77 height 25
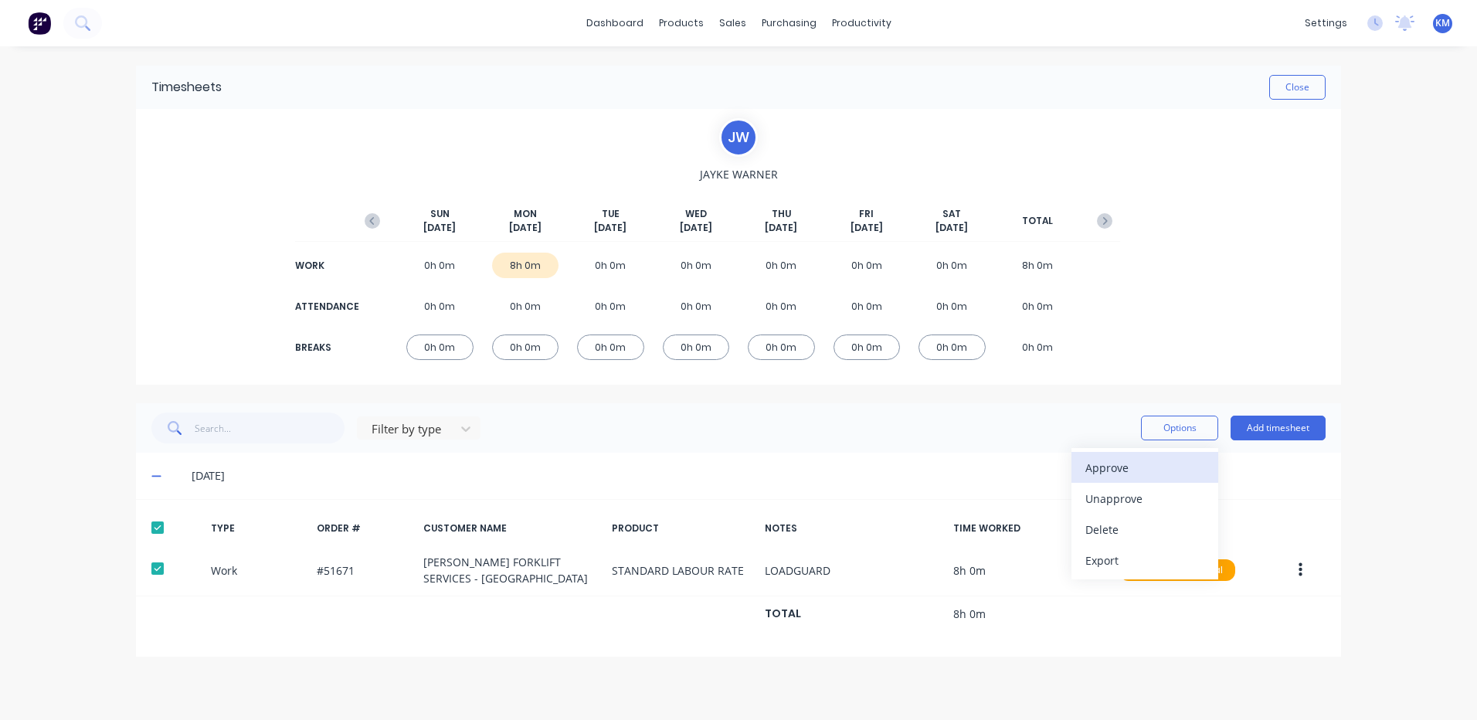
click at [1124, 466] on div "Approve" at bounding box center [1144, 467] width 119 height 22
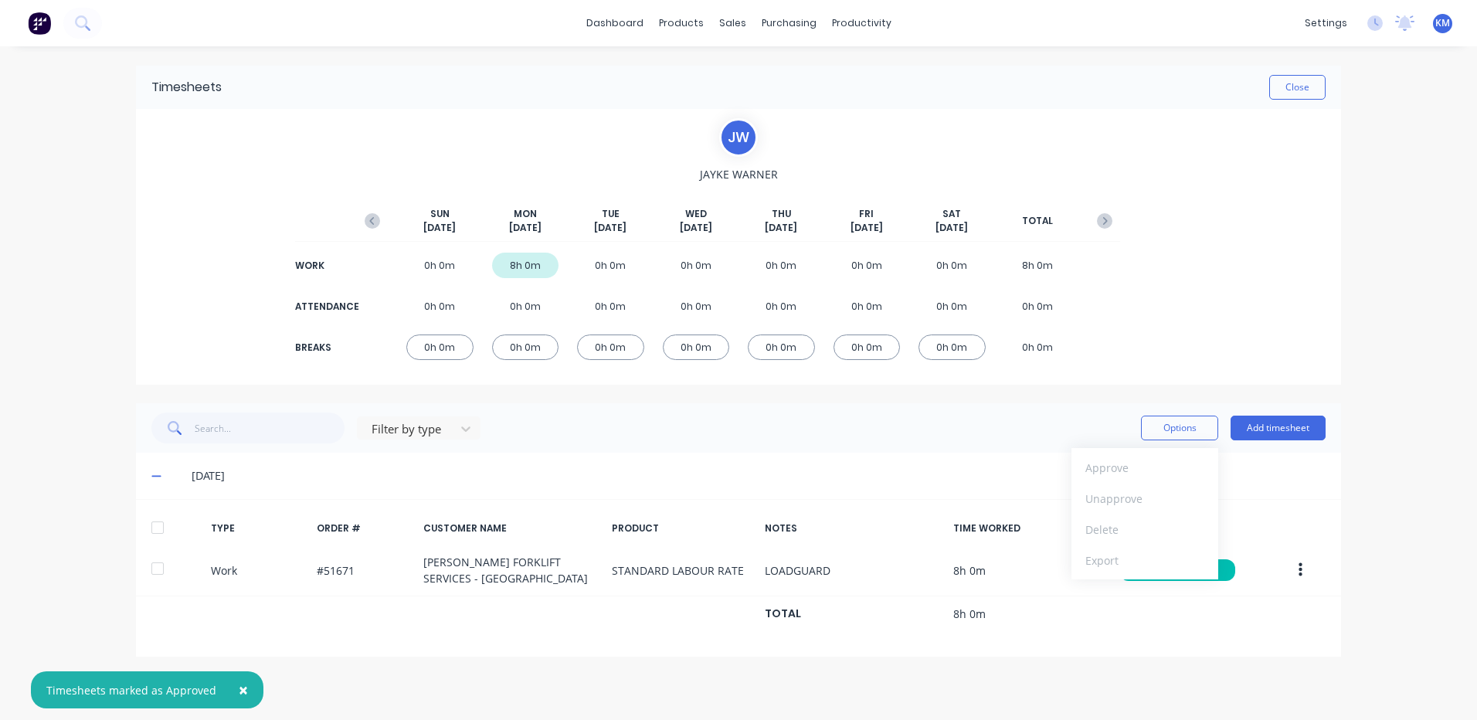
click at [1325, 84] on div "Timesheets Close" at bounding box center [738, 87] width 1205 height 43
click at [1312, 90] on button "Close" at bounding box center [1297, 87] width 56 height 25
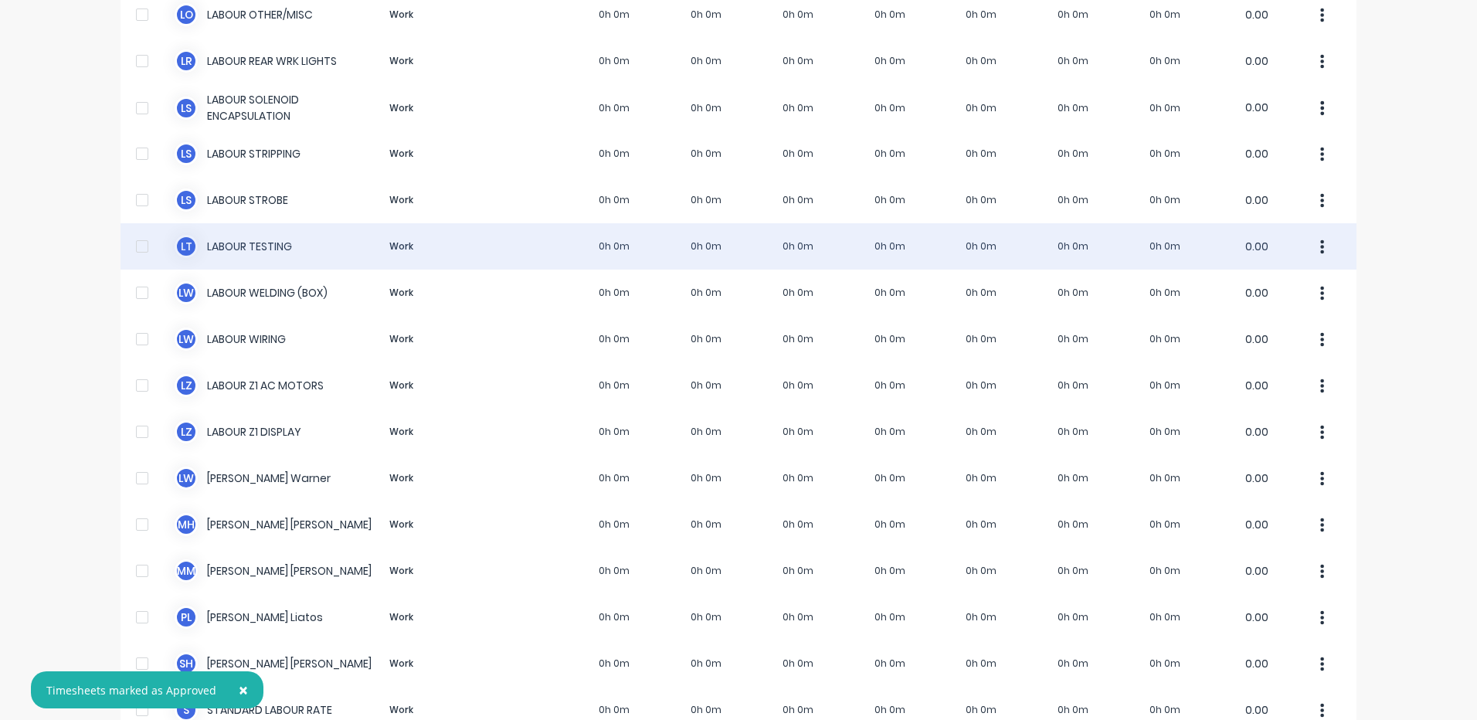
scroll to position [1313, 0]
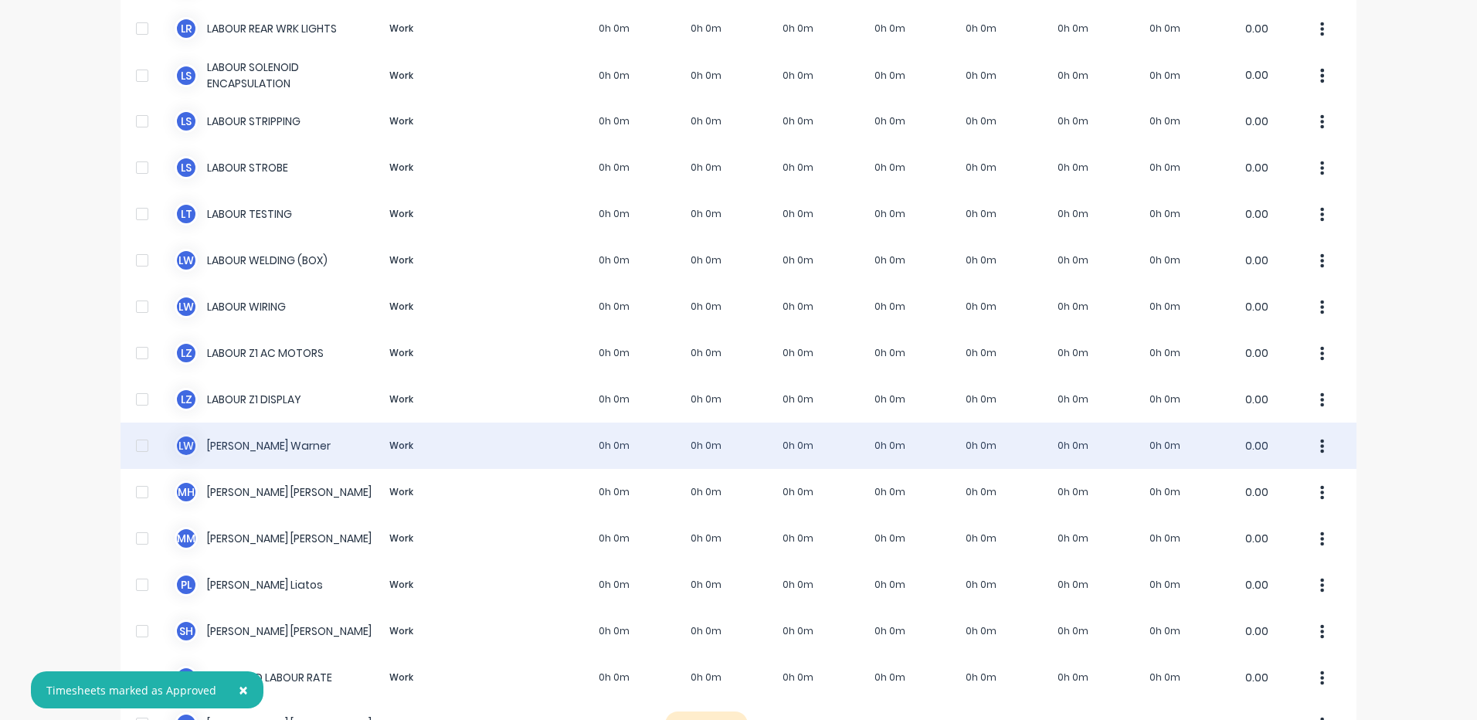
click at [431, 453] on div "L W Luke Warner Work 0h 0m 0h 0m 0h 0m 0h 0m 0h 0m 0h 0m 0h 0m 0.00" at bounding box center [738, 445] width 1236 height 46
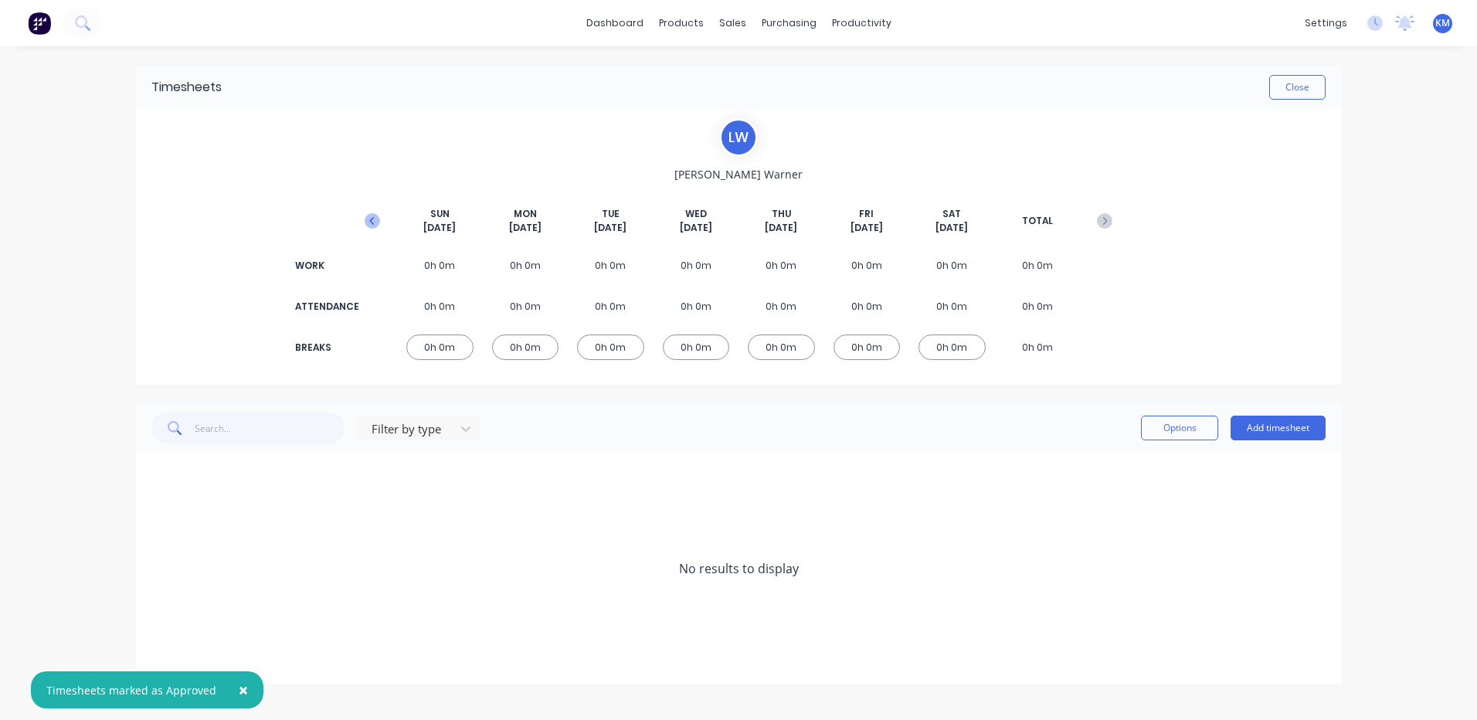
click at [374, 232] on button "button" at bounding box center [372, 221] width 31 height 28
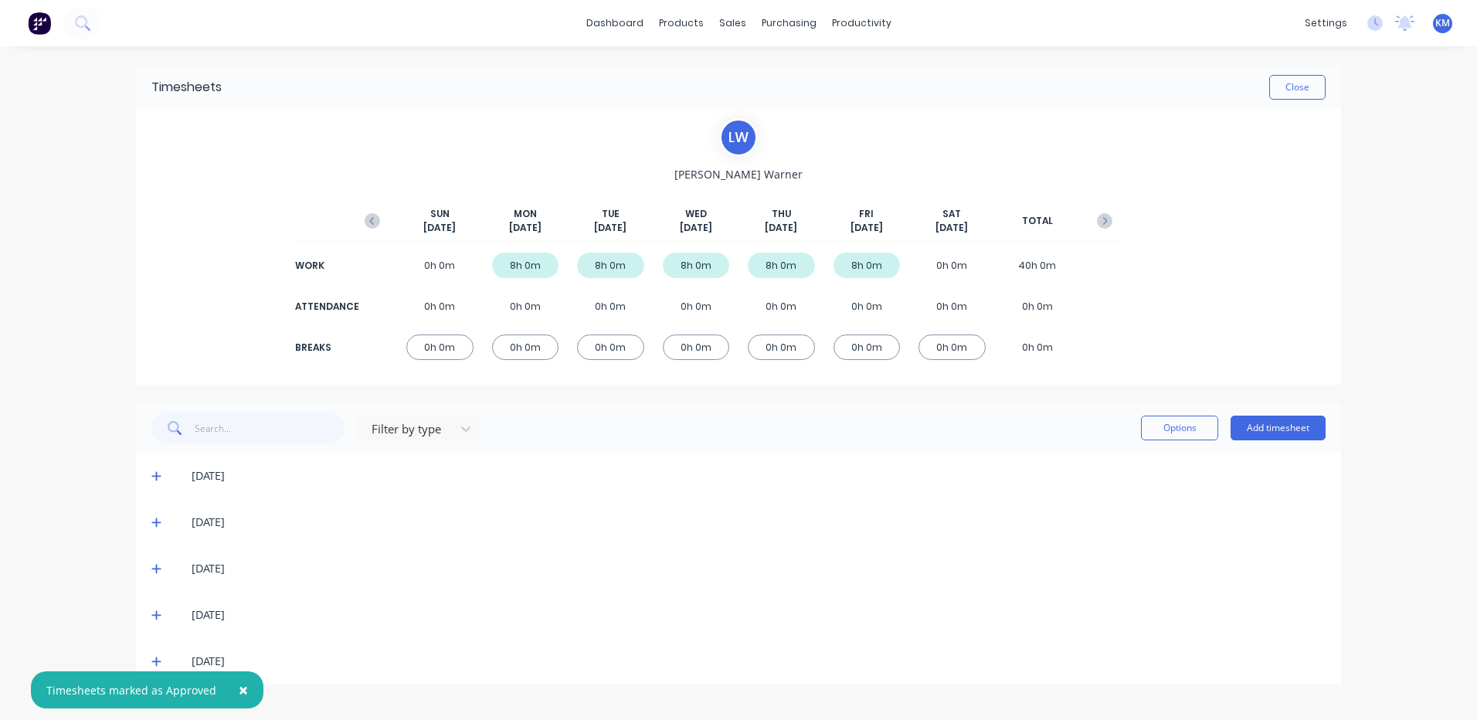
click at [159, 656] on icon at bounding box center [156, 661] width 10 height 11
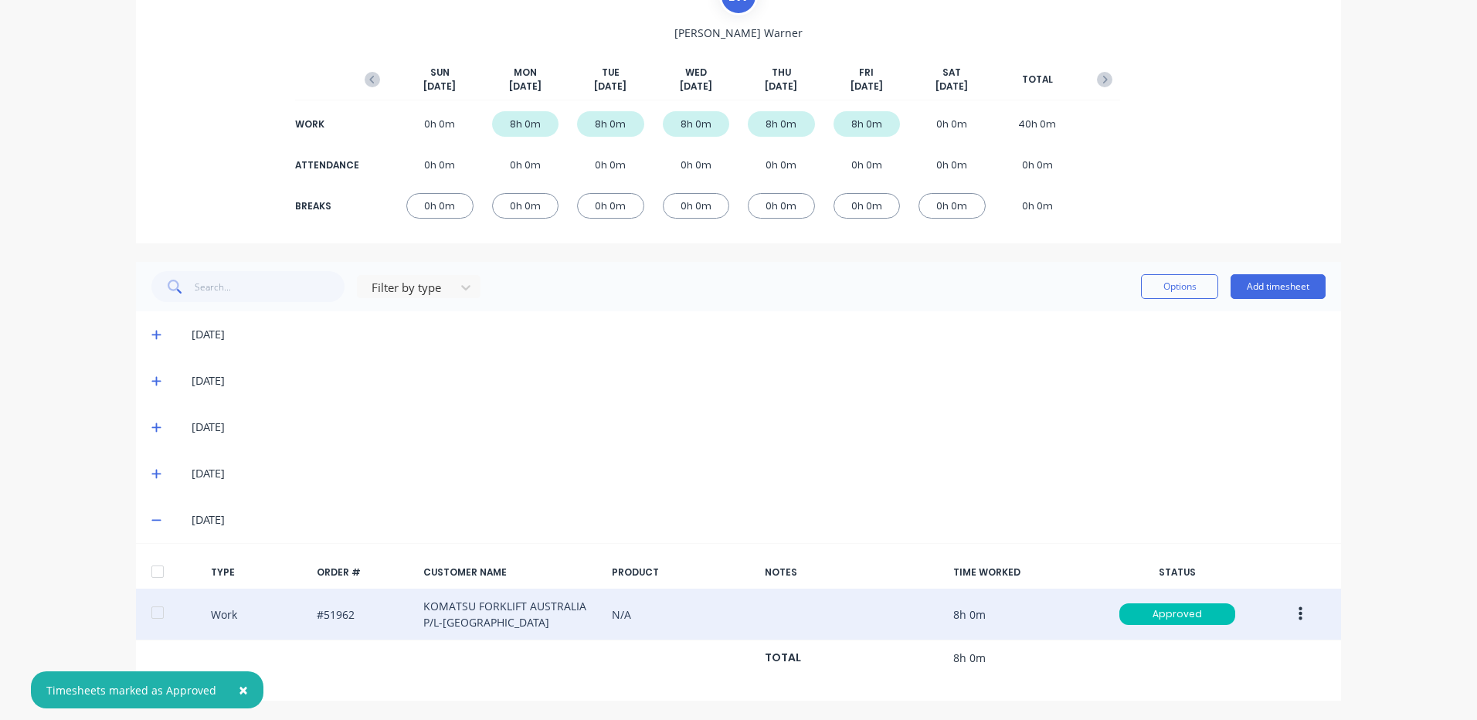
click at [1282, 609] on button "button" at bounding box center [1300, 614] width 36 height 28
click at [1262, 592] on div "Duplicate" at bounding box center [1244, 587] width 119 height 22
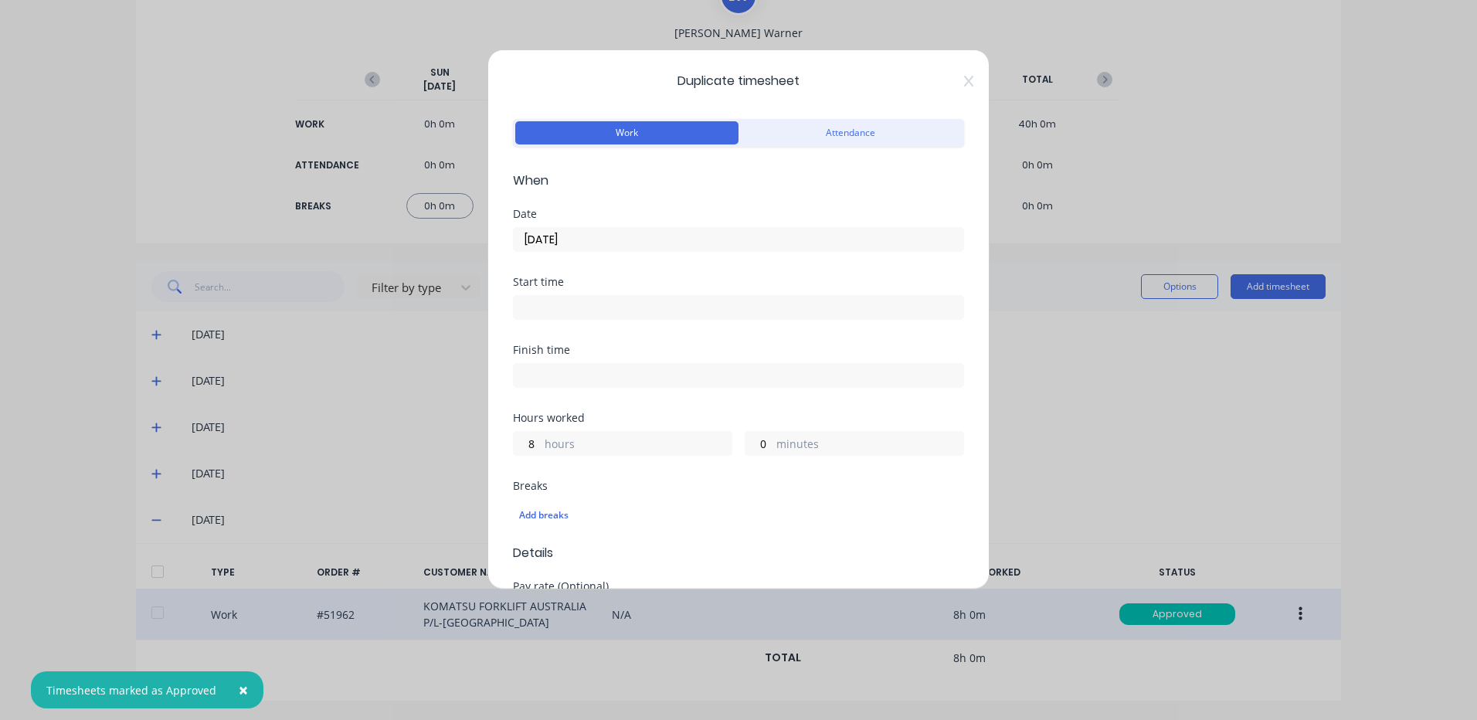
click at [577, 239] on input "10/10/2025" at bounding box center [738, 239] width 449 height 23
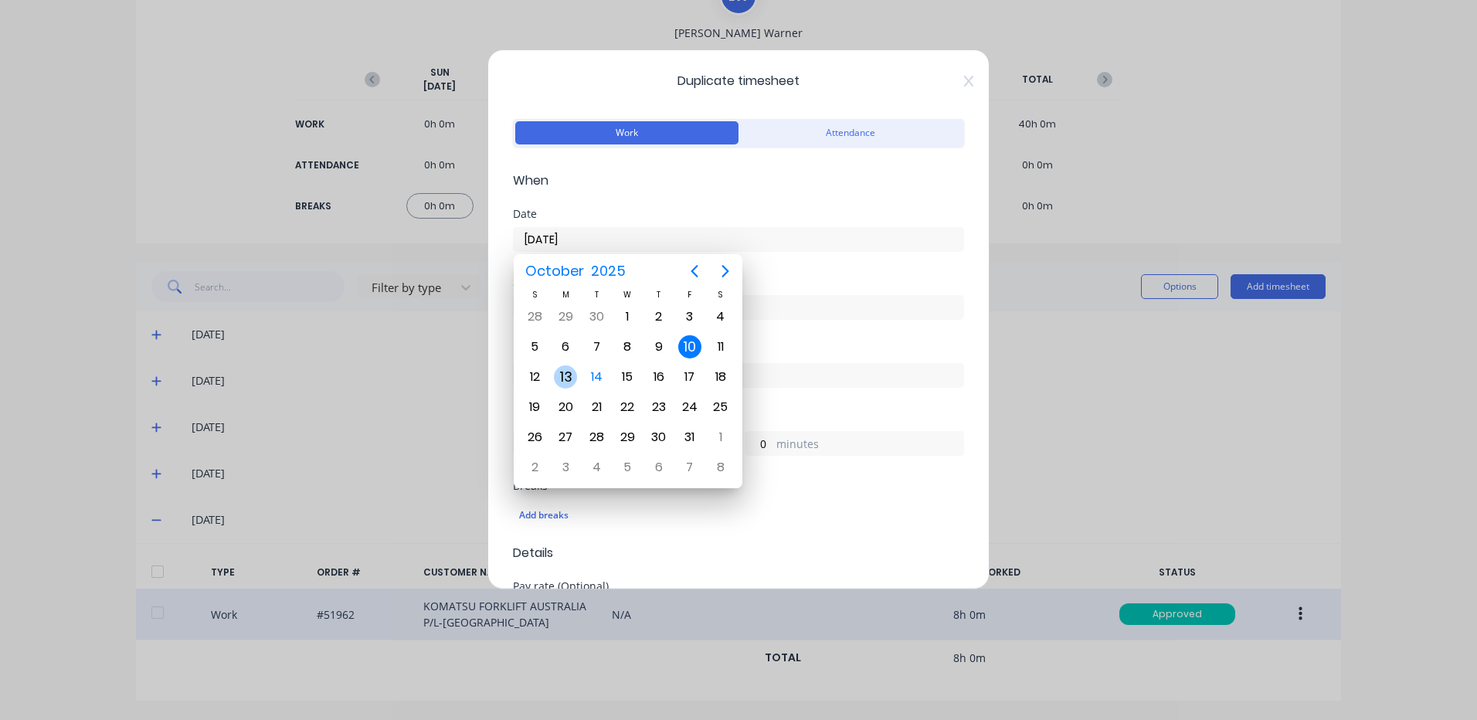
click at [559, 378] on div "13" at bounding box center [565, 376] width 23 height 23
type input "13/10/2025"
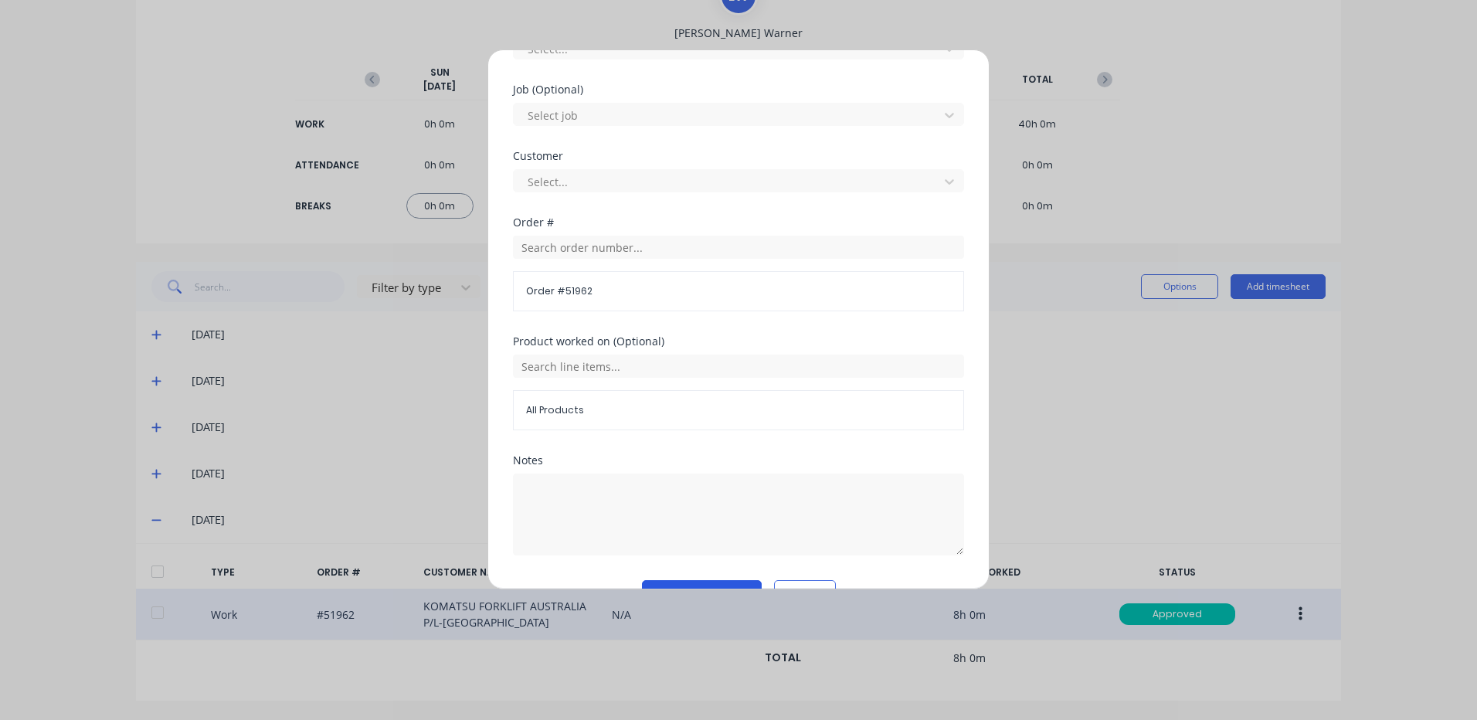
scroll to position [667, 0]
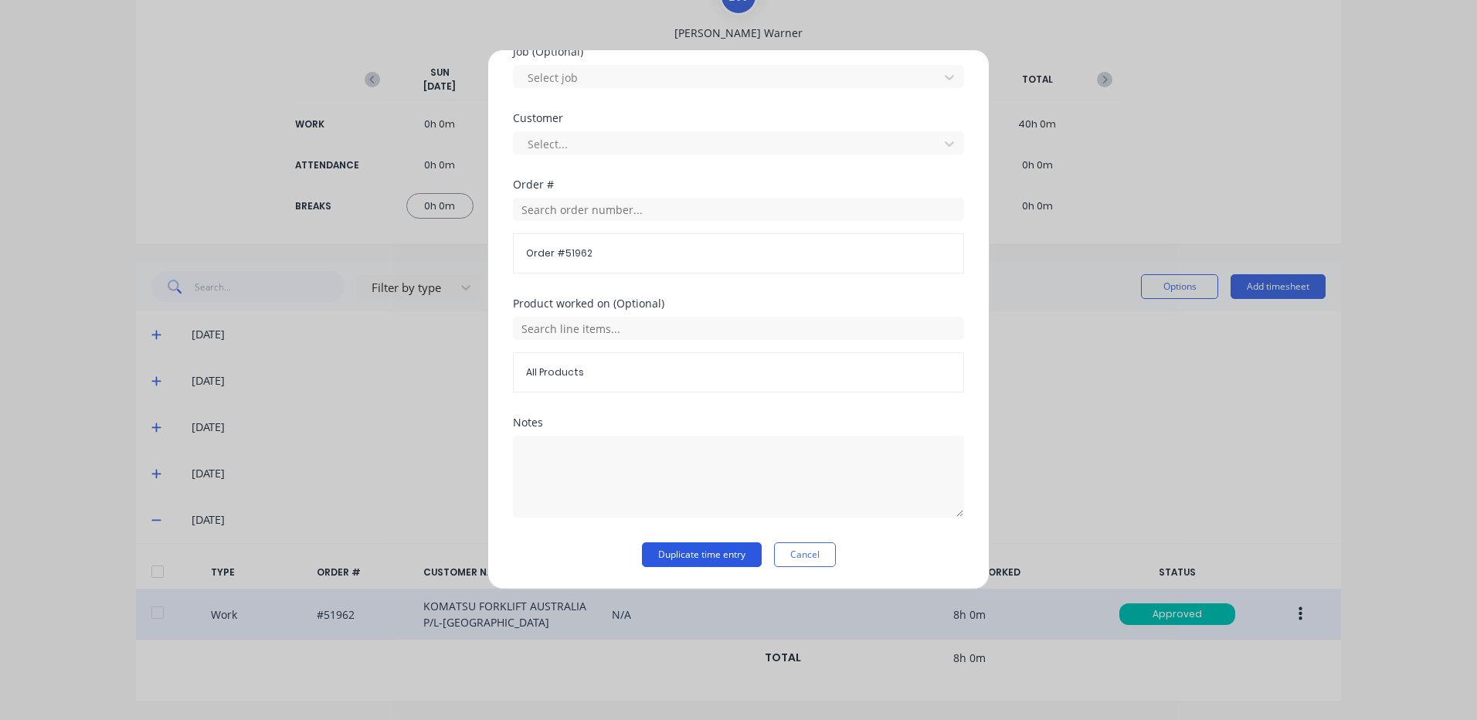
click at [690, 555] on button "Duplicate time entry" at bounding box center [702, 554] width 120 height 25
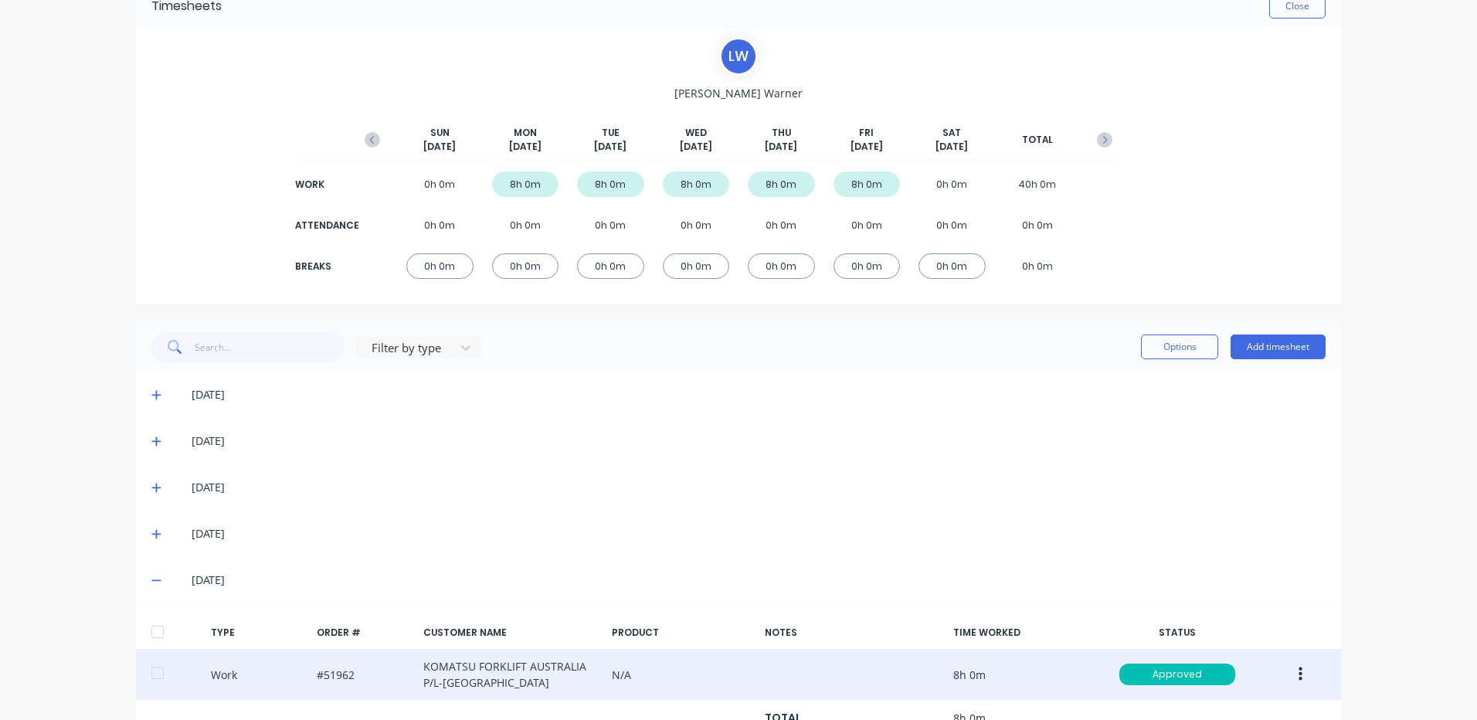
scroll to position [0, 0]
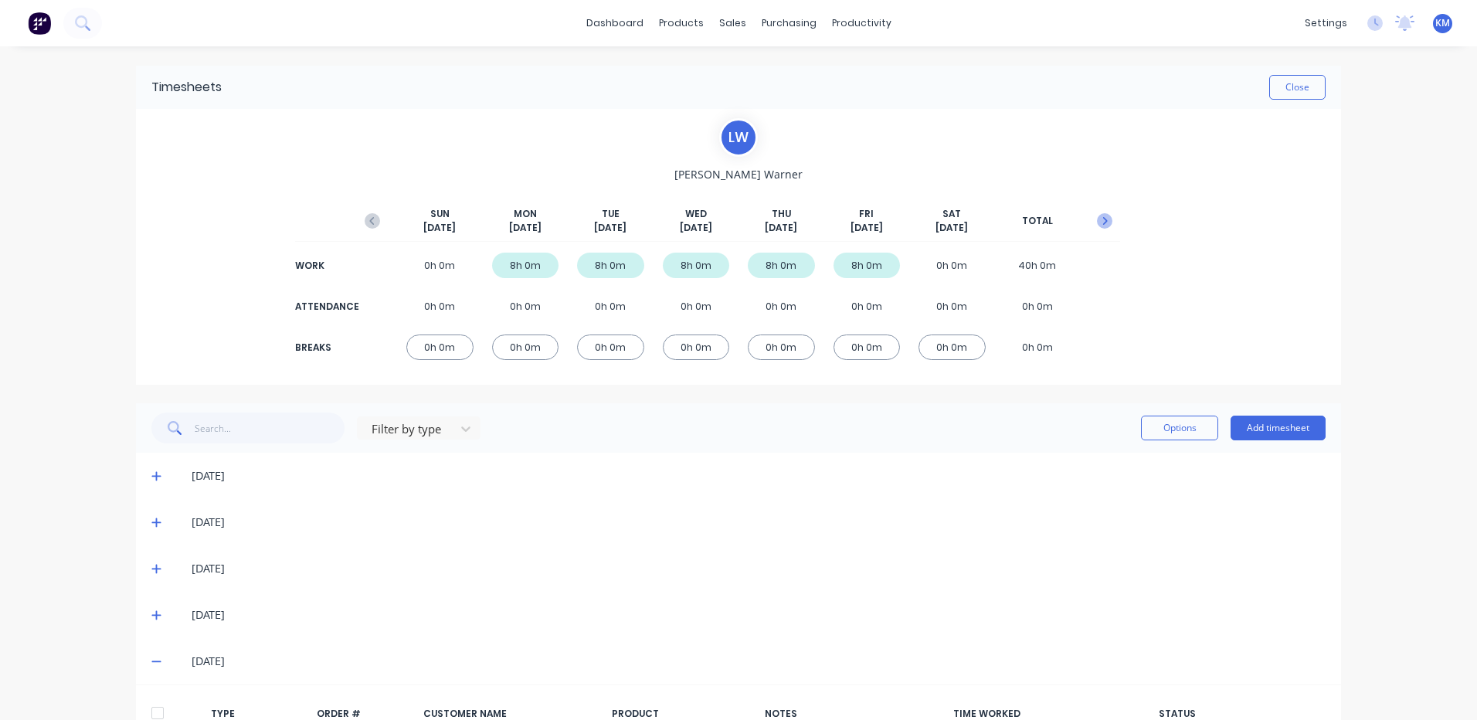
click at [1091, 212] on button "button" at bounding box center [1104, 221] width 31 height 28
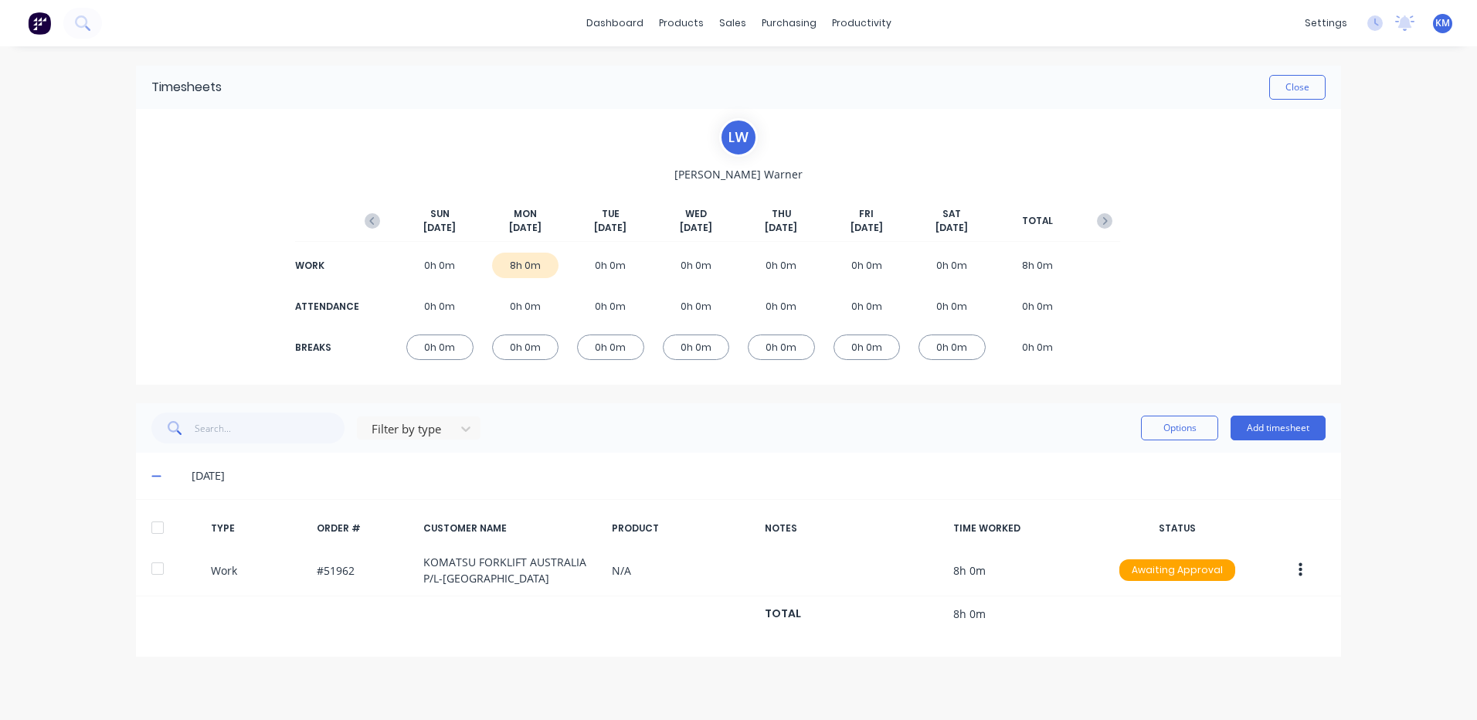
click at [166, 514] on div at bounding box center [157, 527] width 31 height 31
click at [1140, 444] on div "Filter by type Options Add timesheet" at bounding box center [738, 427] width 1205 height 49
click at [1156, 434] on button "Options" at bounding box center [1179, 427] width 77 height 25
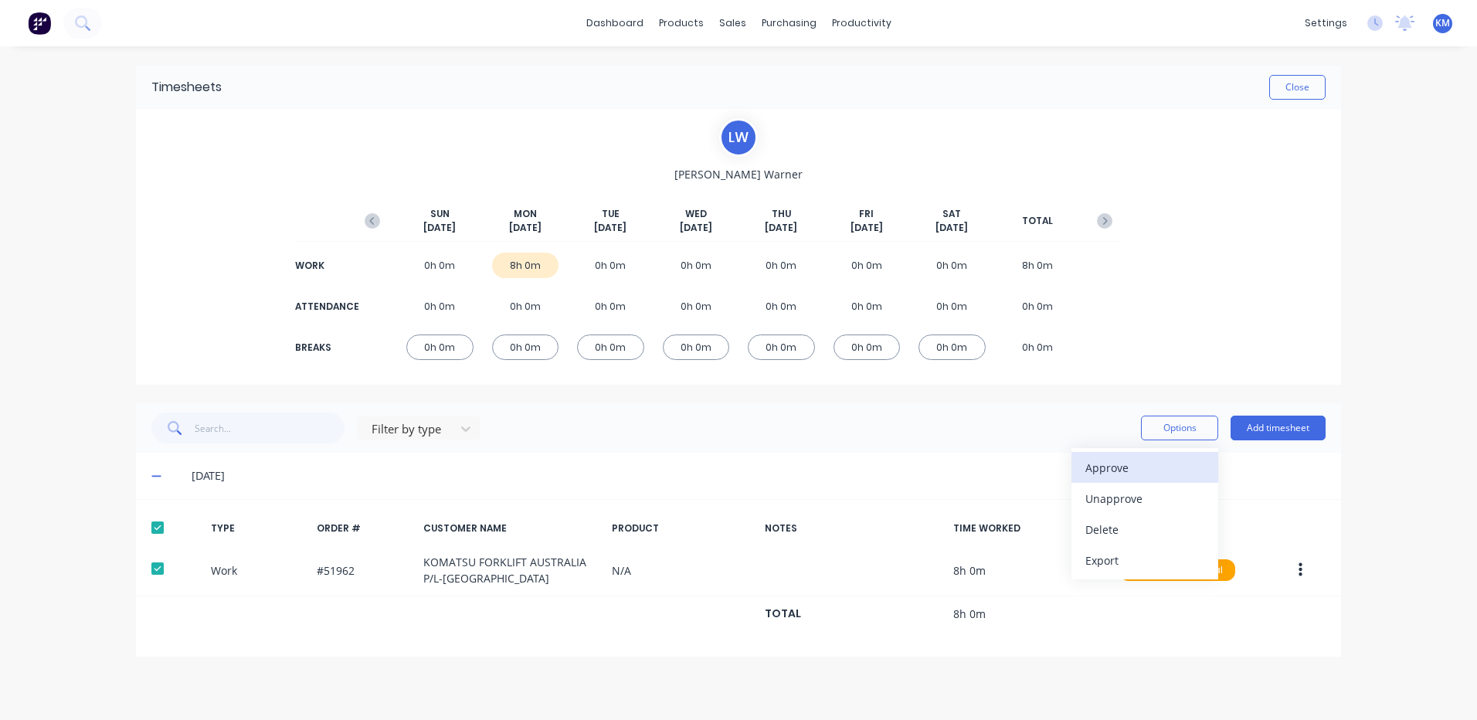
click at [1145, 459] on div "Approve" at bounding box center [1144, 467] width 119 height 22
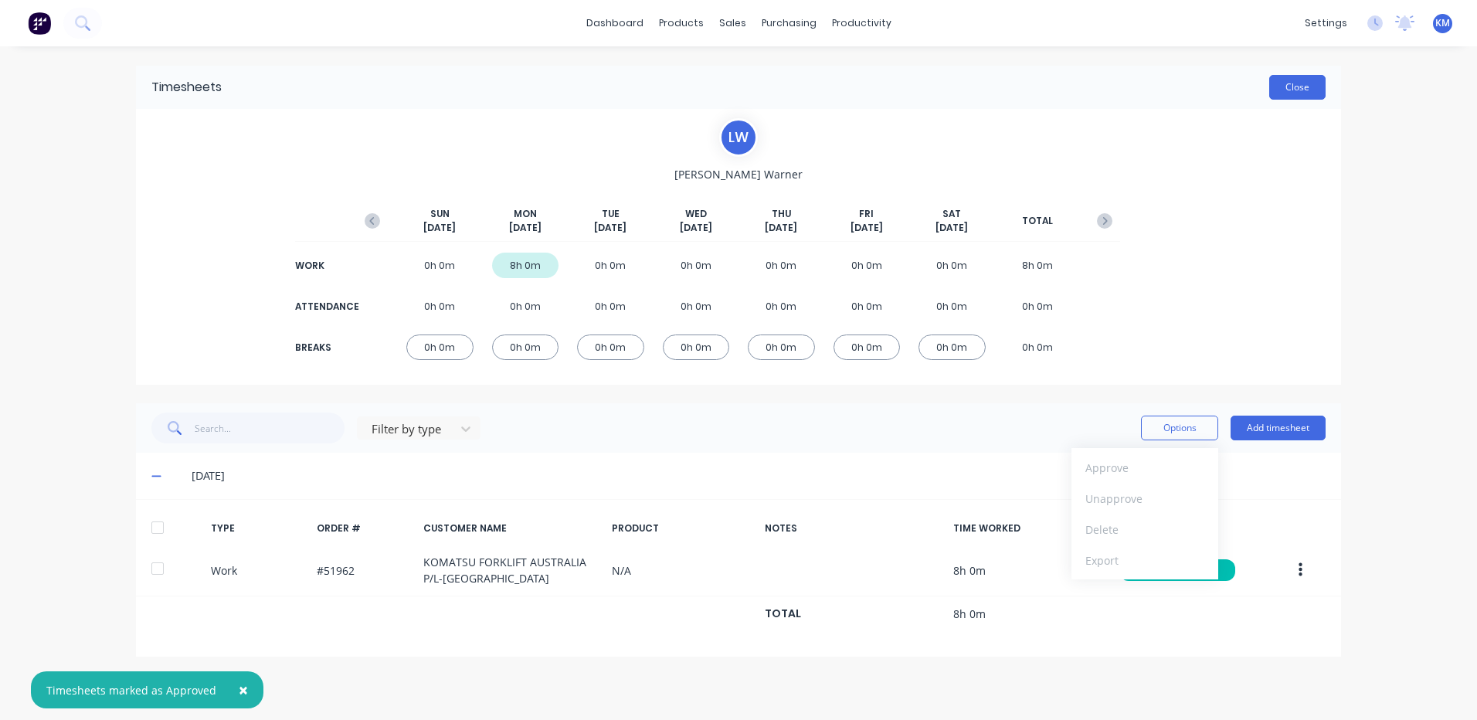
click at [1304, 87] on button "Close" at bounding box center [1297, 87] width 56 height 25
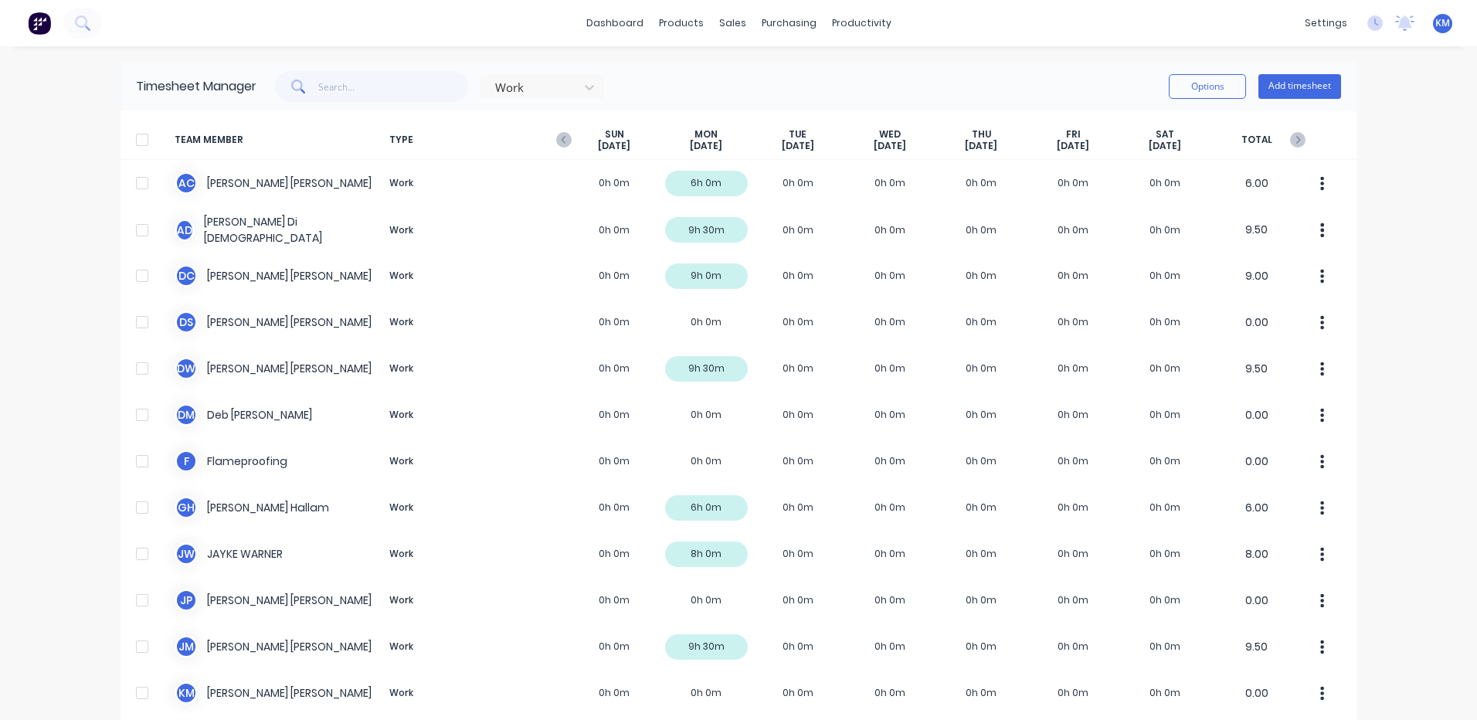
click at [703, 105] on div "Timesheet Manager Work Options Add timesheet" at bounding box center [738, 86] width 1236 height 49
click at [697, 82] on div "Work Options Add timesheet" at bounding box center [798, 86] width 1084 height 31
click at [798, 67] on div "Purchase Orders" at bounding box center [833, 74] width 82 height 14
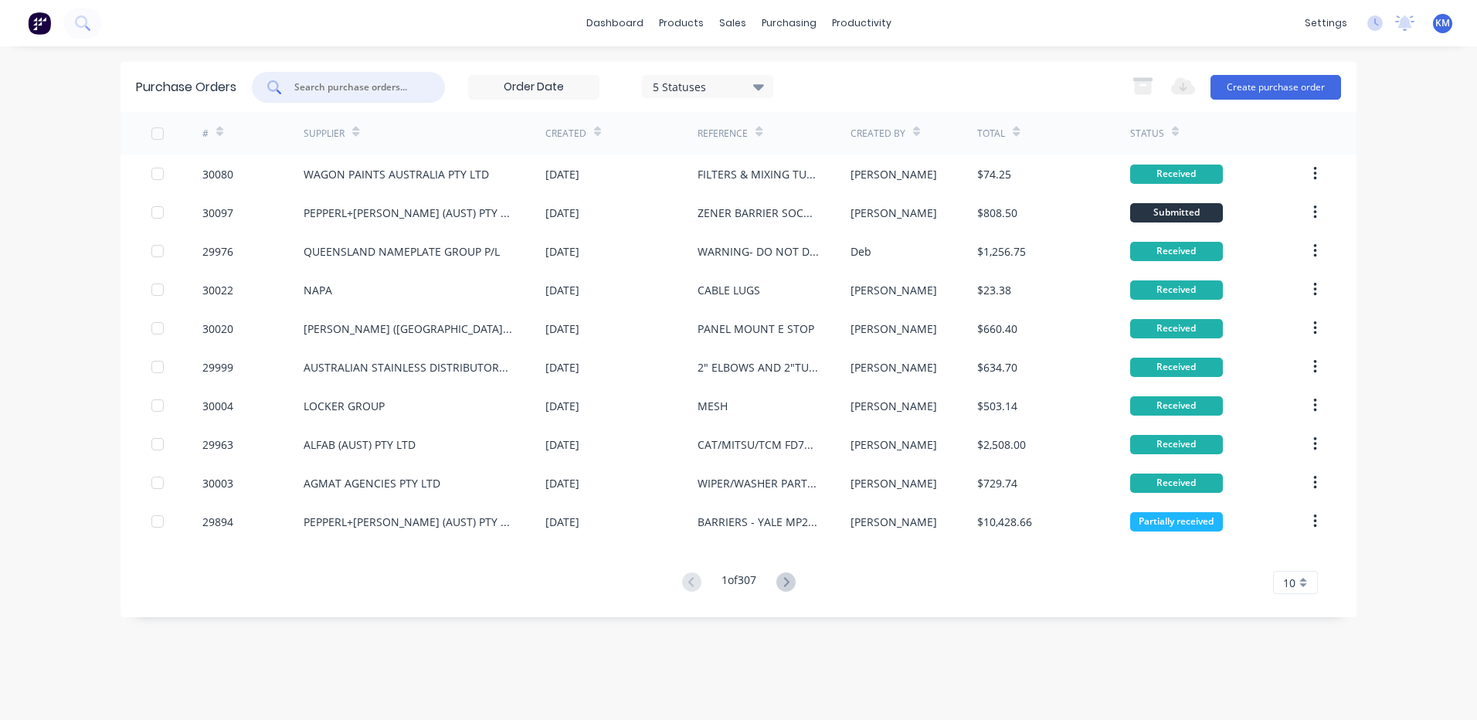
click at [409, 85] on input "text" at bounding box center [357, 87] width 128 height 15
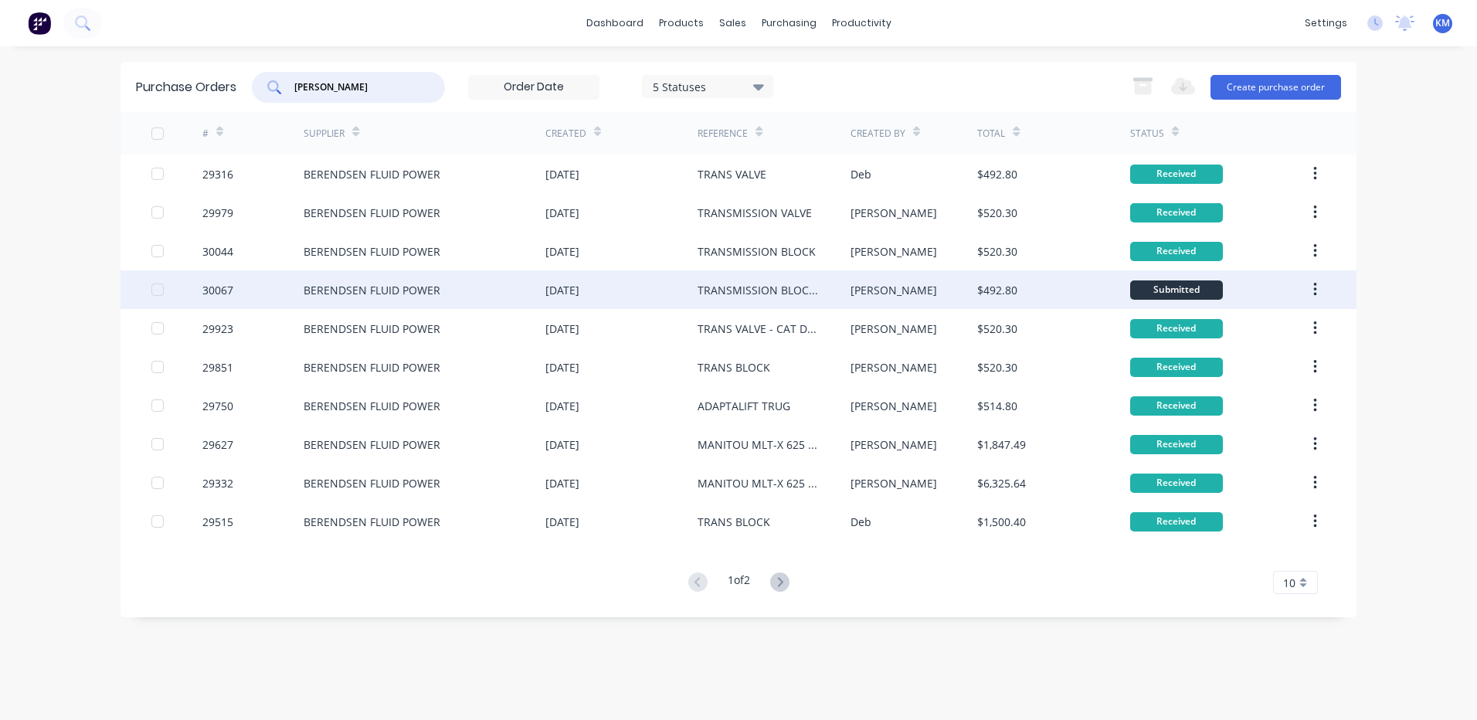
type input "BEREND"
click at [614, 283] on div "06 Oct 2025" at bounding box center [621, 289] width 152 height 39
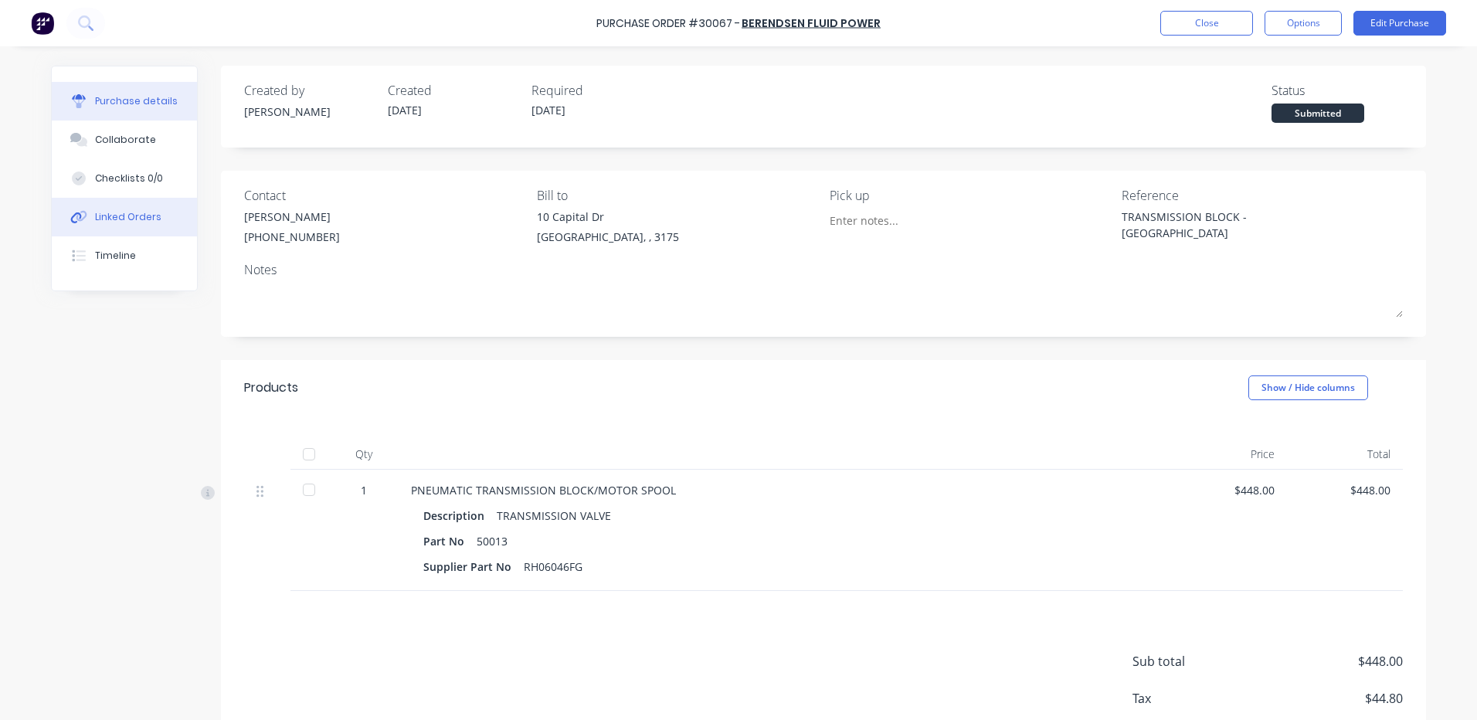
click at [126, 205] on button "Linked Orders" at bounding box center [124, 217] width 145 height 39
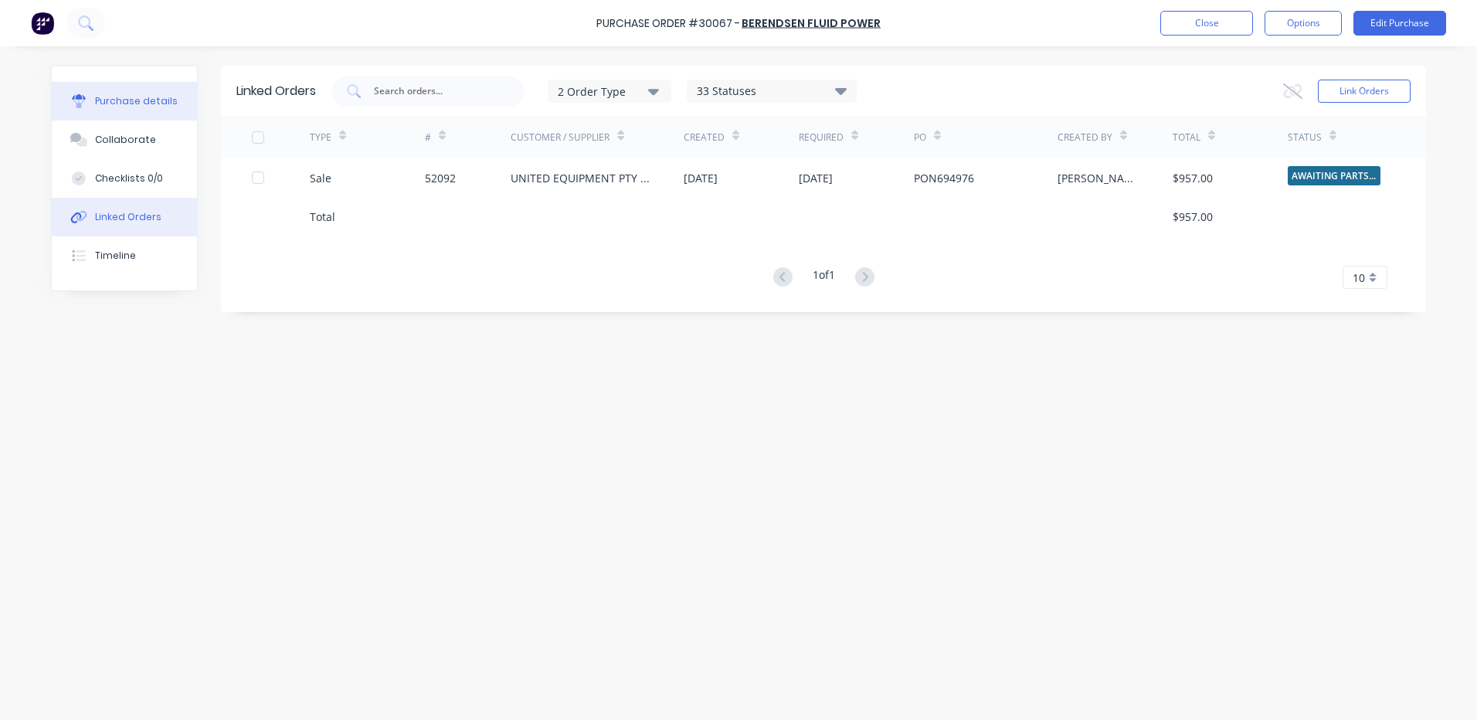
click at [173, 98] on button "Purchase details" at bounding box center [124, 101] width 145 height 39
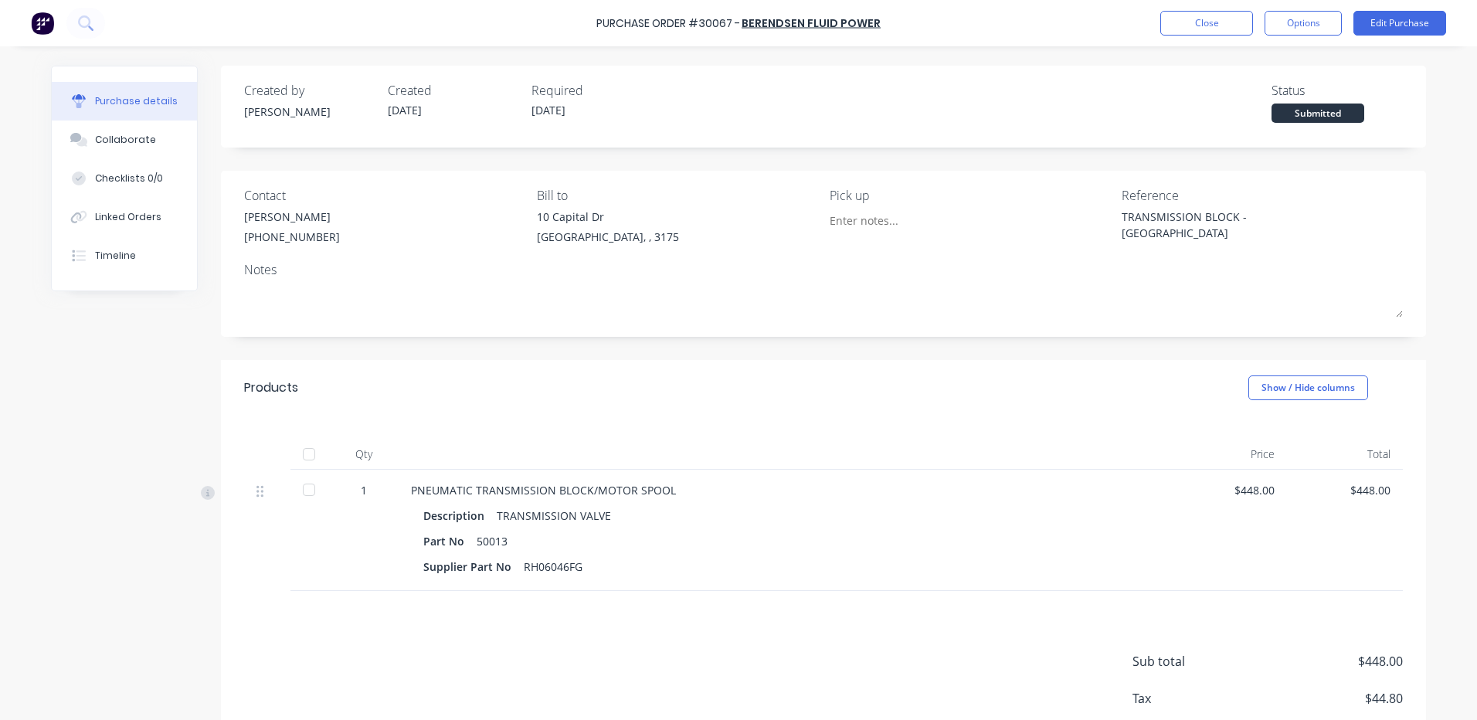
click at [167, 217] on button "Linked Orders" at bounding box center [124, 217] width 145 height 39
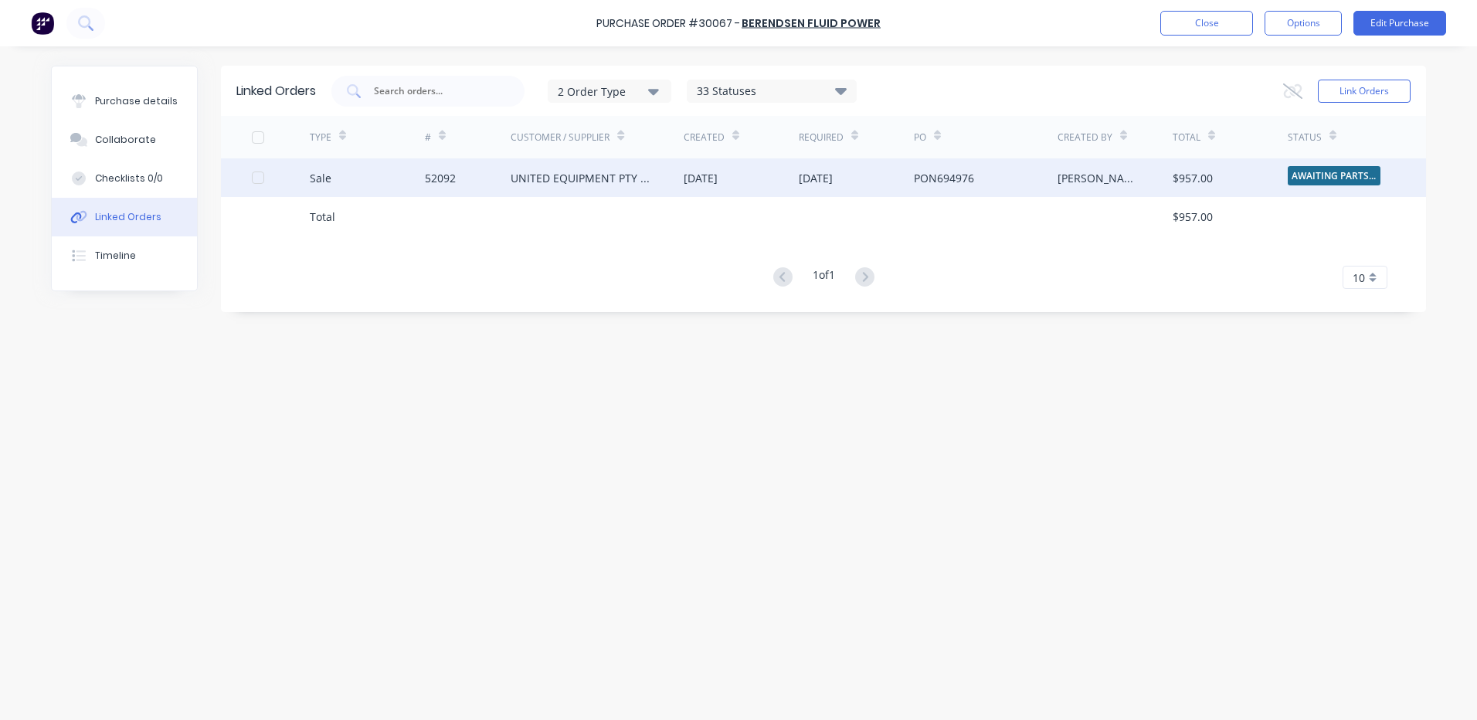
click at [339, 192] on div "Sale" at bounding box center [367, 177] width 115 height 39
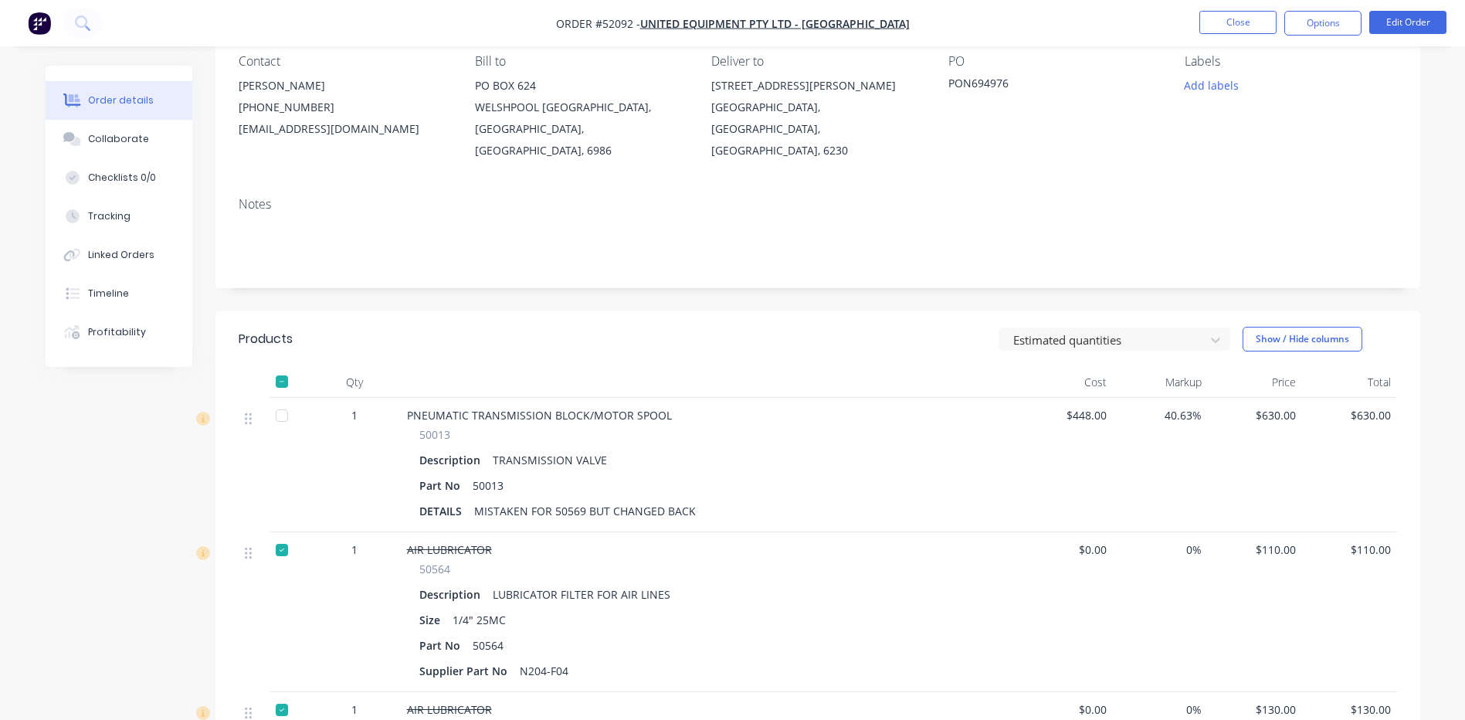
scroll to position [77, 0]
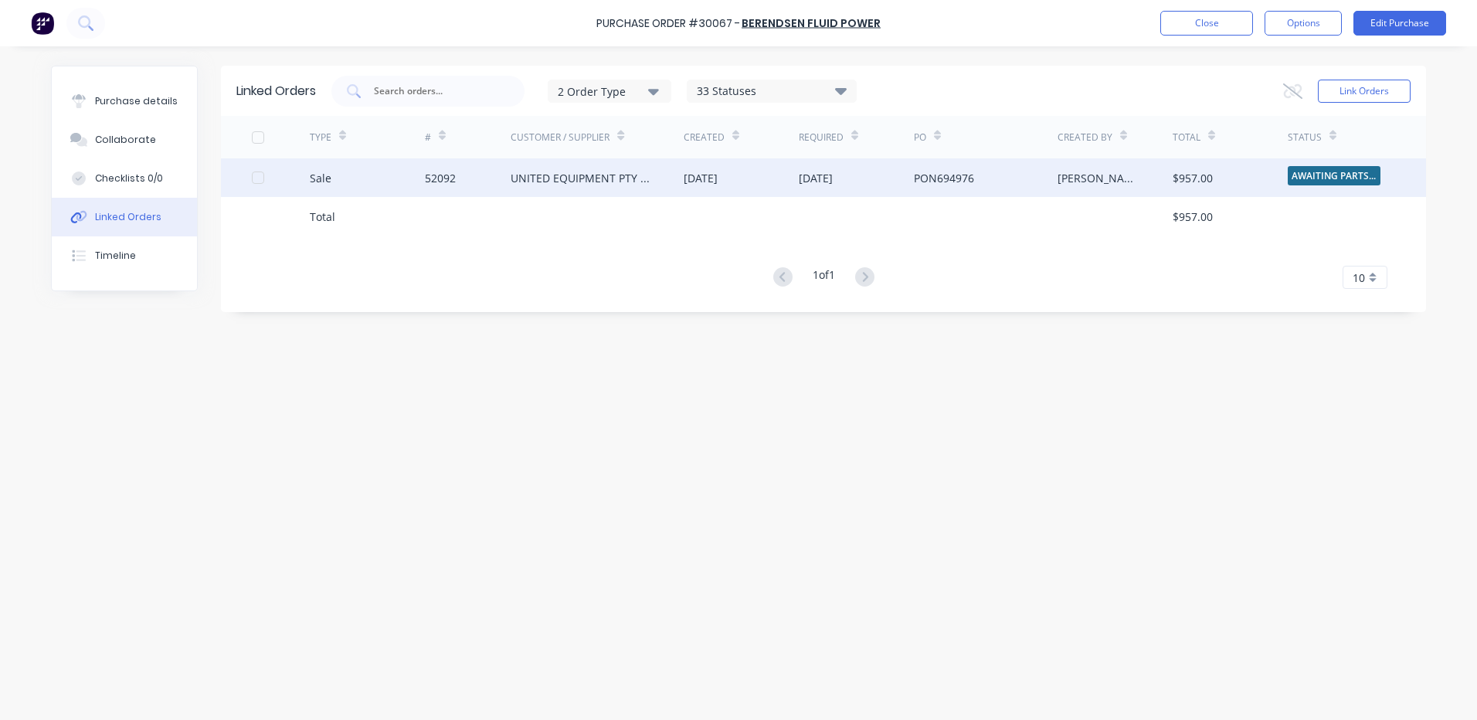
click at [256, 180] on div at bounding box center [257, 177] width 31 height 31
click at [167, 109] on button "Purchase details" at bounding box center [124, 101] width 145 height 39
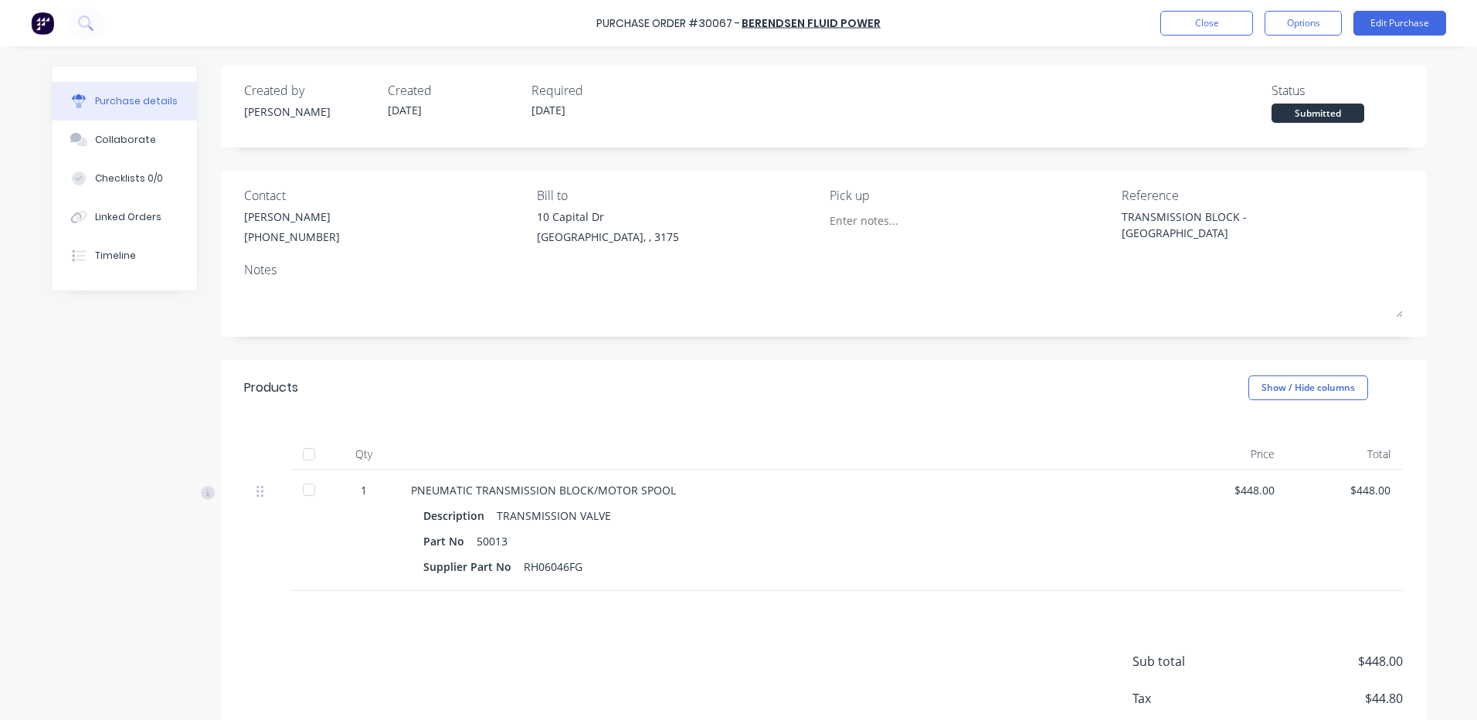
click at [312, 481] on div at bounding box center [308, 489] width 31 height 31
type textarea "x"
click at [1192, 29] on button "Close" at bounding box center [1206, 23] width 93 height 25
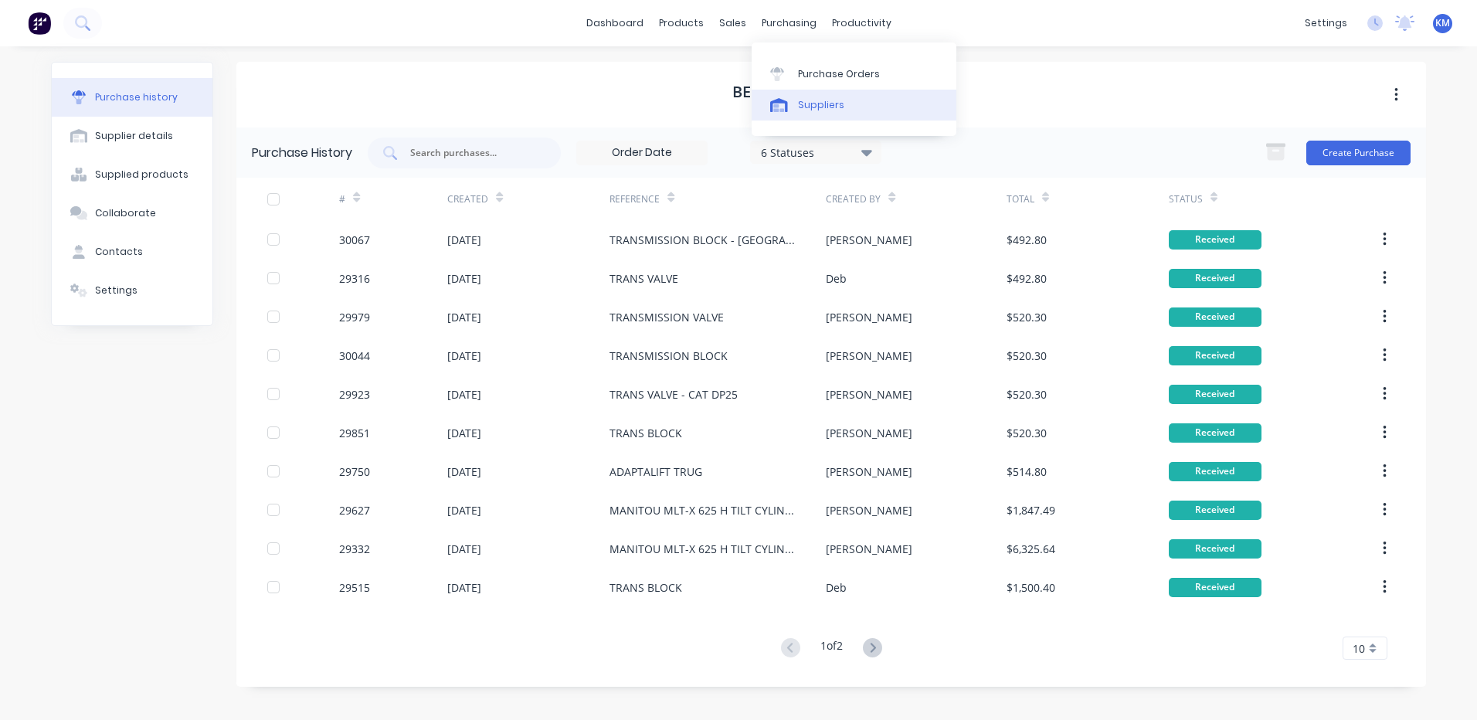
click at [798, 107] on div "Suppliers" at bounding box center [821, 105] width 46 height 14
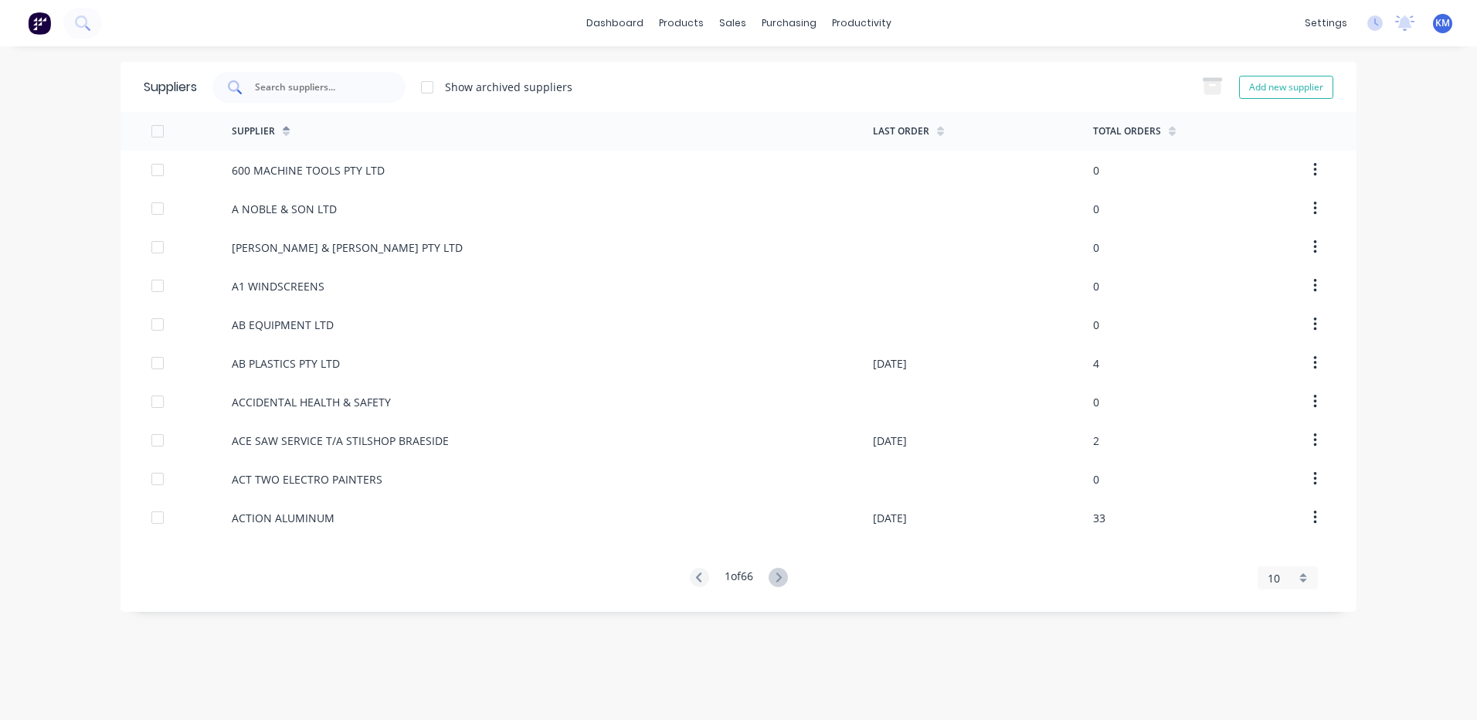
click at [313, 76] on div at bounding box center [308, 87] width 193 height 31
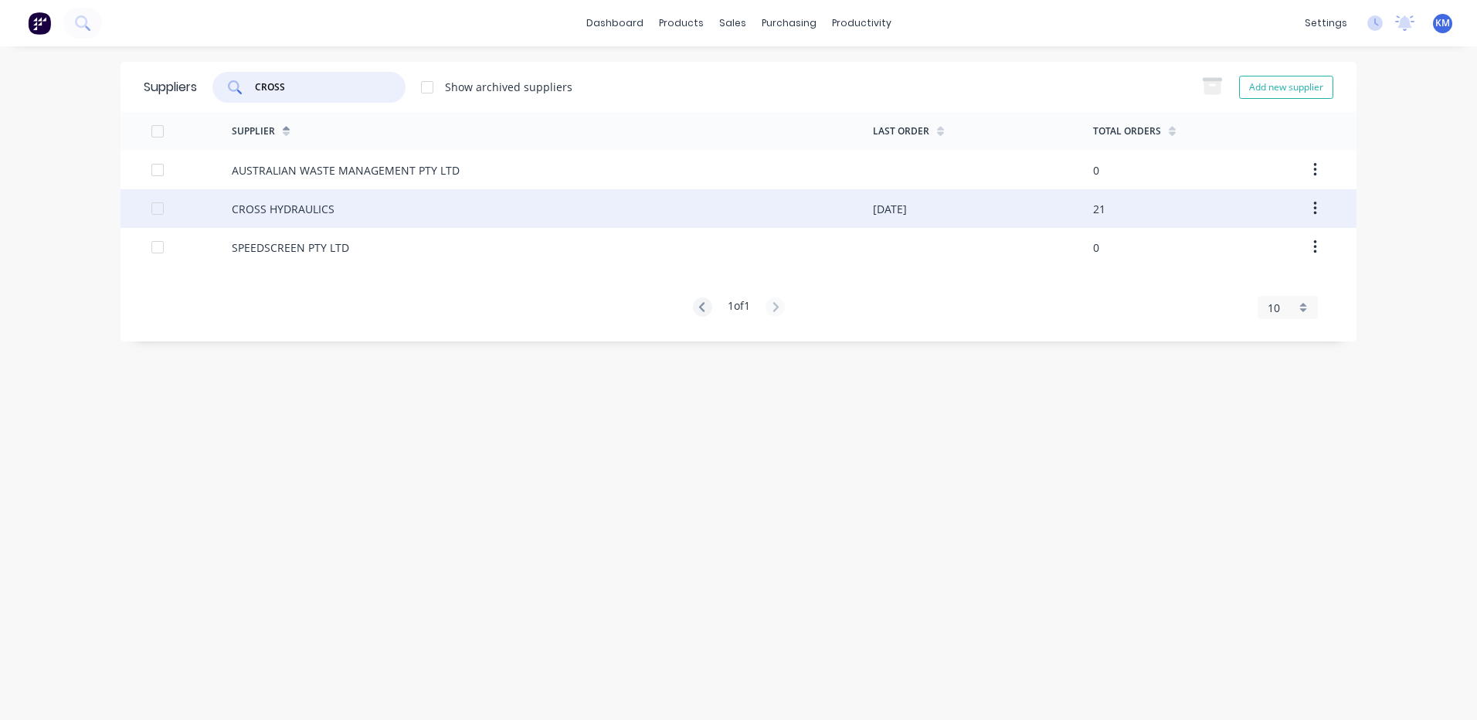
type input "CROSS"
click at [380, 209] on div "CROSS HYDRAULICS" at bounding box center [552, 208] width 641 height 39
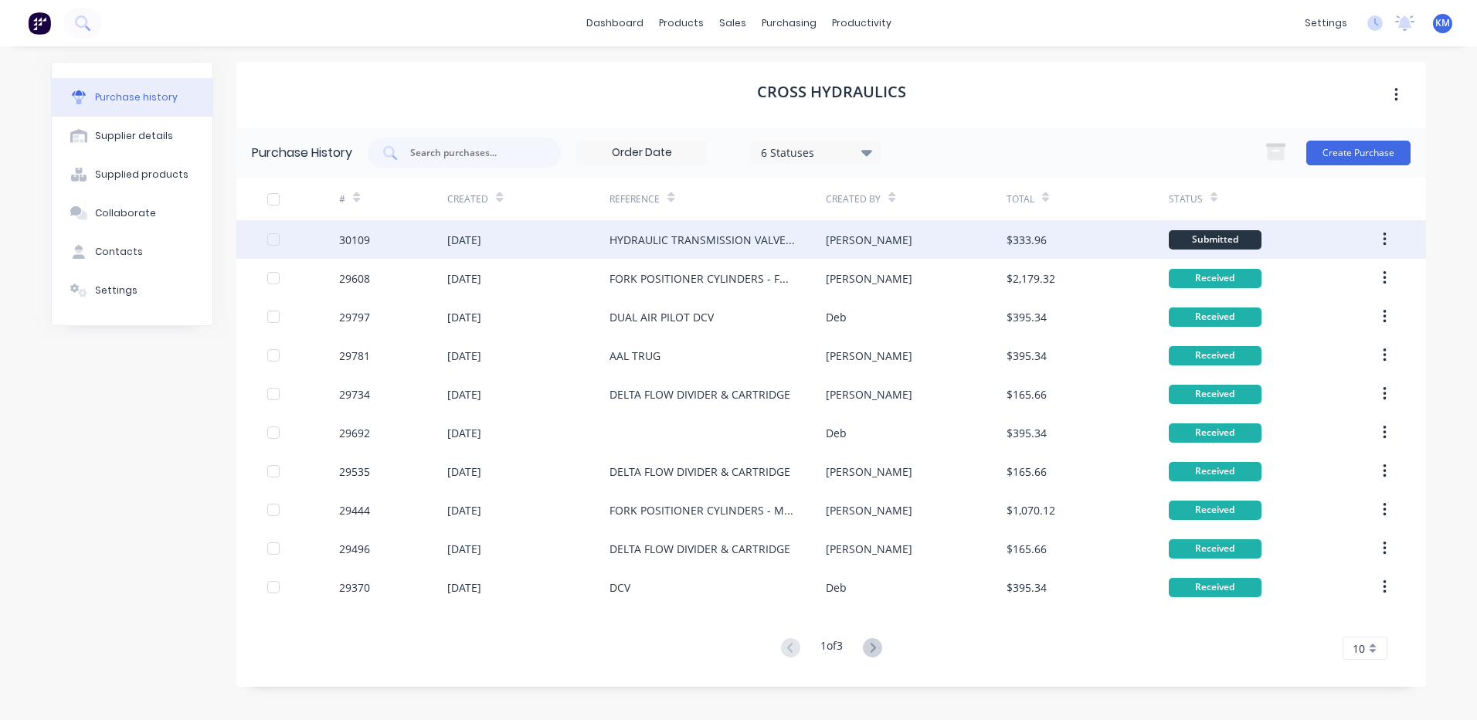
click at [954, 229] on div "Kyle" at bounding box center [916, 239] width 180 height 39
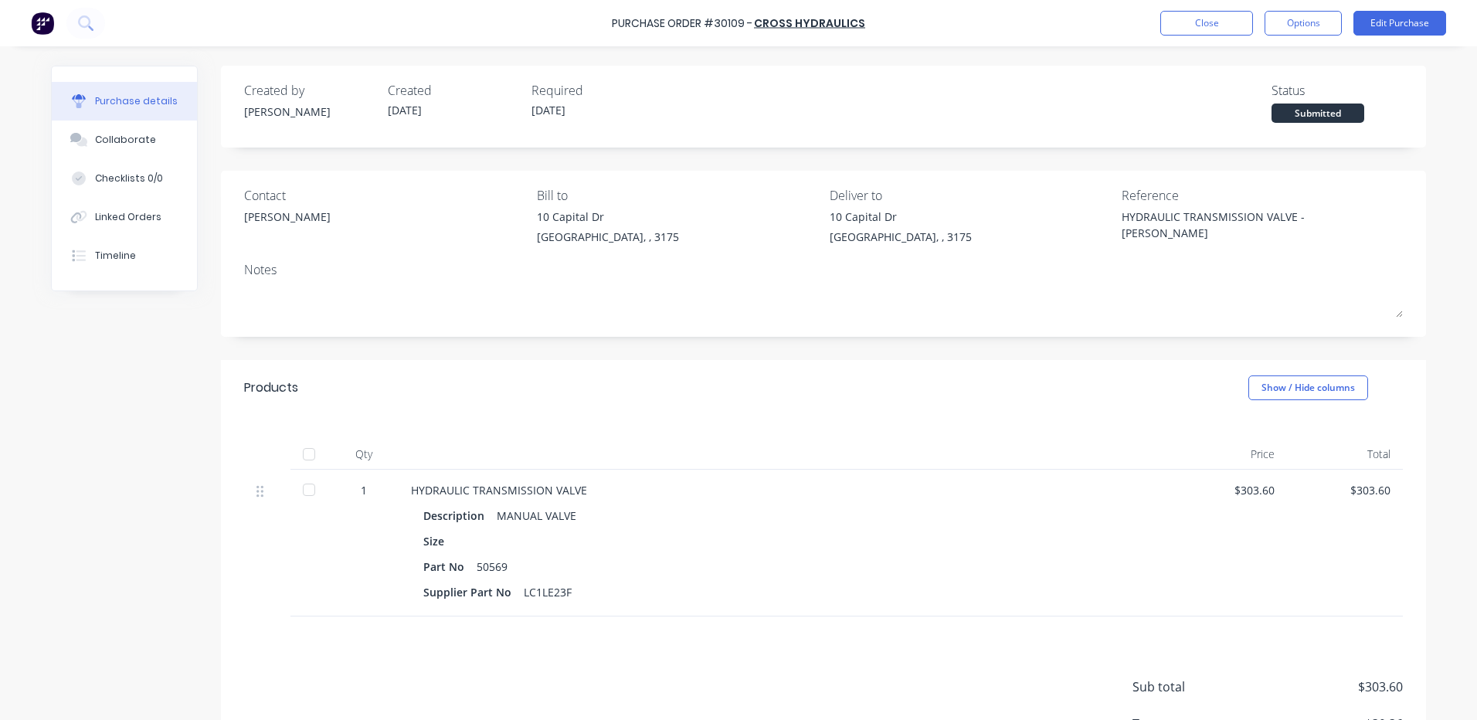
click at [306, 497] on div at bounding box center [308, 489] width 31 height 31
type textarea "x"
click at [158, 211] on button "Linked Orders" at bounding box center [124, 217] width 145 height 39
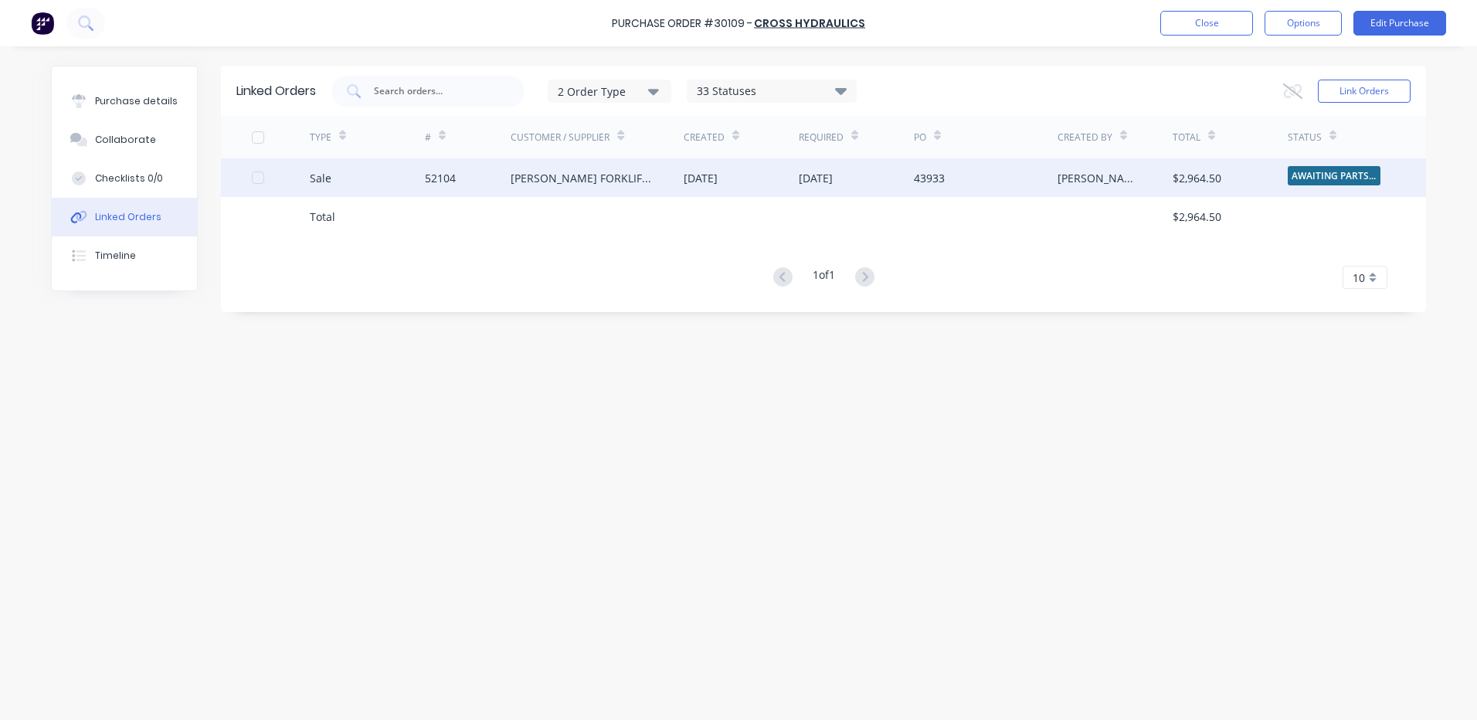
click at [446, 187] on div "52104" at bounding box center [468, 177] width 86 height 39
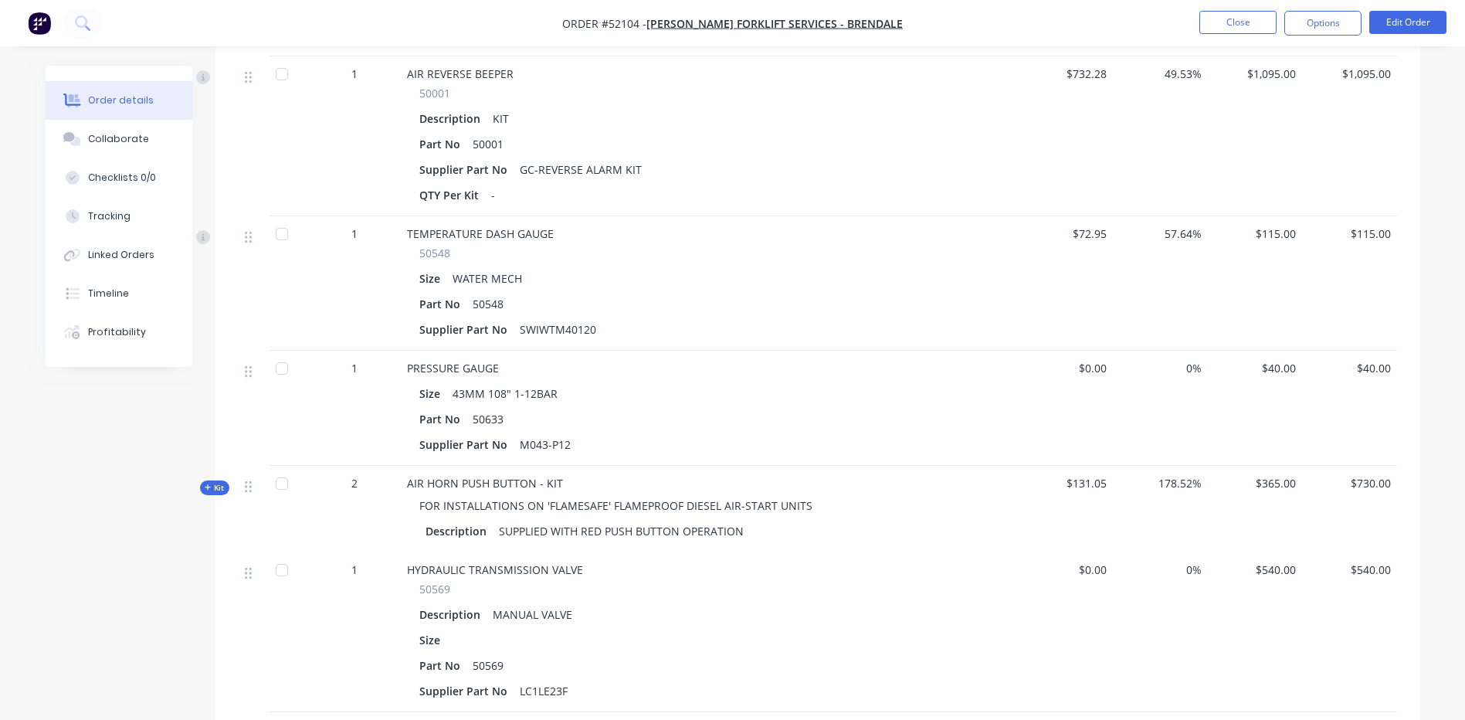
scroll to position [309, 0]
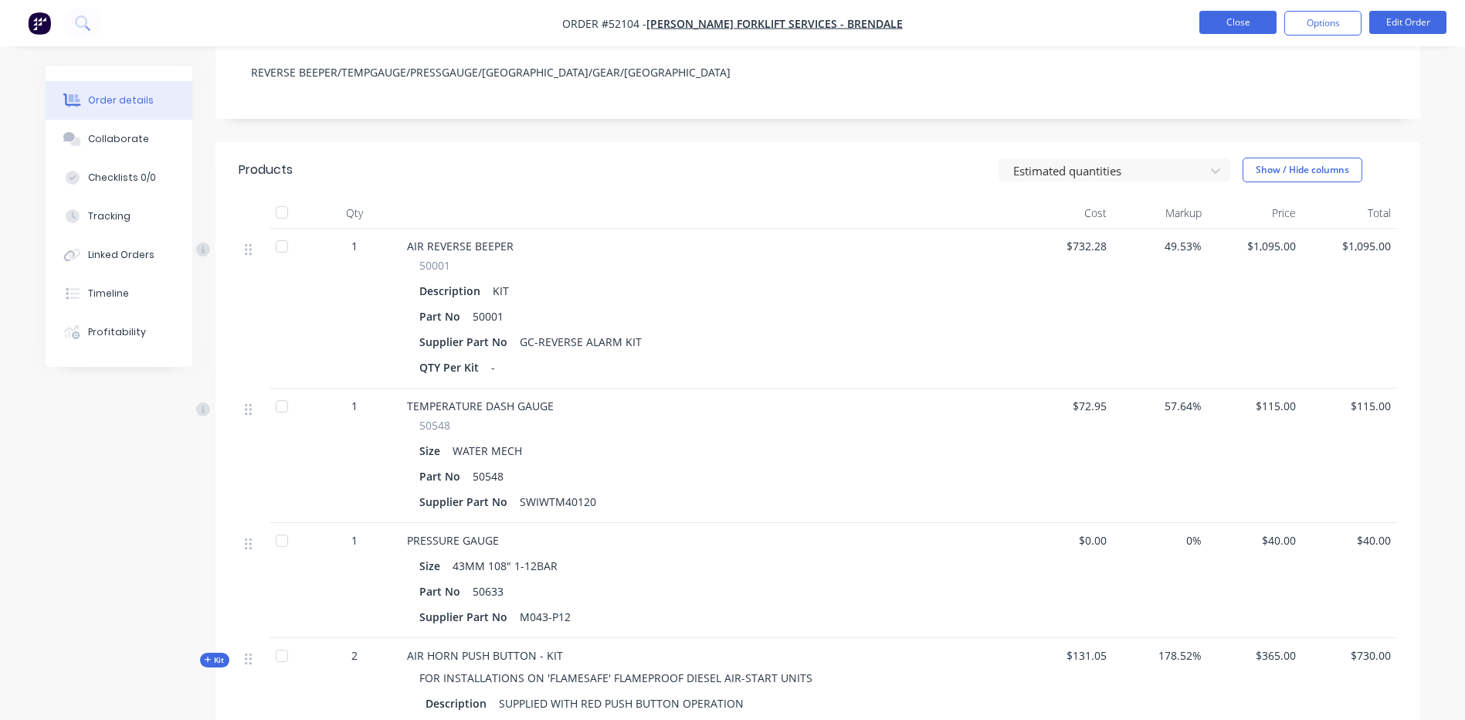
click at [1244, 24] on button "Close" at bounding box center [1237, 22] width 77 height 23
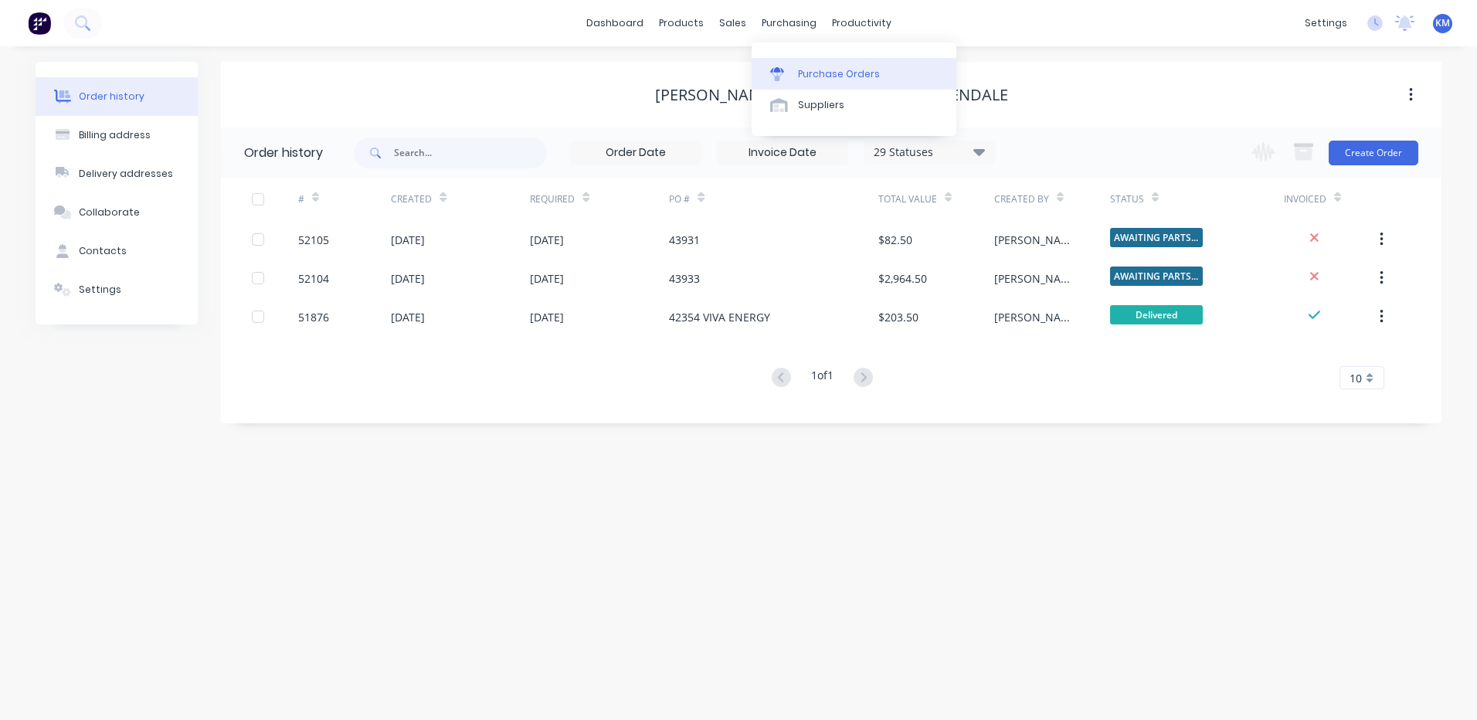
click at [795, 65] on link "Purchase Orders" at bounding box center [853, 73] width 205 height 31
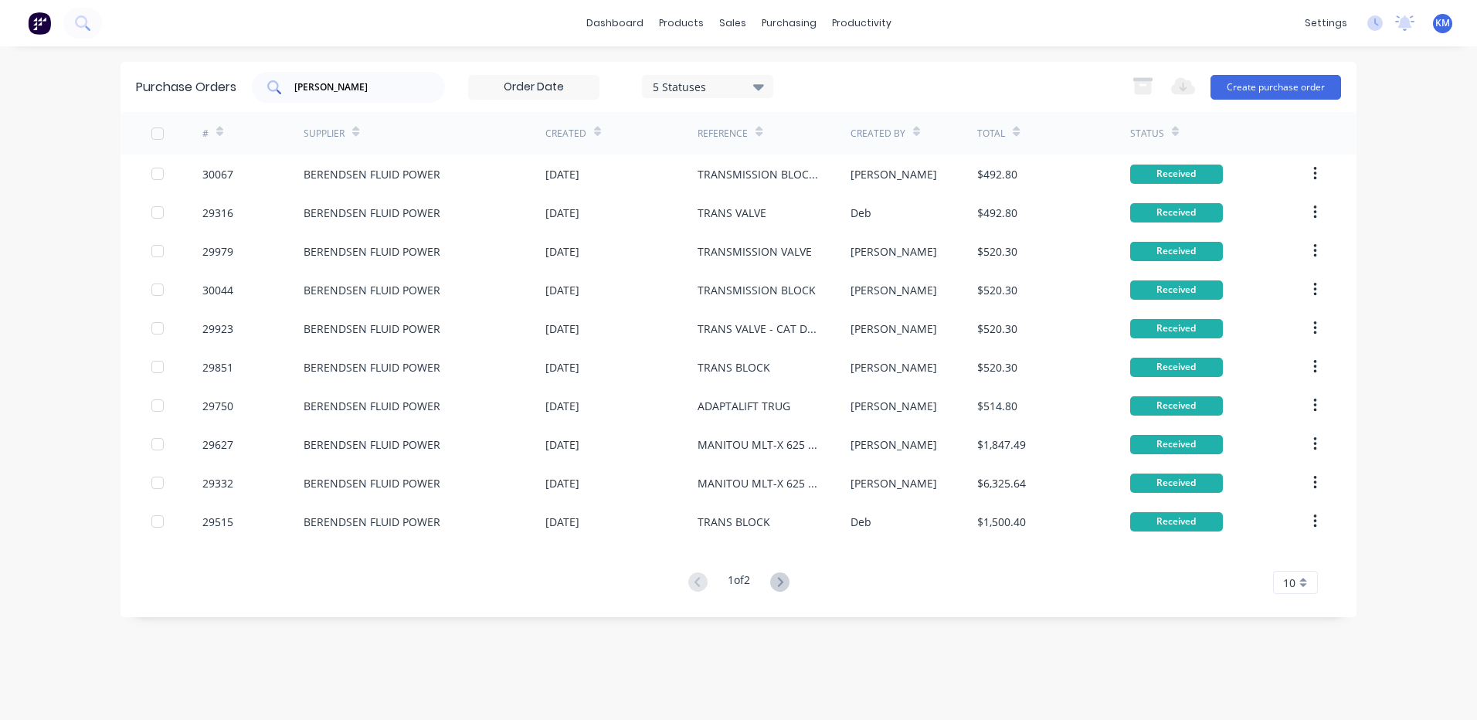
click at [379, 86] on input "BEREND" at bounding box center [357, 87] width 128 height 15
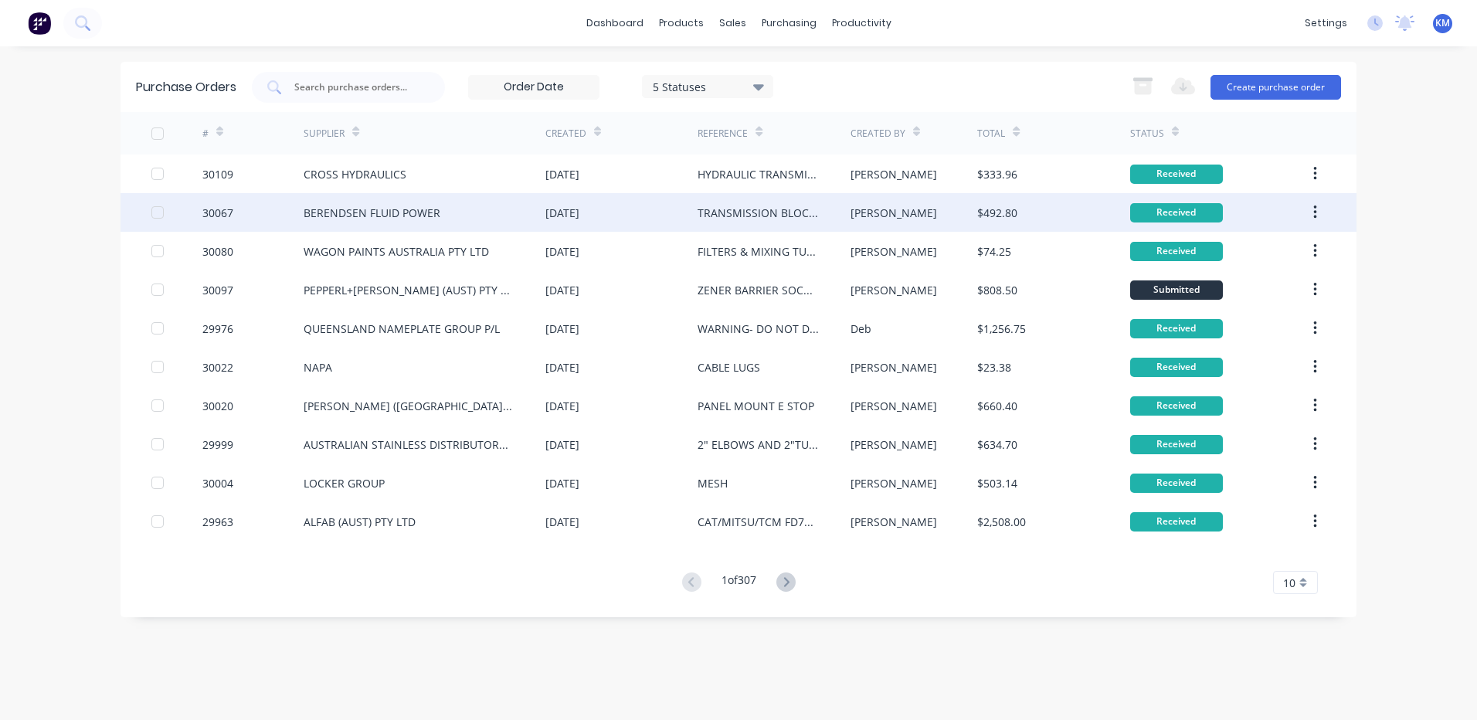
click at [516, 228] on div "BERENDSEN FLUID POWER" at bounding box center [425, 212] width 242 height 39
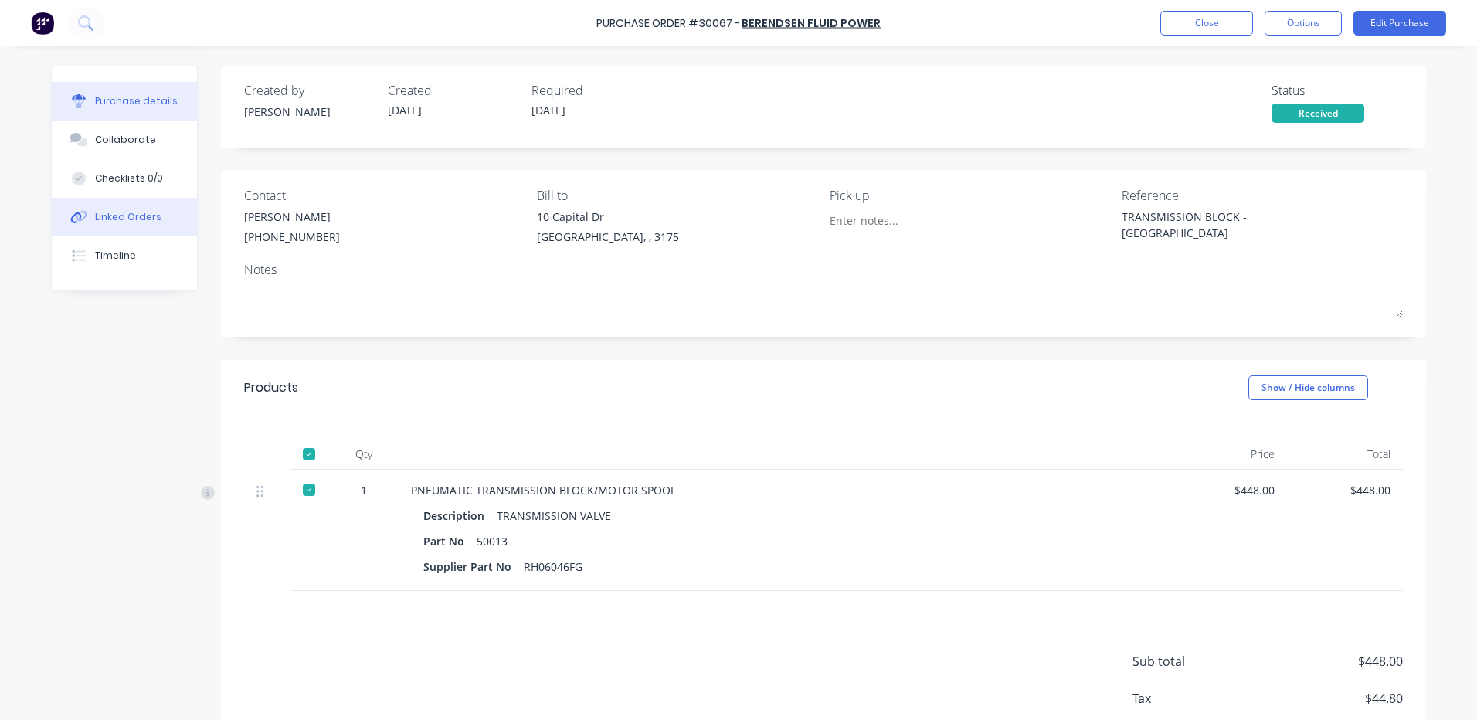
click at [137, 206] on button "Linked Orders" at bounding box center [124, 217] width 145 height 39
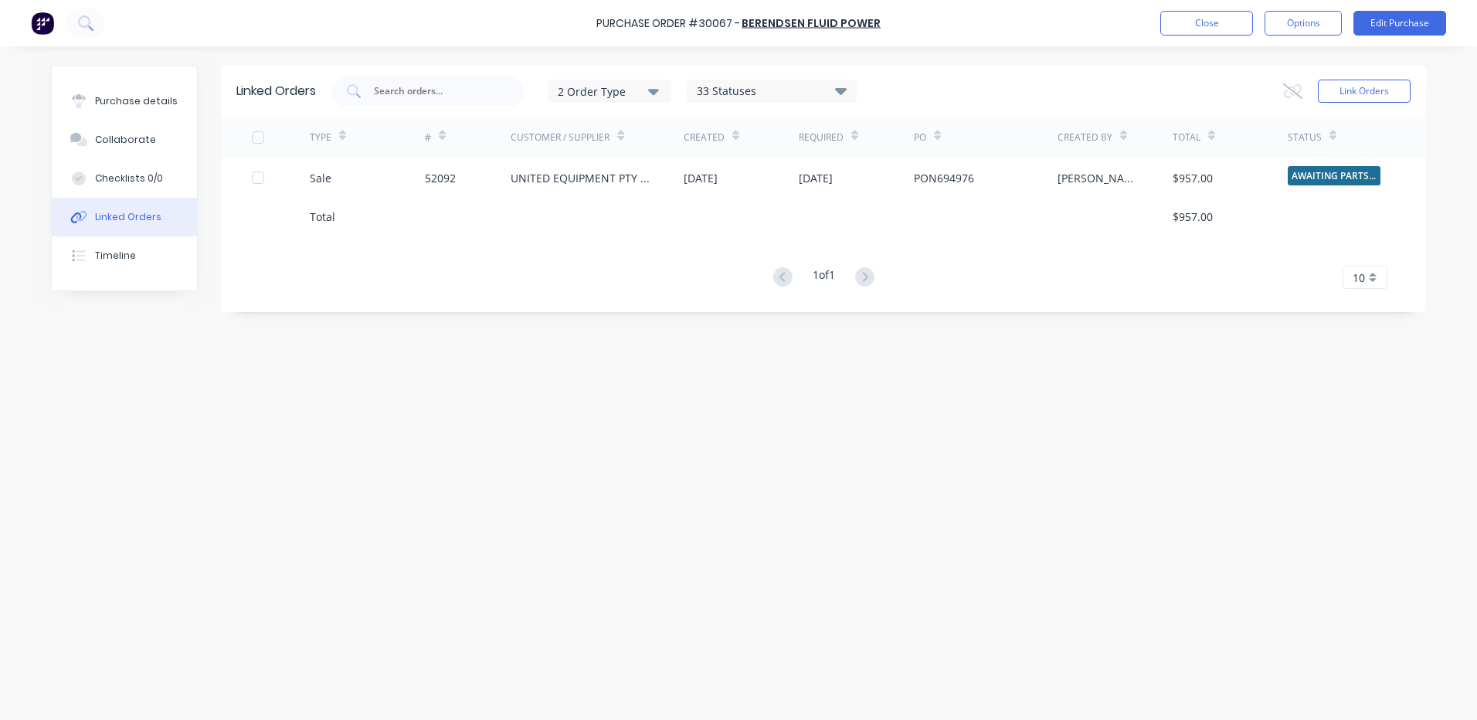
click at [1199, 39] on div "Purchase Order #30067 - BERENDSEN FLUID POWER Close Options Edit Purchase" at bounding box center [738, 23] width 1477 height 46
click at [1200, 30] on button "Close" at bounding box center [1206, 23] width 93 height 25
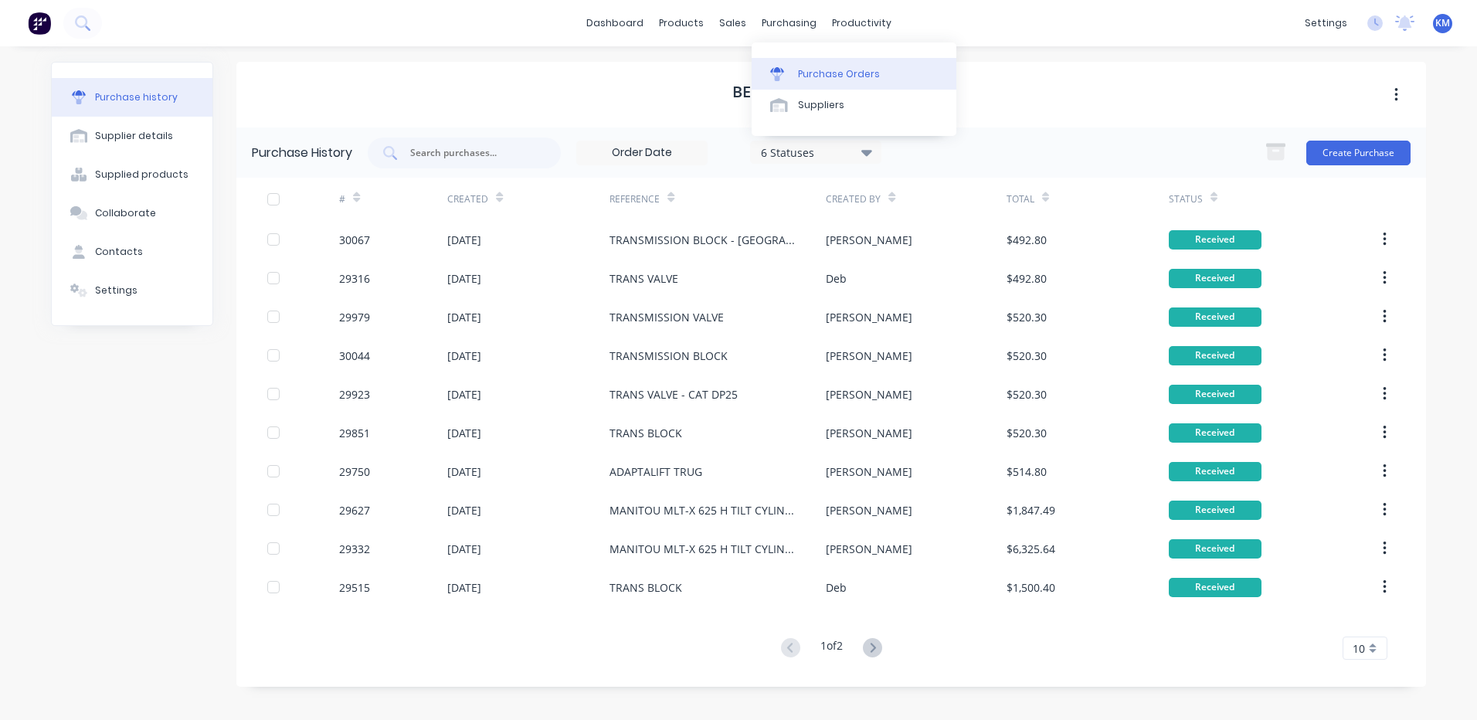
click at [809, 72] on div "Purchase Orders" at bounding box center [839, 74] width 82 height 14
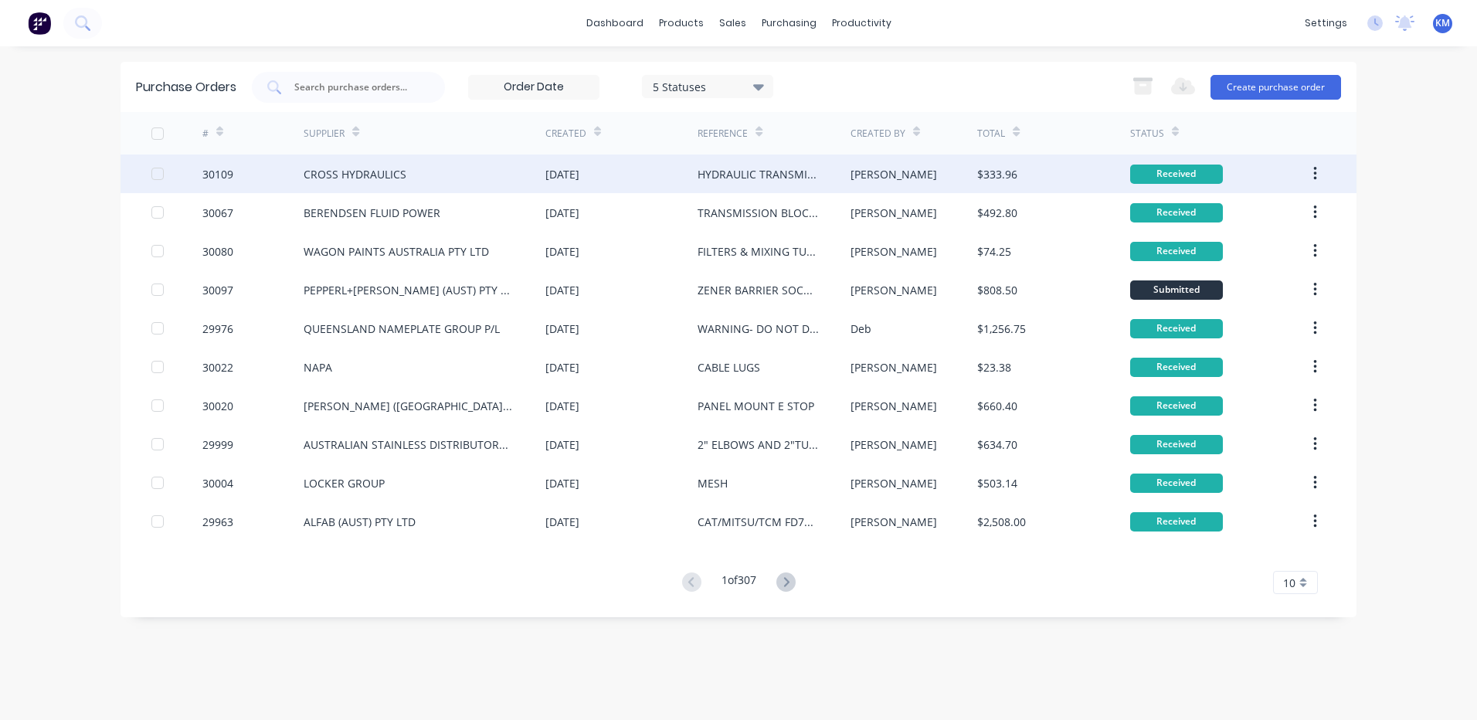
click at [516, 178] on div "CROSS HYDRAULICS" at bounding box center [425, 173] width 242 height 39
type textarea "x"
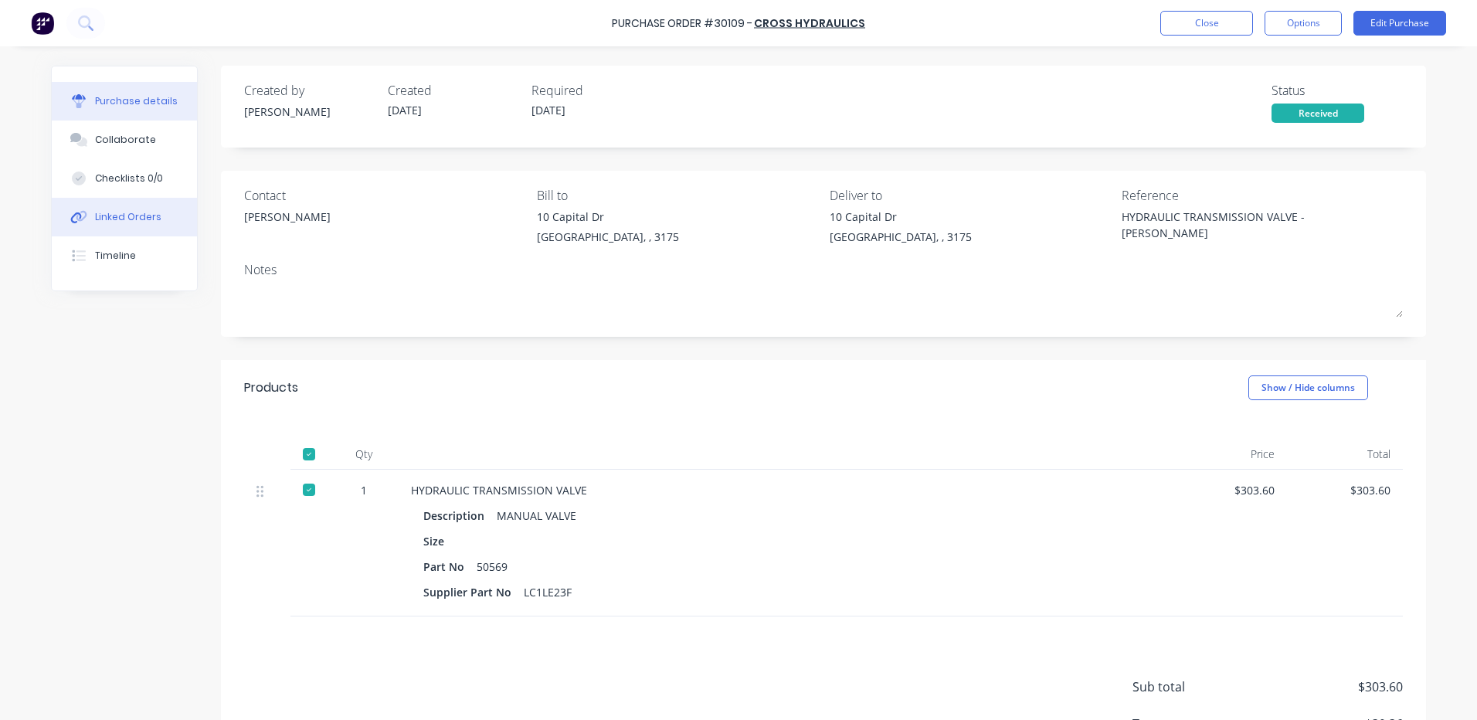
click at [136, 212] on div "Linked Orders" at bounding box center [128, 217] width 66 height 14
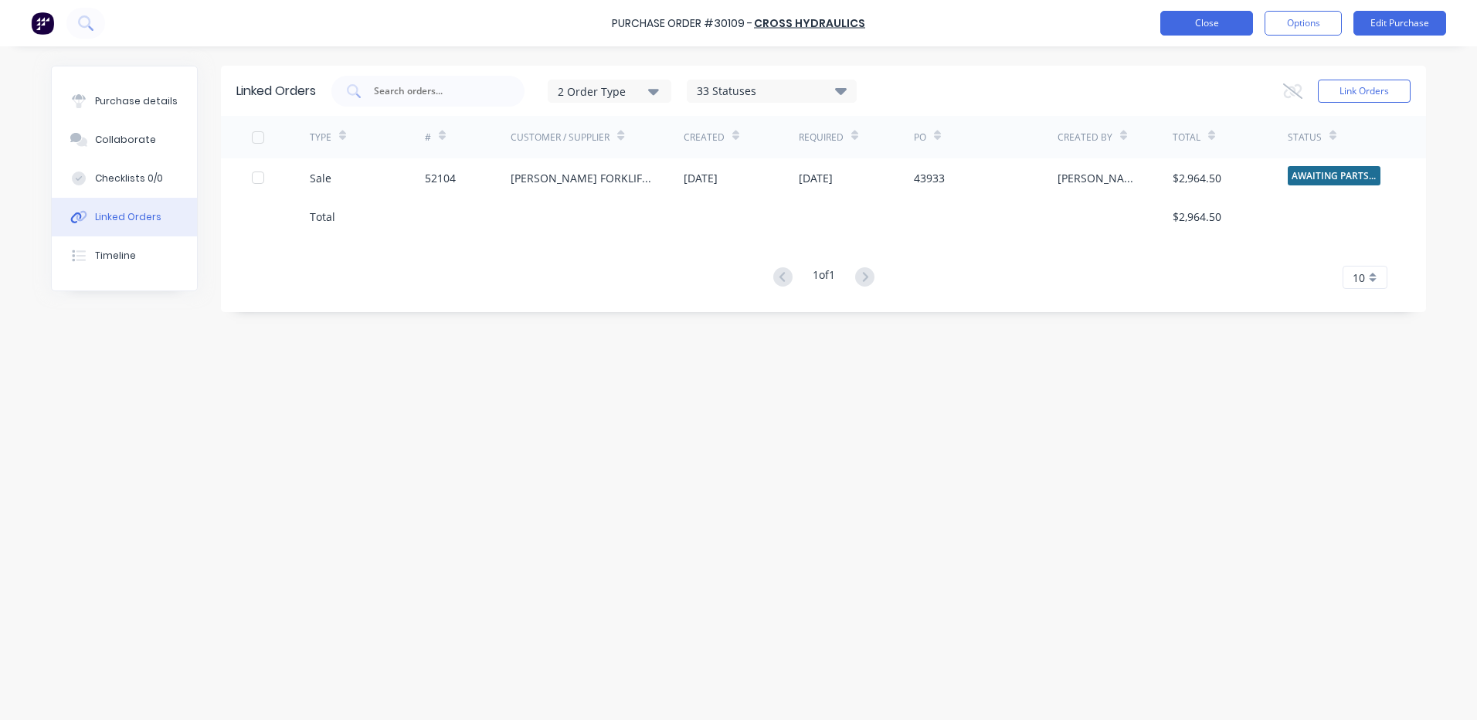
click at [1185, 23] on button "Close" at bounding box center [1206, 23] width 93 height 25
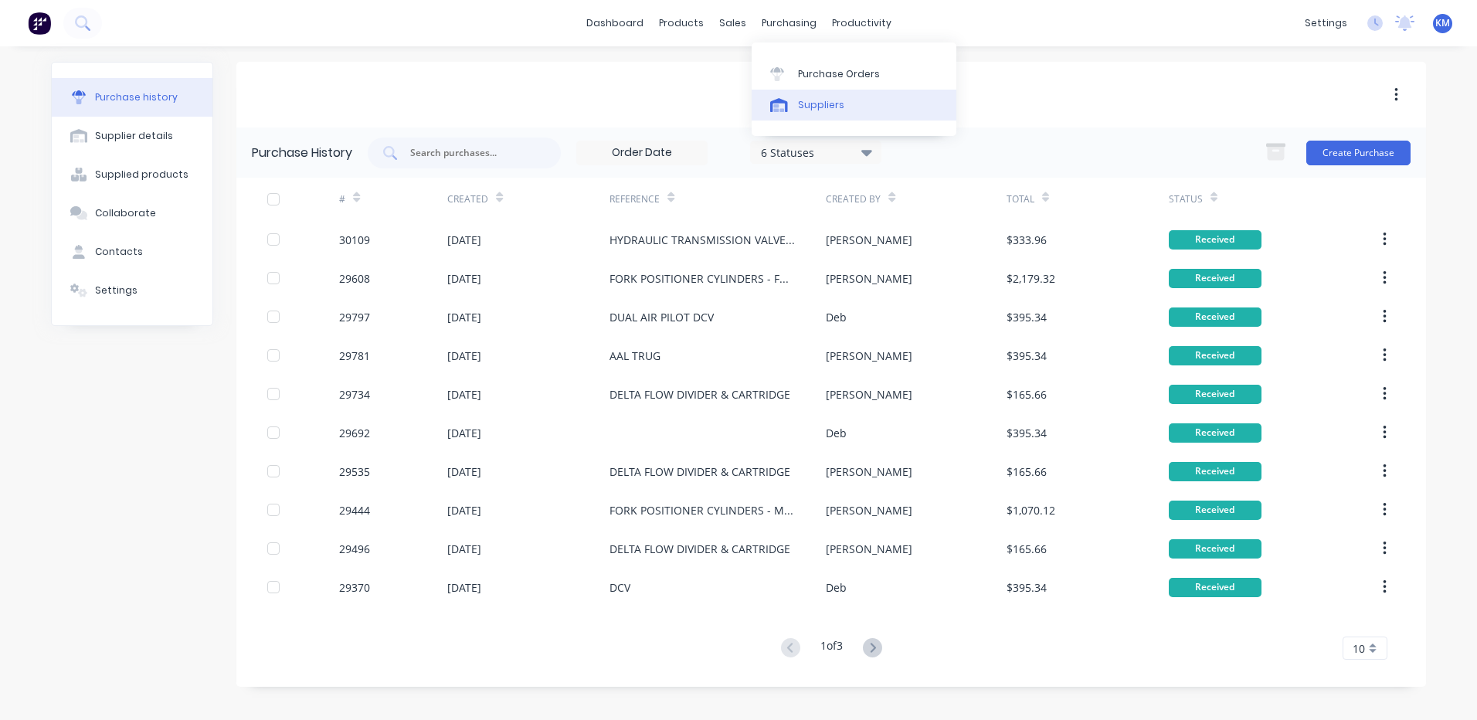
click at [801, 99] on div "Suppliers" at bounding box center [821, 105] width 46 height 14
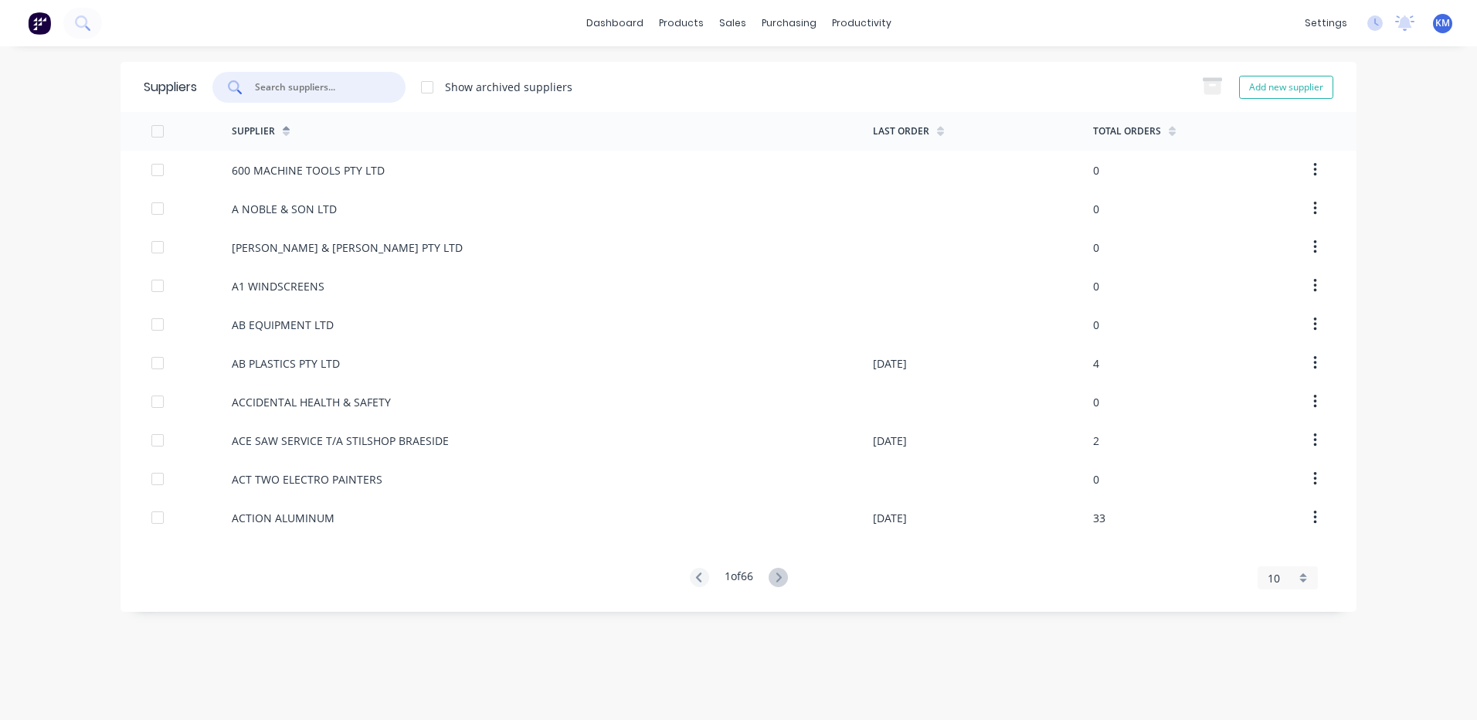
click at [297, 84] on input "text" at bounding box center [317, 87] width 128 height 15
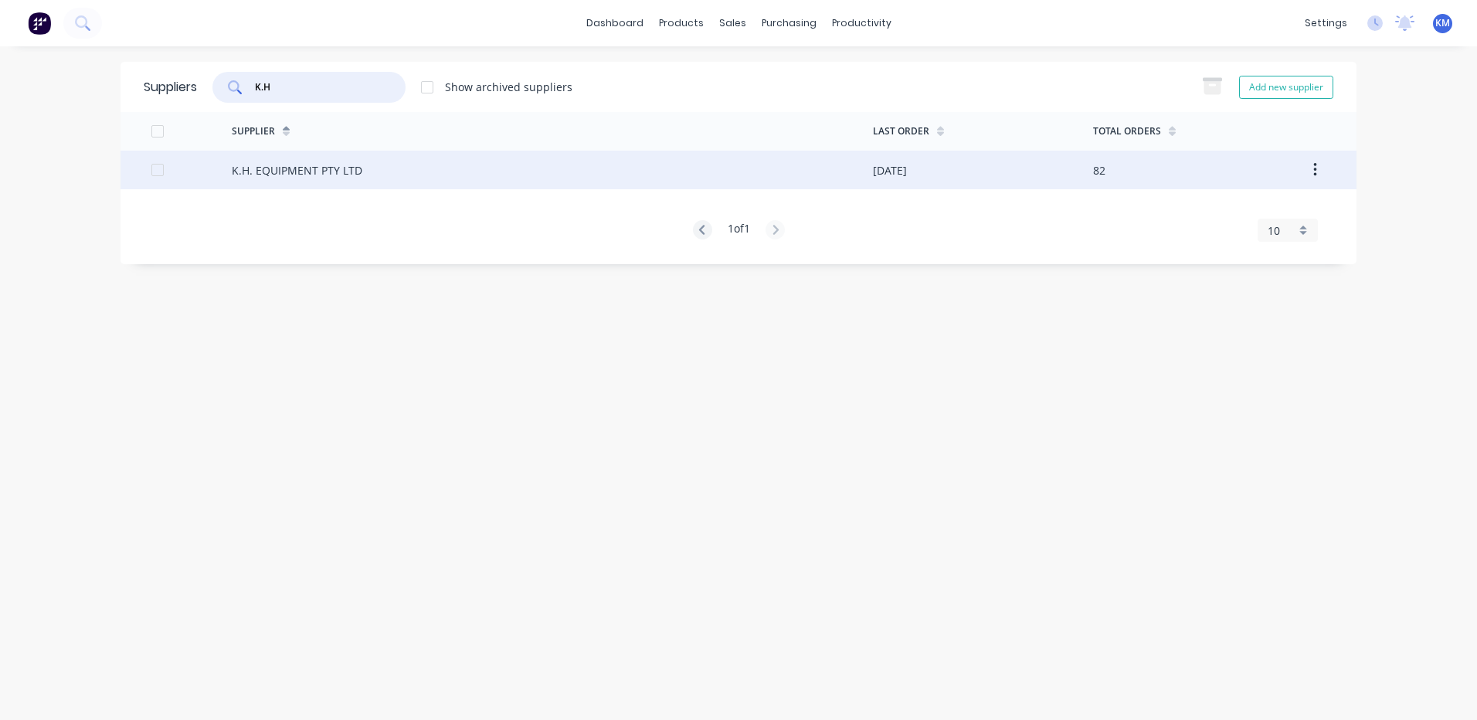
type input "K.H"
click at [308, 155] on div "K.H. EQUIPMENT PTY LTD" at bounding box center [552, 170] width 641 height 39
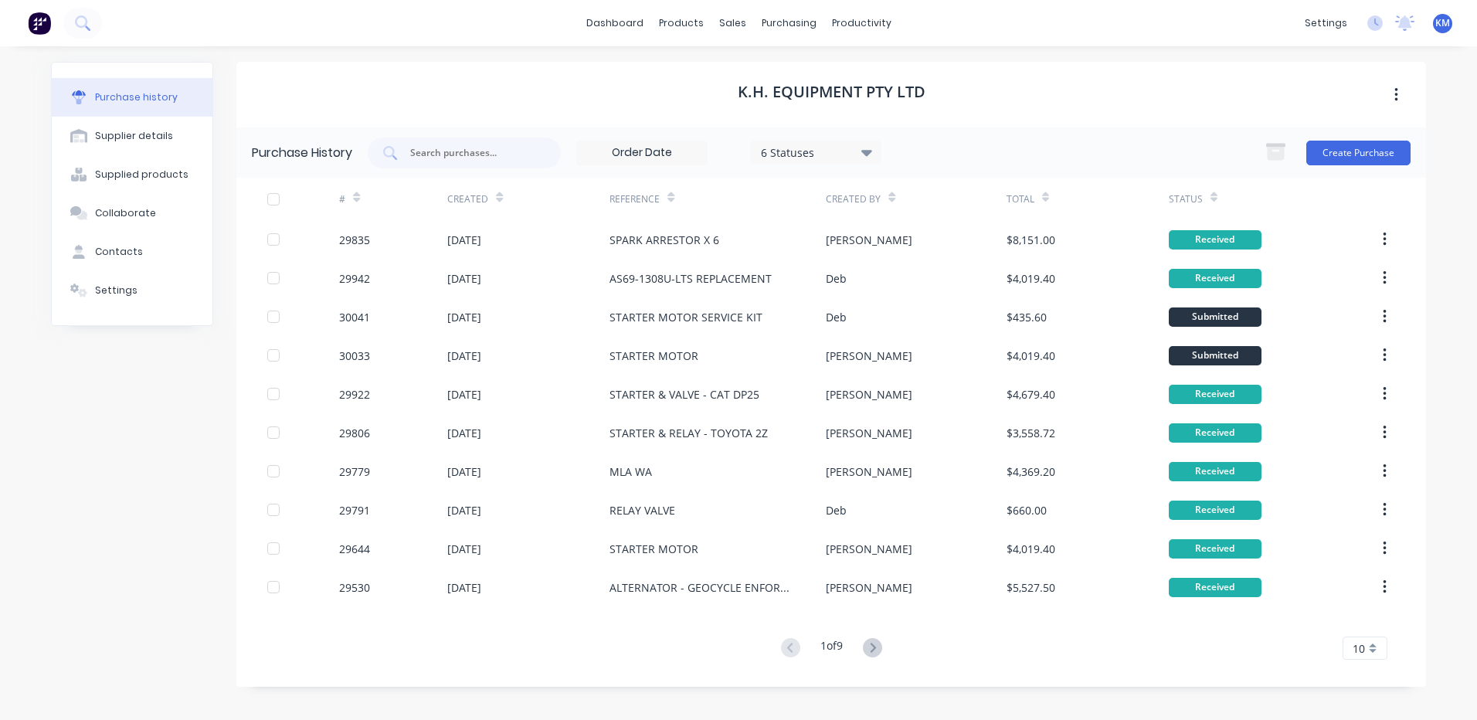
click at [866, 636] on div "# Created Reference Created By Total Status 29835 06 Aug 2025 SPARK ARRESTOR X …" at bounding box center [830, 419] width 1189 height 482
click at [879, 649] on icon at bounding box center [872, 647] width 19 height 19
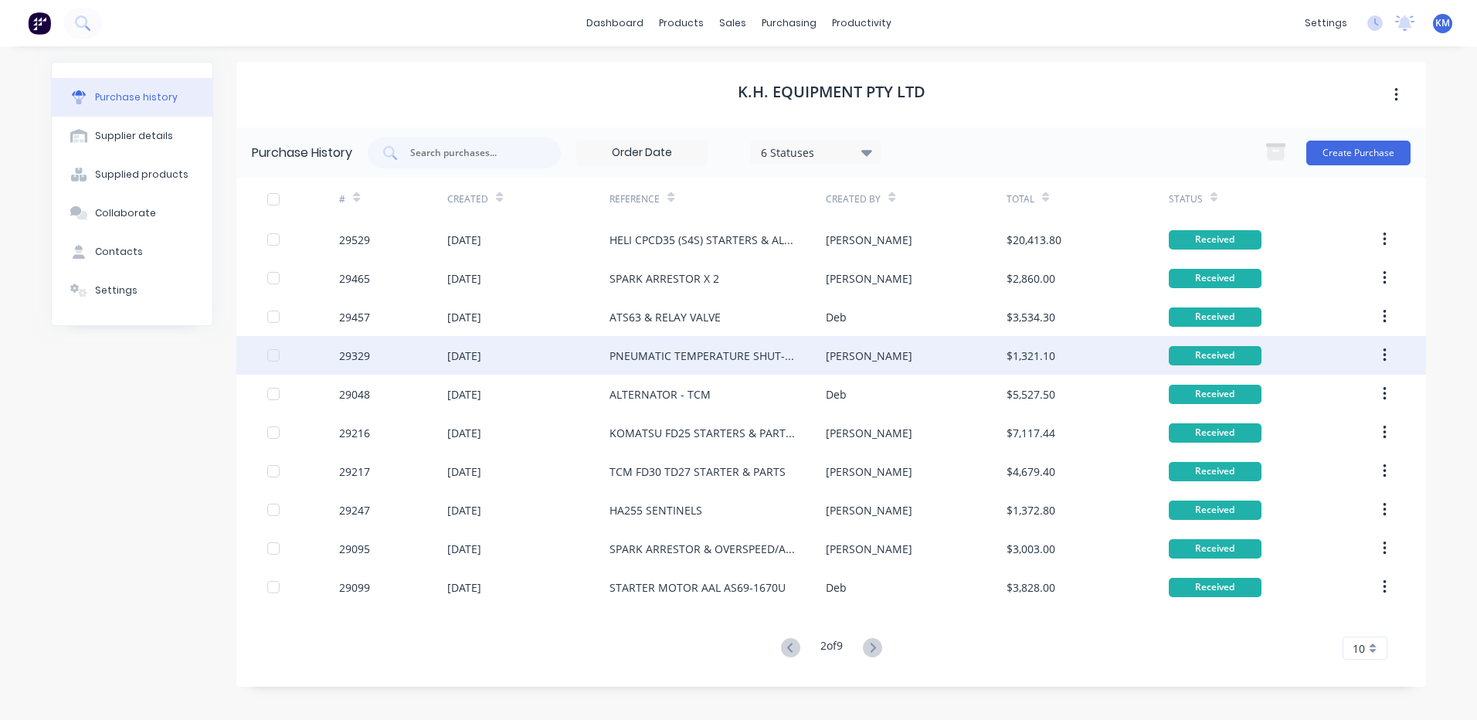
click at [838, 353] on div "Kyle" at bounding box center [869, 356] width 86 height 16
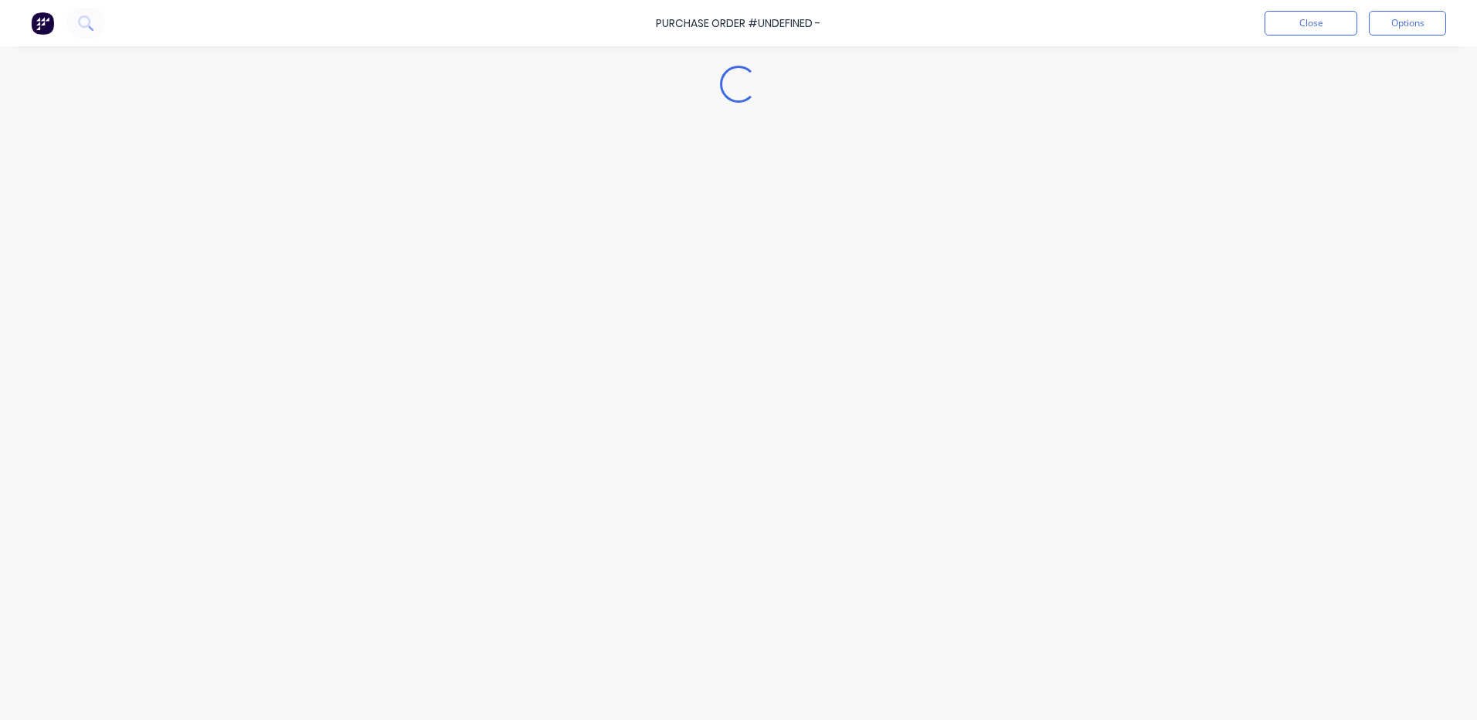
type textarea "x"
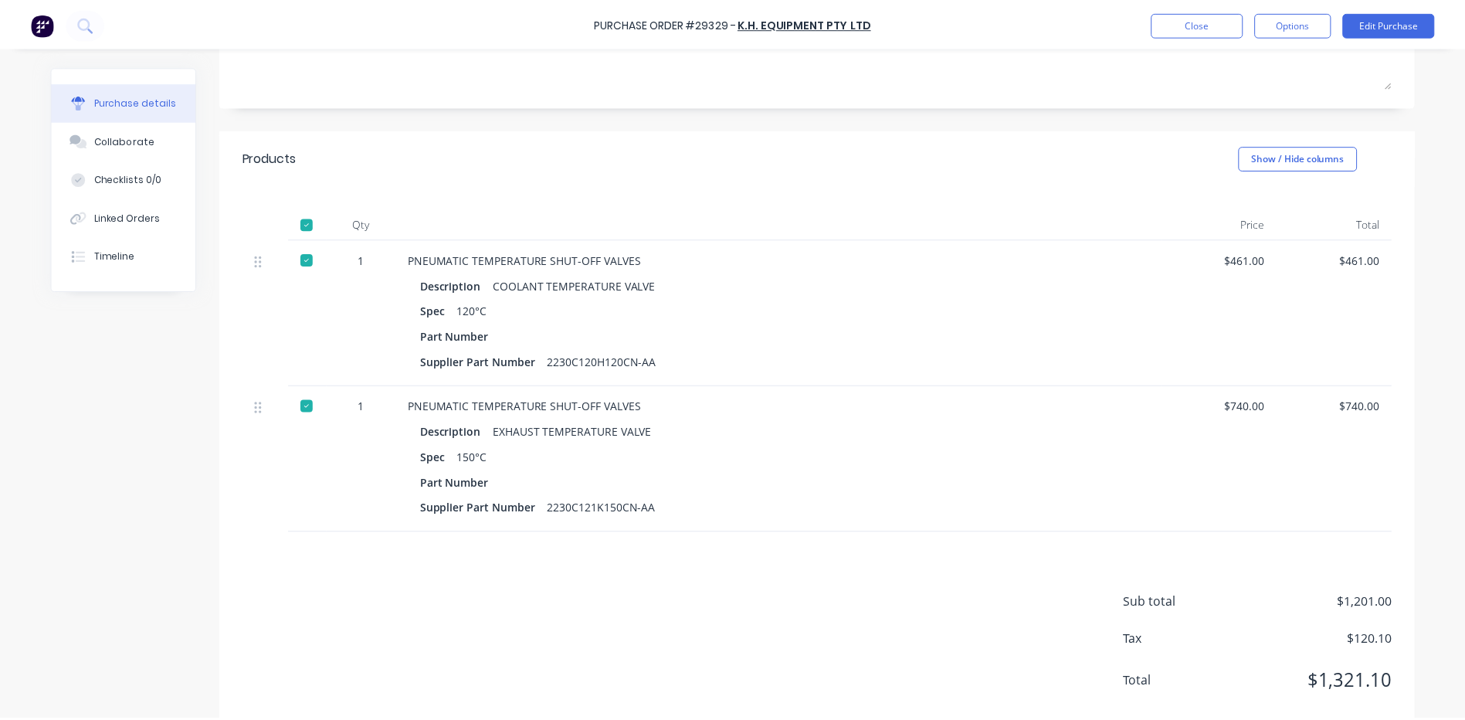
scroll to position [232, 0]
click at [1176, 18] on button "Close" at bounding box center [1206, 23] width 93 height 25
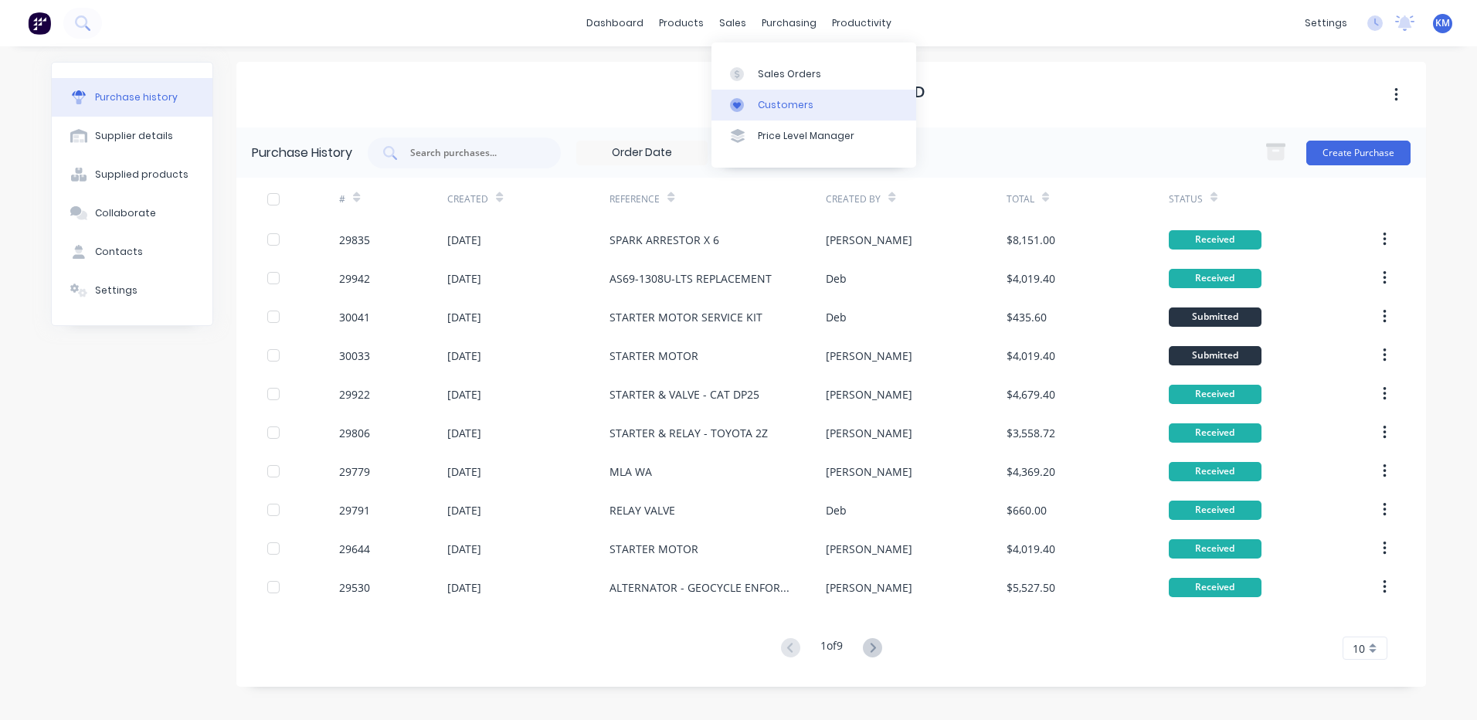
click at [741, 97] on link "Customers" at bounding box center [813, 105] width 205 height 31
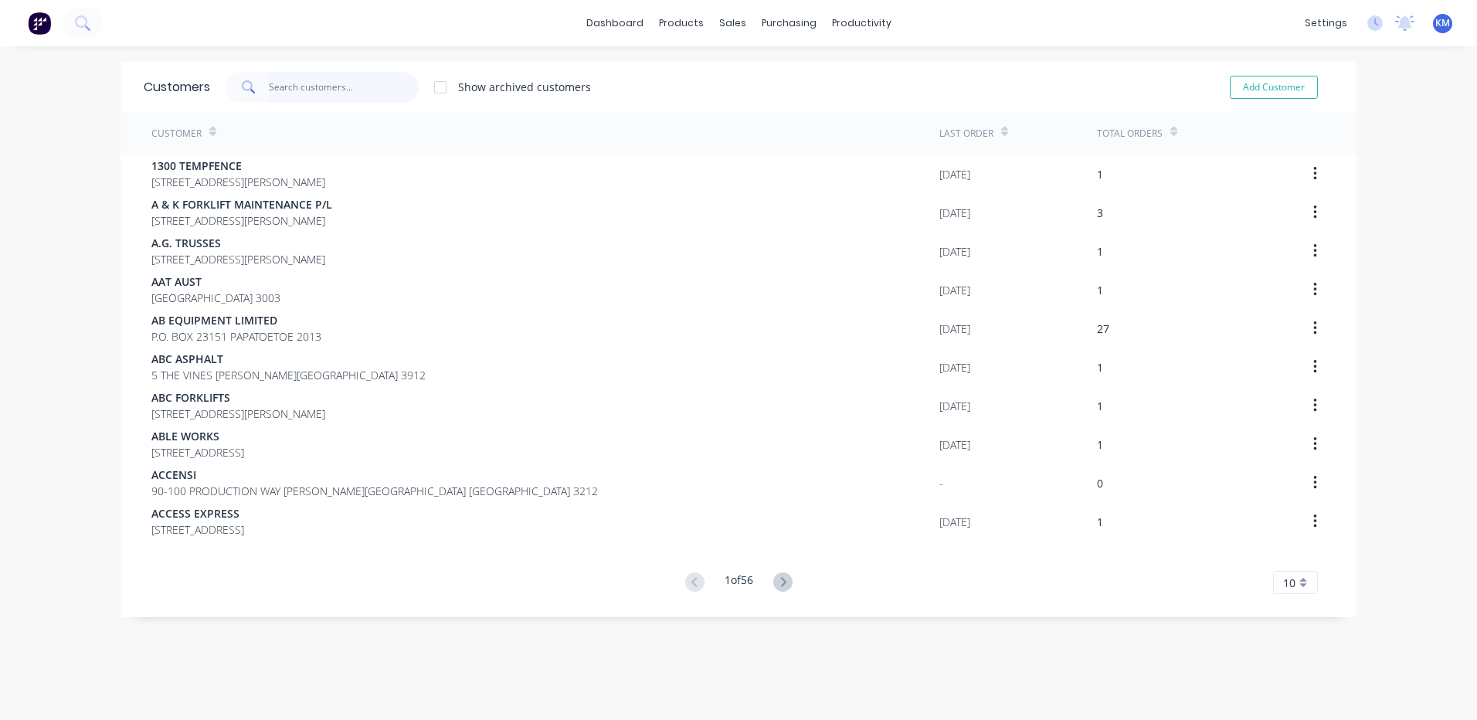
click at [291, 72] on input "text" at bounding box center [344, 87] width 151 height 31
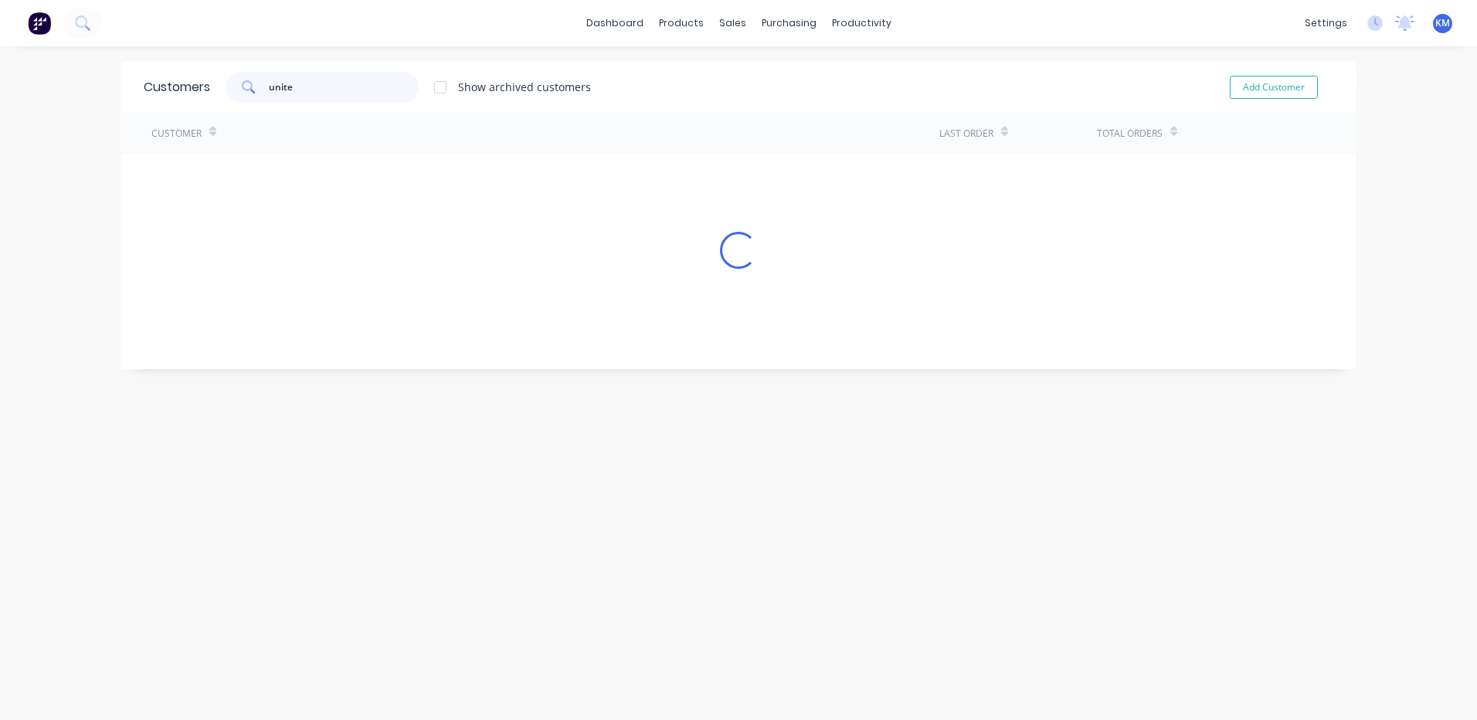
type input "united"
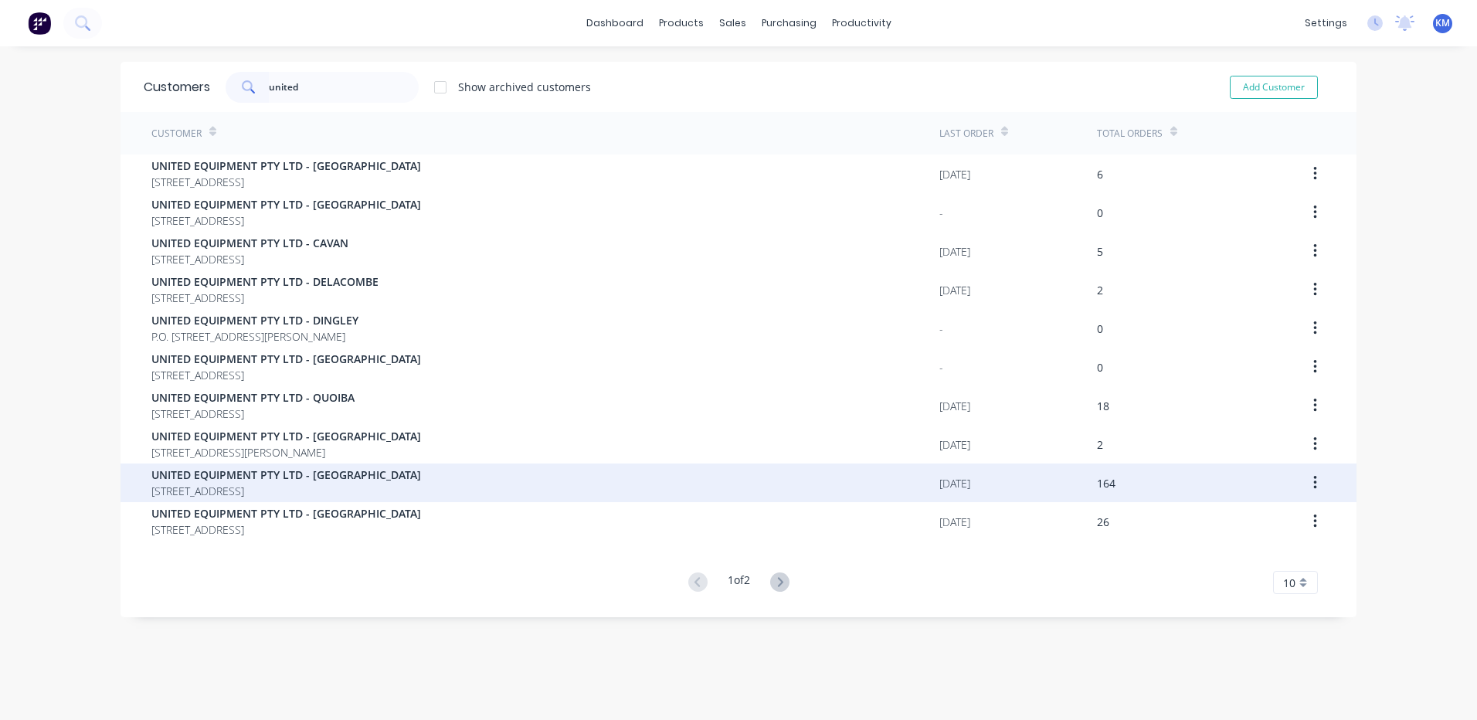
click at [588, 470] on div "UNITED EQUIPMENT PTY LTD - SUNSHINE WEST PO BOX 624 WELSHPOOL Western Australia…" at bounding box center [545, 482] width 788 height 39
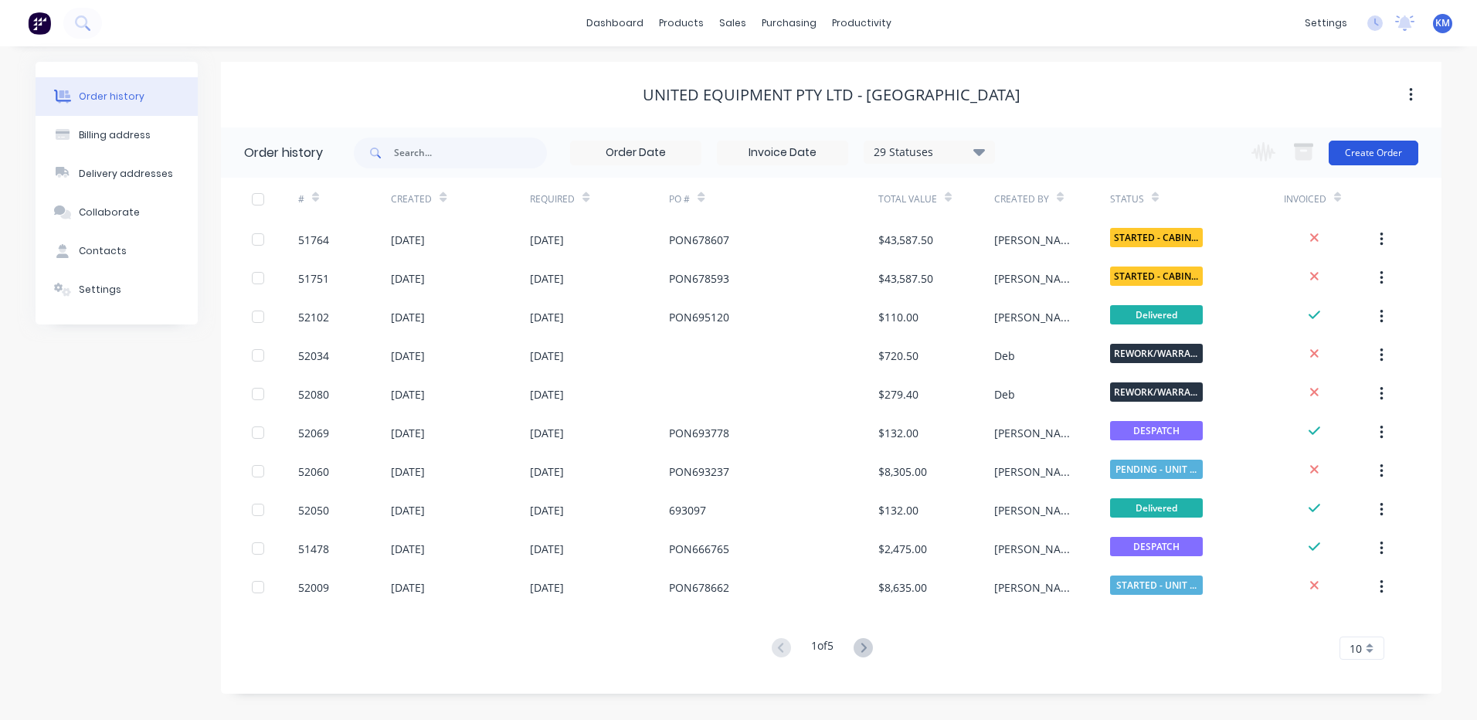
click at [1348, 156] on button "Create Order" at bounding box center [1373, 153] width 90 height 25
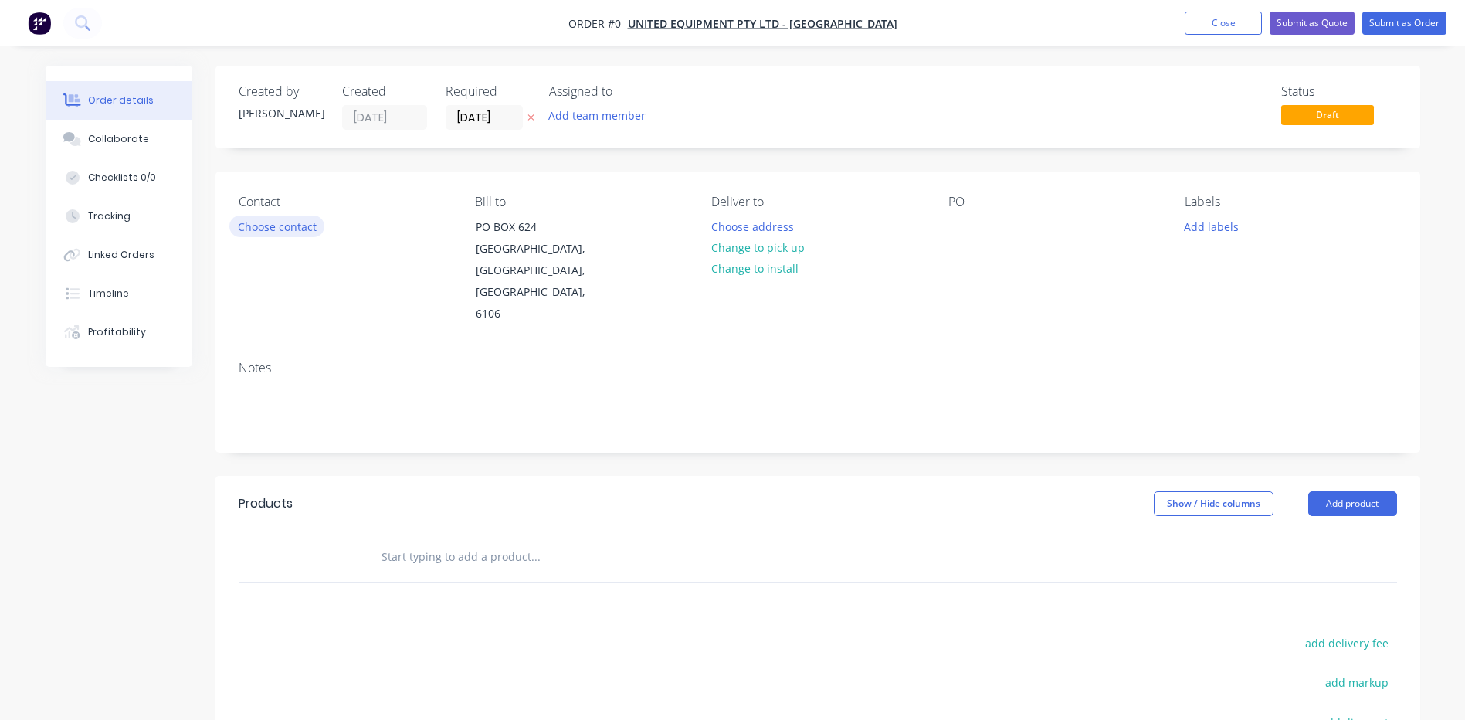
click at [270, 225] on button "Choose contact" at bounding box center [276, 225] width 95 height 21
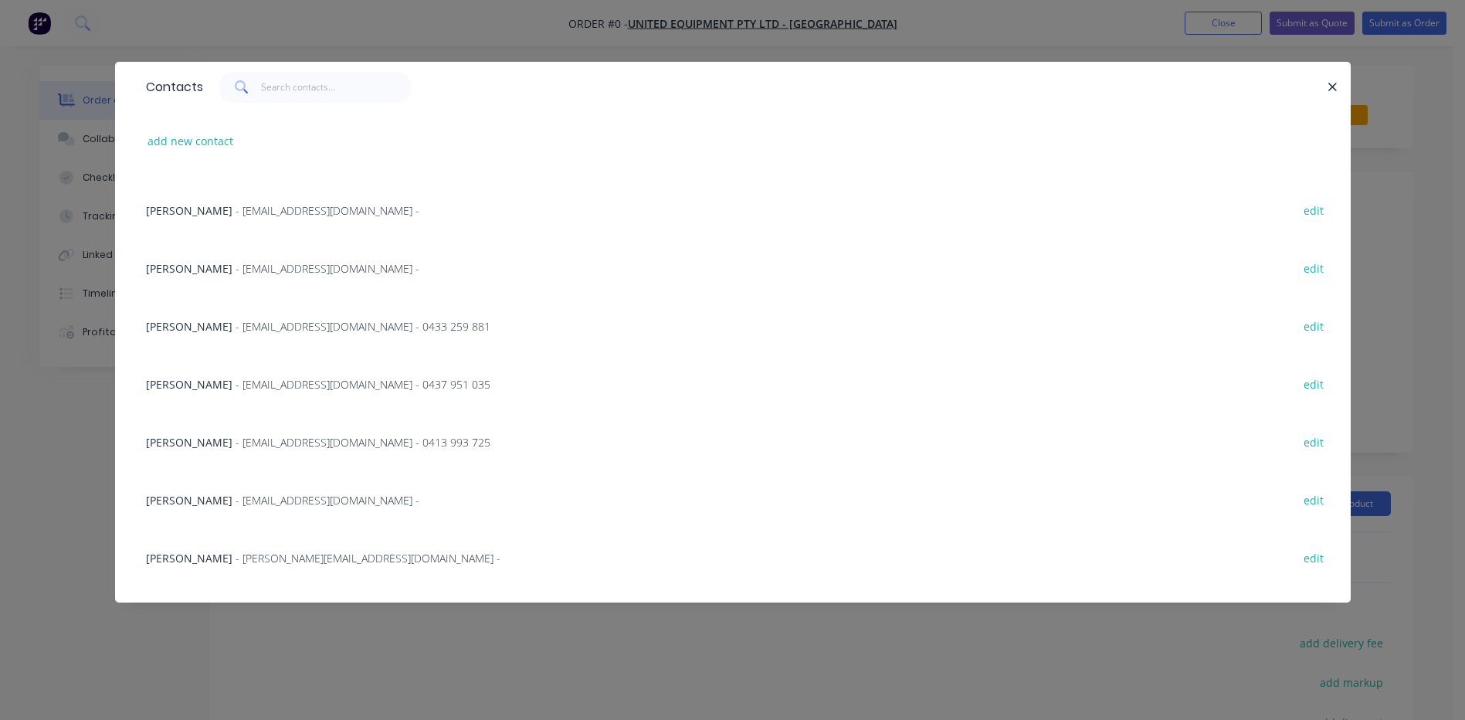
scroll to position [379, 0]
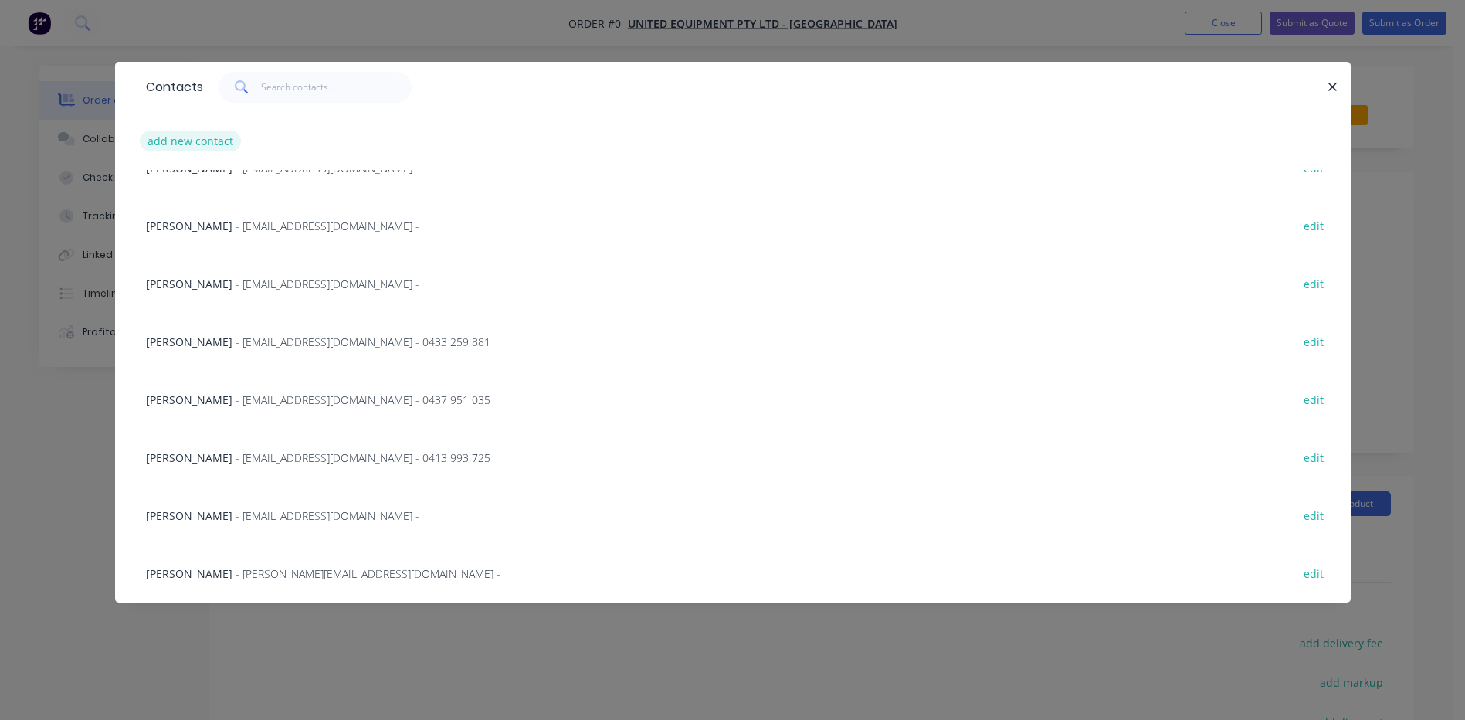
click at [215, 142] on button "add new contact" at bounding box center [191, 141] width 102 height 21
select select "AU"
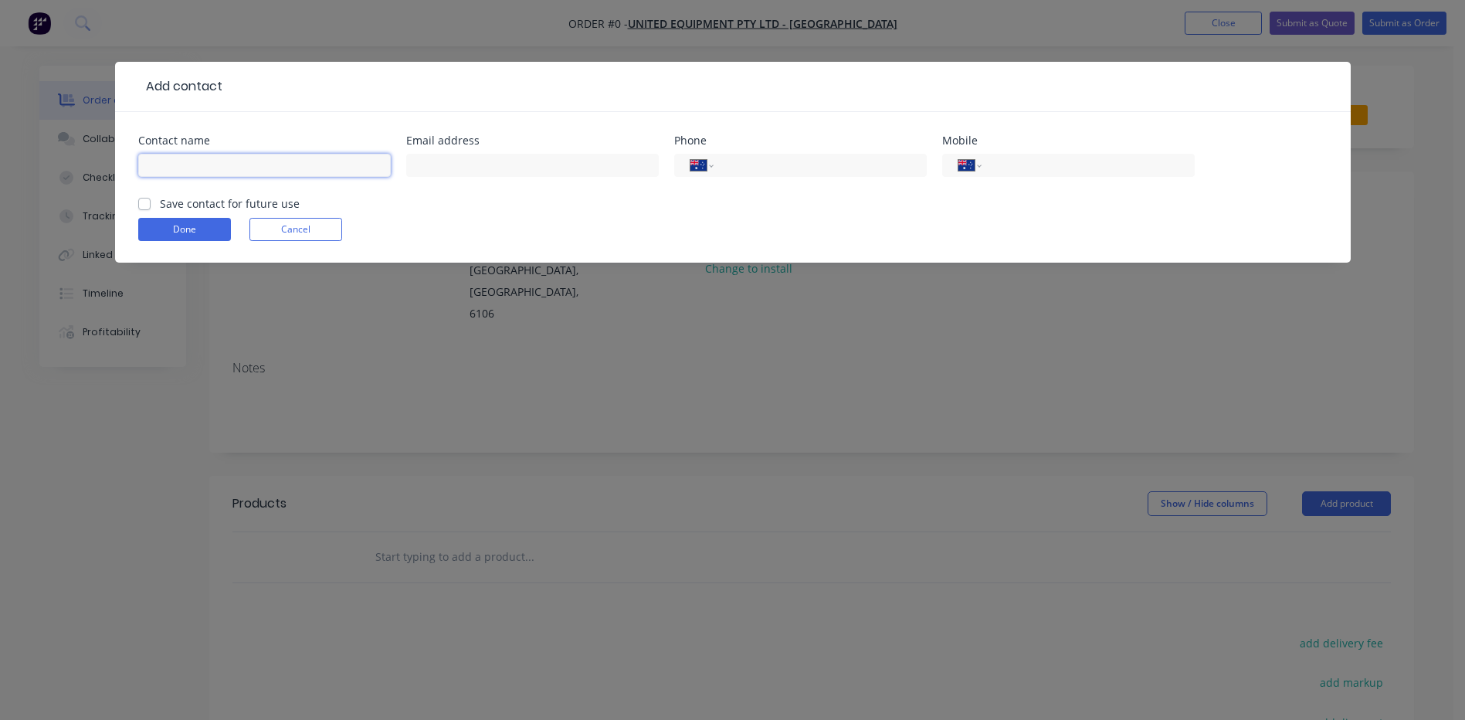
click at [235, 166] on input "text" at bounding box center [264, 165] width 253 height 23
drag, startPoint x: 147, startPoint y: 202, endPoint x: 155, endPoint y: 193, distance: 12.6
click at [147, 202] on form "Contact name Email address Phone International Afghanistan Åland Islands Albani…" at bounding box center [732, 198] width 1189 height 127
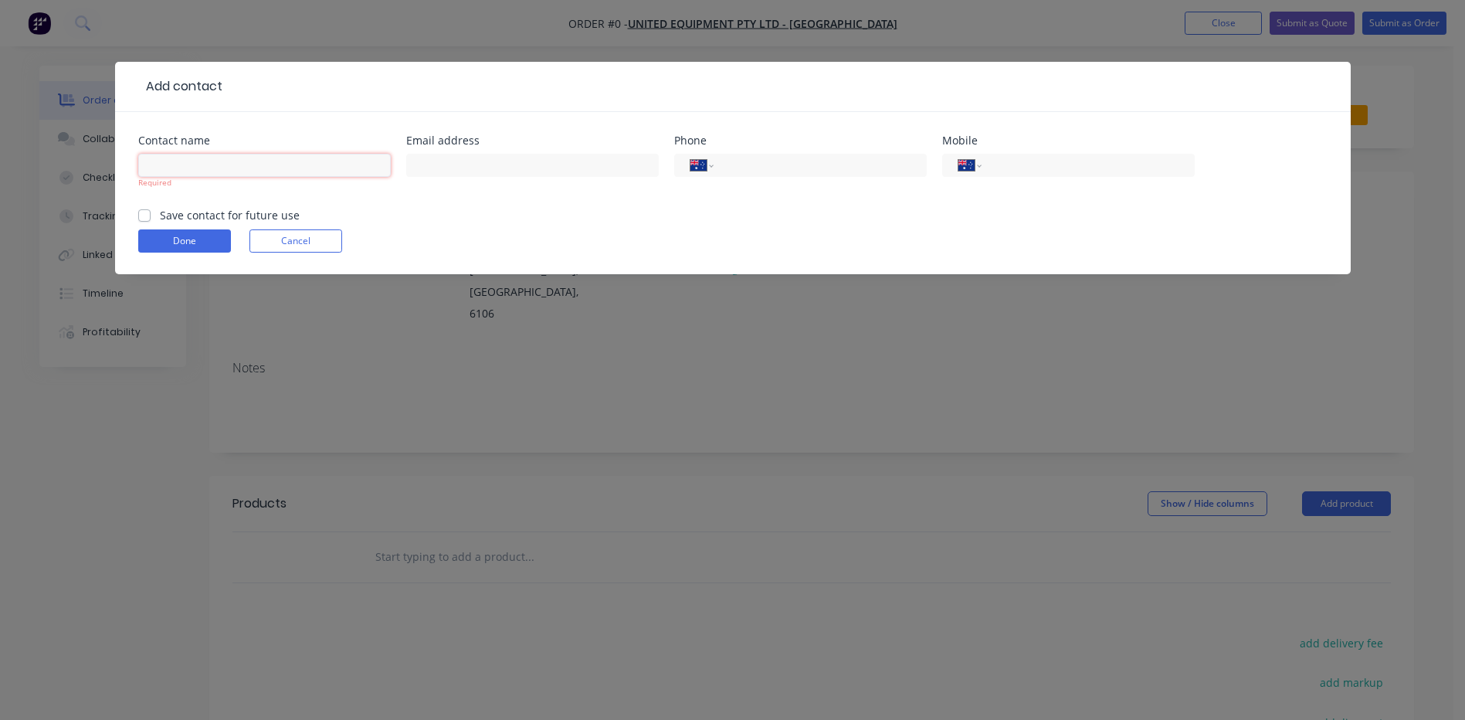
click at [175, 174] on input "text" at bounding box center [264, 165] width 253 height 23
click at [160, 219] on label "Save contact for future use" at bounding box center [230, 215] width 140 height 16
click at [140, 219] on input "Save contact for future use" at bounding box center [144, 214] width 12 height 15
checkbox input "true"
click at [195, 167] on input "text" at bounding box center [264, 165] width 253 height 23
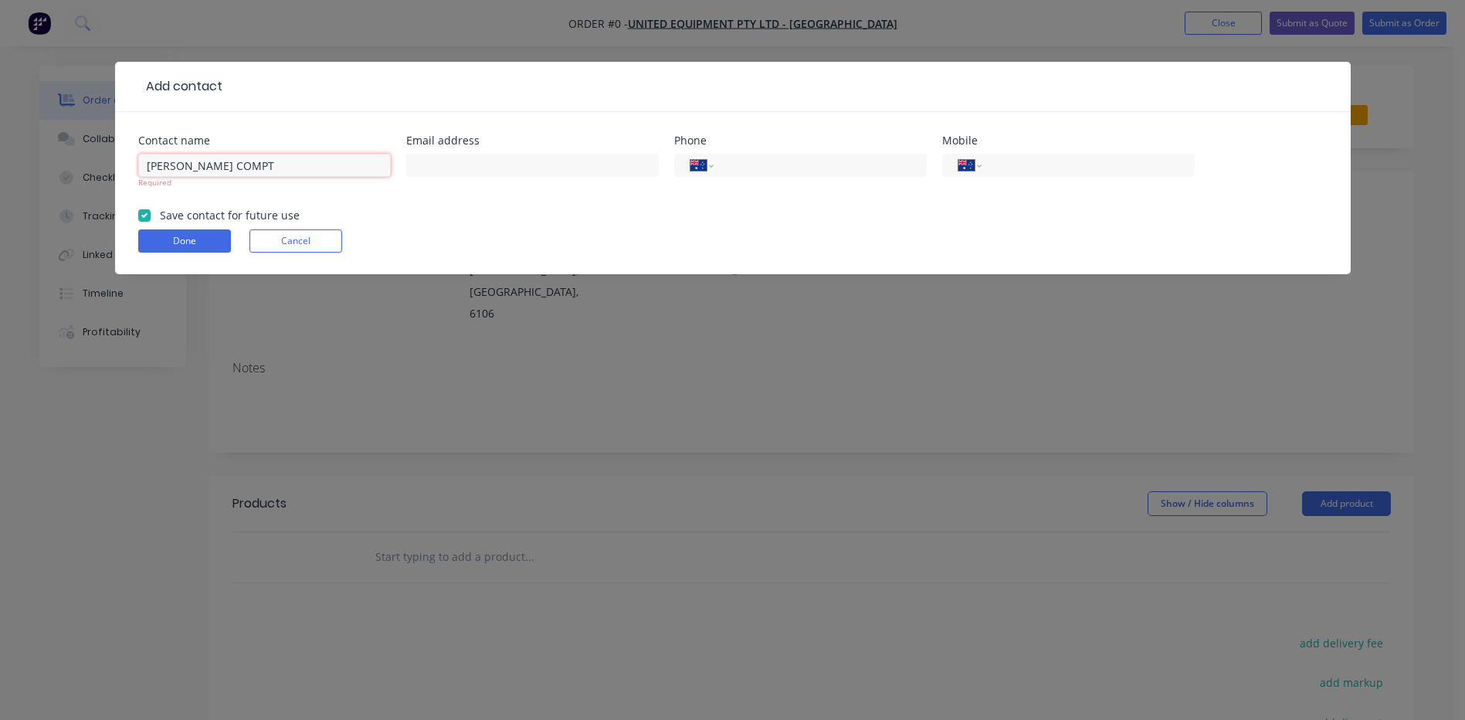
type input "BRANDON COMPT"
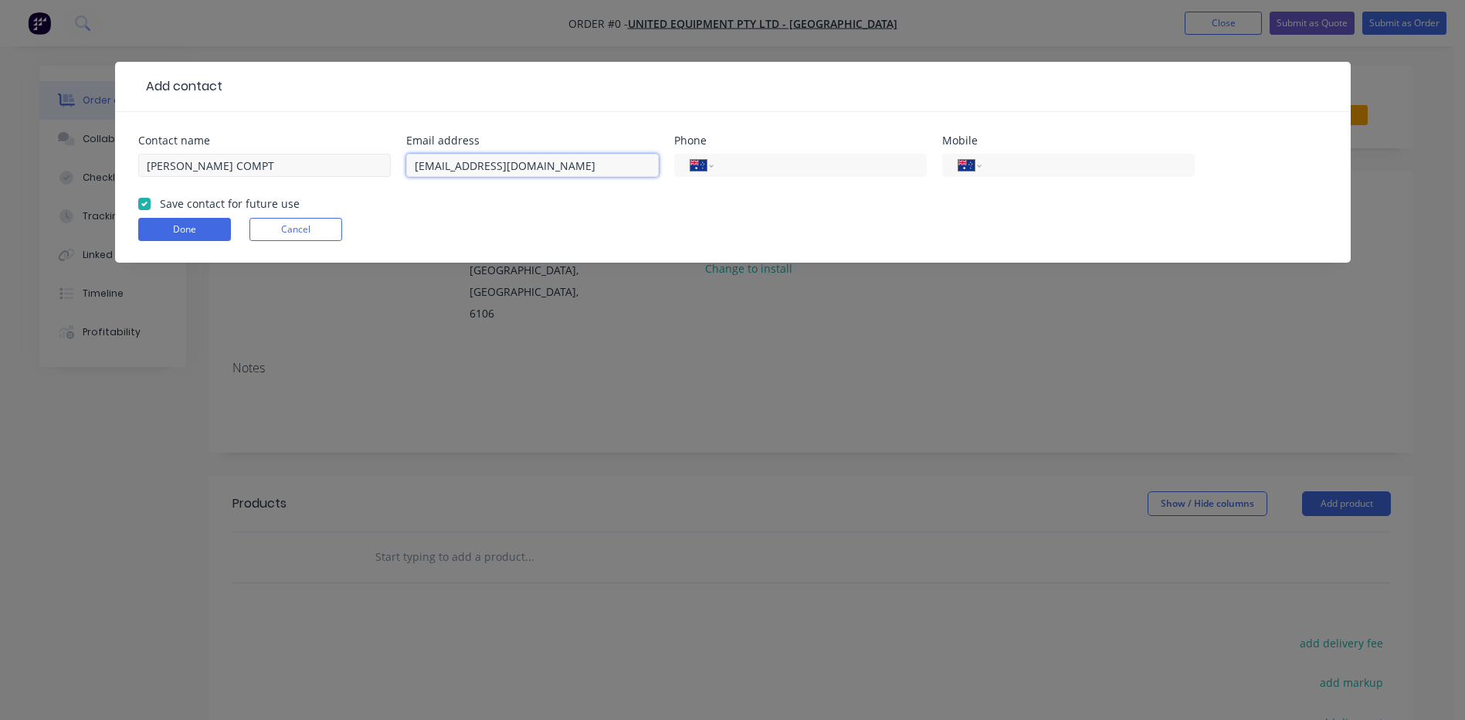
type input "bcompt@unitedequipment.com.au"
type input "(03) 9360 3200"
type input "0419 316 364"
click at [201, 228] on button "Done" at bounding box center [184, 229] width 93 height 23
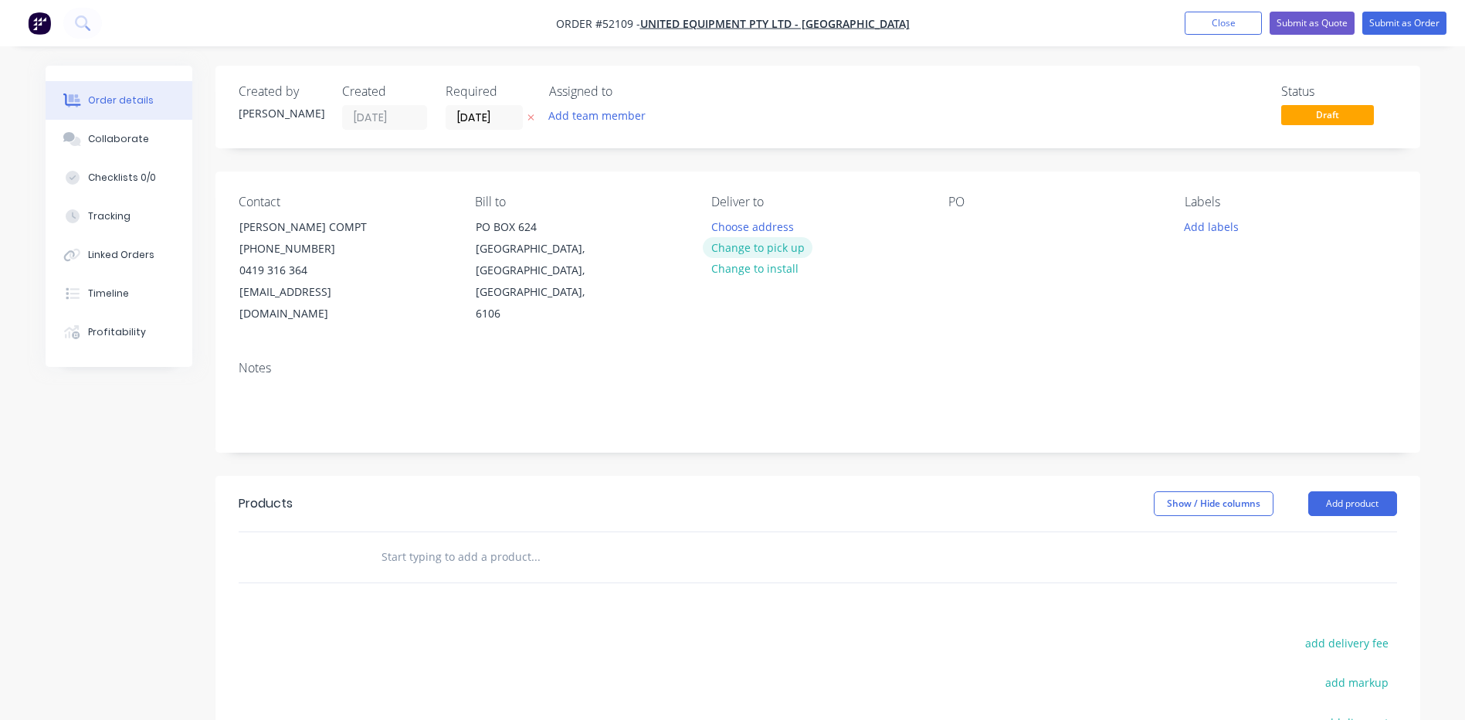
click at [779, 242] on button "Change to pick up" at bounding box center [758, 247] width 110 height 21
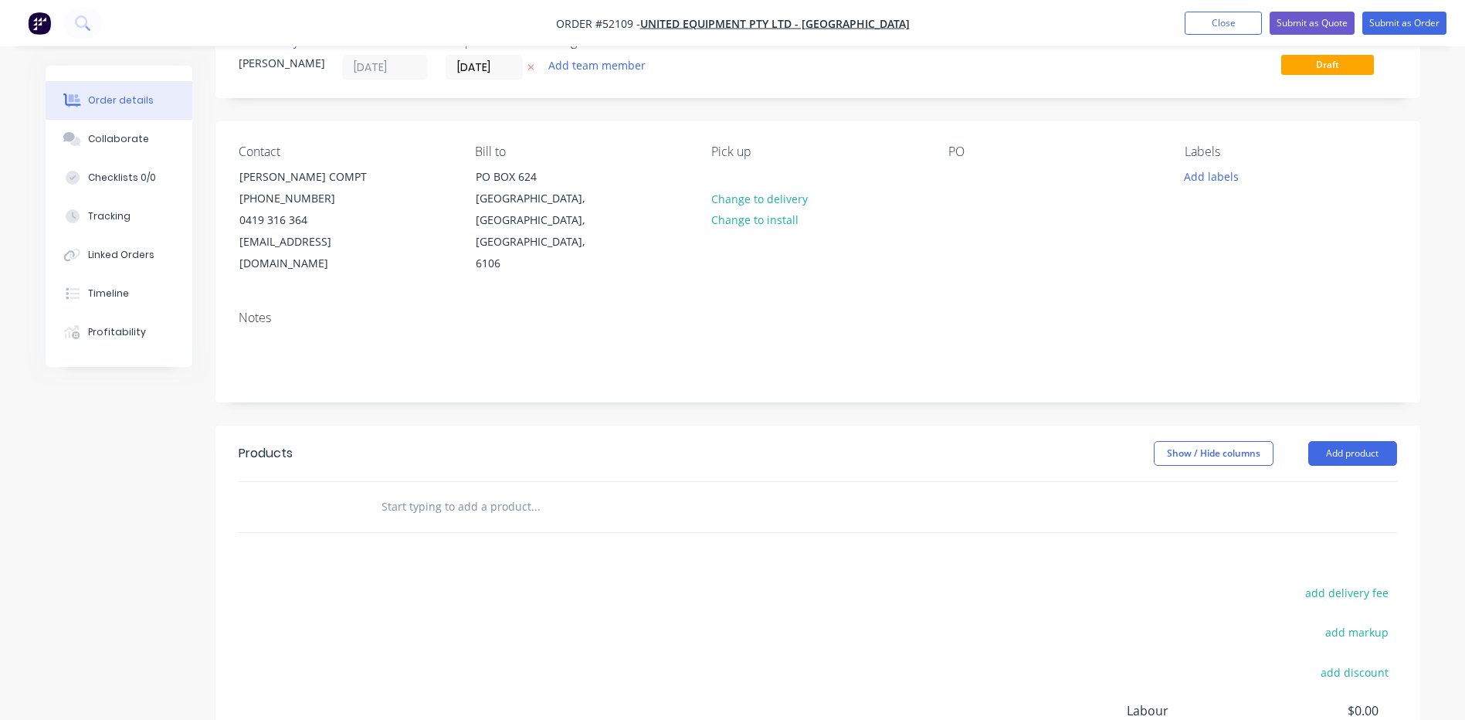
scroll to position [77, 0]
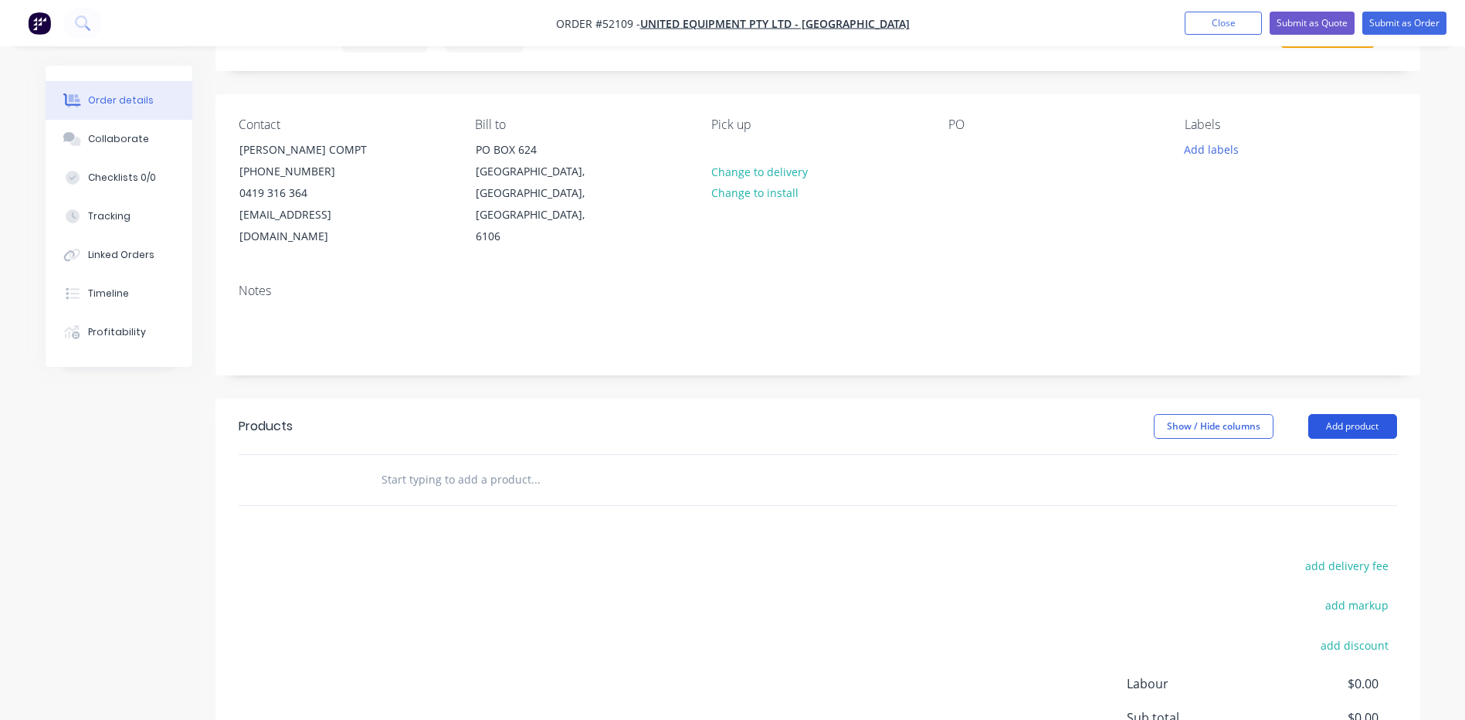
click at [1318, 414] on button "Add product" at bounding box center [1352, 426] width 89 height 25
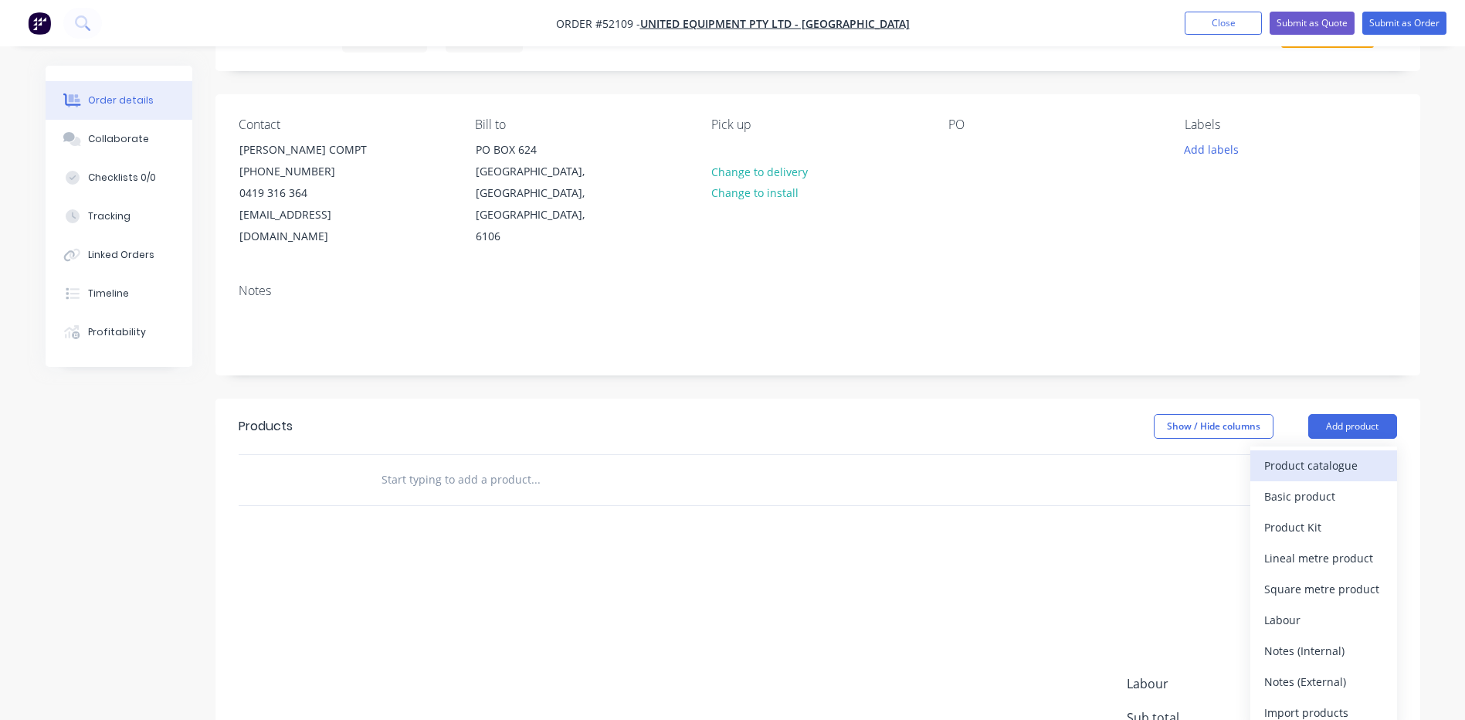
click at [1305, 450] on button "Product catalogue" at bounding box center [1323, 465] width 147 height 31
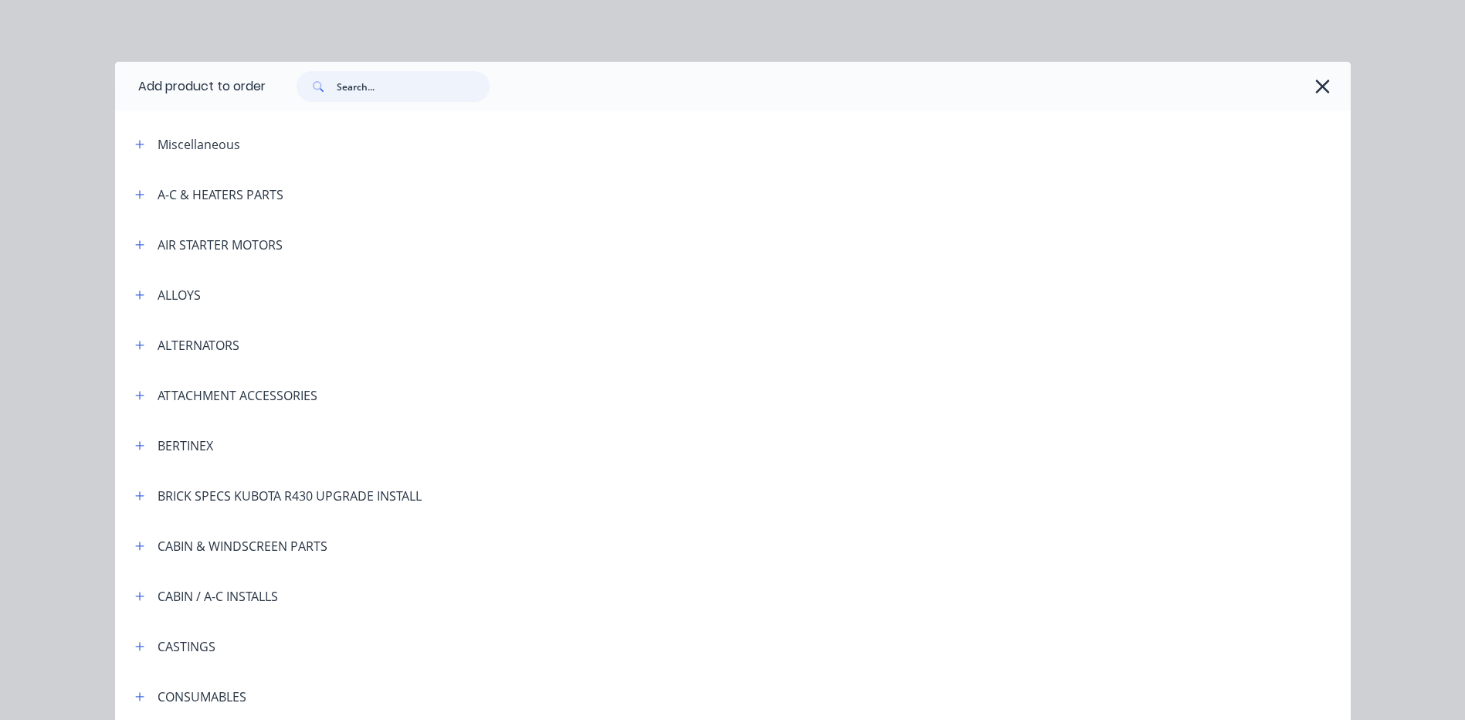
click at [384, 89] on input "text" at bounding box center [413, 86] width 153 height 31
type input "DIR"
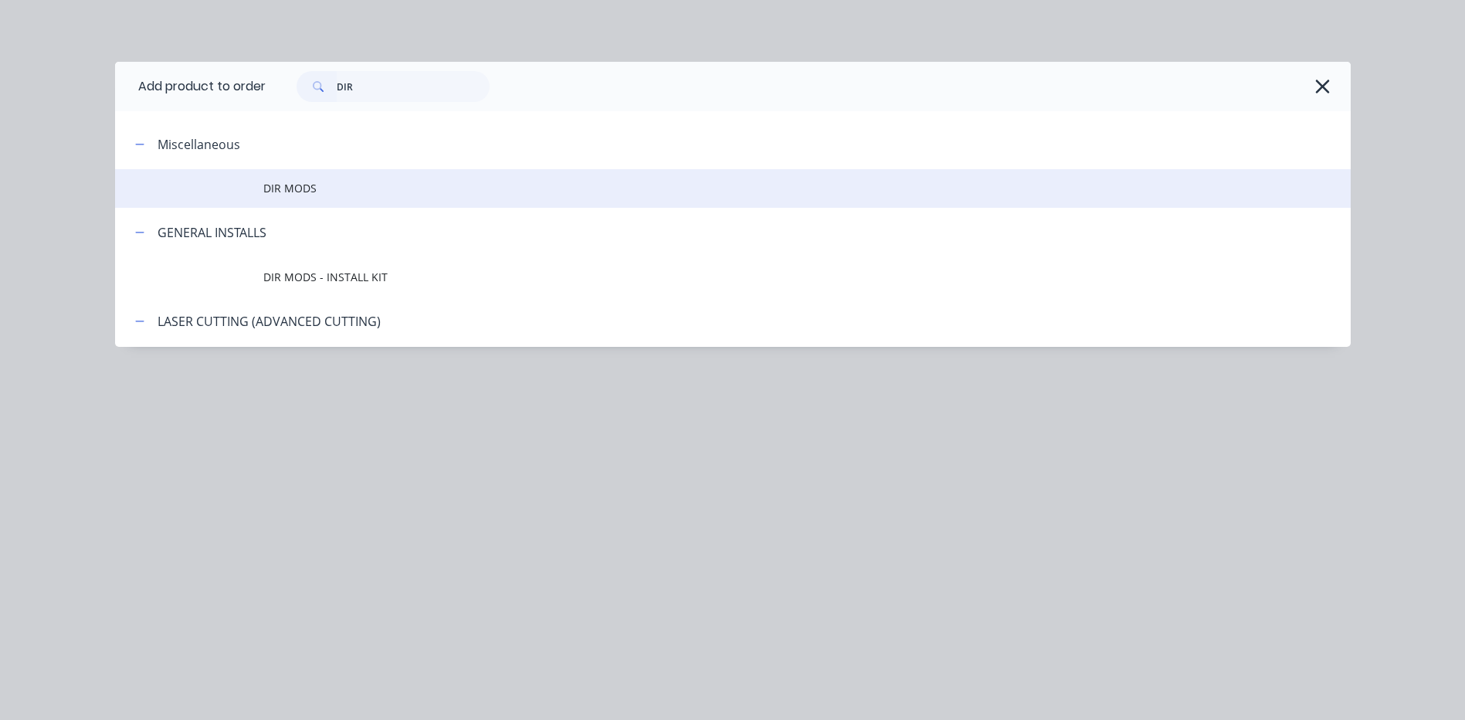
click at [388, 185] on span "DIR MODS" at bounding box center [698, 188] width 870 height 16
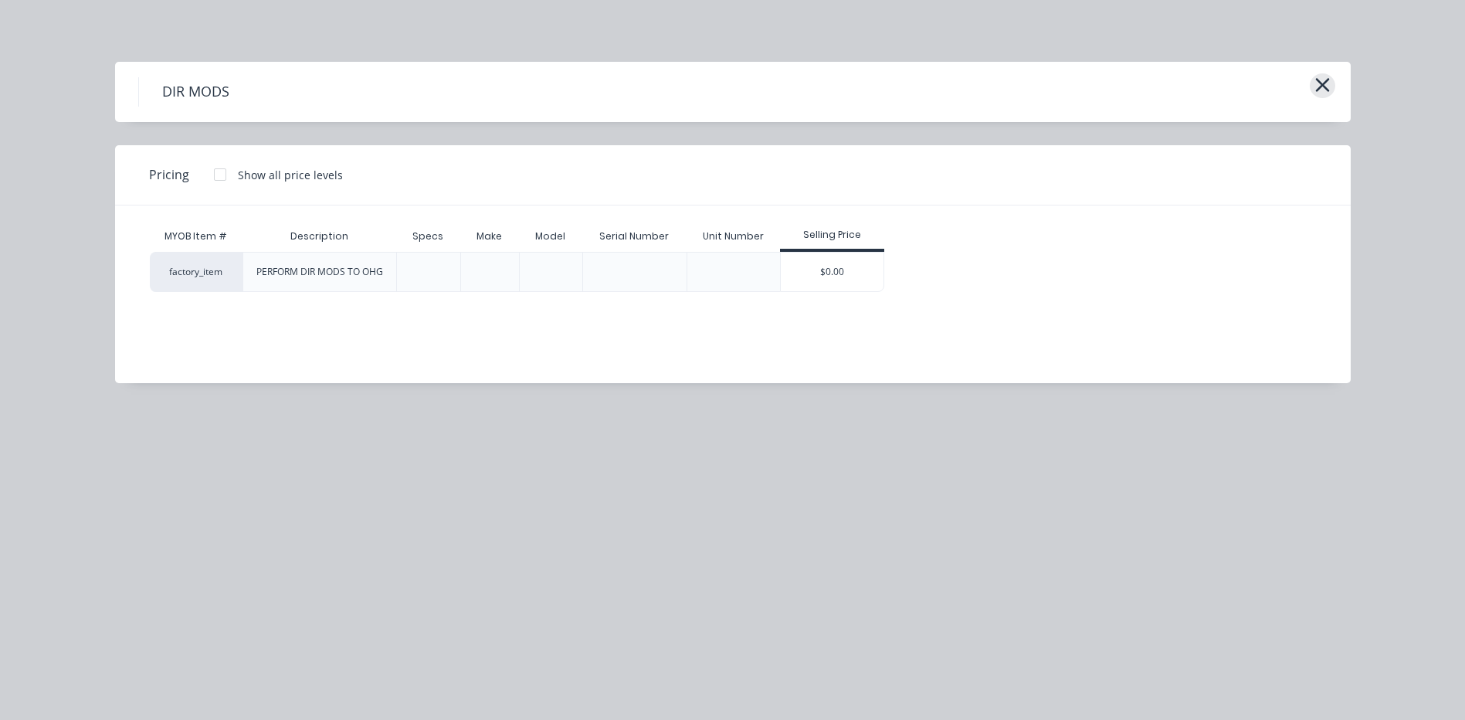
click at [1317, 80] on icon "button" at bounding box center [1322, 85] width 14 height 14
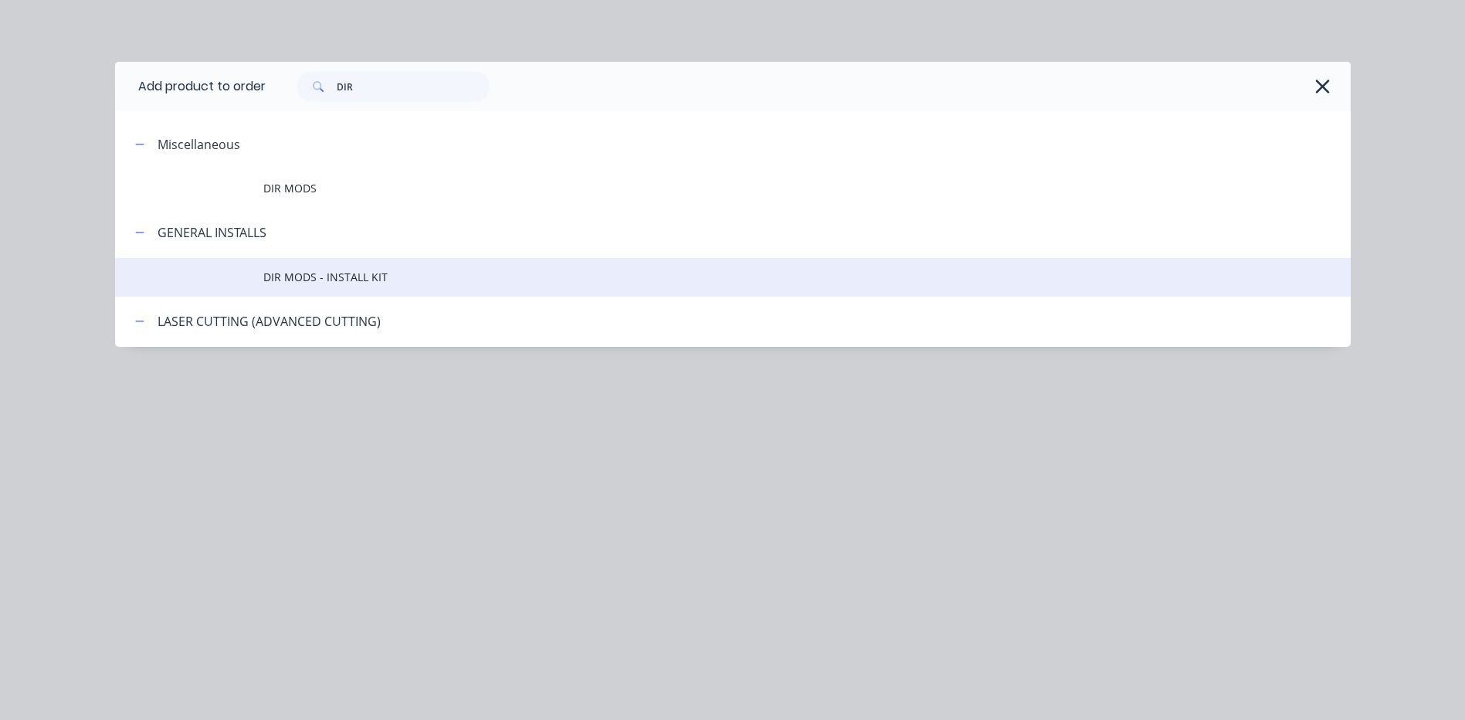
click at [381, 282] on span "DIR MODS - INSTALL KIT" at bounding box center [698, 277] width 870 height 16
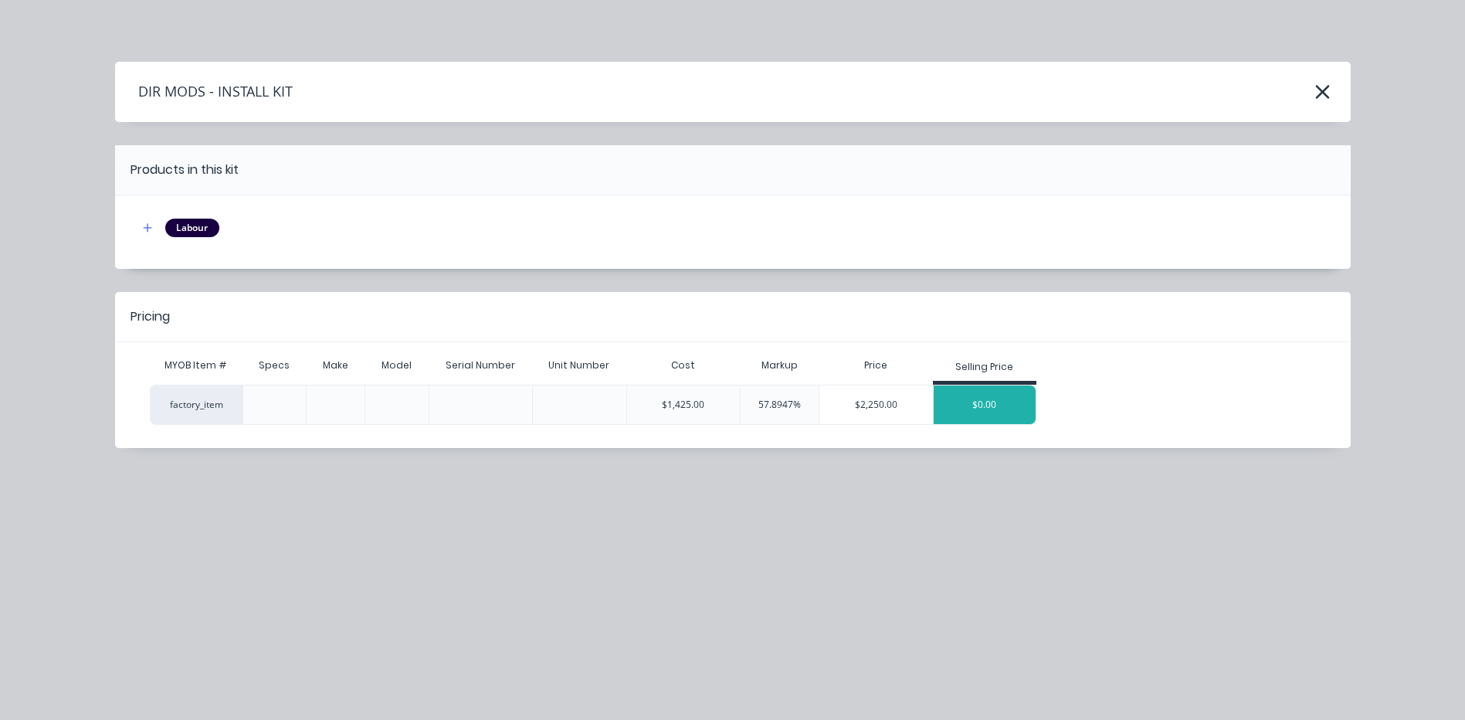
click at [1001, 395] on div "$0.00" at bounding box center [985, 404] width 103 height 39
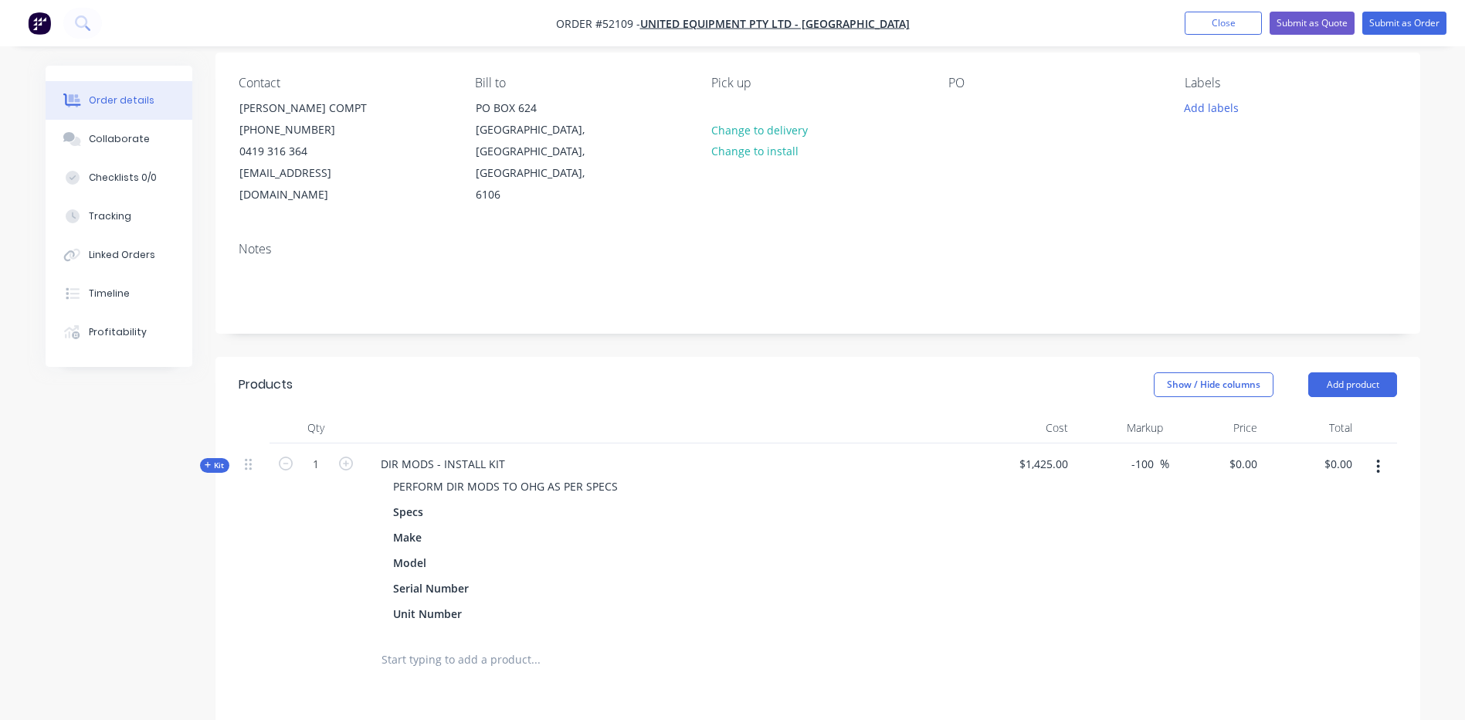
scroll to position [154, 0]
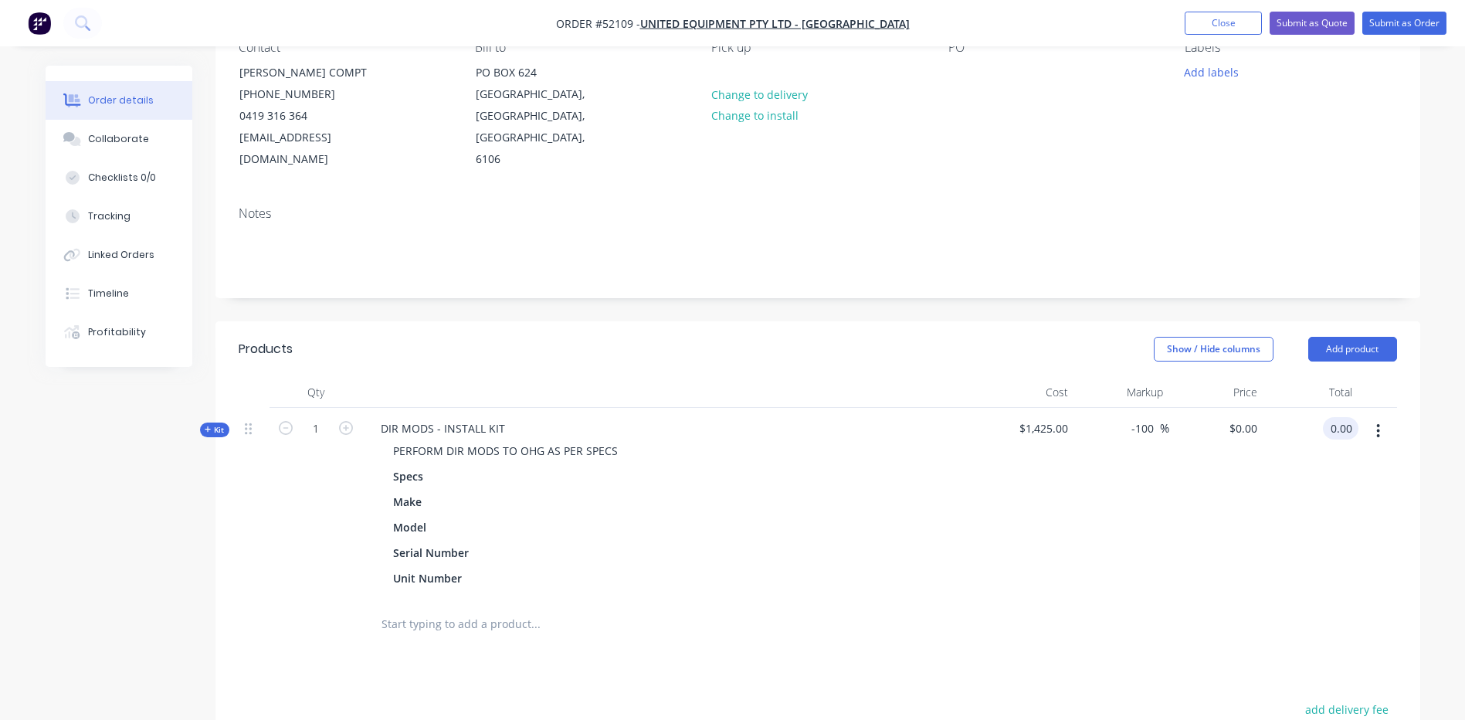
click at [1346, 417] on input "0.00" at bounding box center [1343, 428] width 29 height 22
type input "2450"
type input "71.93"
type input "$2,450.00"
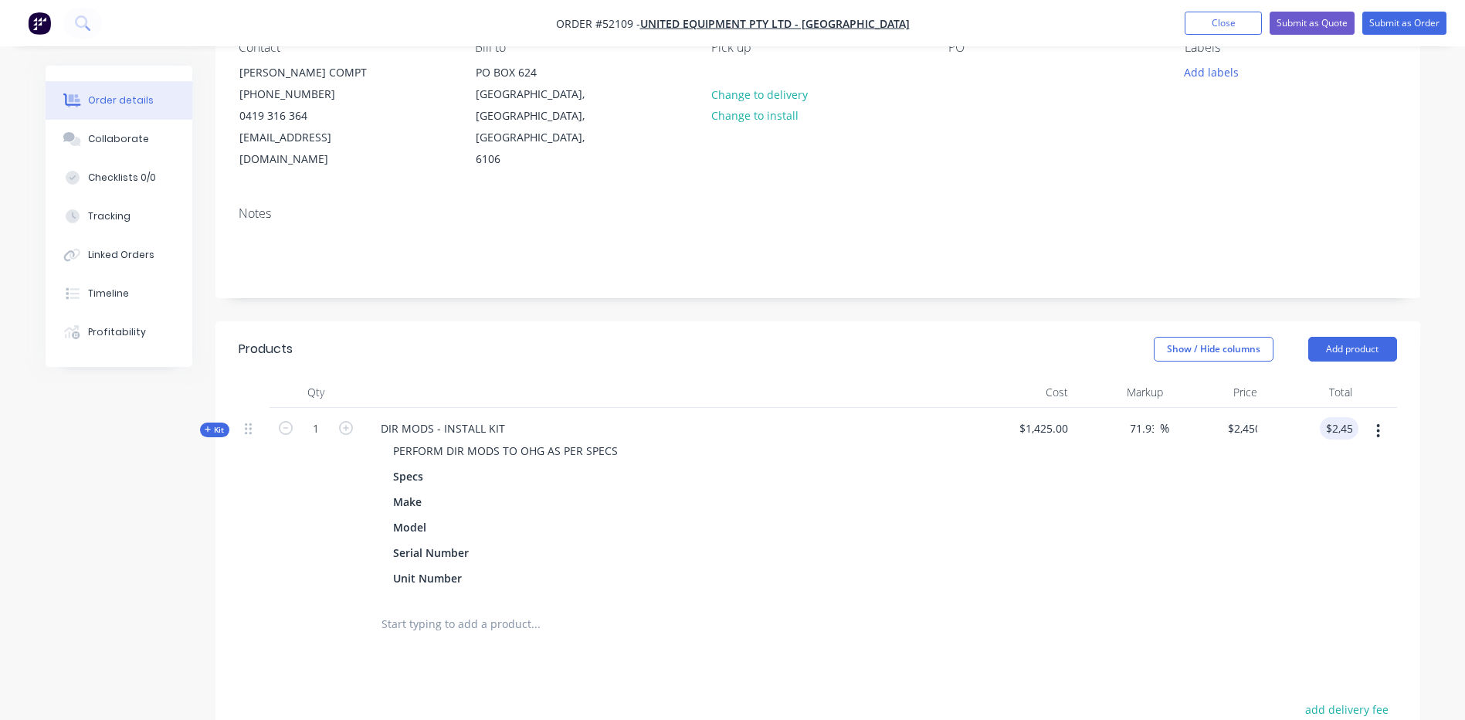
click at [821, 351] on header "Products Show / Hide columns Add product" at bounding box center [817, 349] width 1205 height 56
click at [219, 424] on span "Kit" at bounding box center [215, 430] width 20 height 12
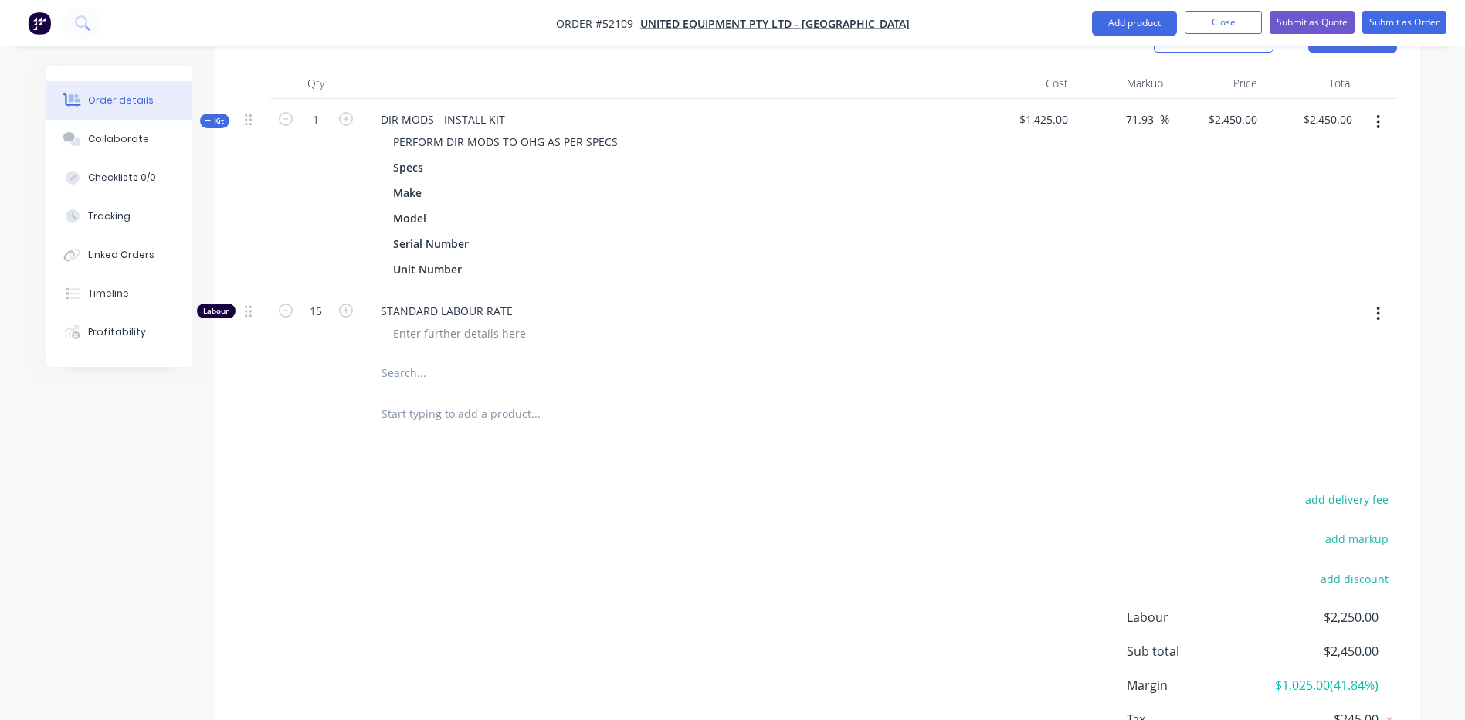
scroll to position [386, 0]
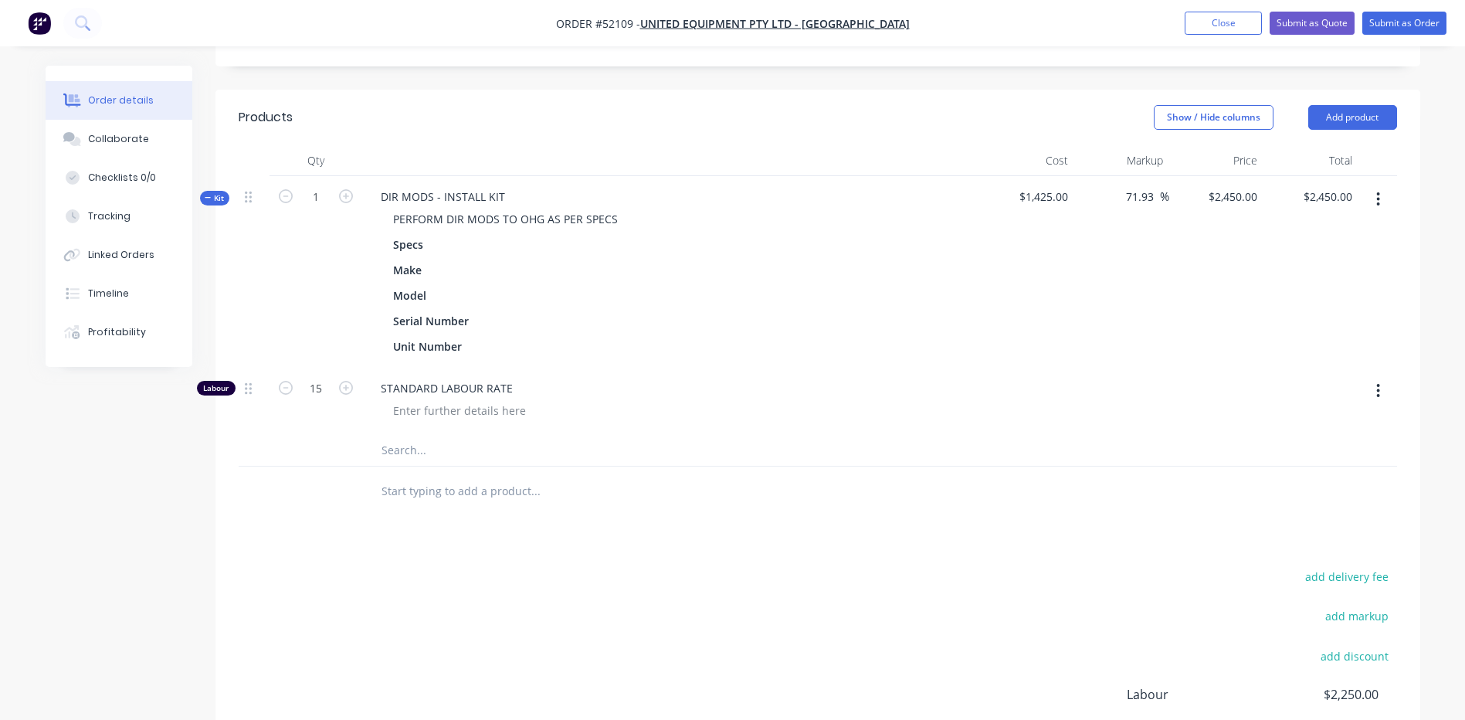
click at [219, 165] on div "Qty Cost Markup Price Total Kit 1 DIR MODS - INSTALL KIT PERFORM DIR MODS TO OH…" at bounding box center [817, 330] width 1205 height 371
click at [200, 172] on div "Order details Collaborate Checklists 0/0 Tracking Linked Orders Timeline Profit…" at bounding box center [131, 216] width 170 height 301
click at [205, 194] on icon "button" at bounding box center [208, 198] width 7 height 8
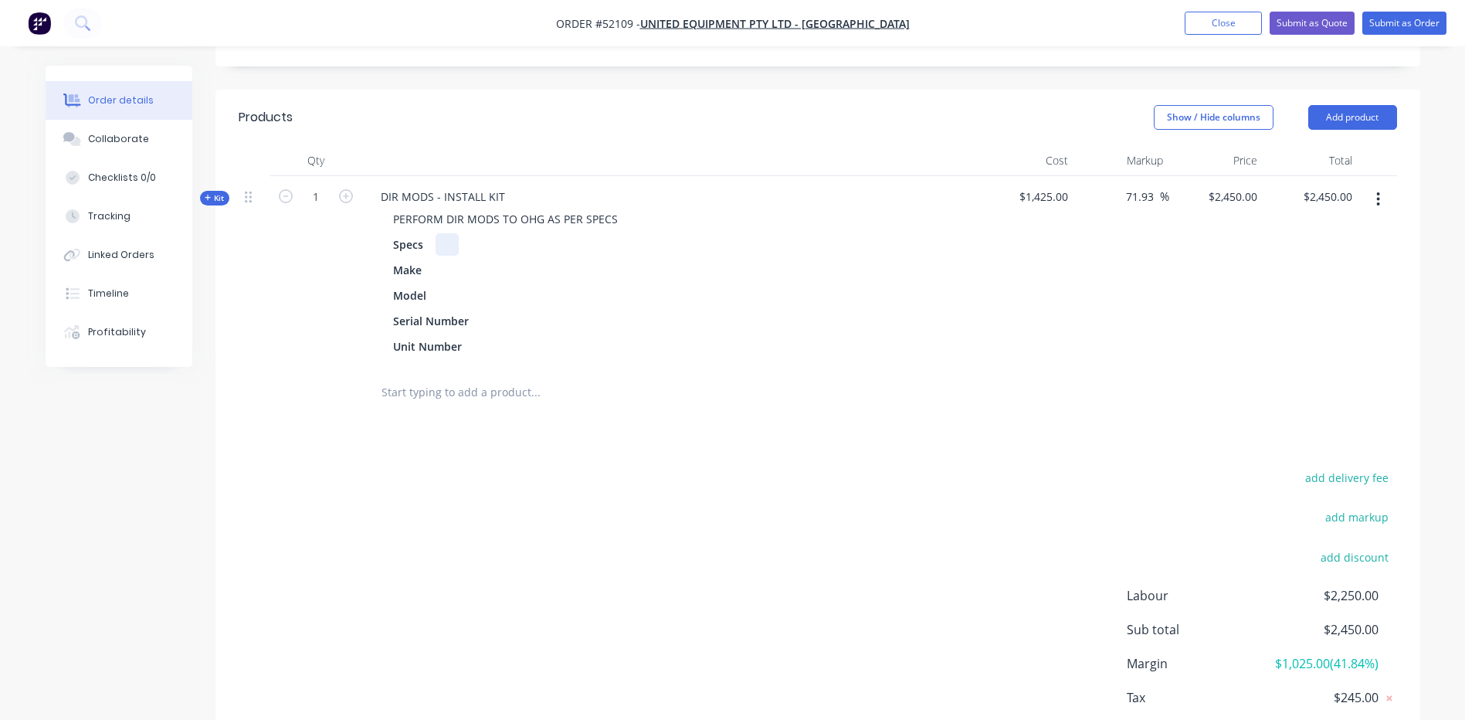
click at [453, 233] on div at bounding box center [447, 244] width 23 height 22
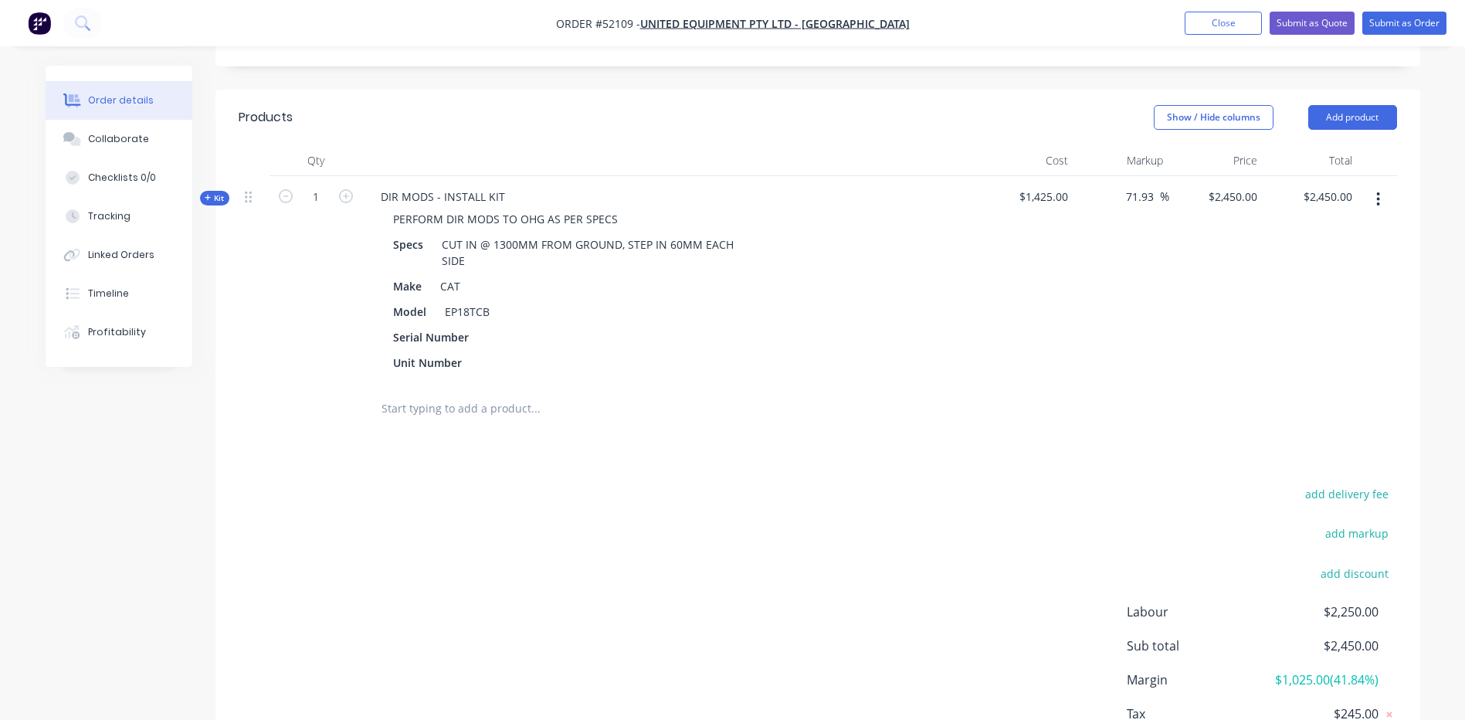
click at [891, 543] on div "add delivery fee add markup add discount Labour $2,250.00 Sub total $2,450.00 M…" at bounding box center [818, 632] width 1158 height 298
click at [1375, 105] on button "Add product" at bounding box center [1352, 117] width 89 height 25
click at [1348, 176] on div "Basic product" at bounding box center [1323, 187] width 119 height 22
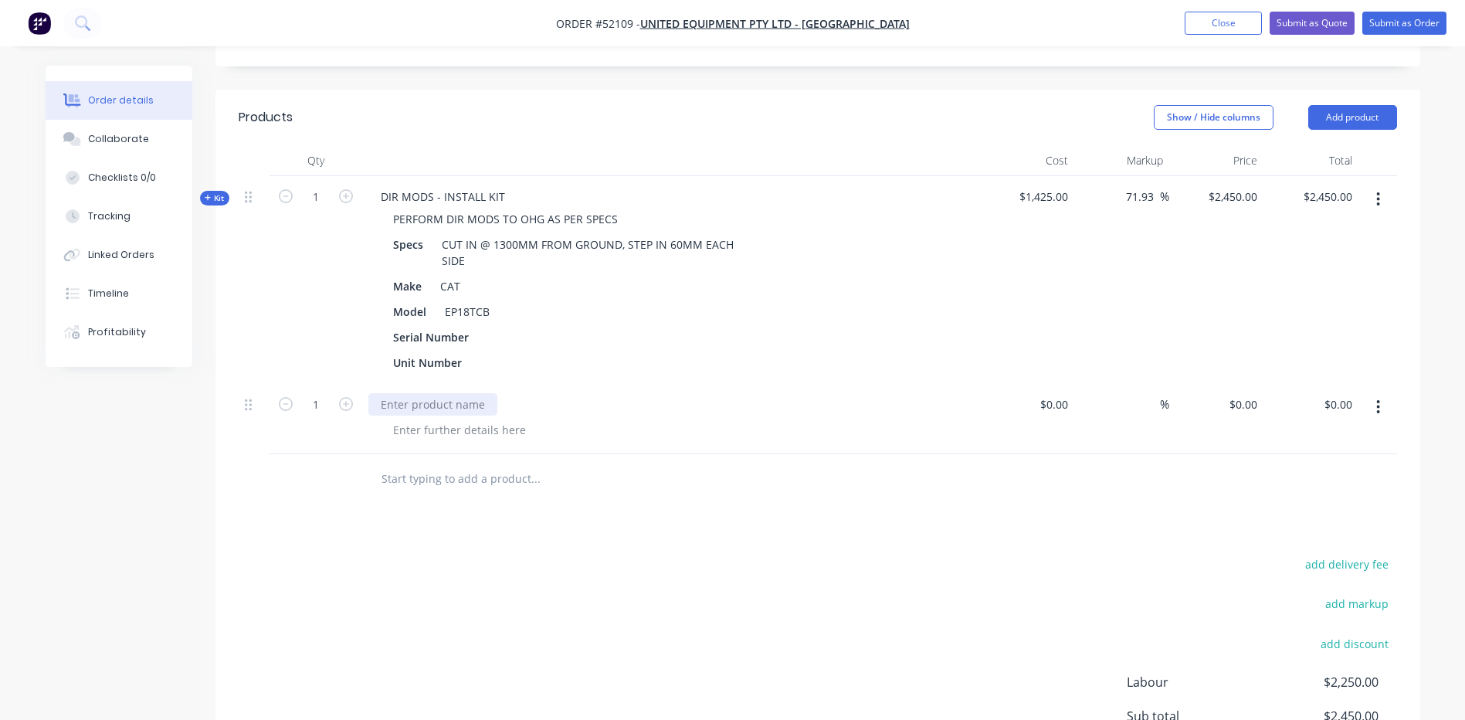
click at [426, 393] on div at bounding box center [432, 404] width 129 height 22
click at [410, 419] on div at bounding box center [460, 430] width 158 height 22
click at [618, 613] on div "add delivery fee add markup add discount Labour $2,250.00 Sub total $2,450.00 M…" at bounding box center [818, 703] width 1158 height 298
click at [1245, 393] on div "0 $0.00" at bounding box center [1243, 404] width 42 height 22
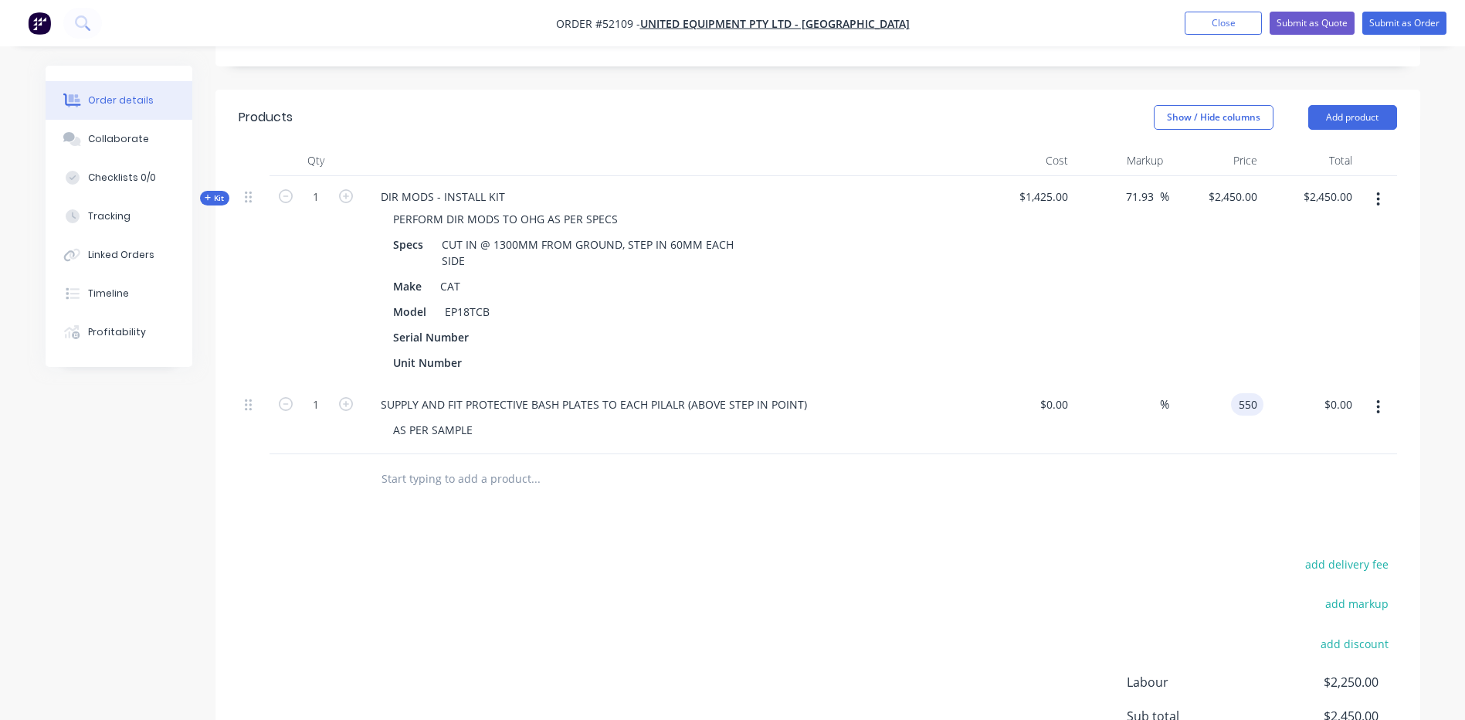
type input "$550.00"
click at [1135, 522] on div "Products Show / Hide columns Add product Qty Cost Markup Price Total Kit 1 DIR …" at bounding box center [817, 482] width 1205 height 785
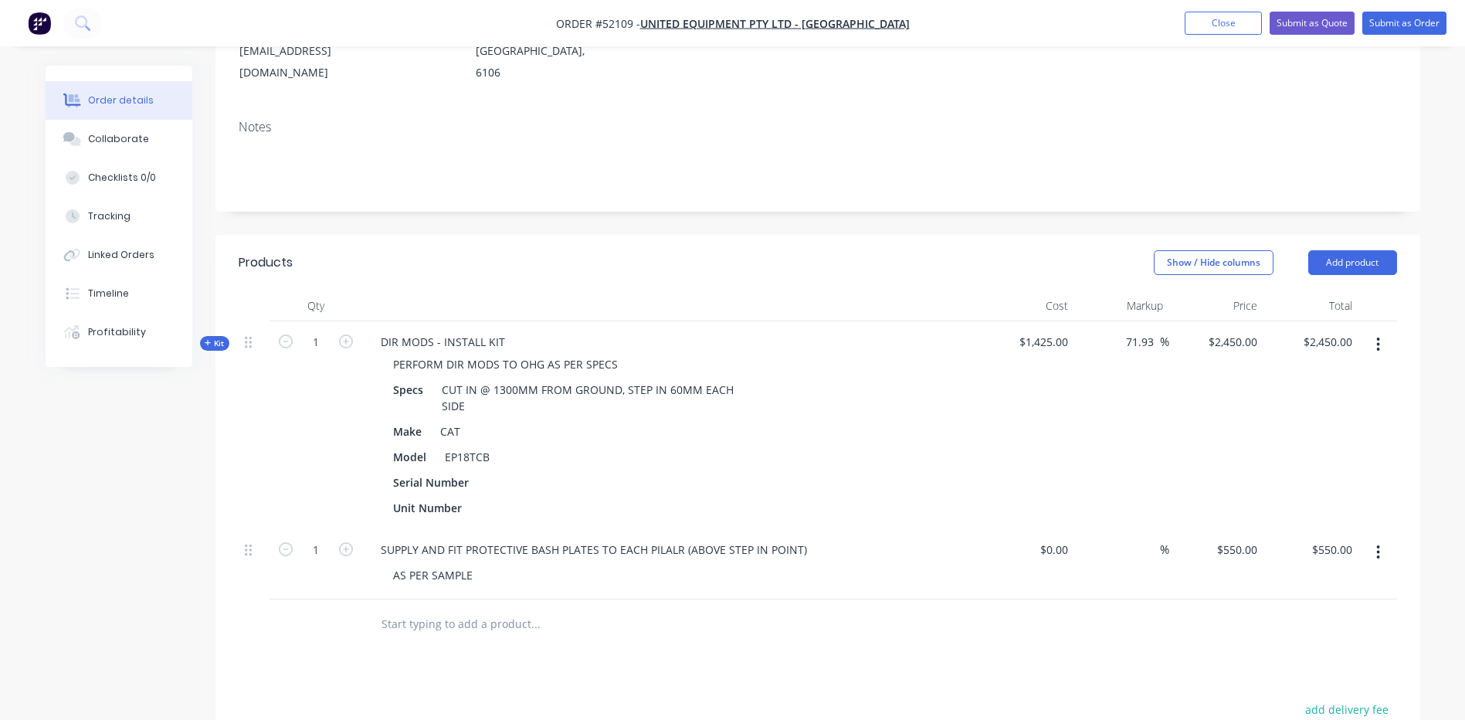
scroll to position [232, 0]
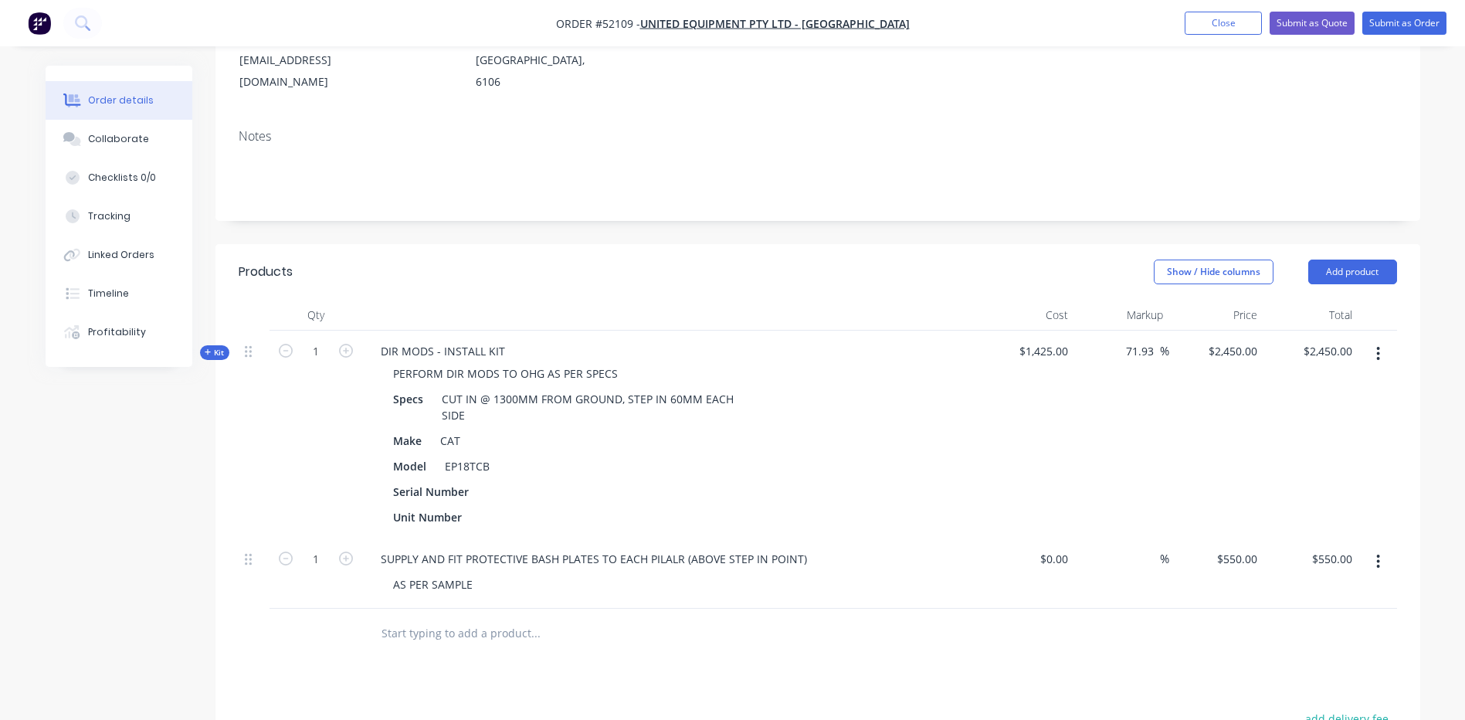
click at [606, 268] on header "Products Show / Hide columns Add product" at bounding box center [817, 272] width 1205 height 56
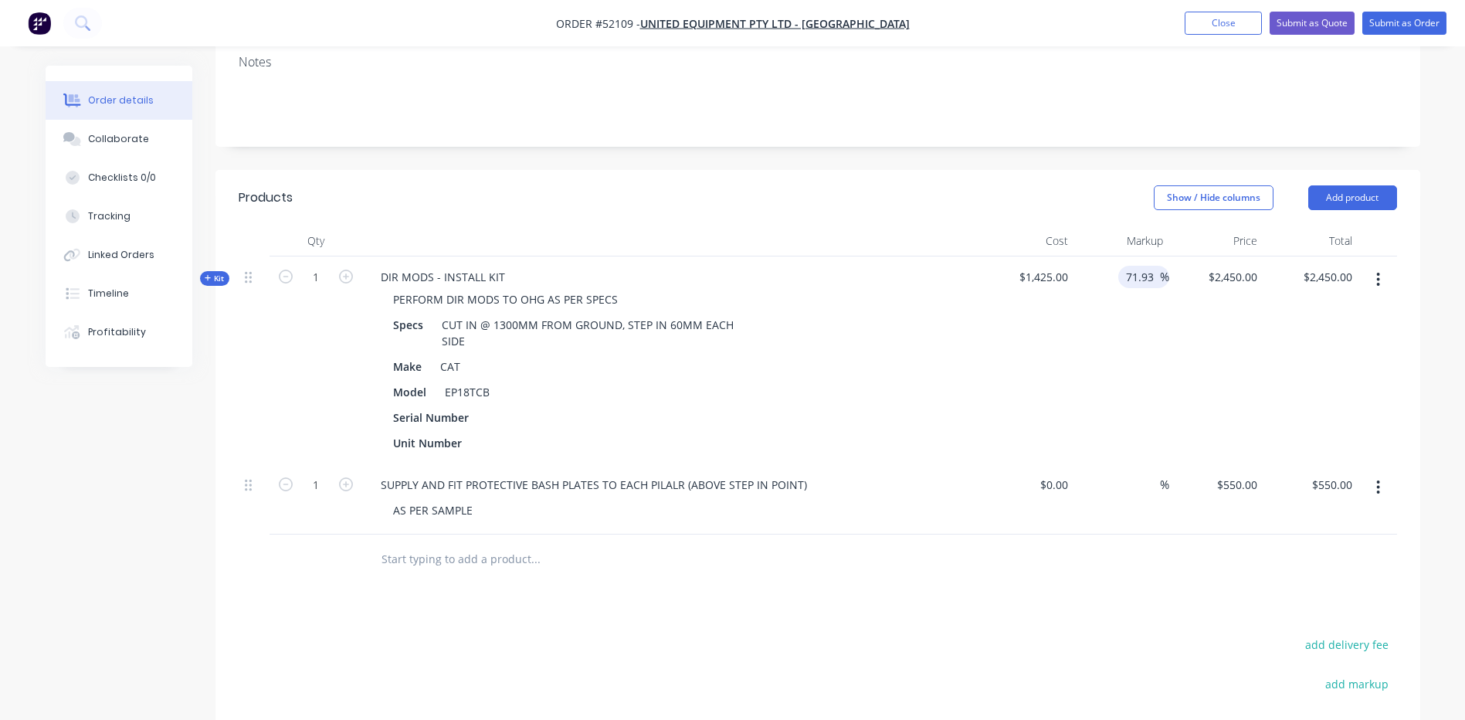
scroll to position [309, 0]
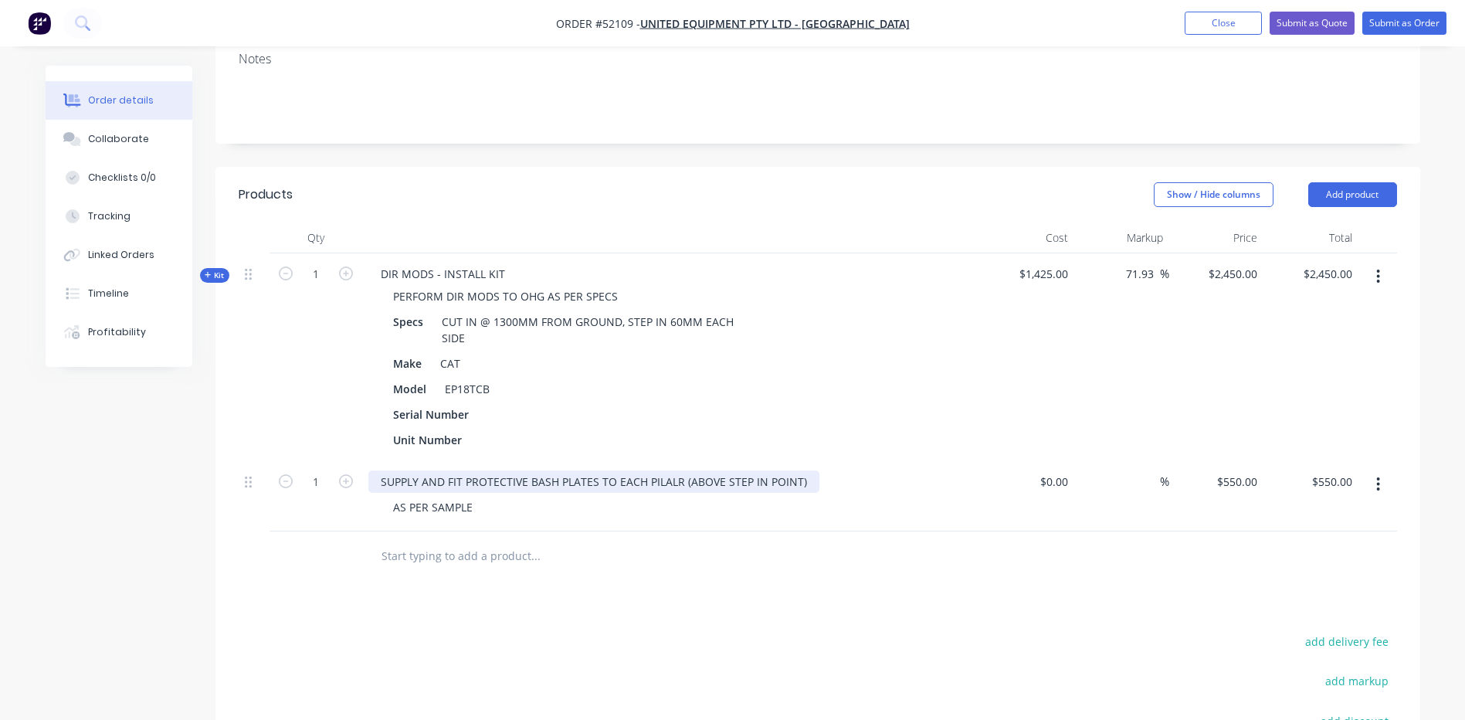
click at [677, 470] on div "SUPPLY AND FIT PROTECTIVE BASH PLATES TO EACH PILALR (ABOVE STEP IN POINT)" at bounding box center [593, 481] width 451 height 22
click at [853, 557] on div at bounding box center [640, 556] width 556 height 50
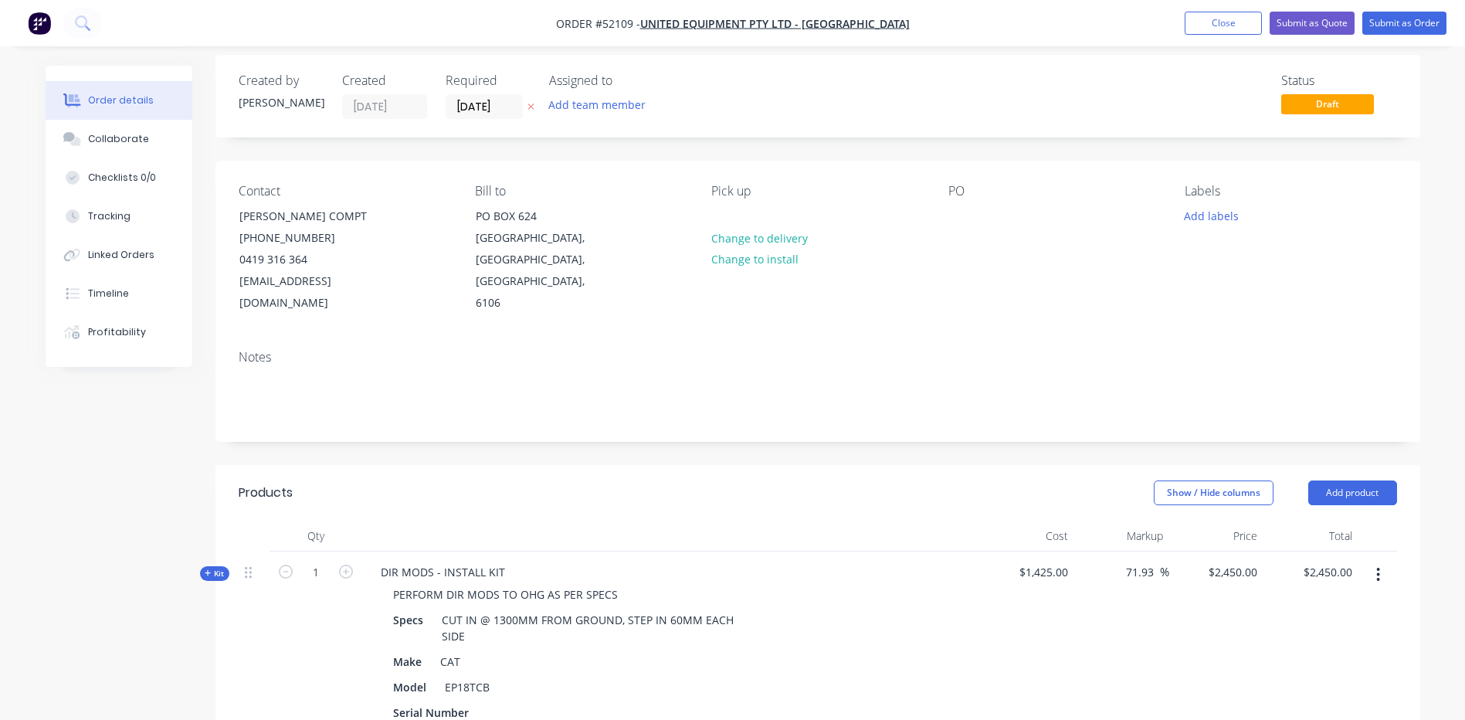
scroll to position [0, 0]
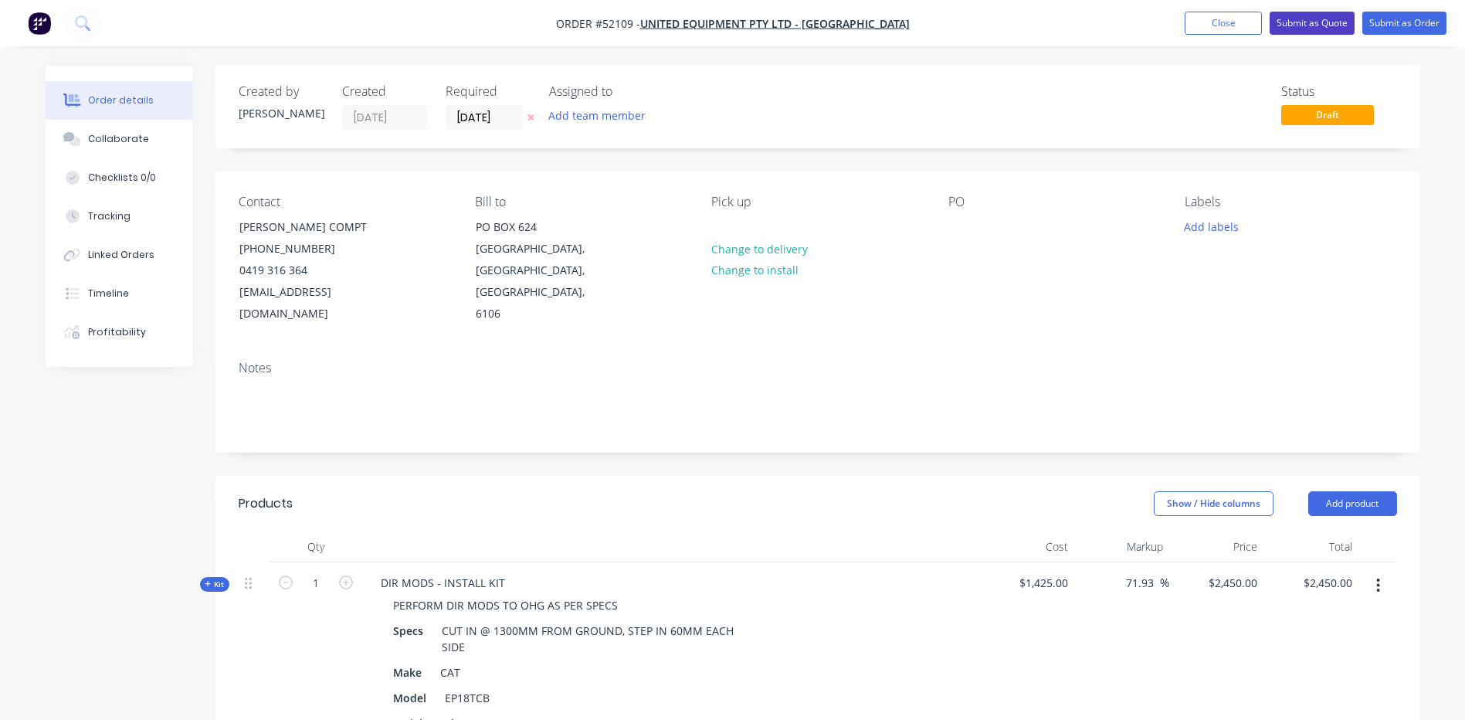
click at [1307, 21] on button "Submit as Quote" at bounding box center [1312, 23] width 85 height 23
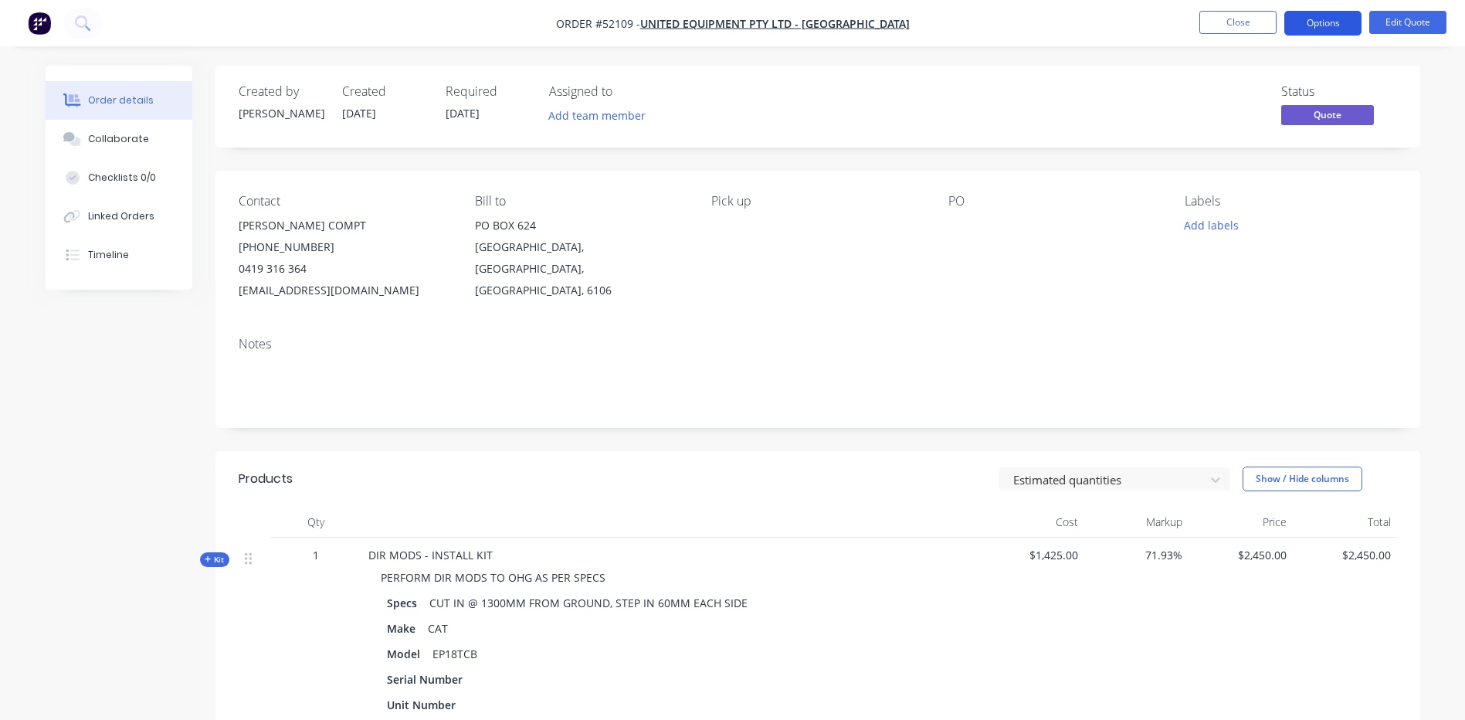
click at [1323, 25] on button "Options" at bounding box center [1322, 23] width 77 height 25
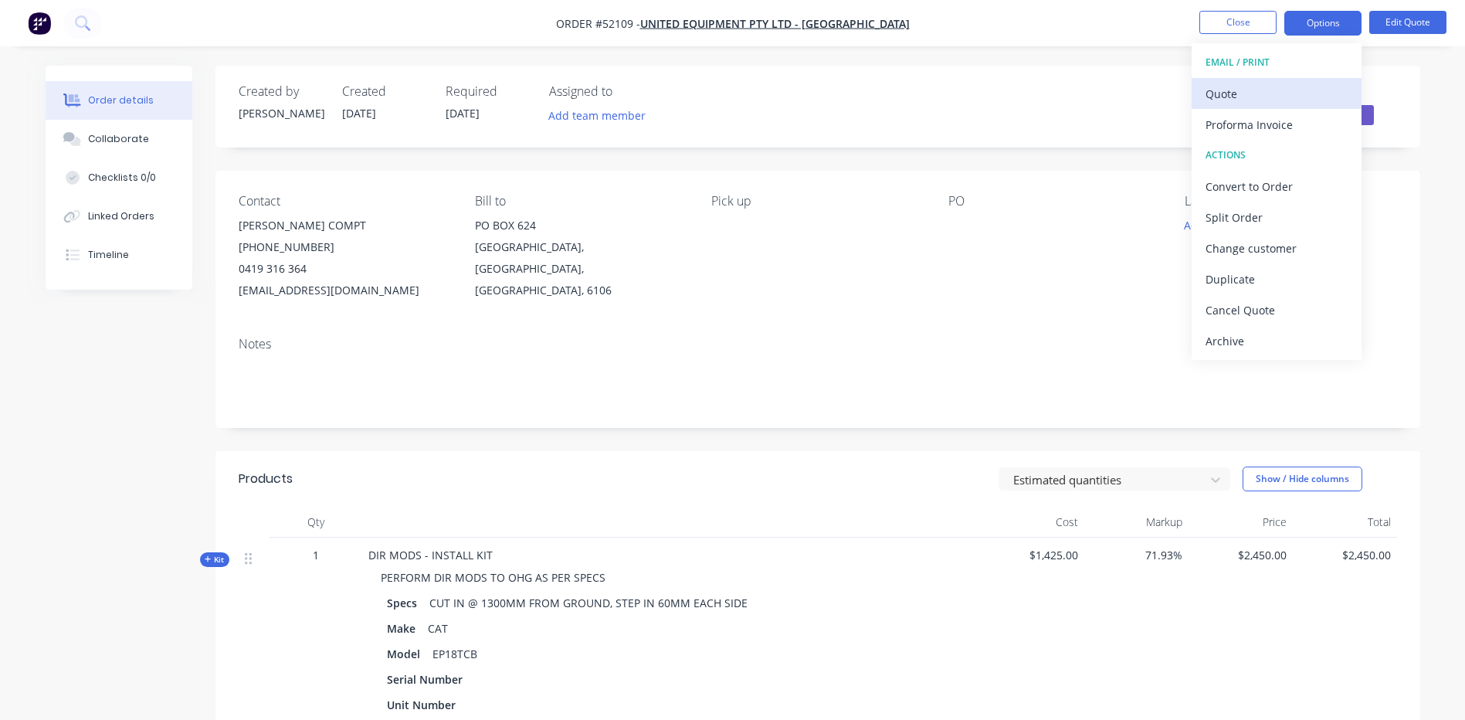
click at [1280, 84] on div "Quote" at bounding box center [1277, 94] width 142 height 22
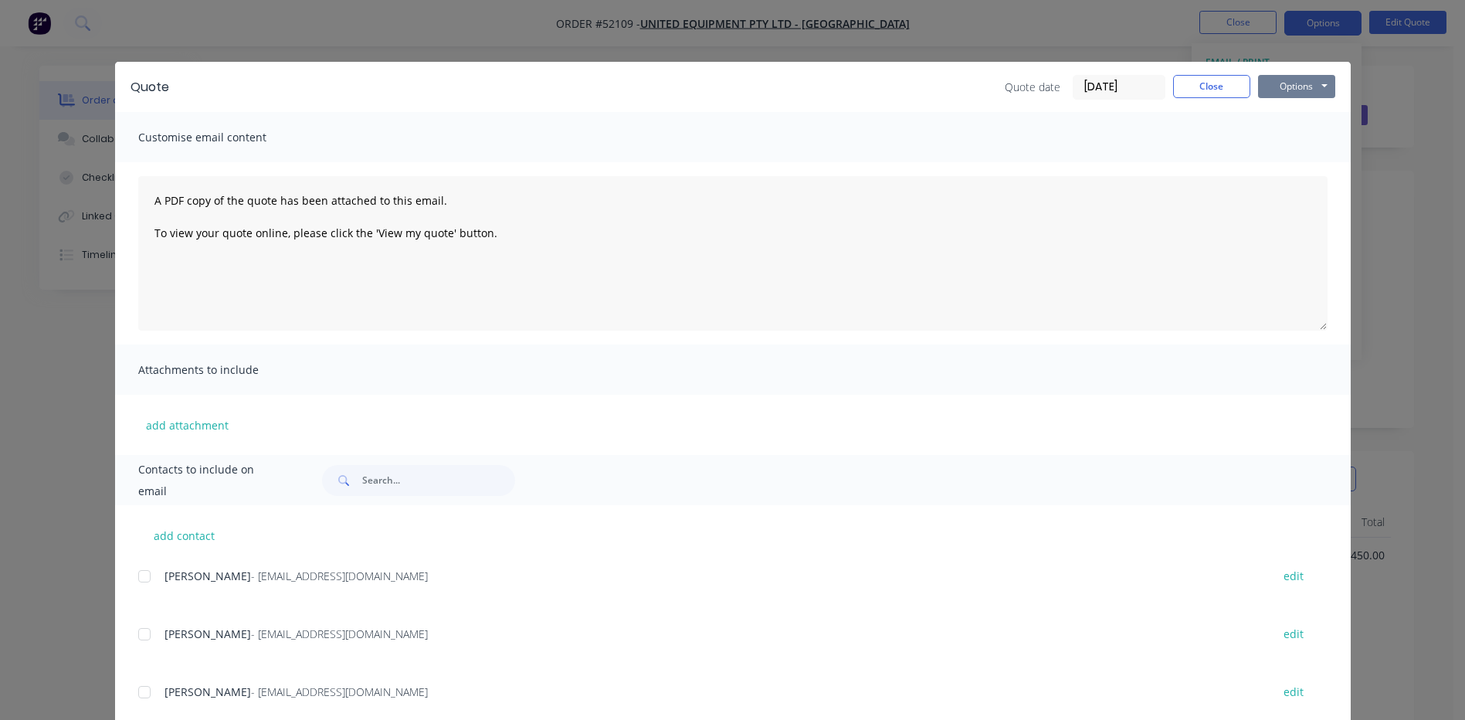
click at [1276, 86] on button "Options" at bounding box center [1296, 86] width 77 height 23
click at [1284, 115] on button "Preview" at bounding box center [1307, 113] width 99 height 25
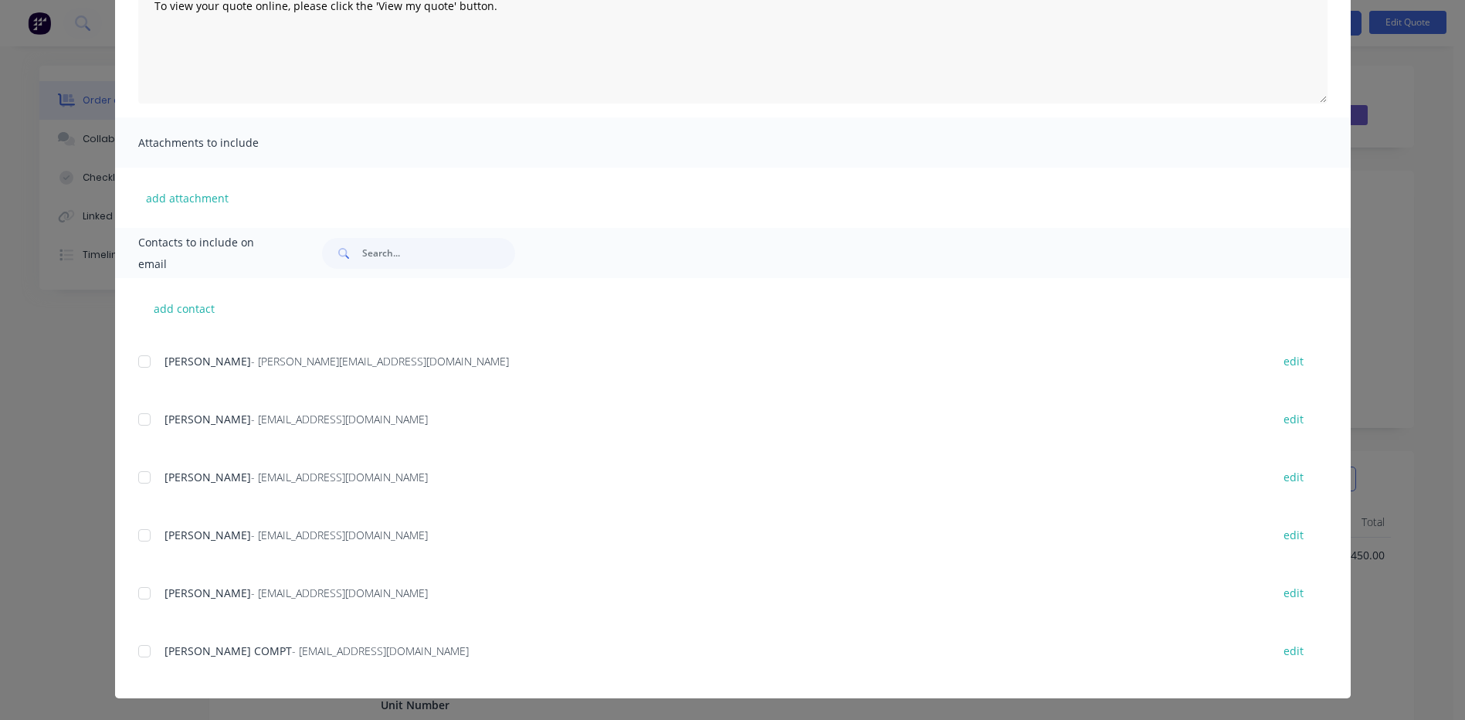
scroll to position [339, 0]
click at [148, 649] on div at bounding box center [144, 651] width 31 height 31
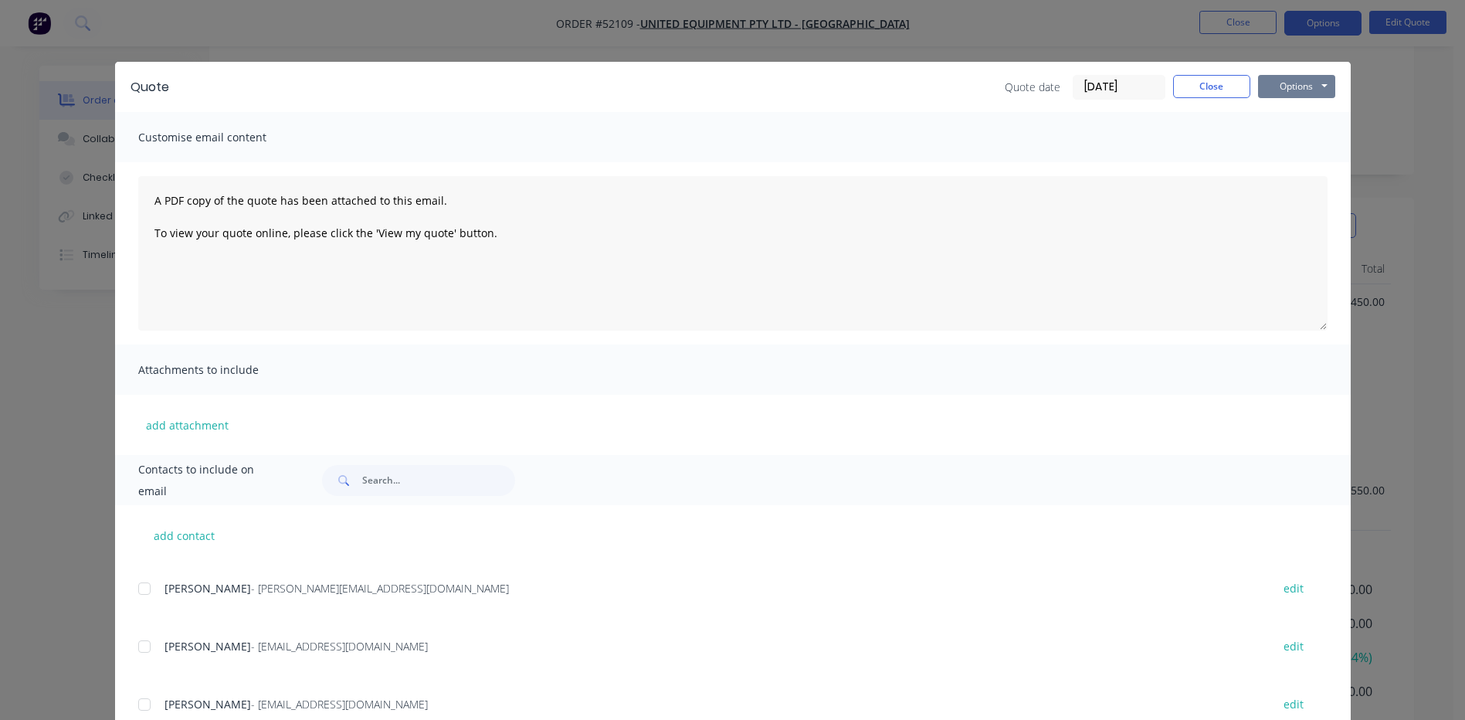
scroll to position [0, 0]
click at [1284, 80] on button "Options" at bounding box center [1296, 86] width 77 height 23
click at [1280, 161] on button "Email" at bounding box center [1307, 164] width 99 height 25
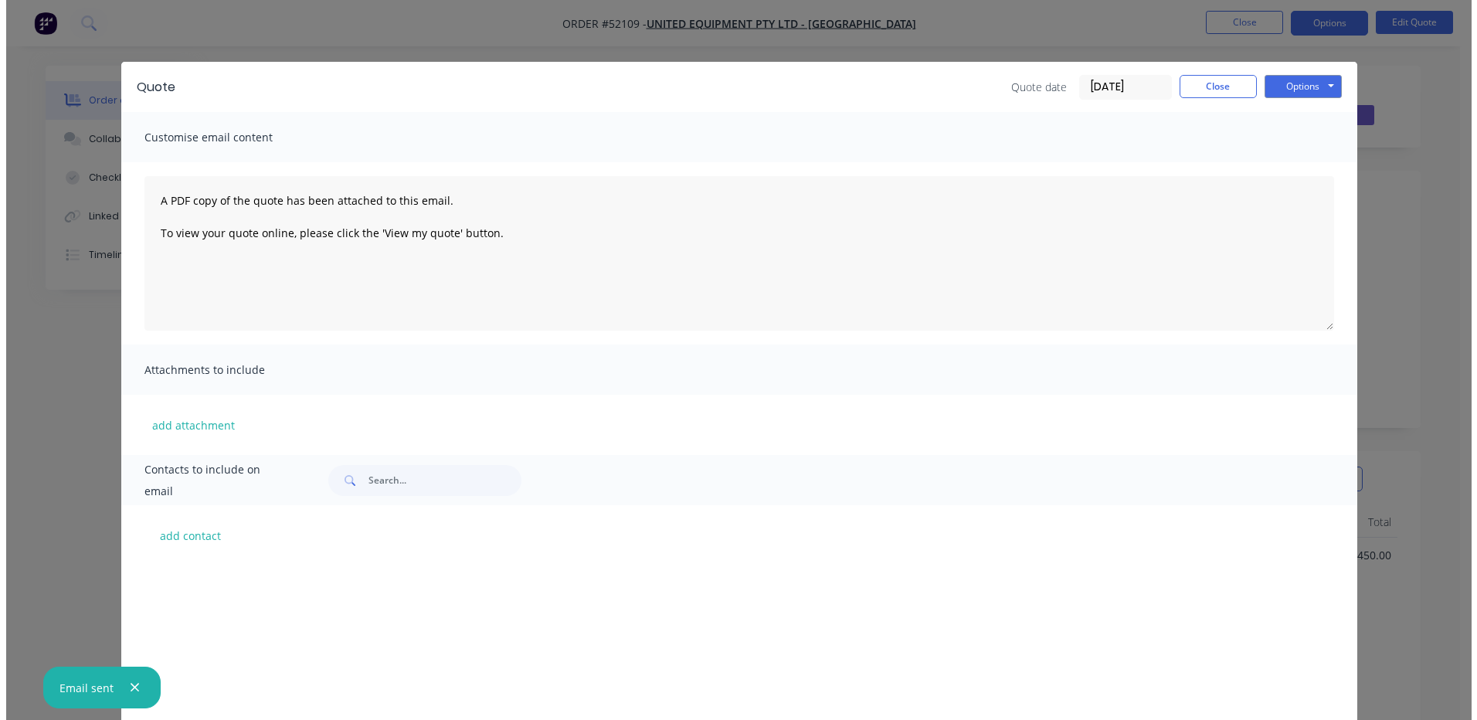
scroll to position [741, 0]
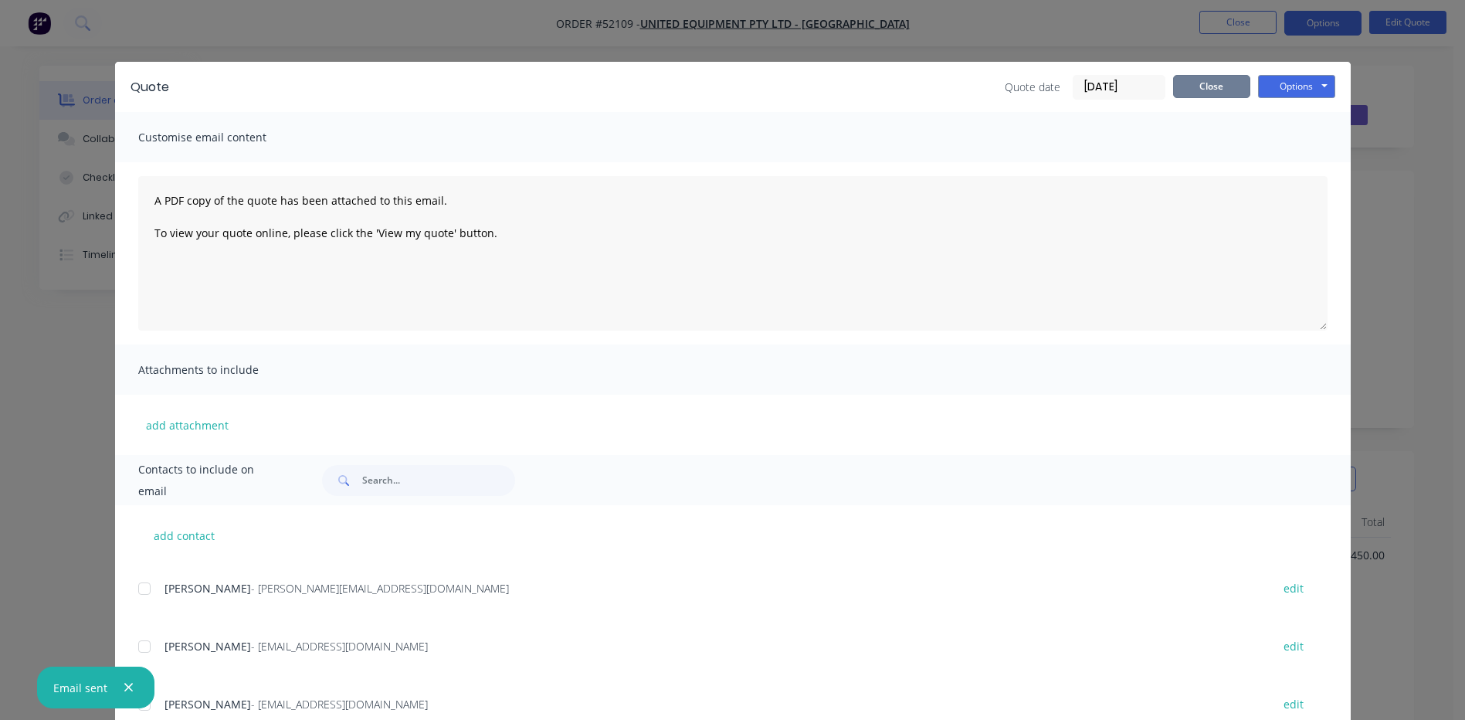
drag, startPoint x: 1205, startPoint y: 78, endPoint x: 1209, endPoint y: 67, distance: 11.8
click at [1205, 78] on button "Close" at bounding box center [1211, 86] width 77 height 23
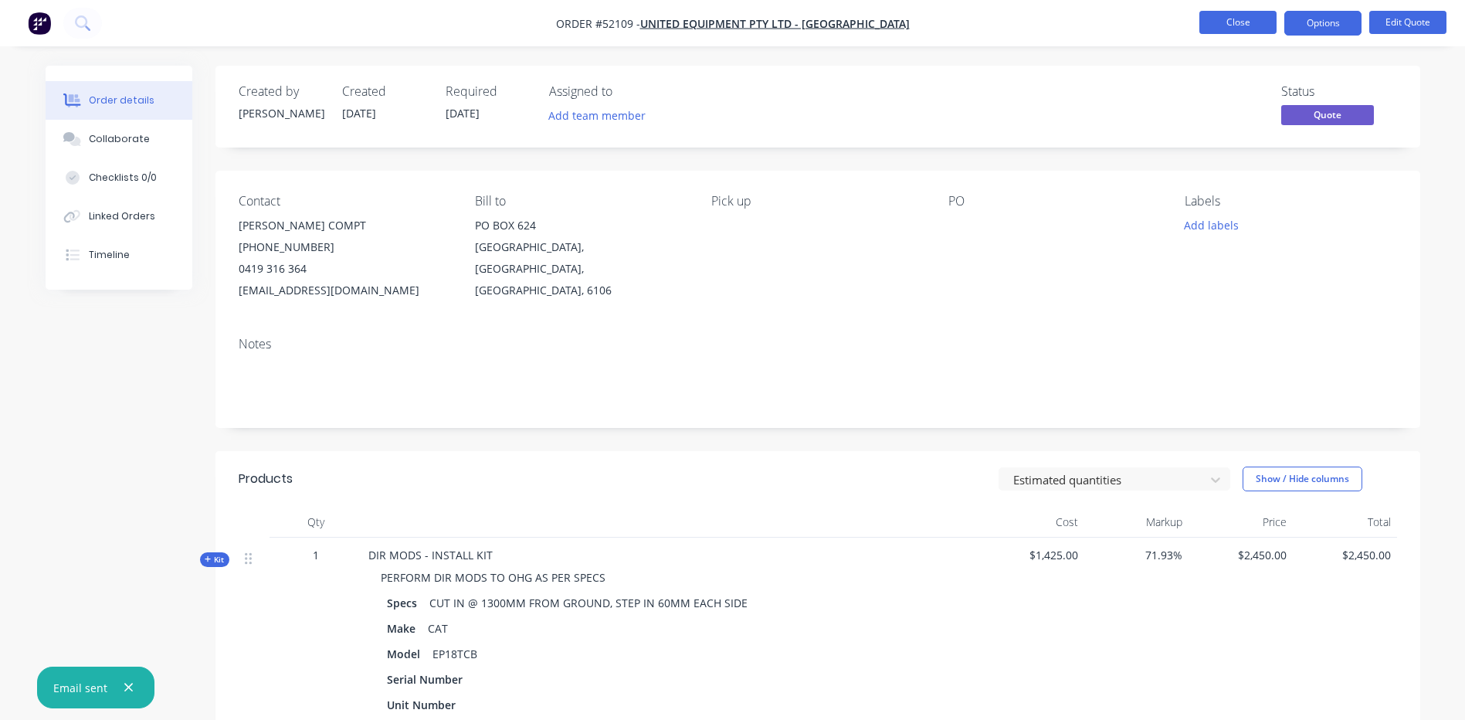
click at [1226, 23] on button "Close" at bounding box center [1237, 22] width 77 height 23
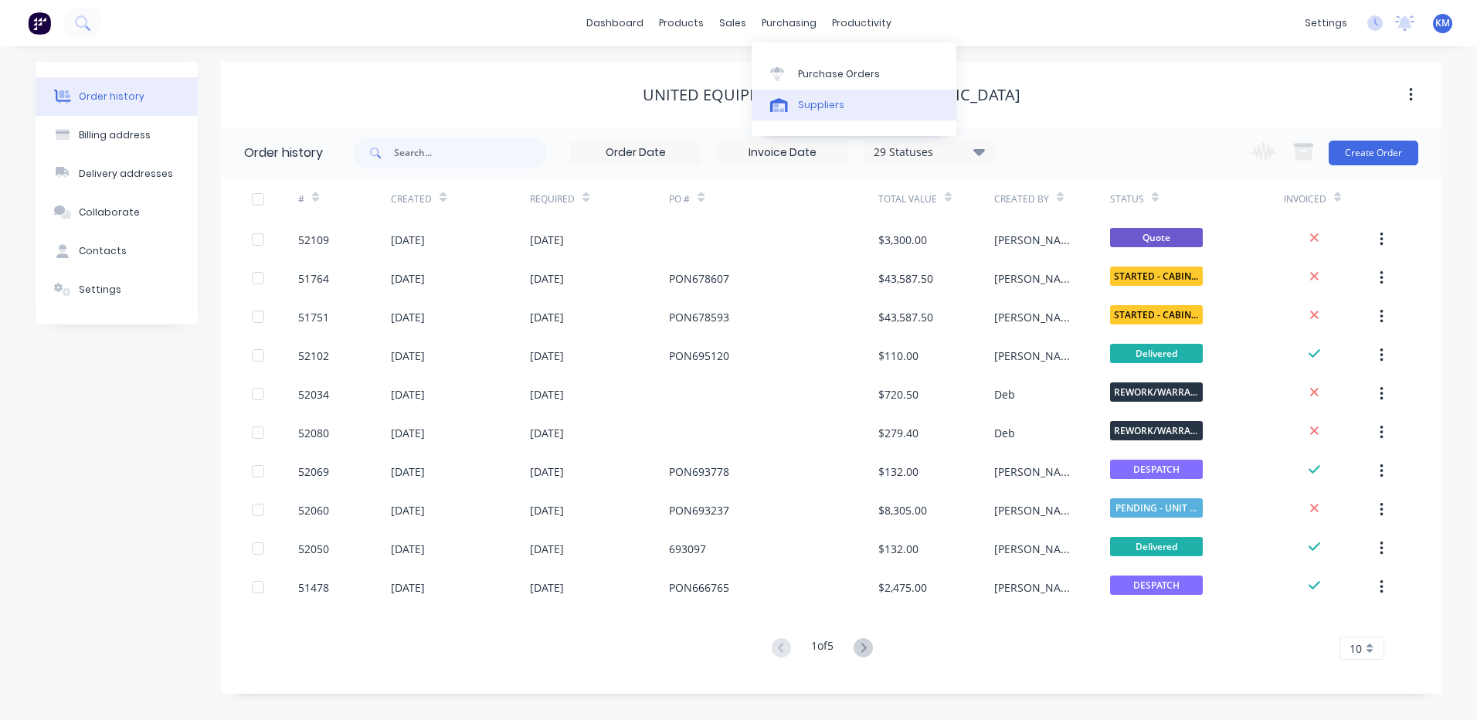
click at [788, 108] on div at bounding box center [781, 105] width 23 height 14
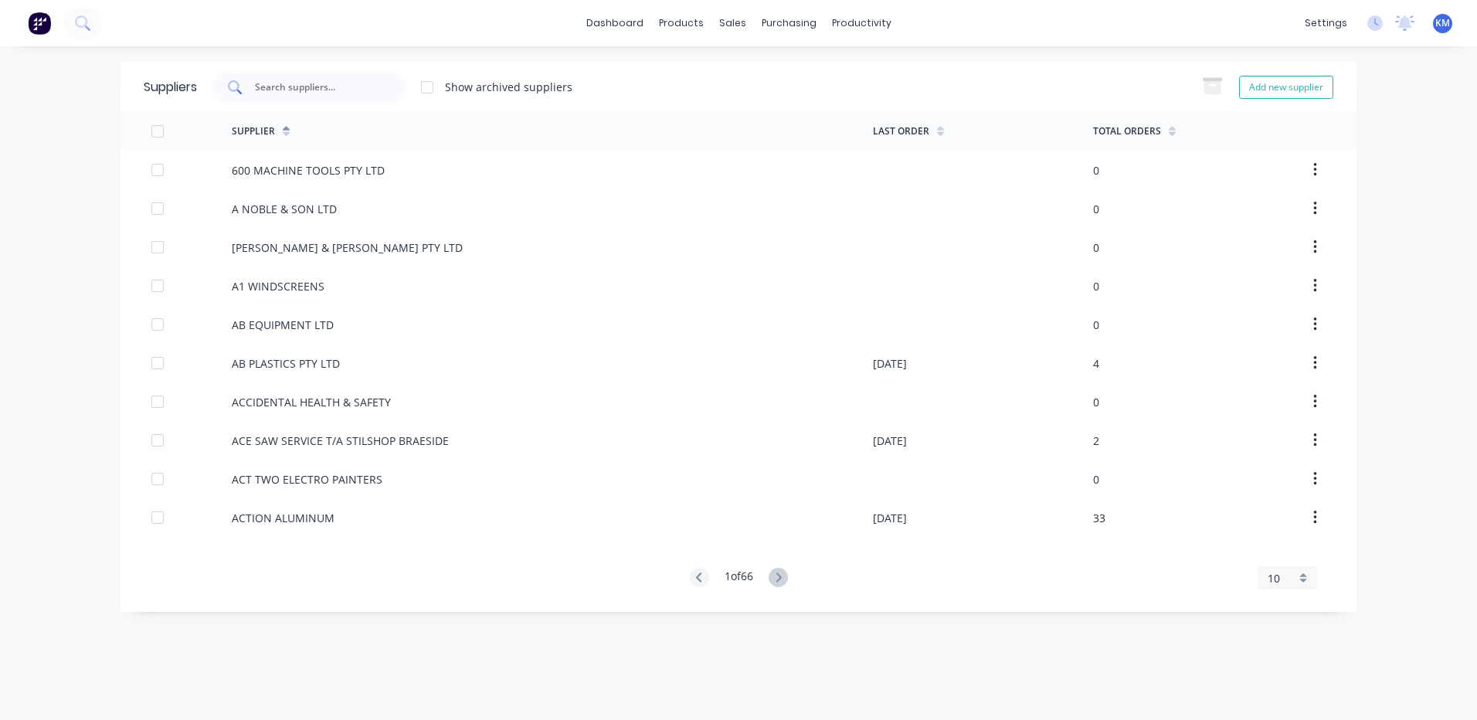
click at [362, 80] on input "text" at bounding box center [317, 87] width 128 height 15
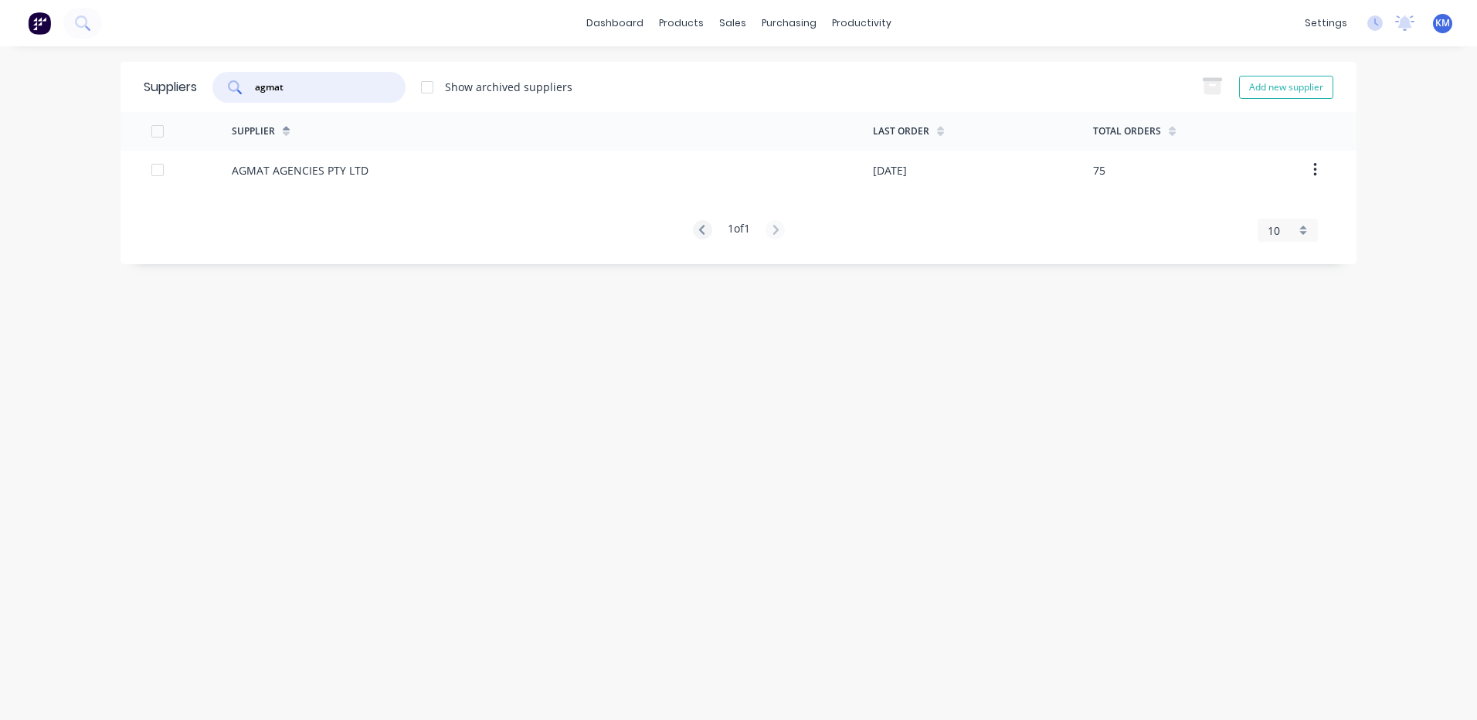
type input "agmat"
click at [411, 170] on div "AGMAT AGENCIES PTY LTD" at bounding box center [552, 170] width 641 height 39
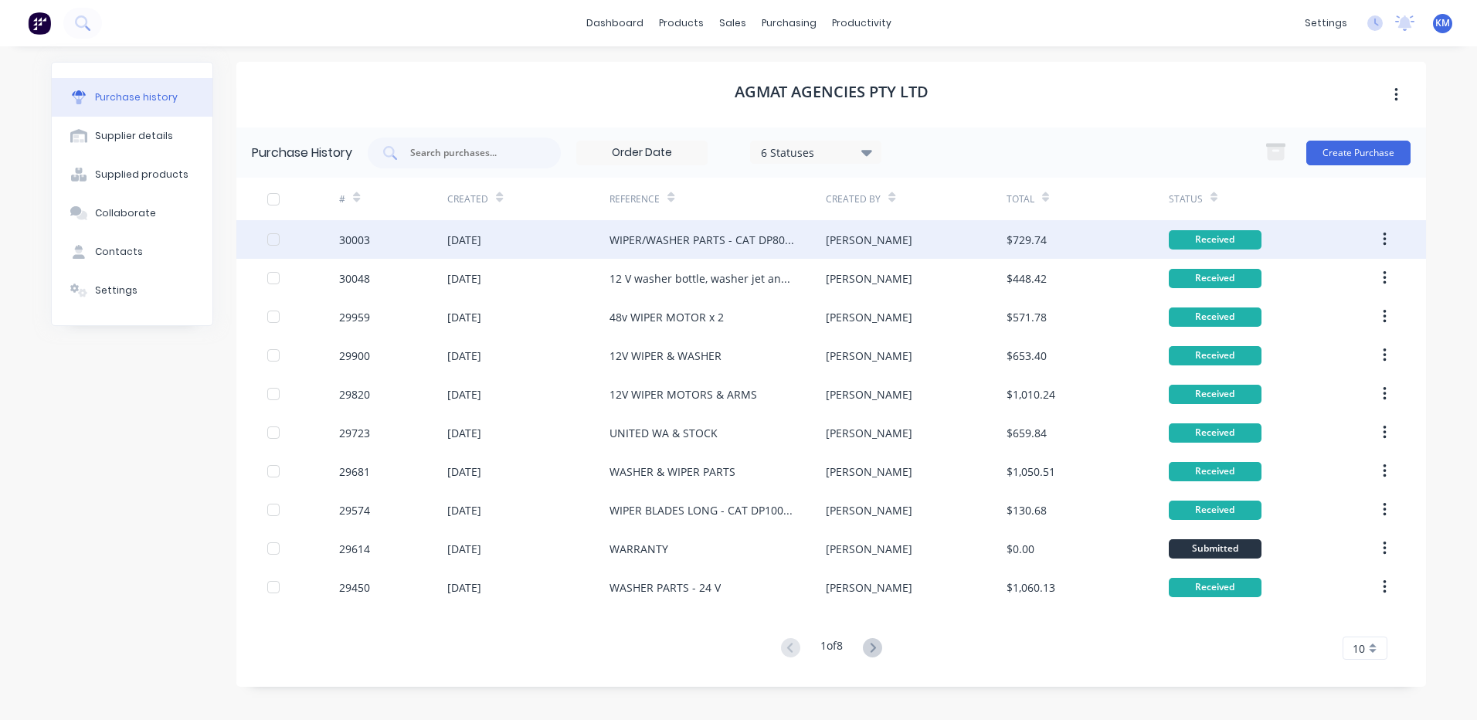
click at [764, 254] on div "WIPER/WASHER PARTS - CAT DP80 X 2" at bounding box center [717, 239] width 216 height 39
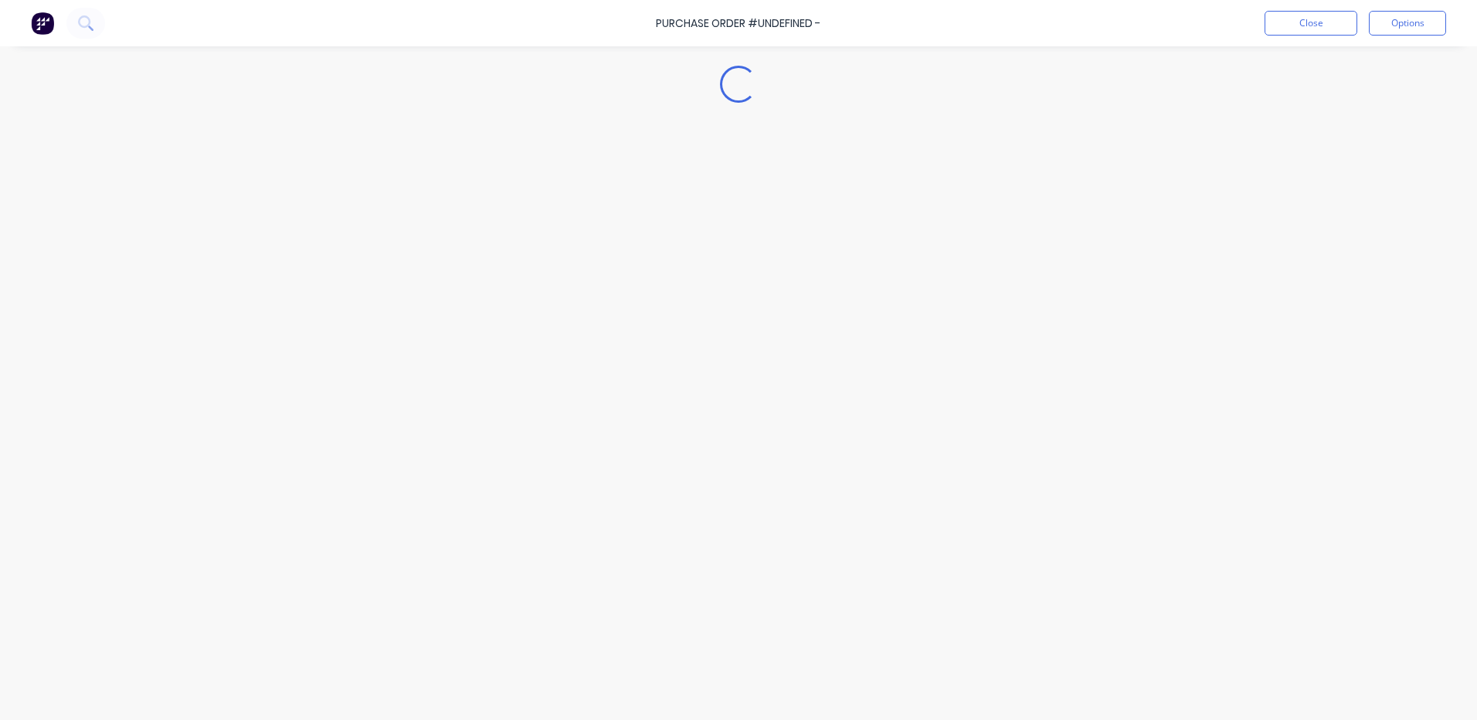
type textarea "x"
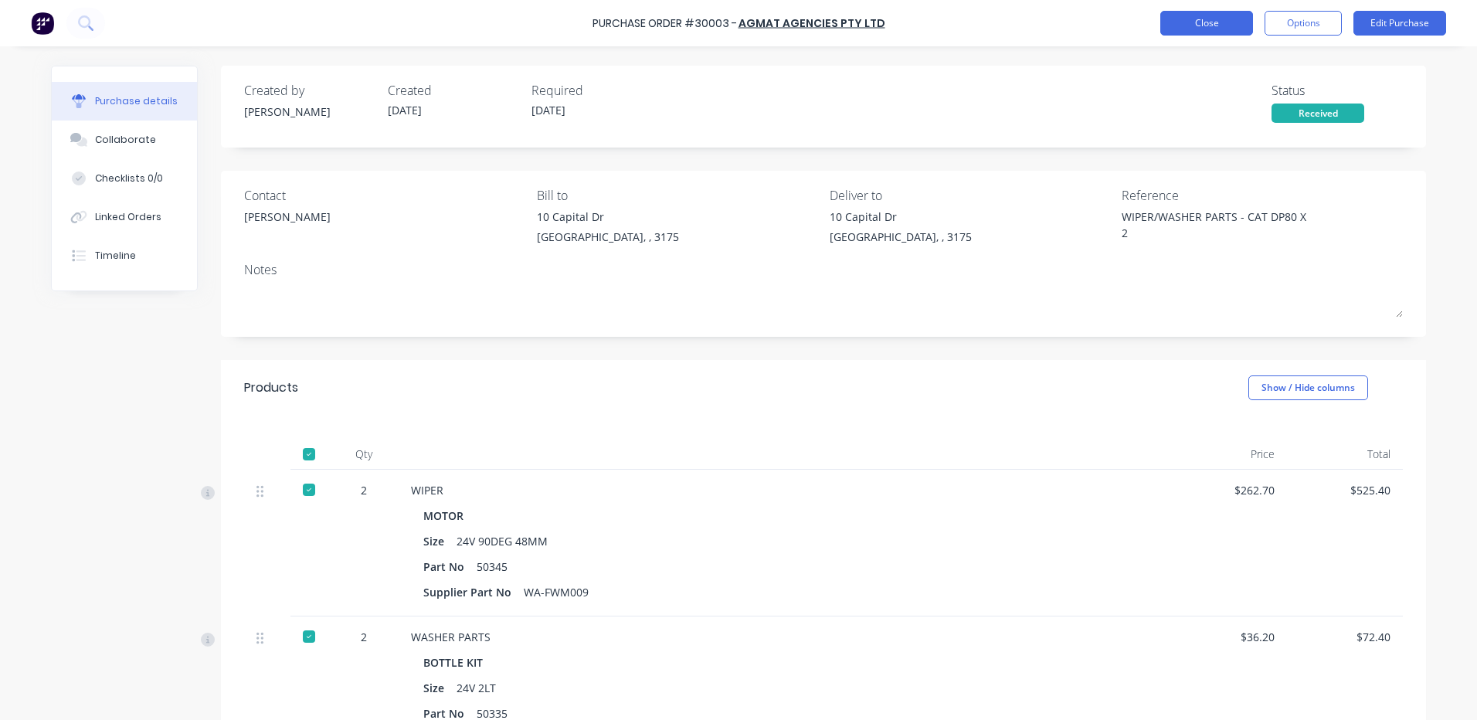
click at [1184, 25] on button "Close" at bounding box center [1206, 23] width 93 height 25
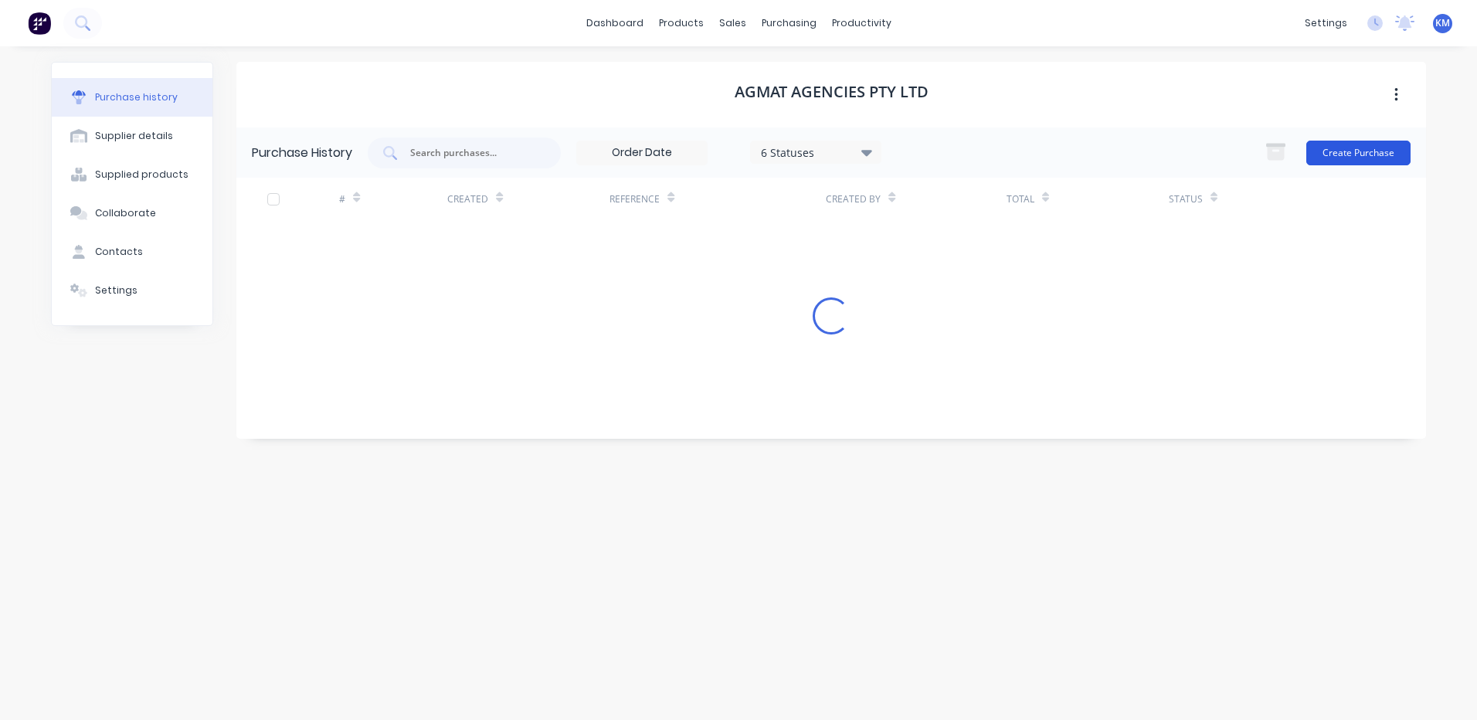
click at [1362, 151] on button "Create Purchase" at bounding box center [1358, 153] width 104 height 25
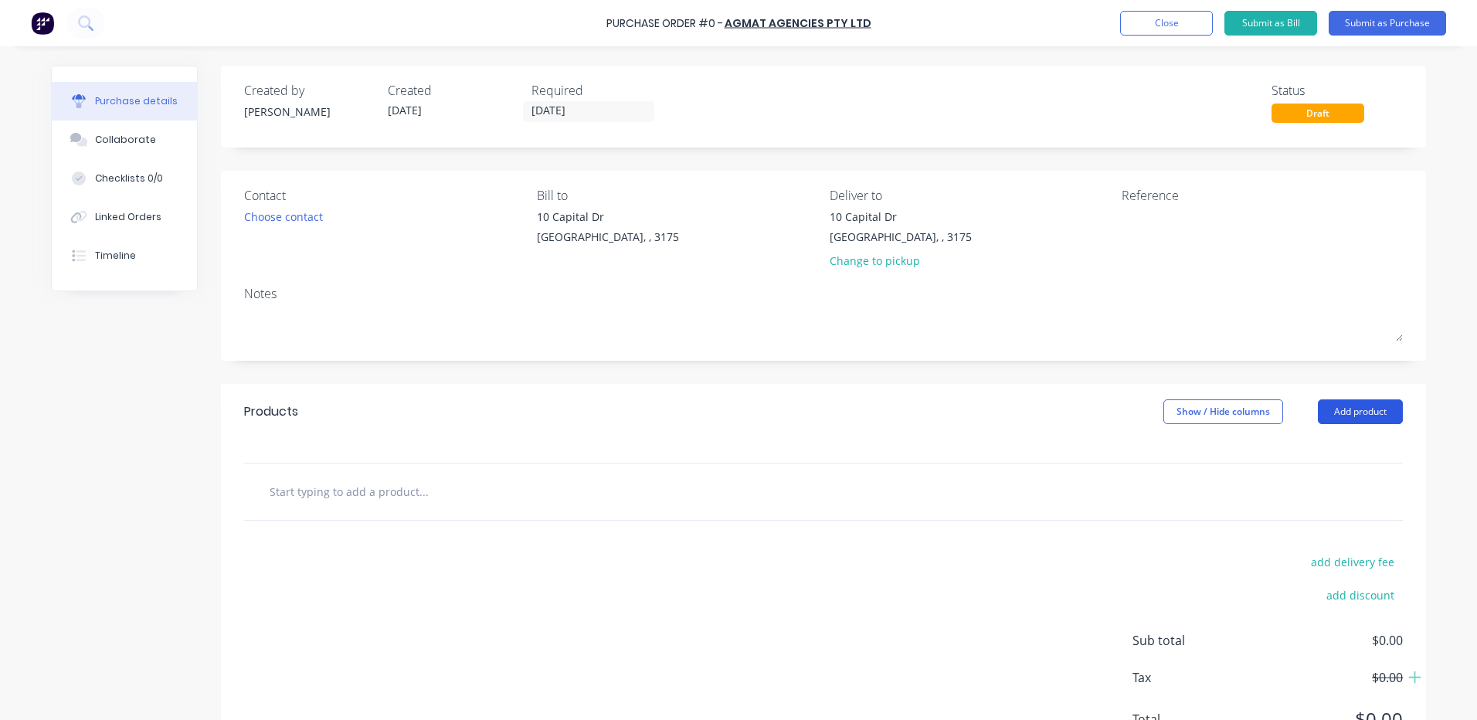
click at [1335, 400] on button "Add product" at bounding box center [1360, 411] width 85 height 25
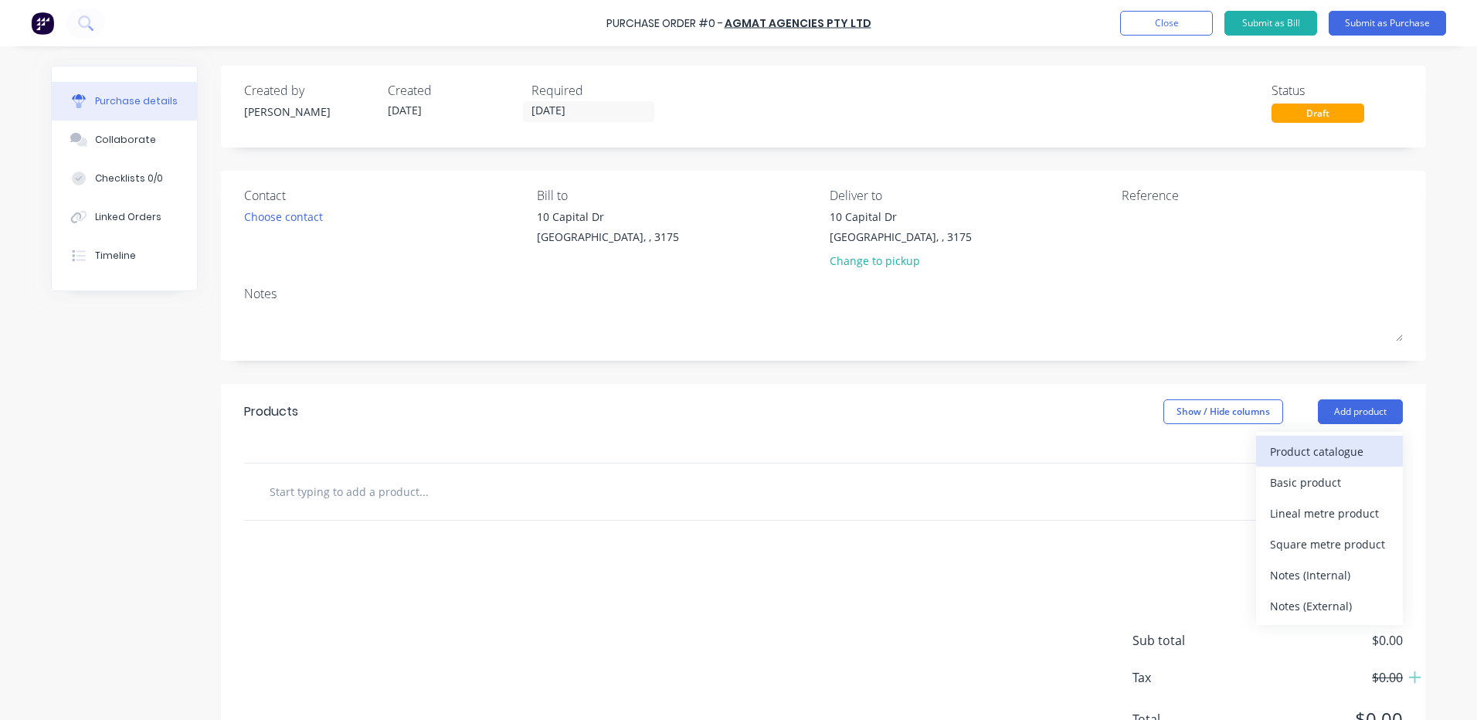
click at [1324, 449] on div "Product catalogue" at bounding box center [1329, 451] width 119 height 22
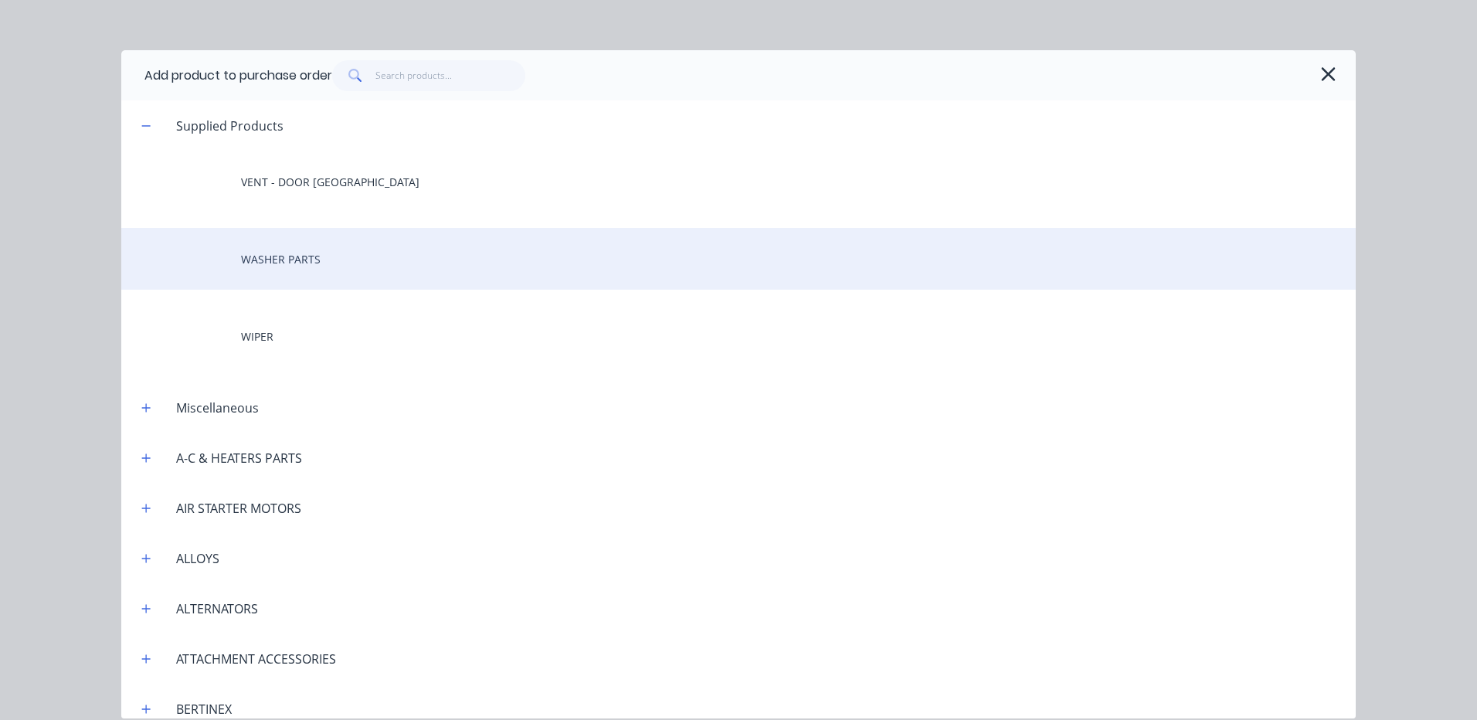
click at [332, 246] on div "WASHER PARTS" at bounding box center [738, 259] width 1234 height 62
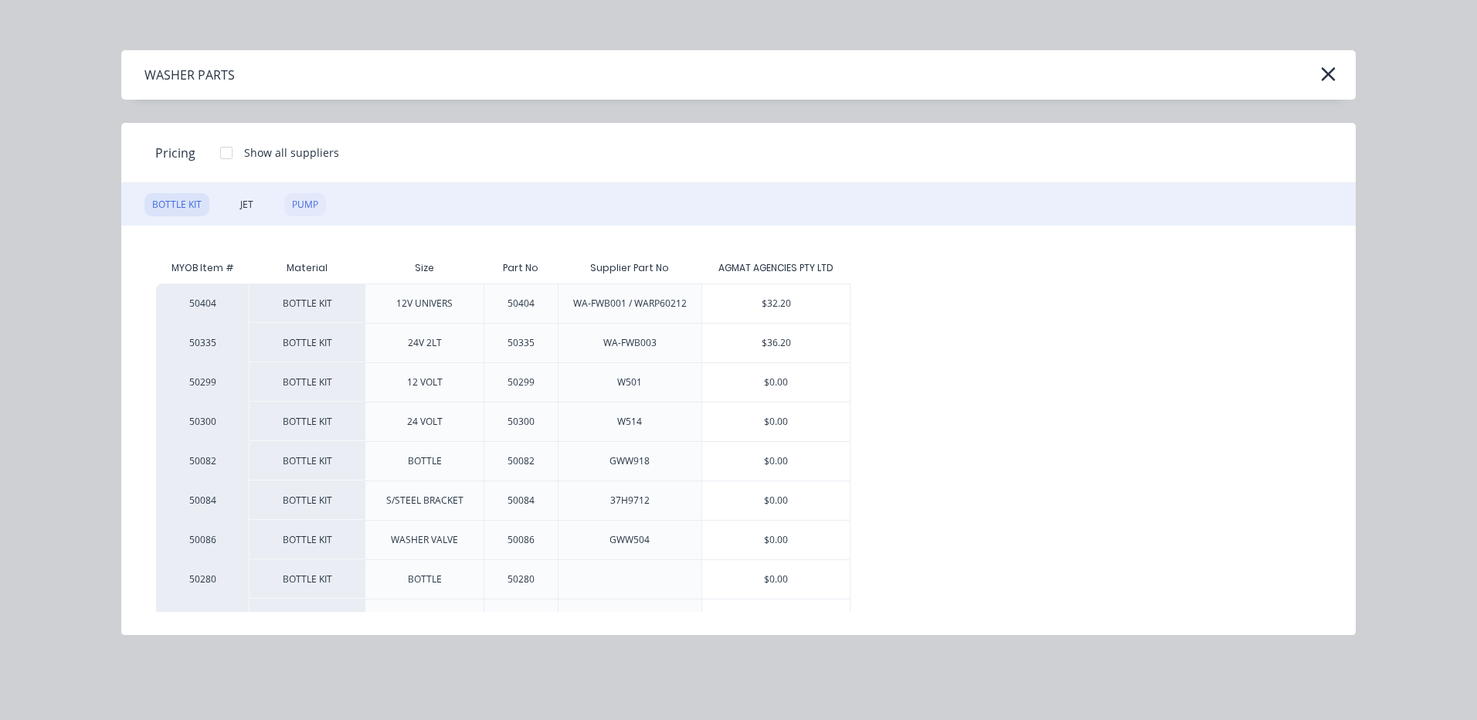
click at [300, 205] on div "PUMP" at bounding box center [305, 204] width 42 height 23
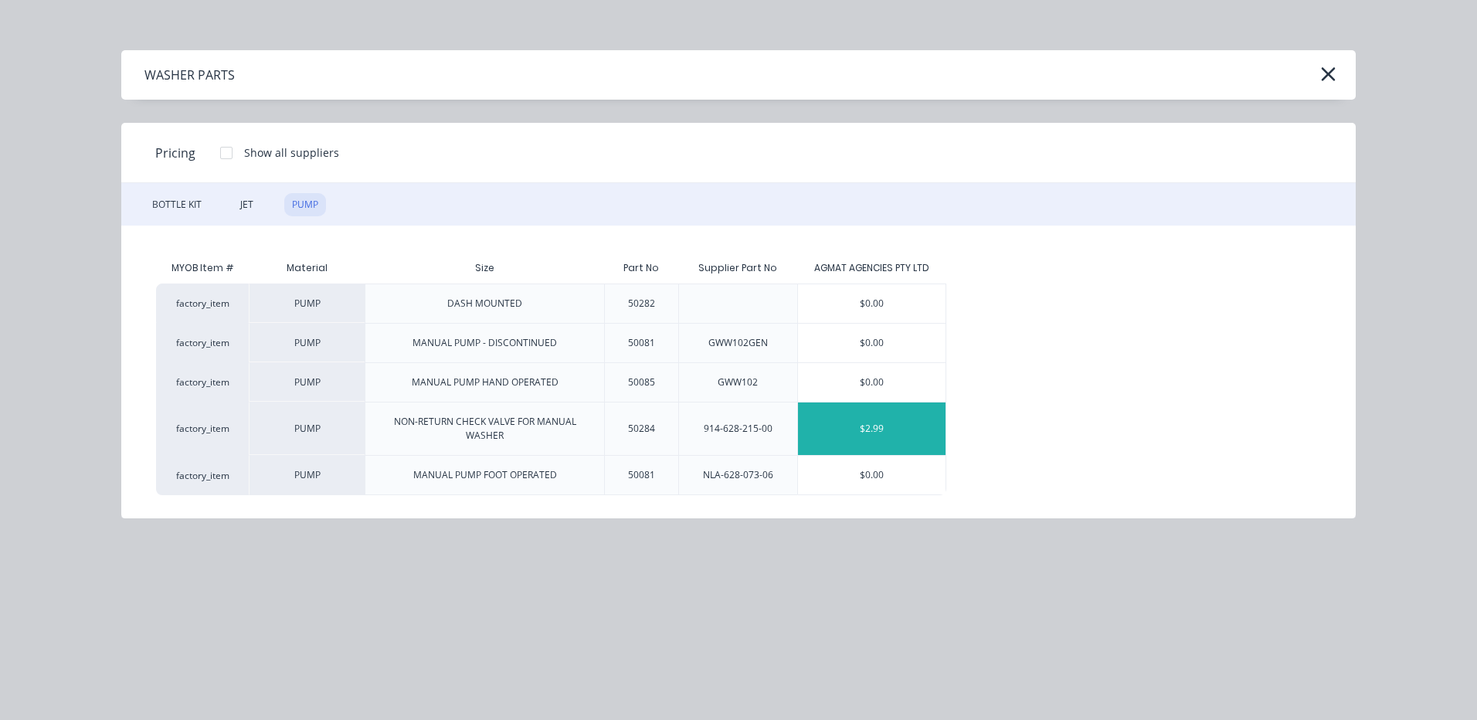
click at [866, 432] on div "$2.99" at bounding box center [872, 428] width 148 height 53
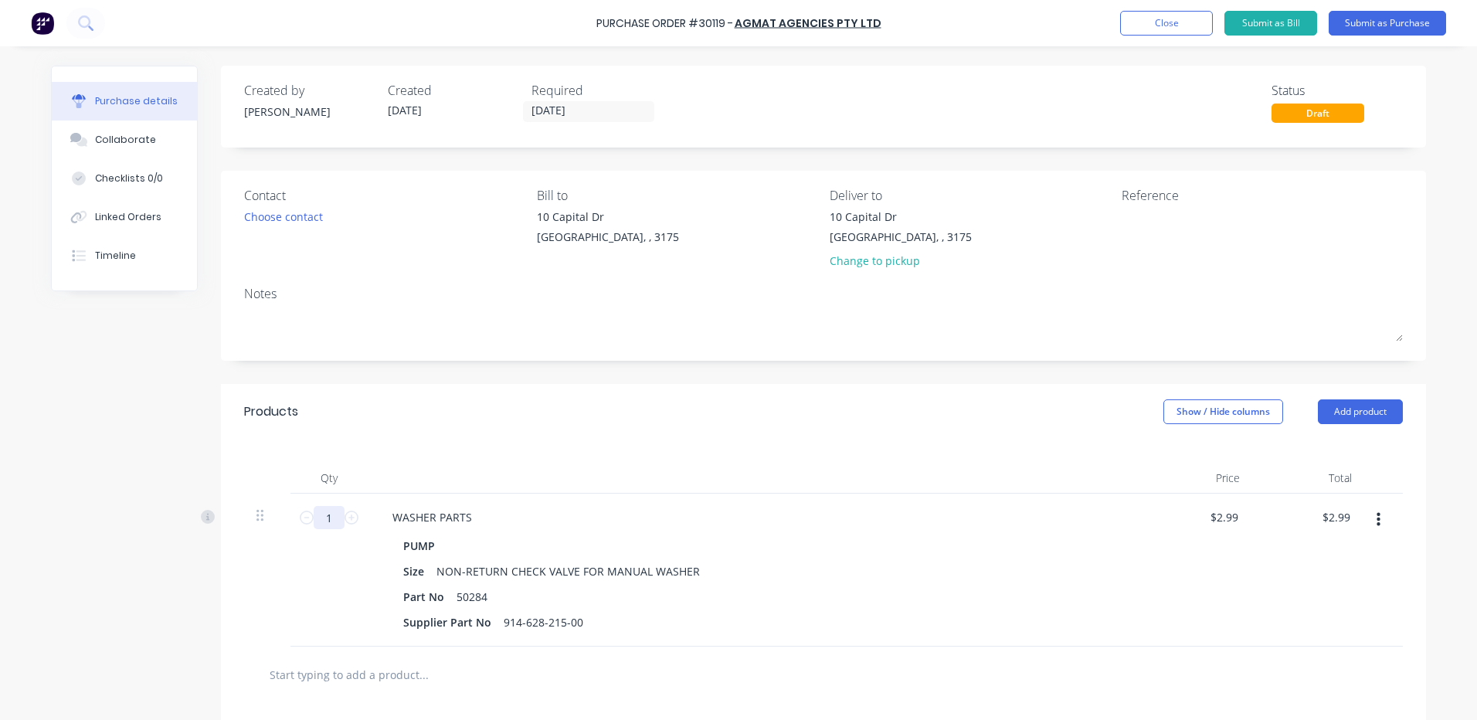
click at [334, 513] on input "1" at bounding box center [329, 517] width 31 height 23
type input "2"
type input "$5.98"
type input "20"
type input "$59.80"
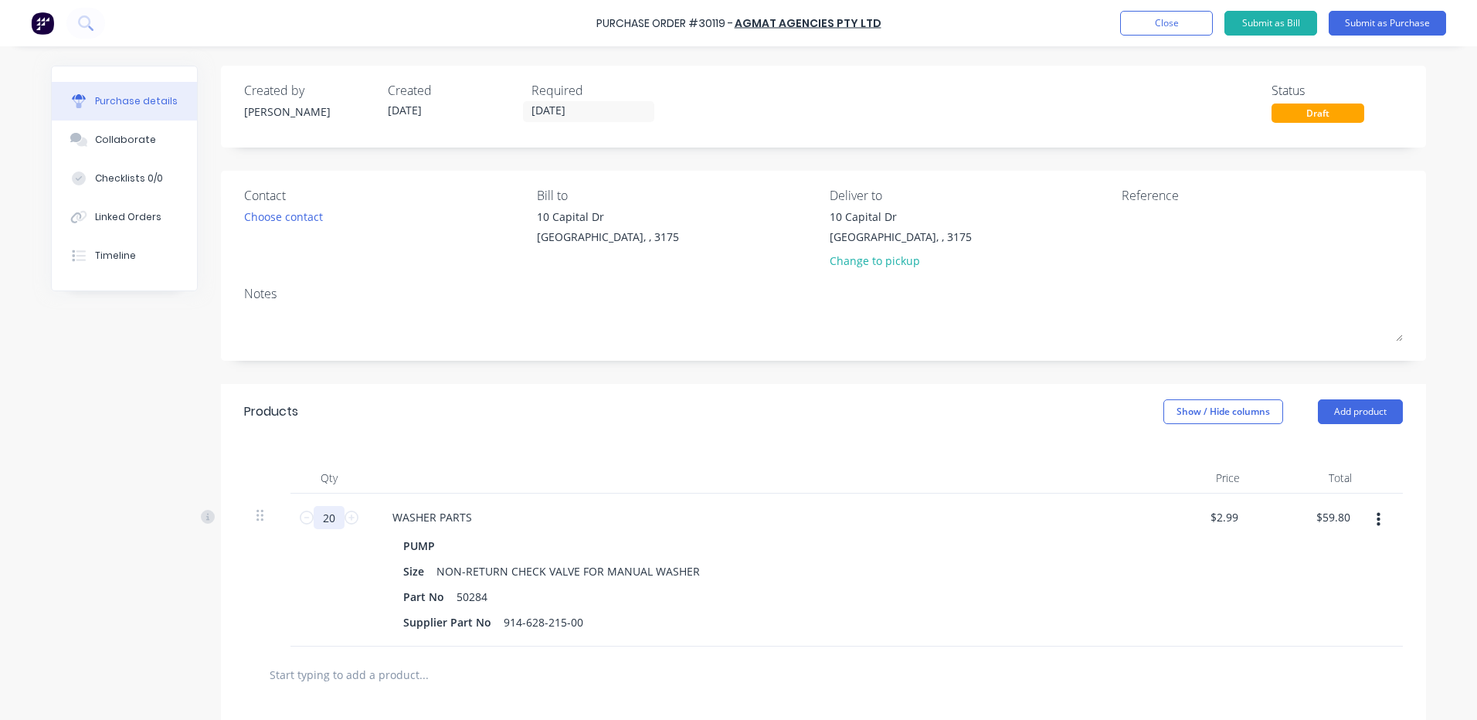
type input "20"
click at [515, 398] on div "Products Show / Hide columns Add product" at bounding box center [823, 412] width 1205 height 56
click at [294, 219] on div "Choose contact" at bounding box center [283, 217] width 79 height 16
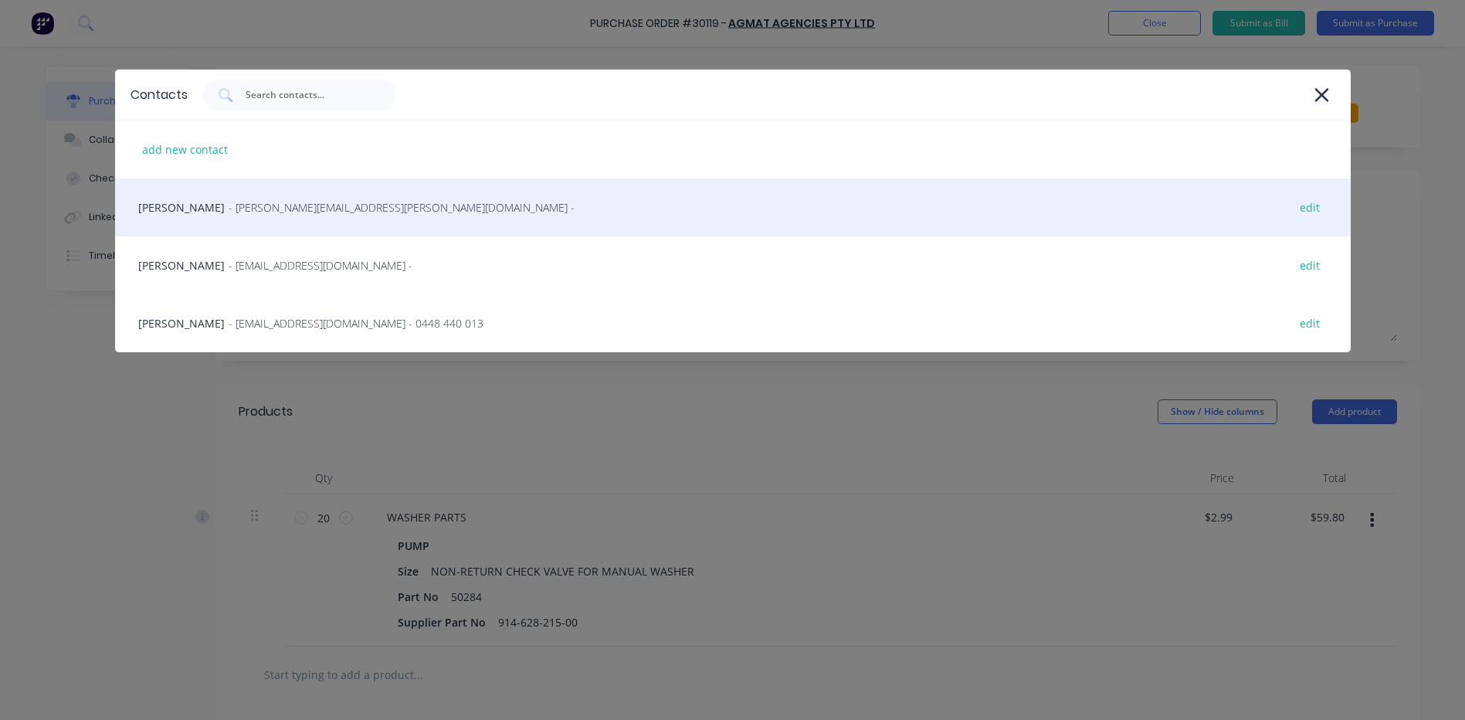
click at [304, 220] on div "SHAUN - shaun.murray@agmat.com.au - edit" at bounding box center [733, 207] width 1236 height 58
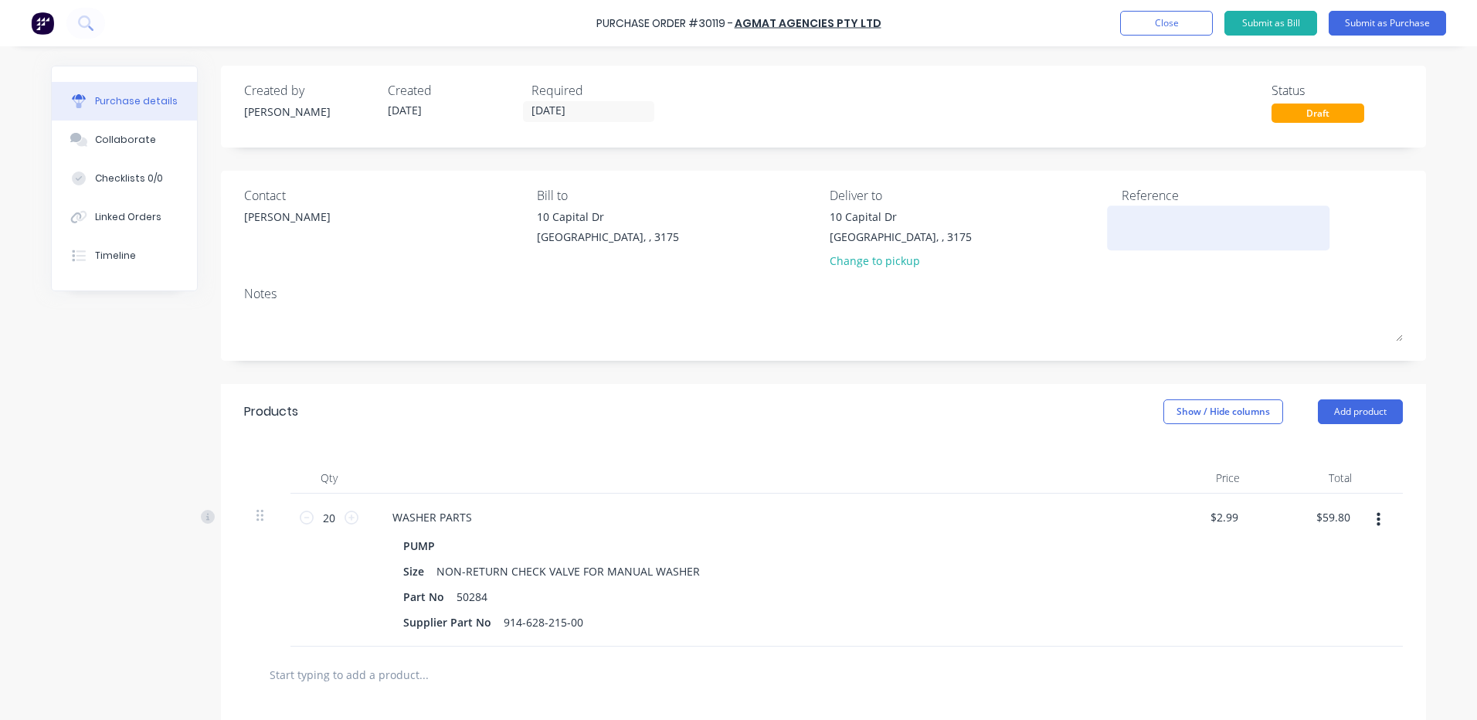
click at [1121, 229] on textarea at bounding box center [1217, 226] width 193 height 35
type textarea "NON-R"
type textarea "x"
type textarea "NON-RE"
type textarea "x"
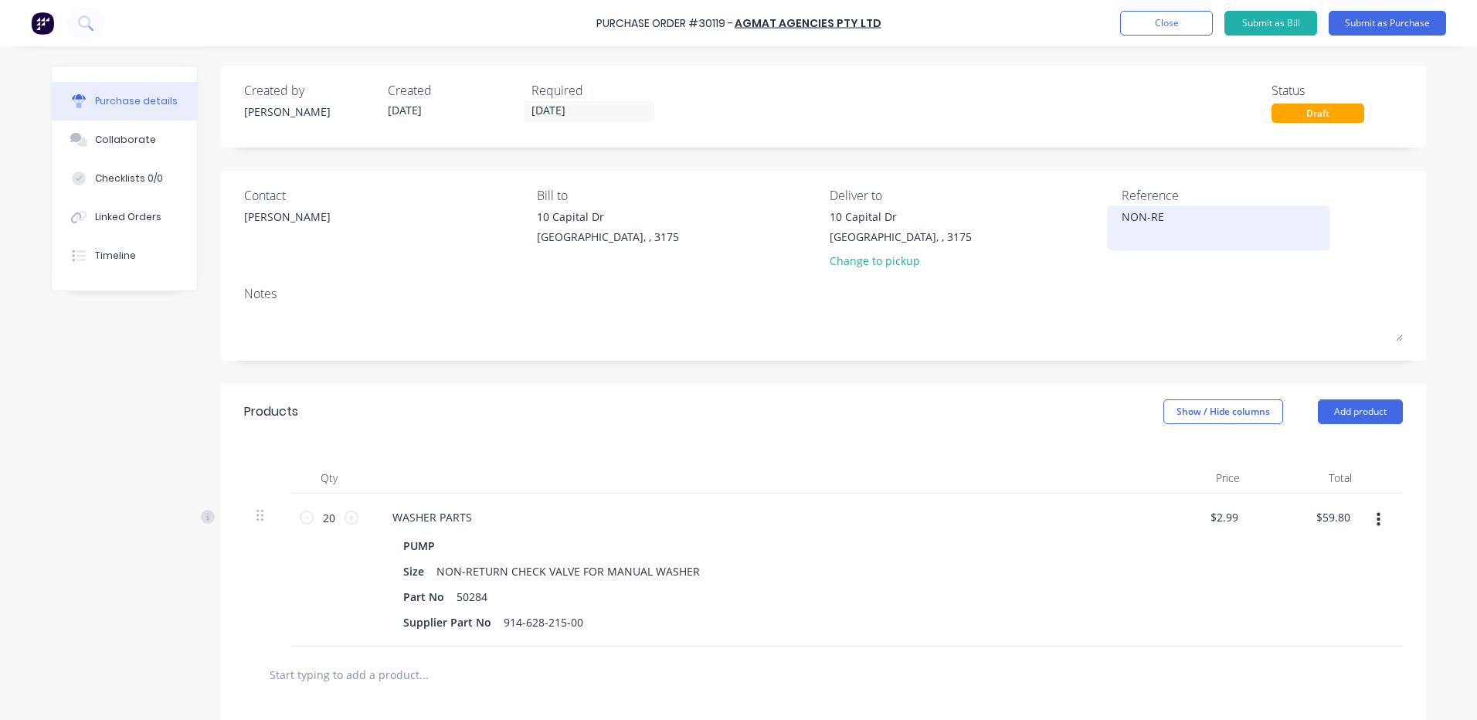
type textarea "NON-RET"
type textarea "x"
type textarea "NON-RETU"
type textarea "x"
type textarea "NON-RETUR"
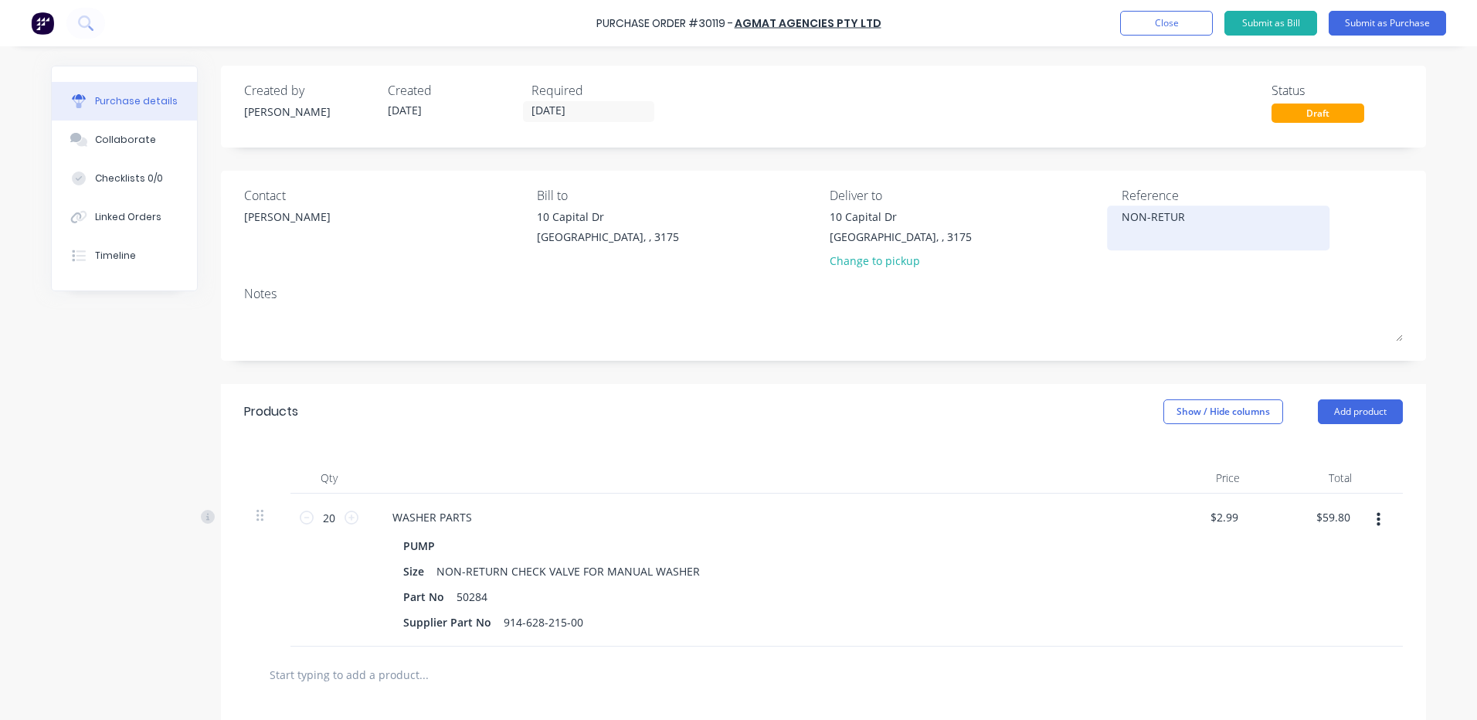
type textarea "x"
type textarea "NON-RETURN"
type textarea "x"
type textarea "NON-RETURN"
type textarea "x"
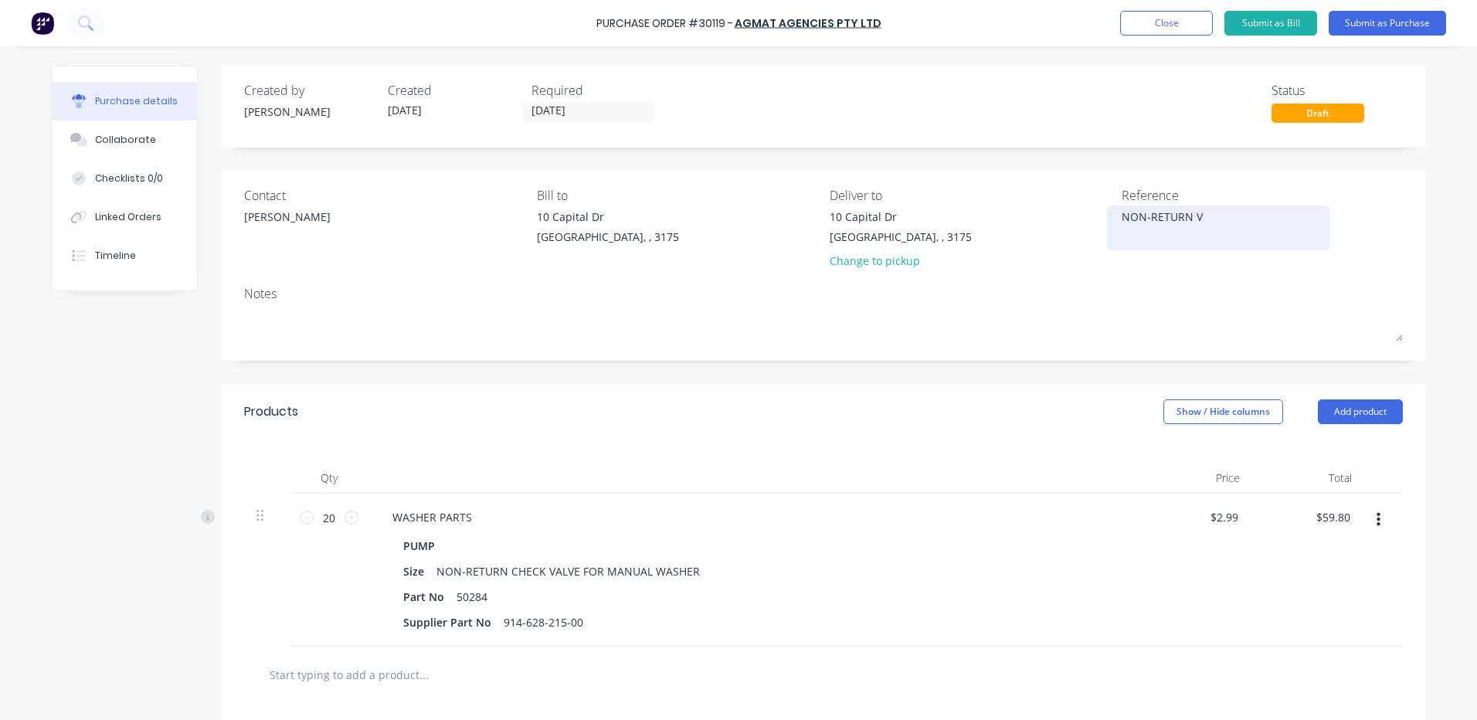
type textarea "NON-RETURN VA"
type textarea "x"
type textarea "NON-RETURN VAL"
type textarea "x"
type textarea "NON-RETURN VALV"
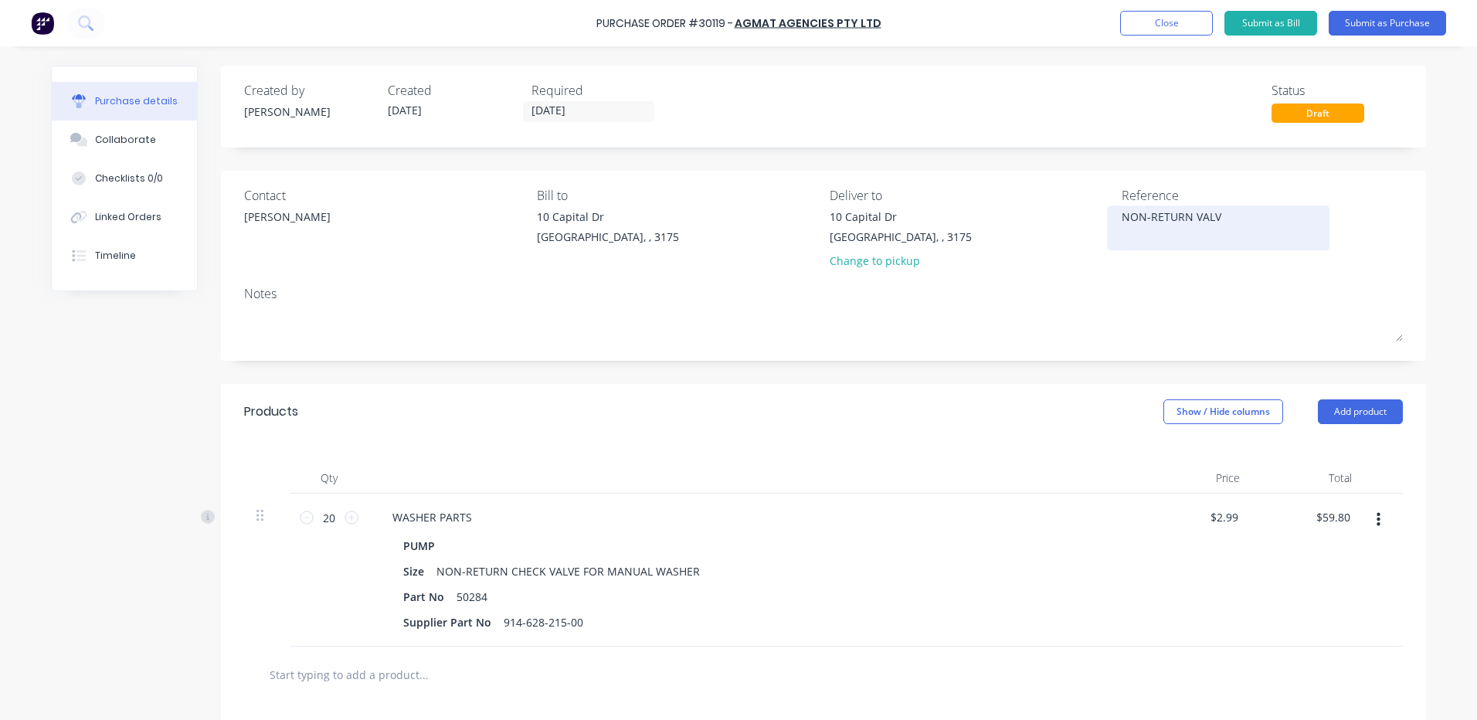
type textarea "x"
type textarea "NON-RETURN VALVE"
type textarea "x"
type textarea "NON-RETURN VALVES"
click at [1414, 21] on button "Submit as Purchase" at bounding box center [1386, 23] width 117 height 25
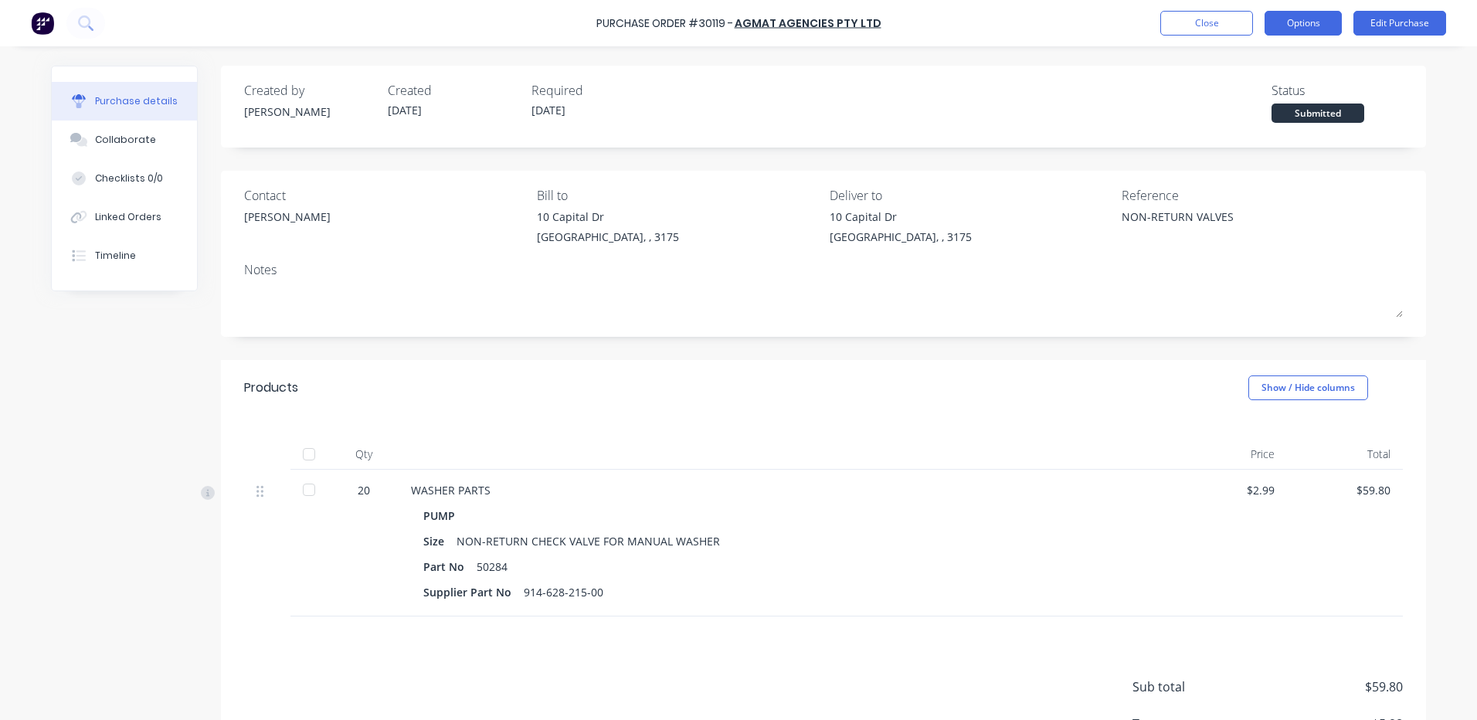
click at [1319, 29] on button "Options" at bounding box center [1302, 23] width 77 height 25
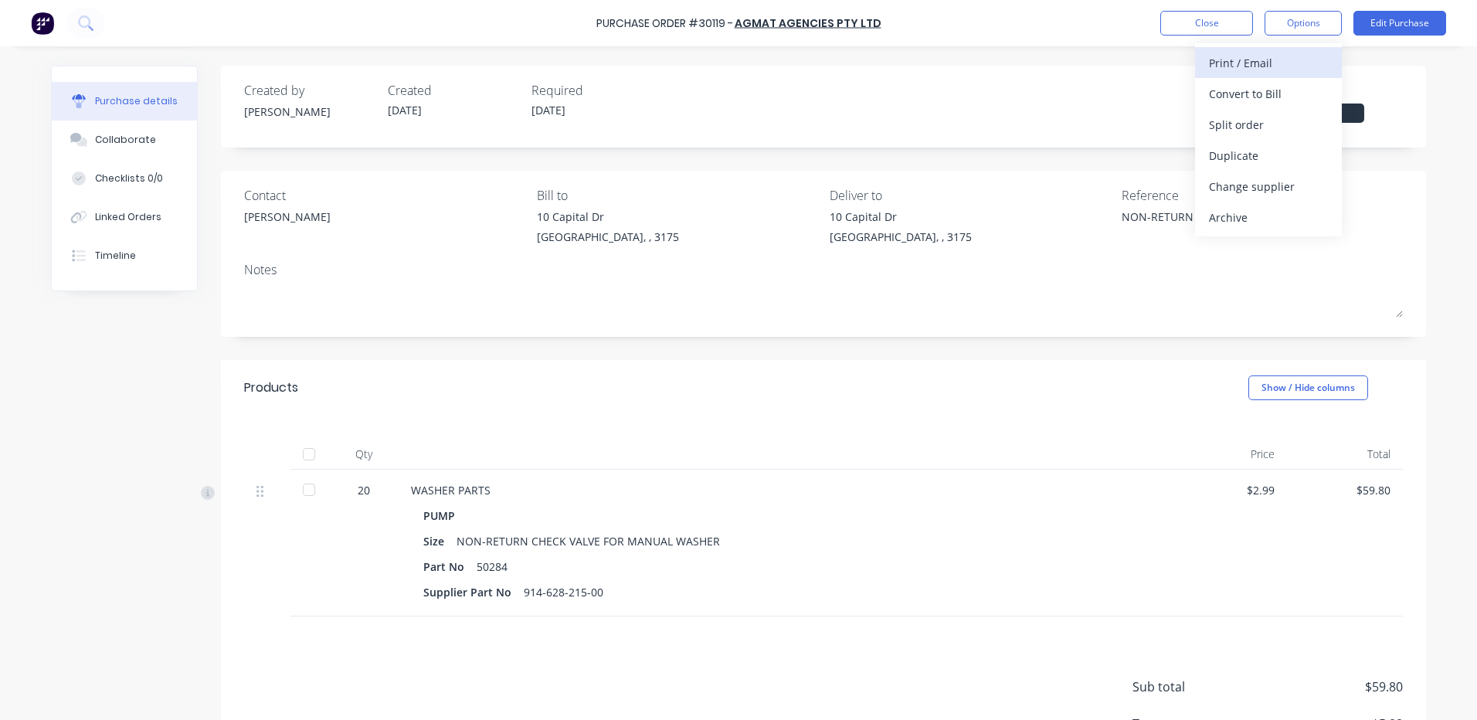
click at [1284, 66] on div "Print / Email" at bounding box center [1268, 63] width 119 height 22
click at [1260, 101] on div "With pricing" at bounding box center [1268, 94] width 119 height 22
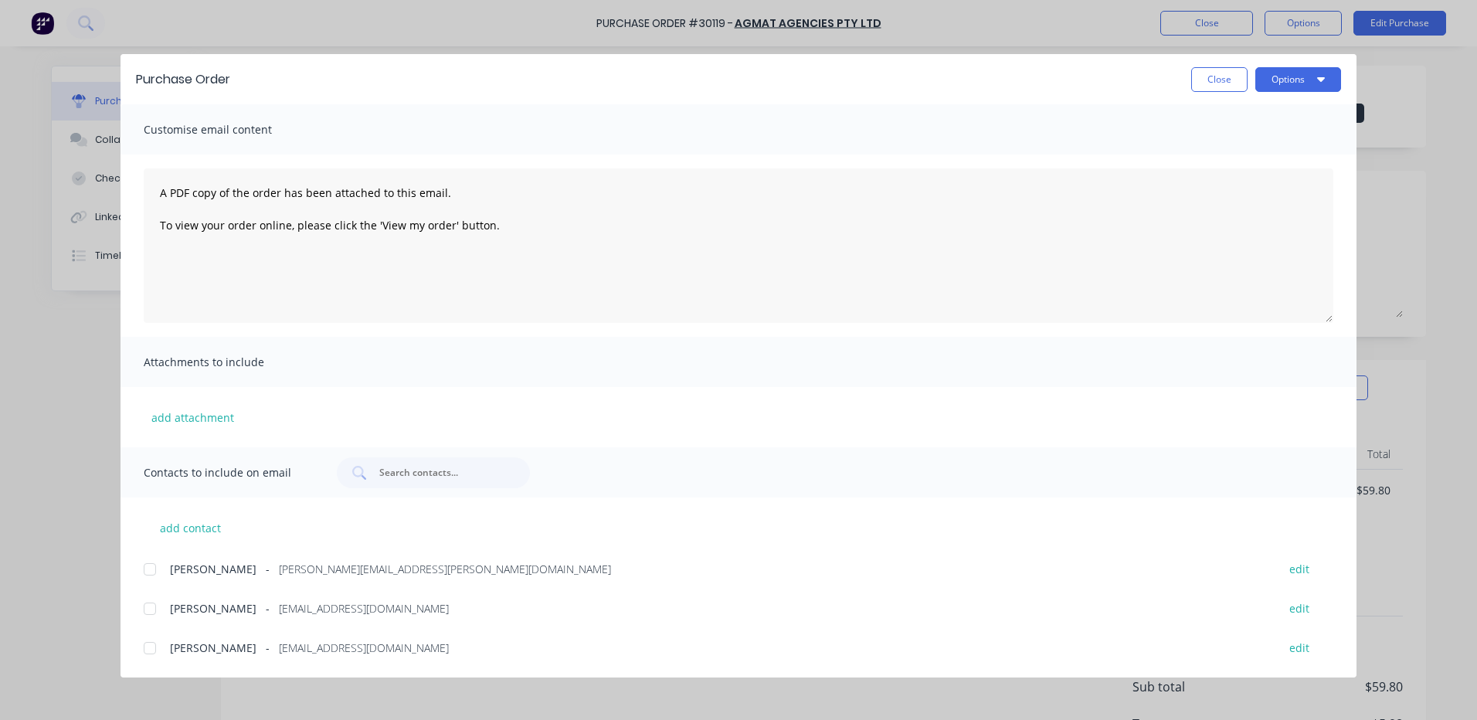
click at [146, 576] on div at bounding box center [149, 569] width 31 height 31
click at [145, 606] on div at bounding box center [149, 608] width 31 height 31
click at [144, 647] on div at bounding box center [149, 647] width 31 height 31
click at [1324, 80] on icon "button" at bounding box center [1321, 79] width 8 height 12
click at [1256, 169] on div "Email" at bounding box center [1267, 180] width 119 height 22
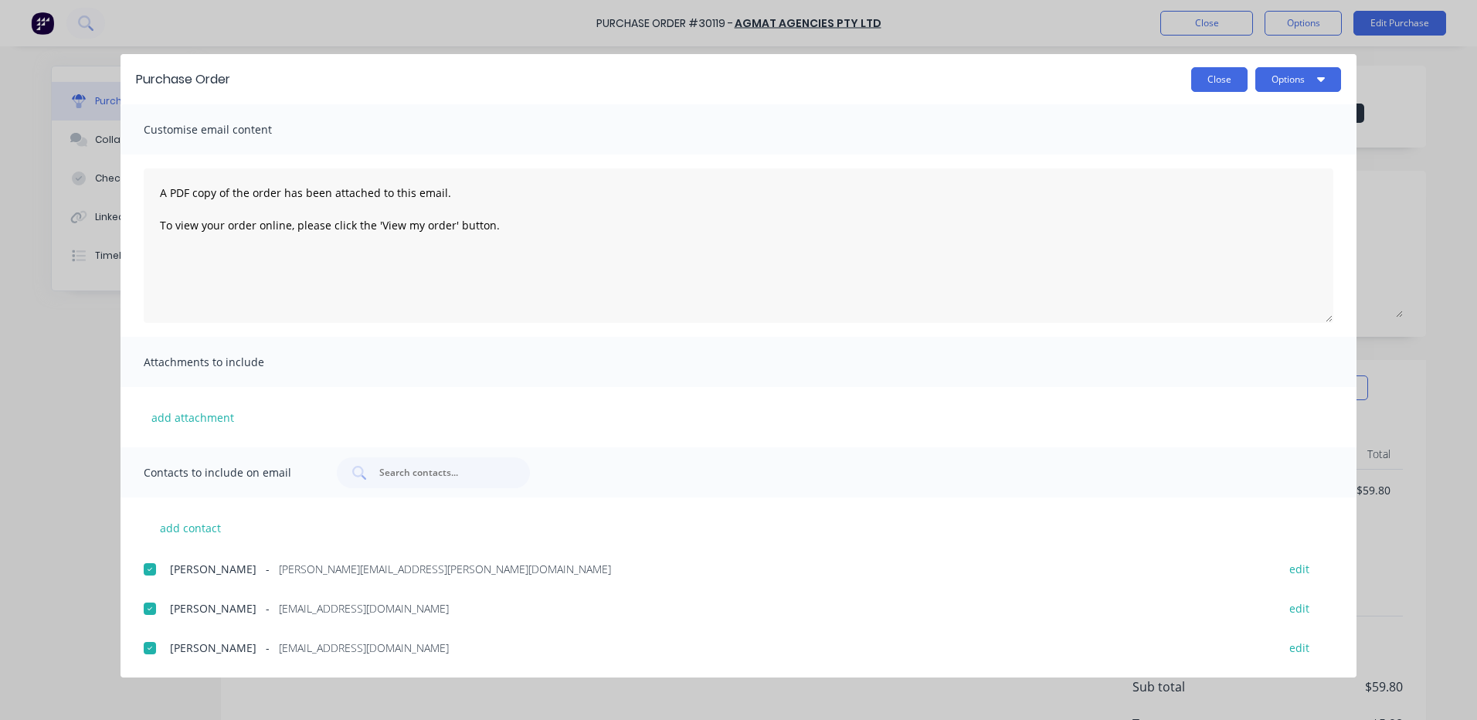
click at [1215, 75] on button "Close" at bounding box center [1219, 79] width 56 height 25
type textarea "x"
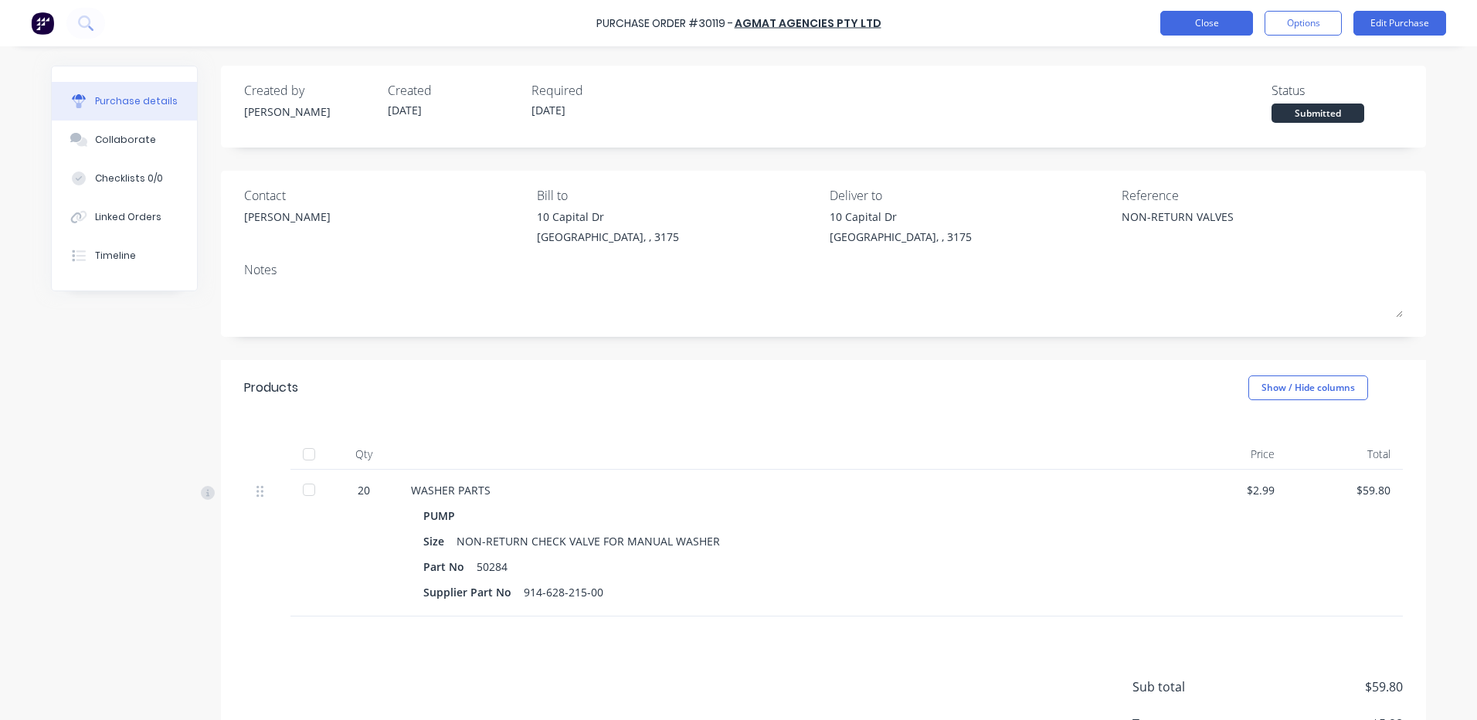
click at [1200, 35] on button "Close" at bounding box center [1206, 23] width 93 height 25
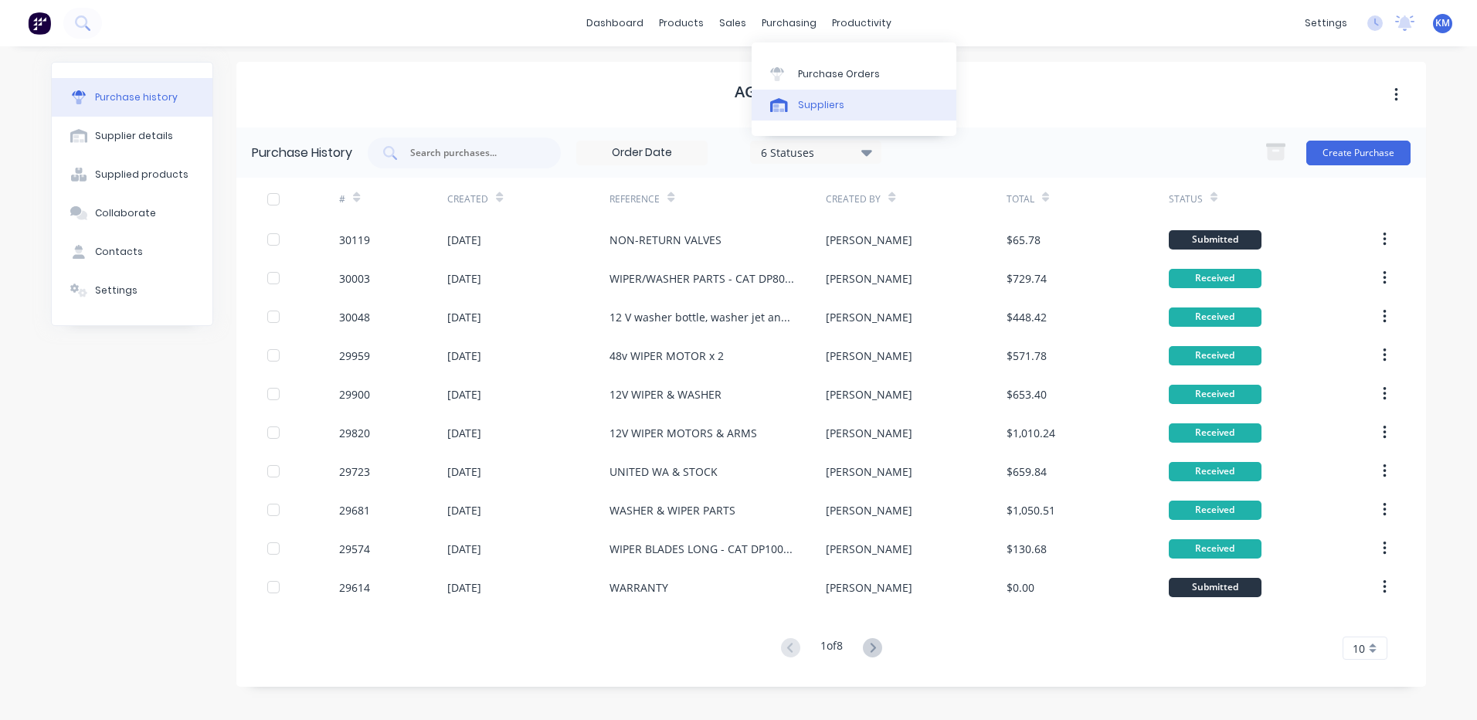
click at [798, 104] on div "Suppliers" at bounding box center [821, 105] width 46 height 14
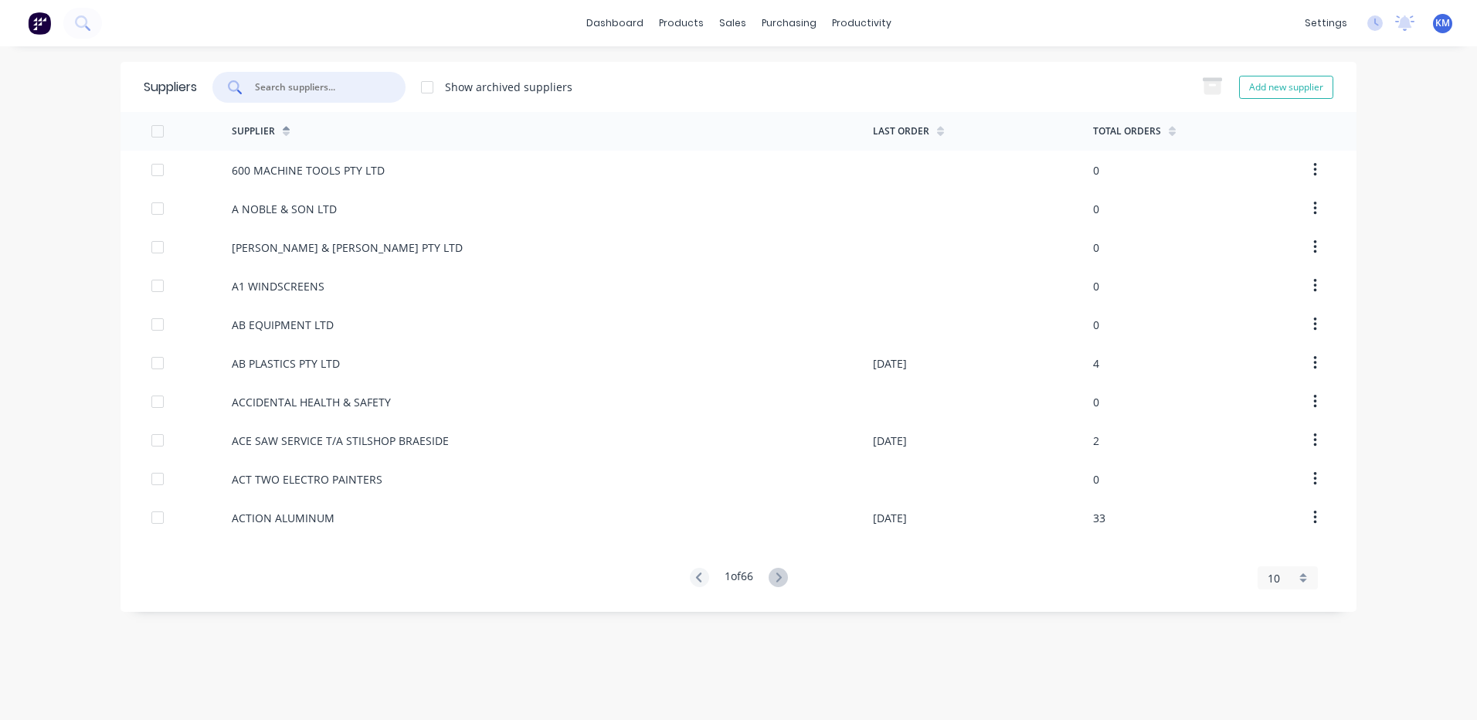
click at [368, 92] on input "text" at bounding box center [317, 87] width 128 height 15
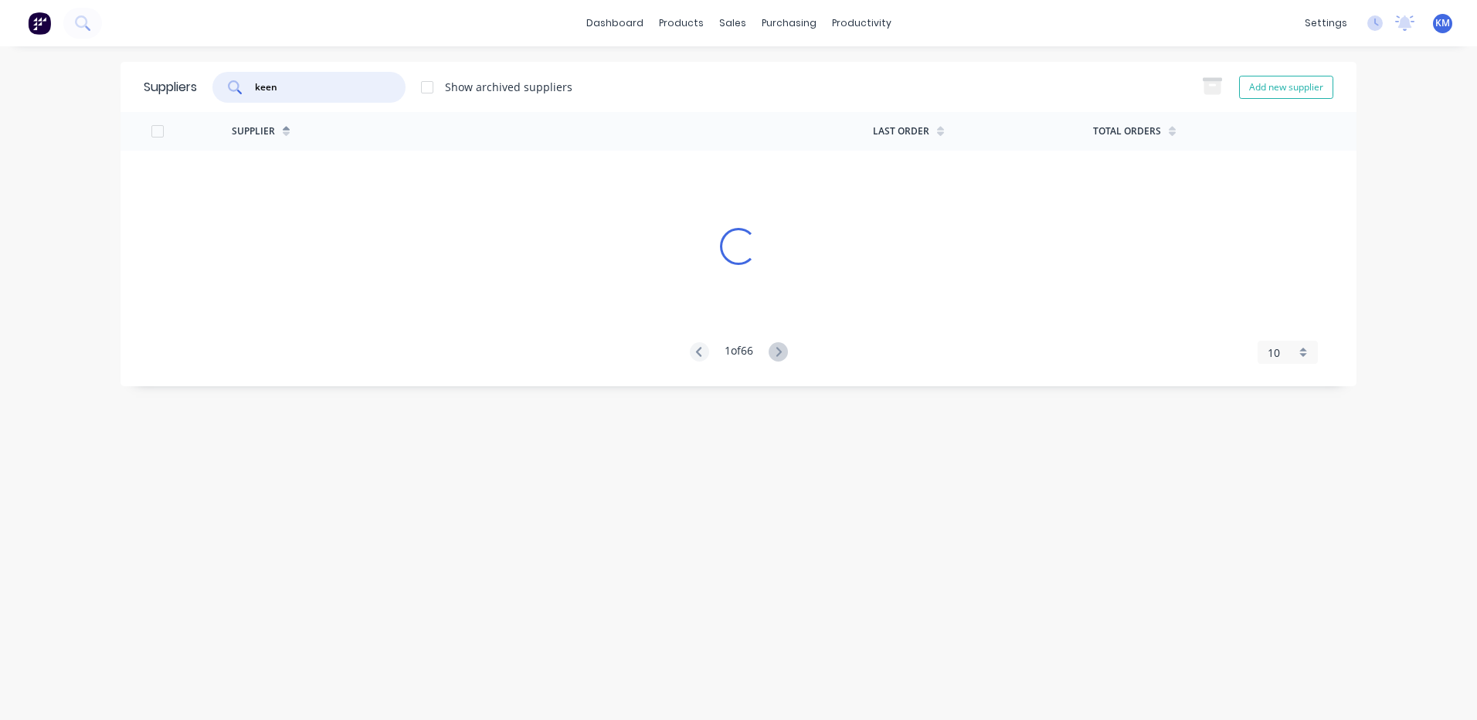
type input "keent"
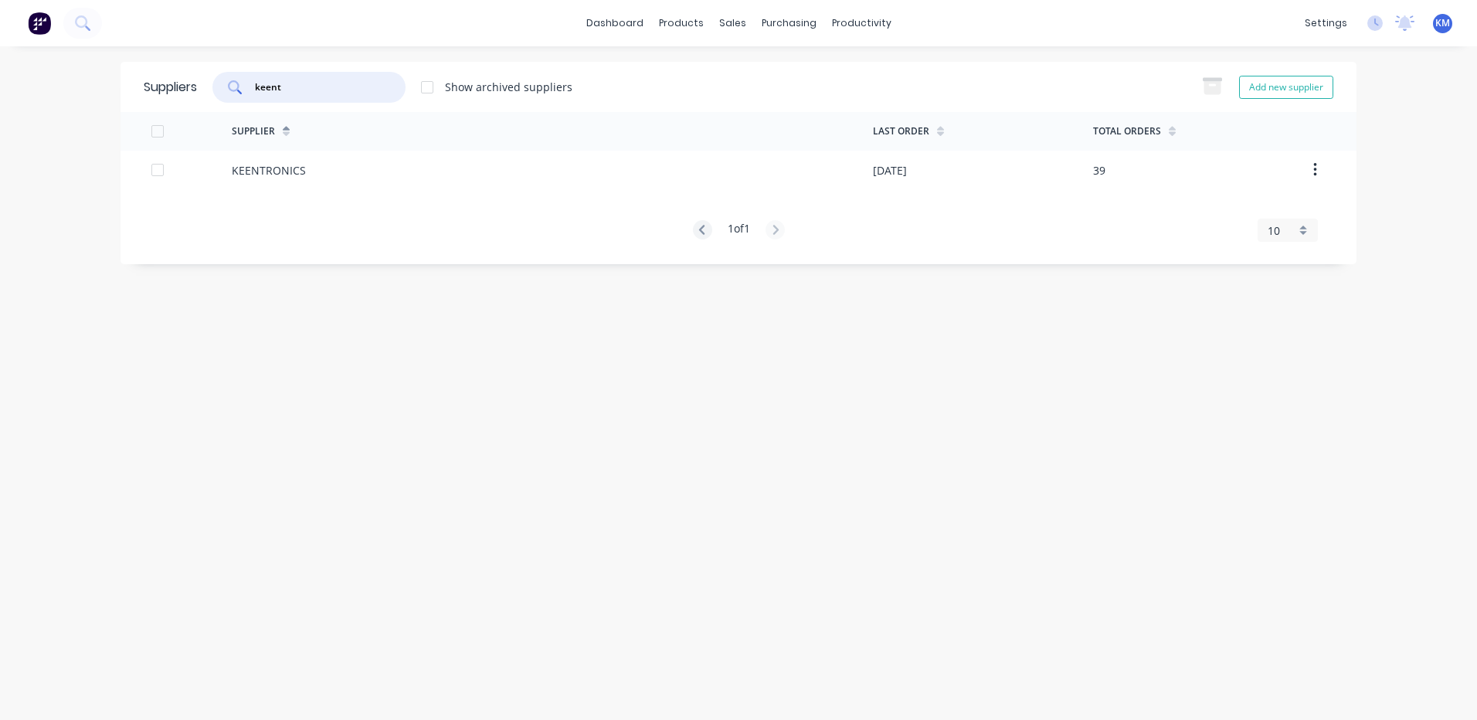
click at [382, 168] on div "KEENTRONICS" at bounding box center [552, 170] width 641 height 39
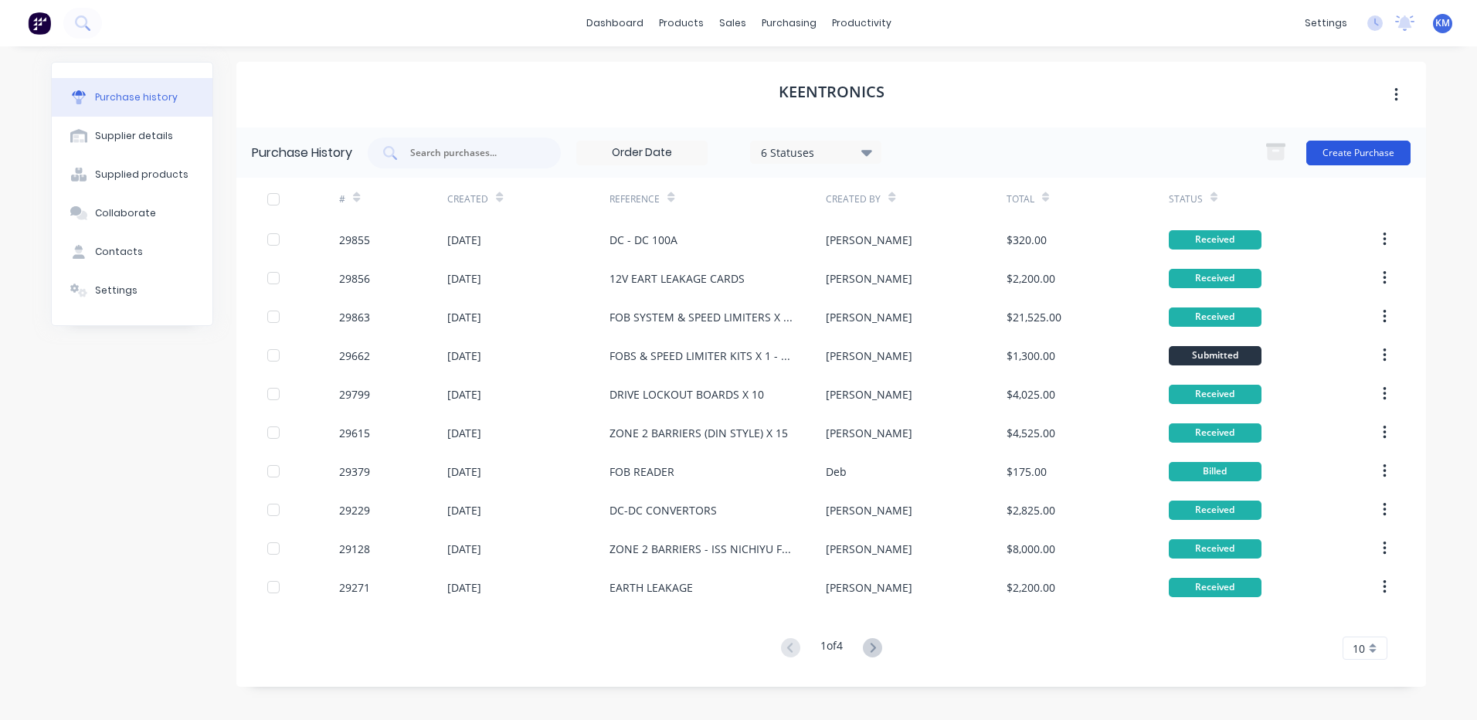
click at [1355, 148] on button "Create Purchase" at bounding box center [1358, 153] width 104 height 25
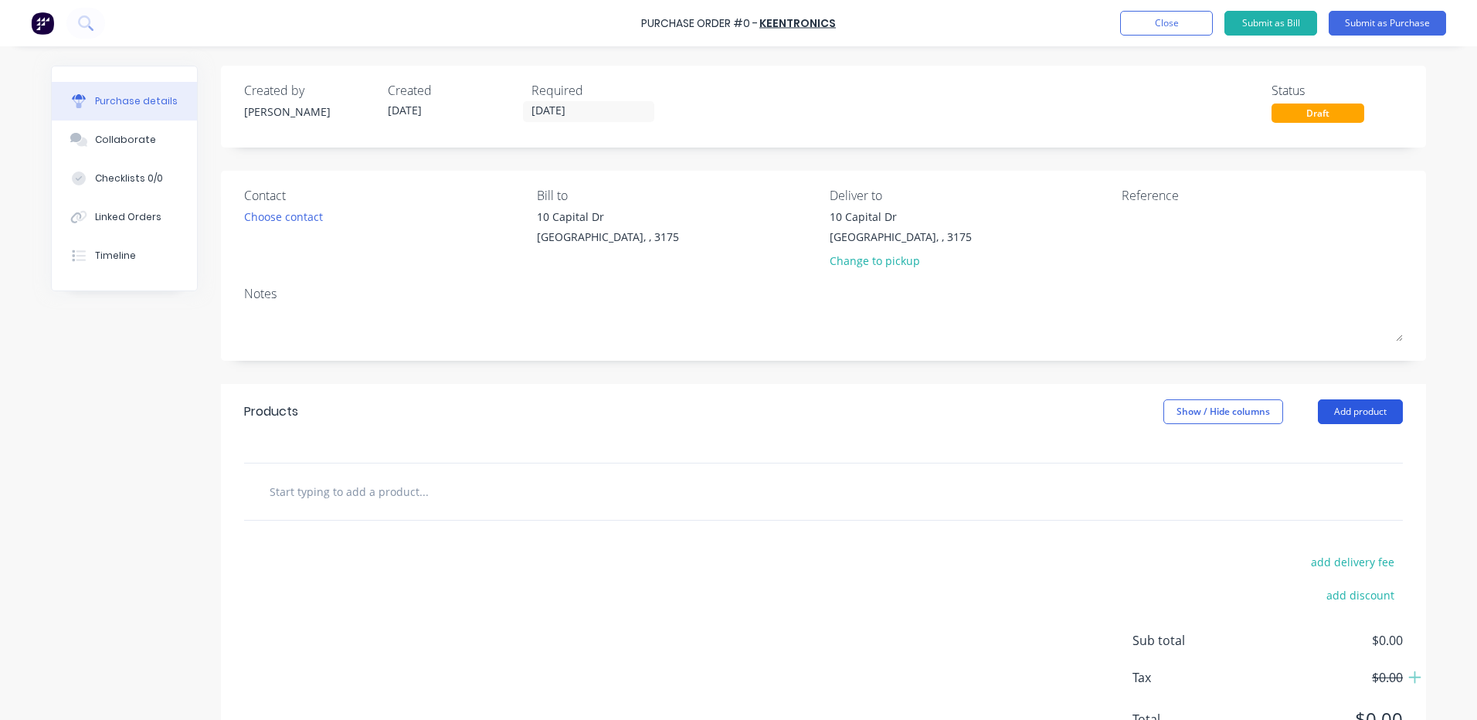
click at [1345, 422] on button "Add product" at bounding box center [1360, 411] width 85 height 25
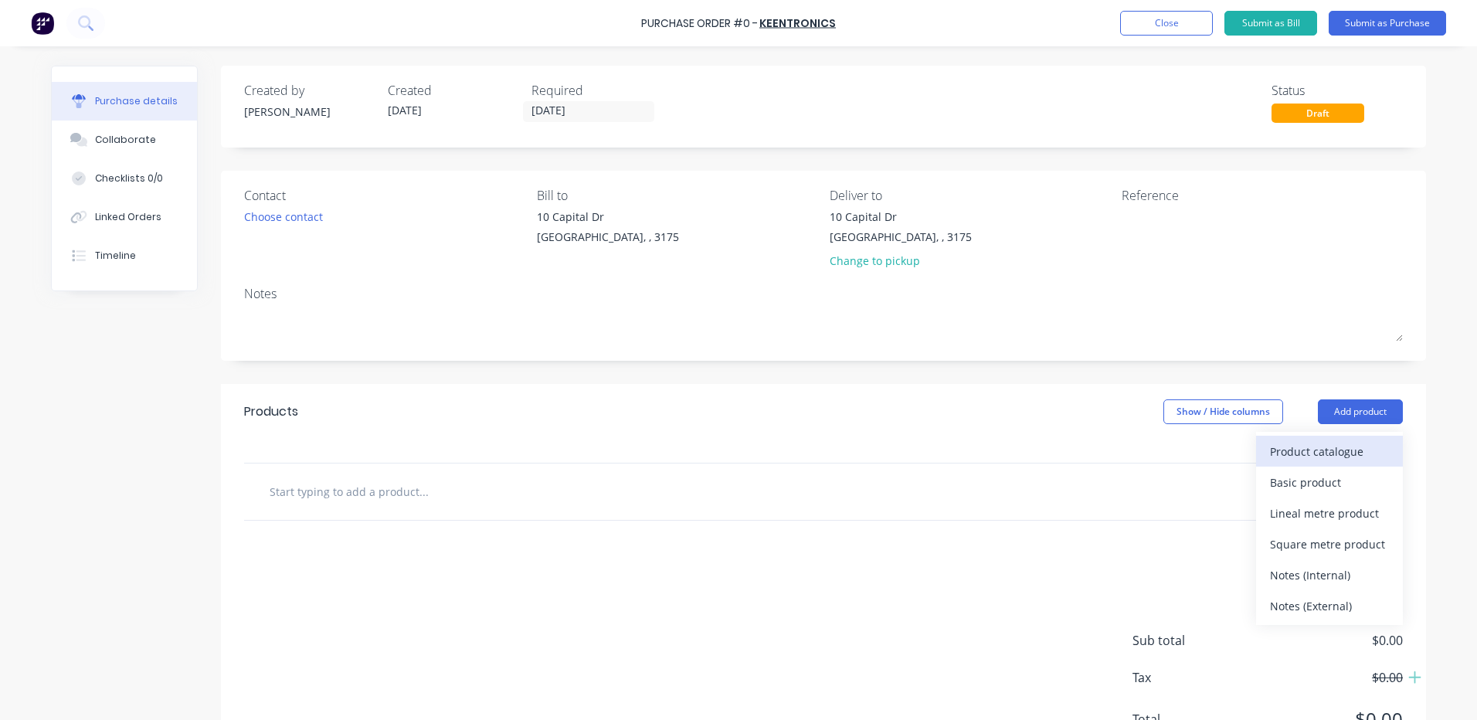
click at [1323, 443] on div "Product catalogue" at bounding box center [1329, 451] width 119 height 22
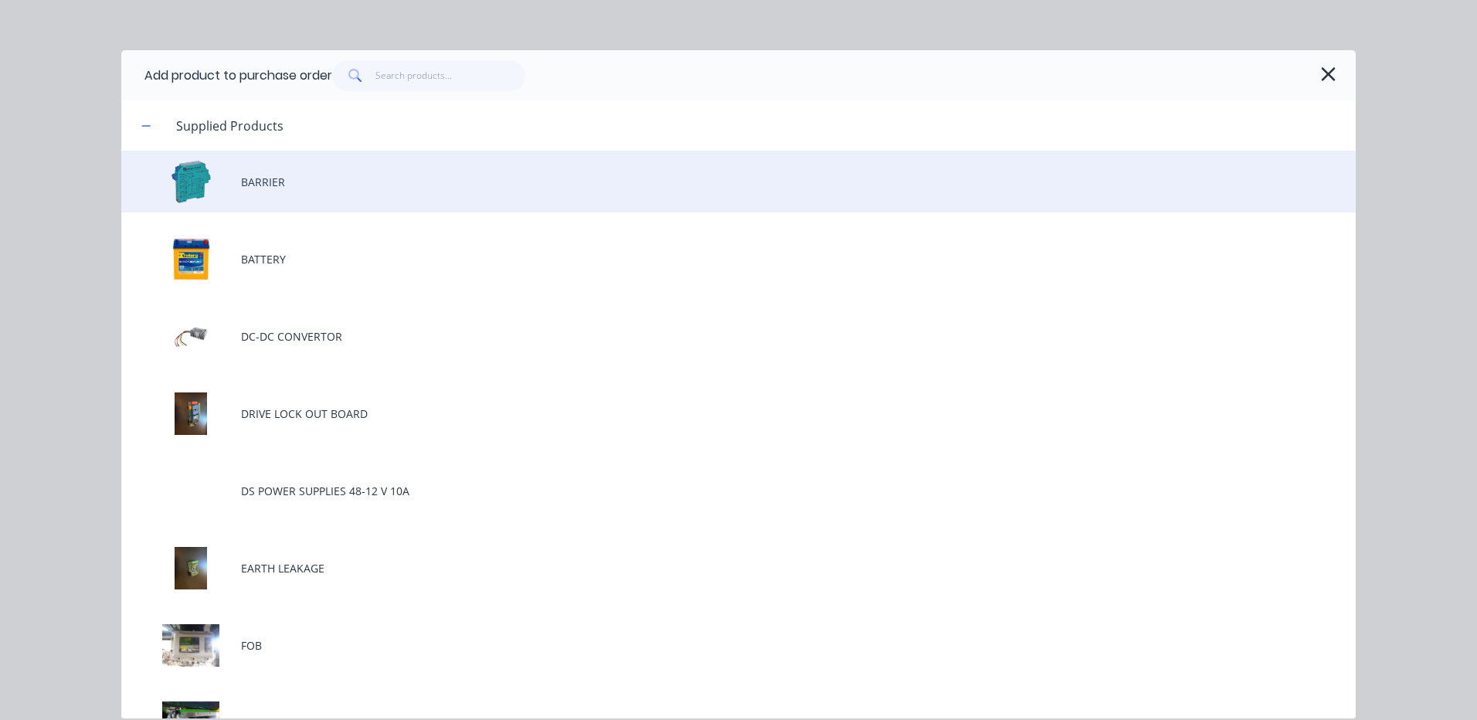
click at [354, 188] on div "BARRIER" at bounding box center [738, 182] width 1234 height 62
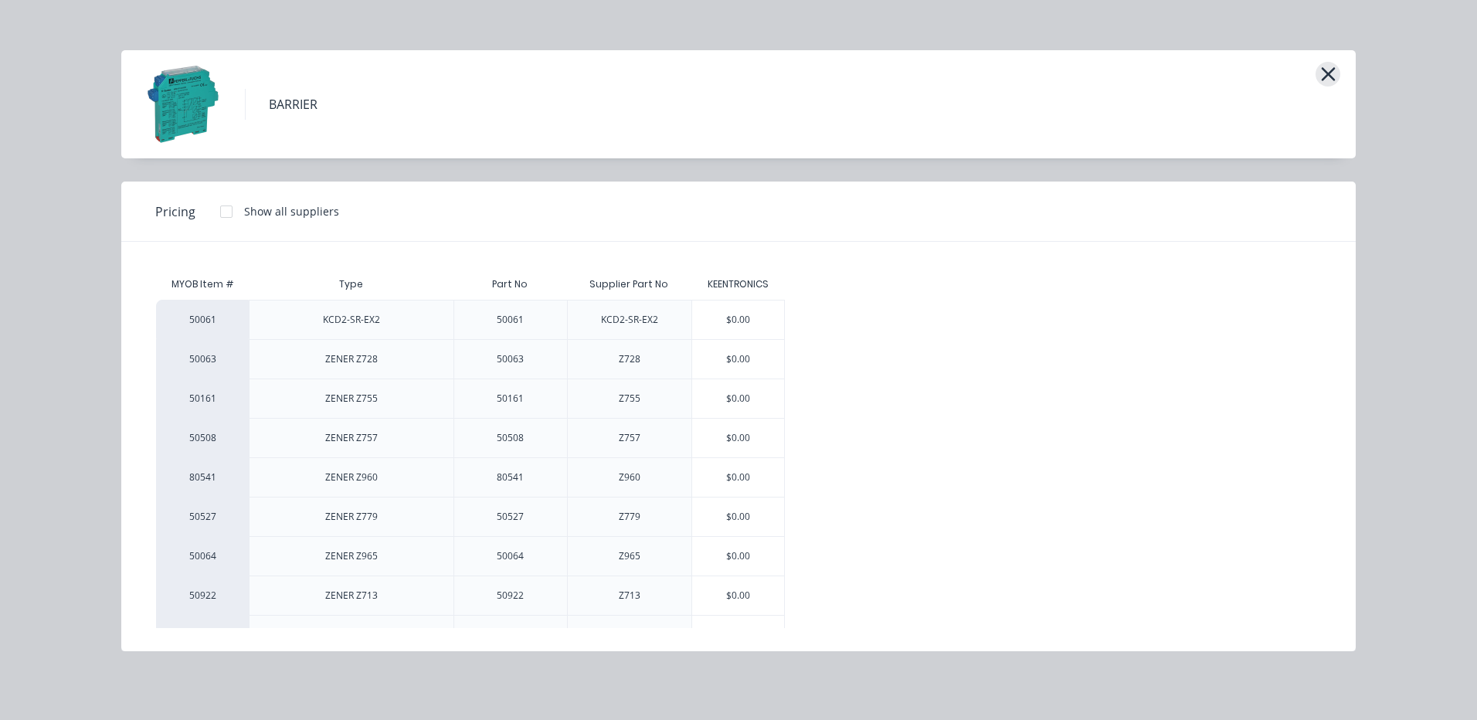
click at [1320, 73] on icon "button" at bounding box center [1328, 74] width 16 height 22
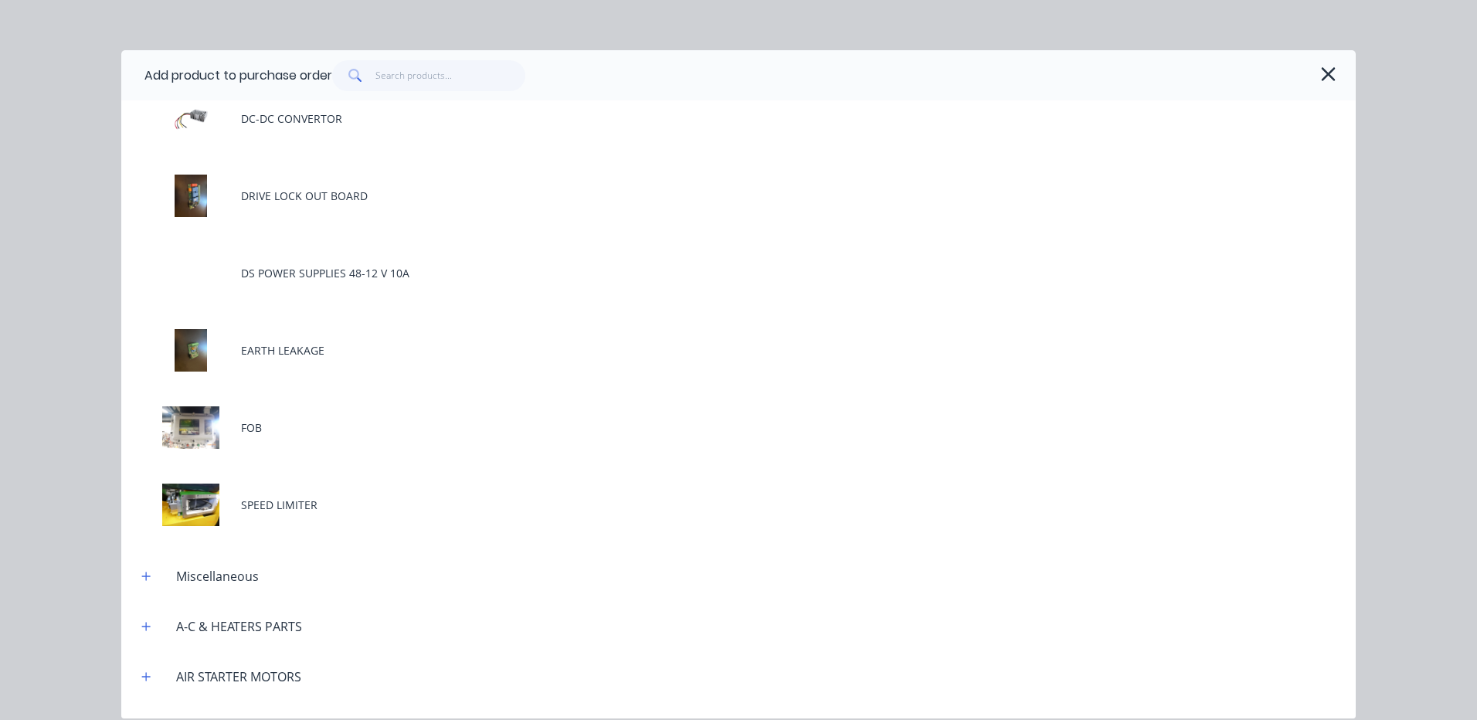
scroll to position [232, 0]
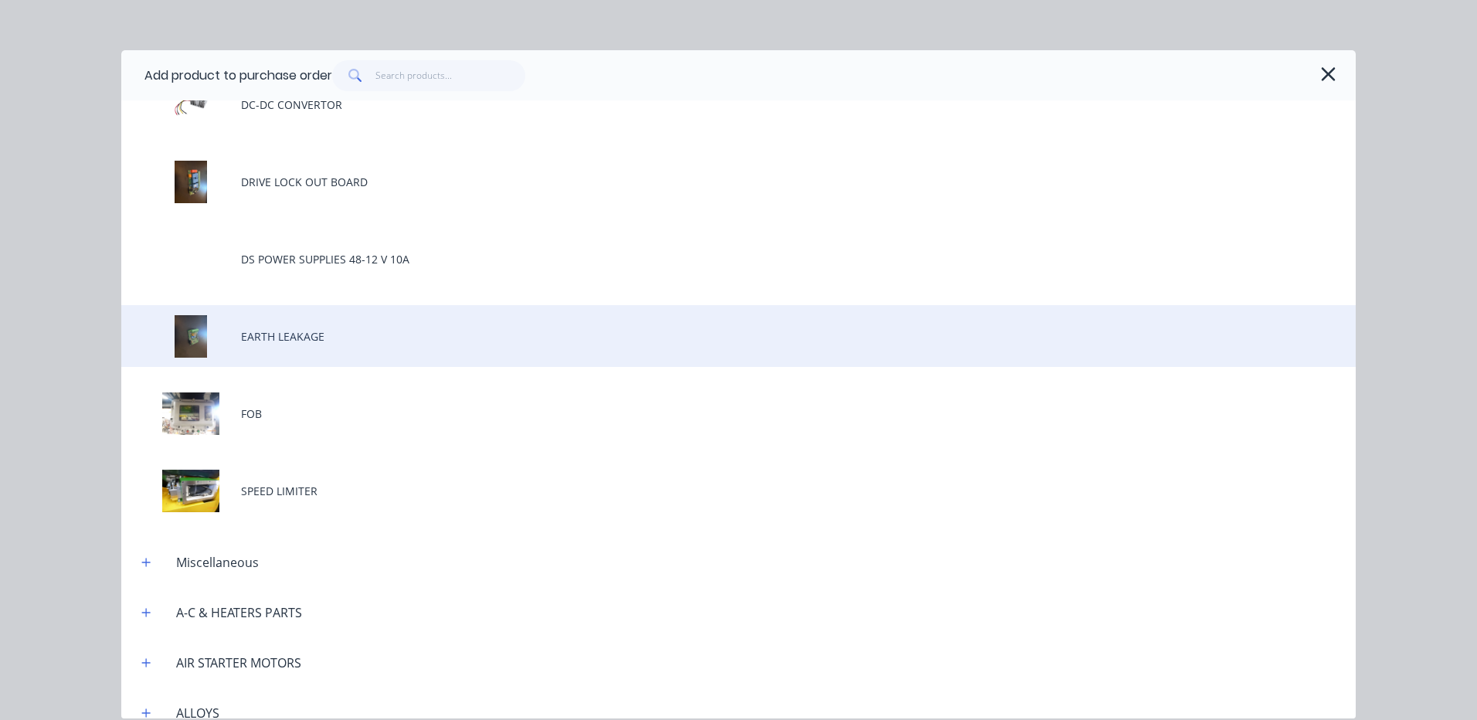
click at [463, 358] on div "EARTH LEAKAGE" at bounding box center [738, 336] width 1234 height 62
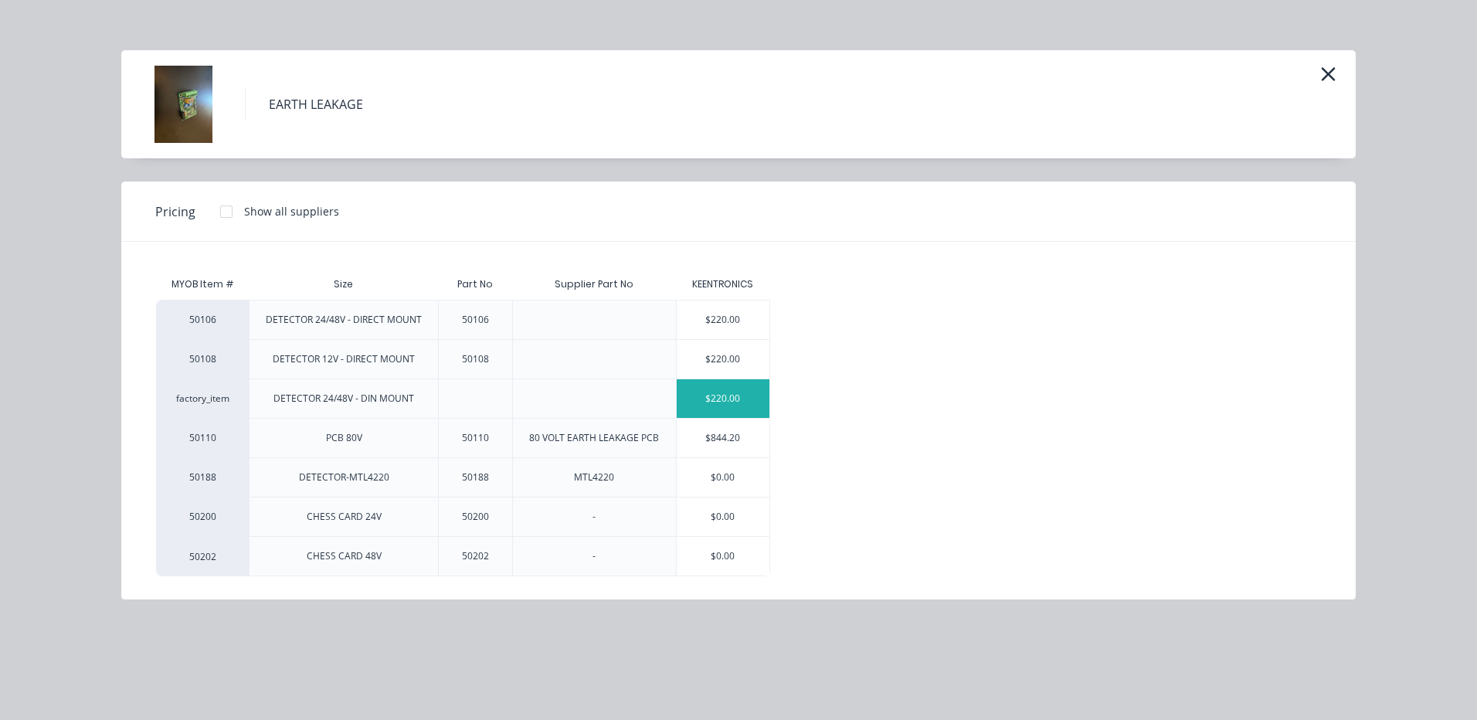
click at [725, 405] on div "$220.00" at bounding box center [723, 398] width 93 height 39
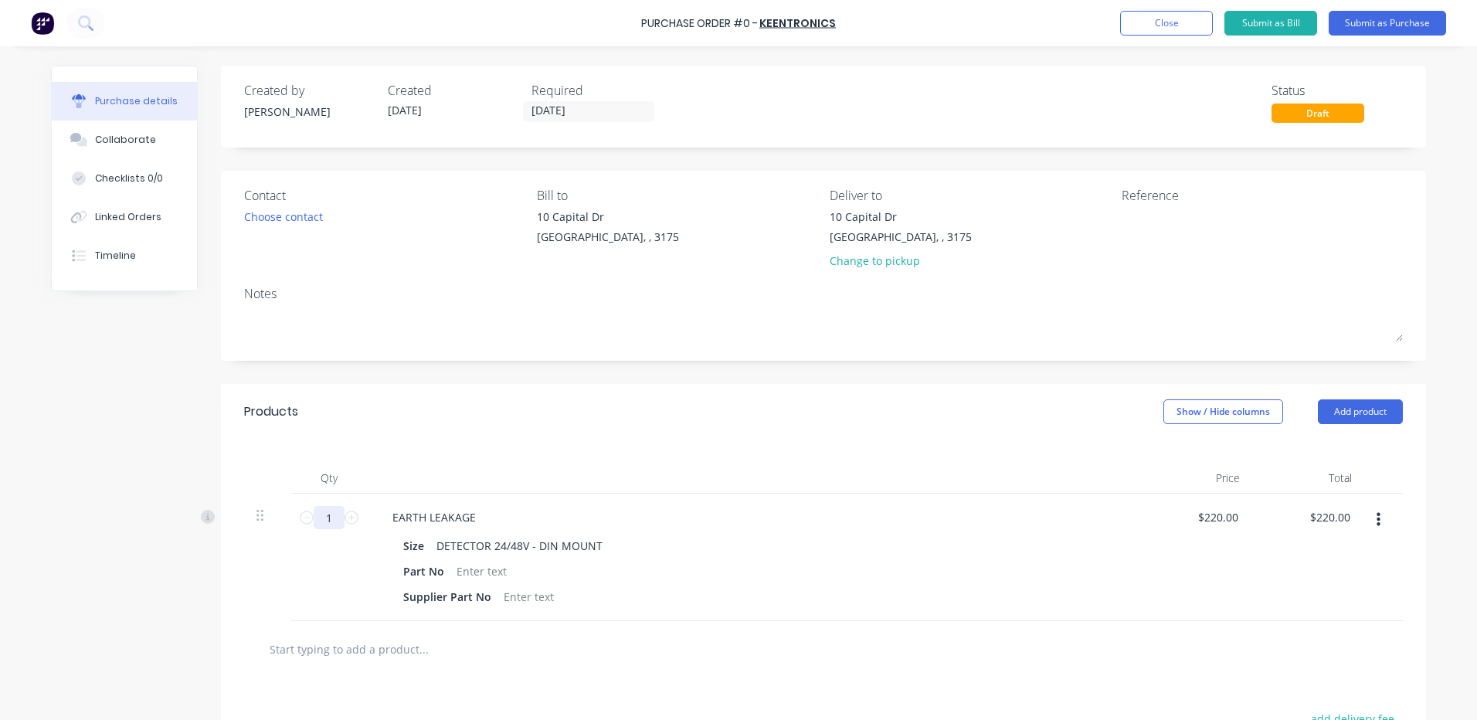
click at [317, 517] on input "1" at bounding box center [329, 517] width 31 height 23
click at [320, 515] on input "1" at bounding box center [329, 517] width 31 height 23
type input "5"
type input "$1,100.00"
type input "5"
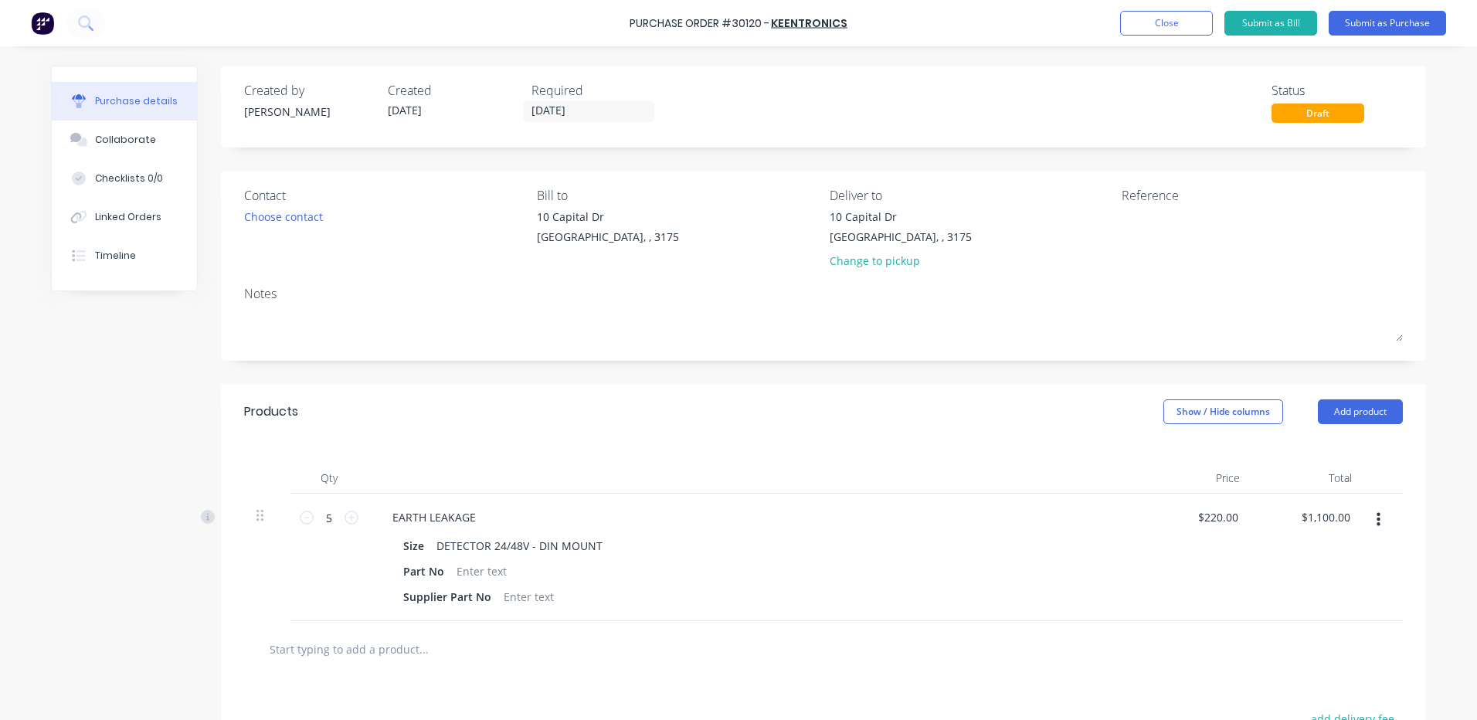
click at [426, 452] on div "Qty Price Total 5 5 EARTH LEAKAGE Size DETECTOR 24/48V - DIN MOUNT Part No Supp…" at bounding box center [823, 529] width 1205 height 181
click at [1144, 246] on div at bounding box center [1217, 228] width 193 height 39
click at [1146, 234] on textarea at bounding box center [1217, 226] width 193 height 35
type textarea "24V EARTH LEAKAGE"
type textarea "x"
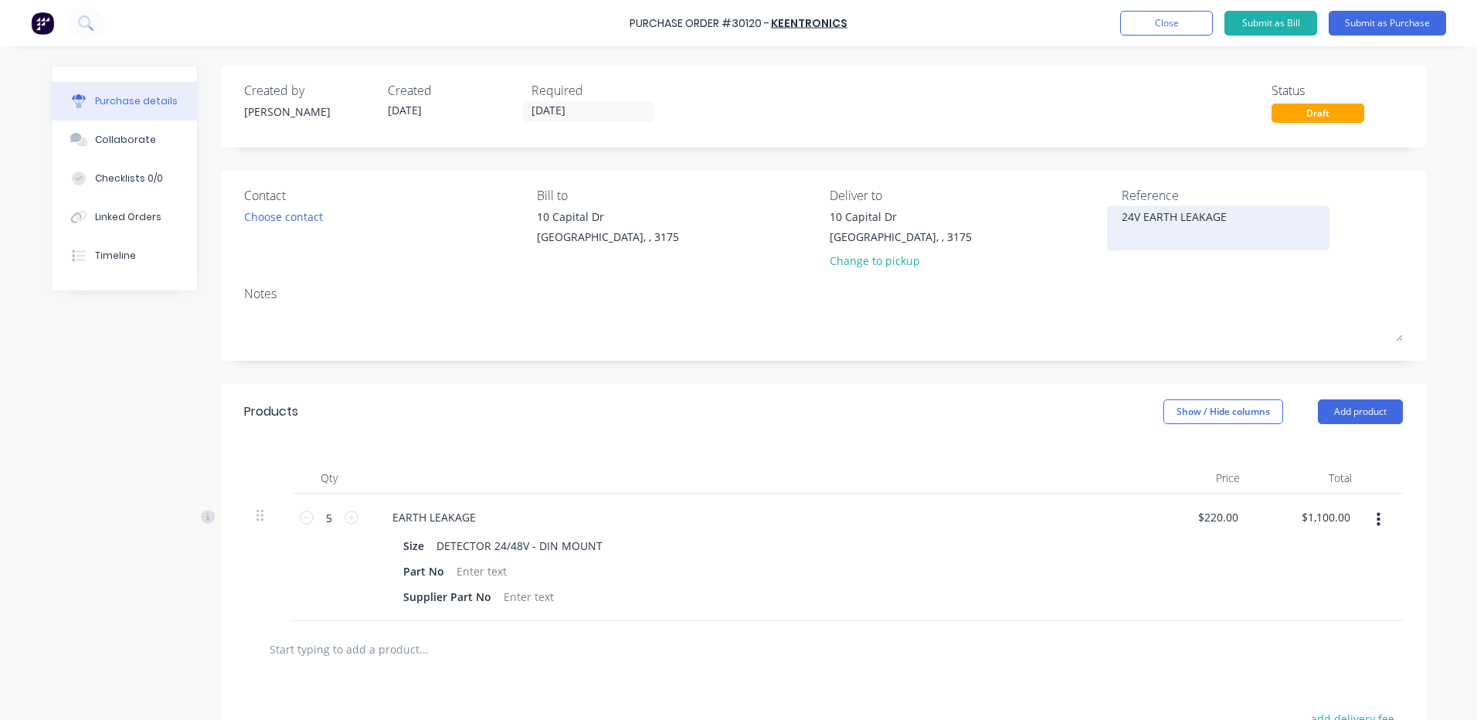
type textarea "24V EARTH LEAKAGE ("
type textarea "x"
type textarea "24V EARTH LEAKAGE (D"
type textarea "x"
type textarea "24V EARTH LEAKAGE (DI"
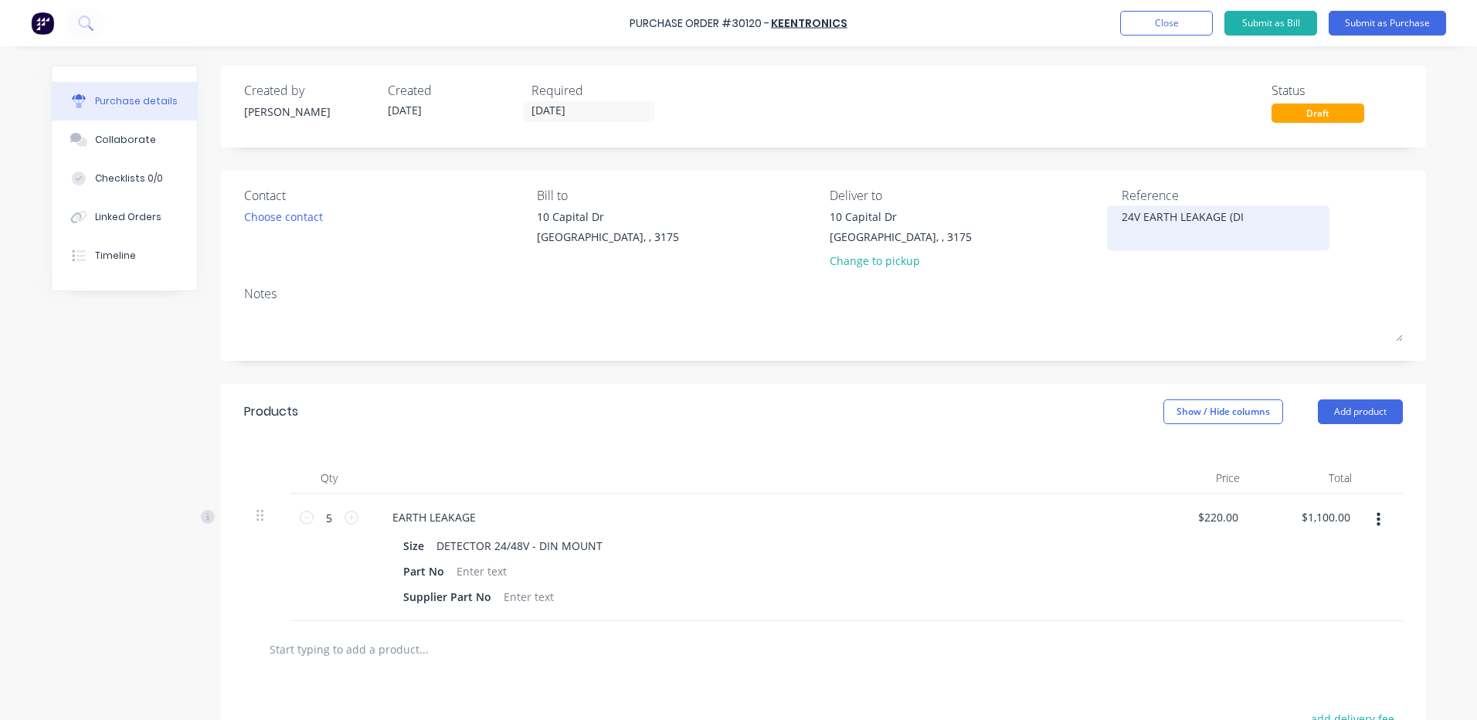
type textarea "x"
type textarea "24V EARTH LEAKAGE (DIN"
type textarea "x"
type textarea "24V EARTH LEAKAGE (DIN)"
type textarea "x"
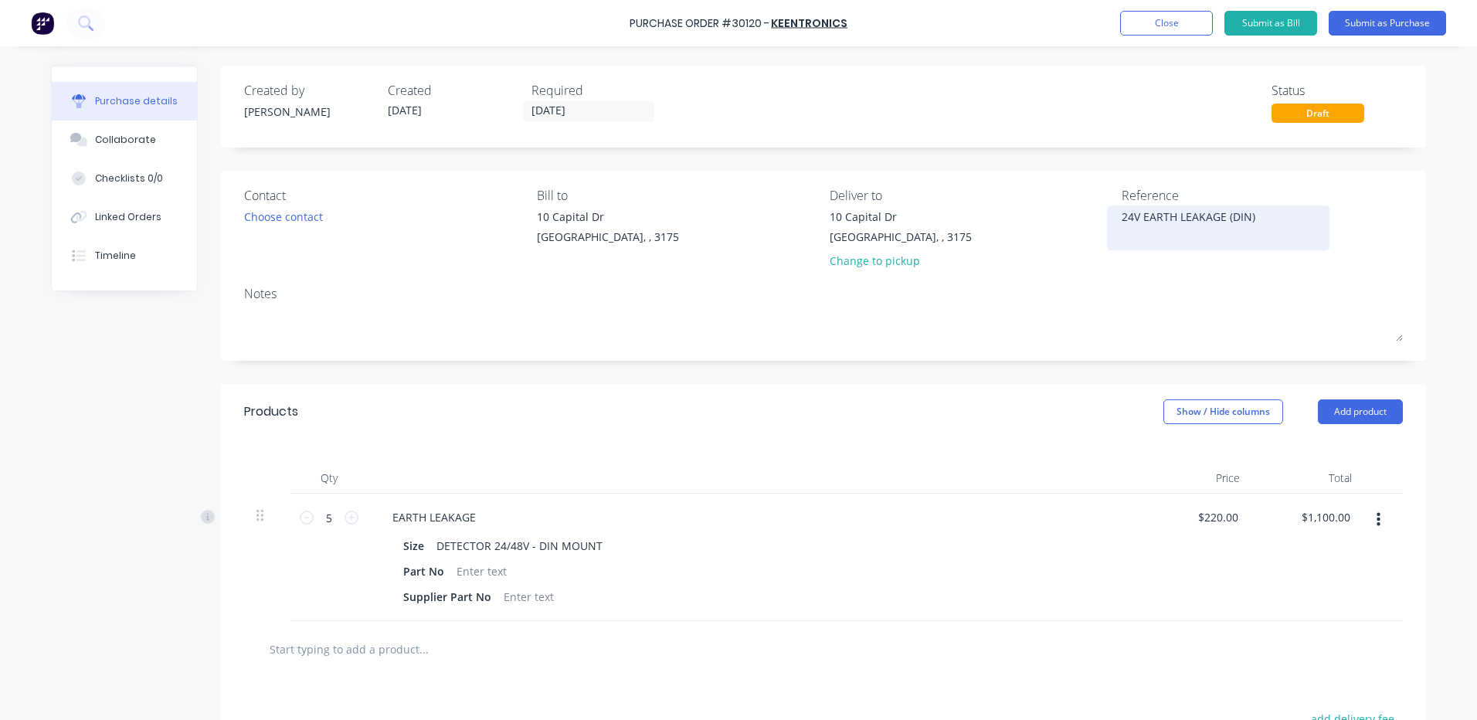
type textarea "24V EARTH LEAKAGE (DIN)"
type textarea "x"
type textarea "24V EARTH LEAKAGE (DIN) X"
type textarea "x"
type textarea "24V EARTH LEAKAGE (DIN) X"
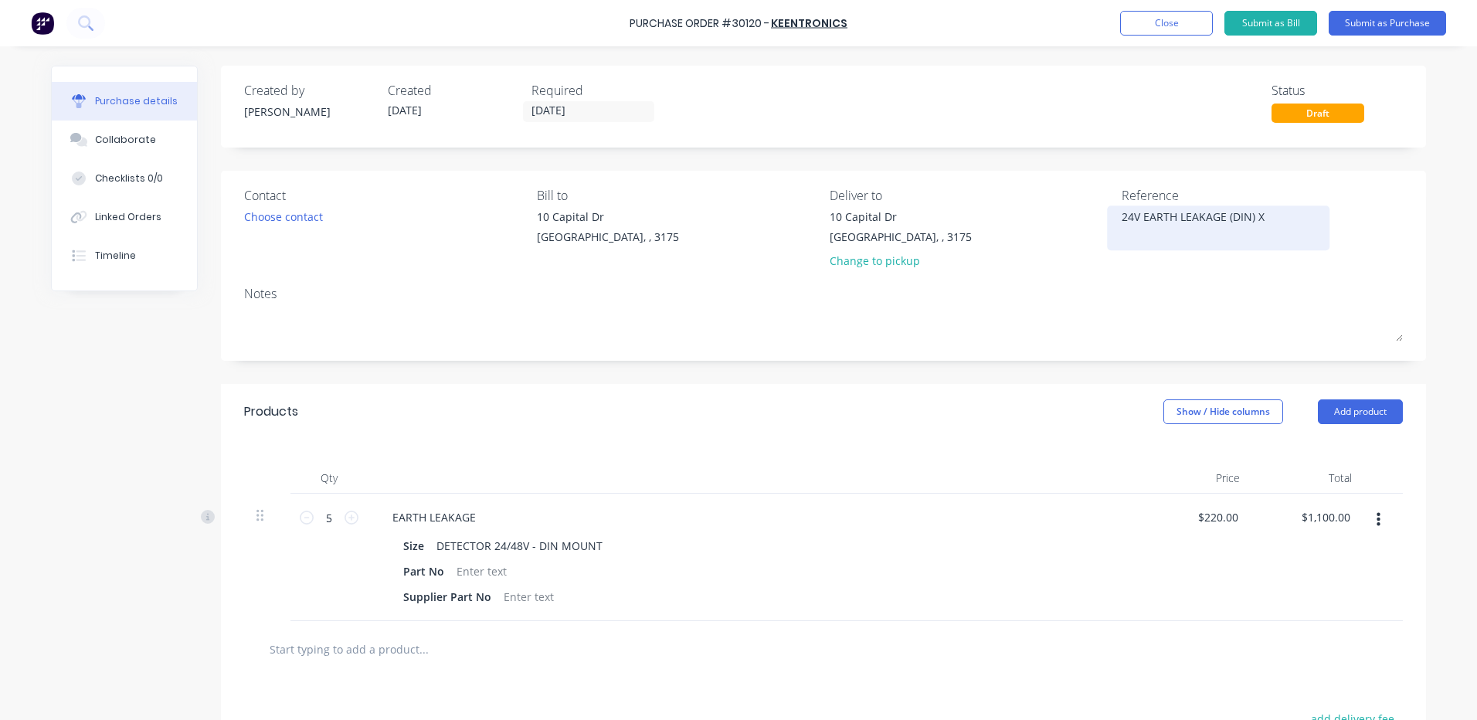
type textarea "x"
type textarea "24V EARTH LEAKAGE (DIN) X 5"
type textarea "x"
type textarea "24V EARTH LEAKAGE (DIN) X 5"
drag, startPoint x: 706, startPoint y: 461, endPoint x: 692, endPoint y: 449, distance: 18.1
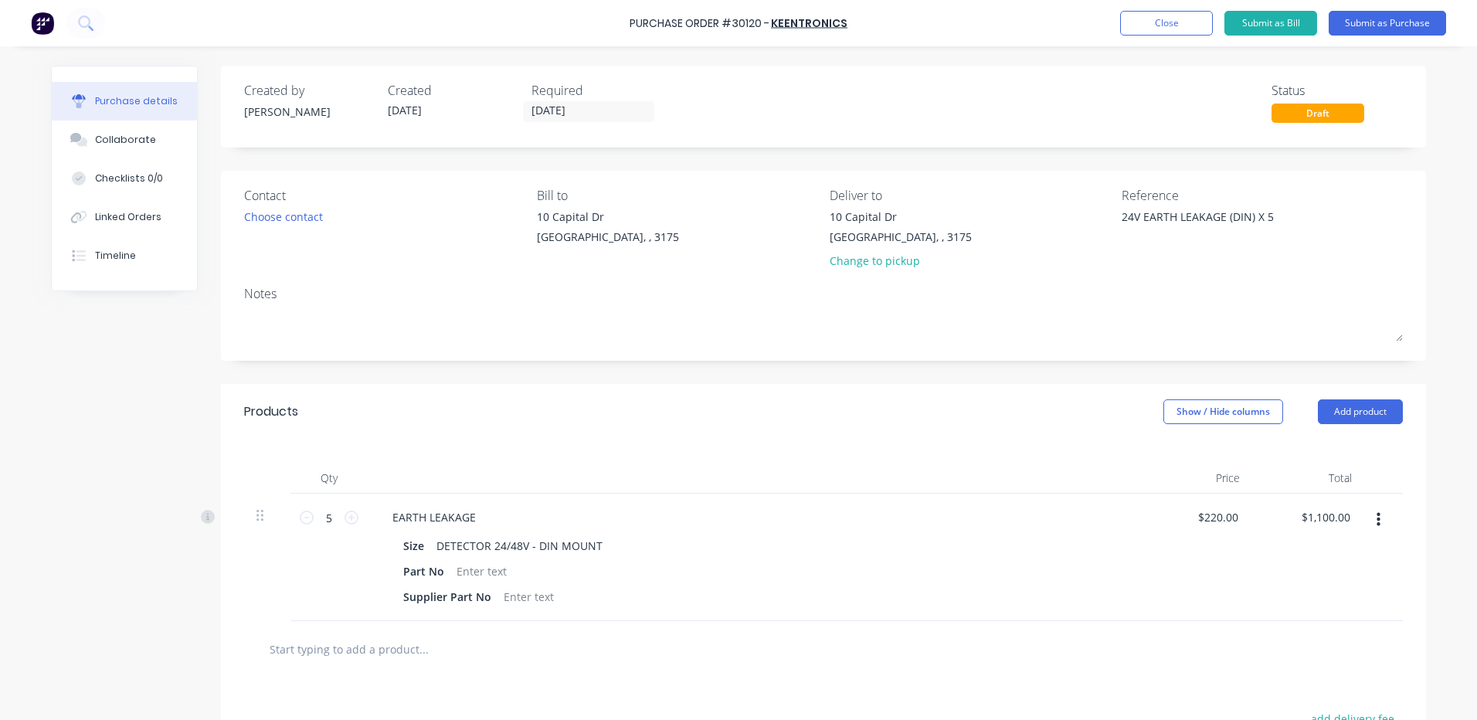
click at [699, 456] on div "Qty Price Total 5 5 EARTH LEAKAGE Size DETECTOR 24/48V - DIN MOUNT Part No Supp…" at bounding box center [823, 529] width 1205 height 181
click at [283, 222] on div "Choose contact" at bounding box center [283, 217] width 79 height 16
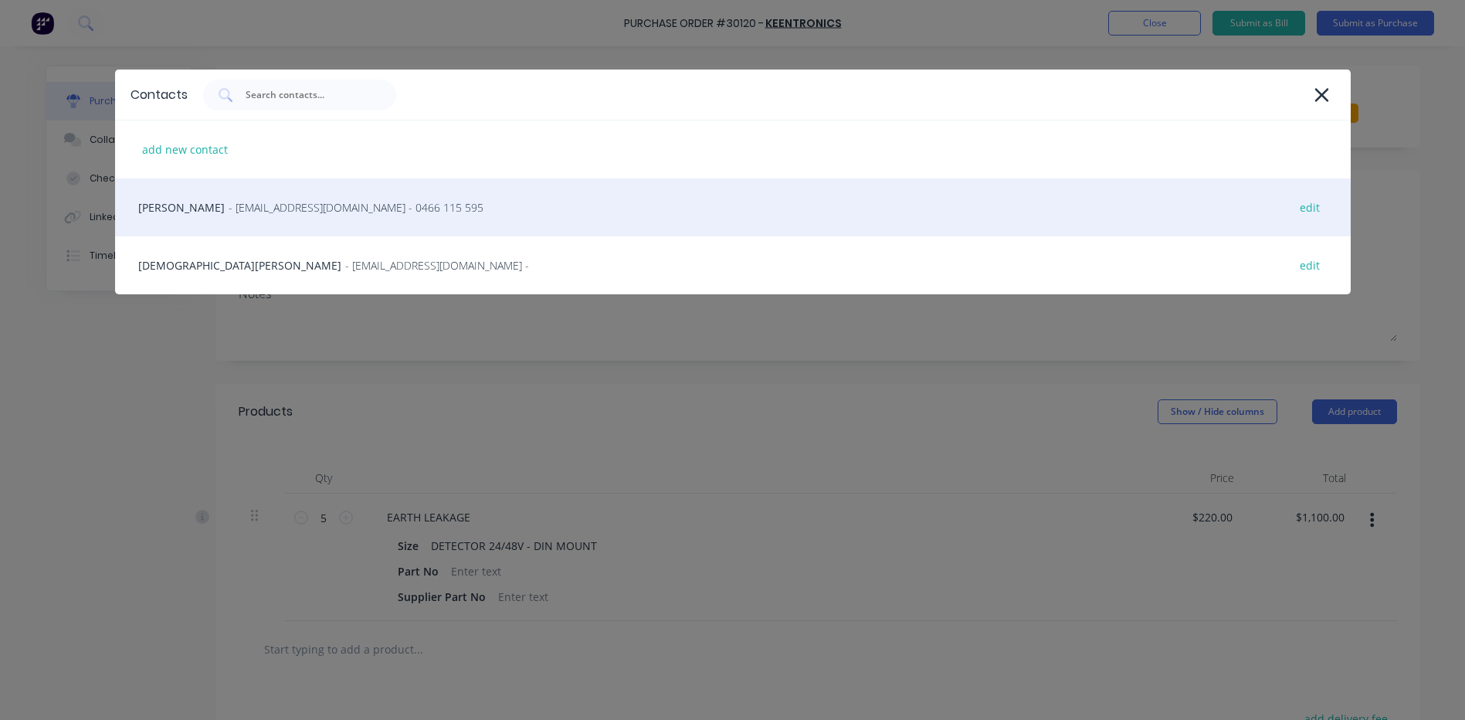
click at [263, 222] on div "Bill Keenan - wpkmail@optusnet.com.au - 0466 115 595 edit" at bounding box center [733, 207] width 1236 height 58
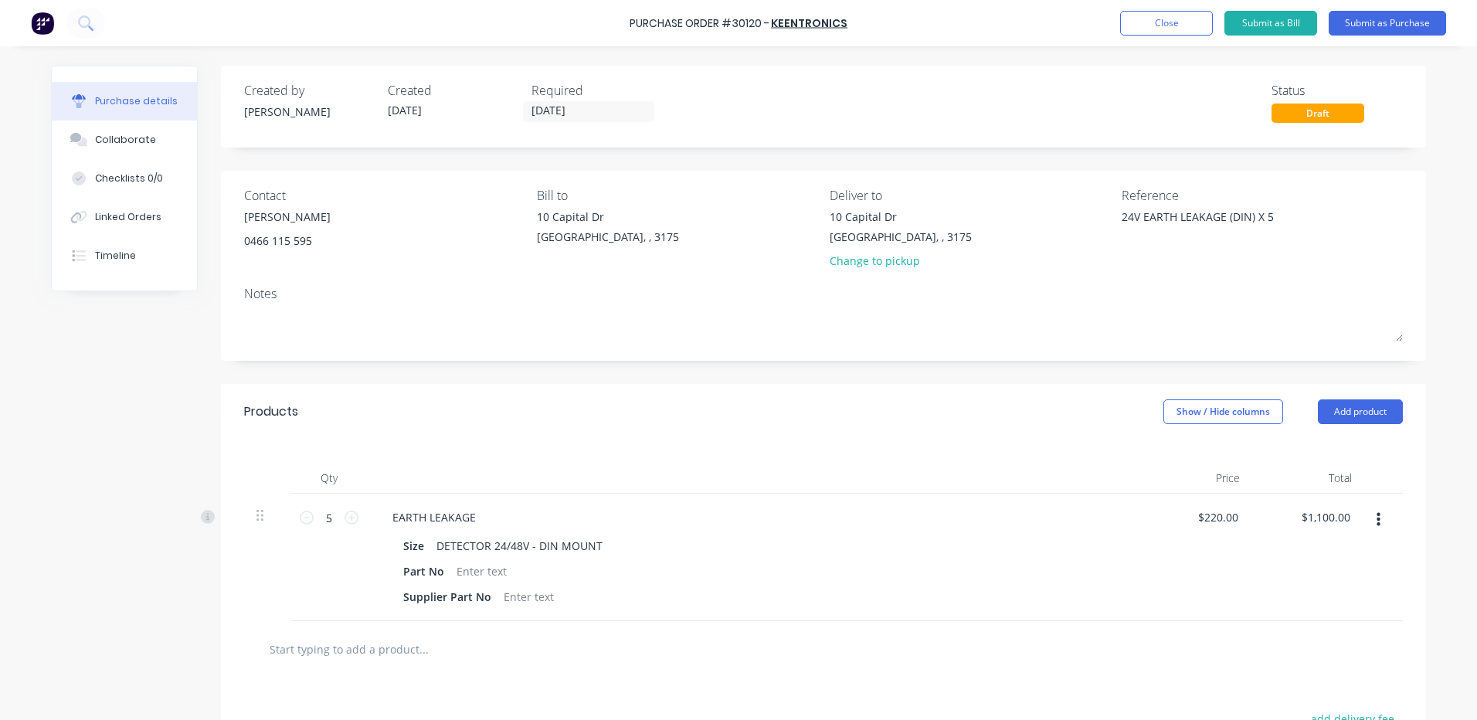
click at [1371, 37] on div "Purchase Order #30120 - KEENTRONICS Add product Close Submit as Bill Submit as …" at bounding box center [738, 23] width 1477 height 46
click at [1372, 30] on button "Submit as Purchase" at bounding box center [1386, 23] width 117 height 25
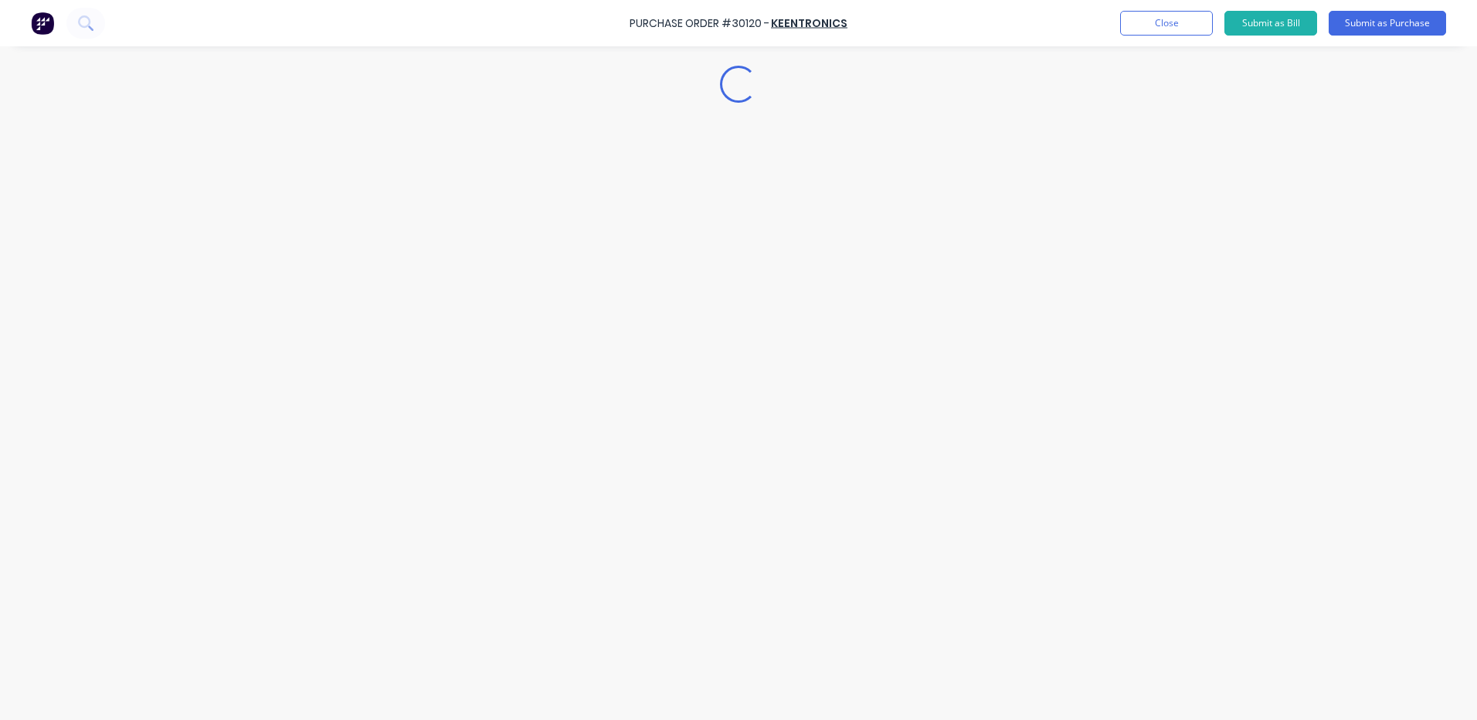
type textarea "x"
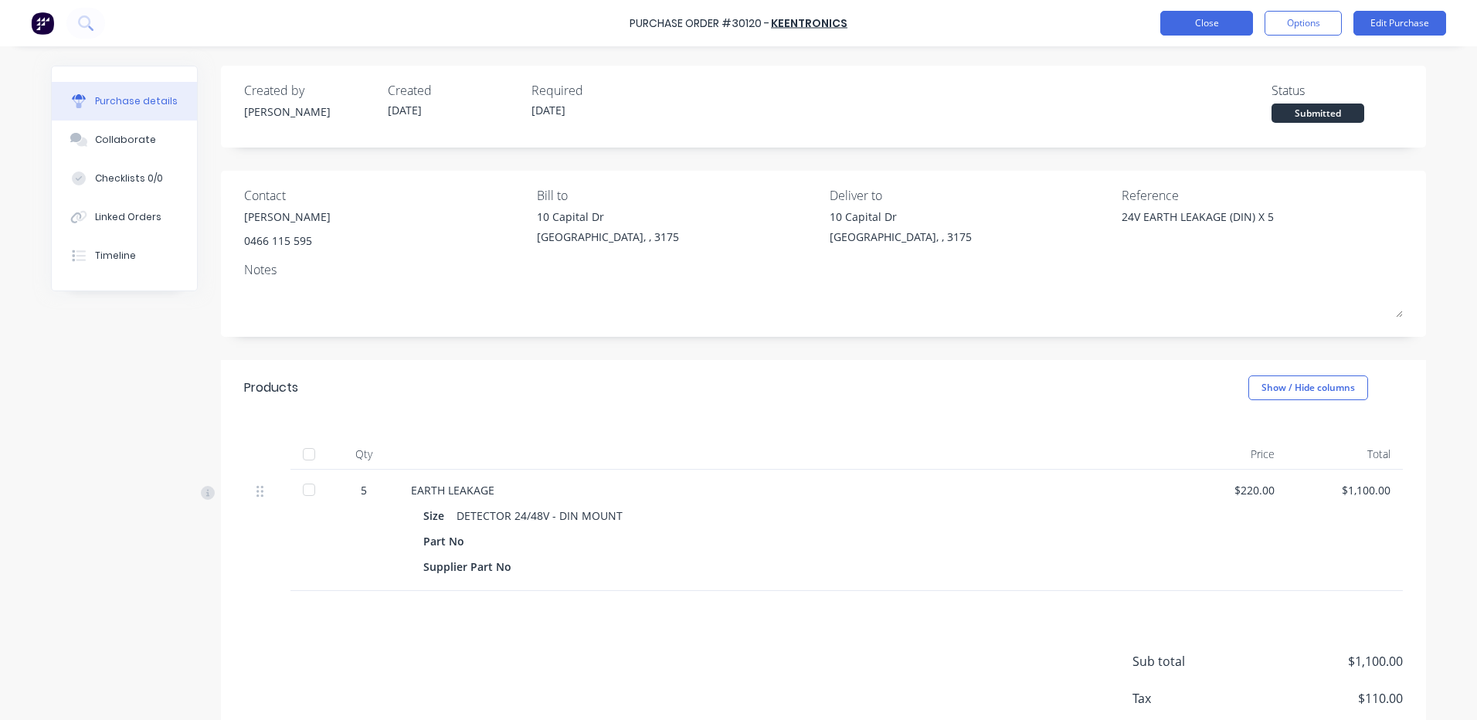
click at [1236, 21] on button "Close" at bounding box center [1206, 23] width 93 height 25
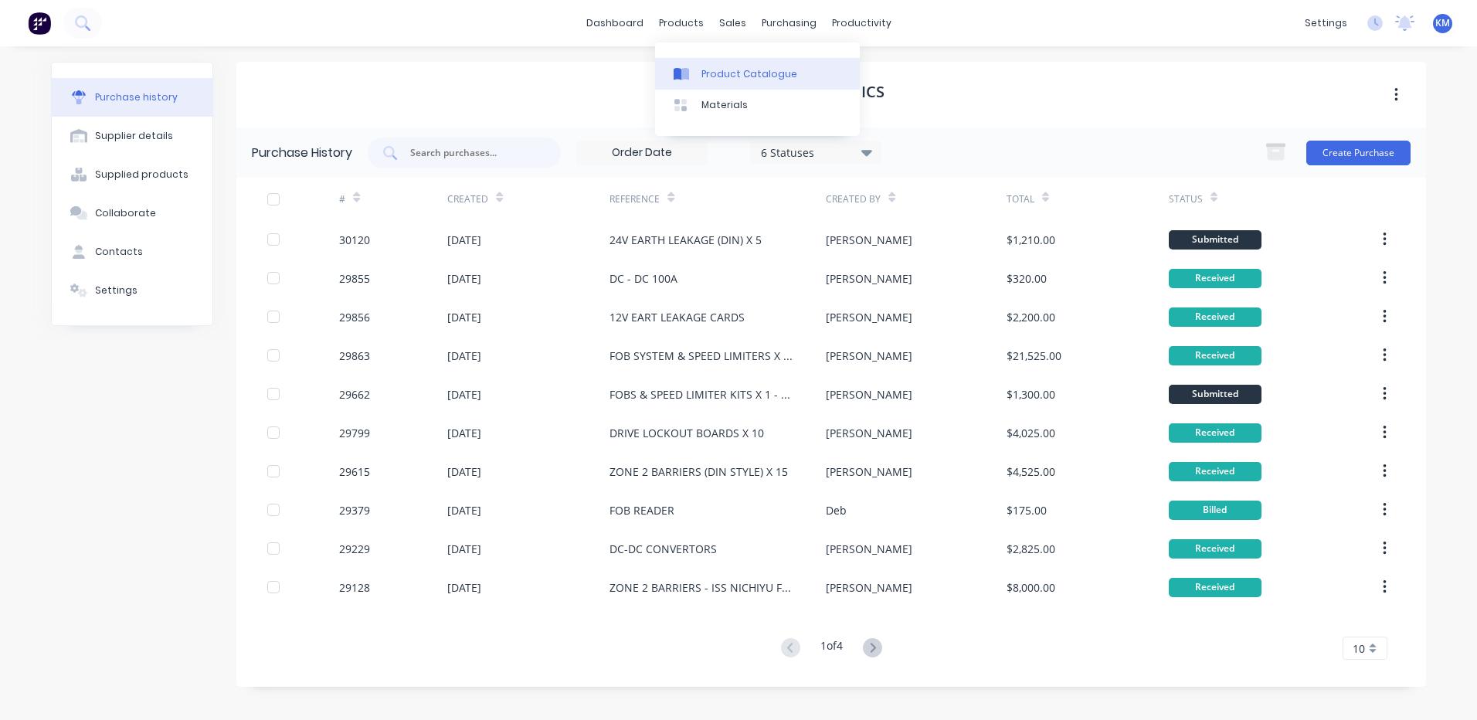
click at [698, 62] on link "Product Catalogue" at bounding box center [757, 73] width 205 height 31
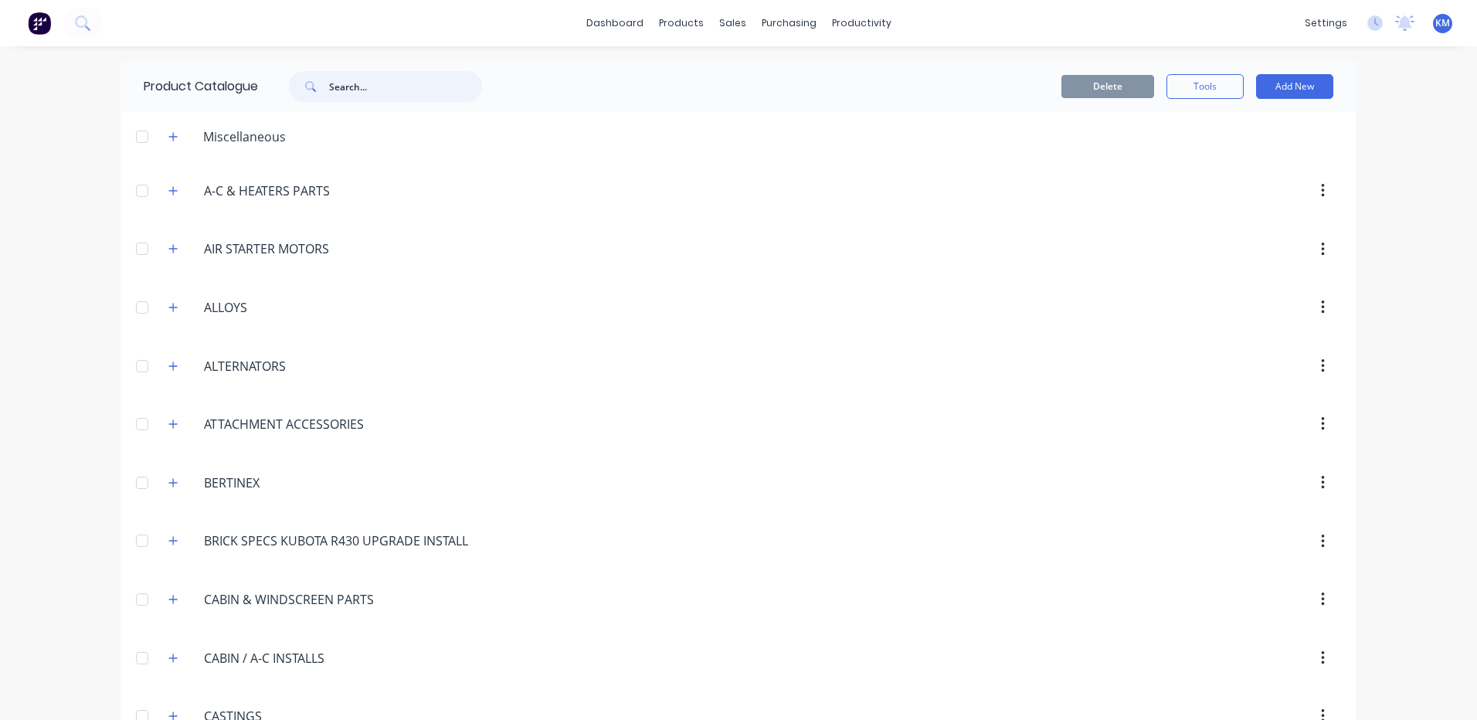
click at [404, 90] on input "text" at bounding box center [405, 86] width 153 height 31
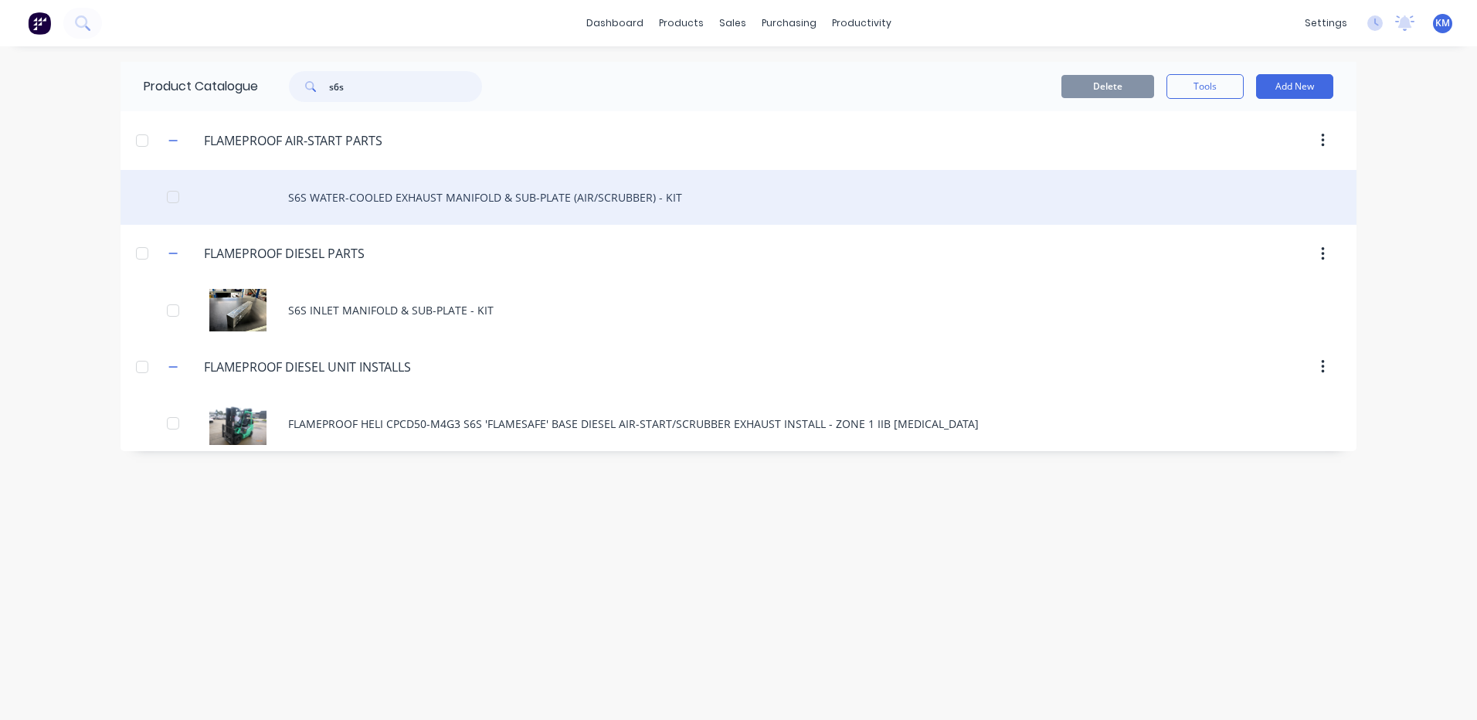
type input "s6s"
click at [526, 210] on div "S6S WATER-COOLED EXHAUST MANIFOLD & SUB-PLATE (AIR/SCRUBBER) - KIT" at bounding box center [738, 197] width 1236 height 55
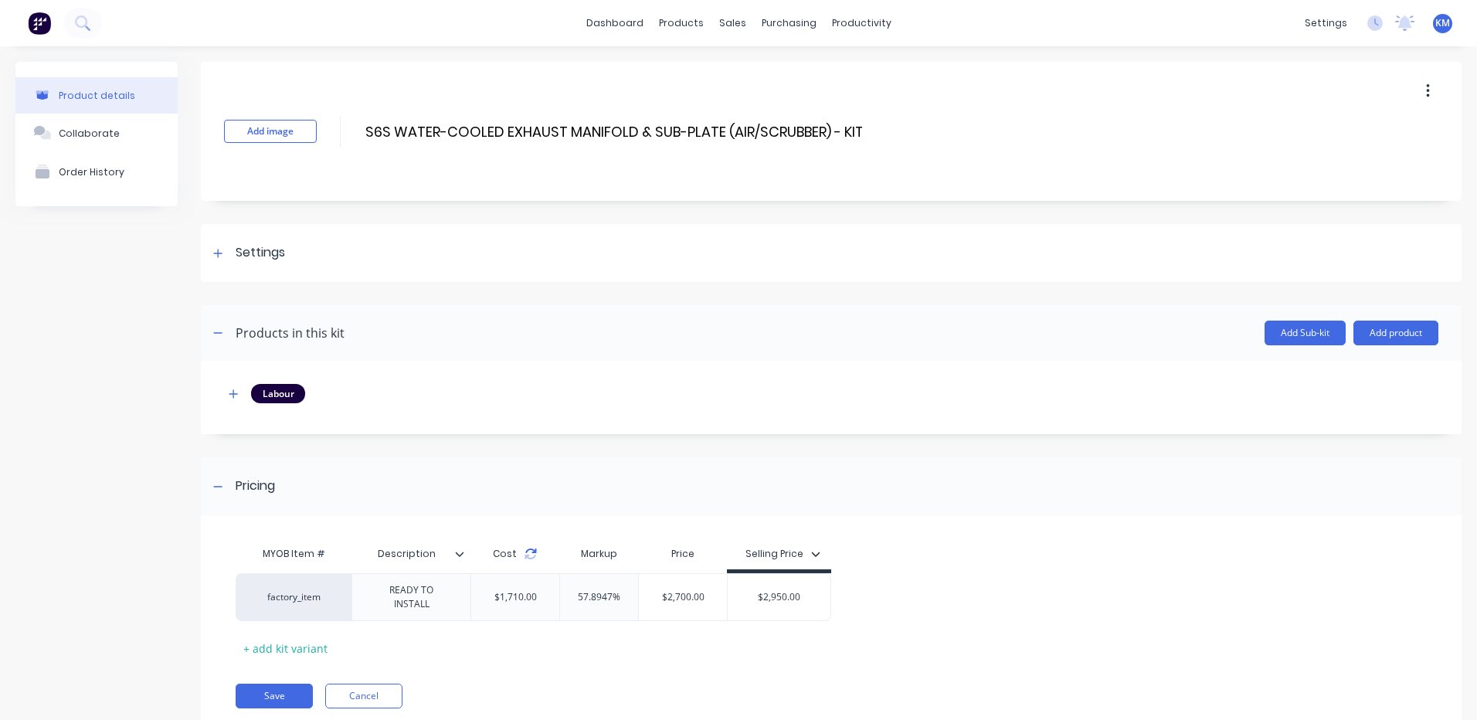
click at [528, 553] on icon at bounding box center [530, 554] width 12 height 12
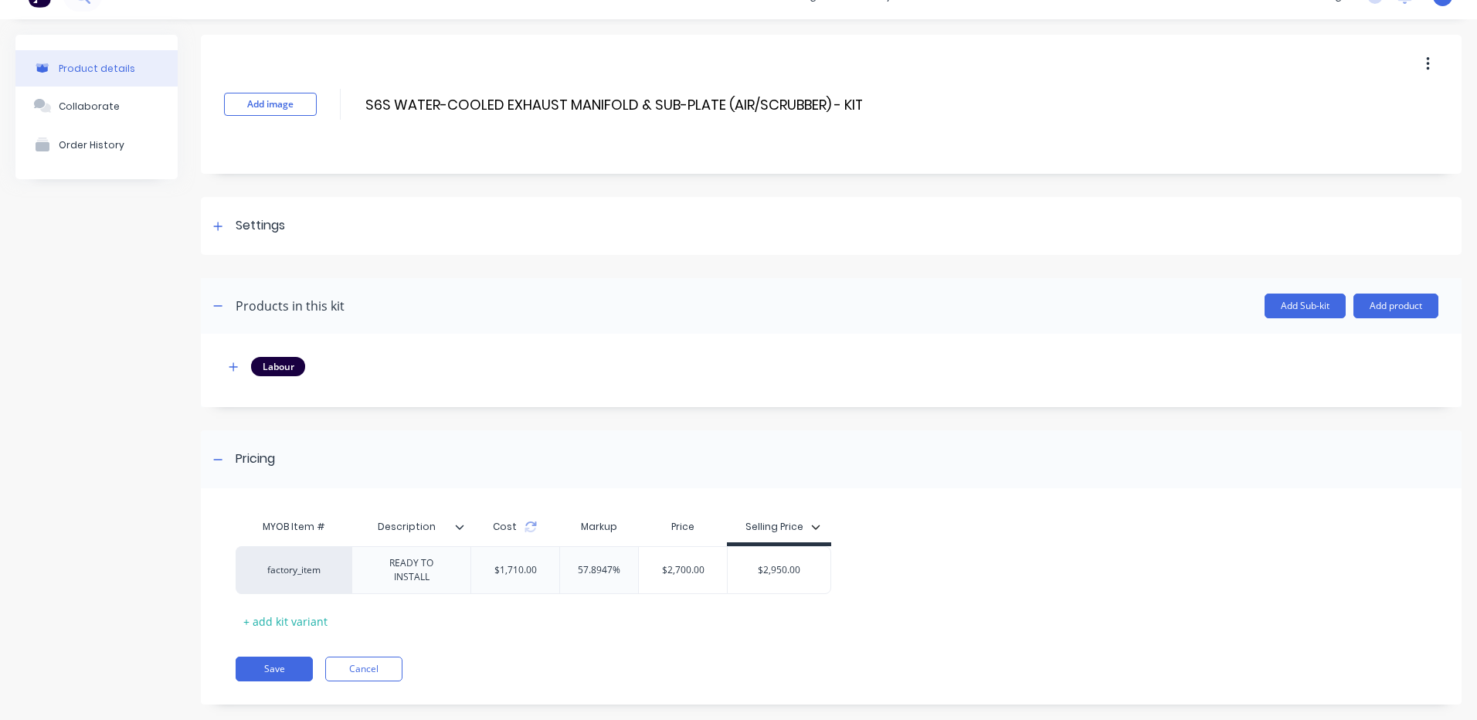
scroll to position [42, 0]
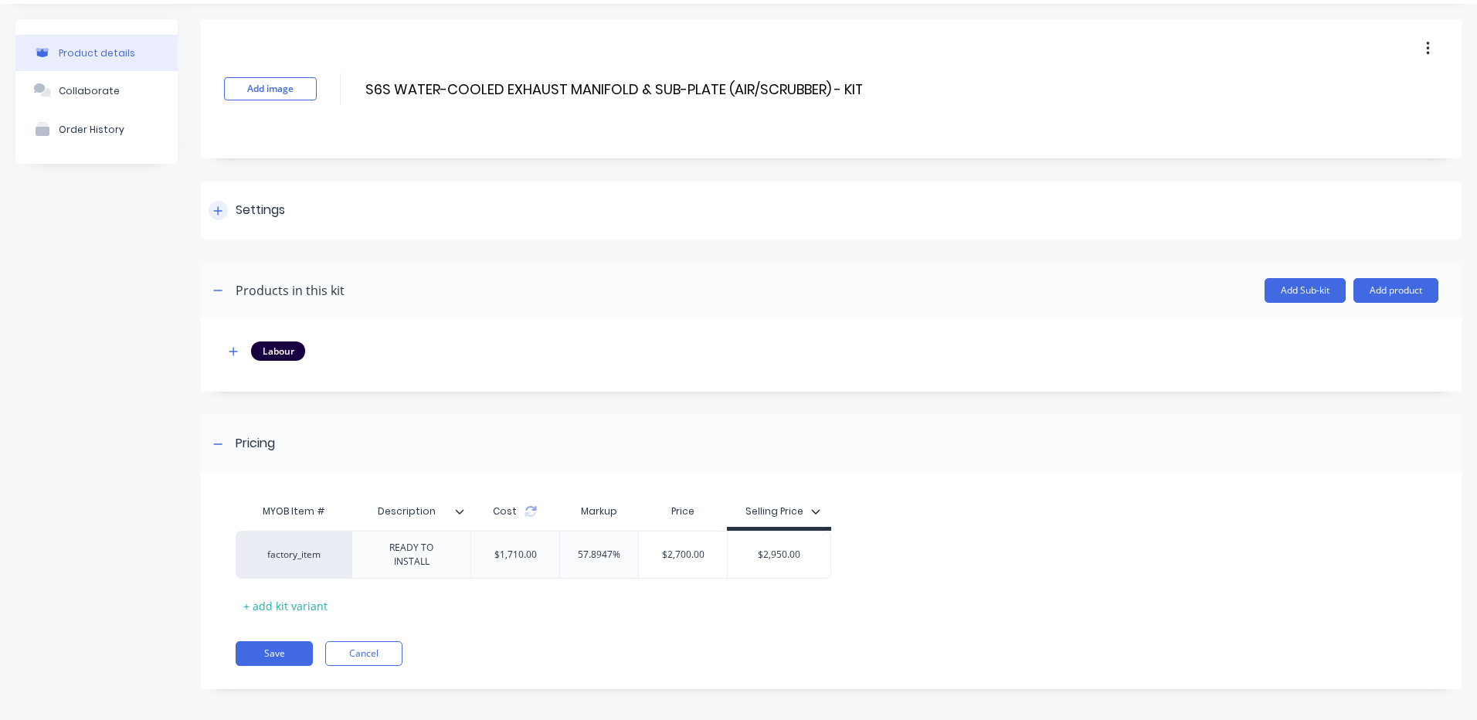
click at [317, 237] on div "Settings" at bounding box center [831, 210] width 1260 height 58
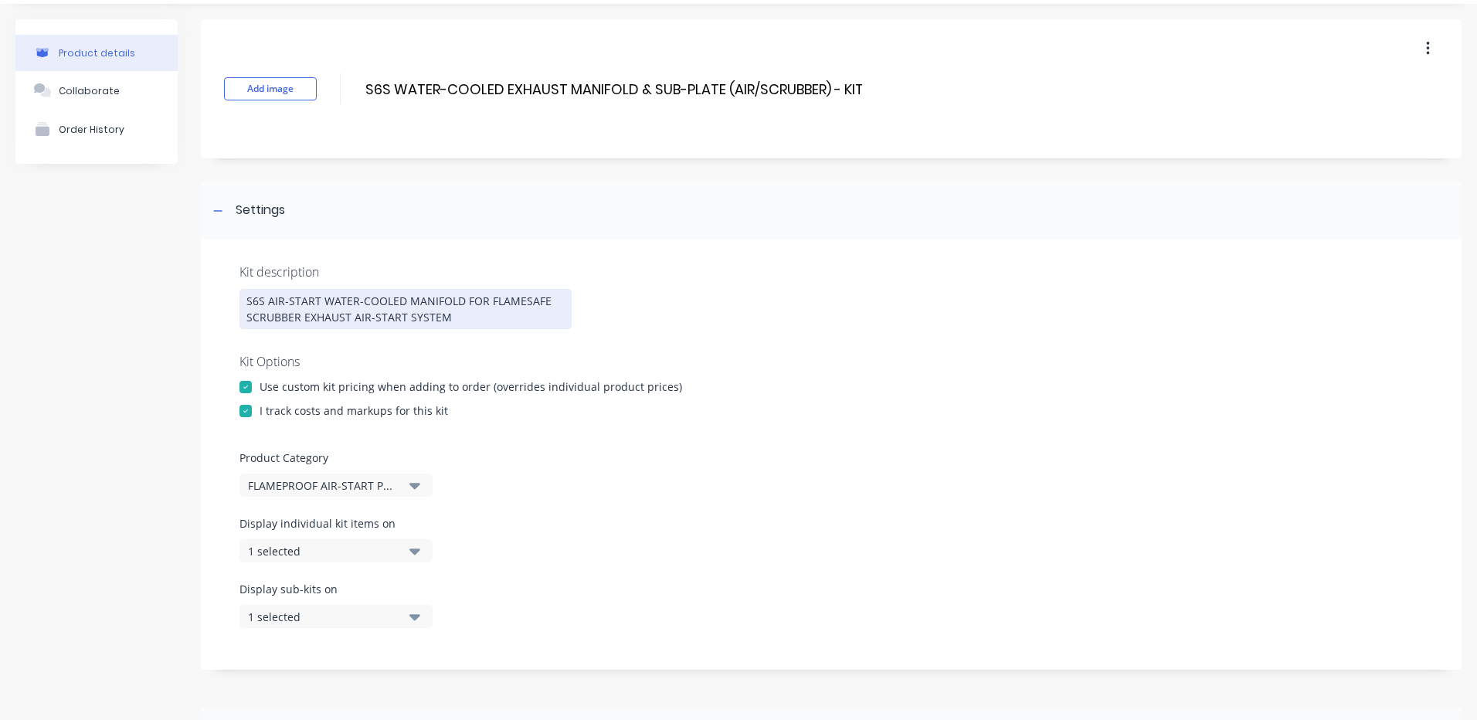
click at [276, 316] on div "S6S AIR-START WATER-COOLED MANIFOLD FOR FLAMESAFE SCRUBBER EXHAUST AIR-START SY…" at bounding box center [405, 309] width 332 height 40
click at [605, 351] on div at bounding box center [830, 340] width 1183 height 23
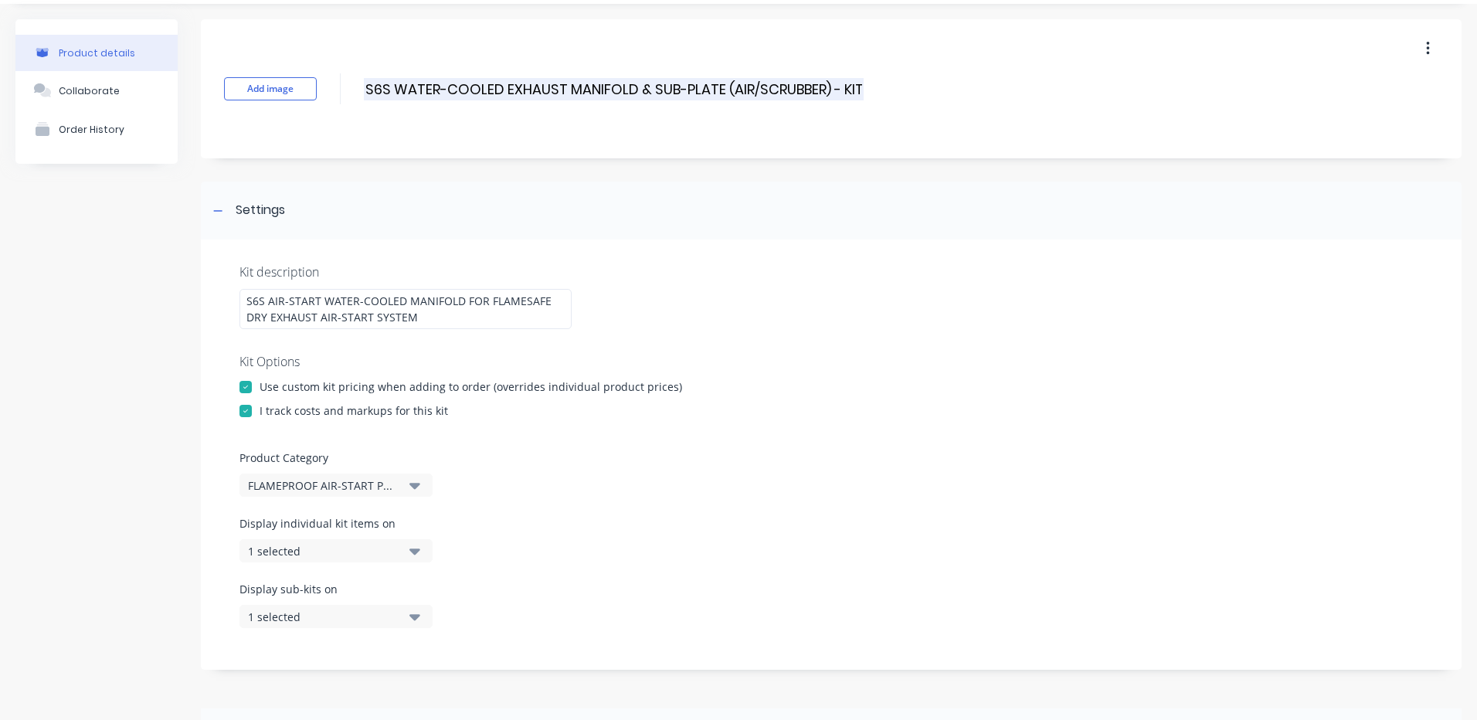
click at [741, 89] on input "S6S WATER-COOLED EXHAUST MANIFOLD & SUB-PLATE (AIR/SCRUBBER) - KIT" at bounding box center [614, 89] width 500 height 22
drag, startPoint x: 746, startPoint y: 249, endPoint x: 867, endPoint y: 140, distance: 163.5
click at [747, 249] on div "Kit description S6S AIR-START WATER-COOLED MANIFOLD FOR FLAMESAFE DRY EXHAUST A…" at bounding box center [831, 454] width 1260 height 430
click at [741, 89] on input "S6S WATER-COOLED EXHAUST MANIFOLD & SUB-PLATE (DRY/SCRUBBER) - KIT" at bounding box center [616, 89] width 505 height 22
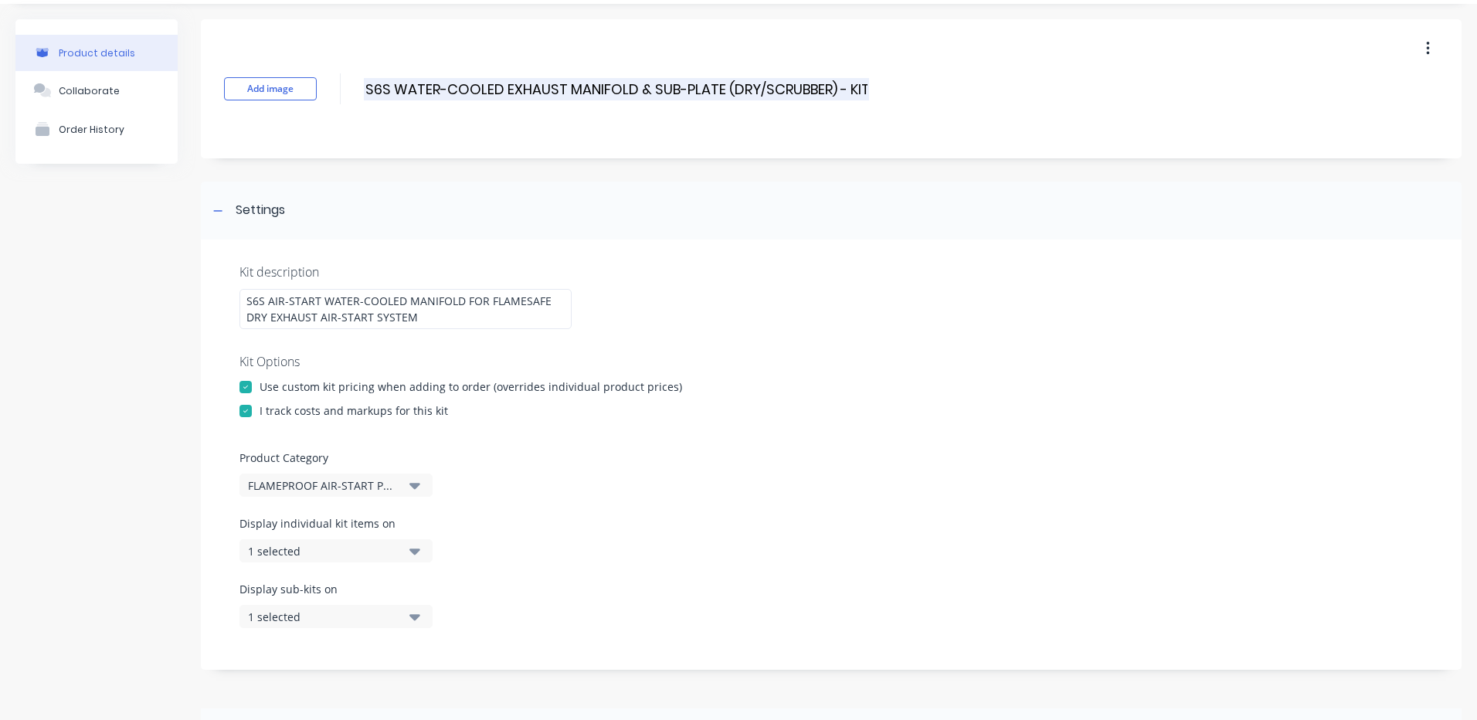
click at [741, 89] on input "S6S WATER-COOLED EXHAUST MANIFOLD & SUB-PLATE (DRY/SCRUBBER) - KIT" at bounding box center [616, 89] width 505 height 22
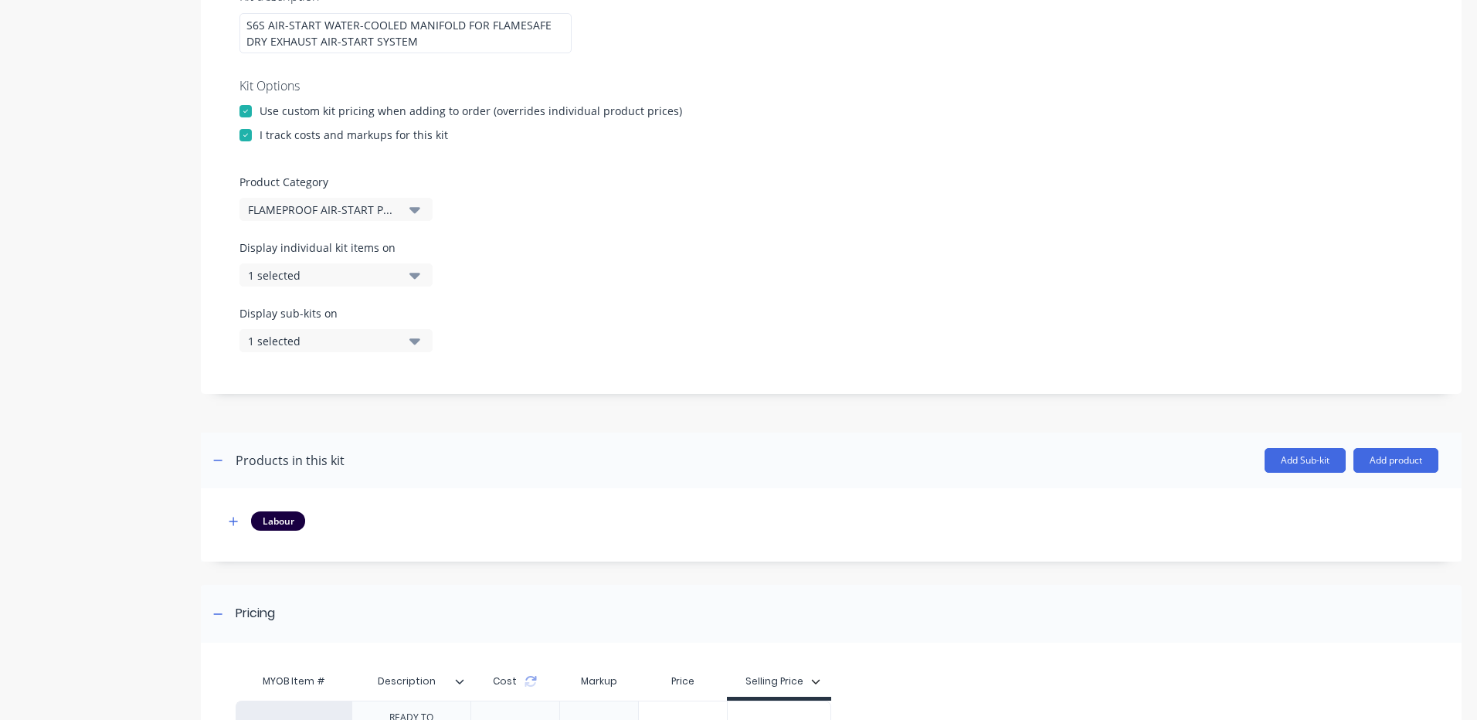
scroll to position [351, 0]
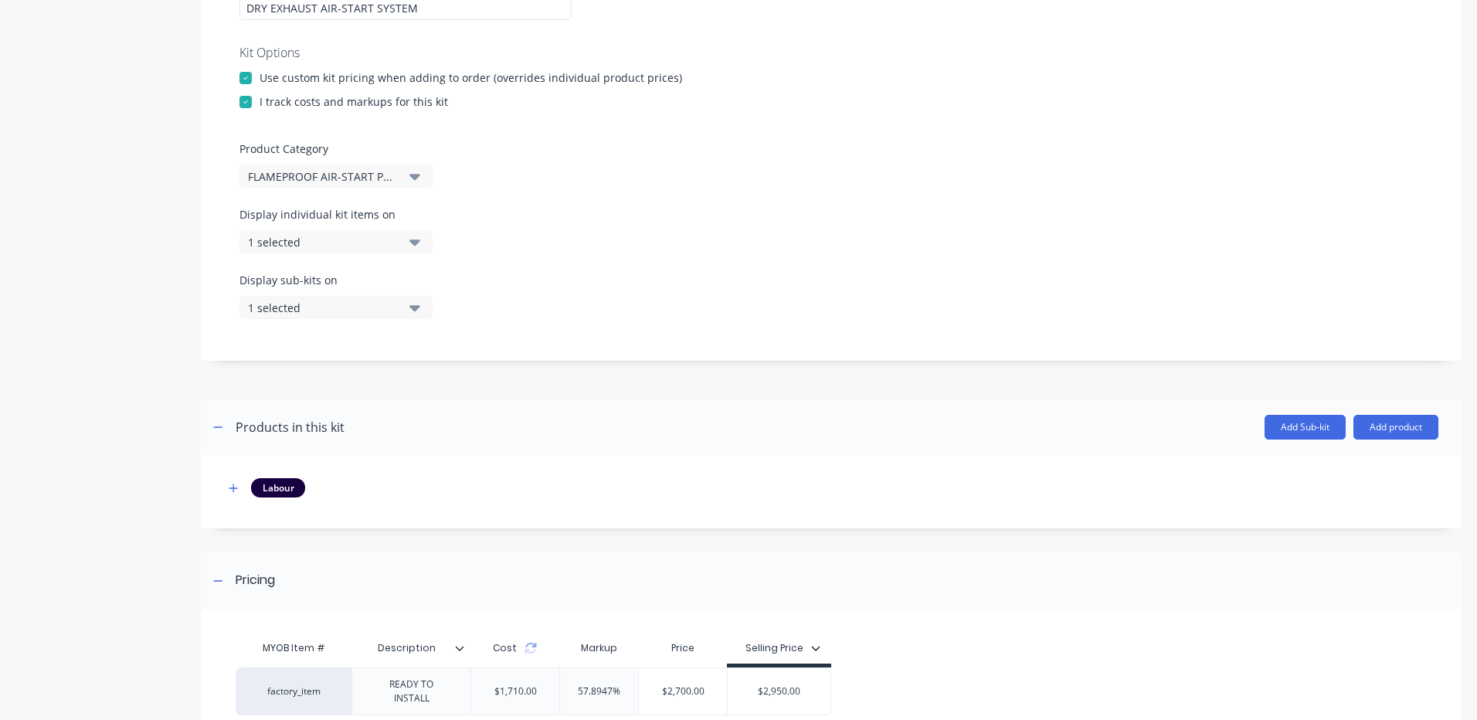
type input "S6S WATER-COOLED EXHAUST MANIFOLD & SUB-PLATE (AIR/DRY) - KIT"
click at [234, 484] on icon "button" at bounding box center [233, 487] width 8 height 8
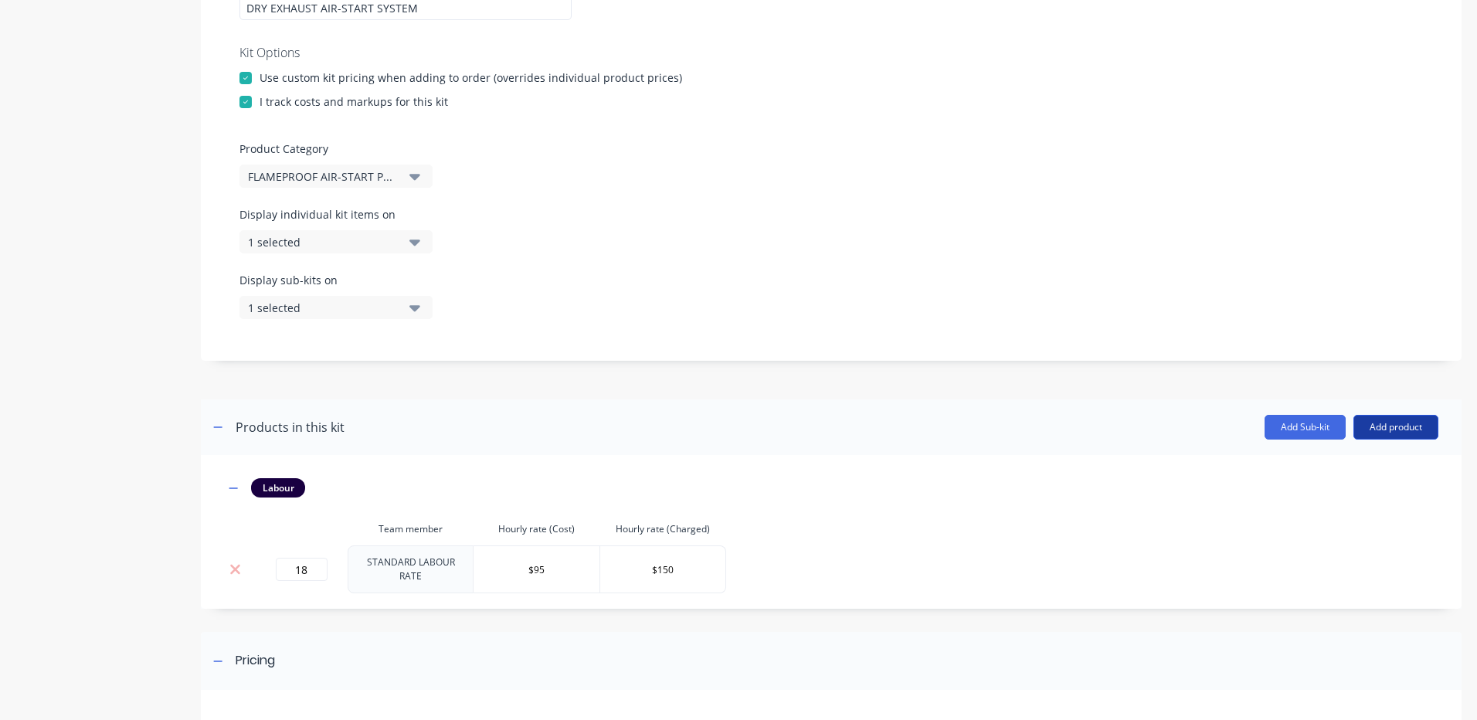
click at [1392, 422] on button "Add product" at bounding box center [1395, 427] width 85 height 25
click at [1365, 505] on div "Labour" at bounding box center [1364, 498] width 119 height 22
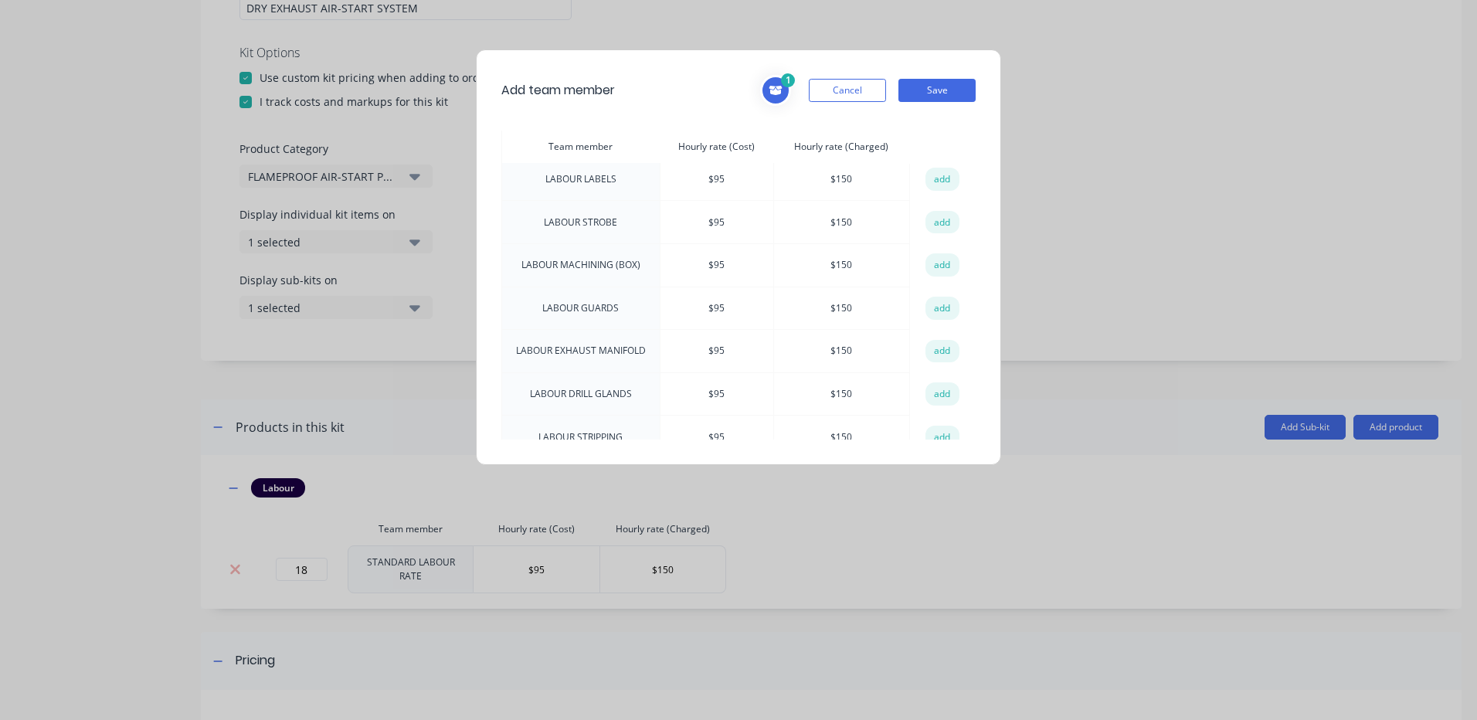
scroll to position [772, 0]
drag, startPoint x: 940, startPoint y: 313, endPoint x: 943, endPoint y: 224, distance: 88.9
click at [941, 341] on button "add" at bounding box center [942, 352] width 34 height 23
click at [942, 90] on button "Save" at bounding box center [936, 90] width 77 height 23
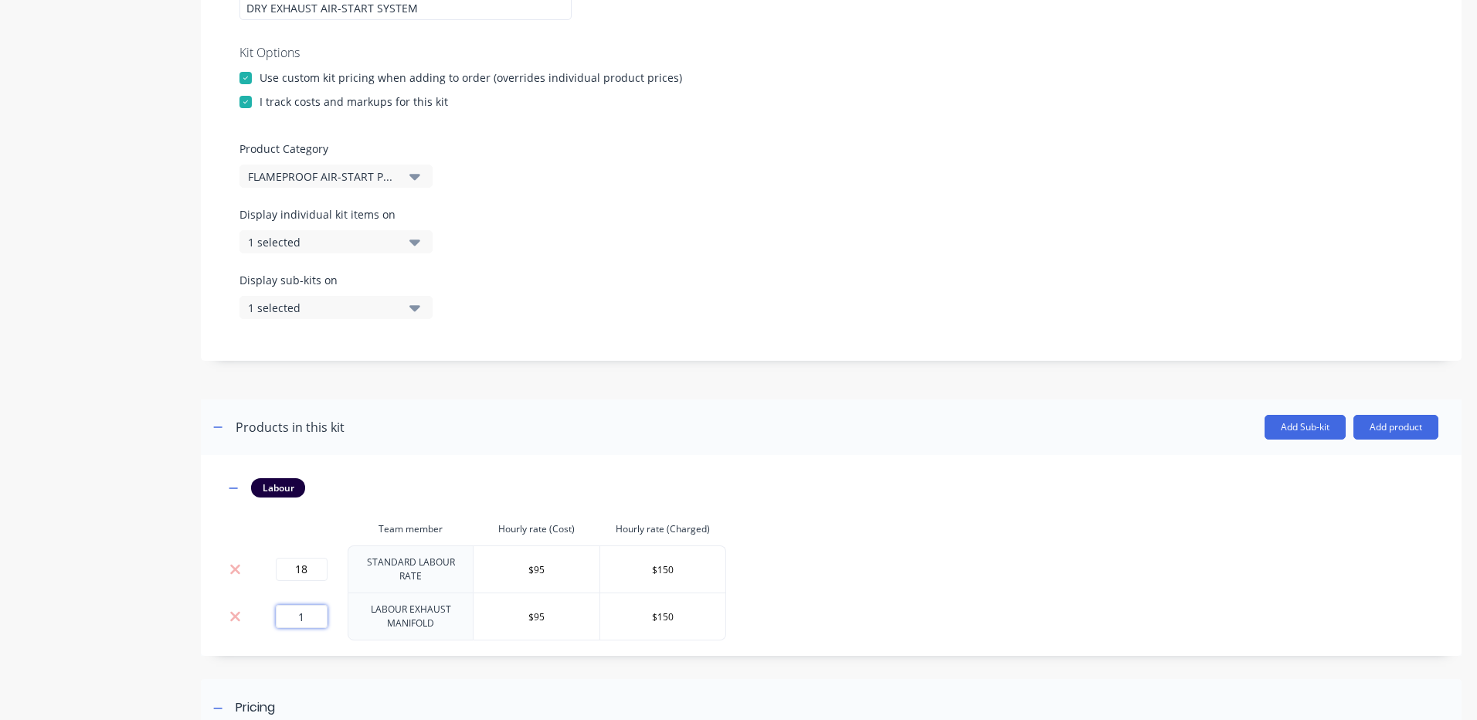
click at [303, 607] on input "1" at bounding box center [302, 616] width 52 height 23
click at [293, 595] on td "1" at bounding box center [301, 616] width 93 height 48
drag, startPoint x: 293, startPoint y: 595, endPoint x: 320, endPoint y: 617, distance: 35.1
click at [296, 597] on td "1" at bounding box center [301, 616] width 93 height 48
click at [321, 614] on input "1" at bounding box center [302, 616] width 52 height 23
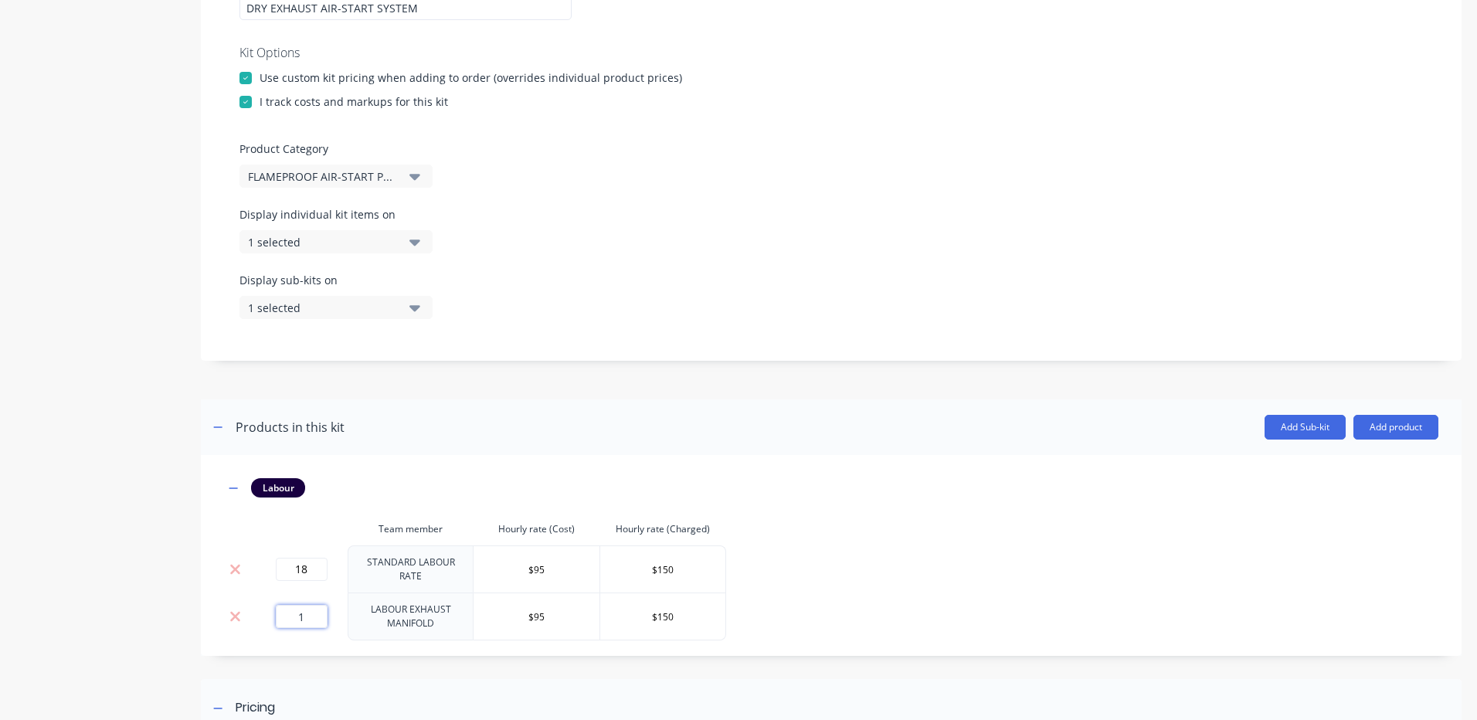
click at [321, 614] on input "1" at bounding box center [302, 616] width 52 height 23
click at [303, 605] on input "18" at bounding box center [302, 616] width 52 height 23
type input "24"
click at [332, 510] on div "Labour Team member Hourly rate (Cost) Hourly rate (Charged) 18 STANDARD LABOUR …" at bounding box center [831, 559] width 1214 height 162
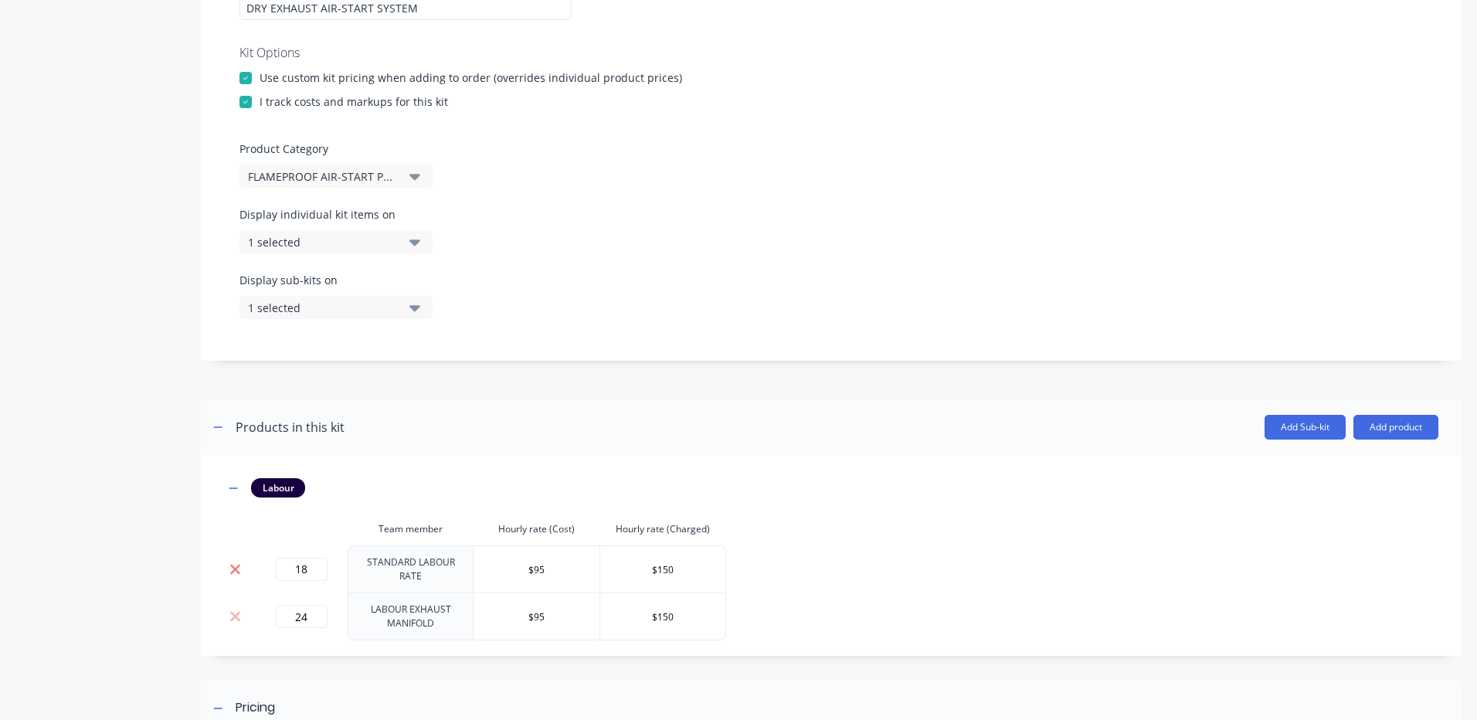
click at [240, 569] on icon at bounding box center [235, 568] width 12 height 15
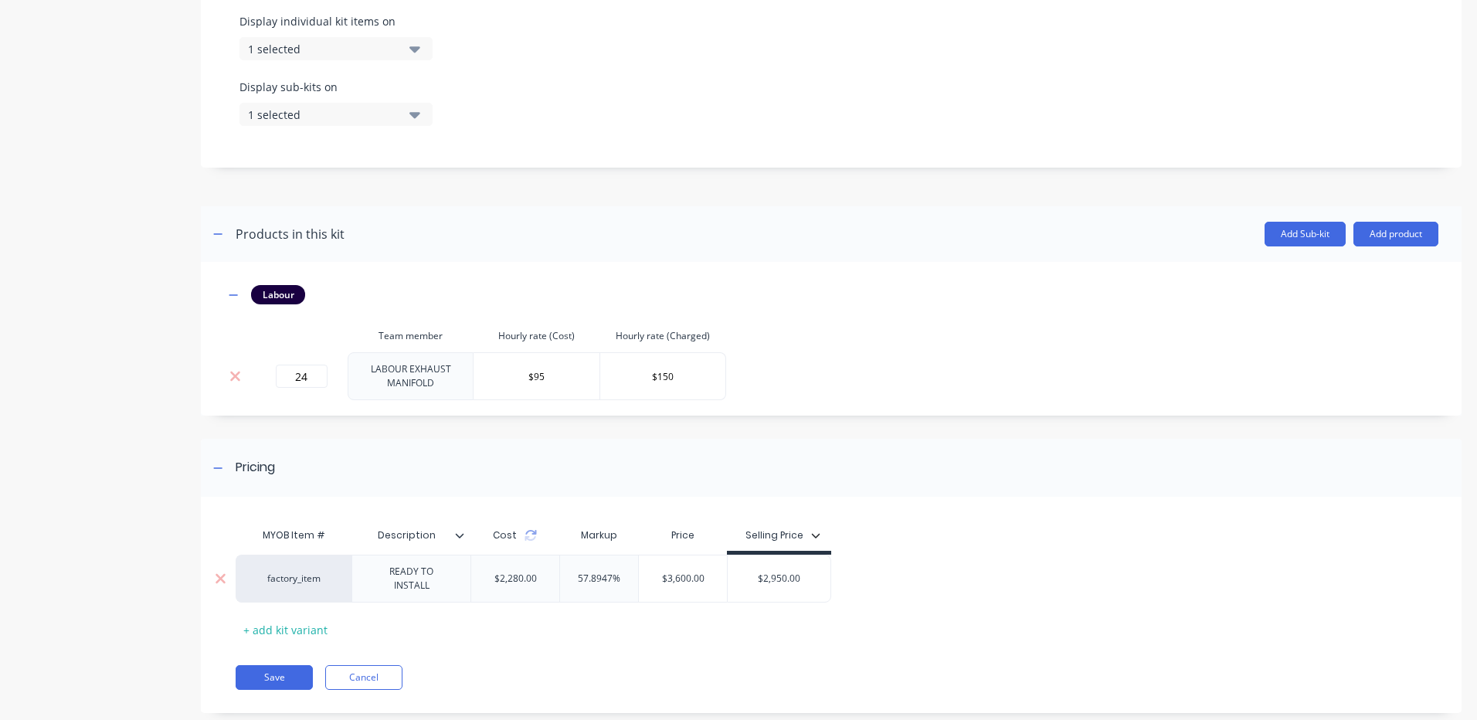
scroll to position [568, 0]
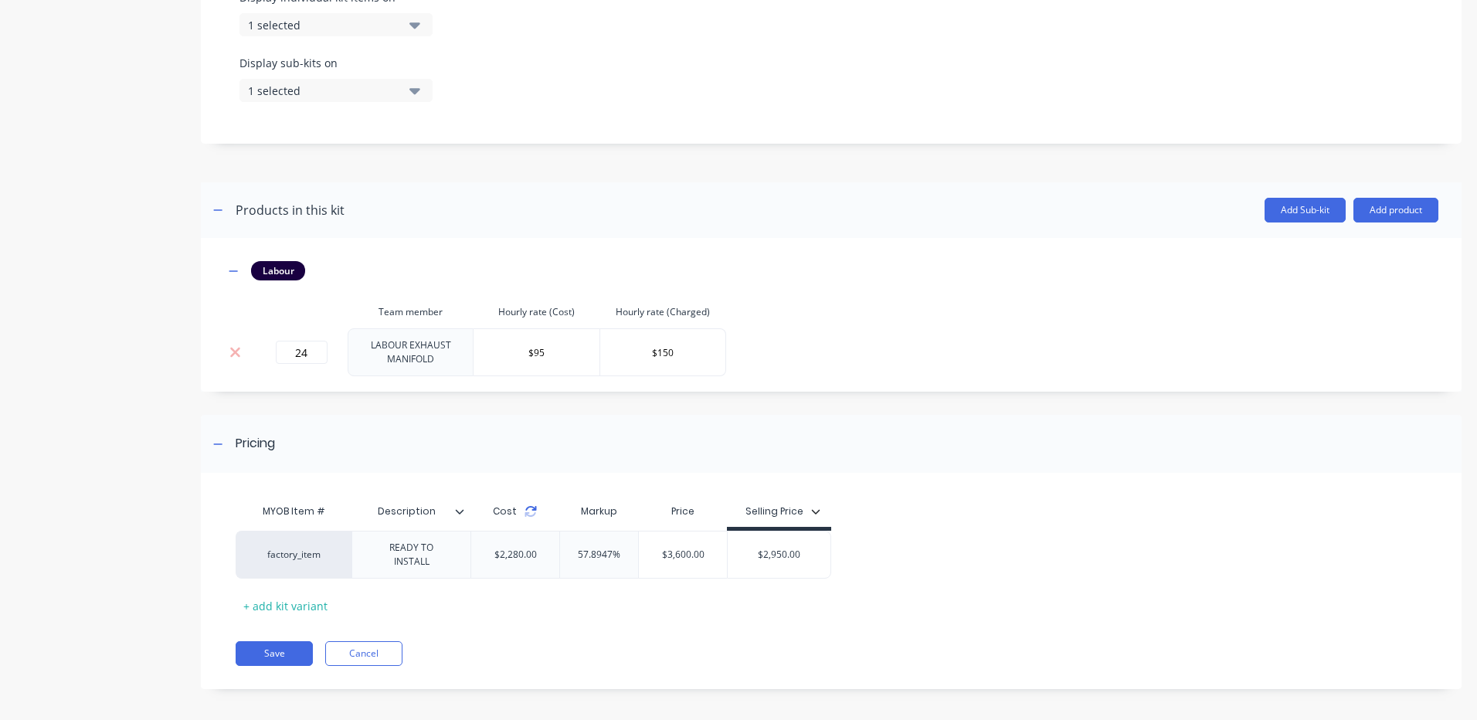
click at [532, 513] on icon at bounding box center [530, 511] width 12 height 12
type input "$2,950.00"
click at [792, 554] on input "$2,950.00" at bounding box center [778, 555] width 103 height 14
click at [1375, 215] on button "Add product" at bounding box center [1395, 210] width 85 height 25
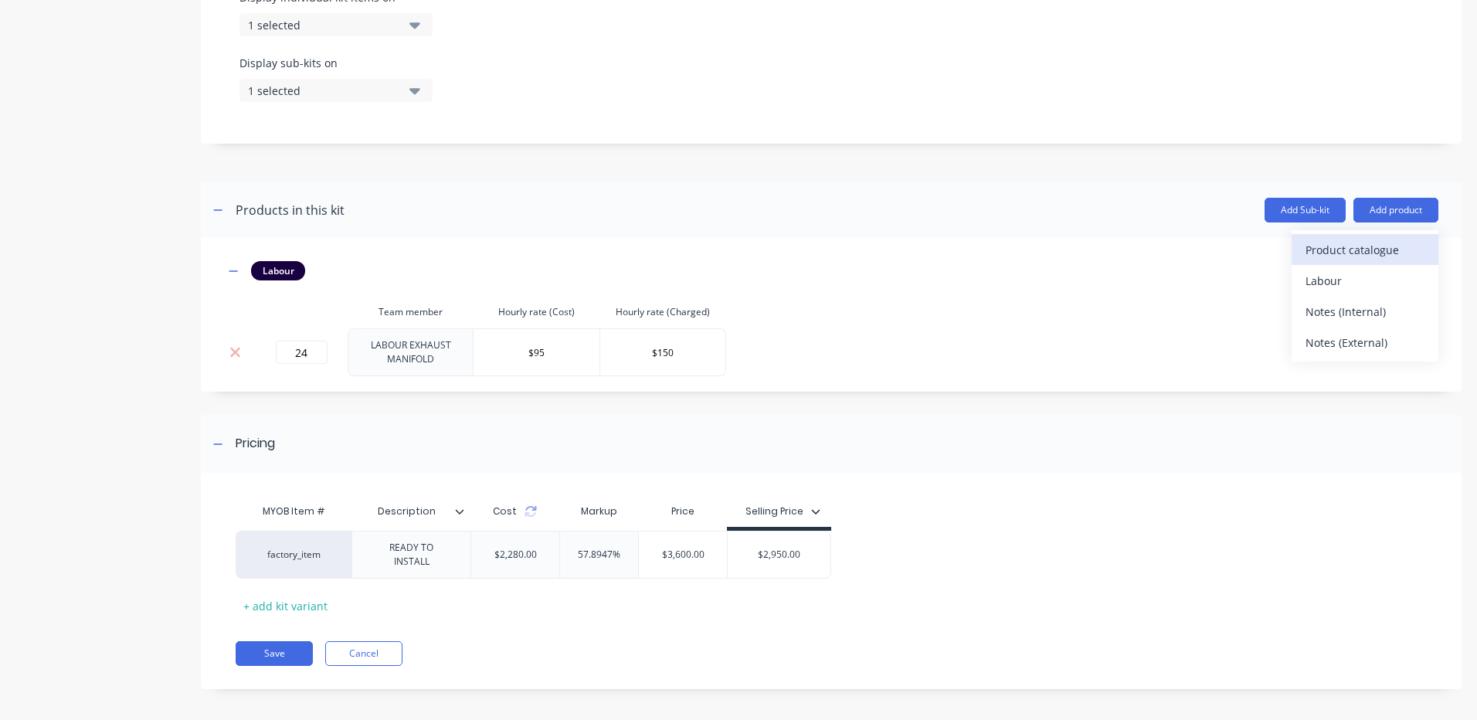
click at [1348, 253] on div "Product catalogue" at bounding box center [1364, 250] width 119 height 22
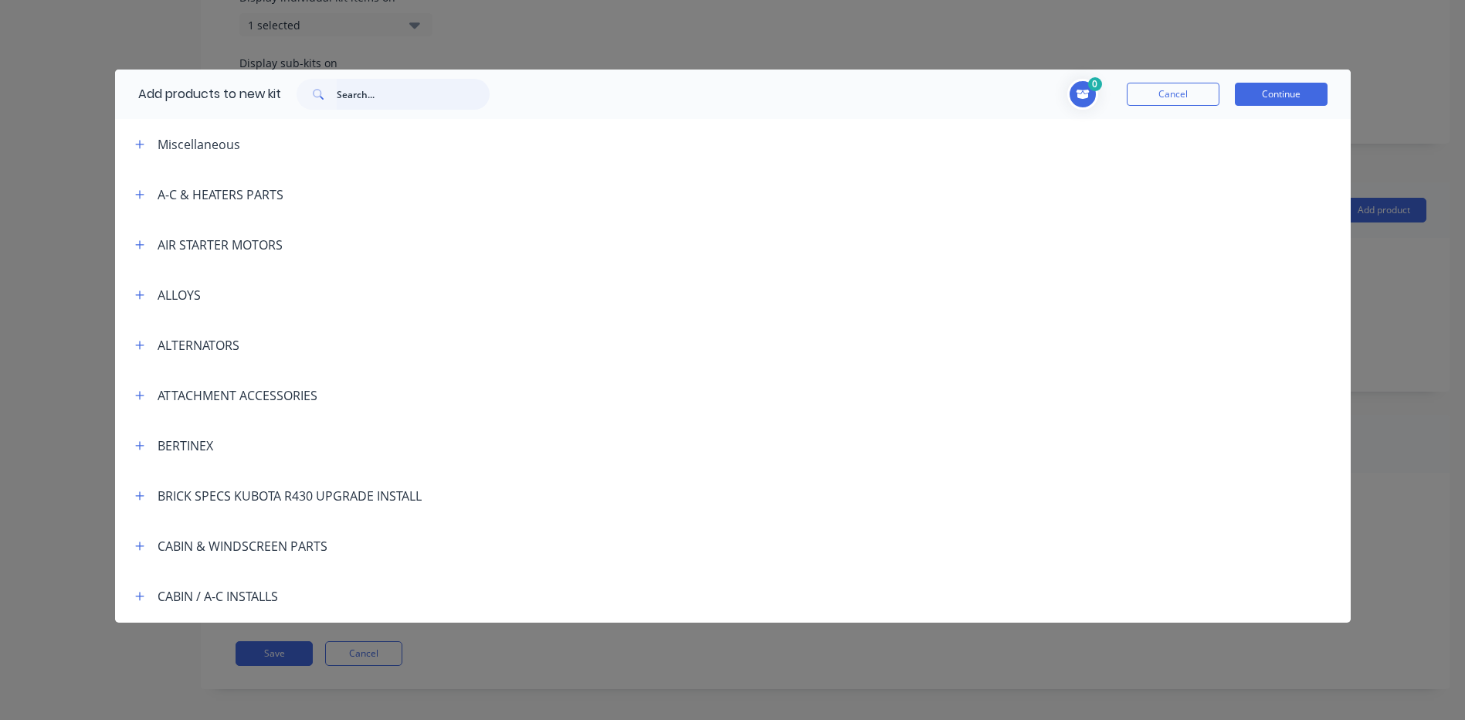
click at [461, 99] on input "text" at bounding box center [413, 94] width 153 height 31
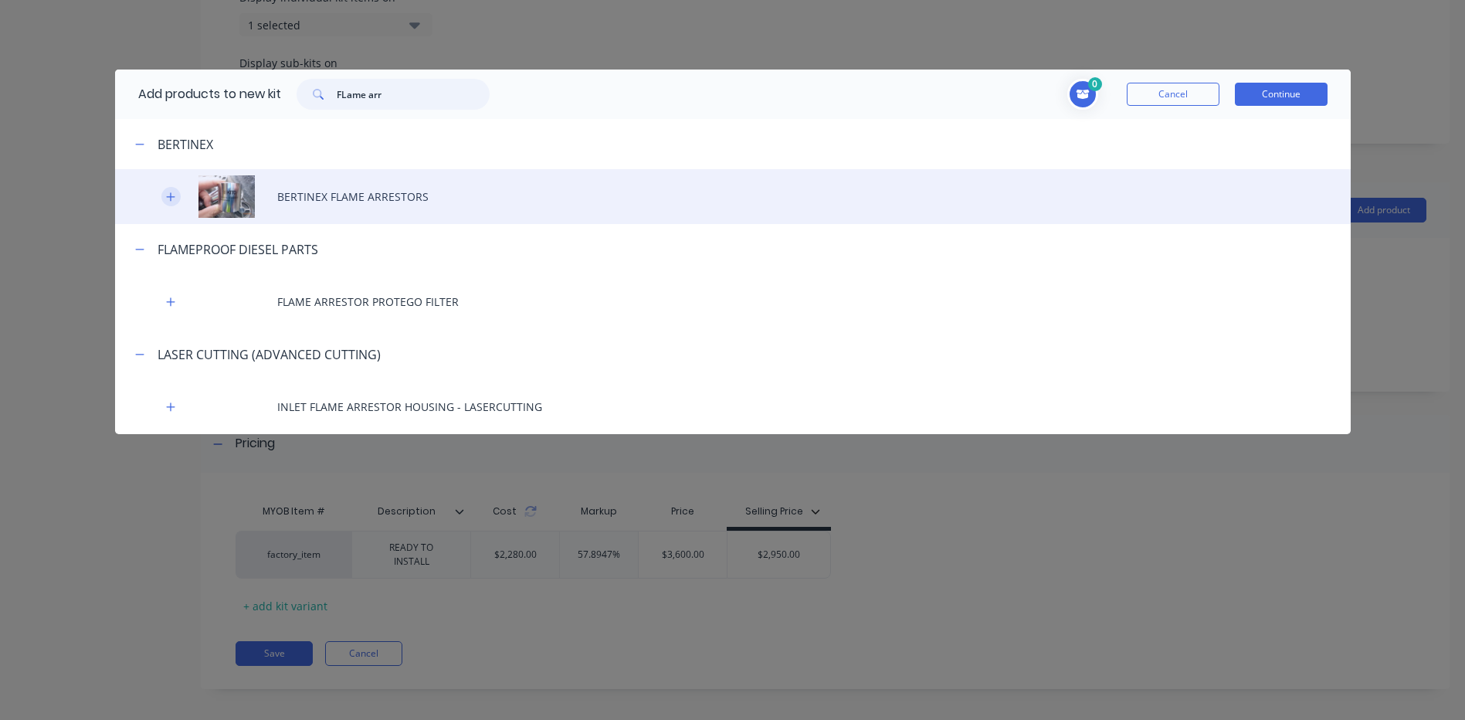
type input "FLame arr"
click at [171, 192] on icon "button" at bounding box center [170, 197] width 9 height 11
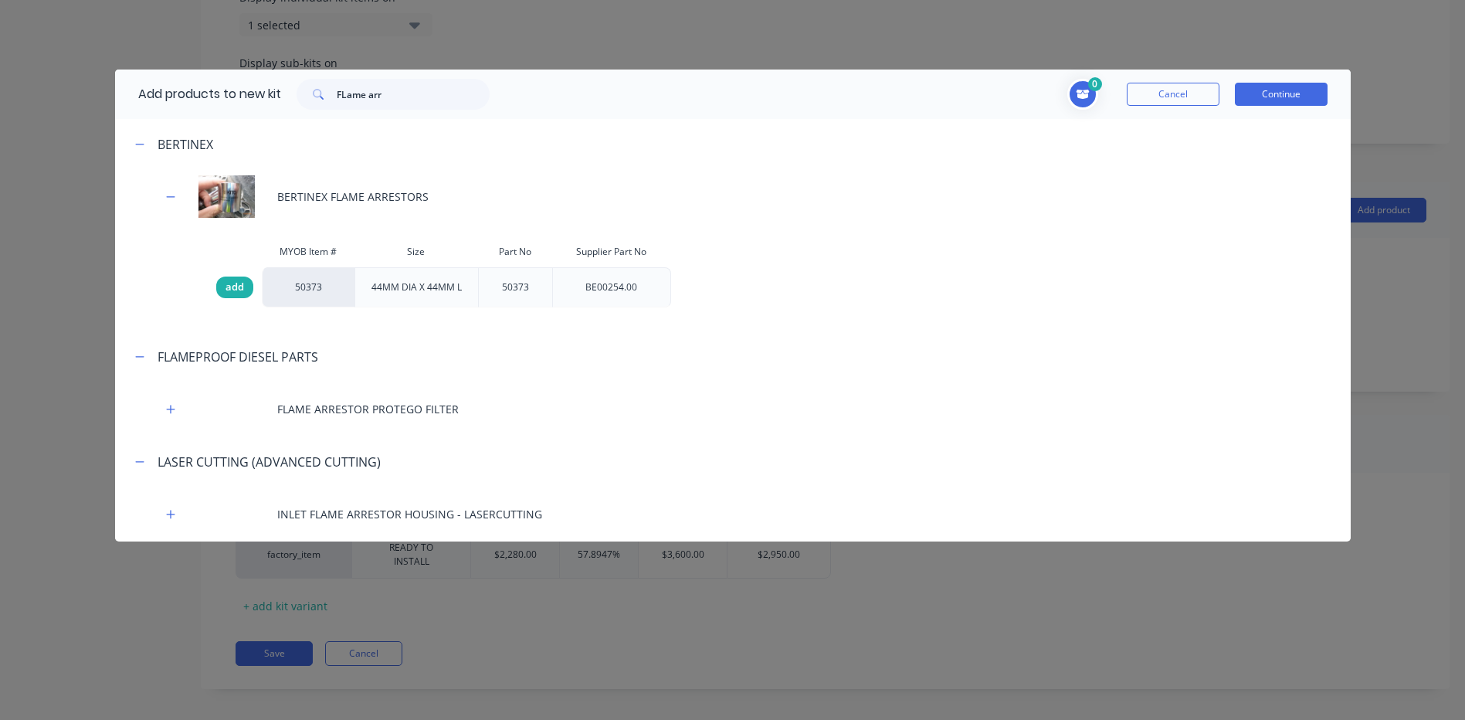
click at [246, 285] on div "add" at bounding box center [234, 287] width 37 height 22
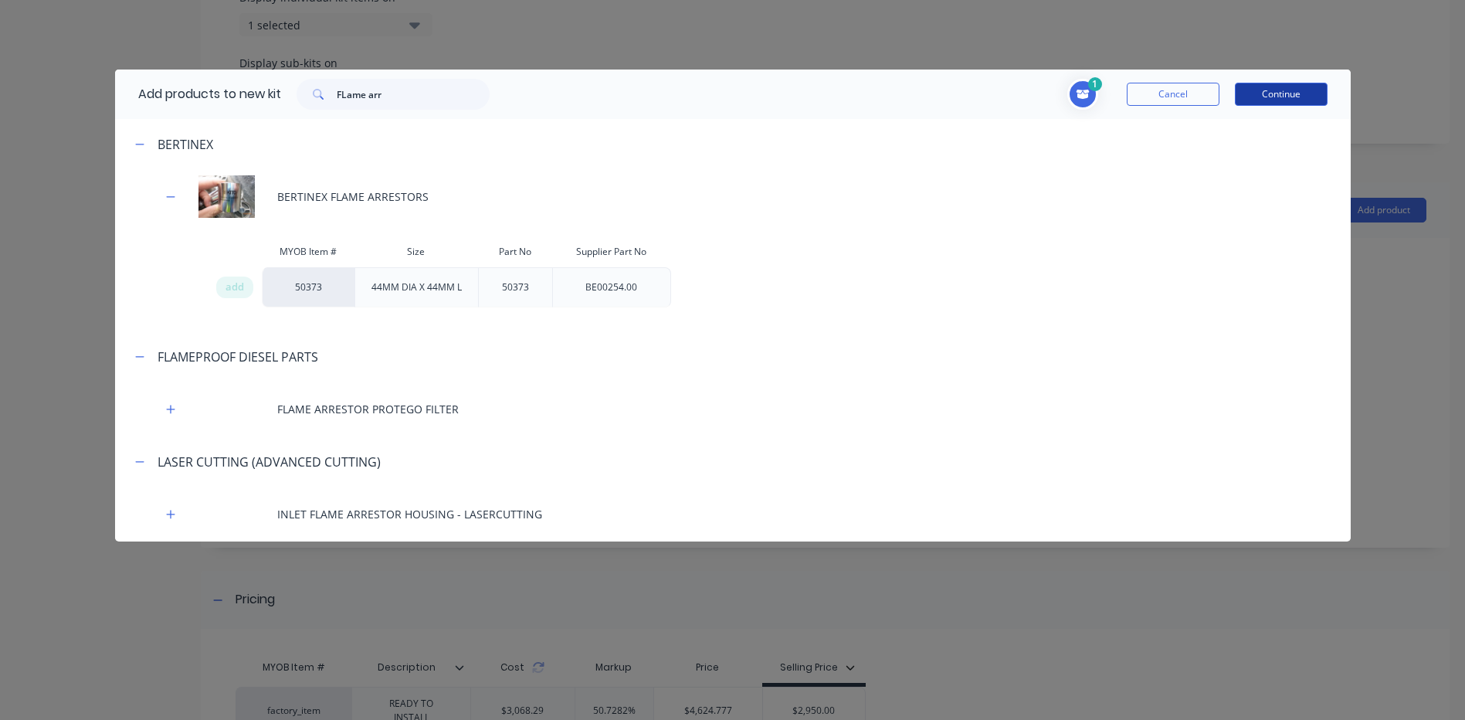
click at [1275, 90] on button "Continue" at bounding box center [1281, 94] width 93 height 23
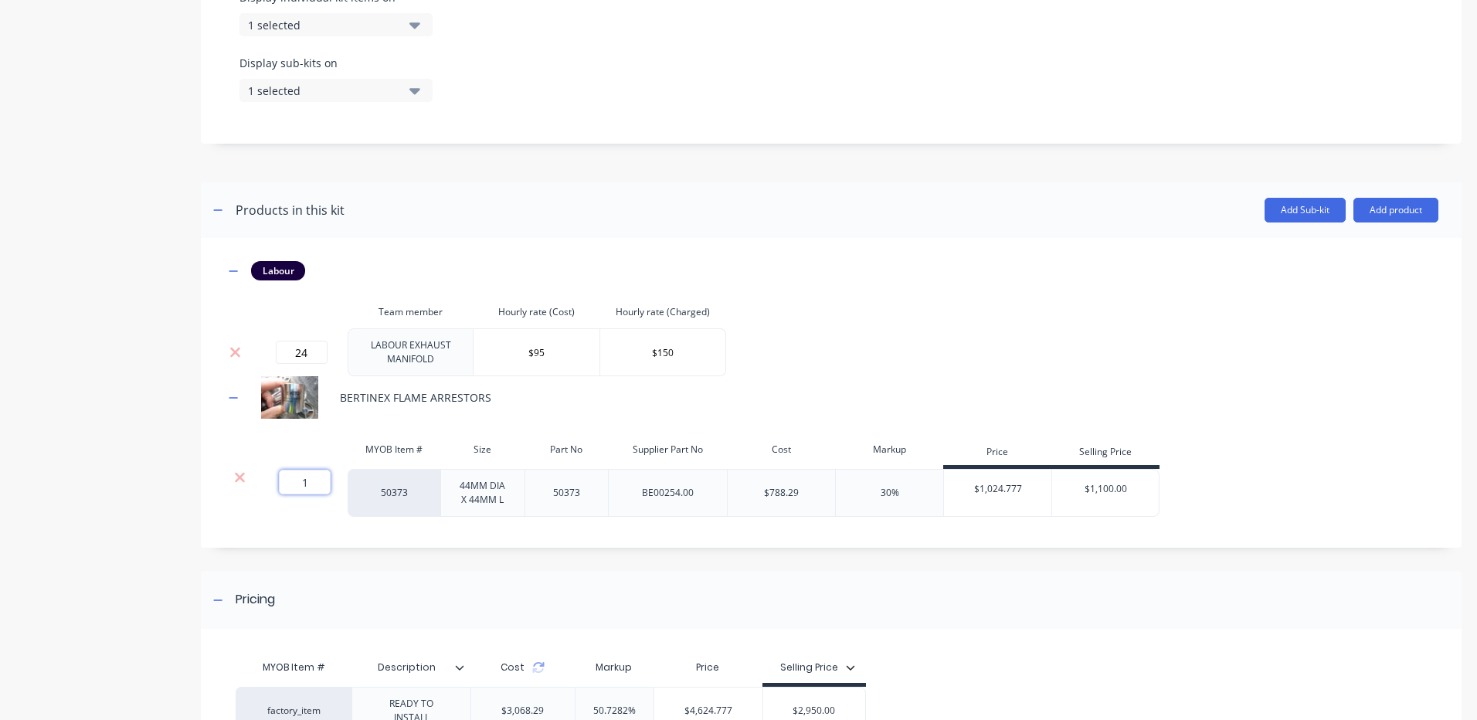
click at [298, 483] on input "1" at bounding box center [305, 482] width 52 height 25
type input "6"
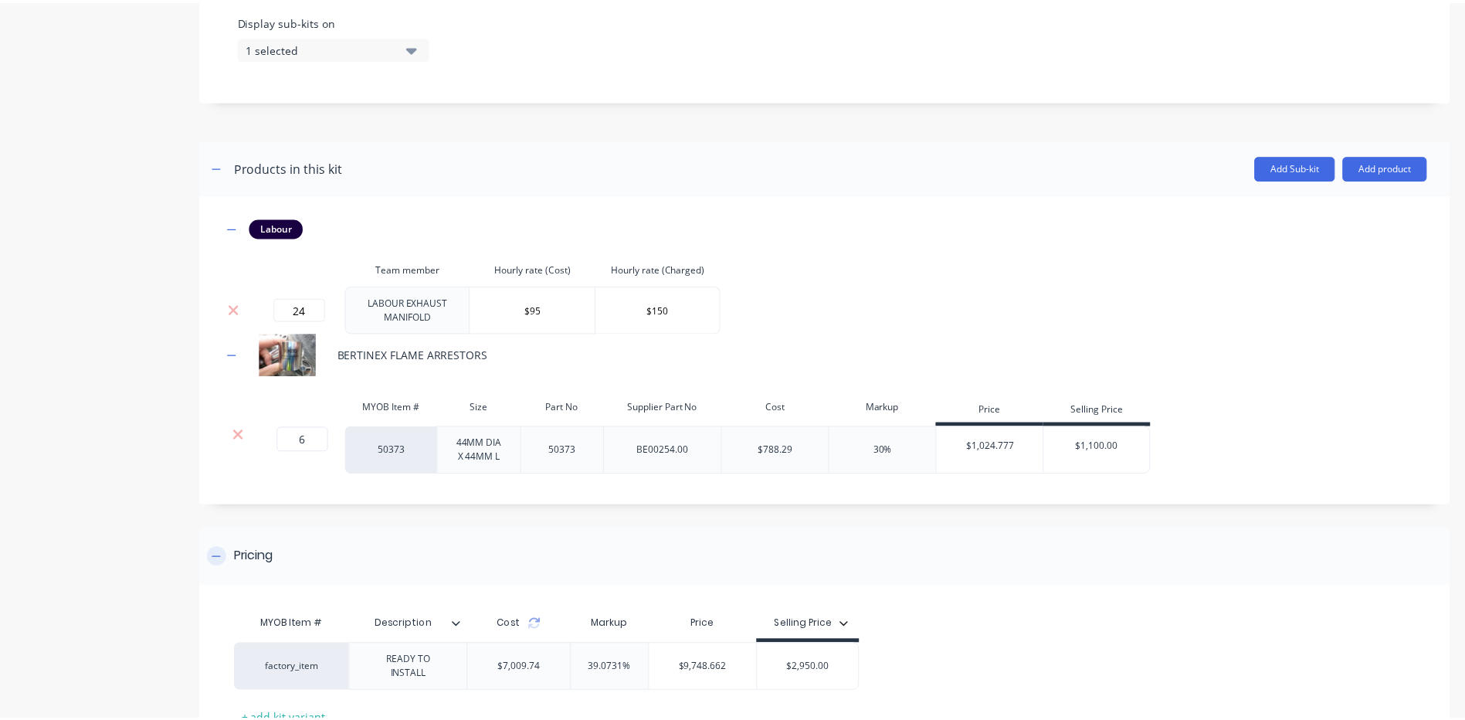
scroll to position [646, 0]
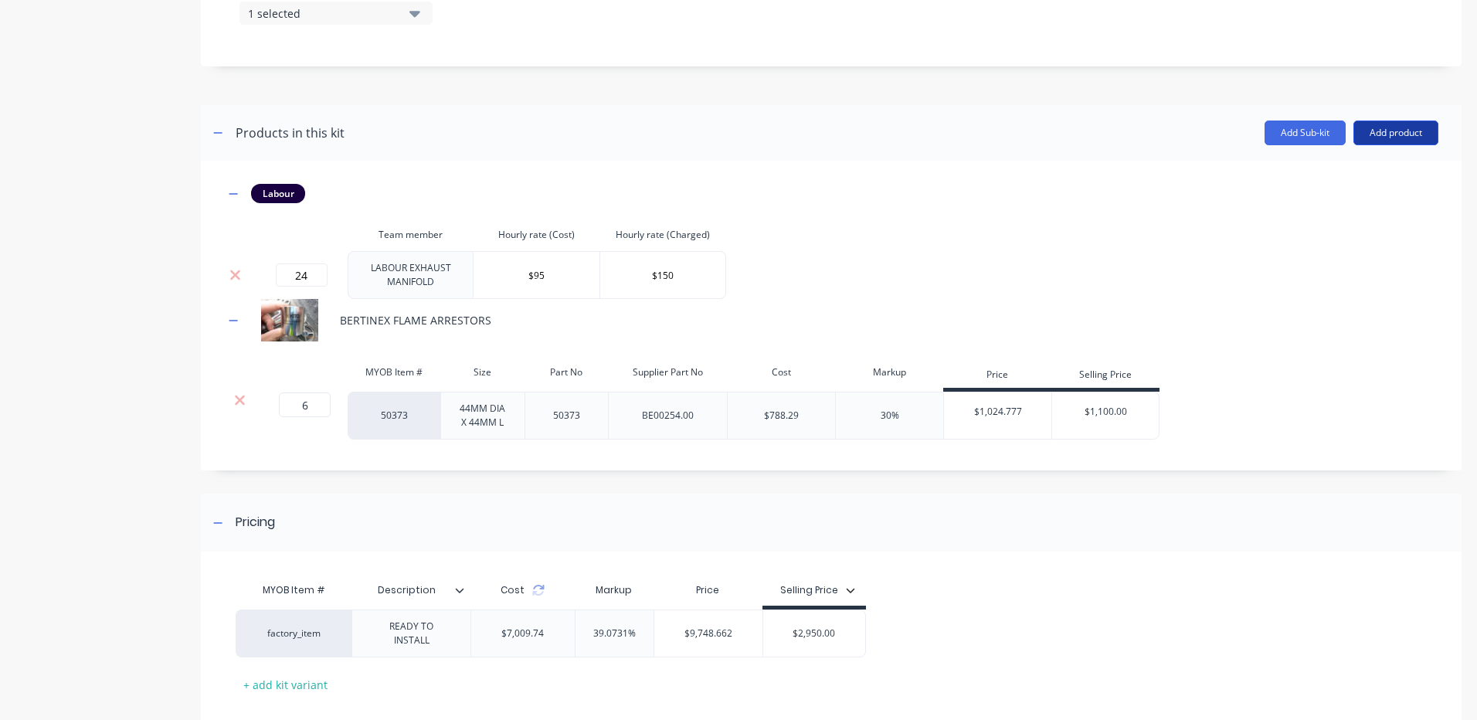
click at [1376, 127] on button "Add product" at bounding box center [1395, 132] width 85 height 25
click at [1335, 166] on div "Product catalogue" at bounding box center [1364, 172] width 119 height 22
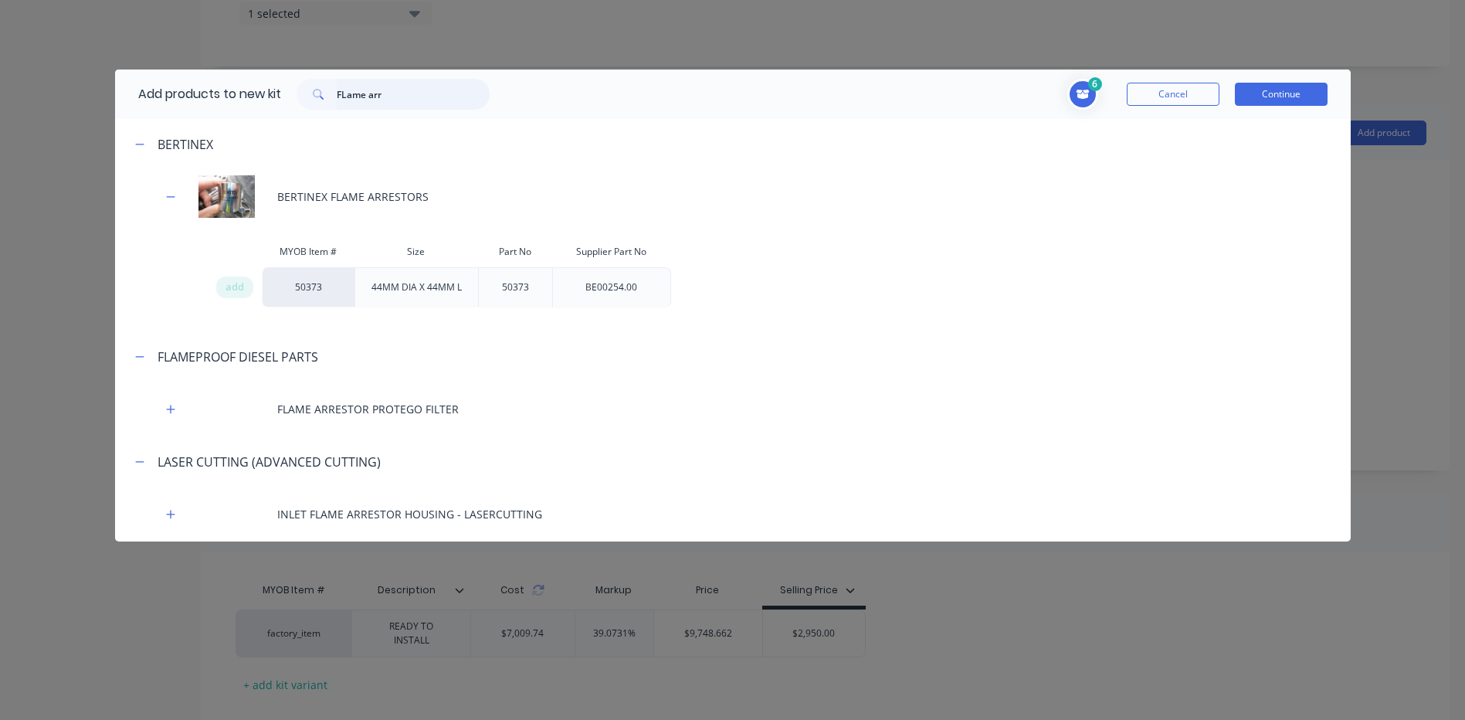
click at [382, 101] on input "FLame arr" at bounding box center [413, 94] width 153 height 31
drag, startPoint x: 396, startPoint y: 93, endPoint x: 290, endPoint y: 84, distance: 106.2
click at [290, 84] on div "FLame arr" at bounding box center [393, 94] width 224 height 31
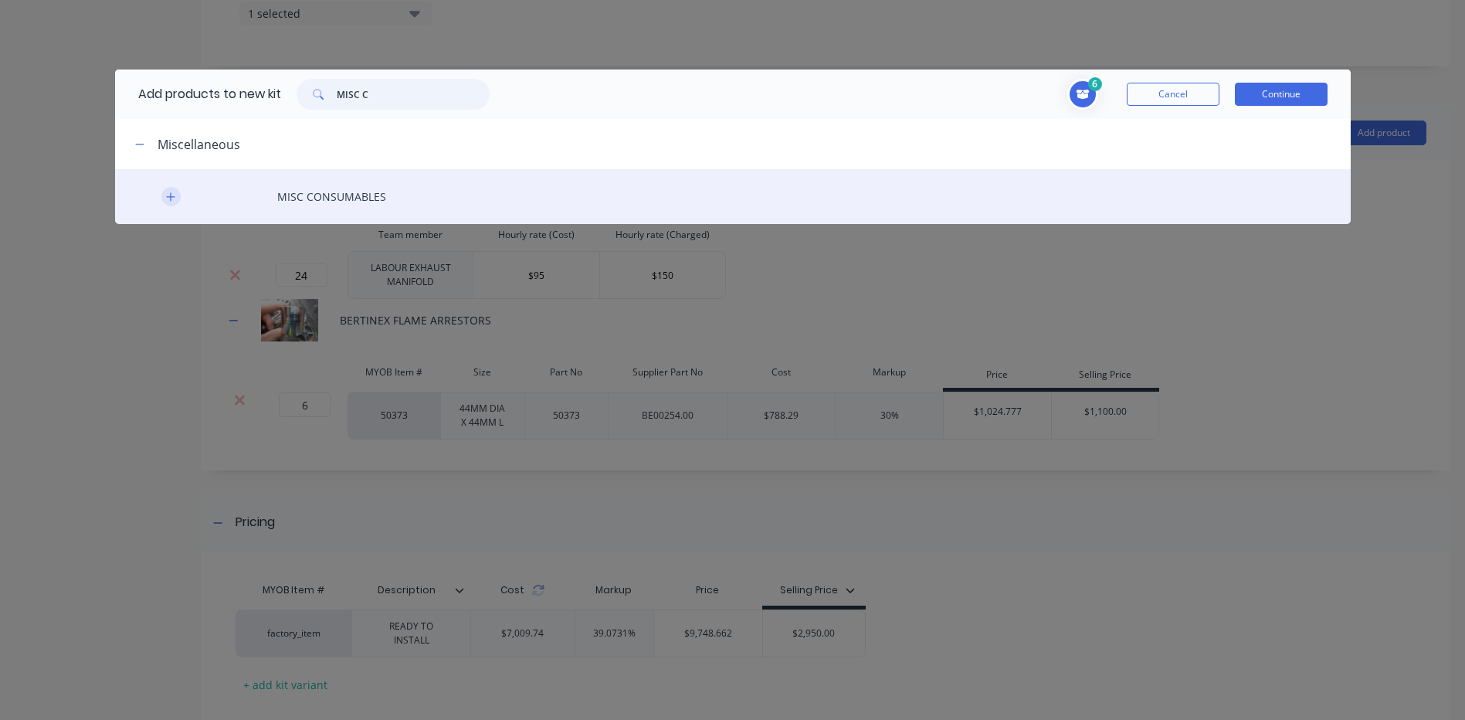
type input "MISC C"
click at [172, 198] on icon "button" at bounding box center [170, 197] width 9 height 11
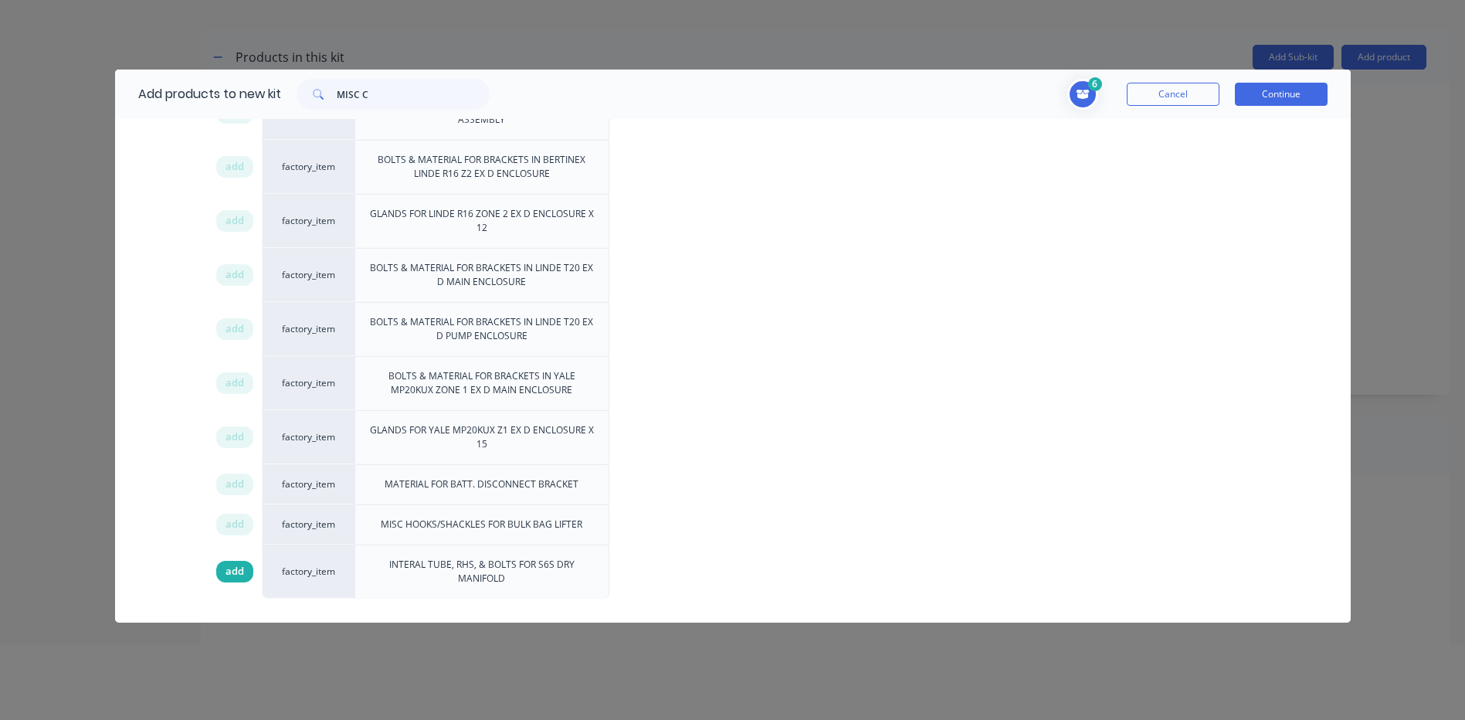
scroll to position [77, 0]
drag, startPoint x: 232, startPoint y: 571, endPoint x: 276, endPoint y: 545, distance: 51.3
click at [232, 571] on span "add" at bounding box center [235, 571] width 19 height 15
click at [1257, 93] on button "Continue" at bounding box center [1281, 94] width 93 height 23
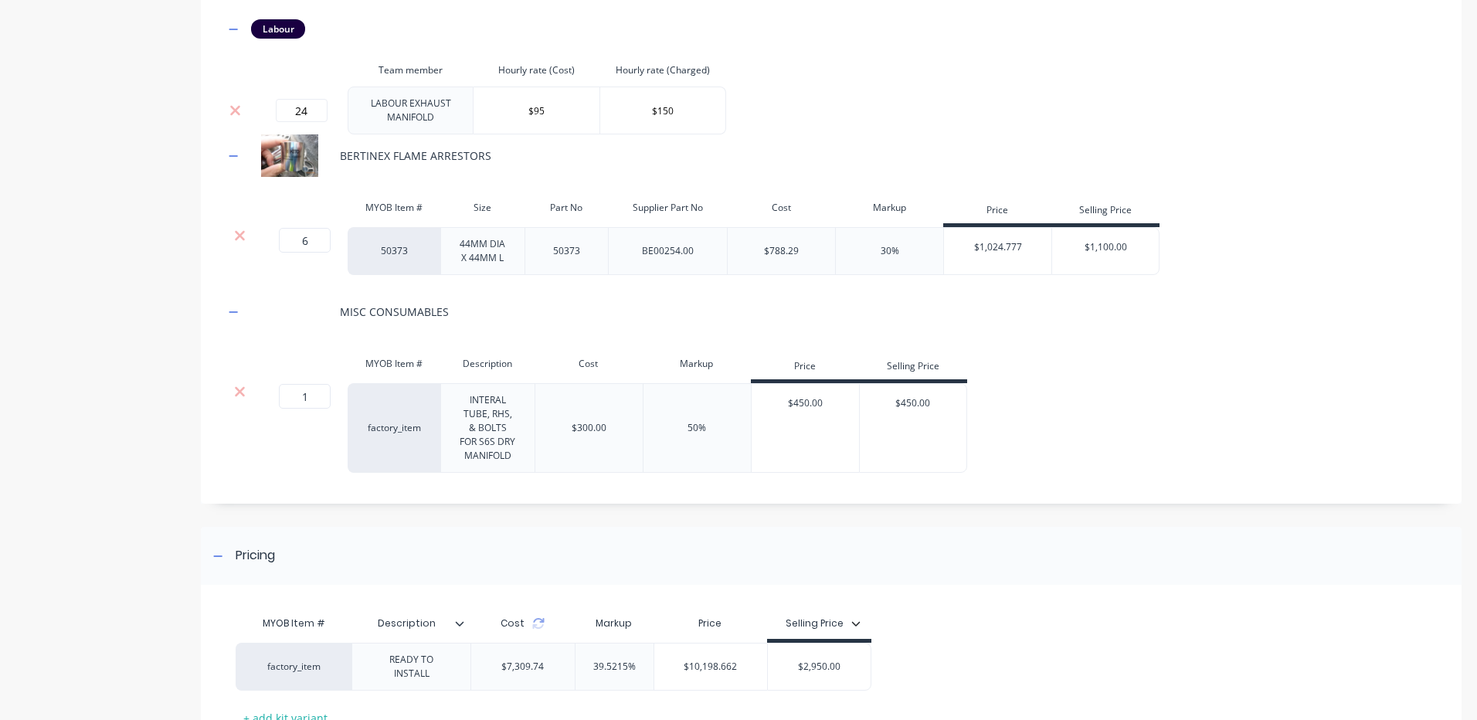
scroll to position [877, 0]
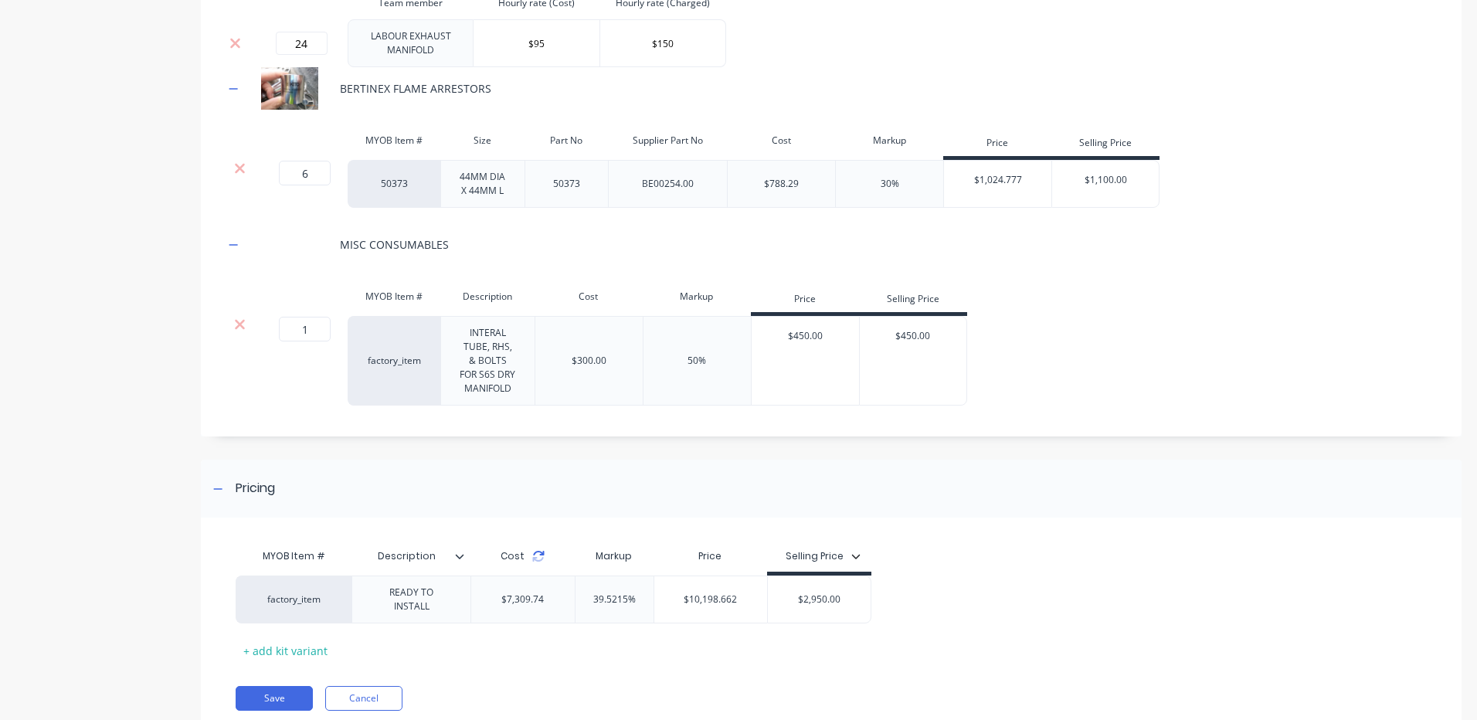
click at [540, 552] on icon at bounding box center [538, 553] width 11 height 5
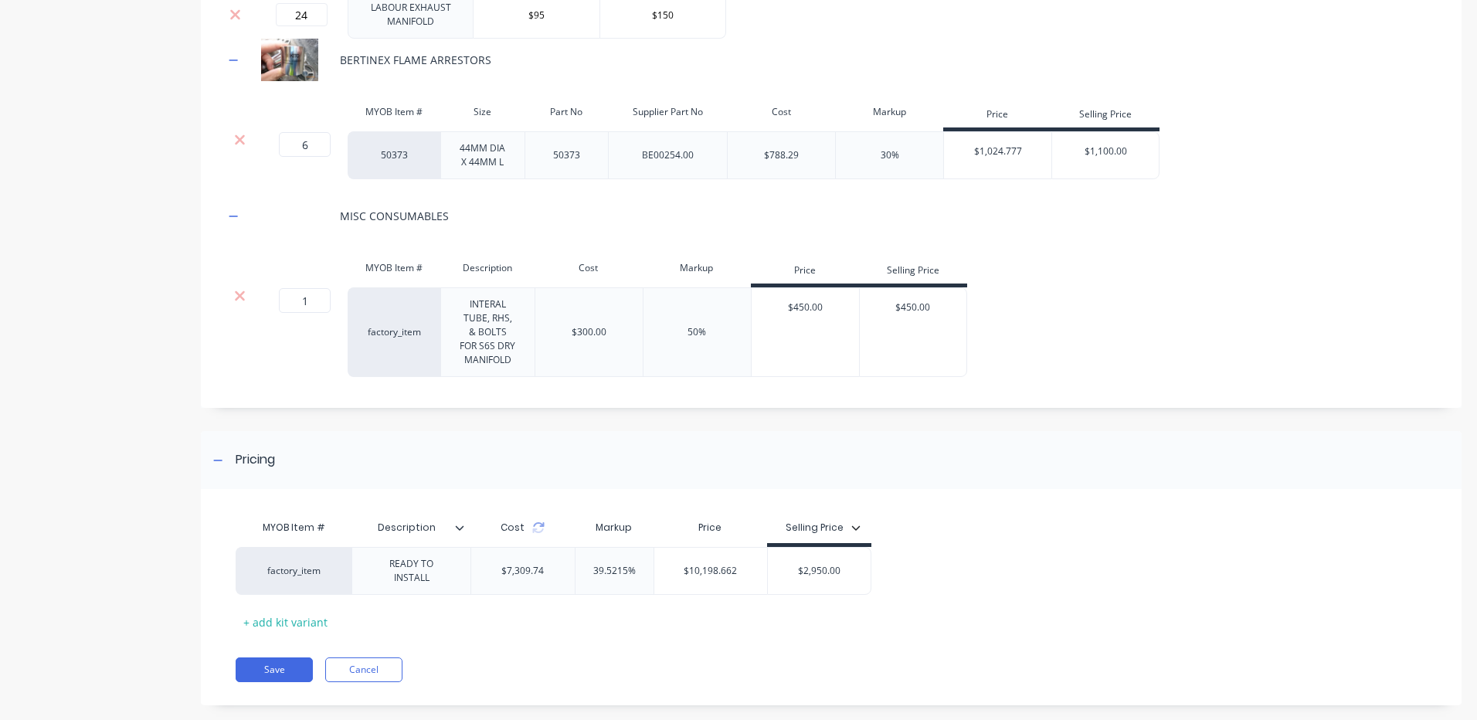
scroll to position [922, 0]
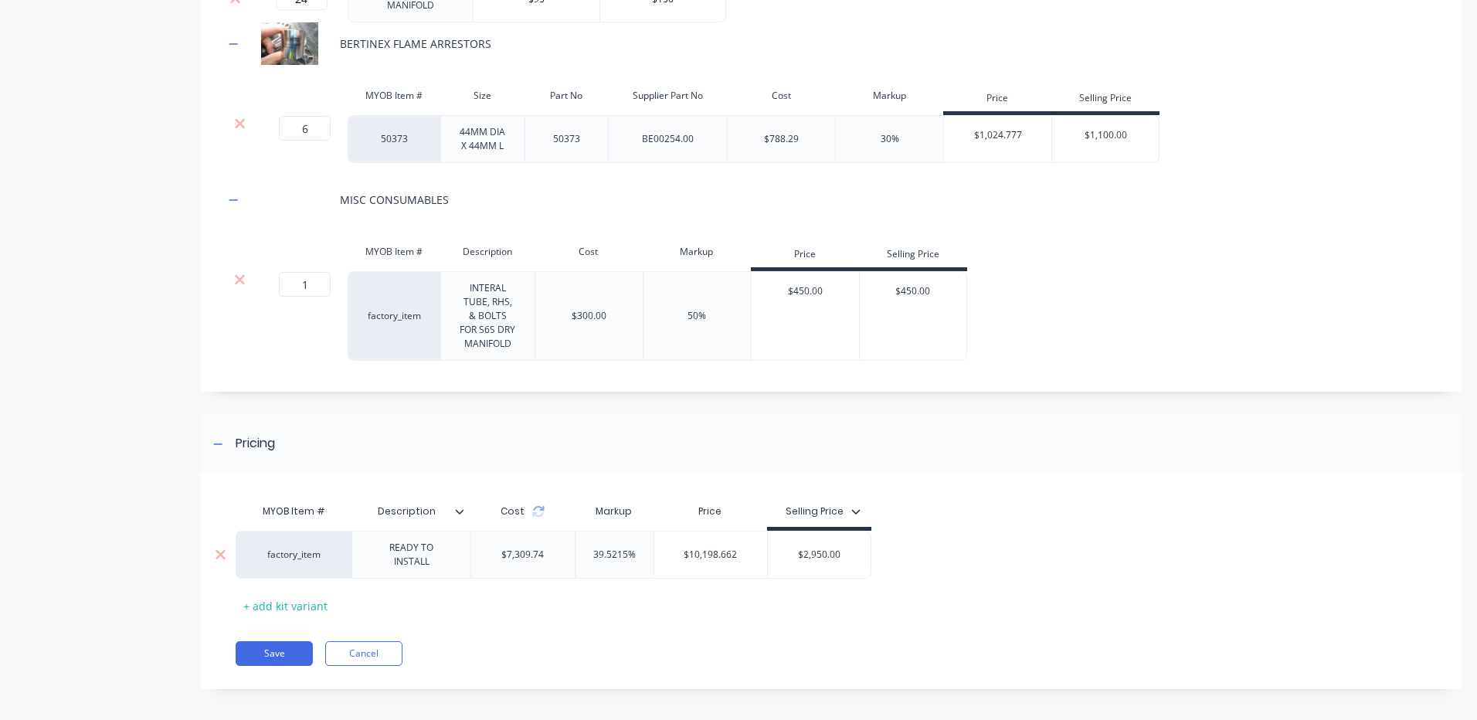
click at [821, 548] on input "$2,950.00" at bounding box center [819, 555] width 103 height 14
type input "$10500"
click at [901, 592] on div "MYOB Item # Description Cost Markup Price Selling Price factory_item READY TO I…" at bounding box center [825, 557] width 1178 height 122
click at [287, 650] on button "Save" at bounding box center [274, 653] width 77 height 25
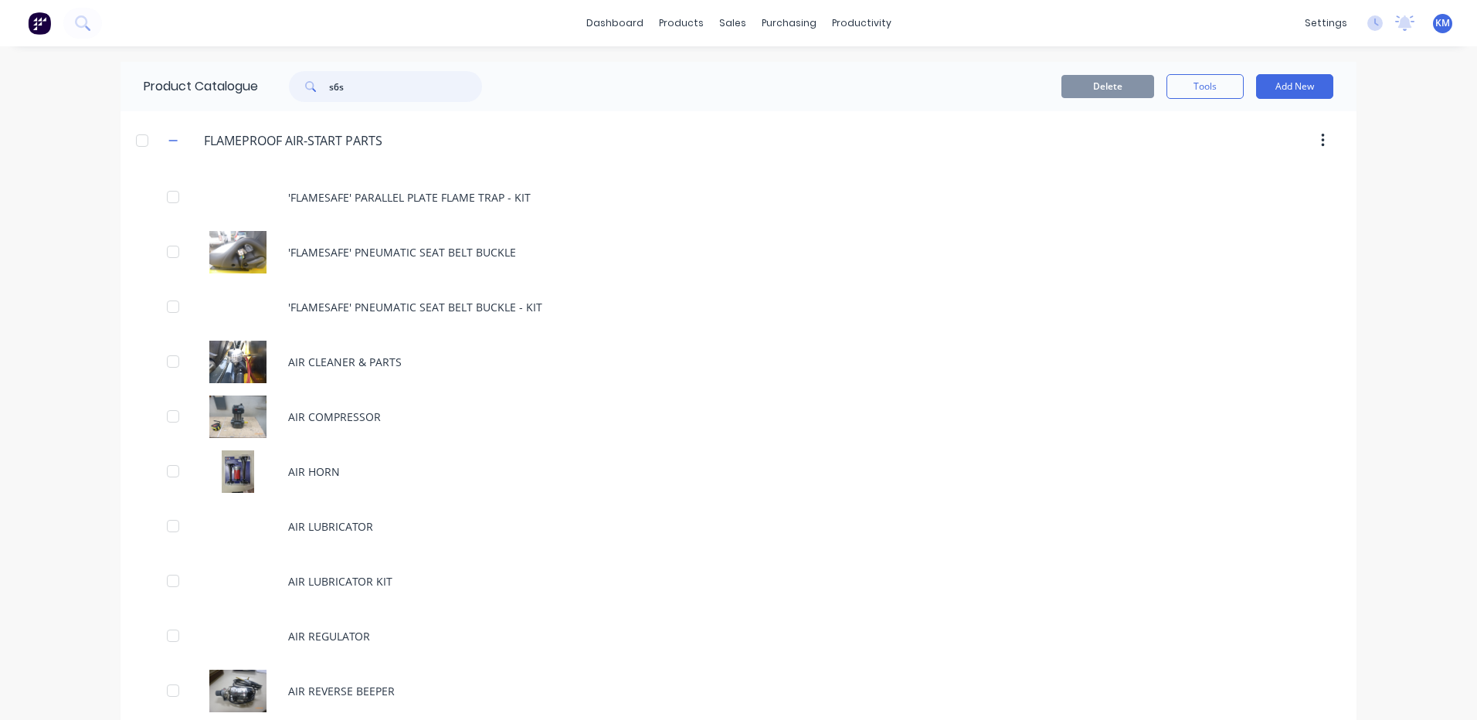
drag, startPoint x: 348, startPoint y: 80, endPoint x: 310, endPoint y: 86, distance: 38.3
click at [310, 86] on div "s6s" at bounding box center [385, 86] width 193 height 31
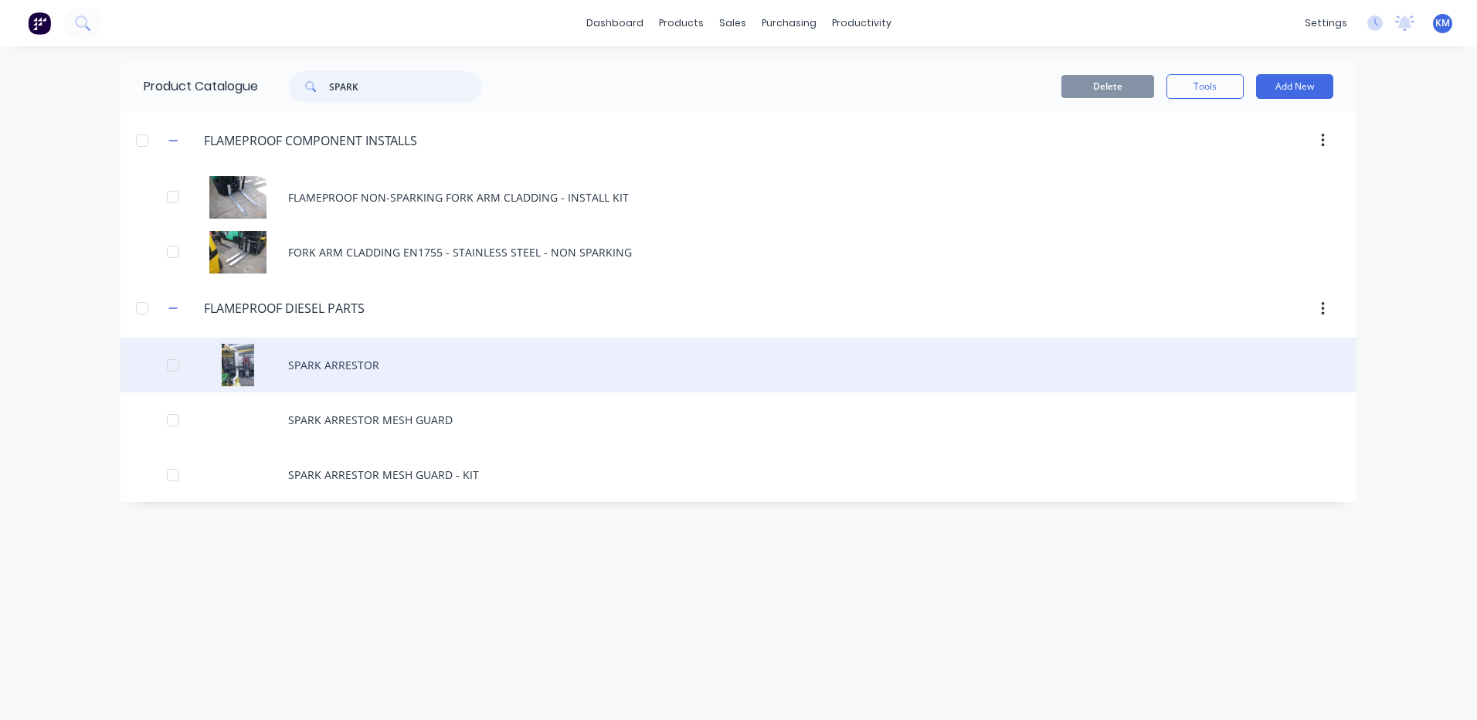
type input "SPARK"
click at [348, 371] on div "SPARK ARRESTOR" at bounding box center [738, 364] width 1236 height 55
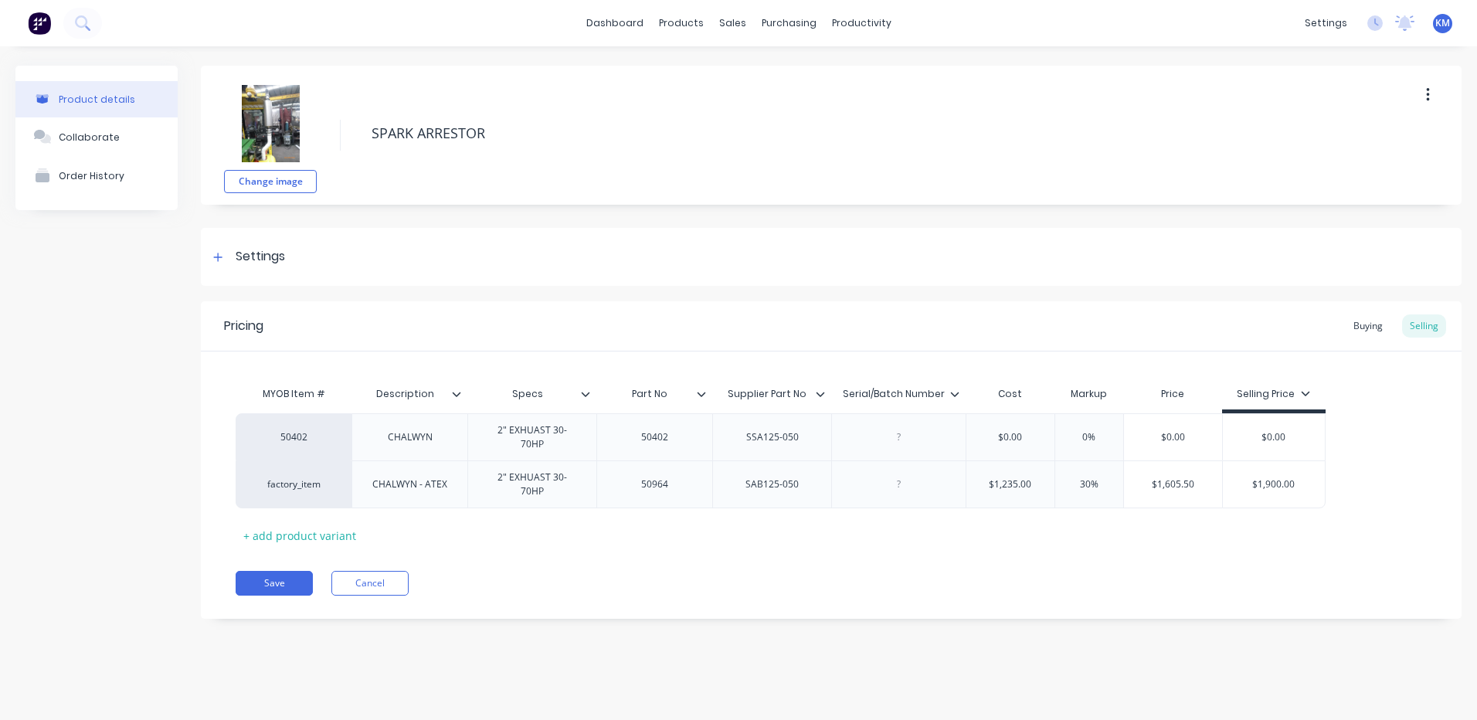
type textarea "x"
click at [799, 80] on div "Purchase Orders" at bounding box center [839, 74] width 82 height 14
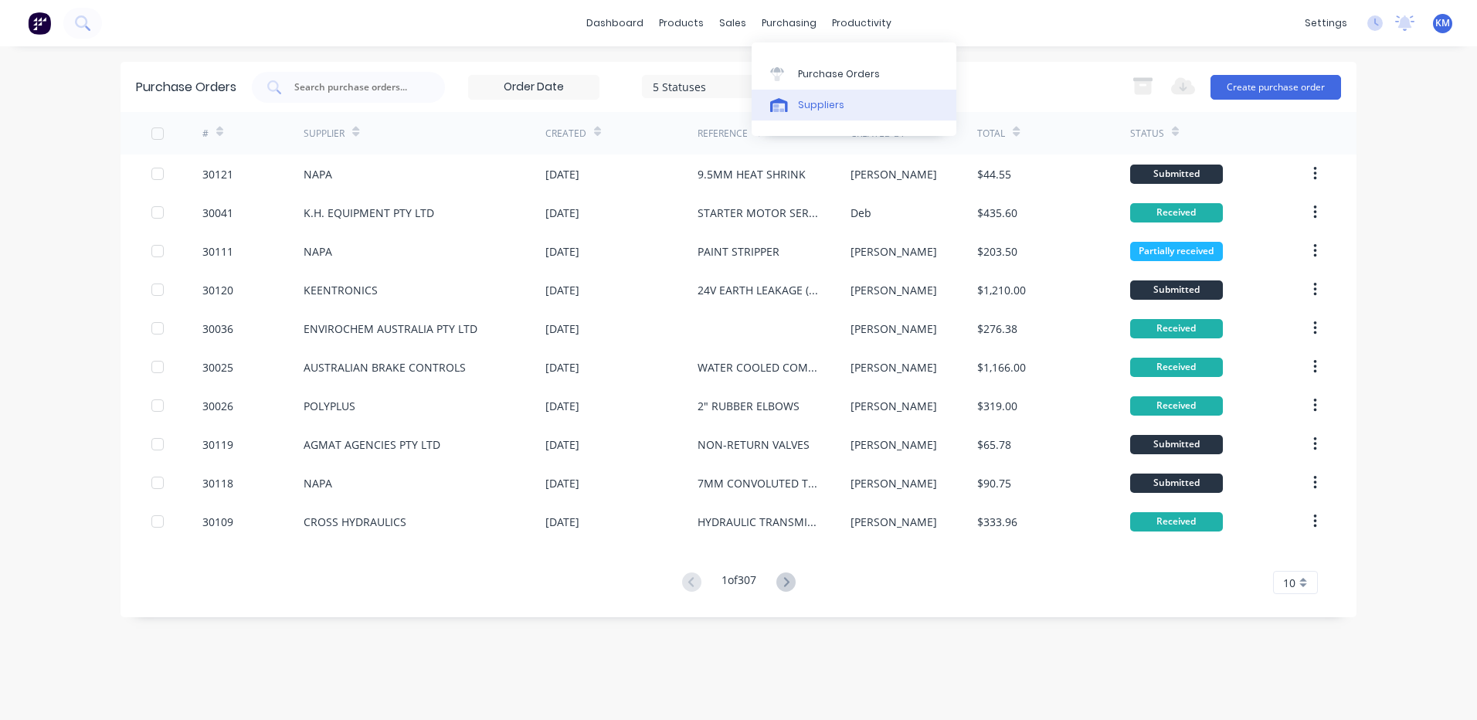
click at [790, 100] on div at bounding box center [781, 105] width 23 height 14
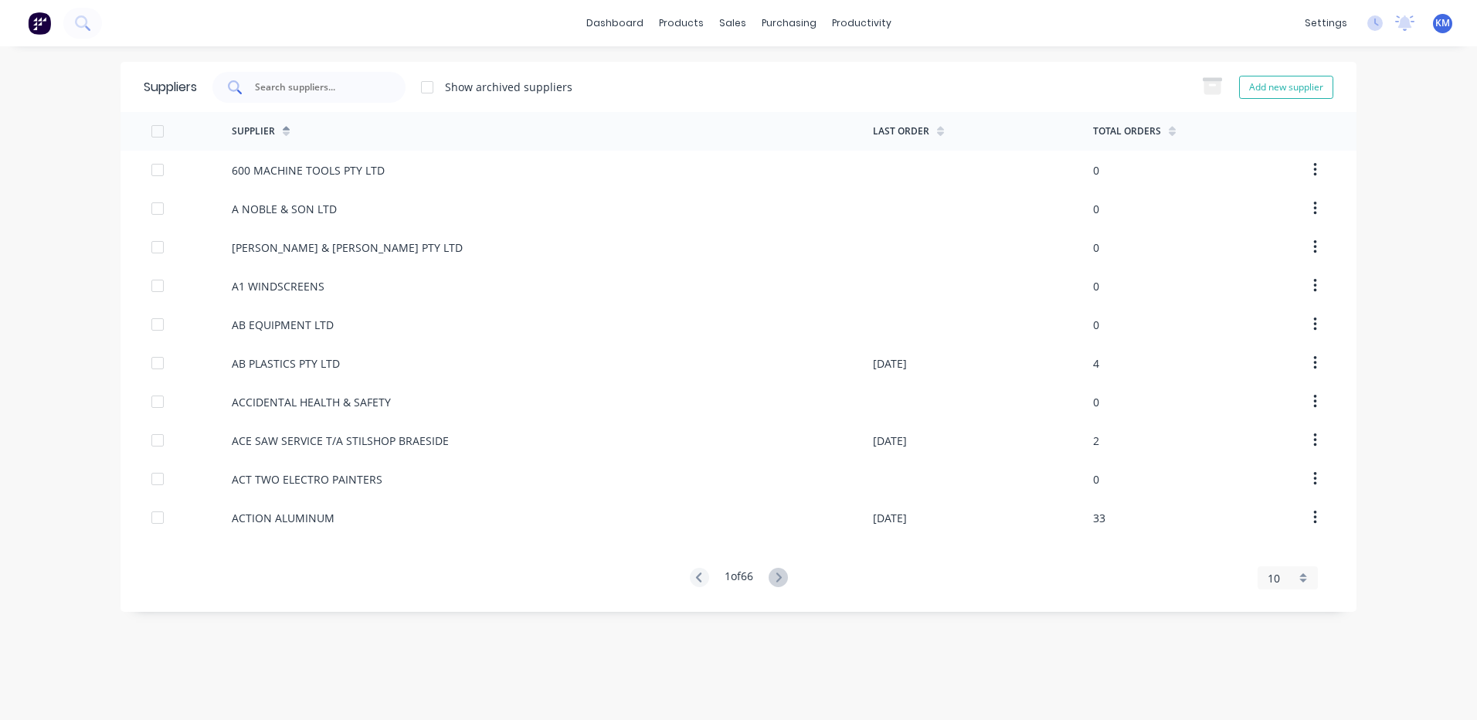
click at [388, 74] on div at bounding box center [308, 87] width 193 height 31
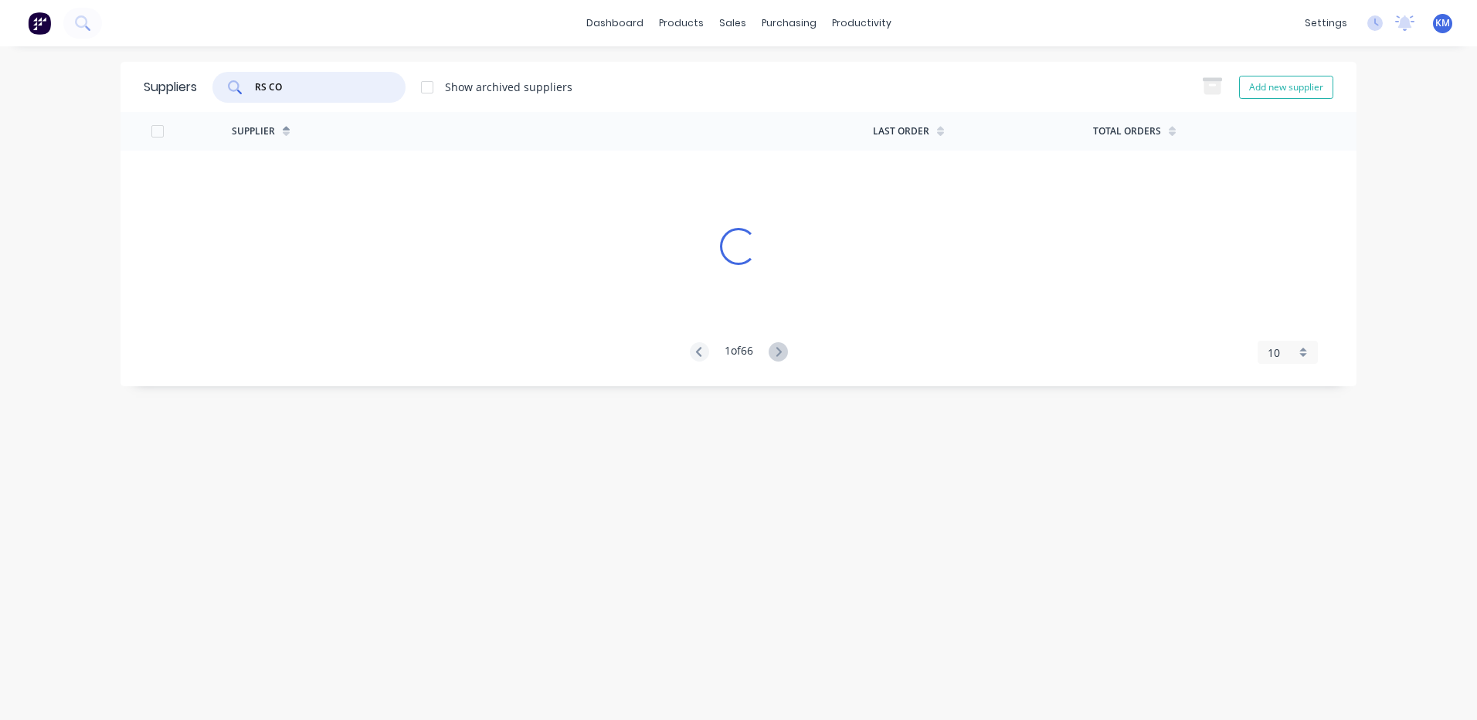
type input "RS COM"
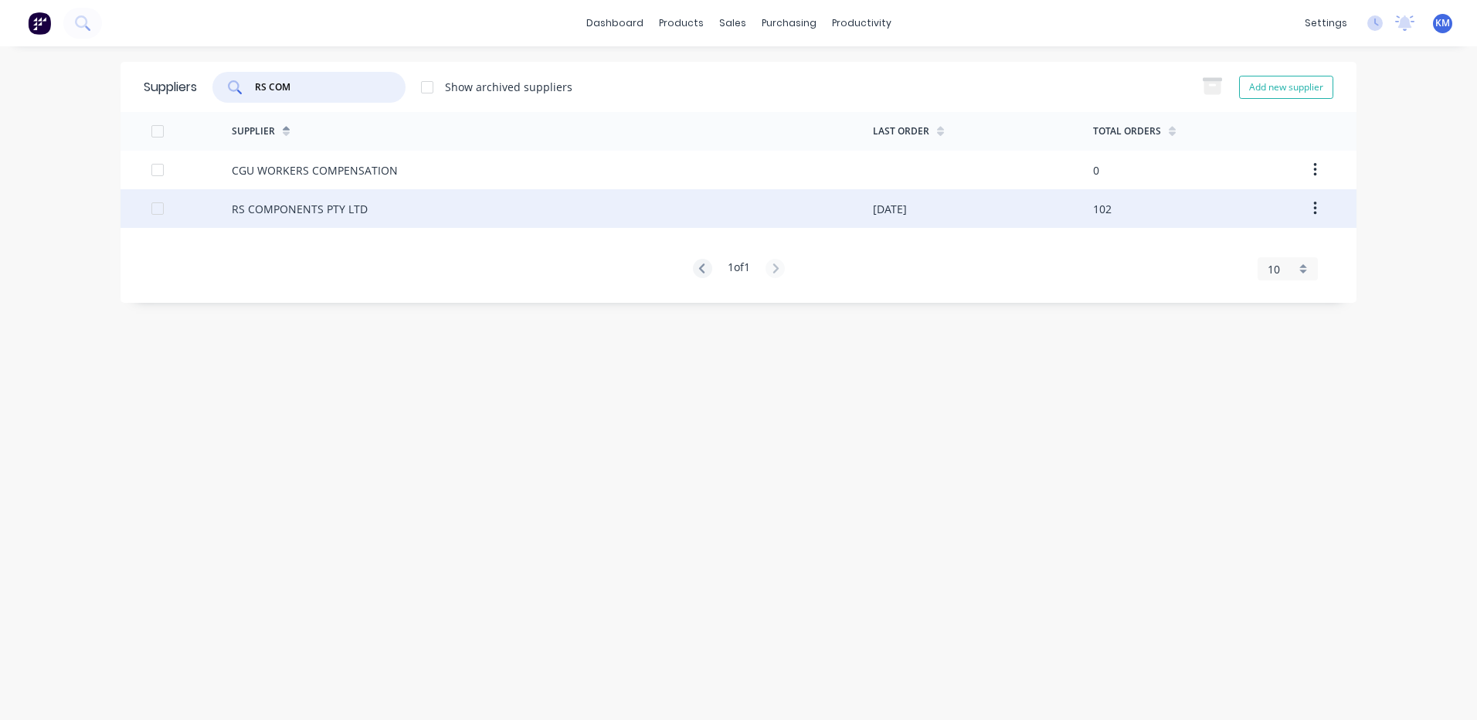
click at [426, 199] on div "RS COMPONENTS PTY LTD" at bounding box center [552, 208] width 641 height 39
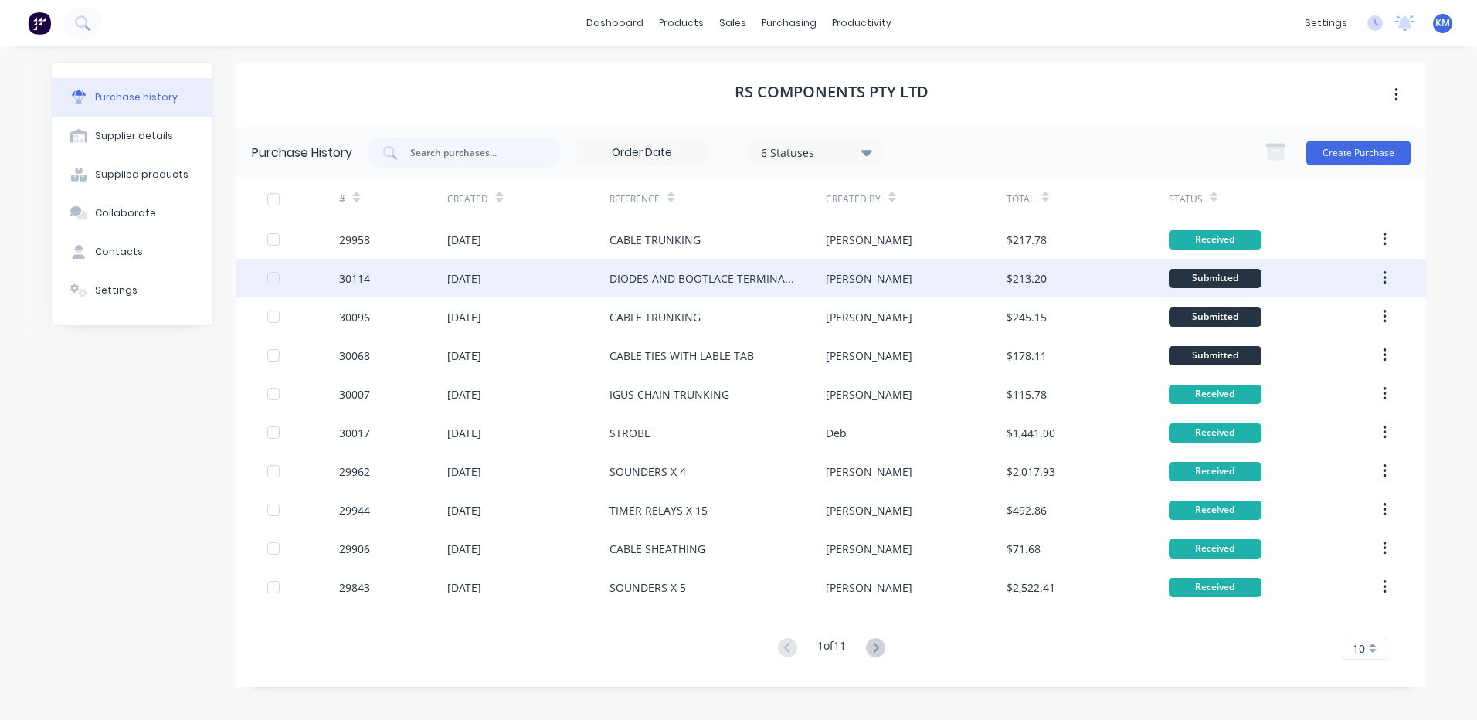
click at [666, 275] on div "DIODES AND BOOTLACE TERMINALS" at bounding box center [701, 278] width 185 height 16
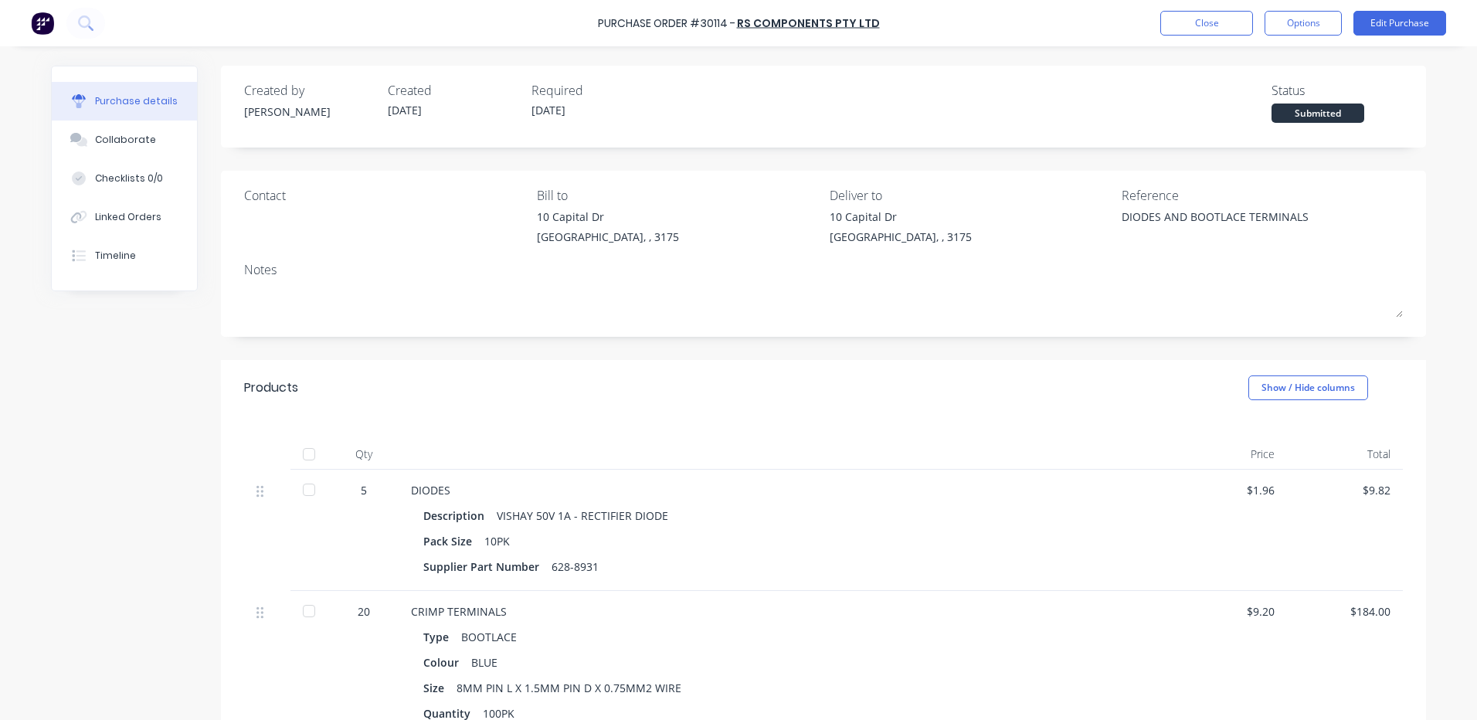
click at [306, 449] on div at bounding box center [308, 454] width 31 height 31
type textarea "x"
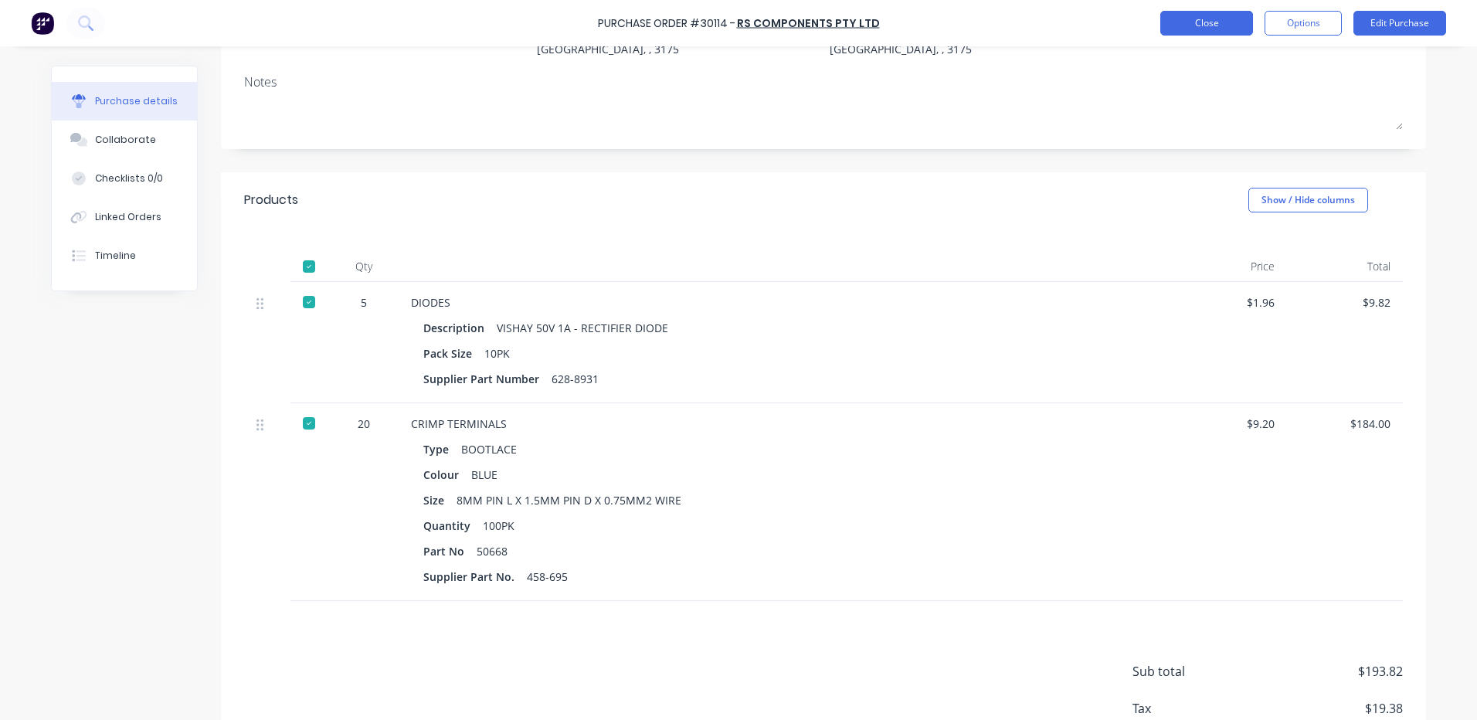
scroll to position [57, 0]
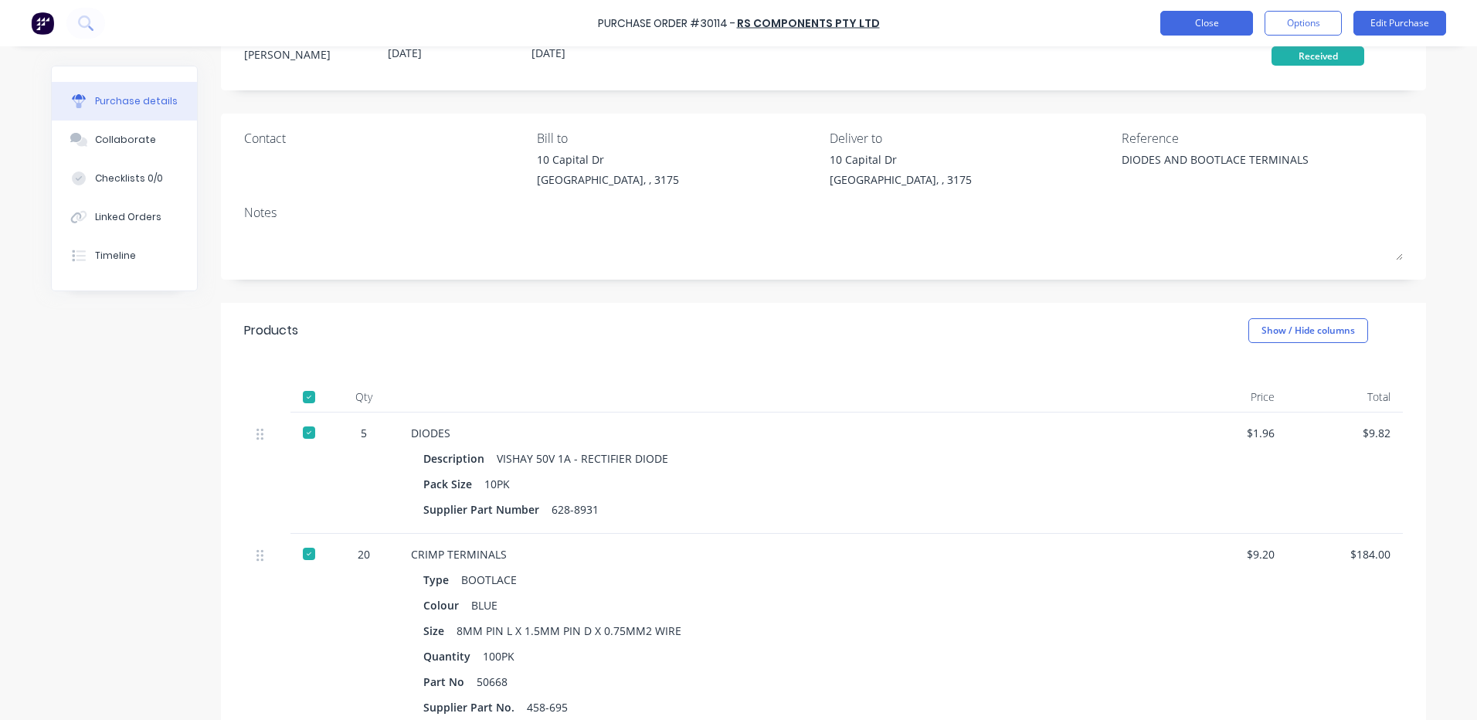
click at [1223, 15] on button "Close" at bounding box center [1206, 23] width 93 height 25
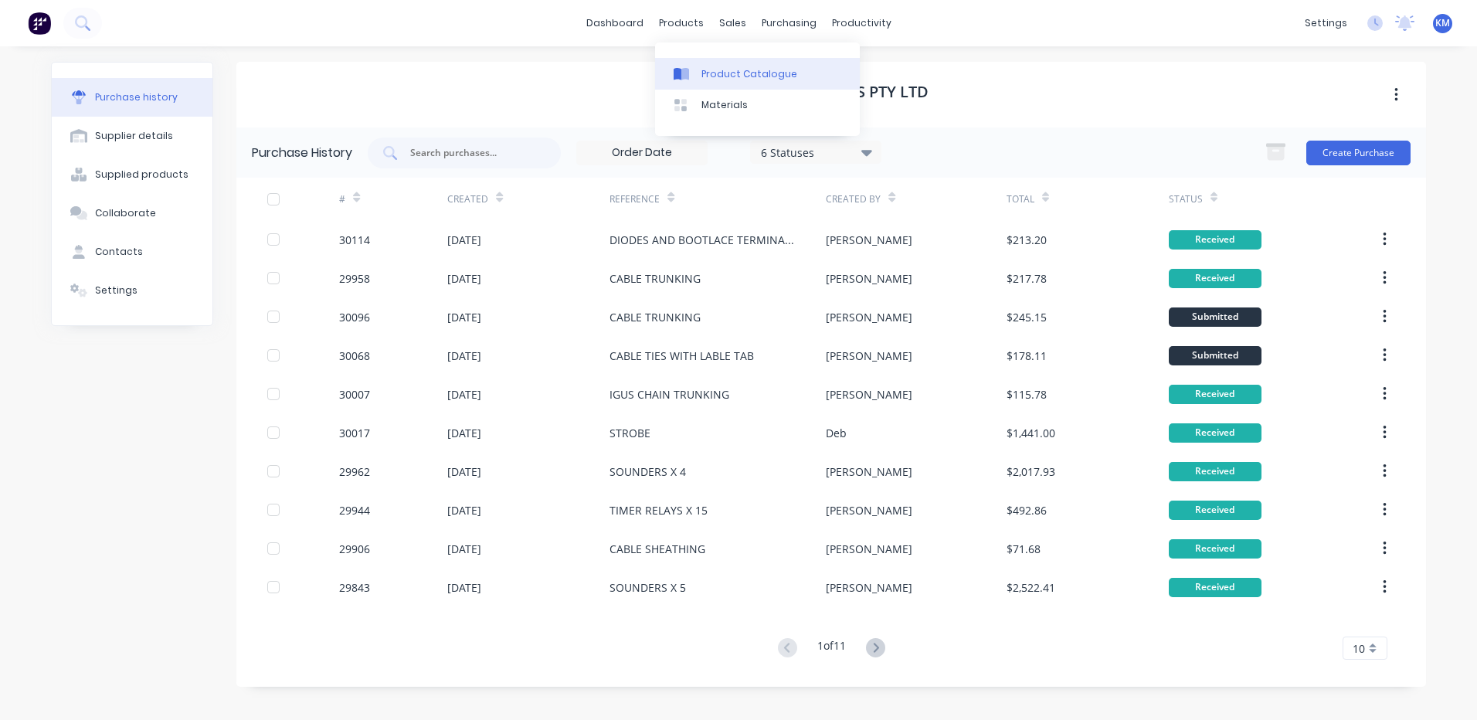
click at [709, 63] on link "Product Catalogue" at bounding box center [757, 73] width 205 height 31
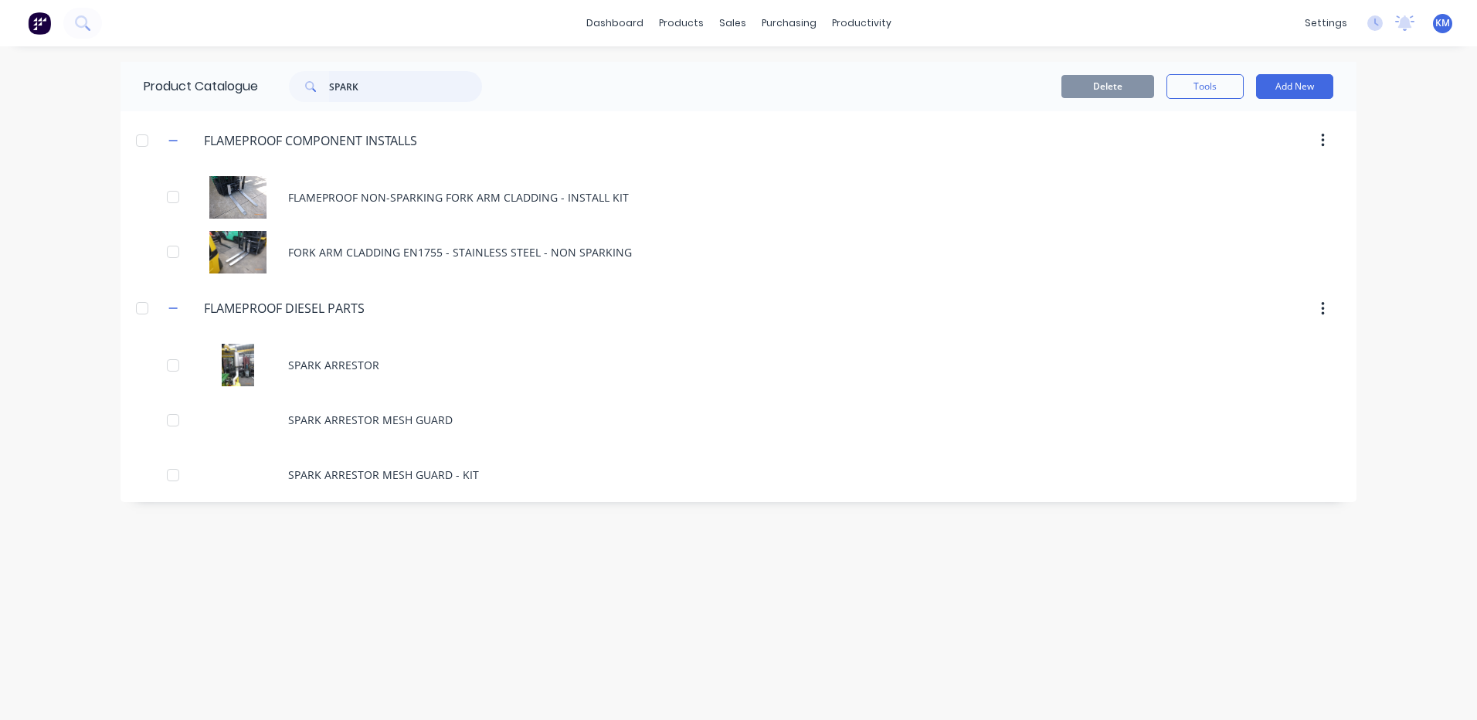
click at [399, 83] on input "SPARK" at bounding box center [405, 86] width 153 height 31
type input "S6S"
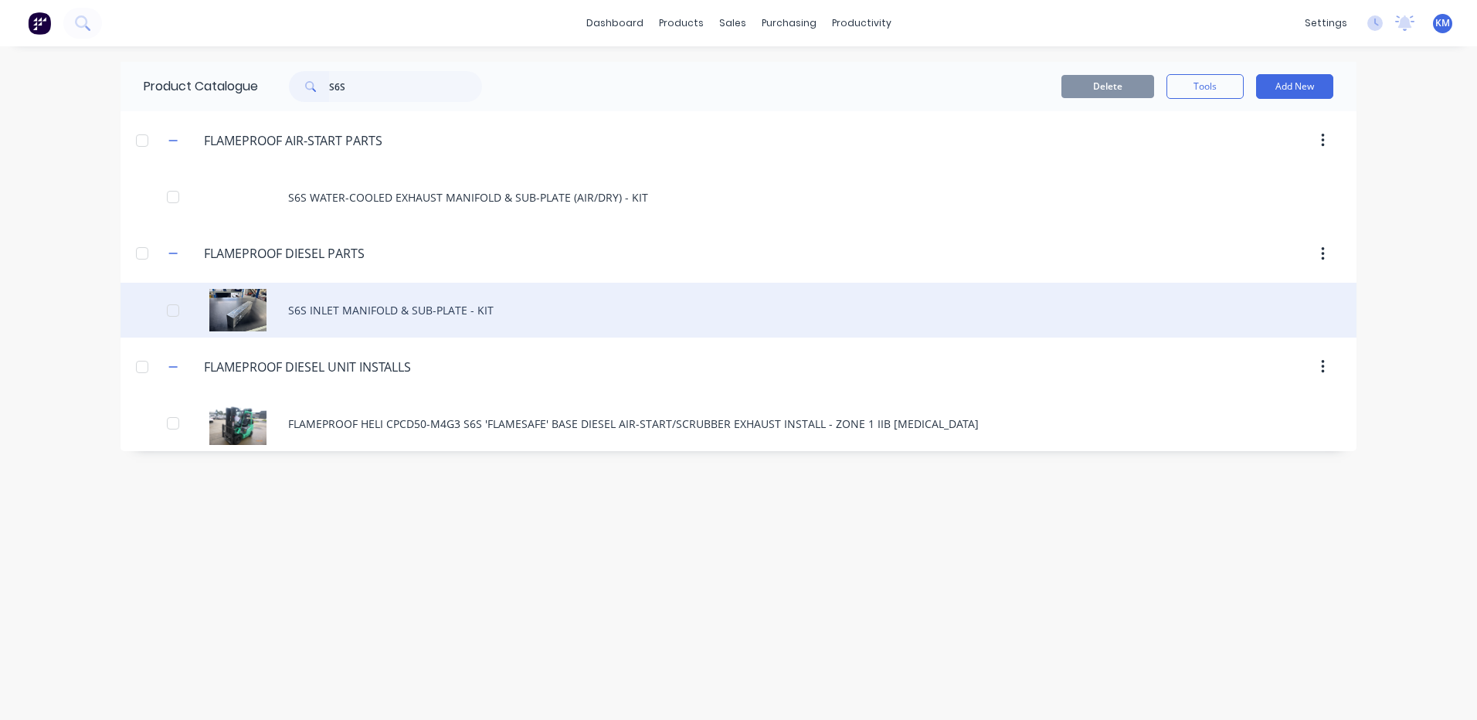
click at [490, 325] on div "S6S INLET MANIFOLD & SUB-PLATE - KIT" at bounding box center [738, 310] width 1236 height 55
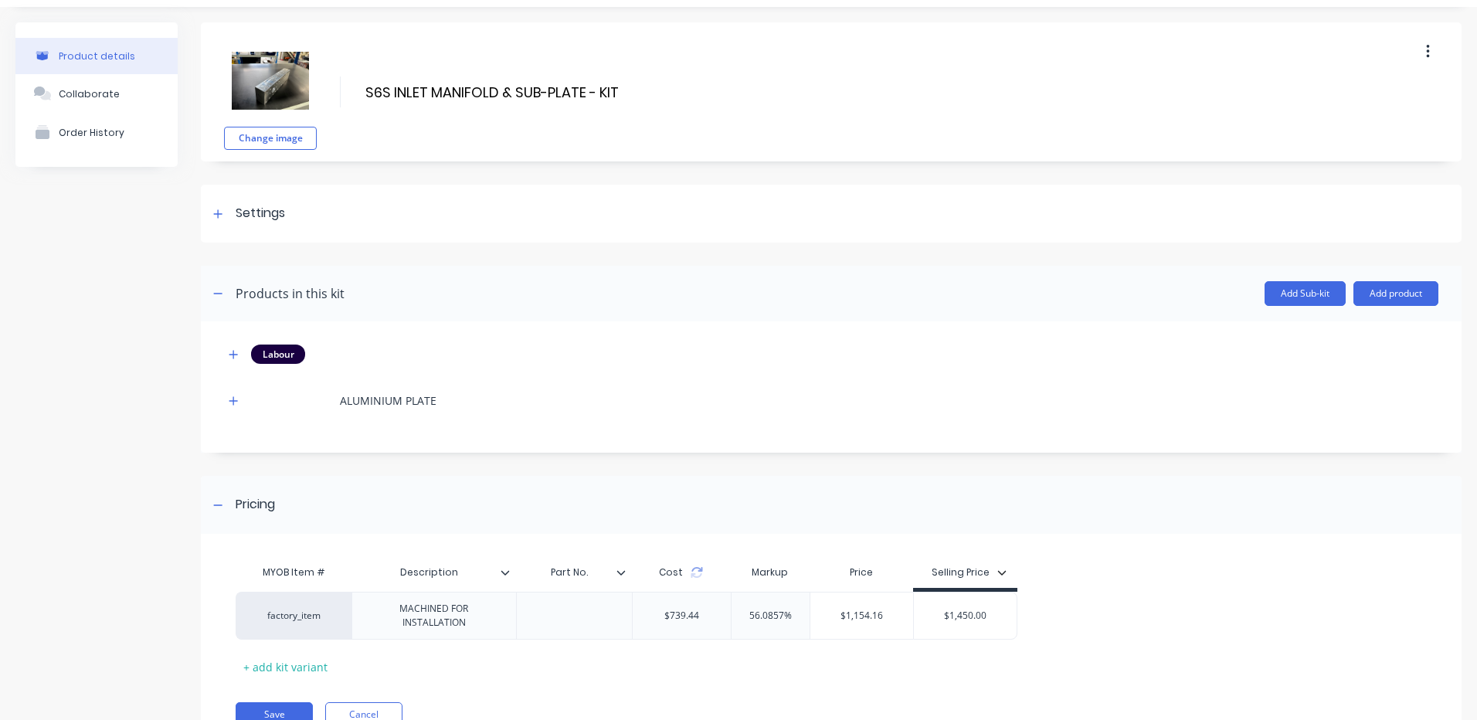
scroll to position [77, 0]
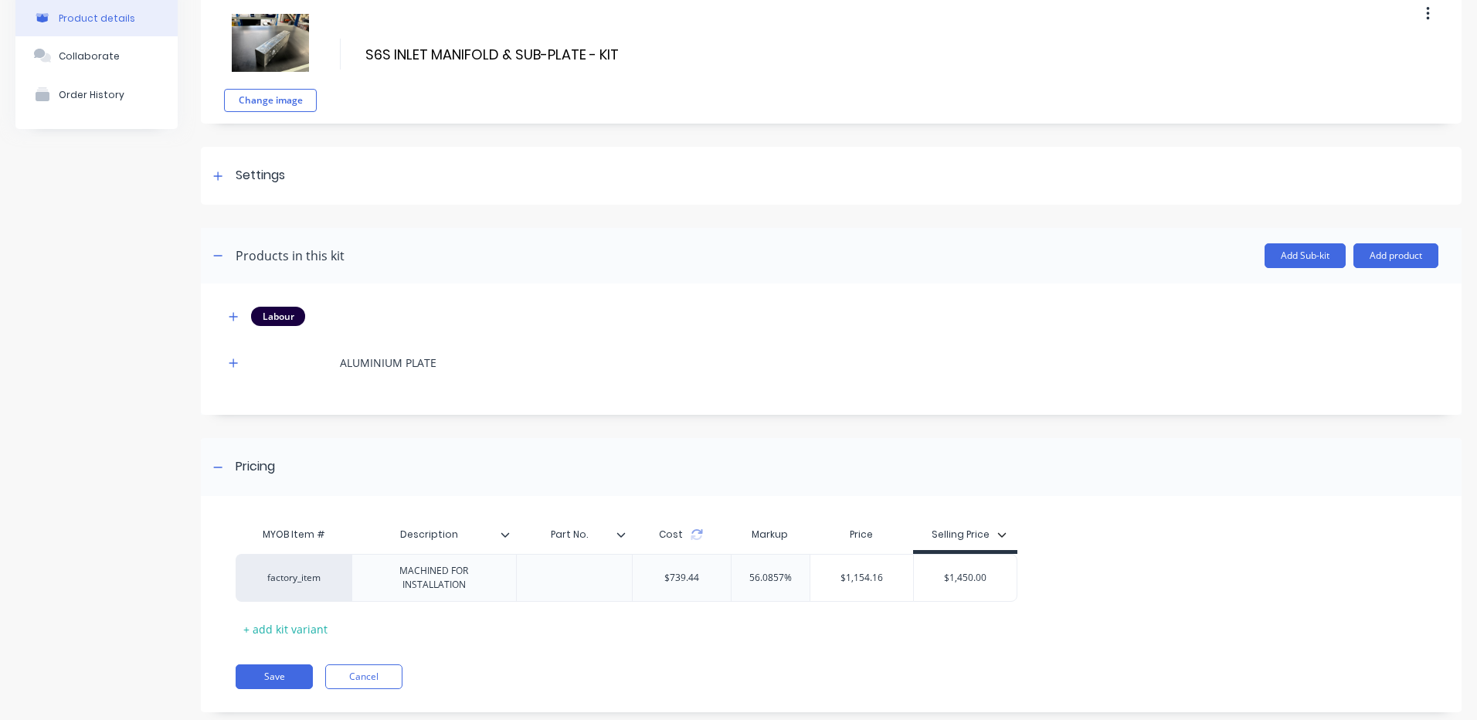
click at [233, 326] on div "Labour ALUMINIUM PLATE" at bounding box center [831, 345] width 1214 height 77
click at [235, 323] on button "button" at bounding box center [233, 316] width 19 height 19
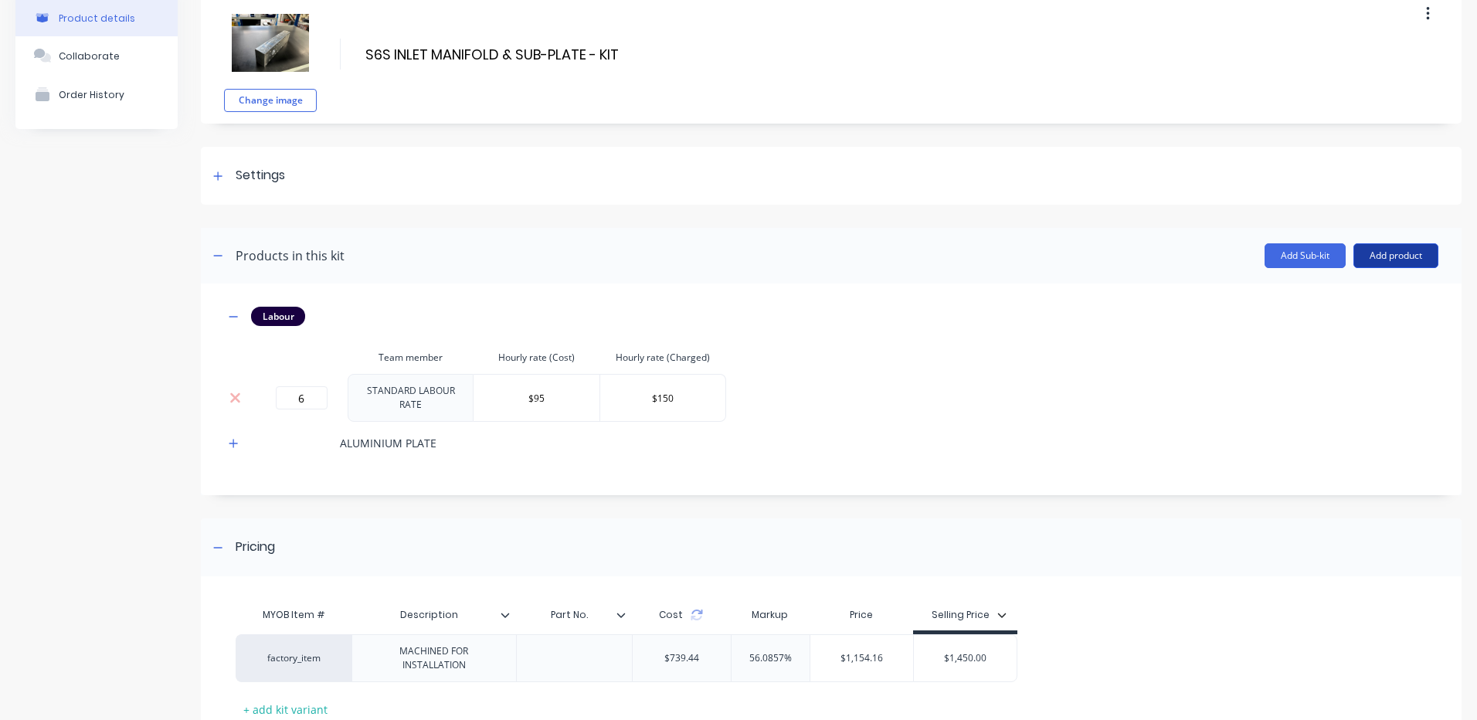
click at [1409, 249] on button "Add product" at bounding box center [1395, 255] width 85 height 25
click at [1355, 324] on div "Labour" at bounding box center [1364, 326] width 119 height 22
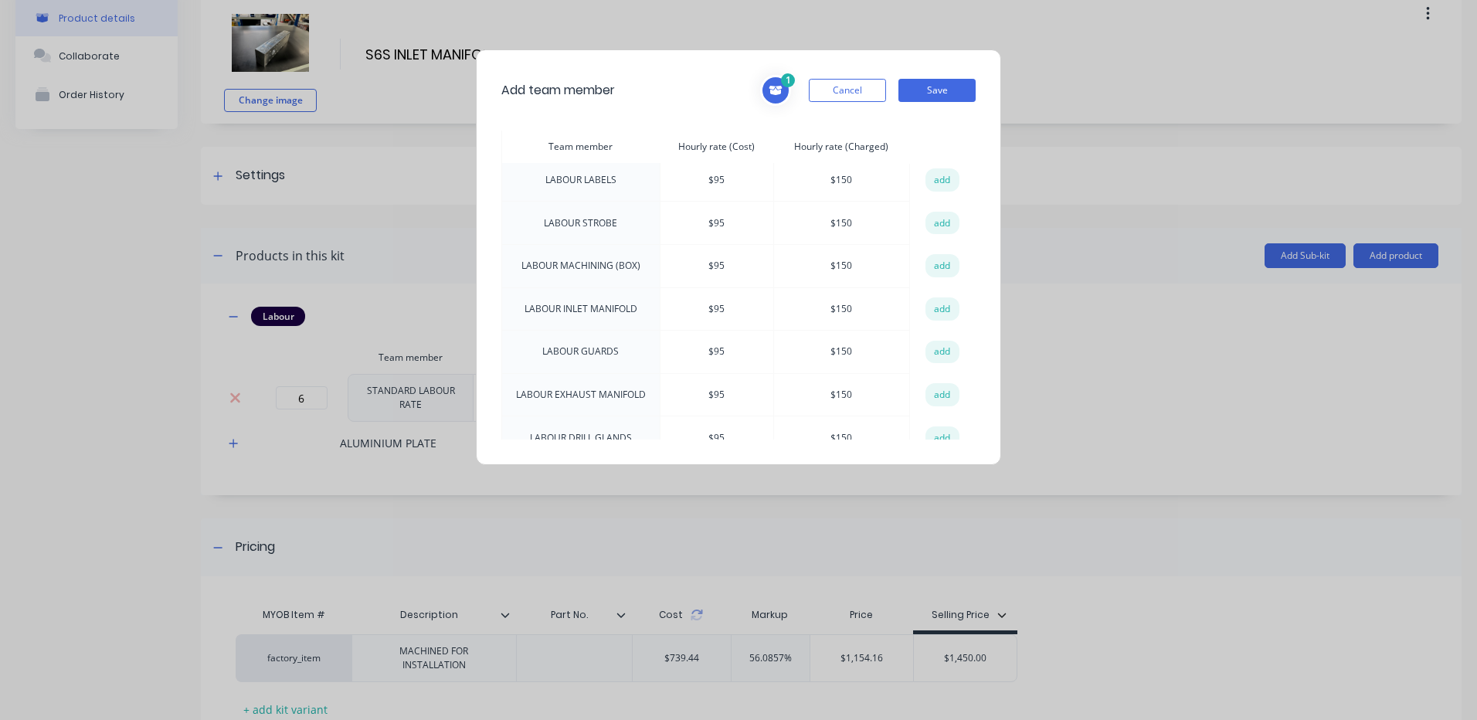
scroll to position [850, 0]
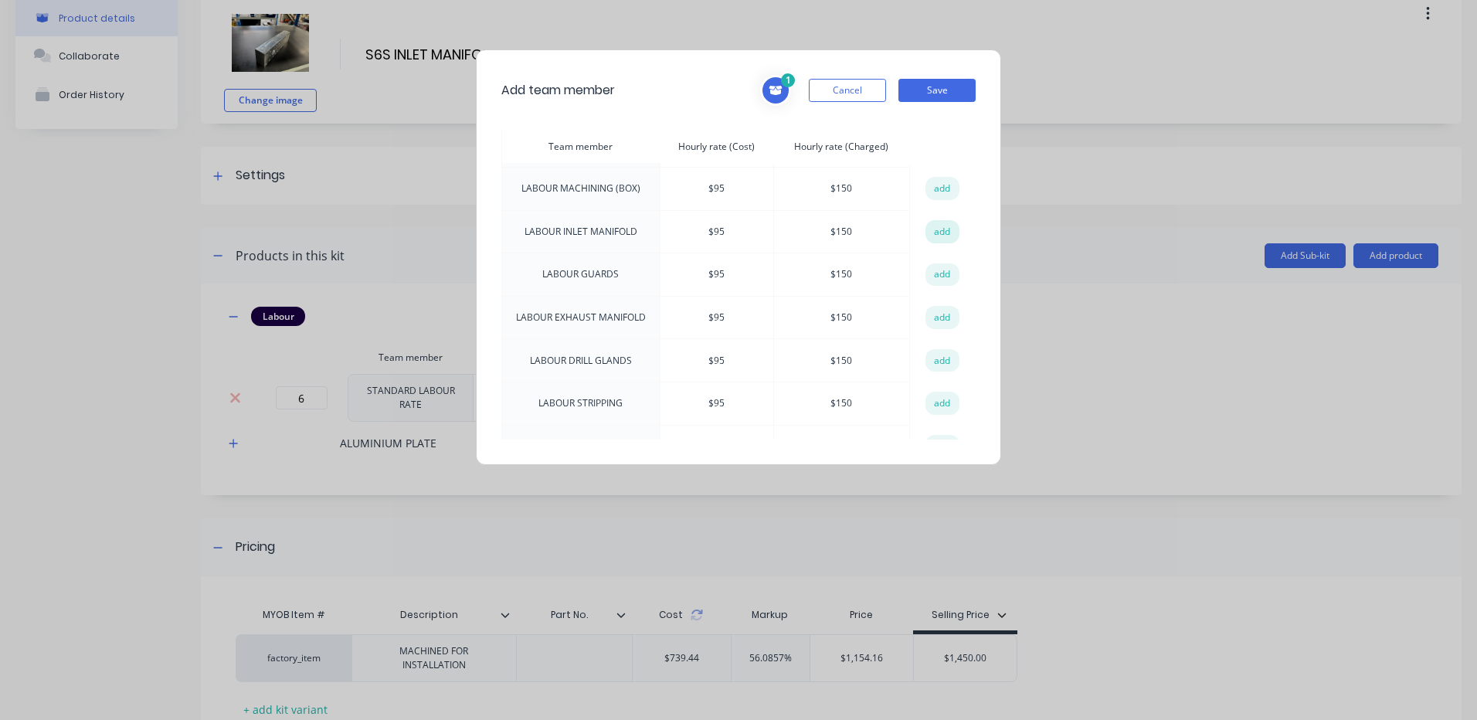
click at [926, 220] on button "add" at bounding box center [942, 231] width 34 height 23
click at [942, 94] on button "Save" at bounding box center [936, 90] width 77 height 23
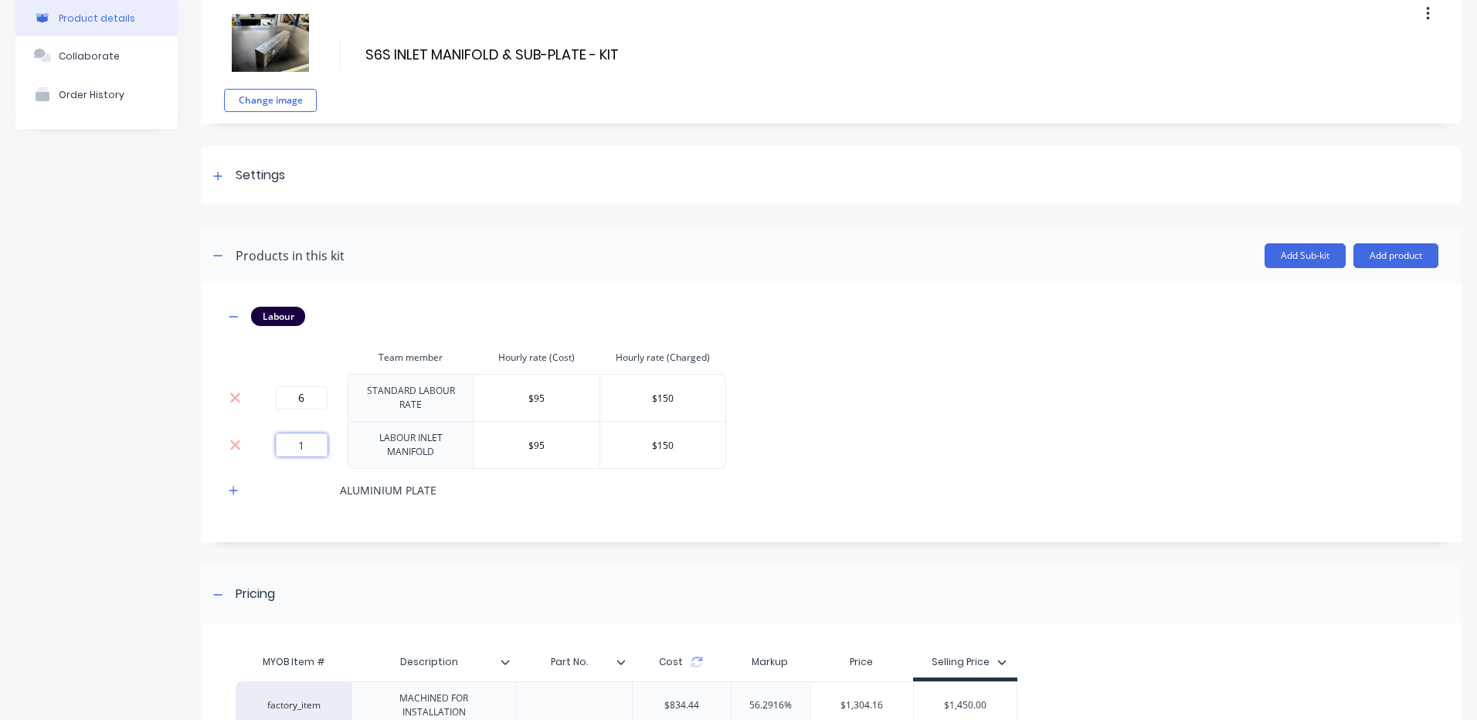
click at [310, 433] on input "1" at bounding box center [302, 444] width 52 height 23
type input "6"
click at [365, 367] on th "Team member" at bounding box center [411, 357] width 126 height 32
click at [239, 392] on icon at bounding box center [235, 397] width 12 height 15
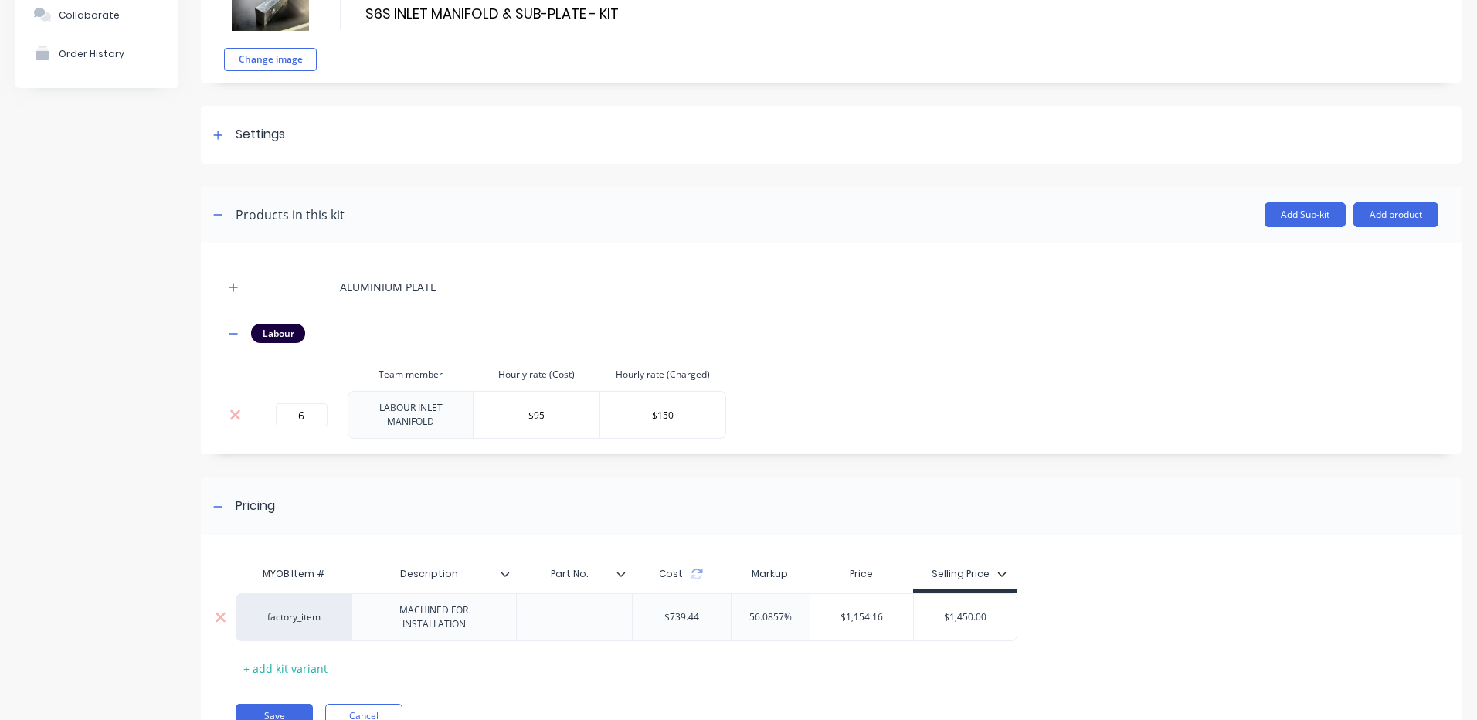
scroll to position [188, 0]
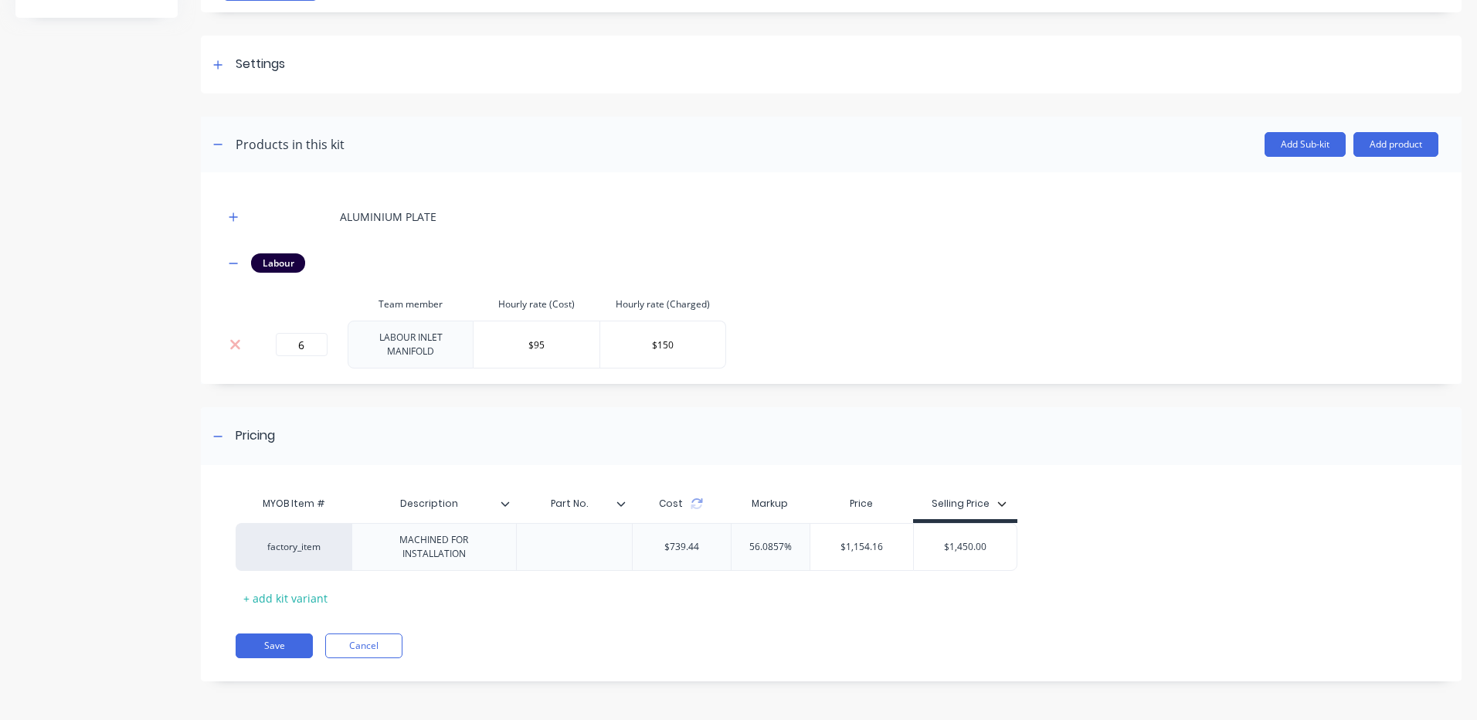
click at [697, 497] on div "Cost" at bounding box center [681, 504] width 44 height 14
click at [697, 500] on icon at bounding box center [696, 503] width 12 height 12
click at [288, 642] on button "Save" at bounding box center [274, 645] width 77 height 25
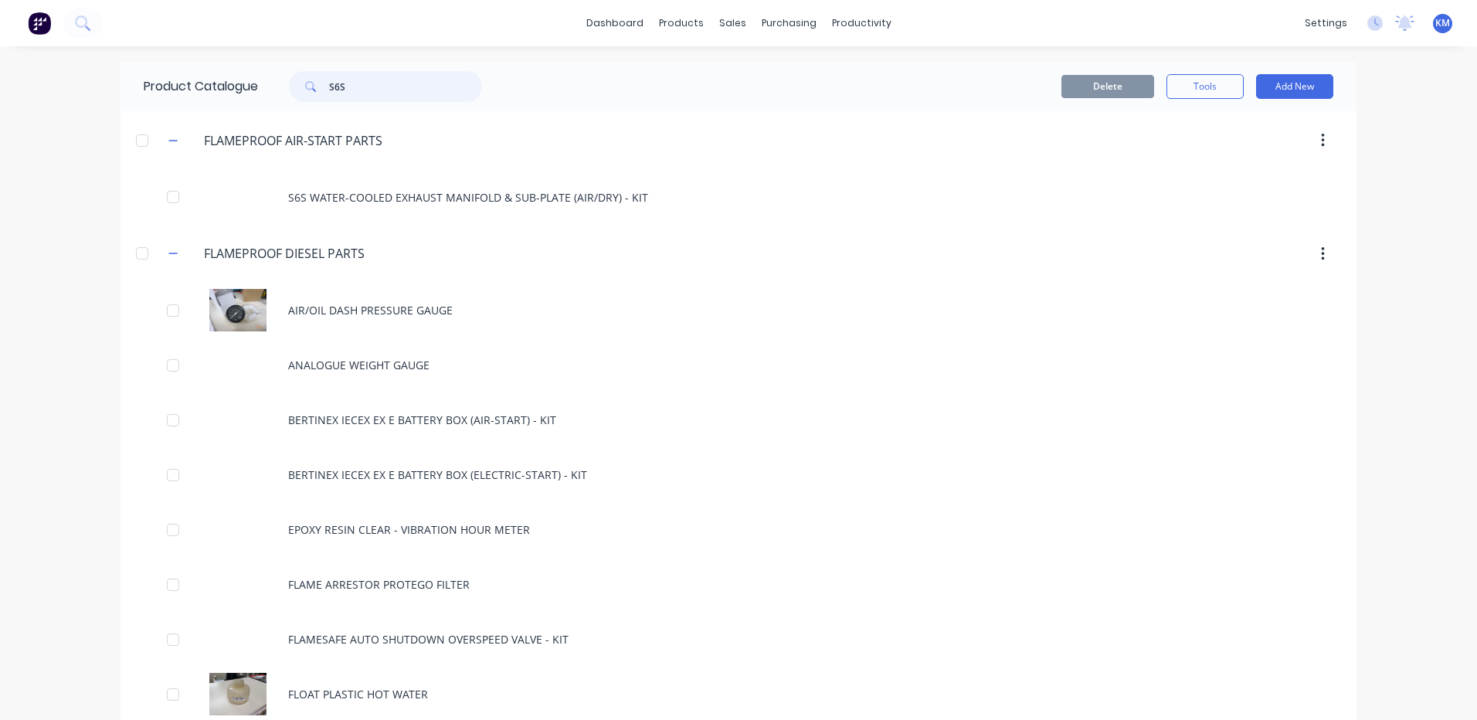
click at [390, 84] on input "S6S" at bounding box center [405, 86] width 153 height 31
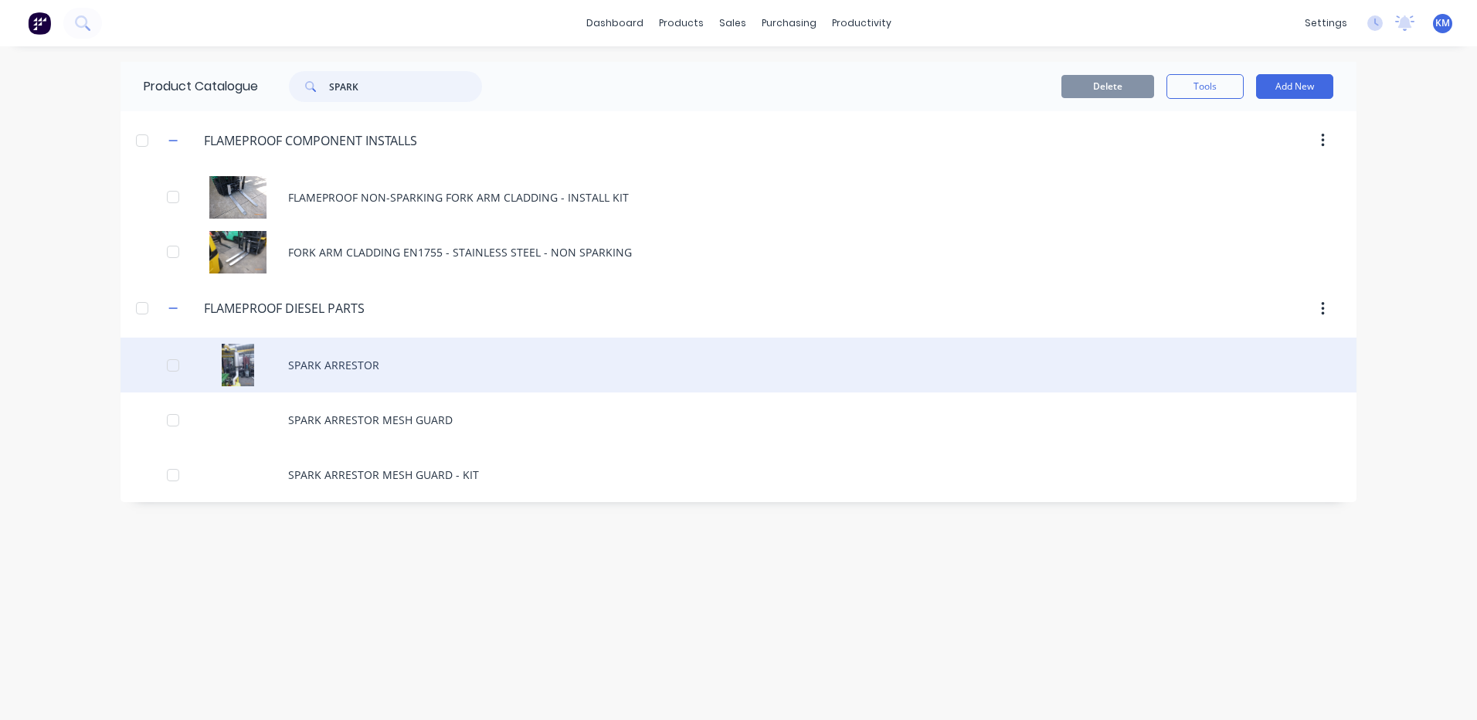
type input "SPARK"
click at [485, 370] on div "SPARK ARRESTOR" at bounding box center [738, 364] width 1236 height 55
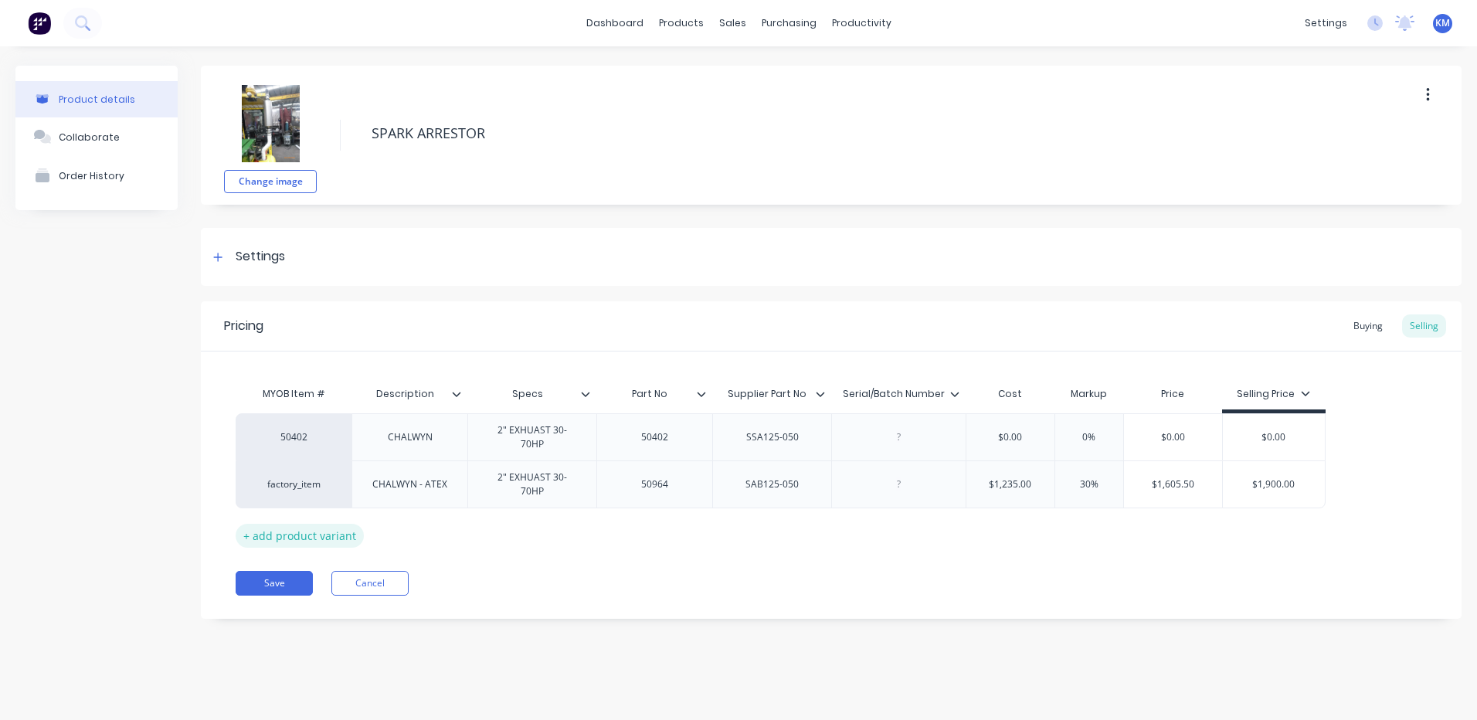
click at [334, 524] on div "+ add product variant" at bounding box center [300, 536] width 128 height 24
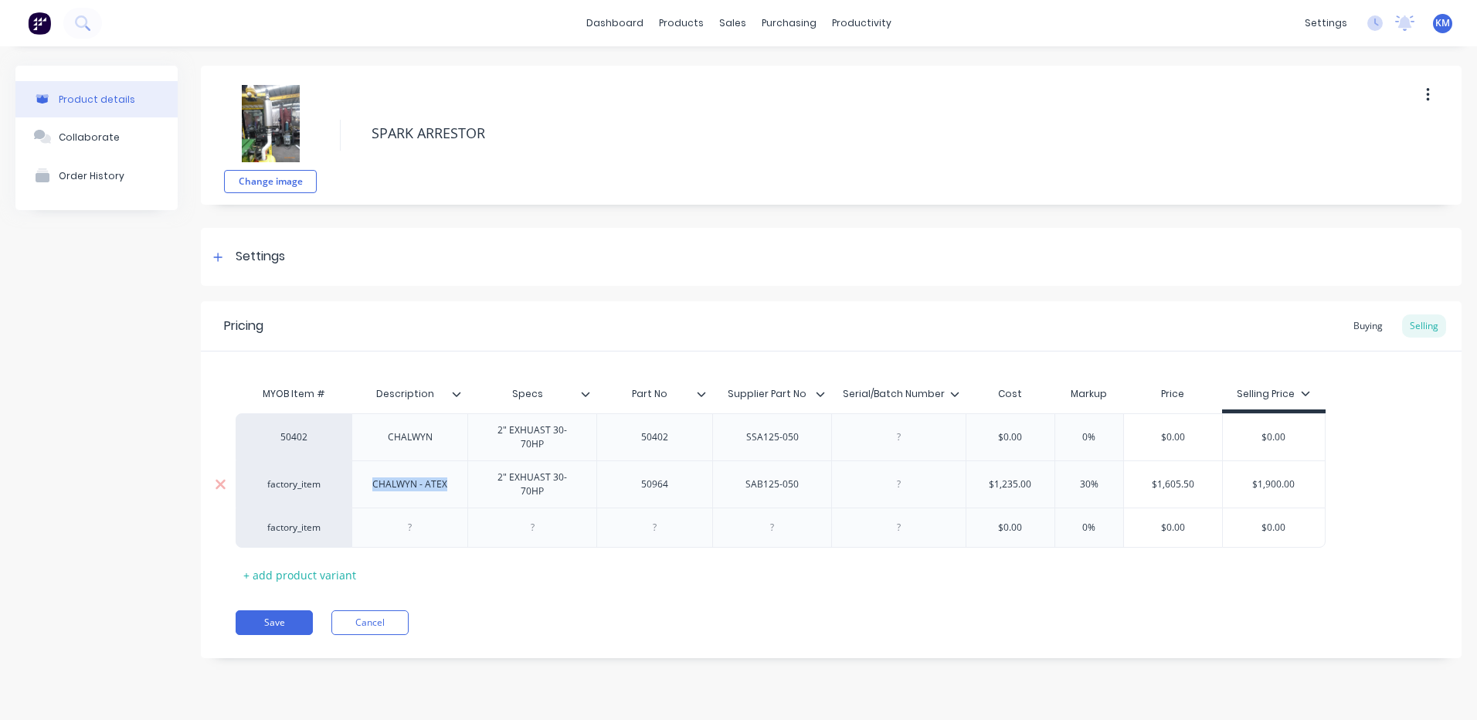
drag, startPoint x: 373, startPoint y: 473, endPoint x: 446, endPoint y: 470, distance: 72.6
click at [446, 474] on div "CHALWYN - ATEX" at bounding box center [410, 484] width 100 height 20
copy div "CHALWYN - ATEX"
type textarea "x"
click at [392, 517] on div at bounding box center [409, 527] width 77 height 20
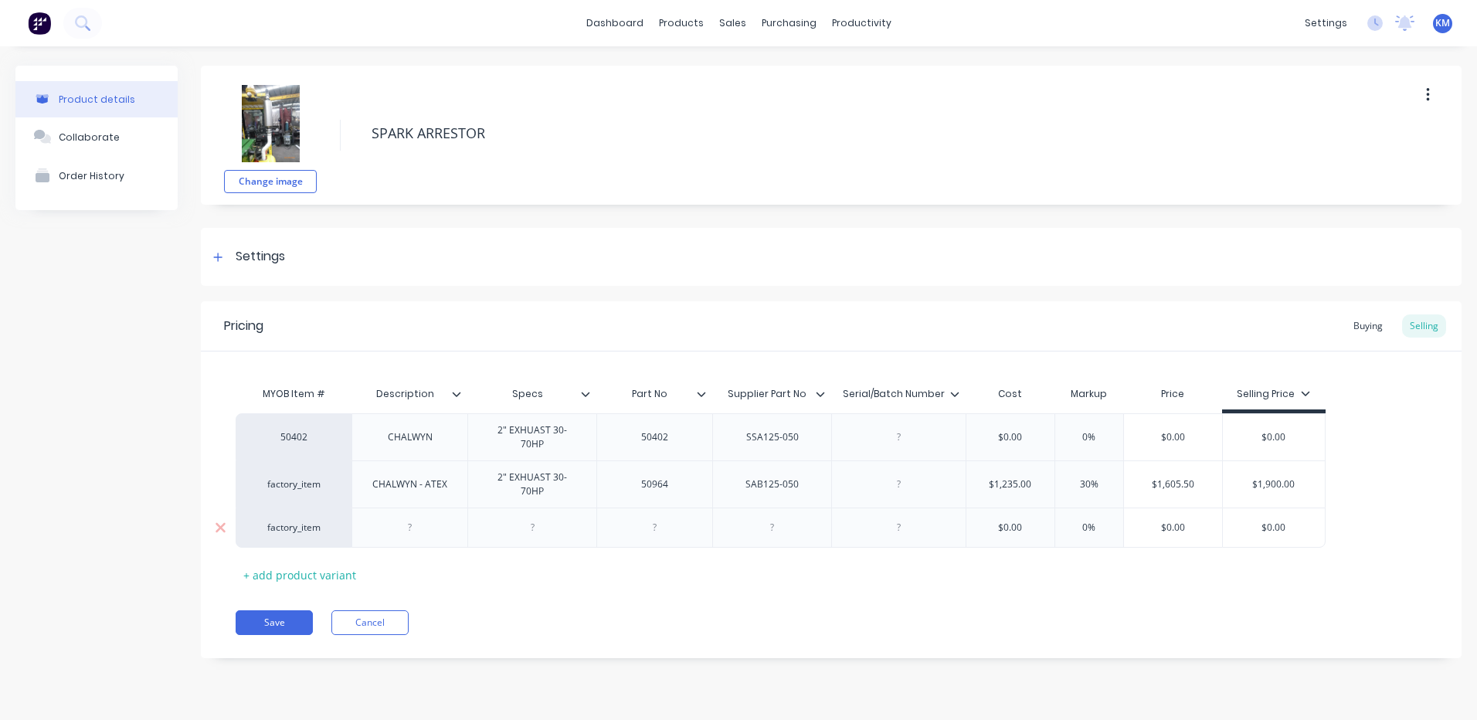
paste div
click at [510, 517] on div at bounding box center [531, 527] width 77 height 20
type textarea "x"
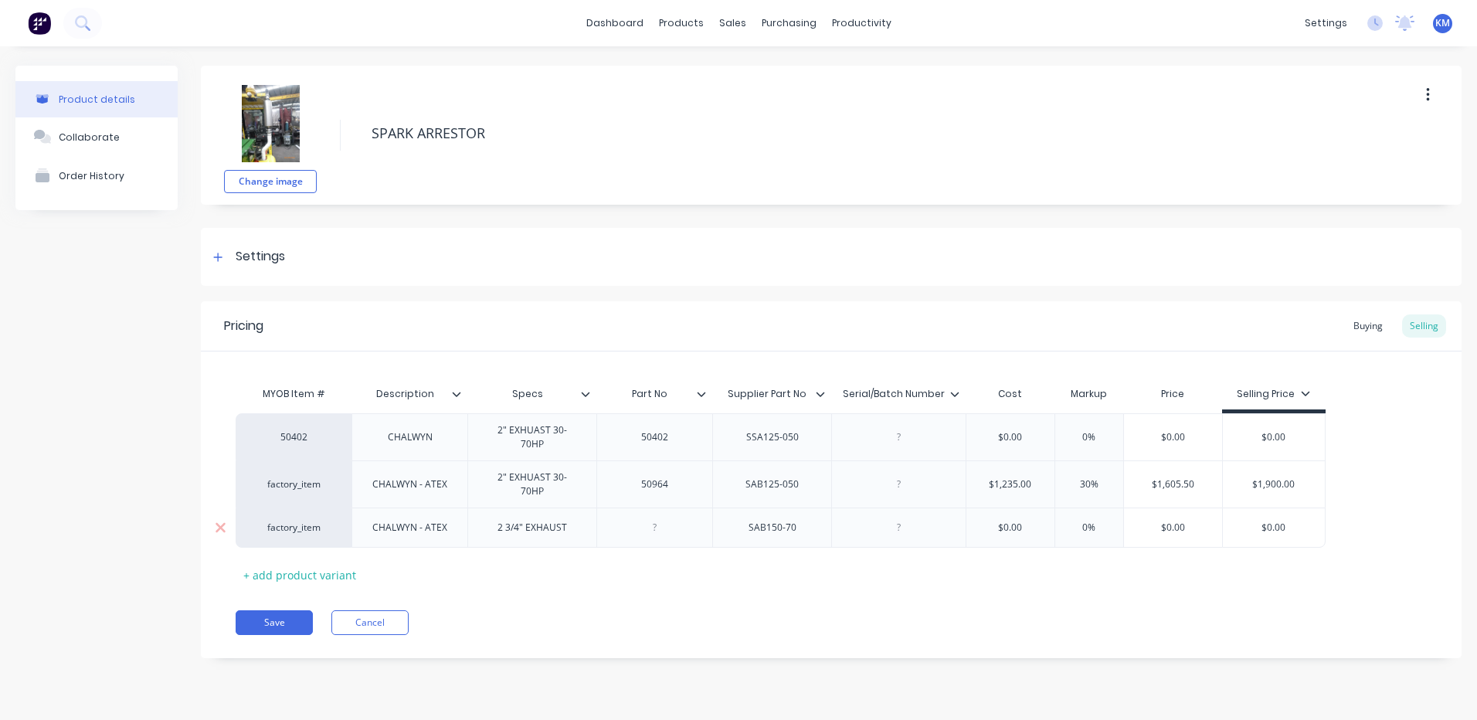
type input "$0.00"
type textarea "x"
type input "$"
type textarea "x"
type input "$17"
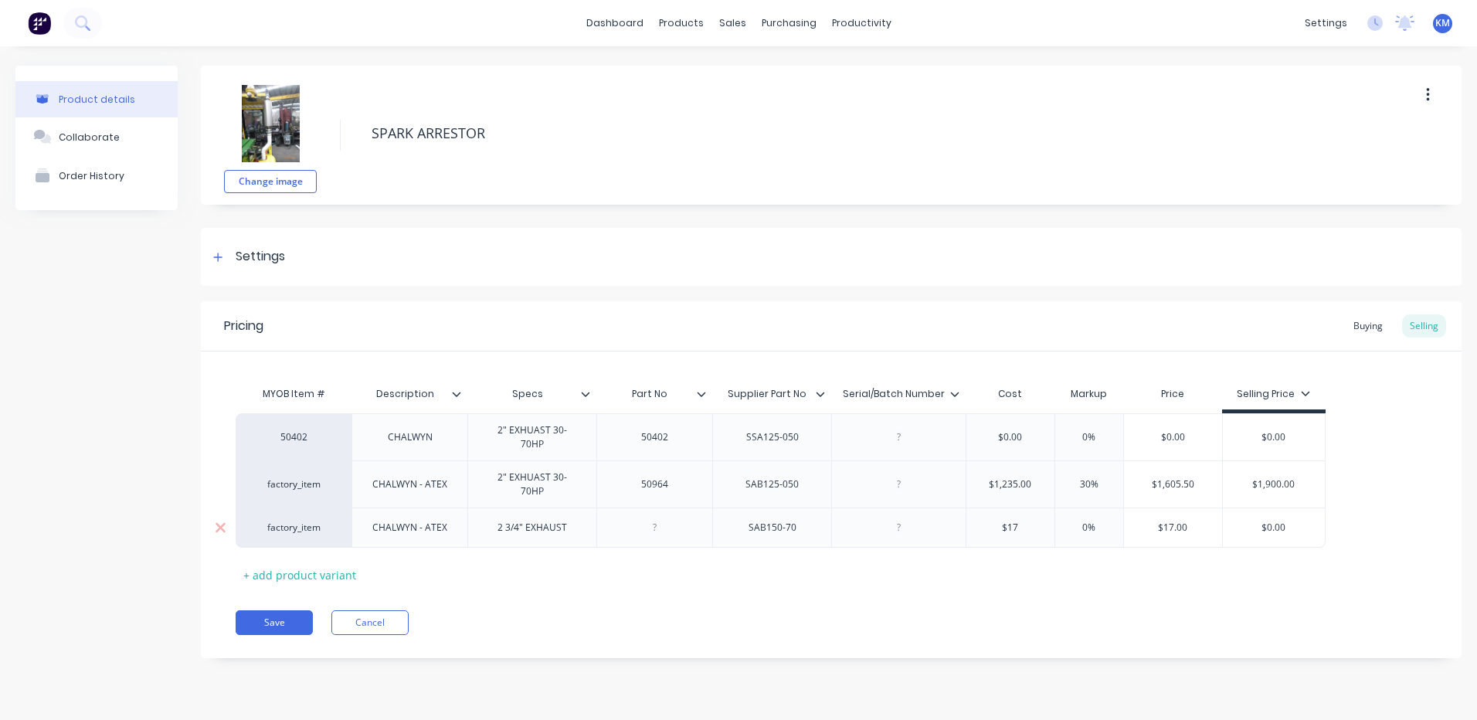
type textarea "x"
type input "$1735"
type textarea "x"
type input "$1735"
type input "5%"
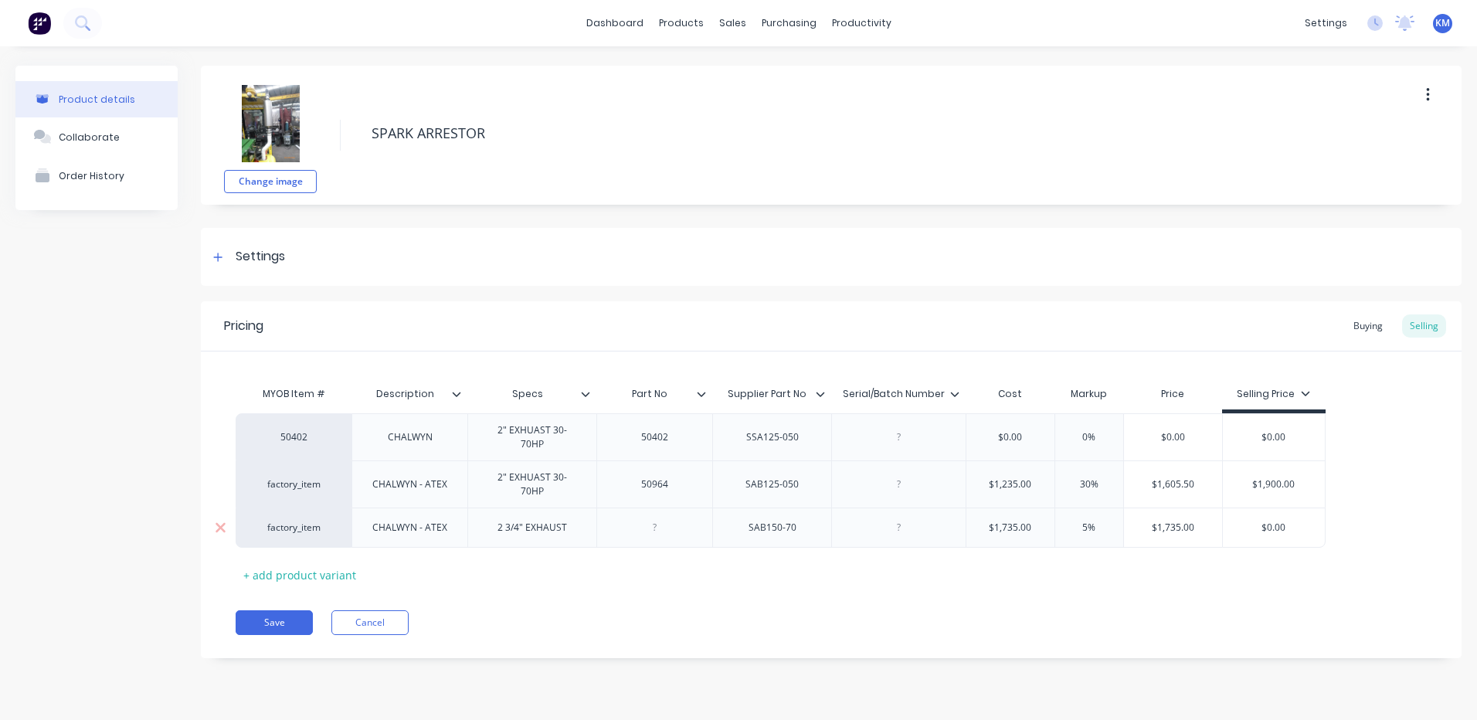
type textarea "x"
type input "50%"
type input "$2,602.50"
type input "$0.00"
type textarea "x"
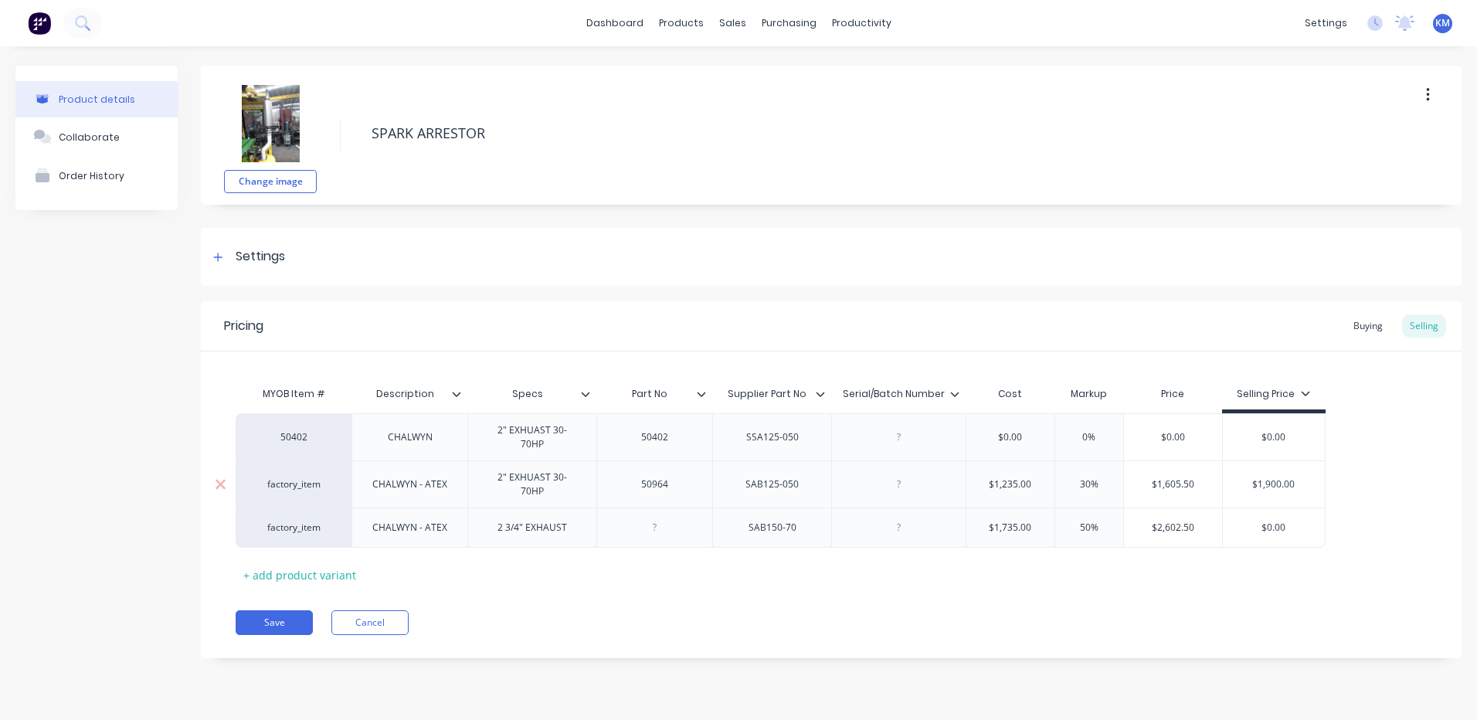
type input "$0.0"
type textarea "x"
type input "$0."
type textarea "x"
type input "$0"
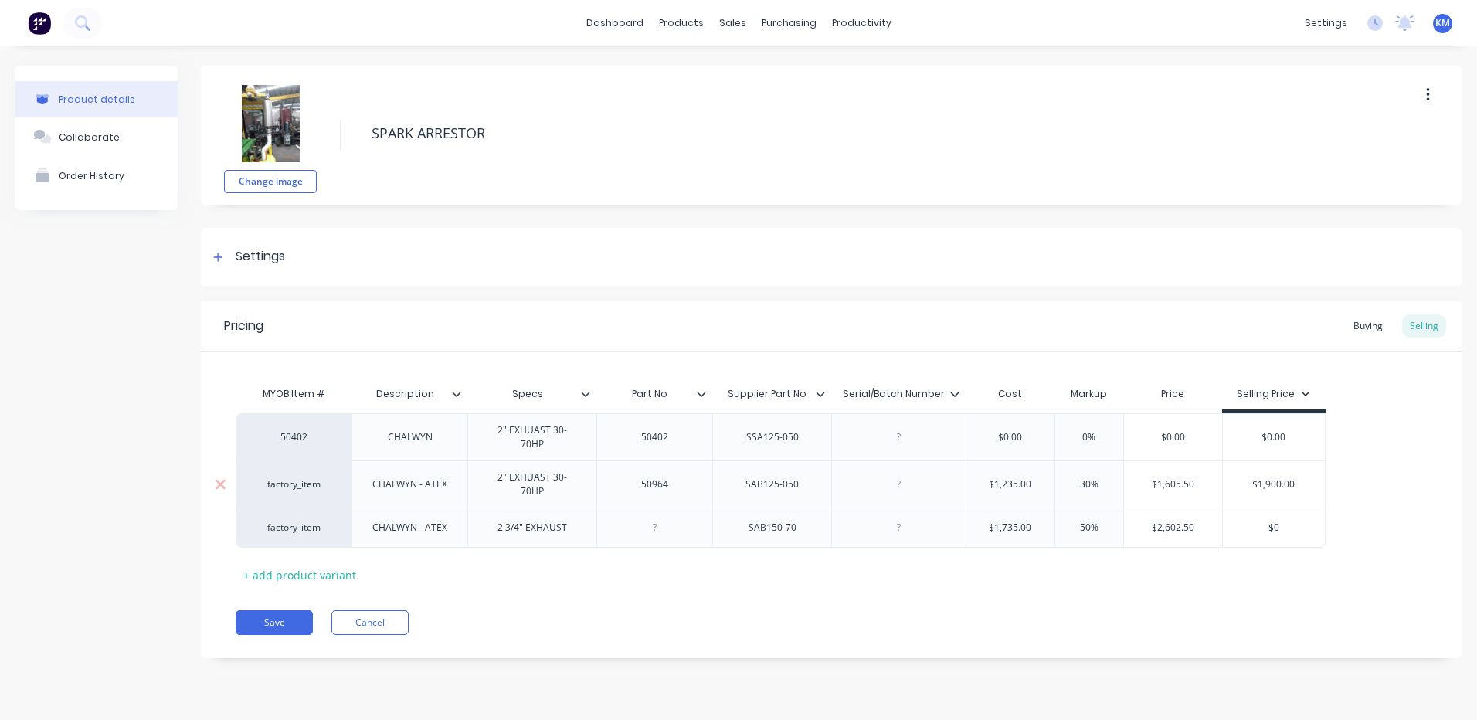
type textarea "x"
type input "$"
type textarea "x"
type input "$2"
type textarea "x"
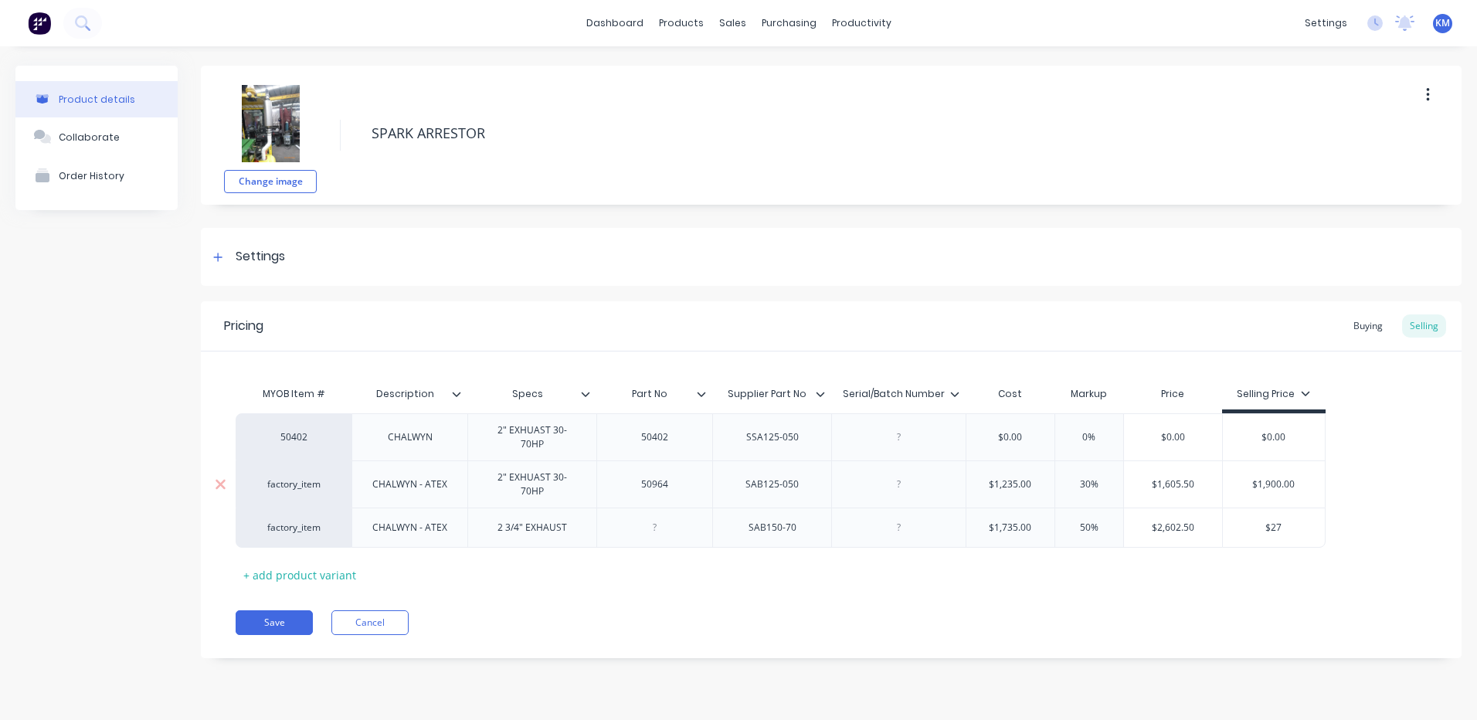
type input "$275"
type textarea "x"
type input "$2750"
click at [1083, 521] on input "50%" at bounding box center [1088, 528] width 77 height 14
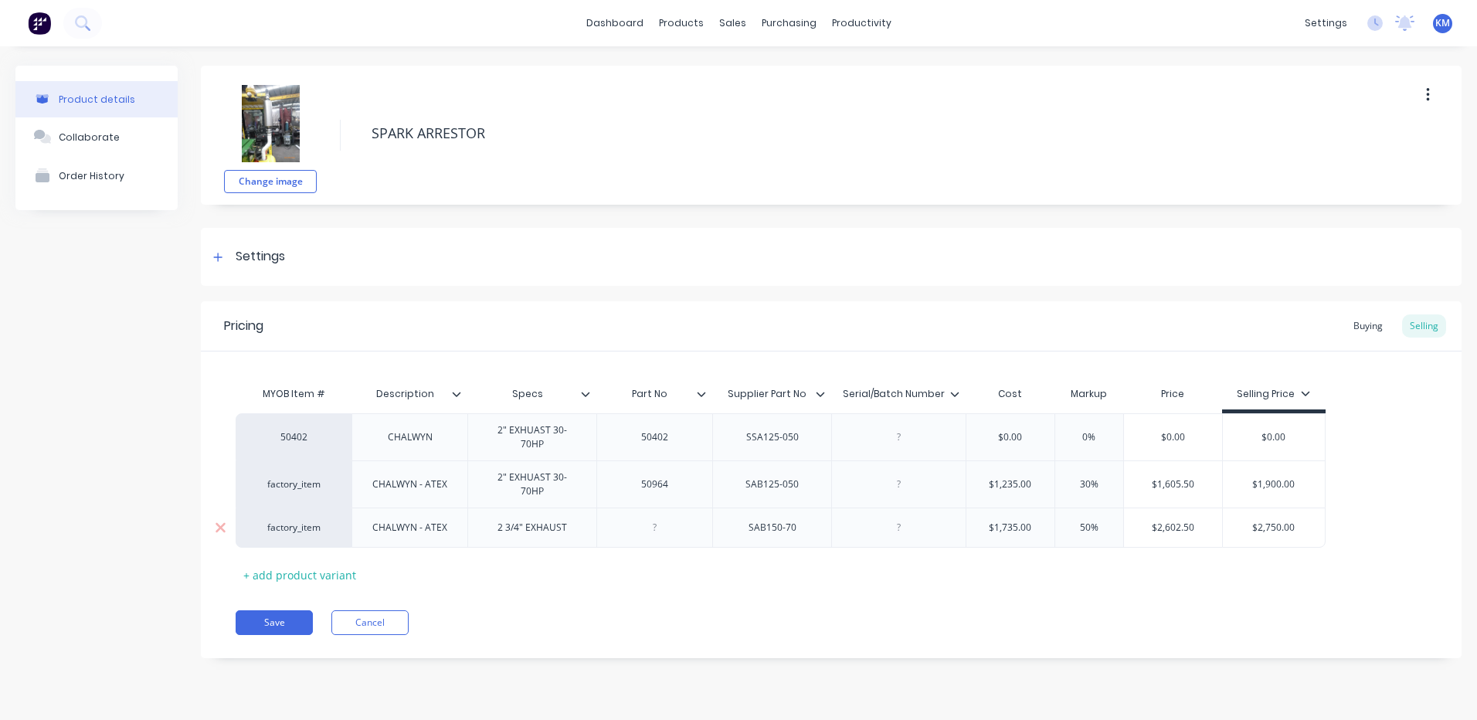
type textarea "x"
type input "30%"
type textarea "x"
type input "30%"
type input "$2,750.00"
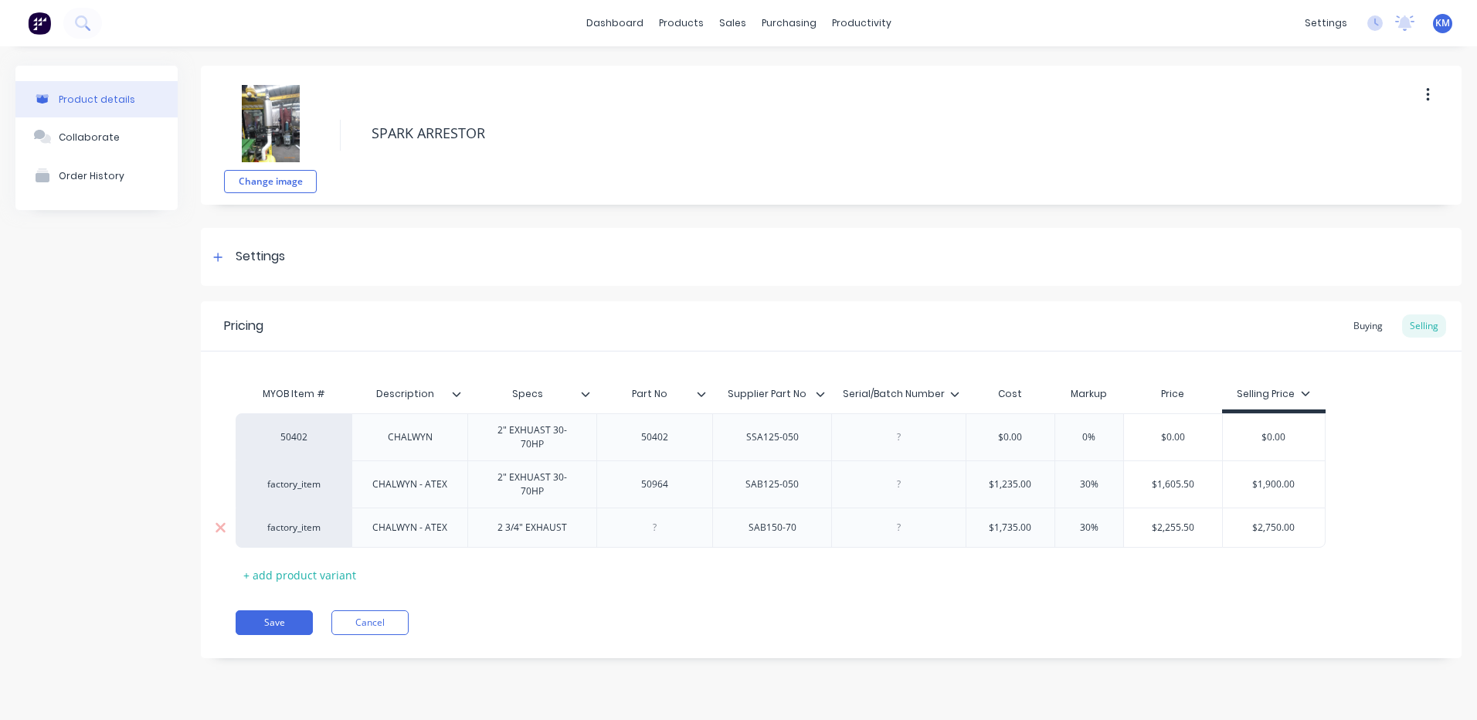
click at [1275, 521] on input "$2,750.00" at bounding box center [1274, 528] width 103 height 14
type textarea "x"
type input "$2"
type textarea "x"
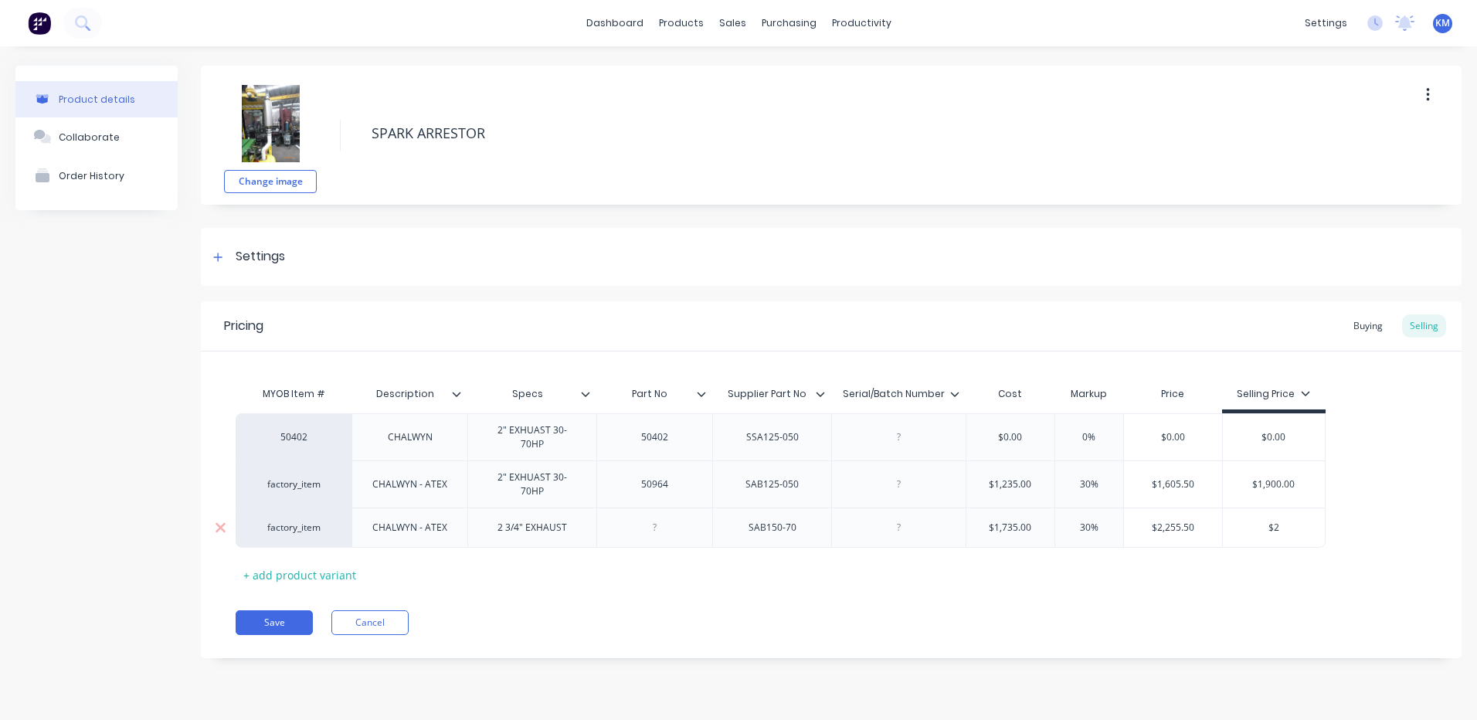
type input "$23"
type textarea "x"
type input "$230"
type textarea "x"
type input "$2300"
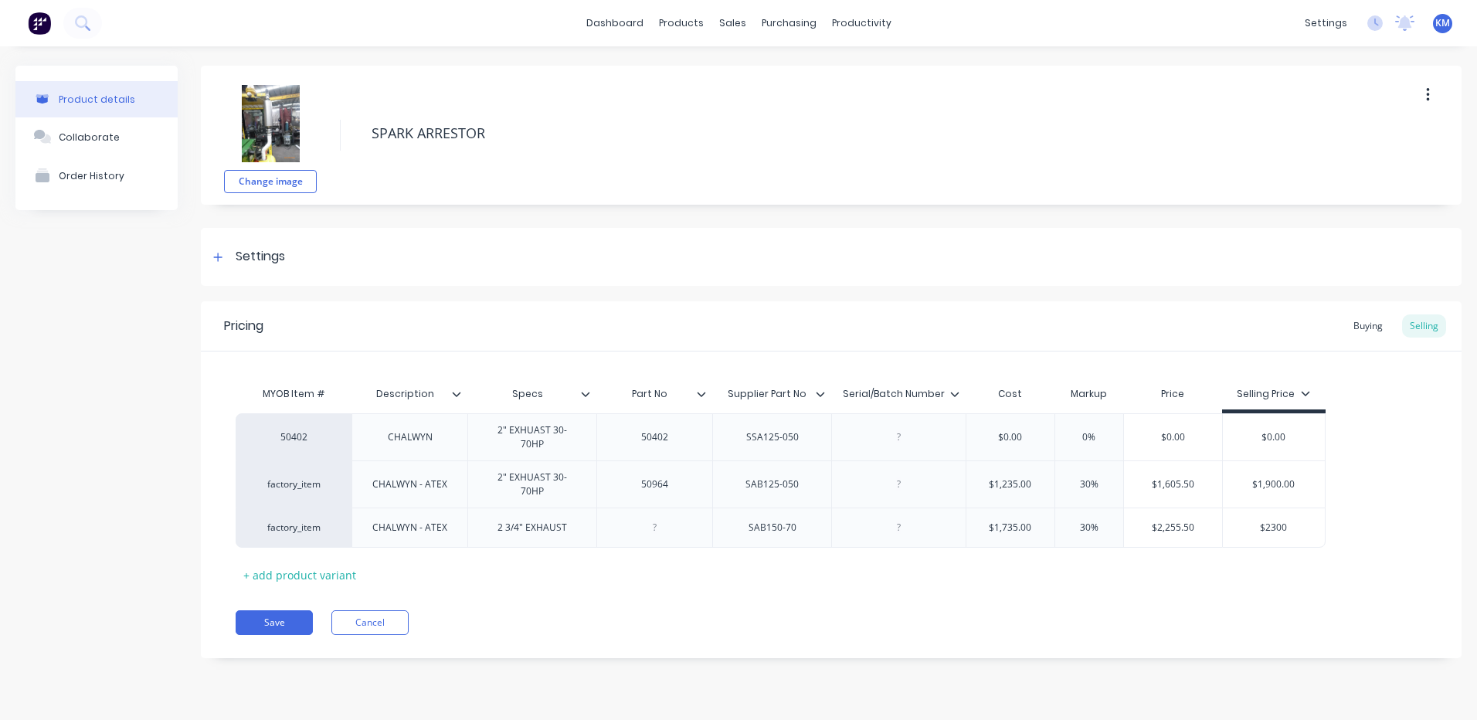
click at [1406, 443] on div "50402 CHALWYN 2" EXHUAST 30-70HP 50402 SSA125-050 $0.00 0% $0.00 $0.00 factory_…" at bounding box center [831, 480] width 1191 height 134
click at [1373, 329] on div "Buying" at bounding box center [1367, 325] width 45 height 23
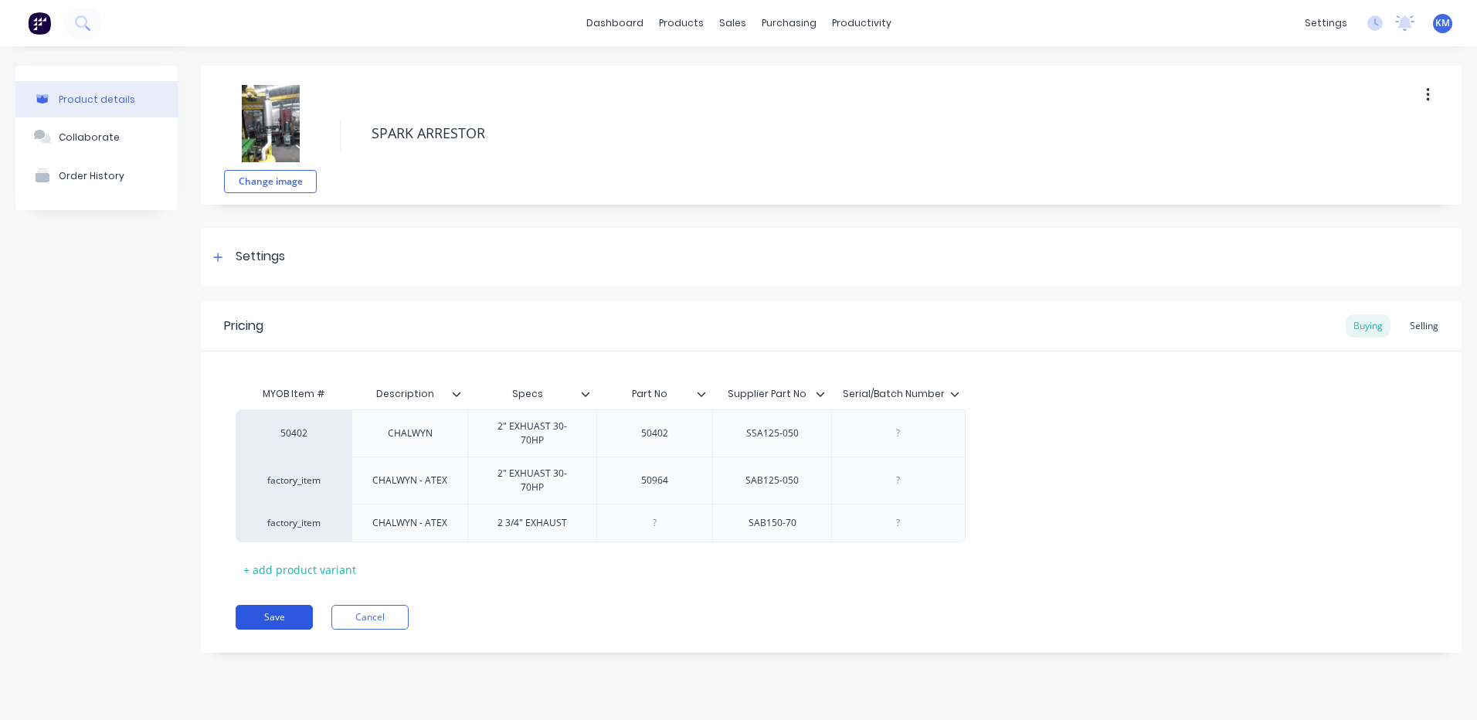
click at [263, 605] on button "Save" at bounding box center [274, 617] width 77 height 25
type textarea "x"
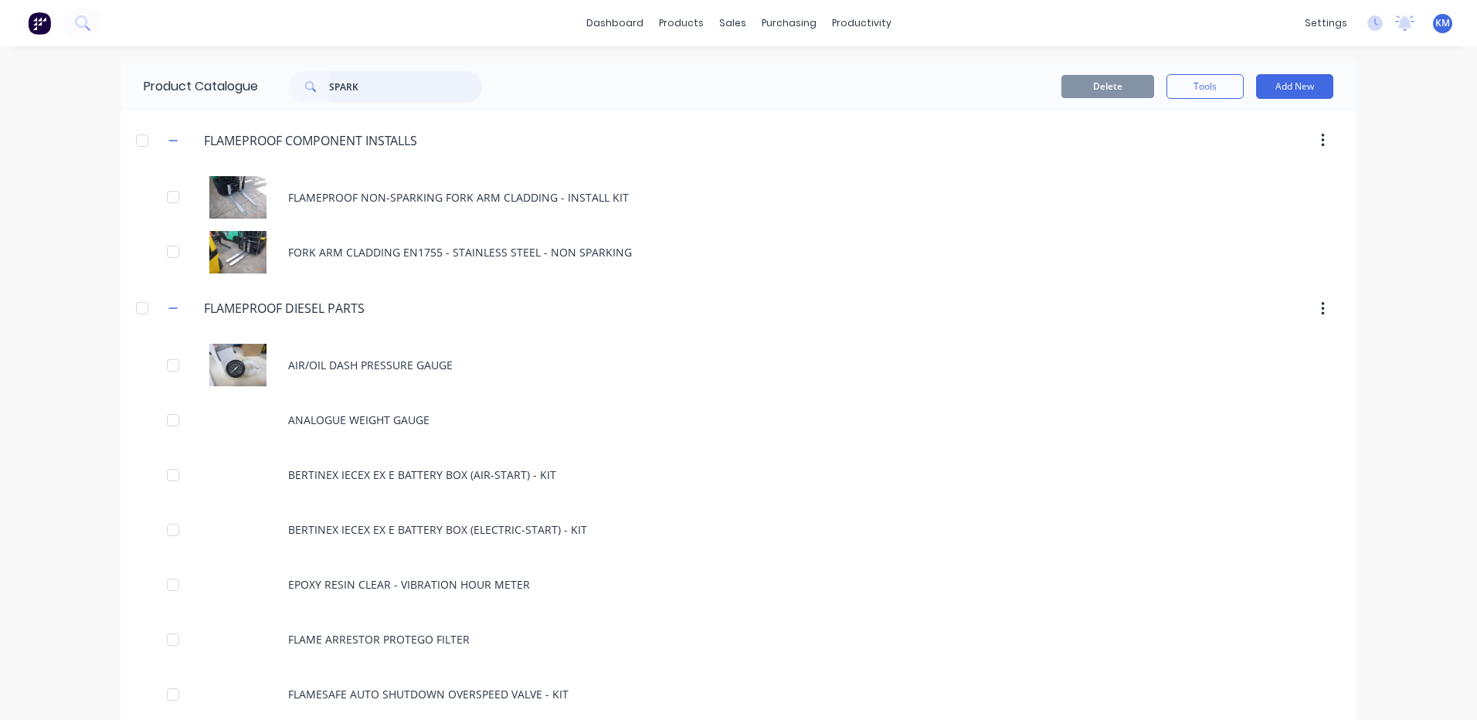
click at [416, 78] on input "SPARK" at bounding box center [405, 86] width 153 height 31
type input "SPARK"
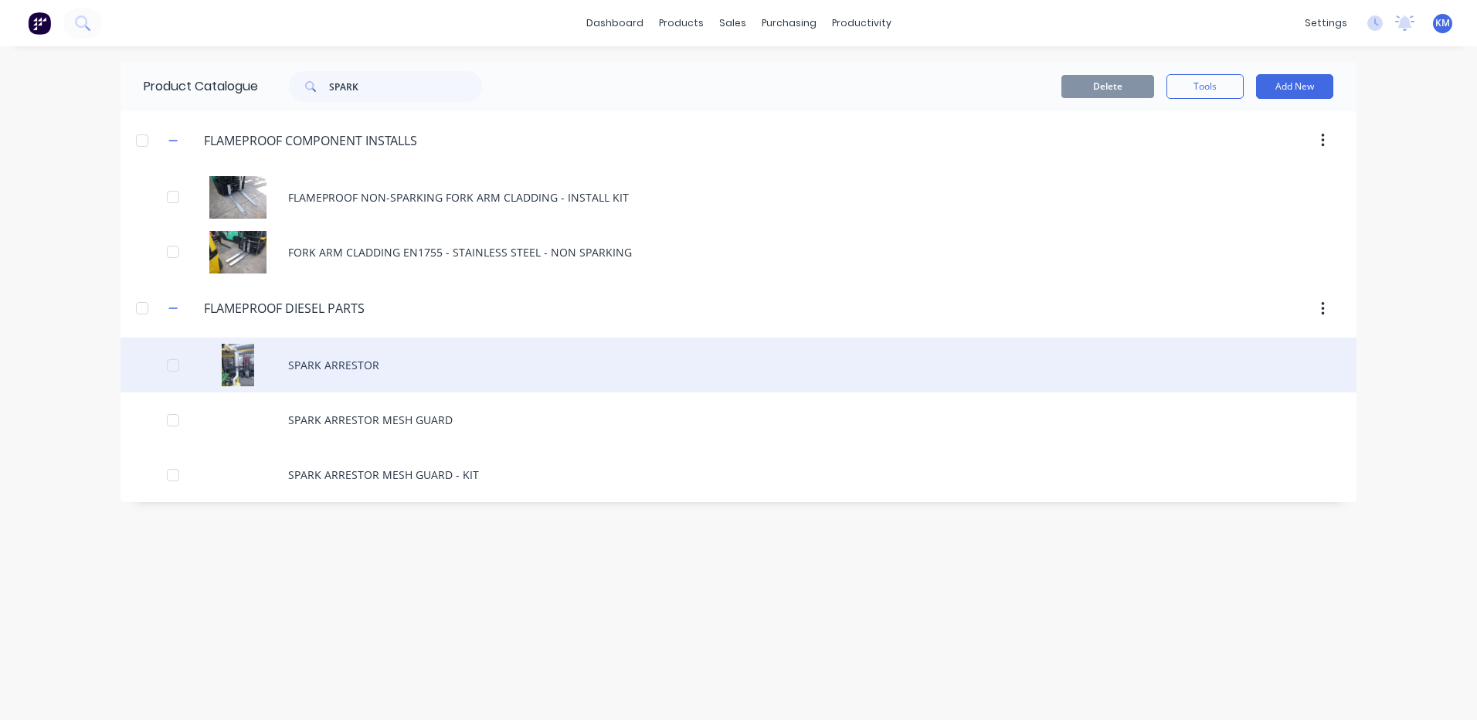
click at [409, 351] on div "SPARK ARRESTOR" at bounding box center [738, 364] width 1236 height 55
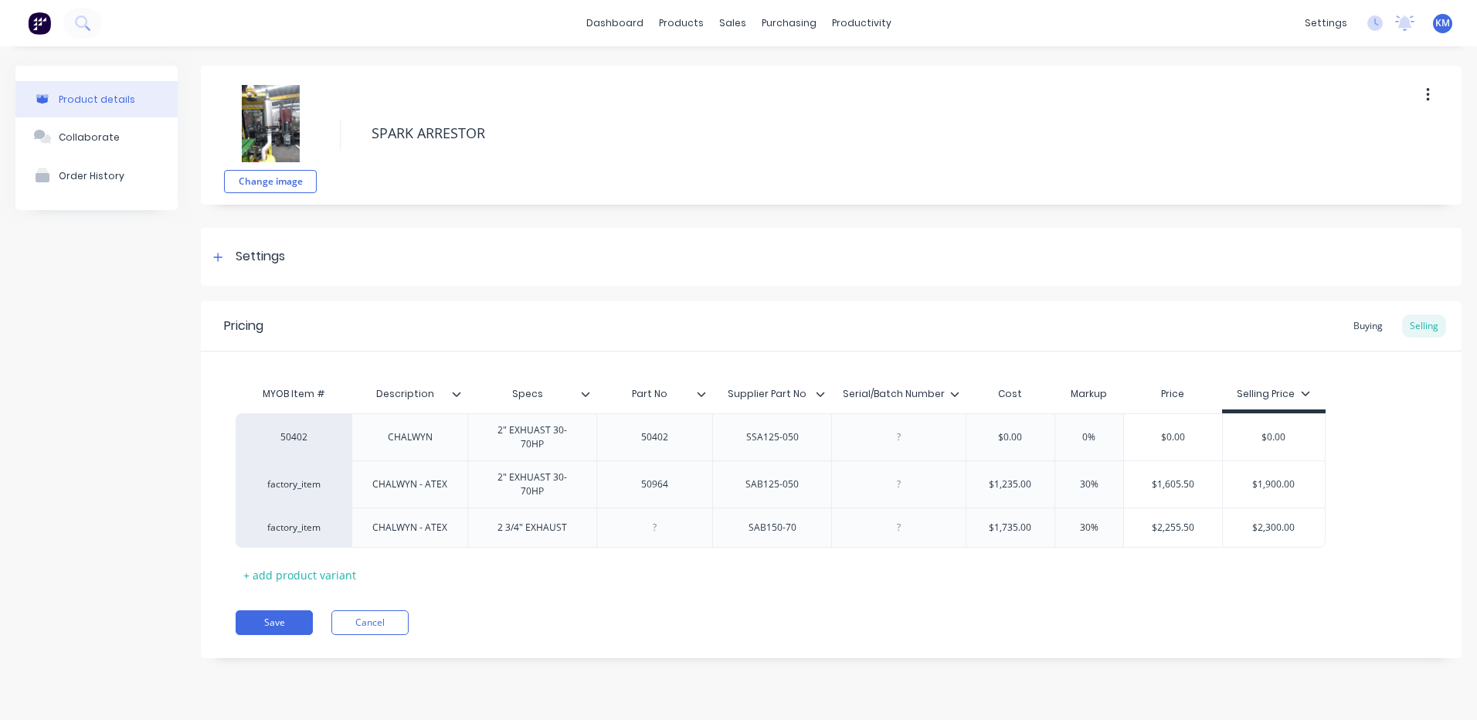
type textarea "x"
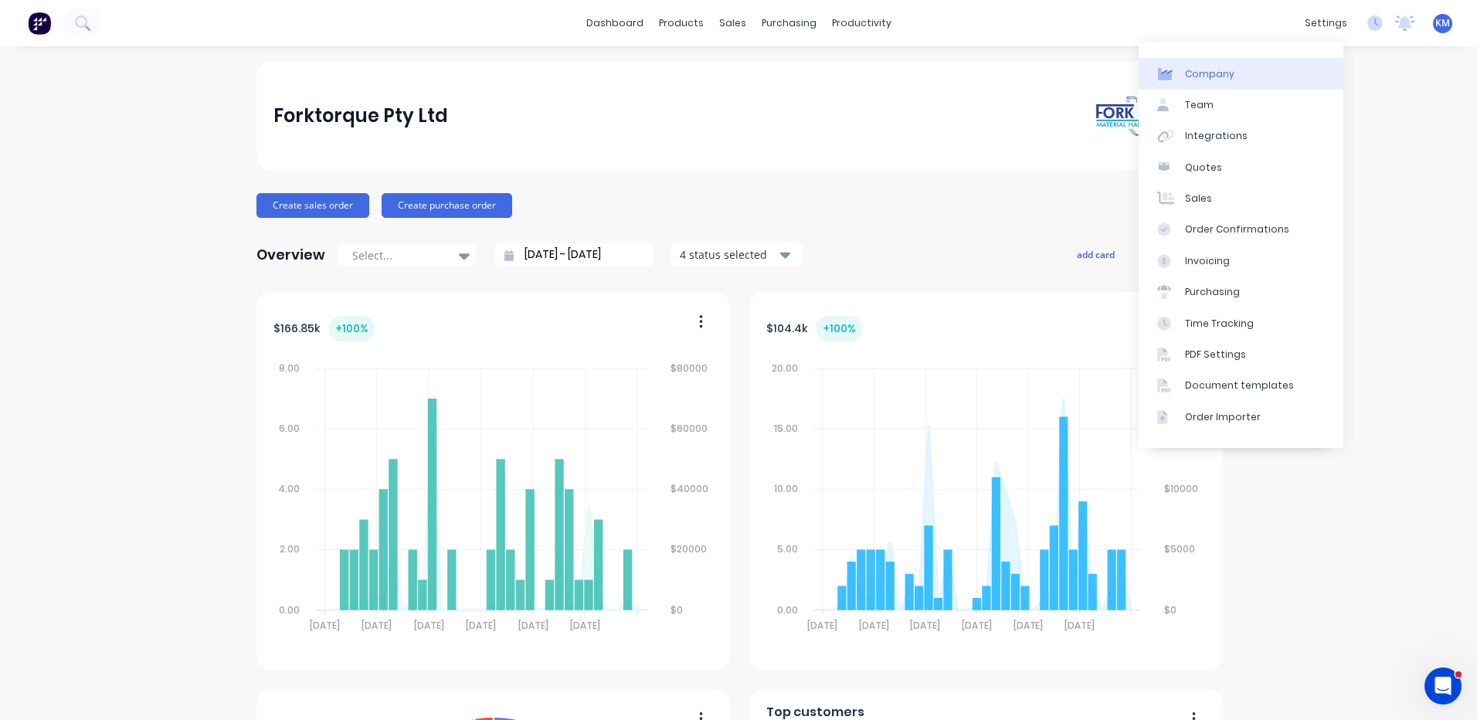
click at [1275, 83] on link "Company" at bounding box center [1240, 73] width 205 height 31
select select "AU"
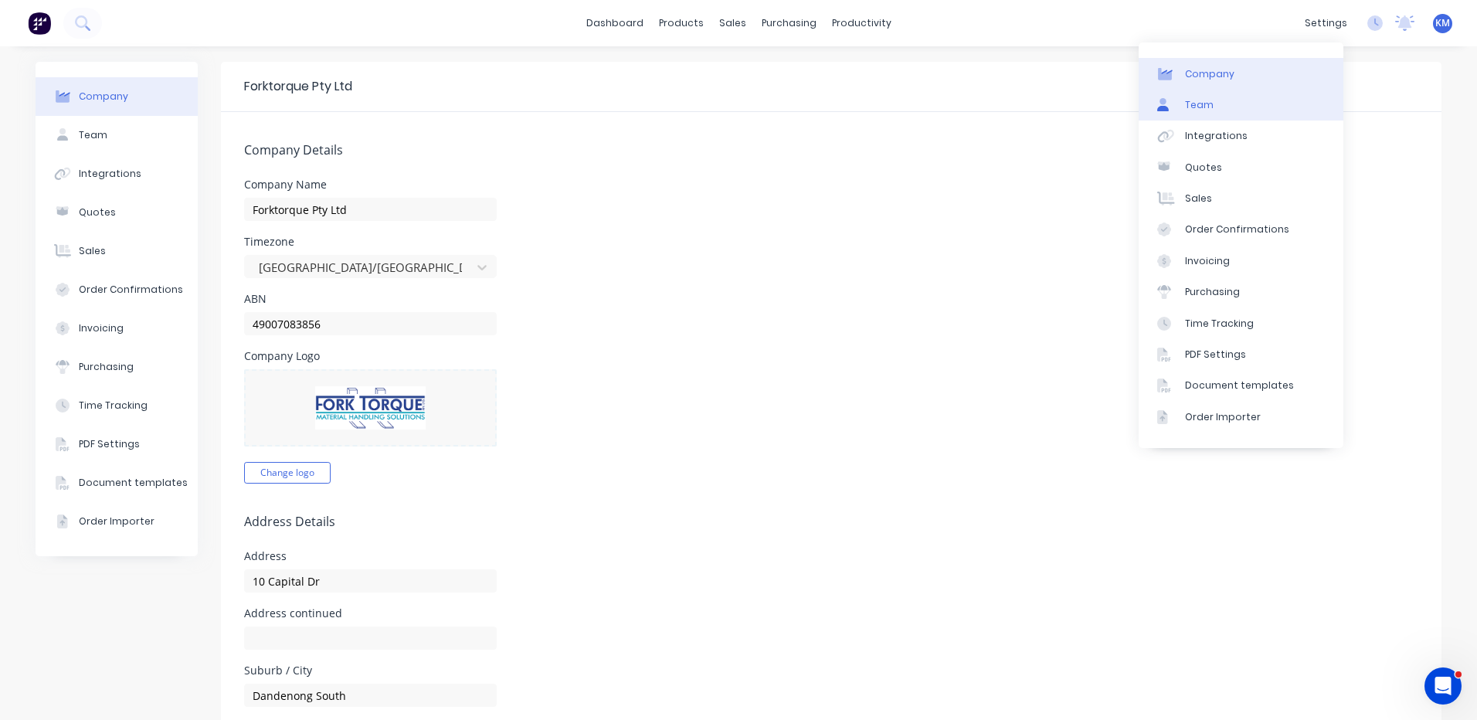
click at [1272, 100] on link "Team" at bounding box center [1240, 105] width 205 height 31
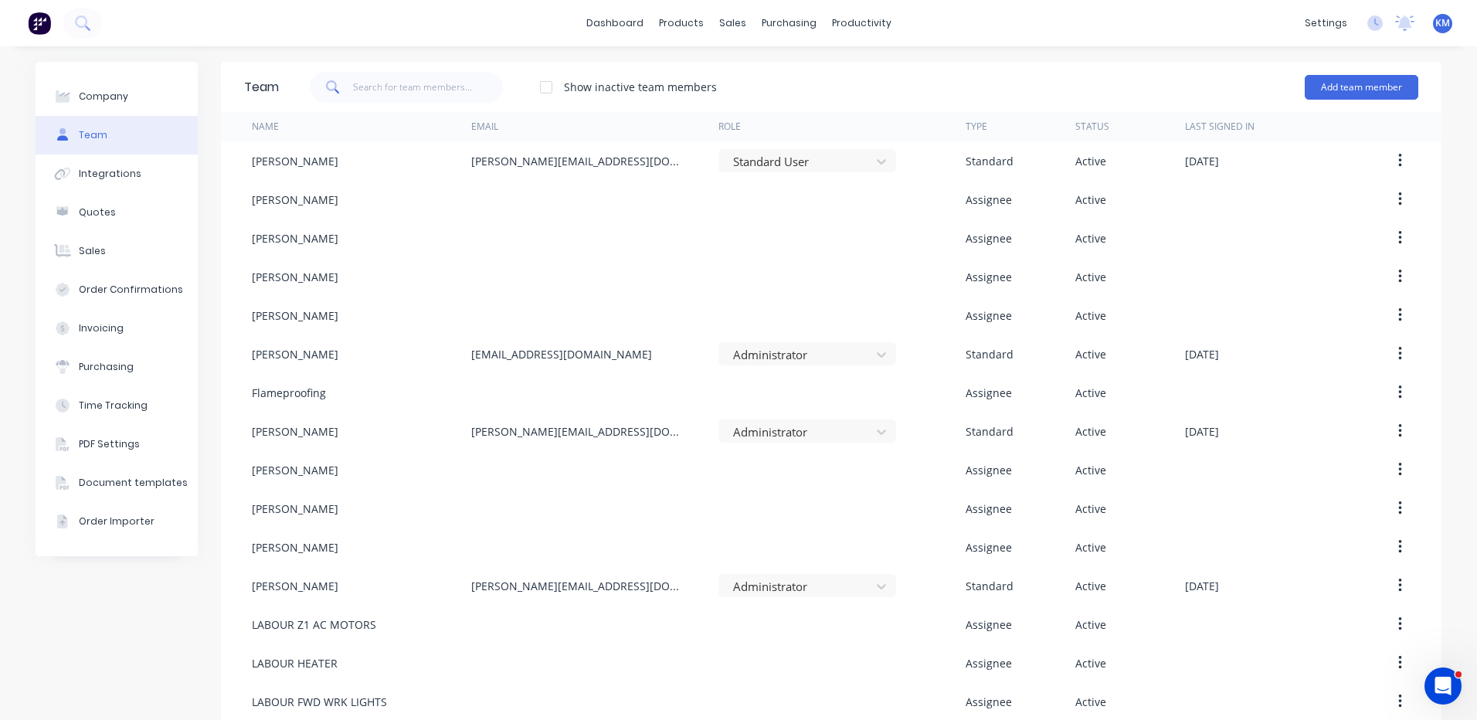
click at [836, 97] on div "Show inactive team members Add team member" at bounding box center [848, 87] width 1139 height 46
click at [1388, 89] on button "Add team member" at bounding box center [1361, 87] width 114 height 25
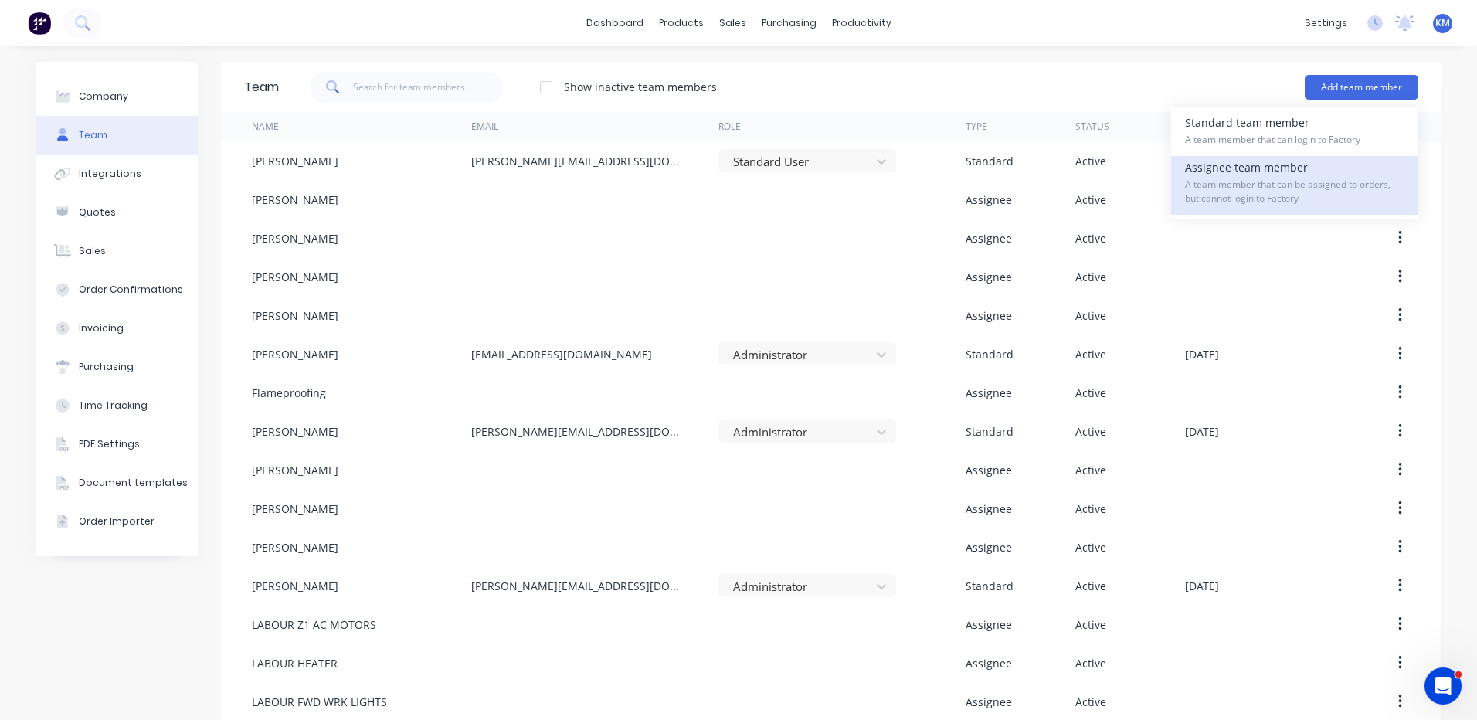
click at [1320, 157] on div "Assignee team member A team member that can be assigned to orders, but cannot l…" at bounding box center [1294, 185] width 219 height 59
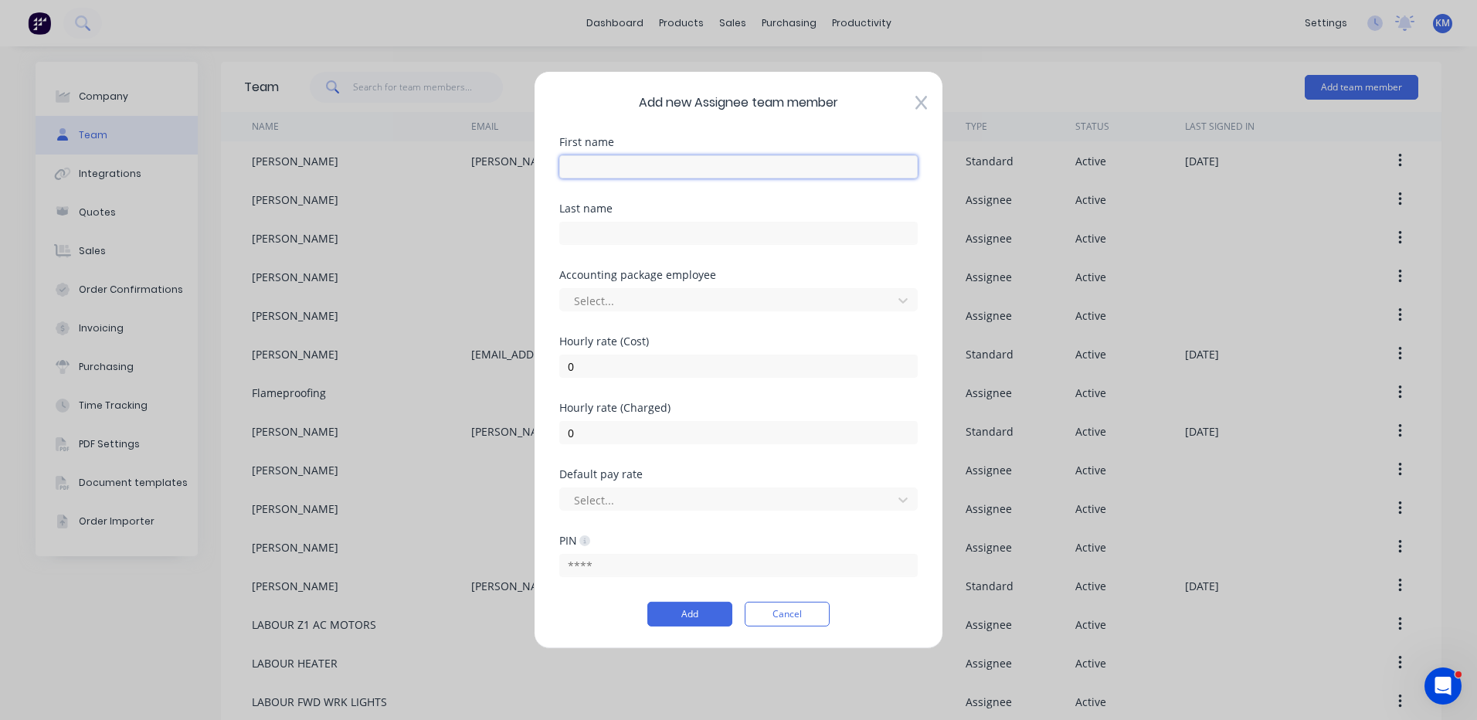
click at [859, 172] on input "text" at bounding box center [738, 166] width 358 height 23
type input "LABOUR"
type input "EXHAUST MANIFOLD"
click at [789, 356] on input "0" at bounding box center [738, 365] width 358 height 23
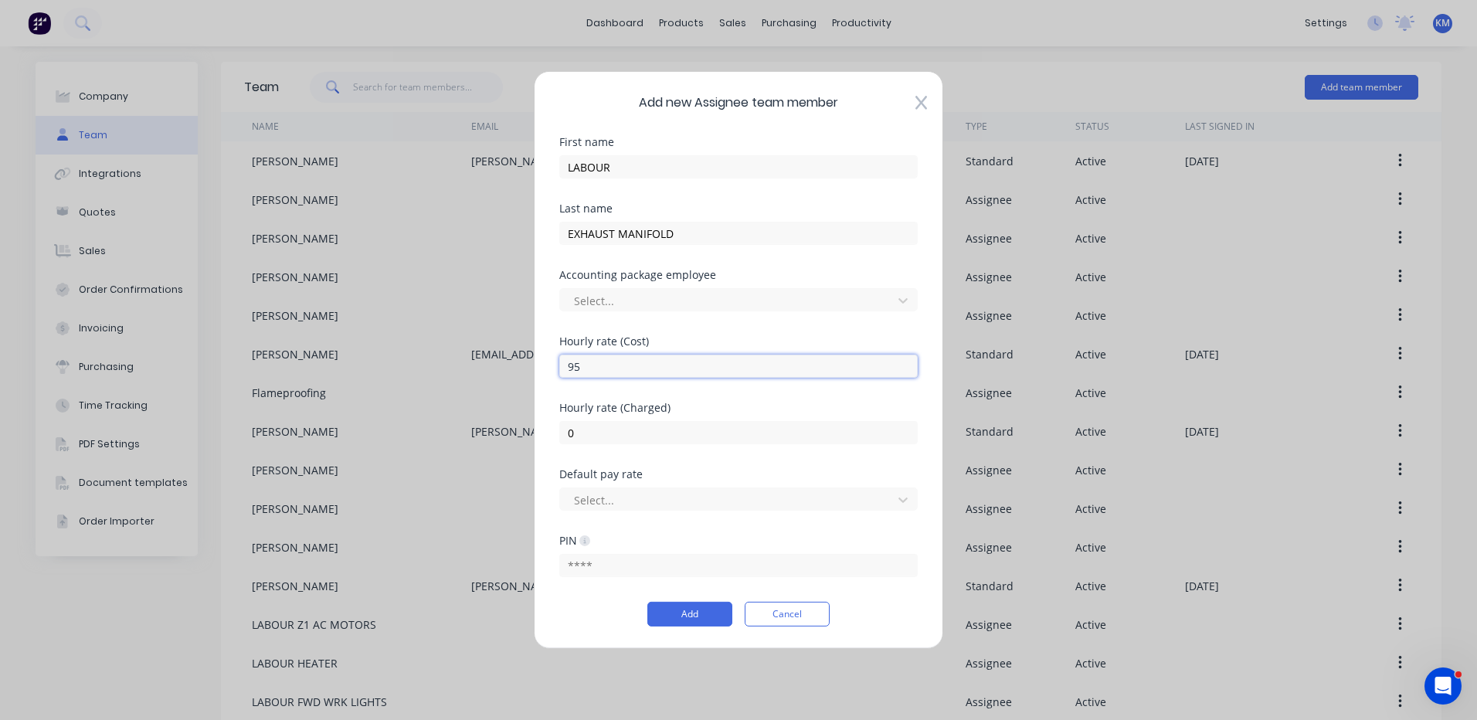
type input "95"
type input "150"
click at [710, 608] on button "Add" at bounding box center [689, 614] width 85 height 25
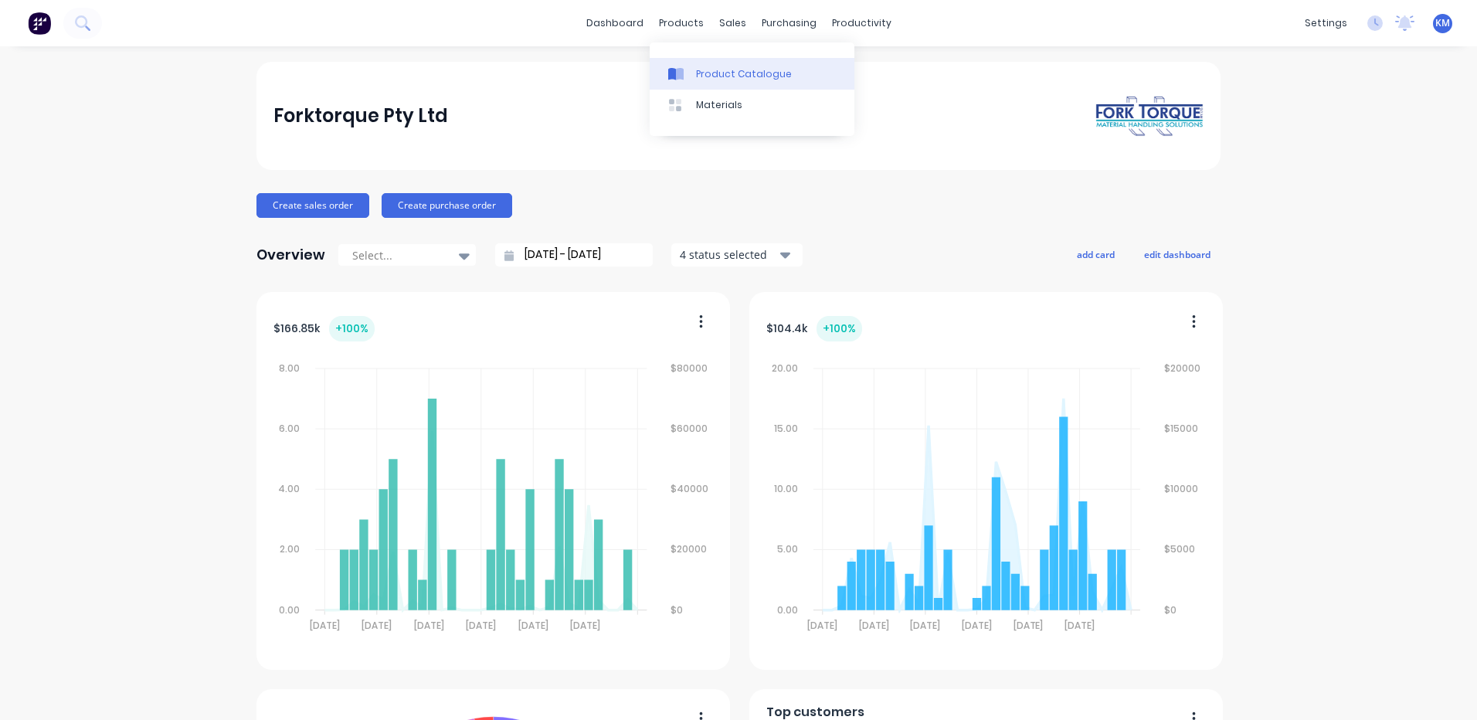
click at [680, 63] on link "Product Catalogue" at bounding box center [751, 73] width 205 height 31
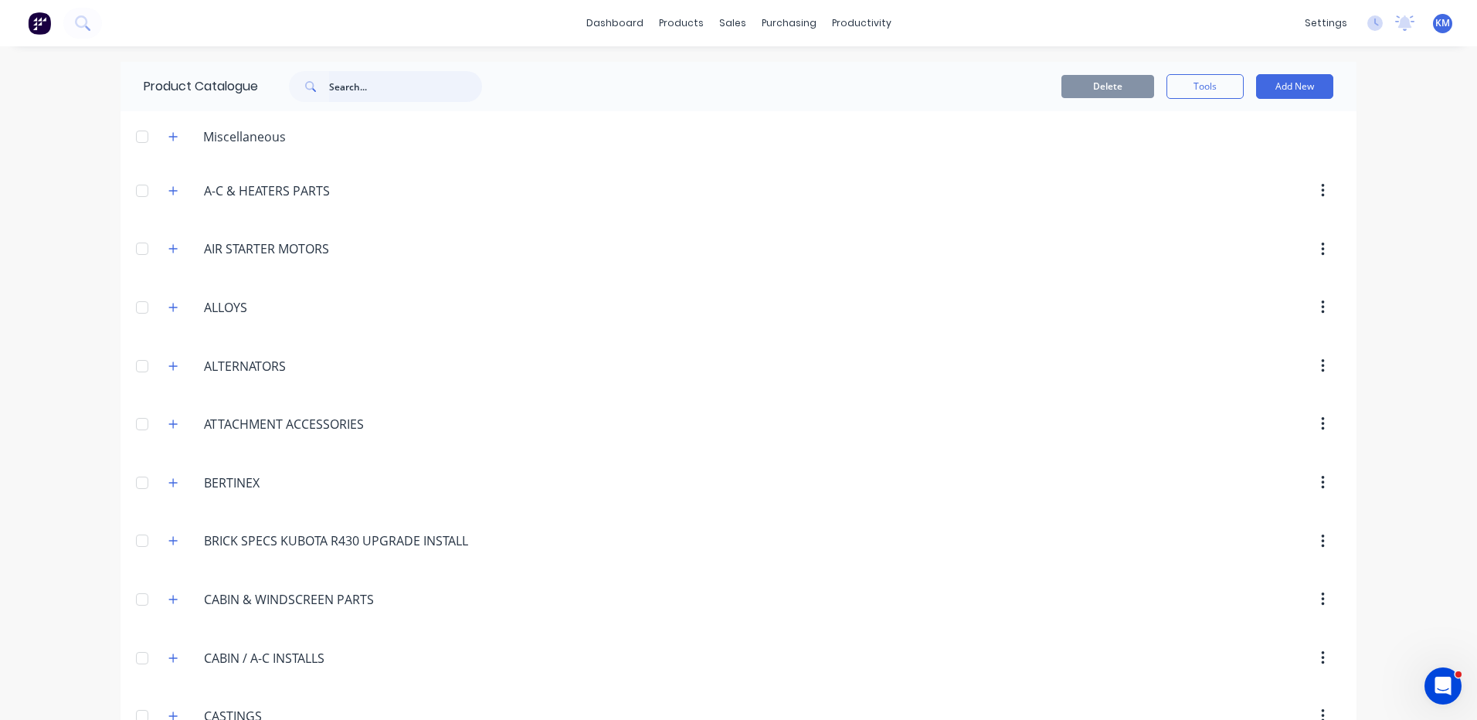
click at [344, 83] on input "text" at bounding box center [405, 86] width 153 height 31
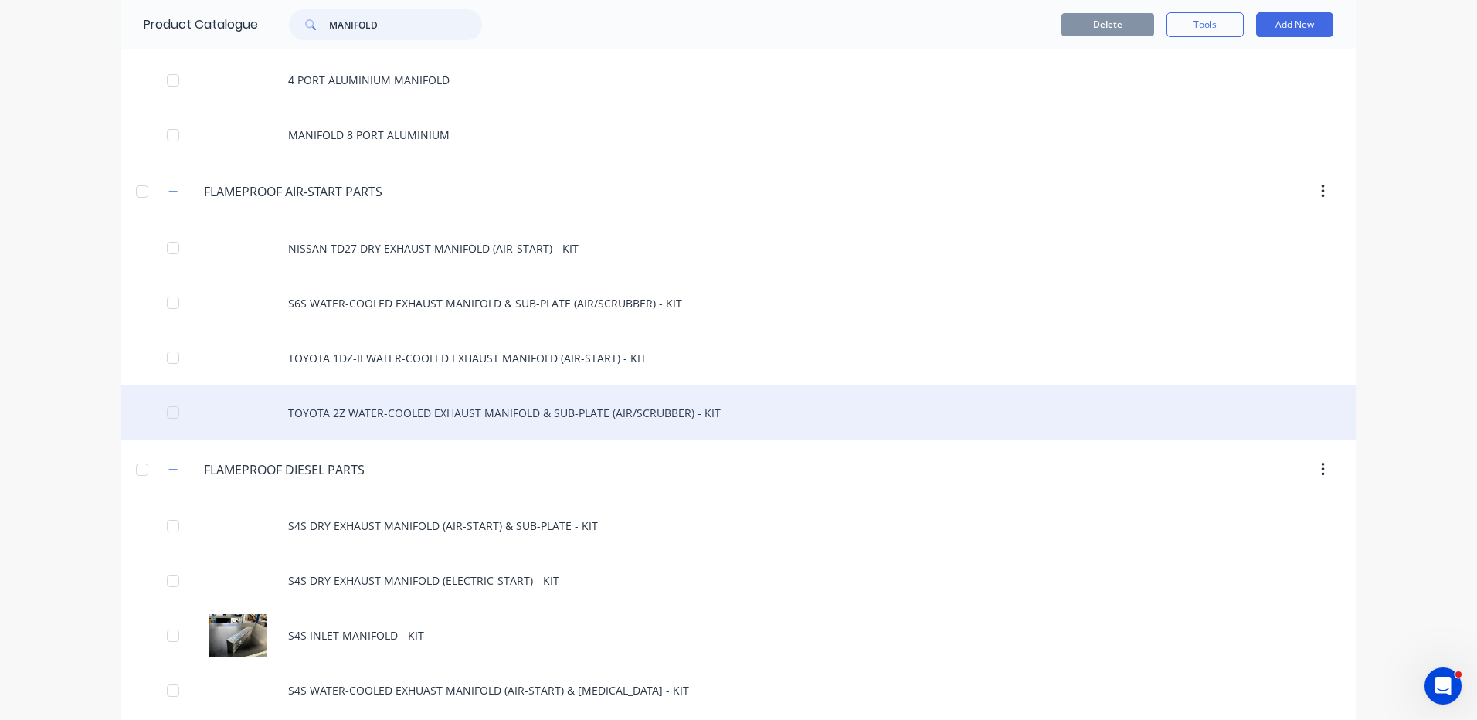
scroll to position [287, 0]
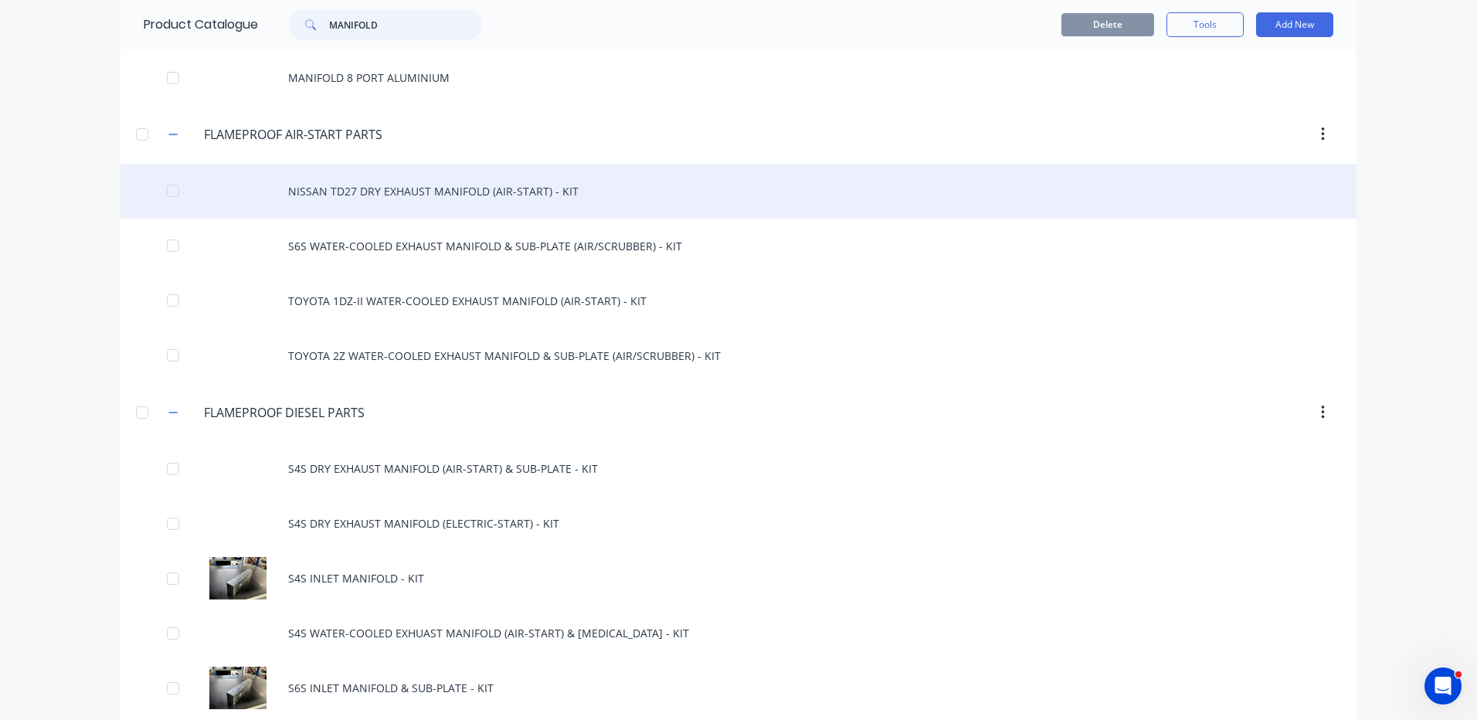
type input "MANIFOLD"
click at [510, 202] on div "NISSAN TD27 DRY EXHAUST MANIFOLD (AIR-START) - KIT" at bounding box center [738, 191] width 1236 height 55
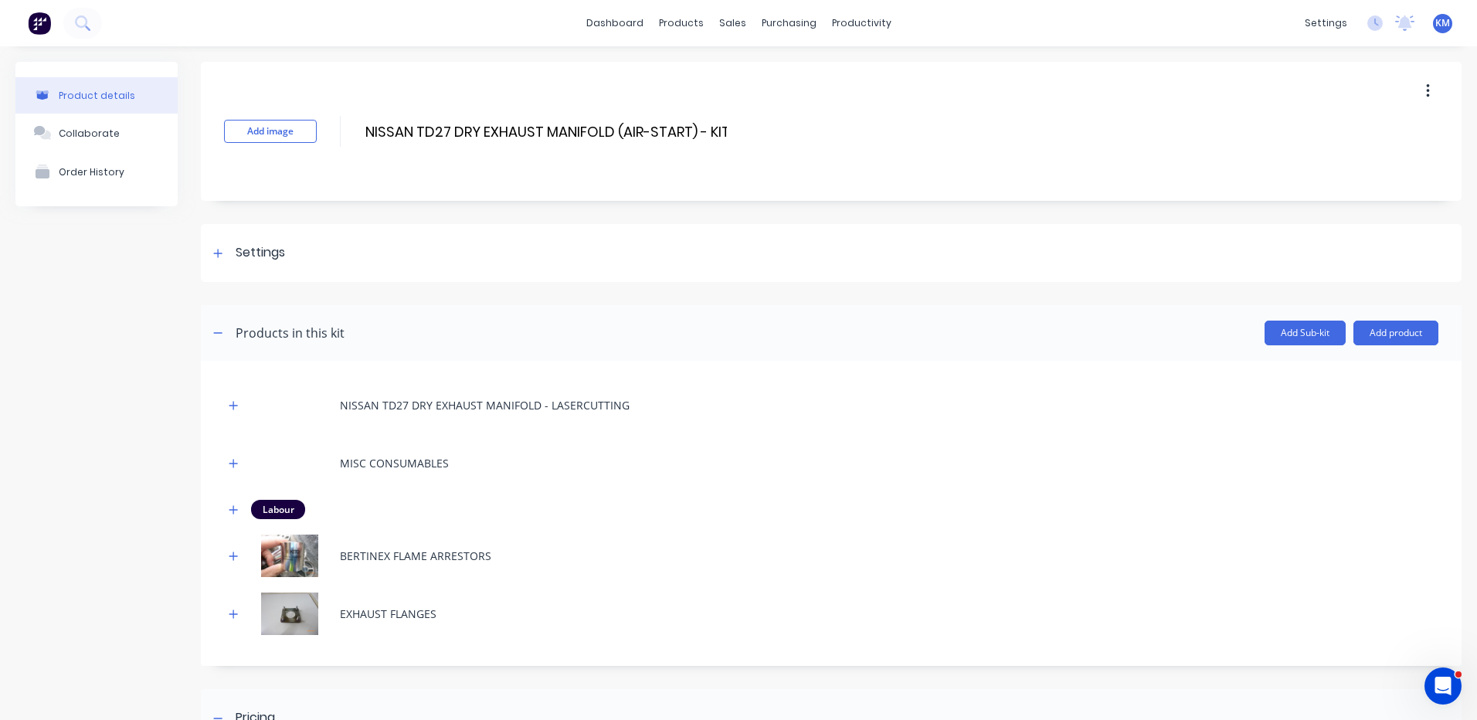
scroll to position [77, 0]
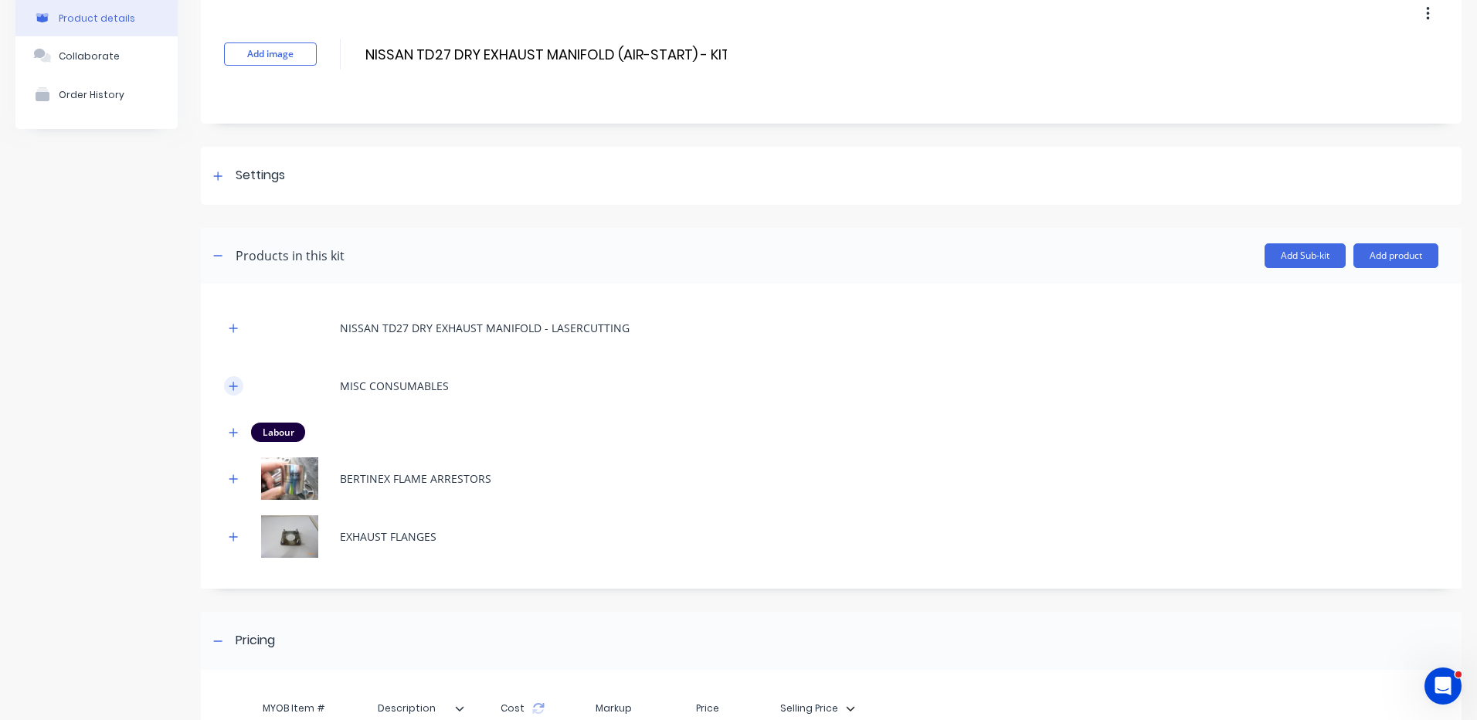
click at [236, 382] on icon "button" at bounding box center [233, 386] width 9 height 11
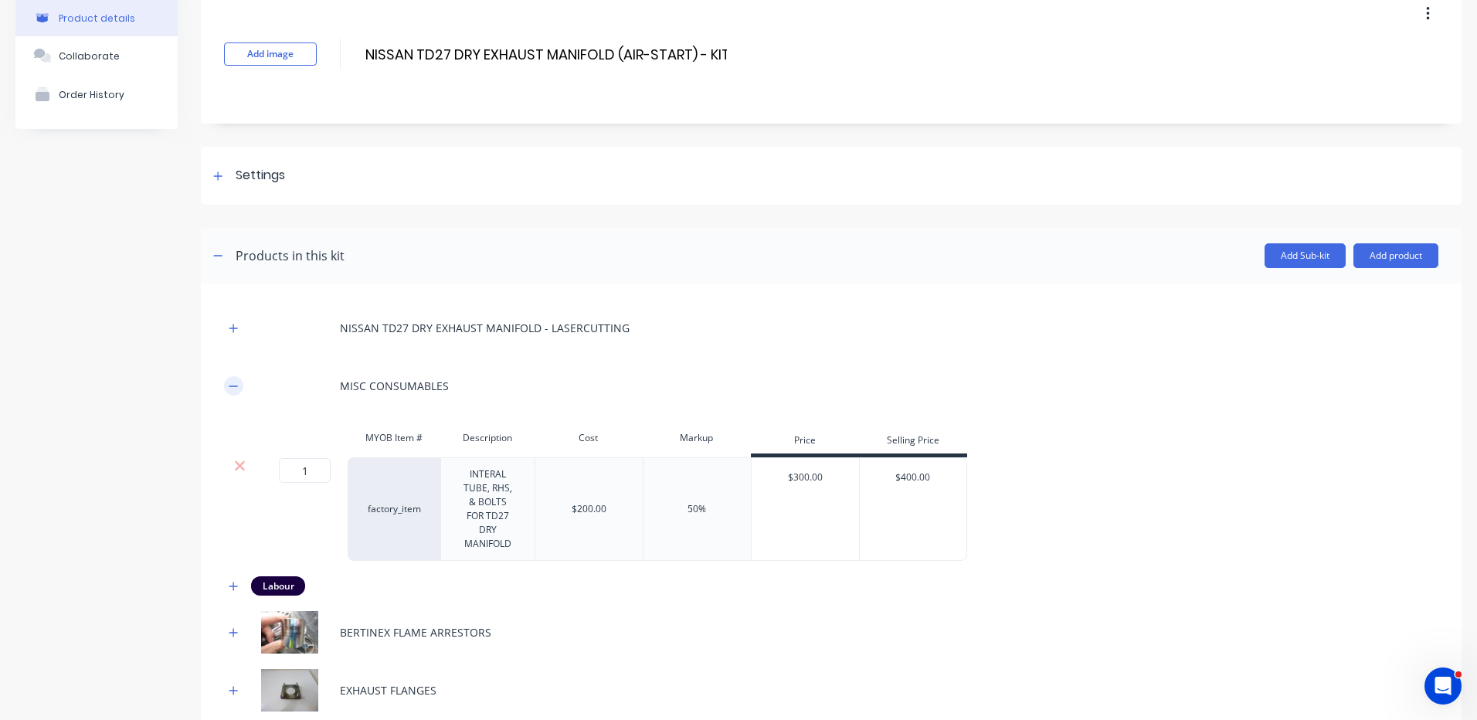
click at [236, 382] on icon "button" at bounding box center [233, 386] width 9 height 11
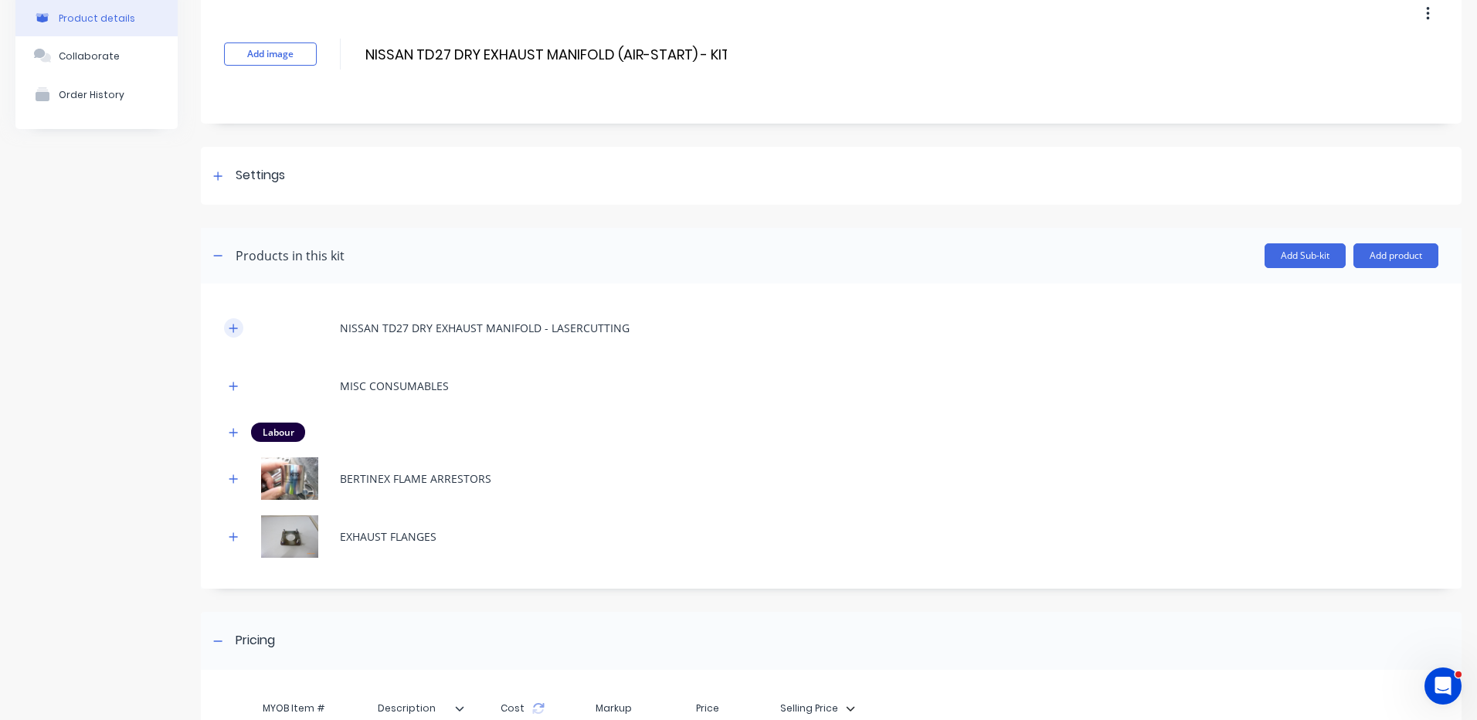
click at [237, 331] on icon "button" at bounding box center [233, 328] width 9 height 11
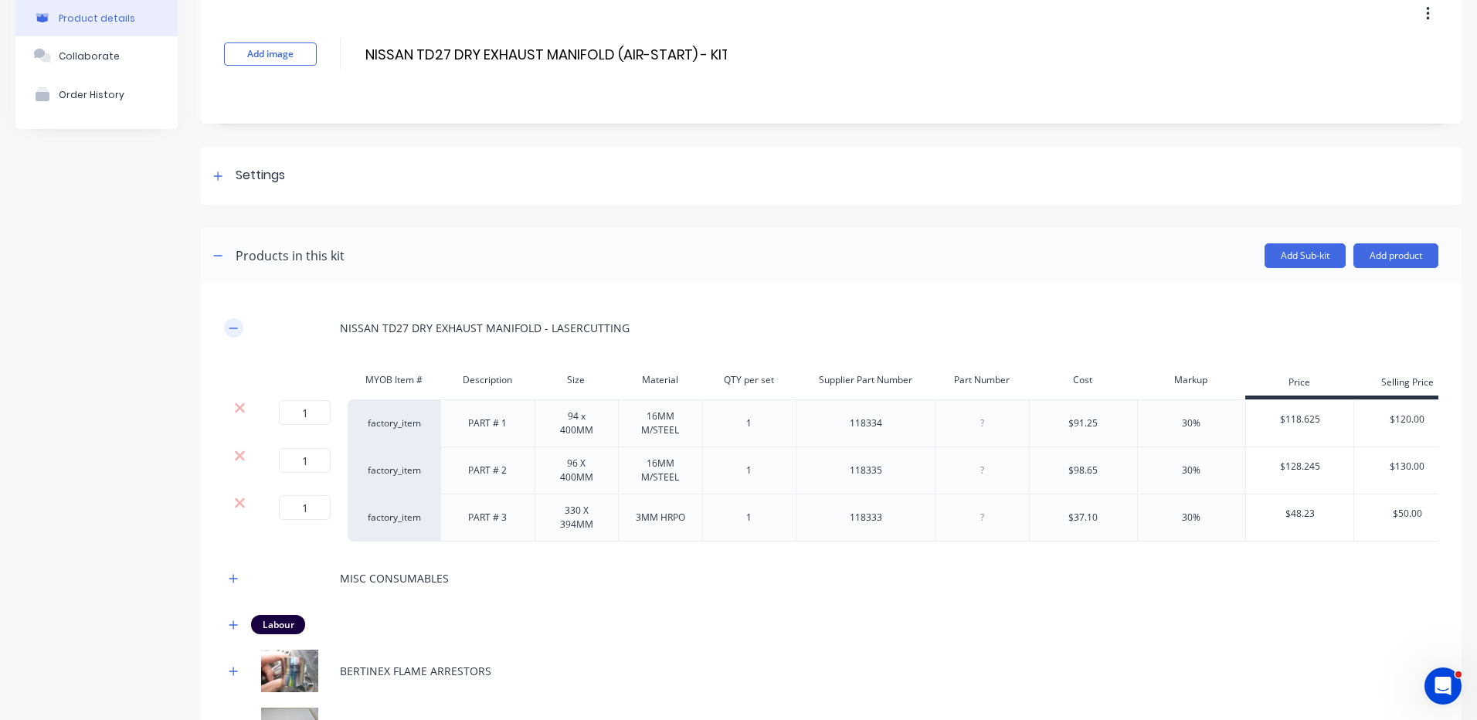
click at [236, 323] on icon "button" at bounding box center [233, 328] width 9 height 11
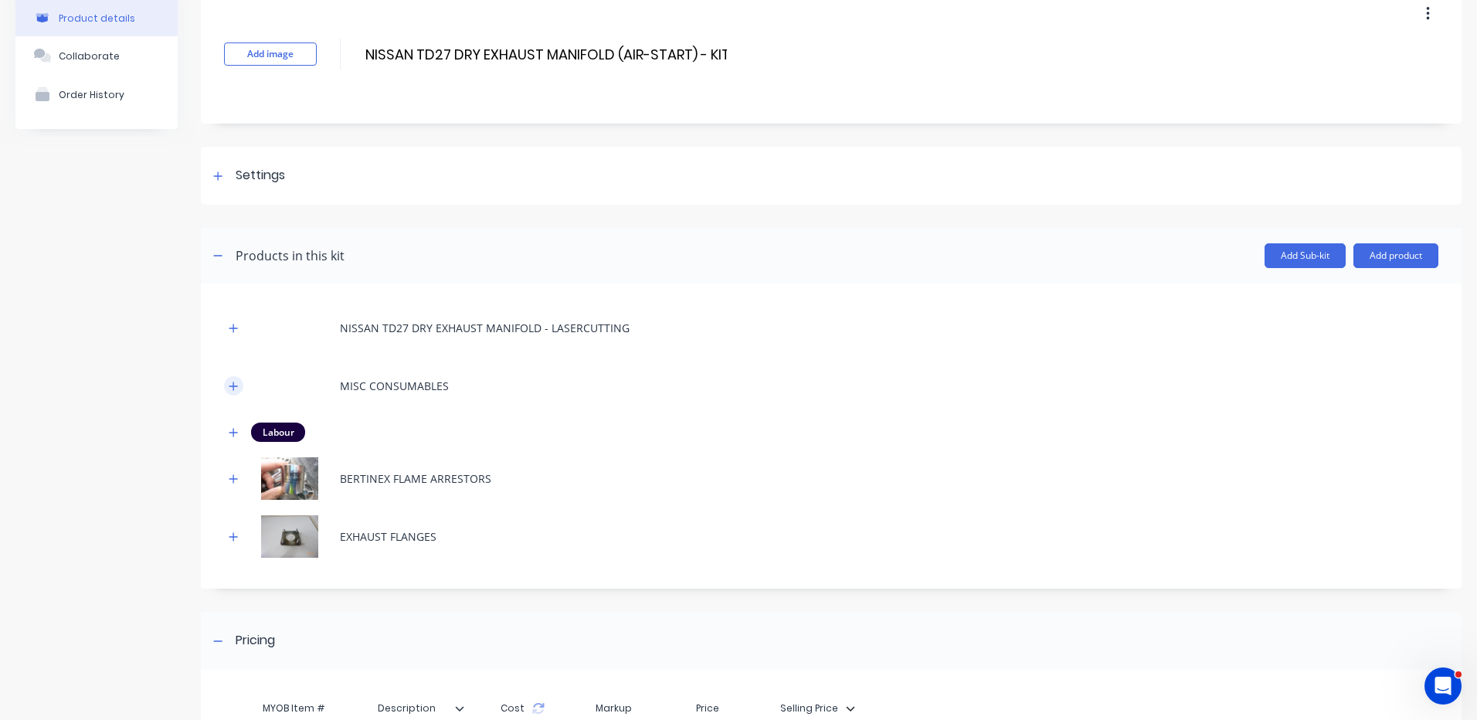
click at [233, 383] on icon "button" at bounding box center [233, 386] width 8 height 8
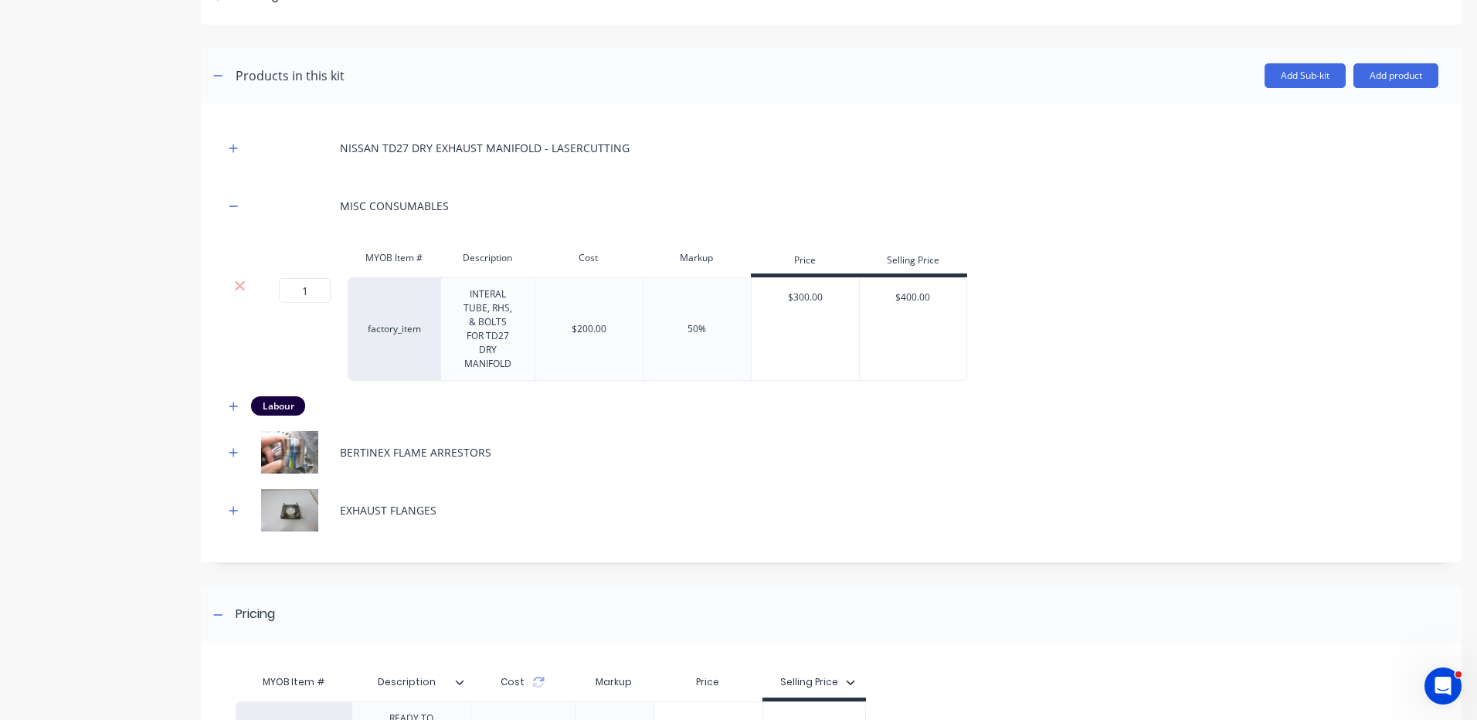
scroll to position [309, 0]
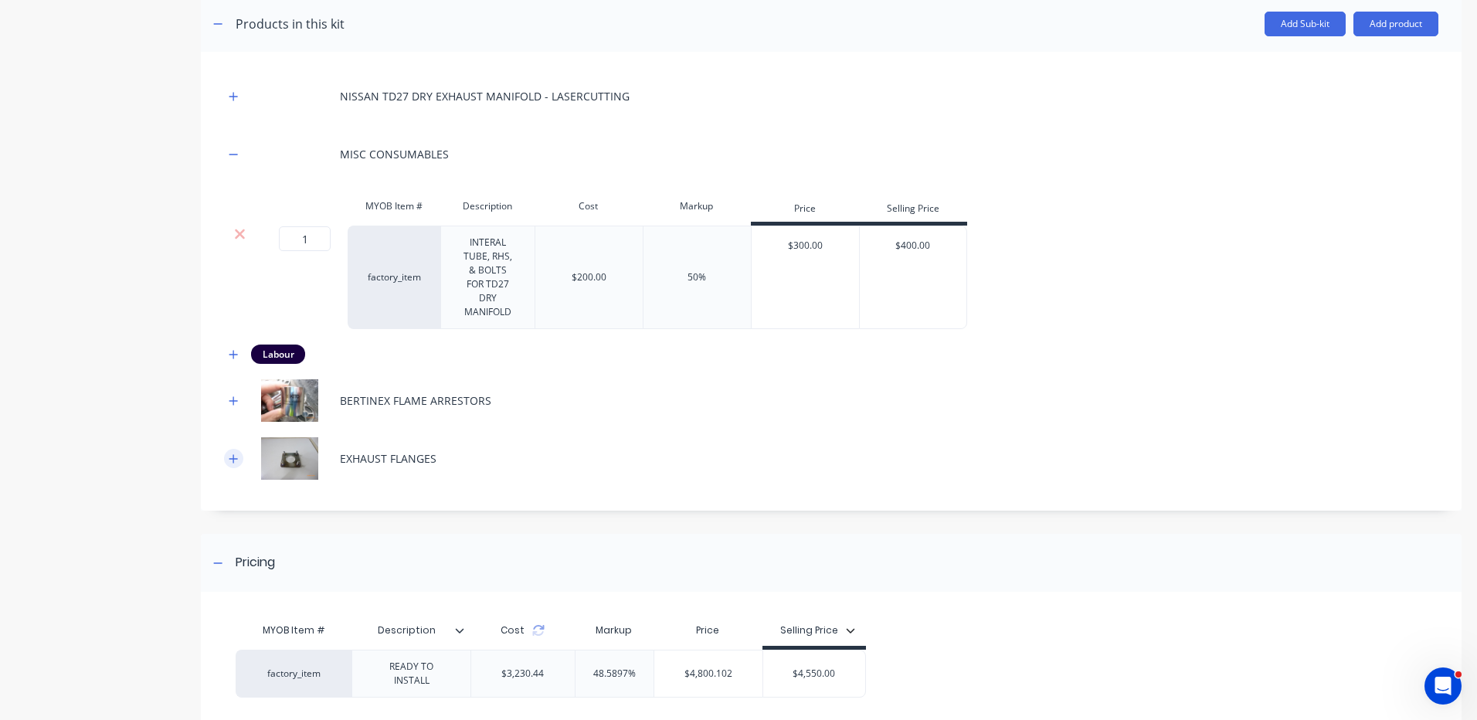
click at [231, 456] on icon "button" at bounding box center [233, 458] width 9 height 11
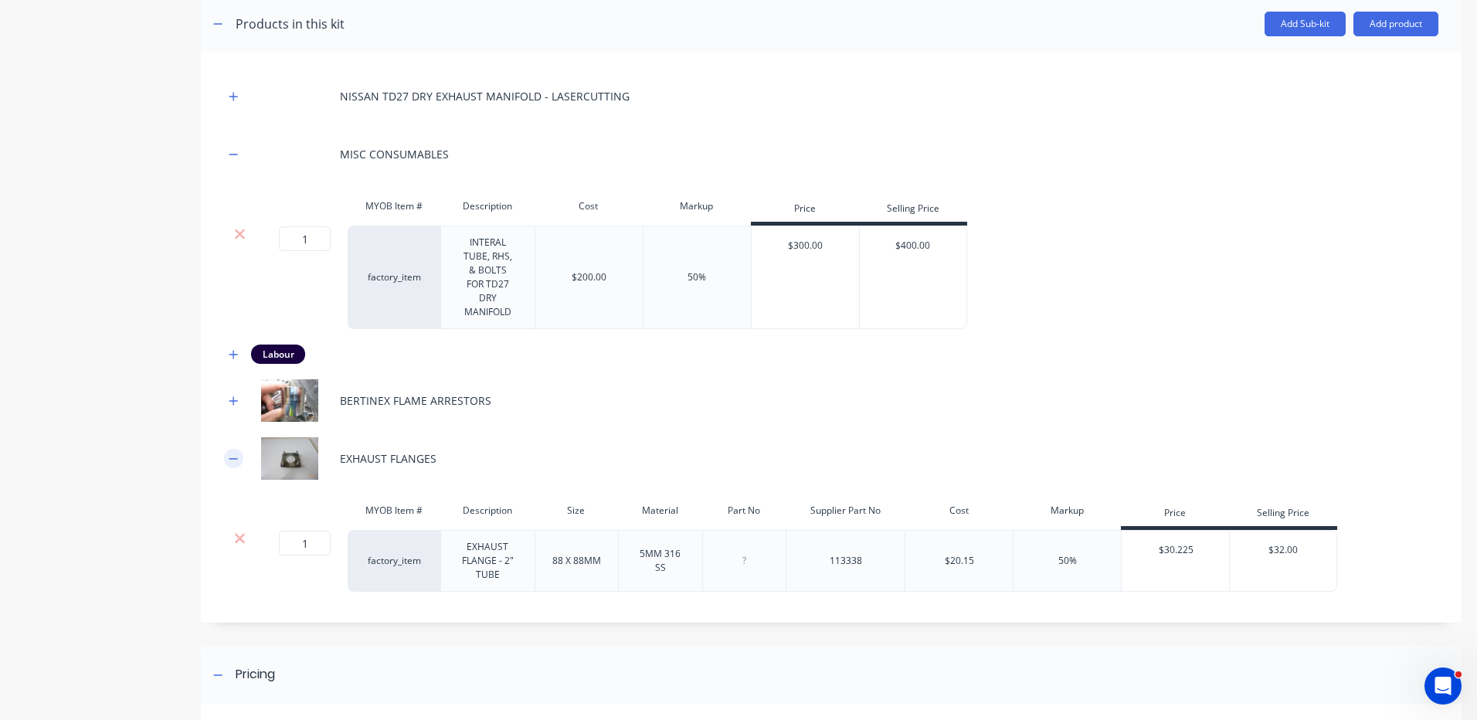
click at [231, 457] on icon "button" at bounding box center [233, 458] width 9 height 11
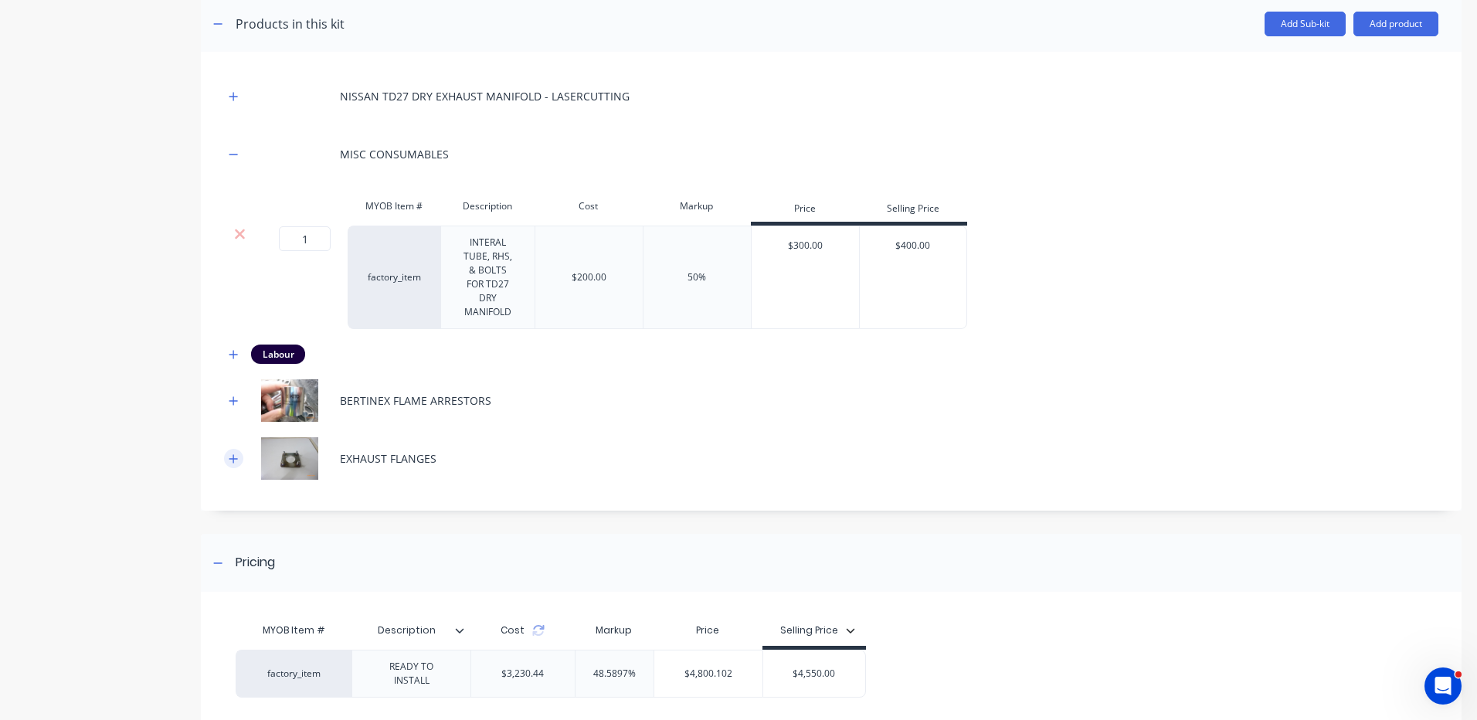
click at [232, 456] on icon "button" at bounding box center [233, 458] width 9 height 11
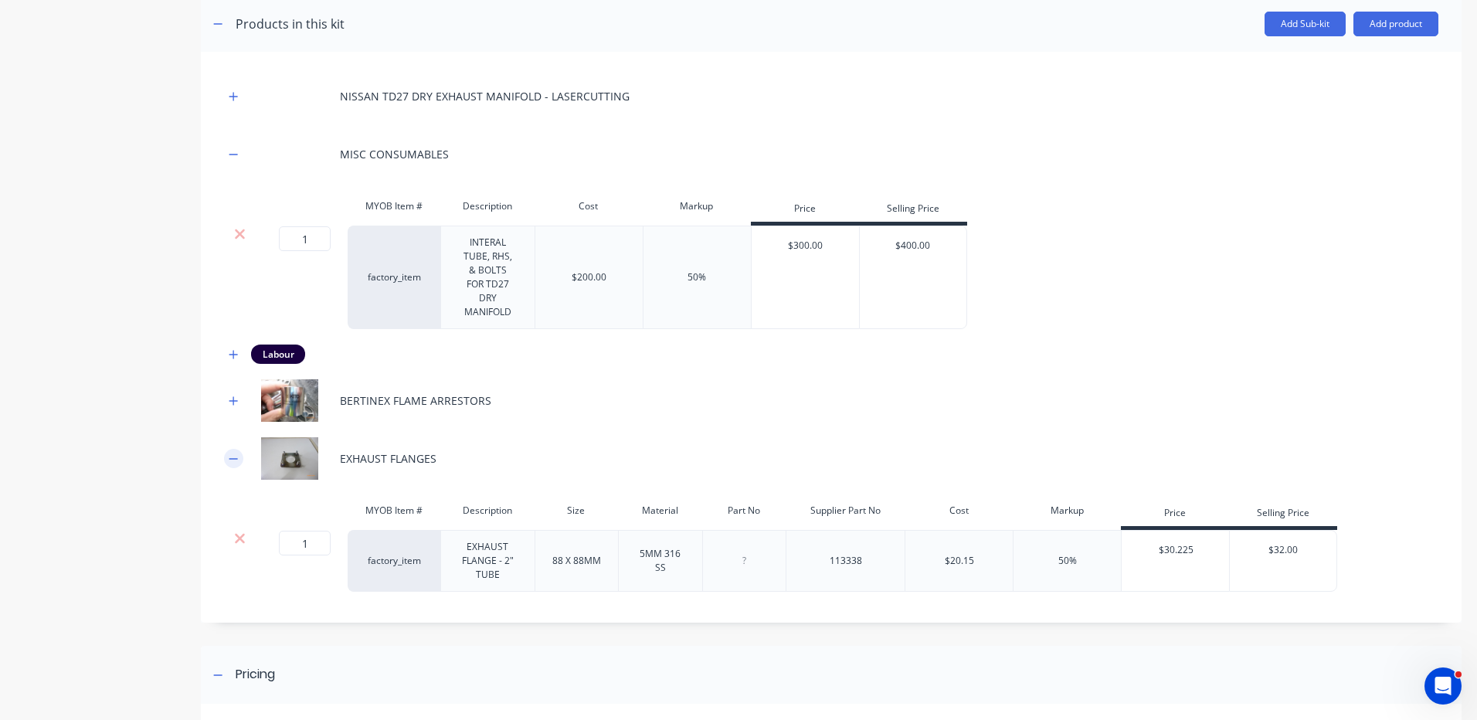
click at [232, 456] on icon "button" at bounding box center [233, 458] width 9 height 11
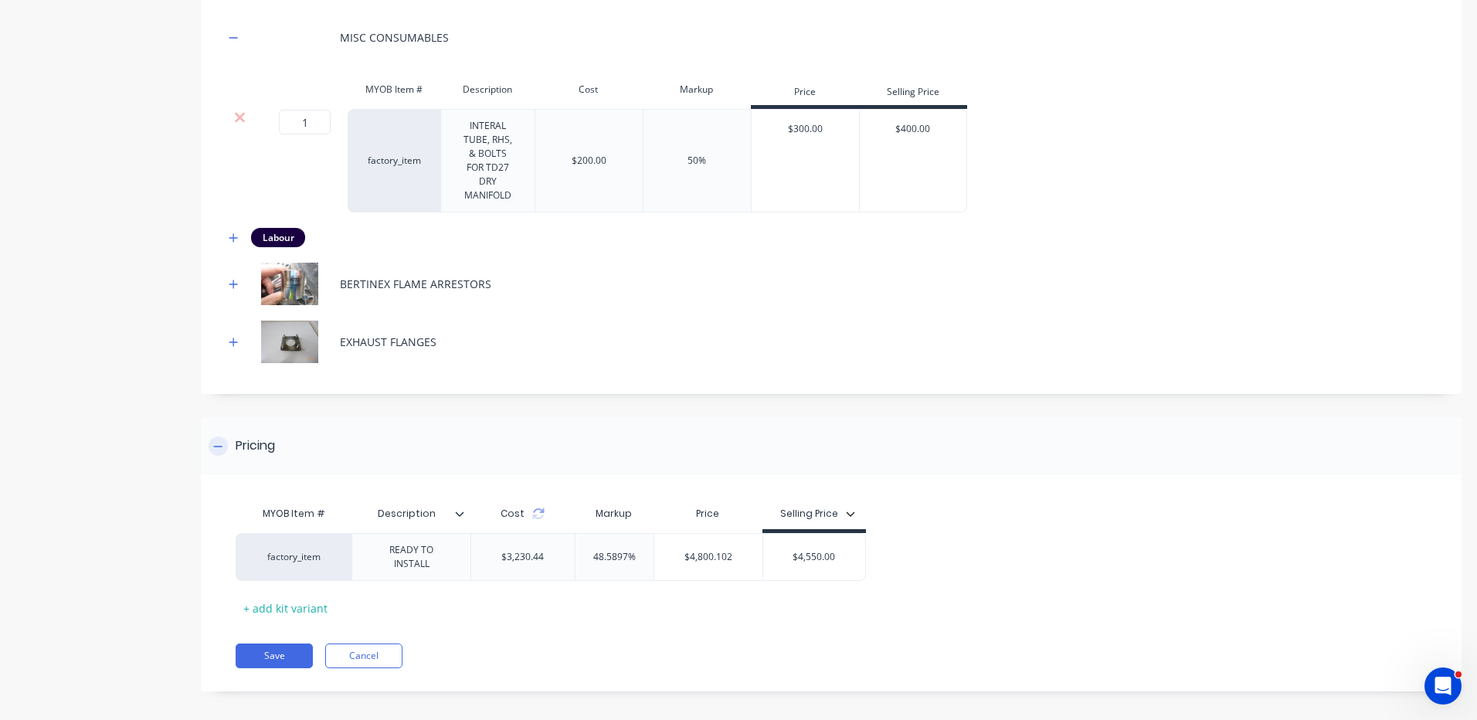
scroll to position [428, 0]
click at [392, 641] on button "Cancel" at bounding box center [363, 653] width 77 height 25
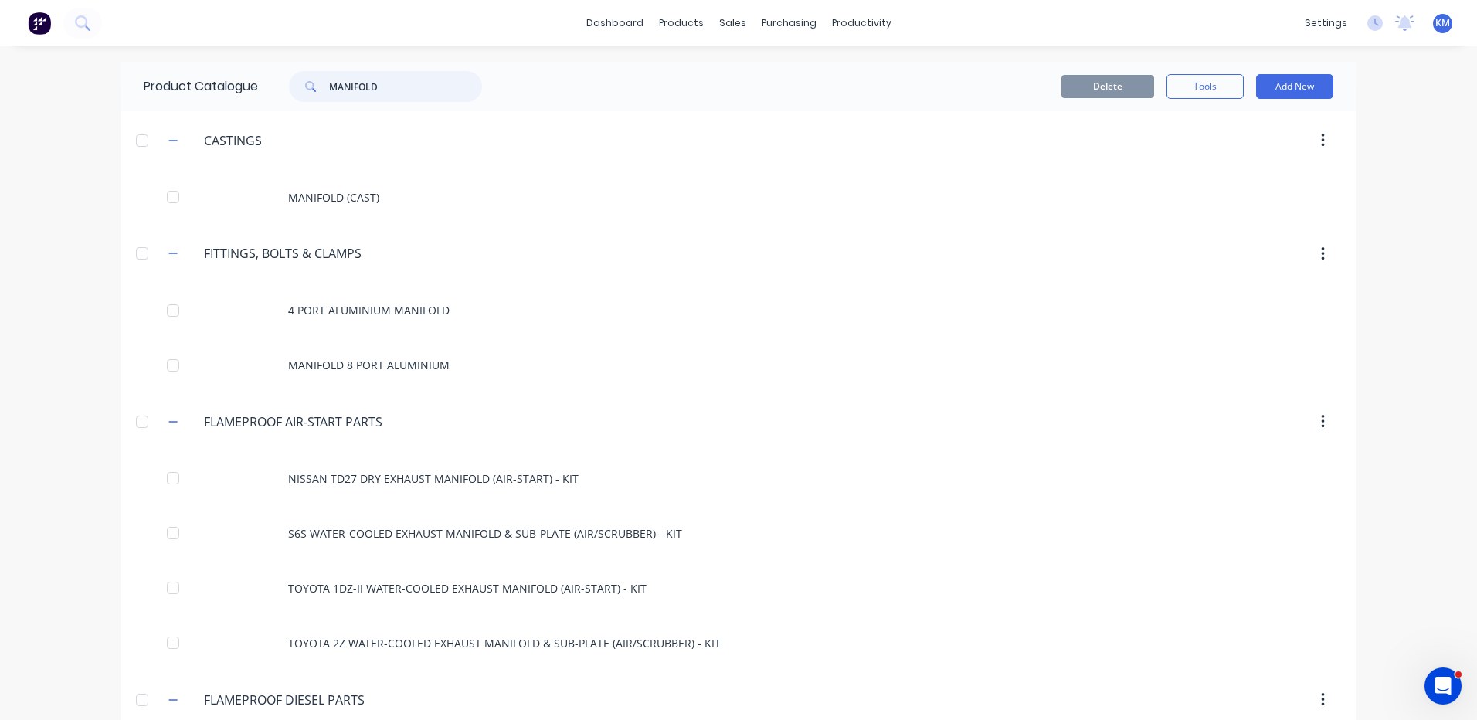
drag, startPoint x: 414, startPoint y: 95, endPoint x: 307, endPoint y: 92, distance: 107.4
click at [307, 92] on div "MANIFOLD" at bounding box center [385, 86] width 193 height 31
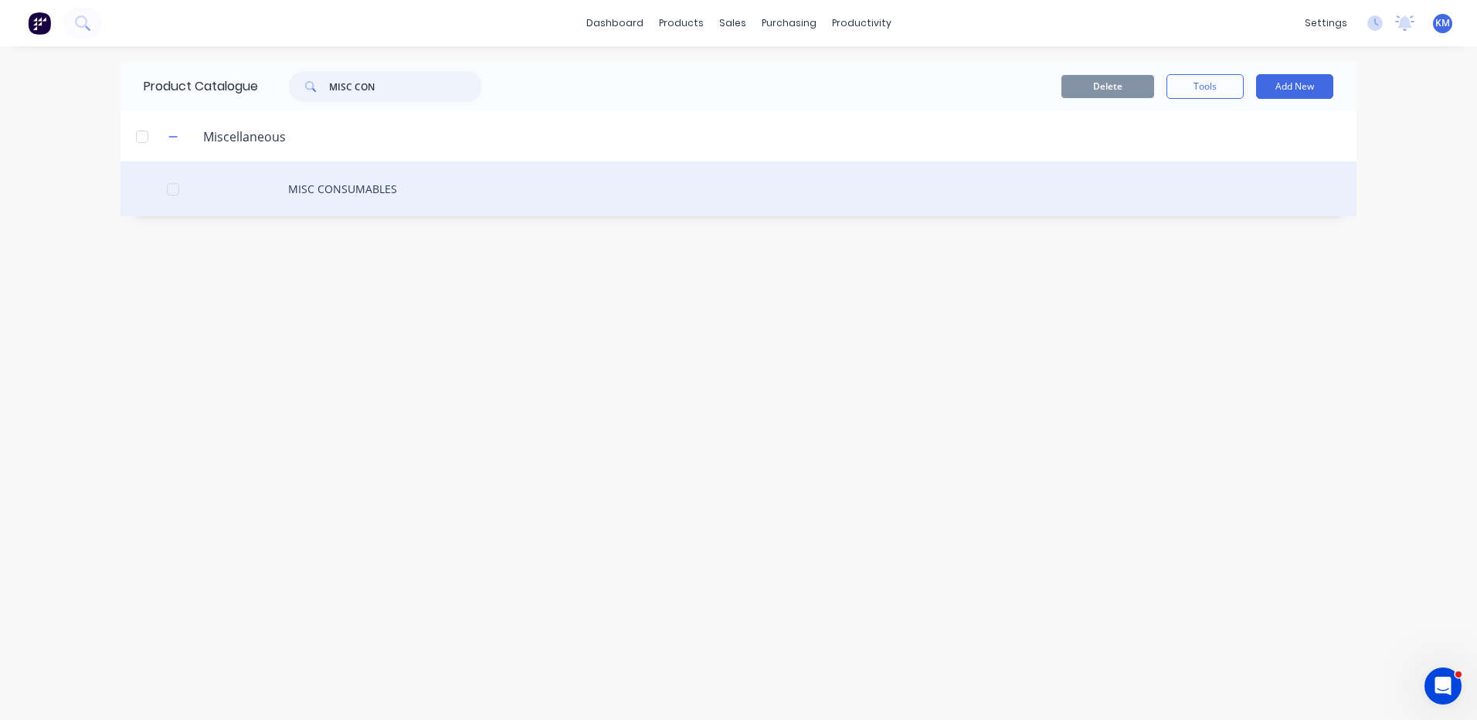
type input "MISC CON"
click at [405, 179] on div "MISC CONSUMABLES" at bounding box center [738, 188] width 1236 height 55
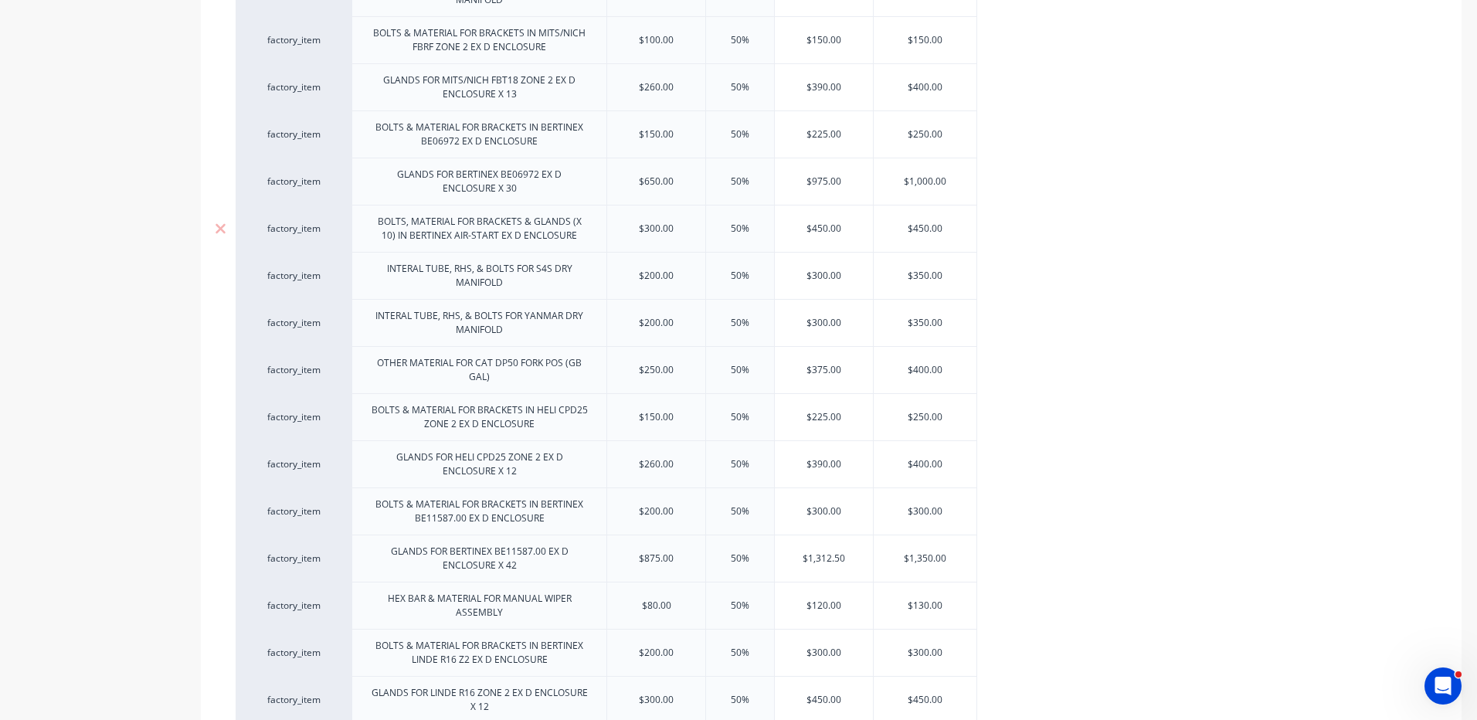
scroll to position [1470, 0]
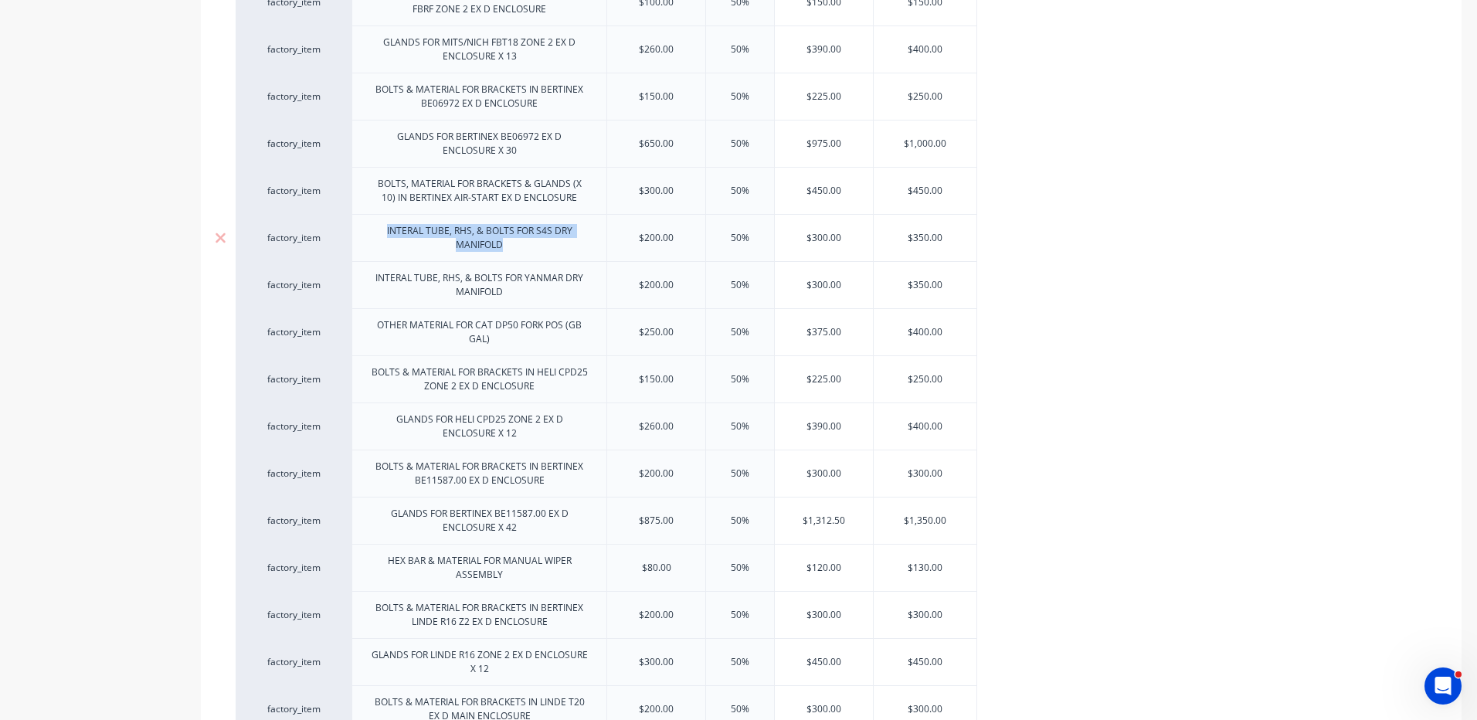
drag, startPoint x: 517, startPoint y: 245, endPoint x: 341, endPoint y: 222, distance: 178.3
click at [341, 222] on div "factory_item INTERAL TUBE, RHS, & BOLTS FOR S4S DRY MANIFOLD $200.00 50% $300.0…" at bounding box center [606, 237] width 741 height 47
copy div "INTERAL TUBE, RHS, & BOLTS FOR S4S DRY MANIFOLD"
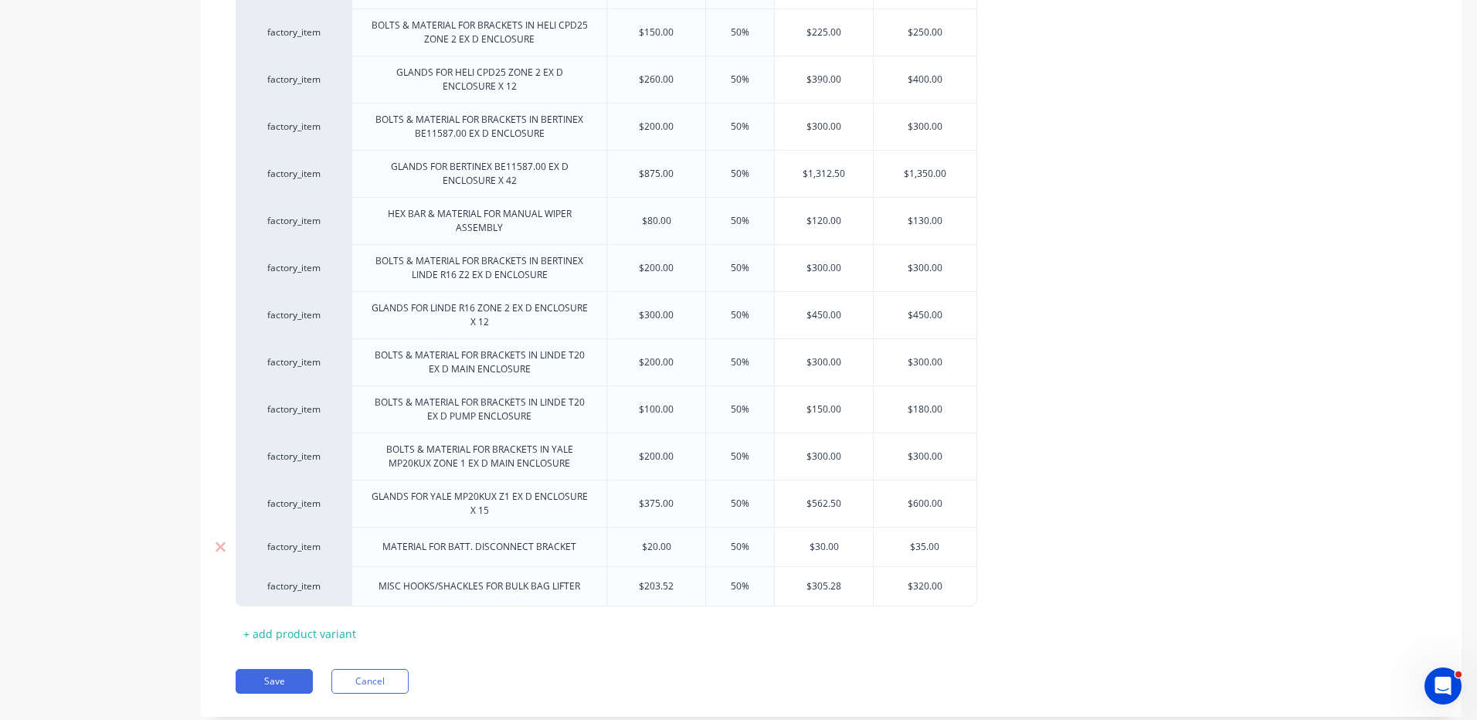
scroll to position [1856, 0]
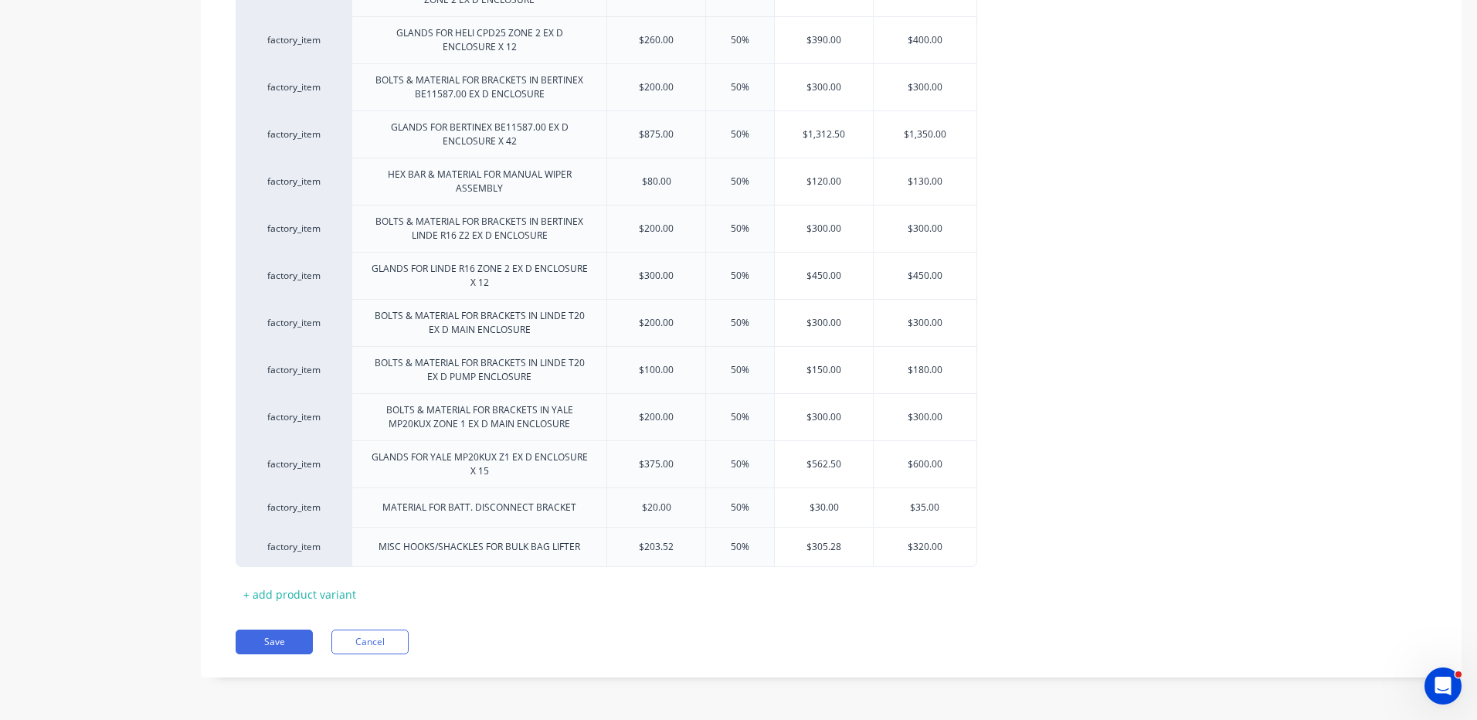
drag, startPoint x: 325, startPoint y: 592, endPoint x: 385, endPoint y: 606, distance: 61.8
click at [324, 592] on div "+ add product variant" at bounding box center [300, 594] width 128 height 24
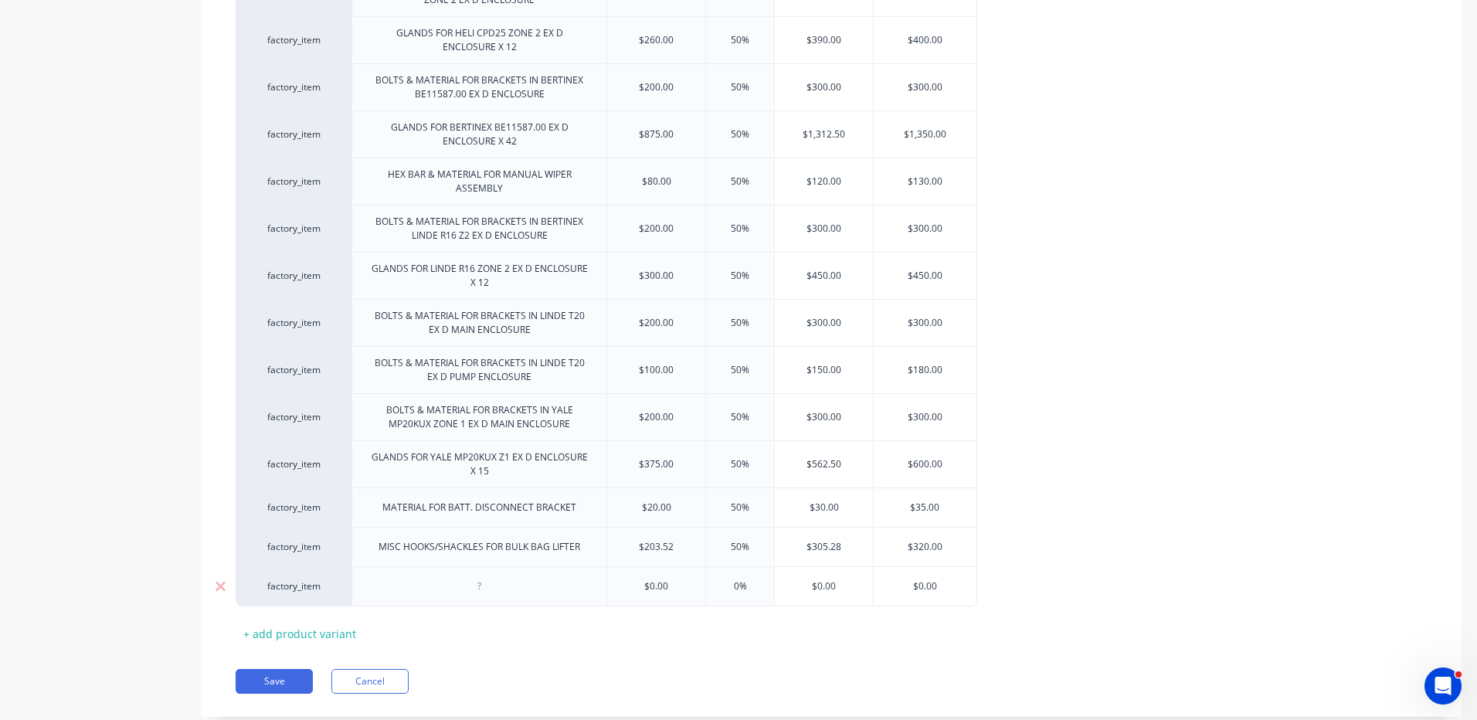
click at [405, 602] on div at bounding box center [478, 586] width 255 height 40
click at [432, 589] on div at bounding box center [478, 586] width 255 height 40
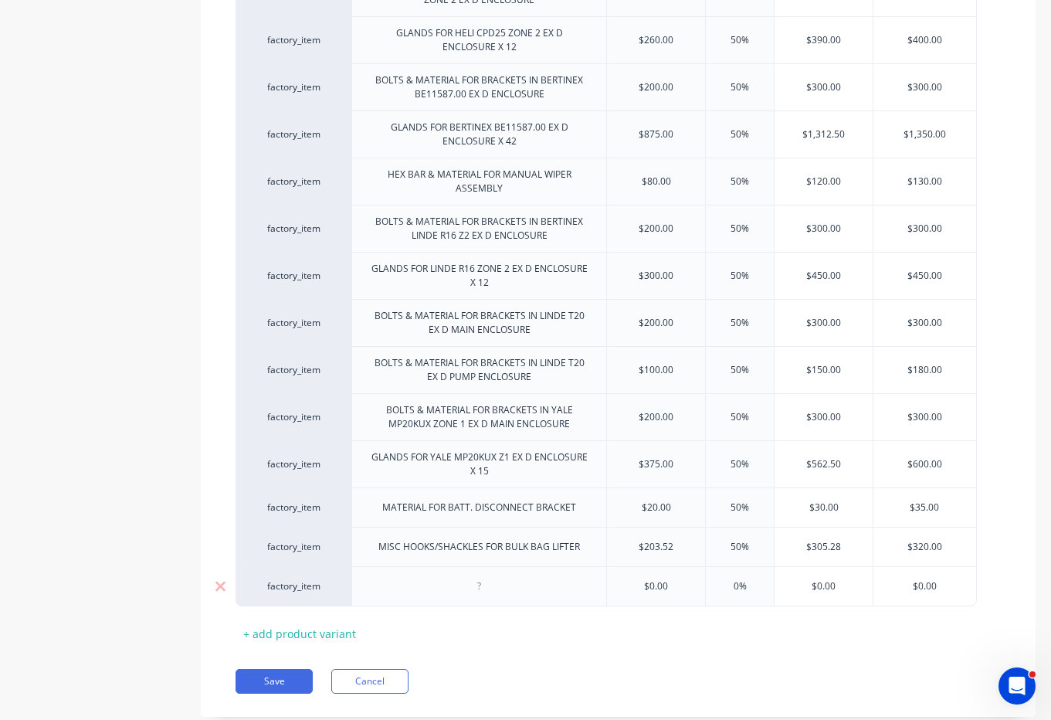
click at [464, 585] on div at bounding box center [479, 586] width 77 height 20
drag, startPoint x: 482, startPoint y: 589, endPoint x: 541, endPoint y: 589, distance: 58.7
type textarea "x"
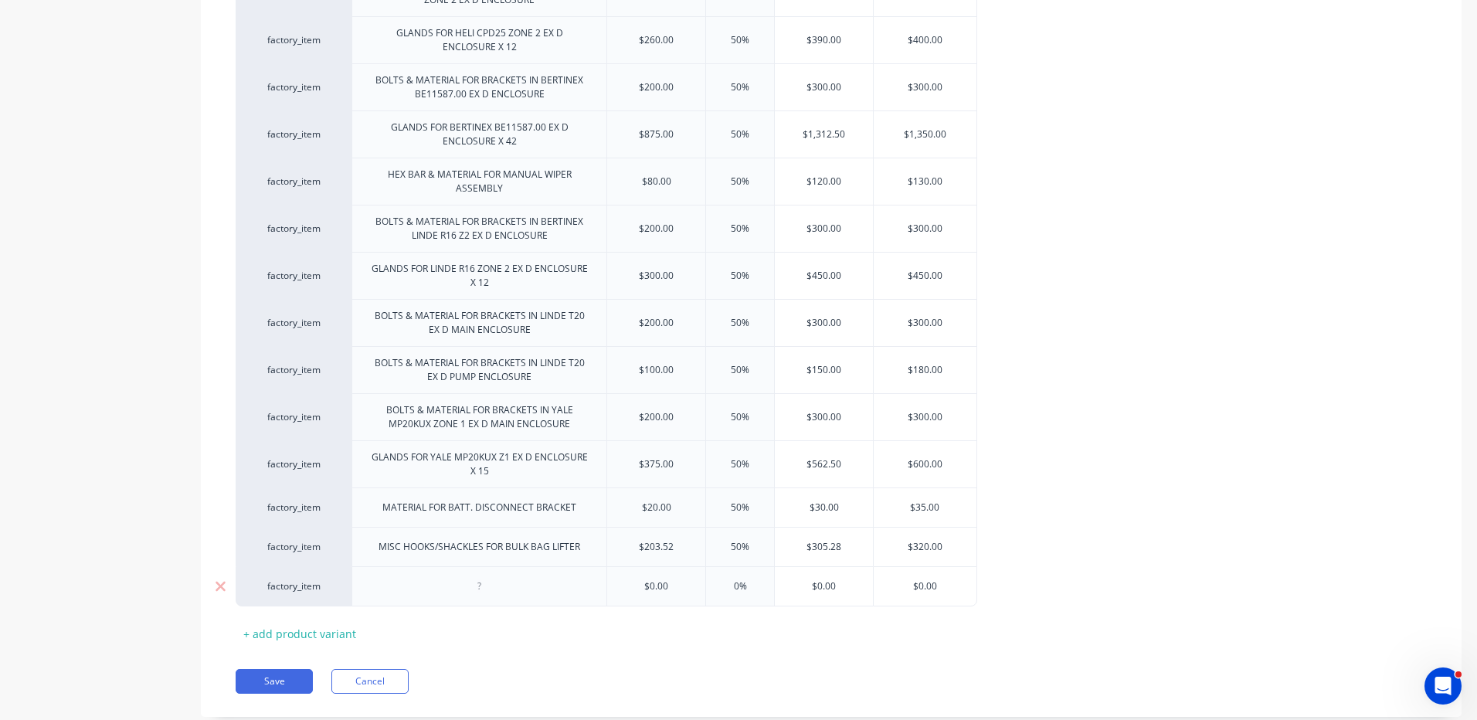
click at [489, 571] on div at bounding box center [478, 586] width 255 height 40
click at [488, 587] on div at bounding box center [479, 586] width 77 height 20
paste div
click at [544, 578] on div "INTERAL TUBE, RHS, & BOLTS FOR S4S DRY MANIFOLD" at bounding box center [479, 590] width 242 height 34
click at [657, 590] on input "text" at bounding box center [656, 590] width 98 height 14
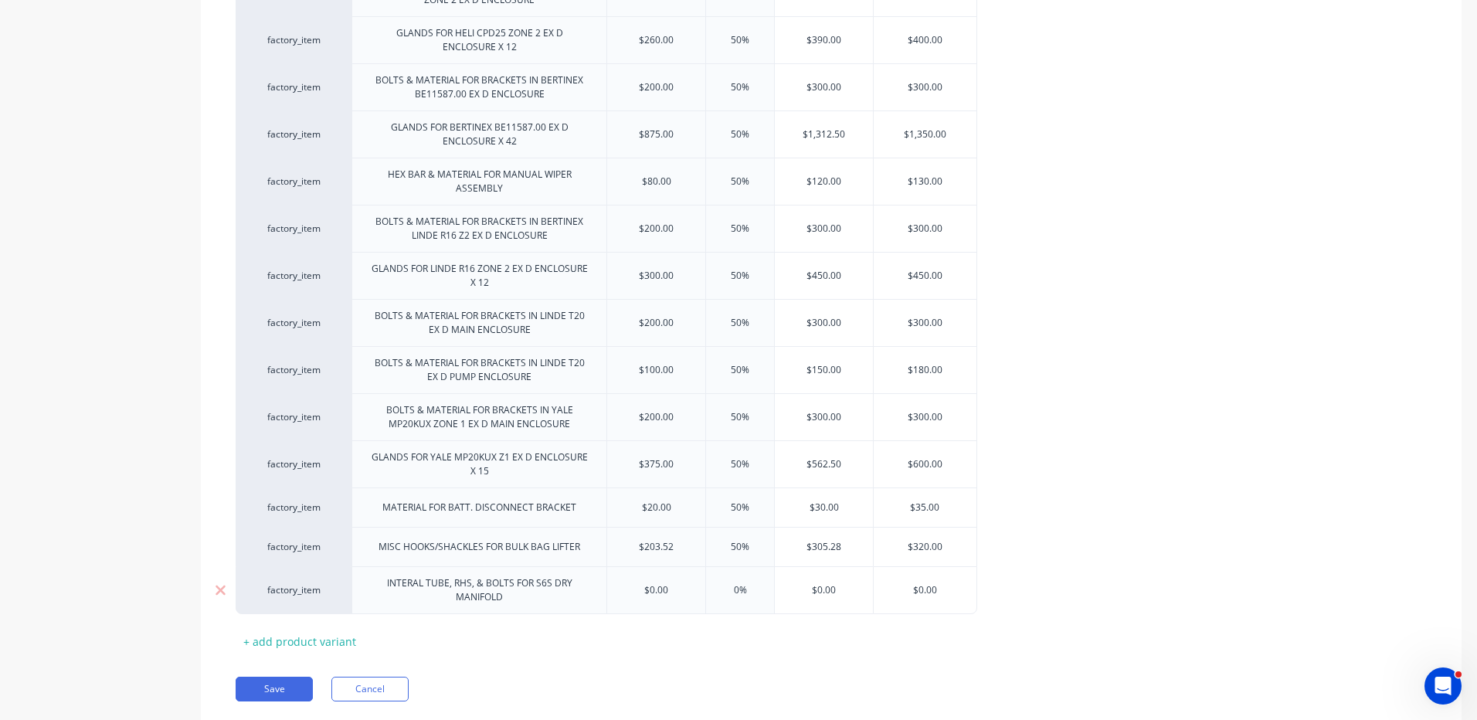
type textarea "x"
type input "$0.00"
click at [657, 590] on input "$0.00" at bounding box center [656, 590] width 98 height 14
type textarea "x"
type input "$3"
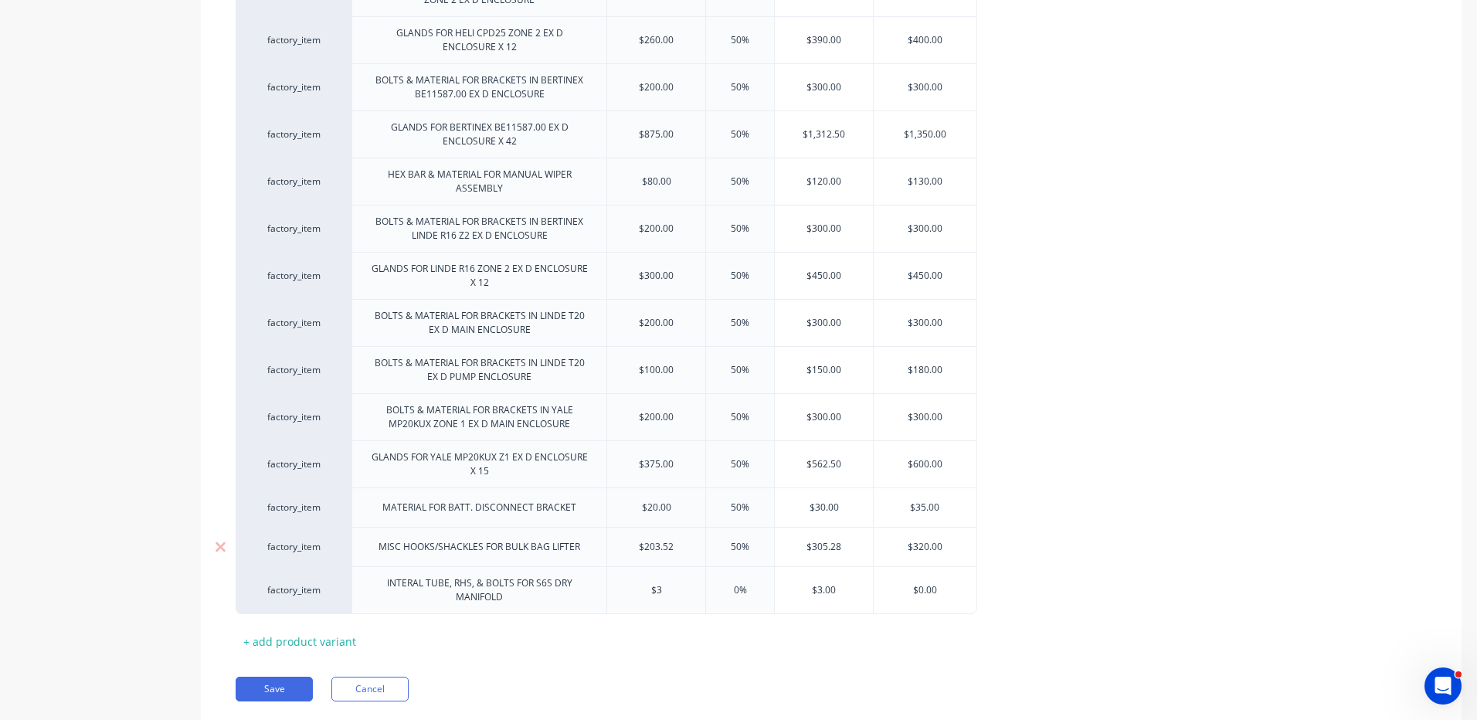
type textarea "x"
type input "$30"
type textarea "x"
type input "$300"
click at [737, 585] on input "0%" at bounding box center [739, 590] width 77 height 14
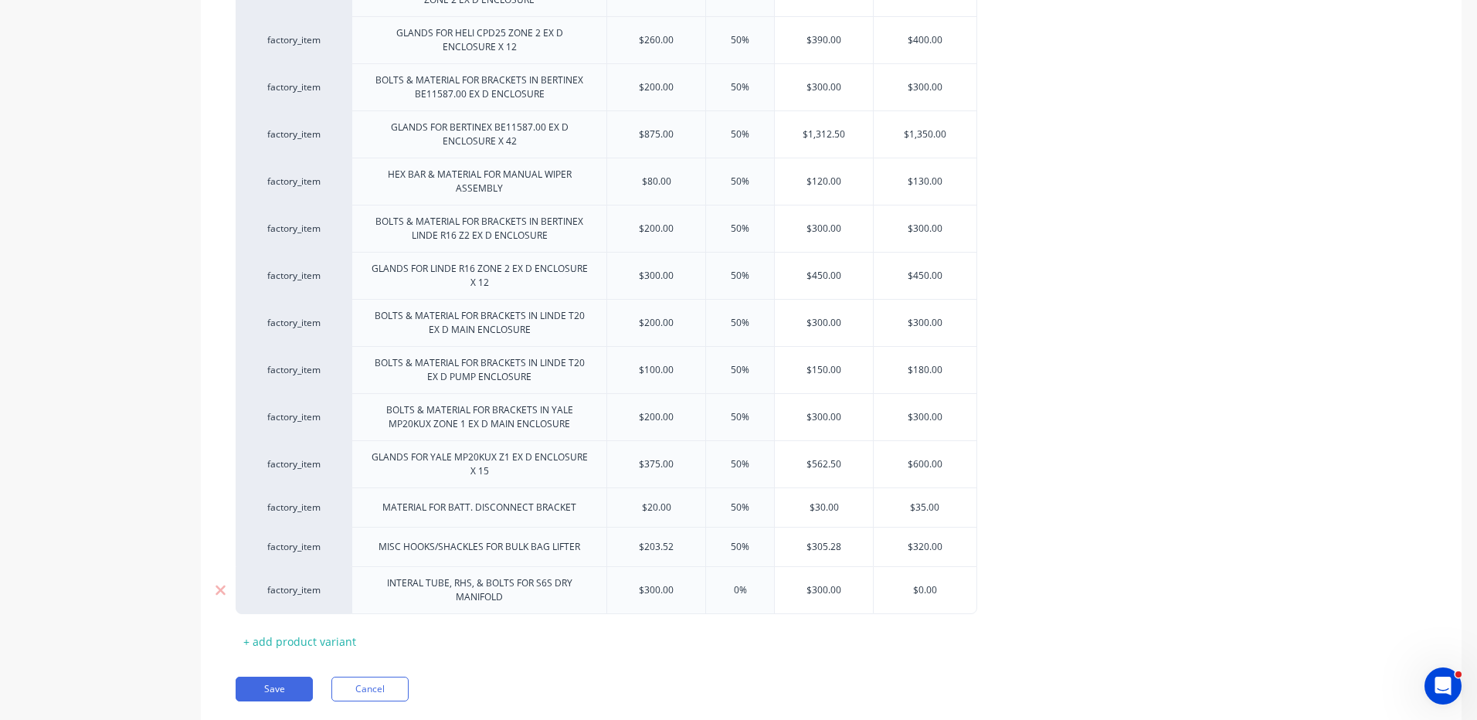
click at [737, 585] on input "0%" at bounding box center [739, 590] width 77 height 14
click at [730, 592] on input "0%" at bounding box center [739, 590] width 77 height 14
type input "%"
type textarea "x"
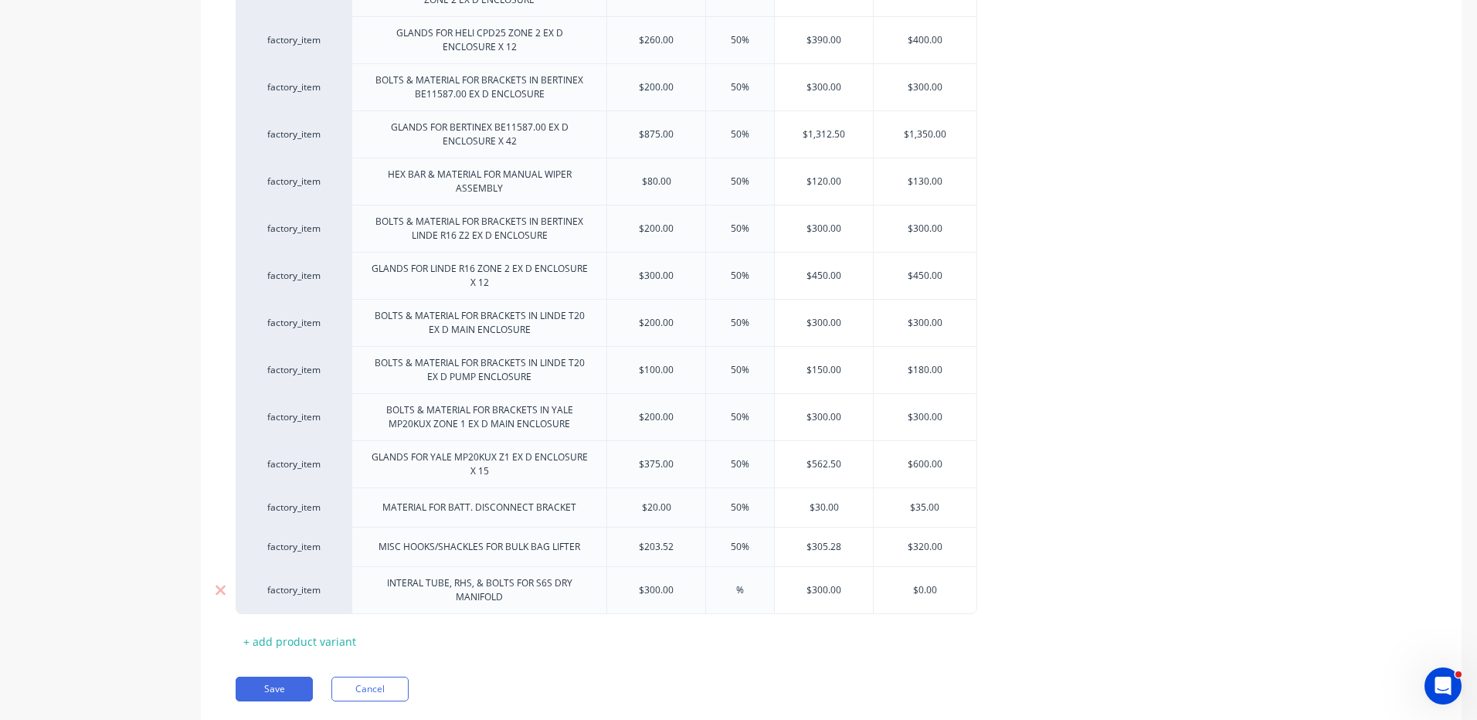
type input "5%"
type textarea "x"
type input "50%"
type input "$0.00"
click at [918, 591] on input "$0.00" at bounding box center [924, 590] width 103 height 14
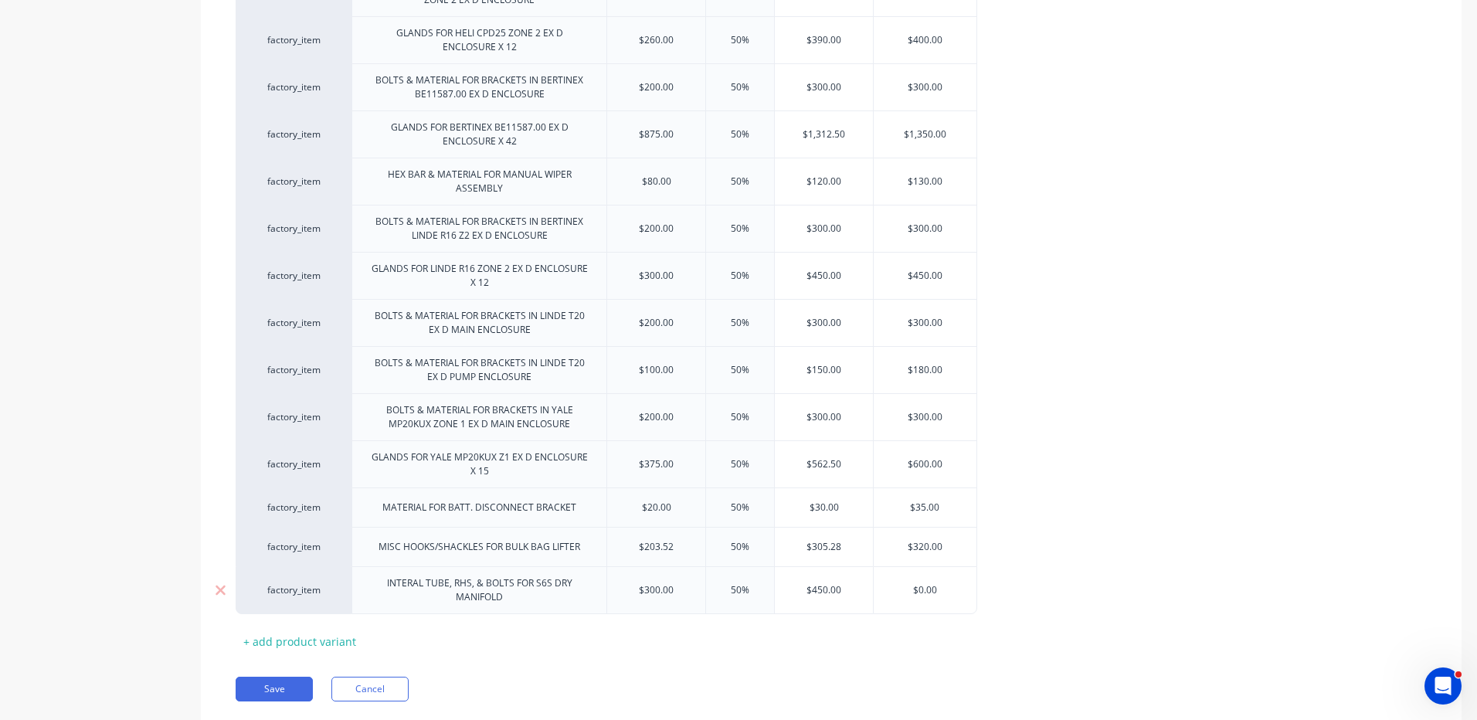
click at [918, 591] on input "$0.00" at bounding box center [924, 590] width 103 height 14
type textarea "x"
type input "$4"
type textarea "x"
type input "$45"
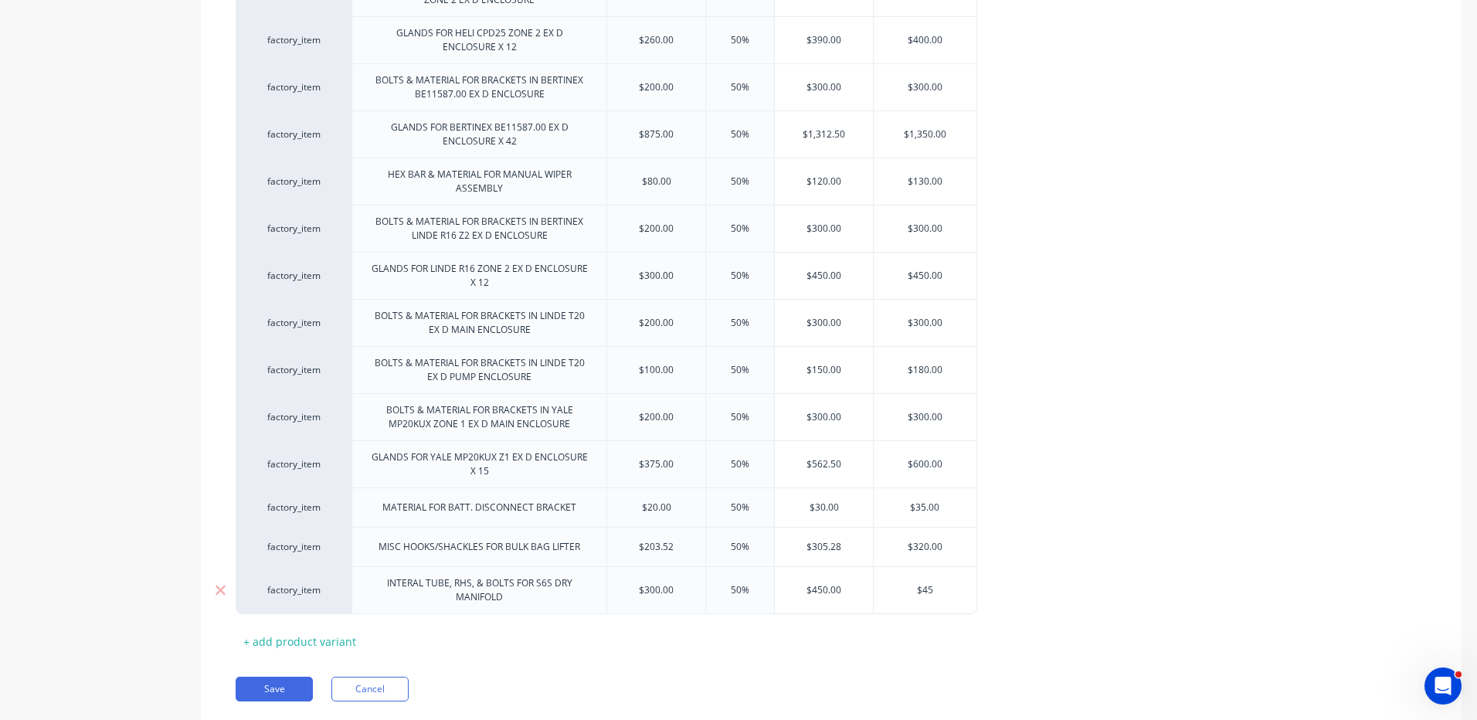
type textarea "x"
type input "$450"
drag, startPoint x: 276, startPoint y: 680, endPoint x: 295, endPoint y: 680, distance: 18.6
click at [276, 681] on button "Save" at bounding box center [274, 689] width 77 height 25
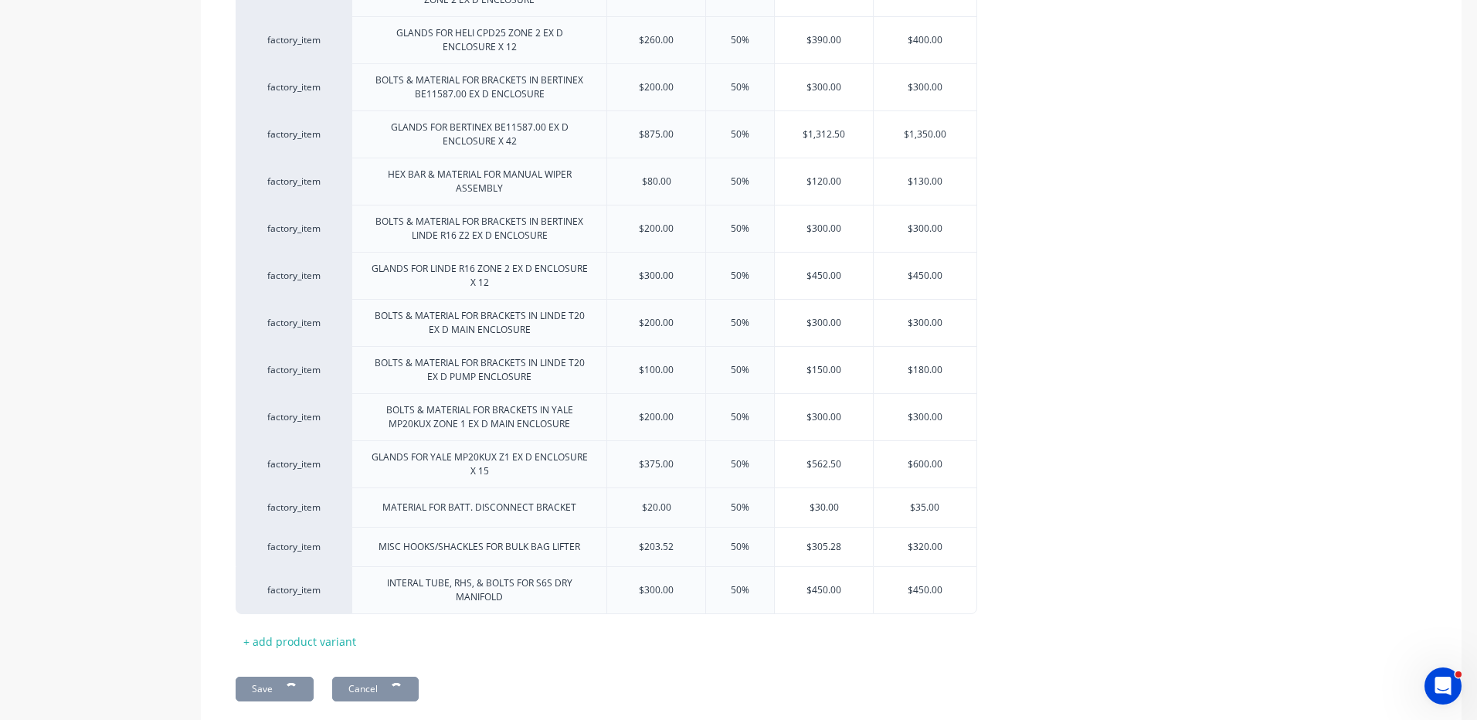
type textarea "x"
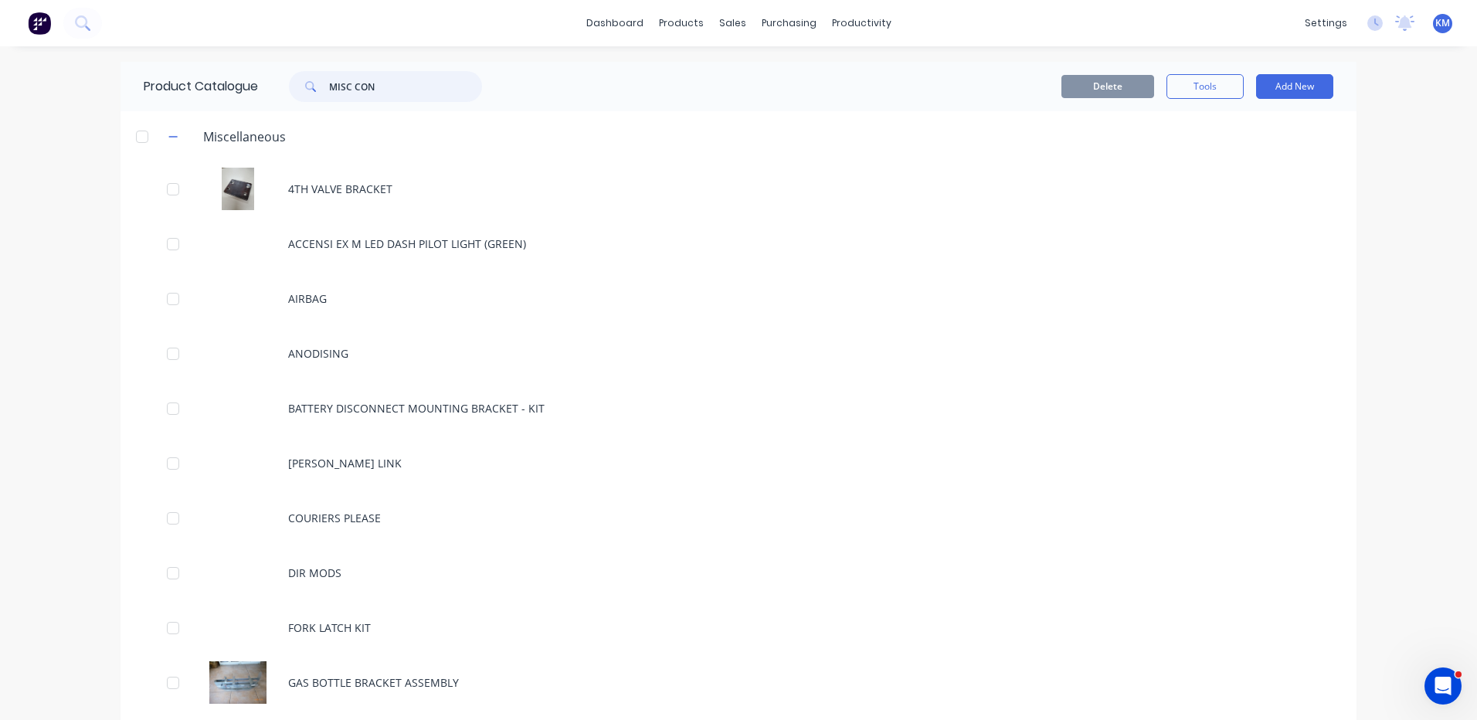
drag, startPoint x: 431, startPoint y: 95, endPoint x: 290, endPoint y: 29, distance: 155.1
click at [290, 29] on div "dashboard products sales purchasing productivity dashboard products Product Cat…" at bounding box center [738, 360] width 1477 height 720
type input "MANIFOLD"
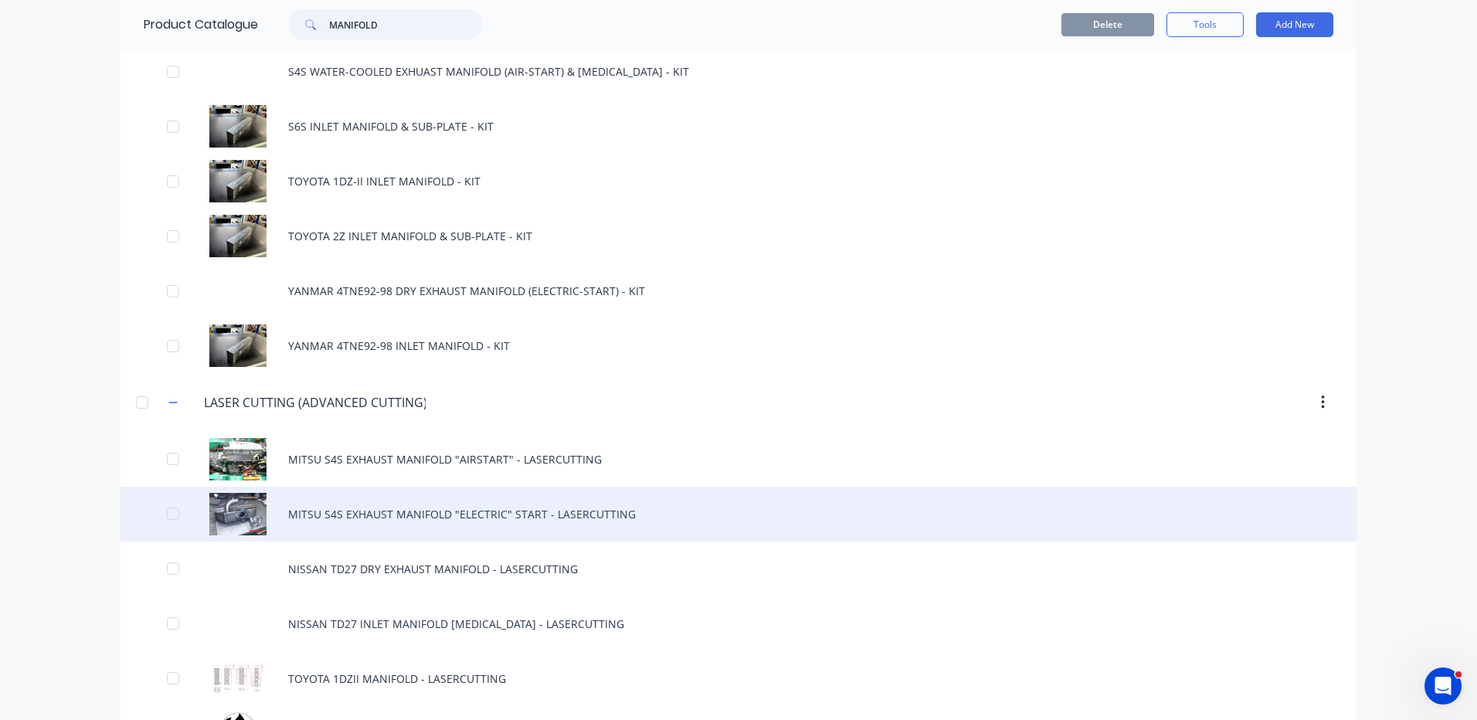
scroll to position [905, 0]
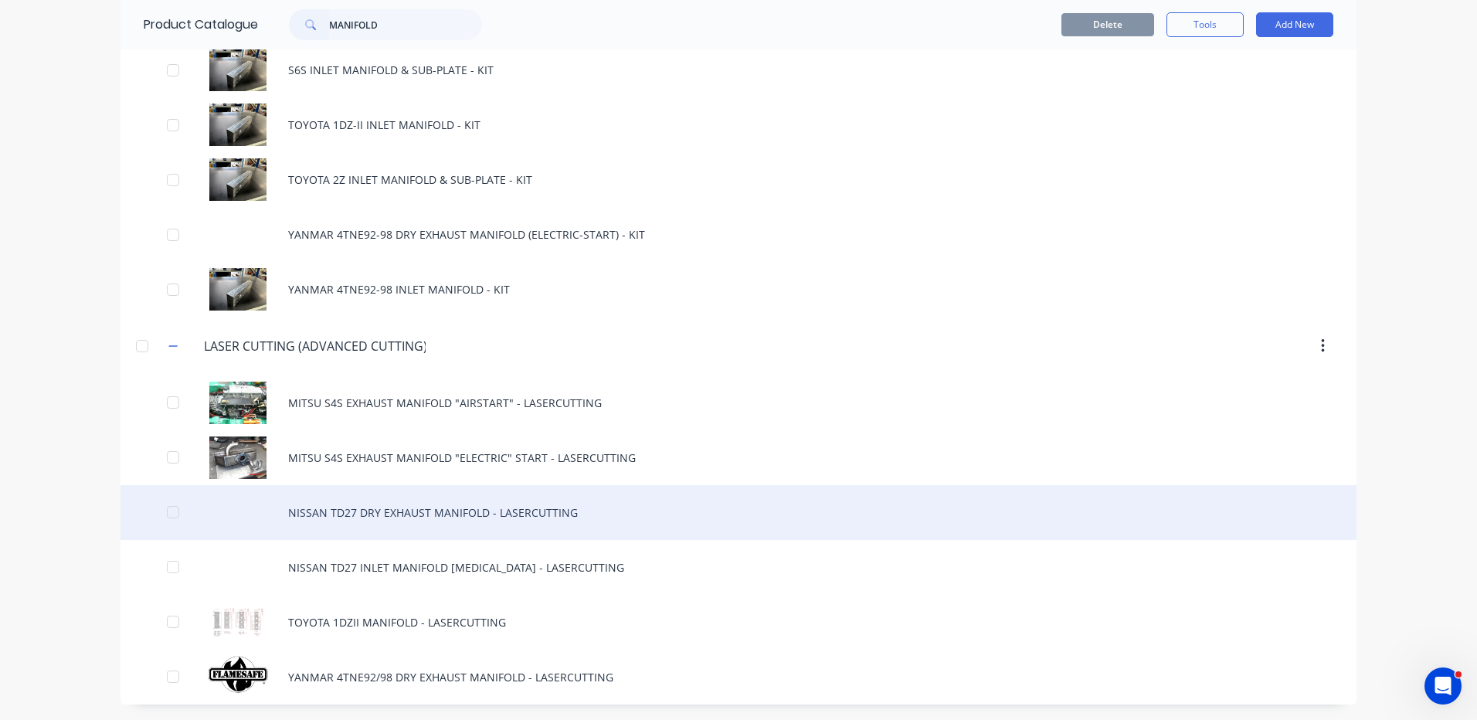
click at [649, 518] on div "NISSAN TD27 DRY EXHAUST MANIFOLD - LASERCUTTING" at bounding box center [738, 512] width 1236 height 55
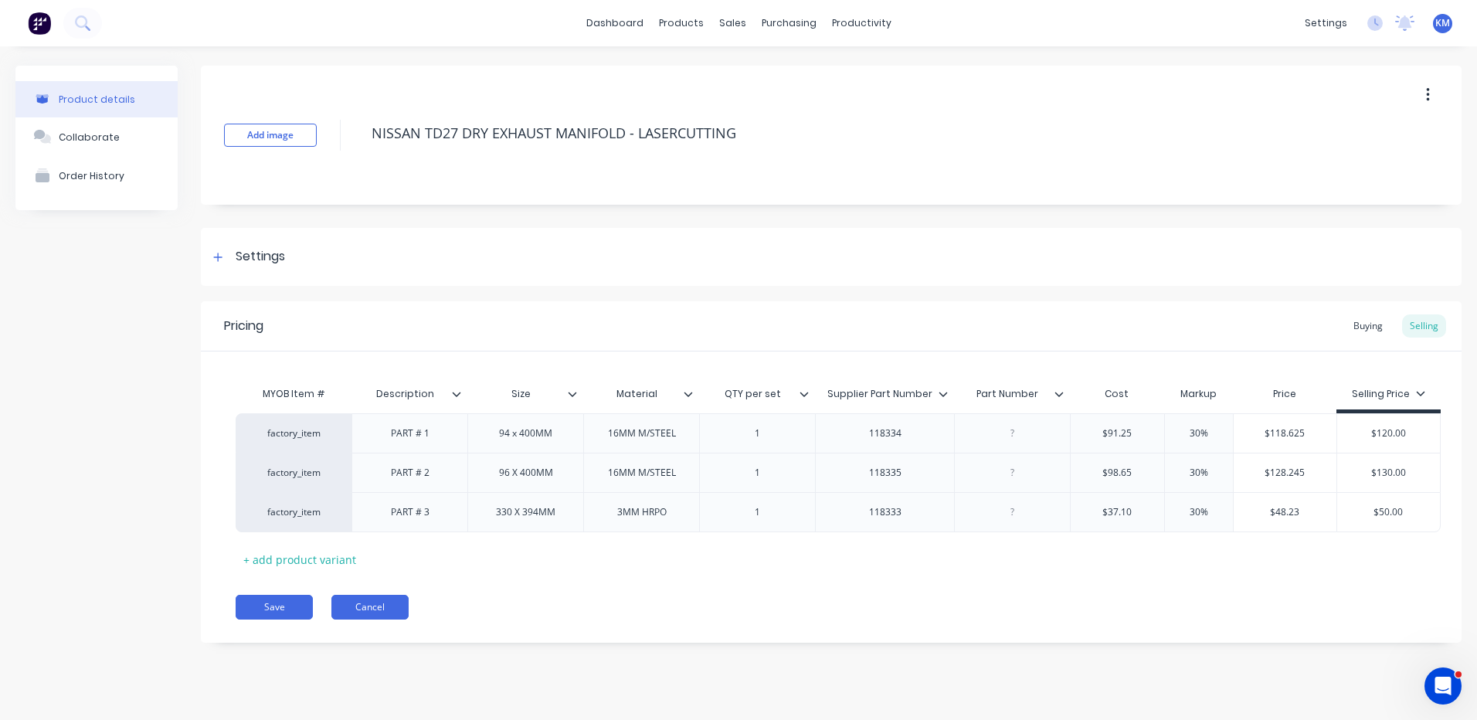
click at [376, 614] on button "Cancel" at bounding box center [369, 607] width 77 height 25
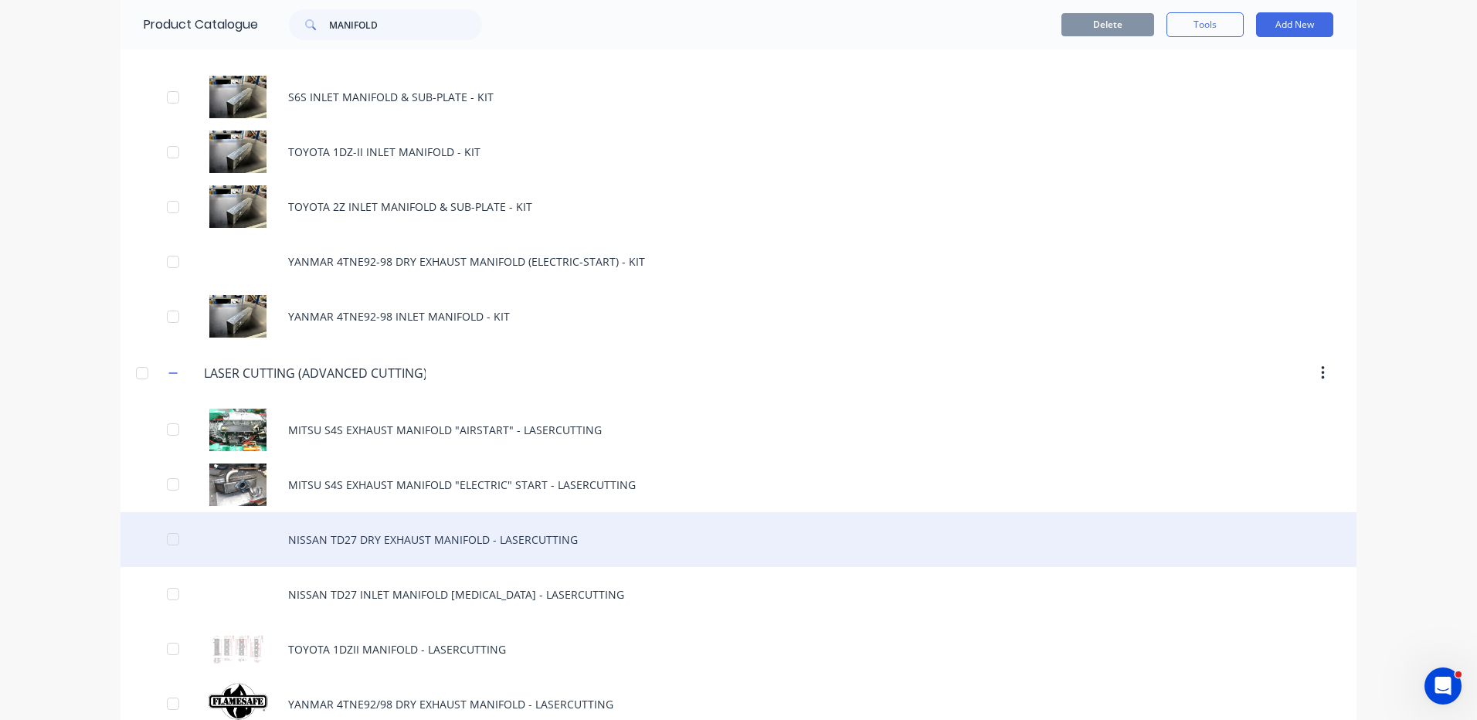
scroll to position [905, 0]
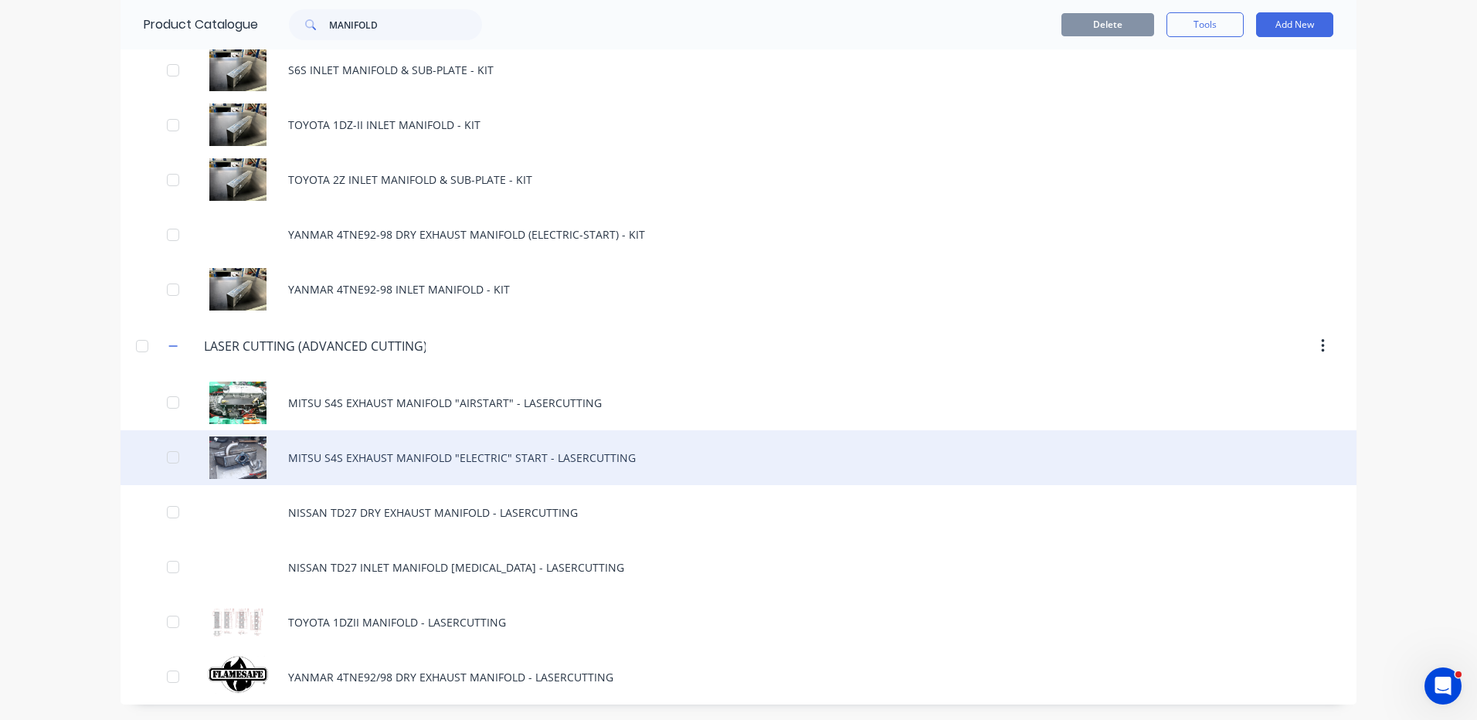
click at [420, 452] on div "MITSU S4S EXHAUST MANIFOLD "ELECTRIC" START - LASERCUTTING" at bounding box center [738, 457] width 1236 height 55
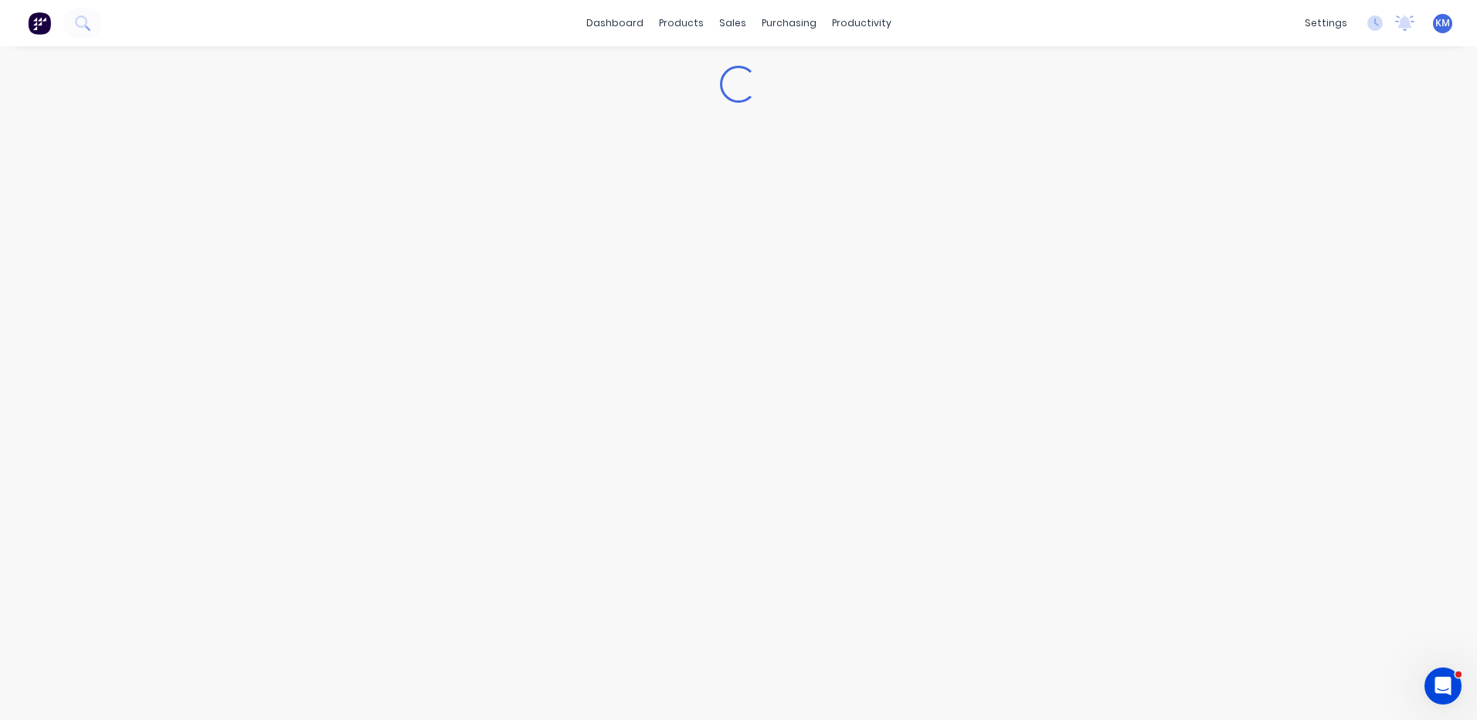
type textarea "x"
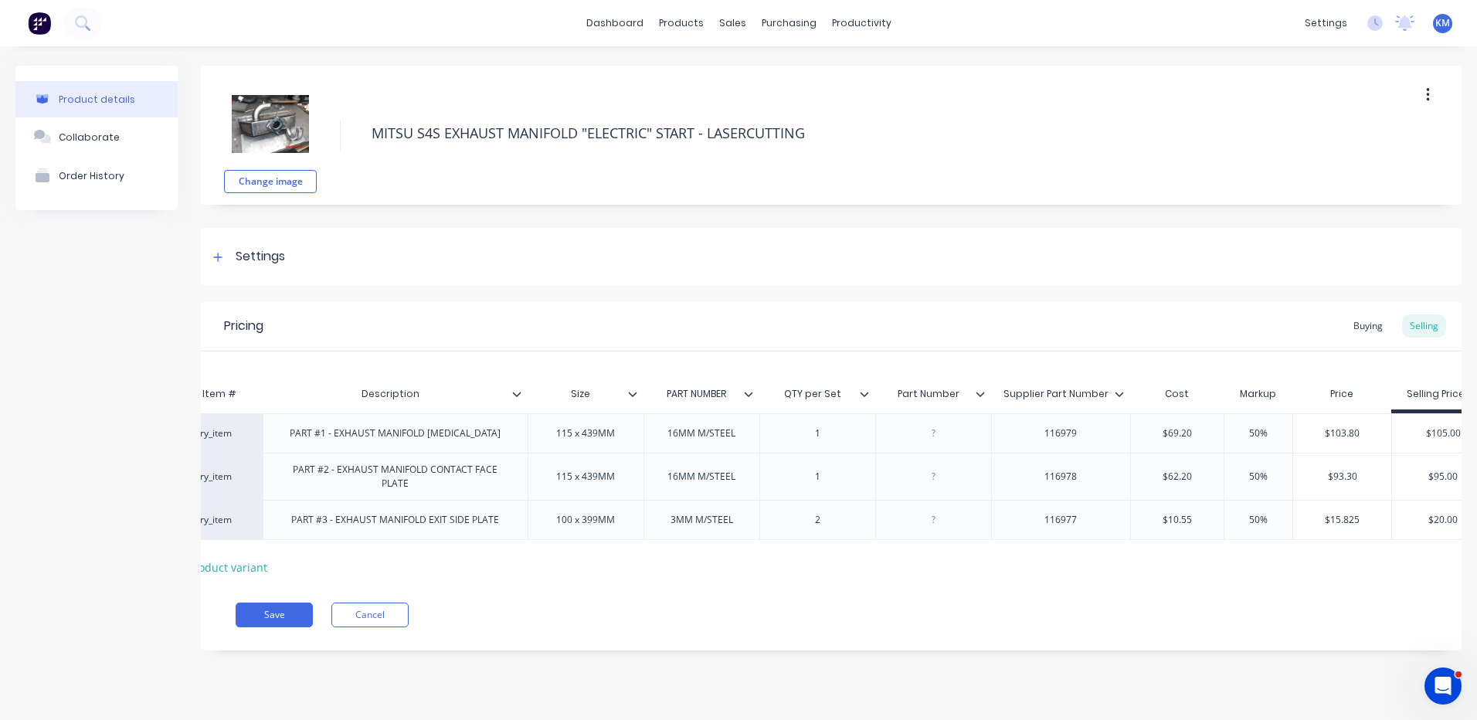
scroll to position [0, 123]
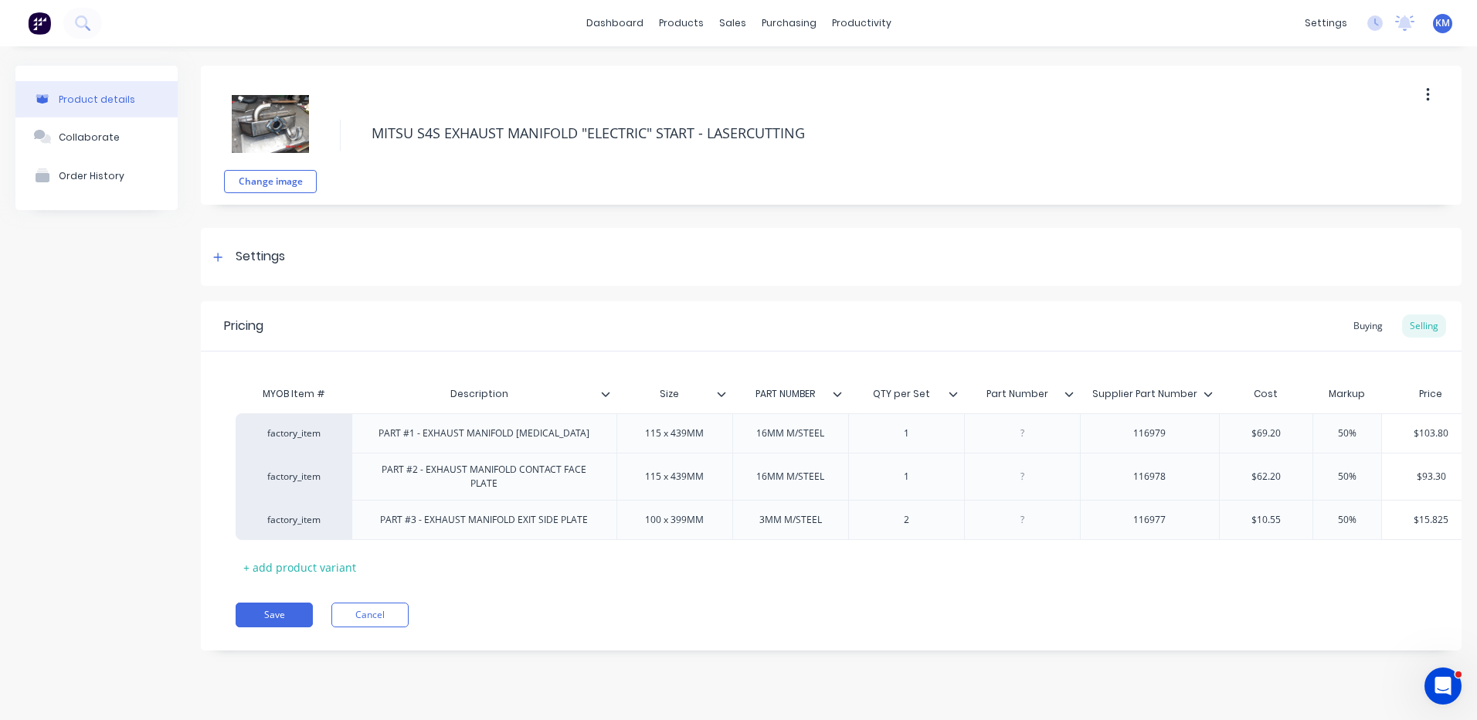
scroll to position [0, 123]
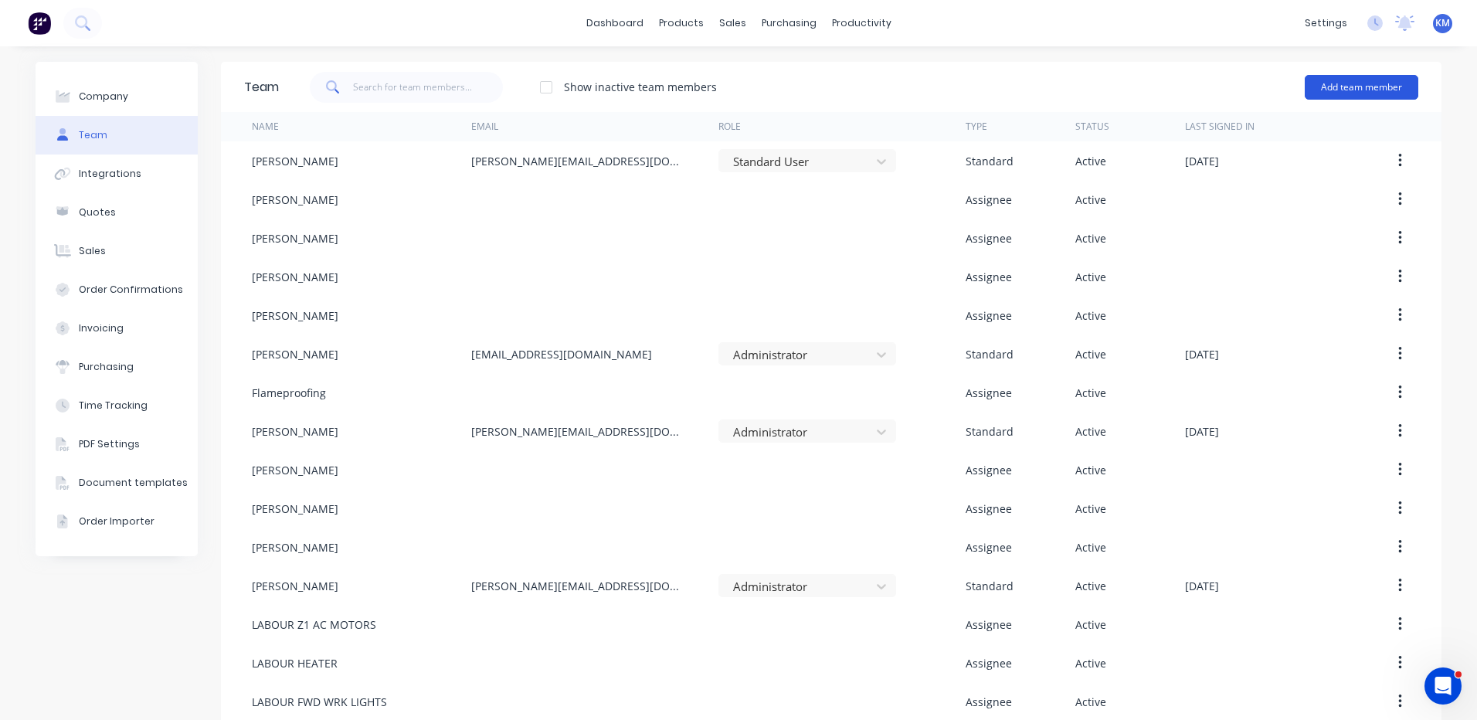
click at [1351, 76] on button "Add team member" at bounding box center [1361, 87] width 114 height 25
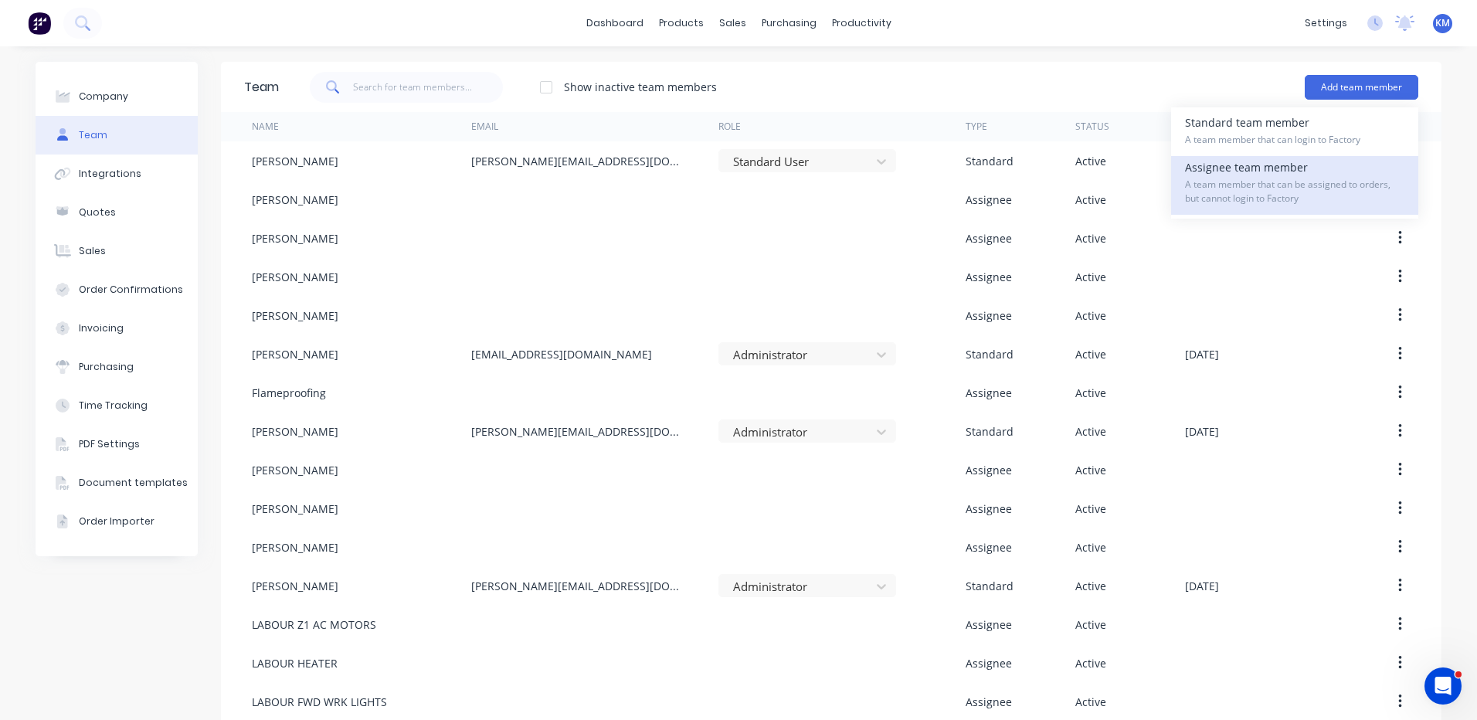
click at [1305, 163] on div "Assignee team member A team member that can be assigned to orders, but cannot l…" at bounding box center [1294, 185] width 219 height 59
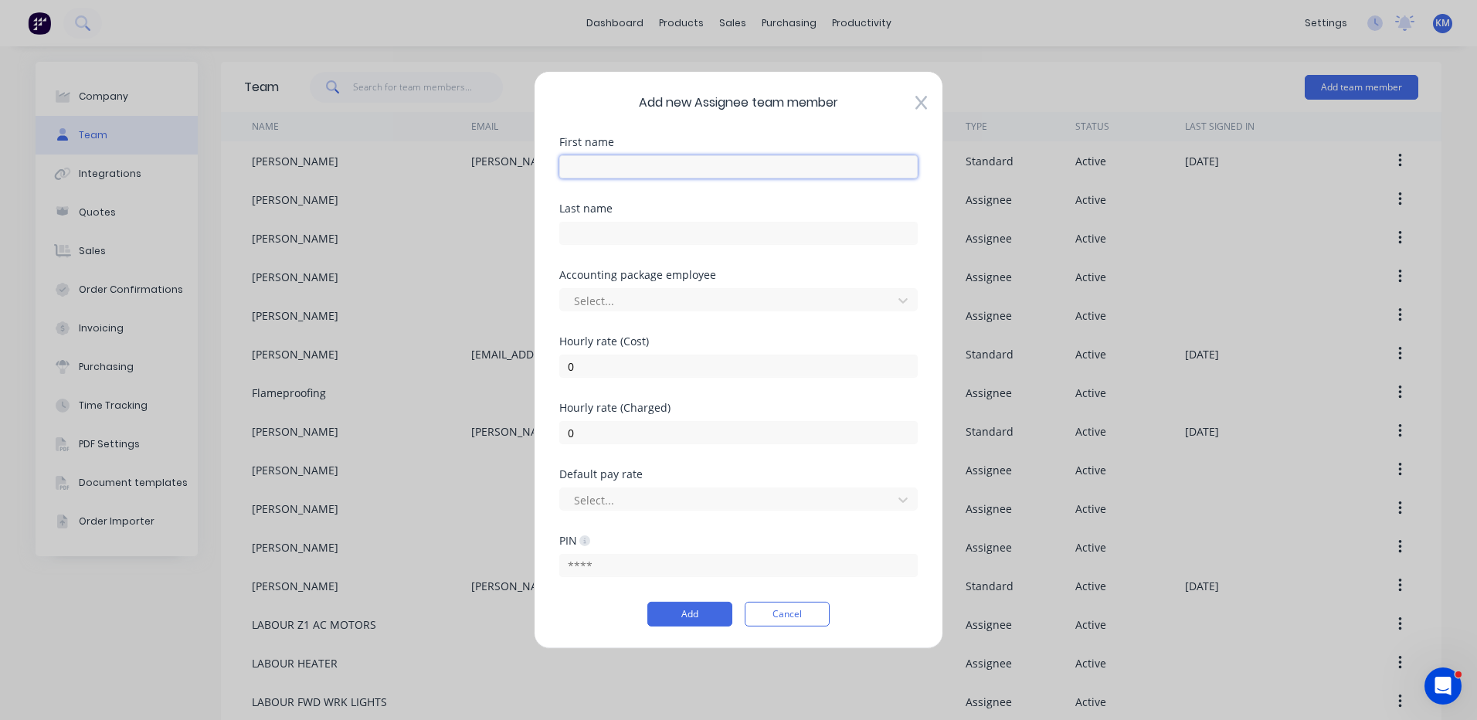
click at [770, 174] on input "text" at bounding box center [738, 166] width 358 height 23
type input "LABOUR"
type input "INLET MANIFOLD"
click at [743, 357] on input "0" at bounding box center [738, 365] width 358 height 23
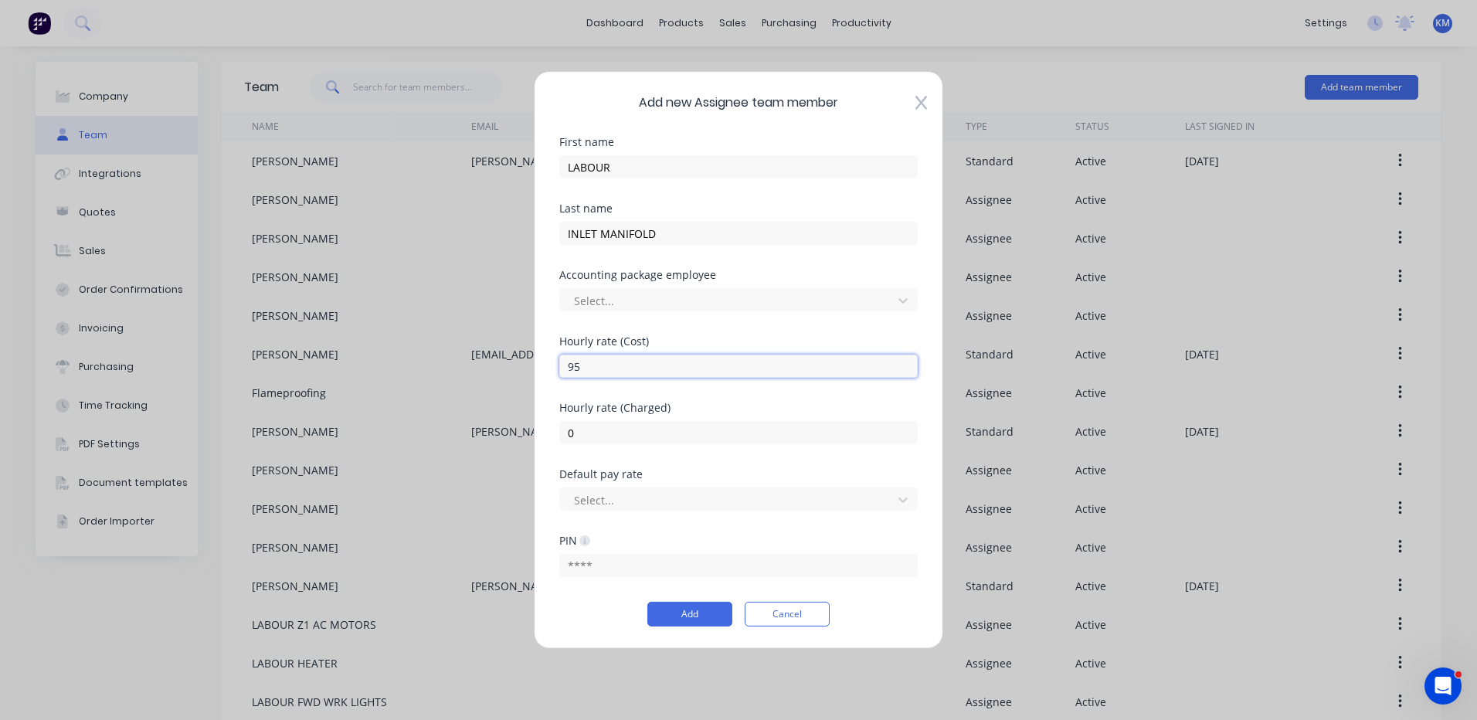
type input "95"
type input "150"
click at [714, 606] on button "Add" at bounding box center [689, 614] width 85 height 25
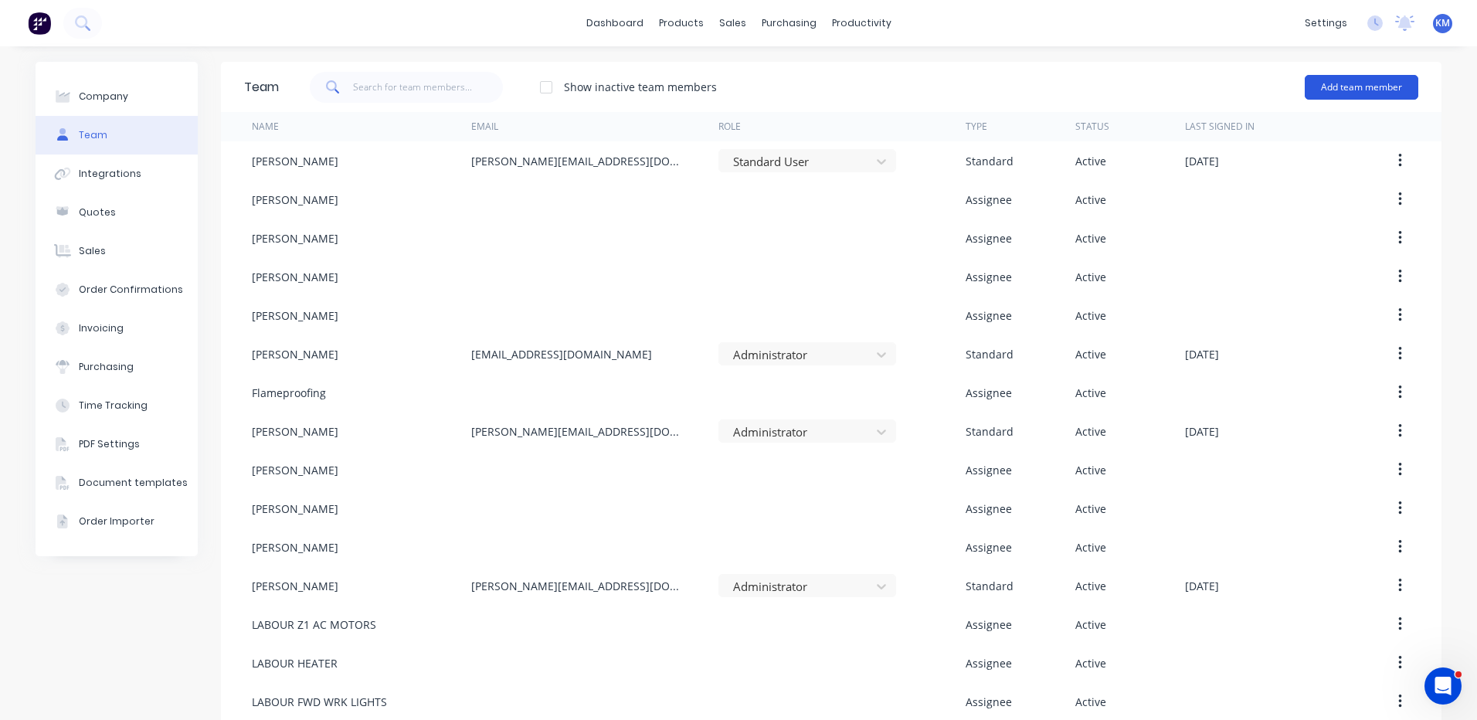
click at [1331, 94] on button "Add team member" at bounding box center [1361, 87] width 114 height 25
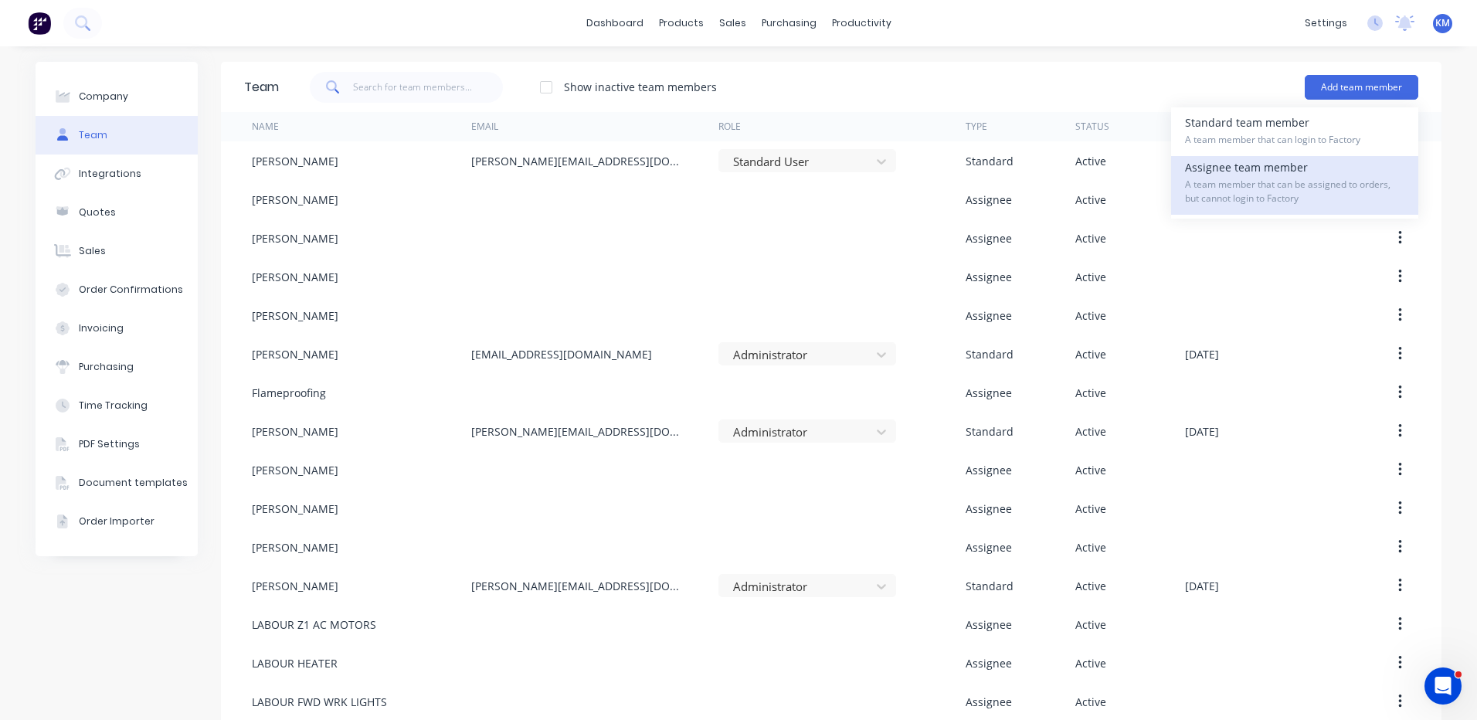
click at [1244, 166] on div "Assignee team member A team member that can be assigned to orders, but cannot l…" at bounding box center [1294, 185] width 219 height 59
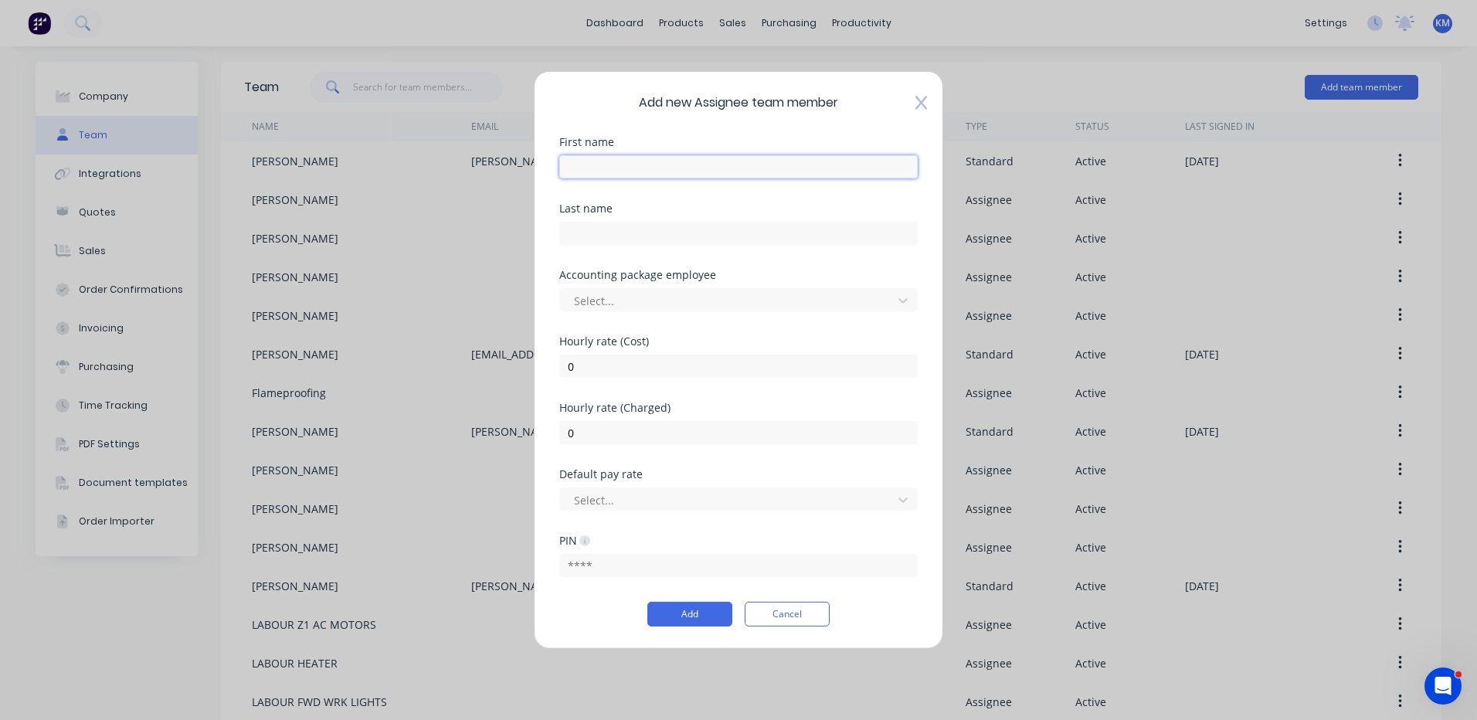
click at [648, 157] on input "text" at bounding box center [738, 166] width 358 height 23
type input "LABOUR"
type input "GLOW TROLLEY"
click at [597, 371] on input "0" at bounding box center [738, 365] width 358 height 23
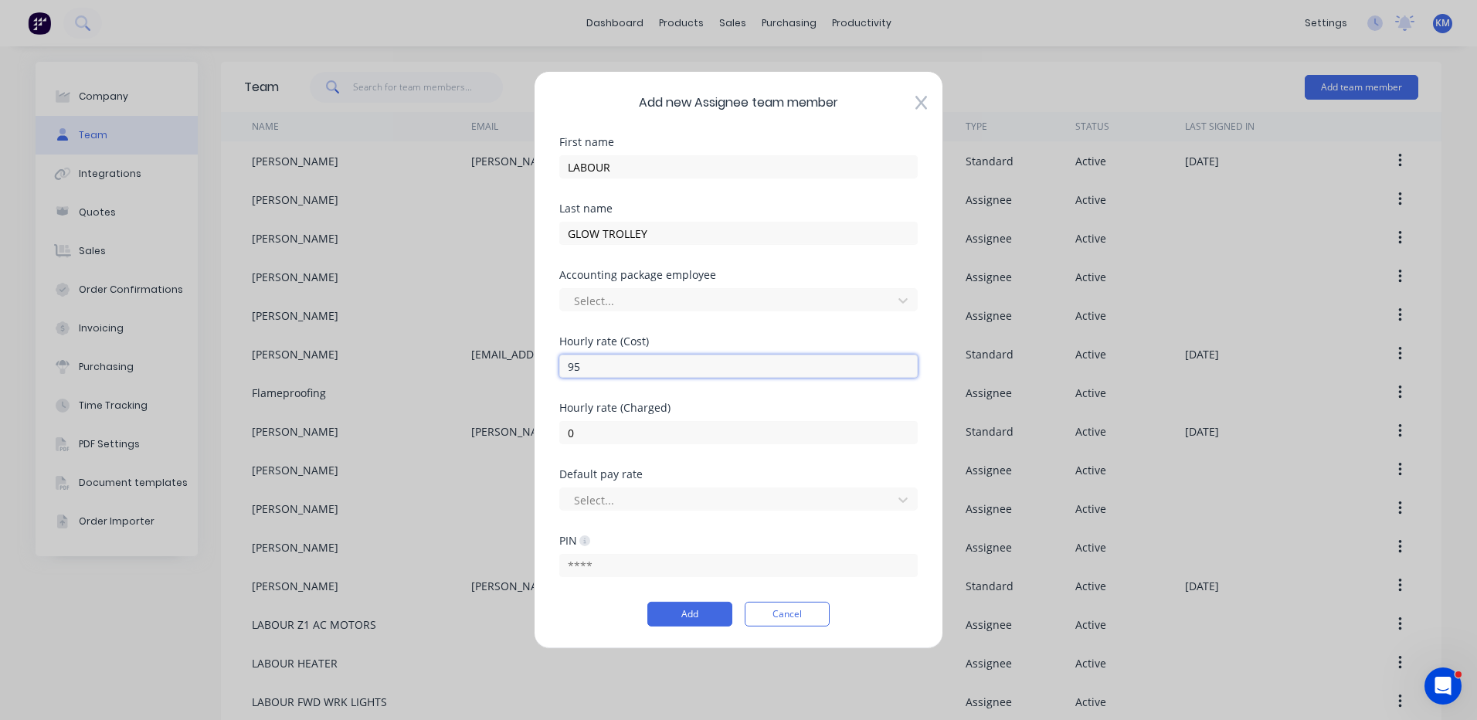
type input "95"
type input "150"
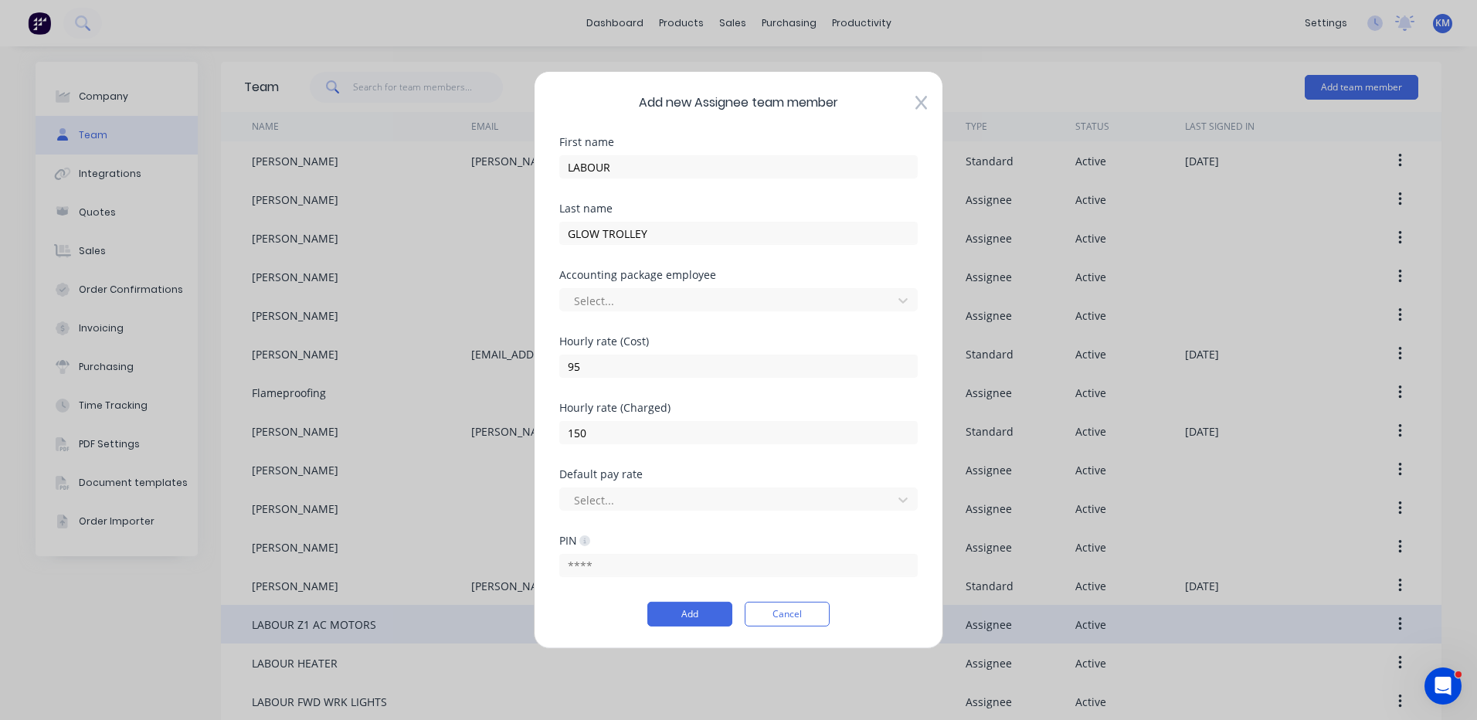
click at [773, 618] on button "Cancel" at bounding box center [786, 614] width 85 height 25
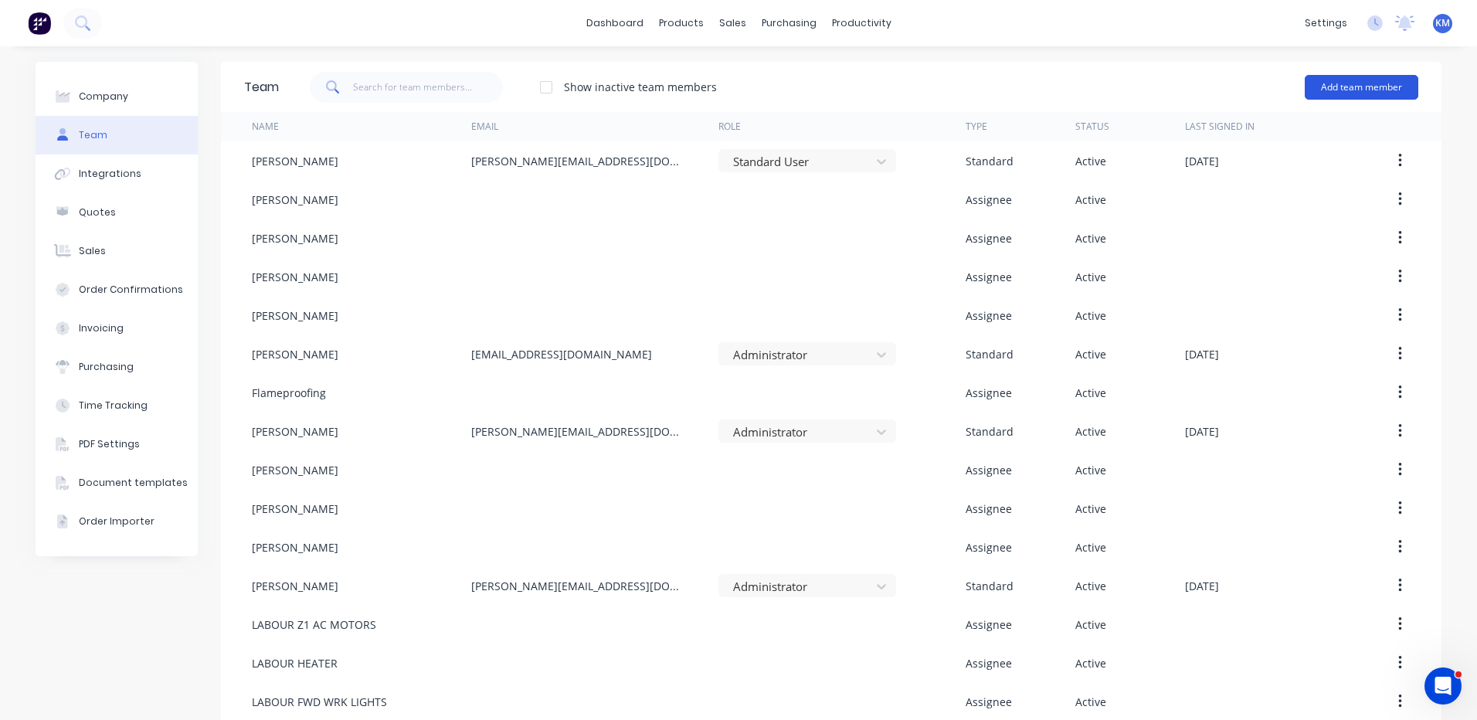
click at [1364, 89] on button "Add team member" at bounding box center [1361, 87] width 114 height 25
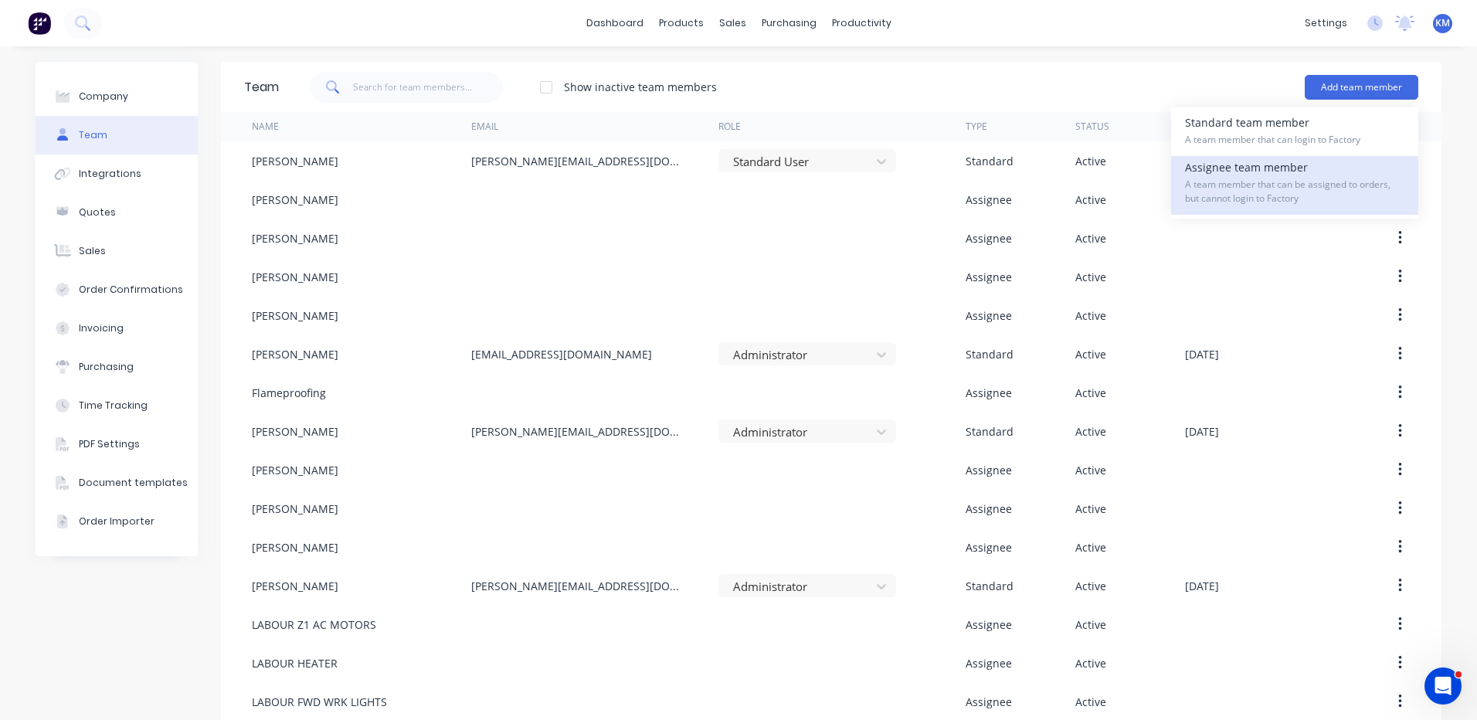
click at [1292, 192] on span "A team member that can be assigned to orders, but cannot login to Factory" at bounding box center [1294, 192] width 219 height 28
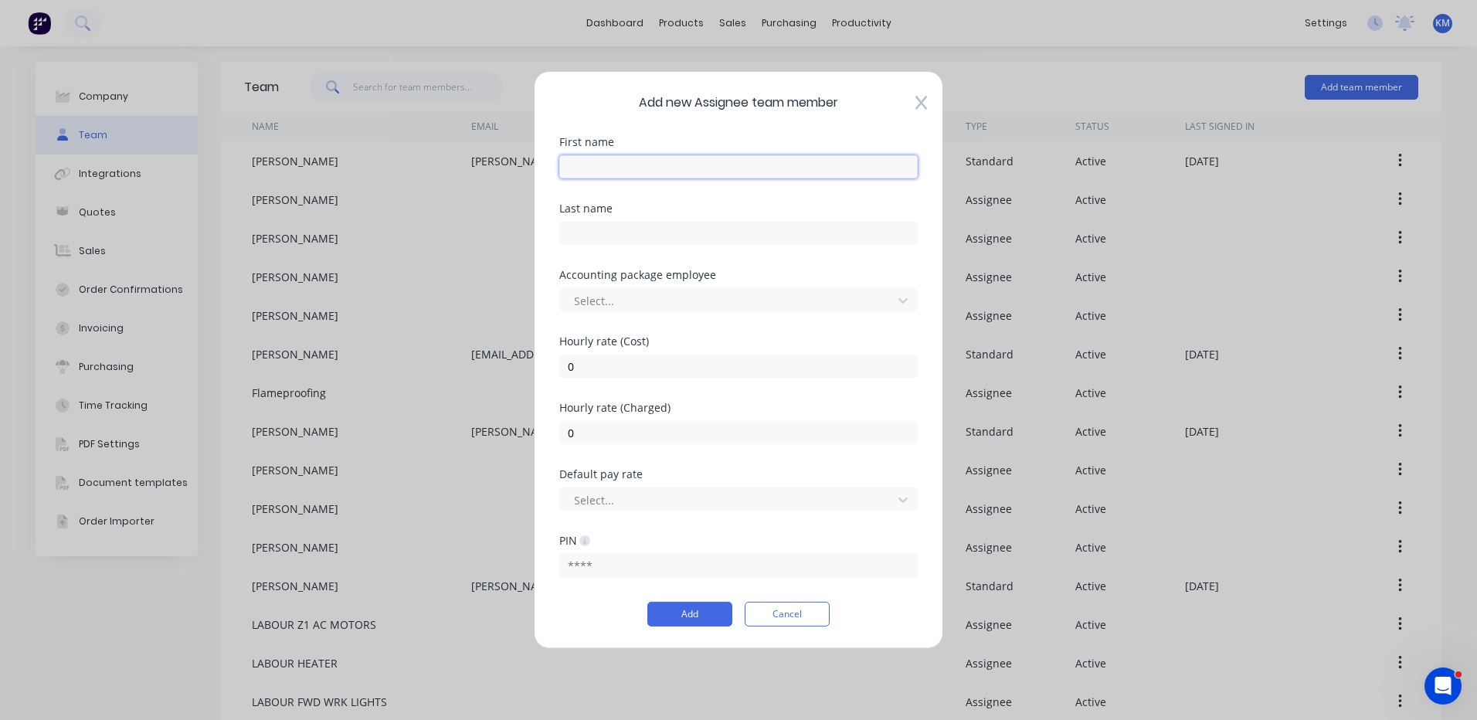
click at [677, 161] on input "text" at bounding box center [738, 166] width 358 height 23
type input "LABOUR"
type input "B"
type input "ALTERNATOR MOUNT"
click at [571, 376] on input "0" at bounding box center [738, 365] width 358 height 23
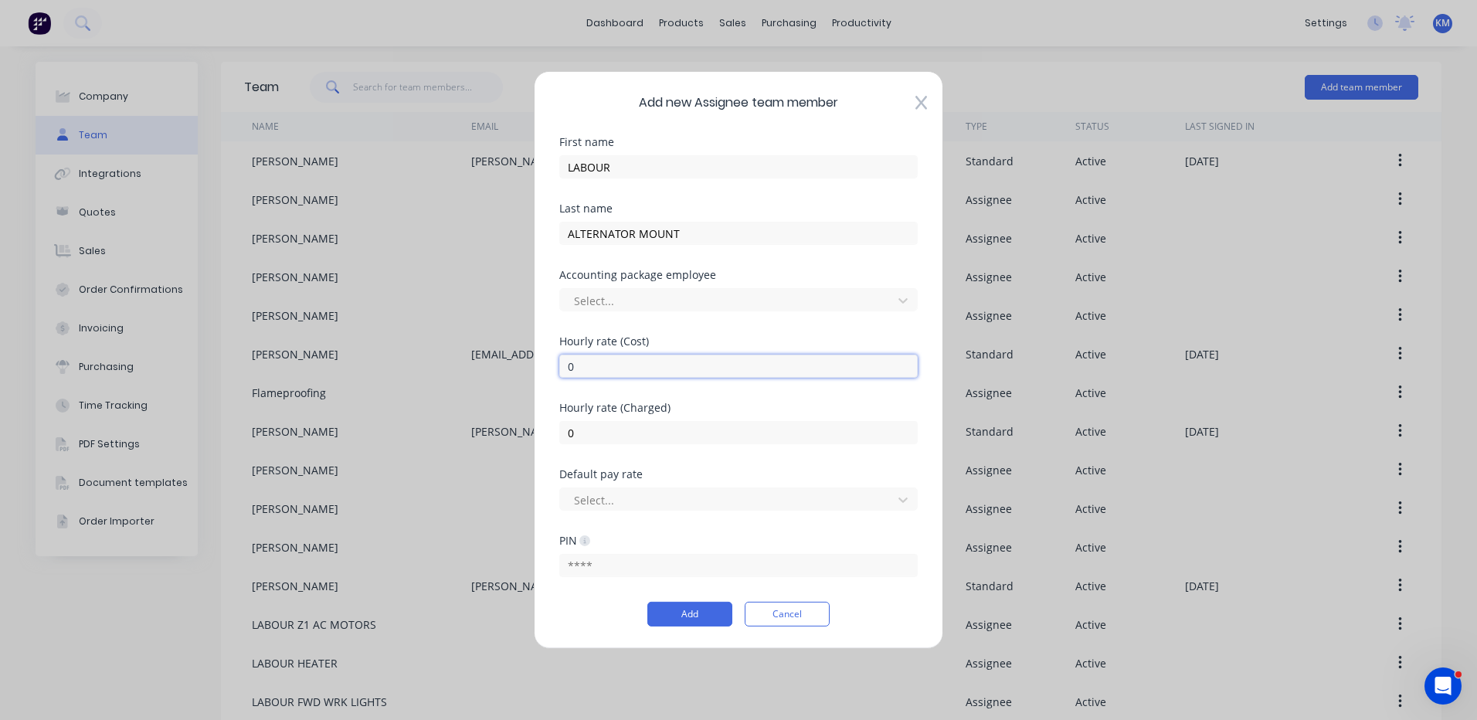
click at [571, 376] on input "0" at bounding box center [738, 365] width 358 height 23
type input "95"
type input "150"
click at [693, 602] on button "Add" at bounding box center [689, 614] width 85 height 25
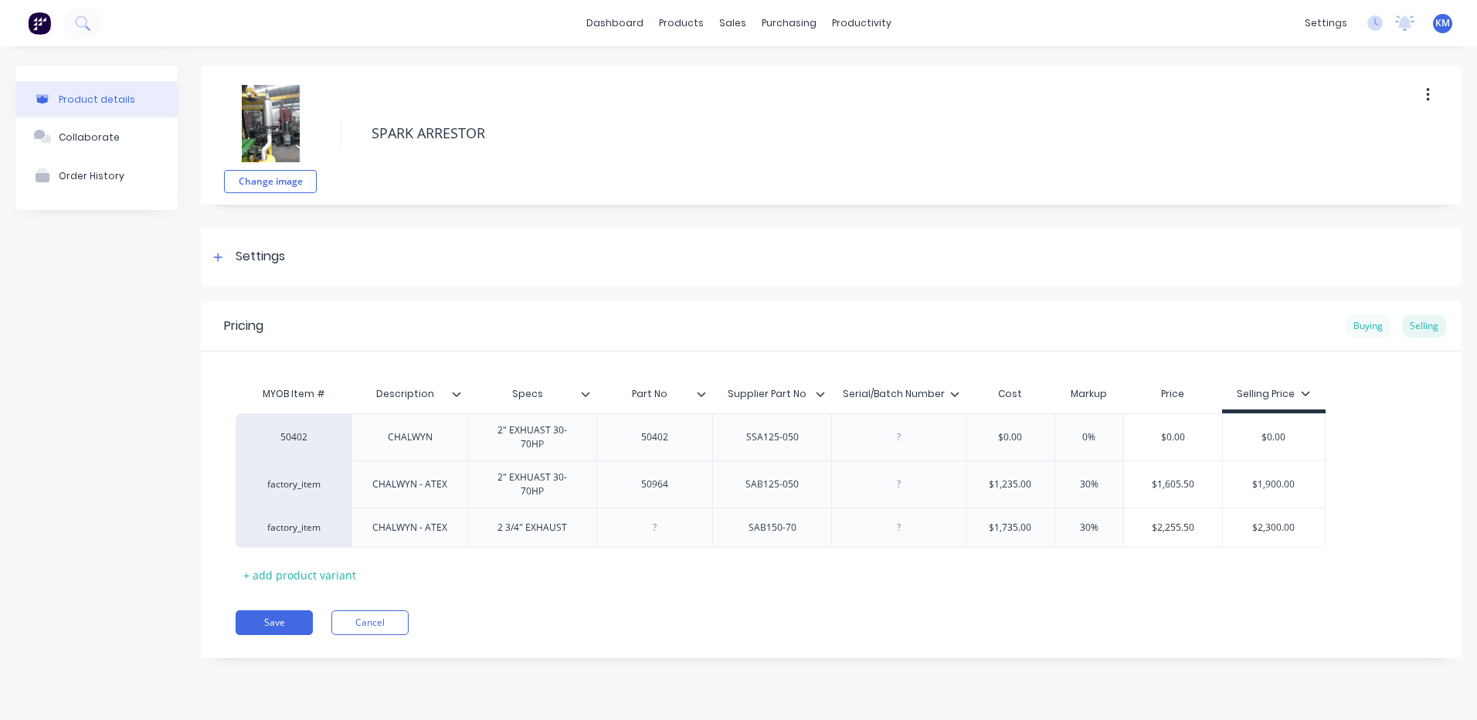
click at [1357, 317] on div "Buying" at bounding box center [1367, 325] width 45 height 23
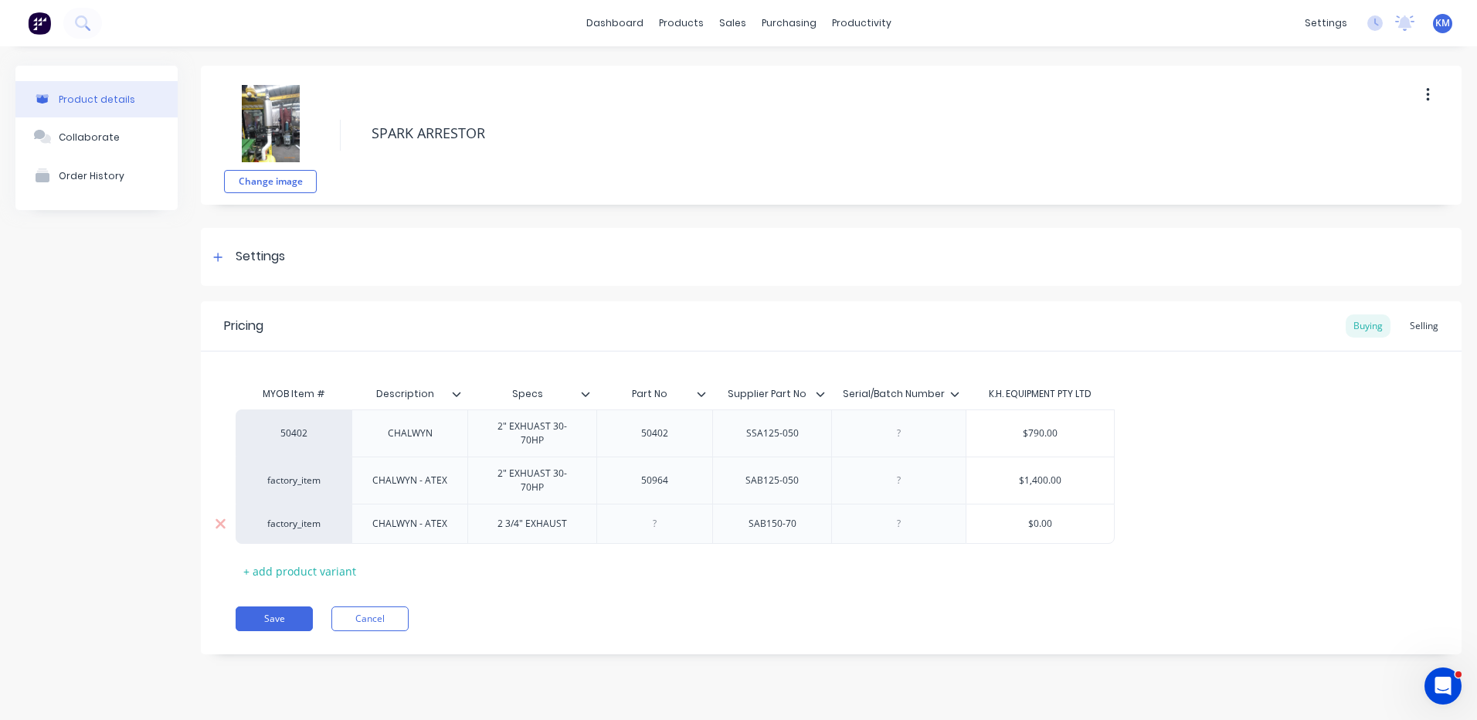
type input "$0.00"
click at [1044, 517] on input "$0.00" at bounding box center [1040, 524] width 148 height 14
type textarea "x"
type input "$1"
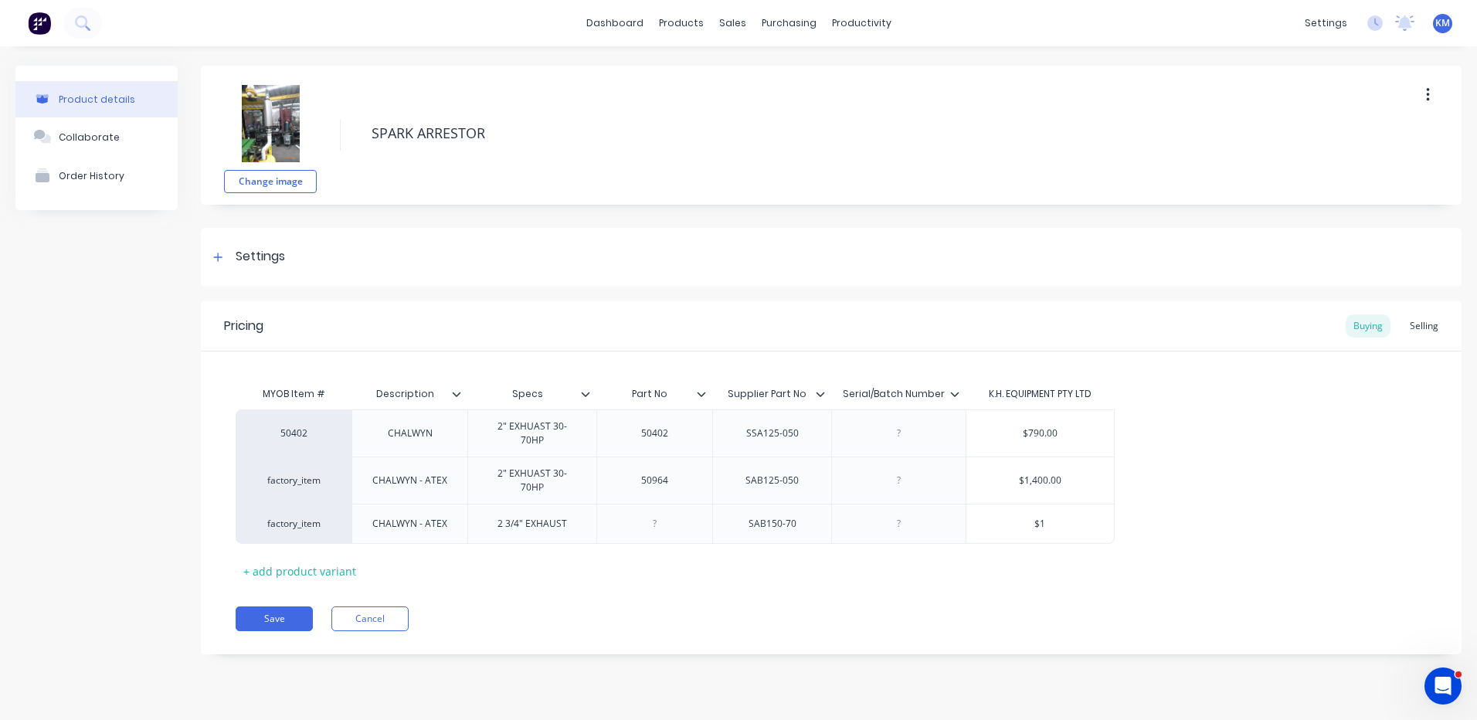
type textarea "x"
type input "$17"
type textarea "x"
type input "$173"
type textarea "x"
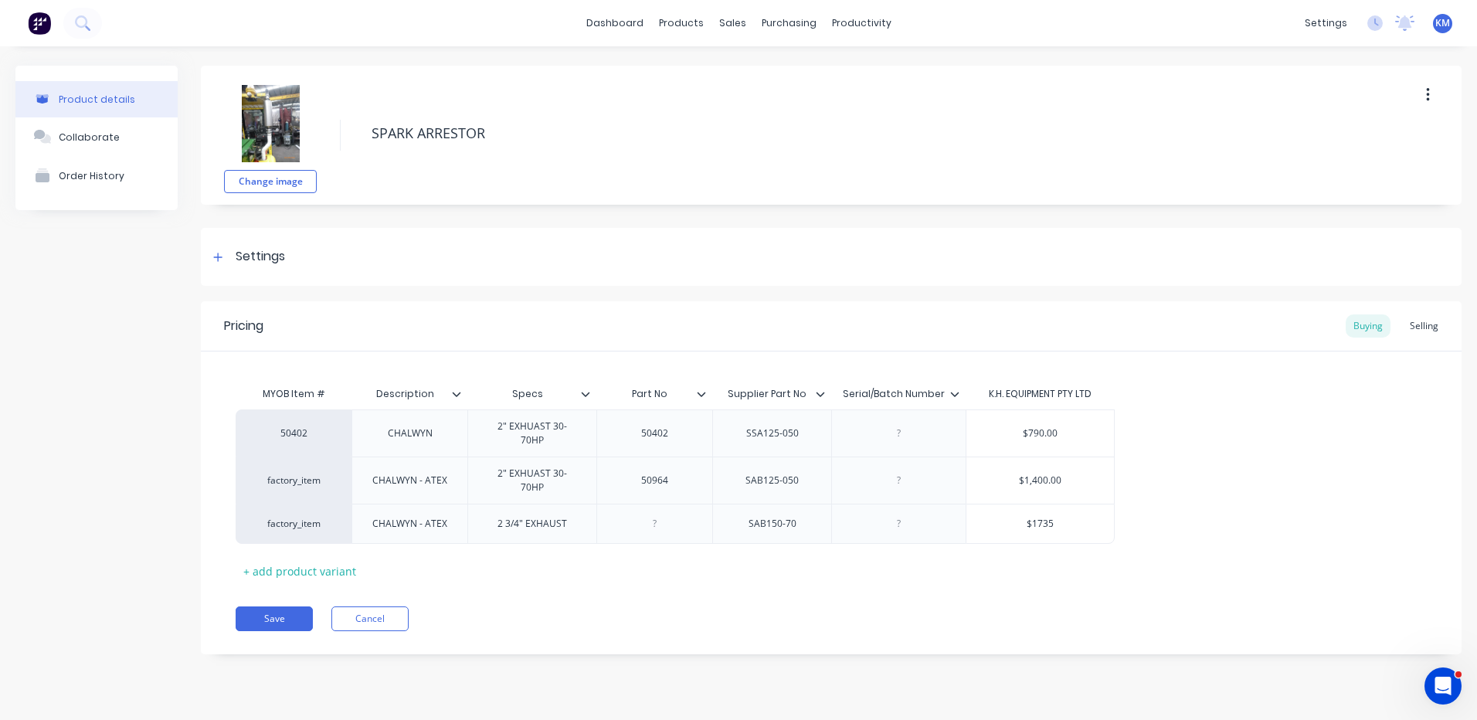
type input "$1735"
click at [294, 606] on button "Save" at bounding box center [274, 618] width 77 height 25
type textarea "x"
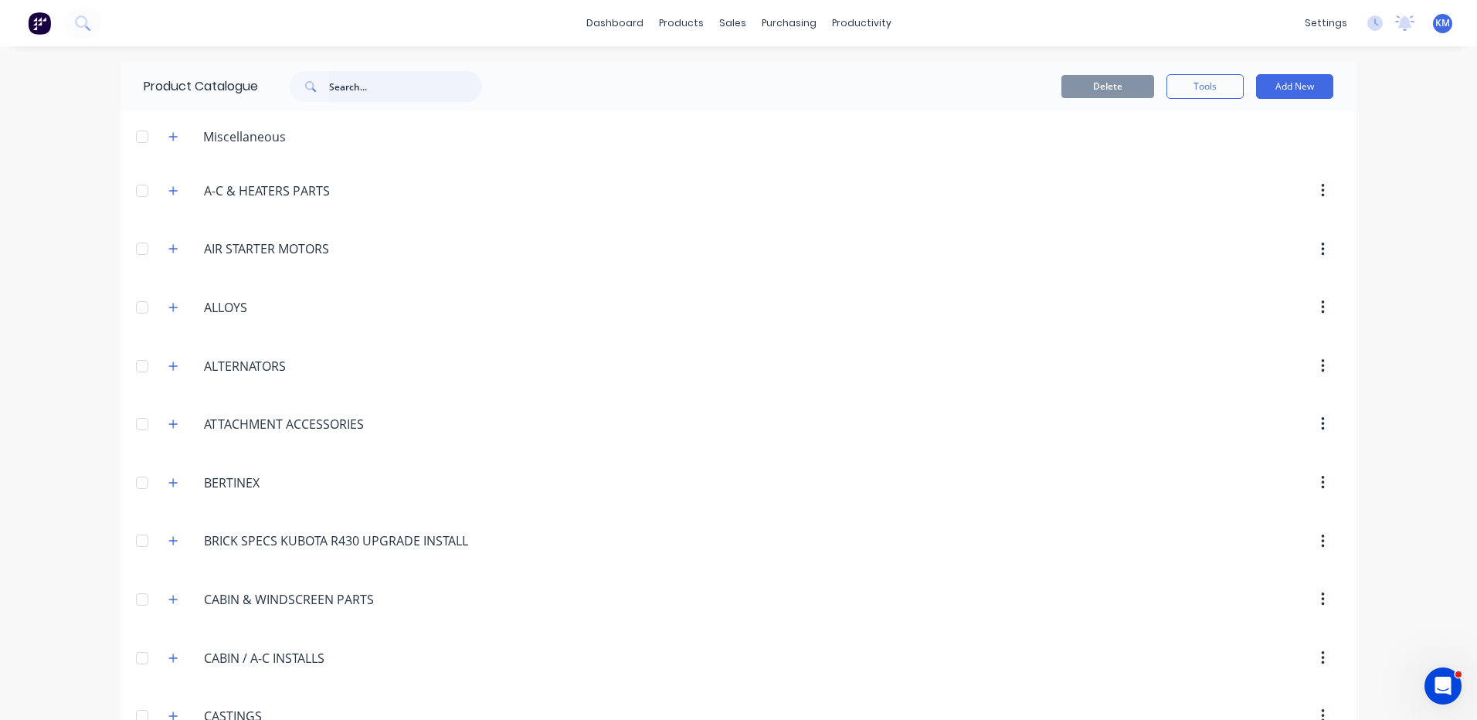
click at [344, 83] on input "text" at bounding box center [405, 86] width 153 height 31
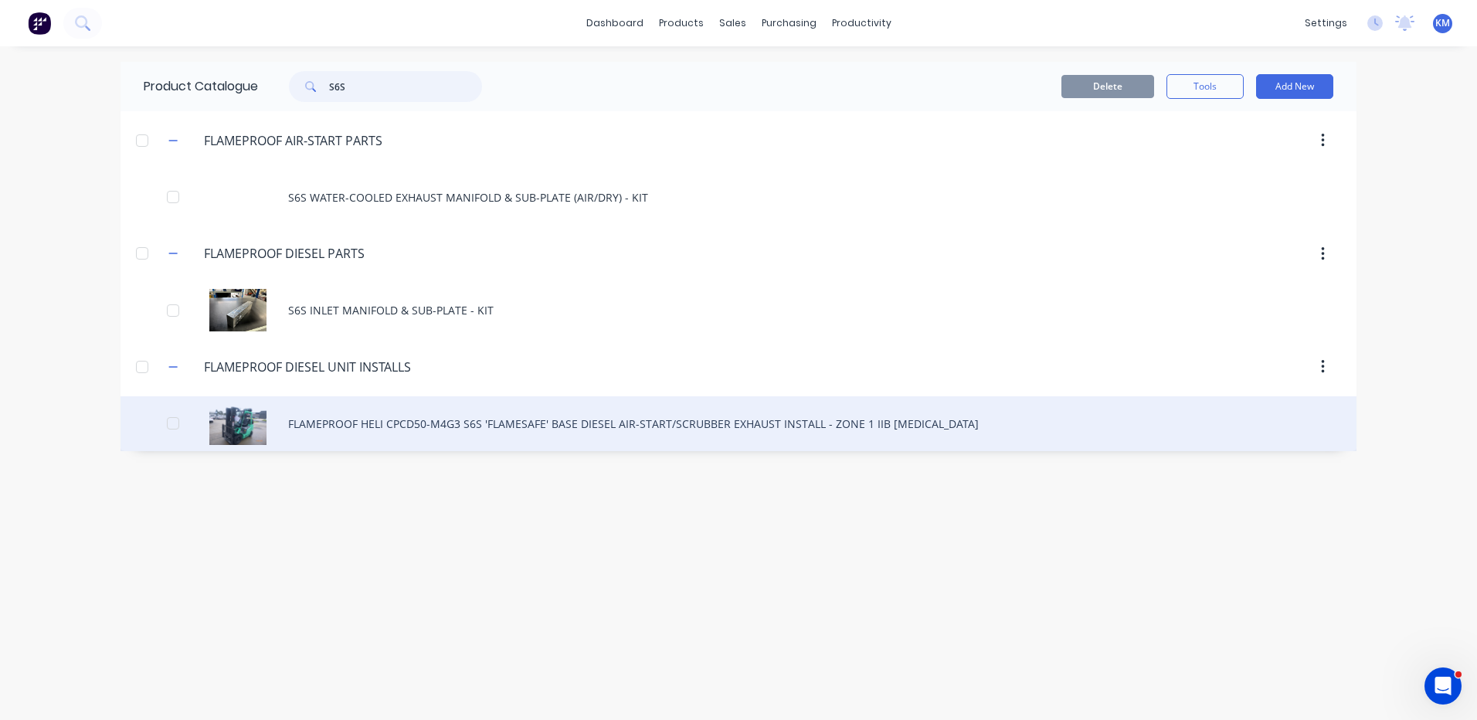
type input "S6S"
click at [433, 414] on div "FLAMEPROOF HELI CPCD50-M4G3 S6S 'FLAMESAFE' BASE DIESEL AIR-START/SCRUBBER EXHA…" at bounding box center [738, 423] width 1236 height 55
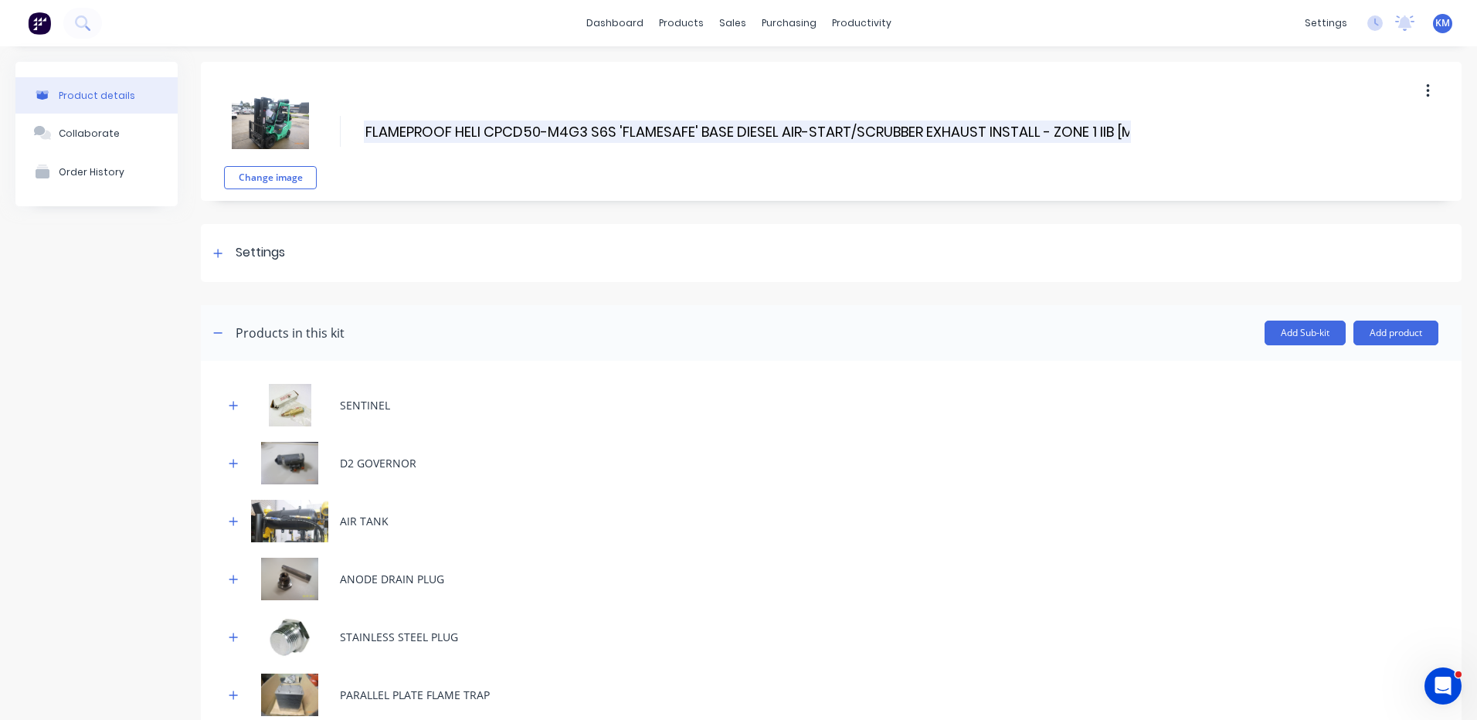
click at [877, 131] on input "FLAMEPROOF HELI CPCD50-M4G3 S6S 'FLAMESAFE' BASE DIESEL AIR-START/SCRUBBER EXHA…" at bounding box center [747, 131] width 767 height 22
type input "FLAMEPROOF HELI CPCD50-M4G3 S6S 'FLAMESAFE' BASE DIESEL AIR-START/DRY EXHAUST I…"
click at [572, 254] on div "Settings" at bounding box center [831, 253] width 1260 height 58
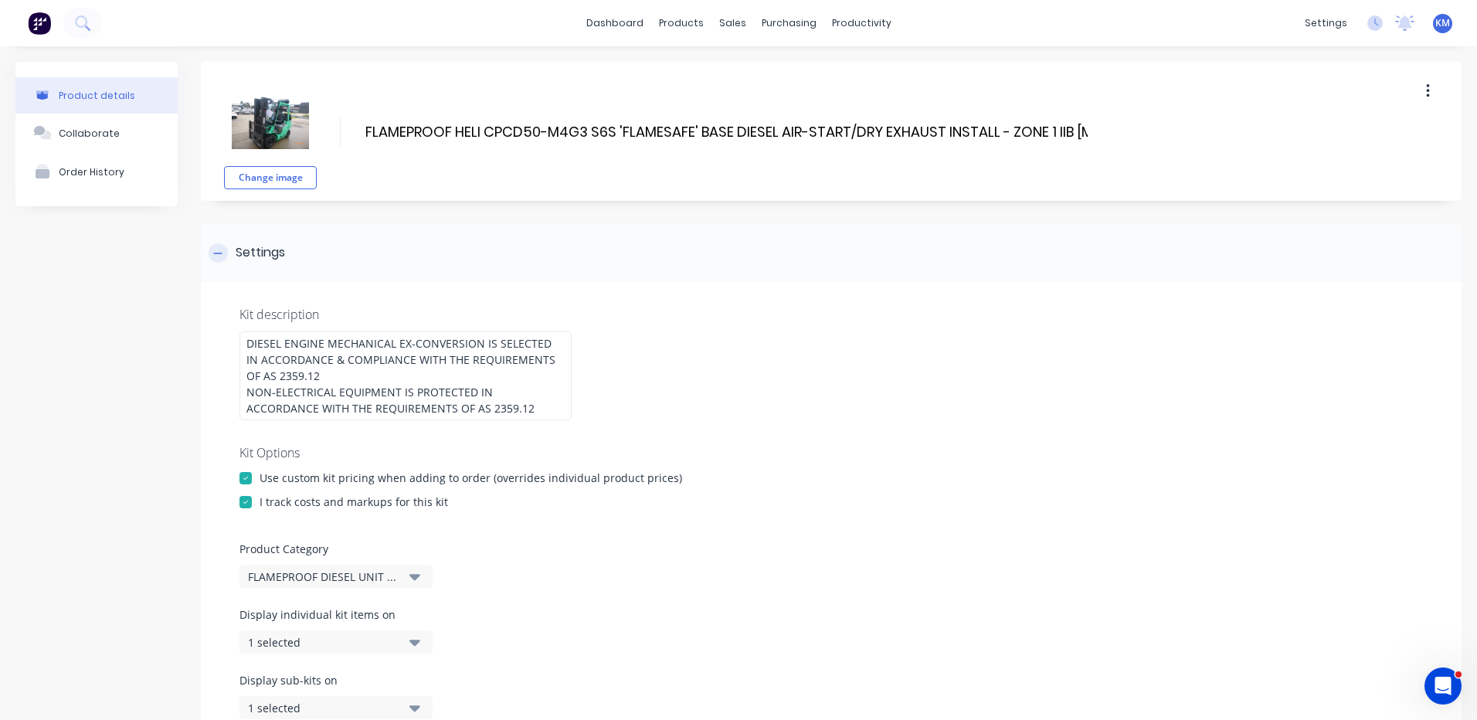
click at [504, 264] on div "Settings" at bounding box center [831, 253] width 1260 height 58
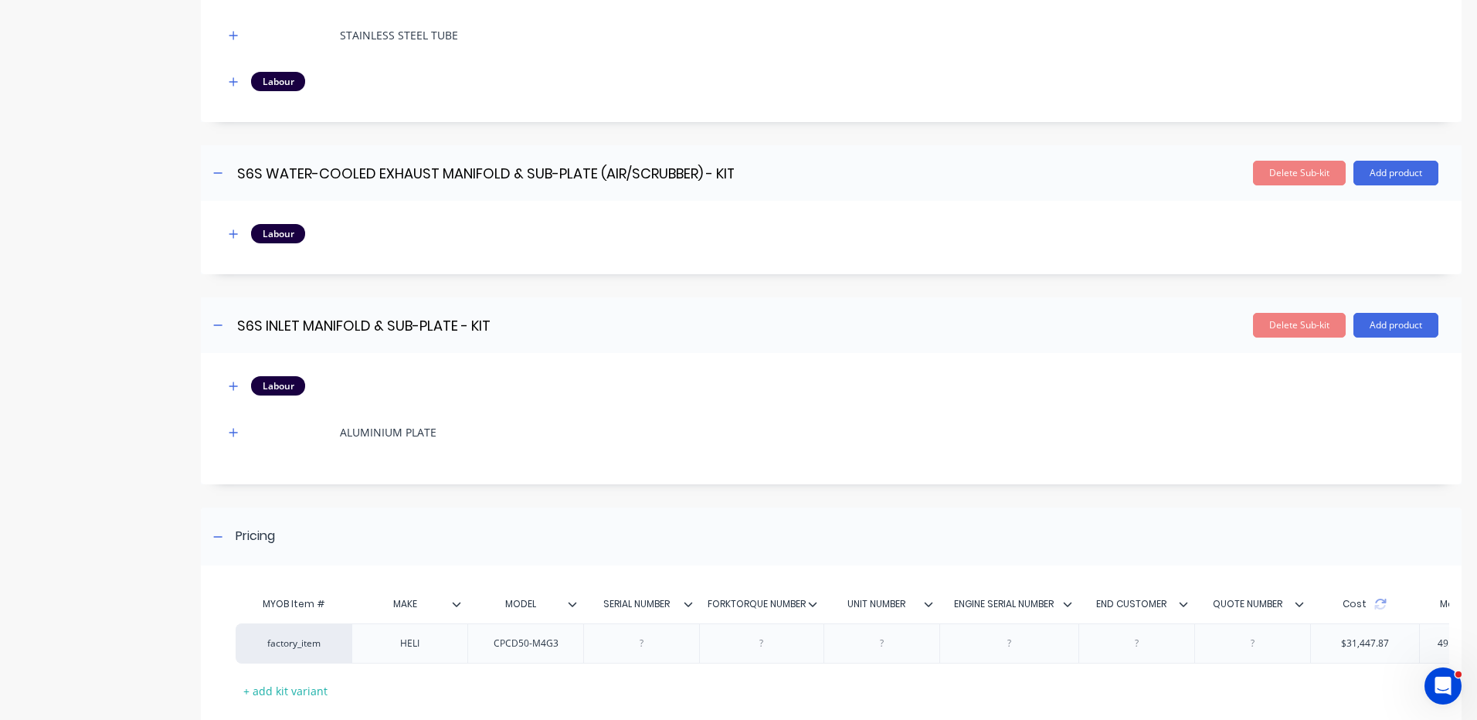
scroll to position [3037, 0]
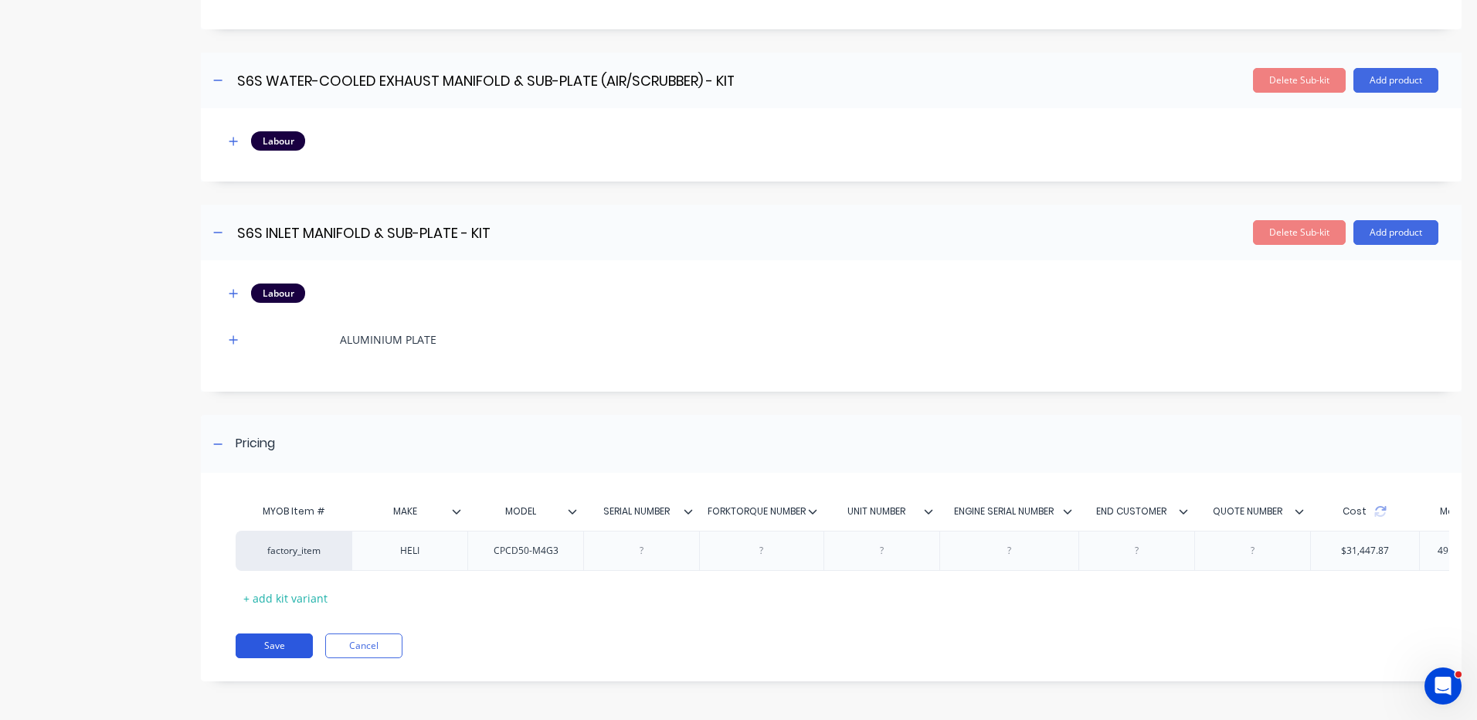
click at [297, 646] on button "Save" at bounding box center [274, 645] width 77 height 25
